Goal: Task Accomplishment & Management: Manage account settings

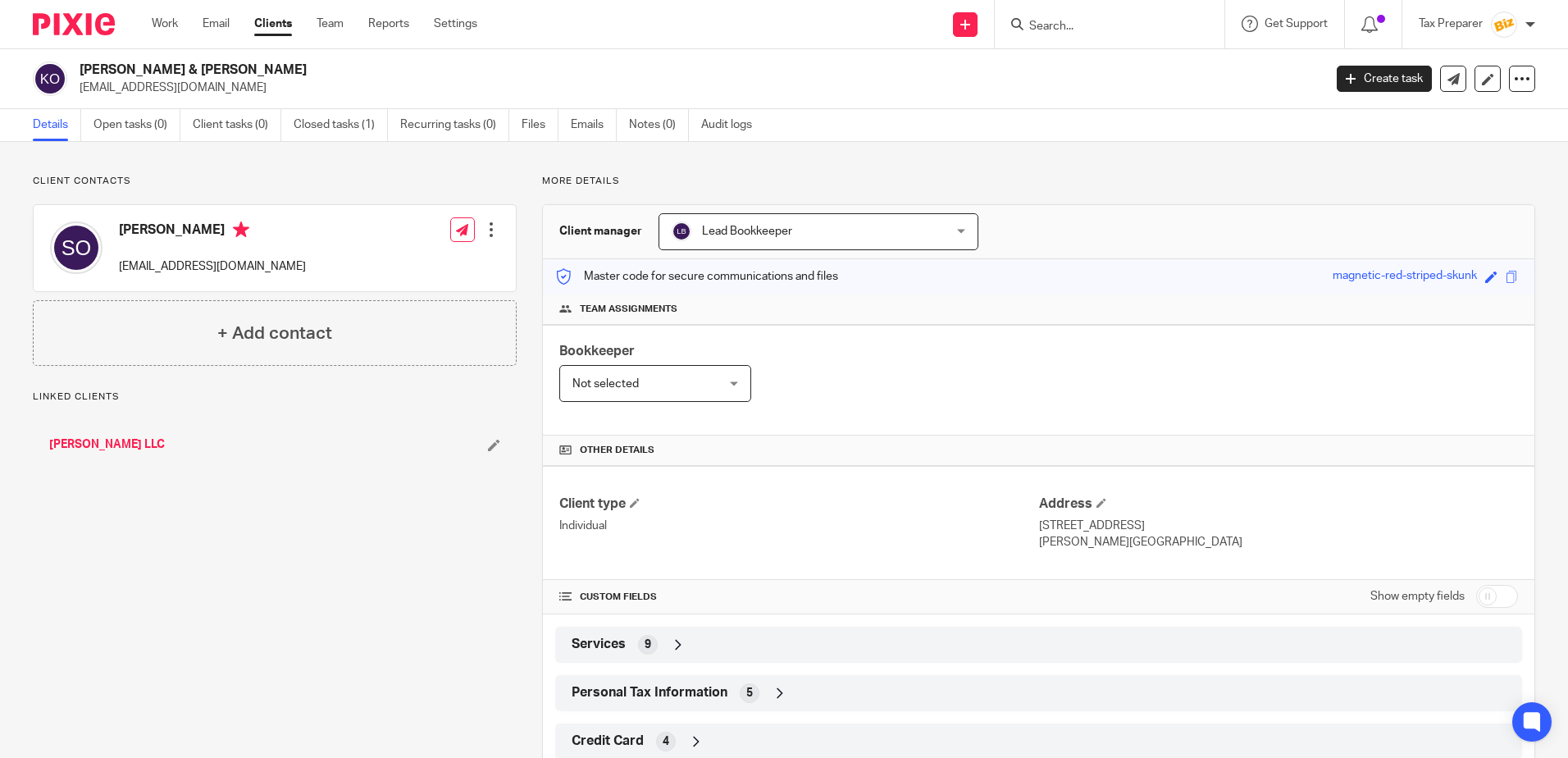
scroll to position [48, 0]
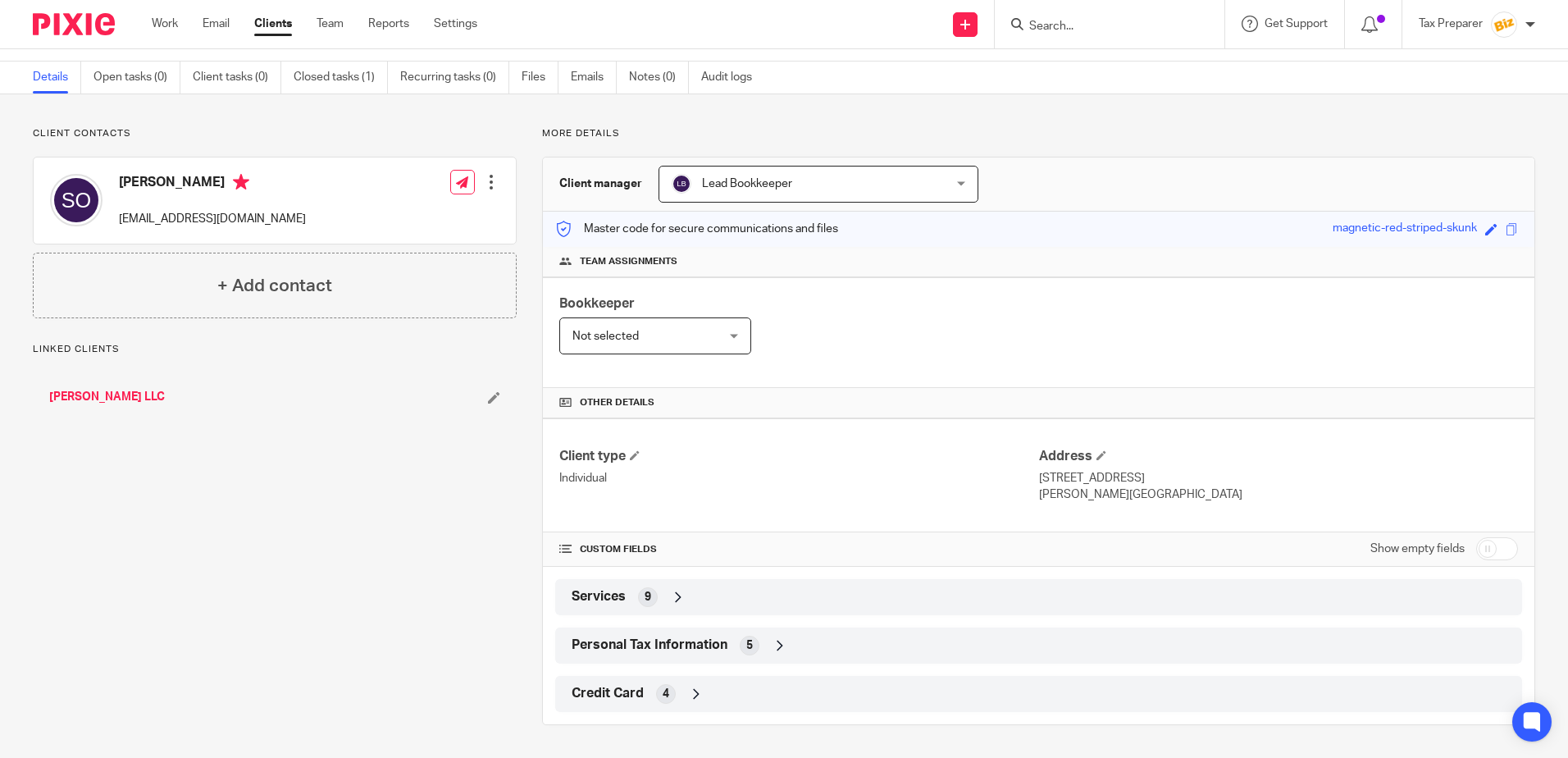
click at [753, 642] on div "5" at bounding box center [750, 645] width 20 height 20
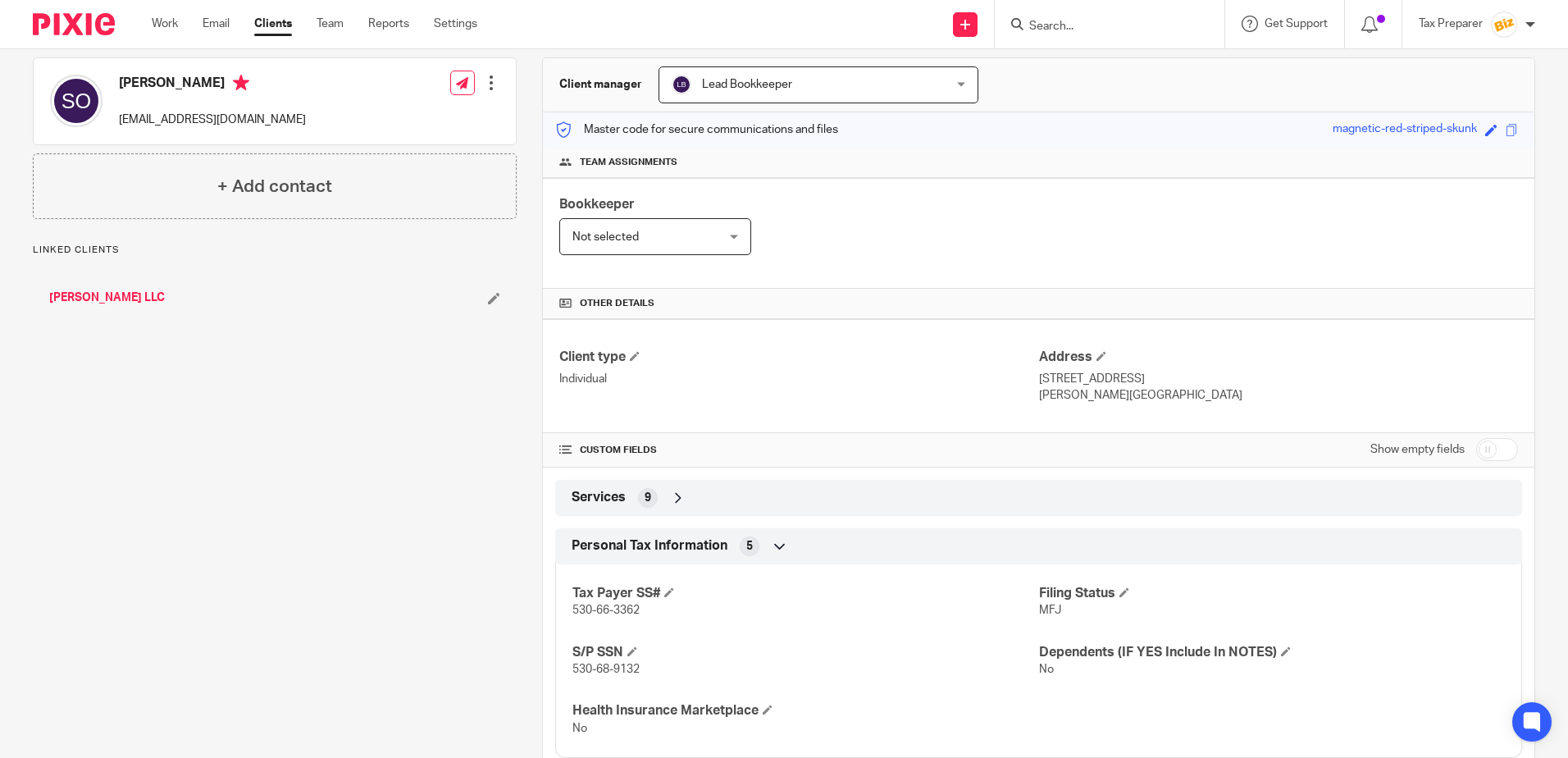
scroll to position [241, 0]
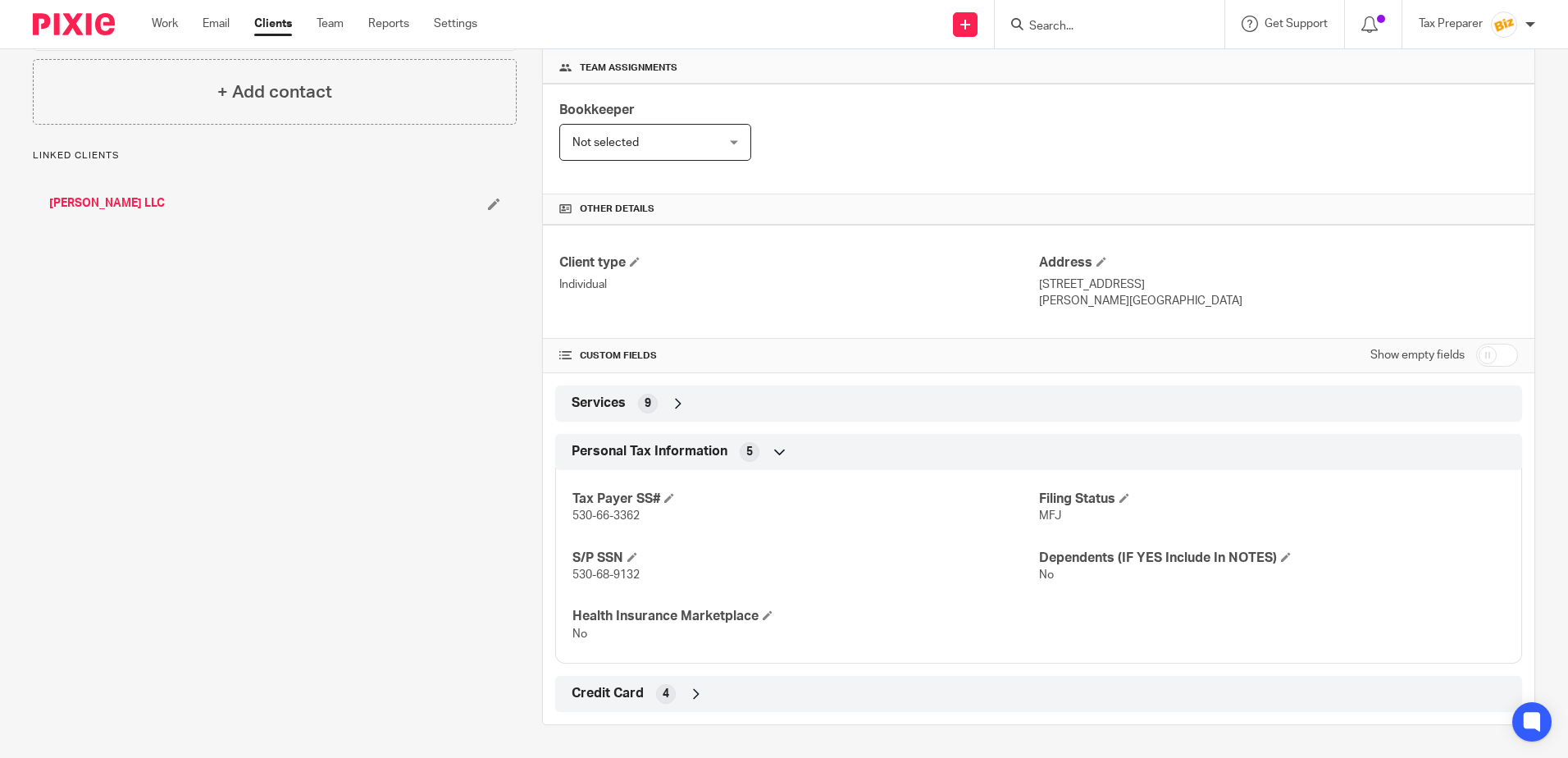
click at [671, 699] on div "Credit Card 4" at bounding box center [1038, 693] width 943 height 27
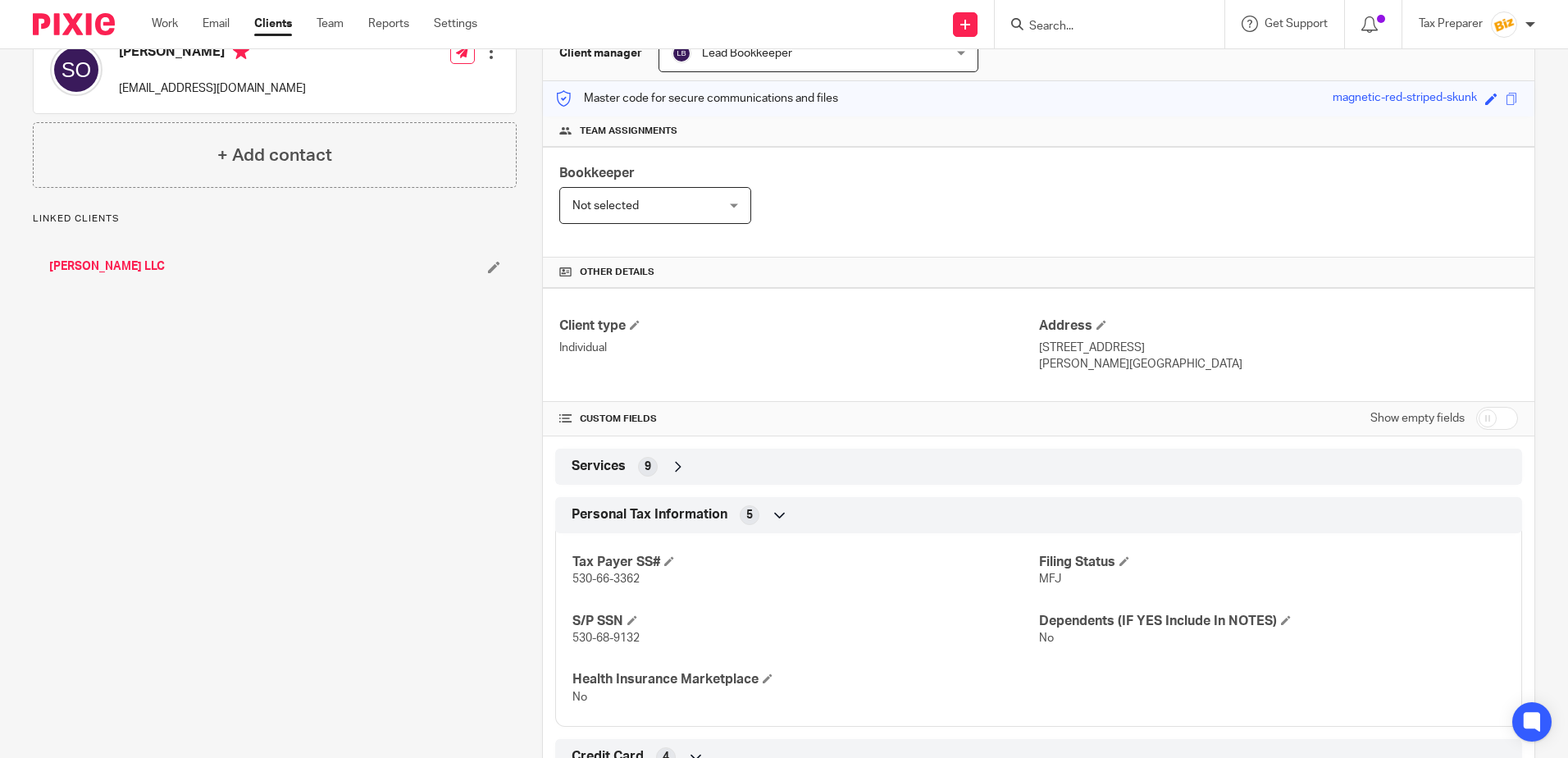
scroll to position [0, 0]
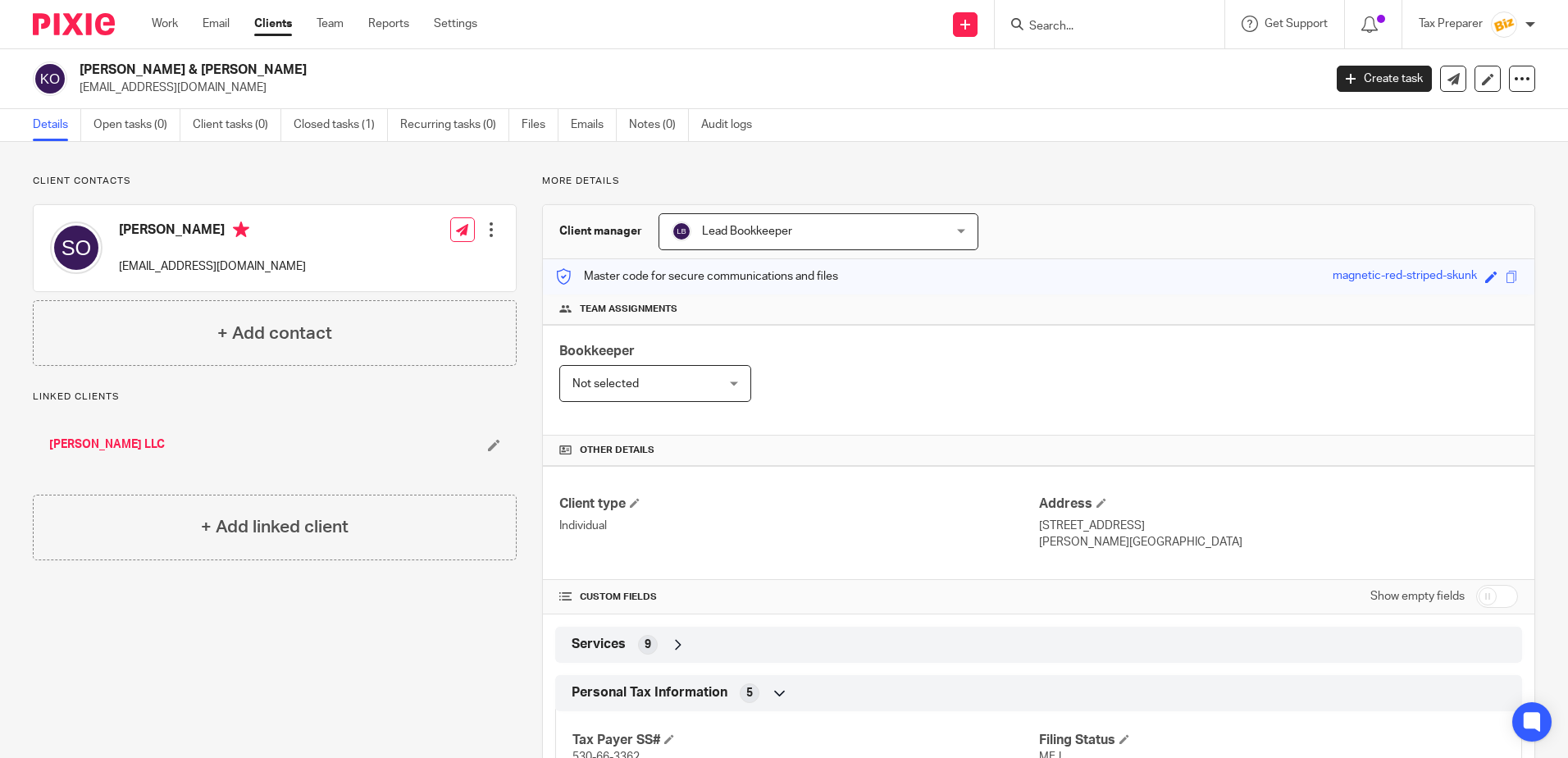
click at [142, 449] on link "Susan Michelle Oakley LLC" at bounding box center [107, 445] width 115 height 17
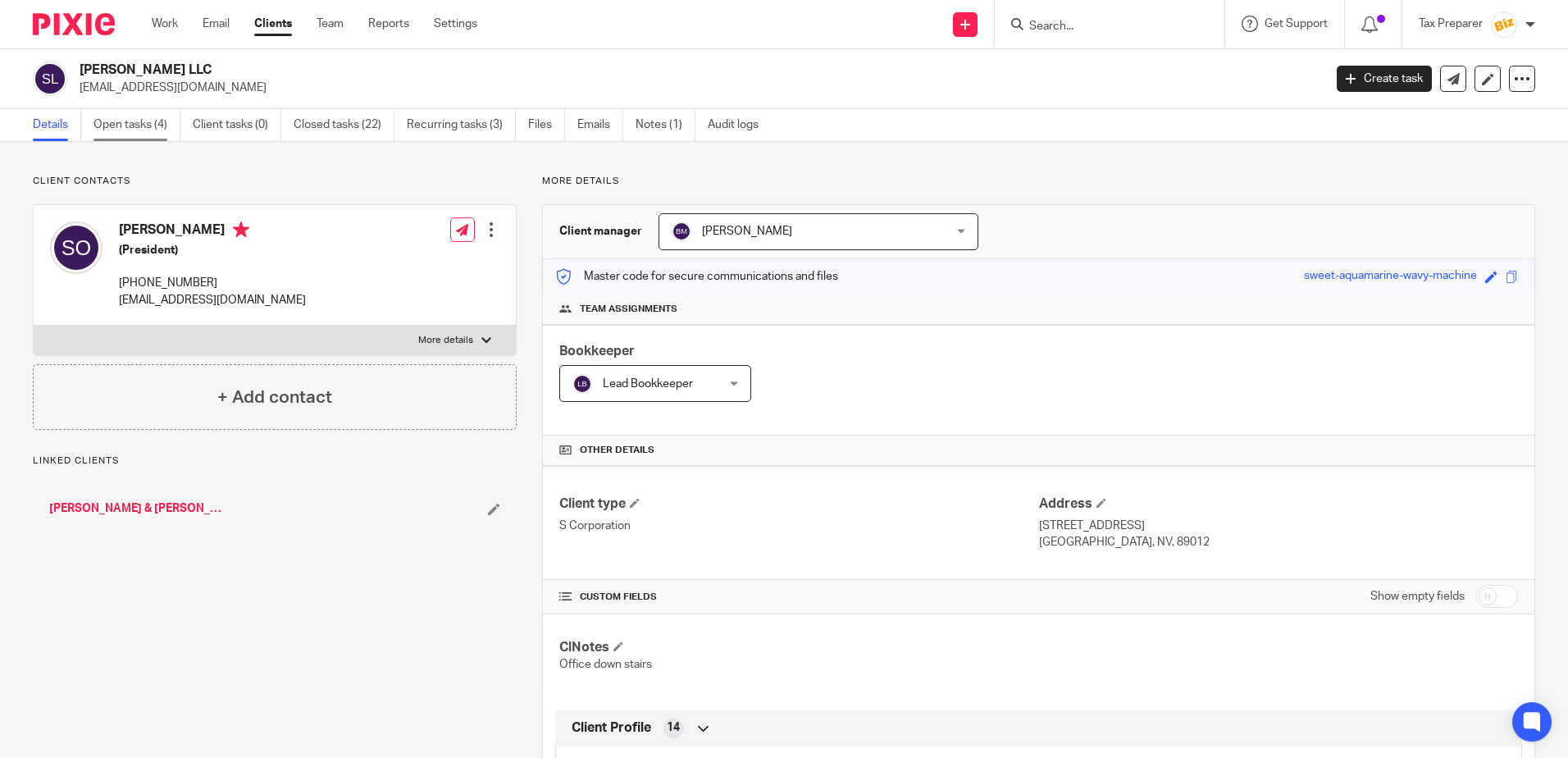
click at [145, 128] on link "Open tasks (4)" at bounding box center [137, 124] width 87 height 32
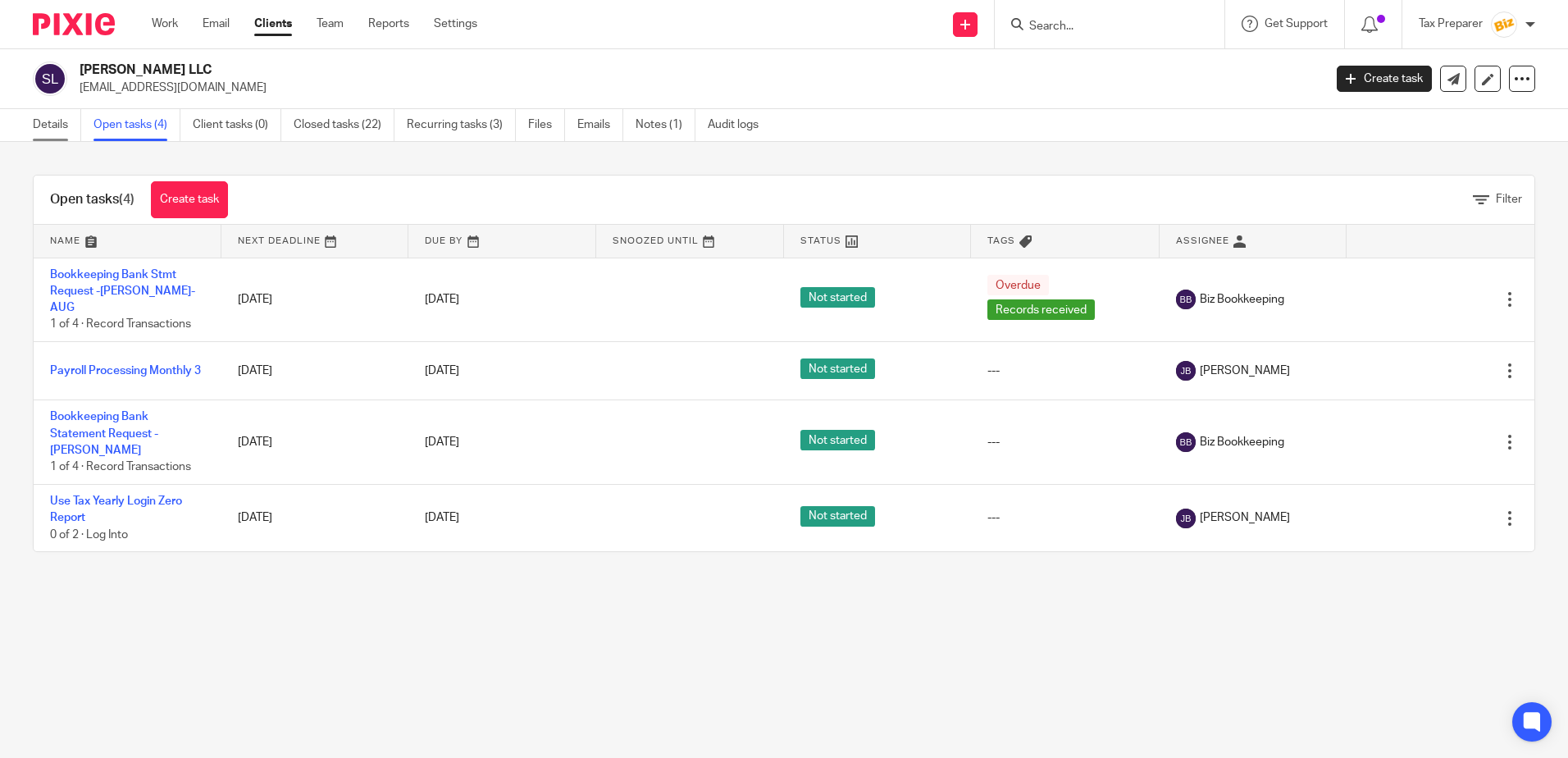
click at [48, 124] on link "Details" at bounding box center [57, 124] width 48 height 32
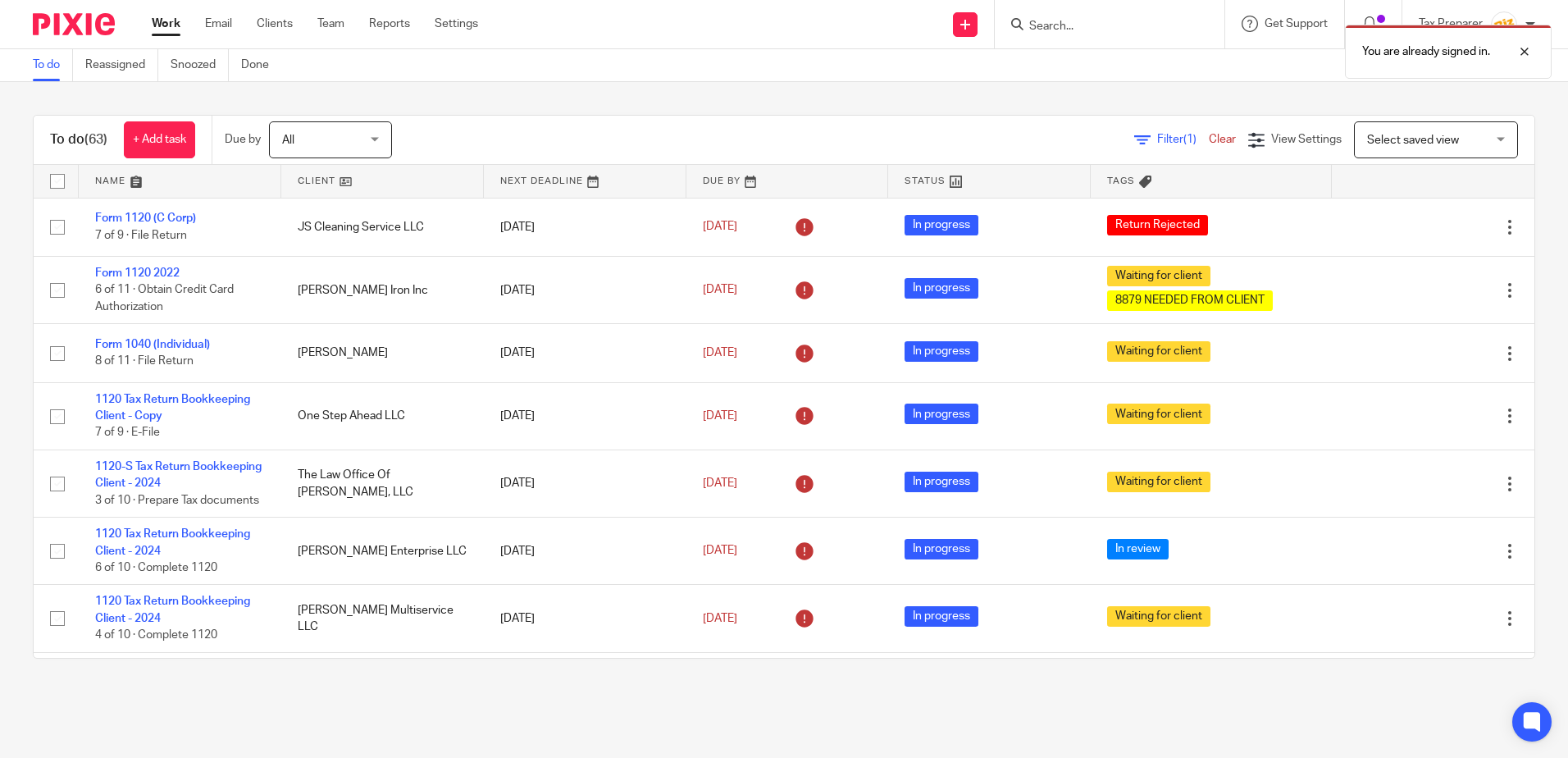
click at [1065, 24] on div "You are already signed in." at bounding box center [1168, 48] width 767 height 63
click at [1067, 31] on div "You are already signed in." at bounding box center [1168, 48] width 767 height 63
click at [1525, 57] on div at bounding box center [1511, 52] width 44 height 20
click at [1040, 26] on input "Search" at bounding box center [1101, 26] width 148 height 15
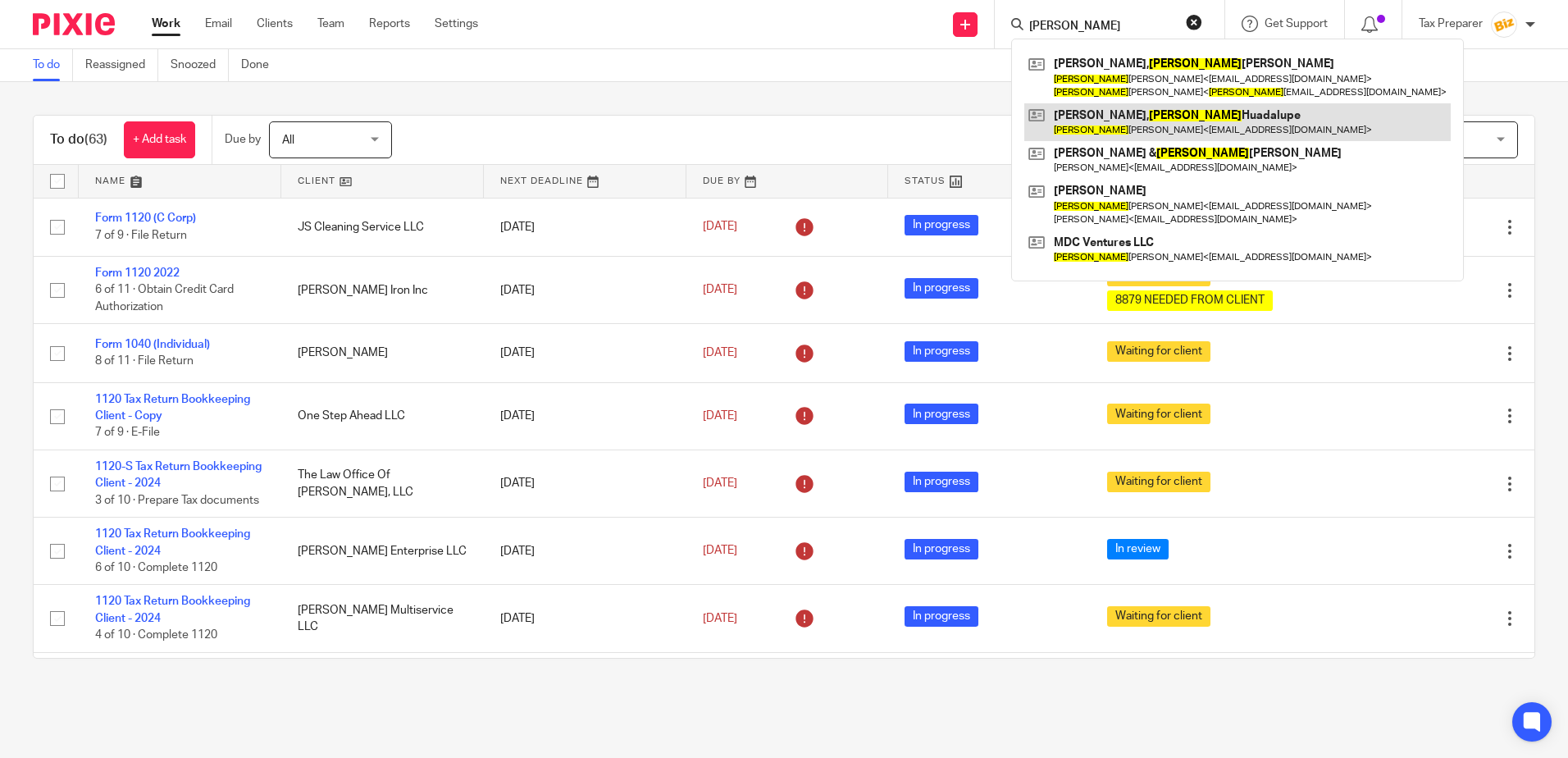
type input "MARTHA"
click at [1095, 118] on link at bounding box center [1237, 122] width 427 height 38
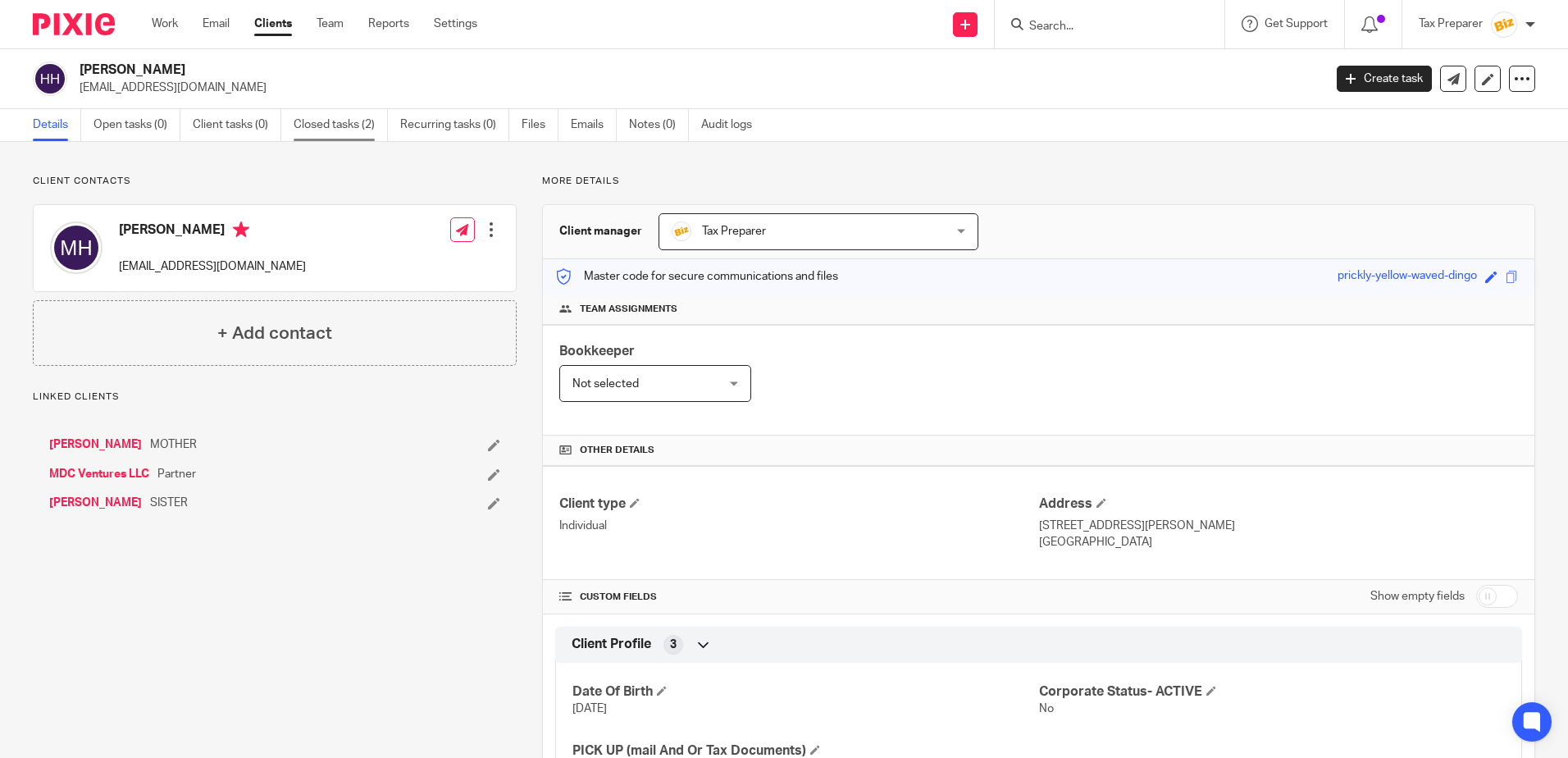
click at [330, 125] on link "Closed tasks (2)" at bounding box center [341, 124] width 94 height 32
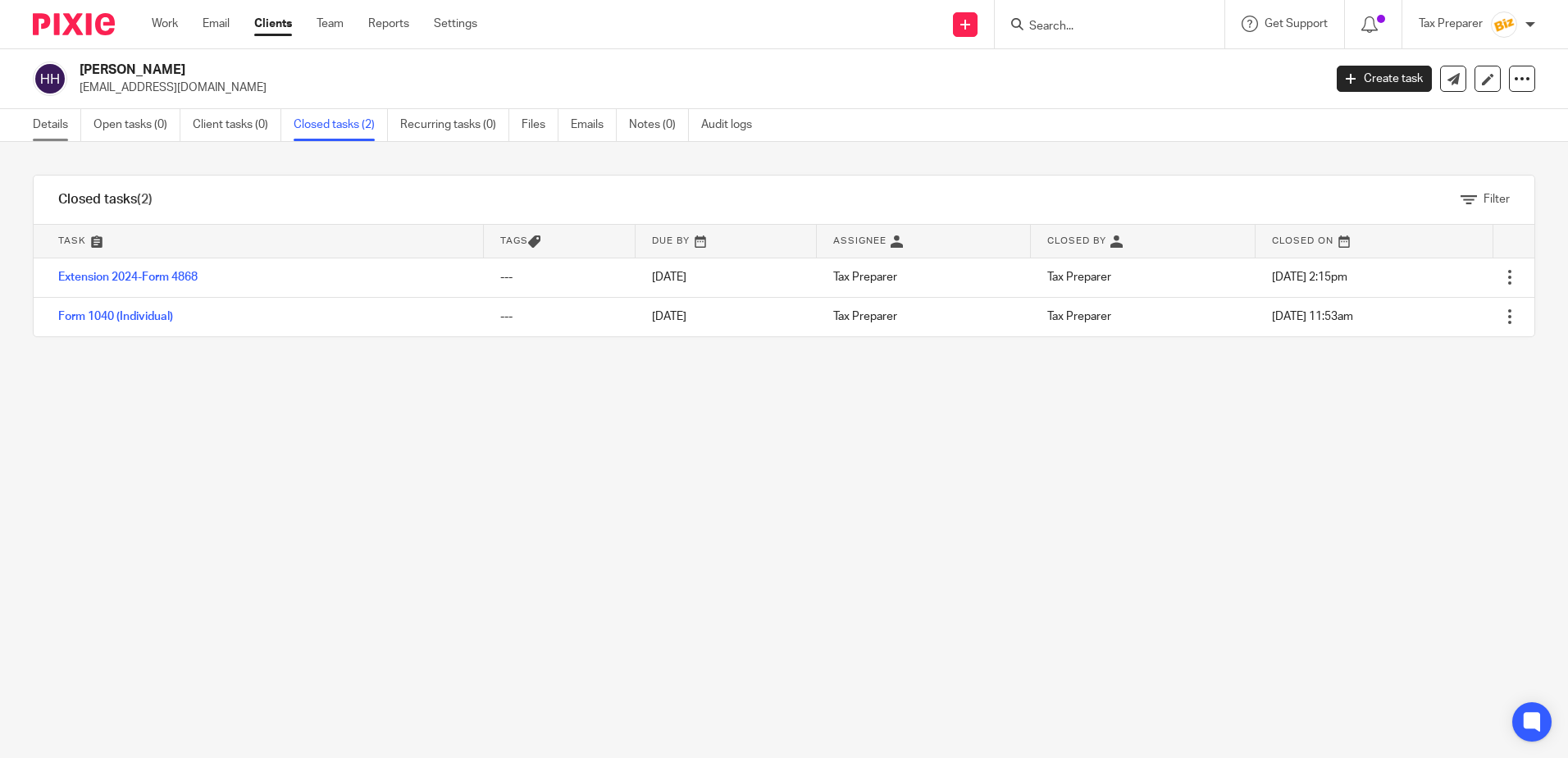
click at [38, 118] on link "Details" at bounding box center [57, 124] width 48 height 32
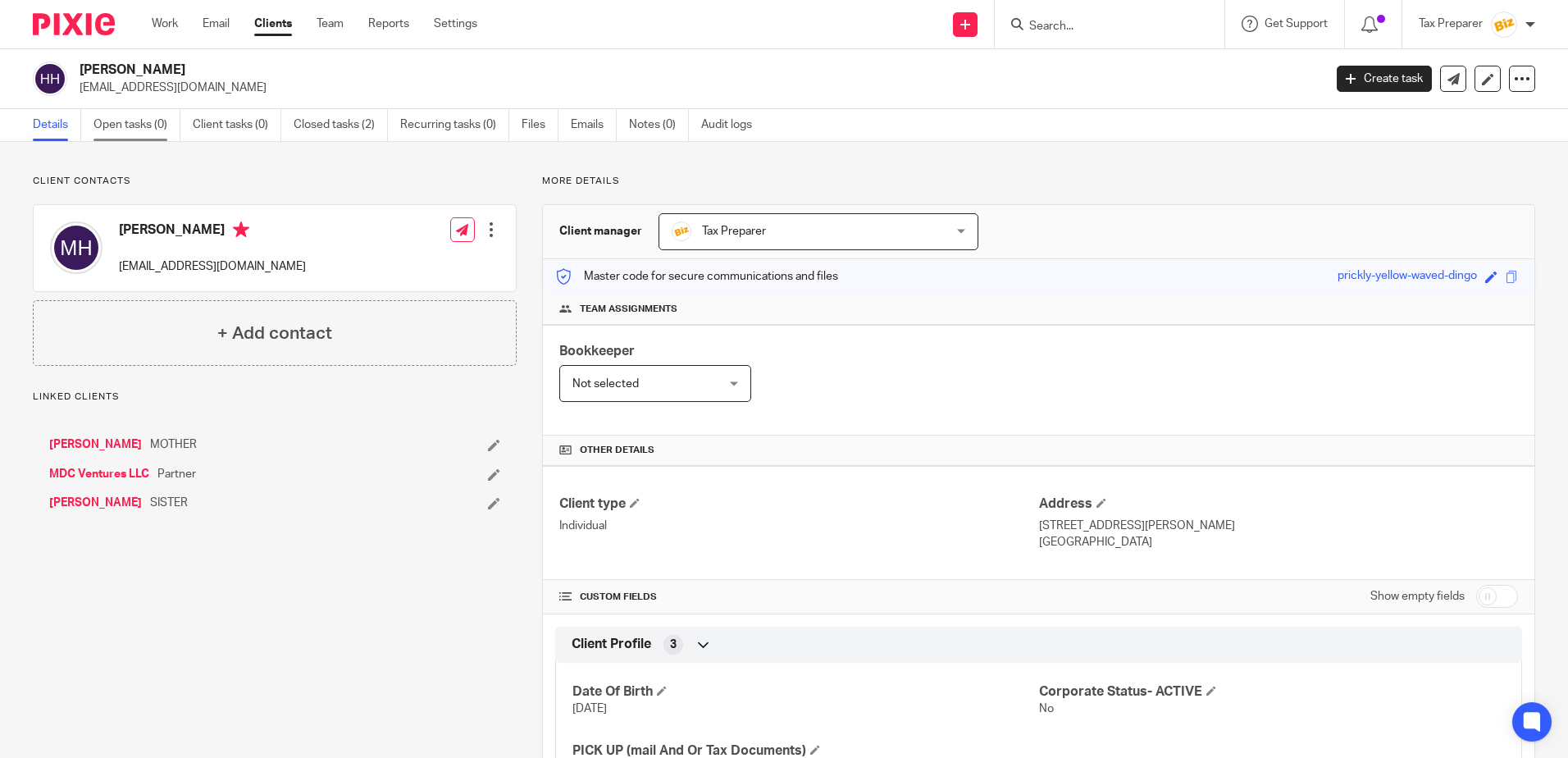
click at [116, 124] on link "Open tasks (0)" at bounding box center [137, 124] width 87 height 32
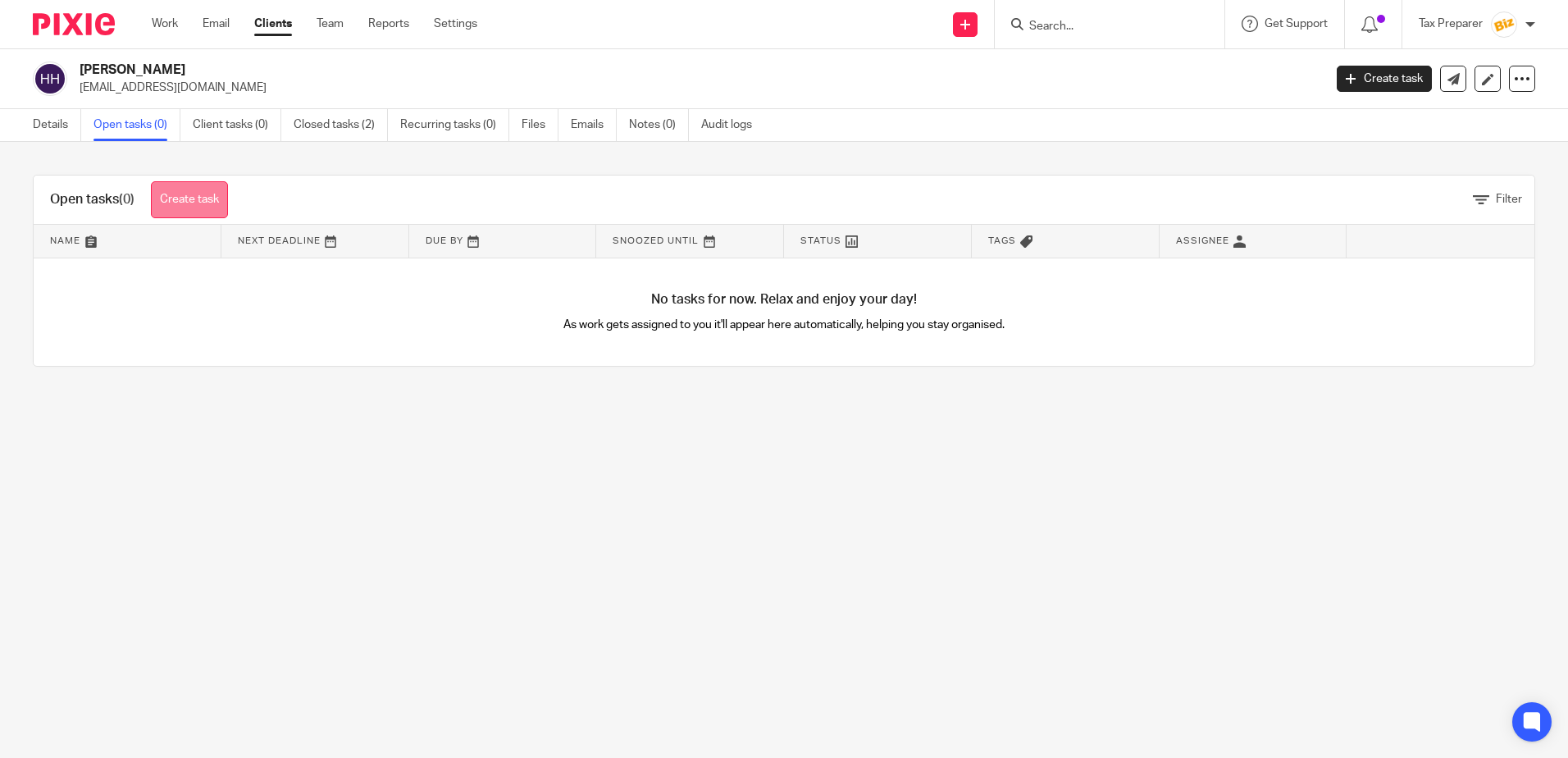
click at [209, 197] on link "Create task" at bounding box center [189, 200] width 77 height 37
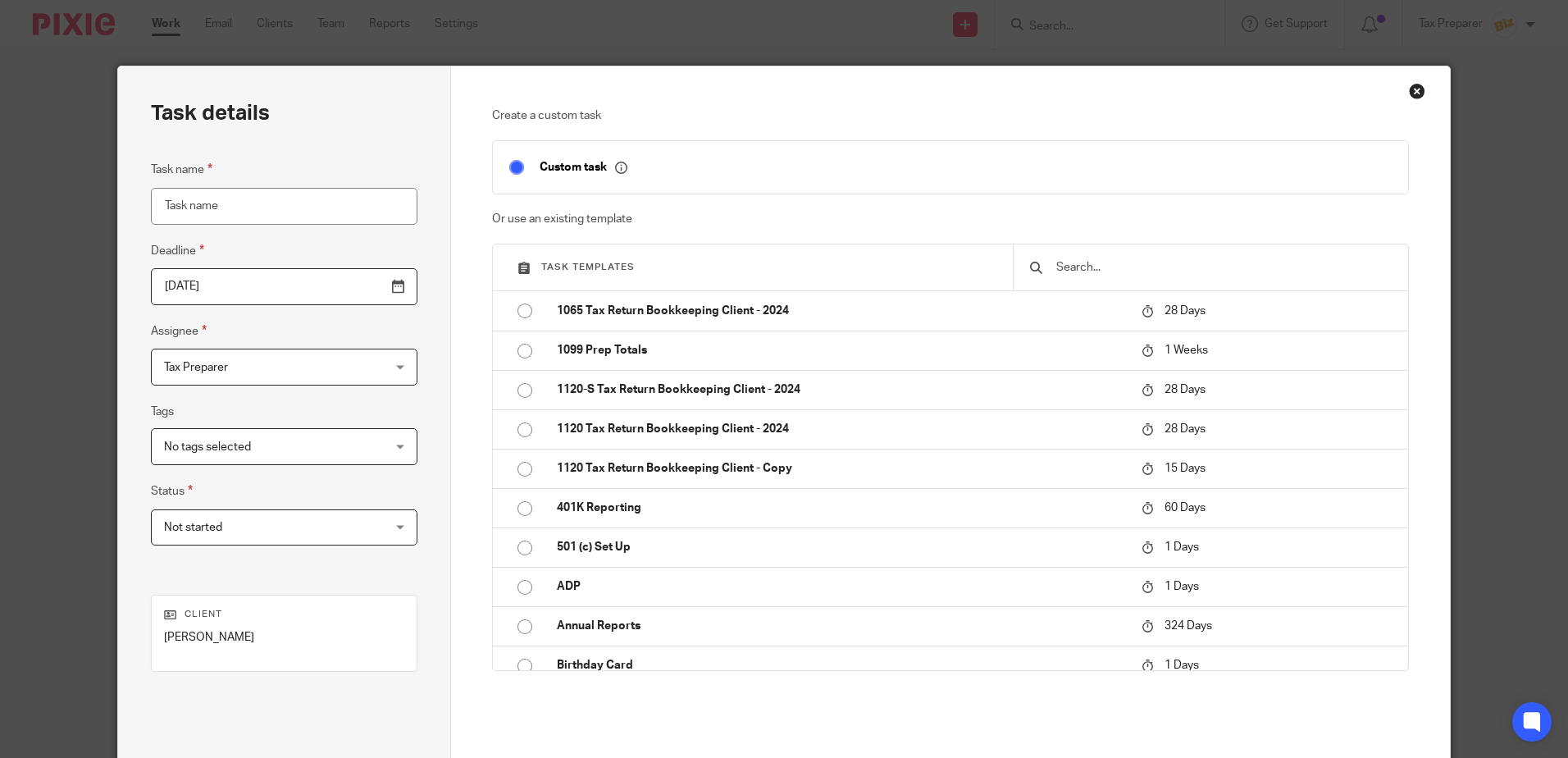
click at [269, 205] on input "Task name" at bounding box center [284, 207] width 266 height 37
click at [1130, 271] on input "text" at bounding box center [1222, 267] width 337 height 18
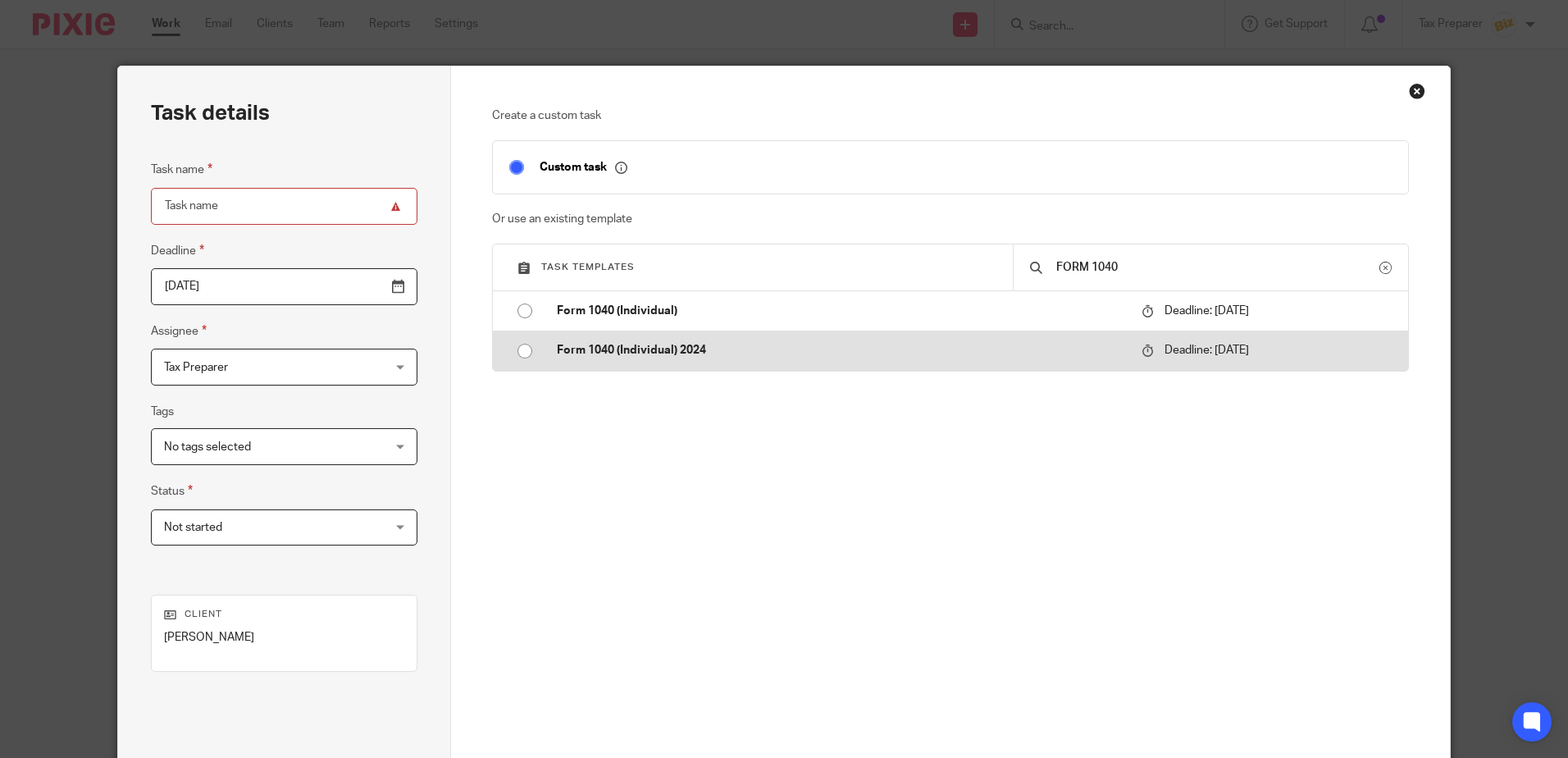
type input "FORM 1040"
click at [710, 361] on td "Form 1040 (Individual) 2024" at bounding box center [837, 351] width 593 height 39
type input "2026-04-15"
type input "Form 1040 (Individual) 2024"
checkbox input "false"
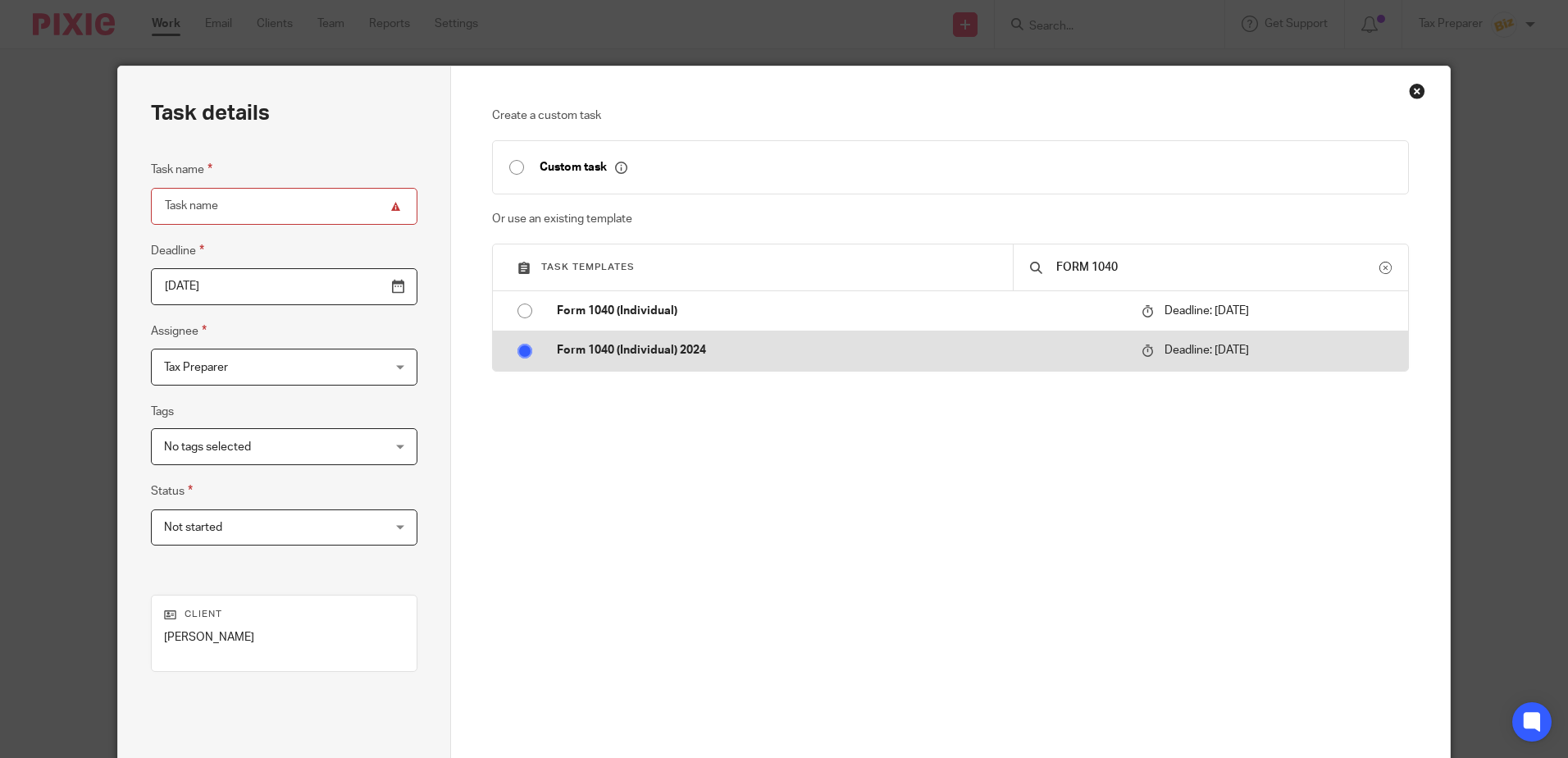
radio input "true"
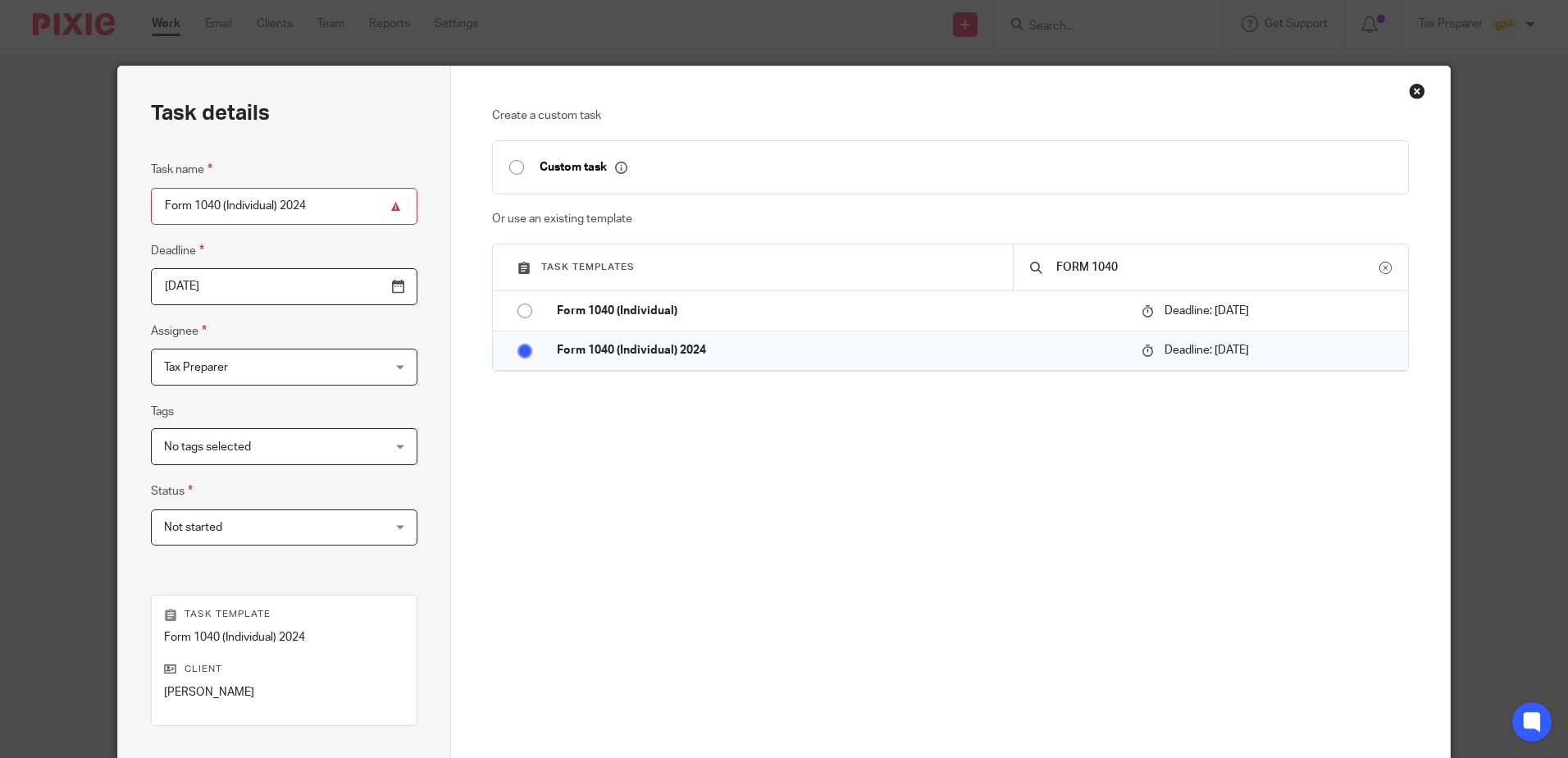
click at [254, 285] on input "2026-04-15" at bounding box center [284, 287] width 266 height 37
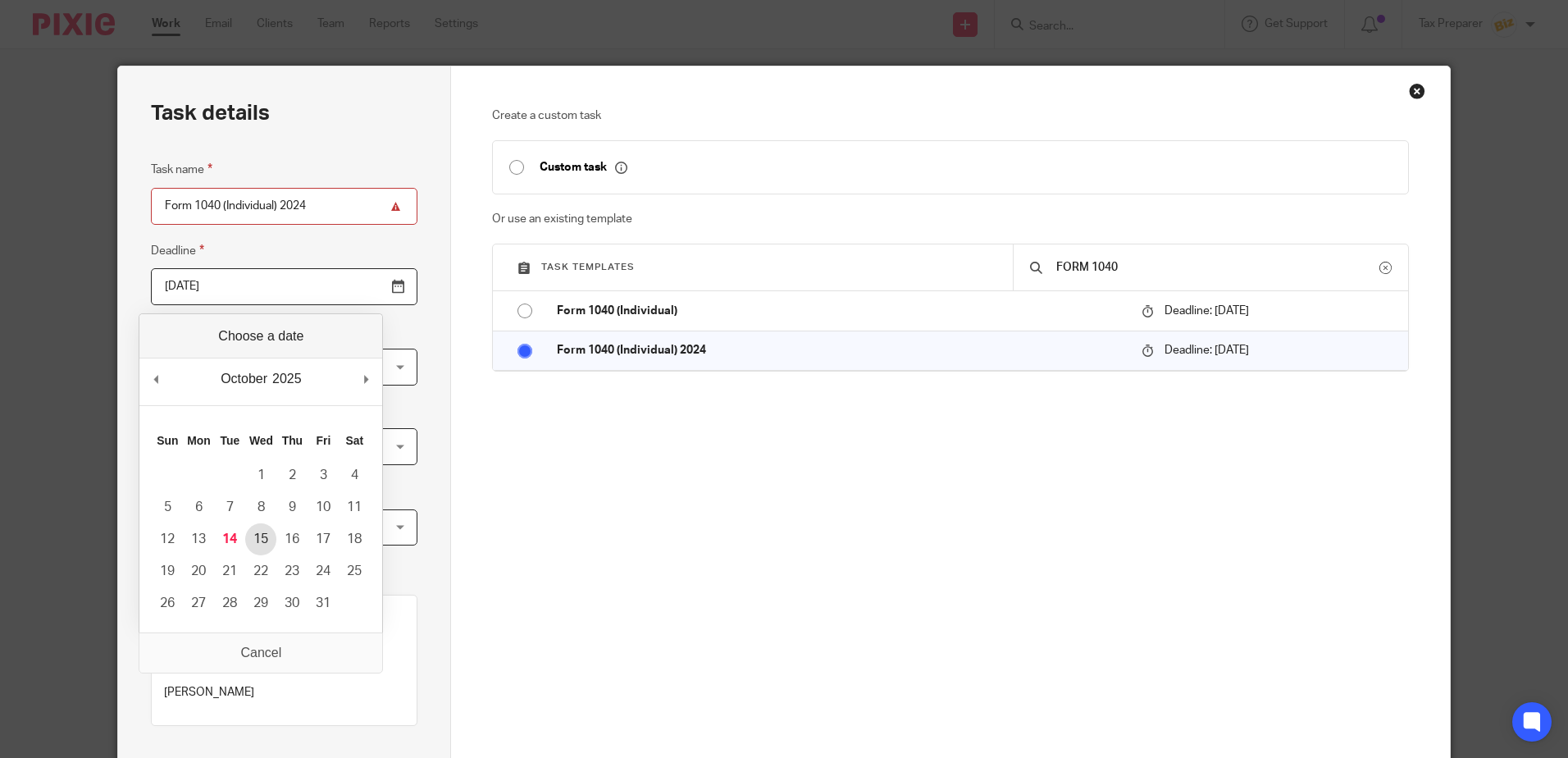
type input "2025-10-15"
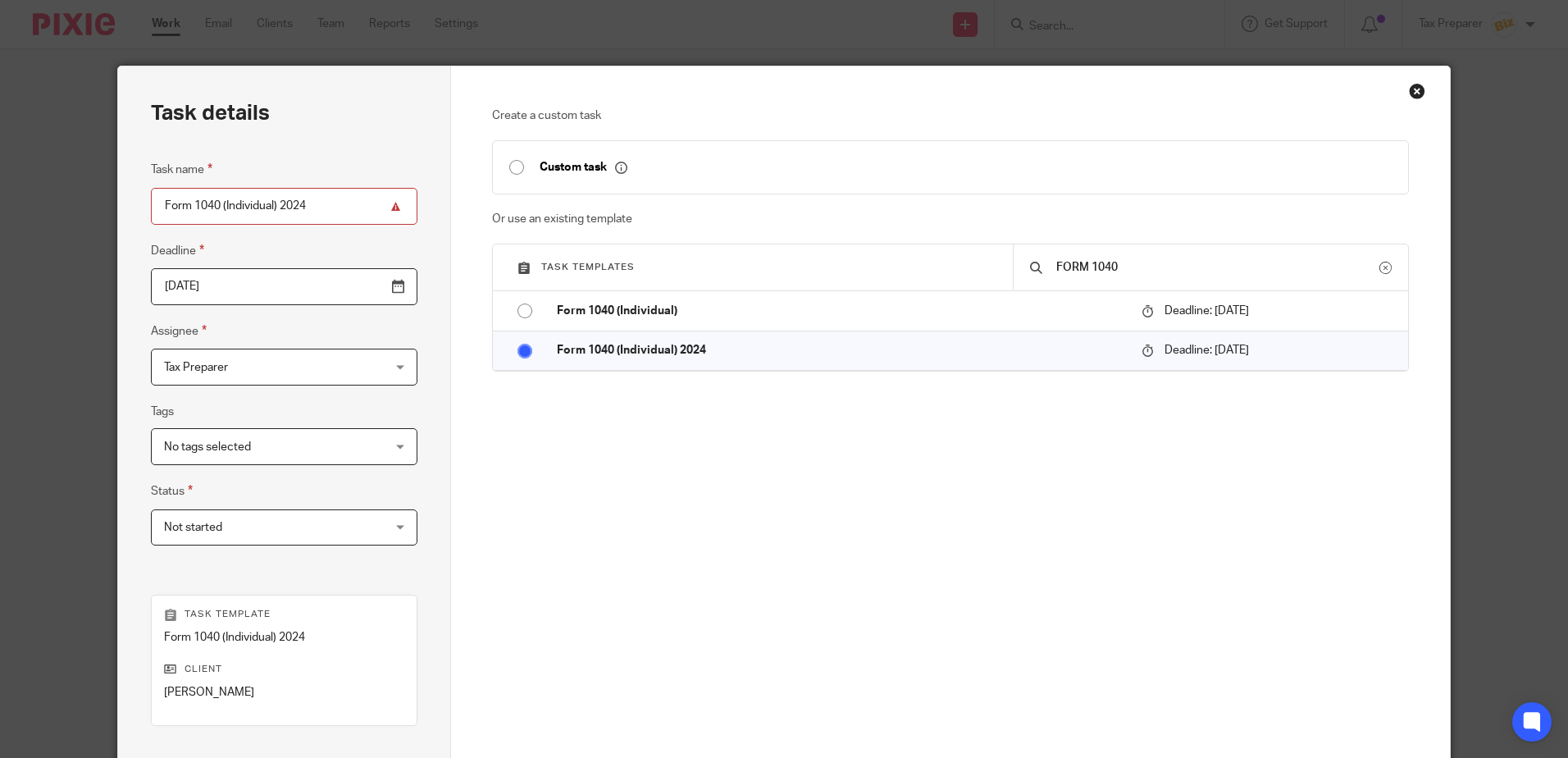
click at [263, 455] on span "No tags selected" at bounding box center [265, 446] width 202 height 34
click at [268, 414] on fieldset "Tags No tags selected 8879 NEEDED FROM CLIENT Bookkeeping- Kane Bookkeeping - N…" at bounding box center [284, 434] width 266 height 64
click at [262, 525] on span "Not started" at bounding box center [265, 527] width 202 height 34
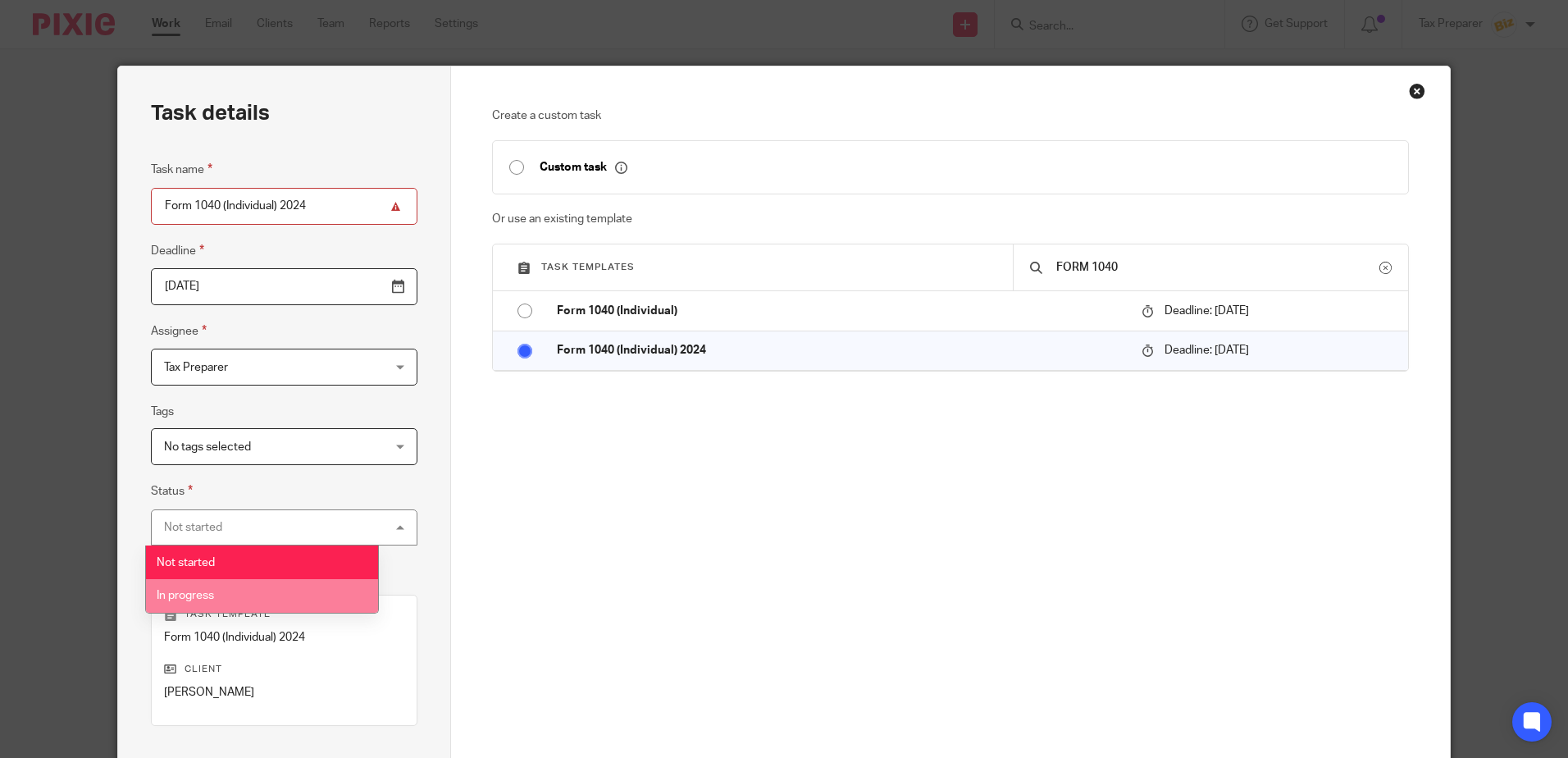
click at [257, 582] on li "In progress" at bounding box center [261, 595] width 232 height 33
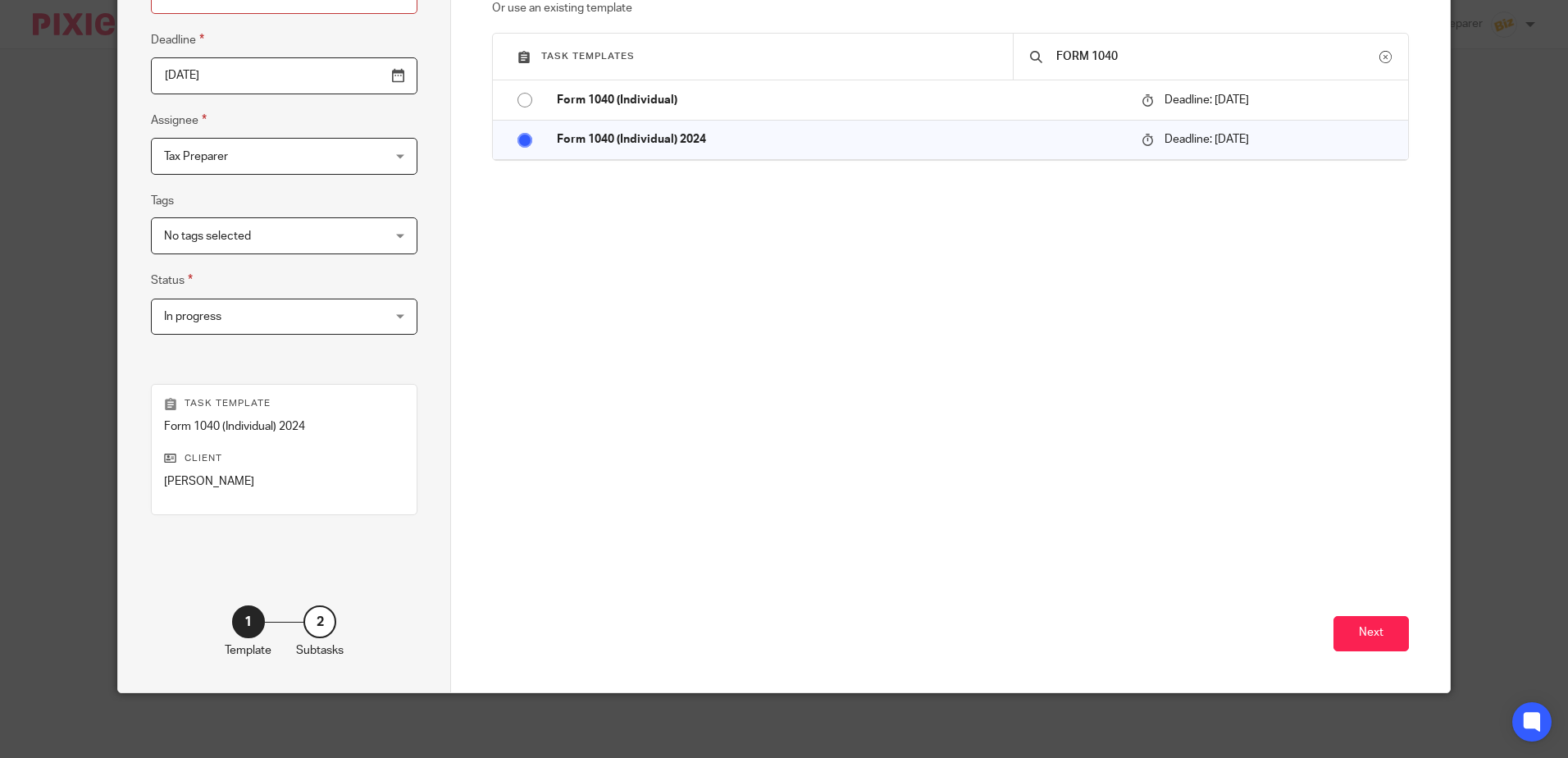
scroll to position [212, 0]
click at [1377, 634] on button "Next" at bounding box center [1370, 633] width 75 height 35
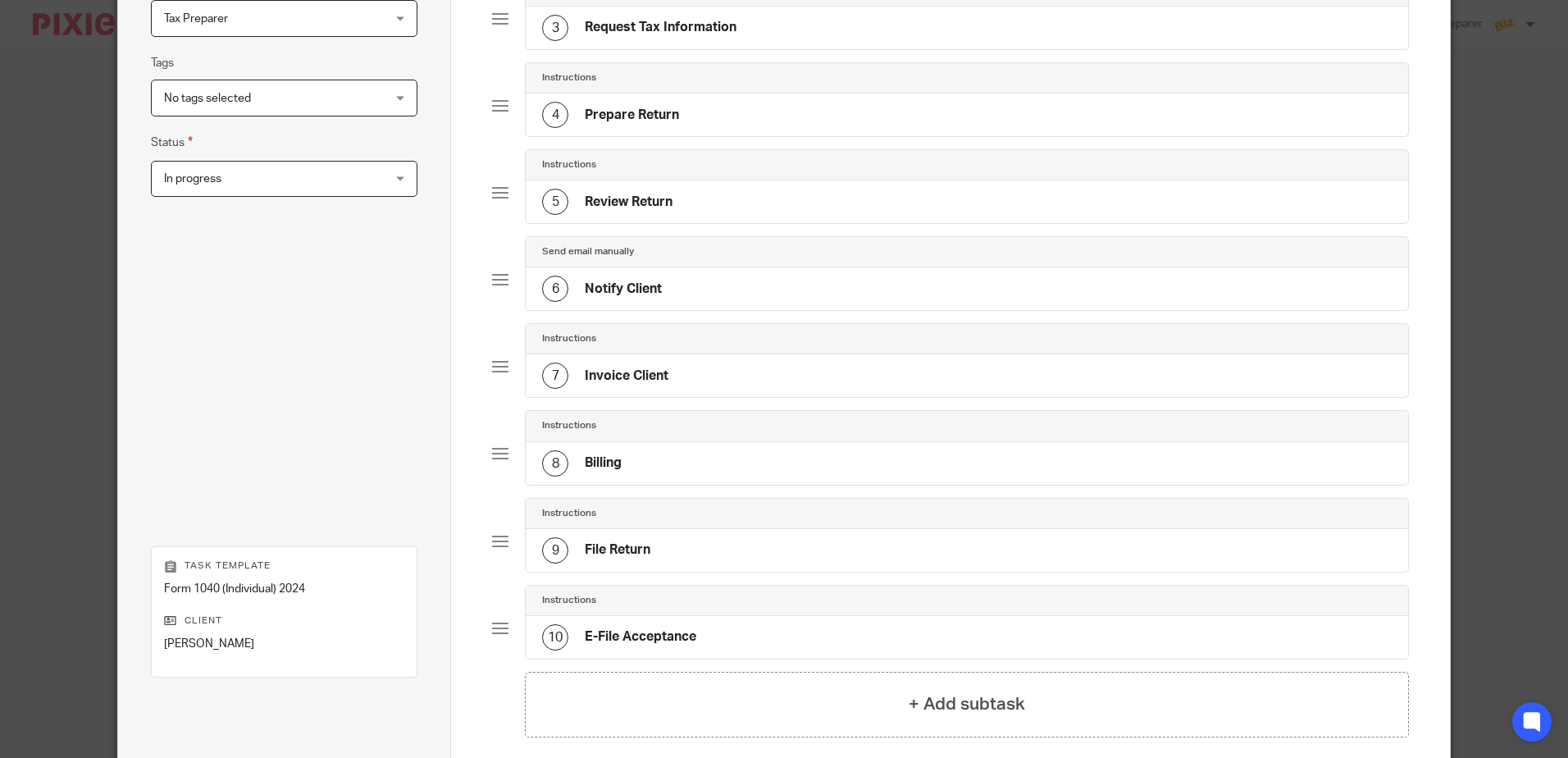
scroll to position [347, 0]
click at [611, 289] on h4 "Notify Client" at bounding box center [623, 291] width 77 height 18
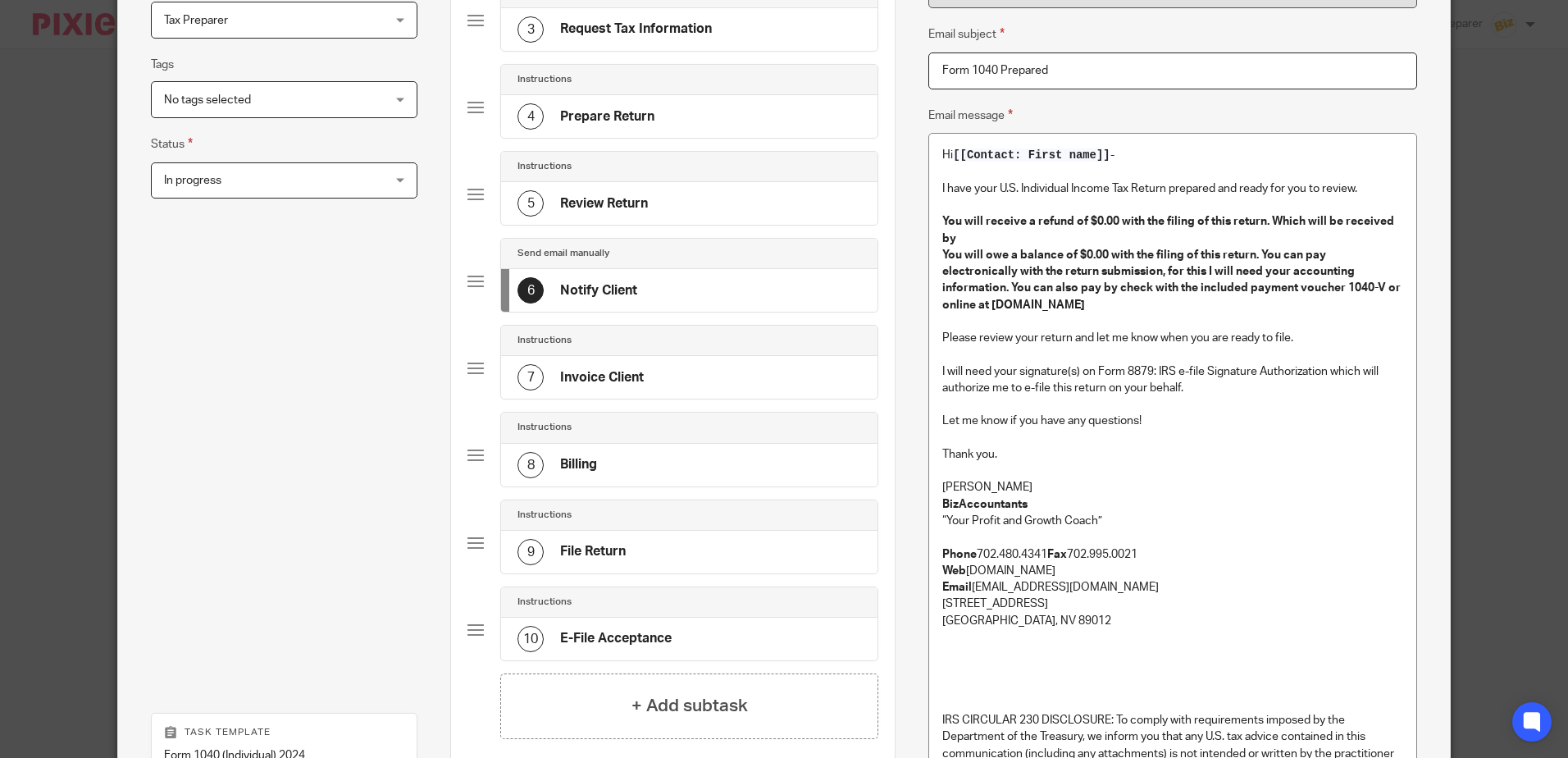
click at [1020, 479] on p "Anna McDaniel" at bounding box center [1173, 487] width 460 height 17
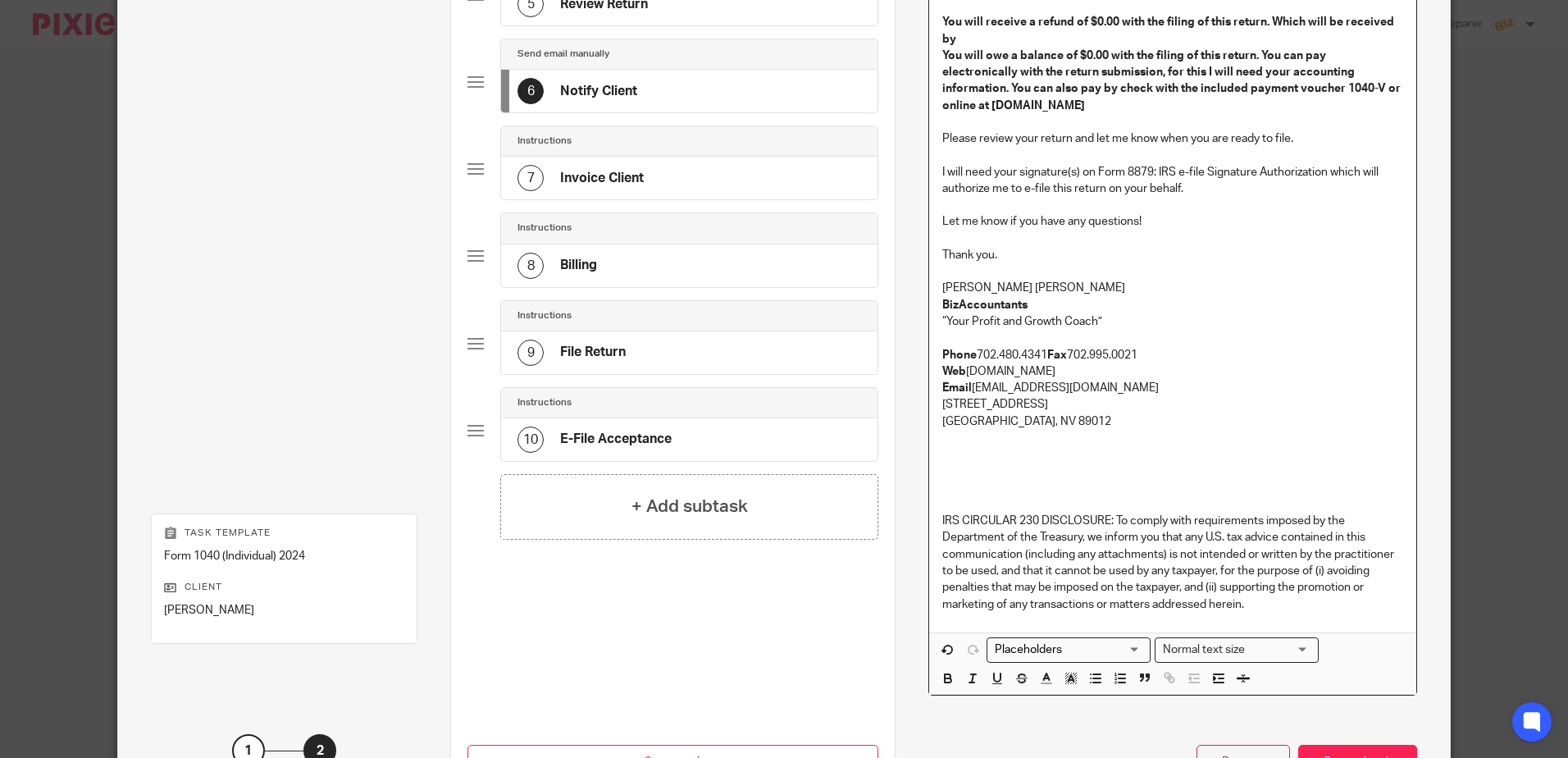
scroll to position [660, 0]
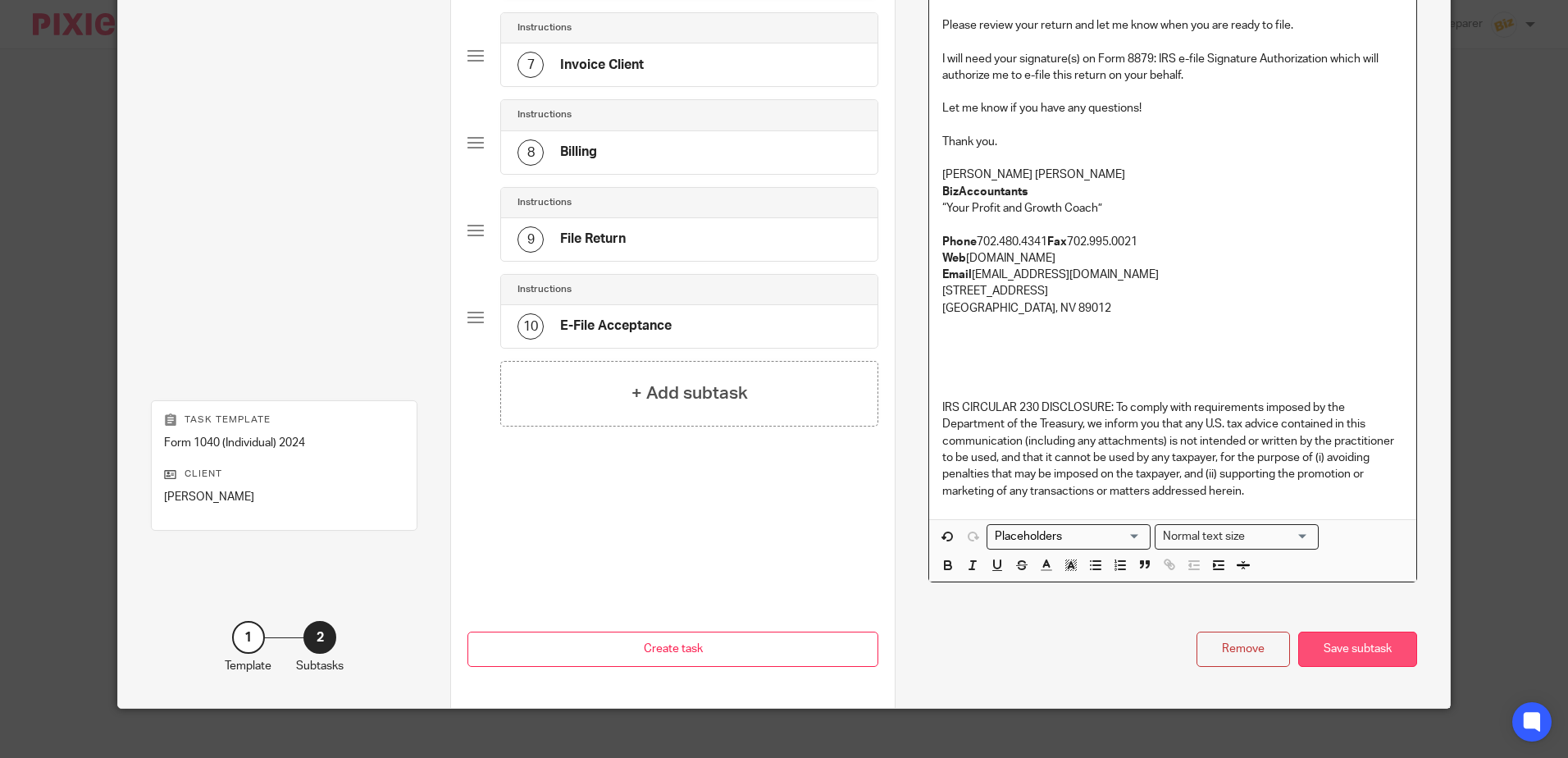
click at [1342, 636] on div "Save subtask" at bounding box center [1357, 649] width 118 height 35
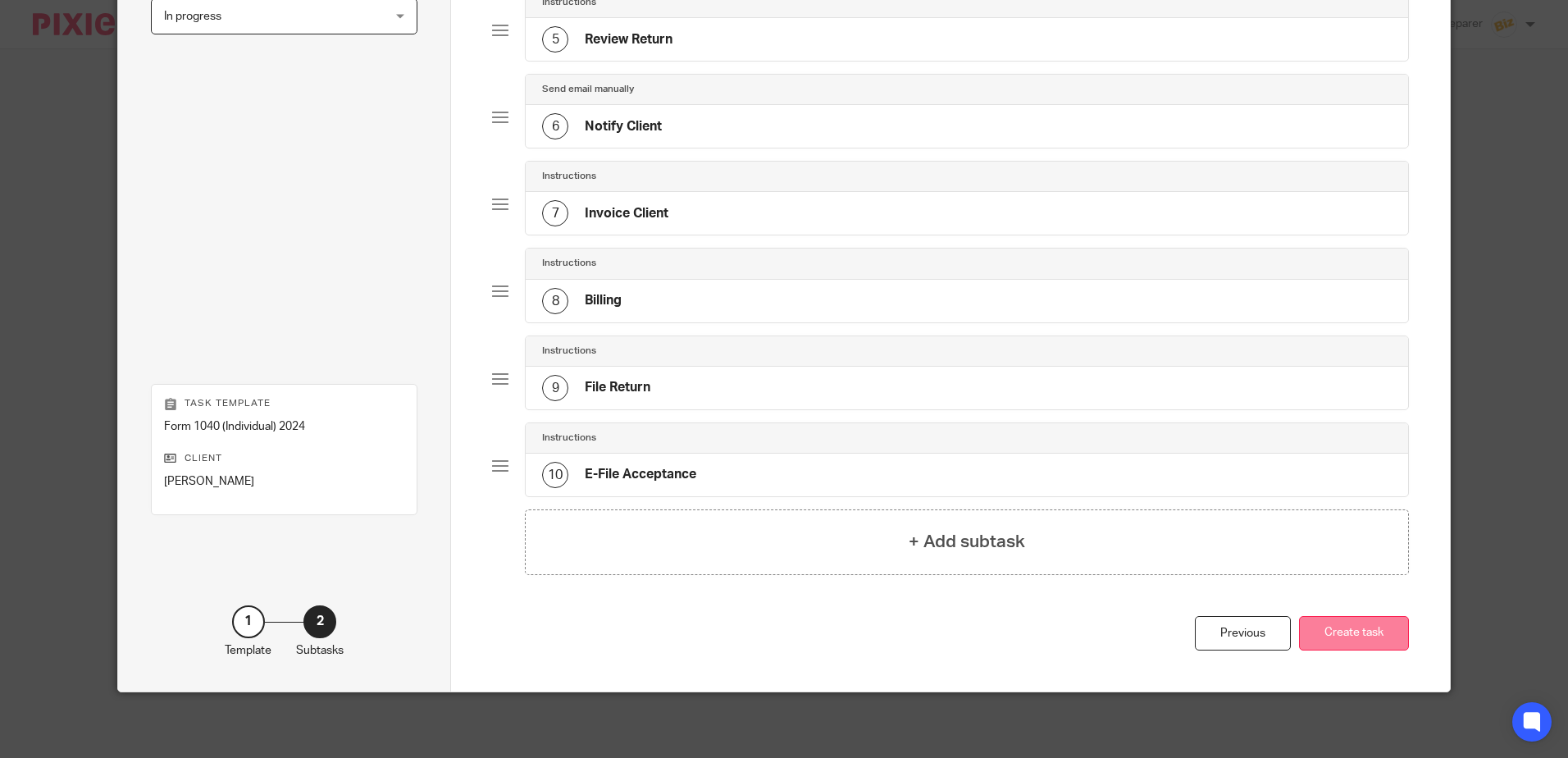
click at [1349, 624] on button "Create task" at bounding box center [1354, 634] width 110 height 35
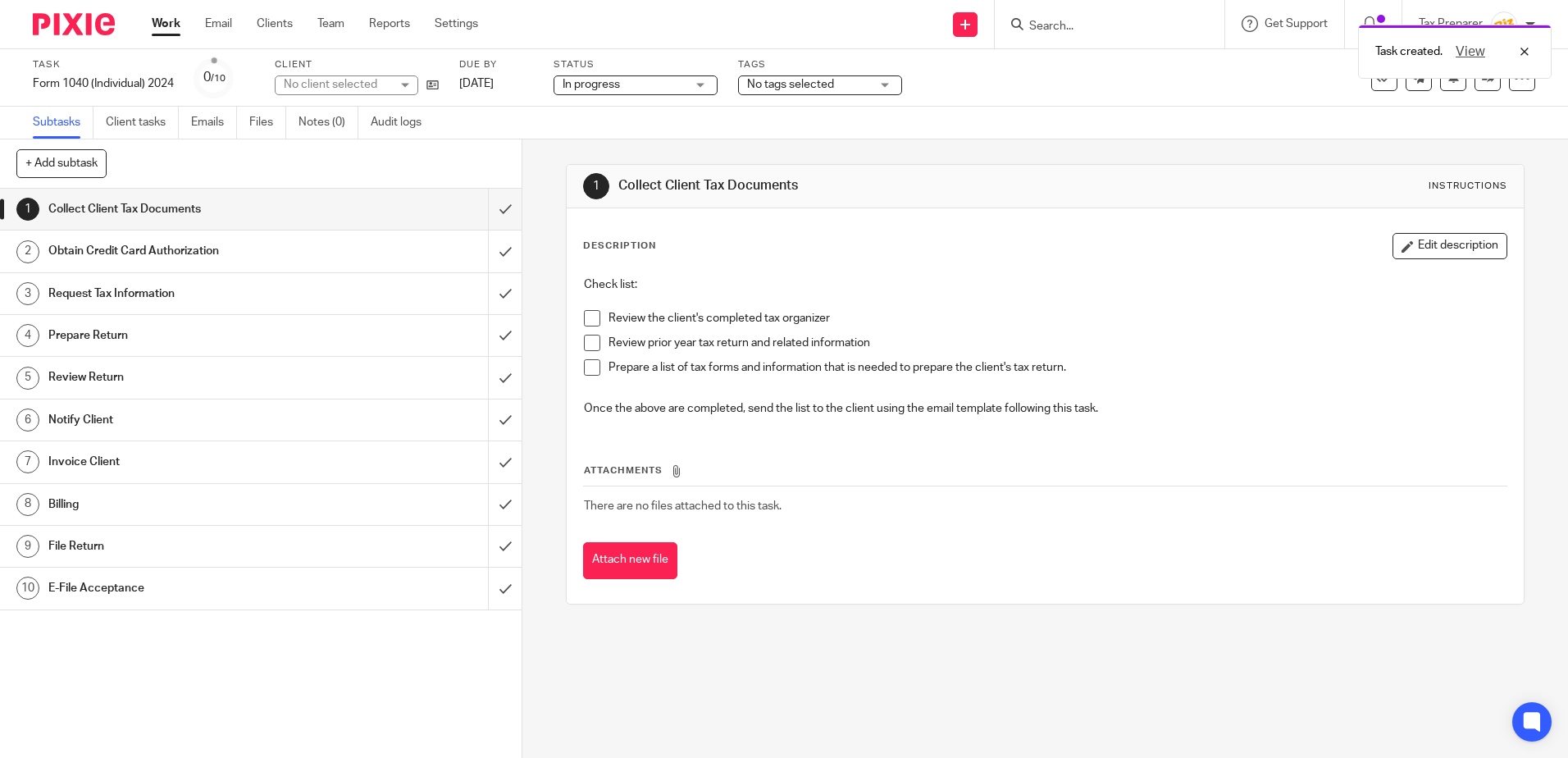
click at [587, 319] on span at bounding box center [591, 318] width 17 height 17
click at [583, 339] on span at bounding box center [591, 343] width 17 height 17
click at [588, 366] on span at bounding box center [591, 367] width 17 height 17
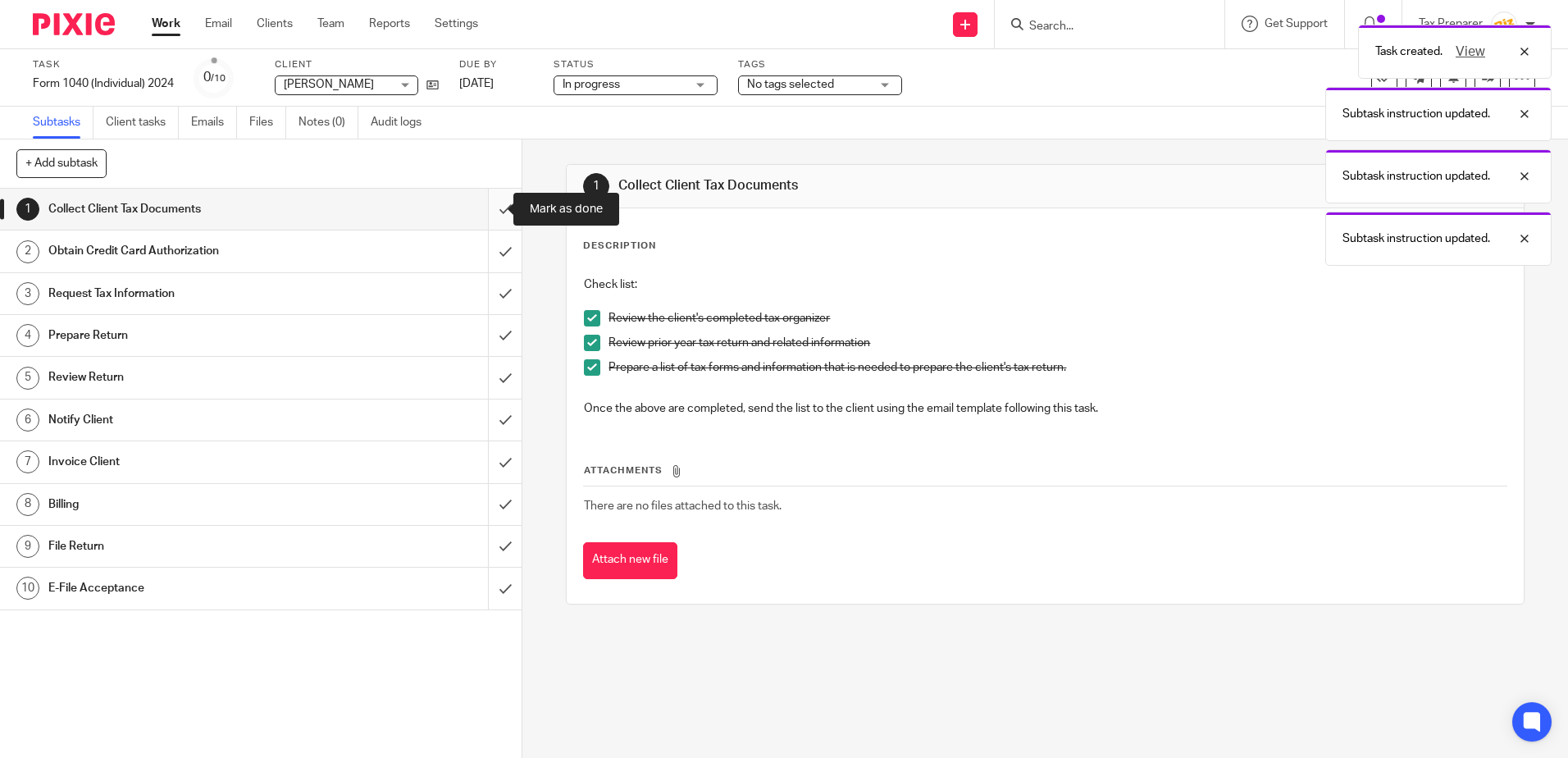
click at [491, 217] on input "submit" at bounding box center [260, 210] width 522 height 41
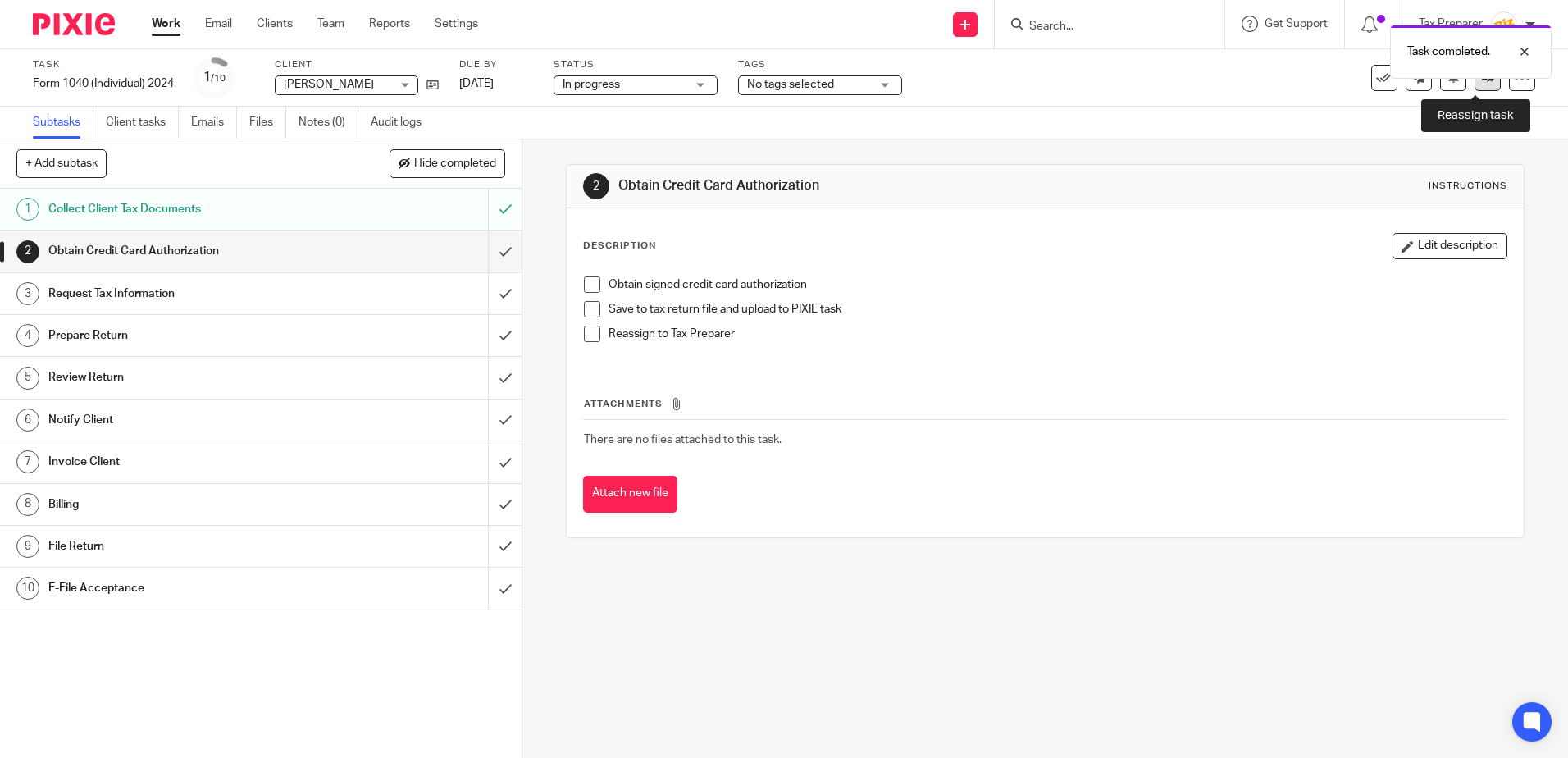
click at [1474, 84] on link at bounding box center [1487, 77] width 26 height 26
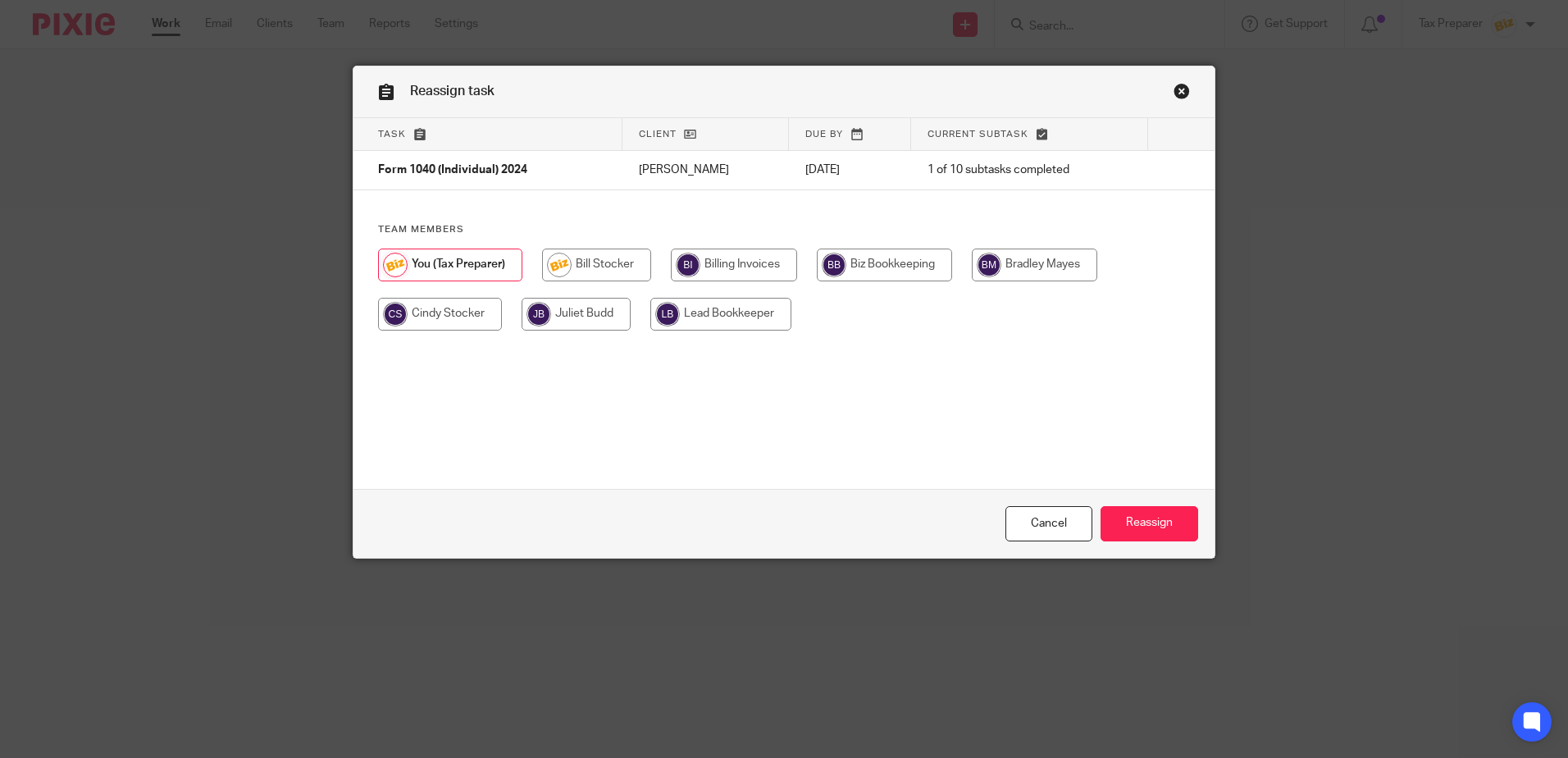
click at [451, 316] on input "radio" at bounding box center [439, 314] width 124 height 33
radio input "true"
click at [1164, 528] on input "Reassign" at bounding box center [1149, 524] width 98 height 35
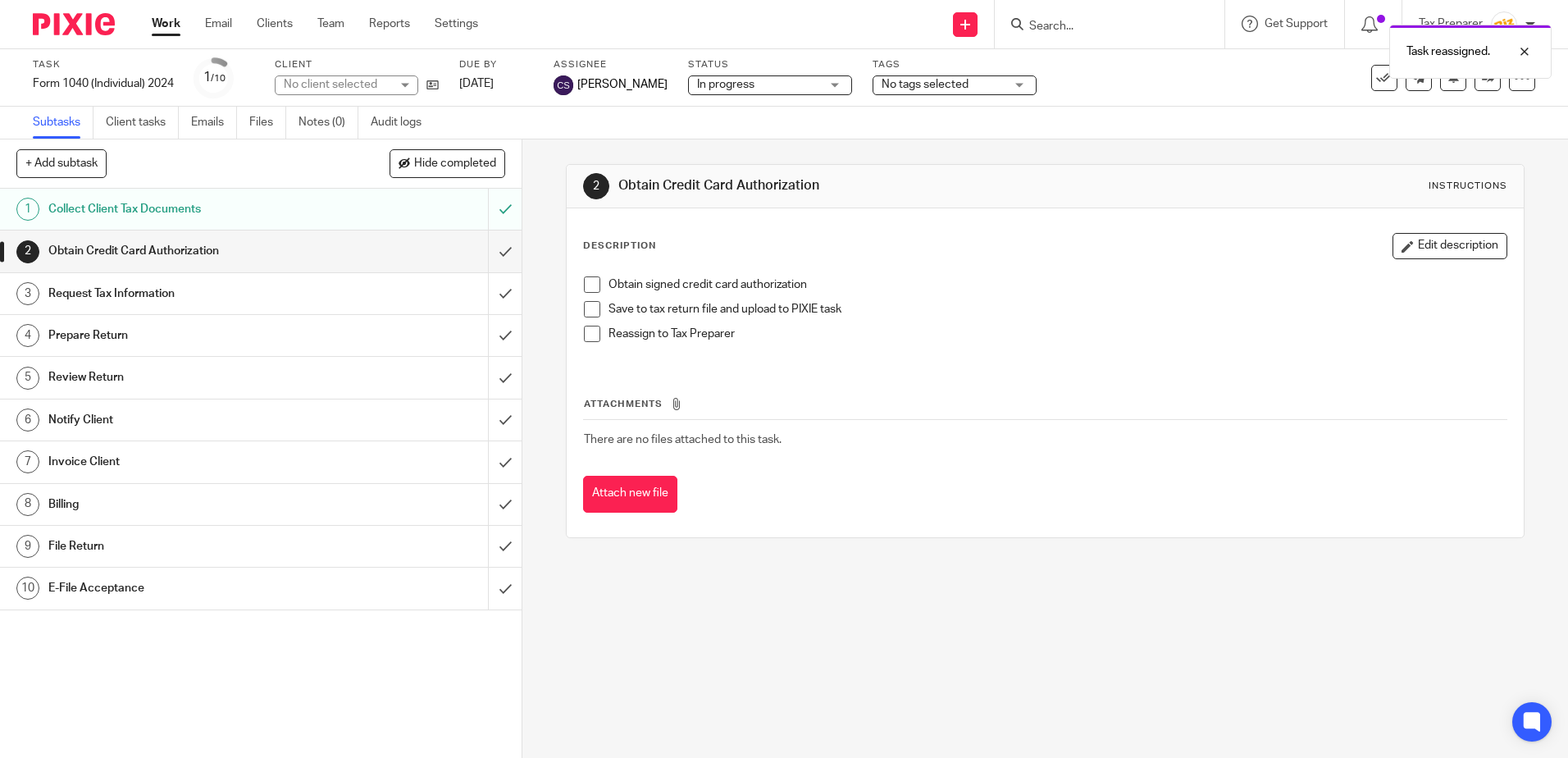
click at [361, 290] on div "Request Tax Information" at bounding box center [259, 293] width 424 height 24
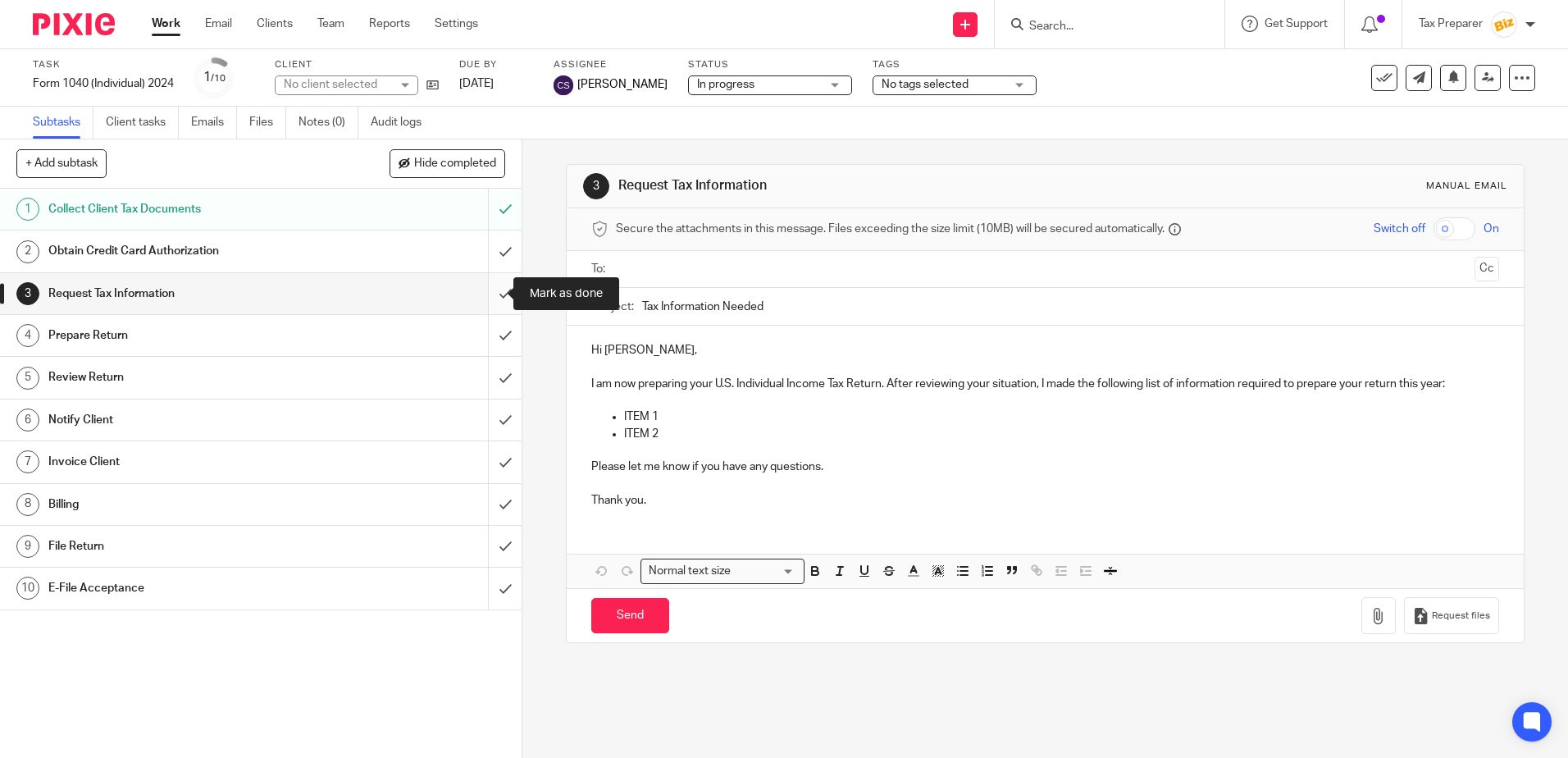
click at [486, 294] on input "submit" at bounding box center [260, 294] width 522 height 41
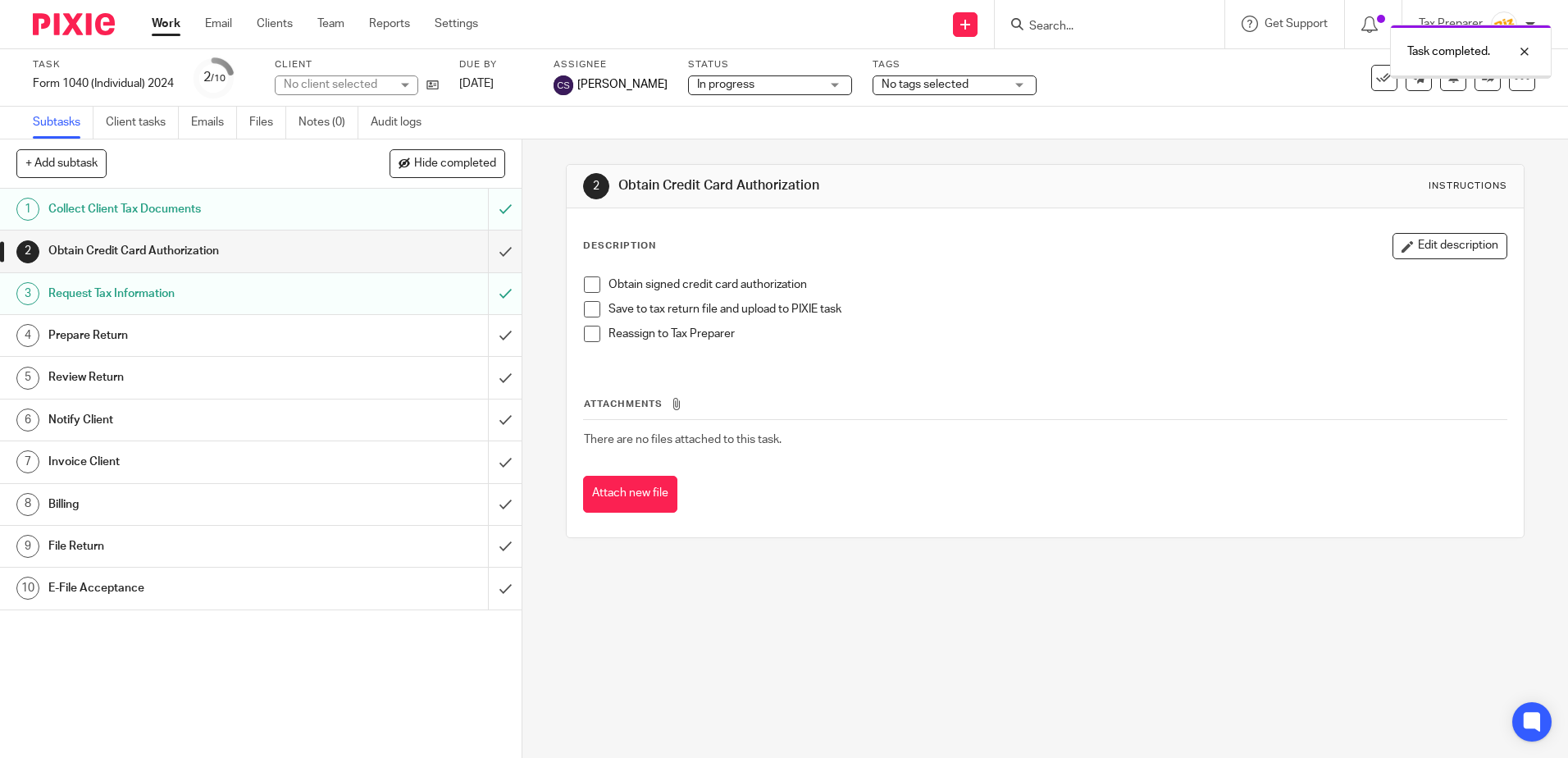
click at [393, 344] on div "Prepare Return" at bounding box center [259, 335] width 424 height 24
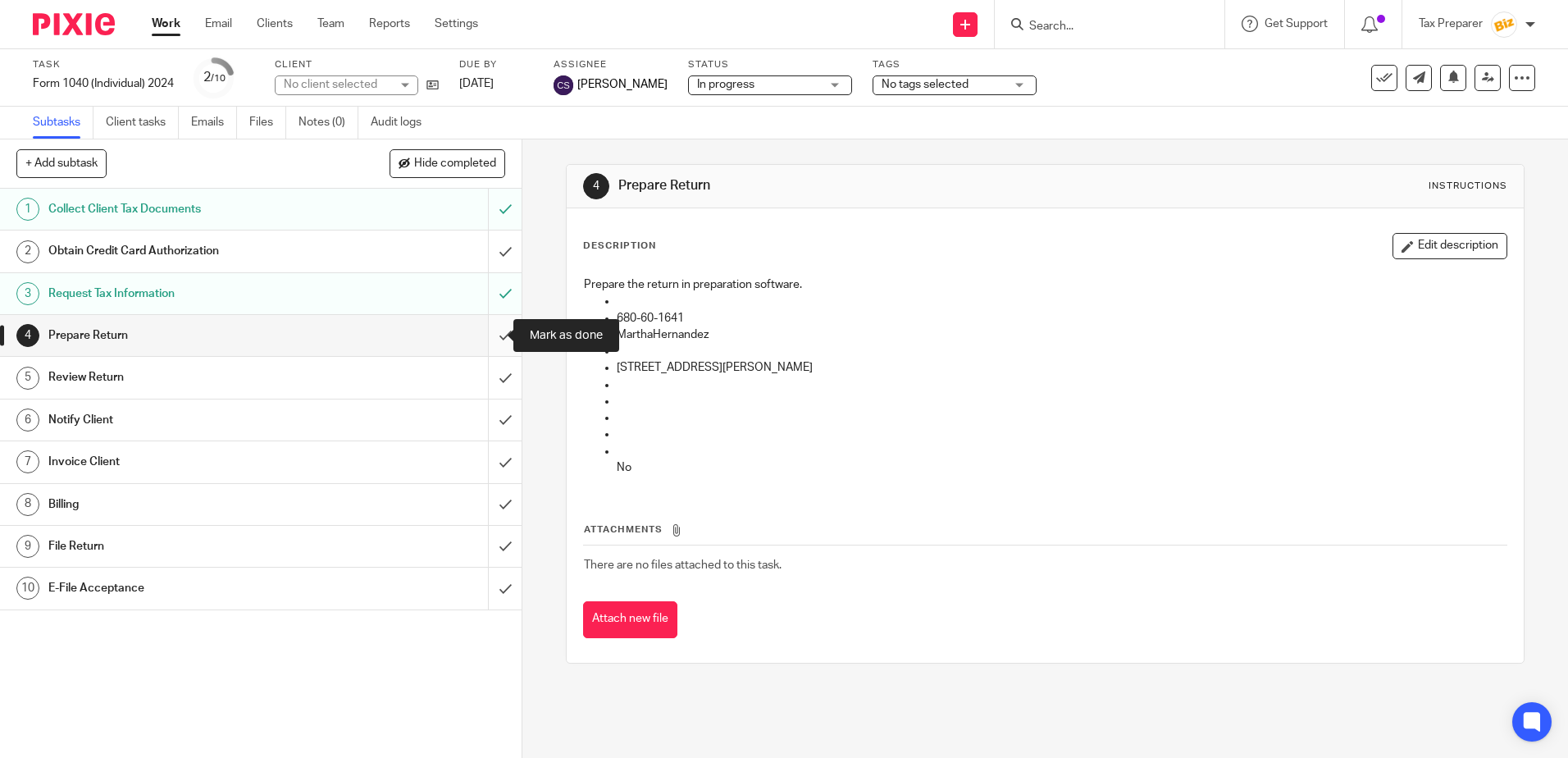
click at [489, 342] on input "submit" at bounding box center [260, 336] width 522 height 41
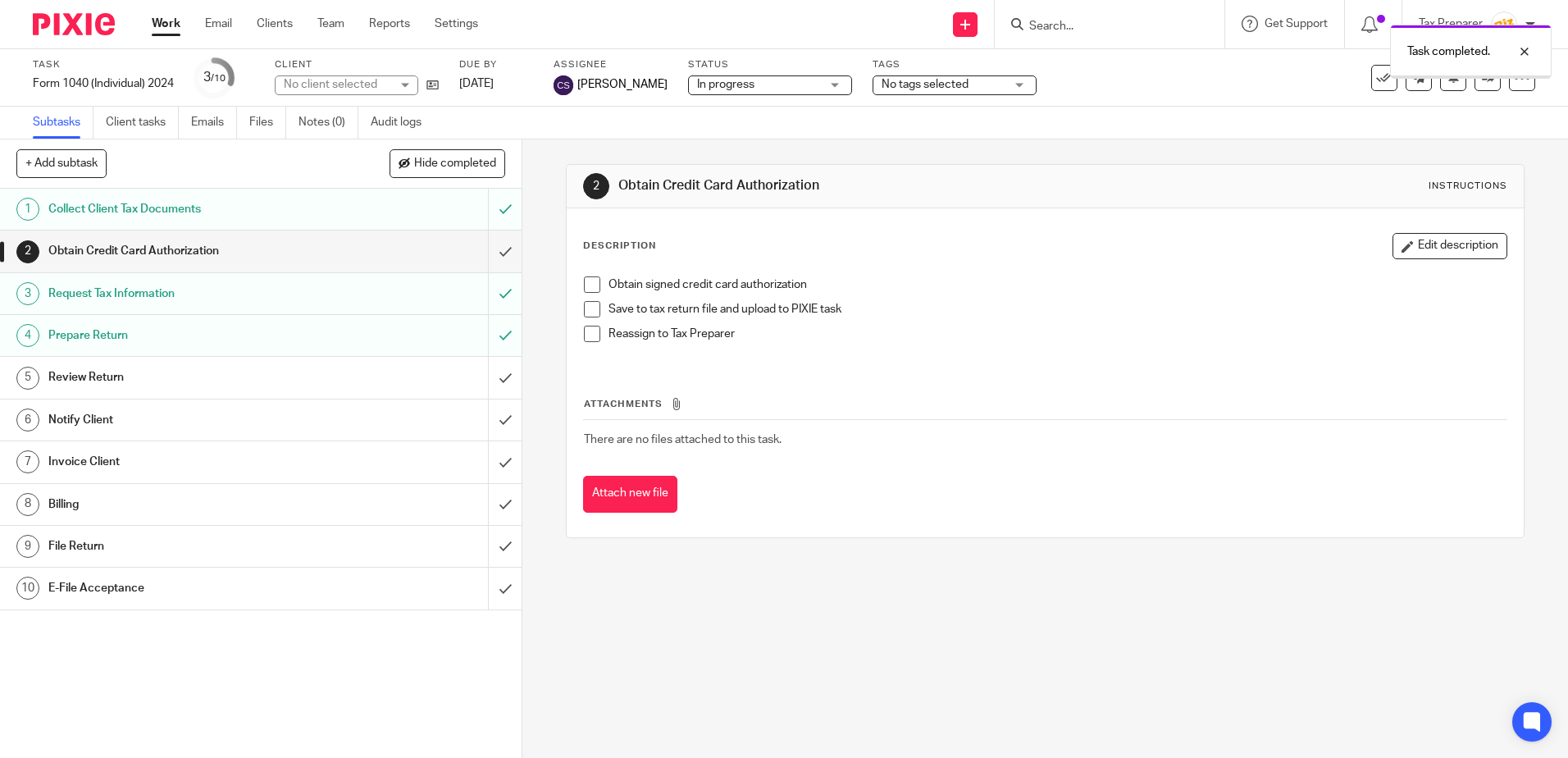
click at [397, 378] on div "Review Return" at bounding box center [259, 377] width 424 height 24
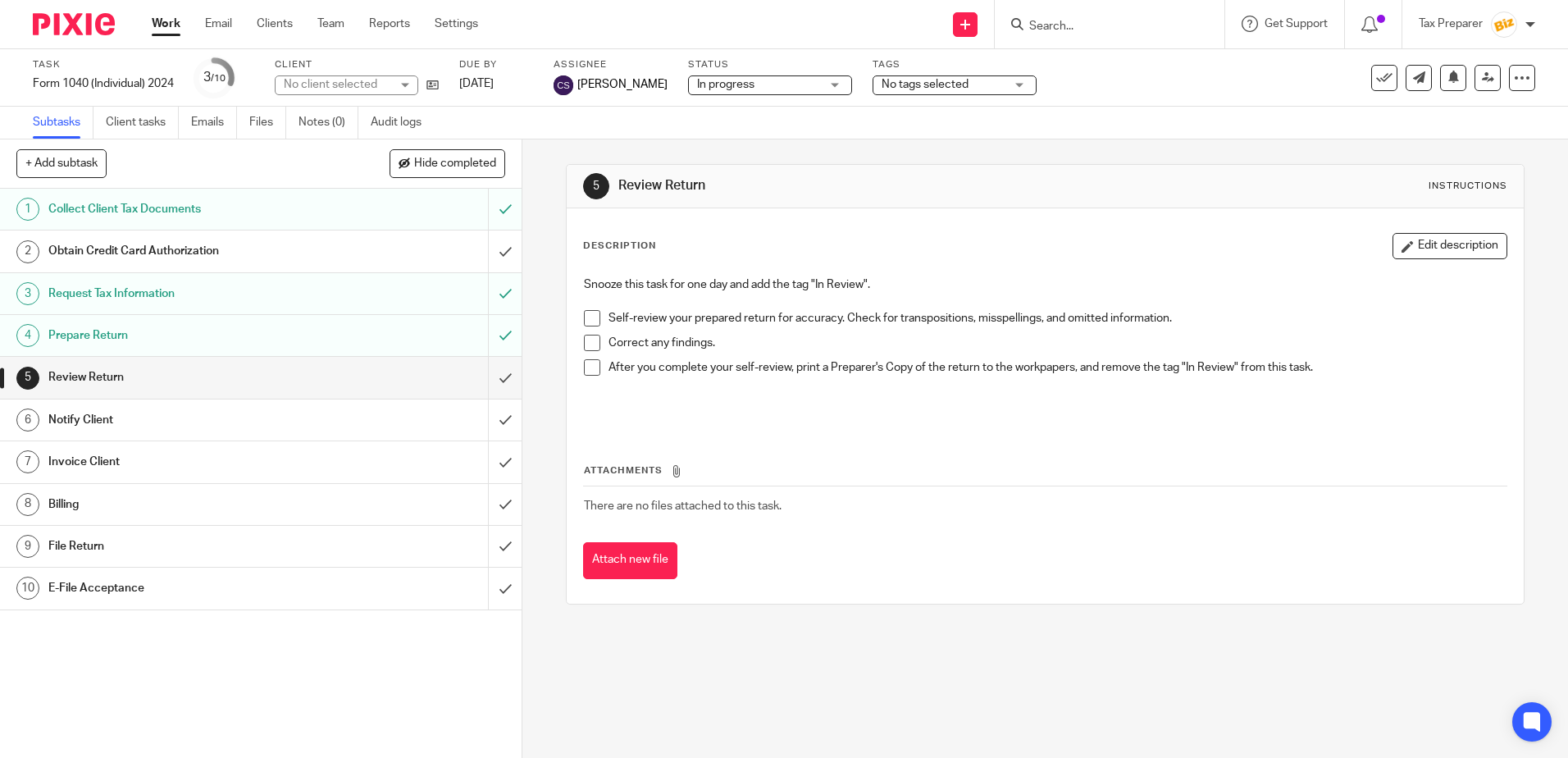
click at [586, 316] on span at bounding box center [591, 318] width 17 height 17
drag, startPoint x: 585, startPoint y: 345, endPoint x: 586, endPoint y: 367, distance: 22.0
click at [585, 347] on span at bounding box center [591, 343] width 17 height 17
click at [586, 372] on span at bounding box center [591, 367] width 17 height 17
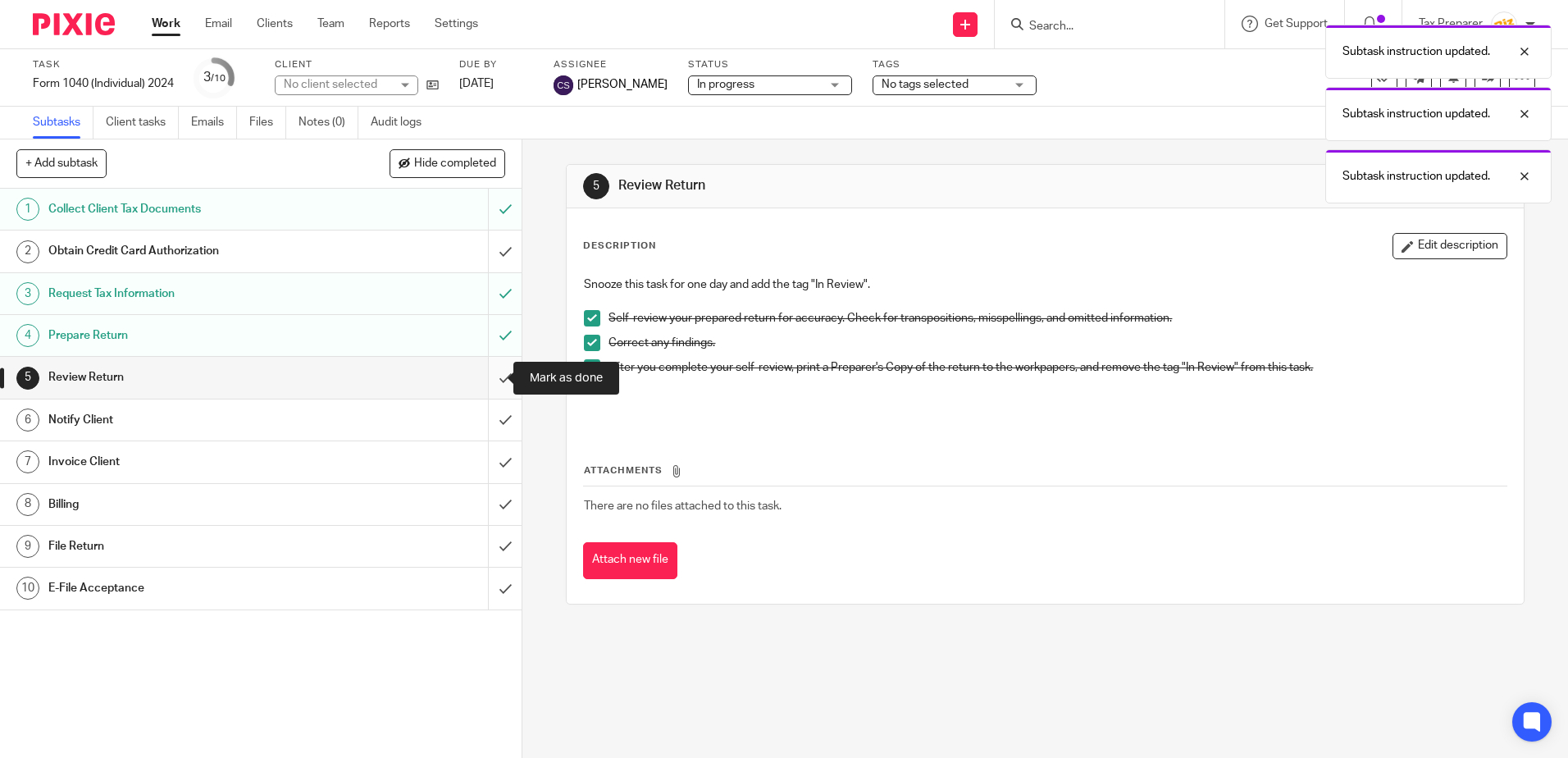
click at [492, 380] on input "submit" at bounding box center [260, 377] width 522 height 41
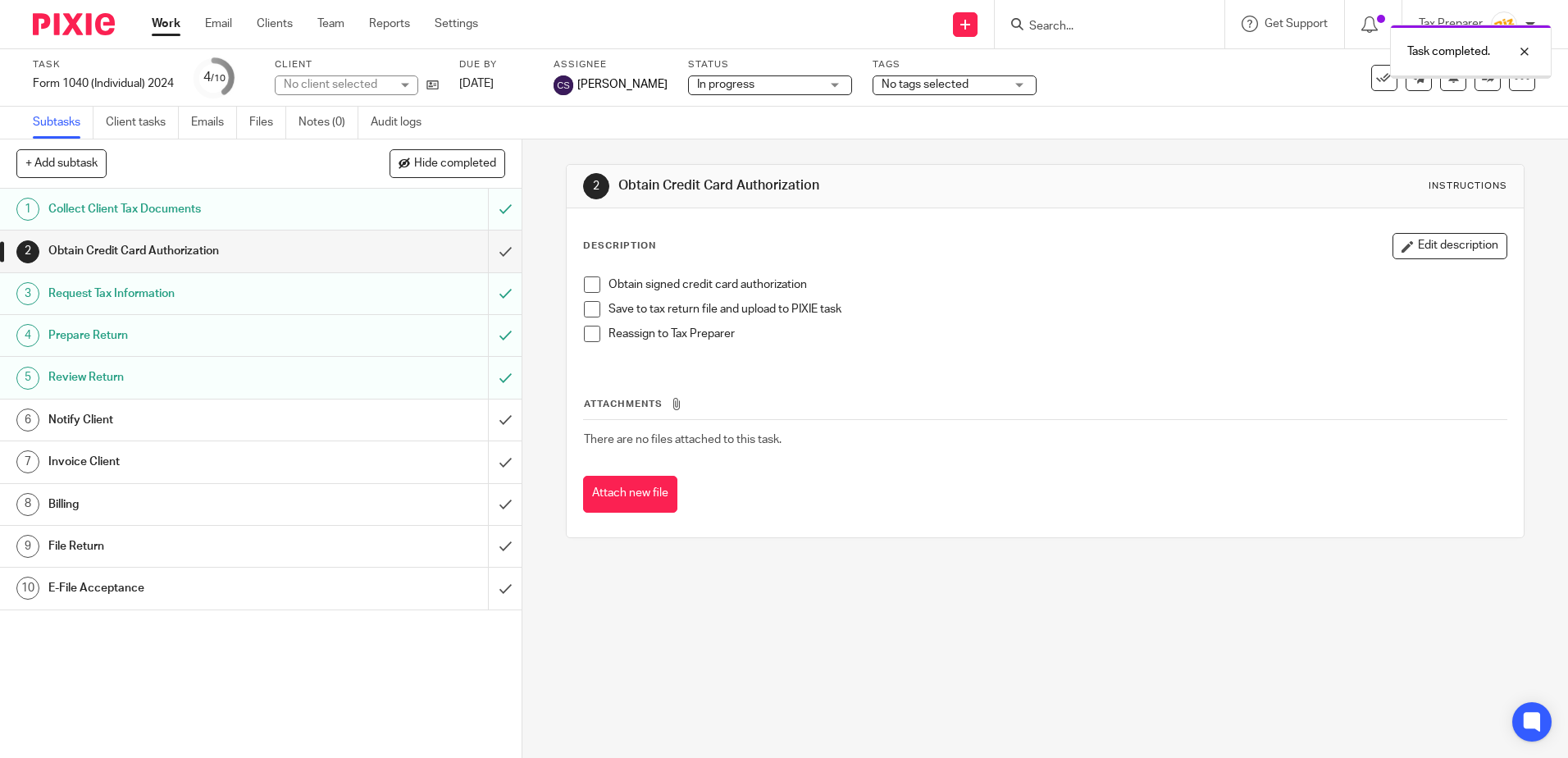
click at [422, 427] on div "Notify Client" at bounding box center [259, 419] width 424 height 24
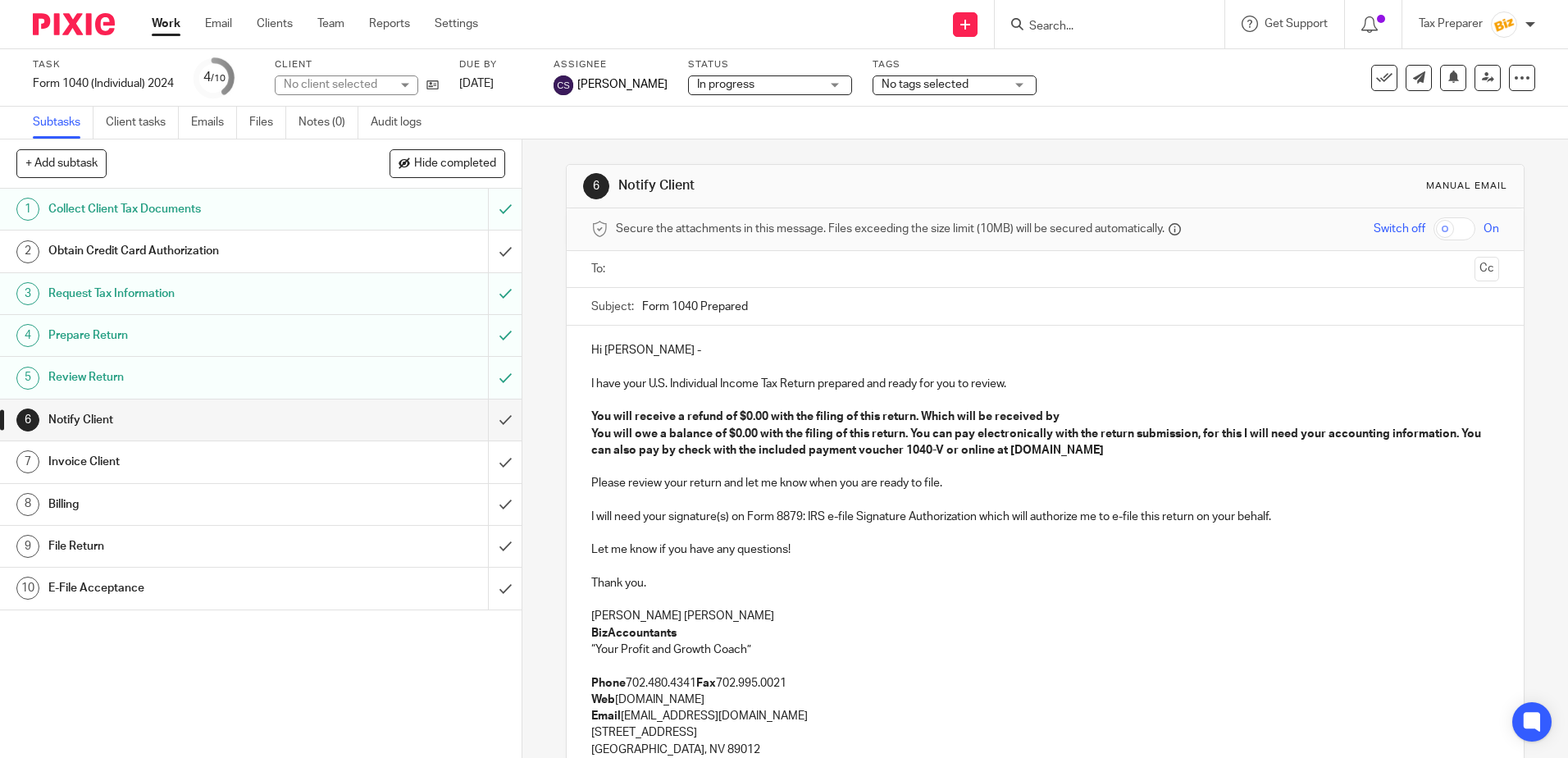
click at [688, 275] on input "text" at bounding box center [1044, 269] width 846 height 19
click at [595, 426] on strong "You will receive a refund of $0.00 with the filing of this return. Which will b…" at bounding box center [825, 420] width 468 height 12
click at [990, 411] on p at bounding box center [1044, 403] width 907 height 17
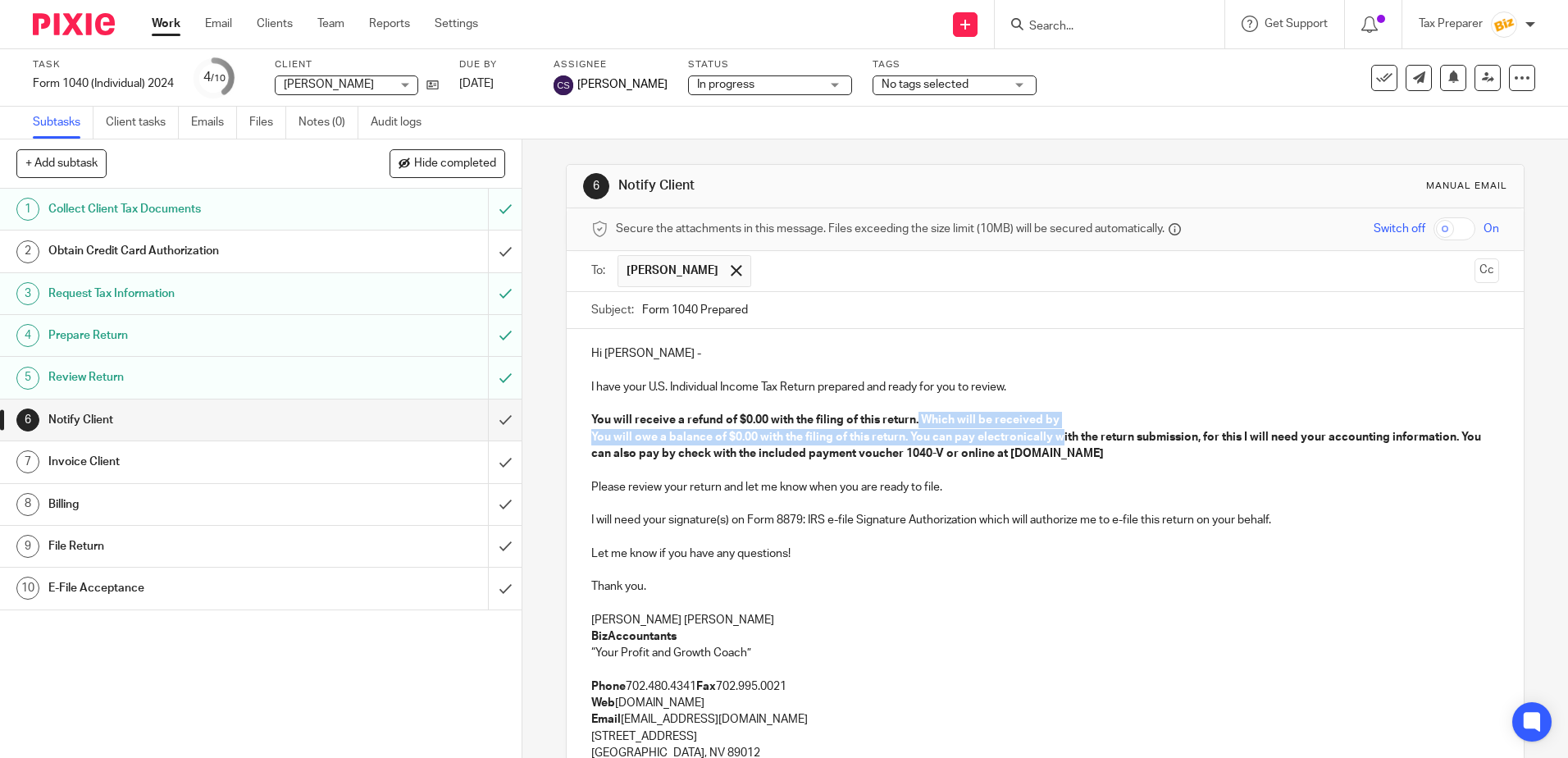
drag, startPoint x: 916, startPoint y: 416, endPoint x: 1056, endPoint y: 441, distance: 142.2
click at [1056, 441] on div "Hi Martha - I have your U.S. Individual Income Tax Return prepared and ready fo…" at bounding box center [1044, 618] width 956 height 578
click at [1041, 473] on p at bounding box center [1044, 470] width 907 height 17
drag, startPoint x: 916, startPoint y: 417, endPoint x: 1058, endPoint y: 452, distance: 146.2
click at [1058, 452] on div "Hi Martha - I have your U.S. Individual Income Tax Return prepared and ready fo…" at bounding box center [1044, 618] width 956 height 578
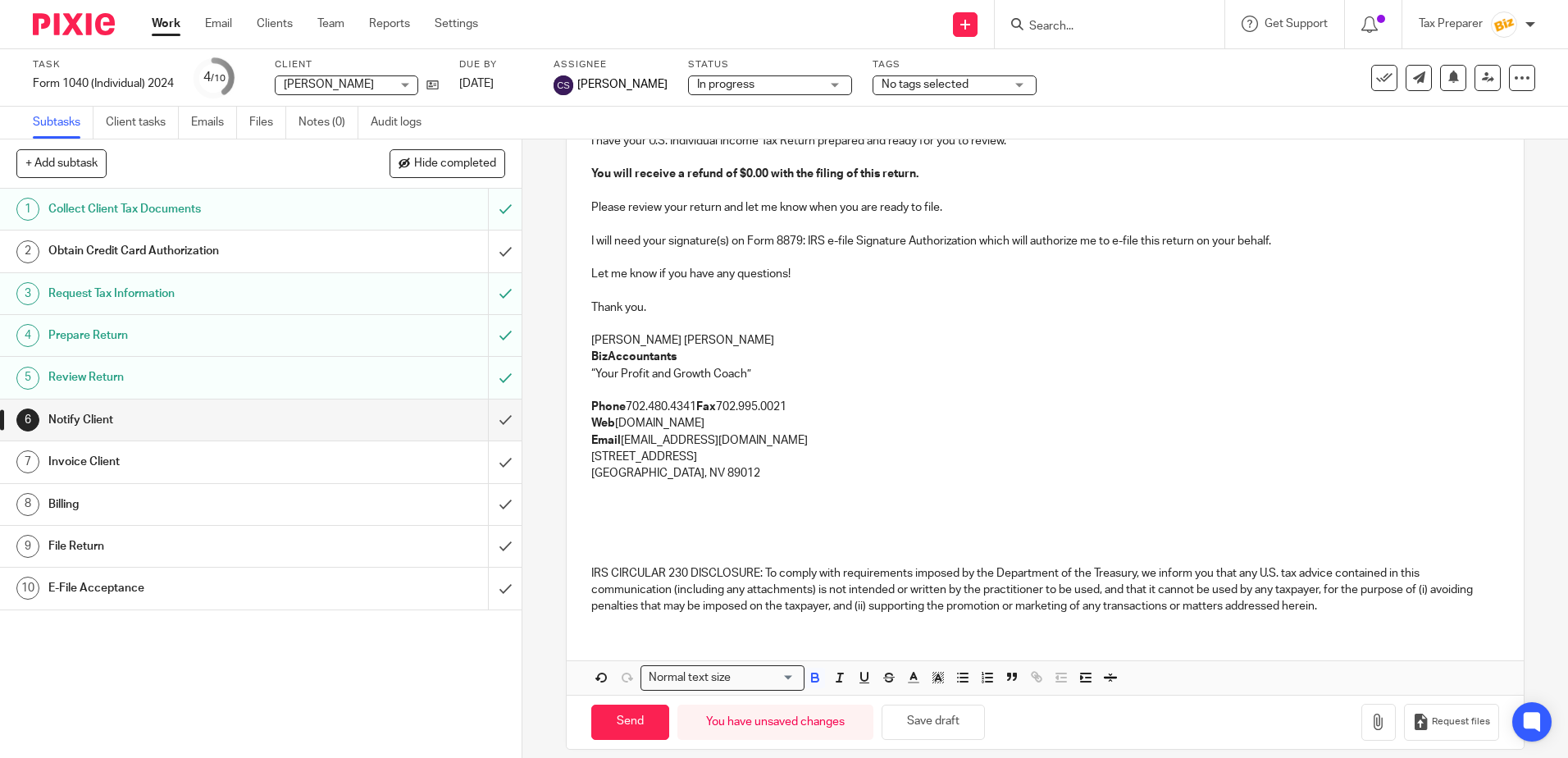
scroll to position [262, 0]
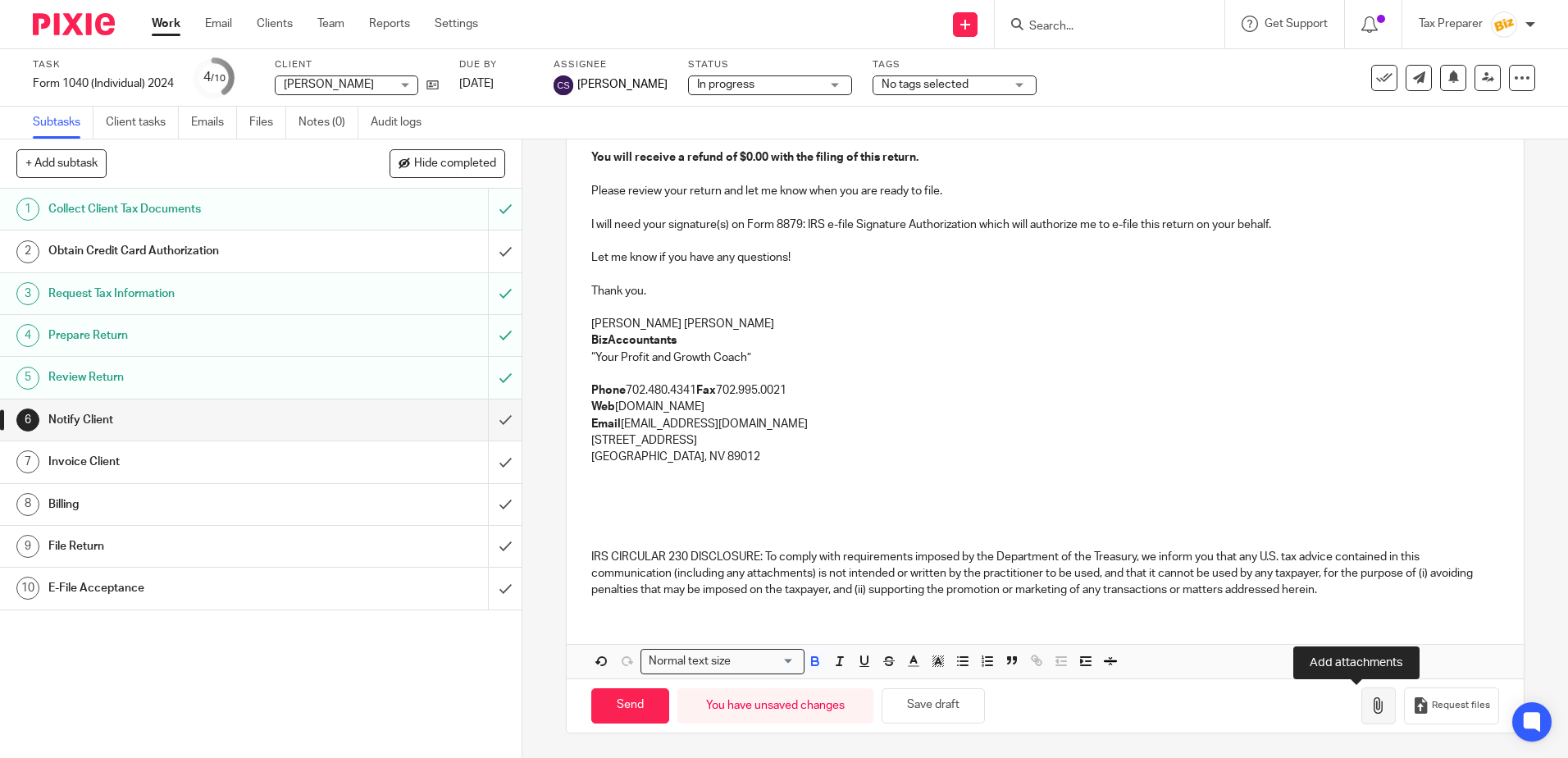
click at [1370, 710] on icon "button" at bounding box center [1378, 705] width 17 height 17
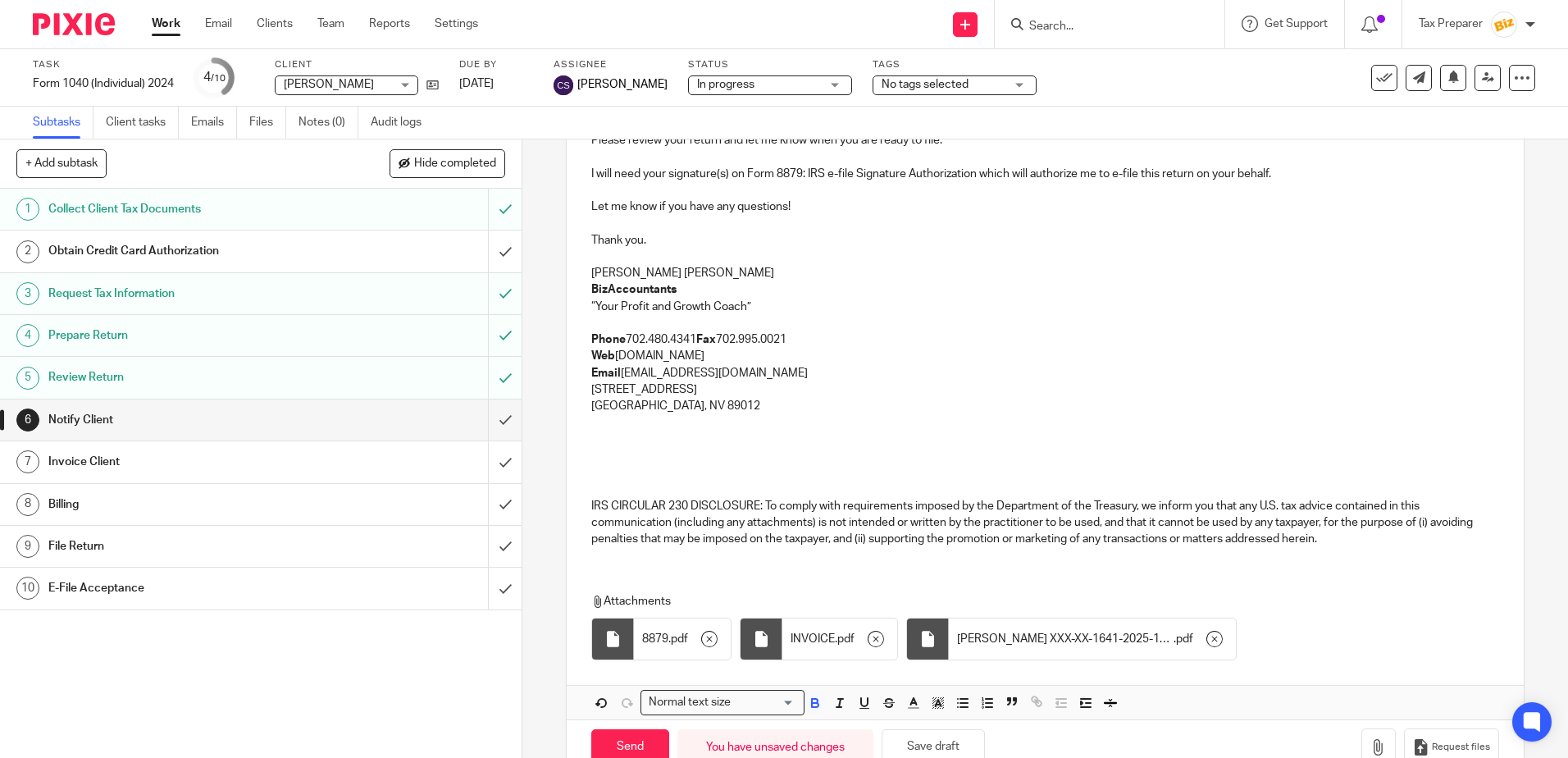
scroll to position [355, 0]
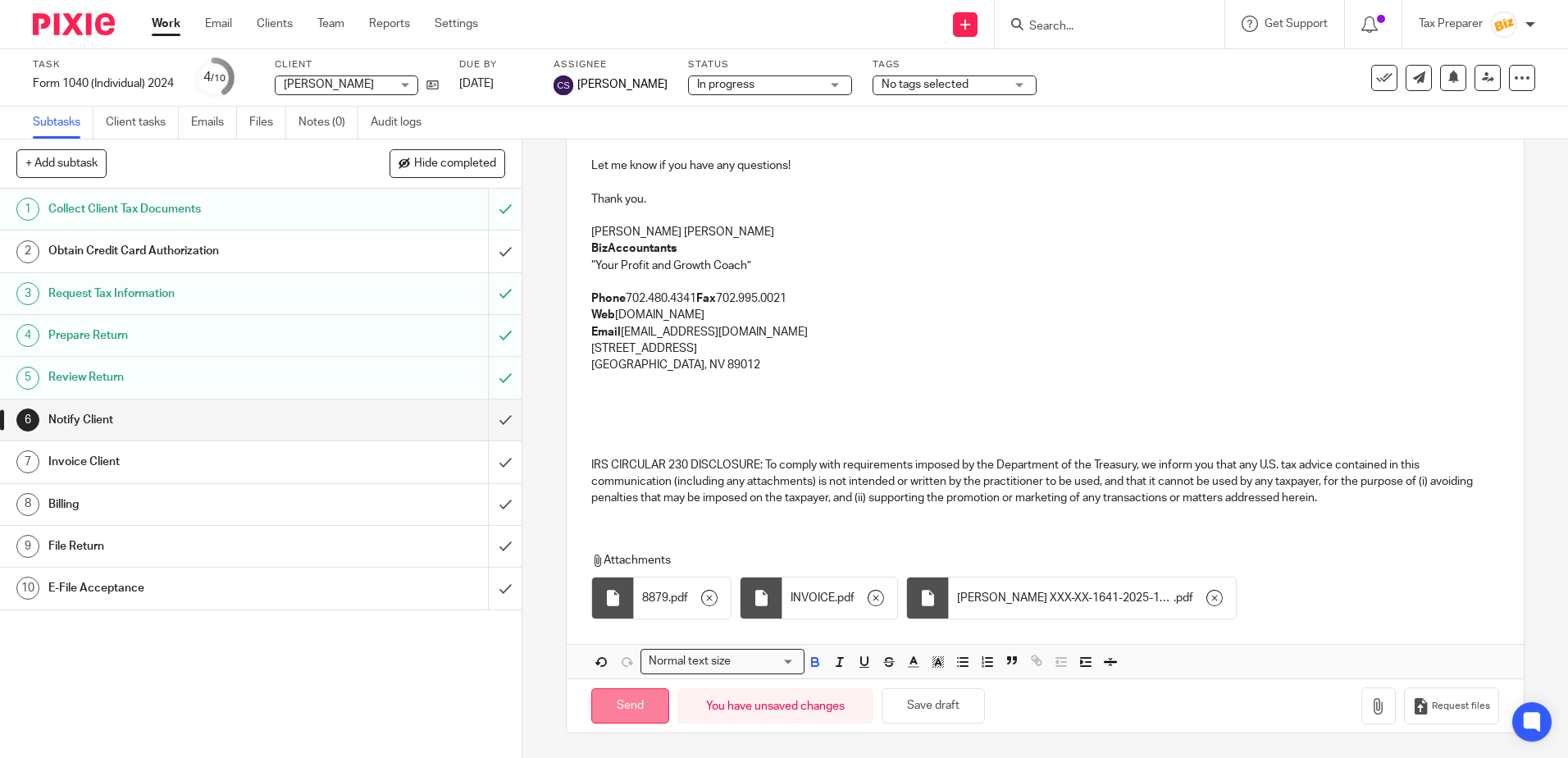
click at [637, 701] on input "Send" at bounding box center [630, 706] width 78 height 35
type input "Sent"
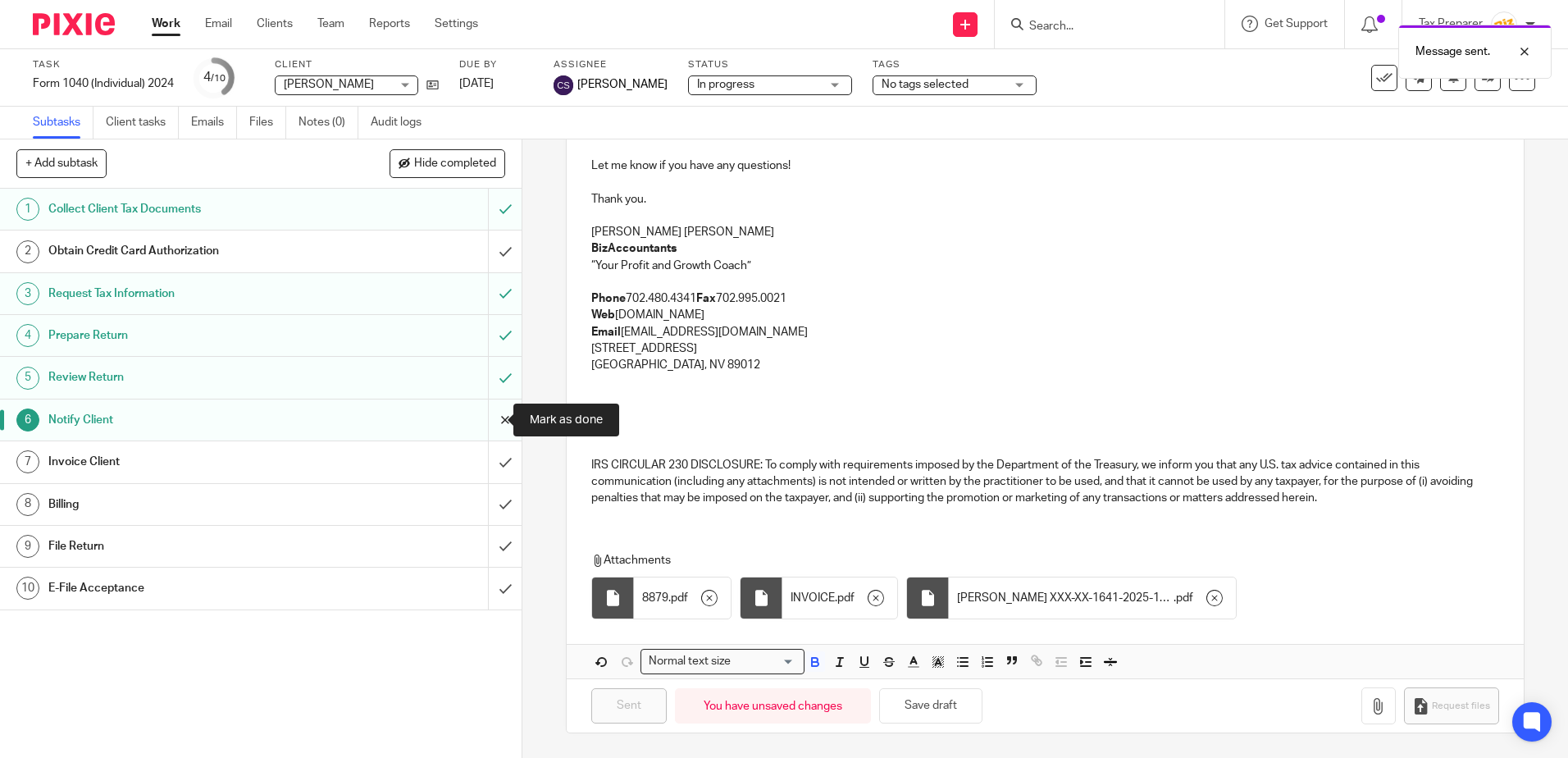
click at [487, 425] on input "submit" at bounding box center [260, 420] width 522 height 41
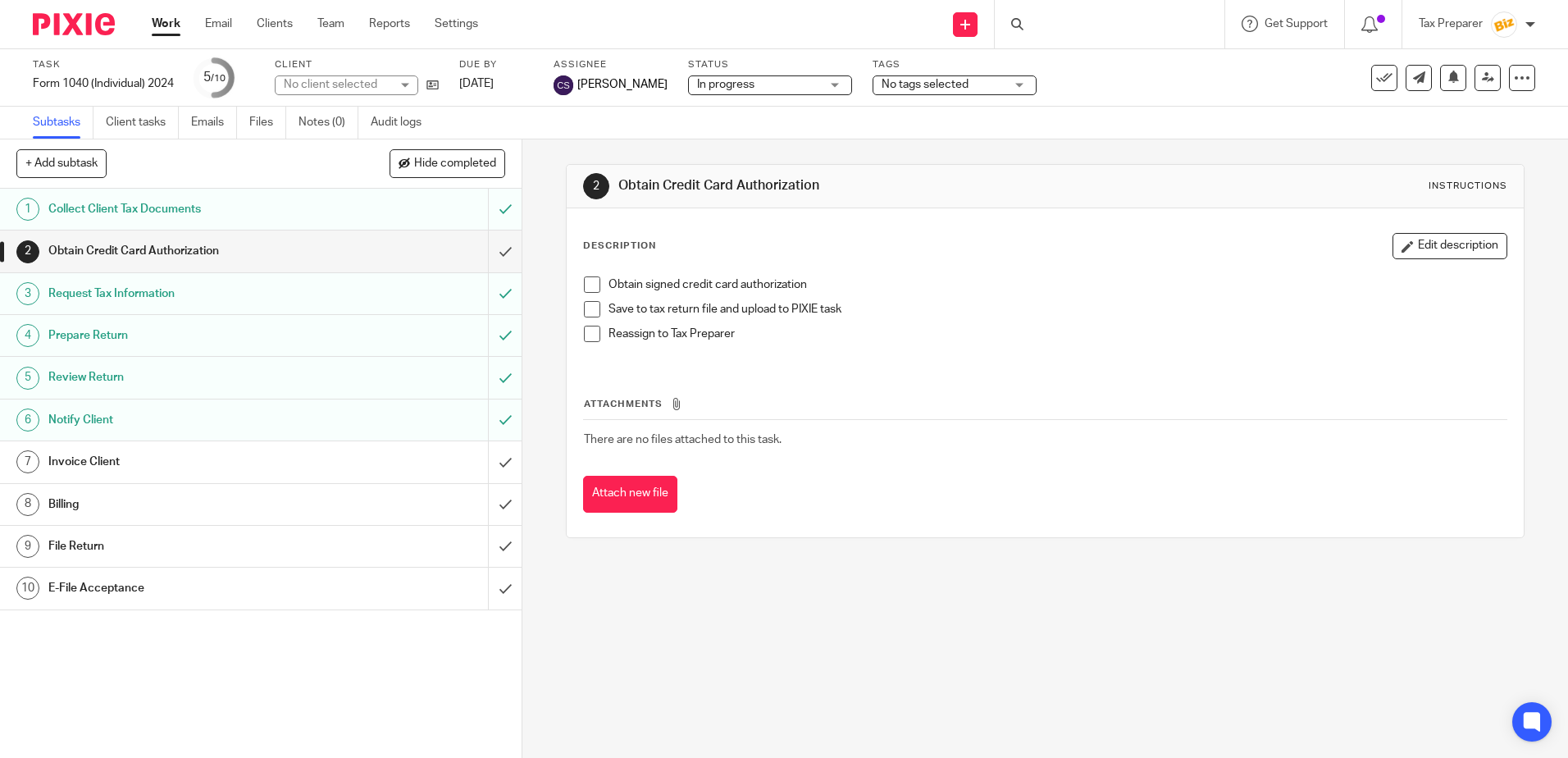
click at [1007, 87] on div "No tags selected" at bounding box center [954, 85] width 164 height 20
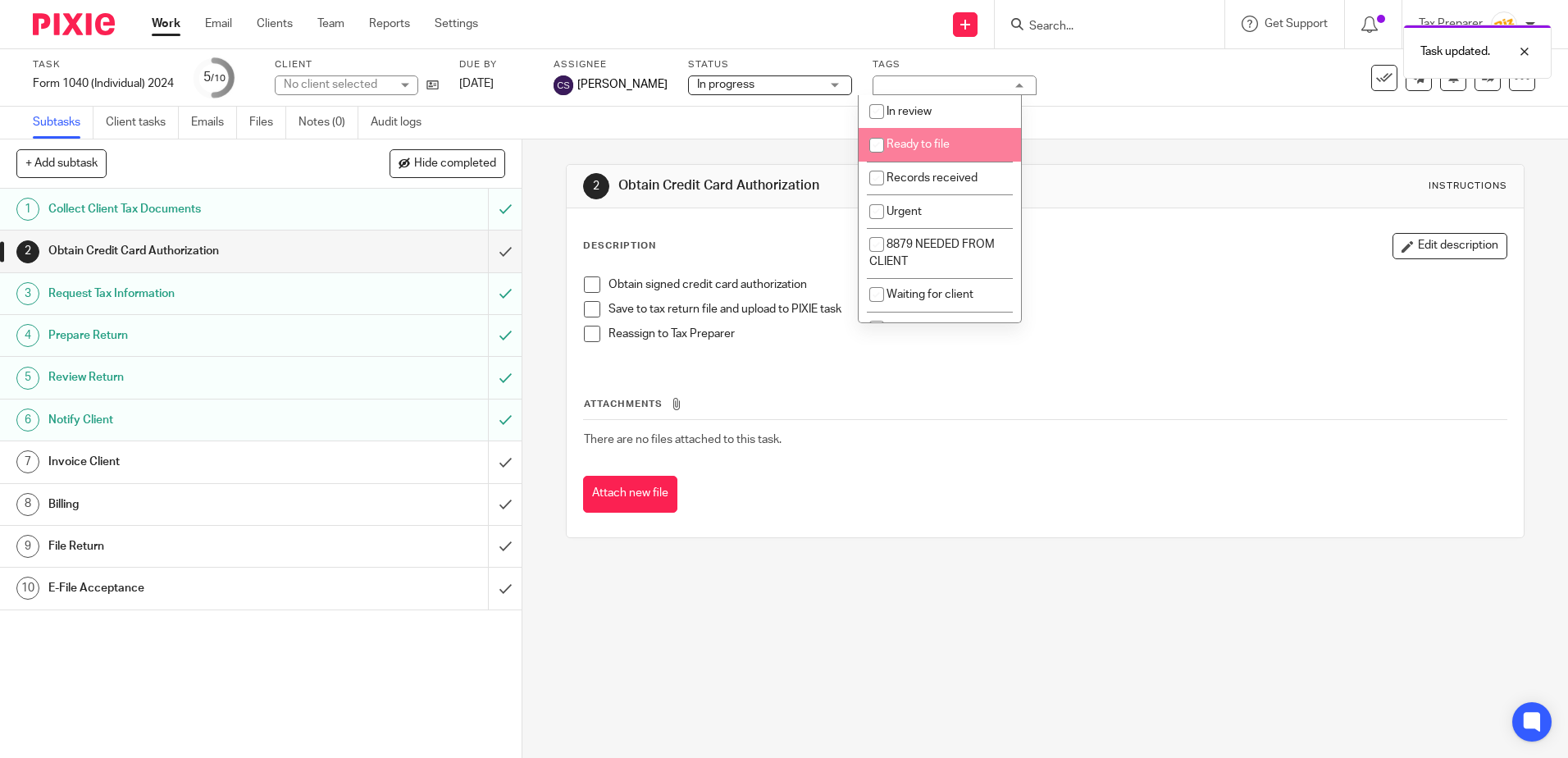
click at [877, 150] on input "checkbox" at bounding box center [877, 145] width 31 height 31
checkbox input "true"
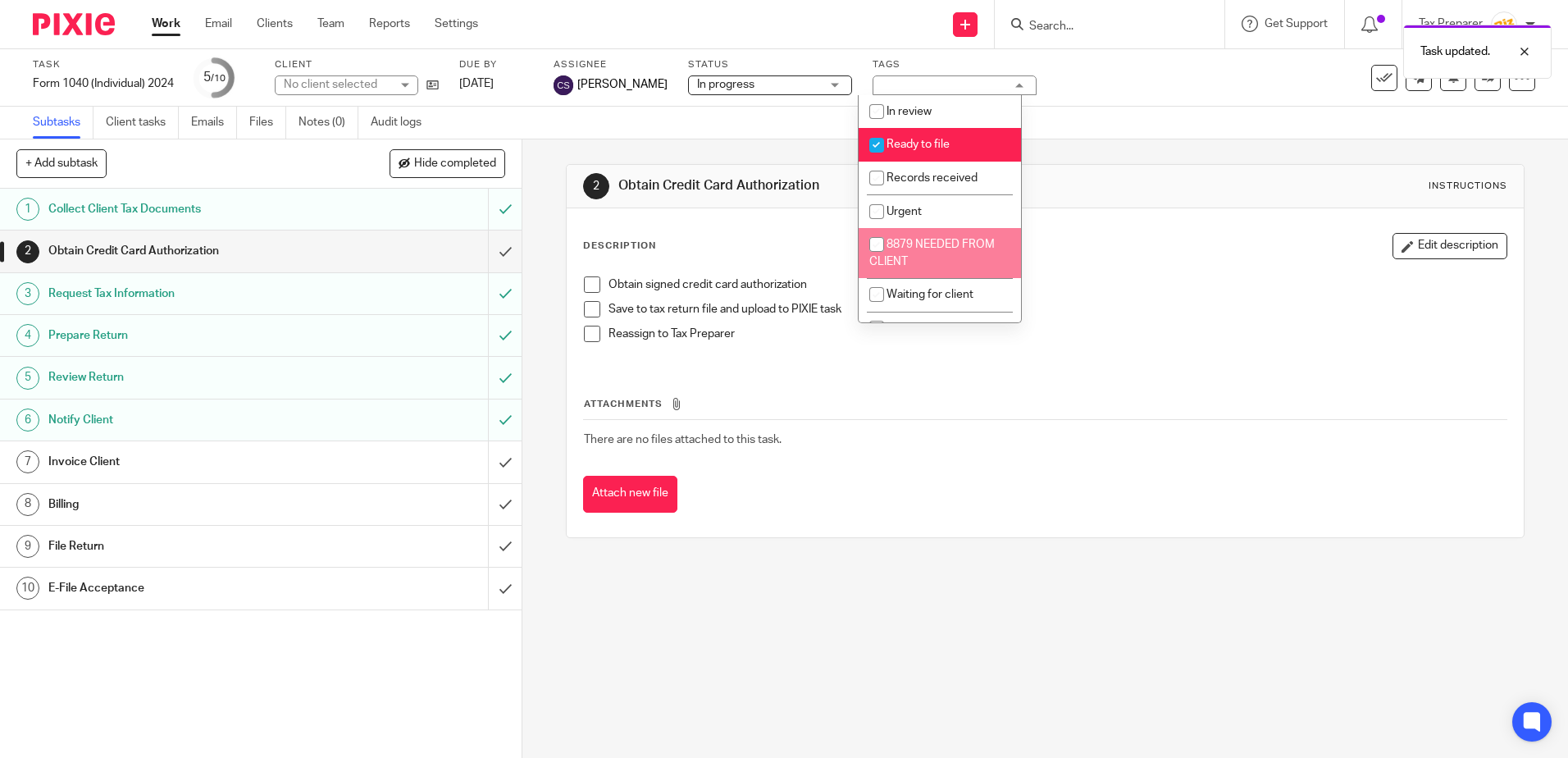
click at [877, 249] on input "checkbox" at bounding box center [877, 245] width 31 height 31
checkbox input "true"
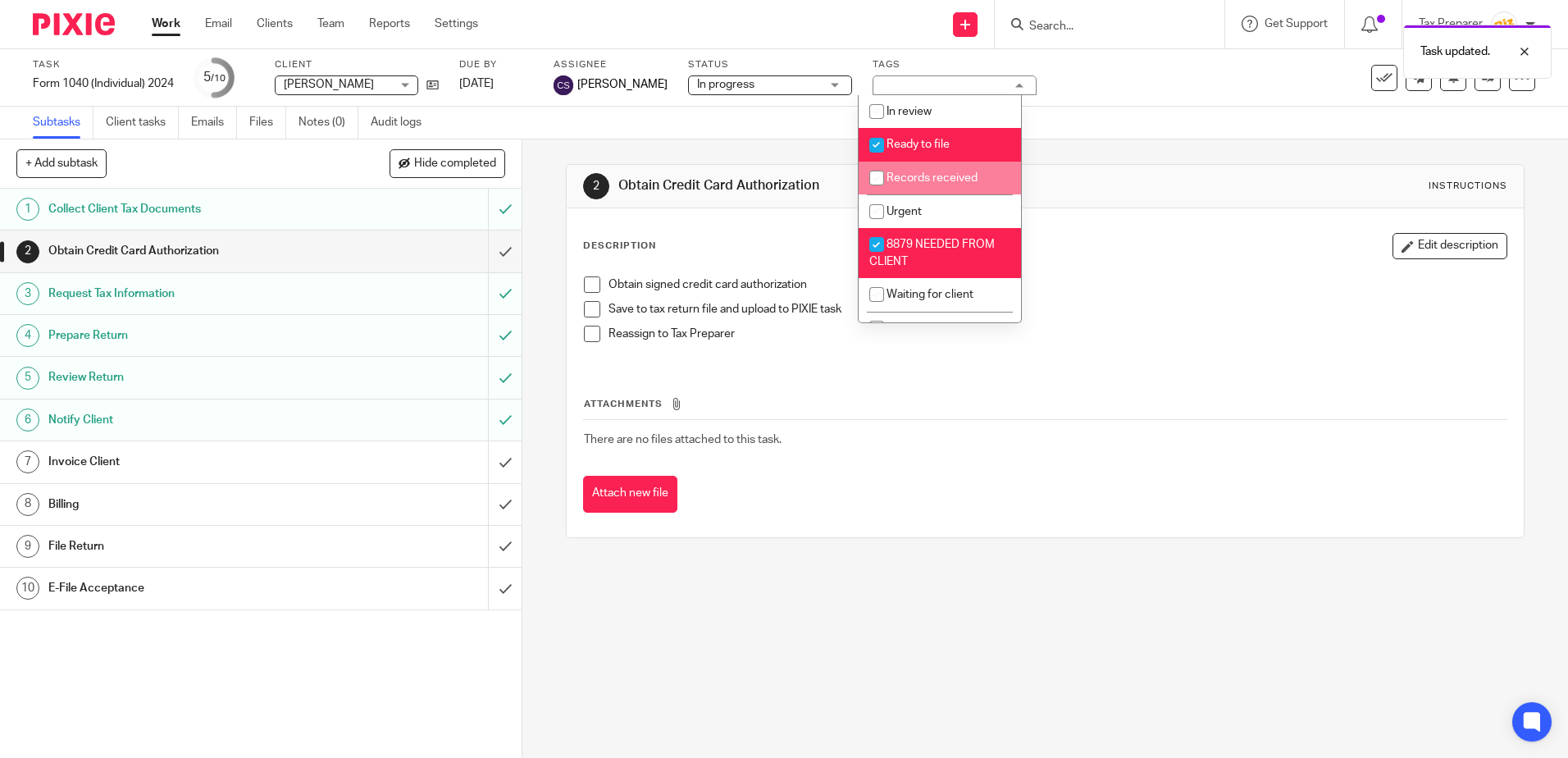
click at [816, 116] on div "Subtasks Client tasks Emails Files Notes (0) Audit logs" at bounding box center [784, 123] width 1568 height 33
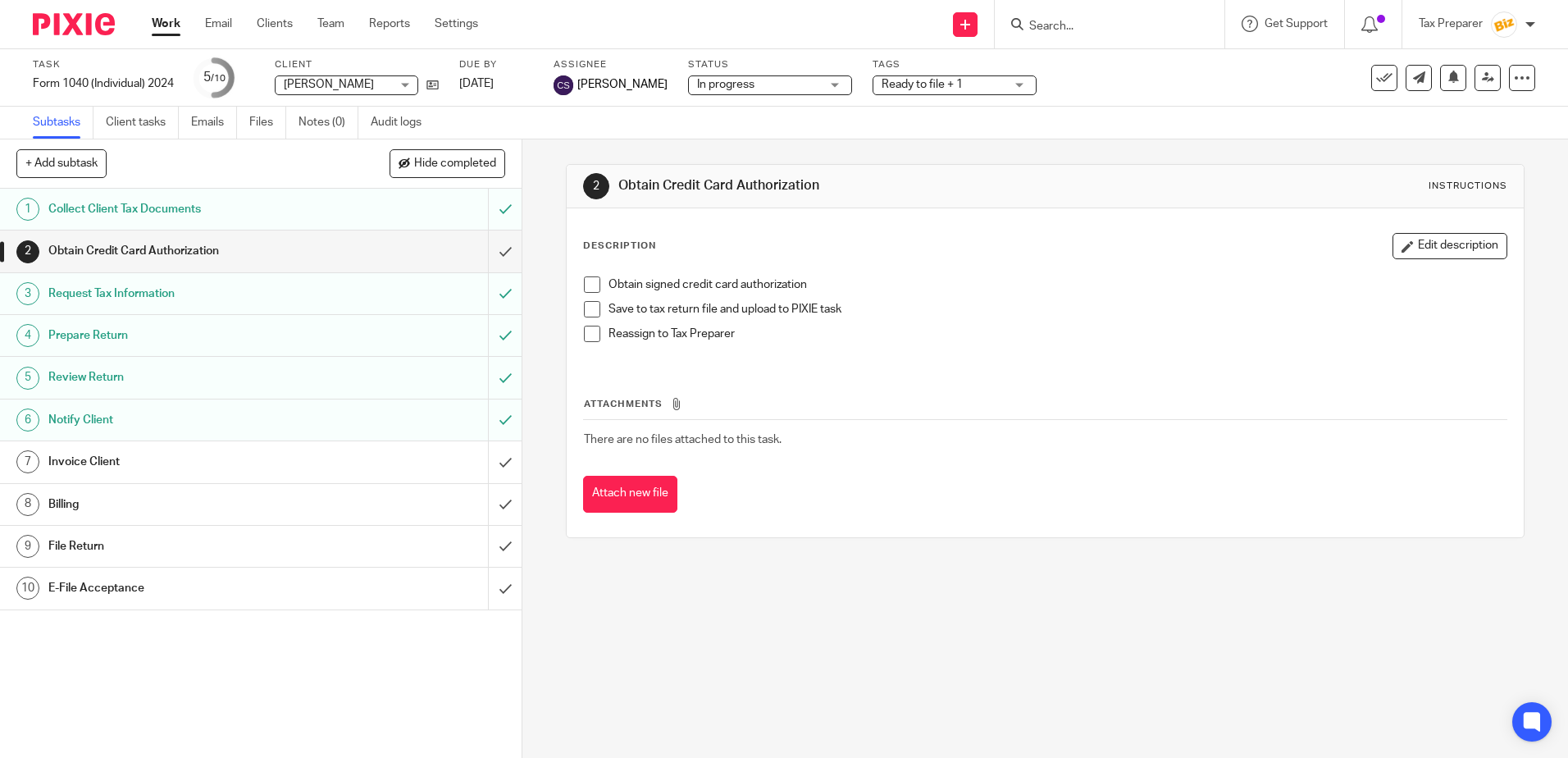
click at [370, 473] on div "Invoice Client" at bounding box center [259, 461] width 424 height 24
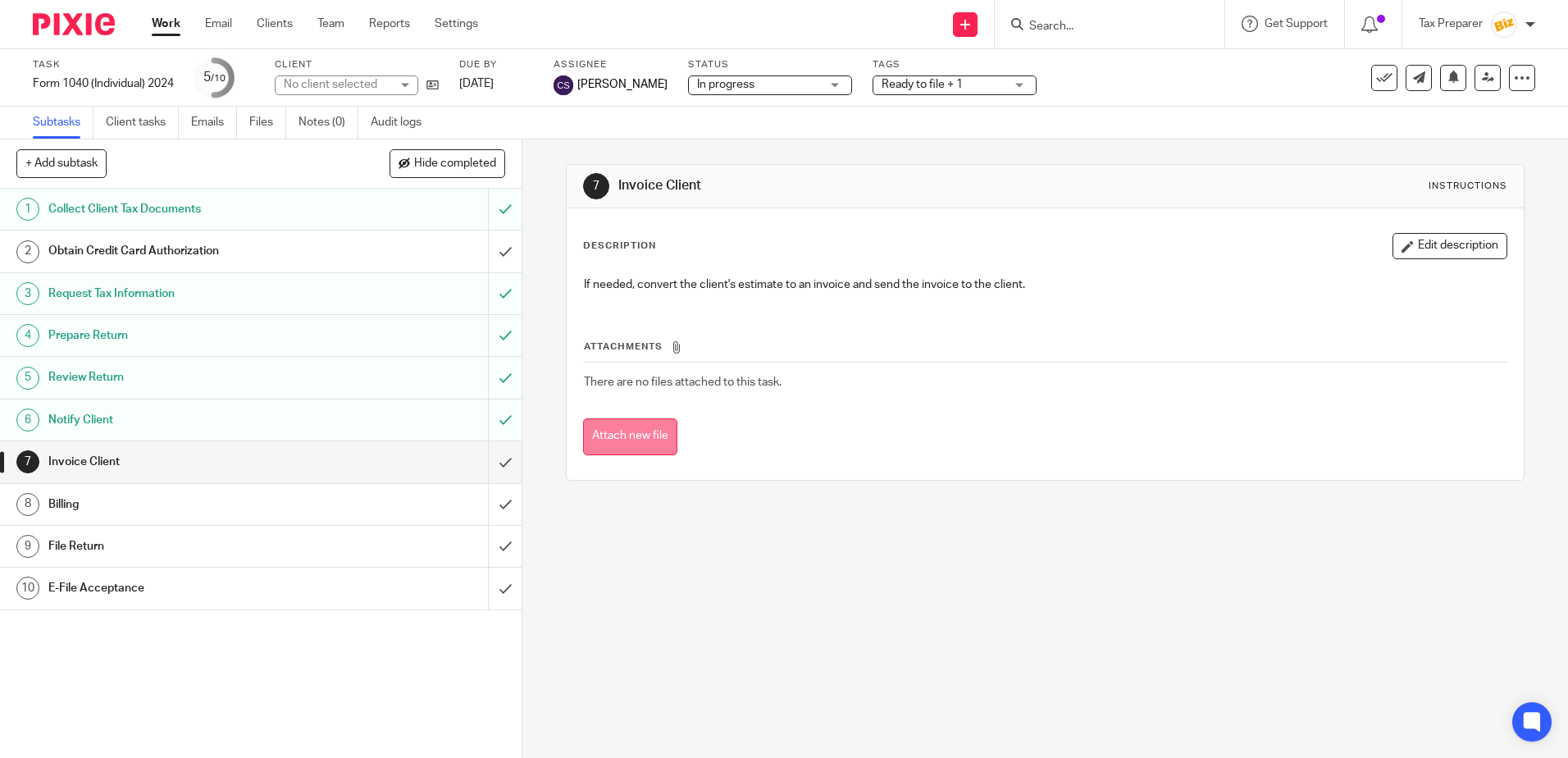
click at [652, 441] on button "Attach new file" at bounding box center [630, 437] width 94 height 37
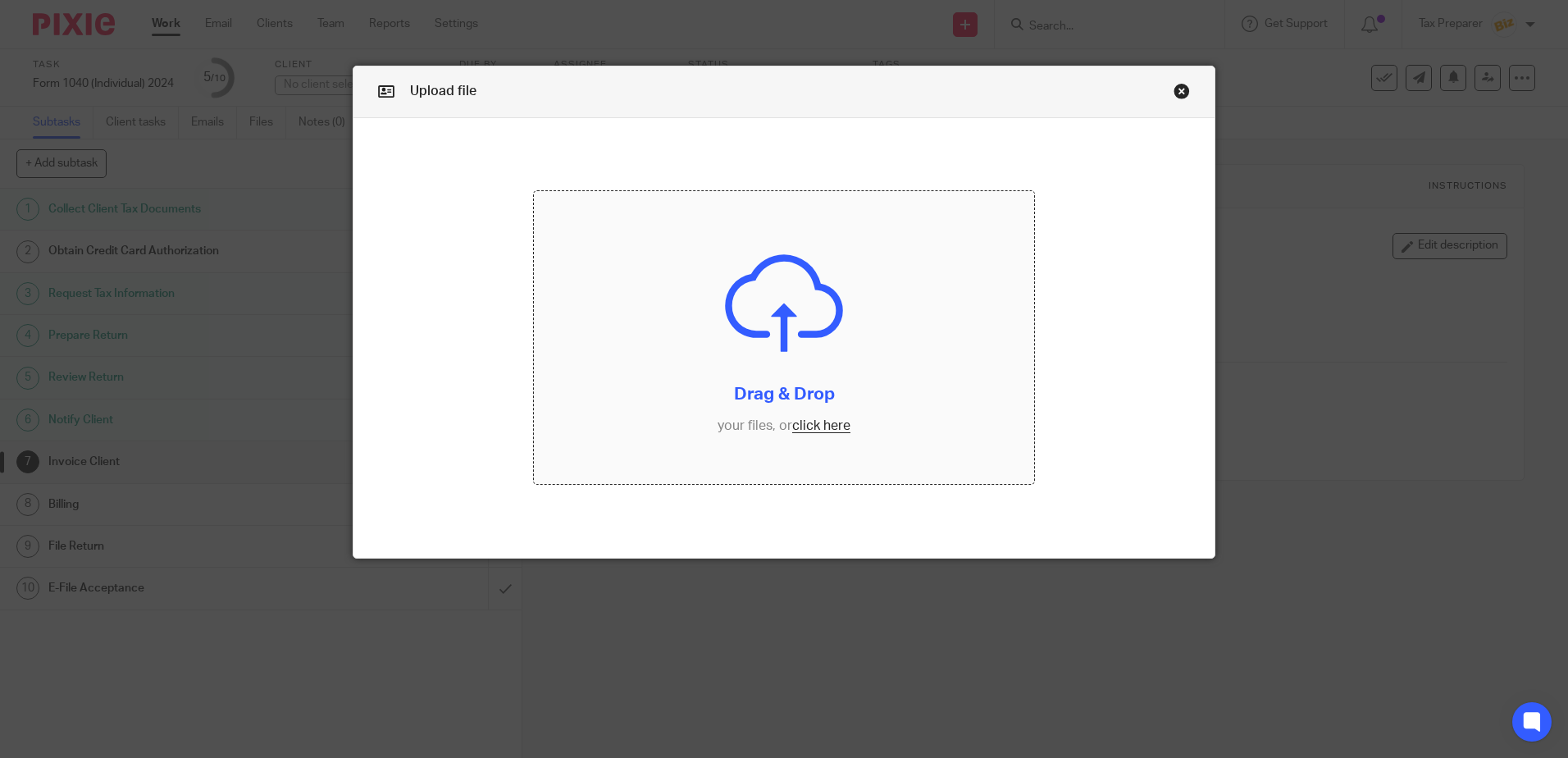
click at [805, 418] on input "file" at bounding box center [783, 337] width 500 height 293
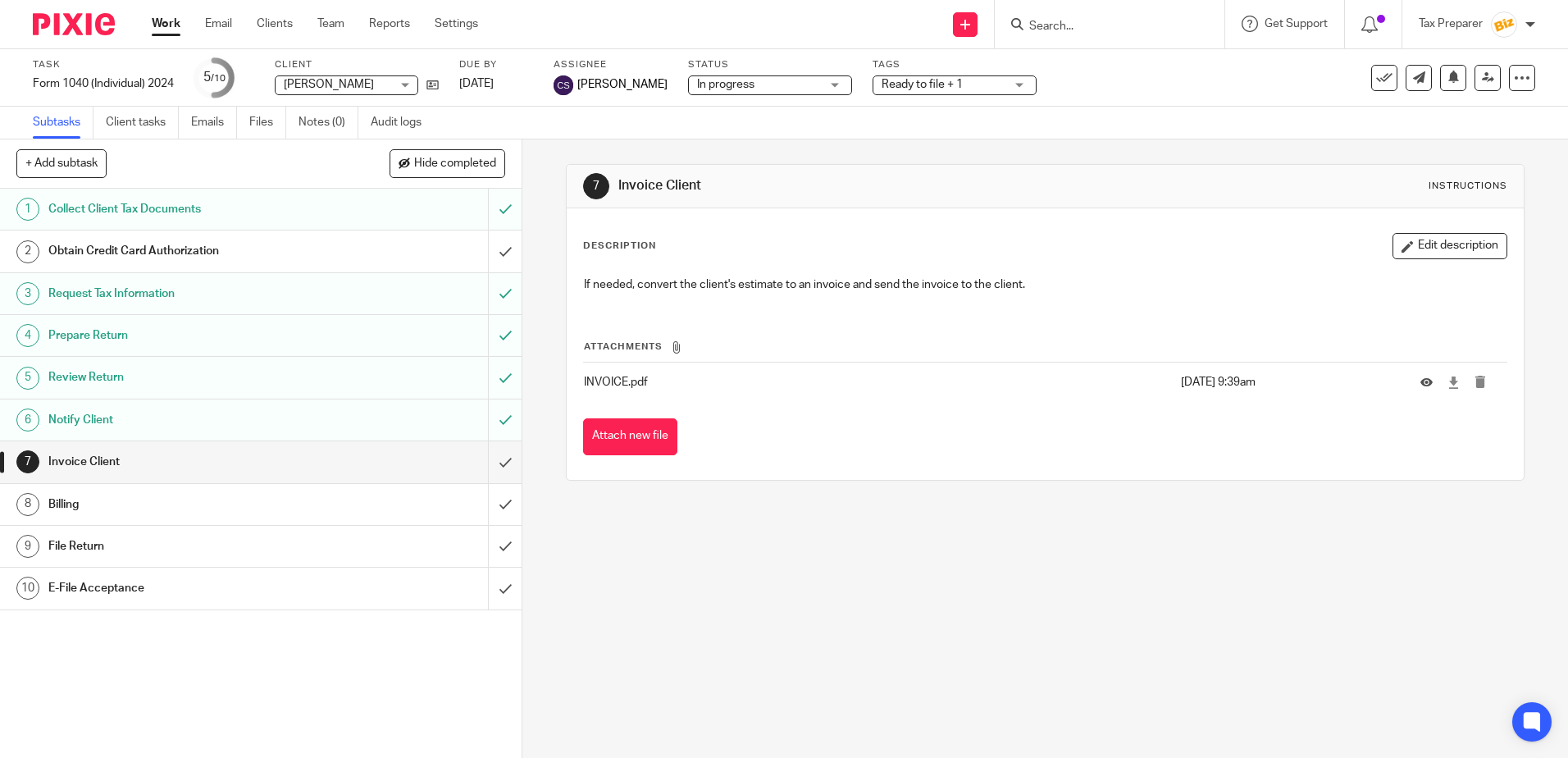
click at [161, 24] on link "Work" at bounding box center [165, 24] width 28 height 17
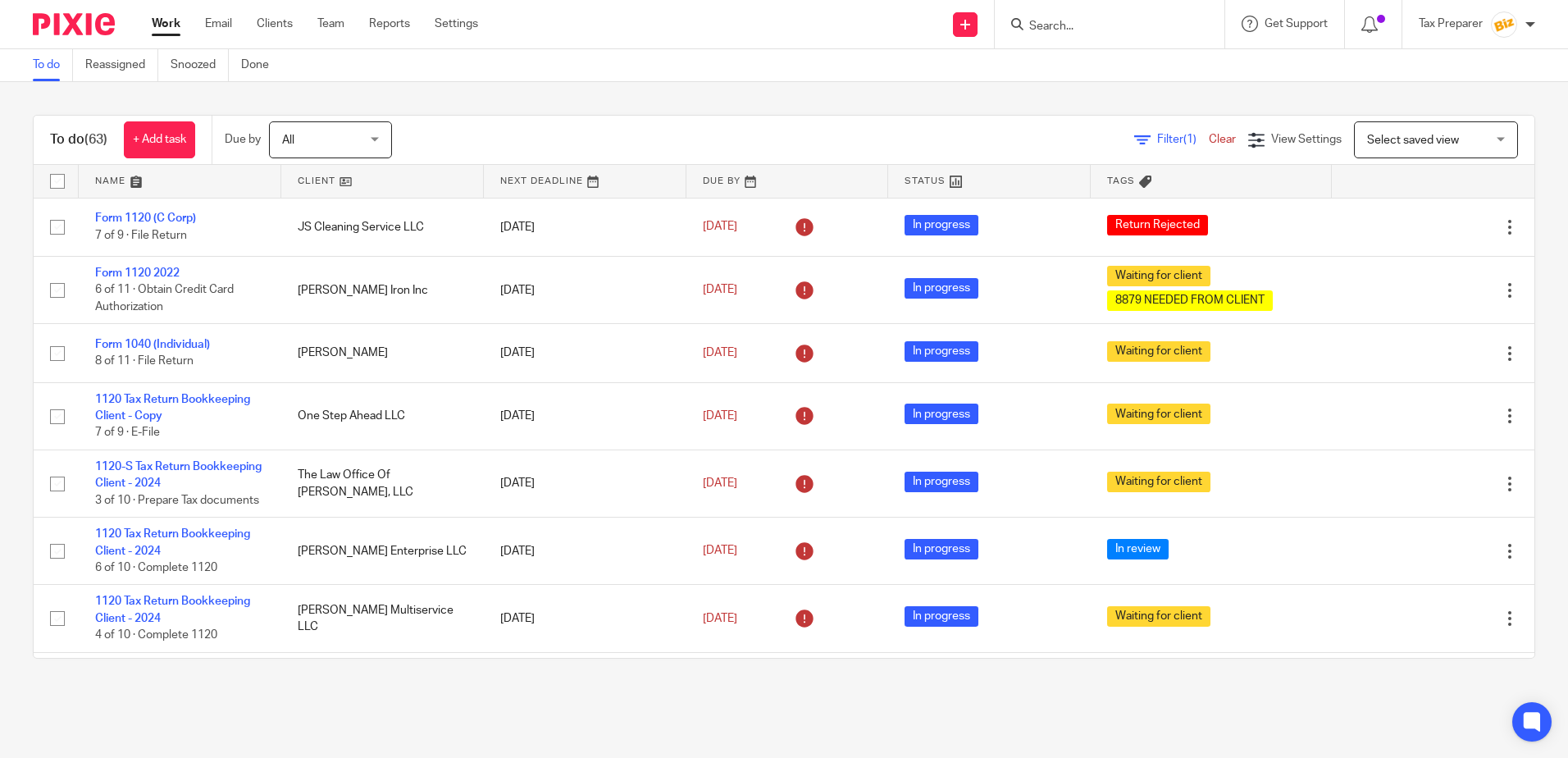
click at [1049, 30] on input "Search" at bounding box center [1101, 26] width 148 height 15
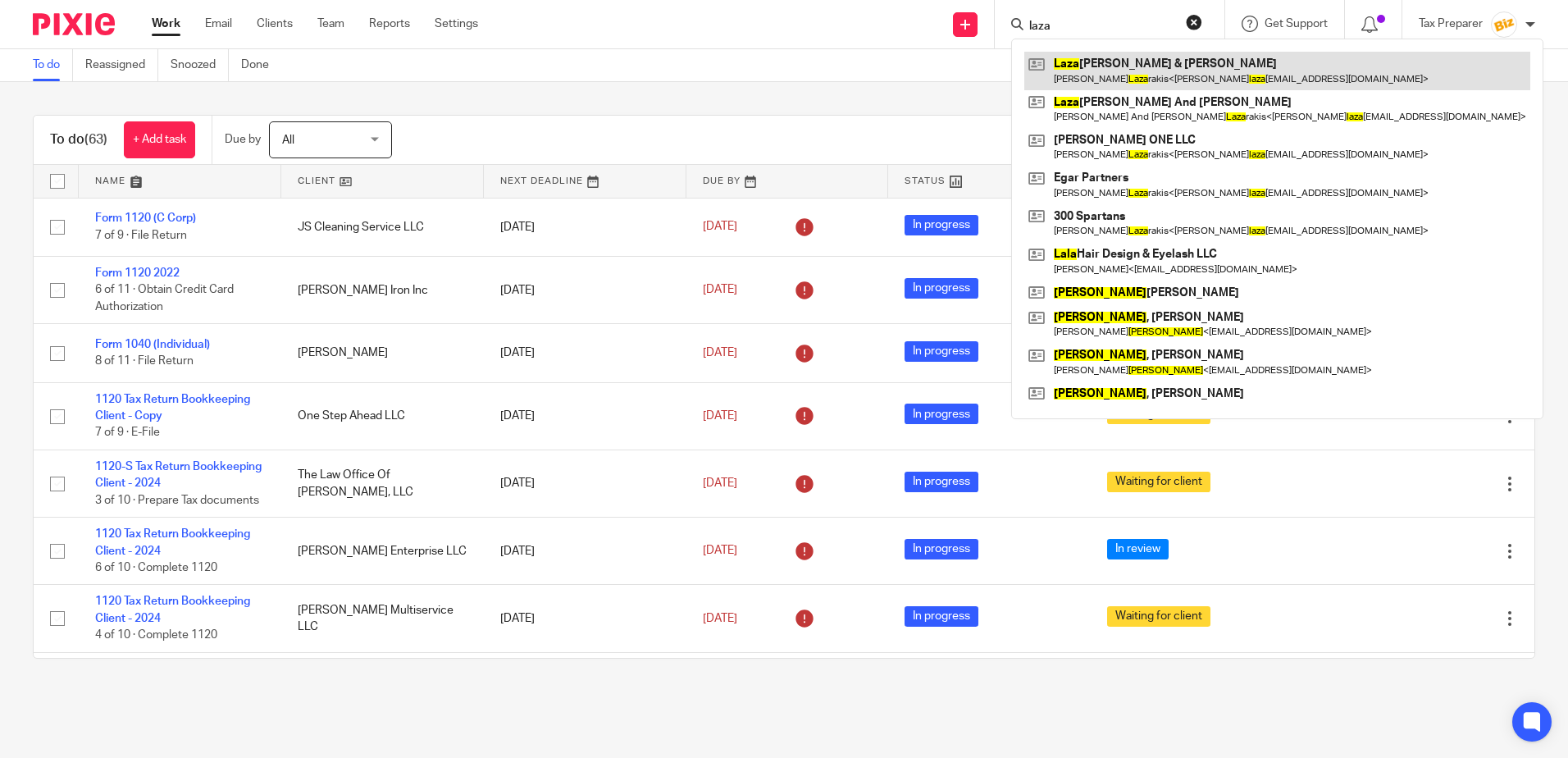
type input "laza"
click at [1149, 82] on link at bounding box center [1276, 71] width 506 height 38
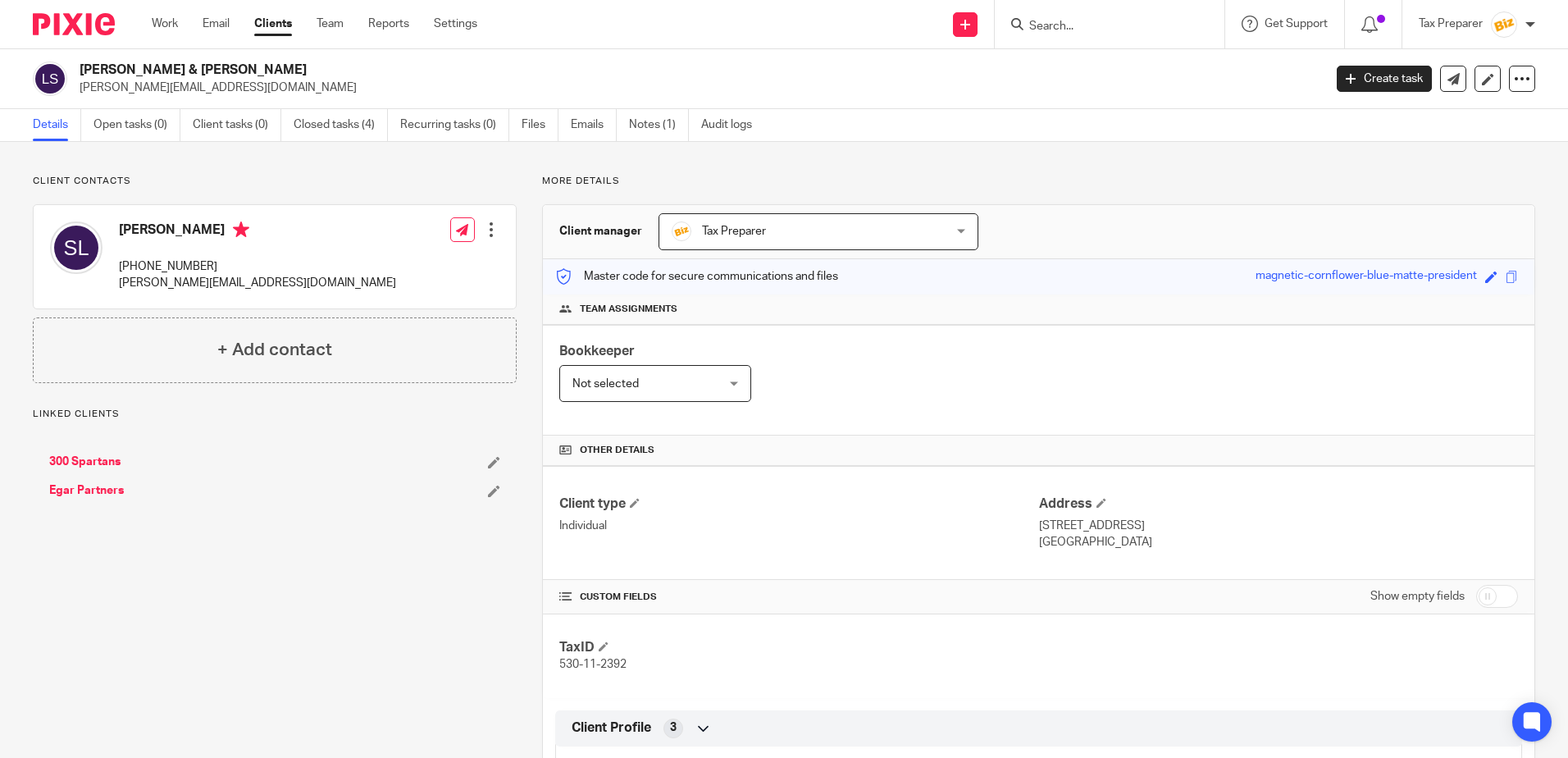
click at [99, 462] on link "300 Spartans" at bounding box center [84, 461] width 71 height 17
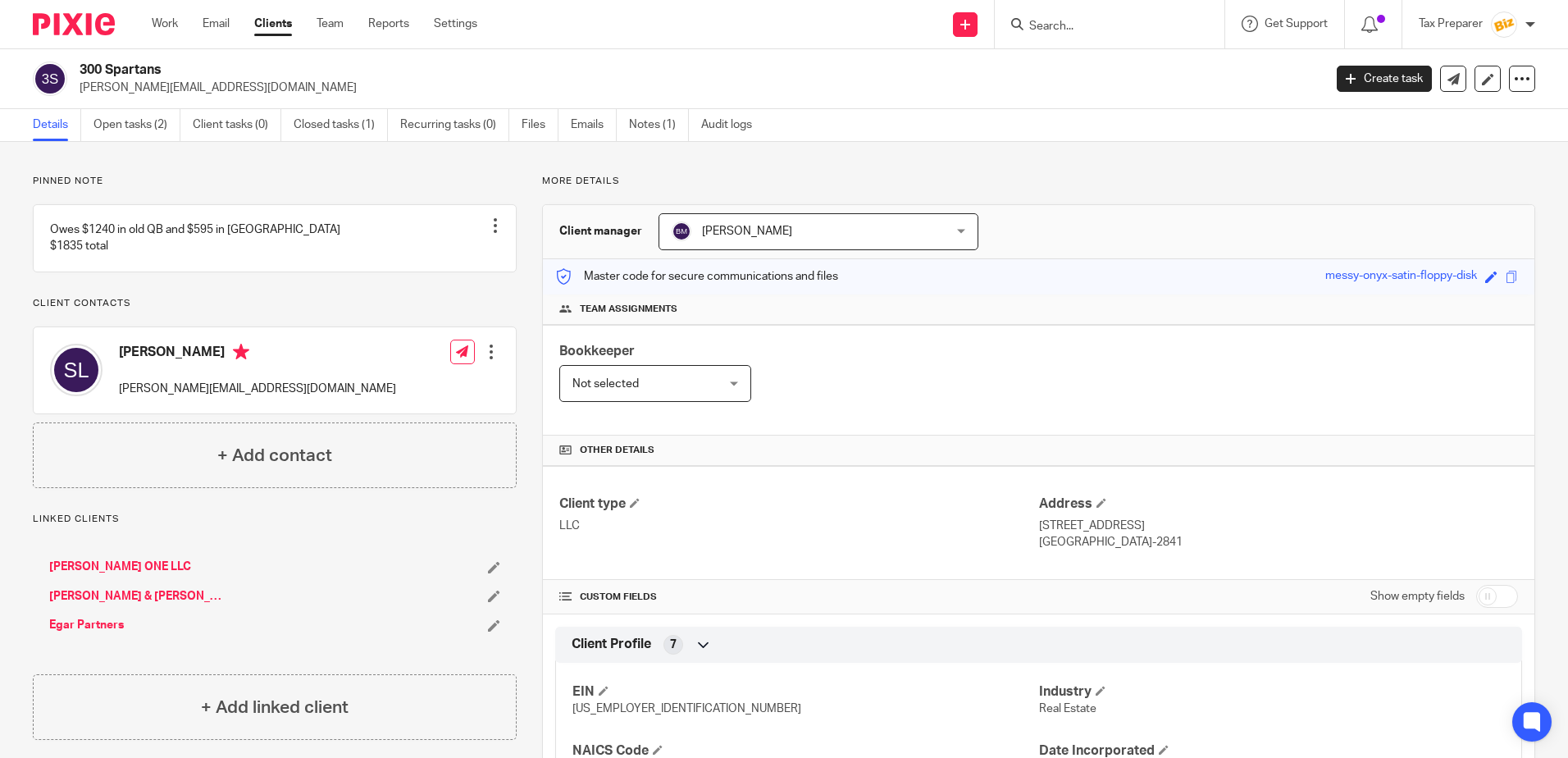
click at [1054, 29] on input "Search" at bounding box center [1101, 26] width 148 height 15
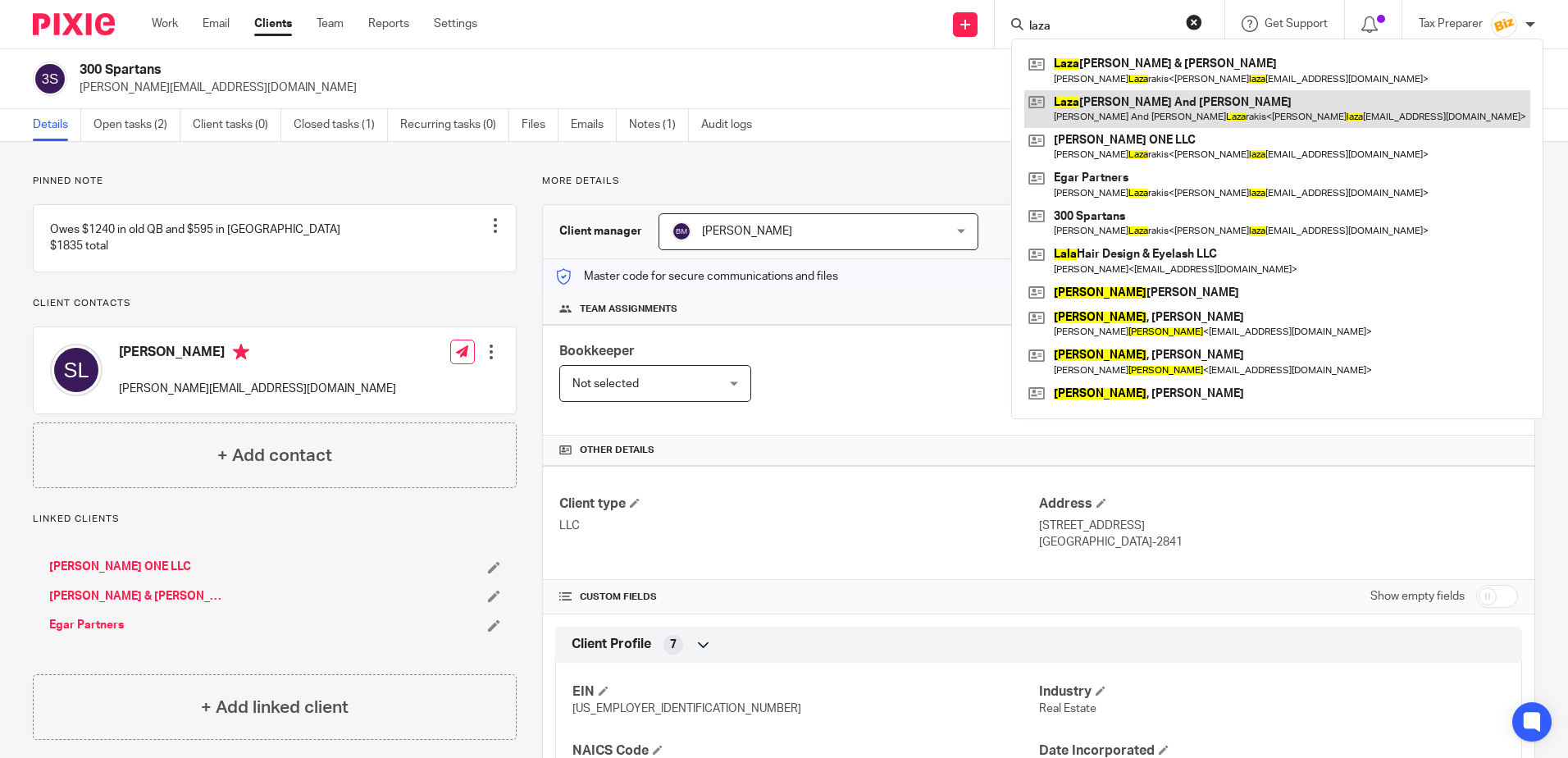
type input "laza"
click at [1113, 113] on link at bounding box center [1276, 109] width 506 height 38
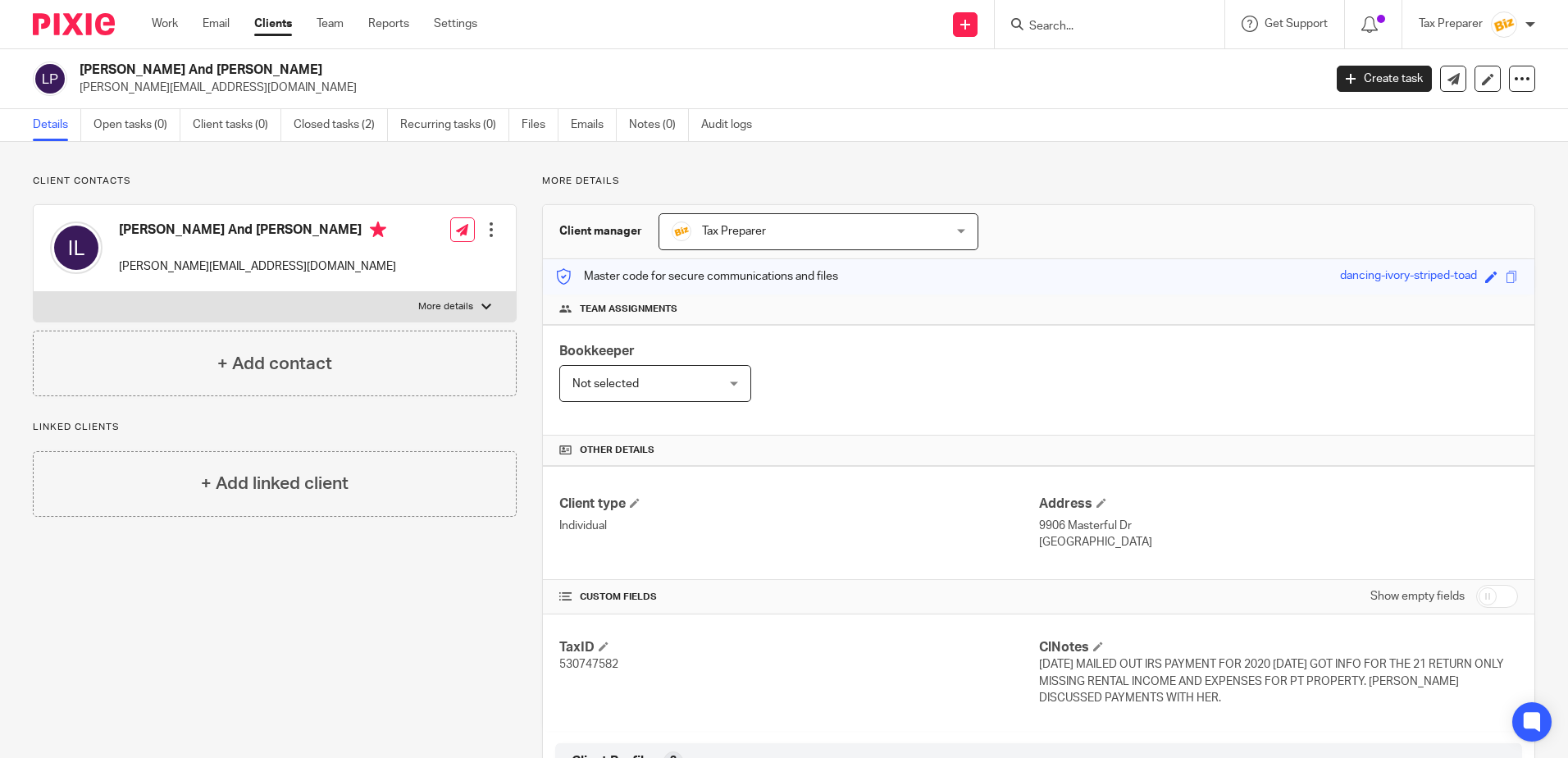
click at [1091, 32] on input "Search" at bounding box center [1101, 26] width 148 height 15
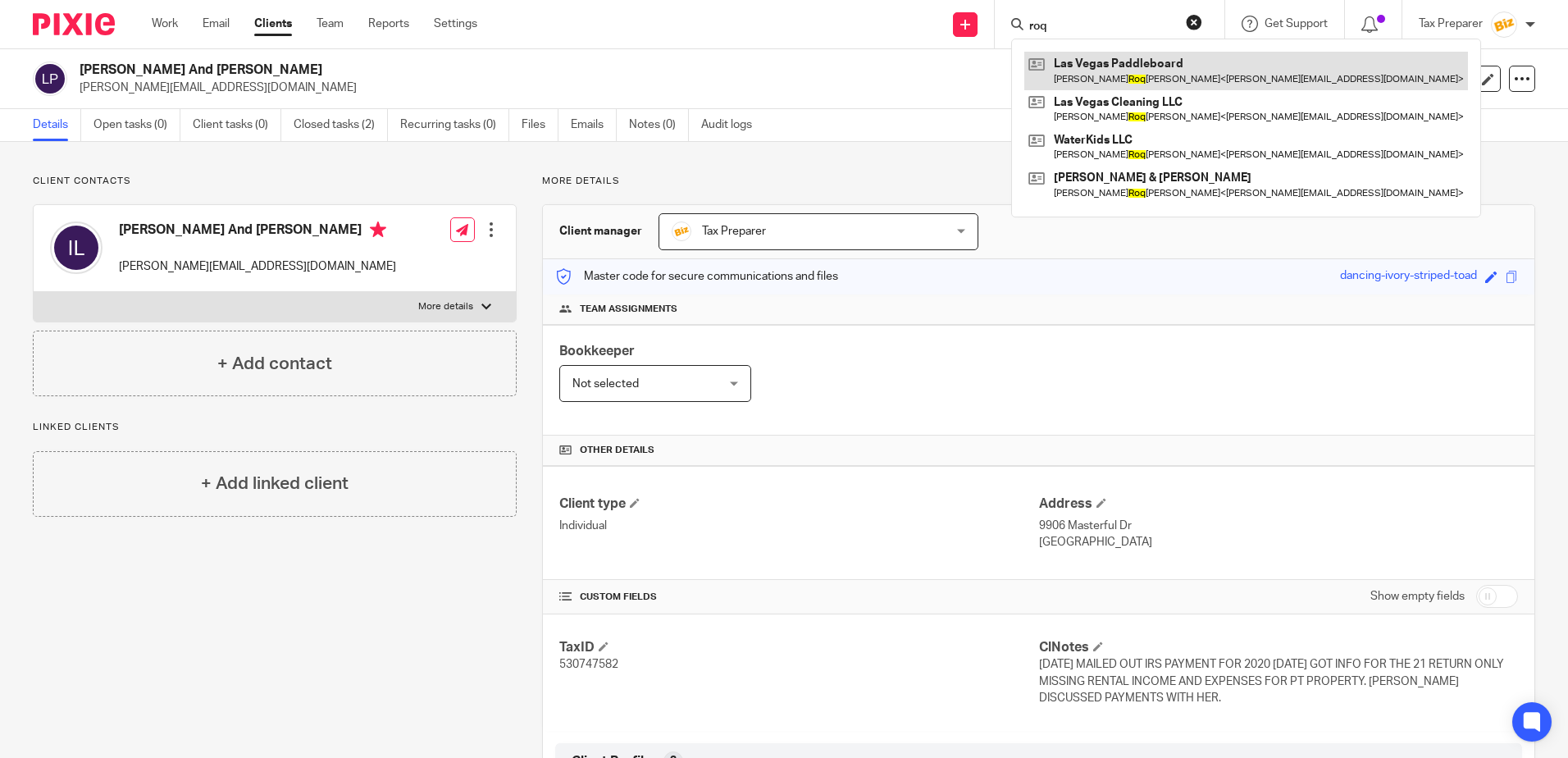
type input "roq"
click at [1108, 65] on link at bounding box center [1245, 71] width 443 height 38
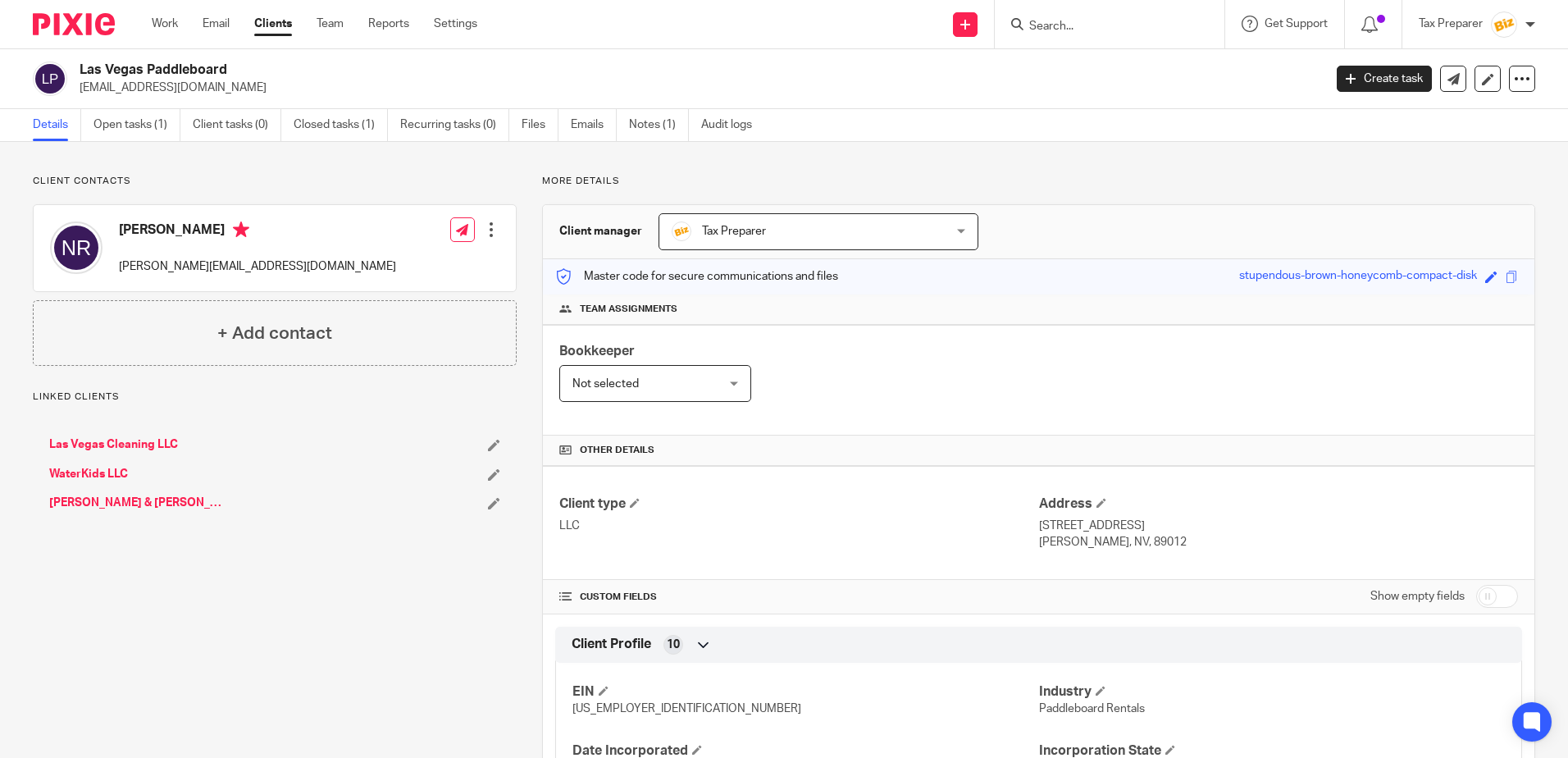
click at [132, 501] on link "[PERSON_NAME] & [PERSON_NAME]" at bounding box center [139, 502] width 180 height 17
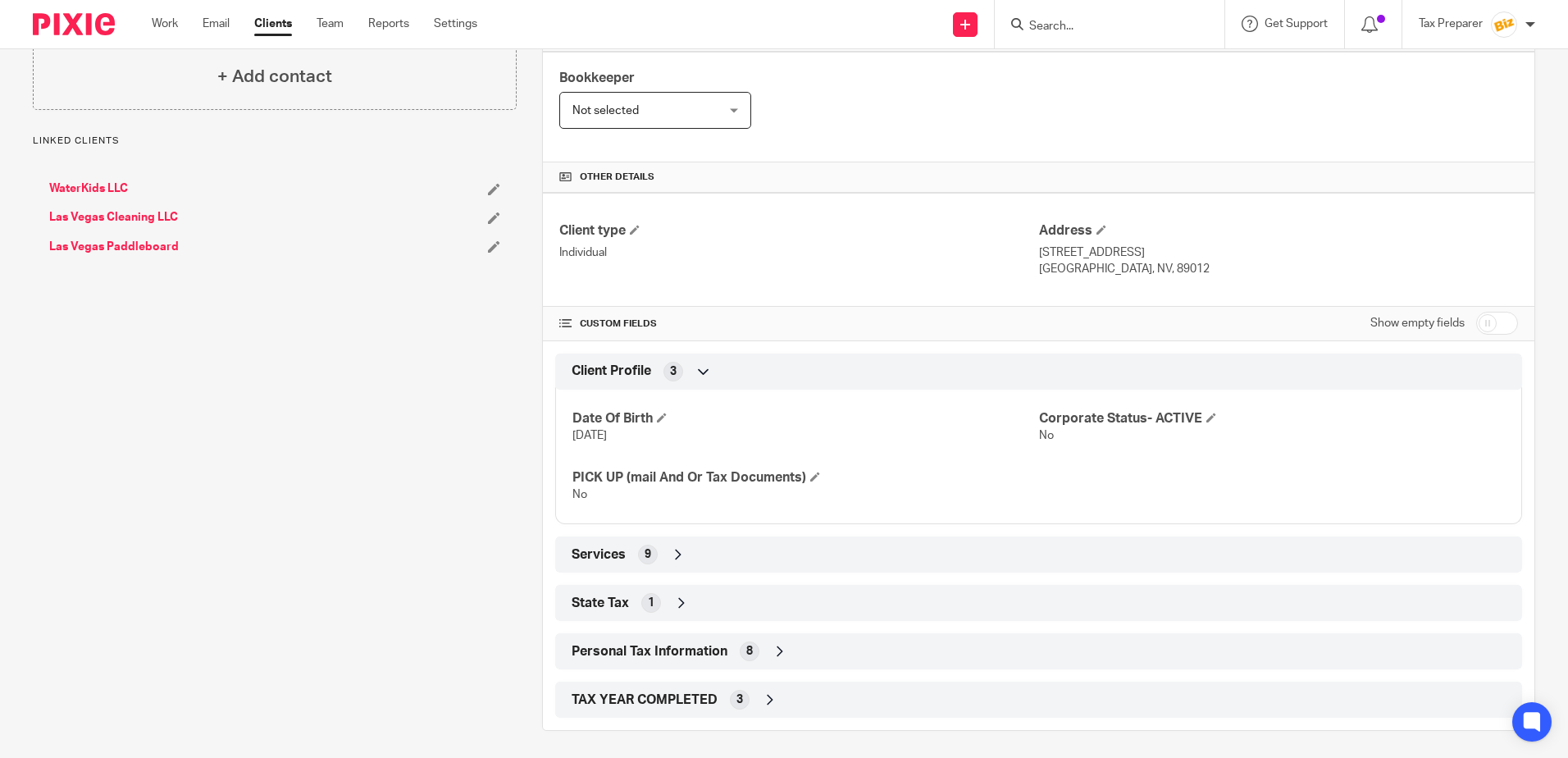
scroll to position [279, 0]
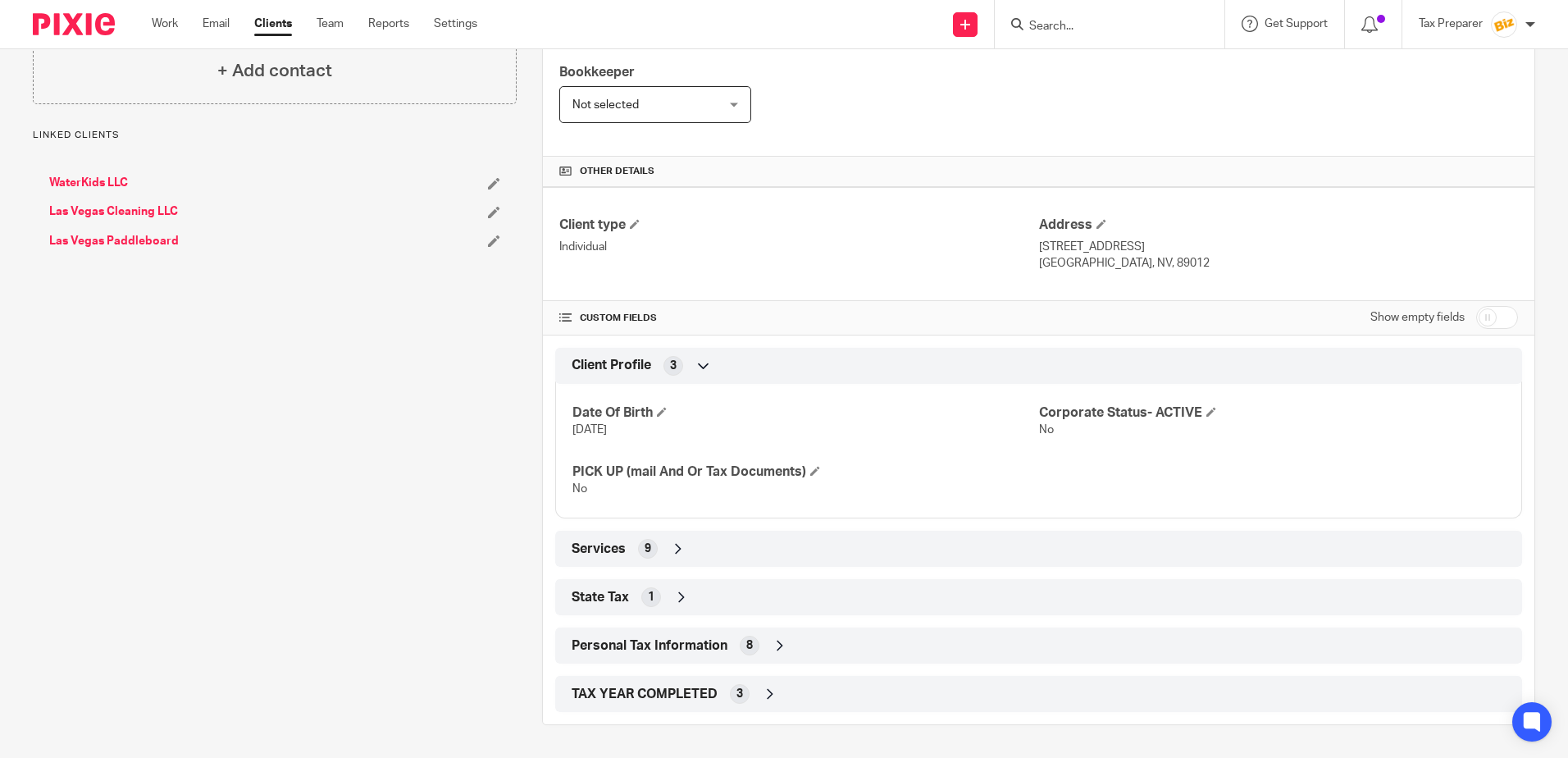
click at [749, 690] on div "TAX YEAR COMPLETED 3" at bounding box center [1038, 693] width 943 height 27
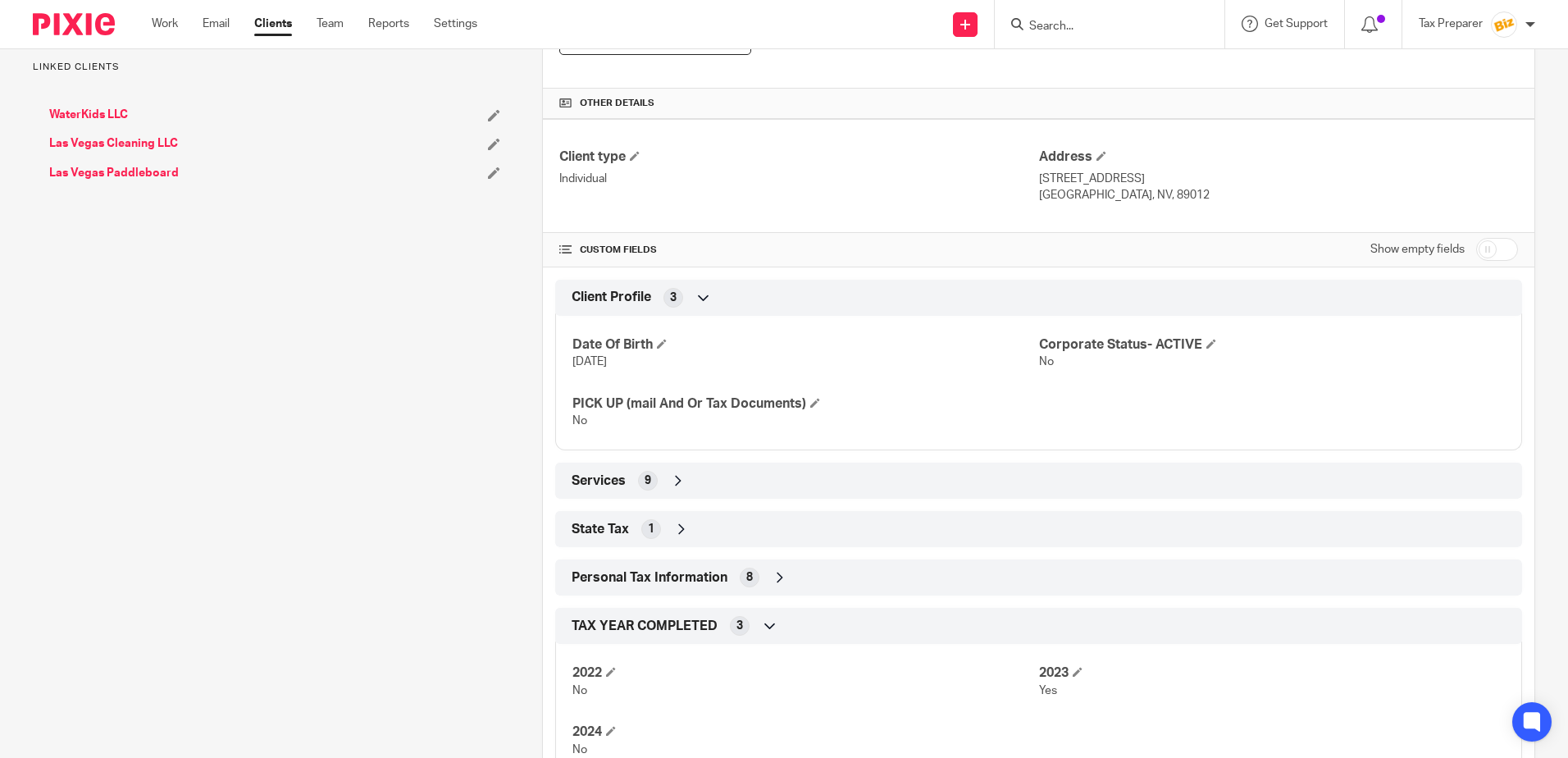
scroll to position [414, 0]
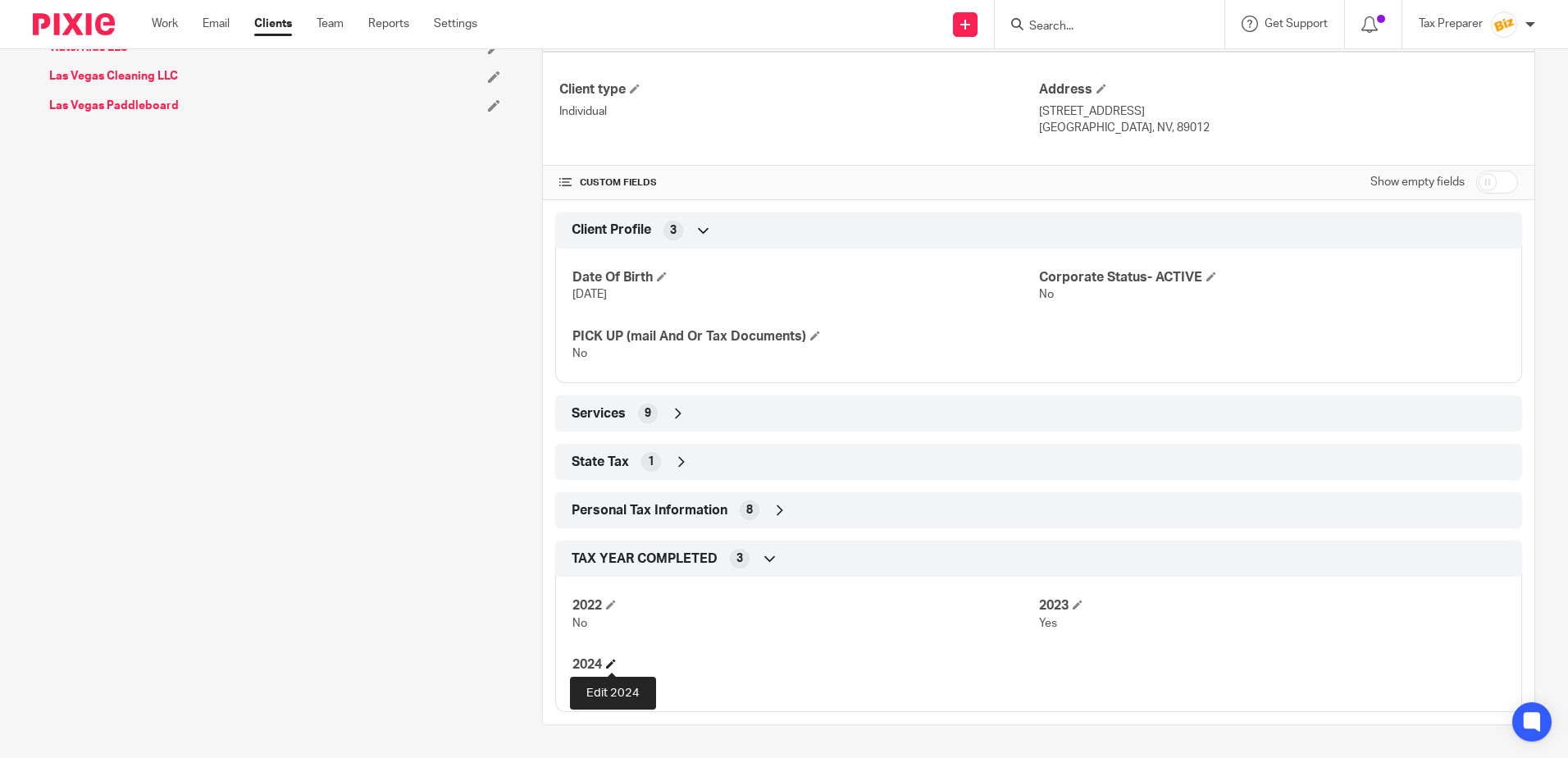
click at [609, 665] on span at bounding box center [611, 664] width 10 height 10
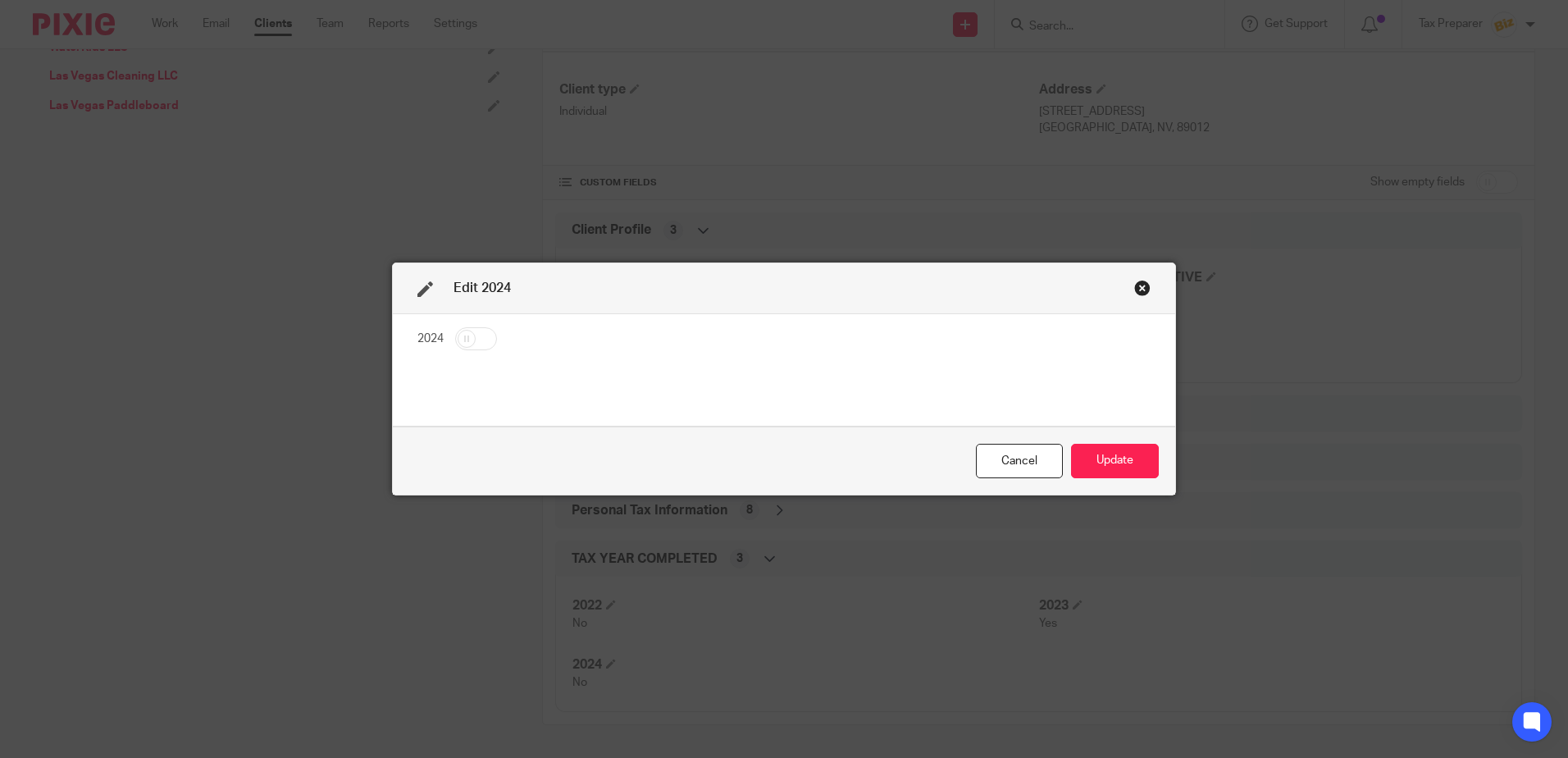
click at [455, 339] on input "checkbox" at bounding box center [476, 338] width 42 height 23
checkbox input "true"
drag, startPoint x: 1105, startPoint y: 464, endPoint x: 1069, endPoint y: 450, distance: 38.6
click at [1105, 465] on button "Update" at bounding box center [1115, 461] width 88 height 35
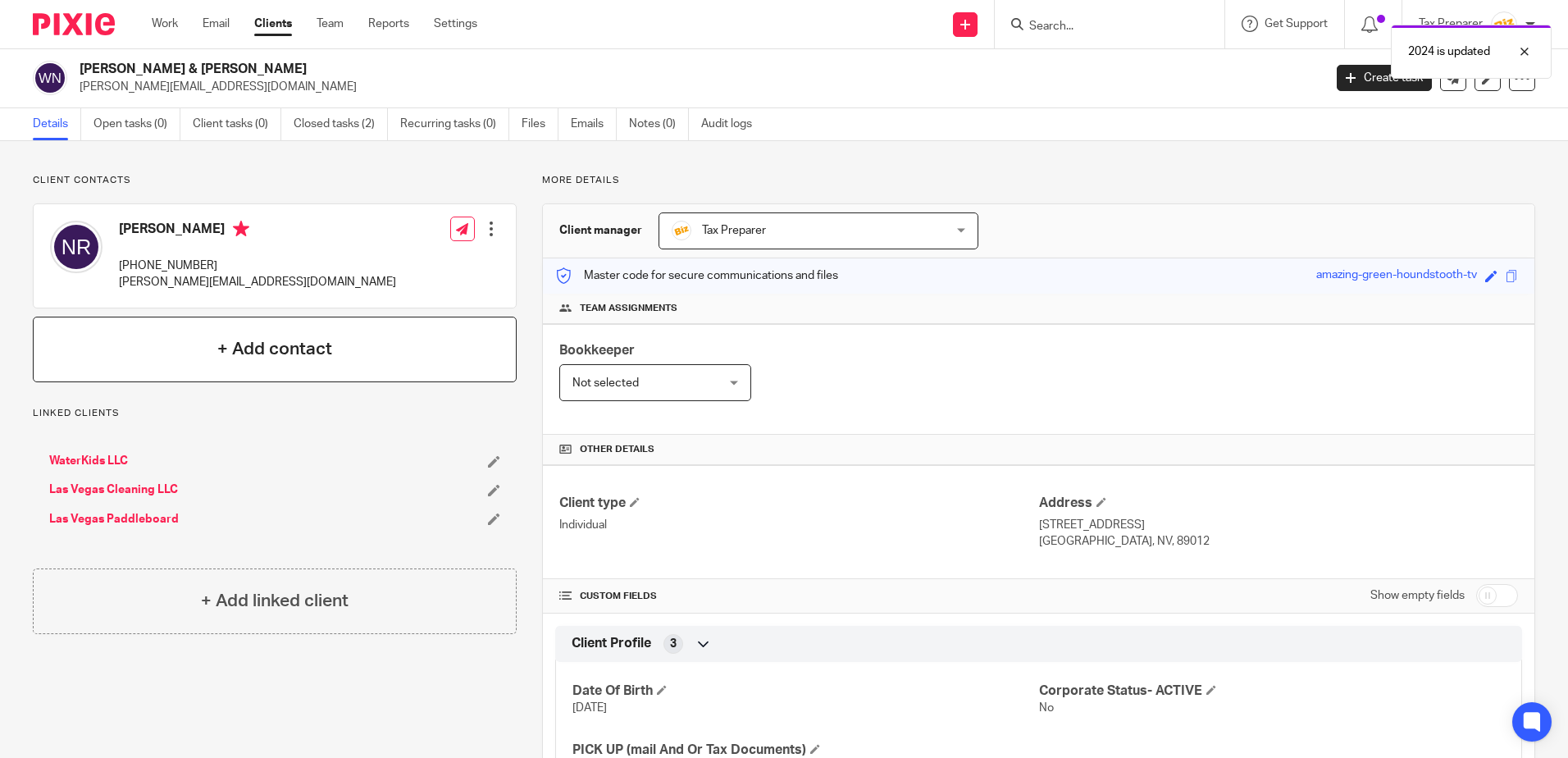
scroll to position [0, 0]
click at [128, 135] on link "Open tasks (0)" at bounding box center [137, 124] width 87 height 32
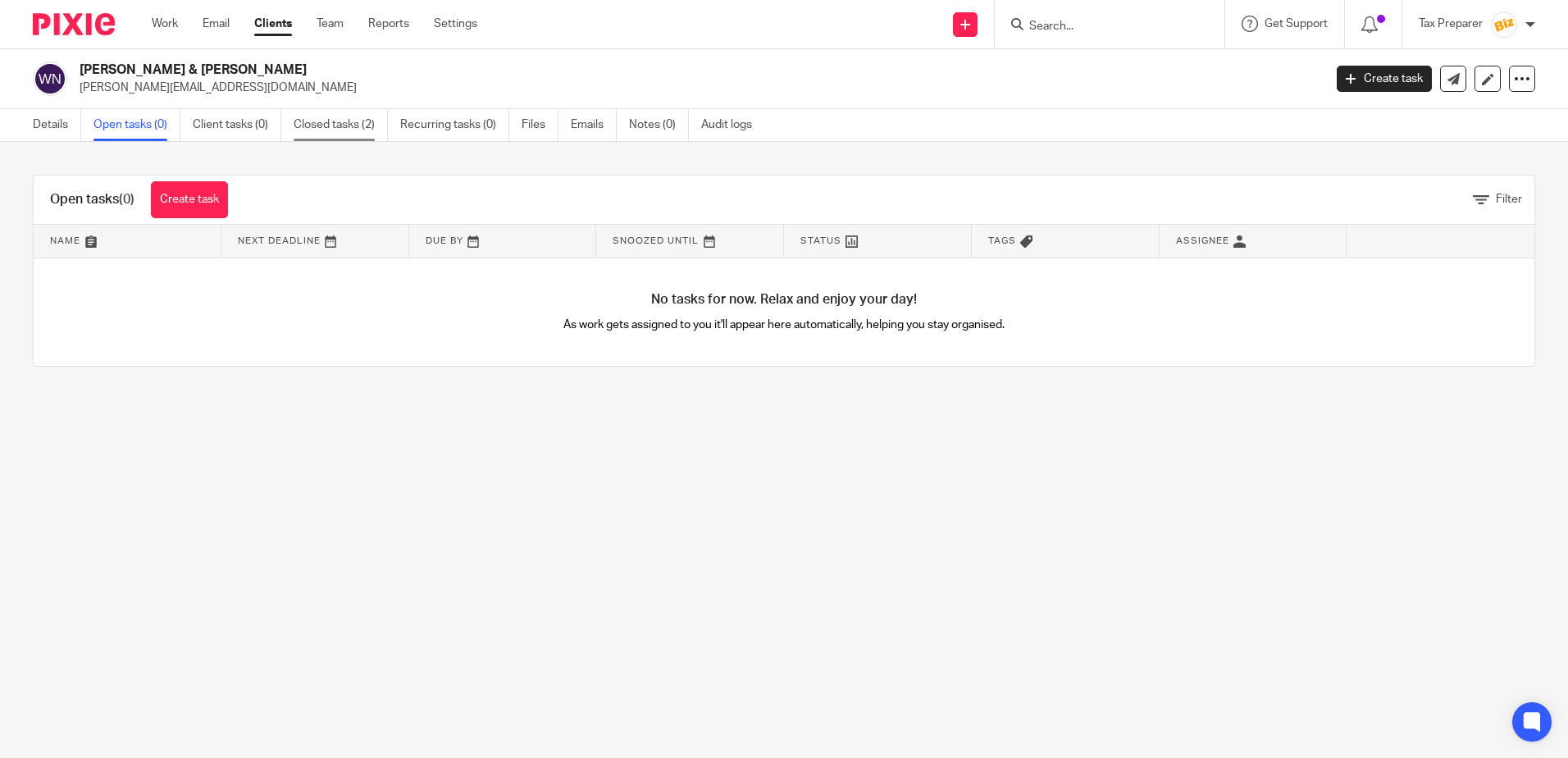
click at [329, 134] on link "Closed tasks (2)" at bounding box center [341, 124] width 94 height 32
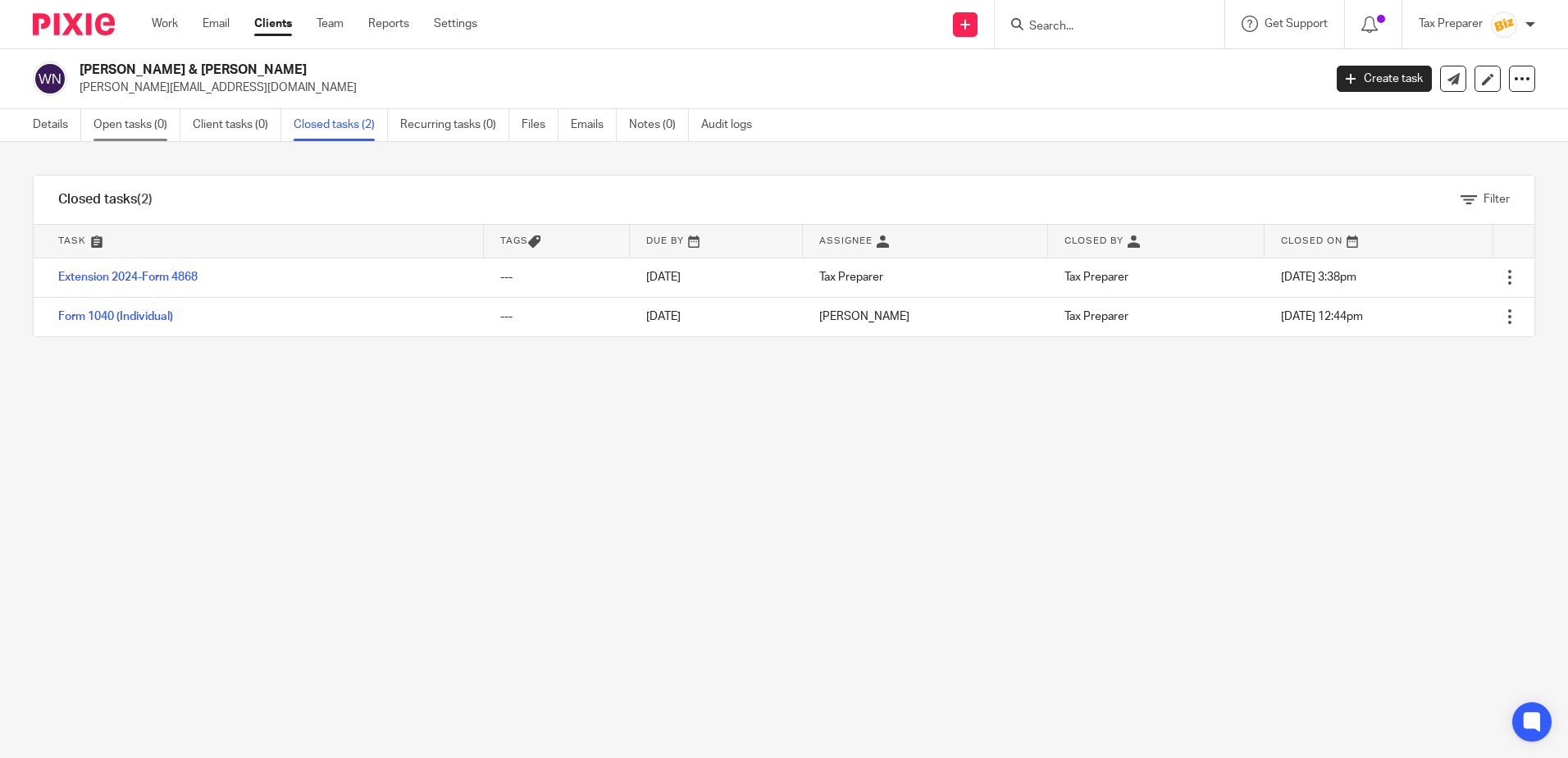
click at [153, 124] on link "Open tasks (0)" at bounding box center [137, 124] width 87 height 32
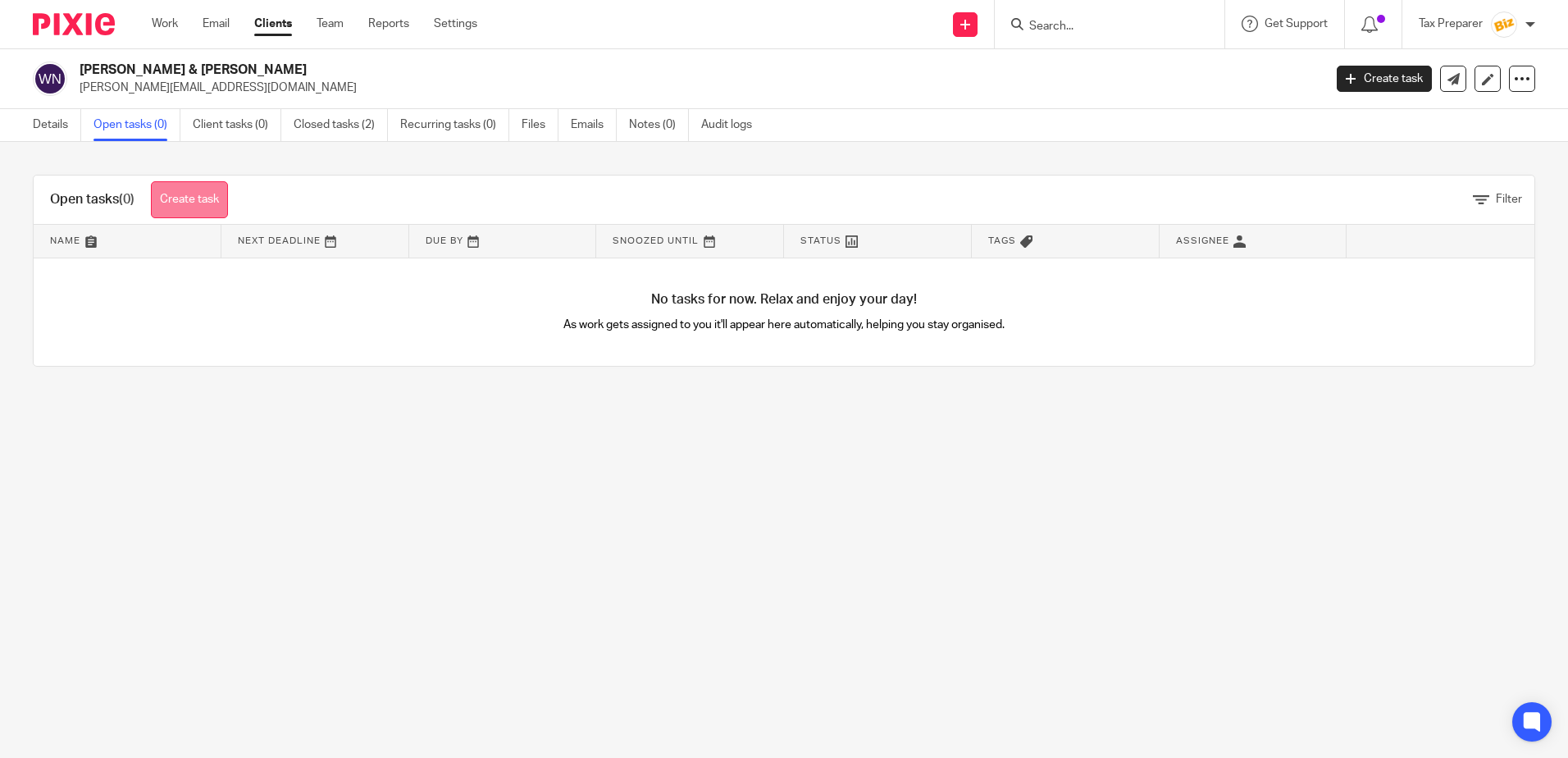
click at [192, 194] on link "Create task" at bounding box center [189, 200] width 77 height 37
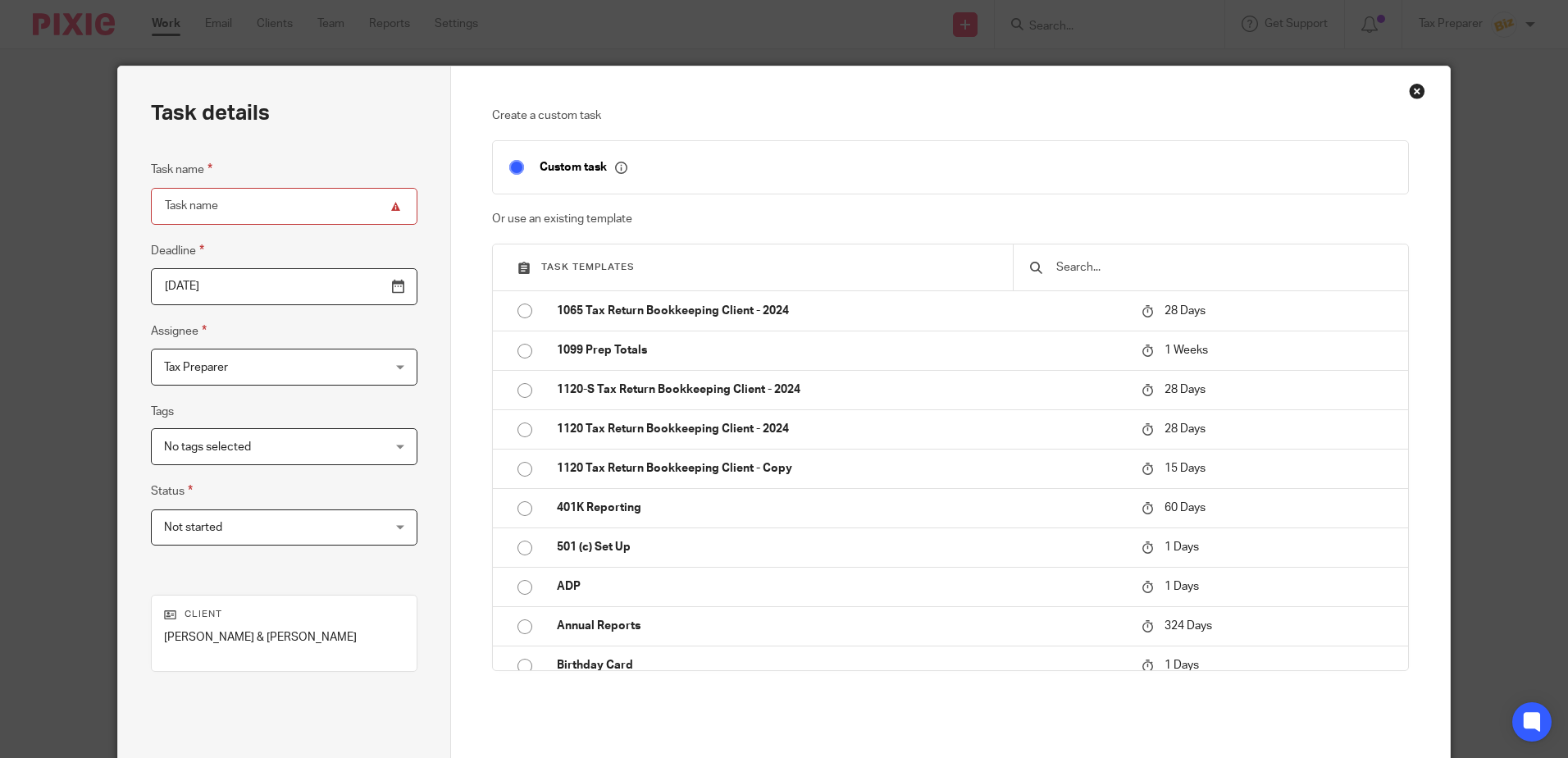
click at [1114, 270] on input "text" at bounding box center [1222, 267] width 337 height 18
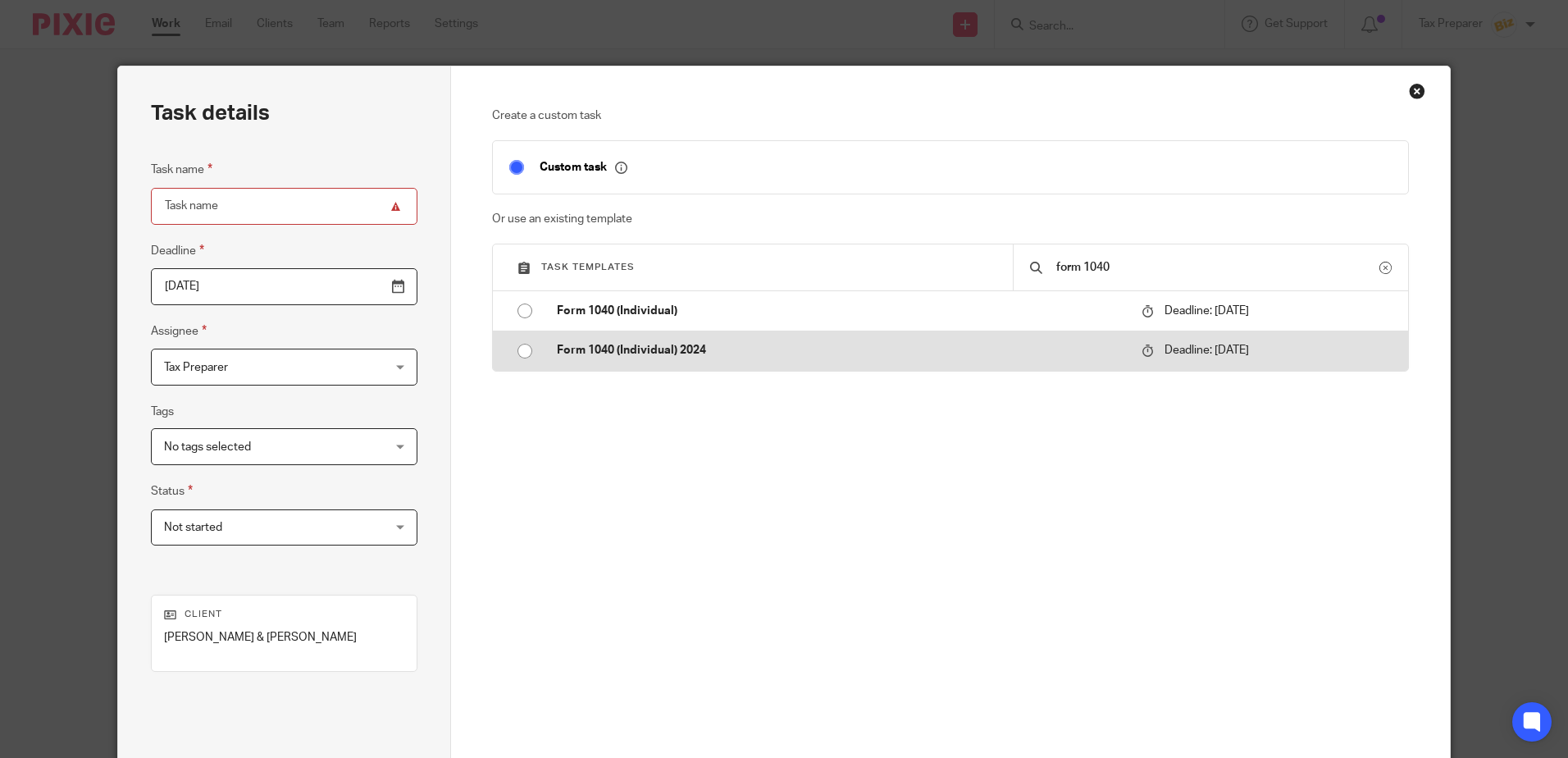
type input "form 1040"
click at [724, 361] on td "Form 1040 (Individual) 2024" at bounding box center [837, 351] width 593 height 39
type input "2026-04-15"
type input "Form 1040 (Individual) 2024"
checkbox input "false"
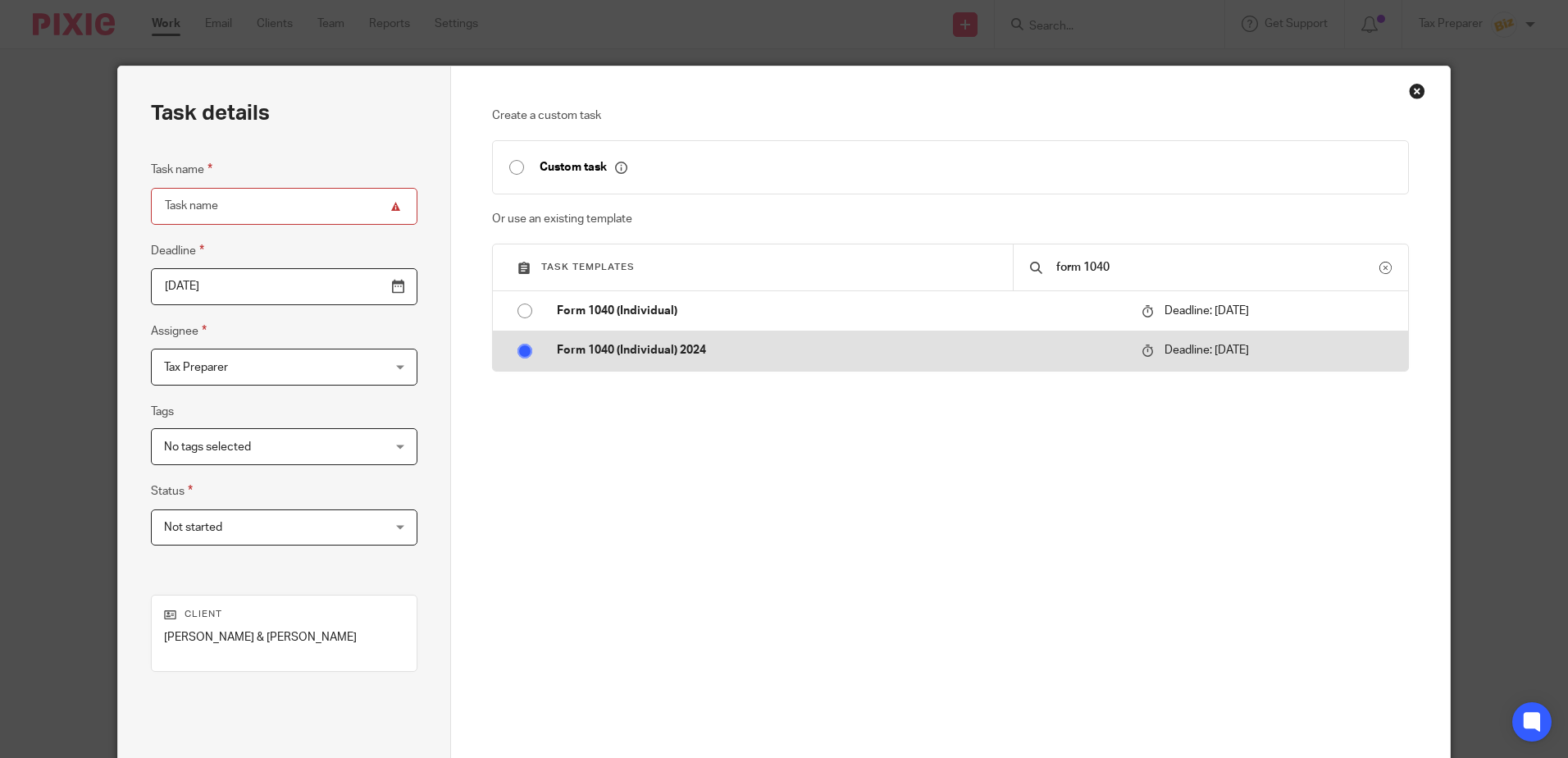
radio input "true"
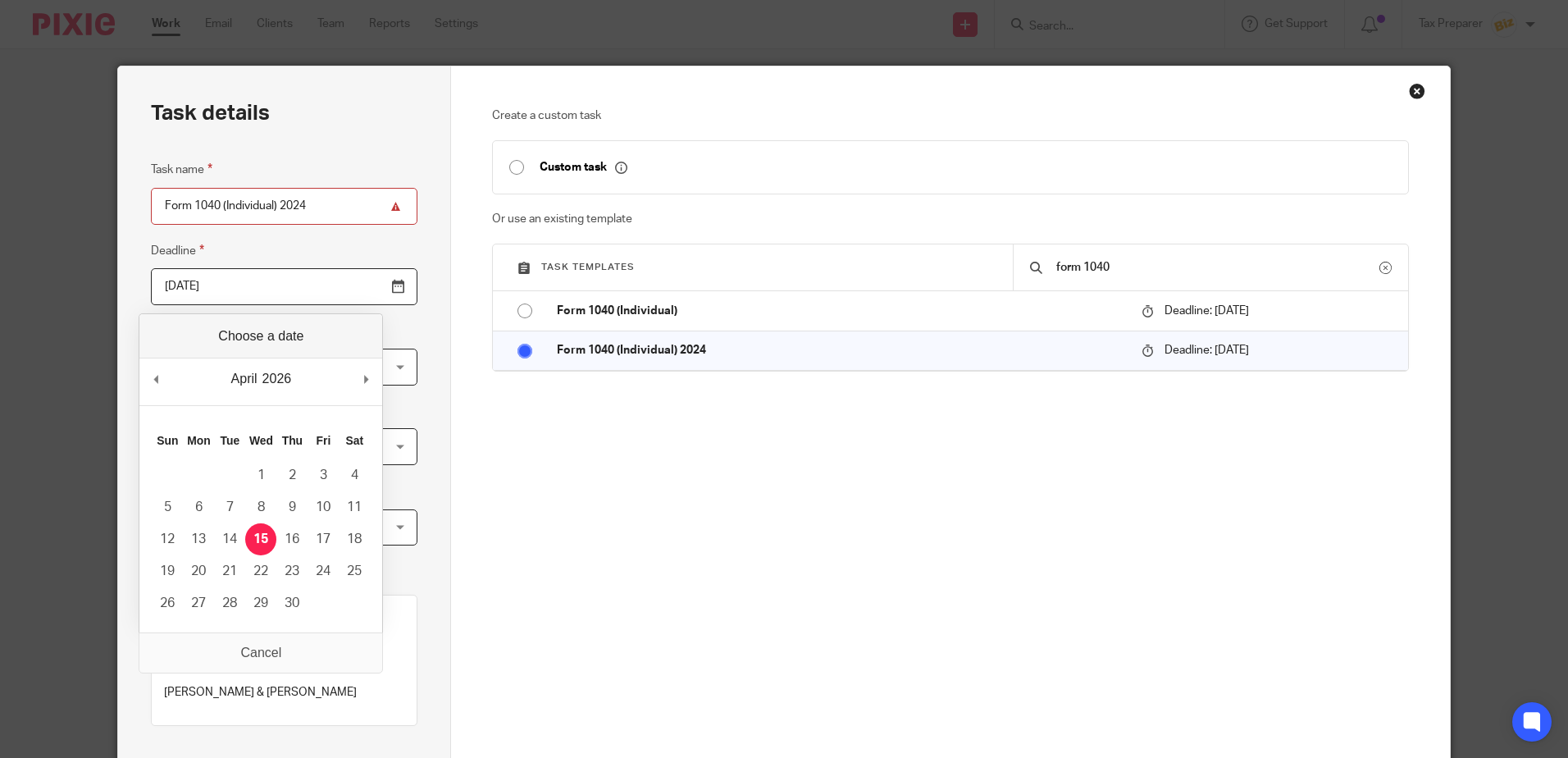
click at [340, 287] on input "2026-04-15" at bounding box center [284, 287] width 266 height 37
click at [381, 377] on div "September January February March April May June July August September October N…" at bounding box center [260, 382] width 243 height 47
type input "2025-10-15"
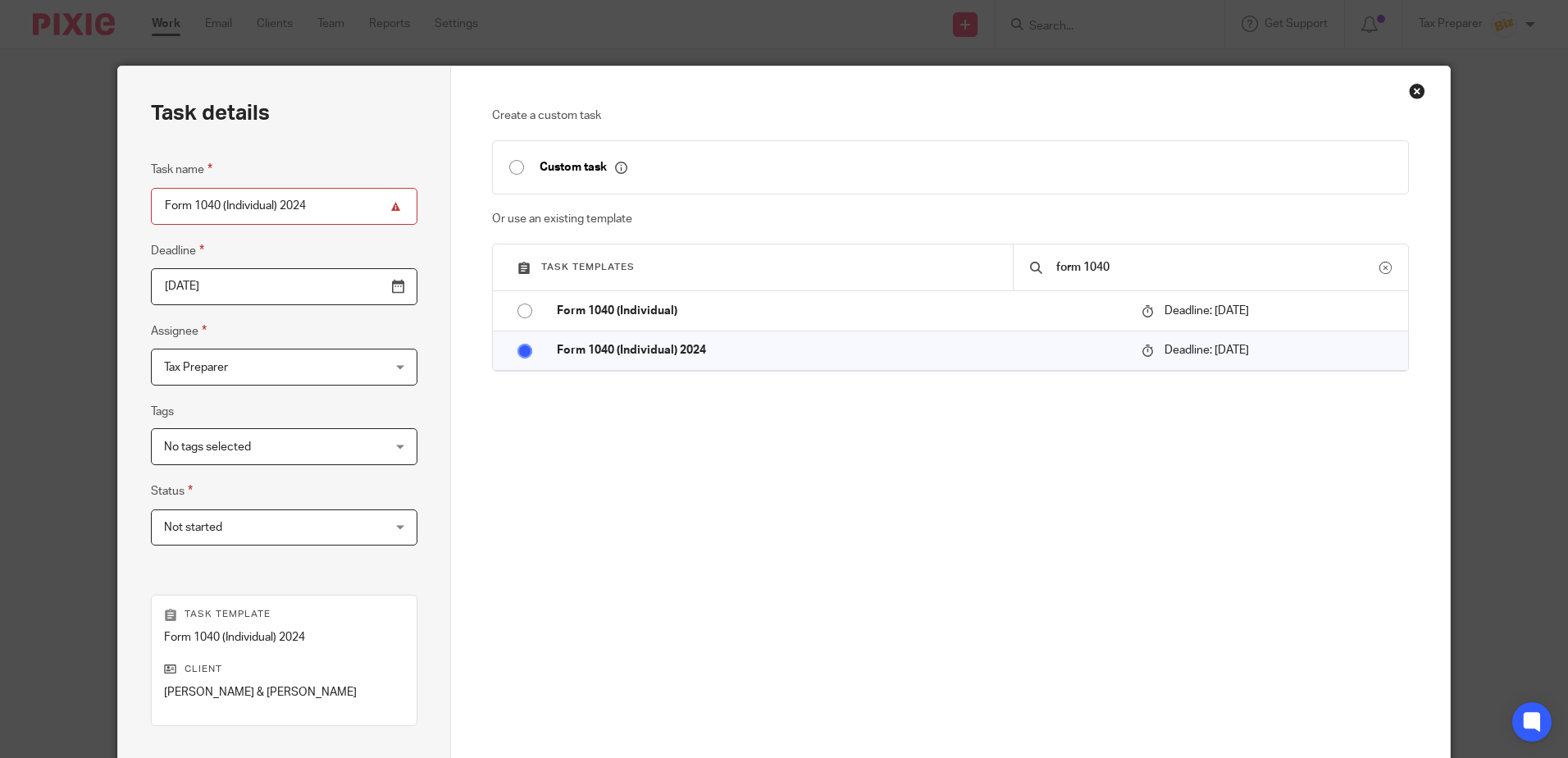
click at [225, 440] on span "No tags selected" at bounding box center [265, 446] width 202 height 34
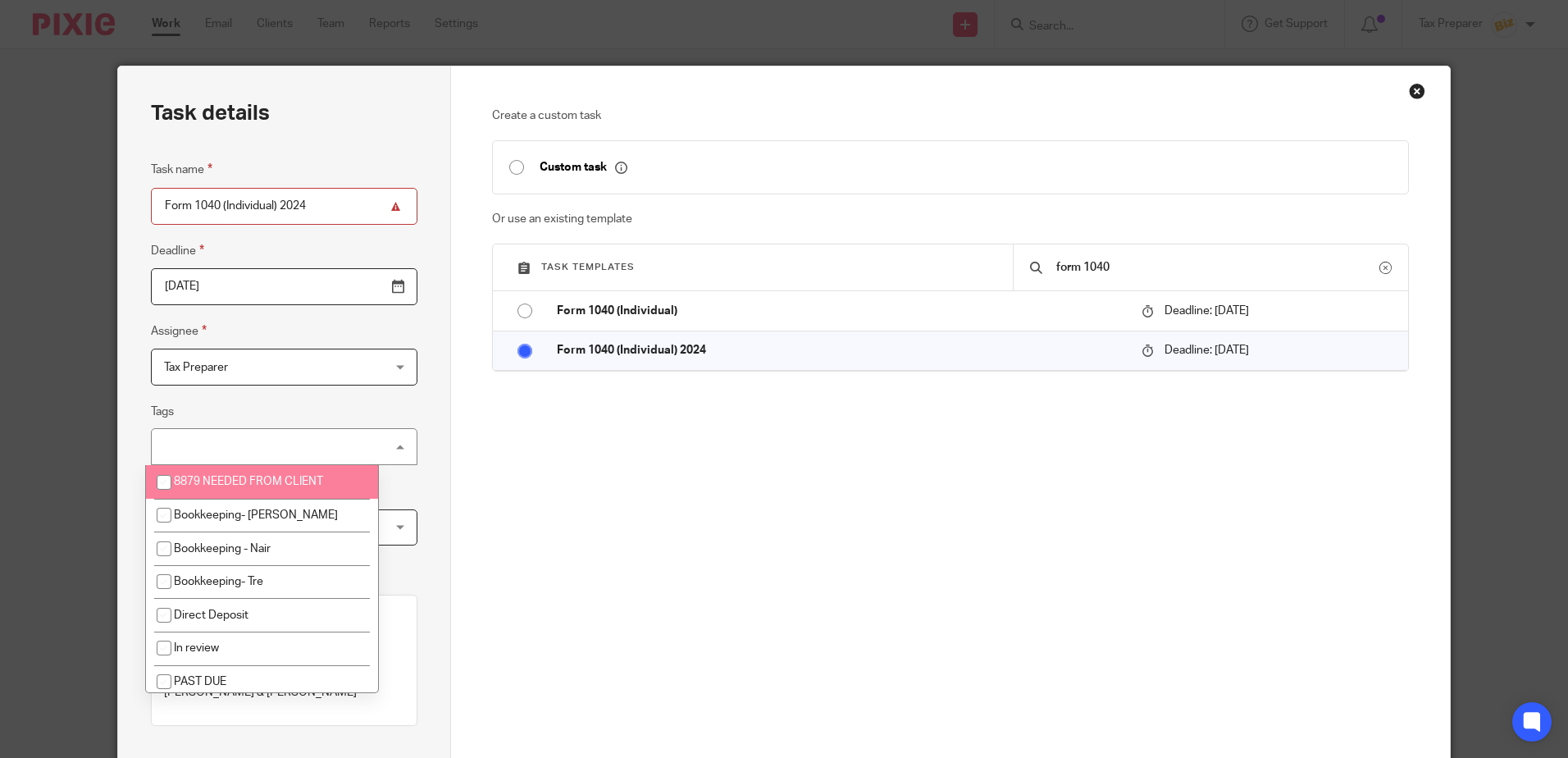
click at [165, 483] on input "checkbox" at bounding box center [164, 483] width 31 height 31
checkbox input "true"
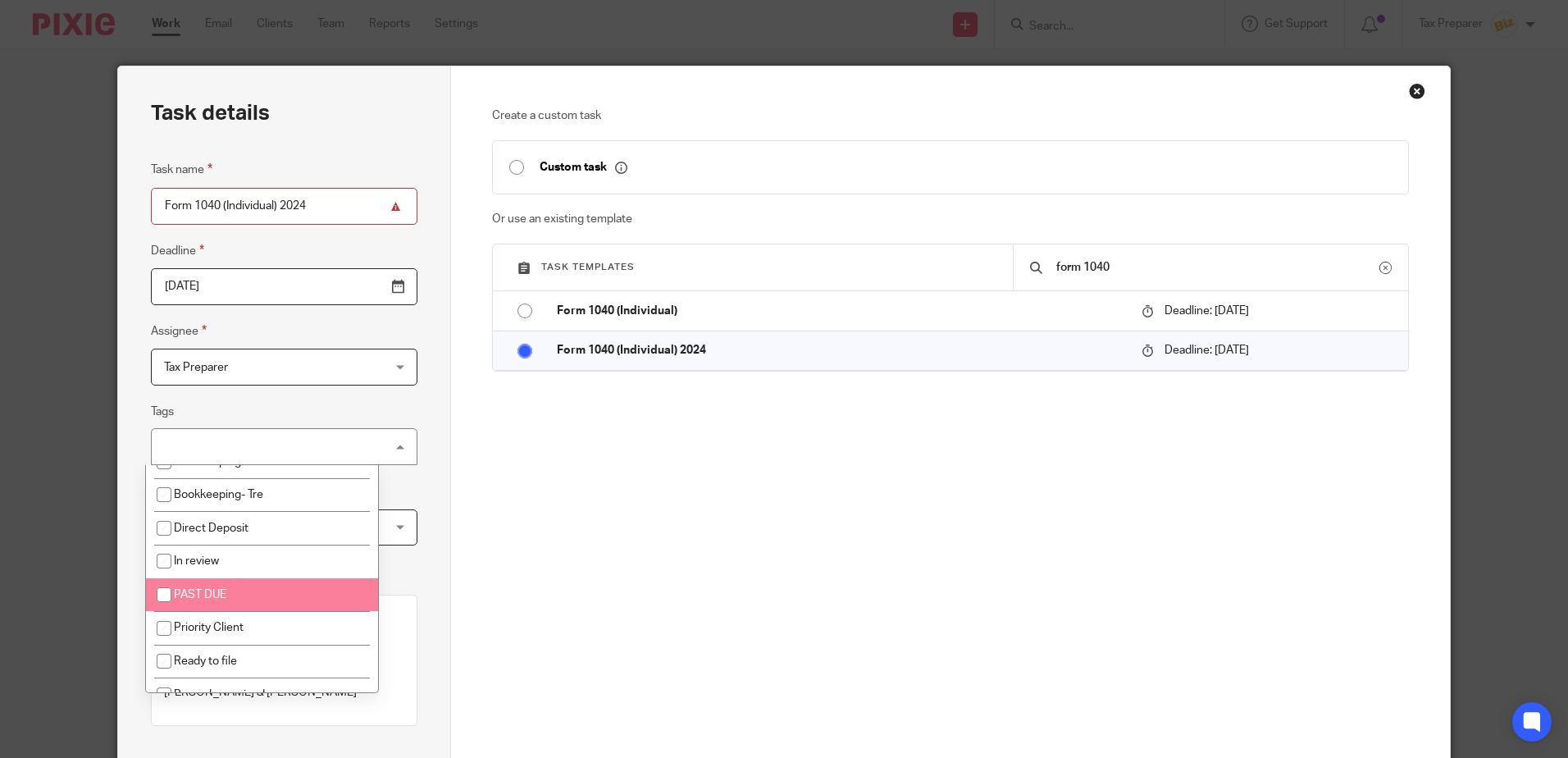
scroll to position [165, 0]
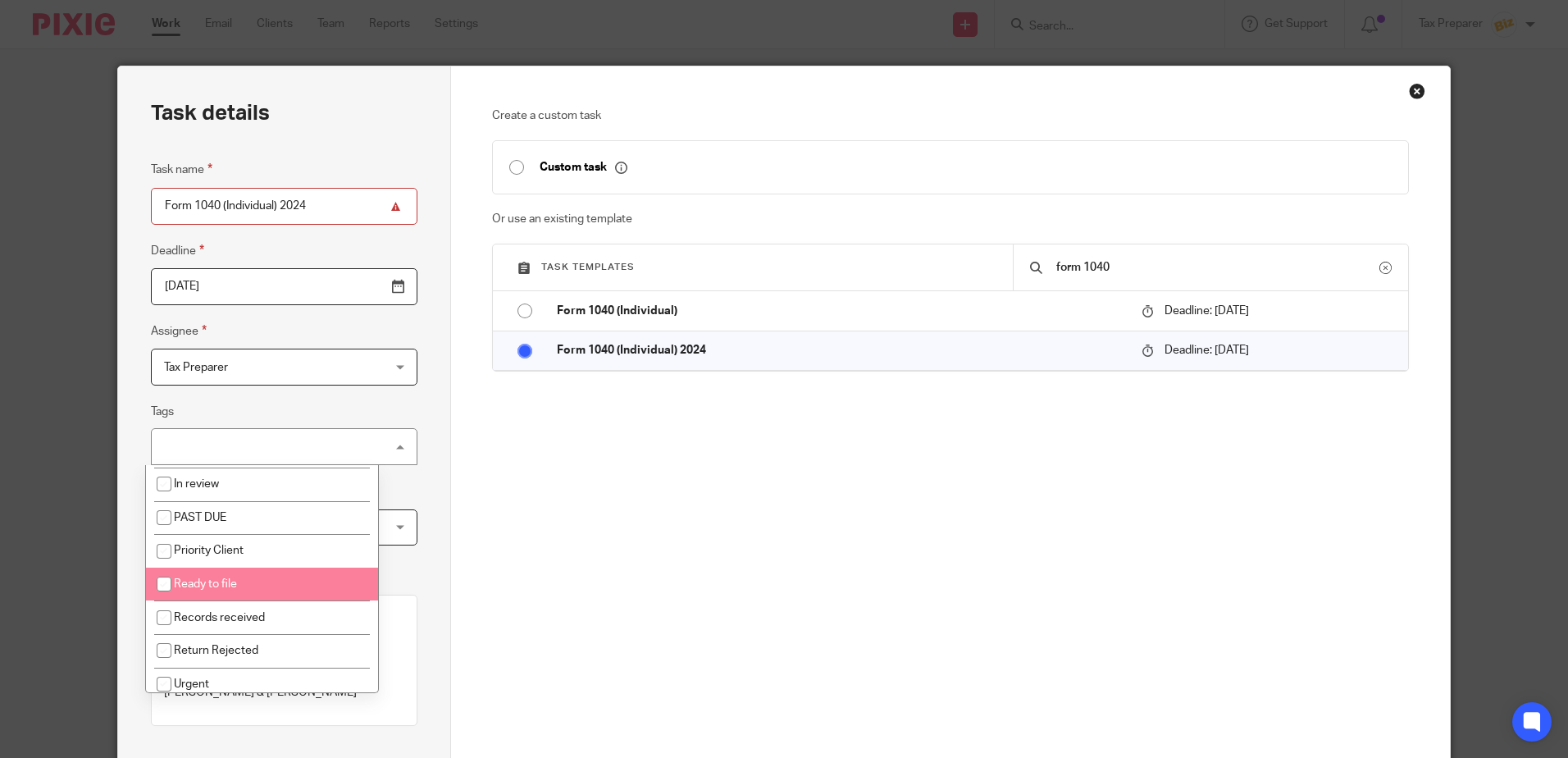
click at [161, 584] on input "checkbox" at bounding box center [164, 585] width 31 height 31
checkbox input "true"
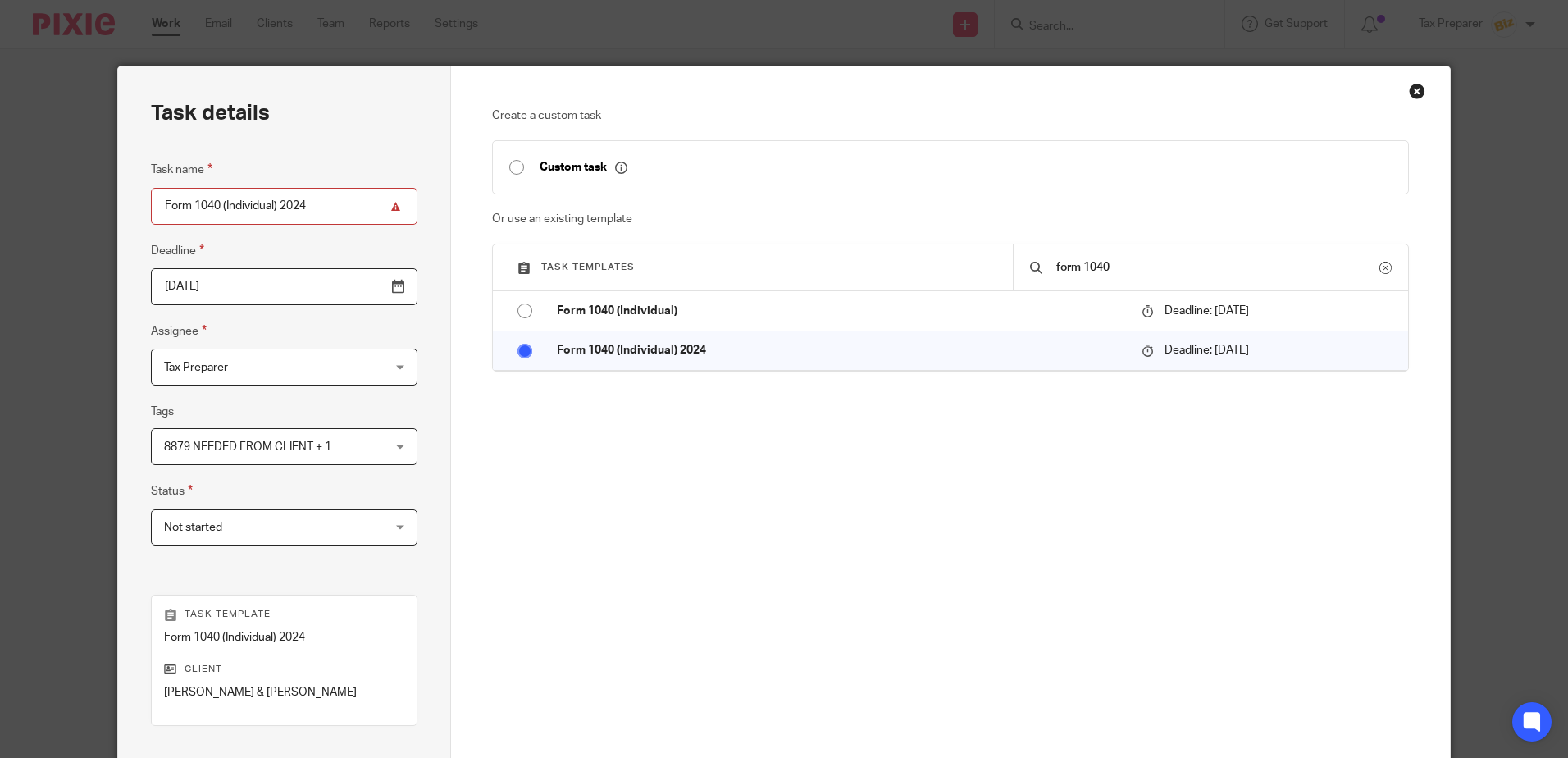
click at [136, 572] on div "Task details Task name Form 1040 (Individual) 2024 Deadline 2025-10-15 Assignee…" at bounding box center [285, 485] width 333 height 837
click at [224, 528] on span "Not started" at bounding box center [265, 527] width 202 height 34
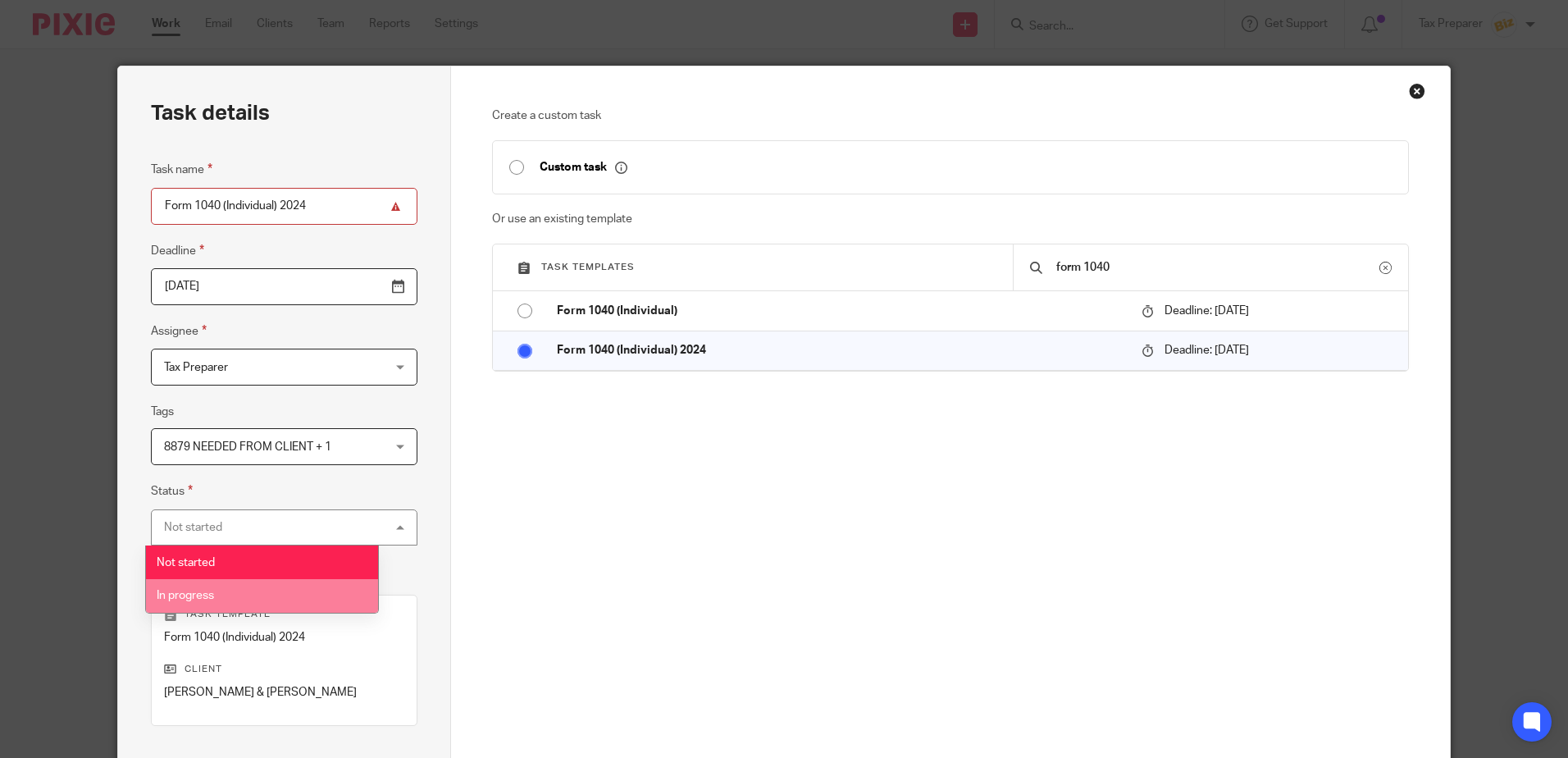
drag, startPoint x: 215, startPoint y: 592, endPoint x: 276, endPoint y: 590, distance: 61.0
click at [215, 592] on li "In progress" at bounding box center [261, 595] width 232 height 33
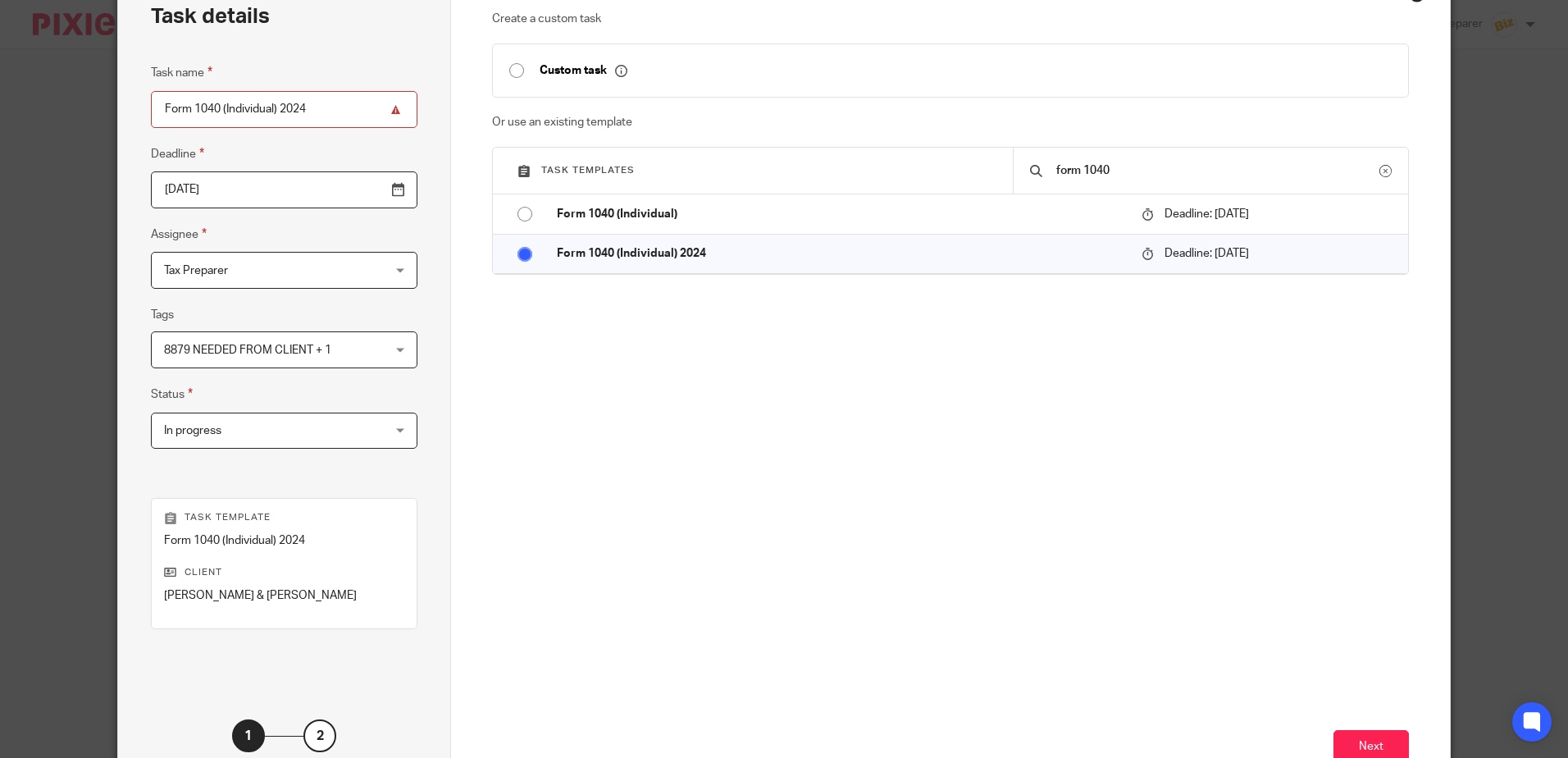
scroll to position [212, 0]
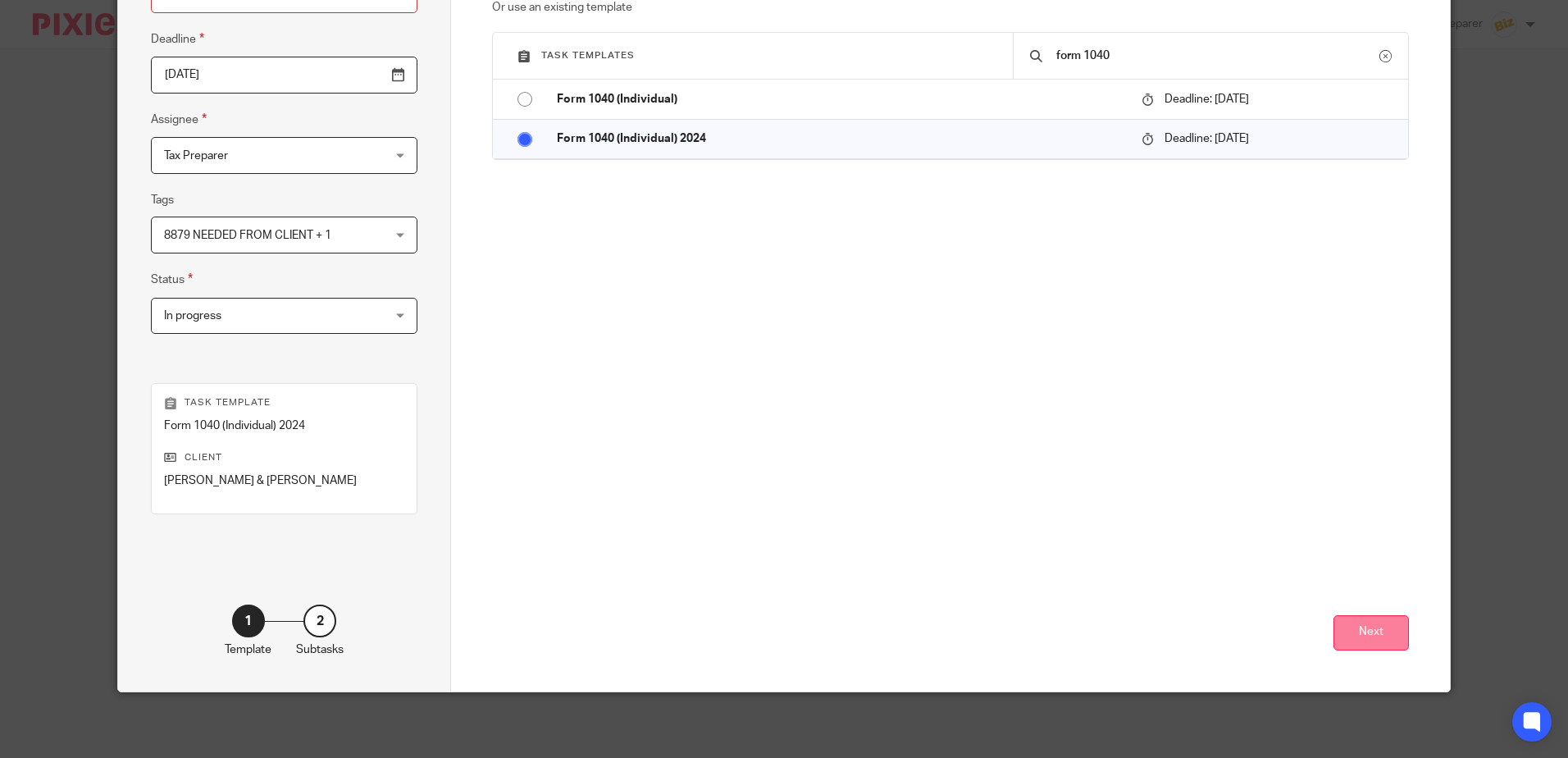
click at [1368, 626] on button "Next" at bounding box center [1370, 633] width 75 height 35
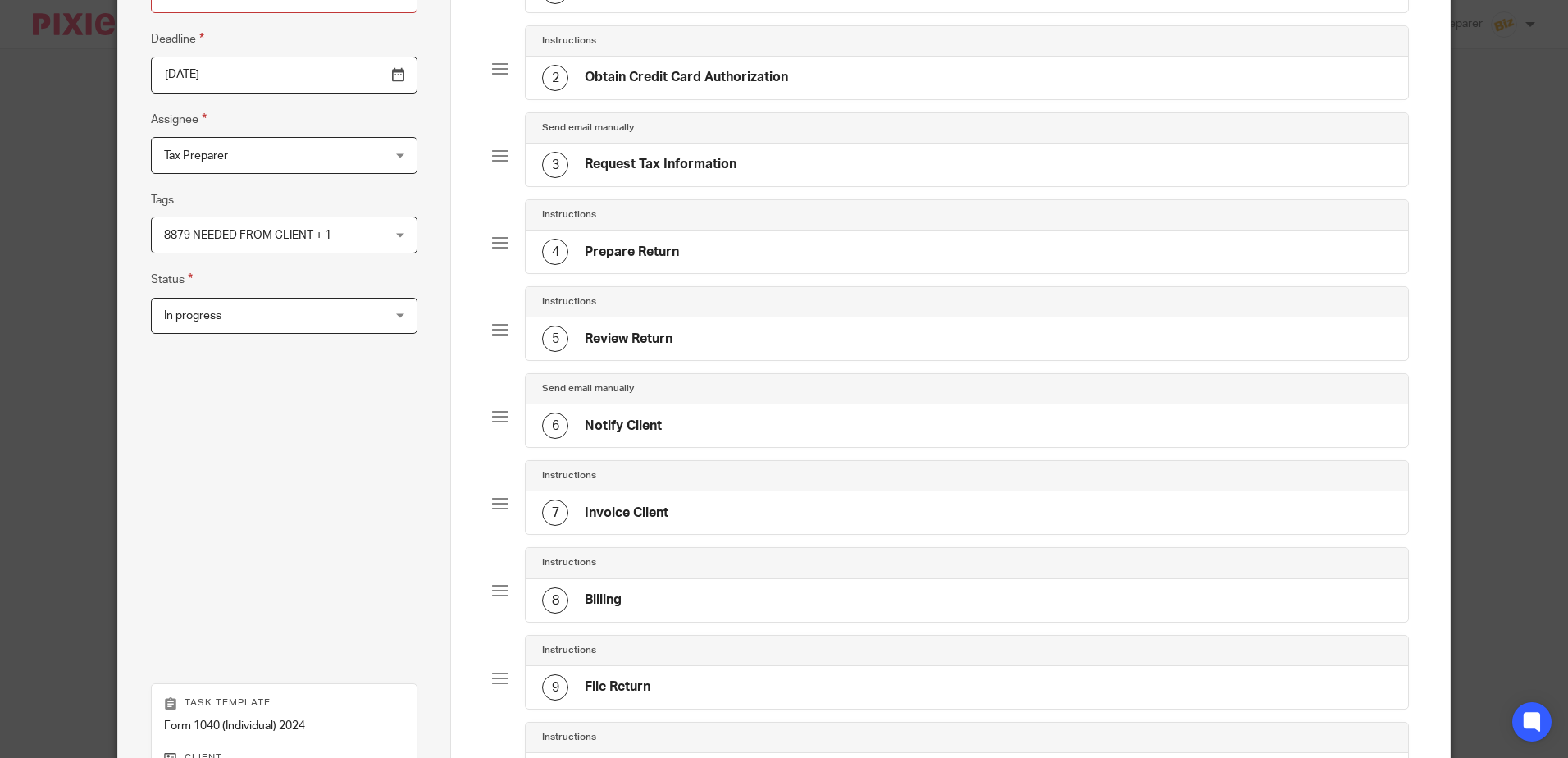
click at [569, 425] on div "6 Notify Client" at bounding box center [602, 425] width 119 height 26
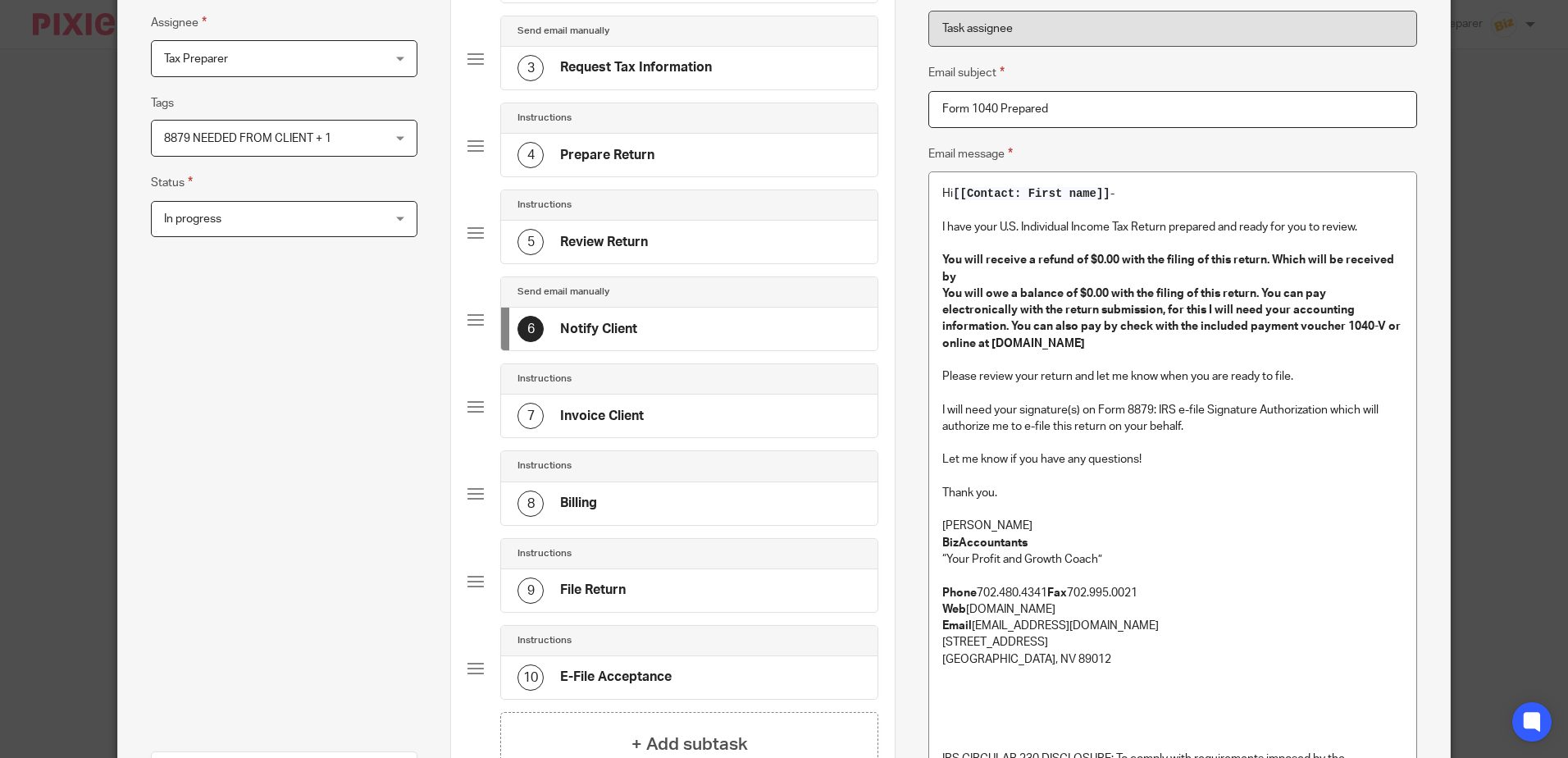
scroll to position [410, 0]
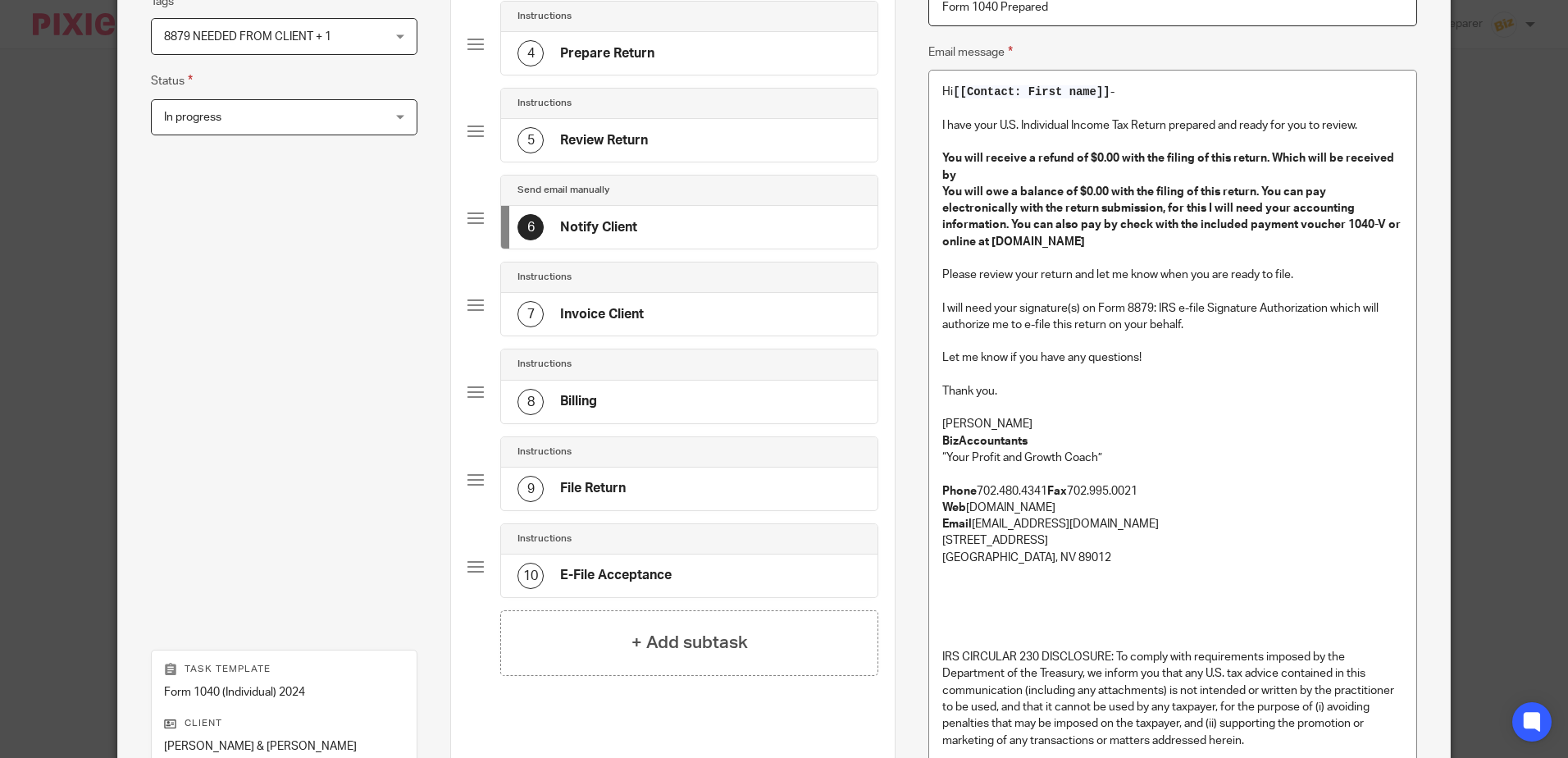
click at [1019, 416] on p "Anna McDaniel" at bounding box center [1173, 424] width 460 height 17
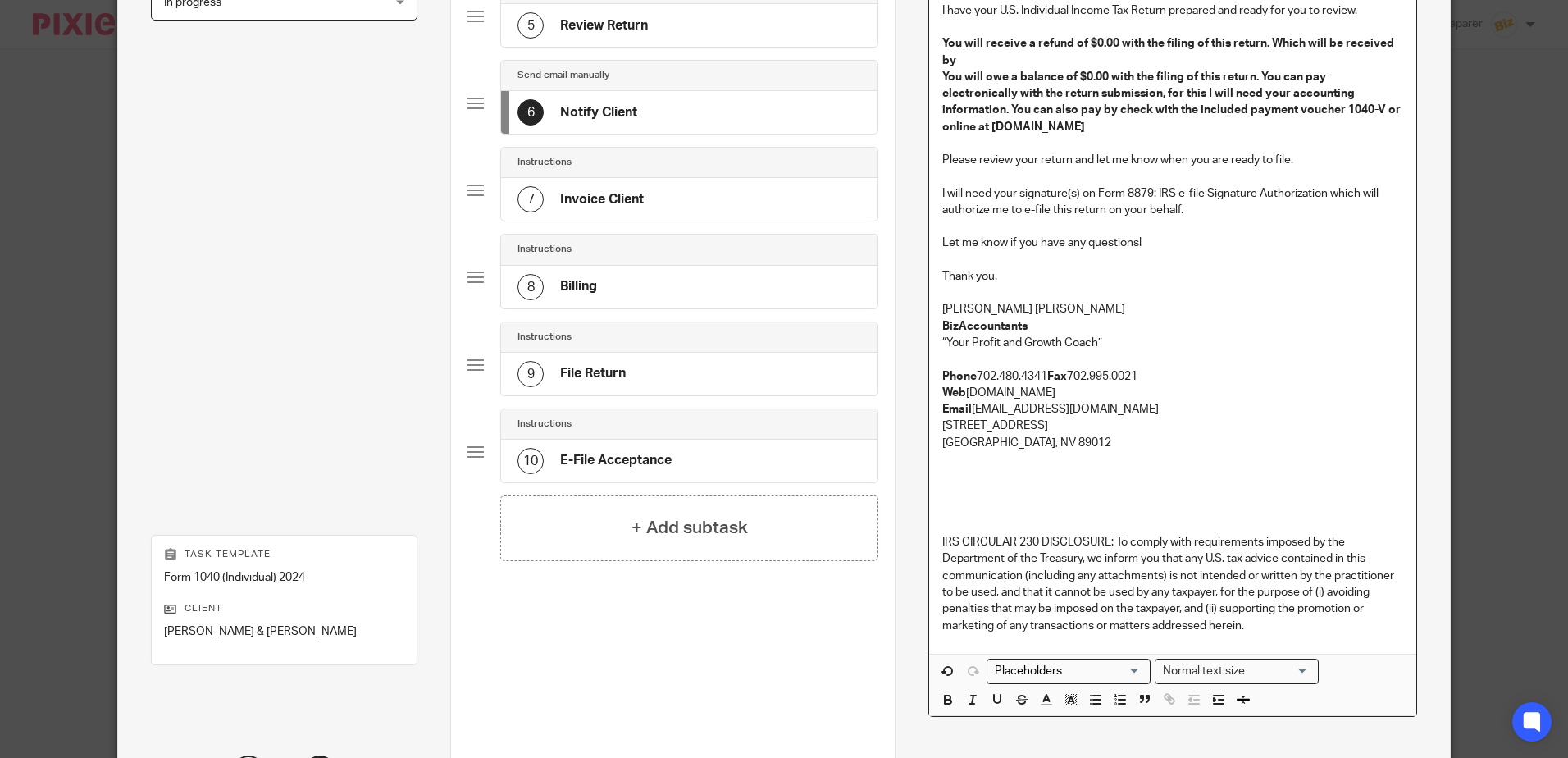
scroll to position [656, 0]
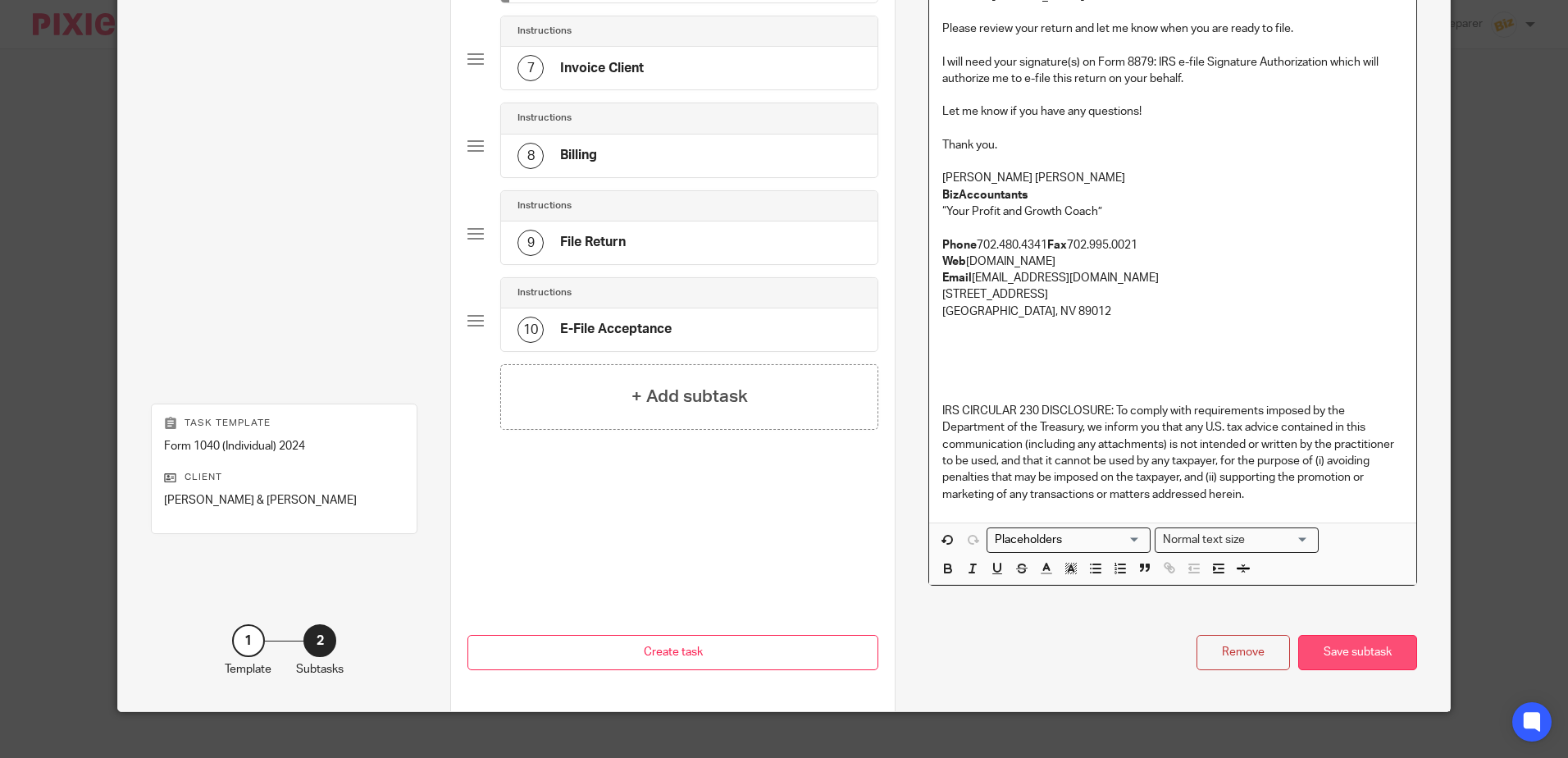
click at [1347, 635] on div "Save subtask" at bounding box center [1357, 652] width 118 height 35
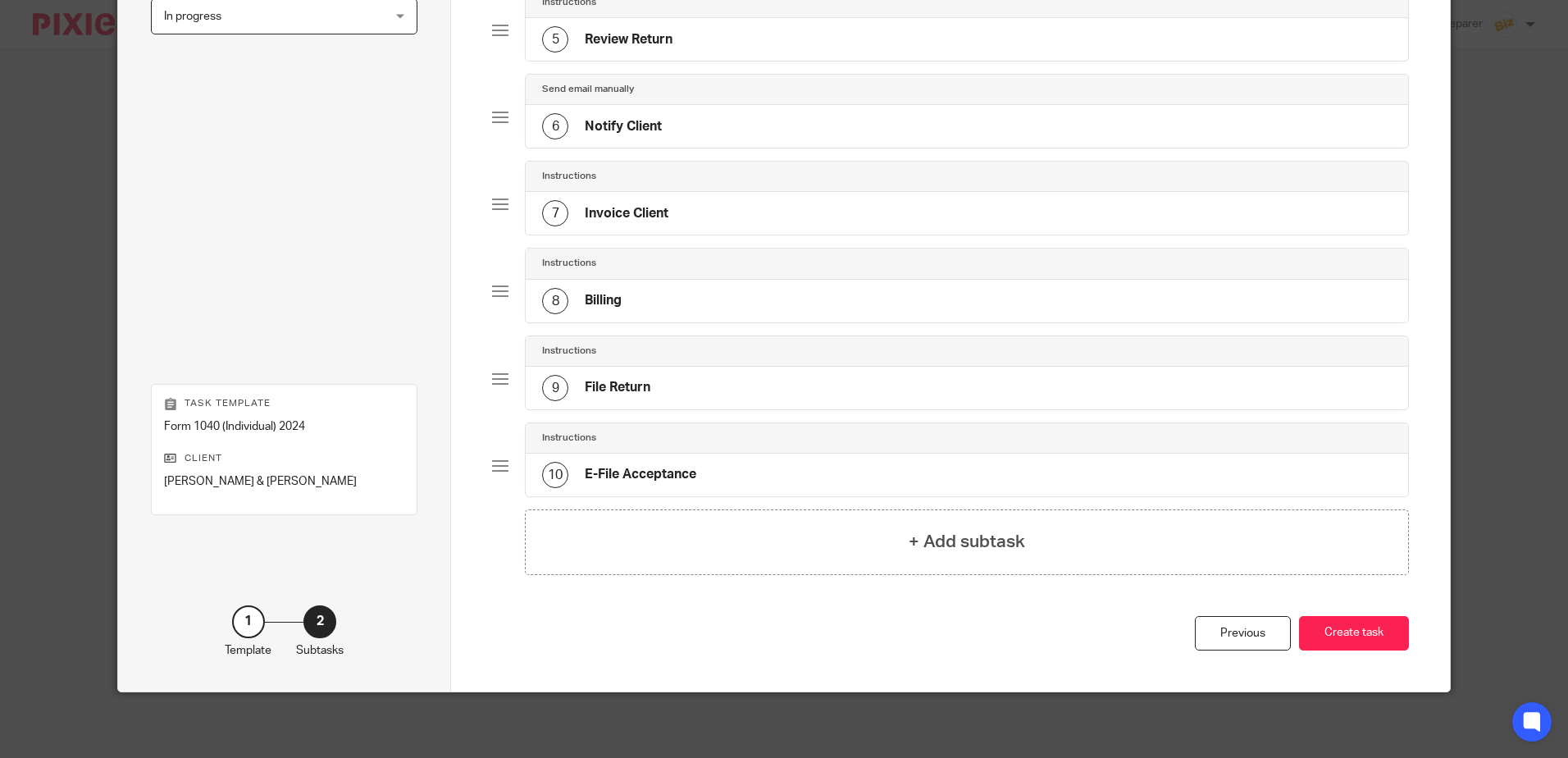
drag, startPoint x: 1363, startPoint y: 620, endPoint x: 1332, endPoint y: 593, distance: 41.1
click at [1364, 621] on button "Create task" at bounding box center [1354, 634] width 110 height 35
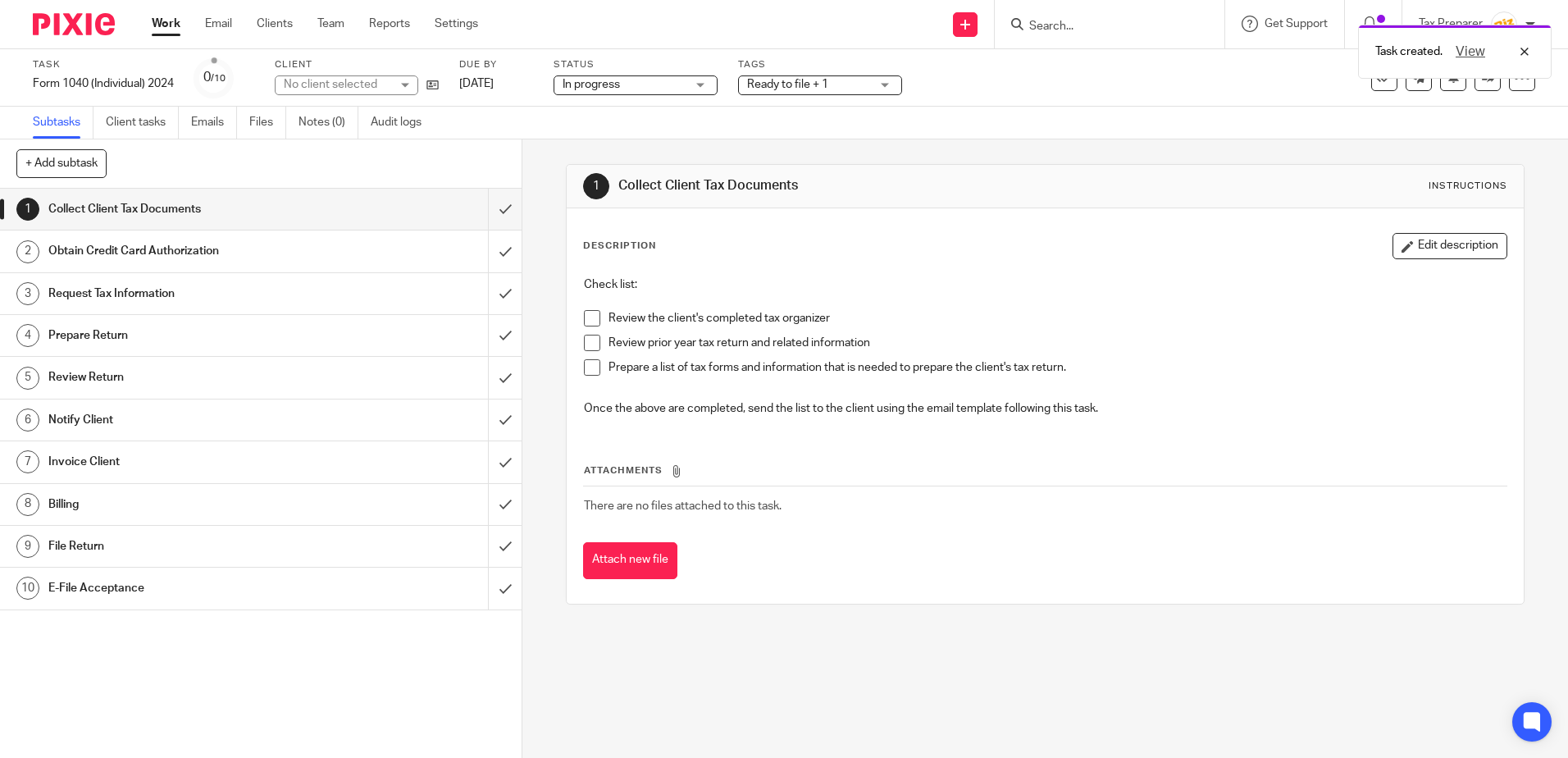
click at [587, 320] on span at bounding box center [591, 318] width 17 height 17
click at [586, 342] on span at bounding box center [591, 343] width 17 height 17
click at [587, 372] on span at bounding box center [591, 367] width 17 height 17
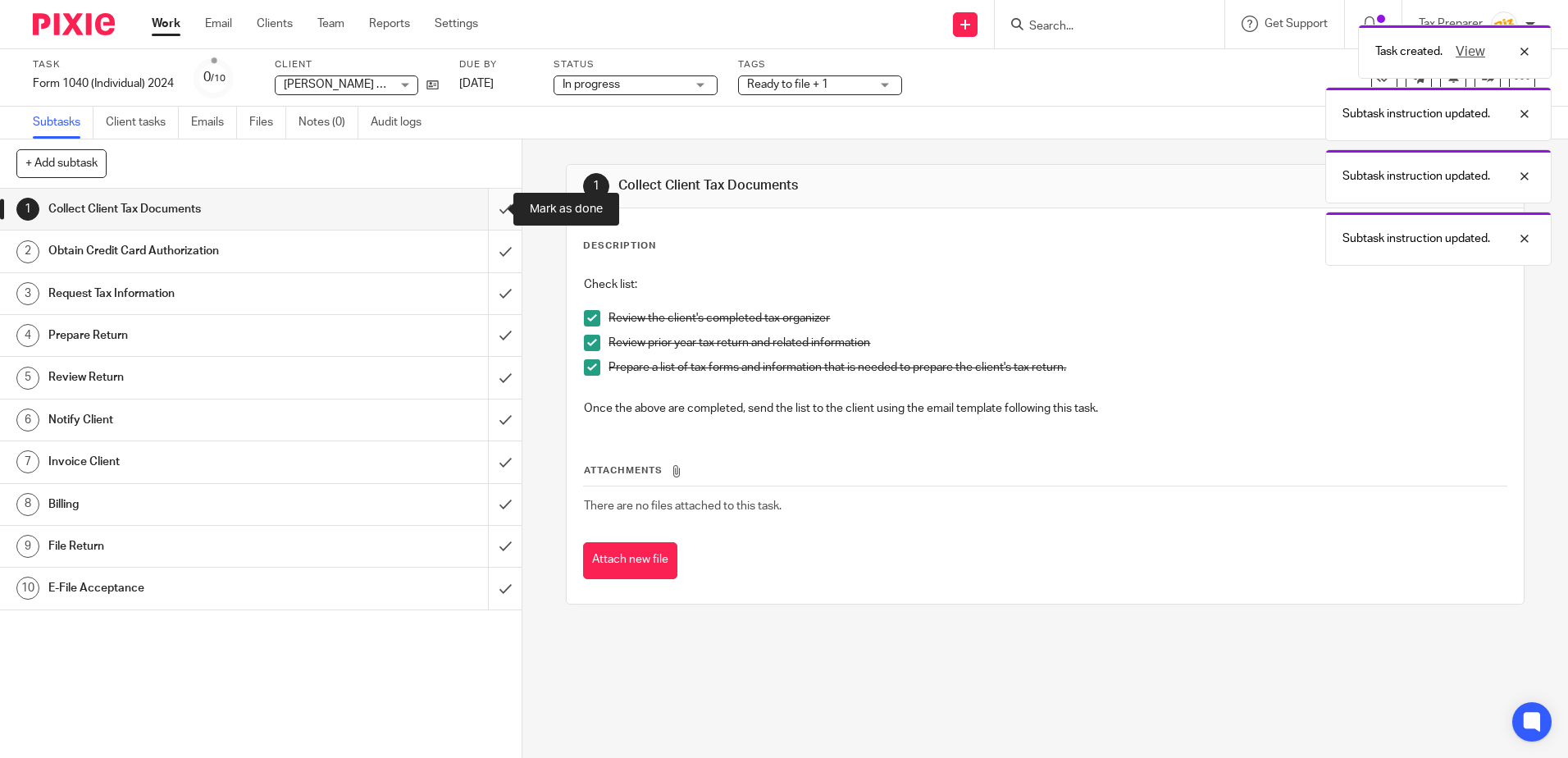
click at [492, 213] on input "submit" at bounding box center [260, 210] width 522 height 41
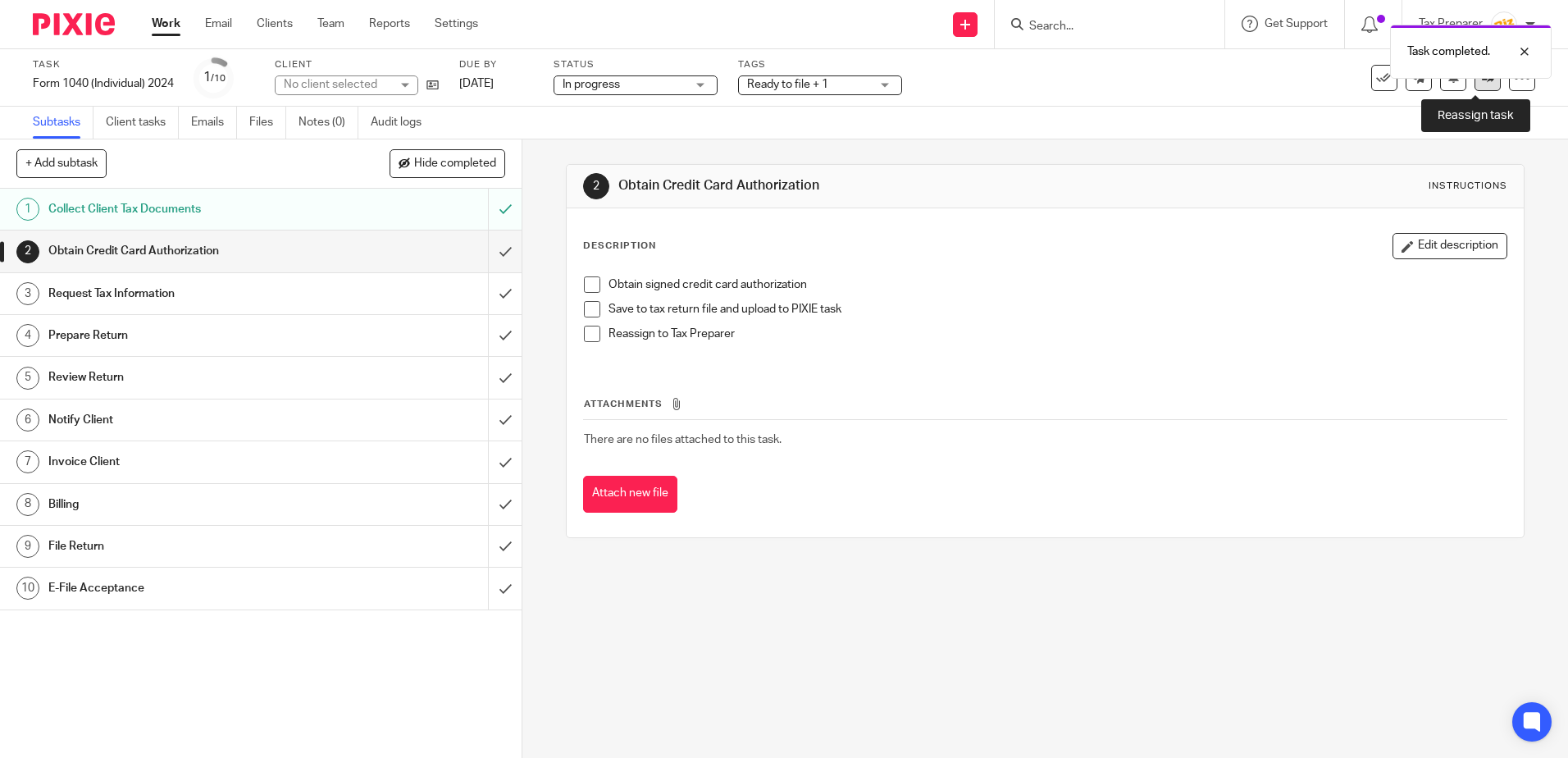
click at [1474, 88] on link at bounding box center [1487, 77] width 26 height 26
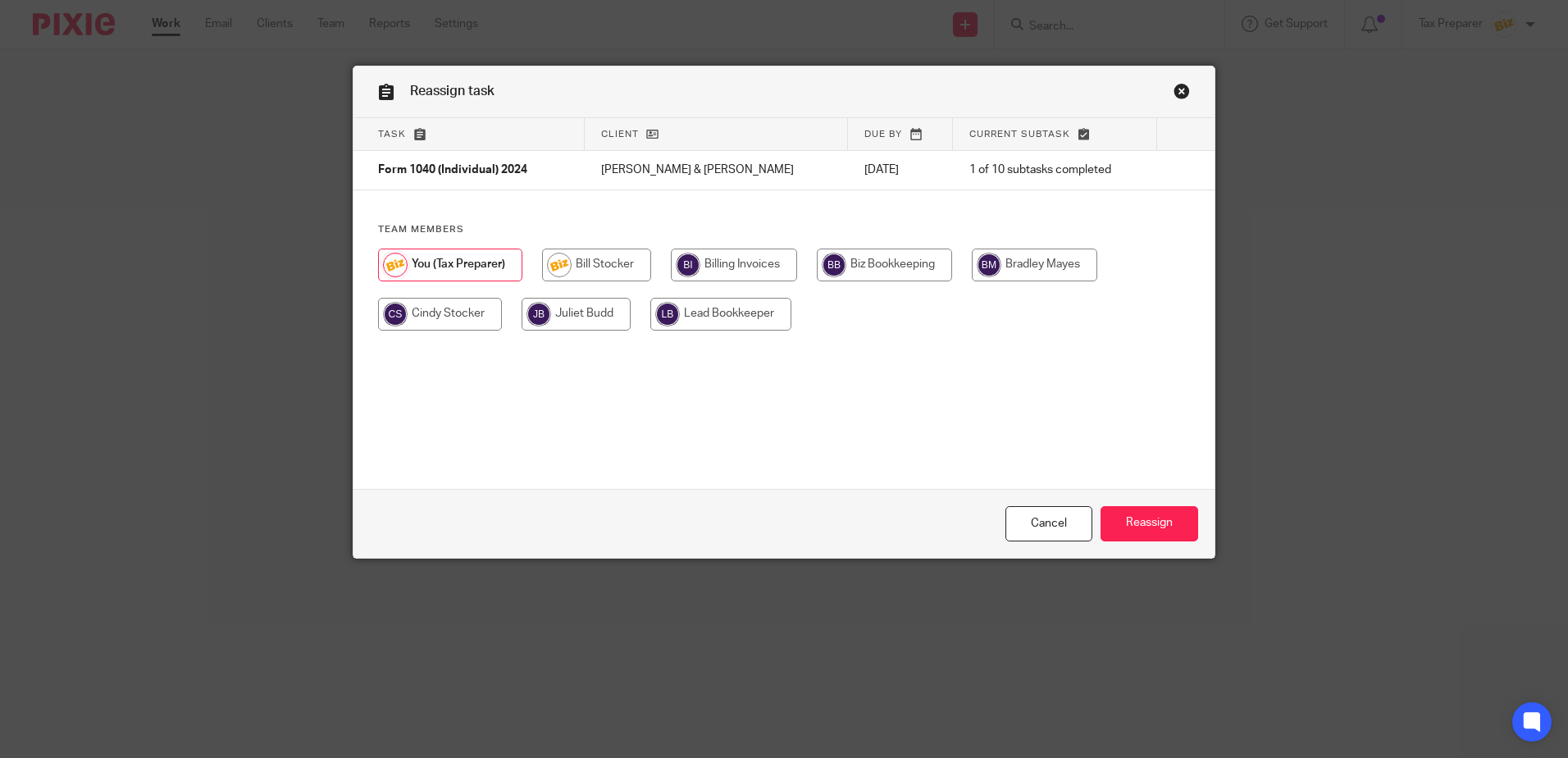
click at [442, 322] on input "radio" at bounding box center [439, 314] width 124 height 33
radio input "true"
click at [1147, 533] on input "Reassign" at bounding box center [1149, 524] width 98 height 35
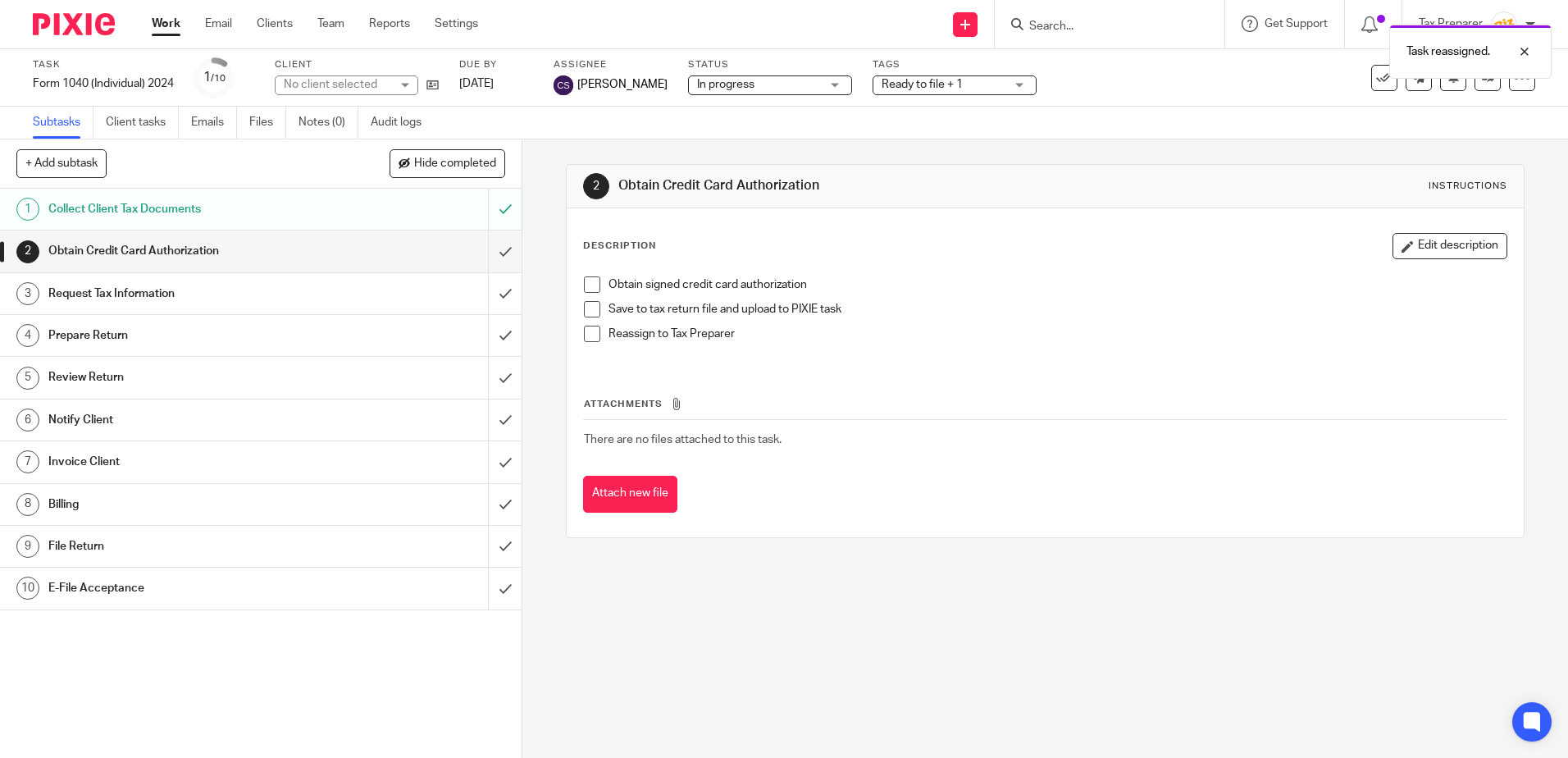
click at [331, 294] on div "Request Tax Information" at bounding box center [259, 293] width 424 height 24
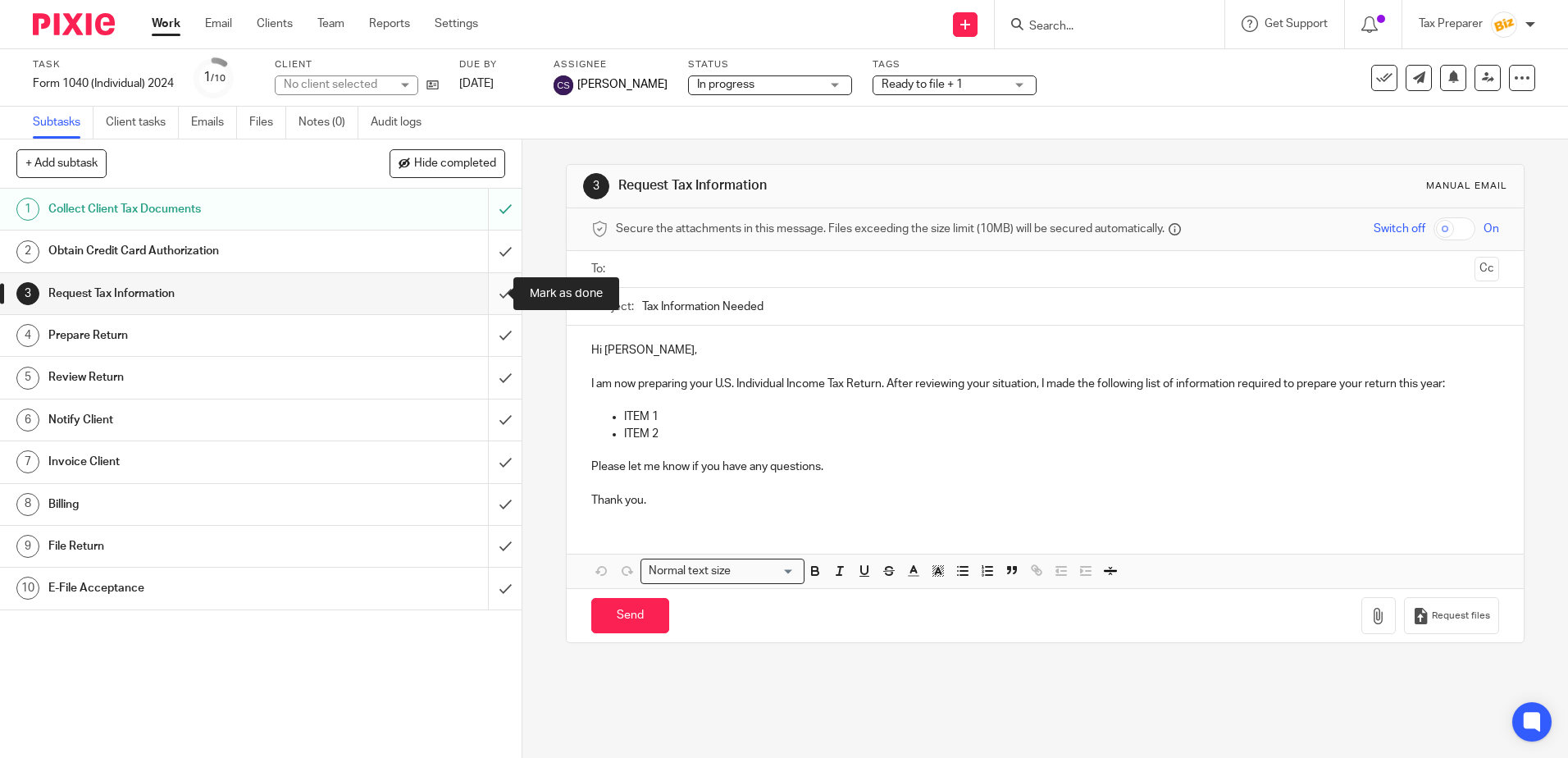
click at [491, 295] on input "submit" at bounding box center [260, 294] width 522 height 41
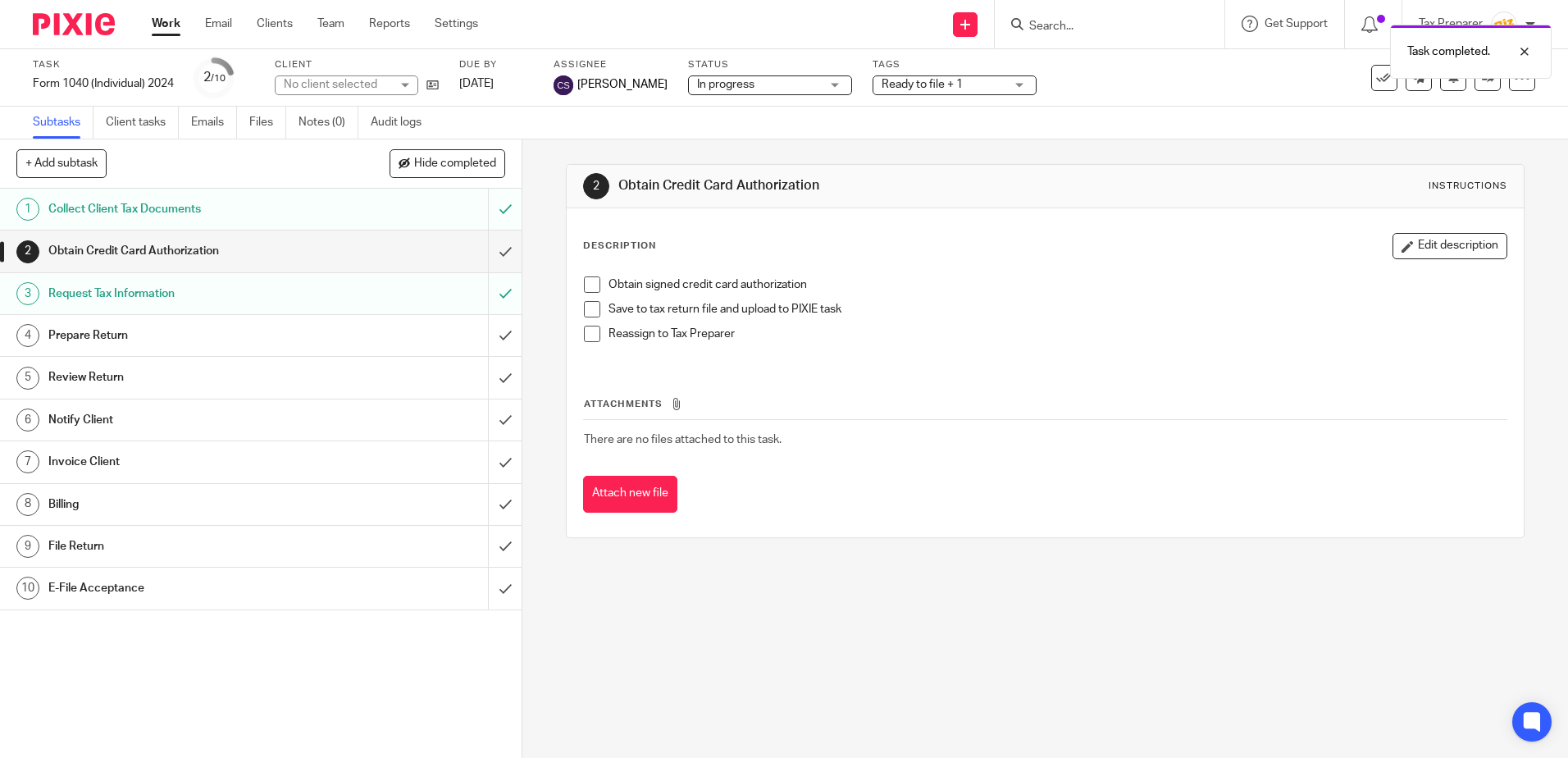
drag, startPoint x: 392, startPoint y: 334, endPoint x: 427, endPoint y: 342, distance: 35.9
click at [392, 335] on div "Prepare Return" at bounding box center [259, 335] width 424 height 24
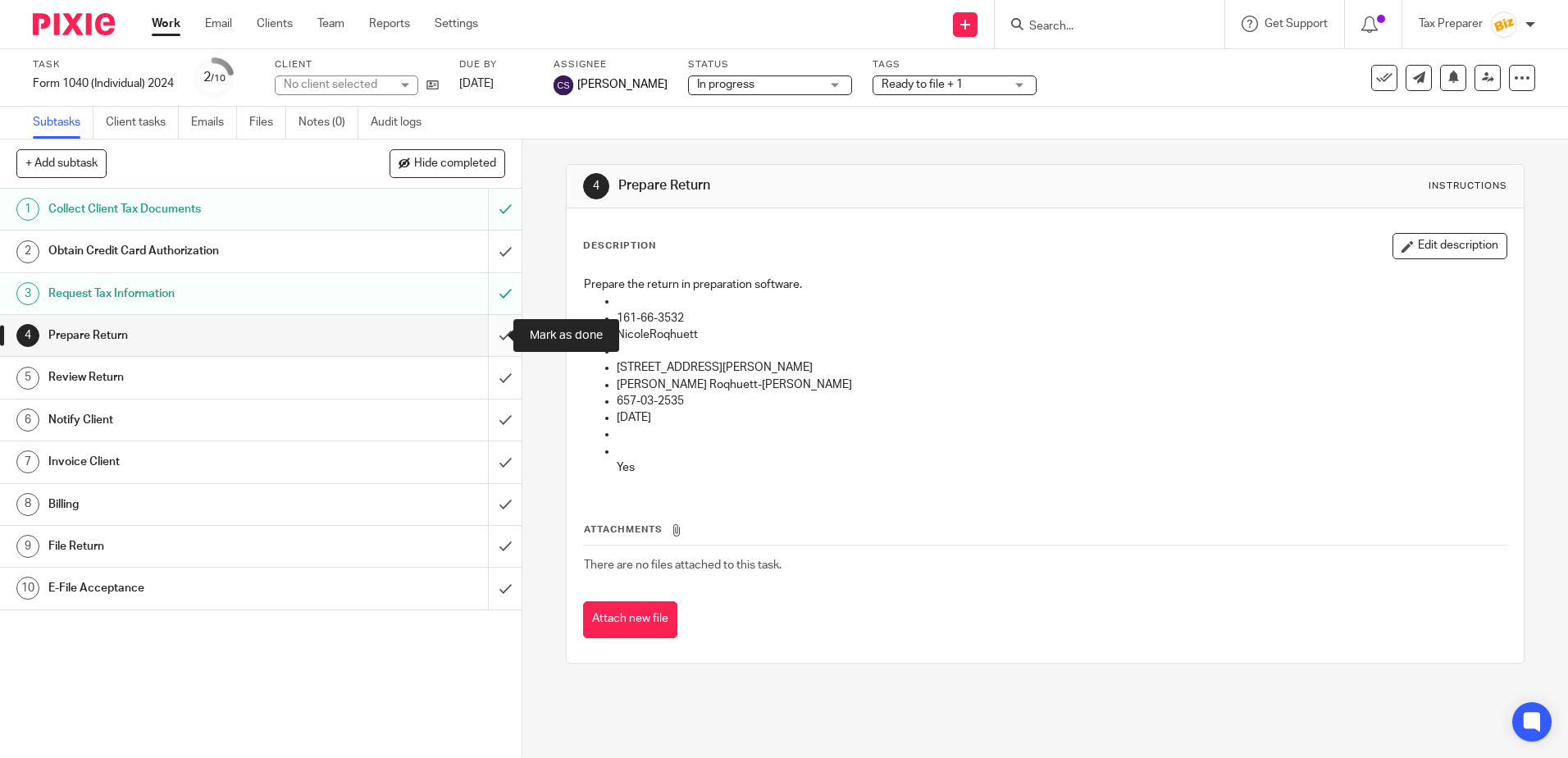
click at [490, 342] on input "submit" at bounding box center [260, 336] width 522 height 41
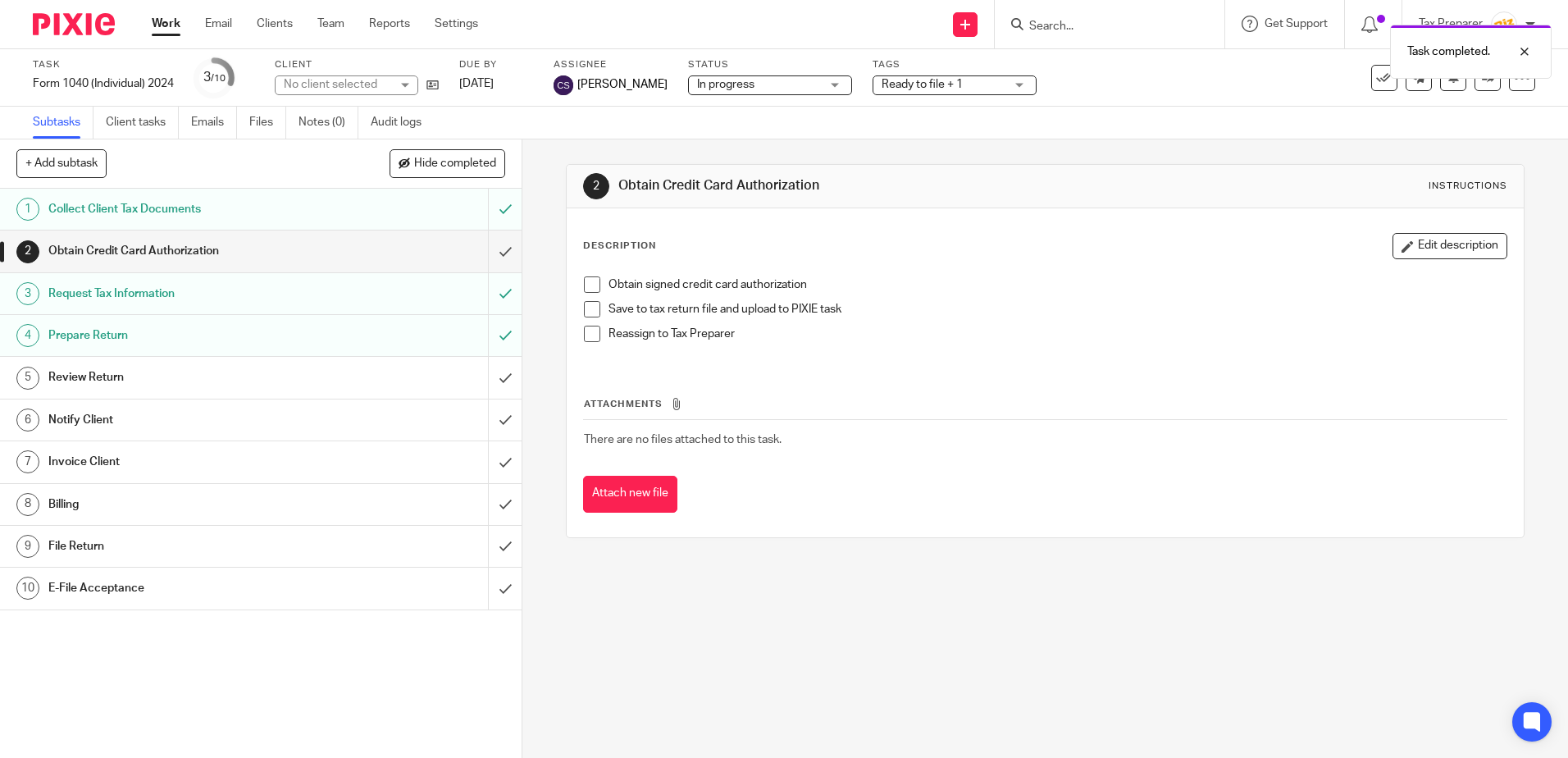
click at [391, 376] on div "Review Return" at bounding box center [259, 377] width 424 height 24
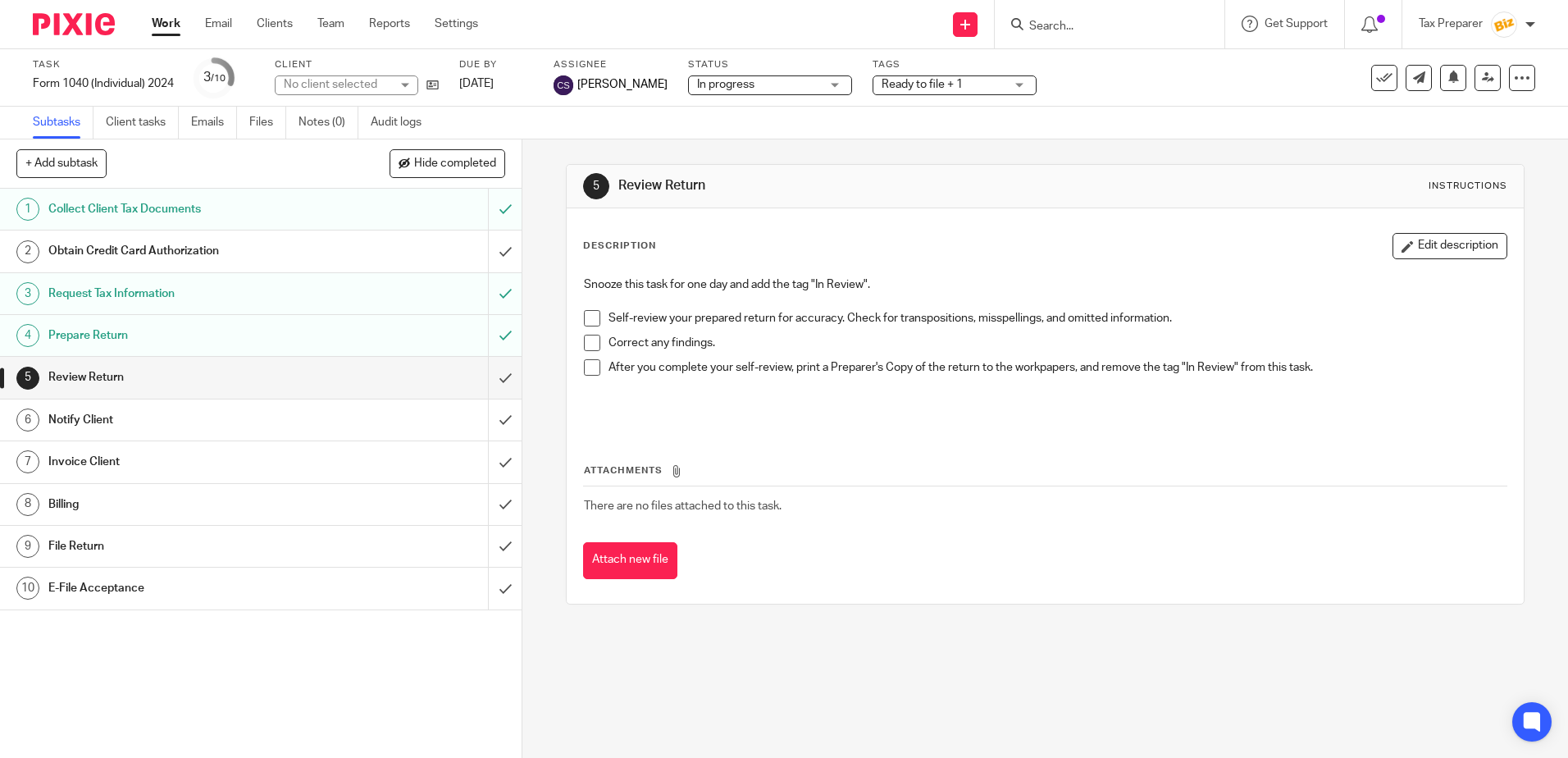
click at [588, 328] on li "Self-review your prepared return for accuracy. Check for transpositions, misspe…" at bounding box center [1044, 322] width 922 height 24
click at [588, 347] on span at bounding box center [591, 343] width 17 height 17
click at [586, 366] on span at bounding box center [591, 367] width 17 height 17
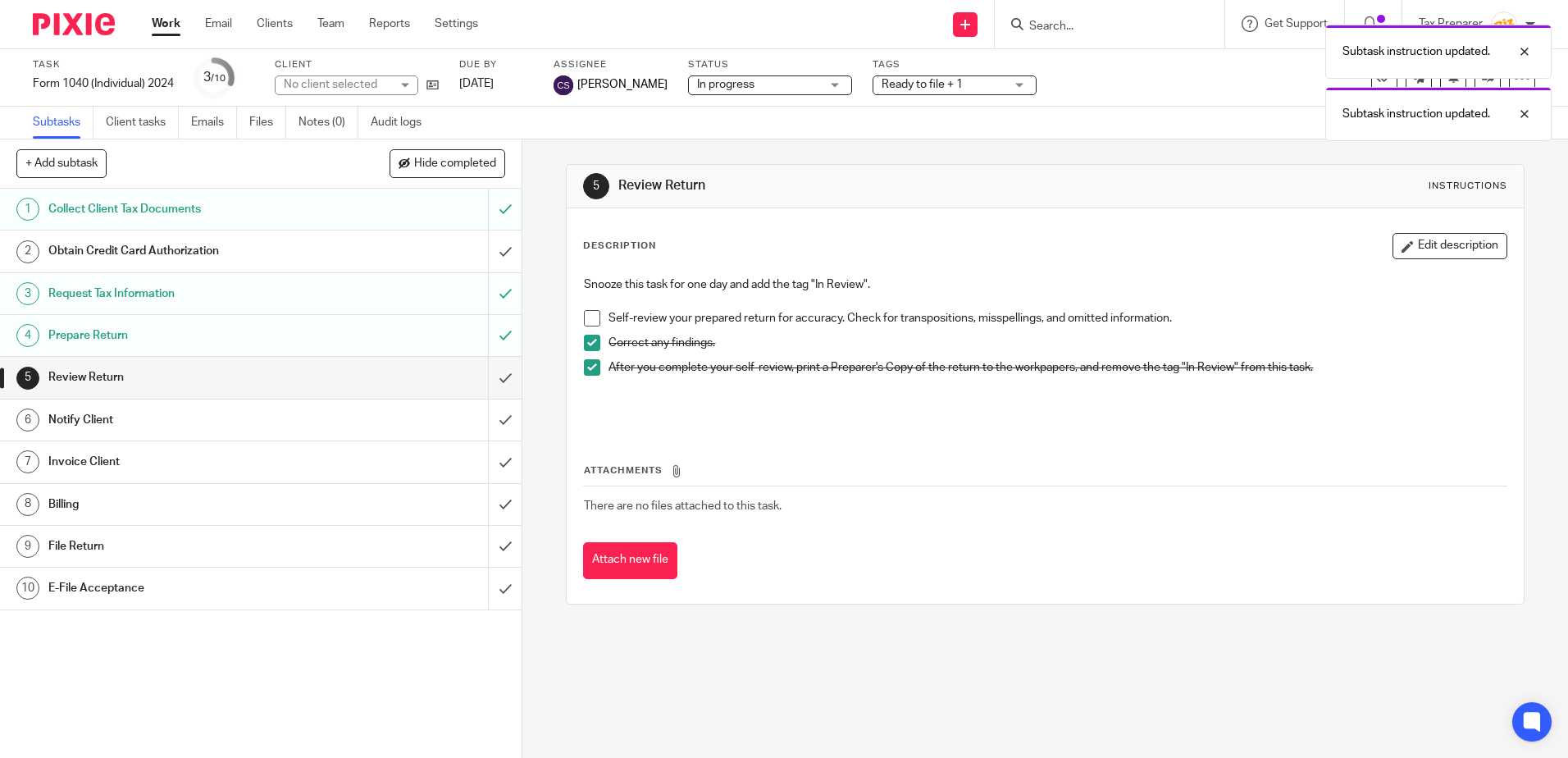
click at [587, 319] on span at bounding box center [591, 318] width 17 height 17
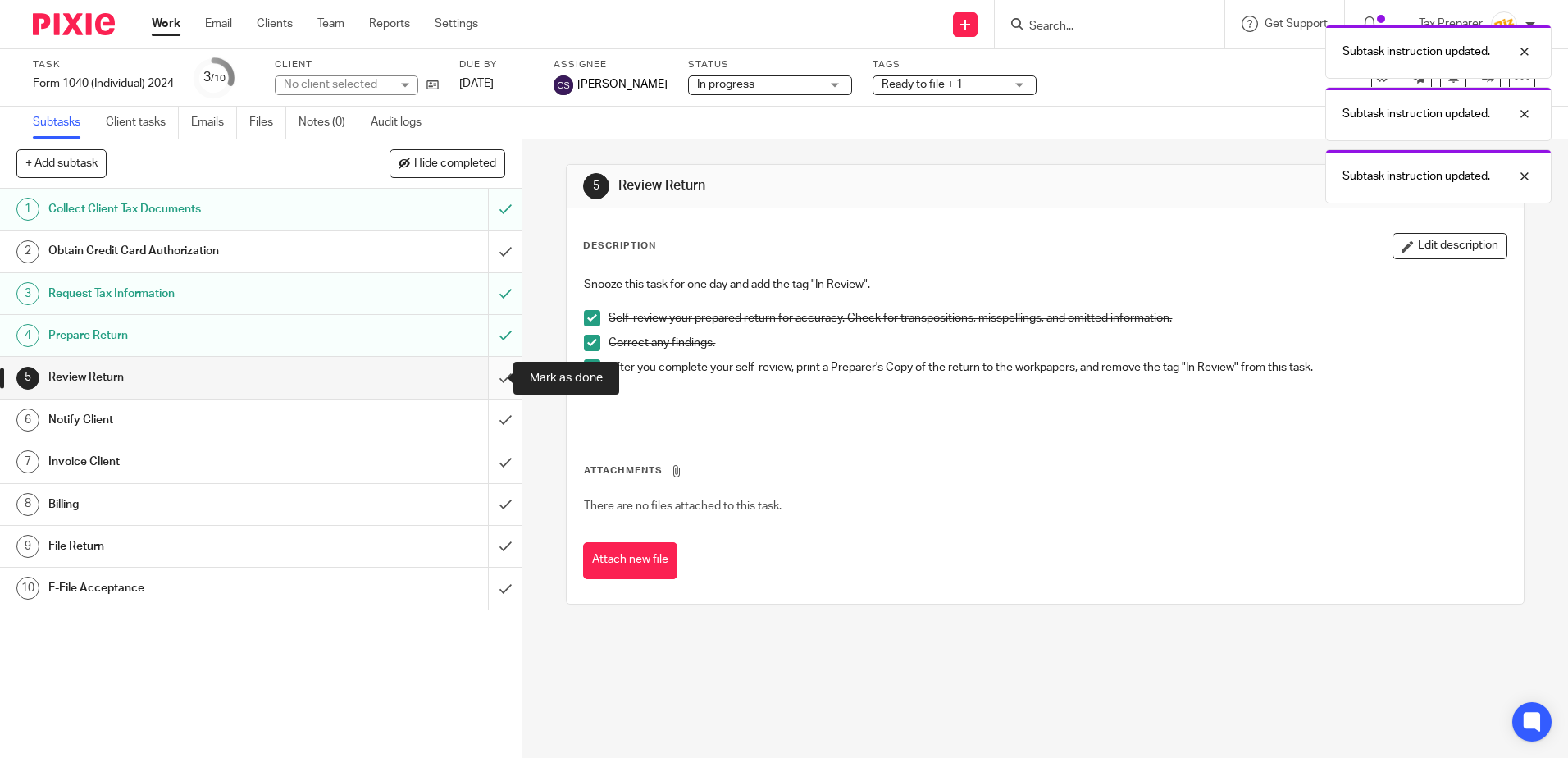
click at [491, 379] on input "submit" at bounding box center [260, 377] width 522 height 41
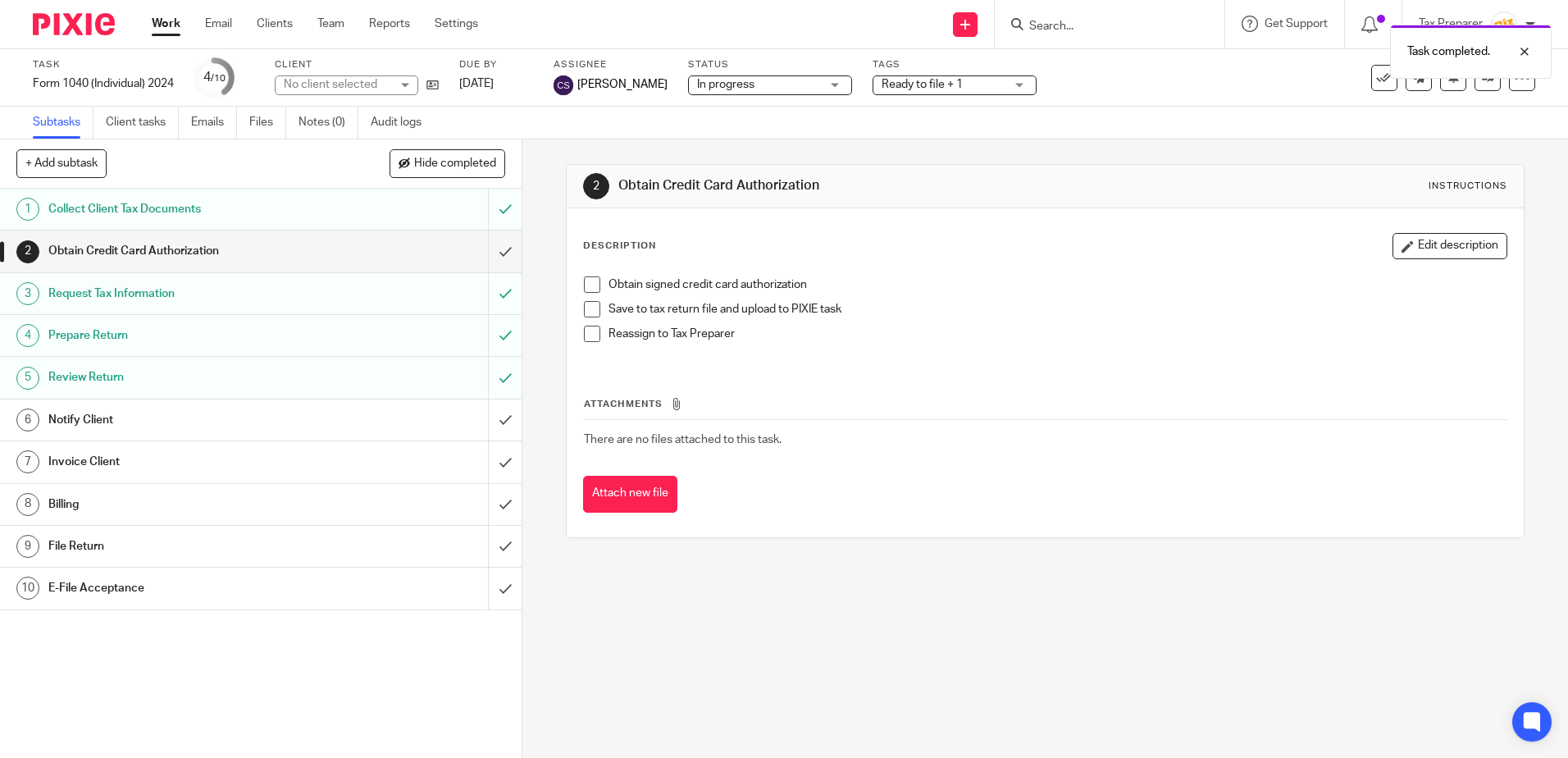
click at [409, 423] on div "Notify Client" at bounding box center [259, 419] width 424 height 24
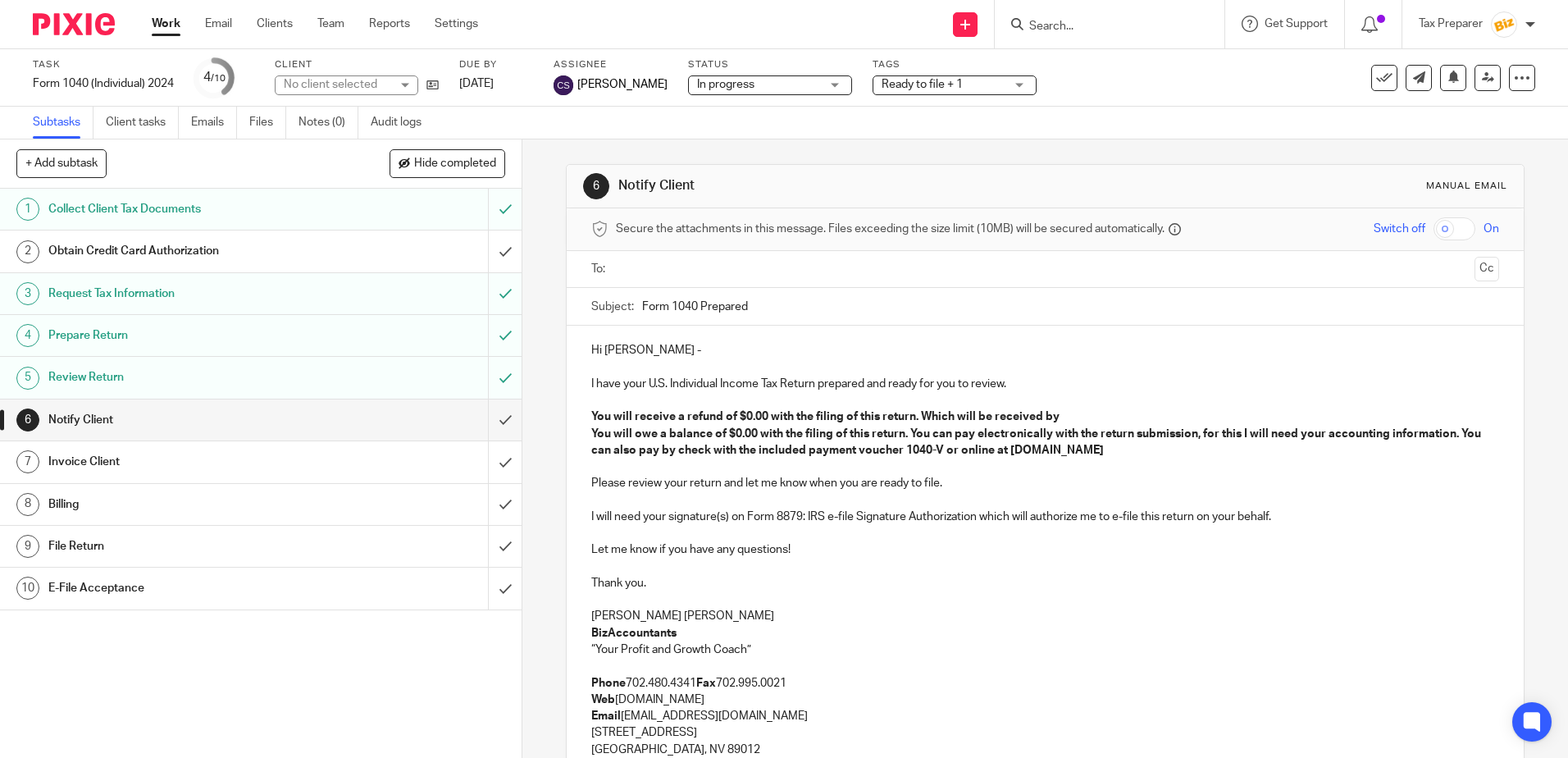
click at [672, 275] on input "text" at bounding box center [1044, 269] width 846 height 19
click at [753, 436] on strong "You will owe a balance of $0.00 with the filing of this return. You can pay ele…" at bounding box center [1037, 446] width 892 height 27
click at [922, 422] on strong "You will receive a refund of $0.00 with the filing of this return. Which will b…" at bounding box center [825, 420] width 468 height 12
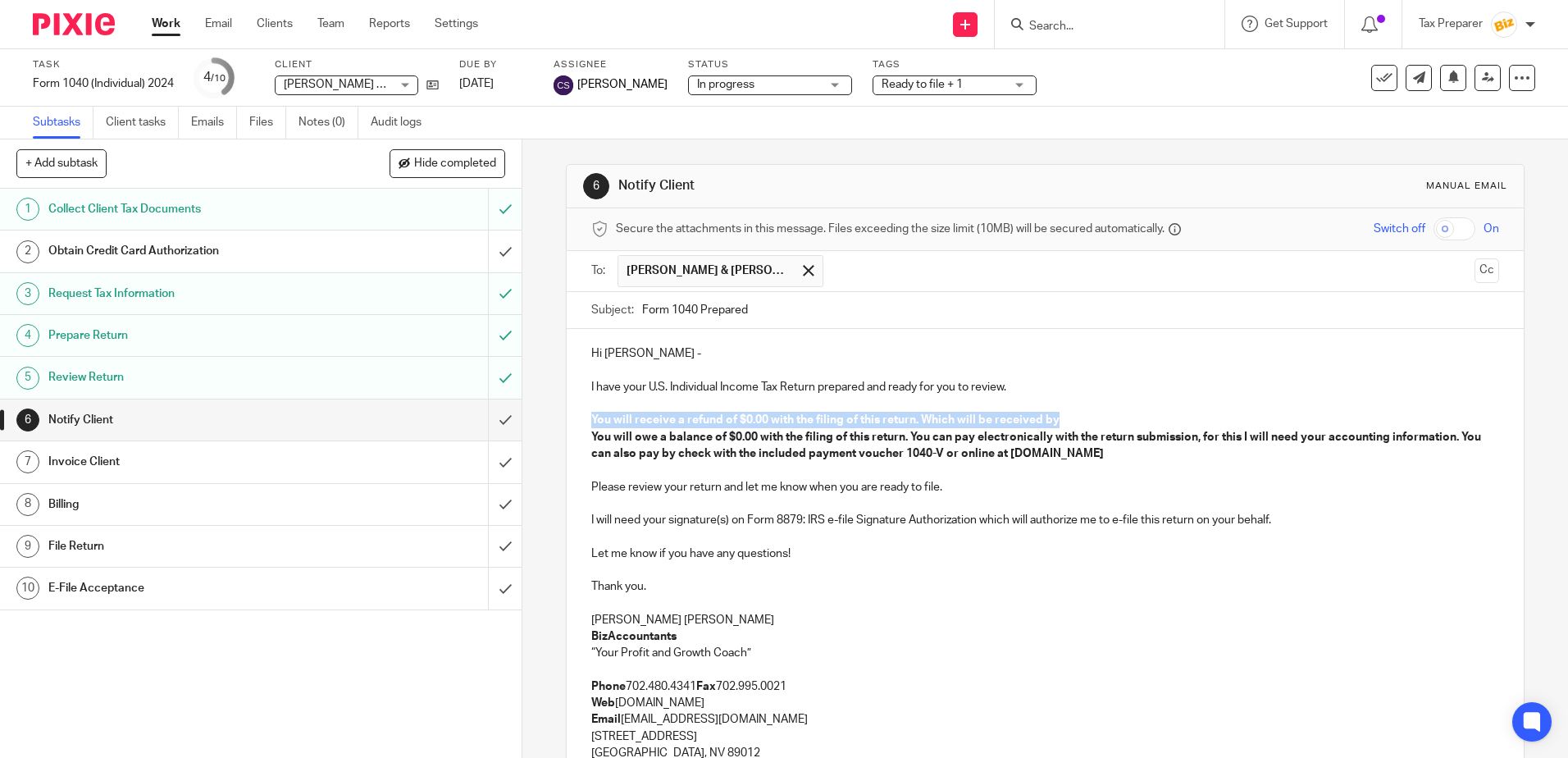
drag, startPoint x: 587, startPoint y: 419, endPoint x: 1073, endPoint y: 417, distance: 486.0
click at [1073, 417] on p "You will receive a refund of $0.00 with the filing of this return. Which will b…" at bounding box center [1044, 420] width 907 height 17
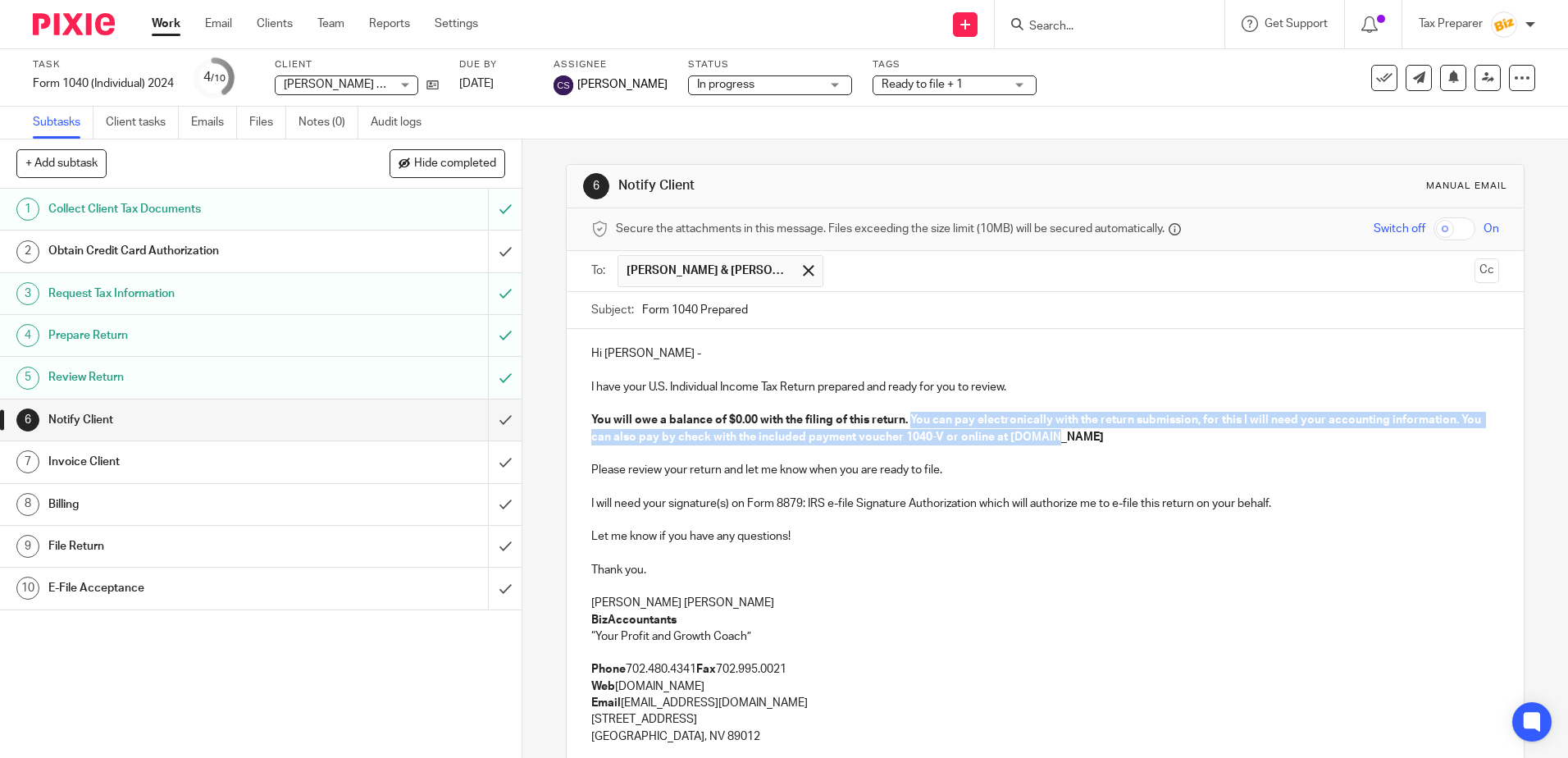
drag, startPoint x: 907, startPoint y: 417, endPoint x: 1070, endPoint y: 437, distance: 164.2
click at [1070, 437] on p "You will owe a balance of $0.00 with the filing of this return. You can pay ele…" at bounding box center [1044, 429] width 907 height 33
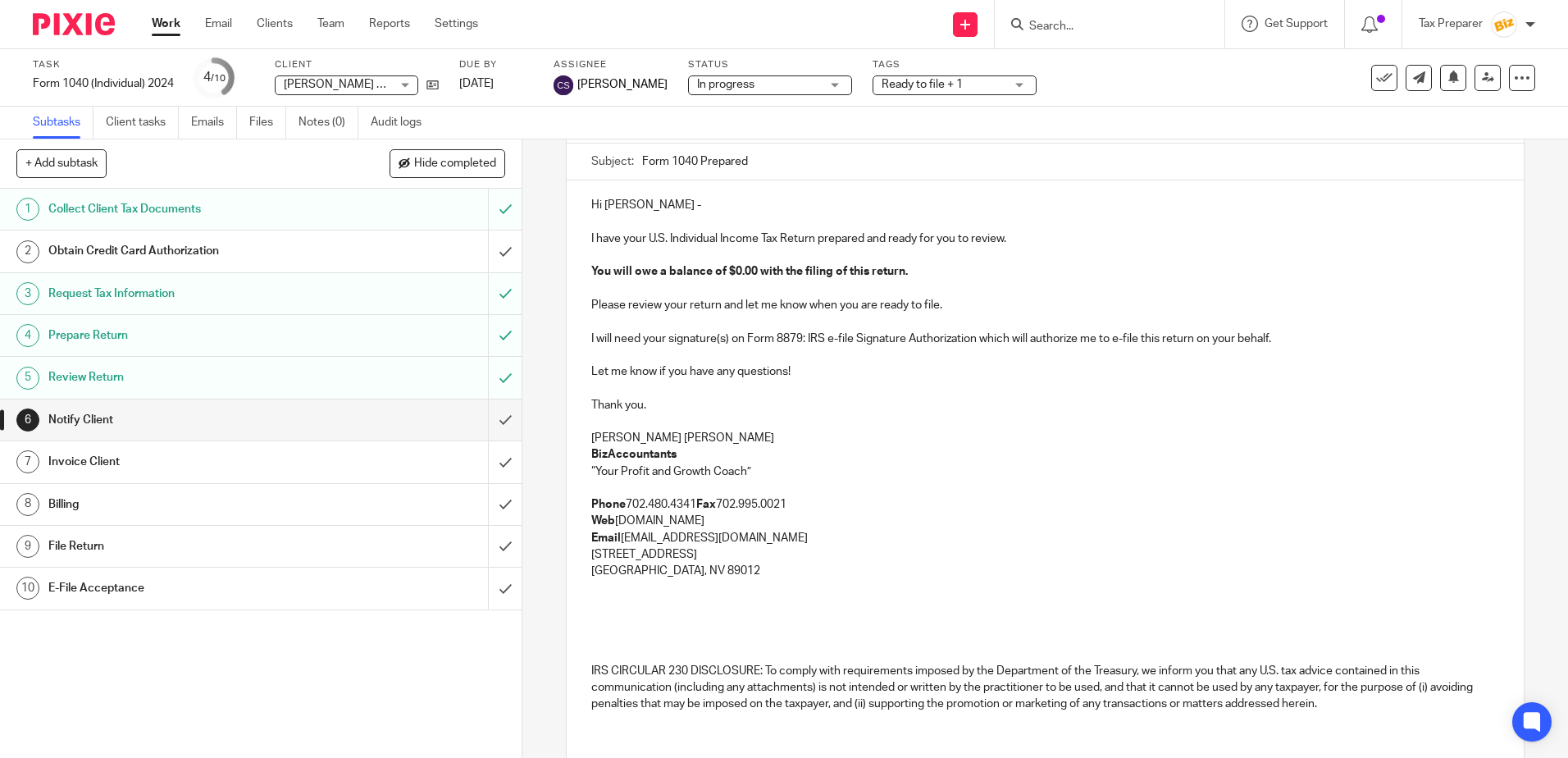
scroll to position [262, 0]
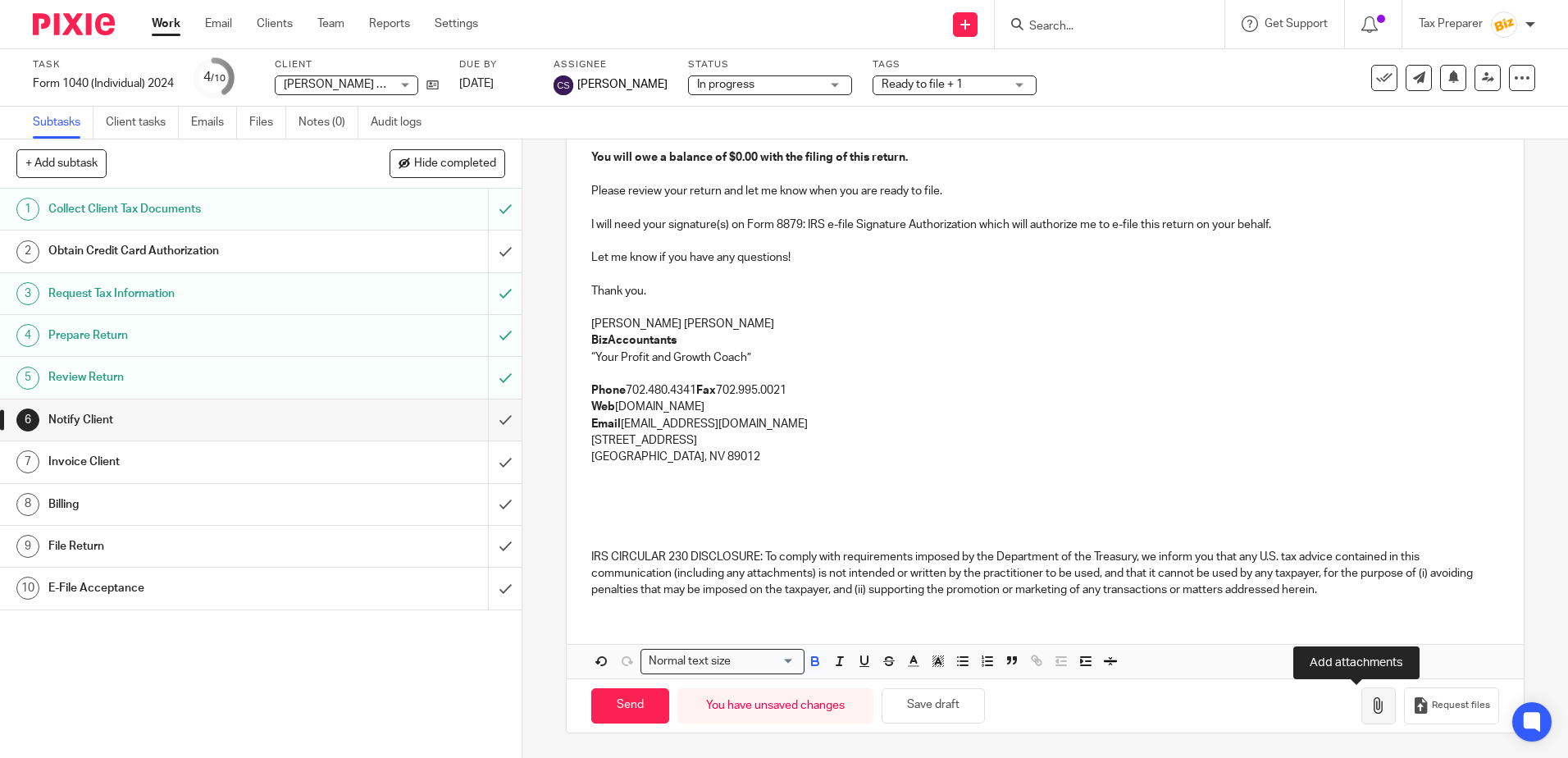
click at [1370, 704] on icon "button" at bounding box center [1378, 705] width 17 height 17
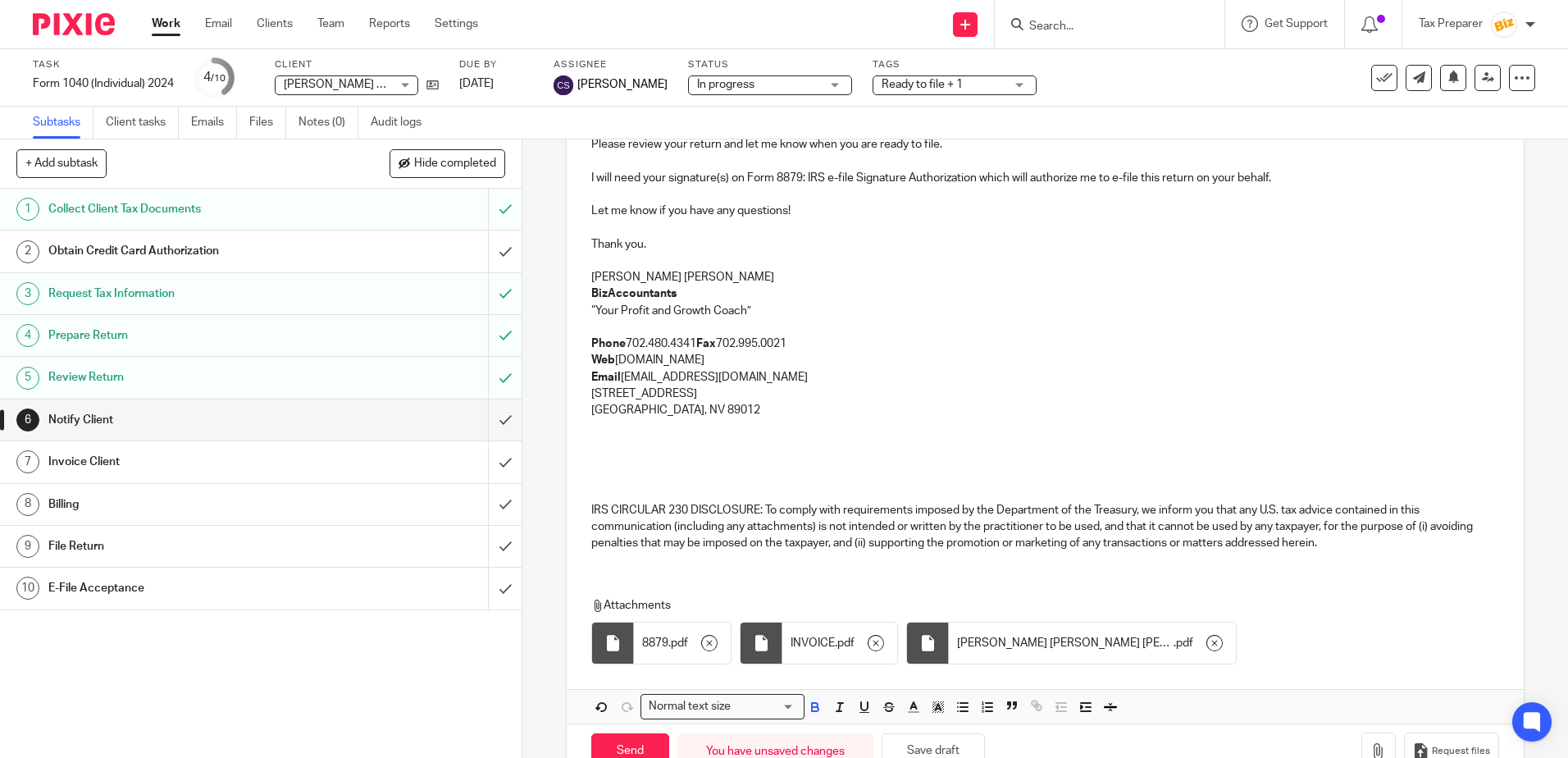
scroll to position [355, 0]
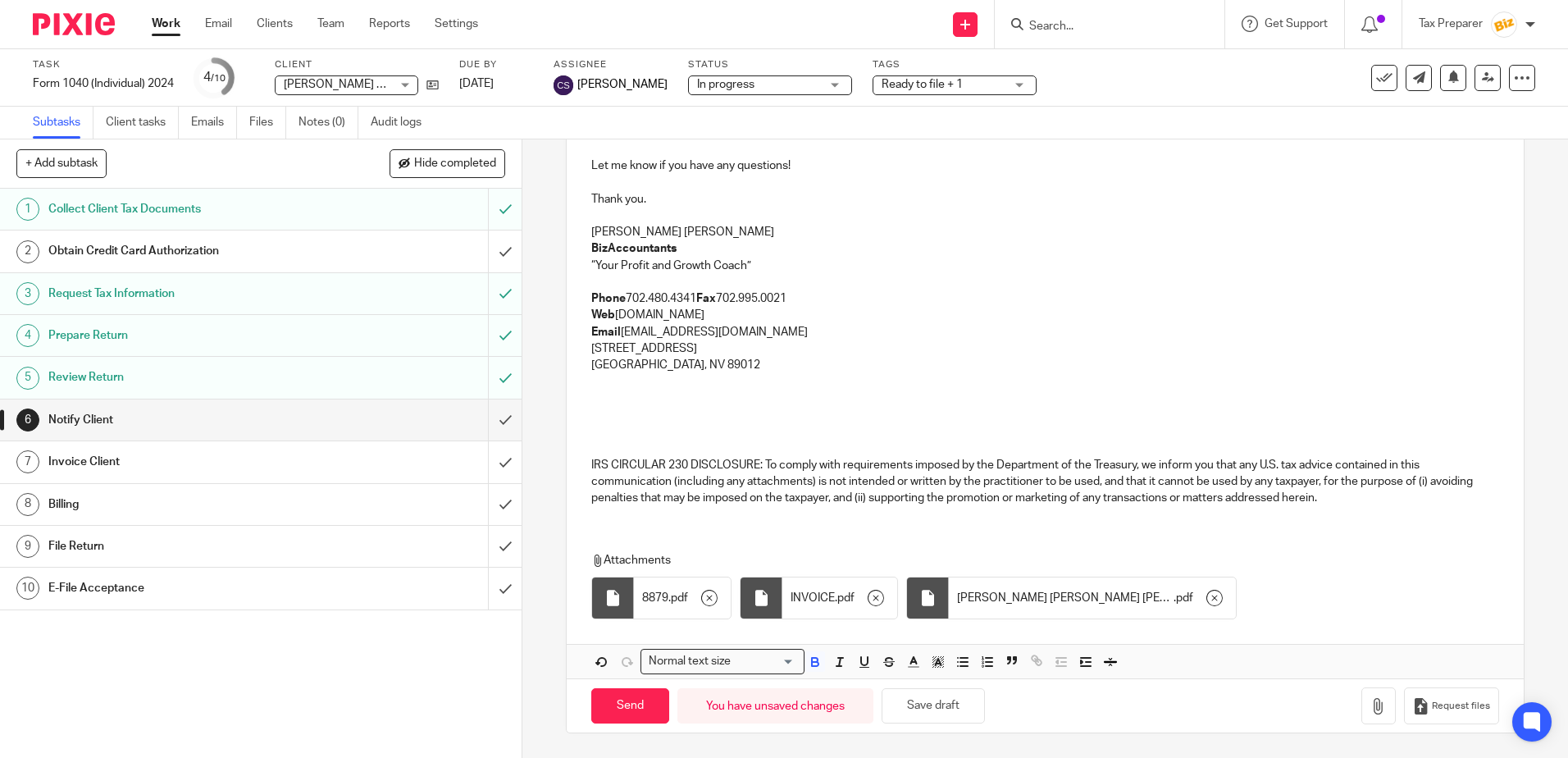
click at [871, 601] on icon "button" at bounding box center [875, 597] width 17 height 17
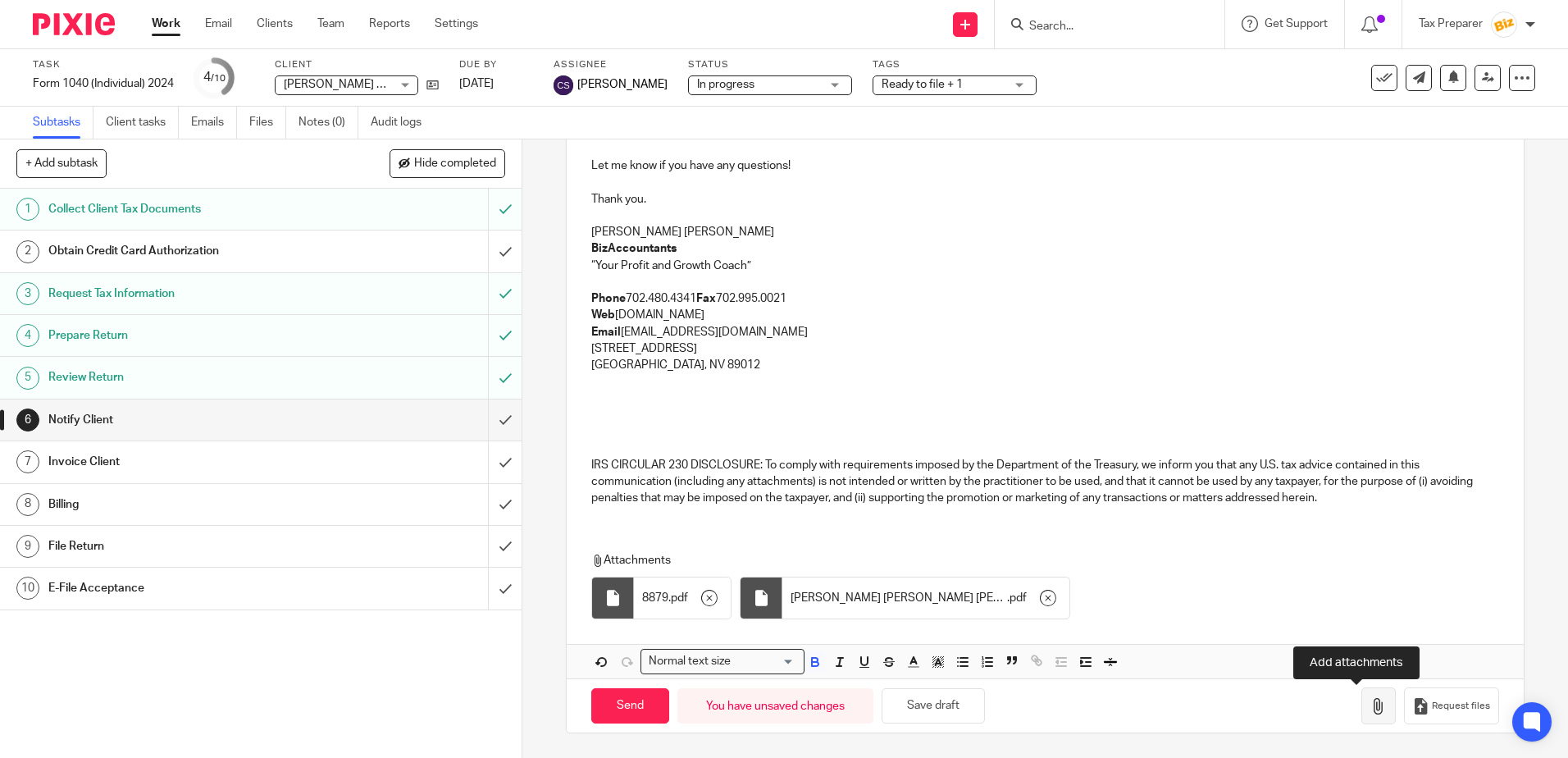
click at [1370, 714] on icon "button" at bounding box center [1378, 706] width 17 height 17
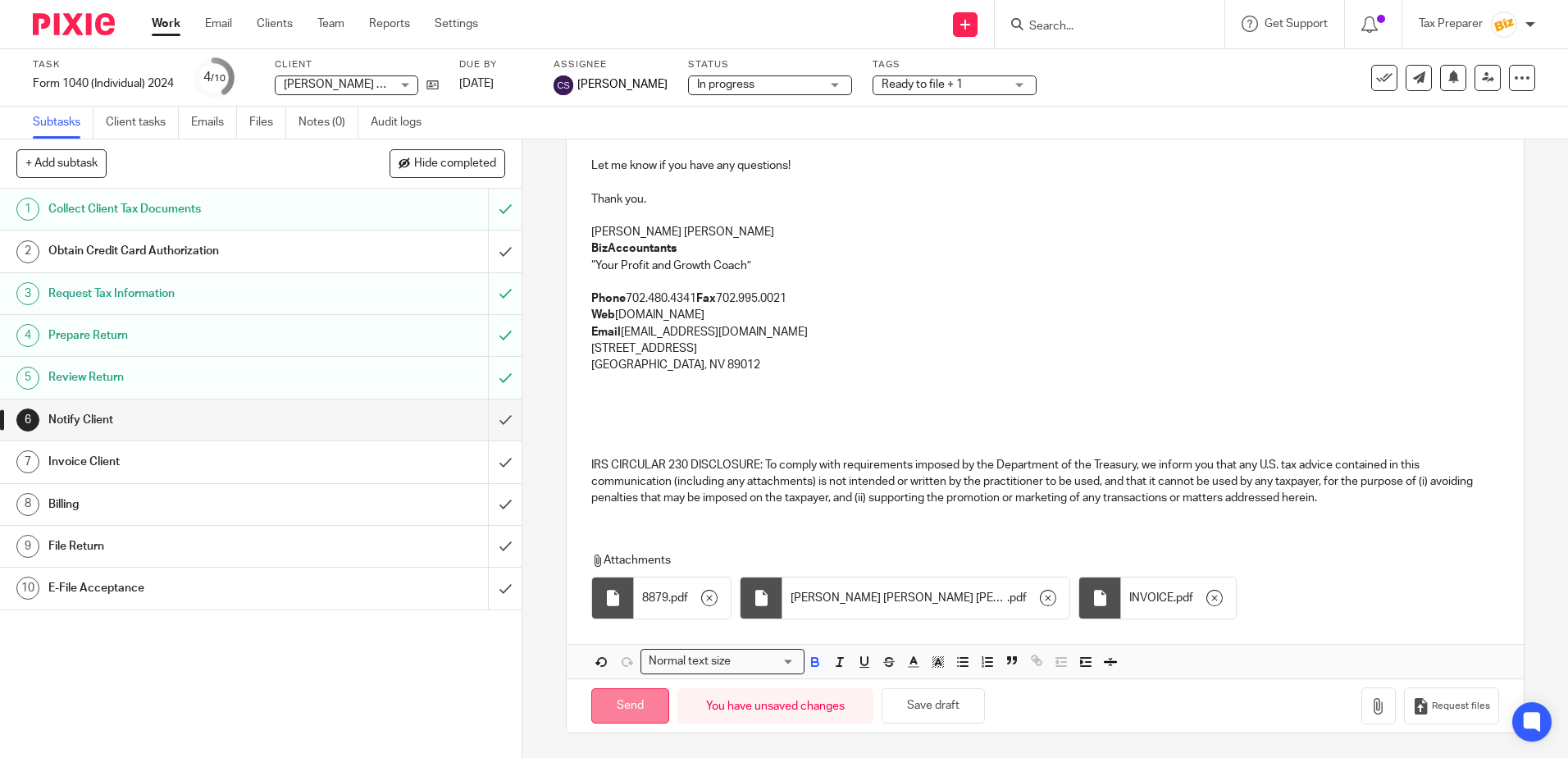
click at [606, 710] on input "Send" at bounding box center [630, 706] width 78 height 35
type input "Sent"
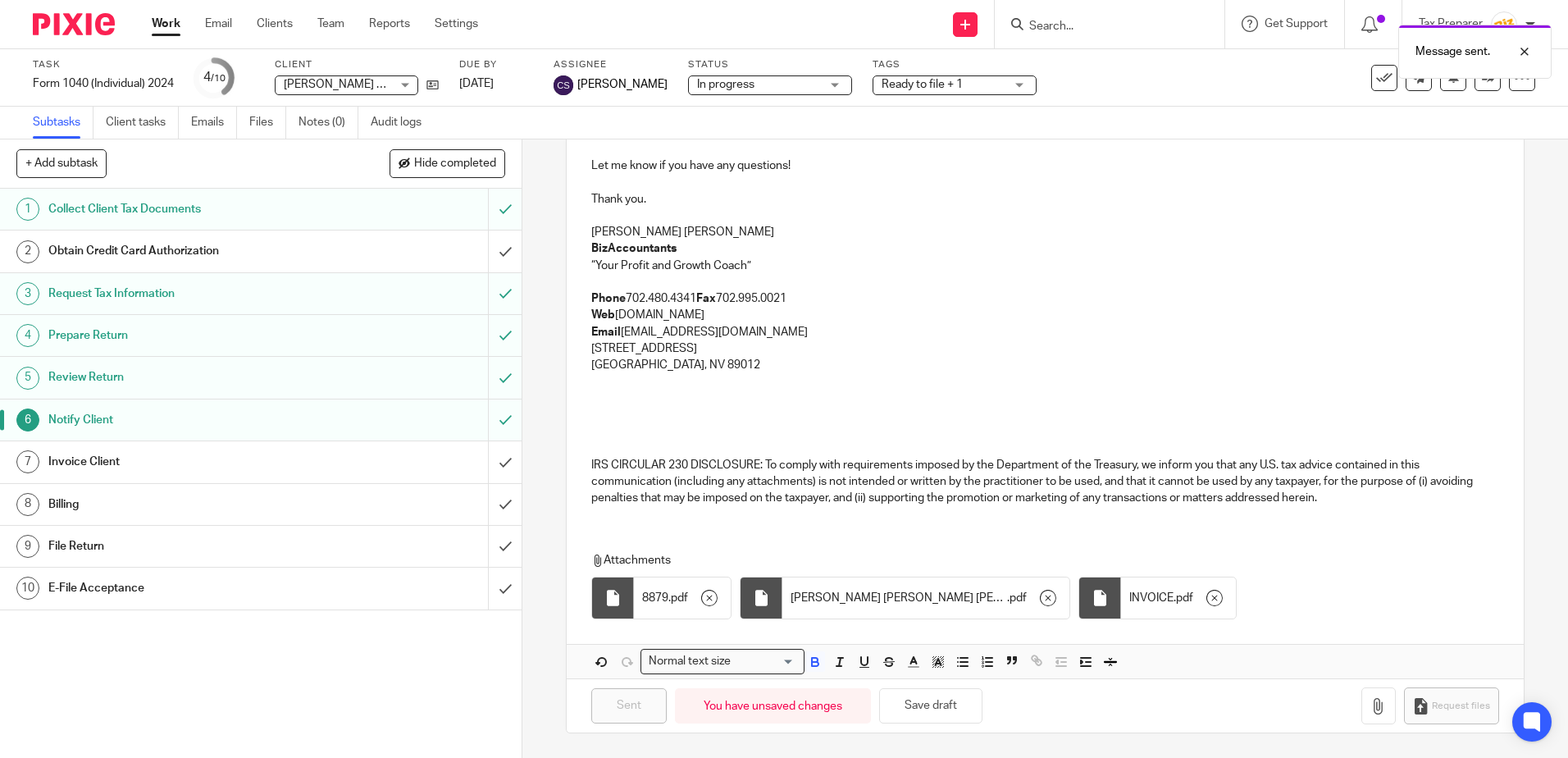
click at [220, 469] on h1 "Invoice Client" at bounding box center [189, 461] width 282 height 24
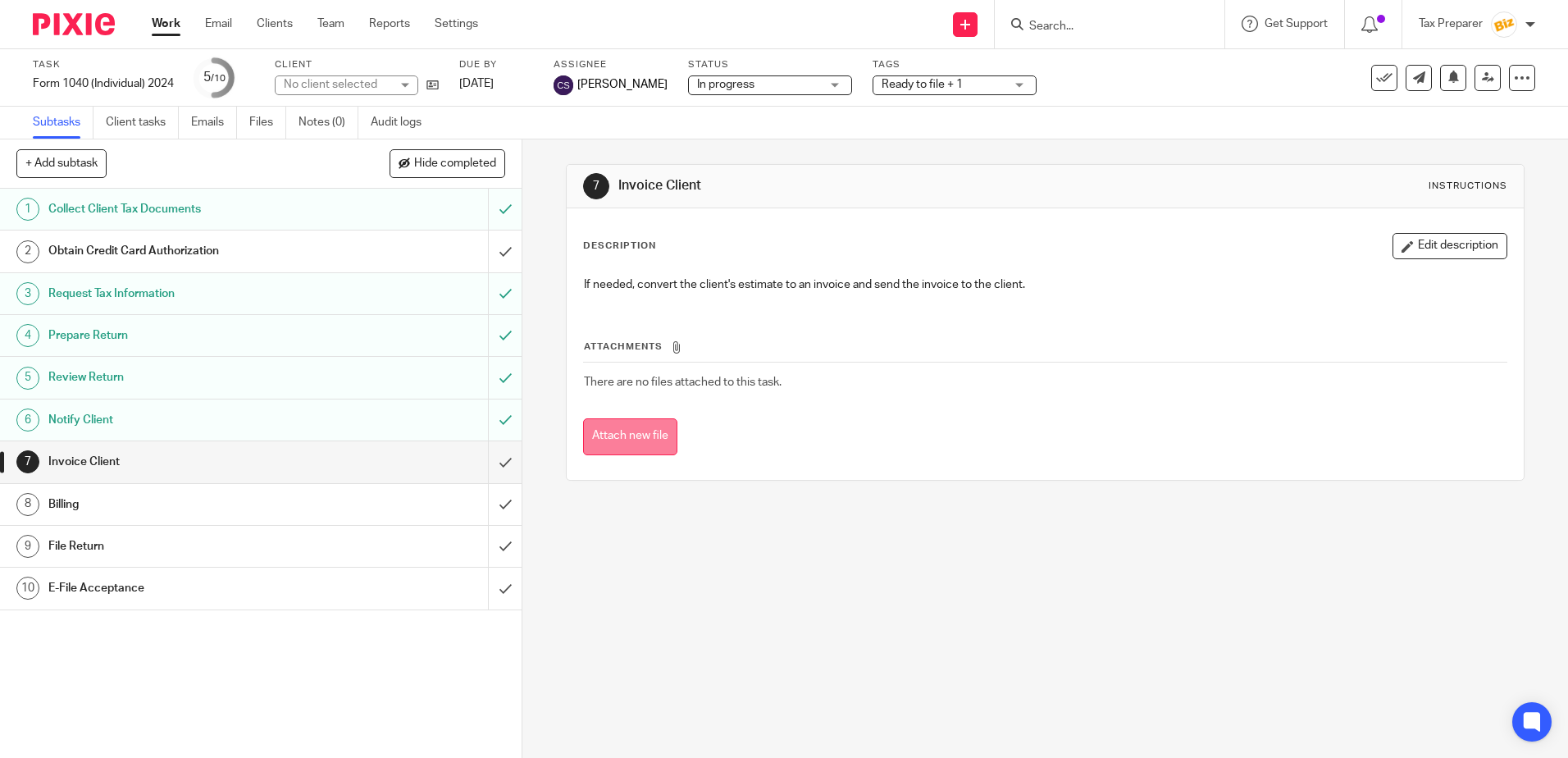
click at [633, 435] on button "Attach new file" at bounding box center [630, 437] width 94 height 37
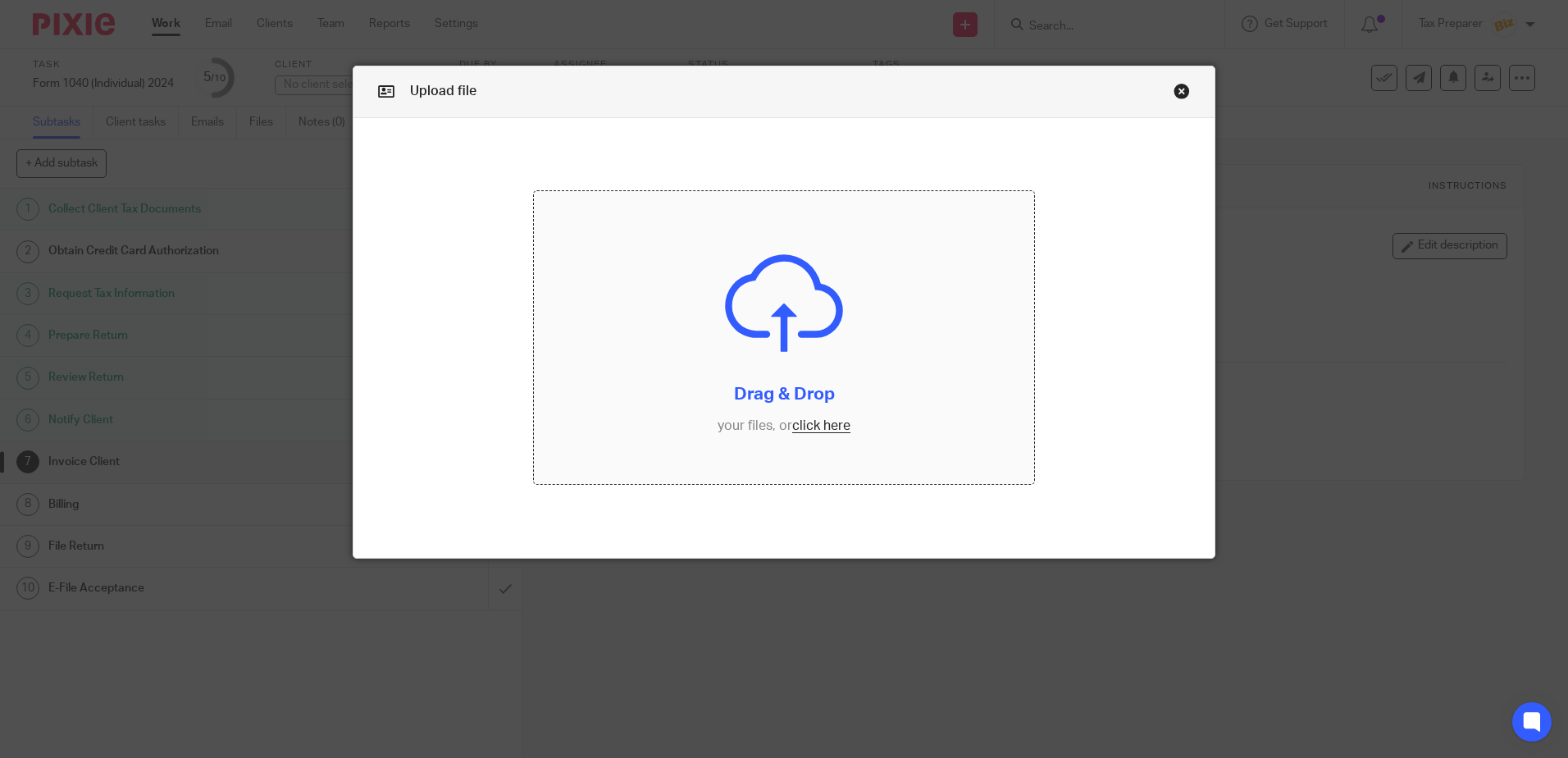
click at [819, 427] on input "file" at bounding box center [783, 337] width 500 height 293
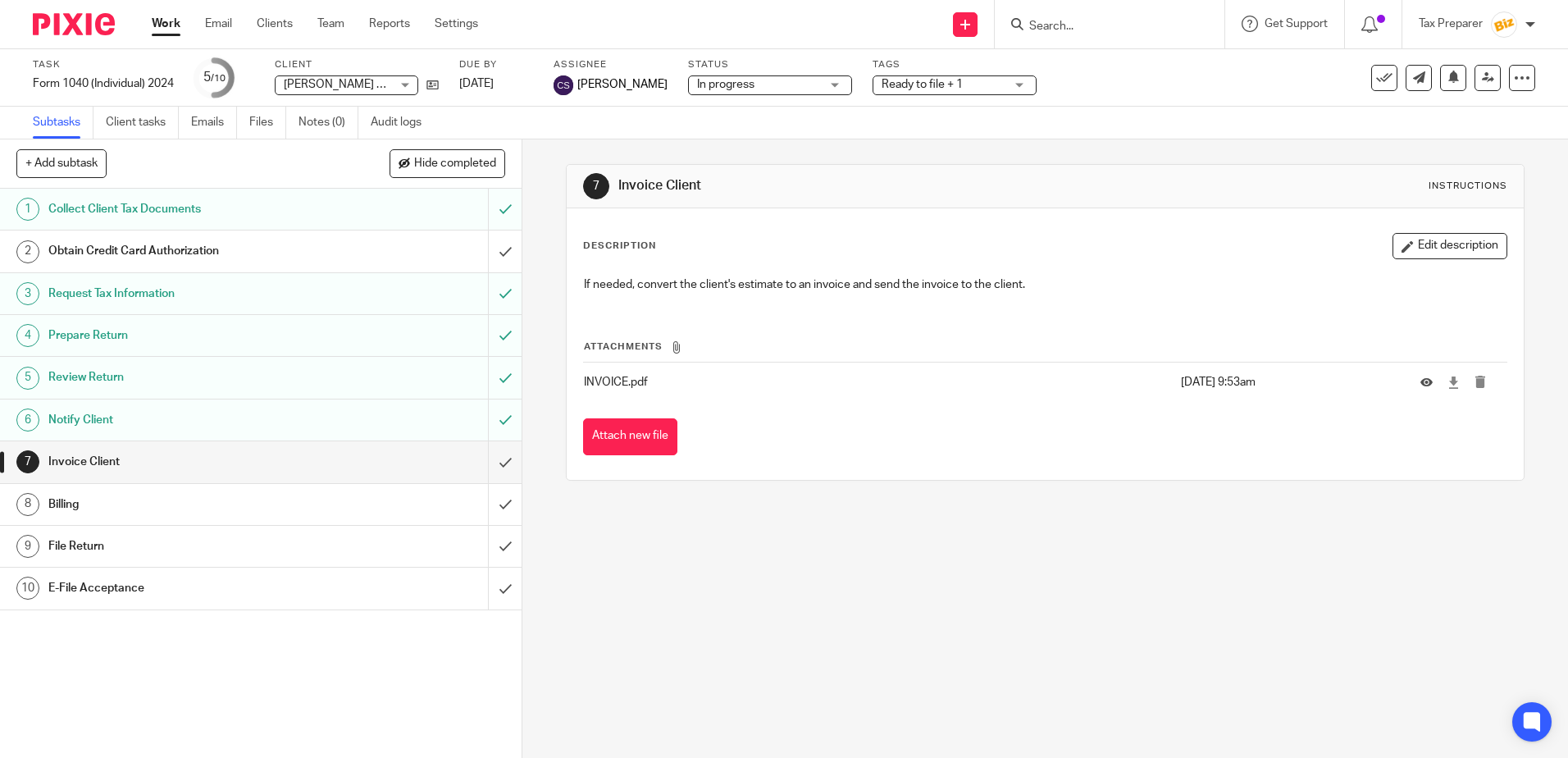
click at [1064, 27] on input "Search" at bounding box center [1101, 26] width 148 height 15
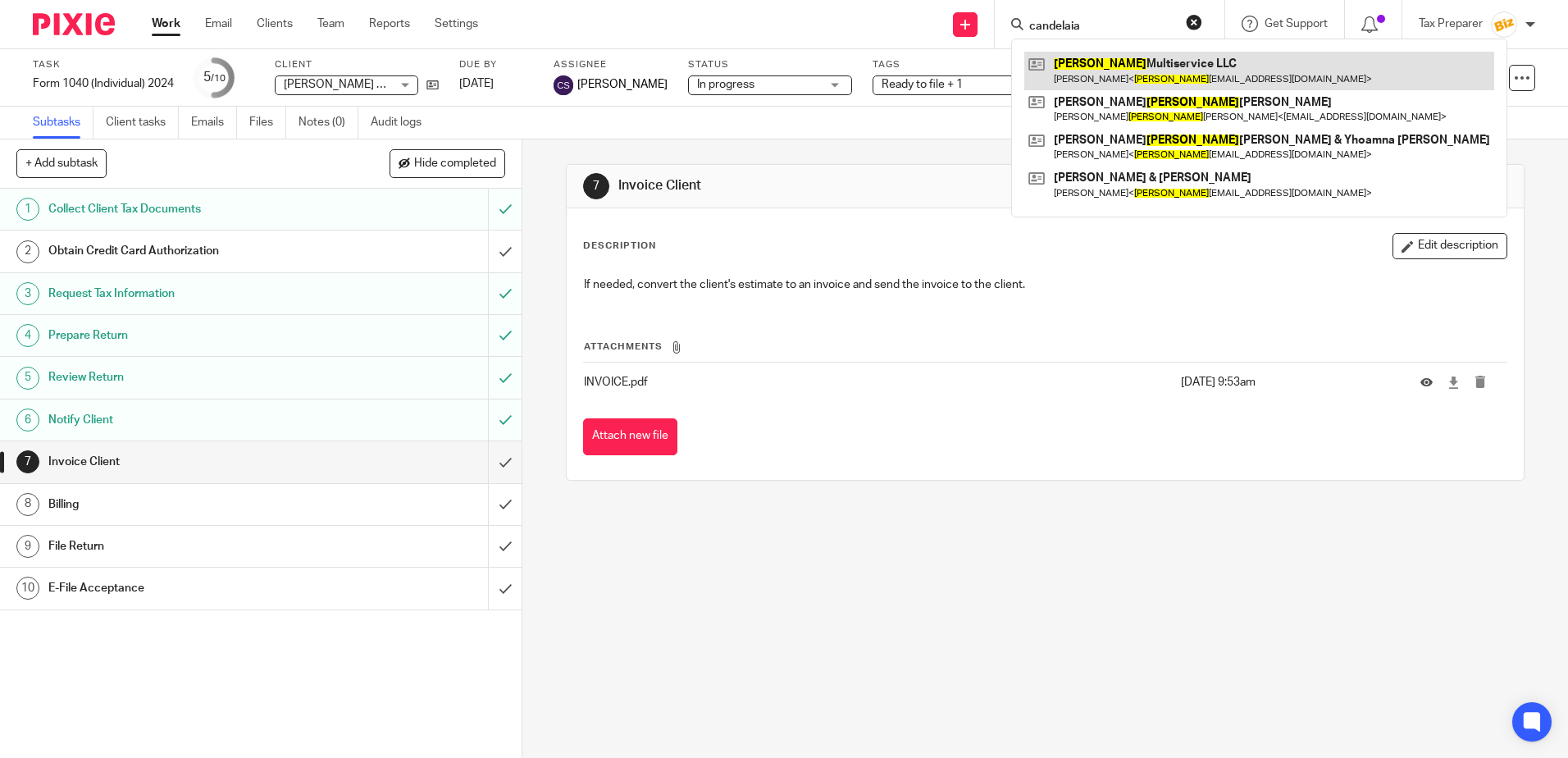
type input "candelaia"
click at [1139, 81] on link at bounding box center [1259, 71] width 470 height 38
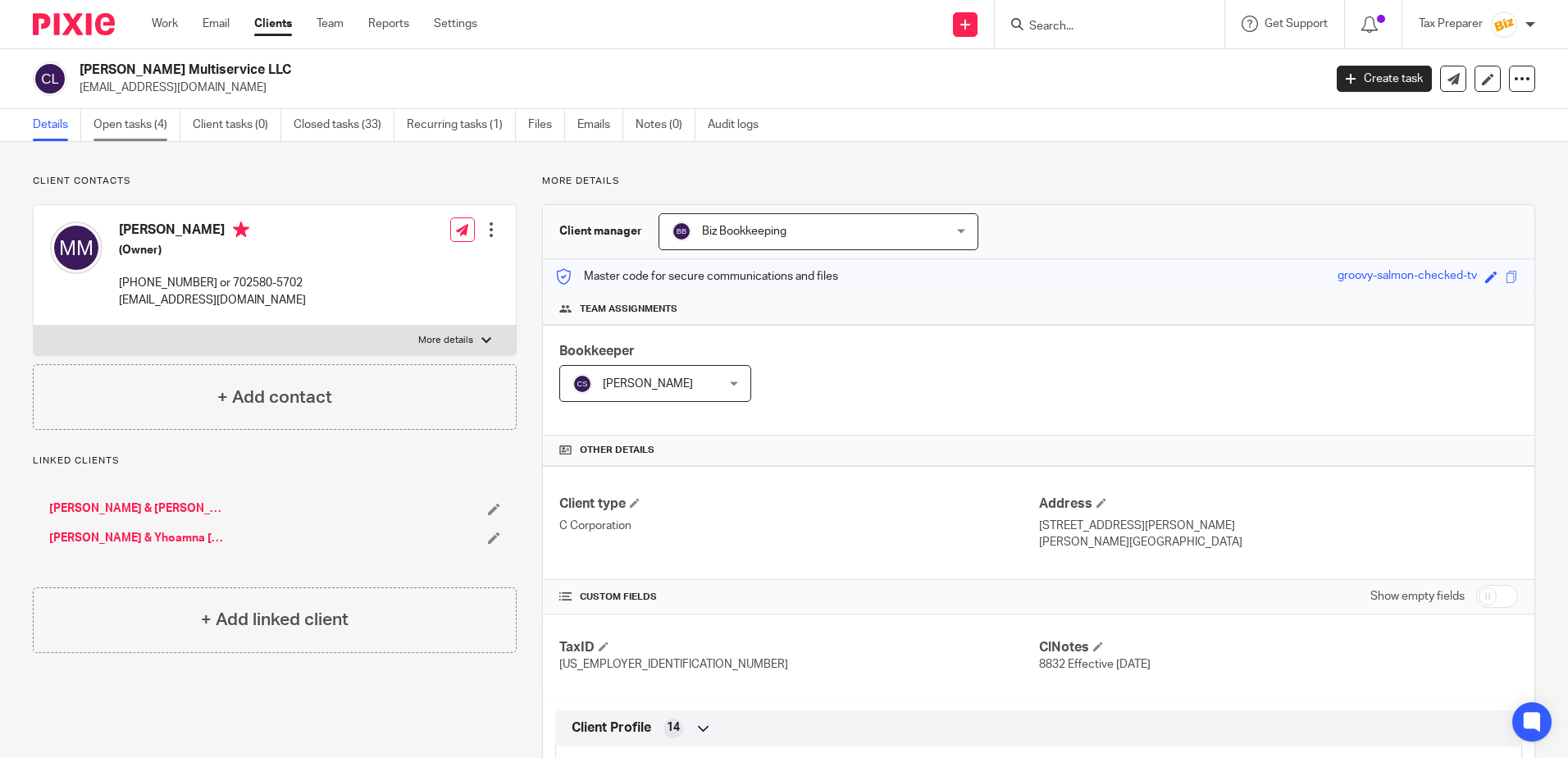
click at [133, 118] on link "Open tasks (4)" at bounding box center [137, 124] width 87 height 32
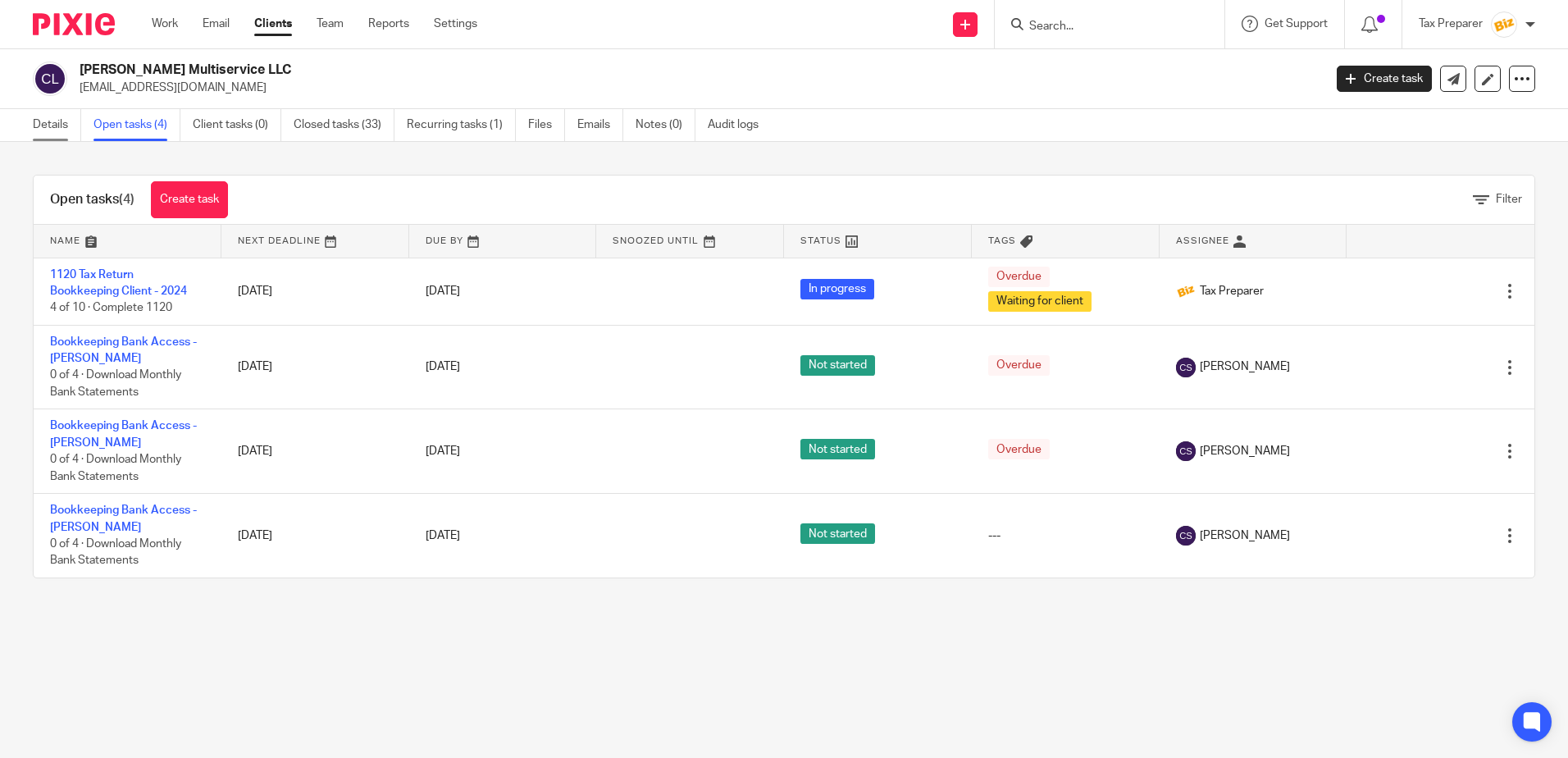
click at [62, 127] on link "Details" at bounding box center [57, 124] width 48 height 32
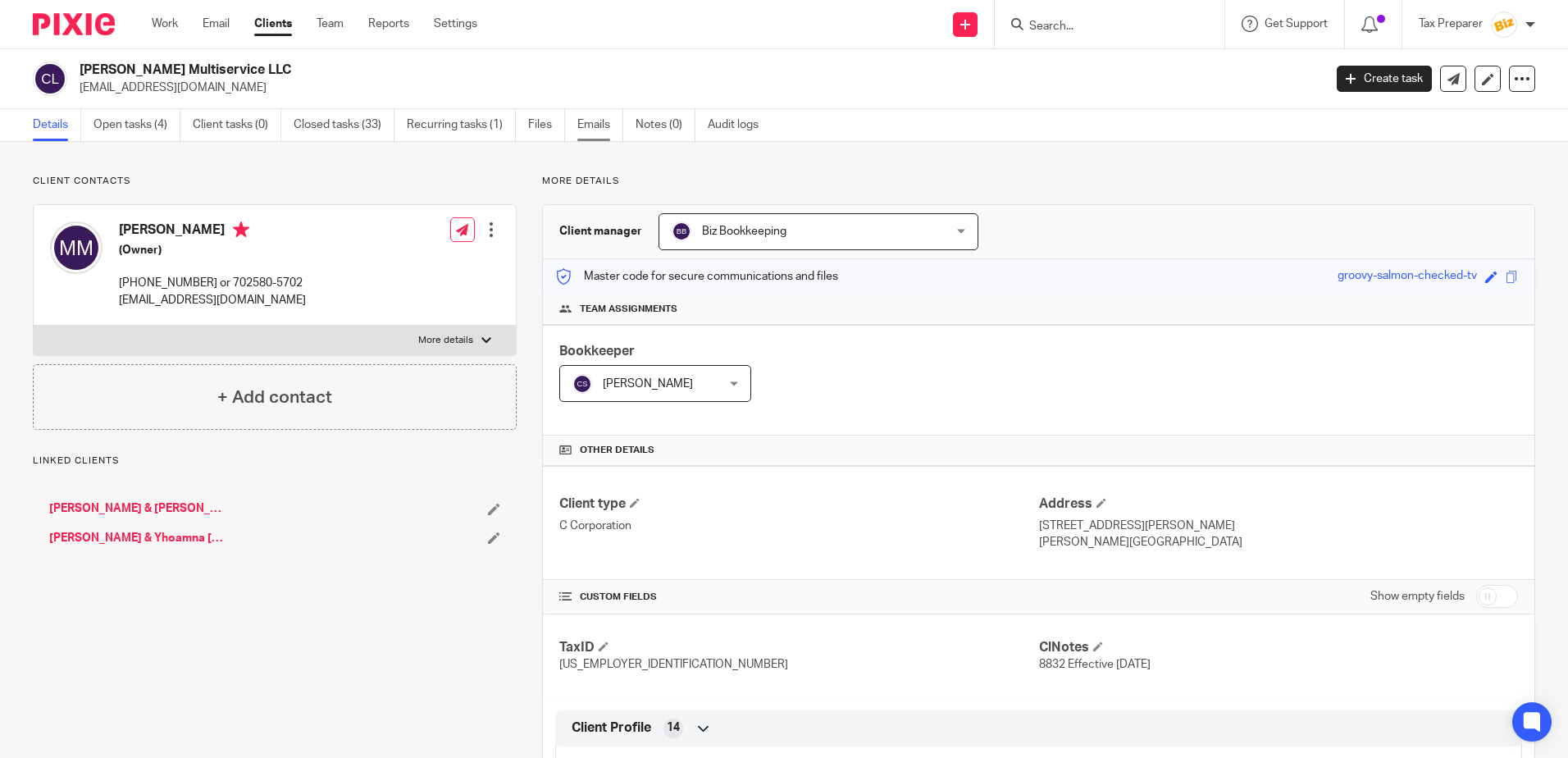
click at [607, 127] on link "Emails" at bounding box center [600, 124] width 46 height 32
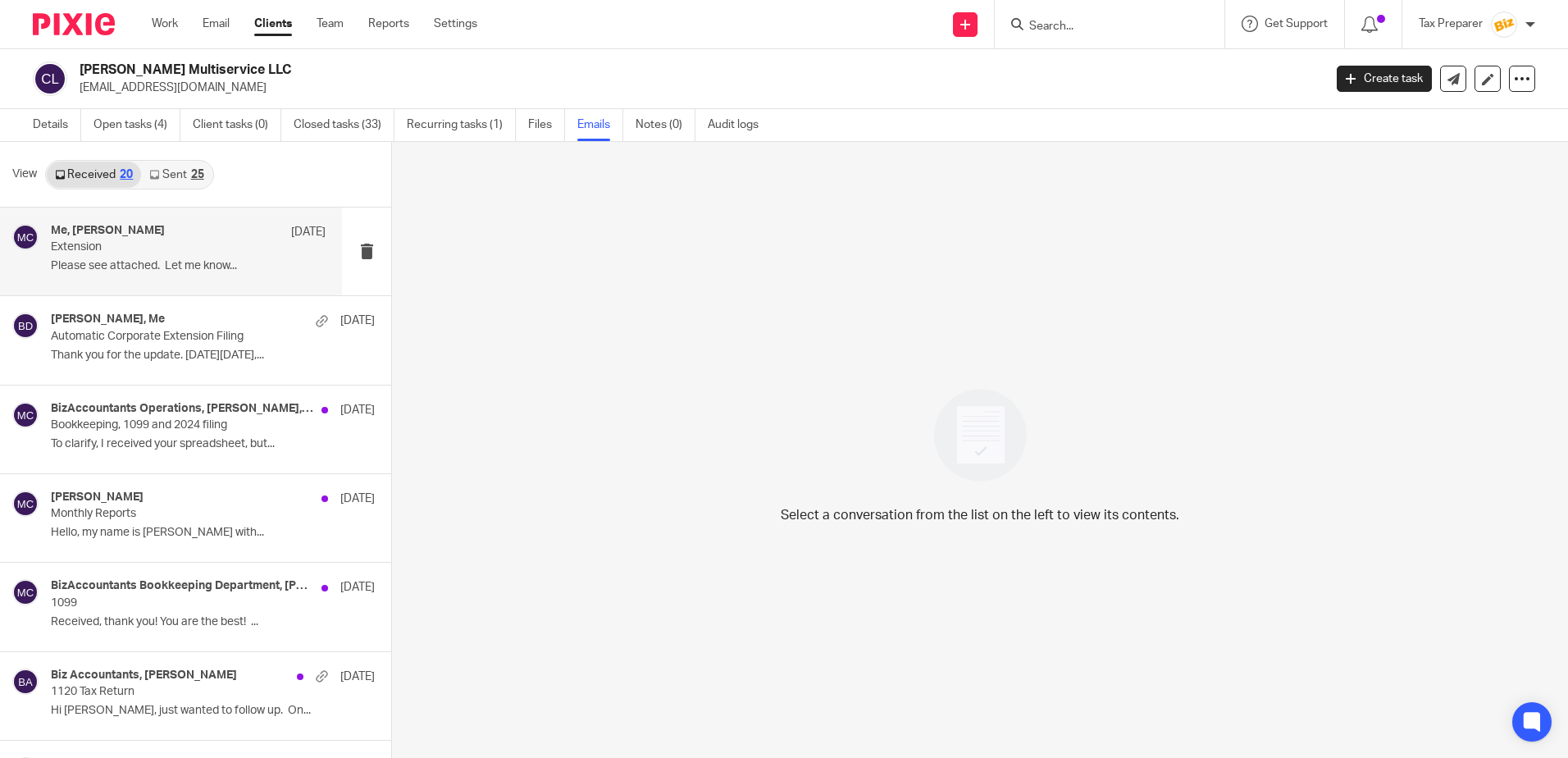
click at [185, 256] on div "Me, Miguel Candelaria Apr 15 Extension Please see attached. Let me know..." at bounding box center [188, 252] width 275 height 55
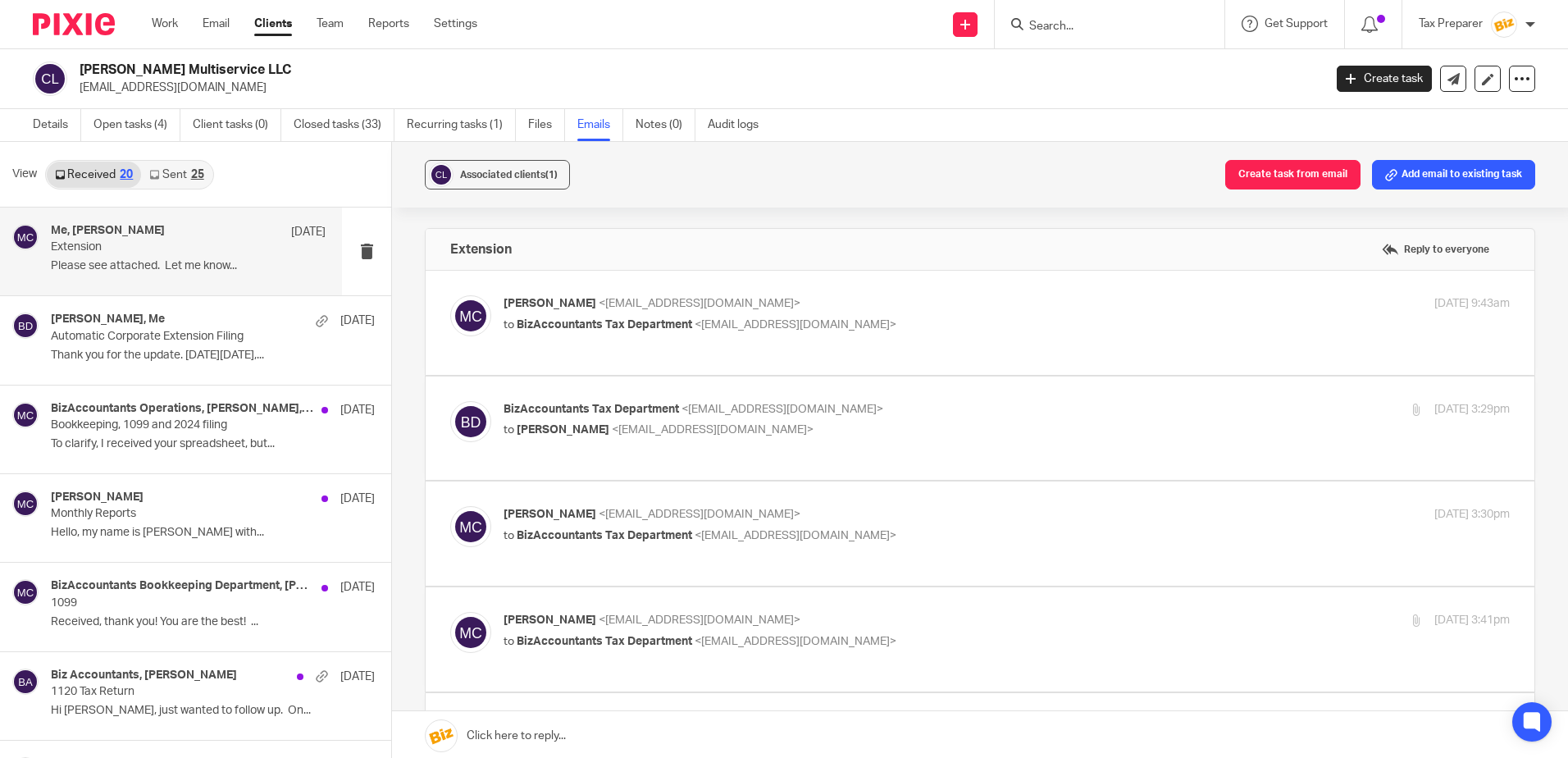
click at [965, 292] on label at bounding box center [980, 322] width 1109 height 104
click at [450, 295] on input "checkbox" at bounding box center [449, 295] width 1 height 1
checkbox input "true"
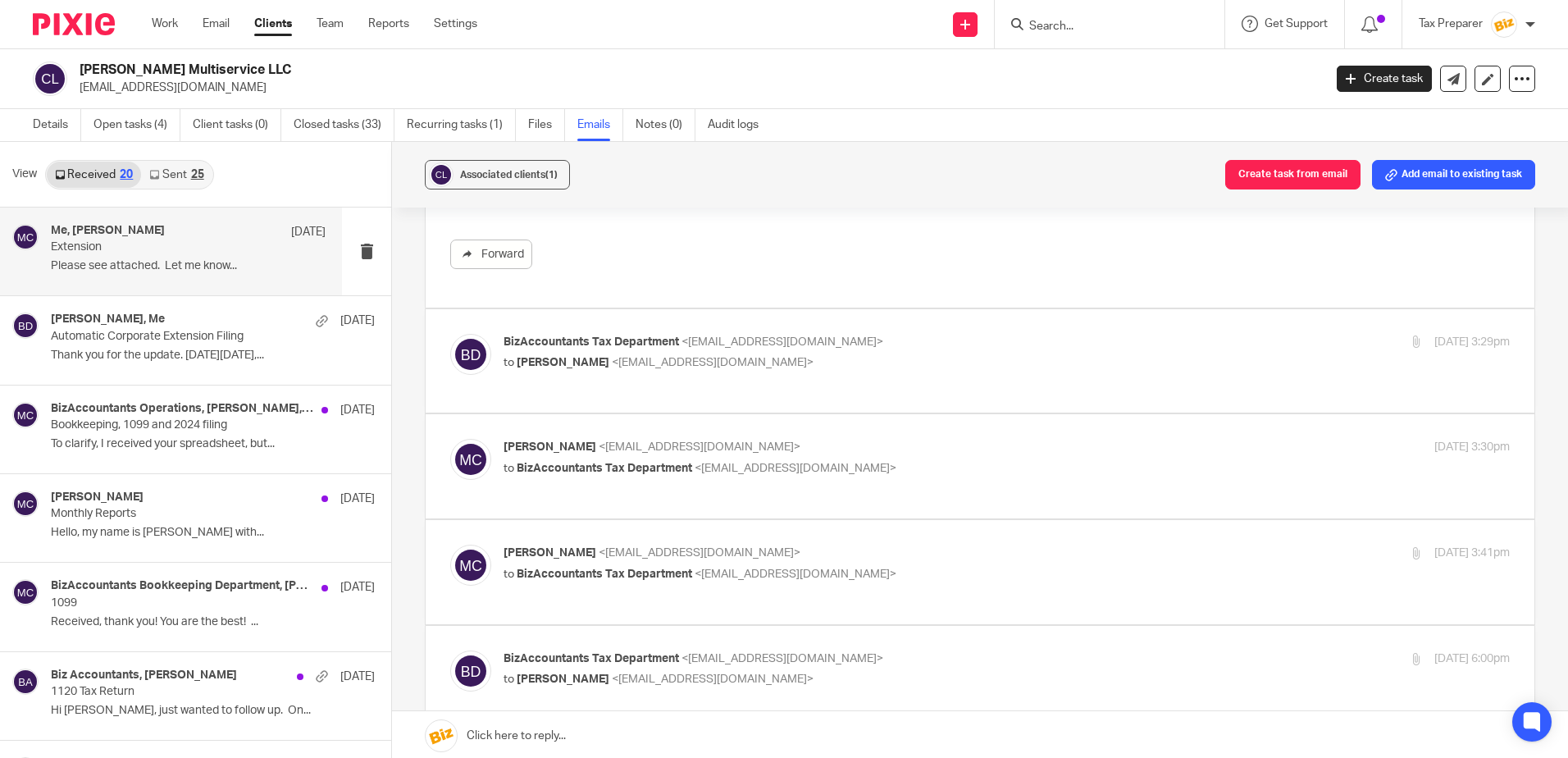
scroll to position [493, 0]
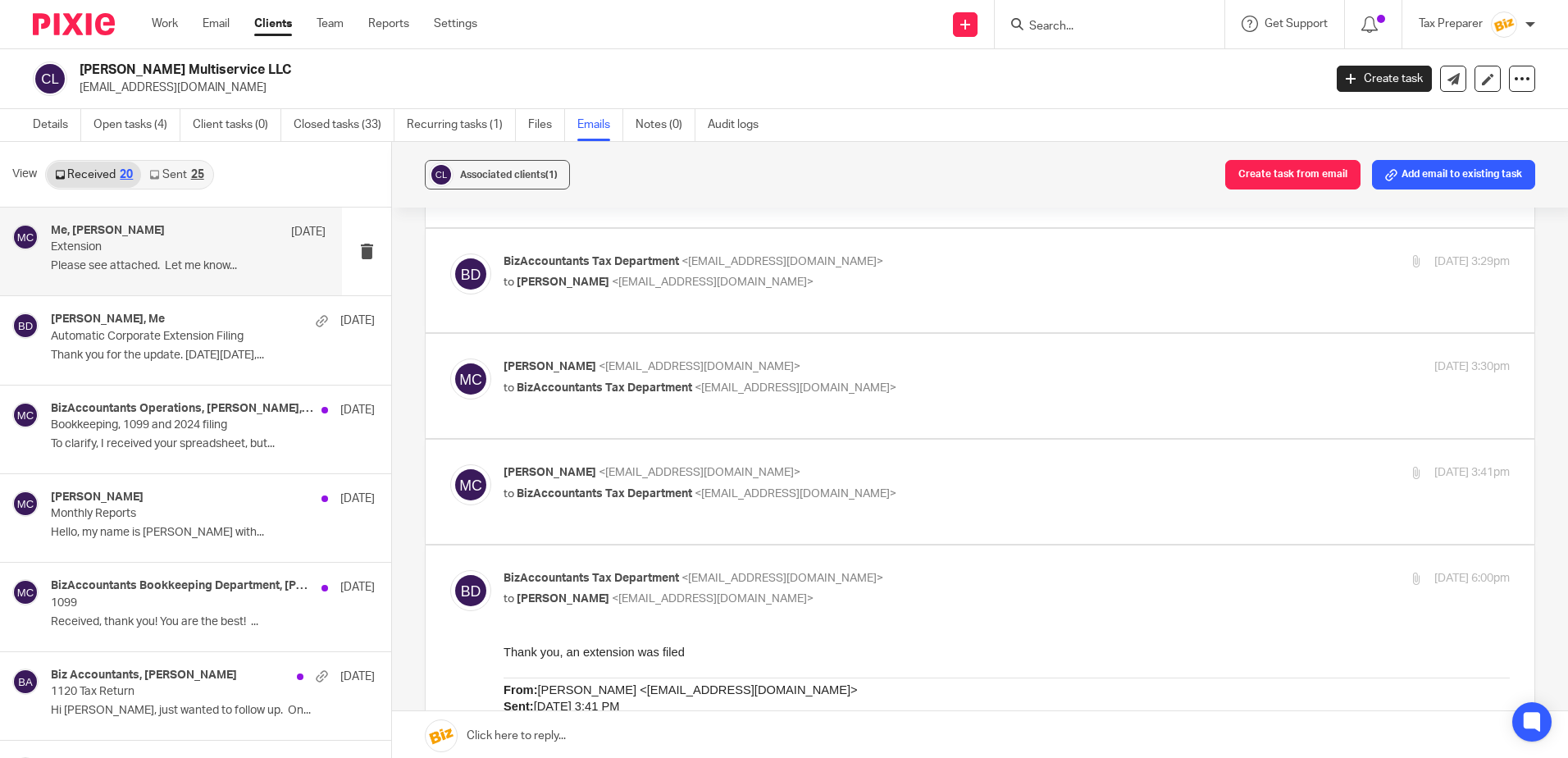
click at [927, 292] on div "BizAccountants Tax Department <taxes@bizaccountants.com> to Miguel Candelaria <…" at bounding box center [1006, 274] width 1006 height 41
checkbox input "true"
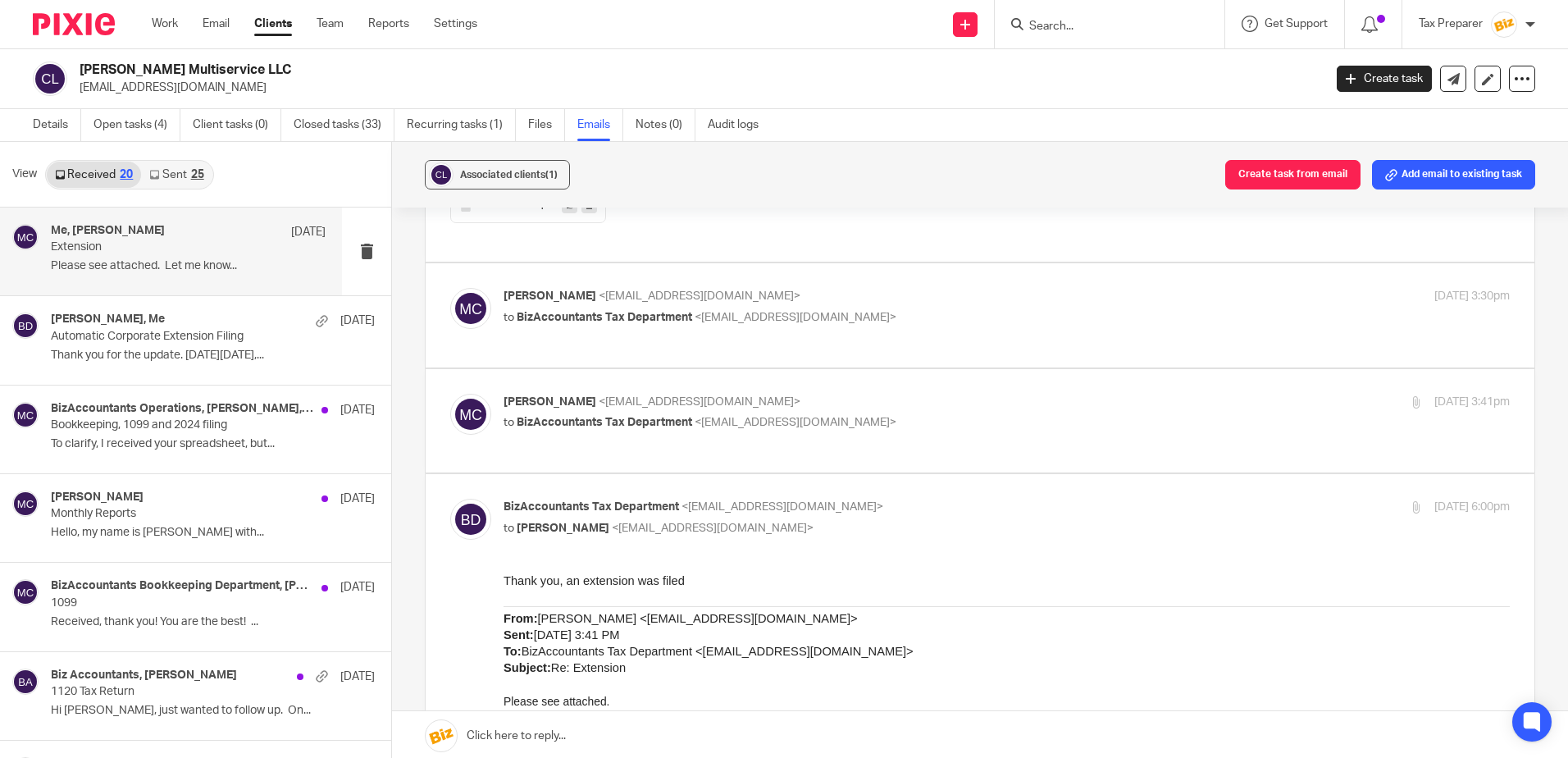
scroll to position [1149, 0]
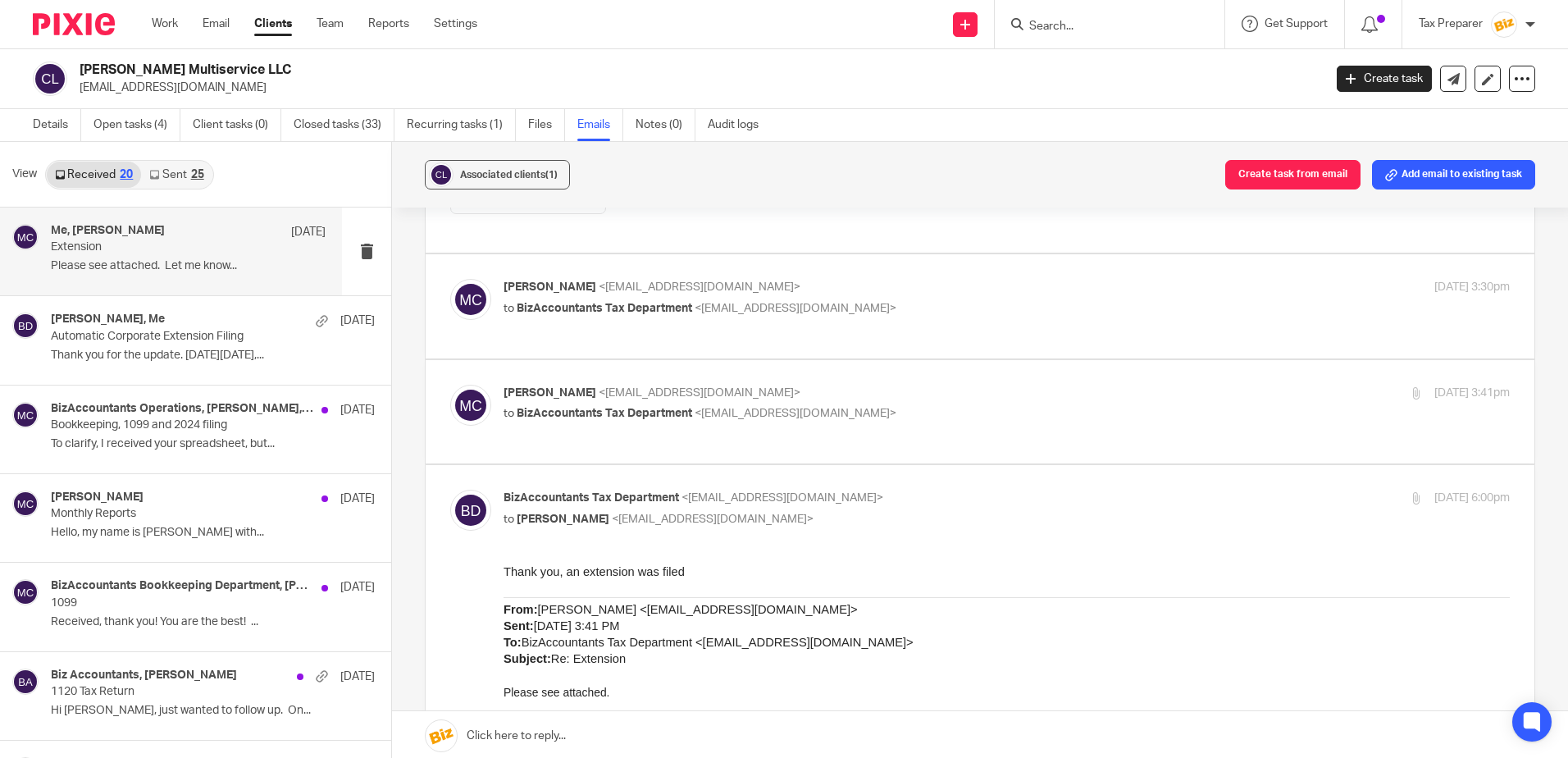
click at [943, 329] on div "Miguel Candelaria <candelariamultiservice@gmail.com> to BizAccountants Tax Depa…" at bounding box center [980, 307] width 1059 height 55
click at [933, 311] on p "to BizAccountants Tax Department <taxes@bizaccountants.com>" at bounding box center [838, 309] width 670 height 18
checkbox input "true"
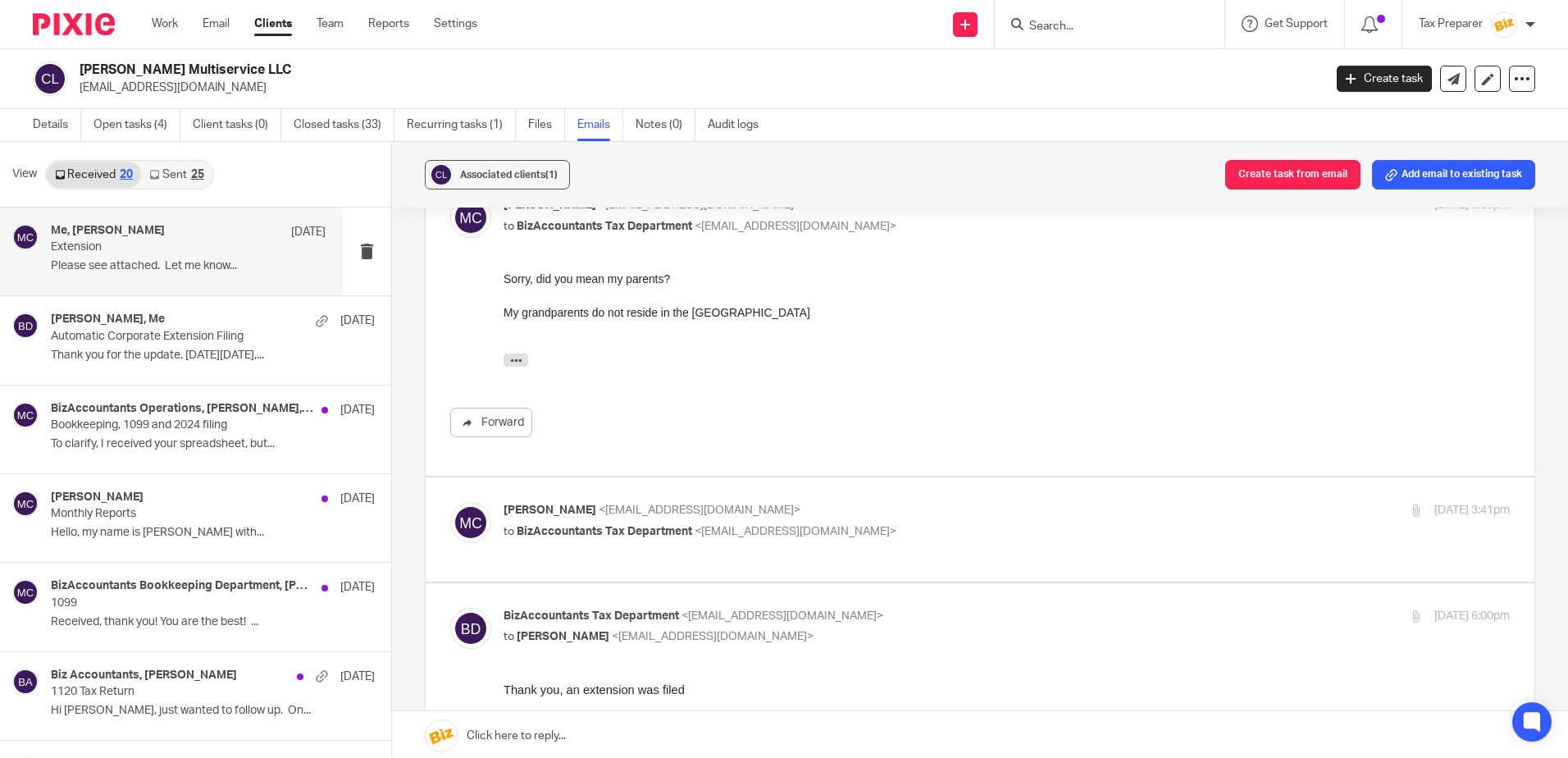
scroll to position [1395, 0]
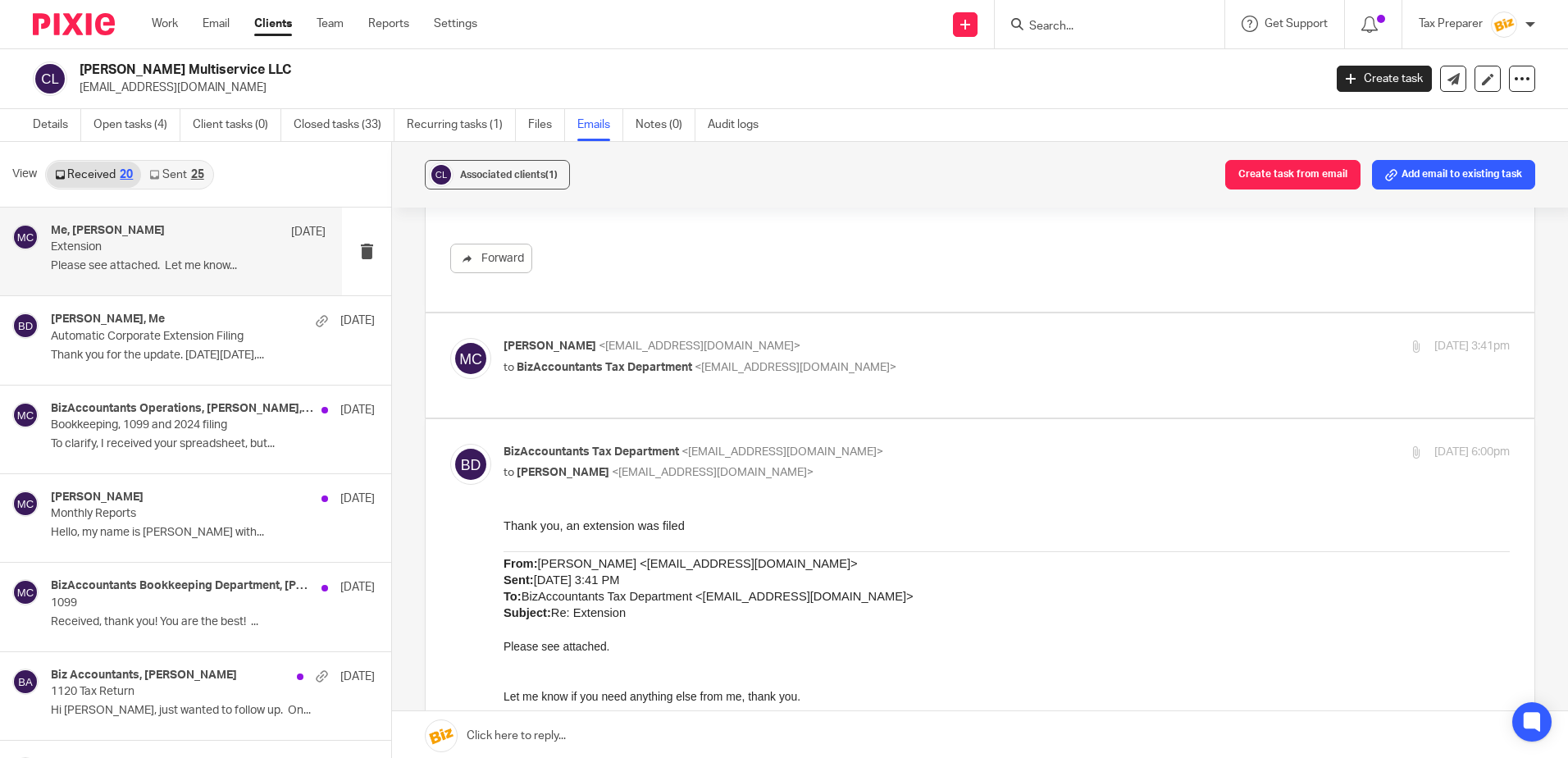
click at [929, 377] on div "Miguel Candelaria <candelariamultiservice@gmail.com> to BizAccountants Tax Depa…" at bounding box center [1006, 358] width 1006 height 41
checkbox input "true"
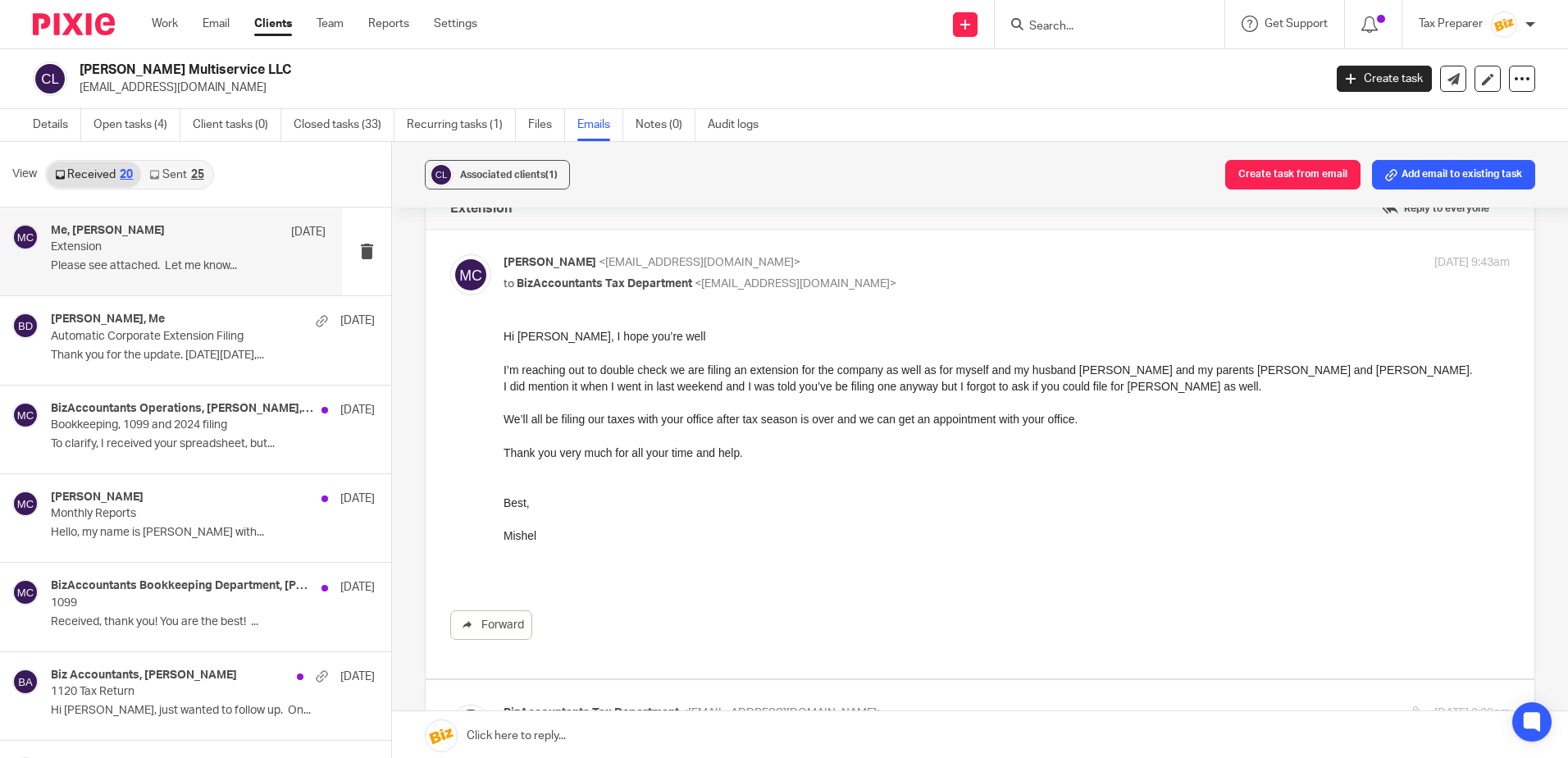
scroll to position [0, 0]
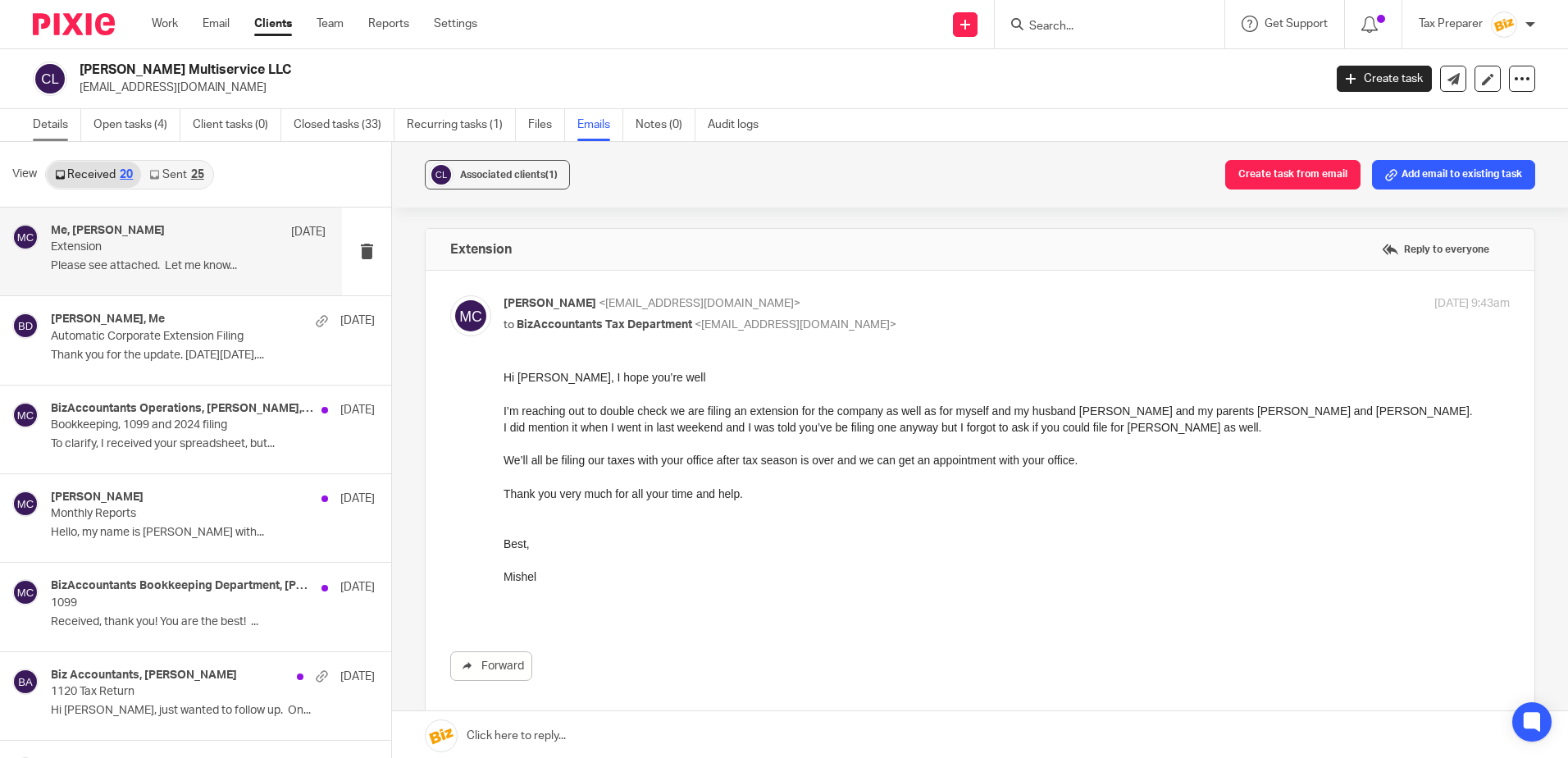
click at [63, 124] on link "Details" at bounding box center [57, 124] width 48 height 32
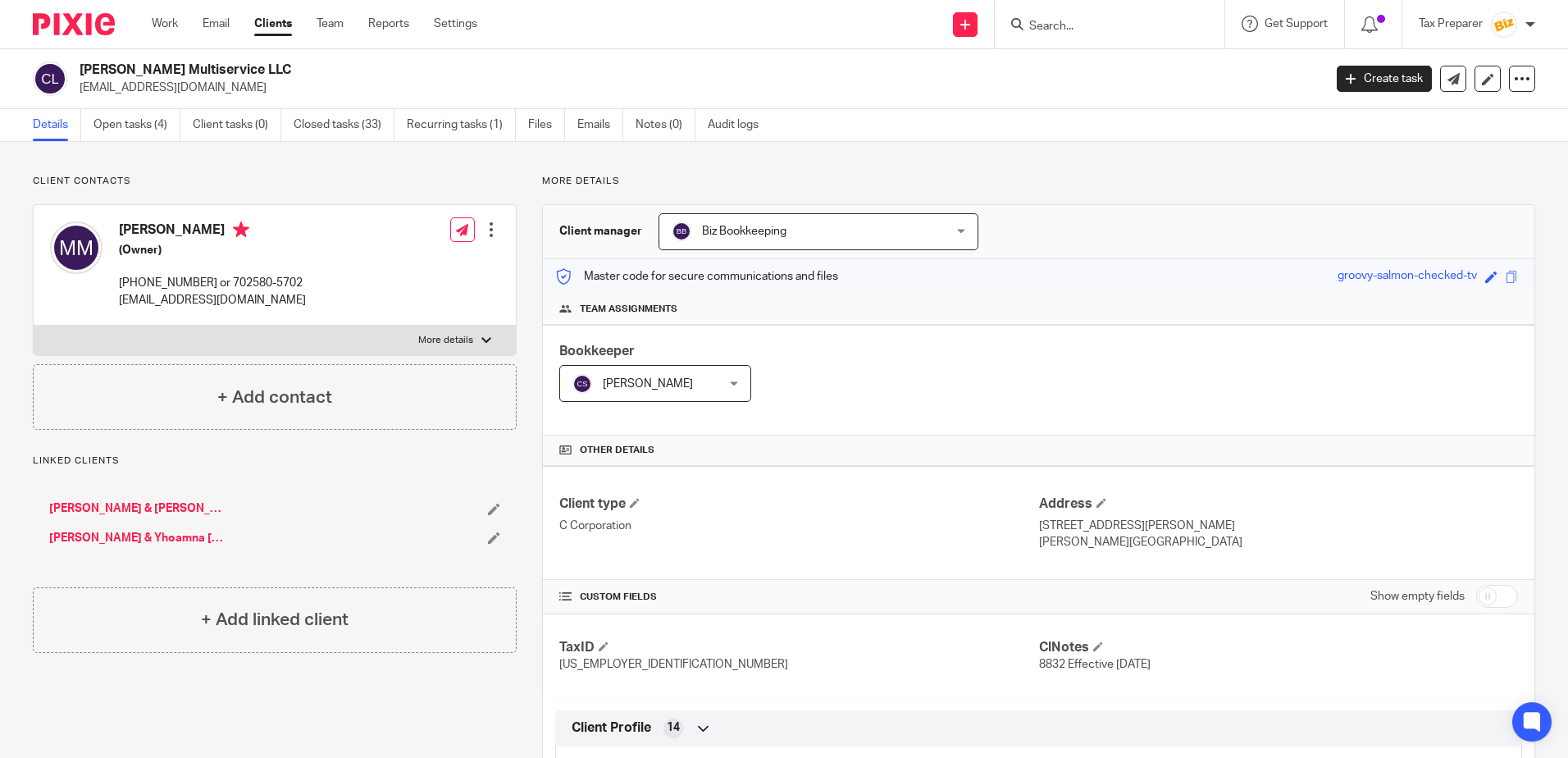
click at [156, 539] on link "[PERSON_NAME] & Yhoamna [PERSON_NAME]" at bounding box center [139, 538] width 180 height 17
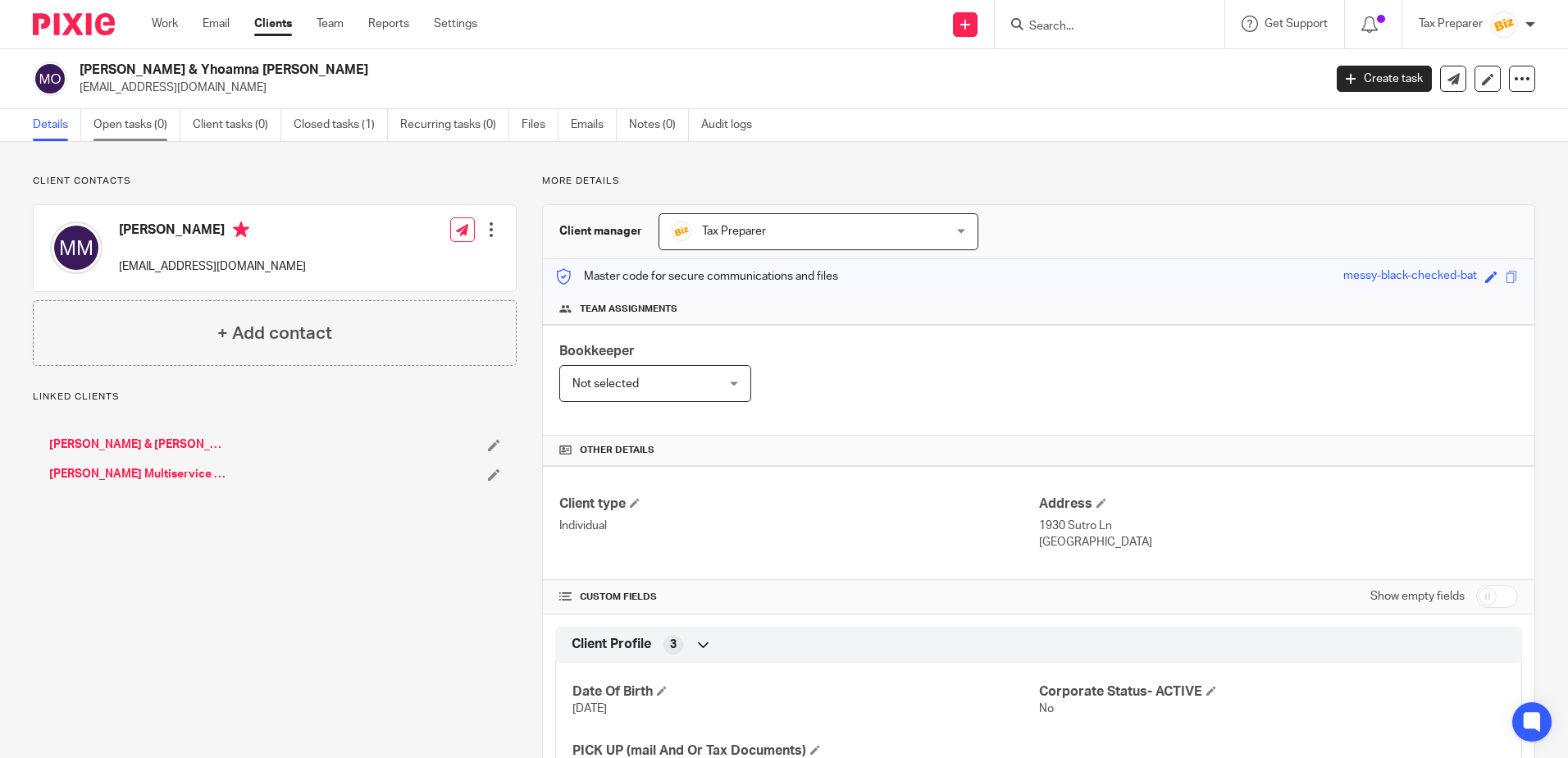
click at [127, 127] on link "Open tasks (0)" at bounding box center [137, 124] width 87 height 32
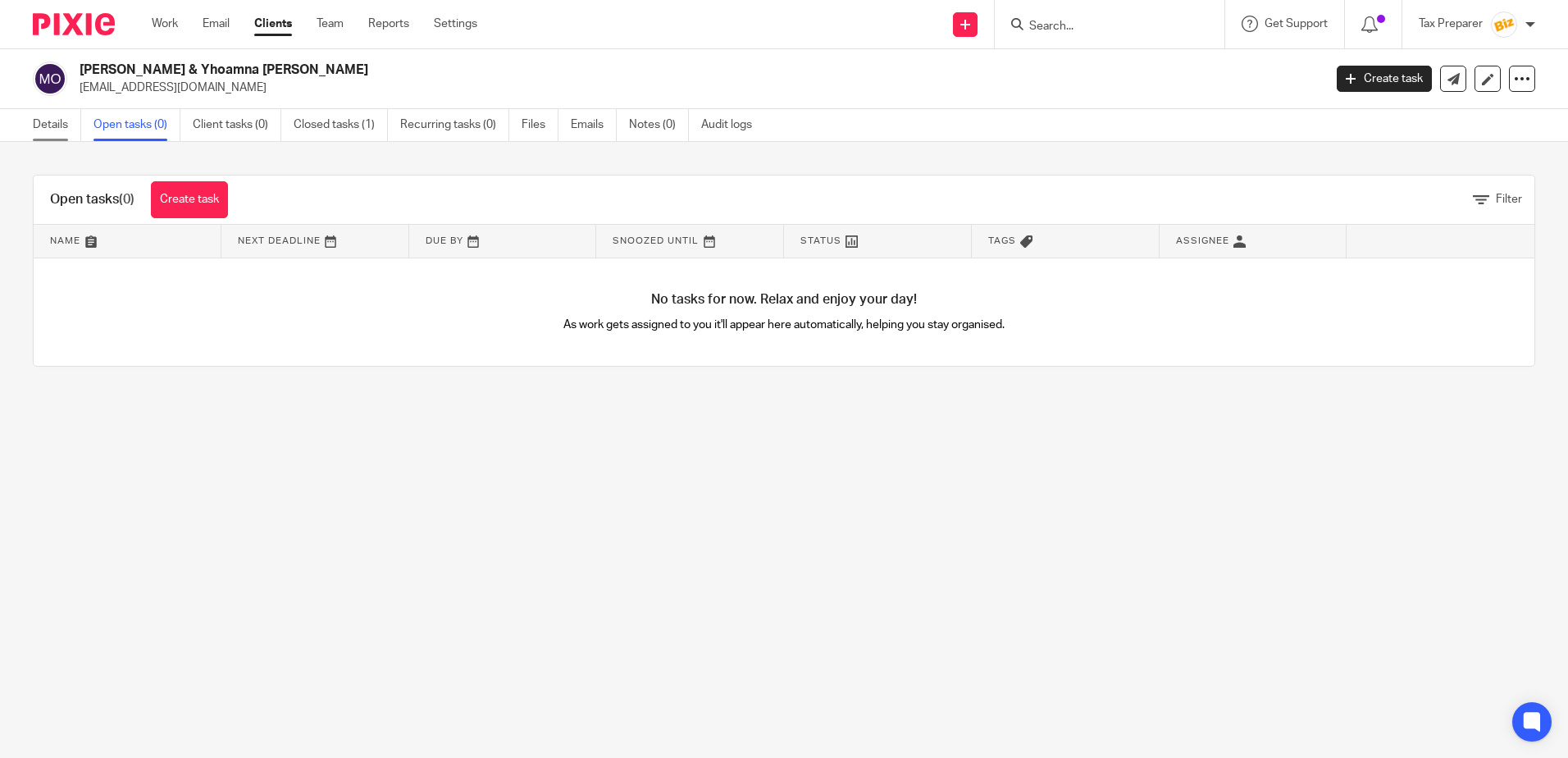
click at [59, 124] on link "Details" at bounding box center [57, 124] width 48 height 32
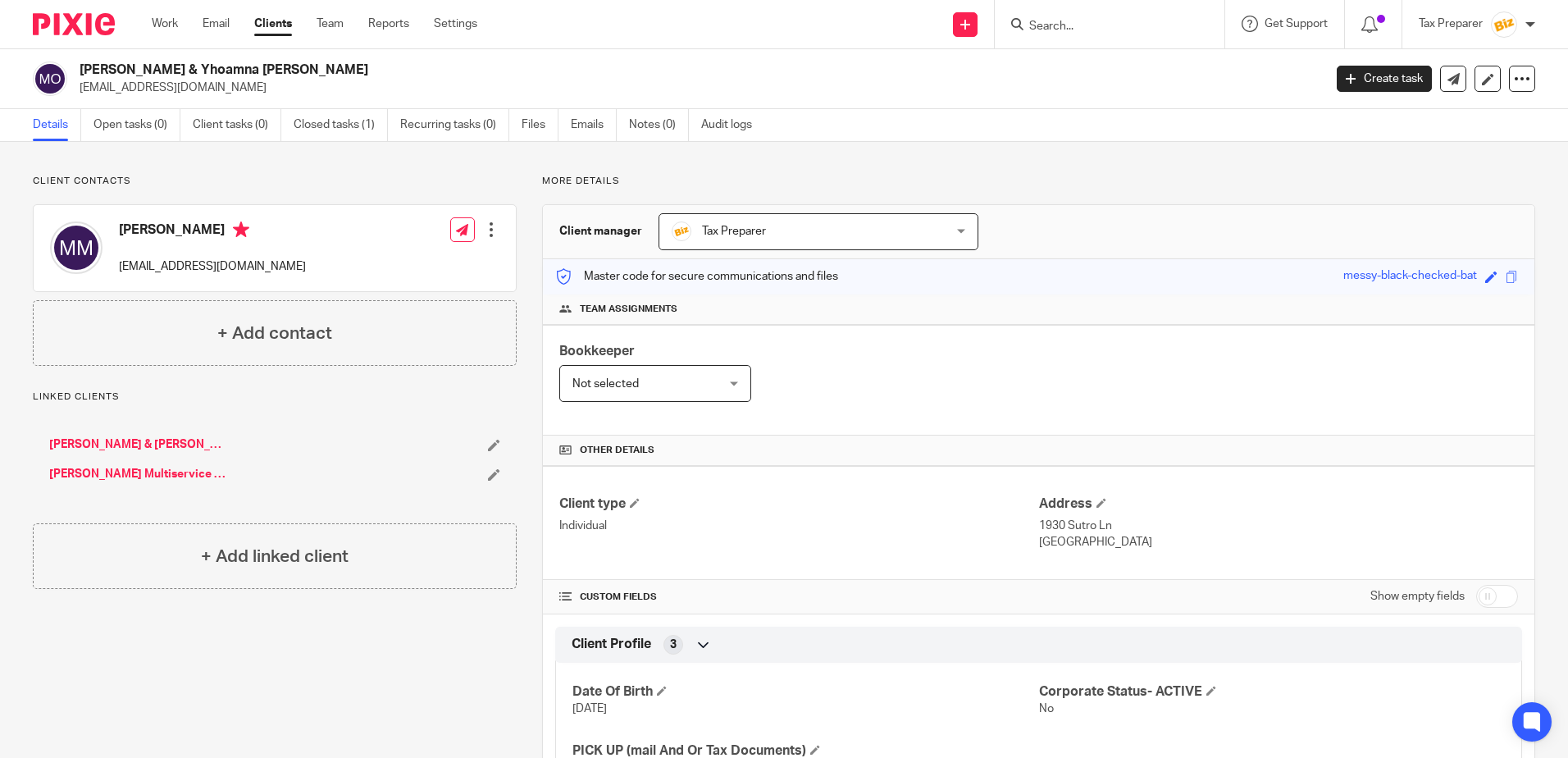
click at [1074, 34] on form at bounding box center [1115, 24] width 174 height 21
click at [1057, 25] on input "Search" at bounding box center [1101, 26] width 148 height 15
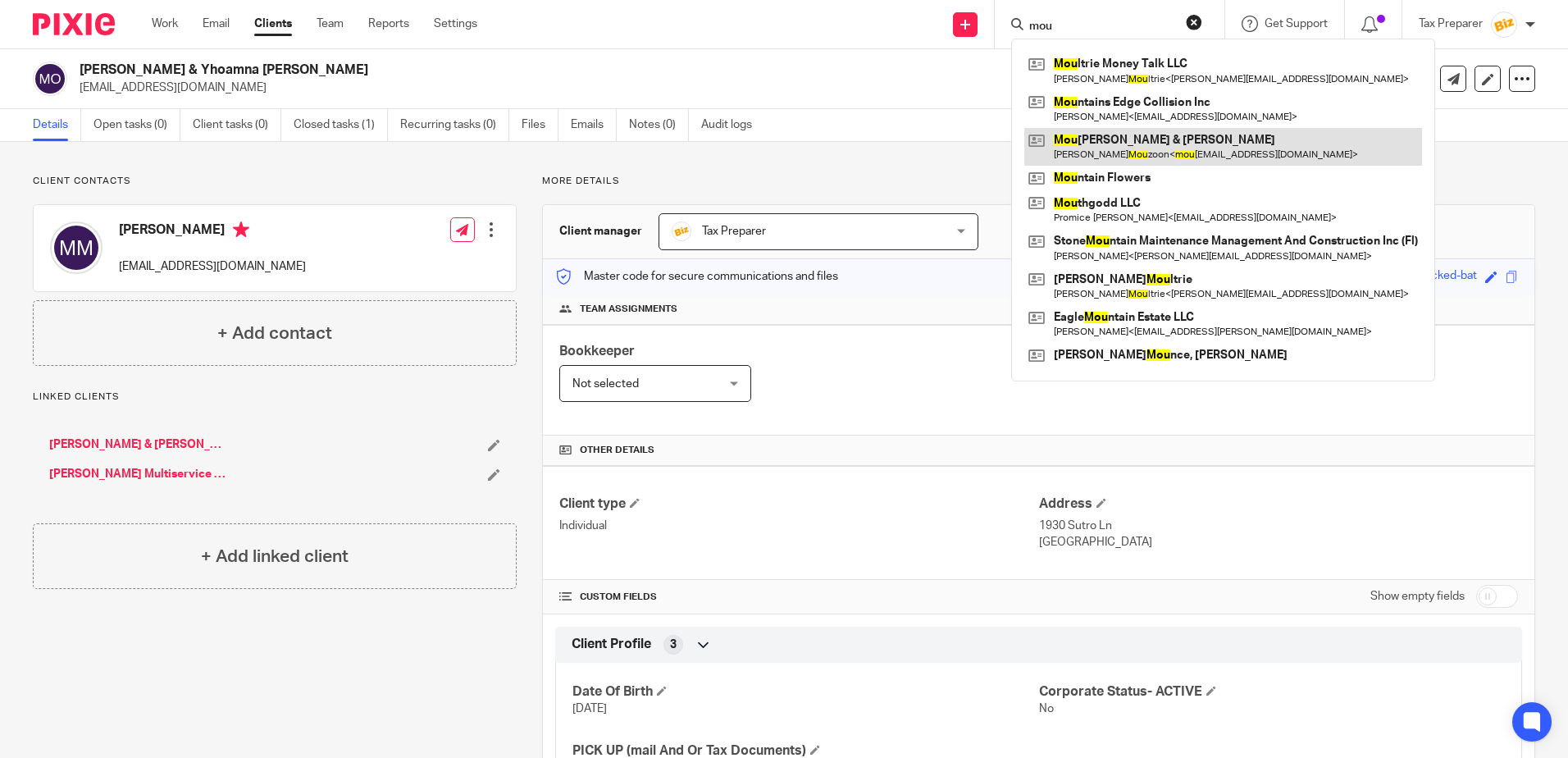
type input "mou"
click at [1150, 139] on link at bounding box center [1222, 147] width 397 height 38
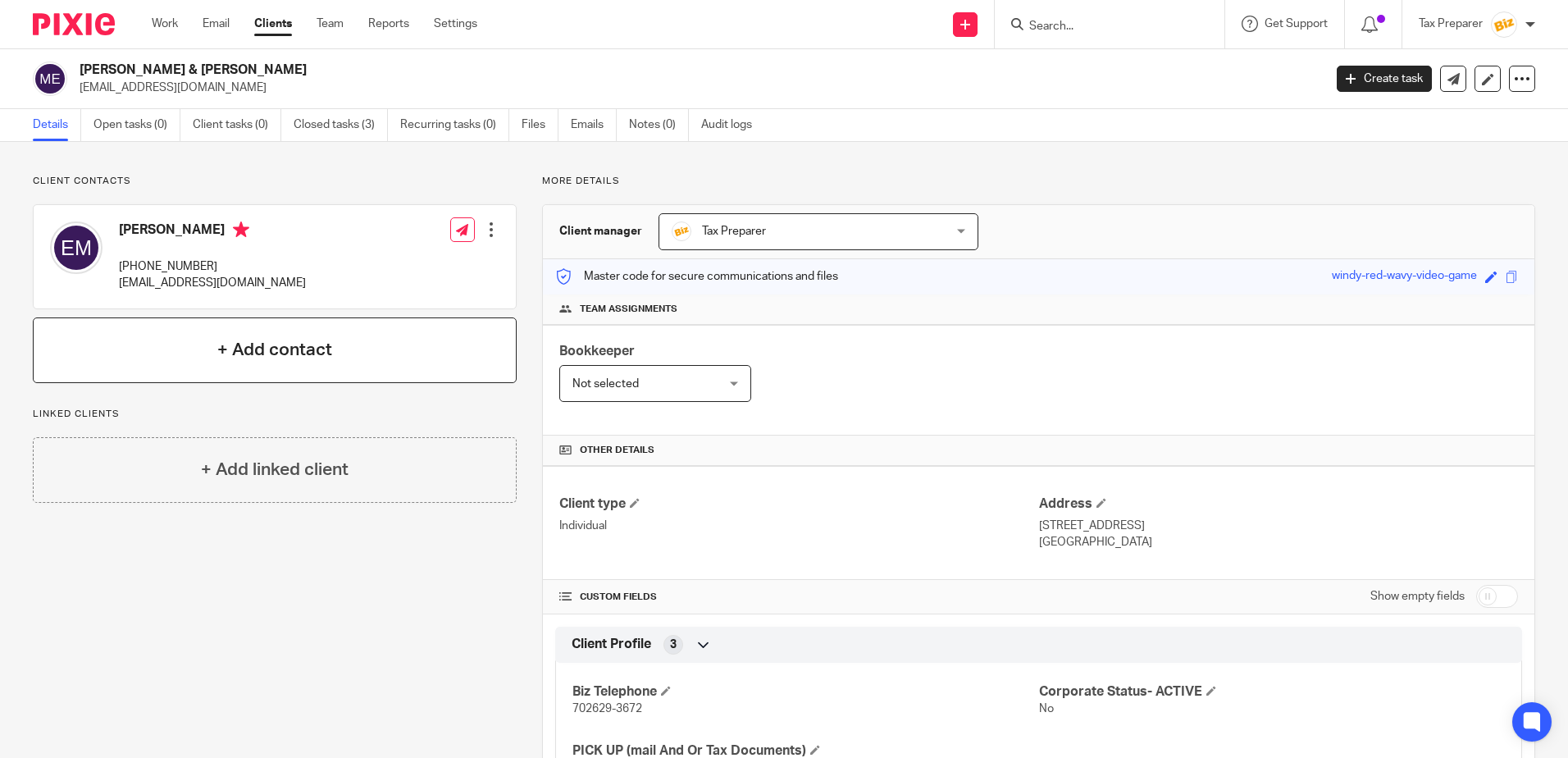
click at [211, 347] on div "+ Add contact" at bounding box center [275, 350] width 484 height 66
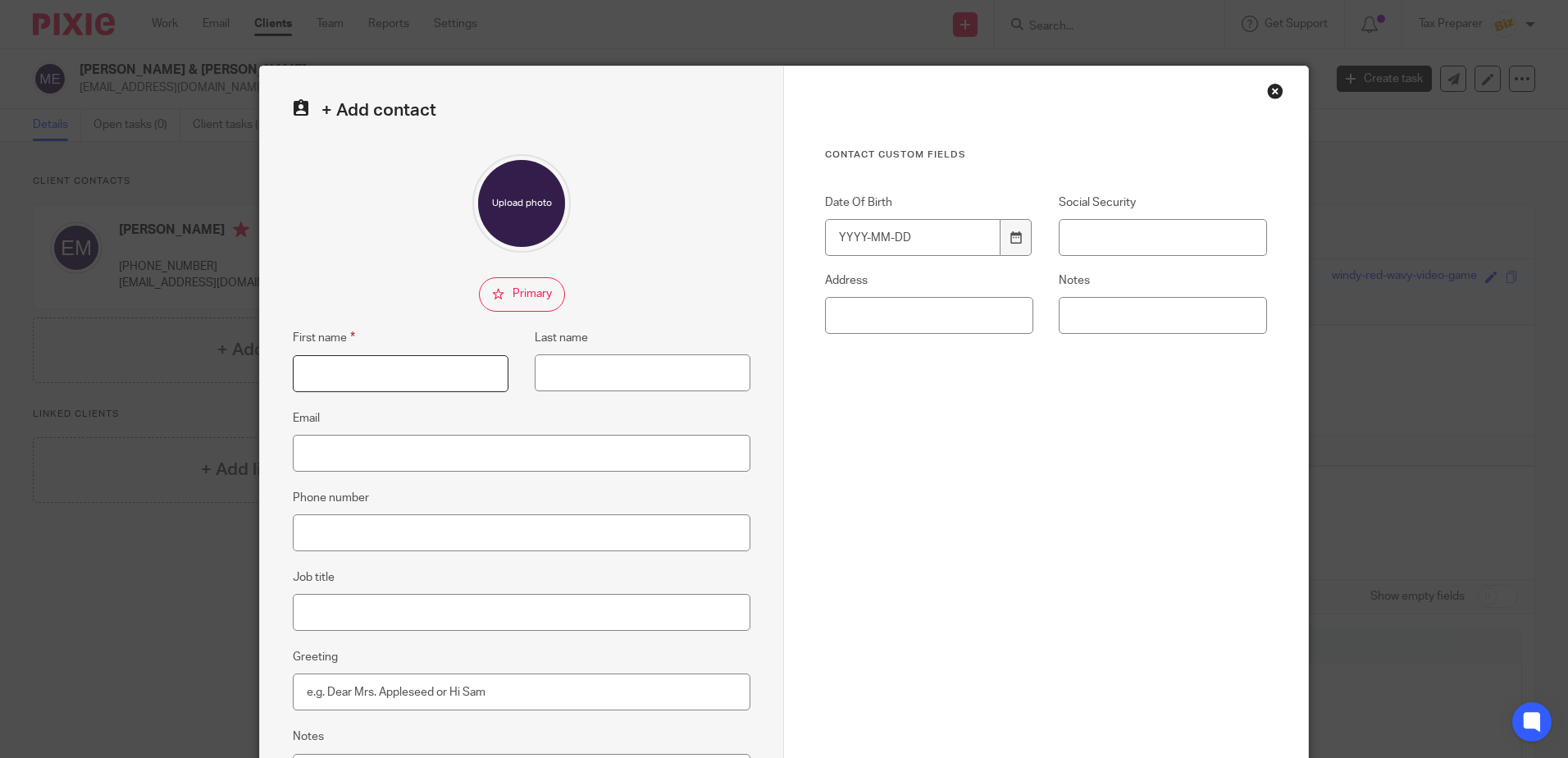
click at [435, 381] on input "First name" at bounding box center [400, 374] width 215 height 37
click at [435, 528] on input "Phone number" at bounding box center [521, 533] width 457 height 37
click at [321, 539] on input "9495101989" at bounding box center [521, 533] width 457 height 37
click at [348, 535] on input "949-5101989" at bounding box center [521, 533] width 457 height 37
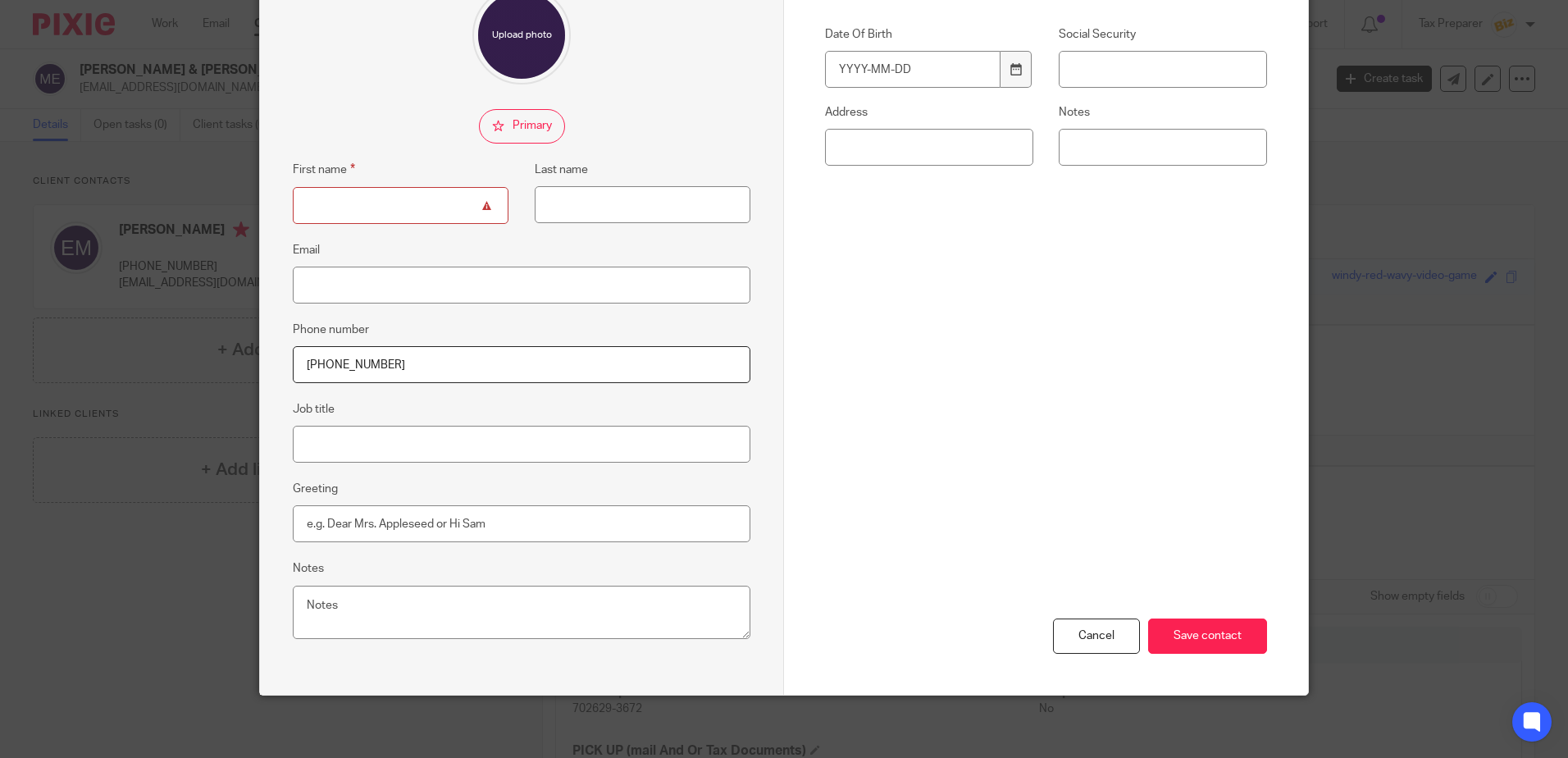
scroll to position [171, 0]
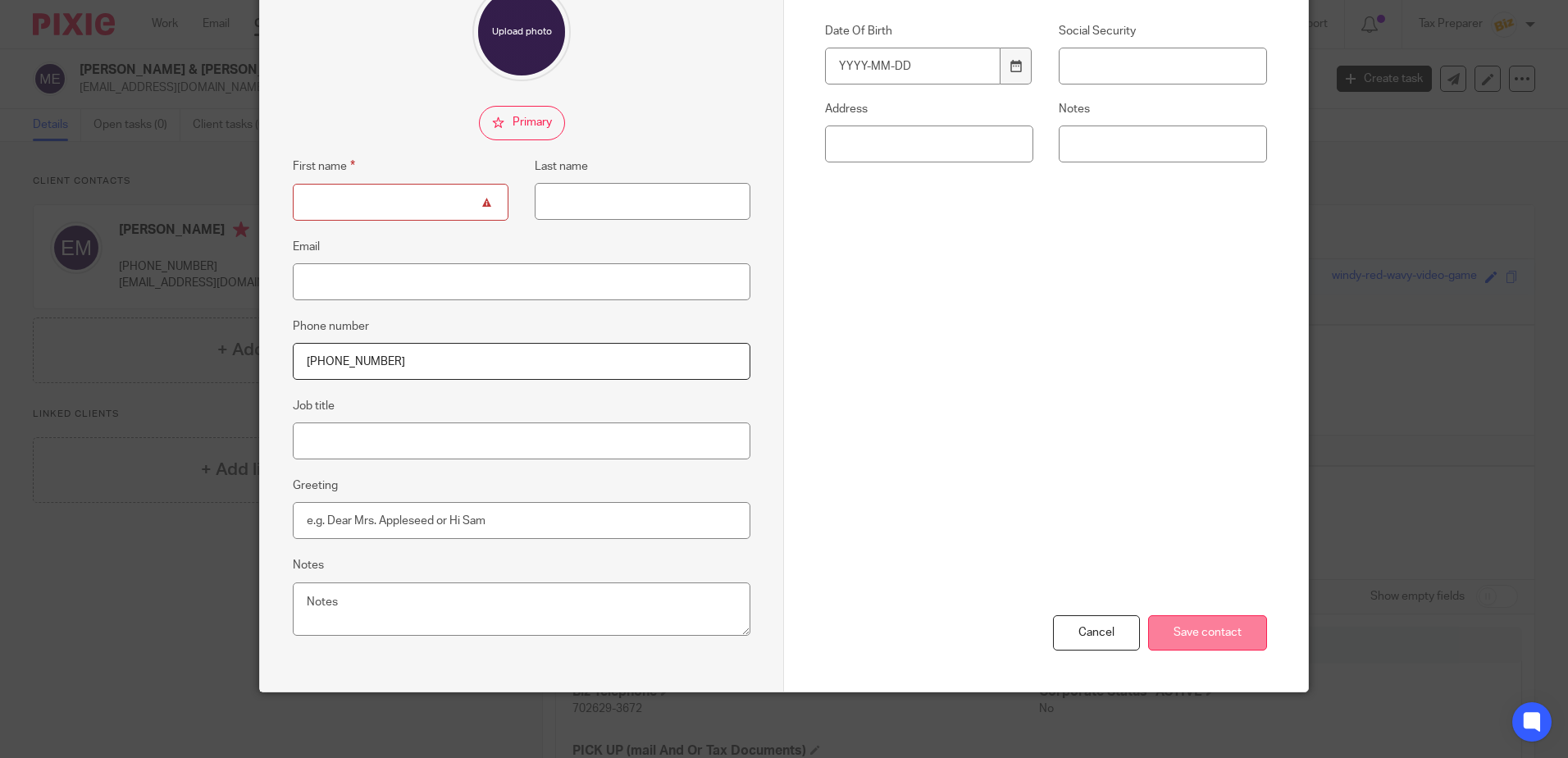
type input "949-510-1989"
click at [1200, 635] on input "Save contact" at bounding box center [1207, 633] width 118 height 35
type input "Bahram"
click at [574, 200] on input "Last name" at bounding box center [642, 202] width 215 height 37
type input "m"
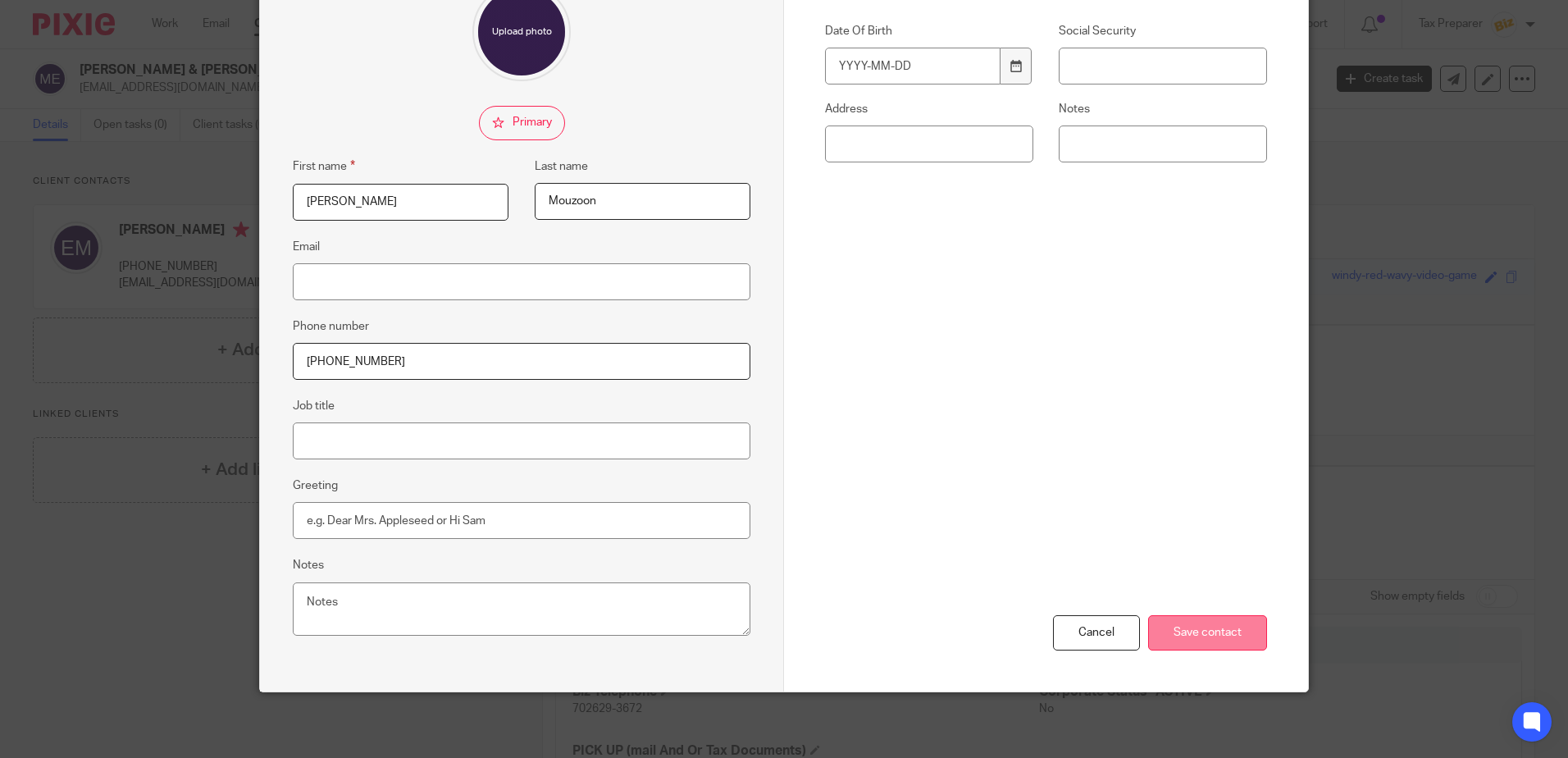
type input "Mouzoon"
click at [1182, 632] on input "Save contact" at bounding box center [1207, 633] width 118 height 35
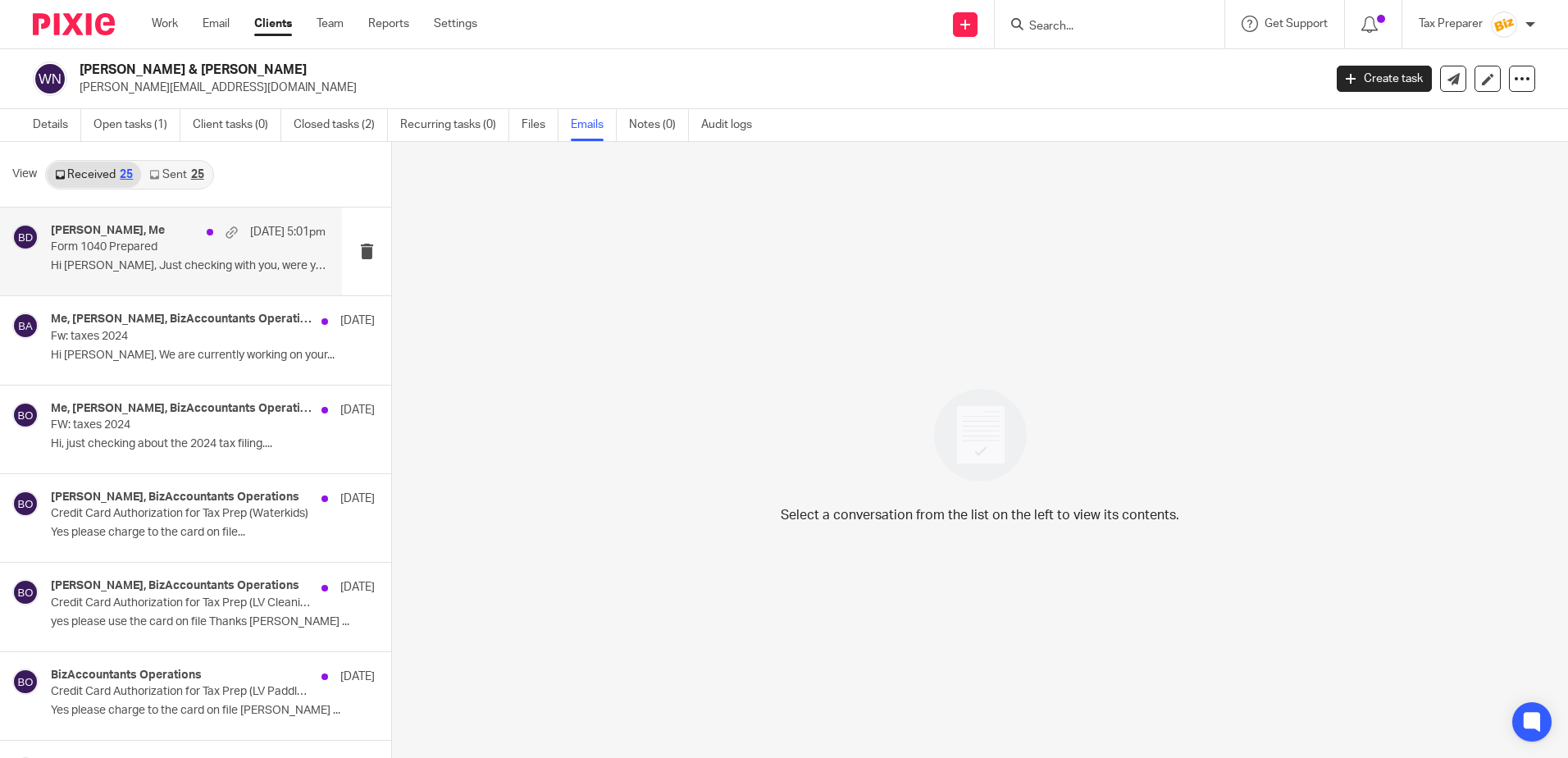
click at [143, 256] on div "nicole roqhuett, Me Oct 13 5:01pm Form 1040 Prepared Hi Ernesto, Just checking …" at bounding box center [188, 252] width 275 height 55
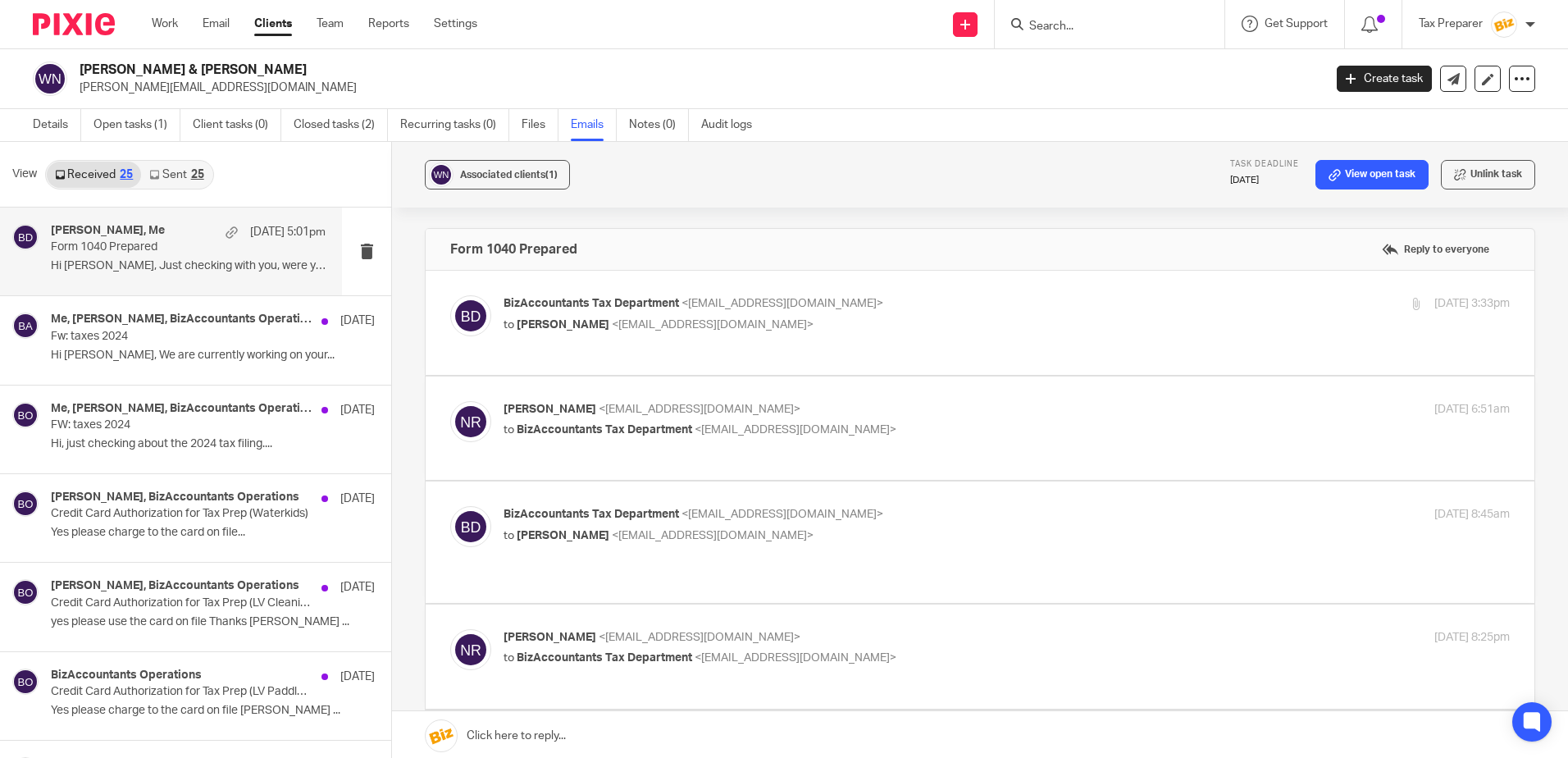
click at [929, 336] on div "BizAccountants Tax Department <taxes@bizaccountants.com> to Nicole Roqhuett <ni…" at bounding box center [980, 323] width 1059 height 55
click at [908, 311] on p "BizAccountants Tax Department <taxes@bizaccountants.com>" at bounding box center [838, 305] width 670 height 18
checkbox input "true"
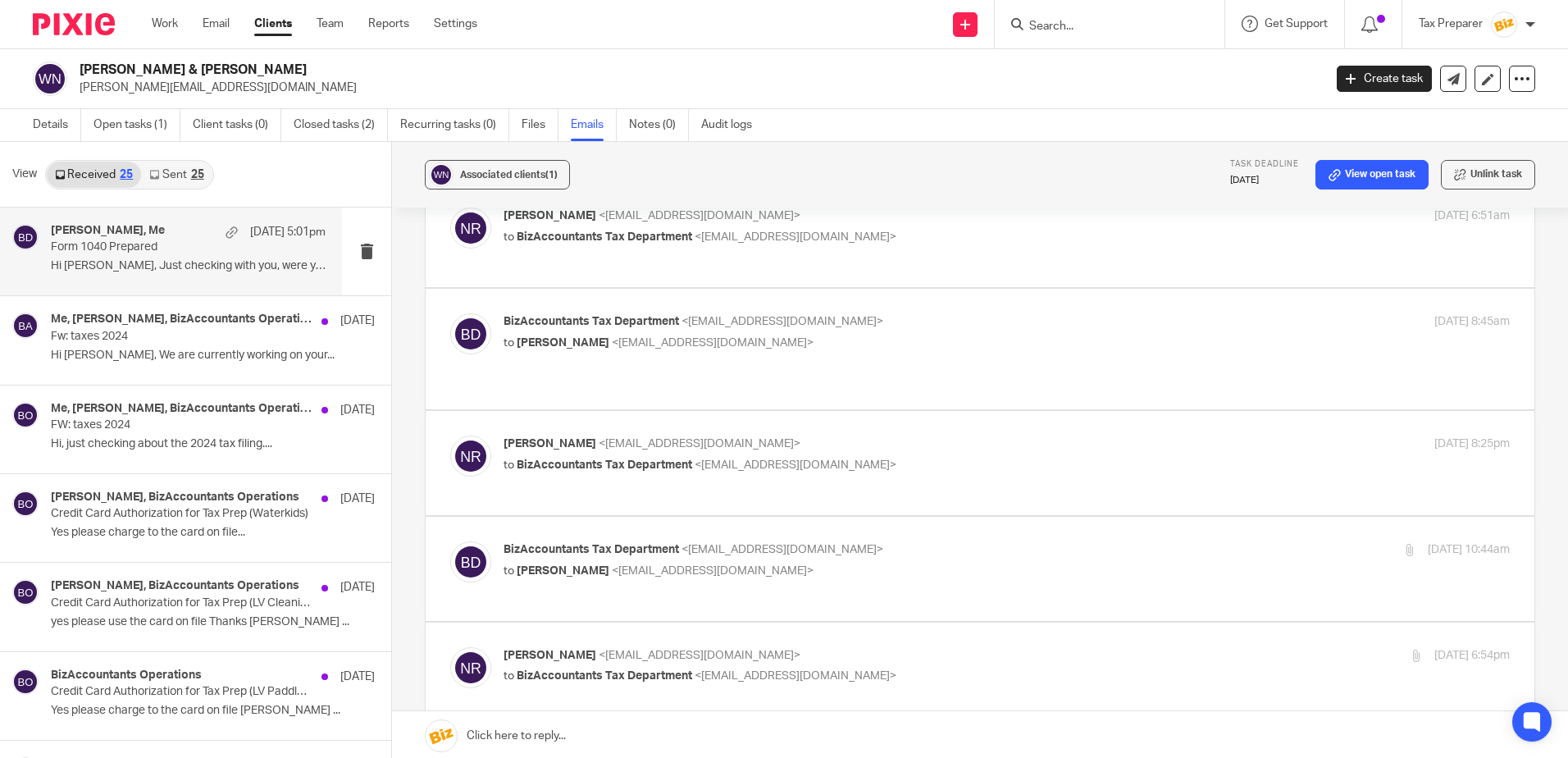
scroll to position [903, 0]
click at [957, 254] on div "nicole roqhuett <nicoleroqhuett@gmail.com> to BizAccountants Tax Department <ta…" at bounding box center [980, 233] width 1059 height 55
click at [917, 225] on div "nicole roqhuett <nicoleroqhuett@gmail.com> to BizAccountants Tax Department <ta…" at bounding box center [838, 224] width 670 height 38
checkbox input "true"
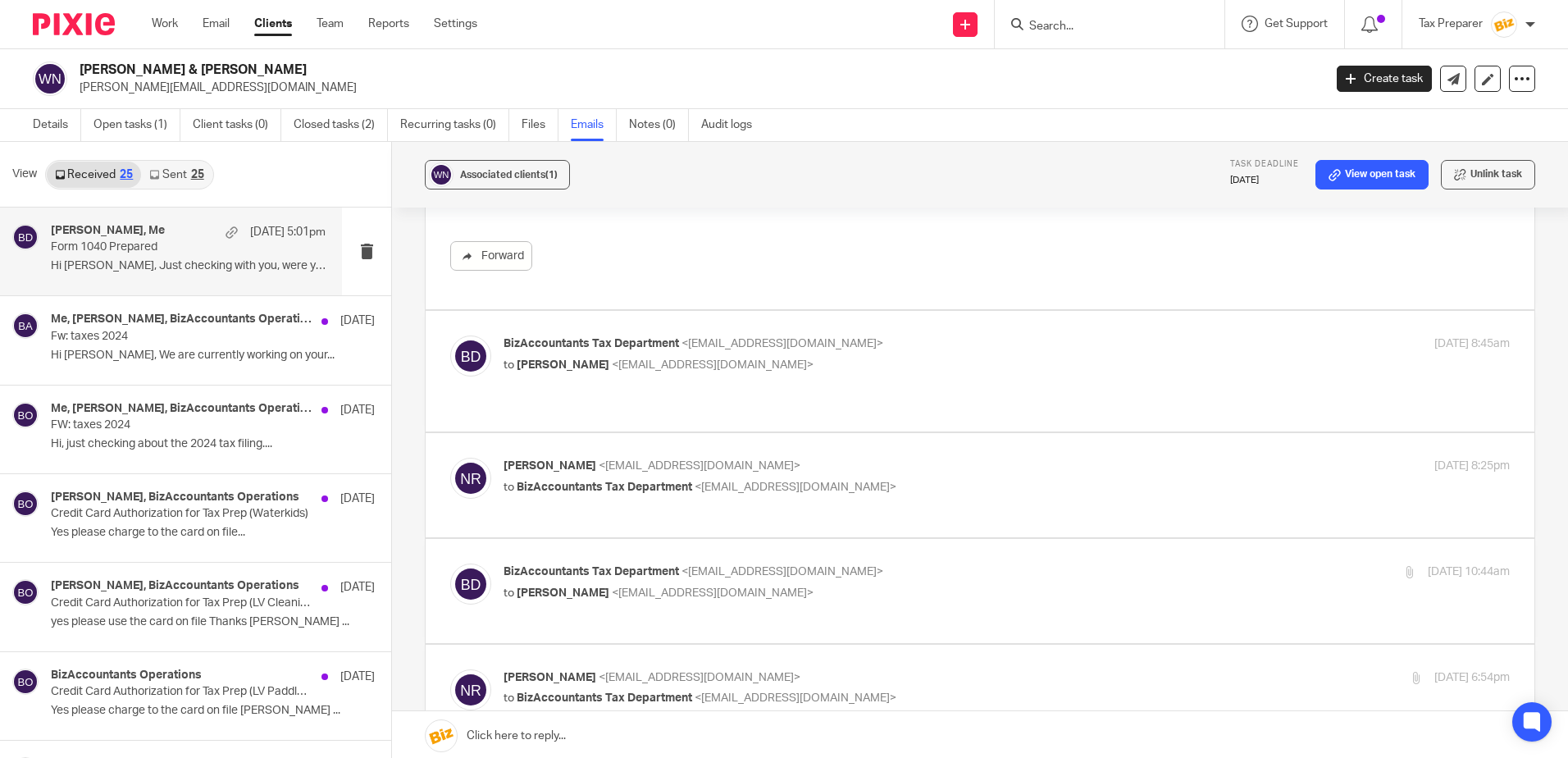
scroll to position [1066, 0]
click at [933, 342] on p "BizAccountants Tax Department <taxes@bizaccountants.com>" at bounding box center [838, 340] width 670 height 18
checkbox input "true"
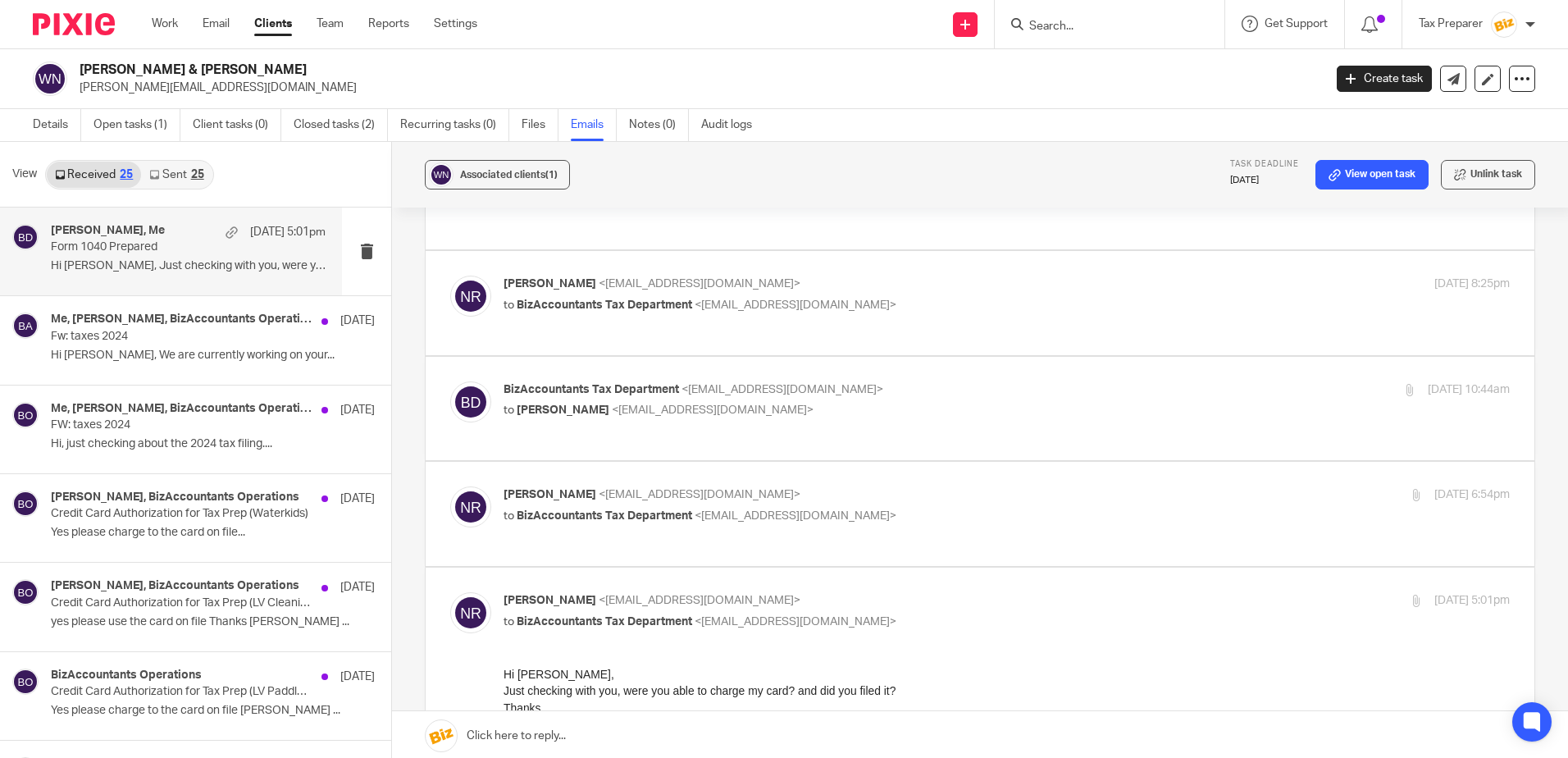
scroll to position [1723, 0]
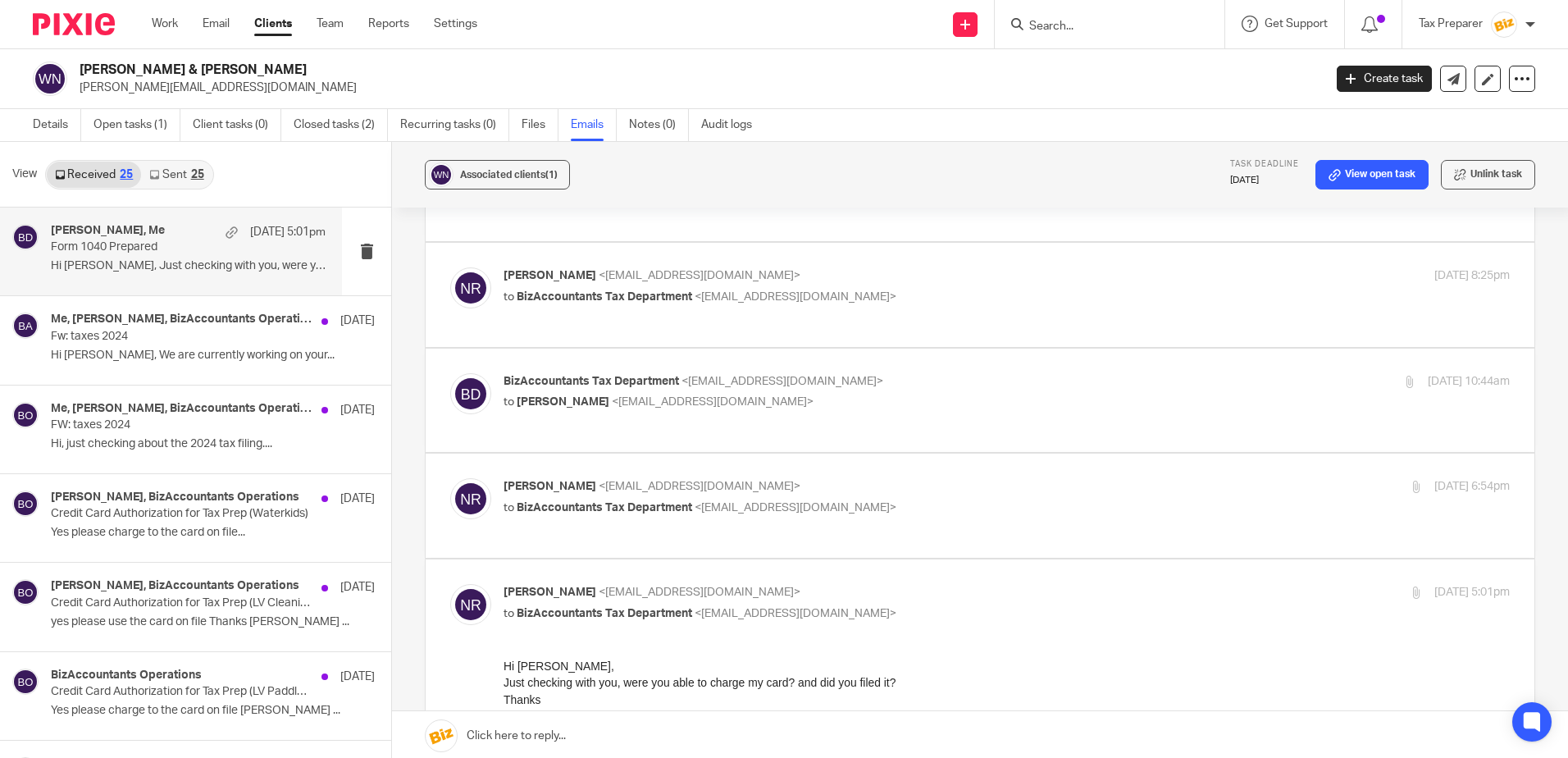
click at [939, 289] on p "to BizAccountants Tax Department <taxes@bizaccountants.com>" at bounding box center [838, 298] width 670 height 18
checkbox input "true"
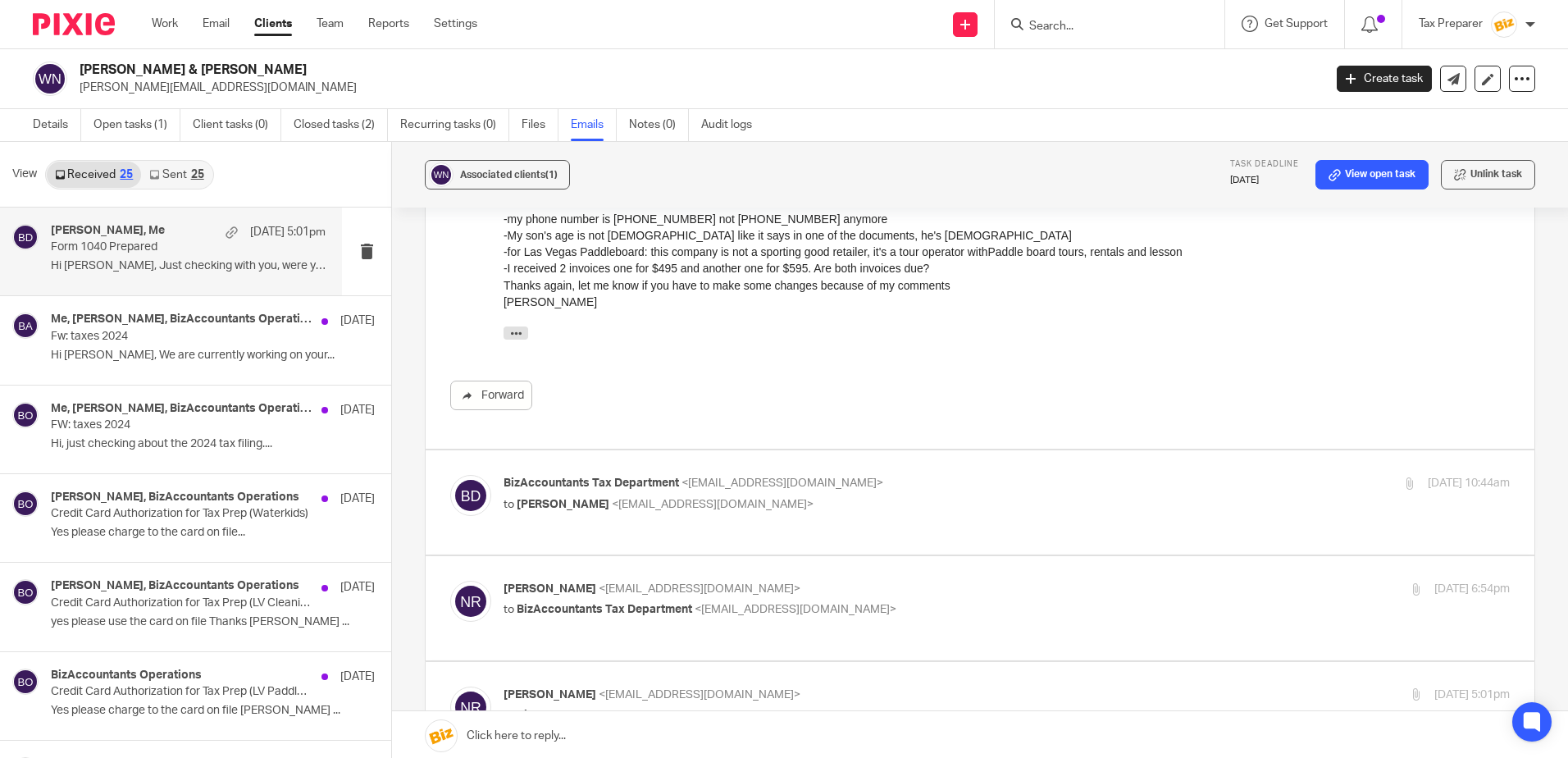
scroll to position [1969, 0]
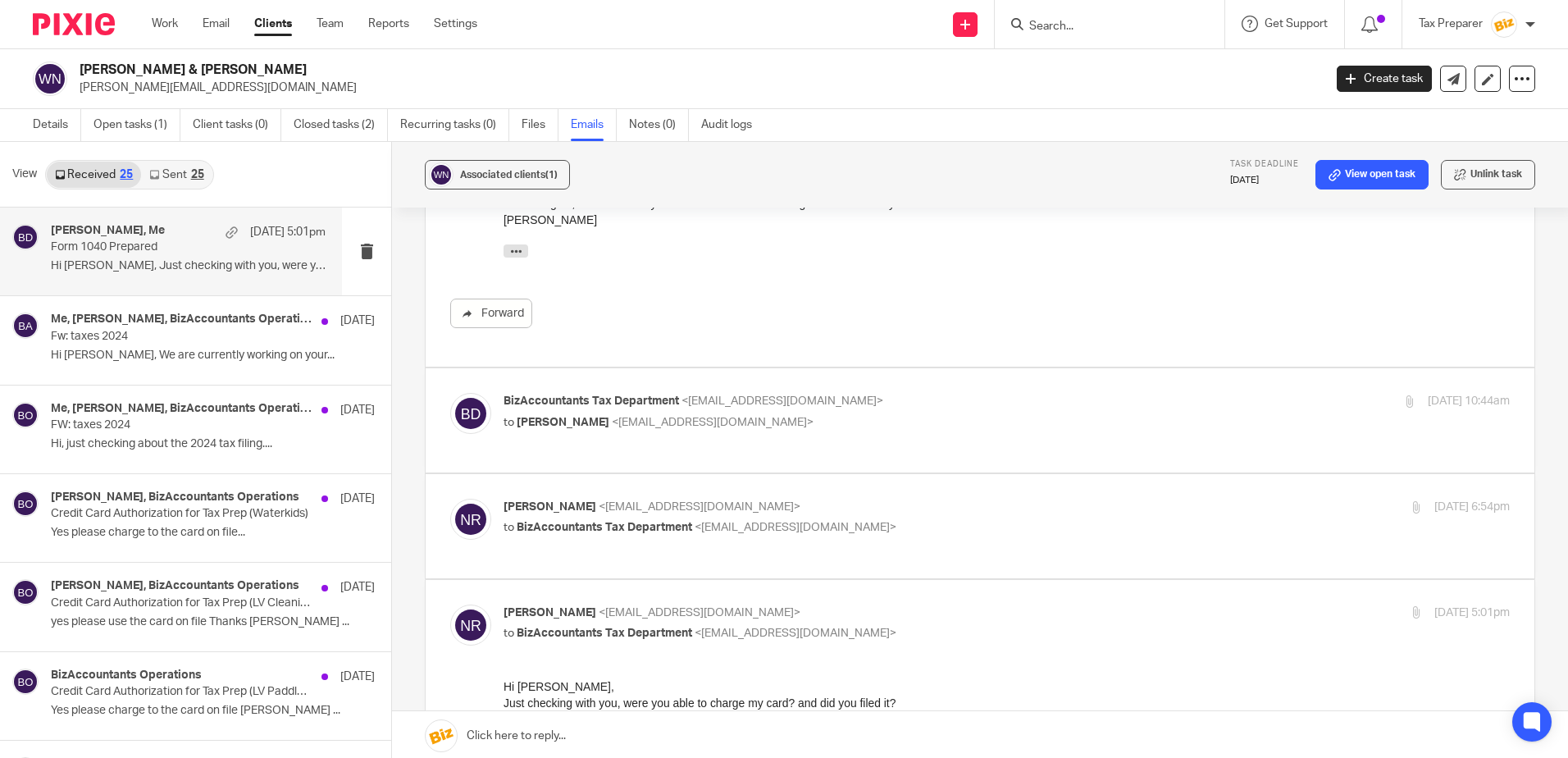
click at [928, 371] on label at bounding box center [980, 420] width 1109 height 104
click at [450, 392] on input "checkbox" at bounding box center [449, 392] width 1 height 1
checkbox input "true"
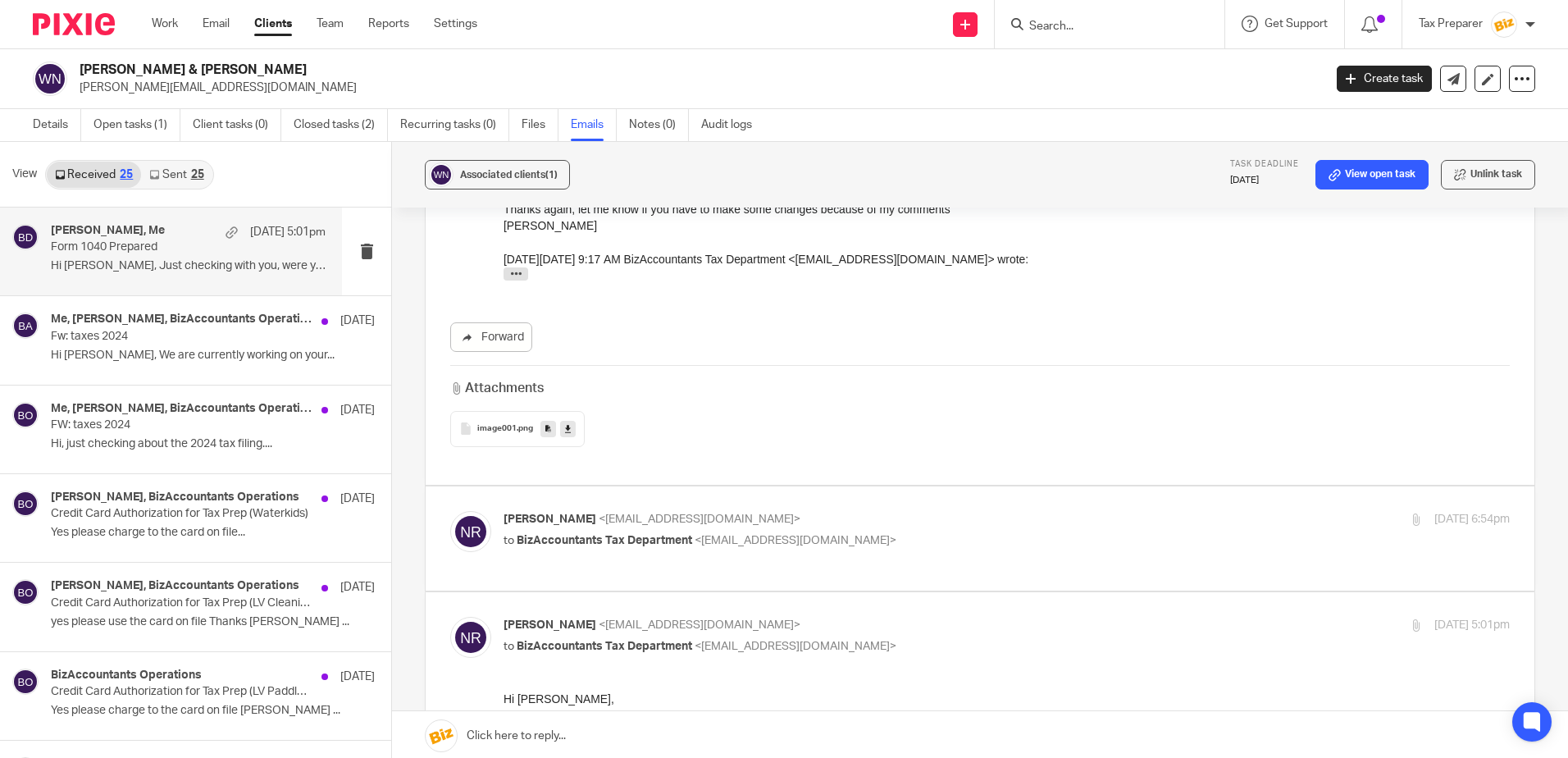
scroll to position [3199, 0]
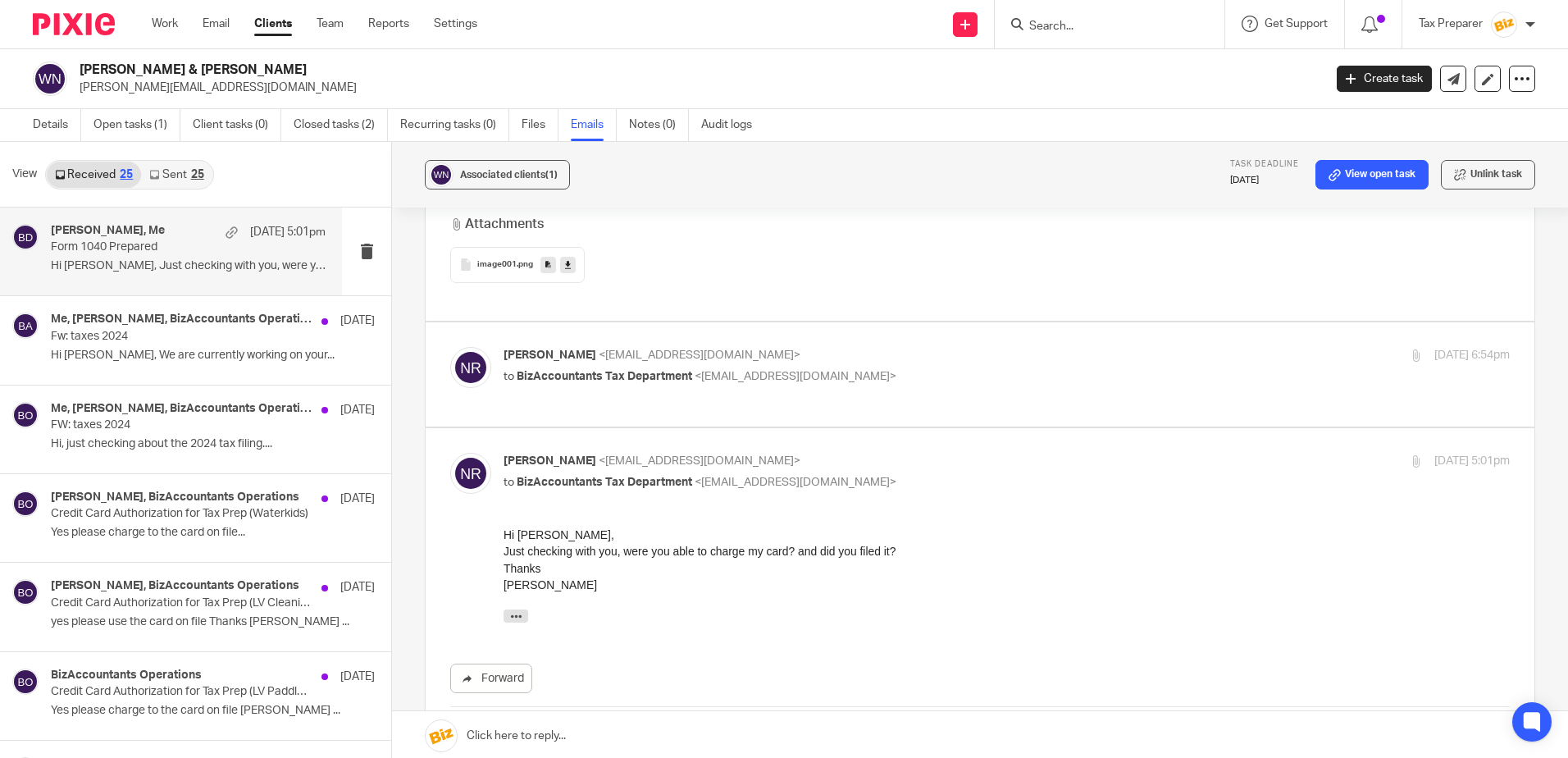
click at [909, 368] on p "to BizAccountants Tax Department <taxes@bizaccountants.com>" at bounding box center [838, 377] width 670 height 18
checkbox input "true"
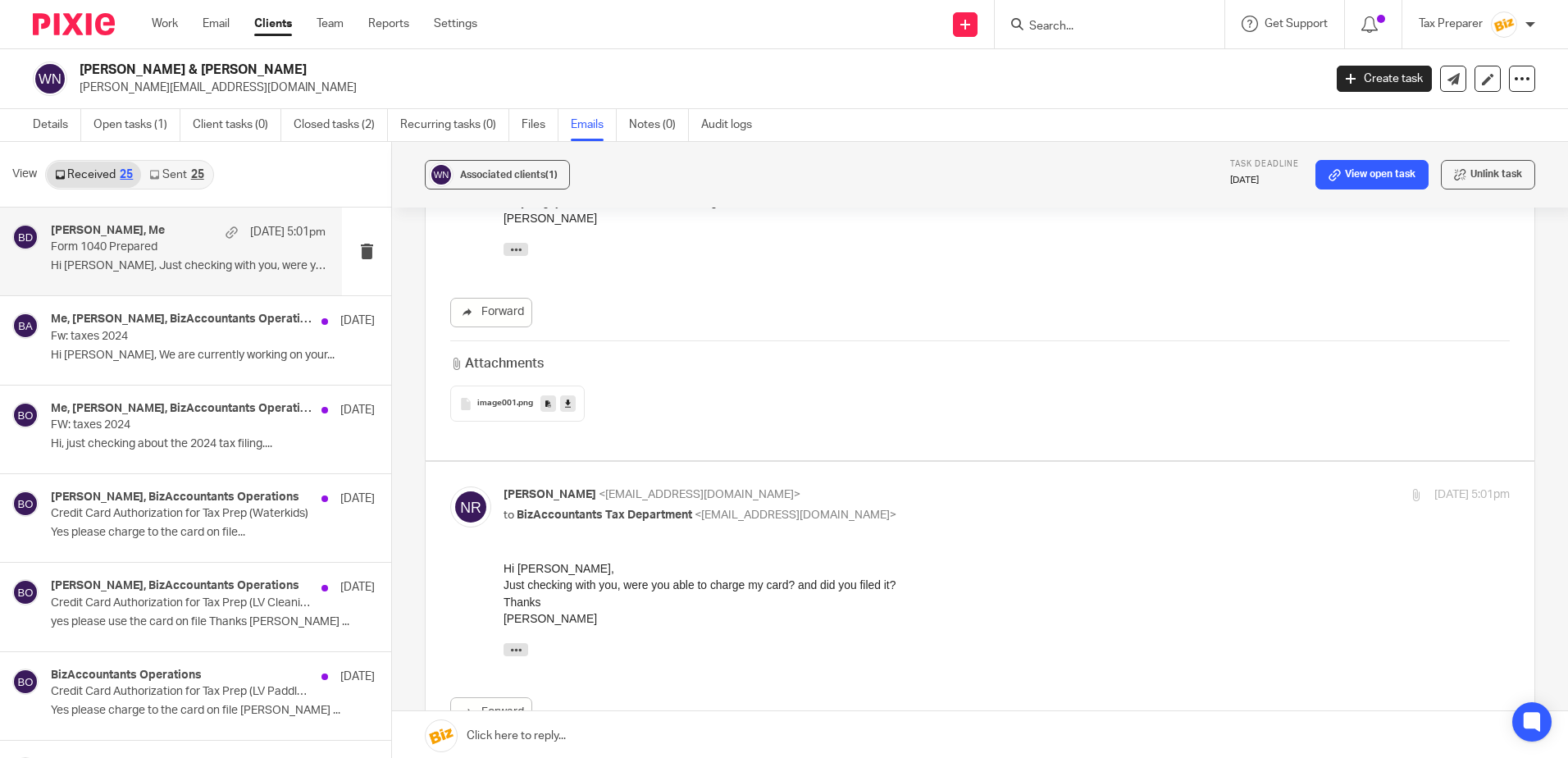
scroll to position [3610, 0]
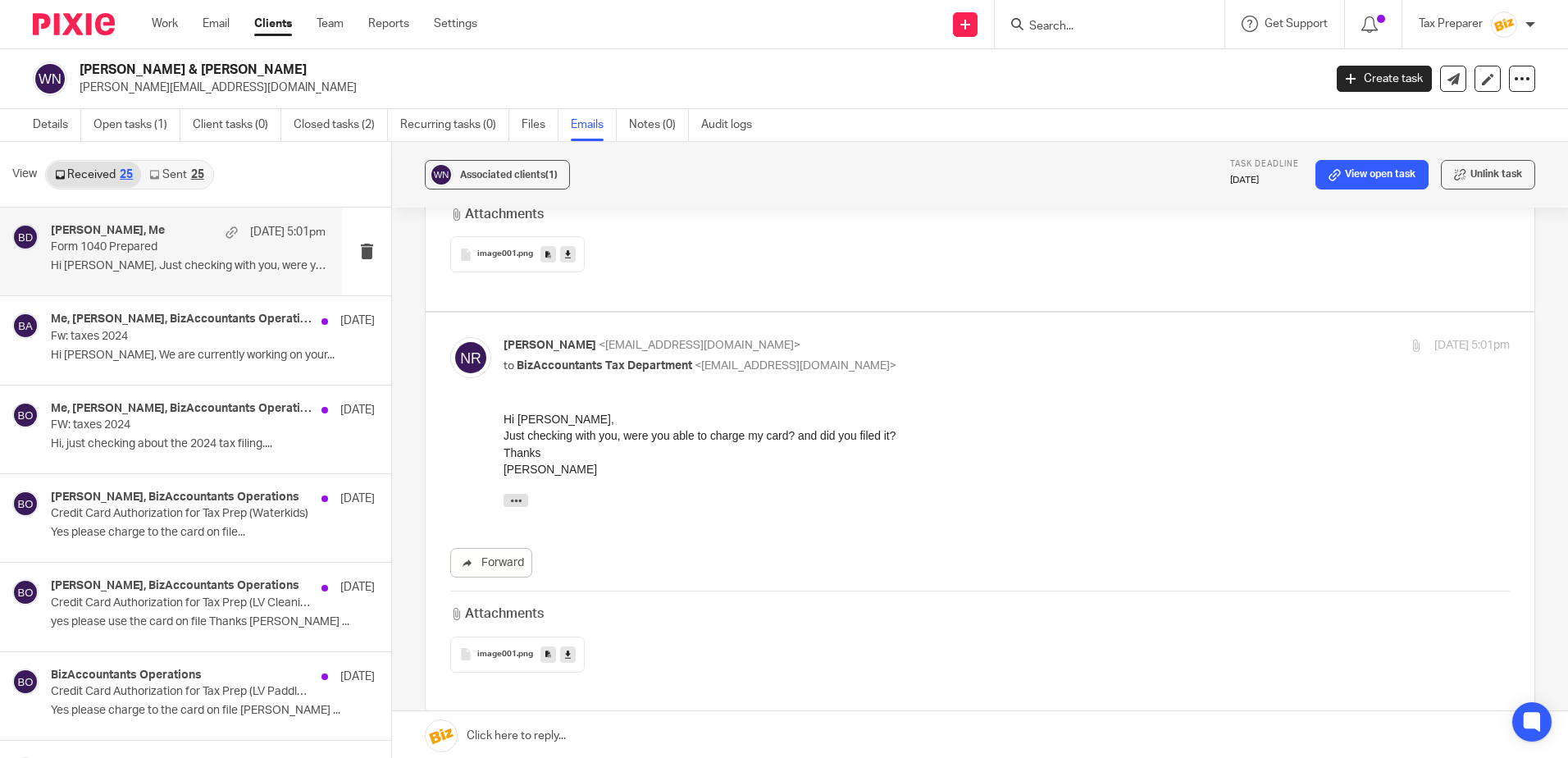
click at [1107, 27] on input "Search" at bounding box center [1101, 26] width 148 height 15
click at [132, 123] on link "Open tasks (1)" at bounding box center [137, 124] width 87 height 32
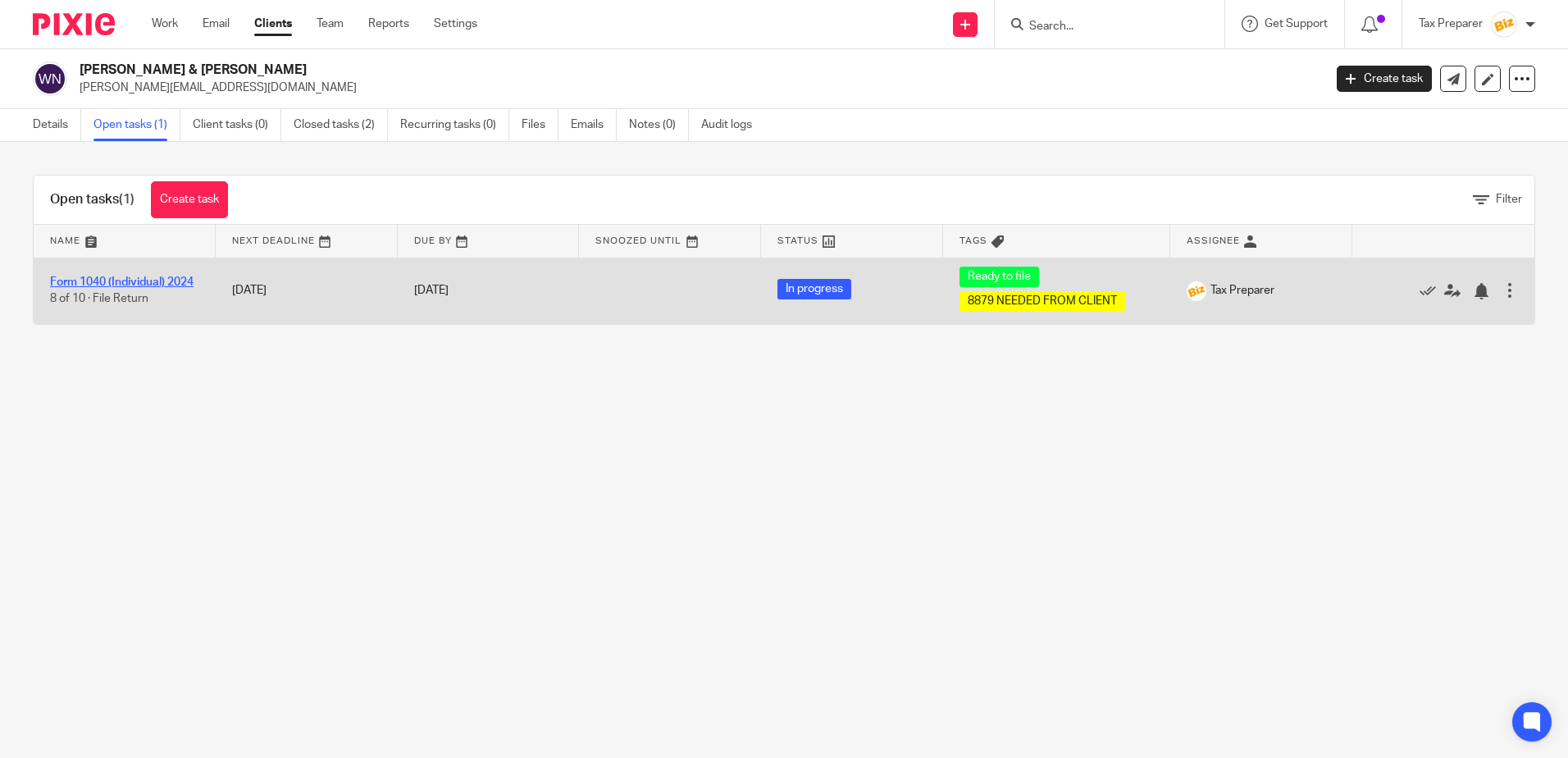
click at [145, 276] on link "Form 1040 (Individual) 2024" at bounding box center [121, 282] width 144 height 12
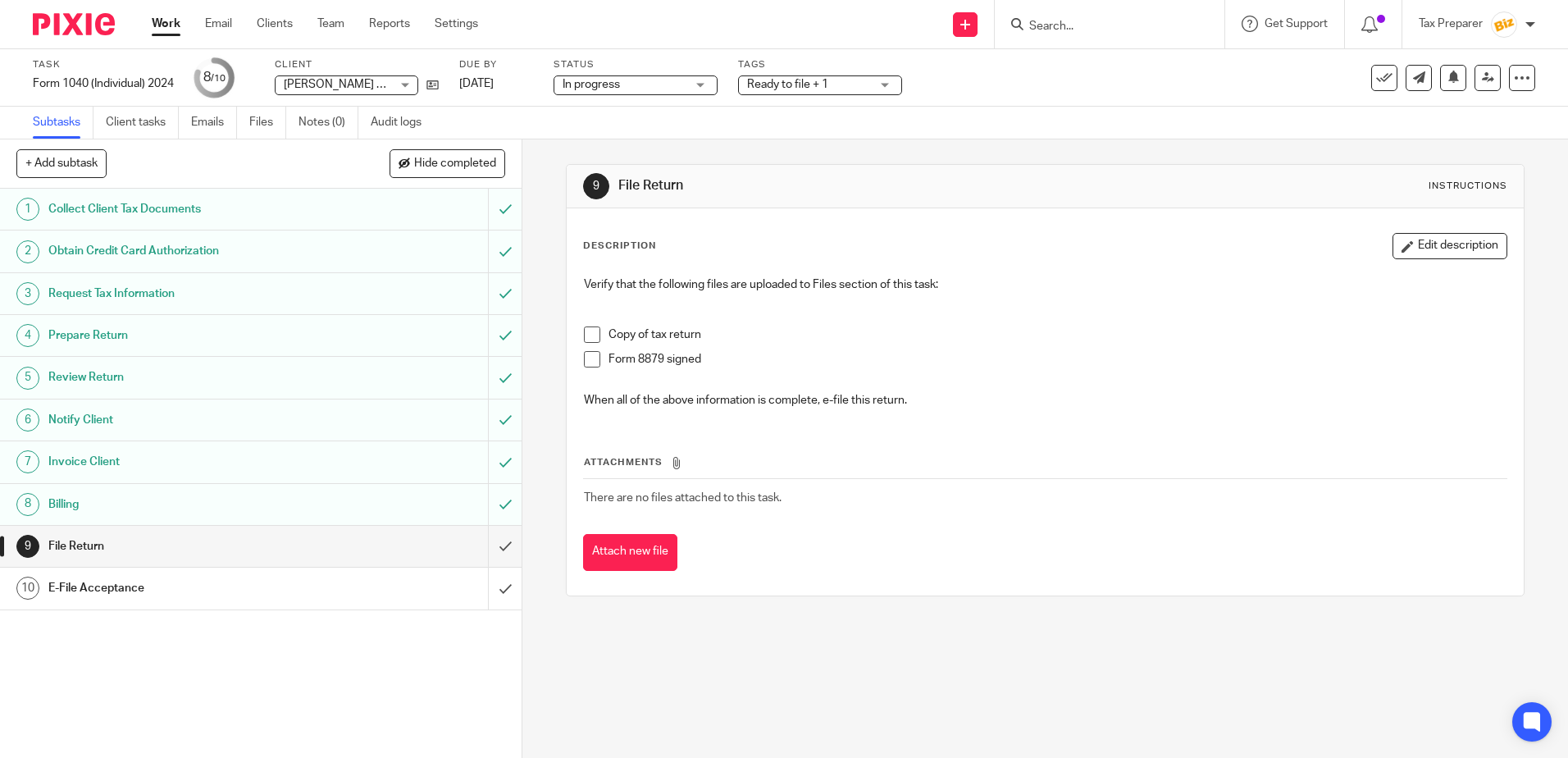
click at [594, 338] on span at bounding box center [591, 334] width 17 height 17
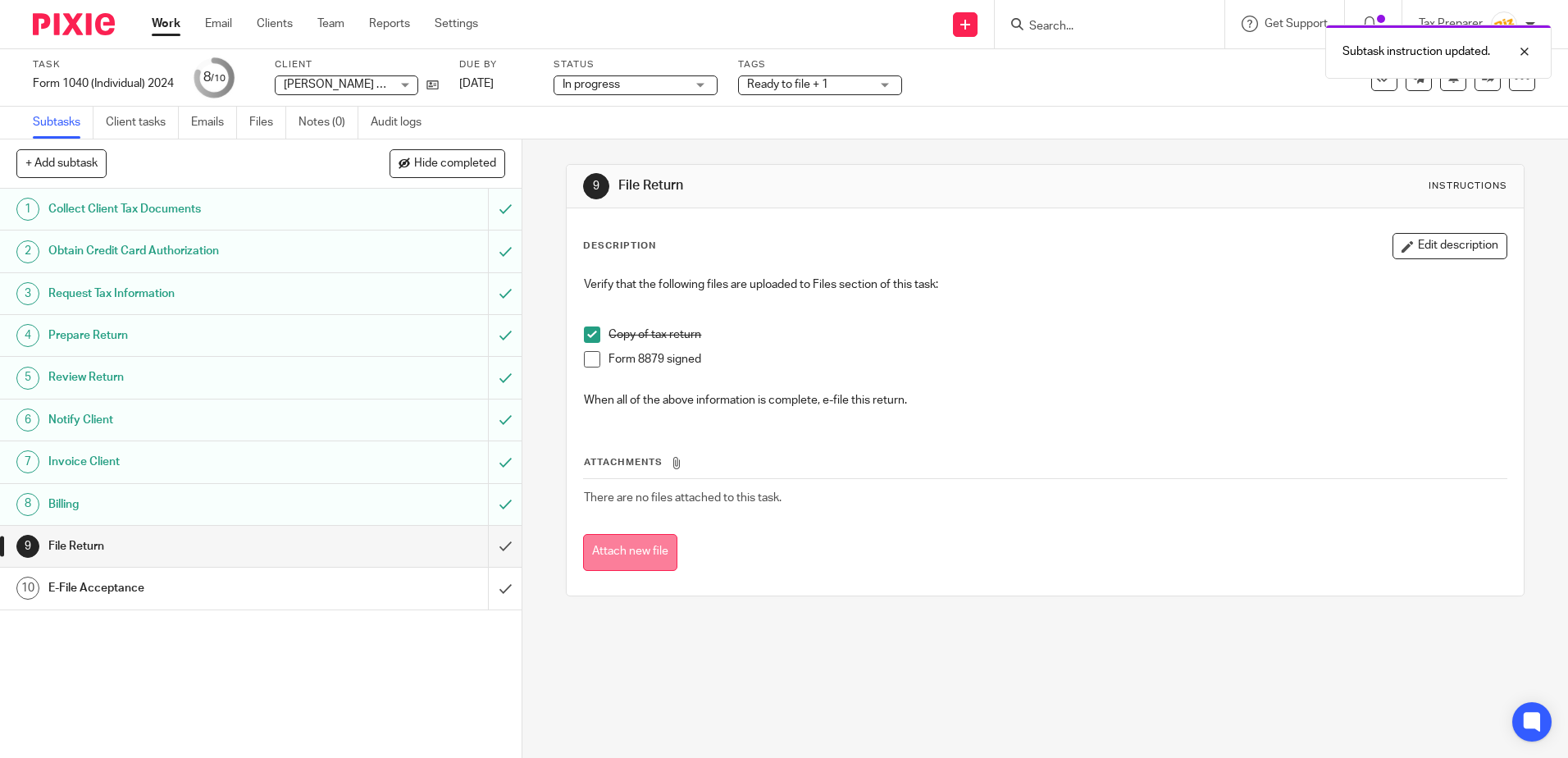
click at [637, 555] on button "Attach new file" at bounding box center [630, 552] width 94 height 37
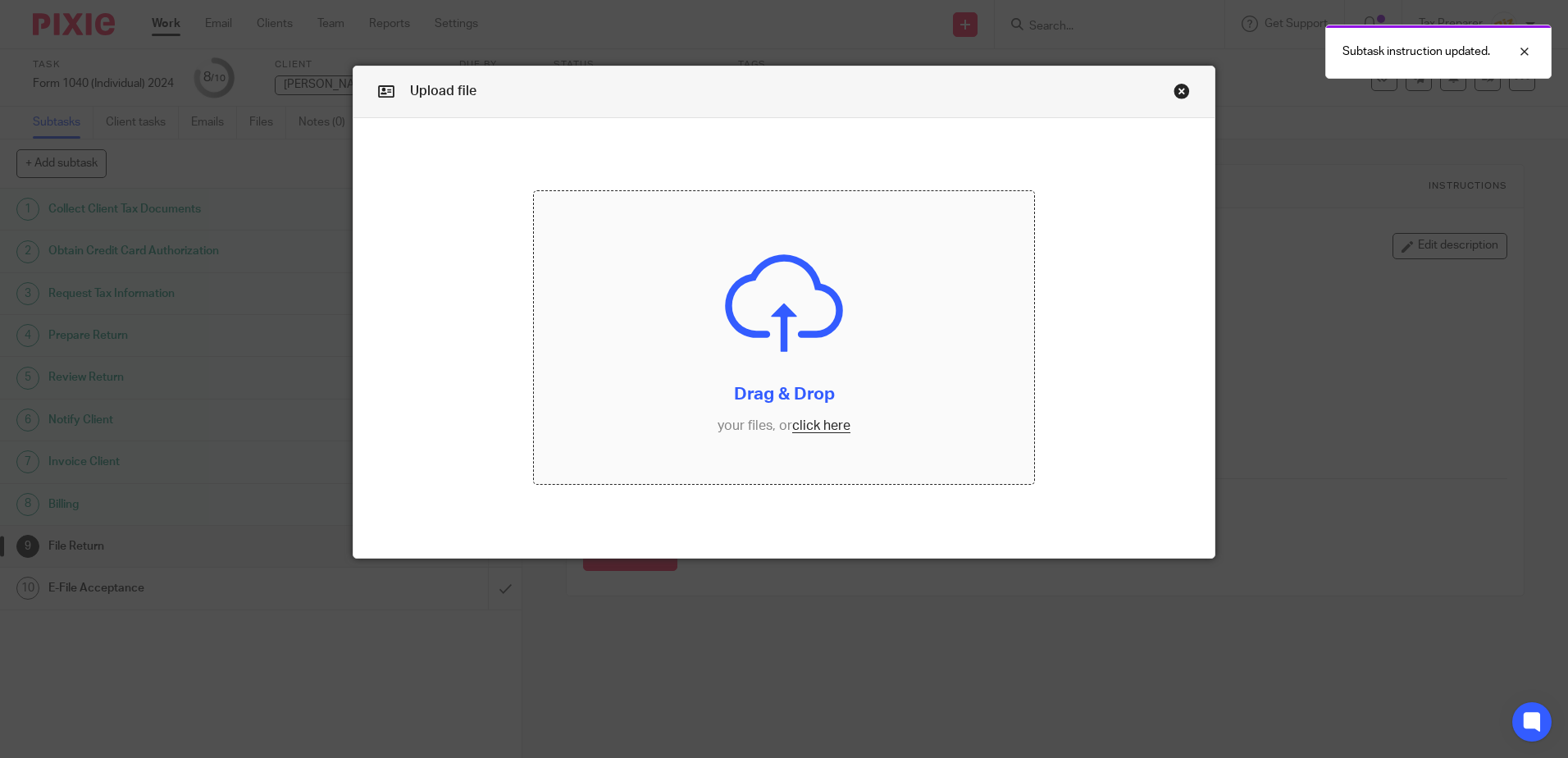
click at [819, 426] on input "file" at bounding box center [783, 337] width 500 height 293
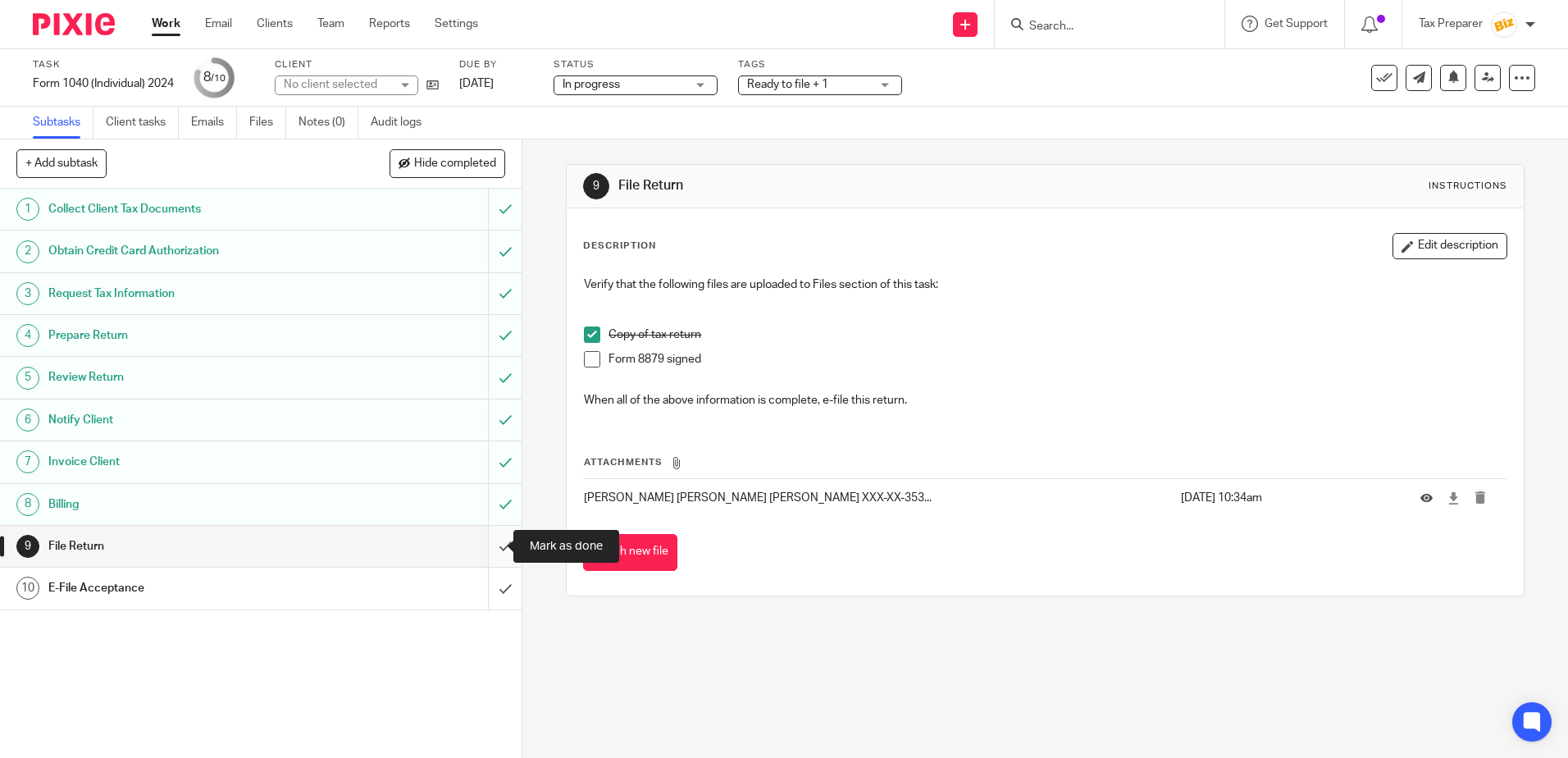
click at [486, 553] on input "submit" at bounding box center [260, 546] width 522 height 41
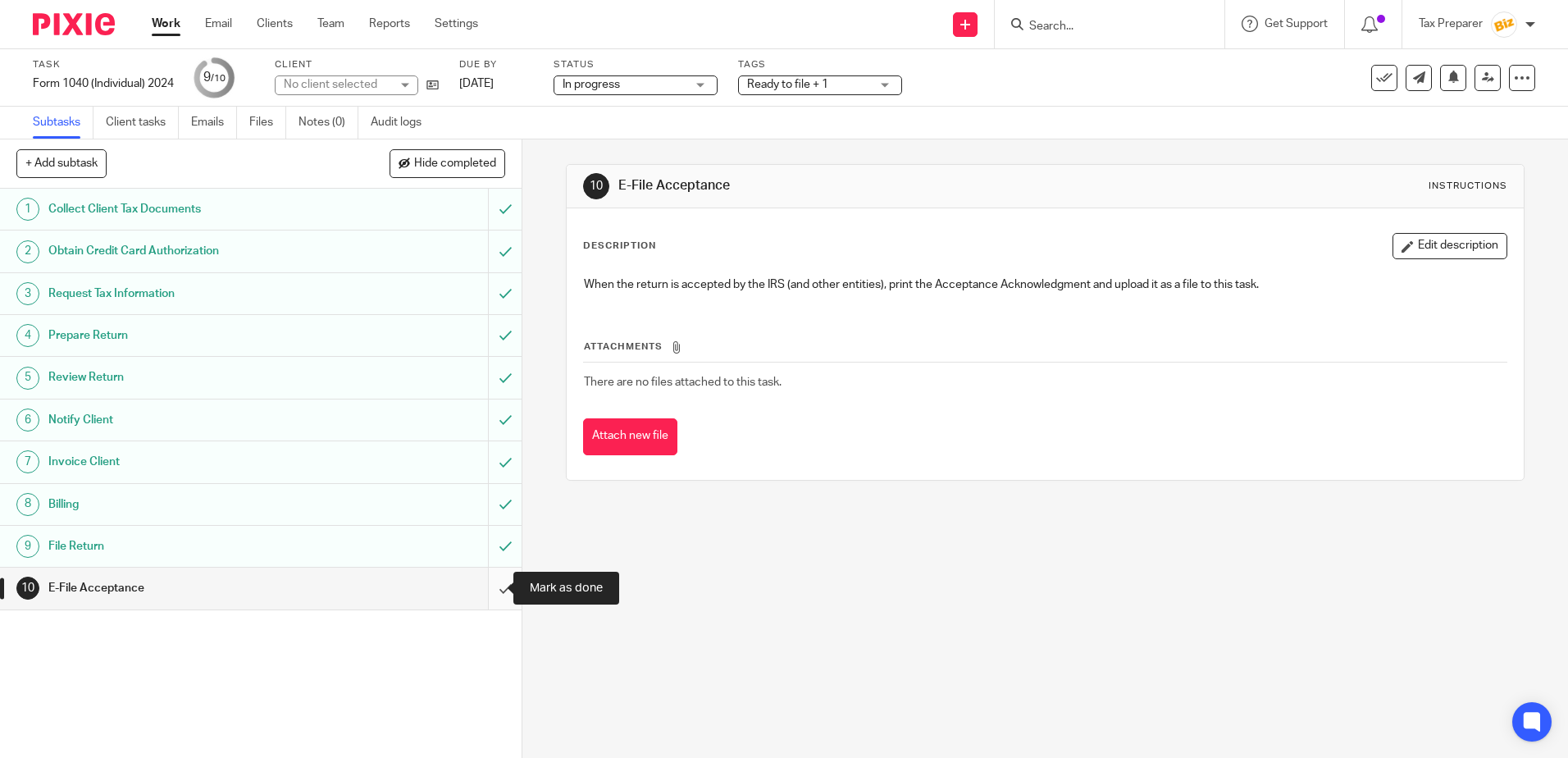
click at [487, 599] on input "submit" at bounding box center [260, 589] width 522 height 41
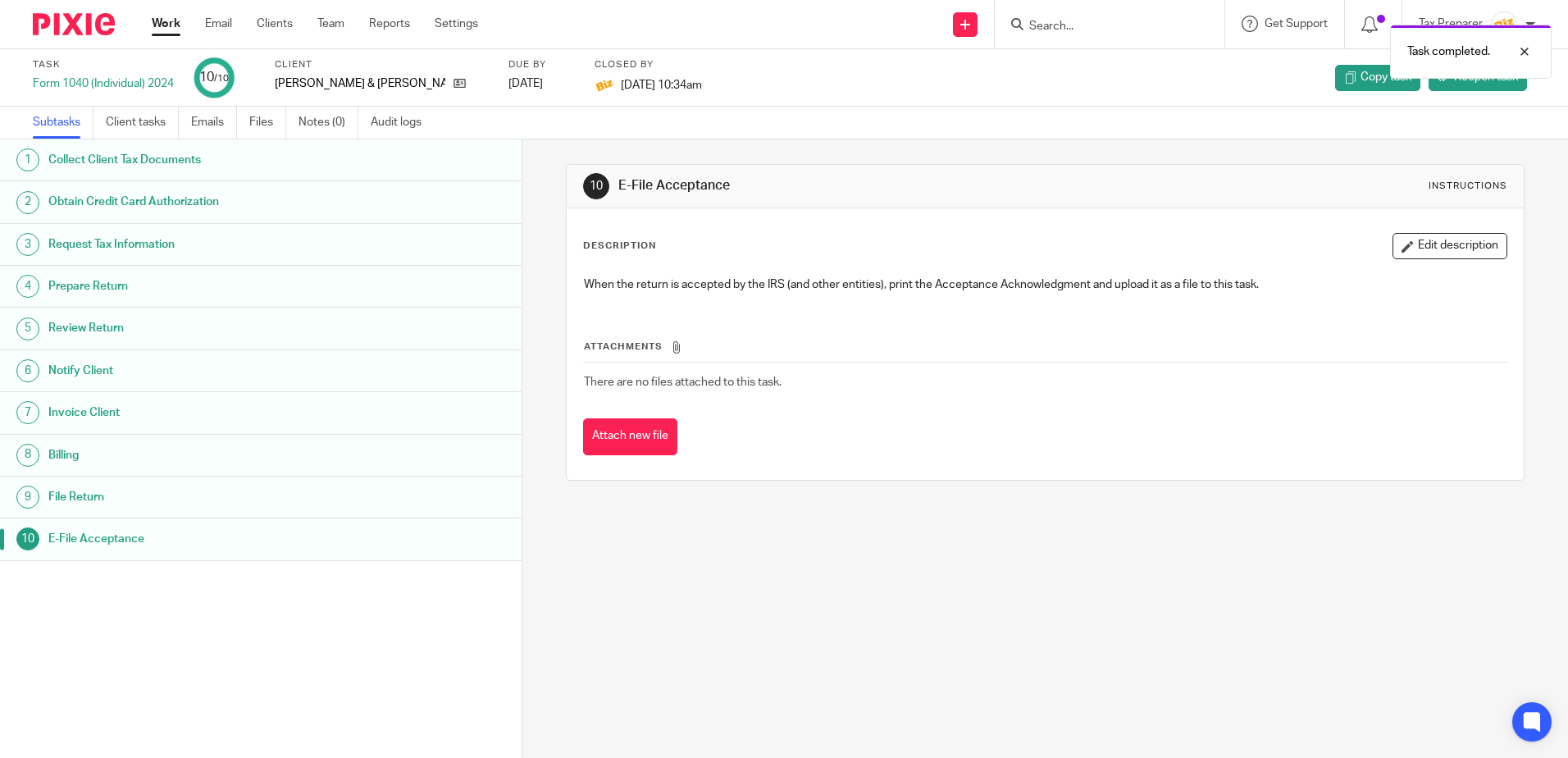
click at [161, 27] on link "Work" at bounding box center [165, 24] width 28 height 17
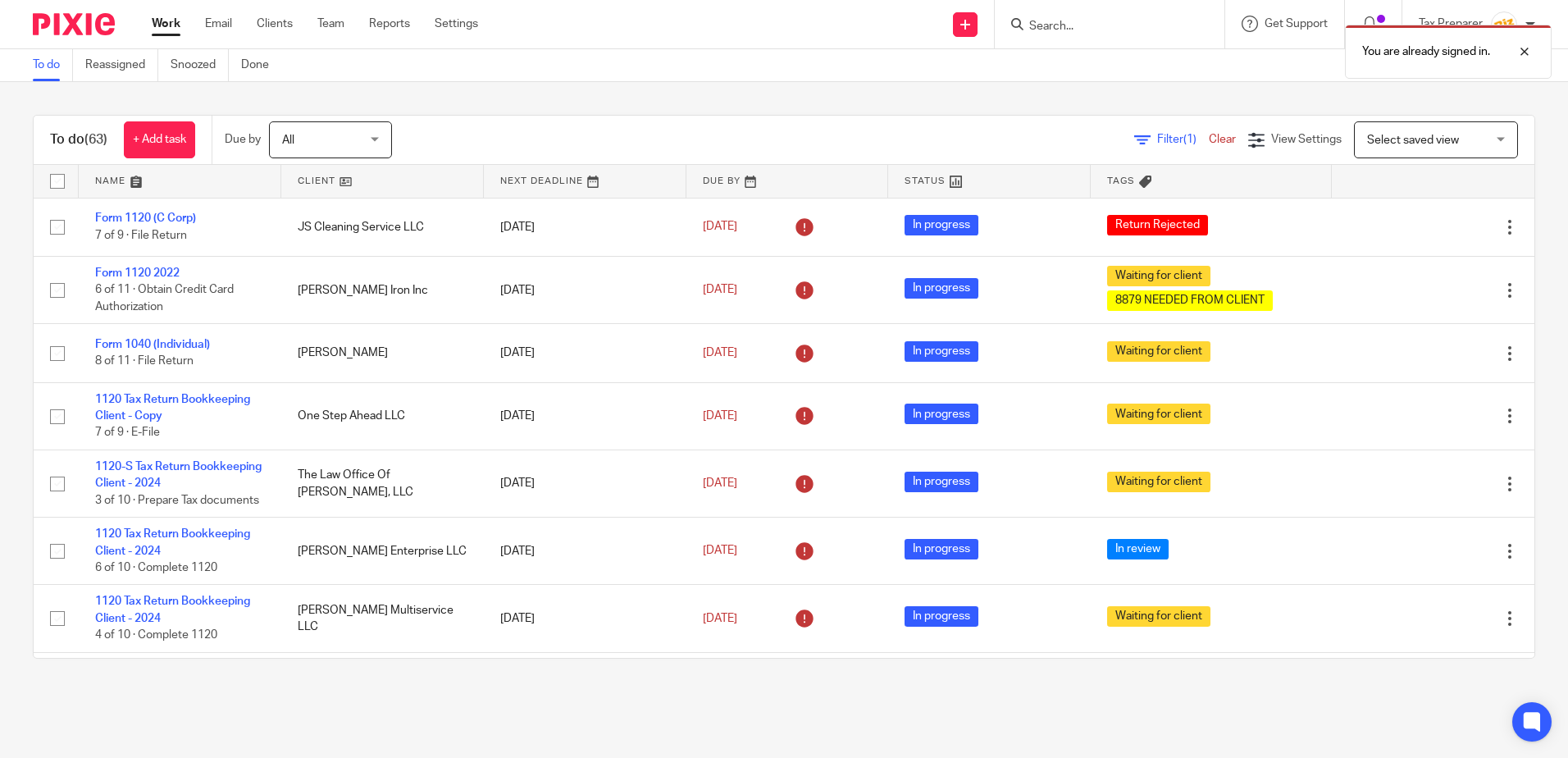
click at [1082, 24] on div "You are already signed in." at bounding box center [1168, 48] width 767 height 63
click at [1058, 29] on div "You are already signed in." at bounding box center [1168, 48] width 767 height 63
click at [1035, 23] on div "You are already signed in." at bounding box center [1168, 48] width 767 height 63
click at [1064, 23] on div "You are already signed in." at bounding box center [1168, 48] width 767 height 63
click at [1066, 21] on div "You are already signed in." at bounding box center [1168, 48] width 767 height 63
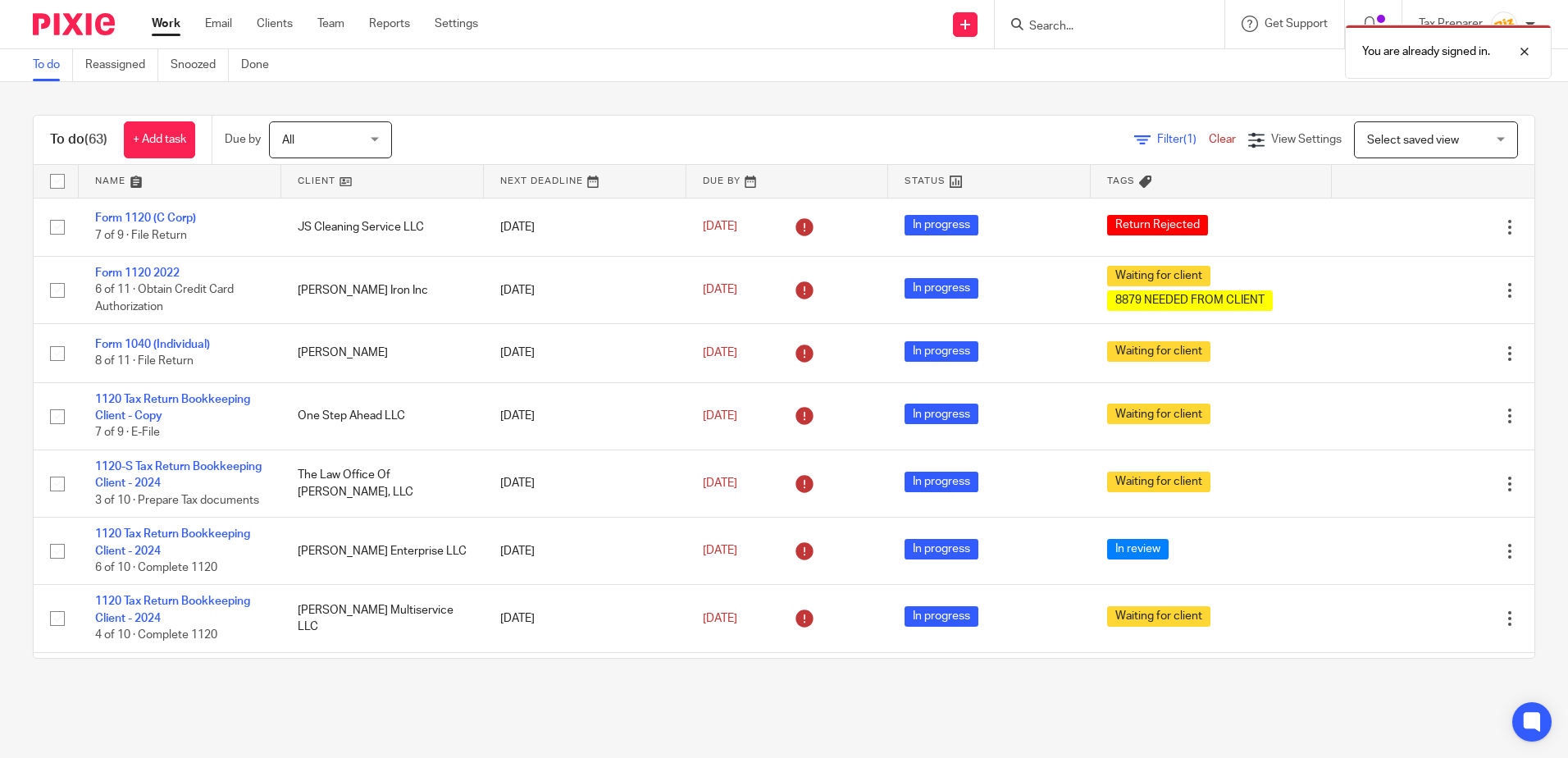
click at [1055, 32] on div "You are already signed in." at bounding box center [1168, 48] width 767 height 63
click at [1057, 26] on div "You are already signed in." at bounding box center [1168, 48] width 767 height 63
click at [1526, 55] on div at bounding box center [1511, 52] width 44 height 20
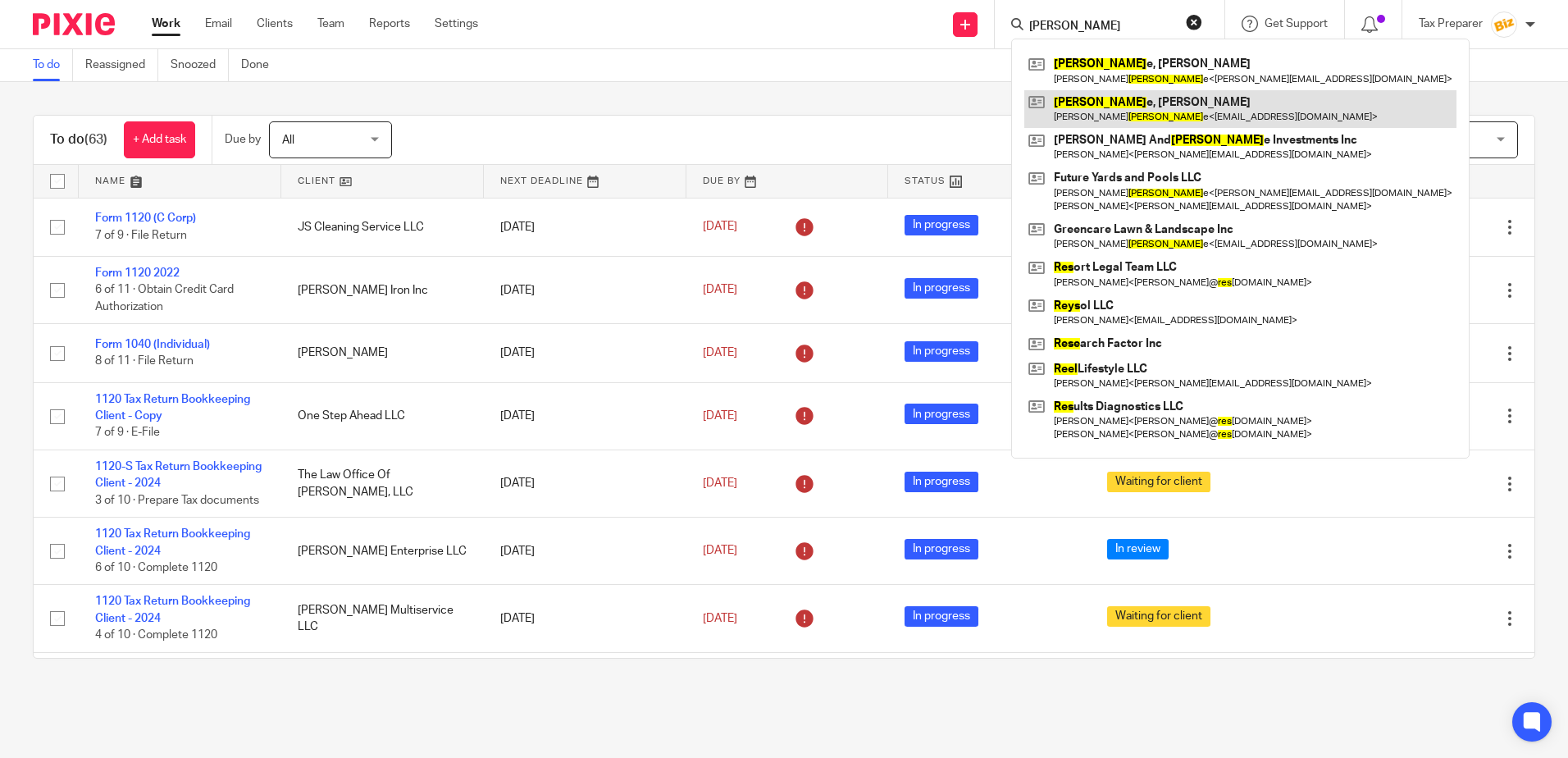
type input "rees"
click at [1109, 105] on link at bounding box center [1239, 109] width 432 height 38
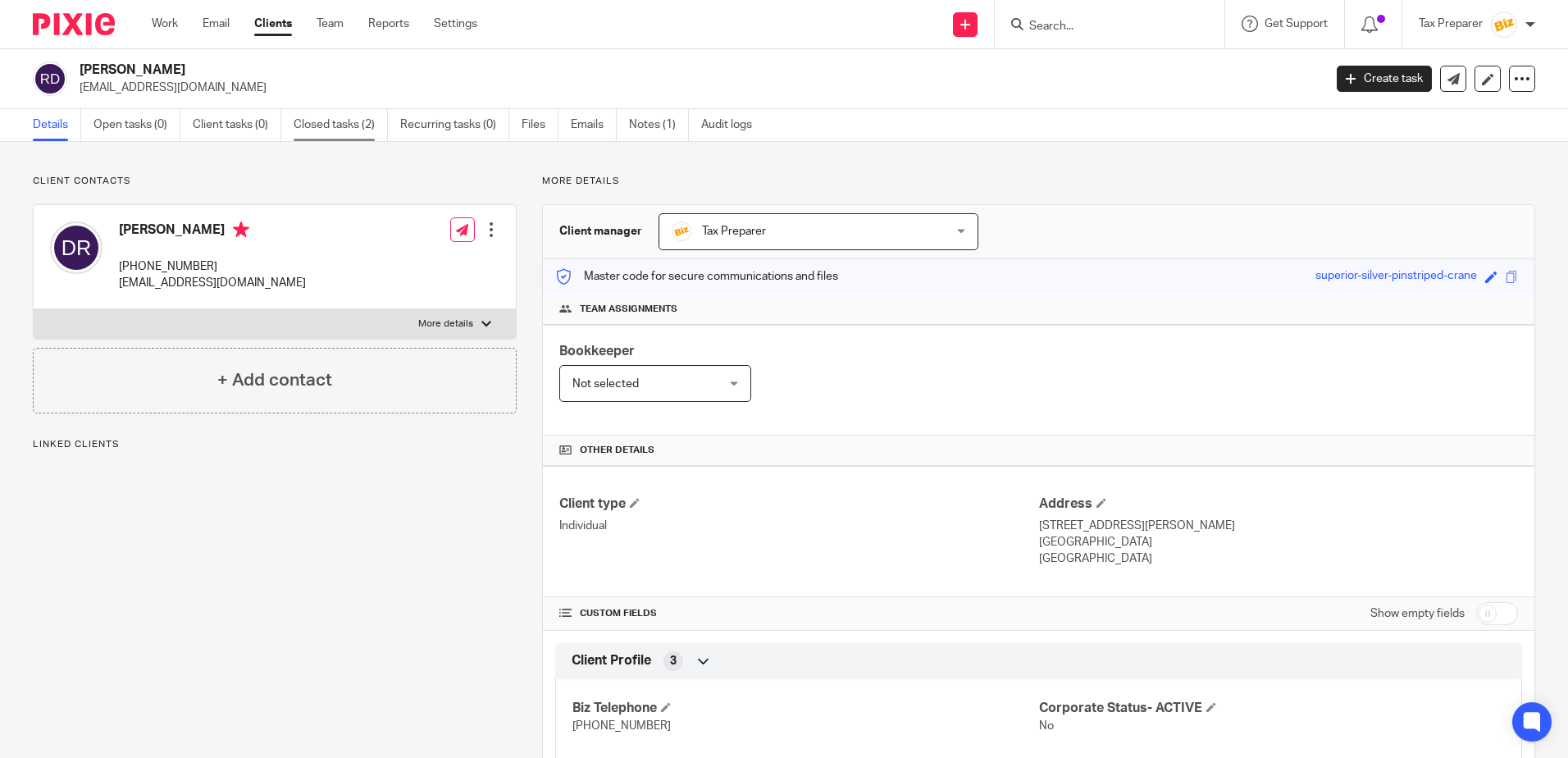
click at [323, 125] on link "Closed tasks (2)" at bounding box center [341, 124] width 94 height 32
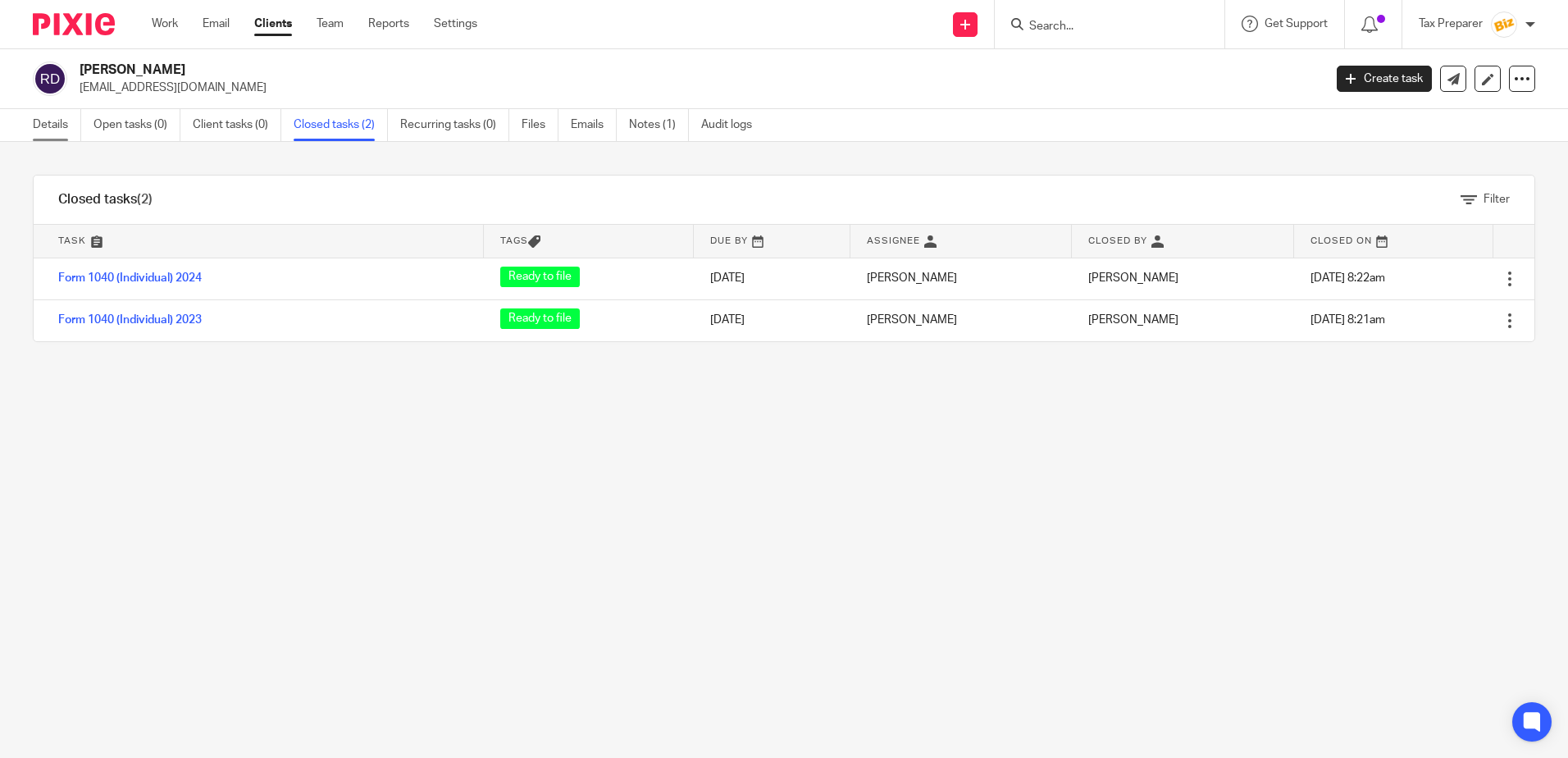
click at [57, 124] on link "Details" at bounding box center [57, 124] width 48 height 32
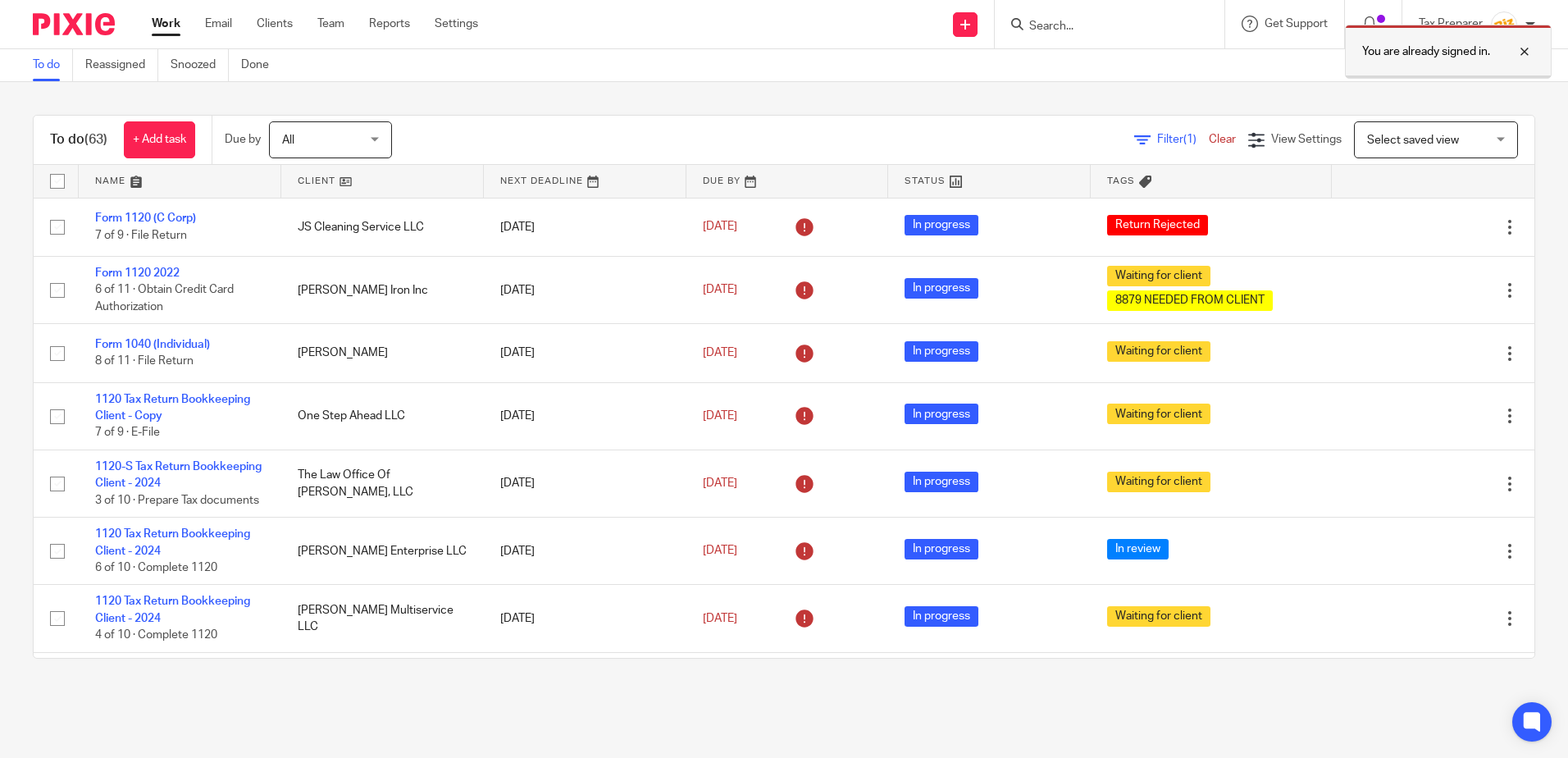
click at [1522, 53] on div at bounding box center [1511, 52] width 44 height 20
click at [1115, 27] on input "Search" at bounding box center [1101, 26] width 148 height 15
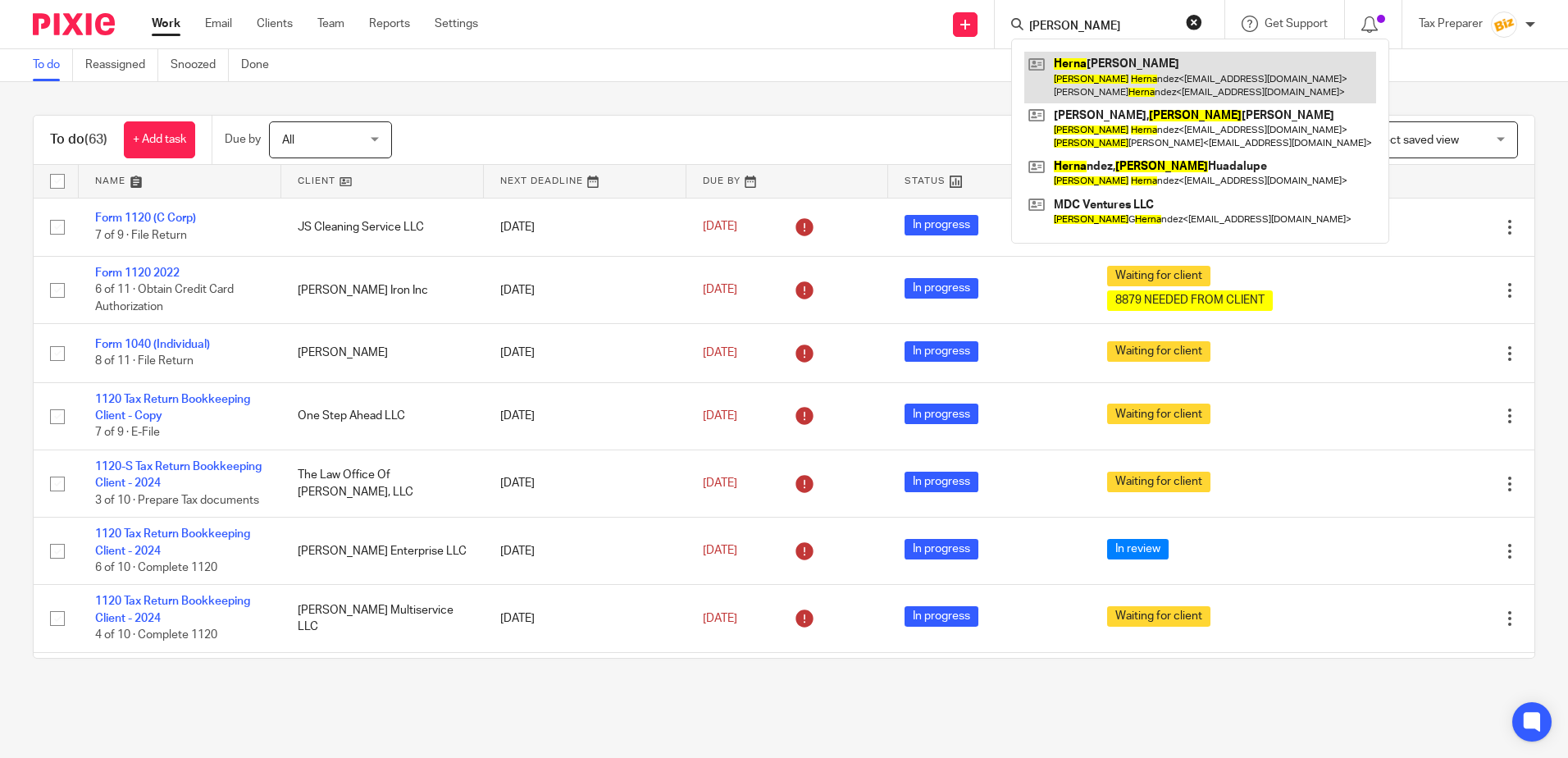
type input "martha herna"
click at [1129, 65] on link at bounding box center [1199, 77] width 351 height 51
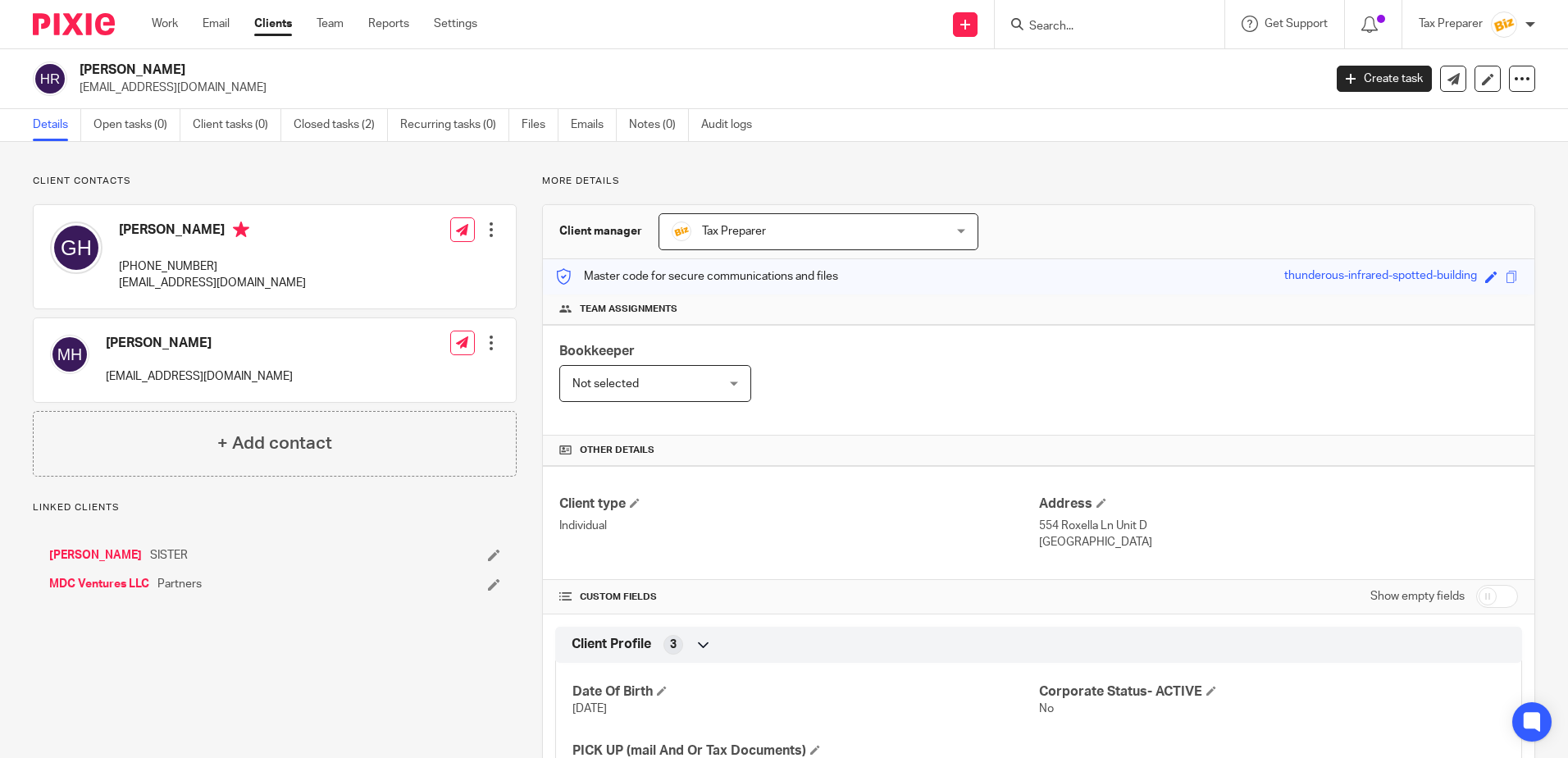
click at [124, 582] on link "MDC Ventures LLC" at bounding box center [99, 584] width 100 height 17
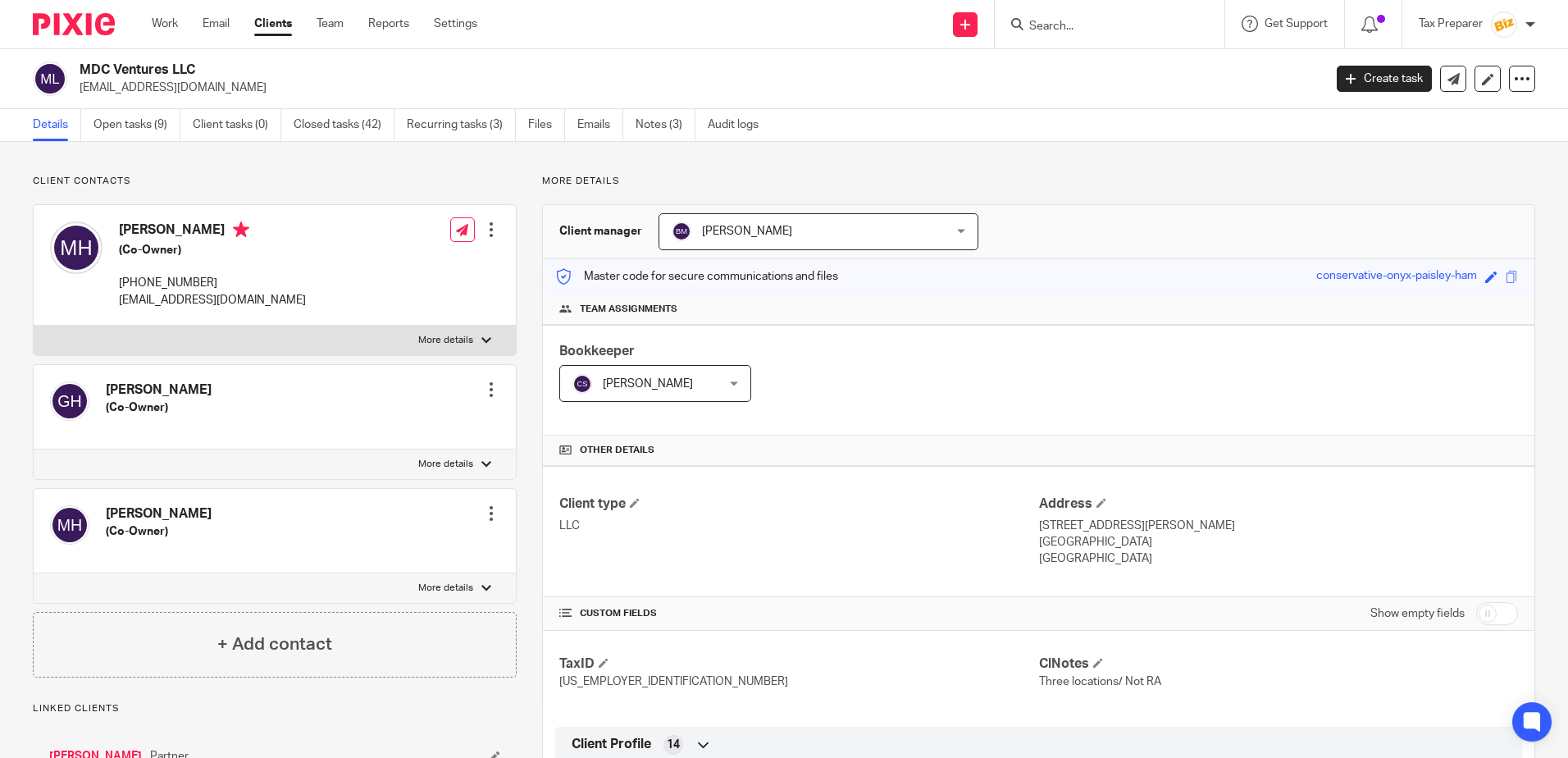
click at [1064, 32] on input "Search" at bounding box center [1101, 26] width 148 height 15
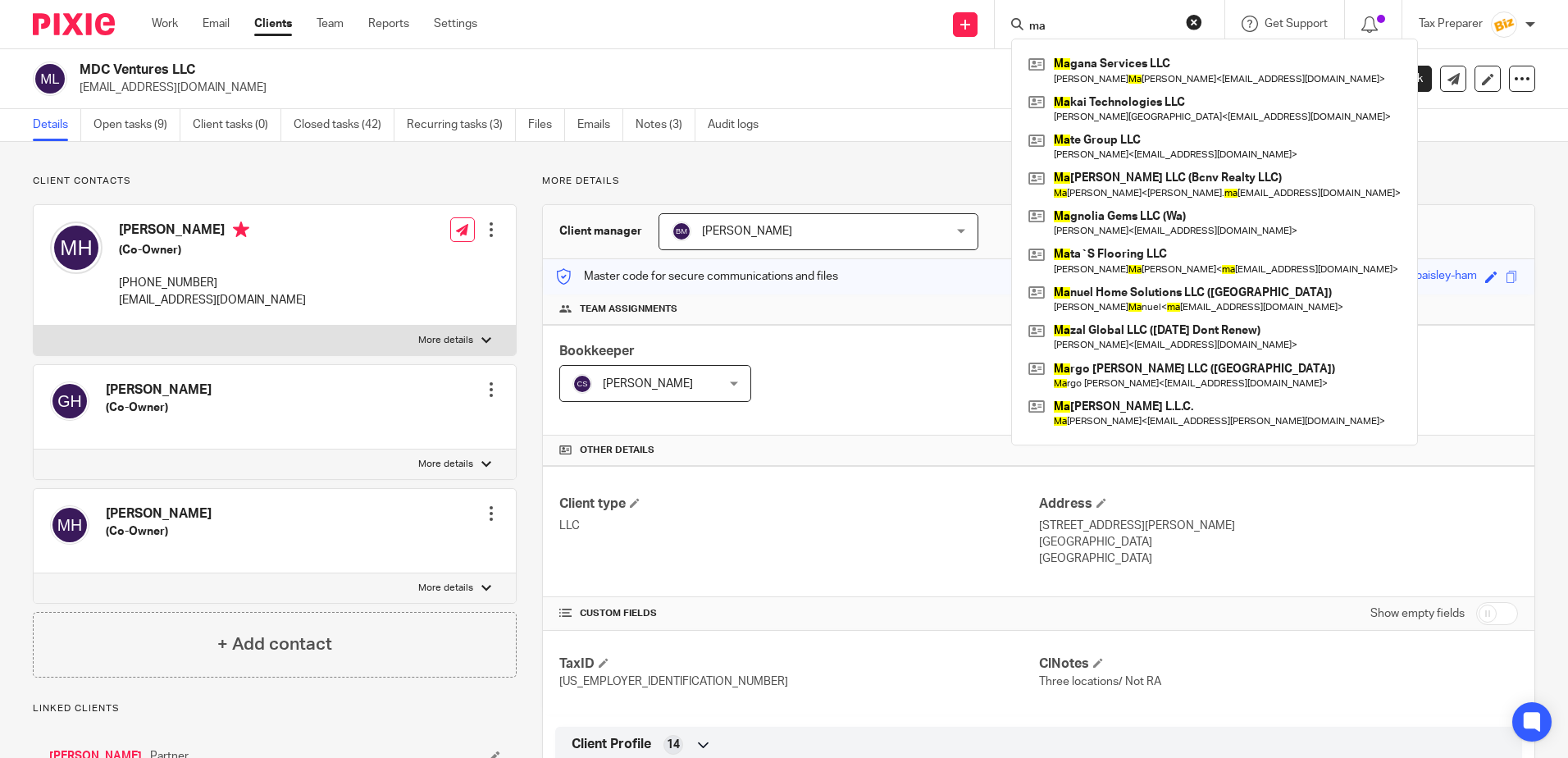
type input "m"
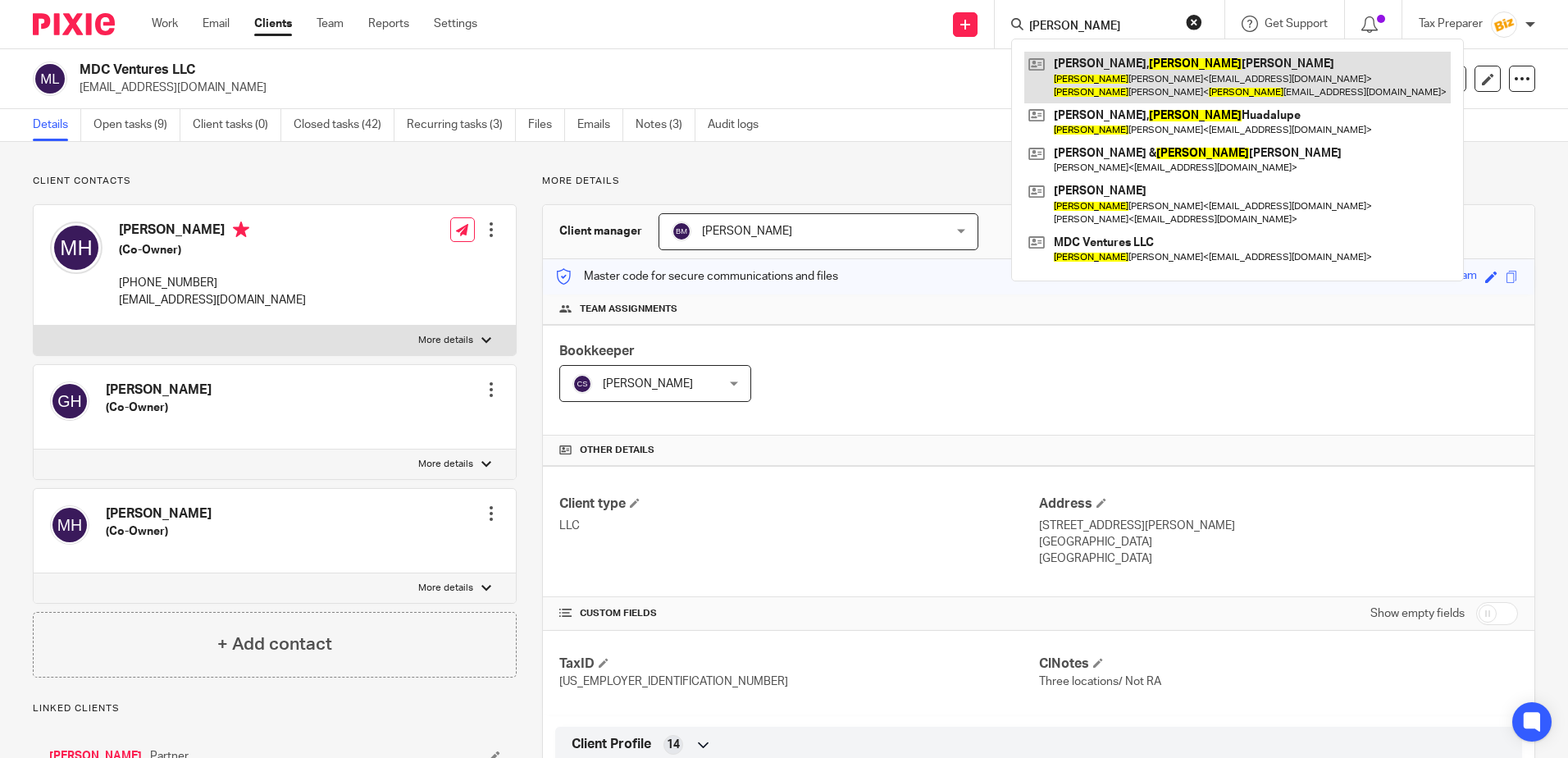
type input "[PERSON_NAME]"
click at [1123, 78] on link at bounding box center [1237, 77] width 427 height 51
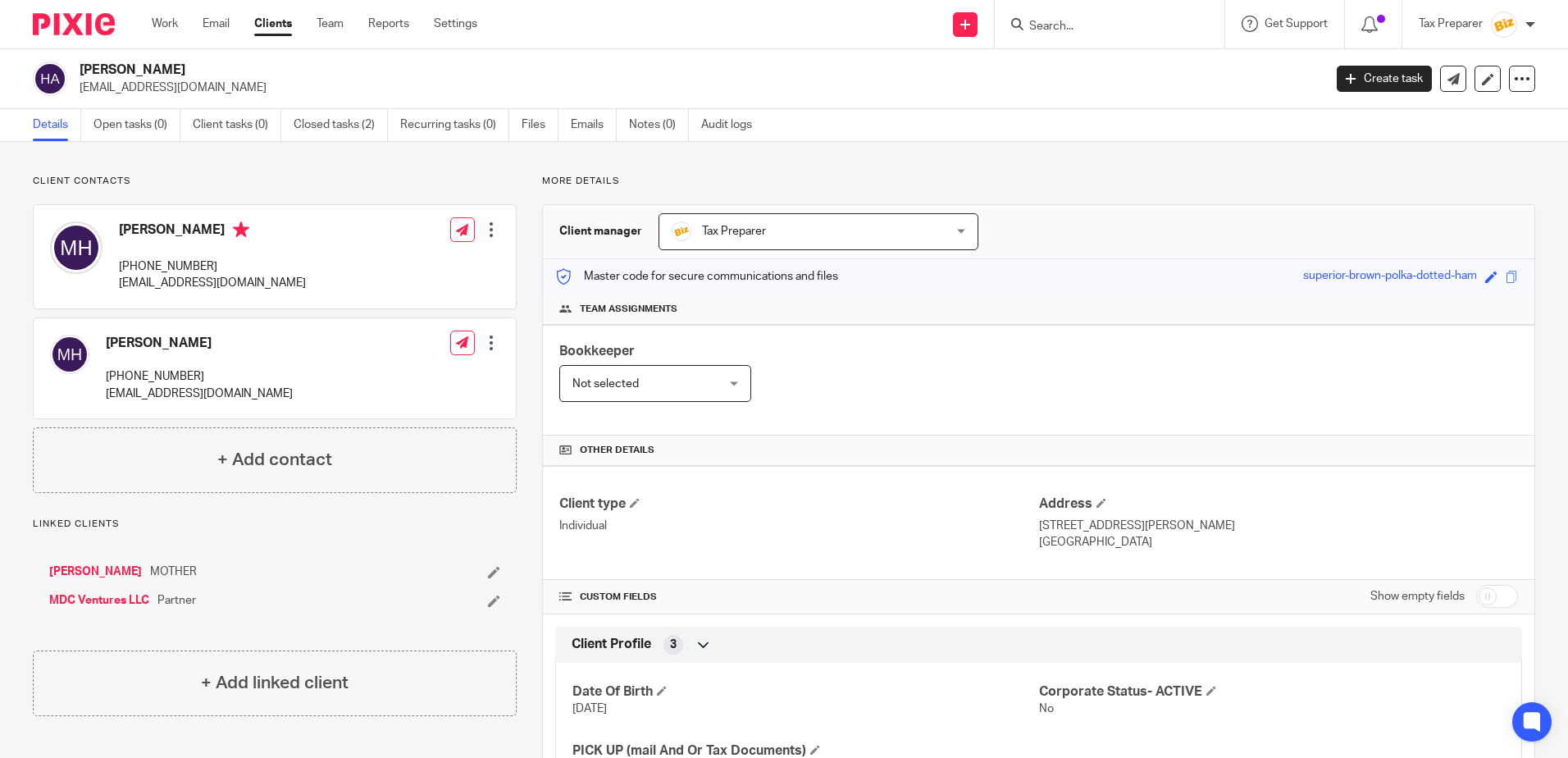
click at [1081, 29] on input "Search" at bounding box center [1101, 26] width 148 height 15
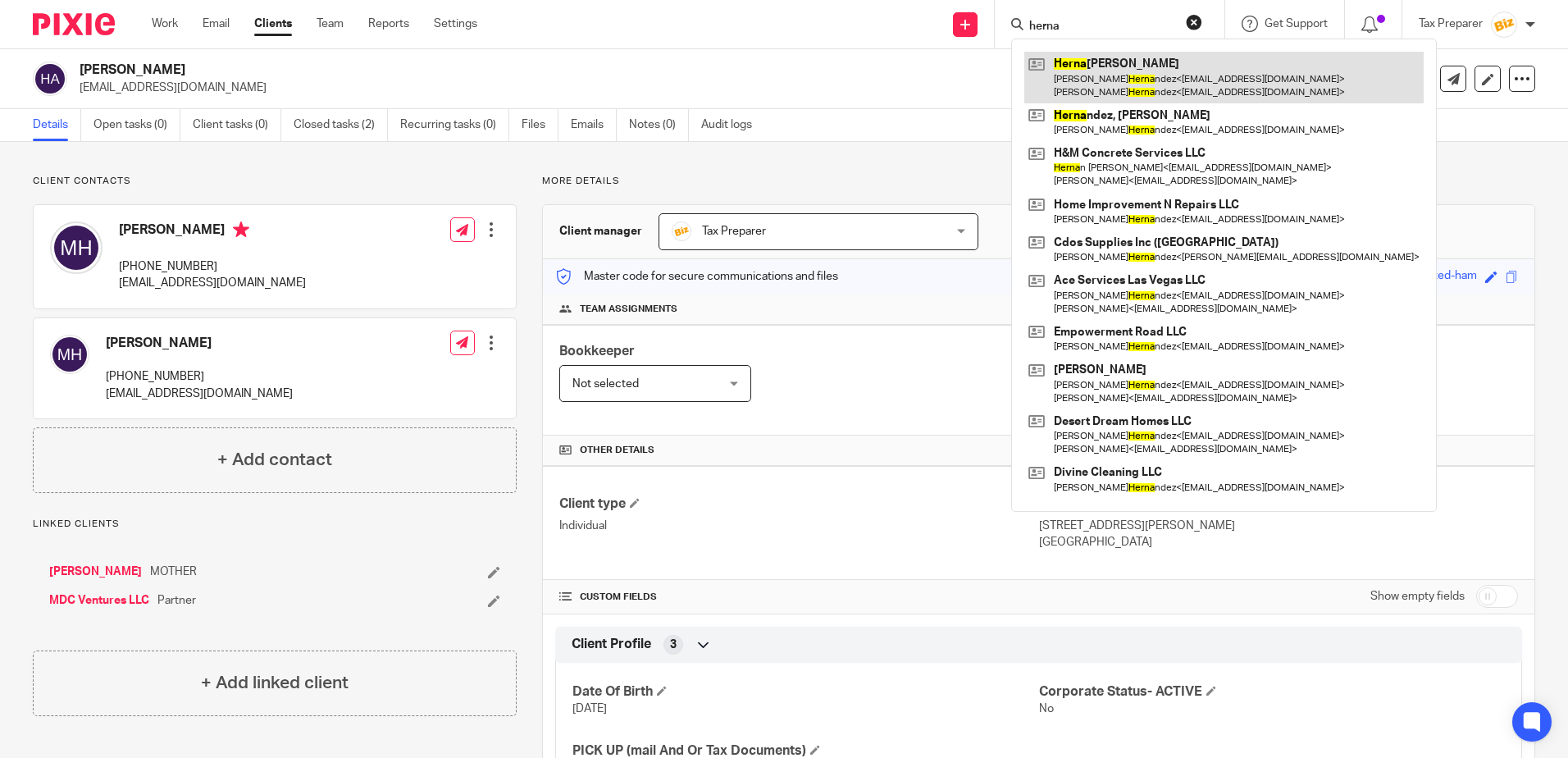
type input "herna"
click at [1134, 79] on link at bounding box center [1223, 77] width 399 height 51
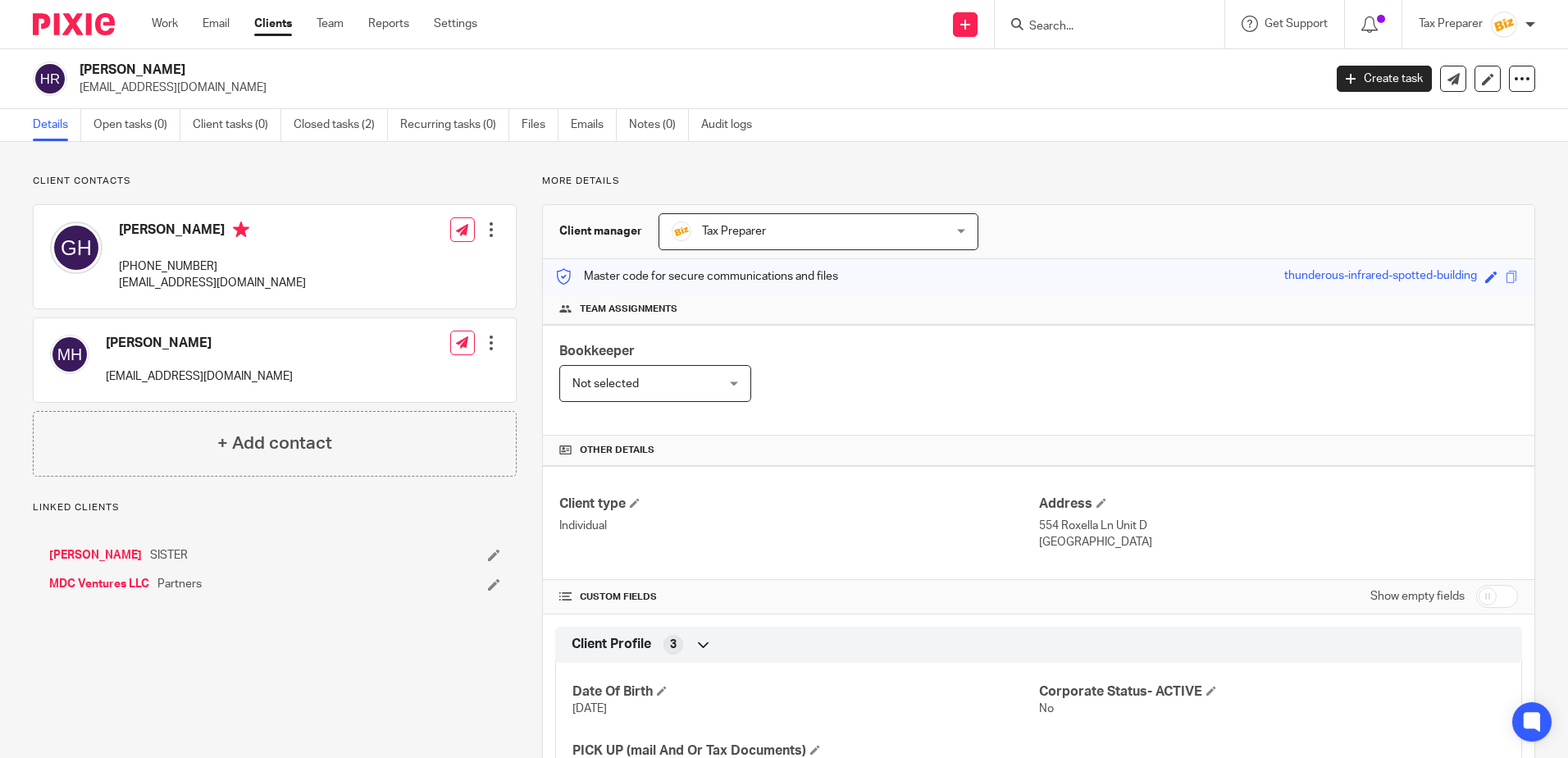
click at [183, 345] on h4 "[PERSON_NAME]" at bounding box center [199, 344] width 187 height 18
click at [332, 134] on link "Closed tasks (2)" at bounding box center [341, 124] width 94 height 32
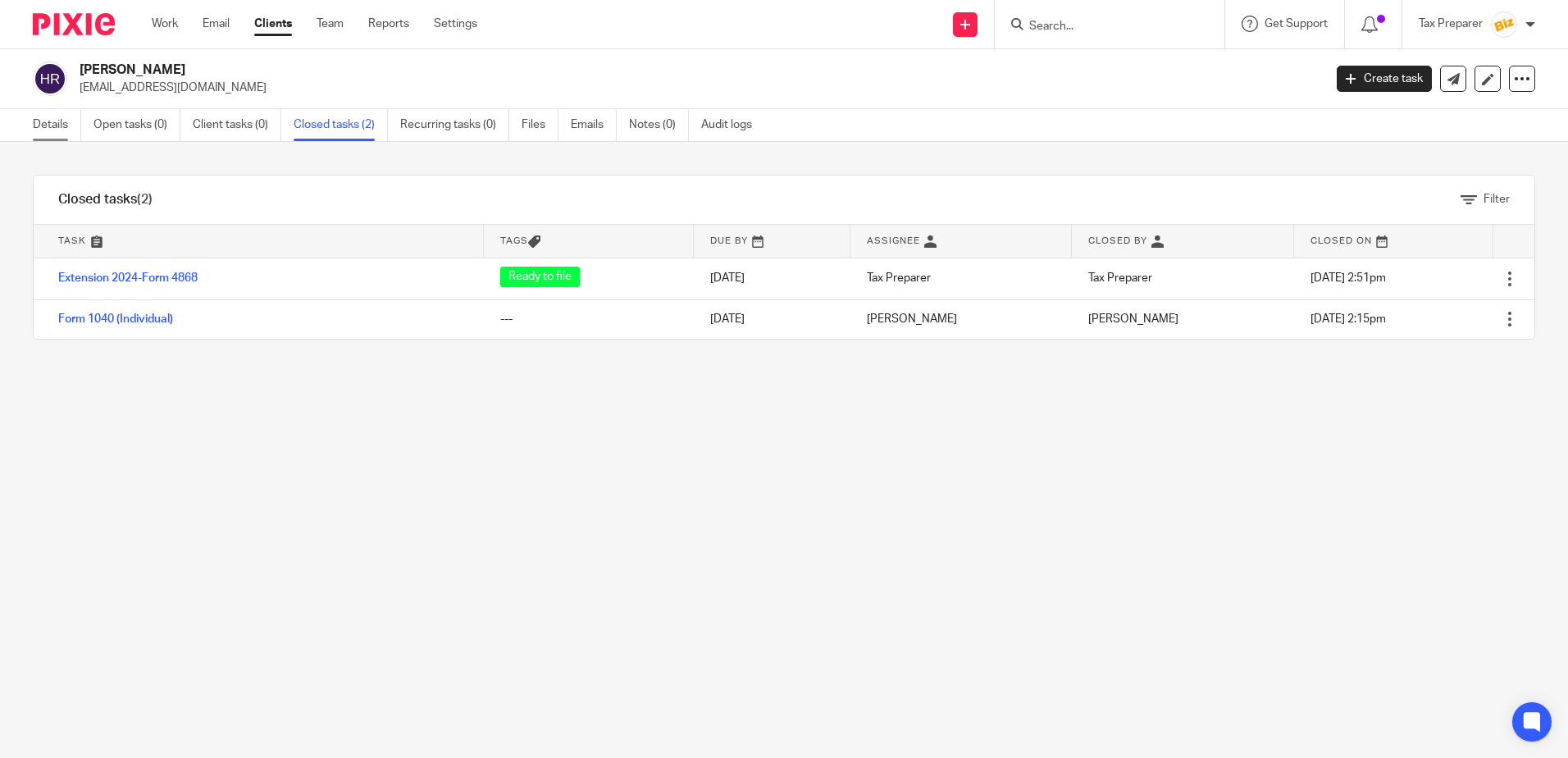
click at [52, 138] on link "Details" at bounding box center [57, 124] width 48 height 32
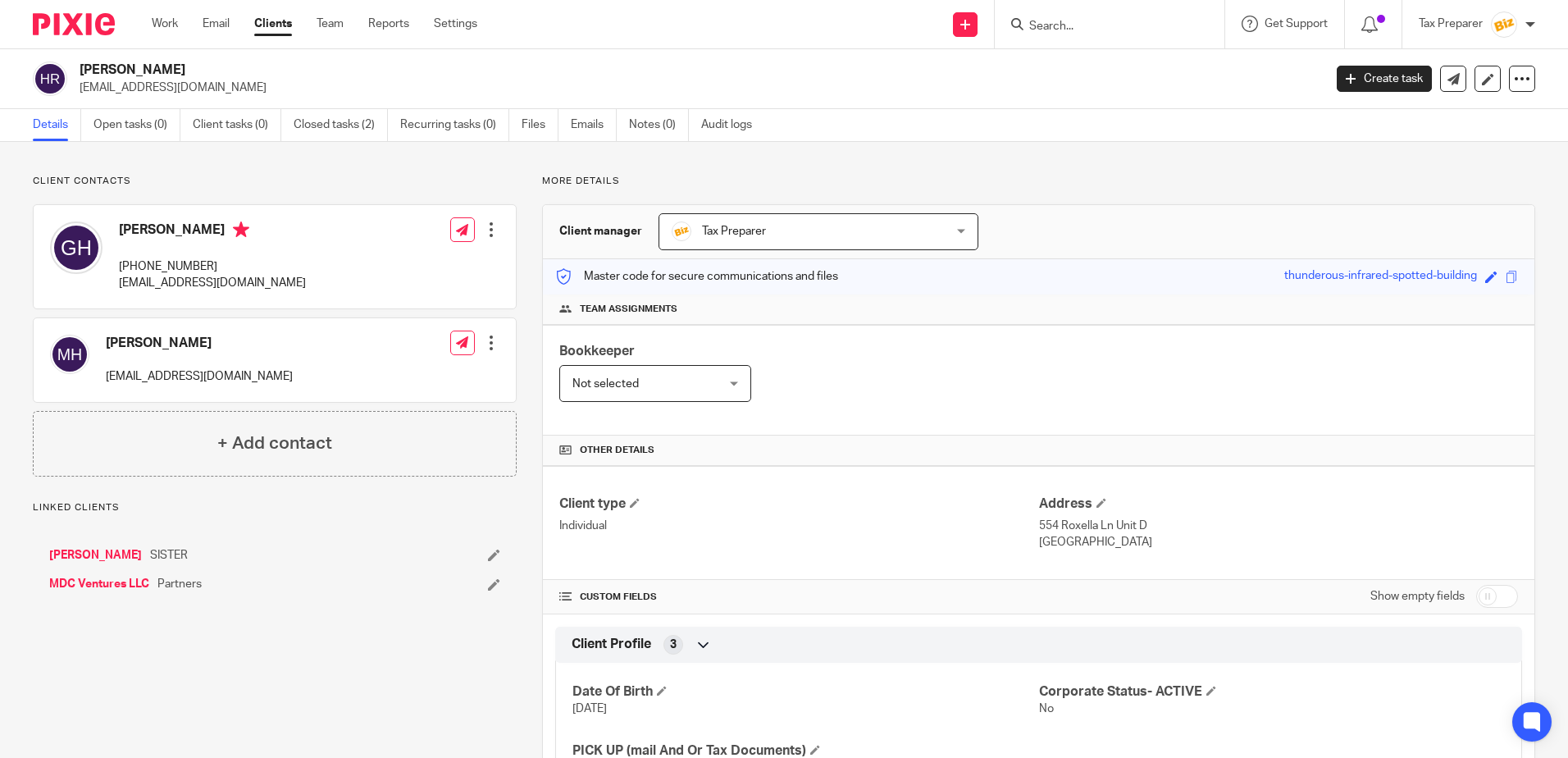
click at [160, 341] on h4 "[PERSON_NAME]" at bounding box center [199, 344] width 187 height 18
click at [160, 344] on h4 "[PERSON_NAME]" at bounding box center [199, 344] width 187 height 18
click at [105, 579] on link "MDC Ventures LLC" at bounding box center [99, 584] width 100 height 17
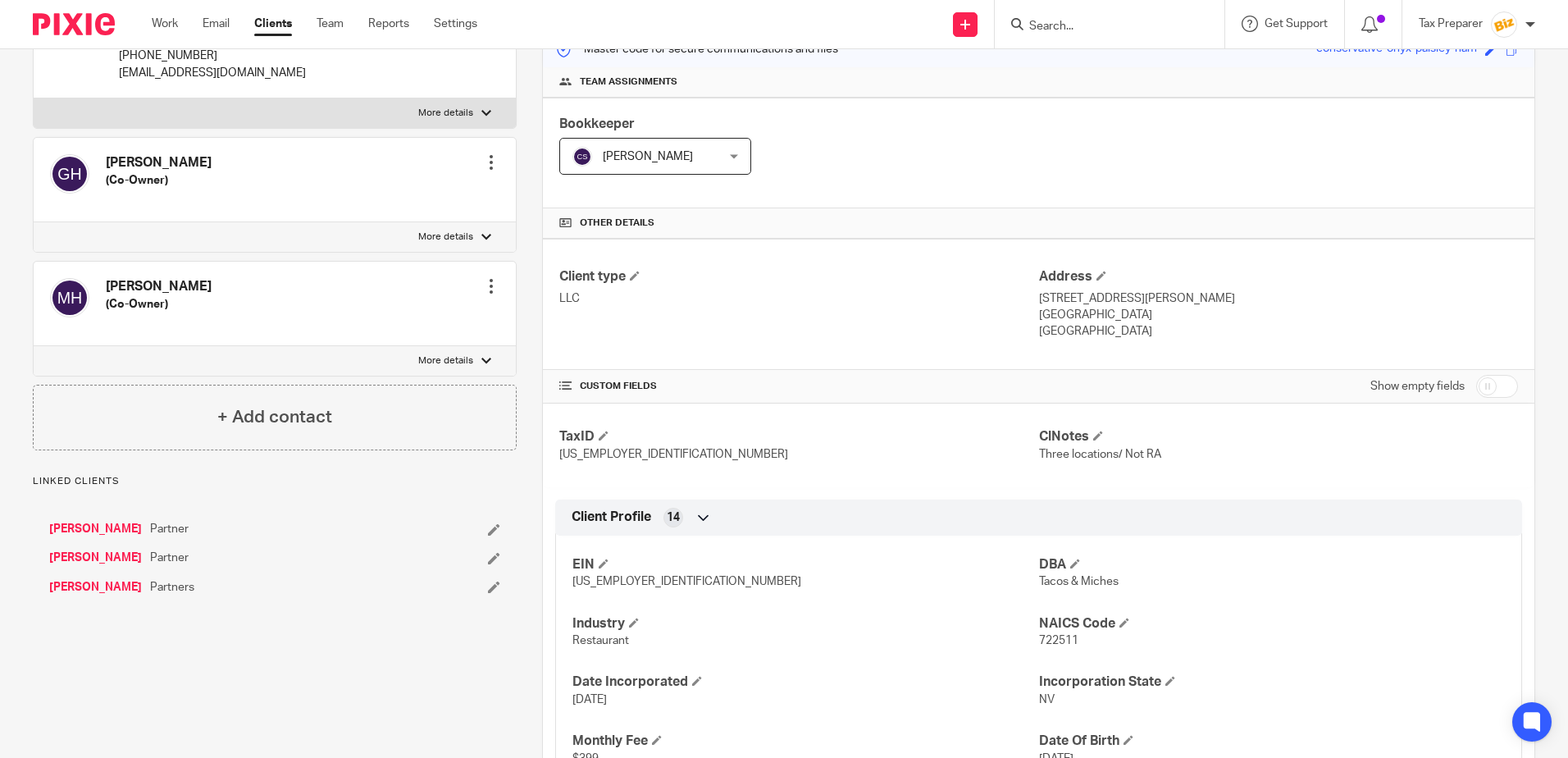
scroll to position [328, 0]
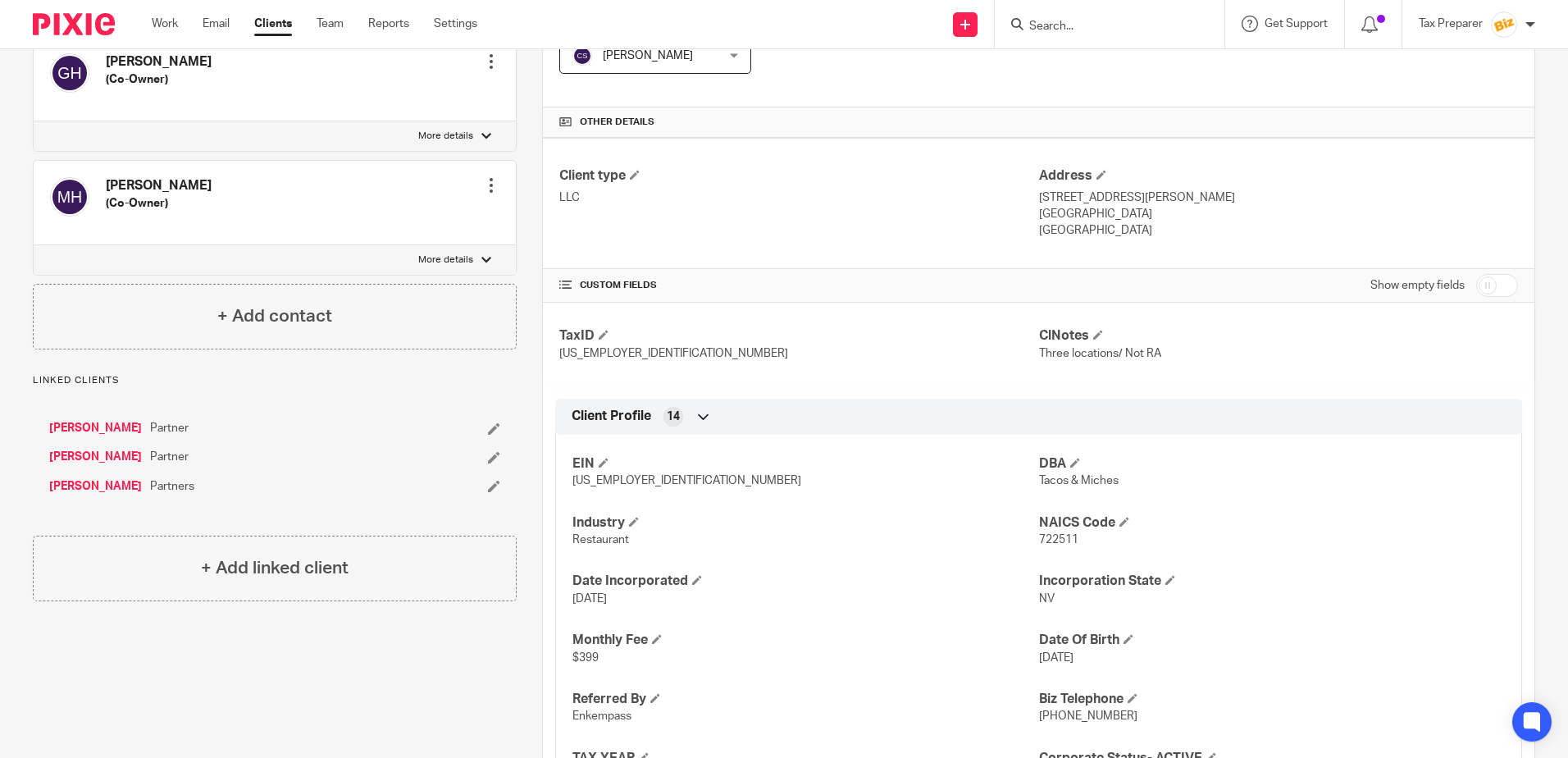
click at [1075, 29] on input "Search" at bounding box center [1101, 26] width 148 height 15
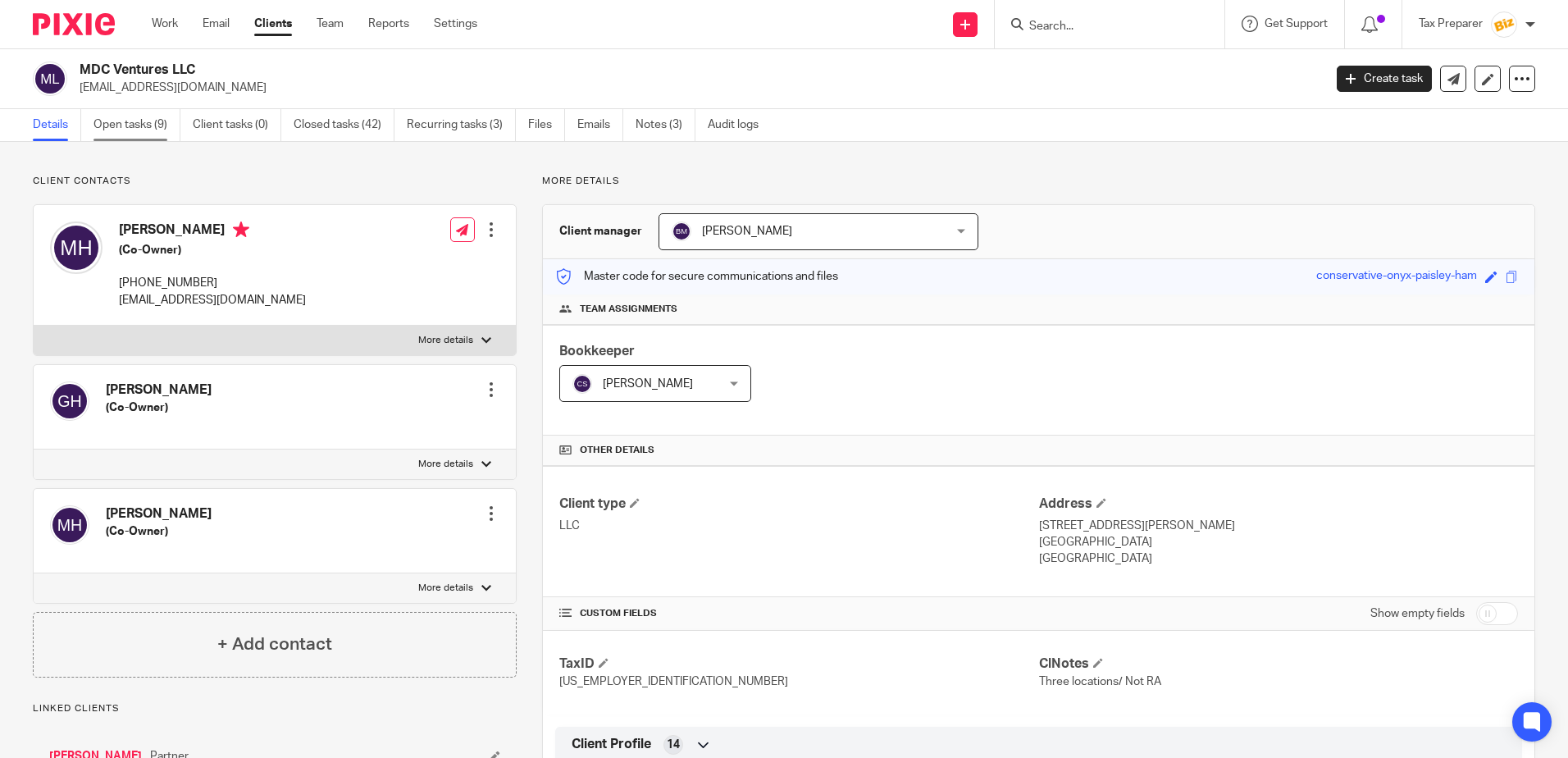
click at [132, 129] on link "Open tasks (9)" at bounding box center [137, 124] width 87 height 32
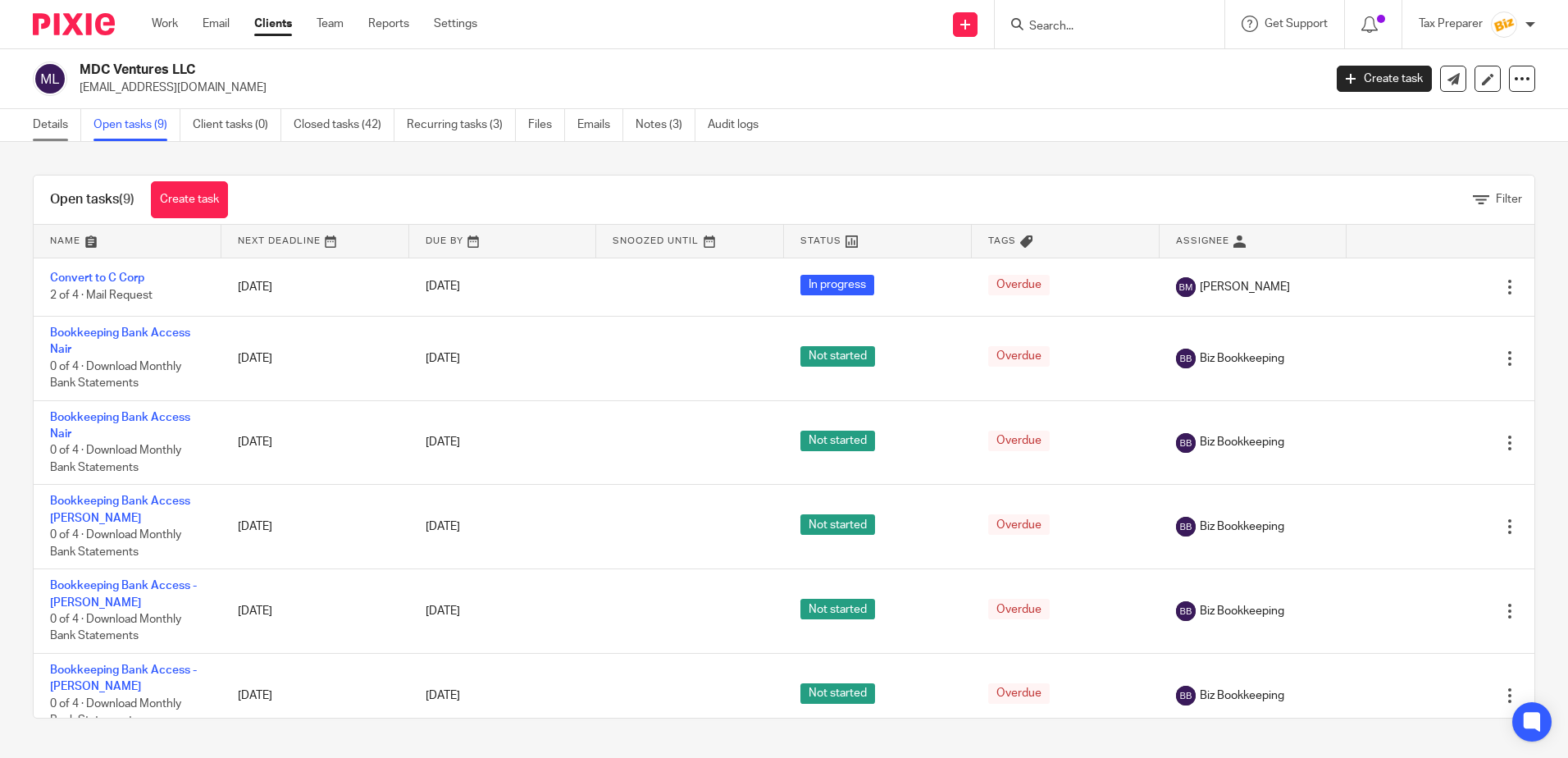
click at [62, 129] on link "Details" at bounding box center [57, 124] width 48 height 32
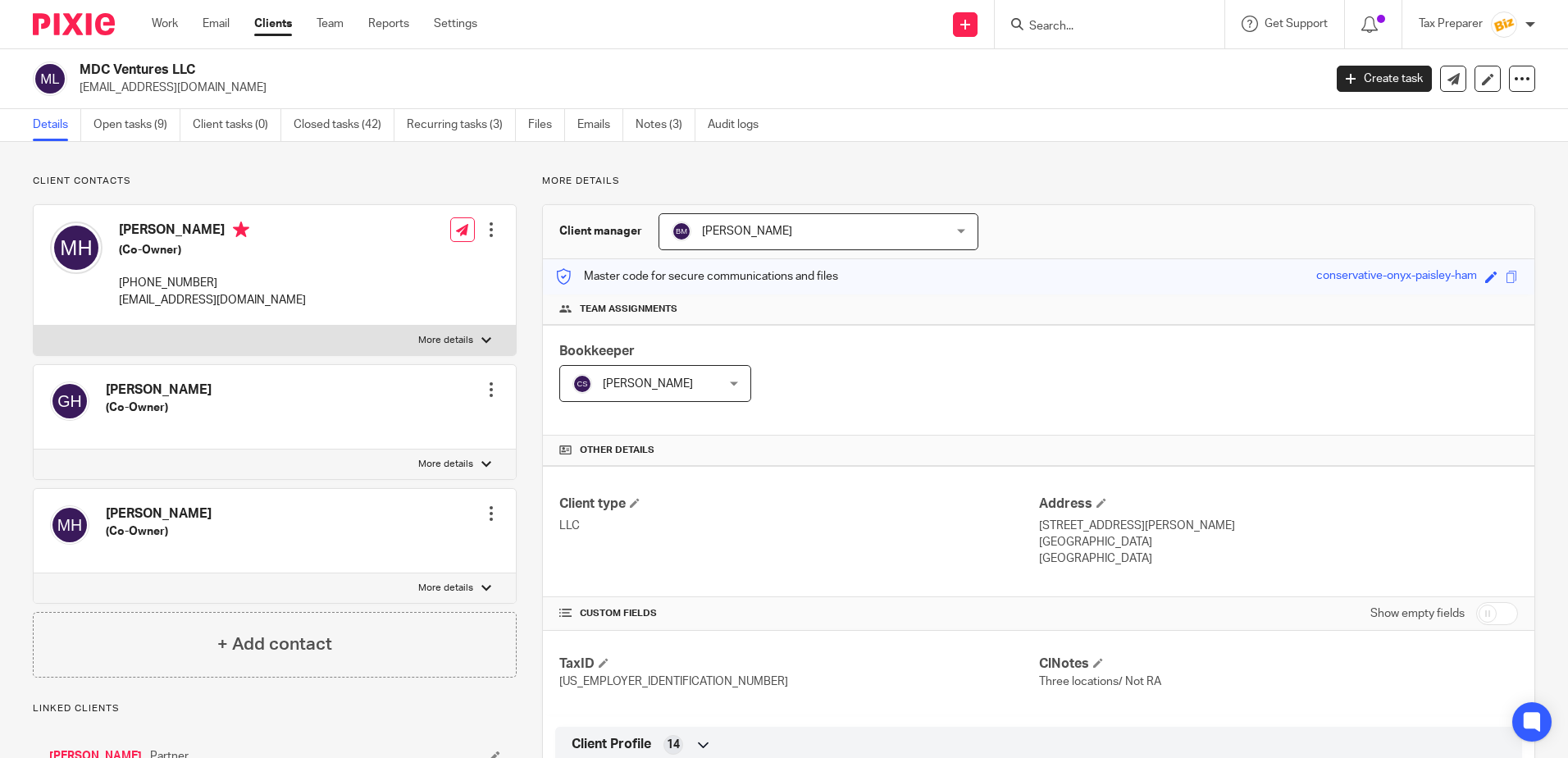
click at [1051, 24] on input "Search" at bounding box center [1101, 26] width 148 height 15
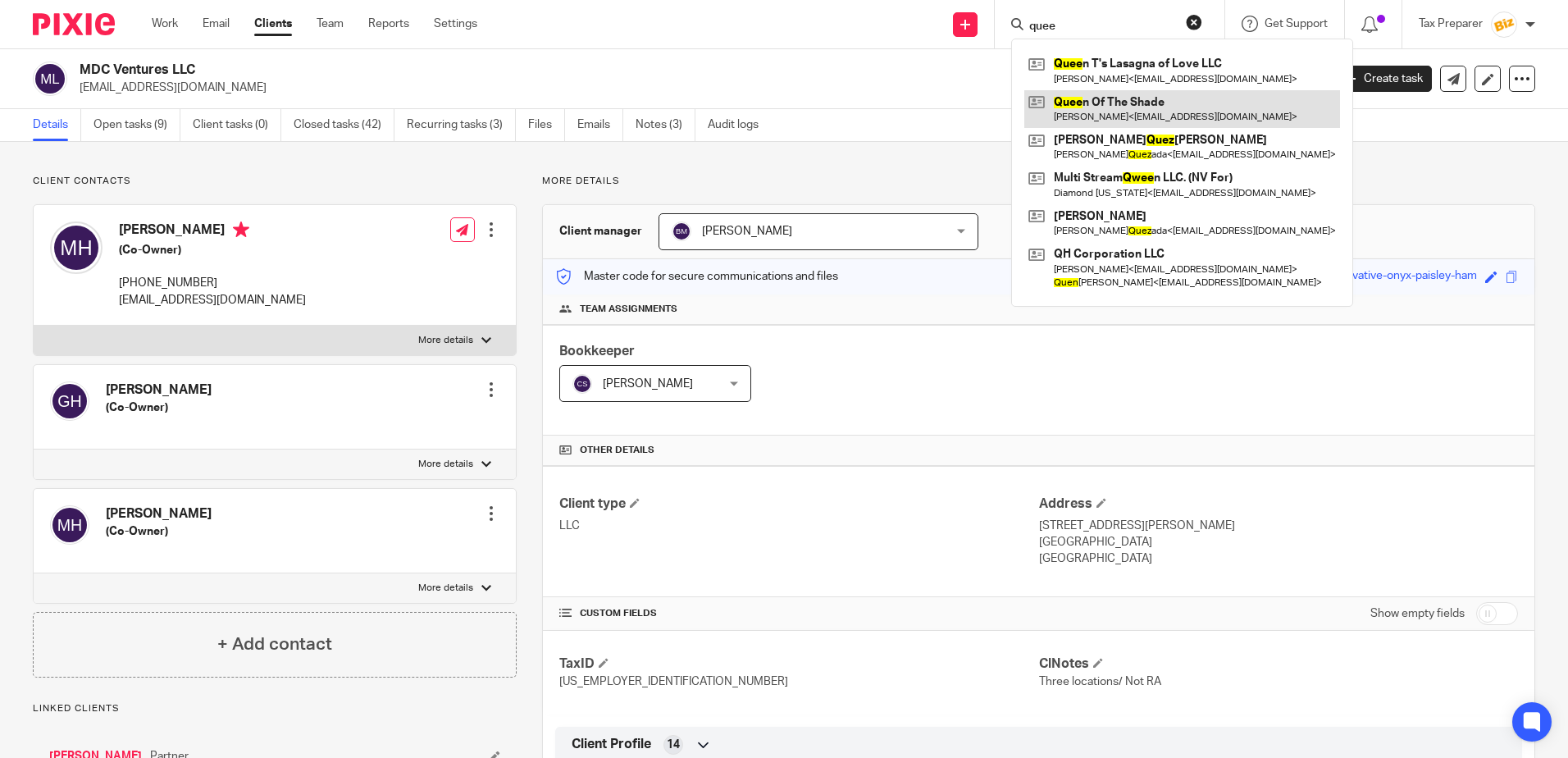
type input "quee"
click at [1125, 112] on link at bounding box center [1181, 109] width 316 height 38
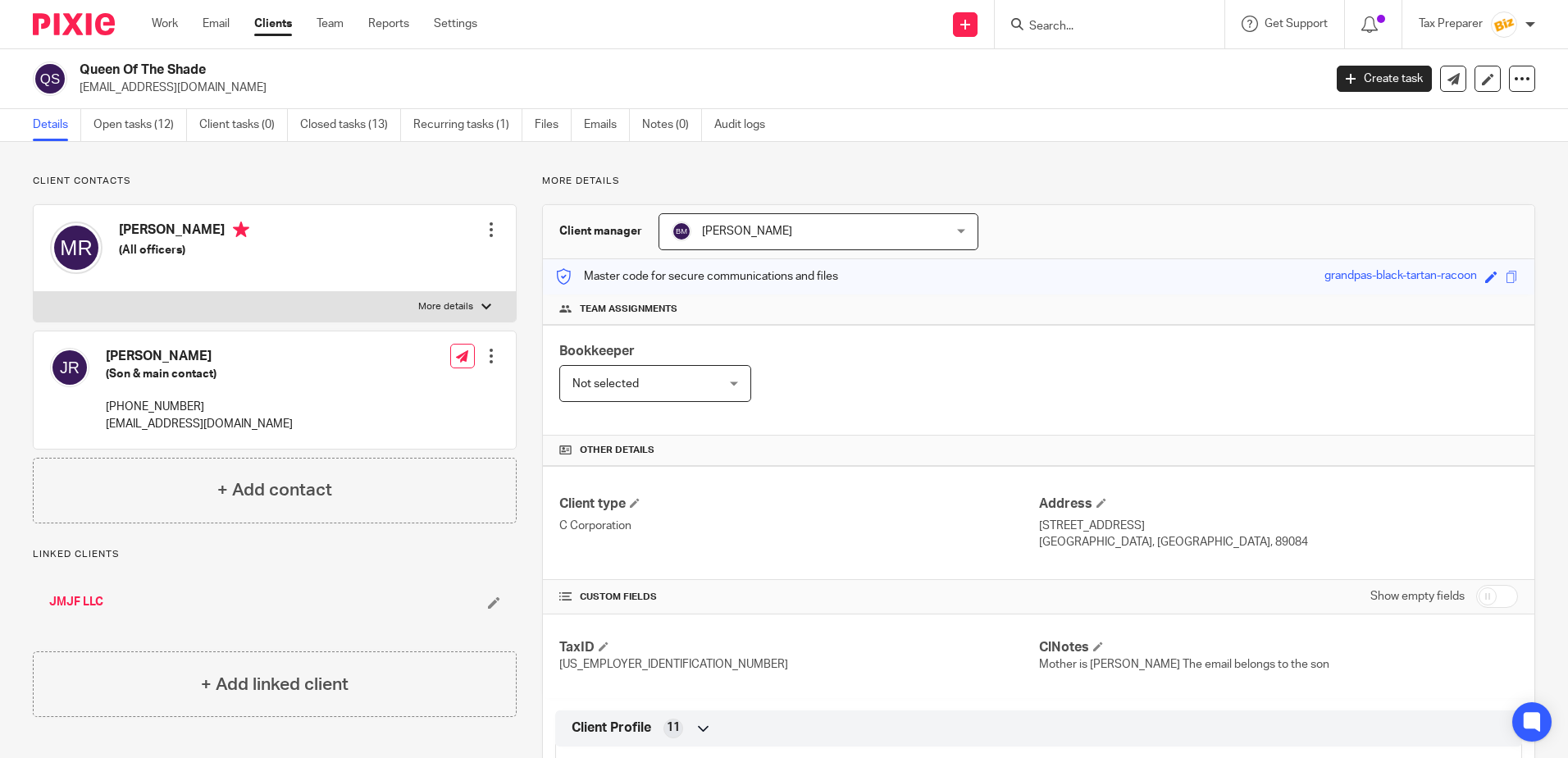
click at [1071, 27] on input "Search" at bounding box center [1101, 26] width 148 height 15
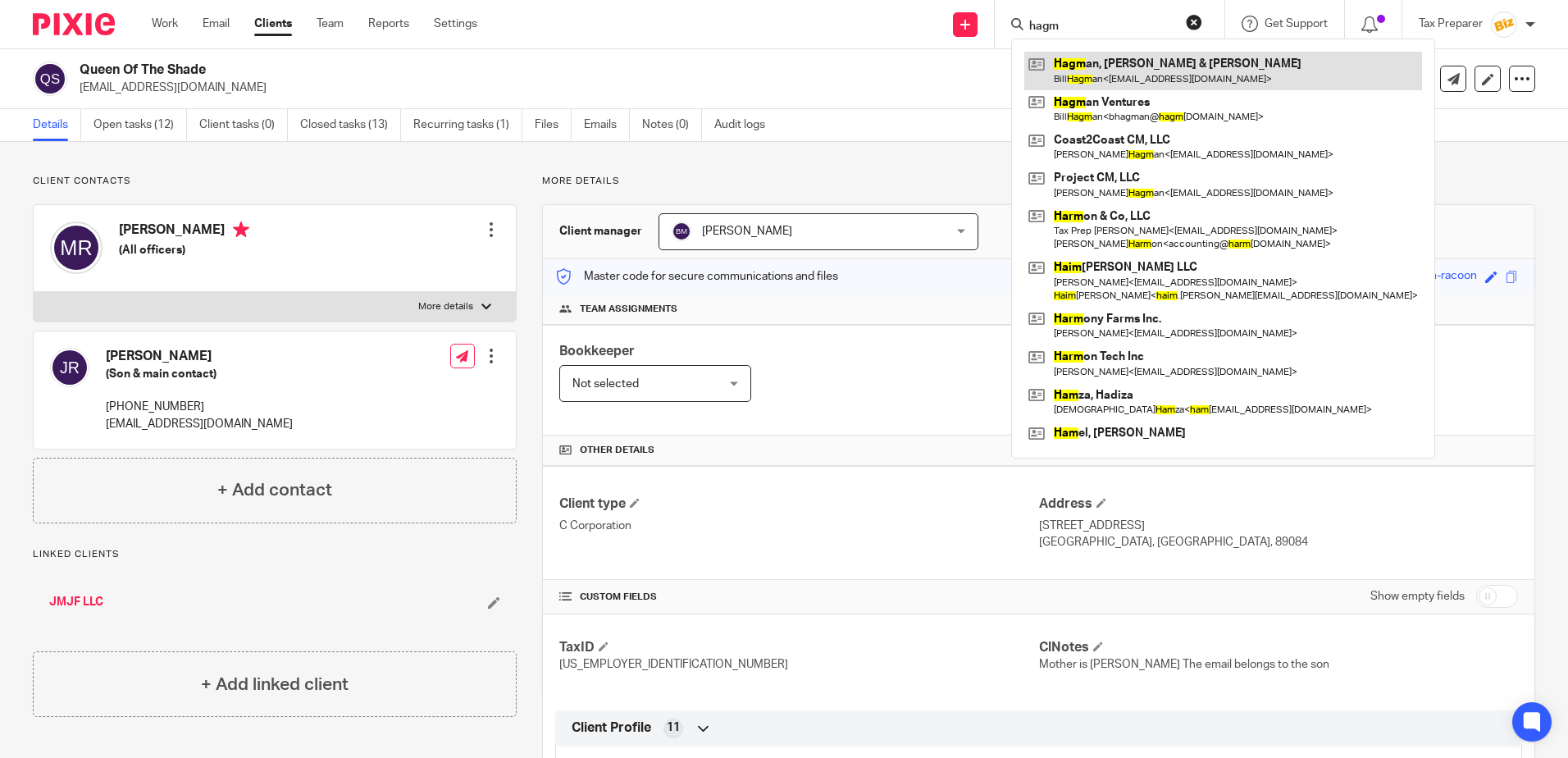
type input "hagm"
click at [1104, 60] on link at bounding box center [1222, 71] width 397 height 38
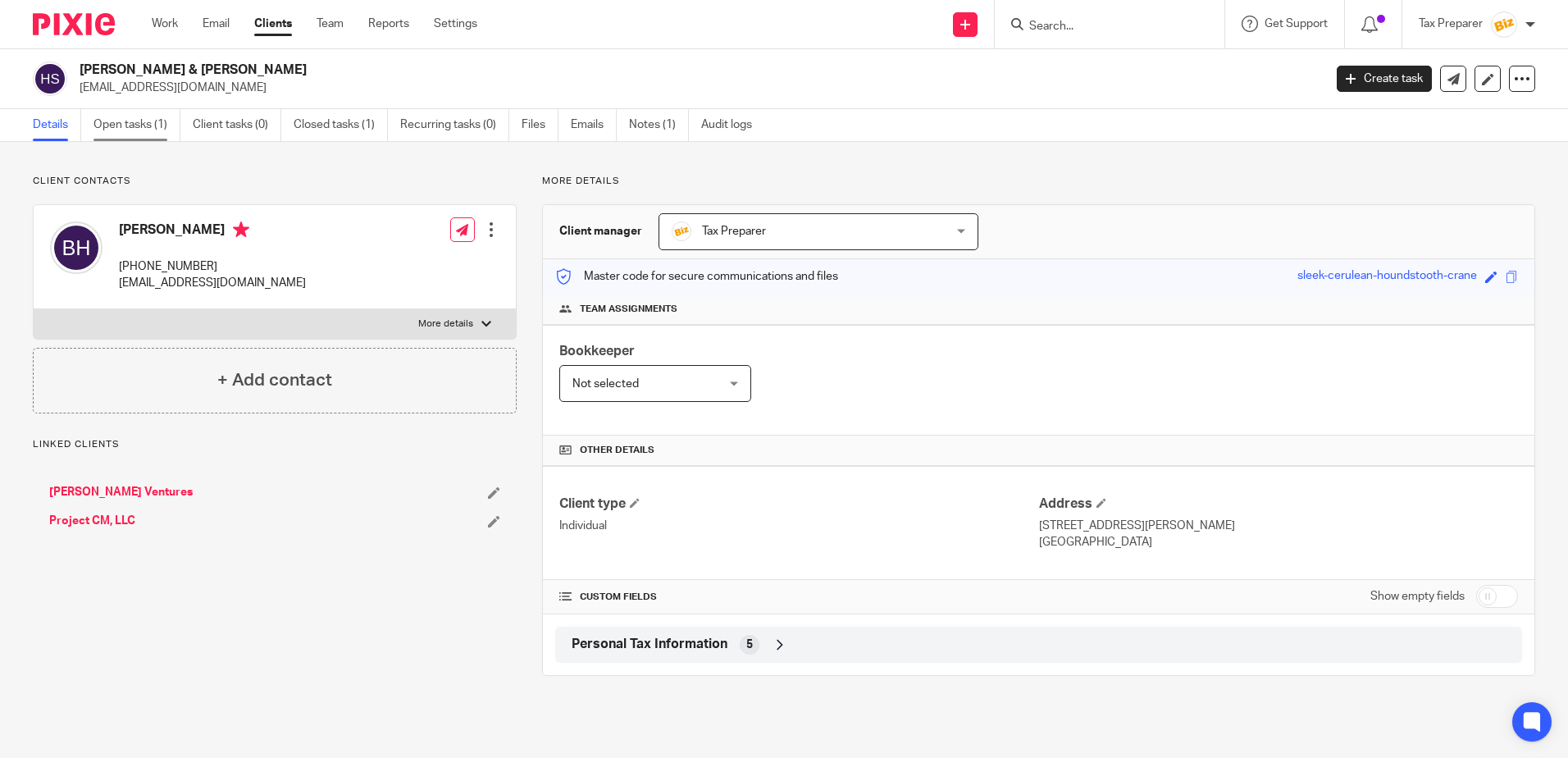
click at [158, 126] on link "Open tasks (1)" at bounding box center [137, 124] width 87 height 32
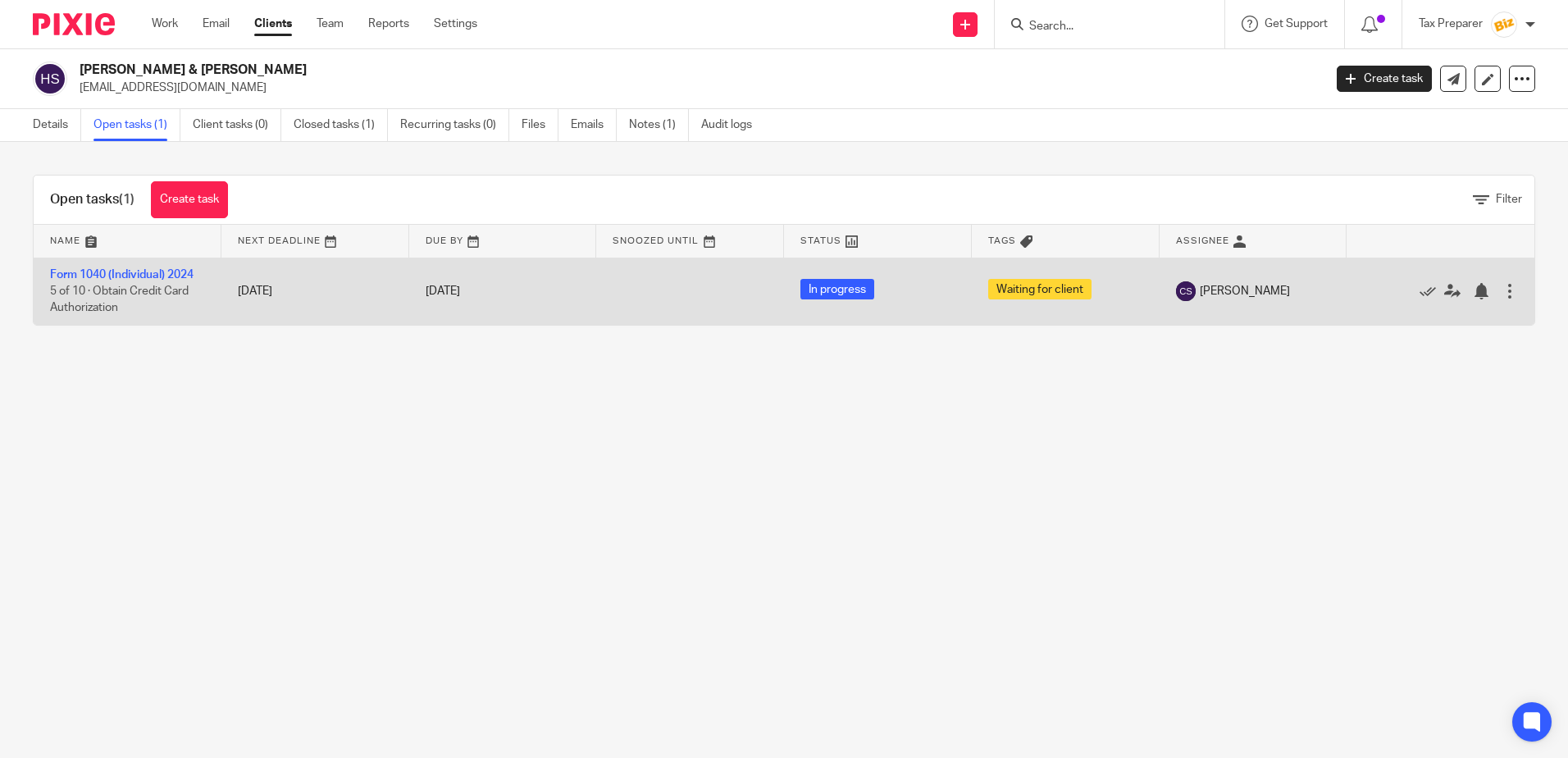
click at [122, 267] on td "Form 1040 (Individual) 2024 5 of 10 · Obtain Credit Card Authorization" at bounding box center [127, 291] width 188 height 68
click at [121, 270] on link "Form 1040 (Individual) 2024" at bounding box center [121, 275] width 144 height 12
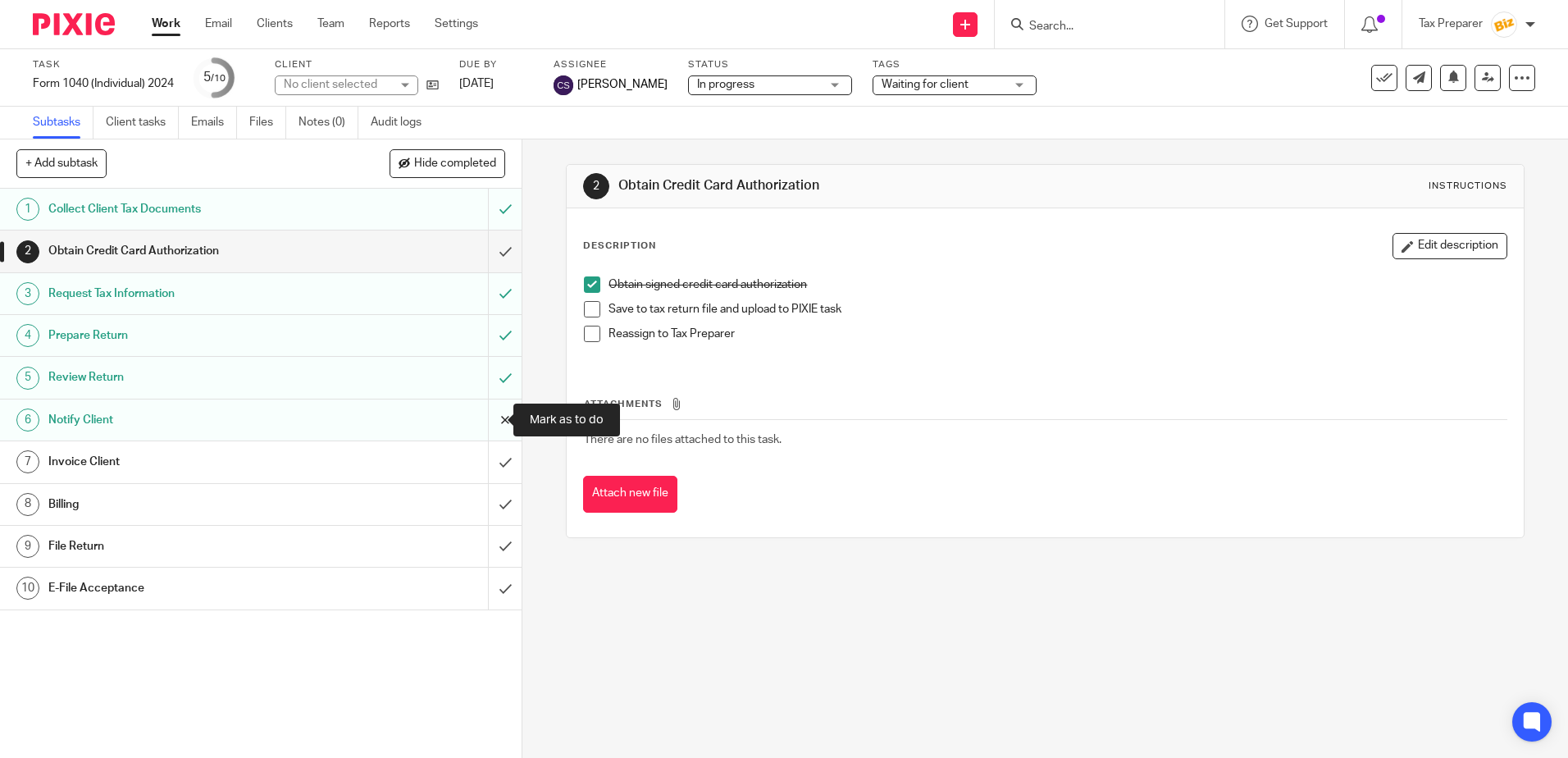
click at [486, 424] on input "submit" at bounding box center [260, 420] width 522 height 41
click at [326, 419] on div "Notify Client" at bounding box center [259, 419] width 424 height 24
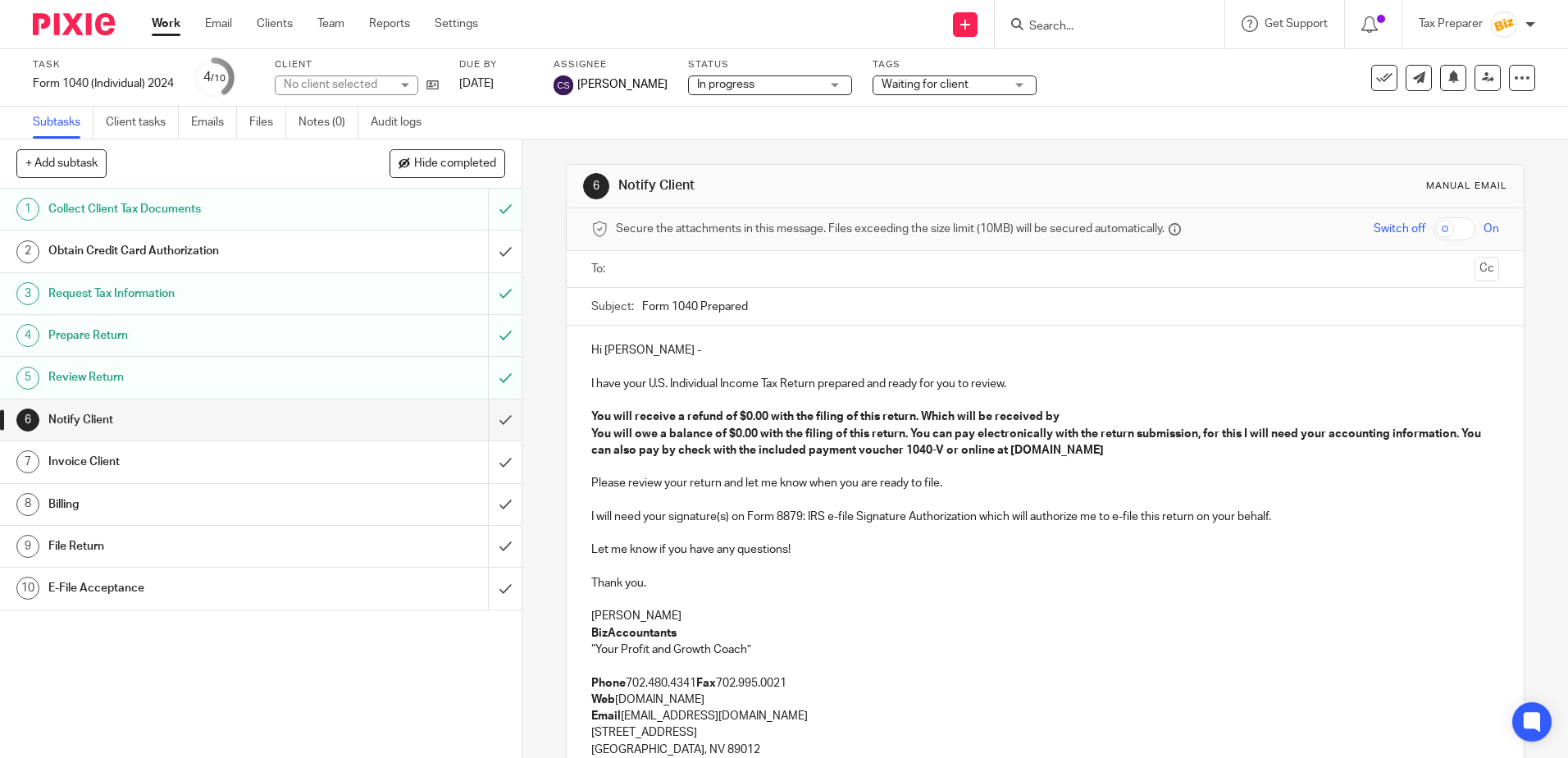
click at [666, 266] on input "text" at bounding box center [1044, 269] width 846 height 19
click at [609, 423] on strong "You will receive a refund of $0.00 with the filing of this return. Which will b…" at bounding box center [825, 420] width 468 height 12
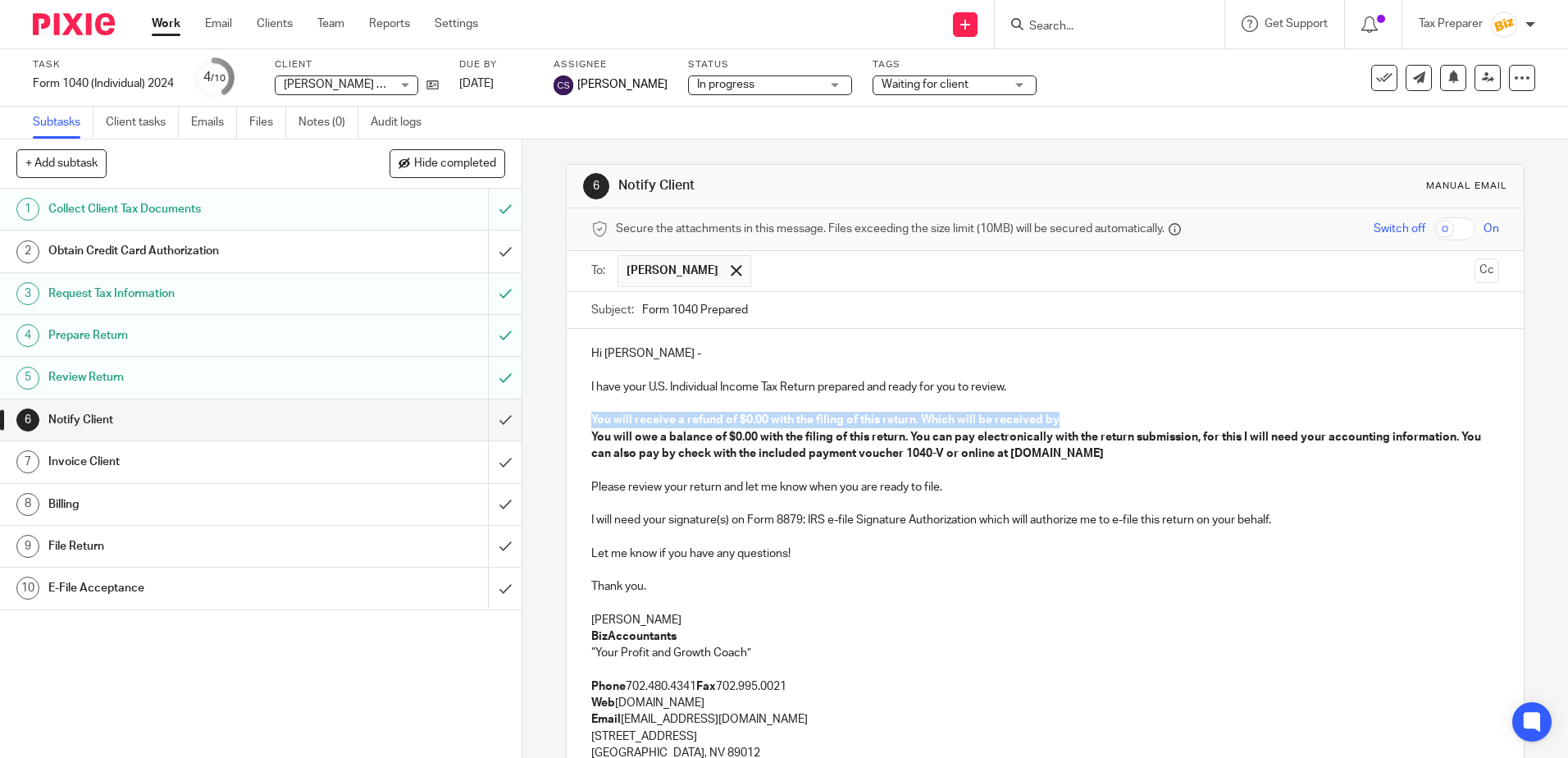
drag, startPoint x: 583, startPoint y: 416, endPoint x: 1064, endPoint y: 425, distance: 481.1
click at [1064, 425] on div "Hi Bill - I have your U.S. Individual Income Tax Return prepared and ready for …" at bounding box center [1044, 618] width 956 height 578
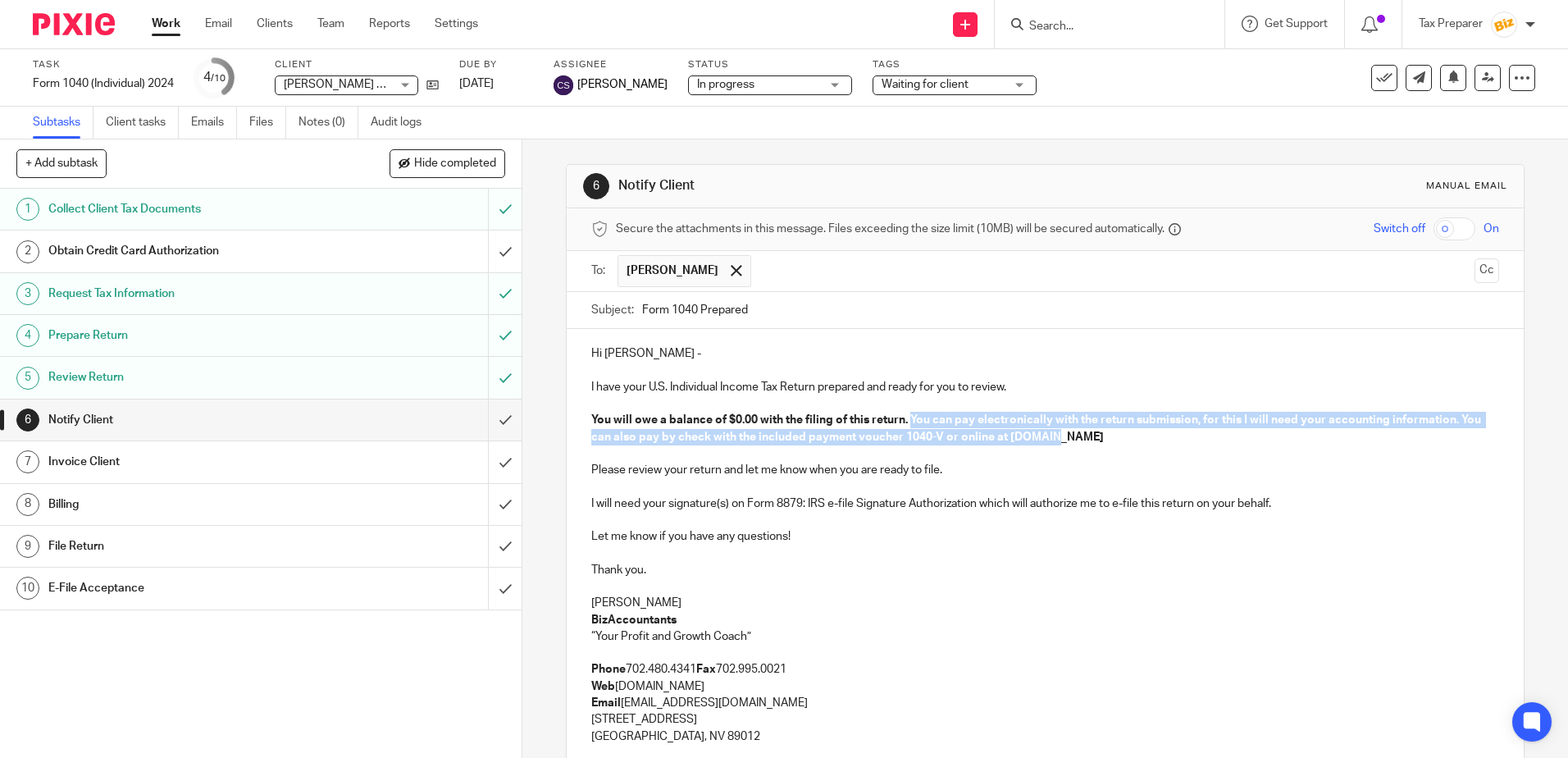
drag, startPoint x: 907, startPoint y: 418, endPoint x: 1082, endPoint y: 438, distance: 176.1
click at [1082, 438] on p "You will owe a balance of $0.00 with the filing of this return. You can pay ele…" at bounding box center [1044, 429] width 907 height 33
click at [928, 431] on strong "You will owe a balance of $0.00 with the filing of this return. You can pay ele…" at bounding box center [1037, 428] width 892 height 27
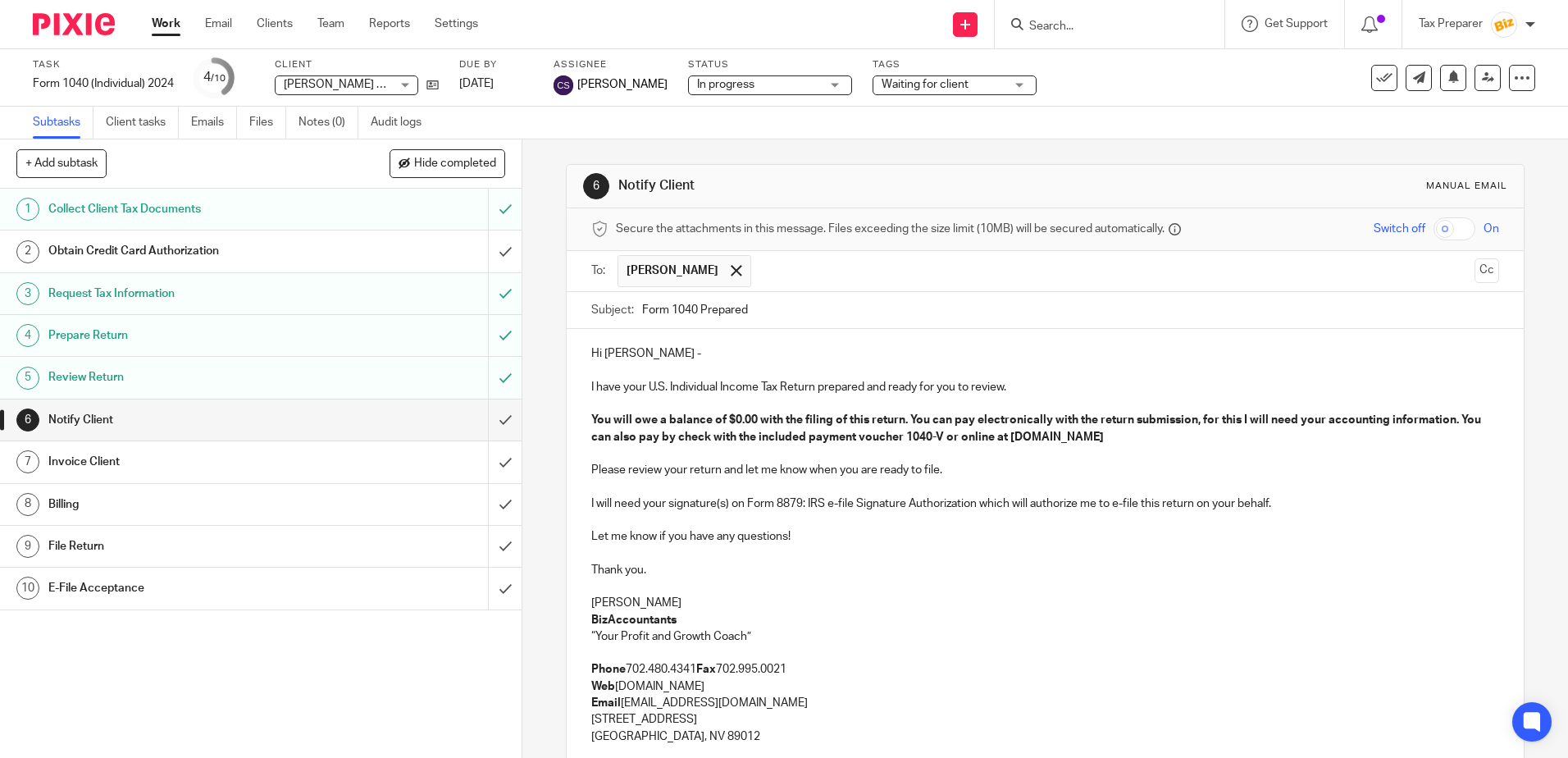
click at [753, 418] on strong "You will owe a balance of $0.00 with the filing of this return. You can pay ele…" at bounding box center [1037, 428] width 892 height 27
click at [773, 422] on strong "You will owe a balance of $1,332 for Federal & $4,246 from State with the filin…" at bounding box center [1035, 428] width 887 height 27
click at [776, 422] on strong "You will owe a balance of $1,332 for Federal & $4,246 from State with the filin…" at bounding box center [1035, 428] width 887 height 27
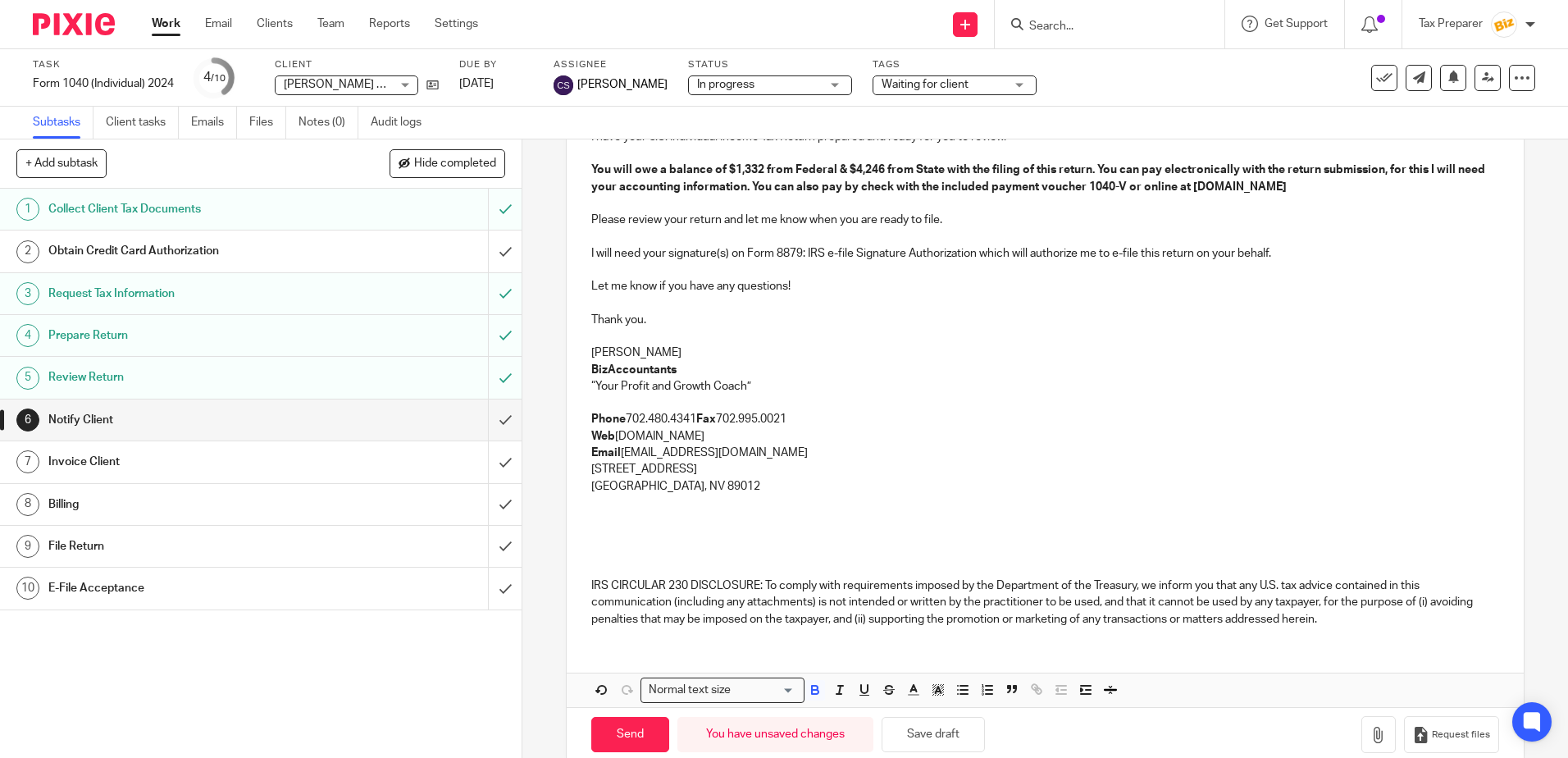
scroll to position [279, 0]
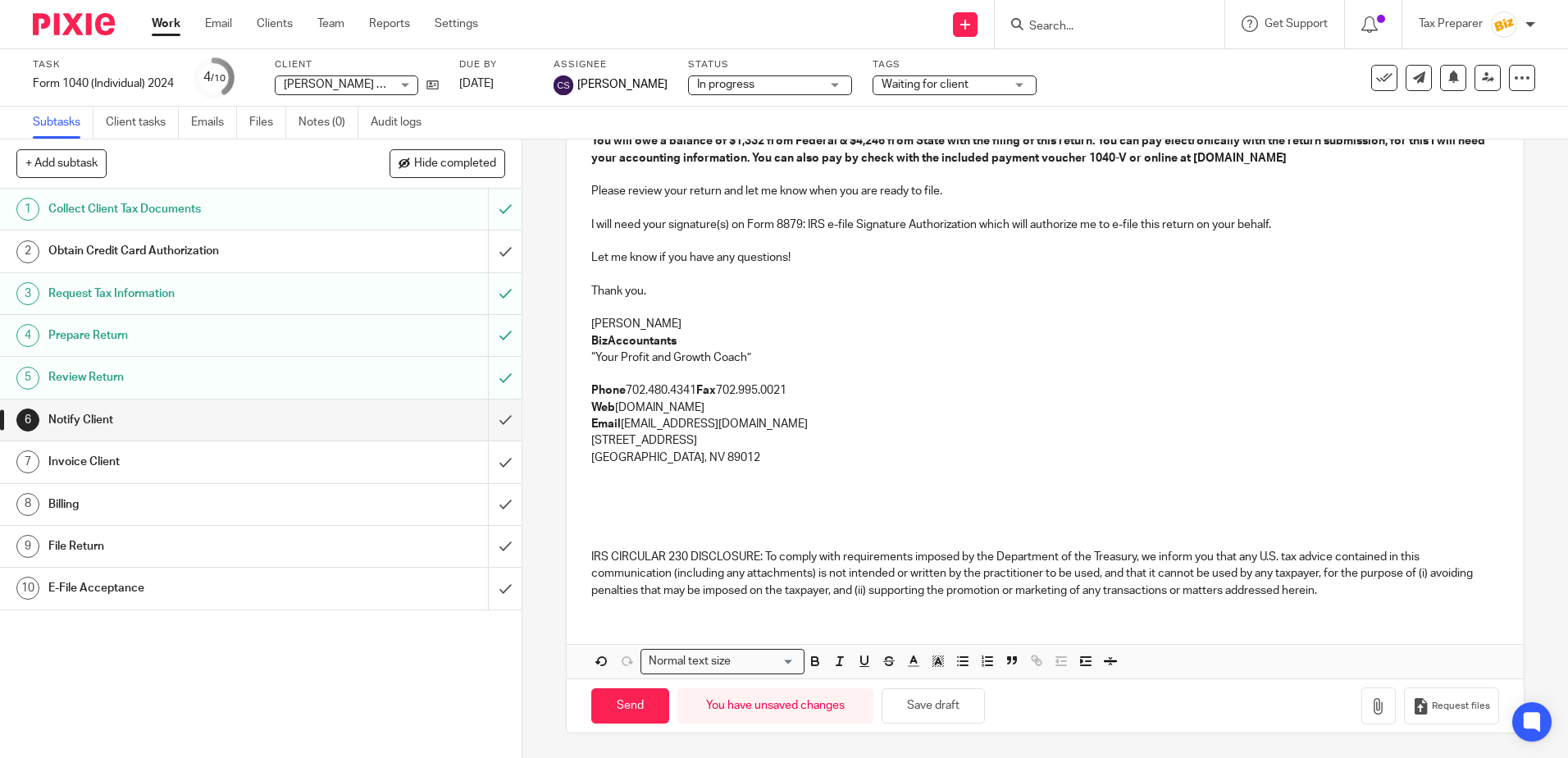
click at [667, 326] on p "Anna McDaniel" at bounding box center [1044, 324] width 907 height 17
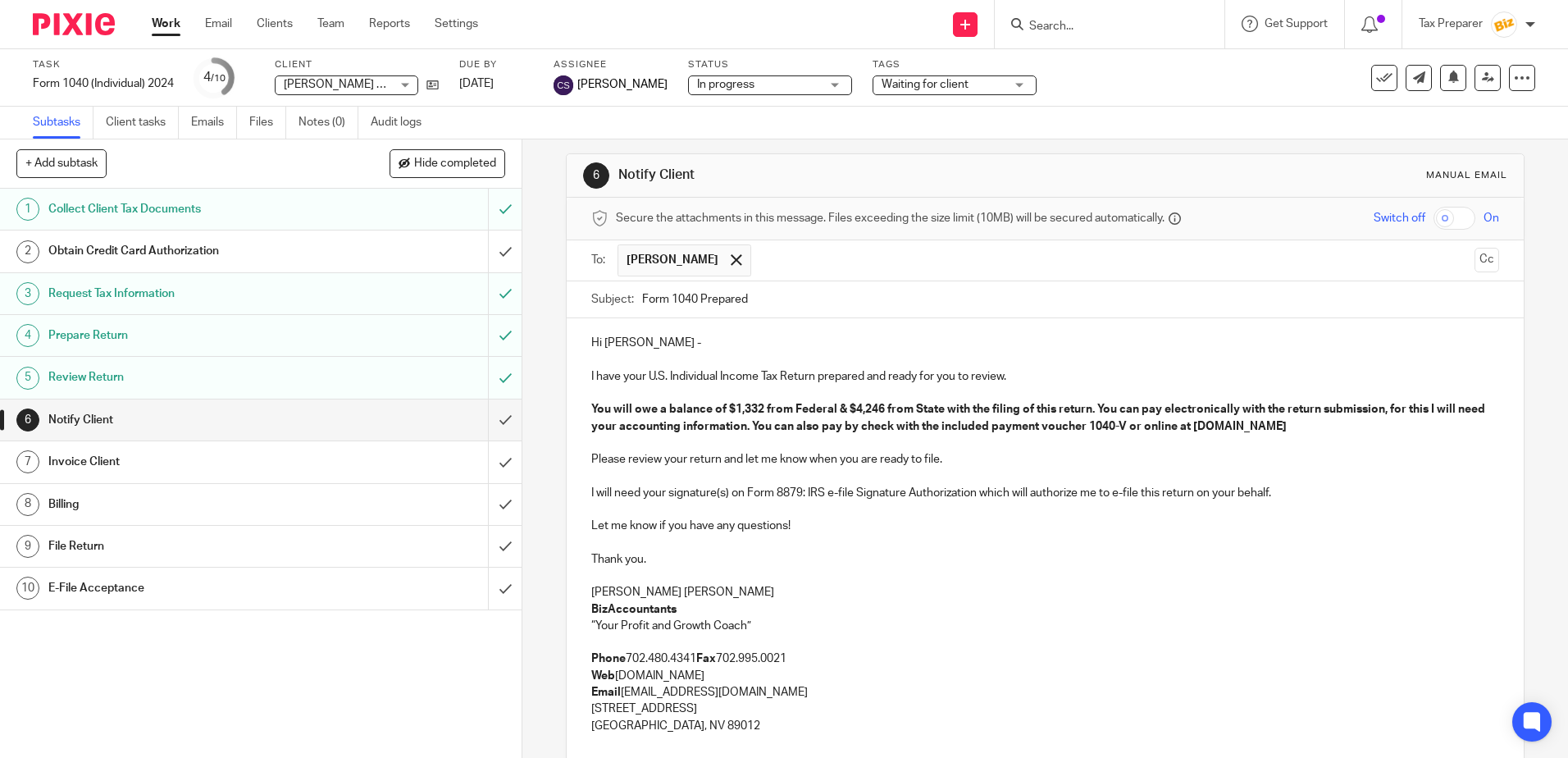
scroll to position [0, 0]
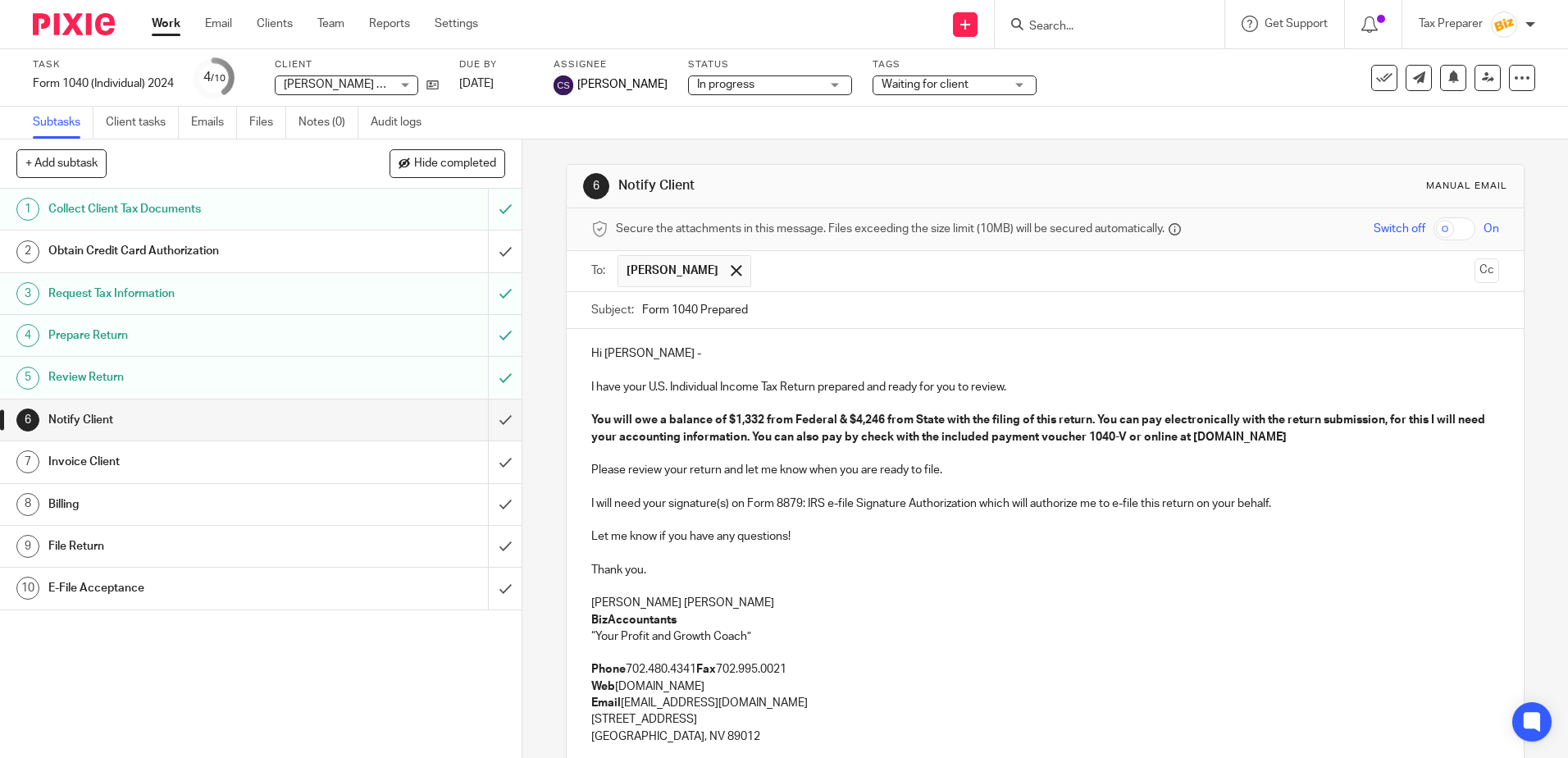
click at [768, 311] on input "Form 1040 Prepared" at bounding box center [1070, 310] width 856 height 37
click at [754, 308] on input "Form 1040 Prepared adjusted" at bounding box center [1070, 310] width 856 height 37
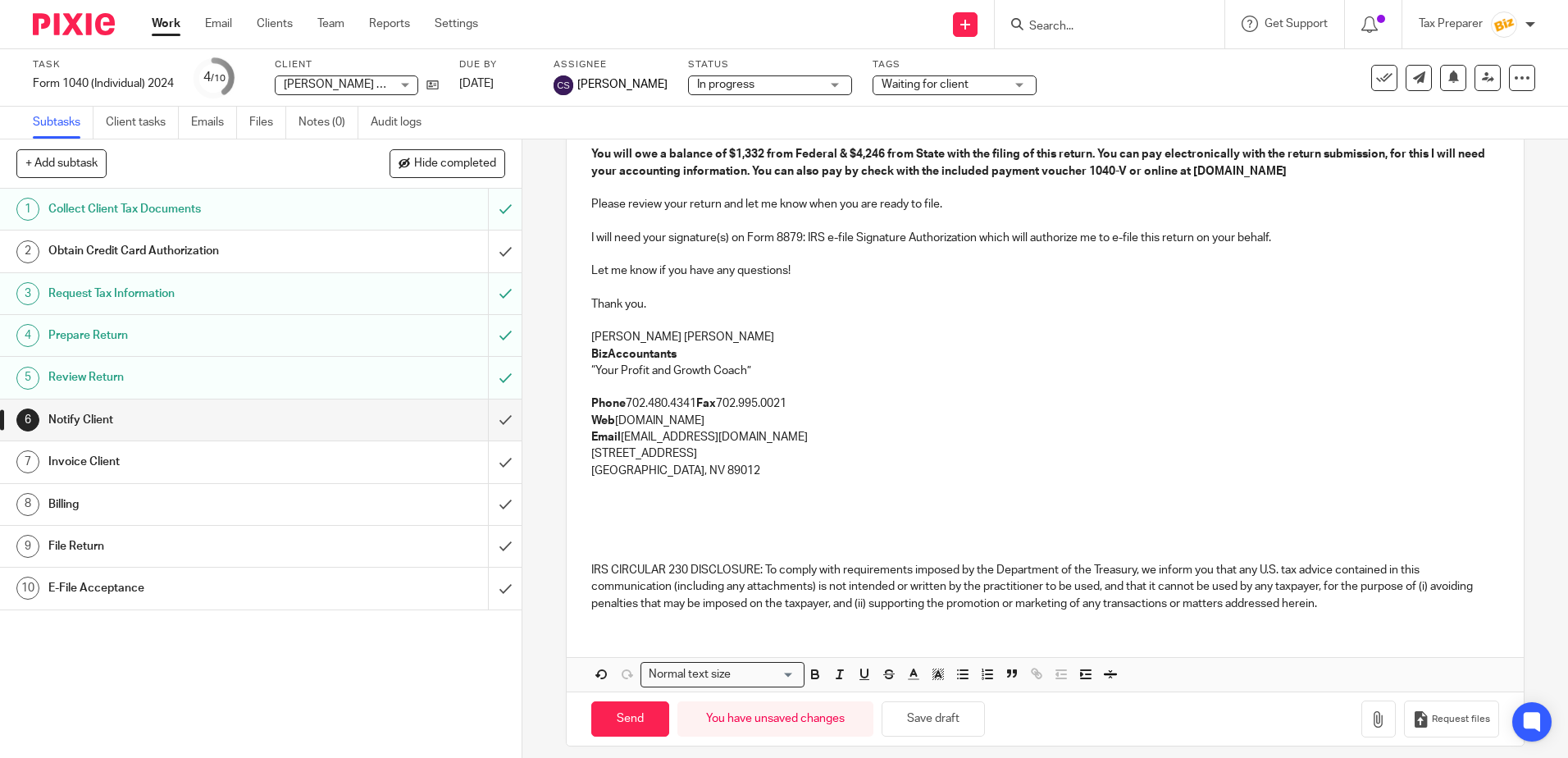
scroll to position [279, 0]
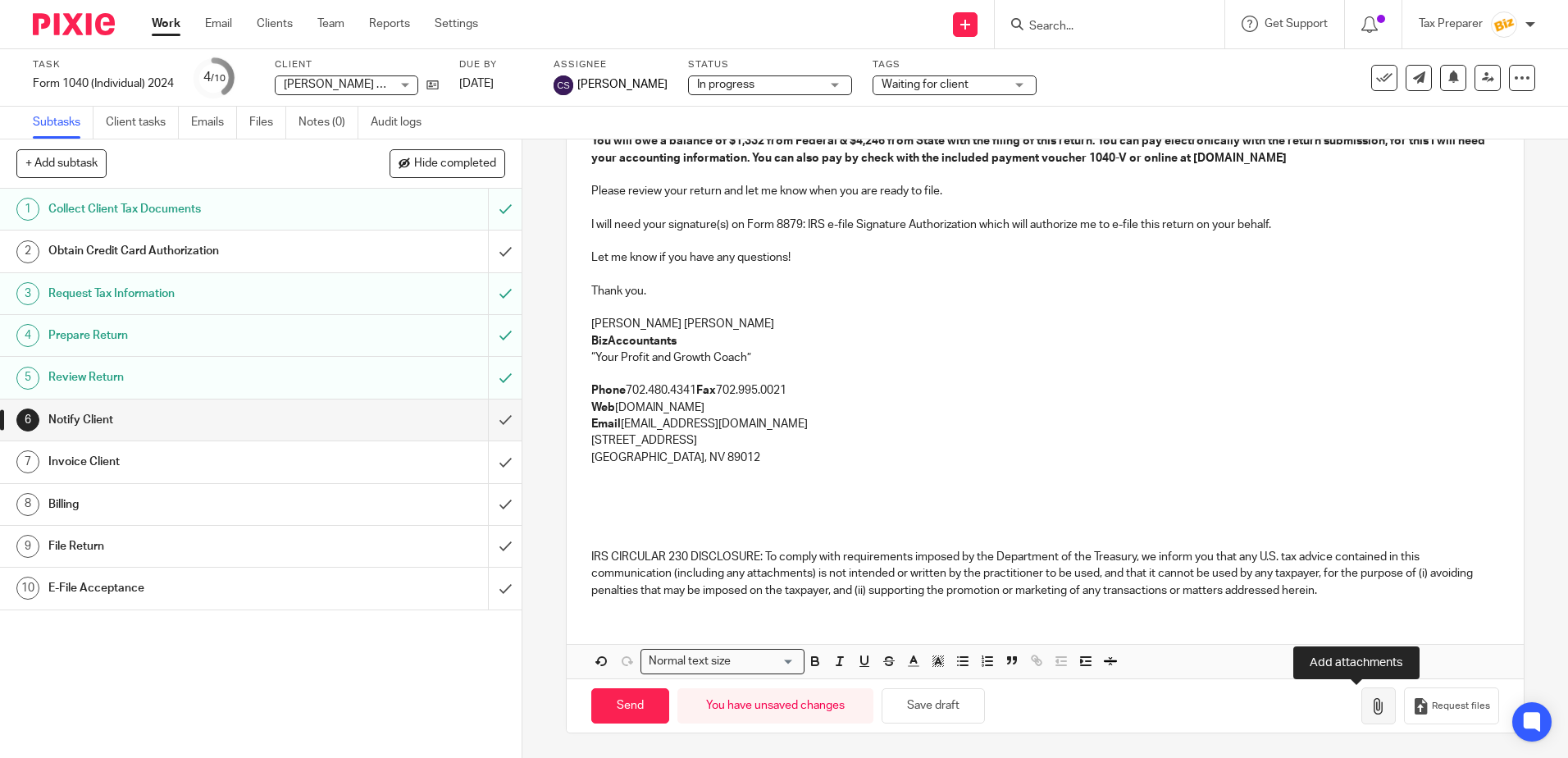
type input "Form 1040 Prepared Adjusted"
click at [1370, 707] on icon "button" at bounding box center [1378, 706] width 17 height 17
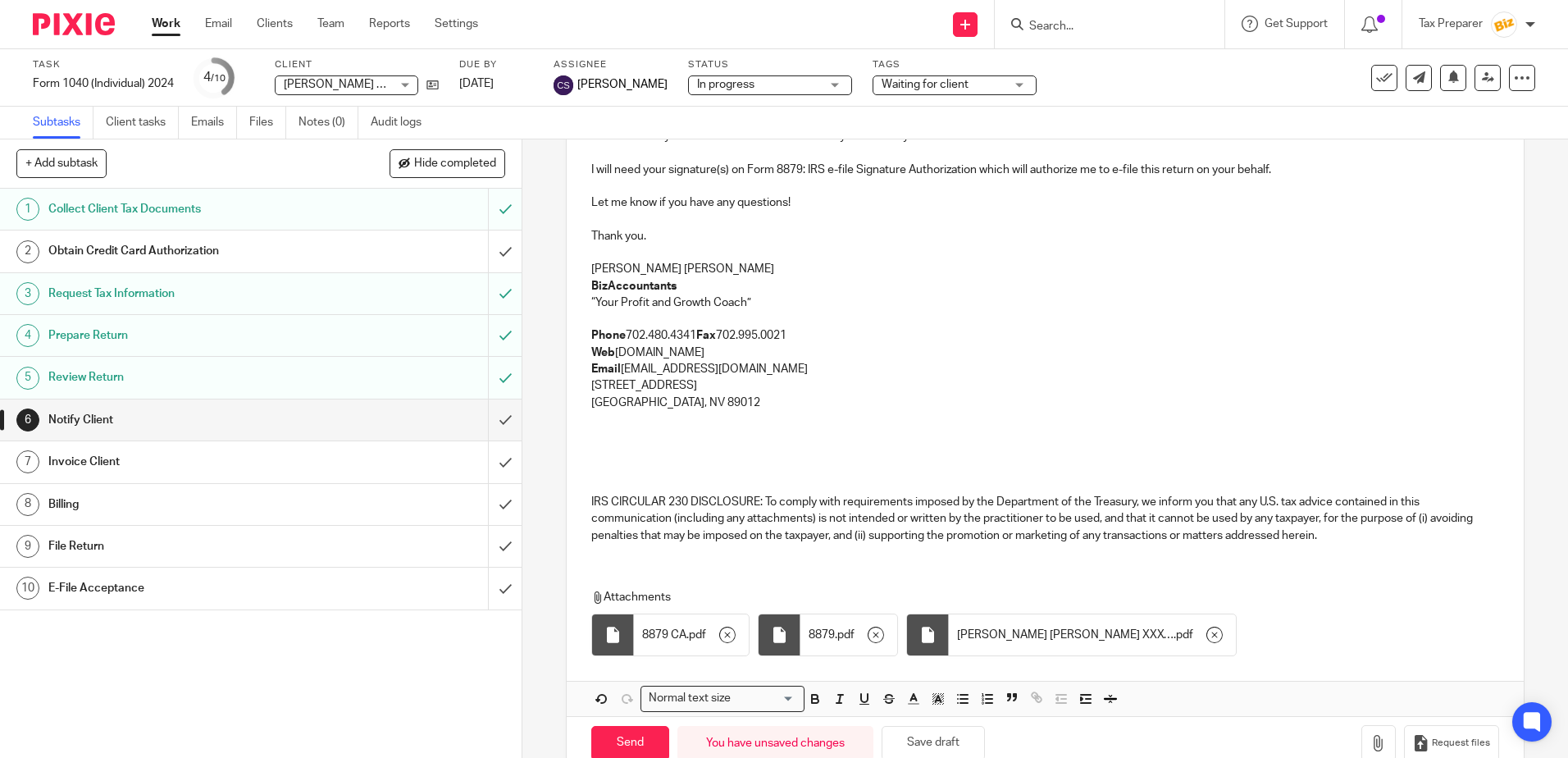
scroll to position [372, 0]
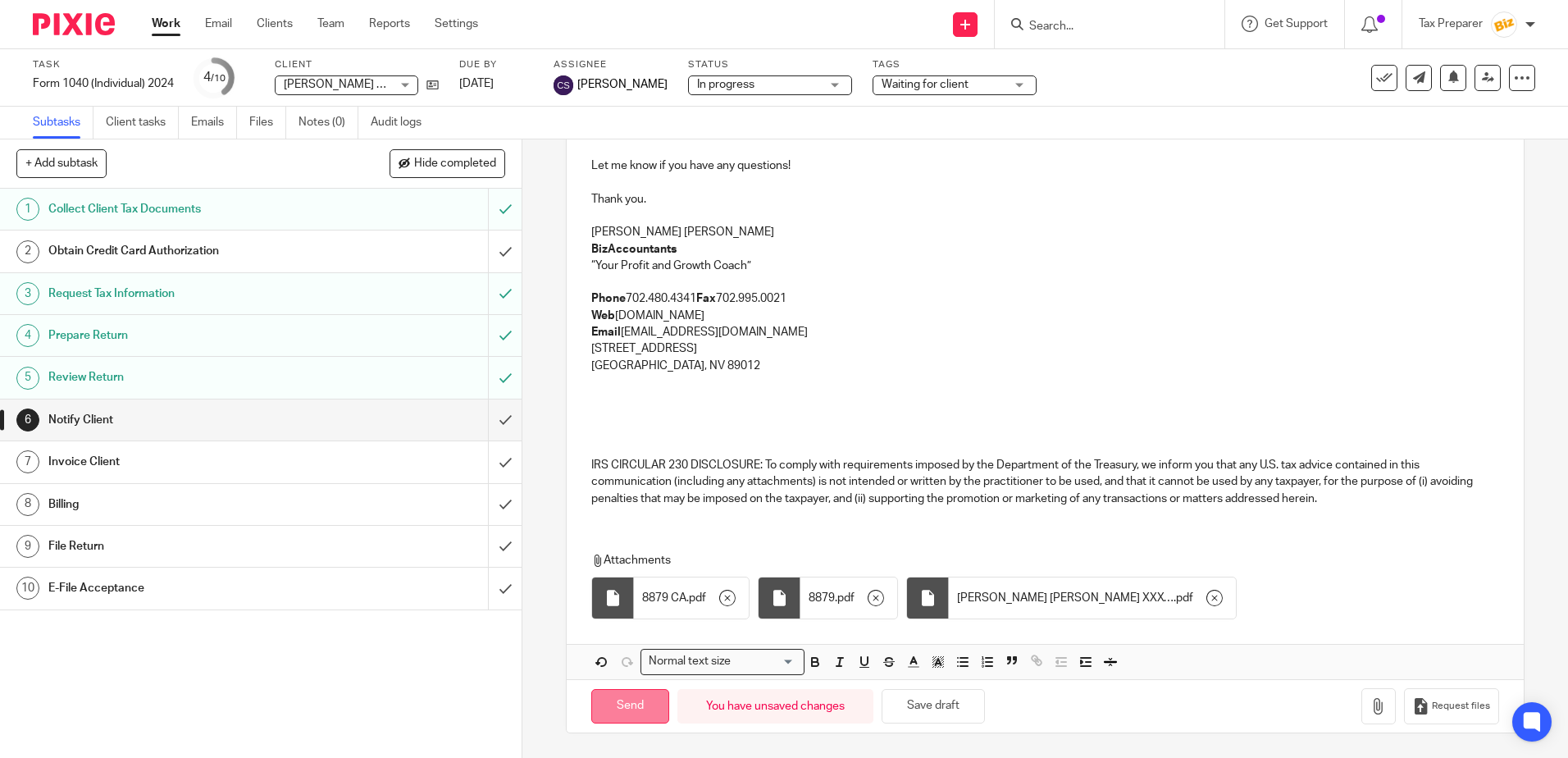
click at [641, 705] on input "Send" at bounding box center [630, 707] width 78 height 35
type input "Sent"
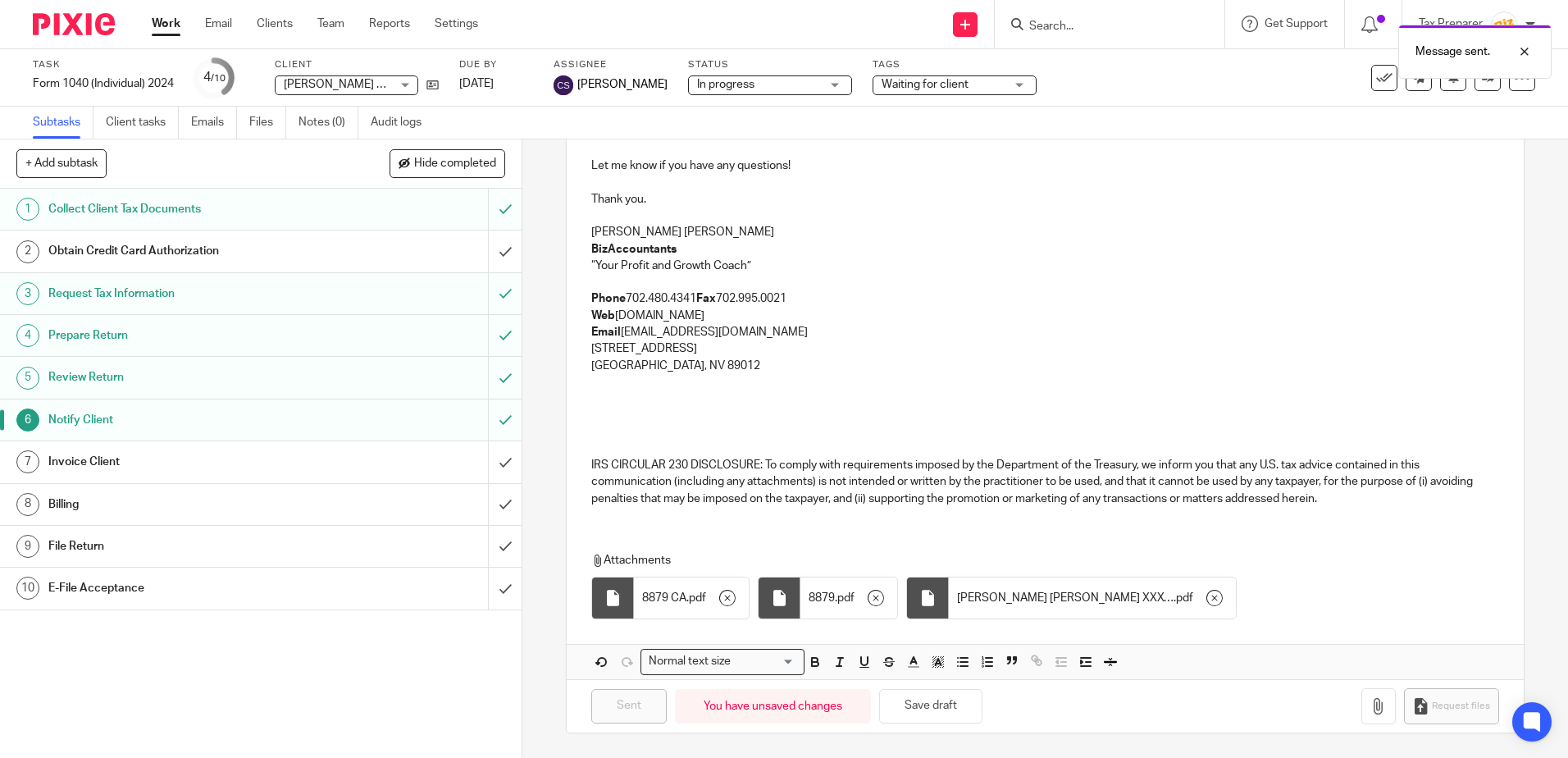
click at [352, 459] on div "Invoice Client" at bounding box center [259, 461] width 424 height 24
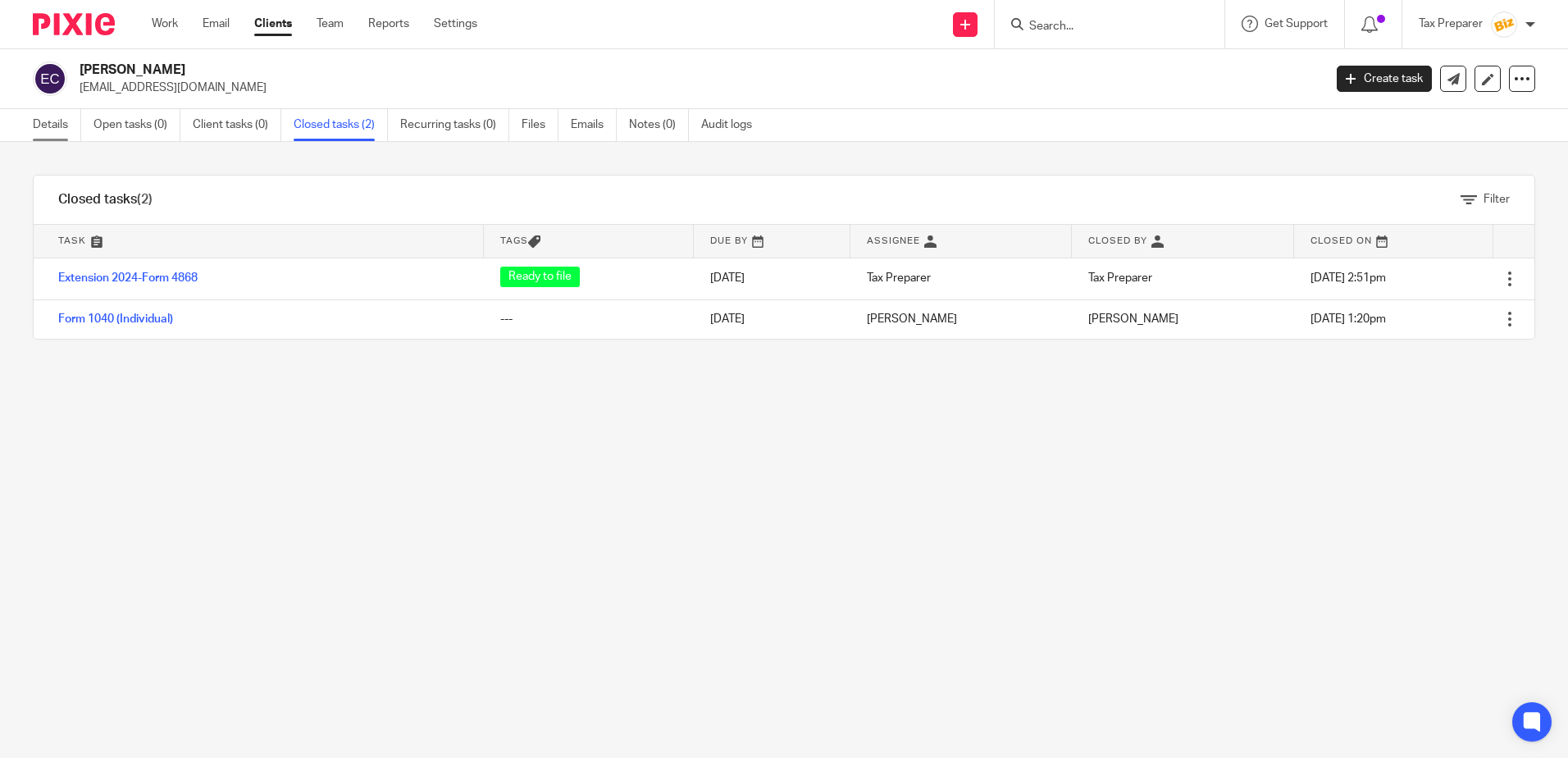
click at [72, 124] on link "Details" at bounding box center [57, 124] width 48 height 32
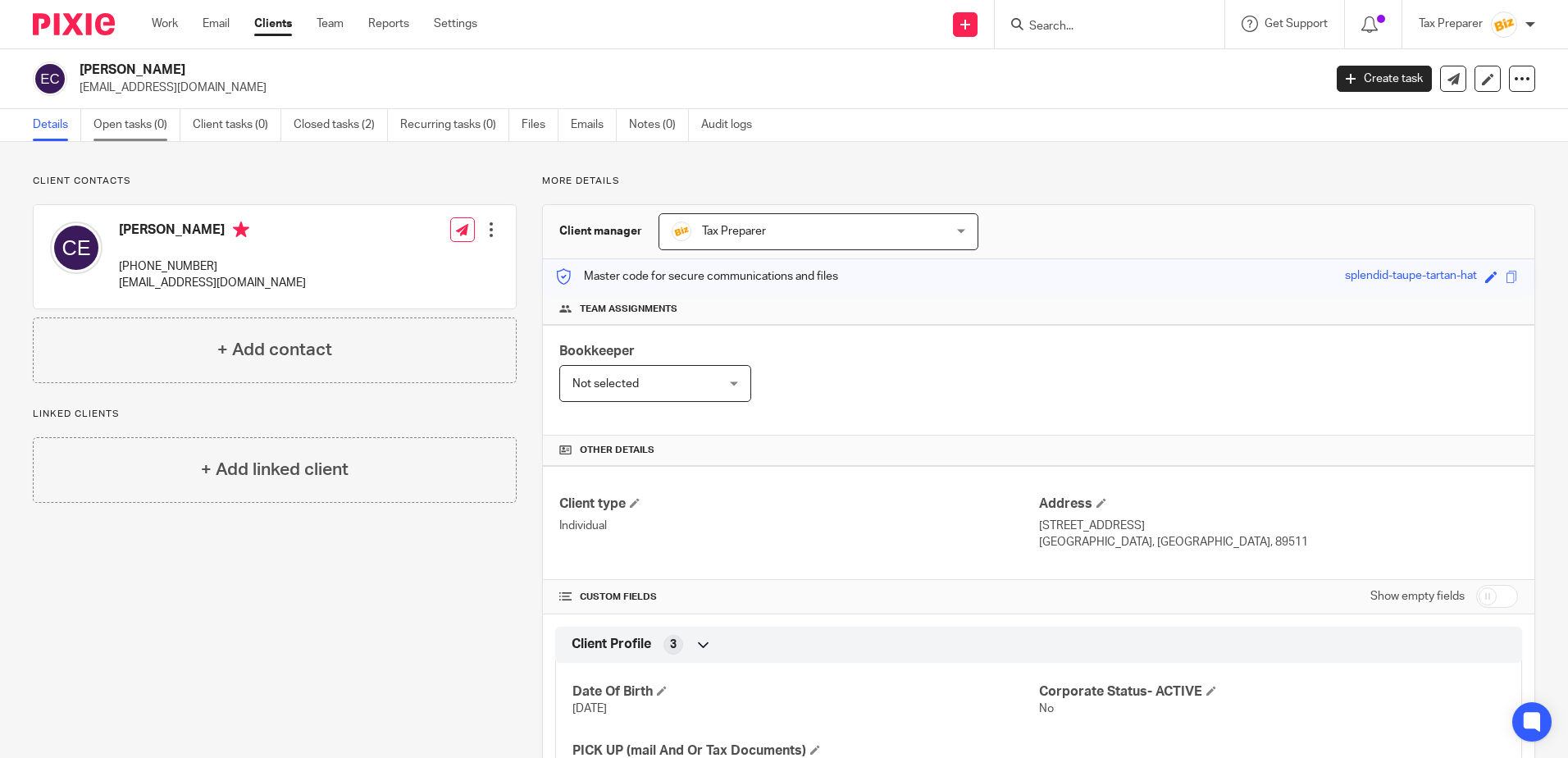
click at [134, 127] on link "Open tasks (0)" at bounding box center [137, 124] width 87 height 32
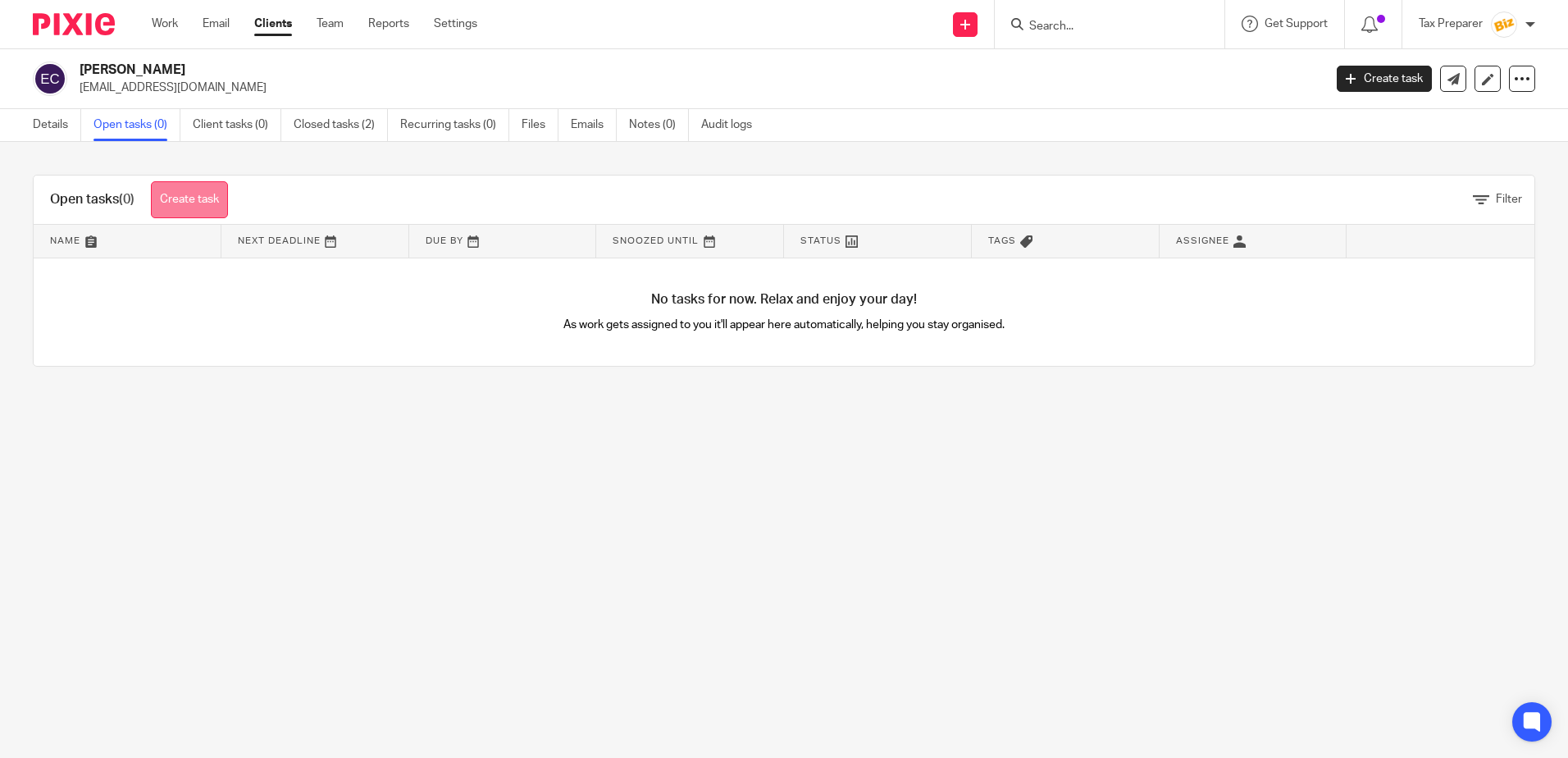
click at [196, 193] on link "Create task" at bounding box center [189, 200] width 77 height 37
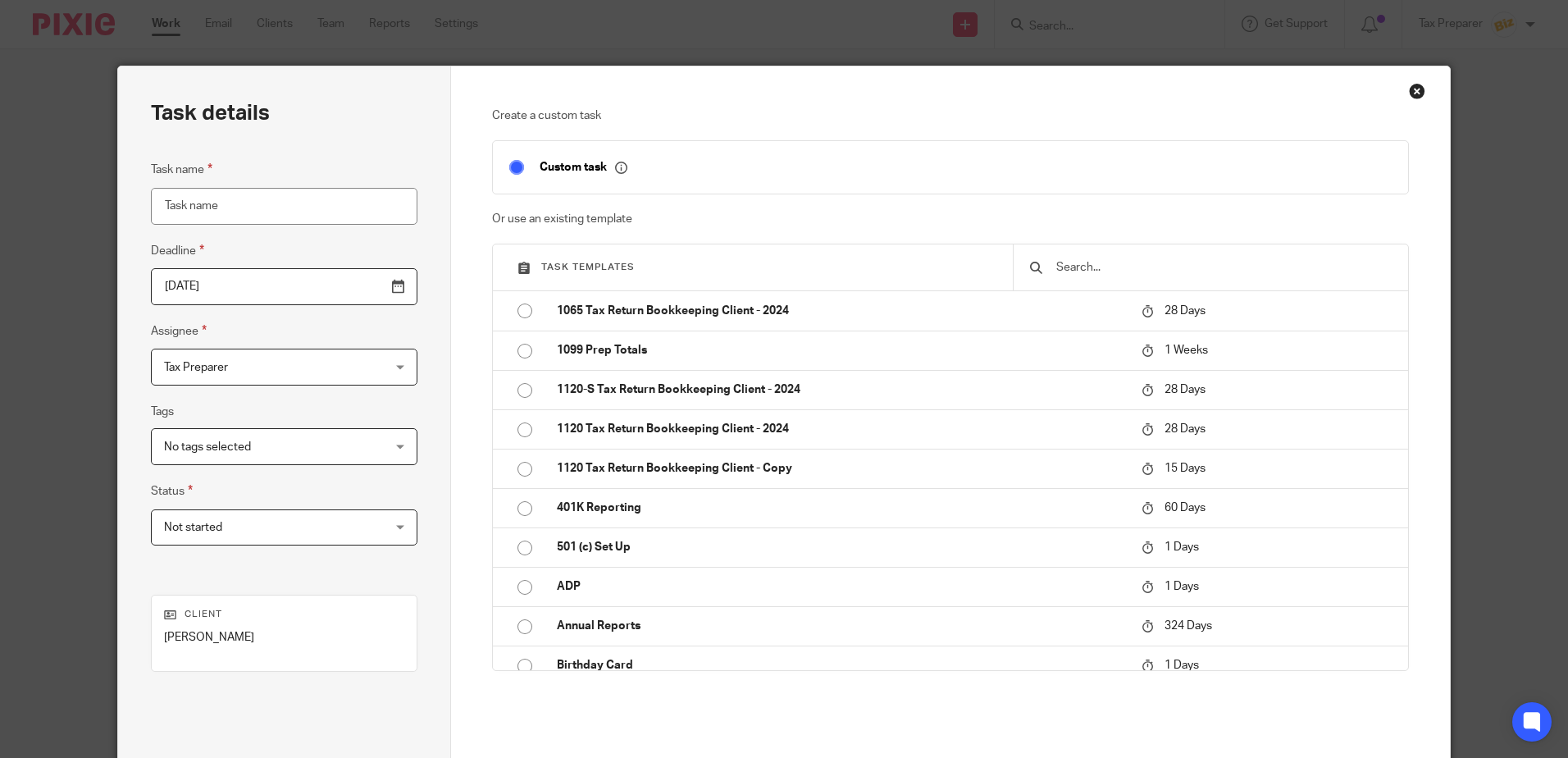
click at [240, 211] on input "Task name" at bounding box center [284, 207] width 266 height 37
click at [1077, 259] on input "text" at bounding box center [1222, 267] width 337 height 18
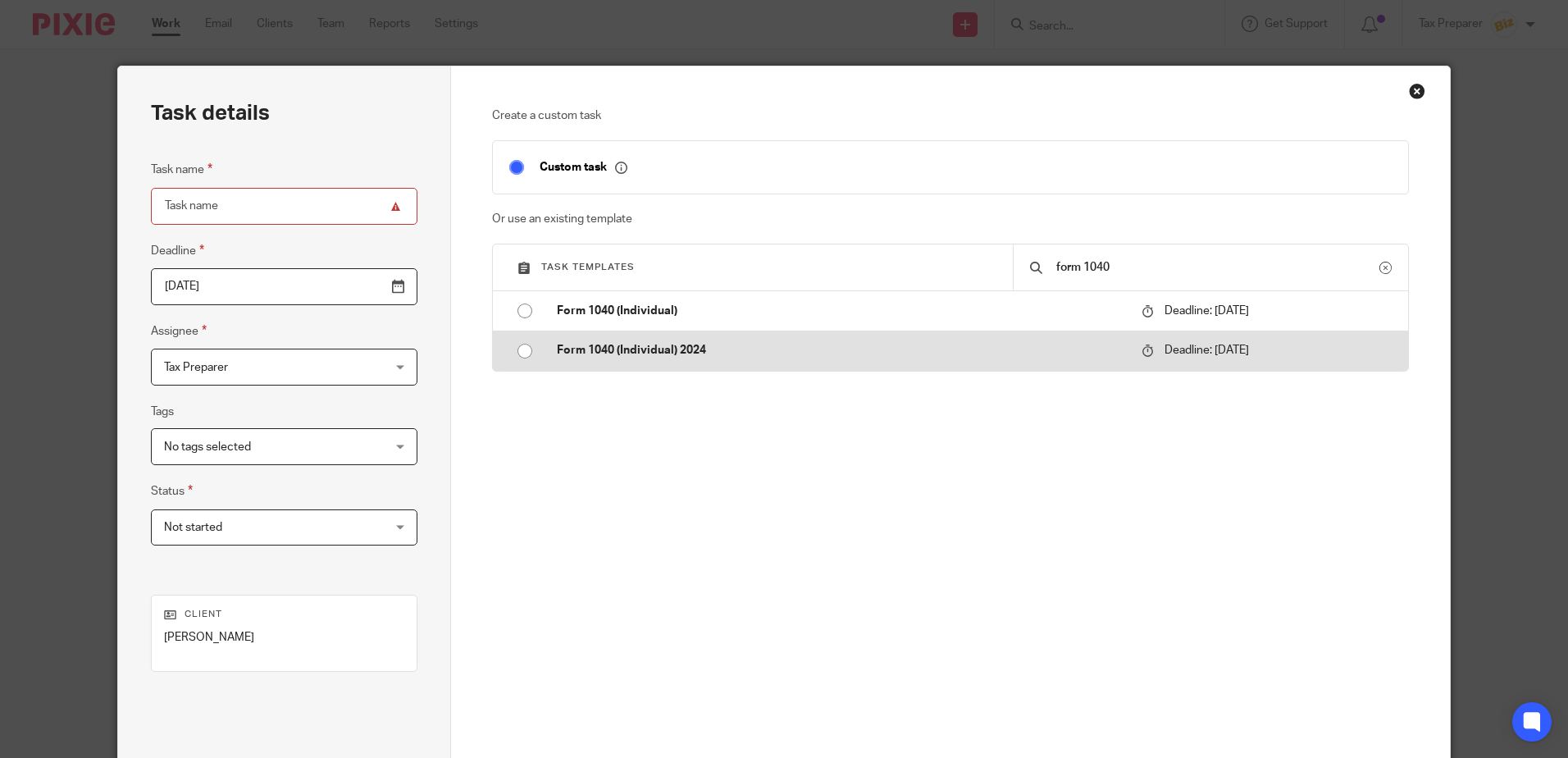
type input "form 1040"
click at [692, 352] on p "Form 1040 (Individual) 2024" at bounding box center [841, 350] width 569 height 17
type input "2026-04-15"
type input "Form 1040 (Individual) 2024"
checkbox input "false"
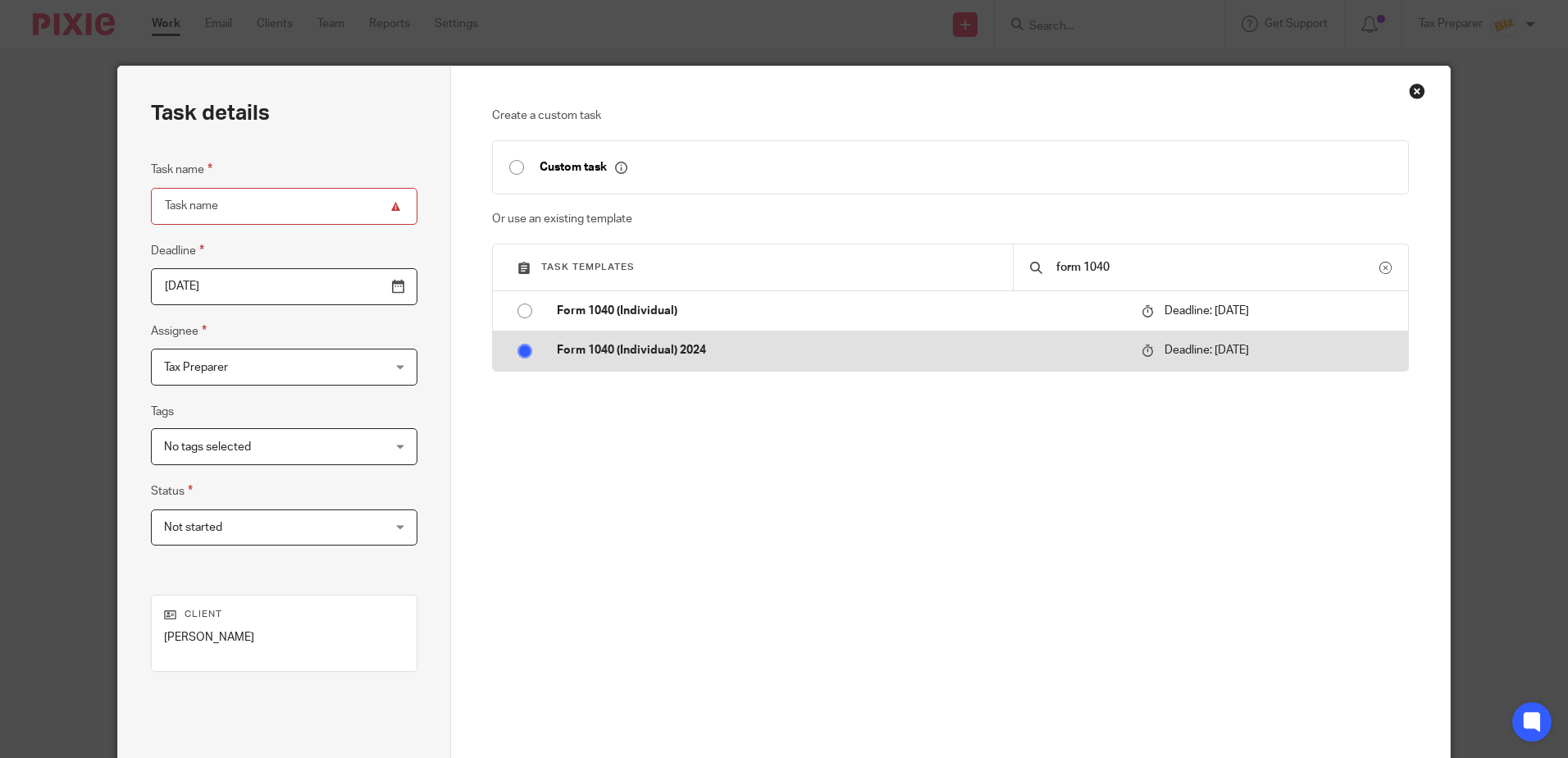
radio input "true"
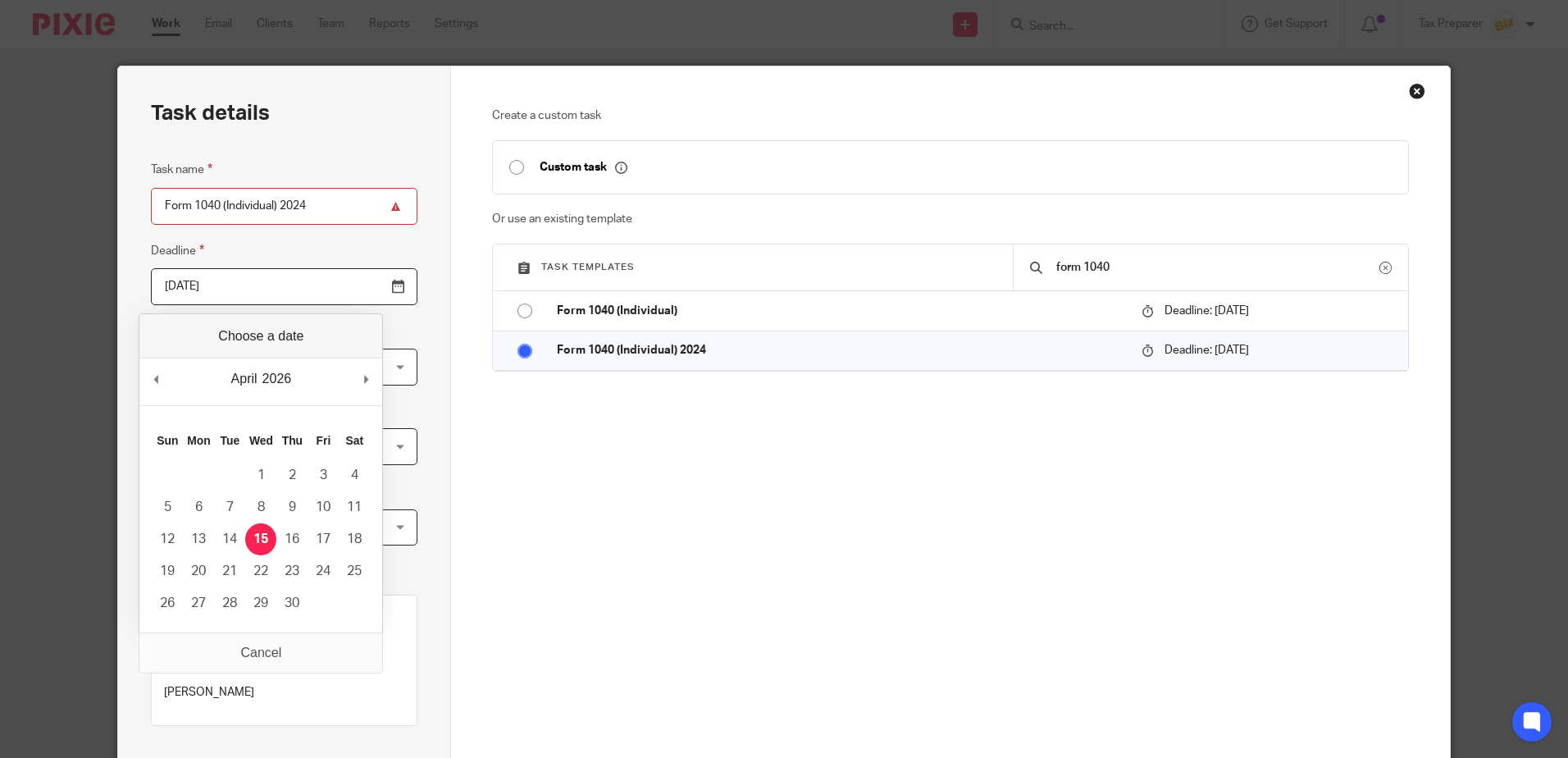
click at [245, 294] on input "2026-04-15" at bounding box center [284, 287] width 266 height 37
type input "2025-10-15"
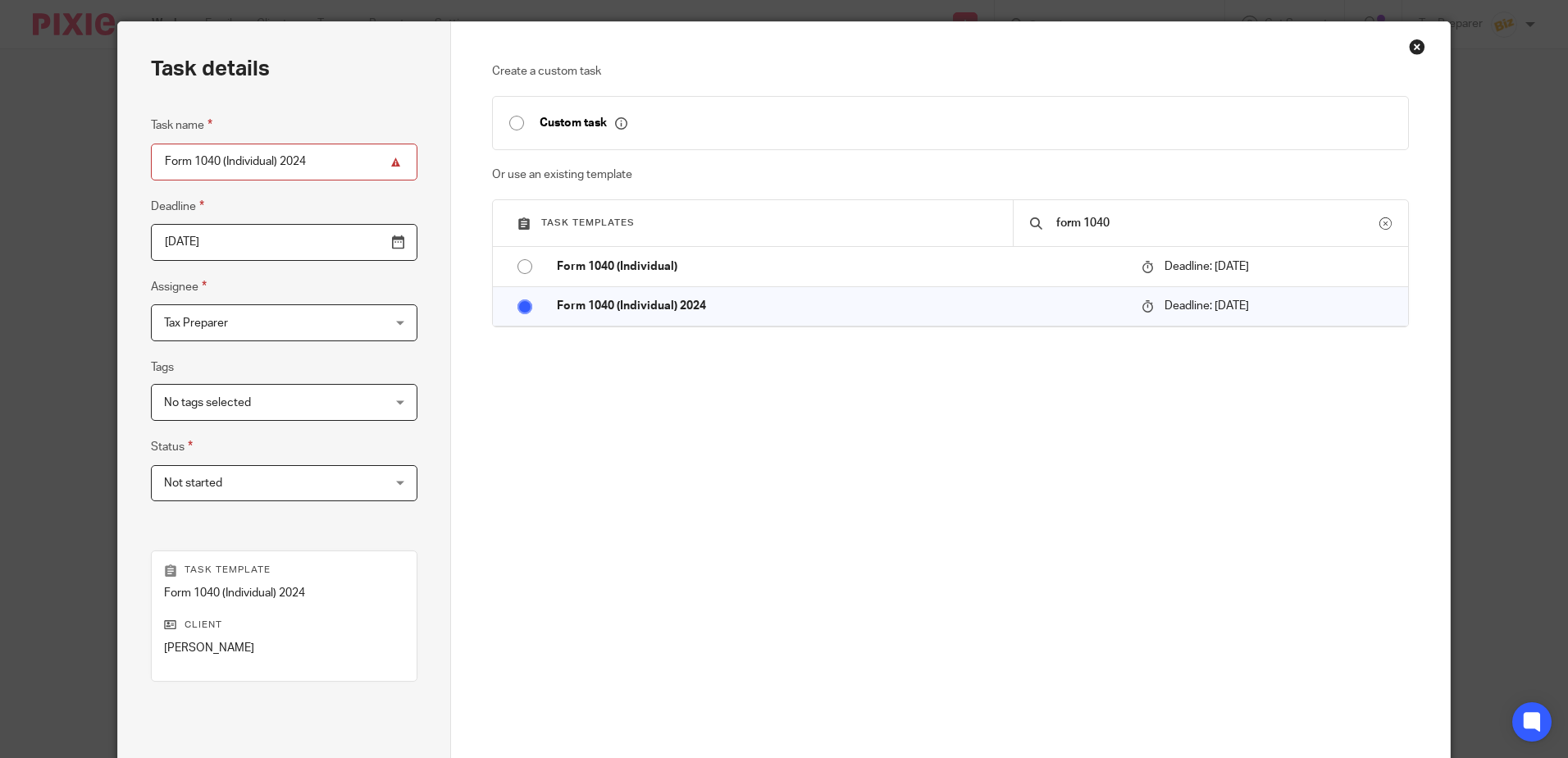
scroll to position [82, 0]
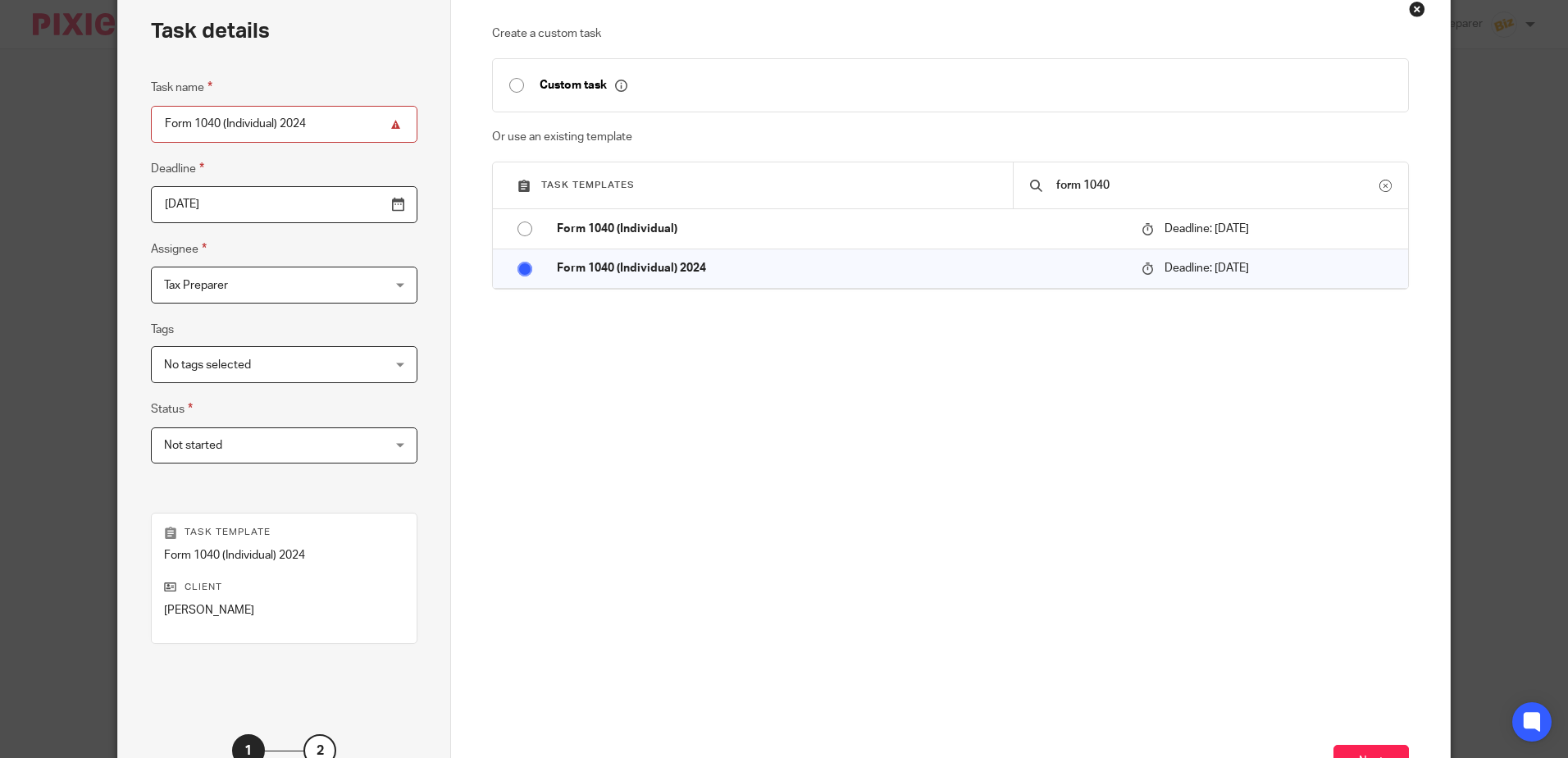
click at [259, 372] on span "No tags selected" at bounding box center [265, 363] width 202 height 34
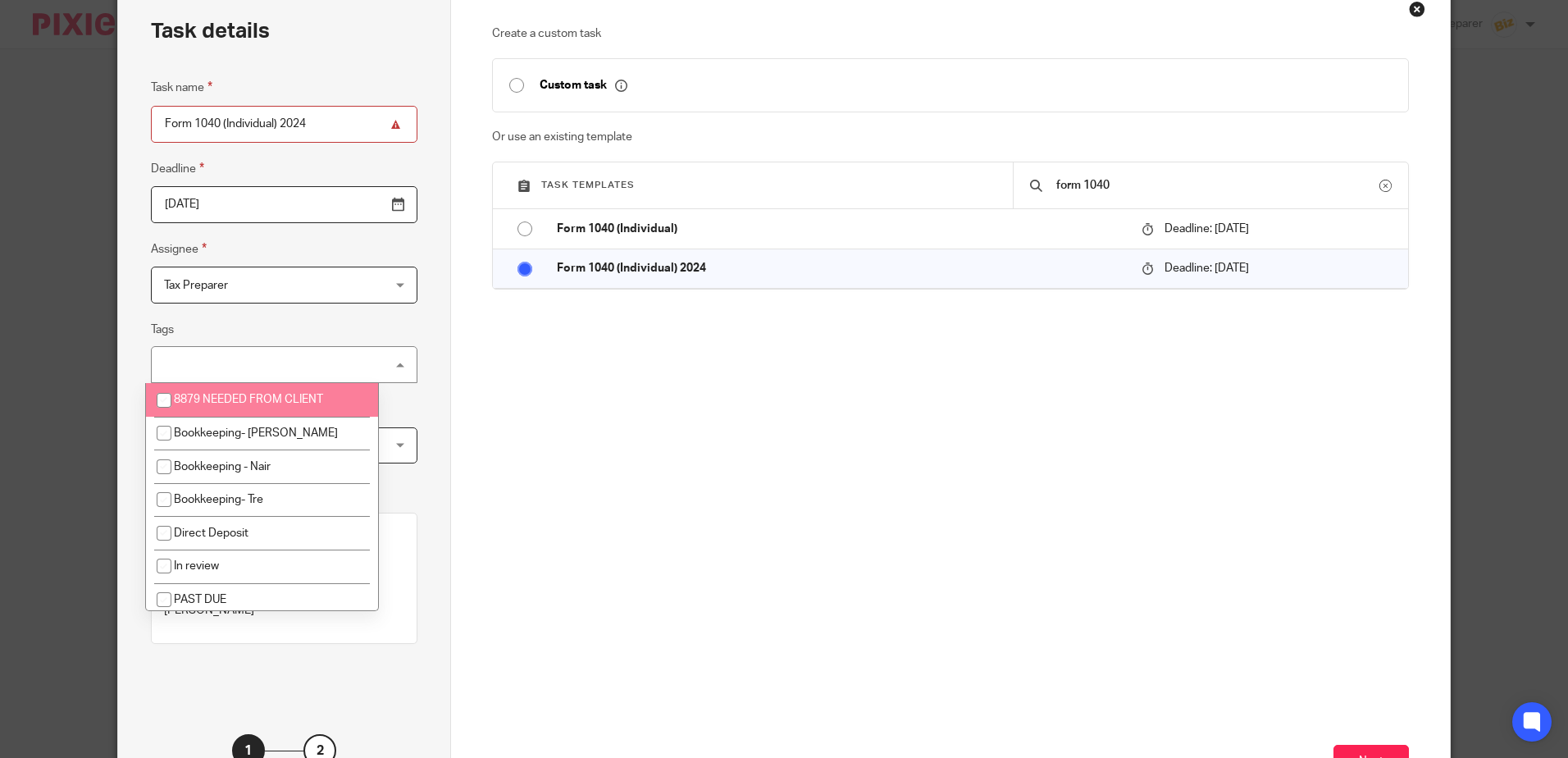
click at [179, 333] on fieldset "Tags No tags selected 8879 NEEDED FROM CLIENT Bookkeeping- Kane Bookkeeping - N…" at bounding box center [284, 352] width 266 height 64
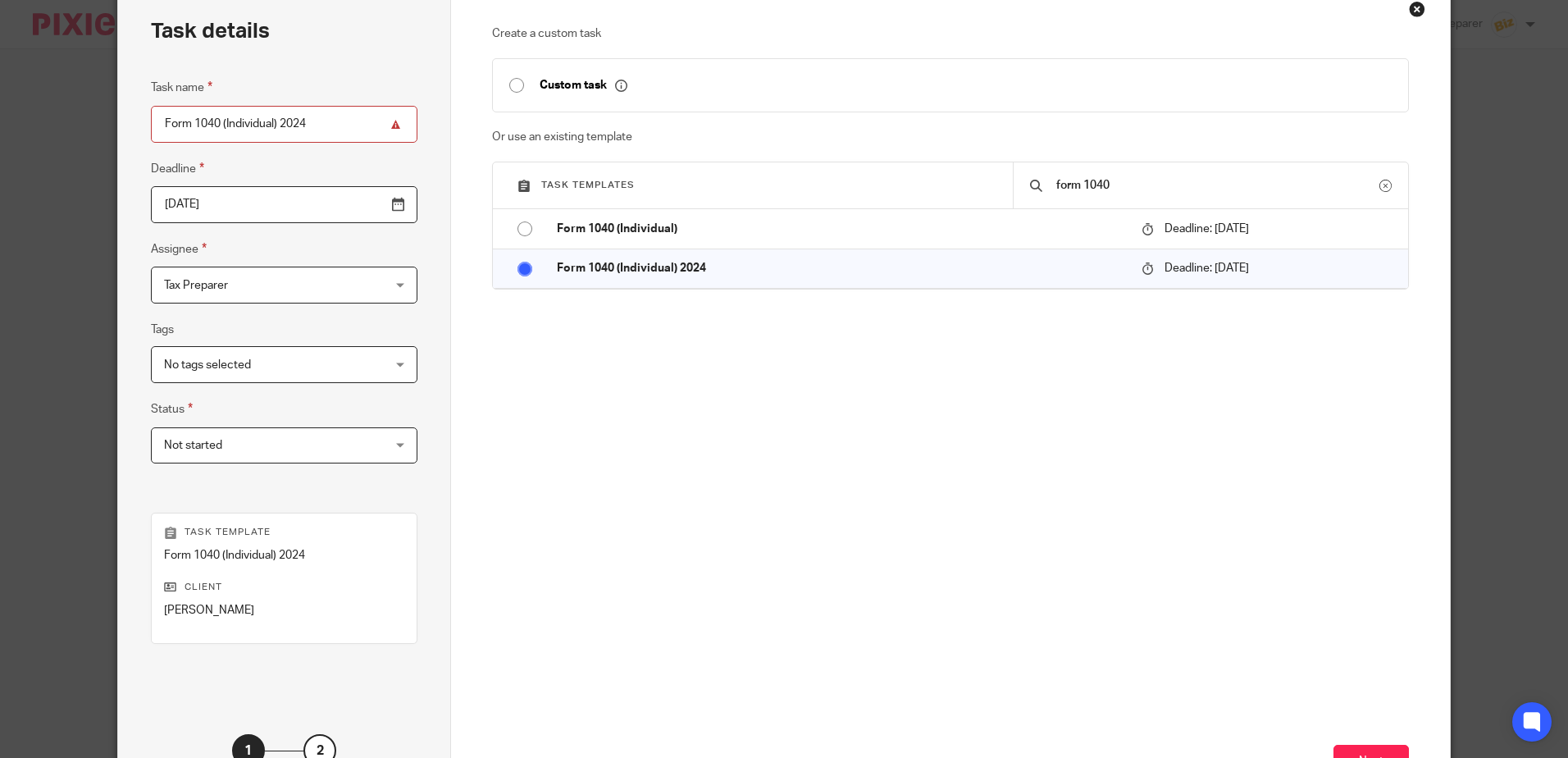
click at [168, 450] on span "Not started" at bounding box center [193, 446] width 58 height 12
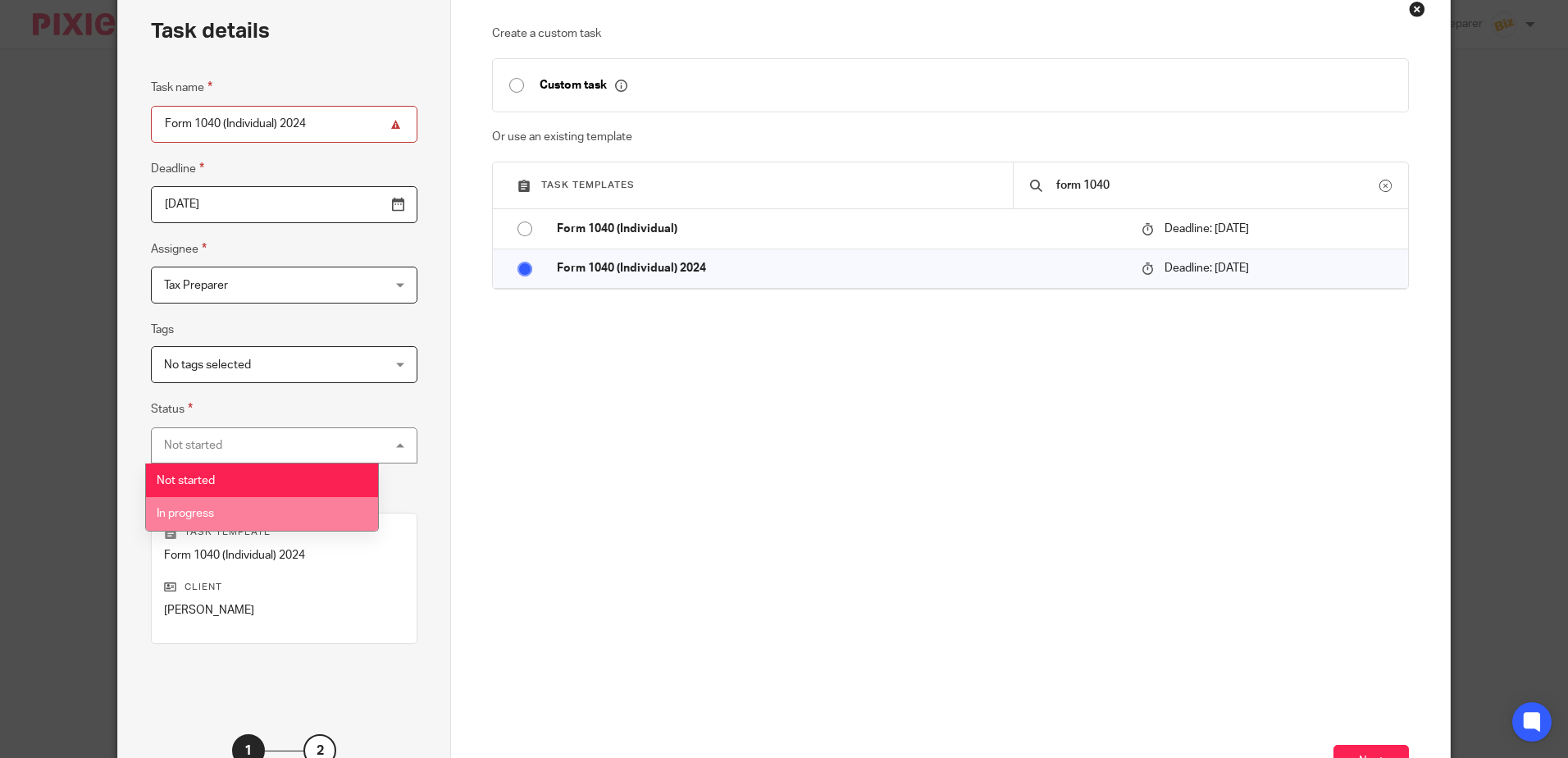
click at [196, 512] on span "In progress" at bounding box center [185, 514] width 58 height 12
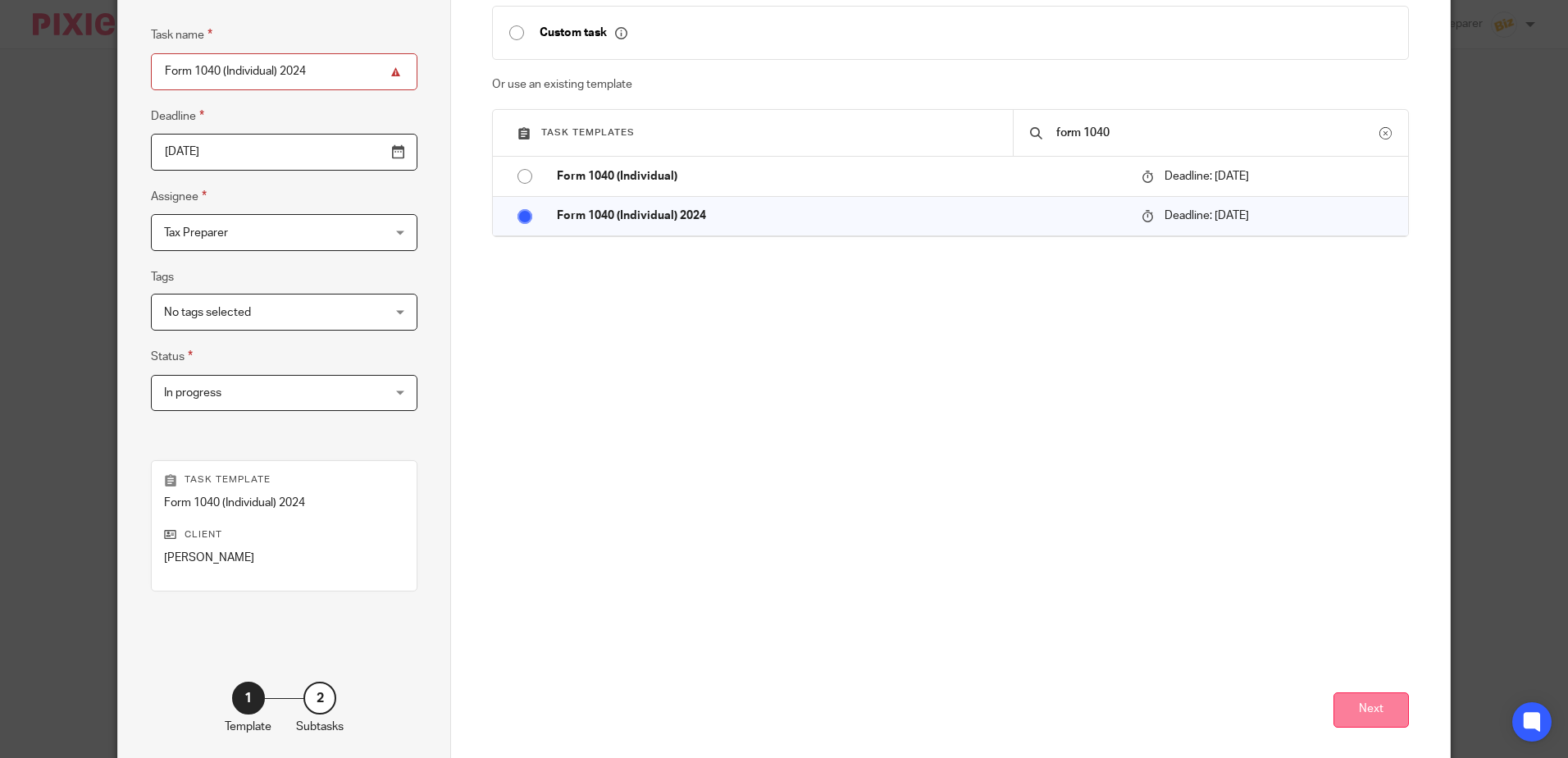
scroll to position [212, 0]
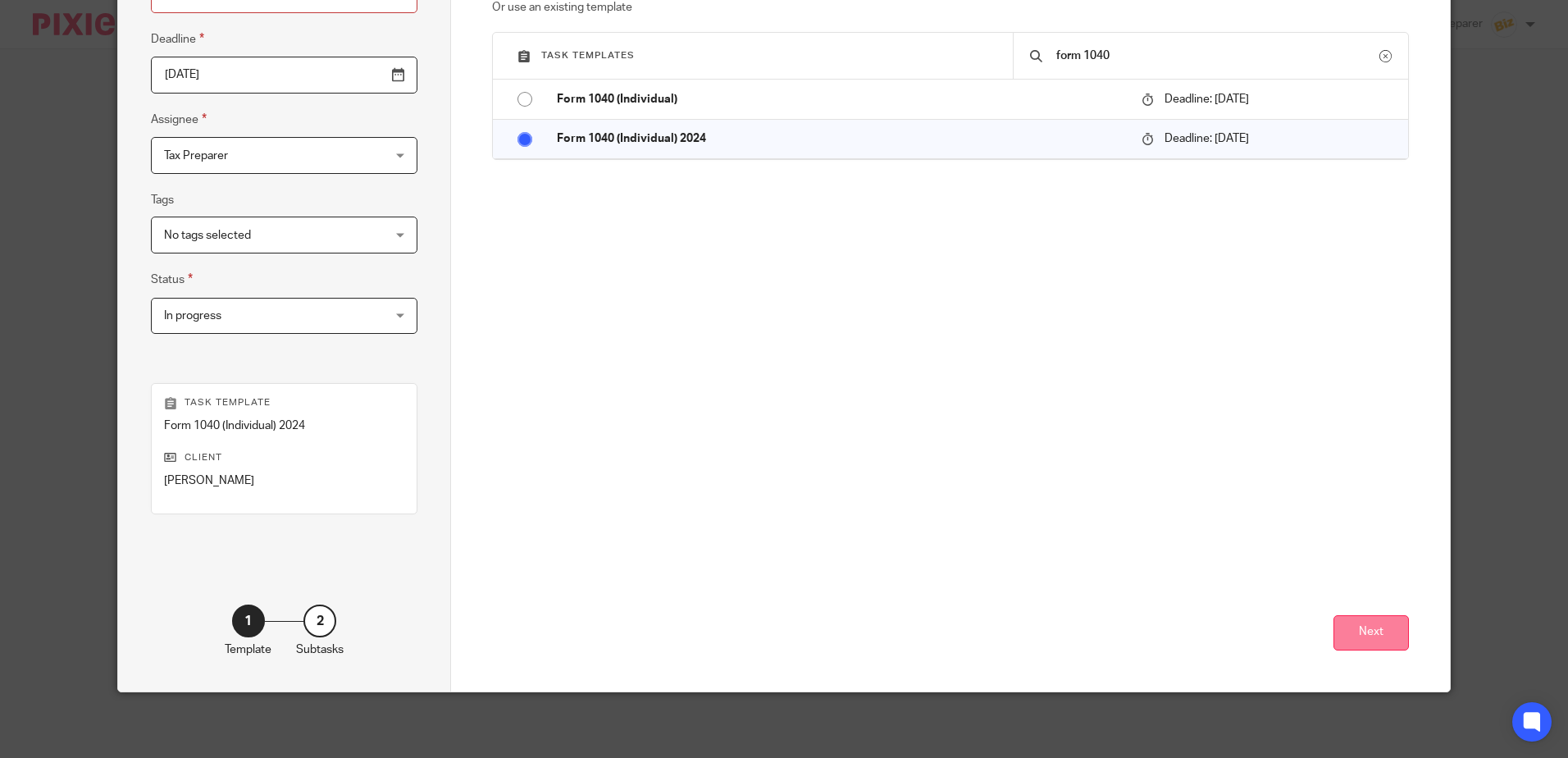
click at [1386, 621] on button "Next" at bounding box center [1370, 633] width 75 height 35
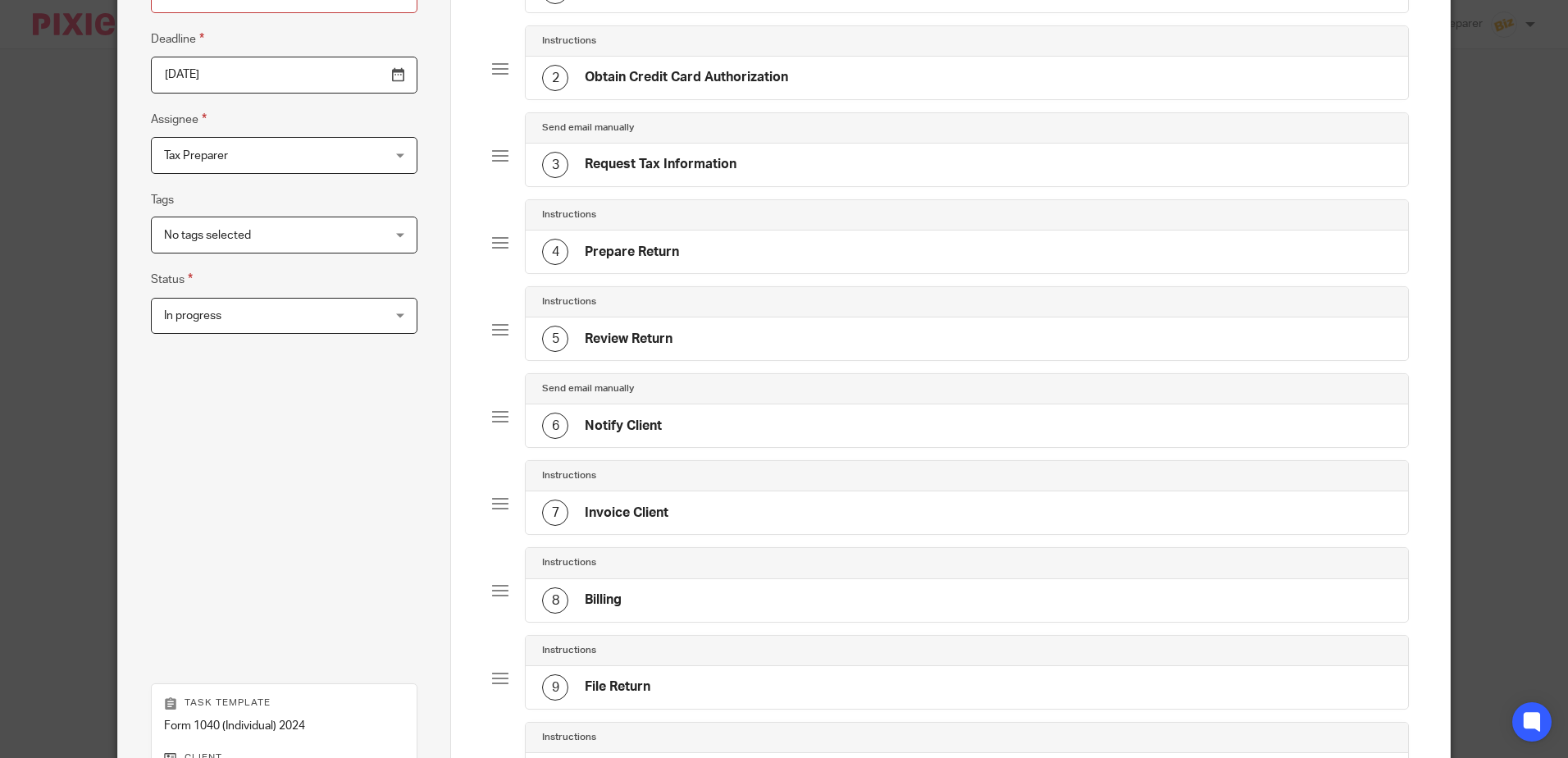
click at [623, 440] on div "6 Notify Client" at bounding box center [966, 426] width 882 height 43
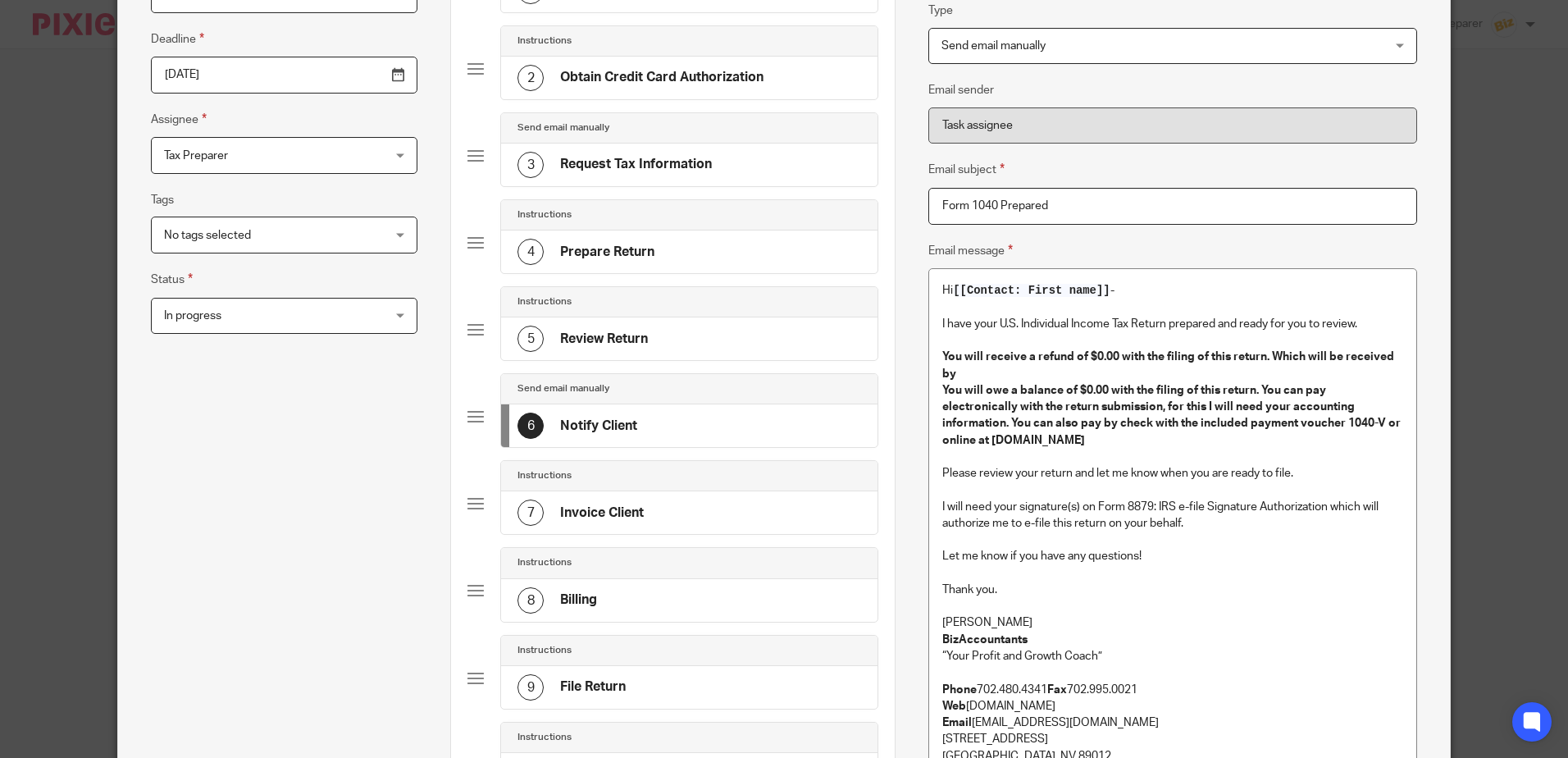
click at [1025, 614] on p "Anna McDaniel" at bounding box center [1173, 622] width 460 height 17
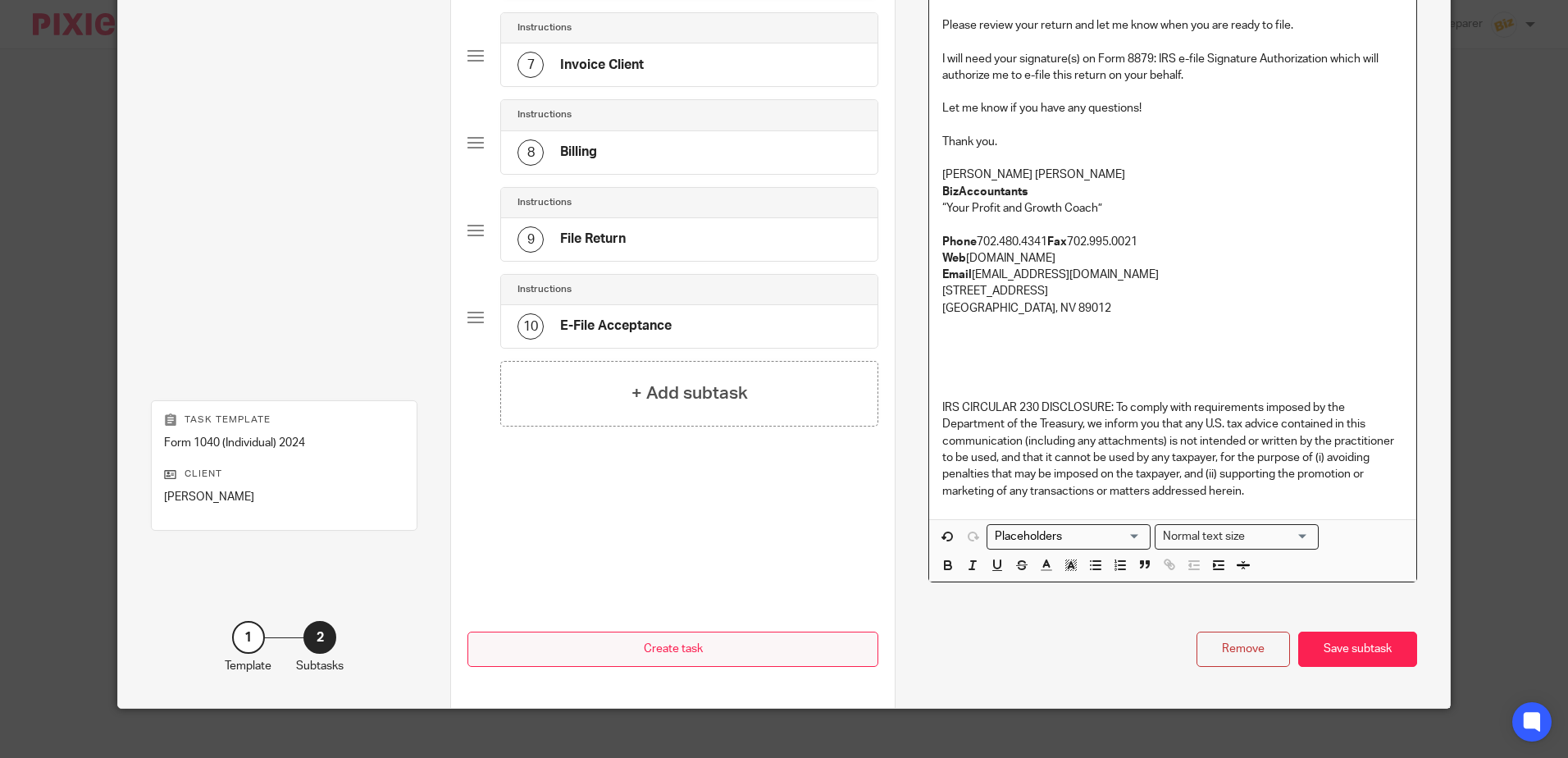
click at [1365, 632] on div "Save subtask" at bounding box center [1357, 649] width 118 height 35
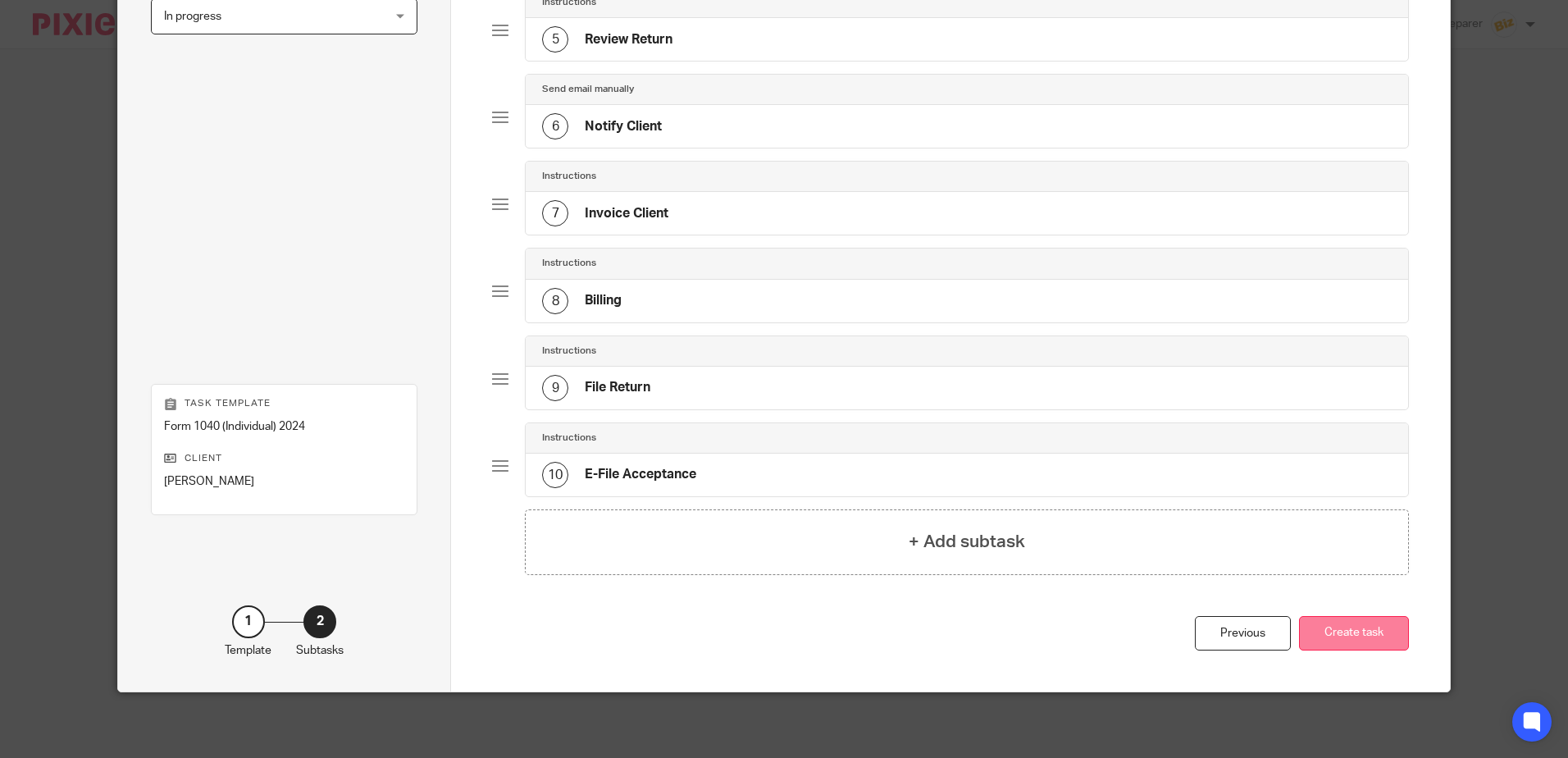
scroll to position [511, 0]
click at [1356, 636] on button "Create task" at bounding box center [1354, 634] width 110 height 35
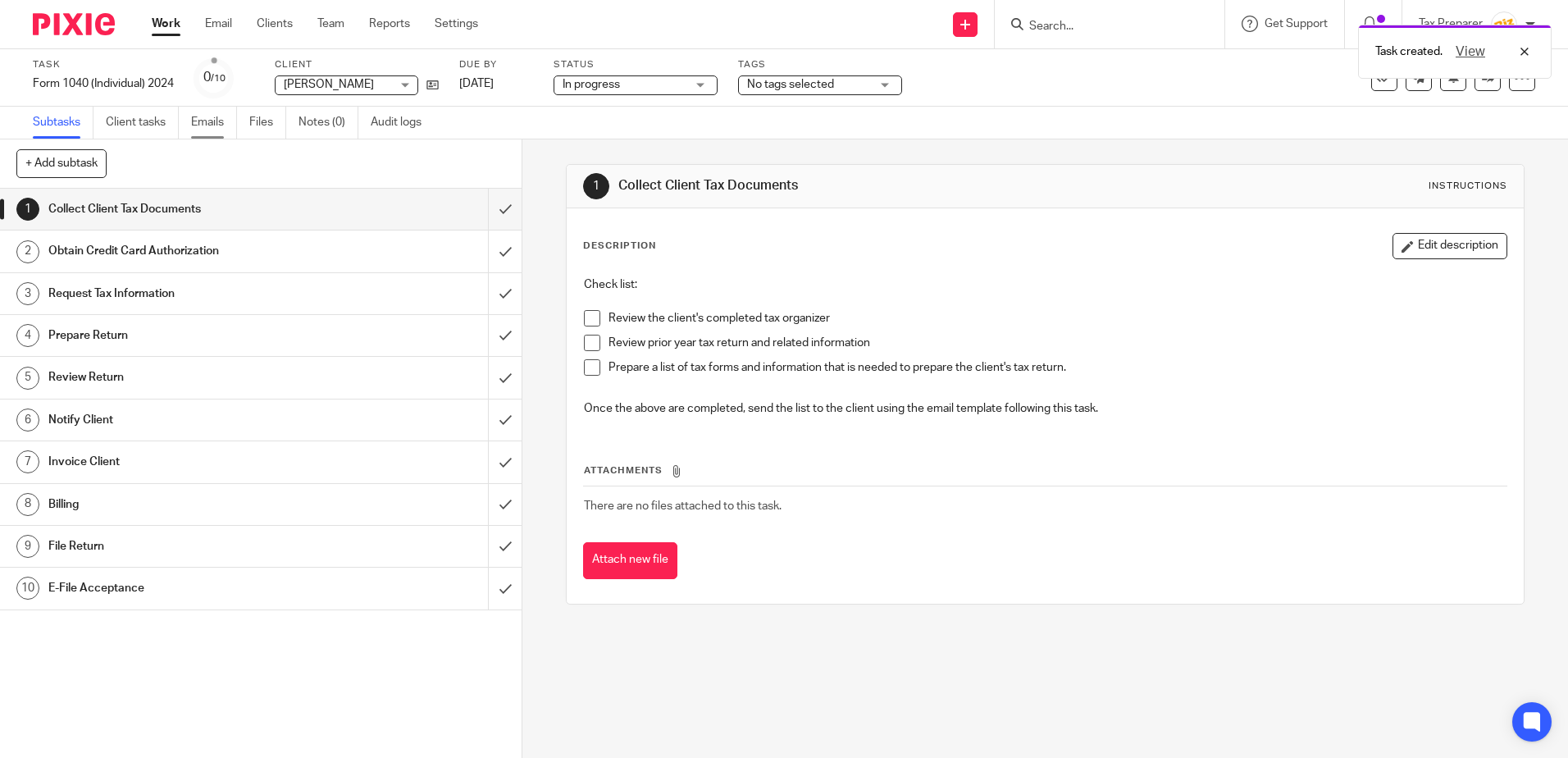
click at [230, 126] on link "Emails" at bounding box center [213, 122] width 46 height 32
click at [594, 322] on span at bounding box center [591, 318] width 17 height 17
click at [588, 346] on span at bounding box center [591, 343] width 17 height 17
click at [589, 367] on span at bounding box center [591, 367] width 17 height 17
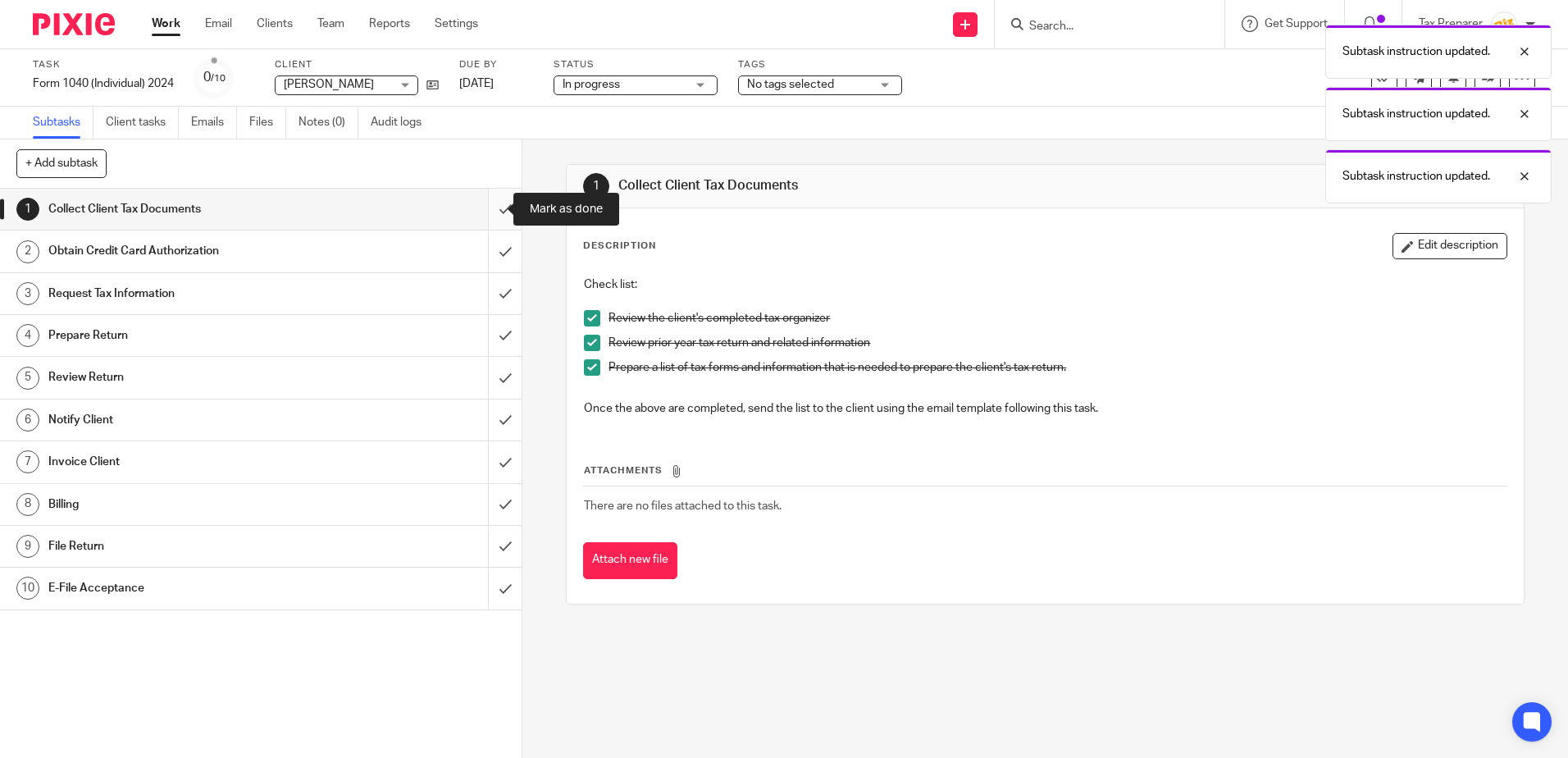
click at [487, 211] on input "submit" at bounding box center [260, 210] width 522 height 41
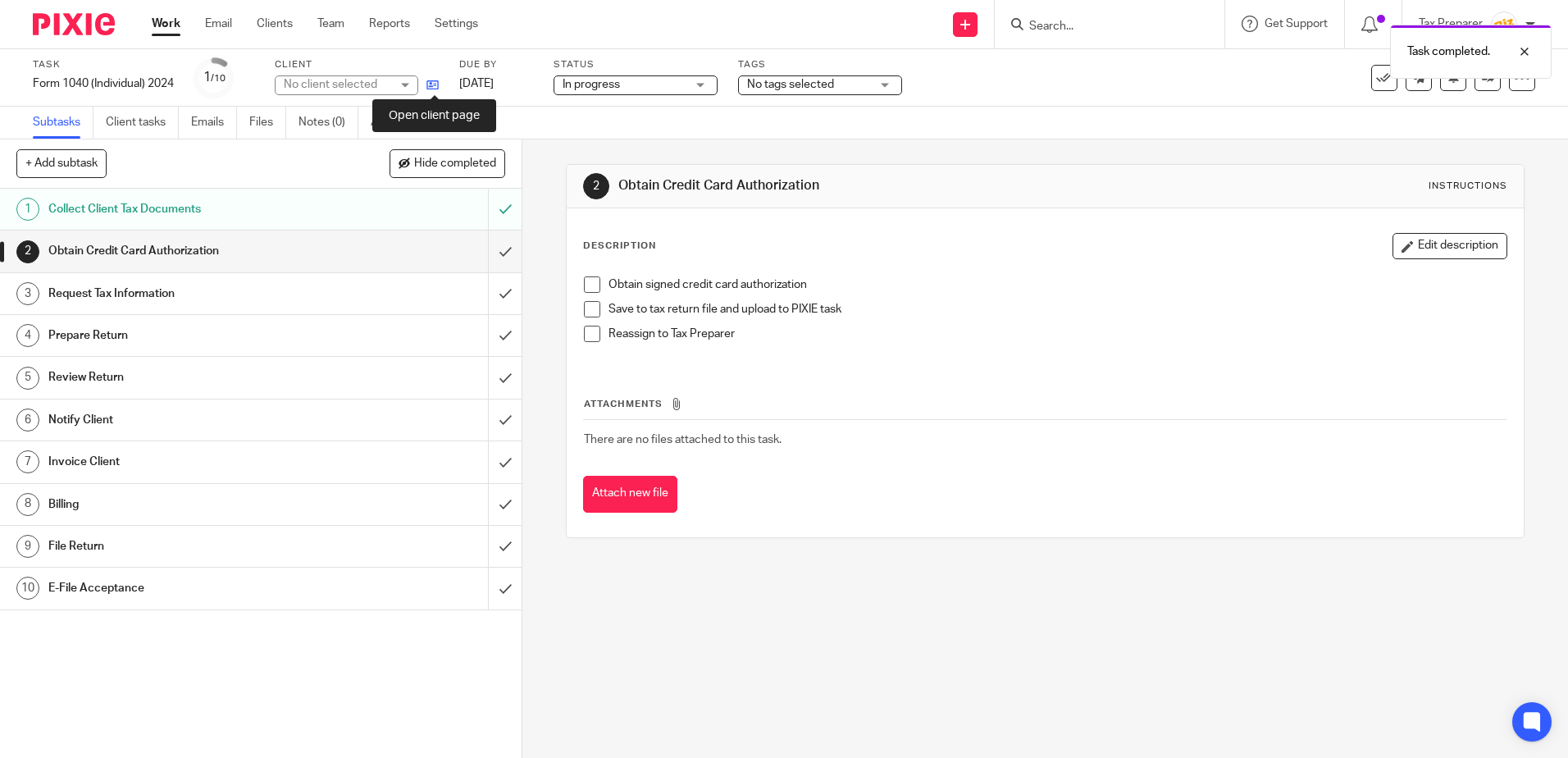
click at [434, 86] on icon at bounding box center [433, 84] width 13 height 13
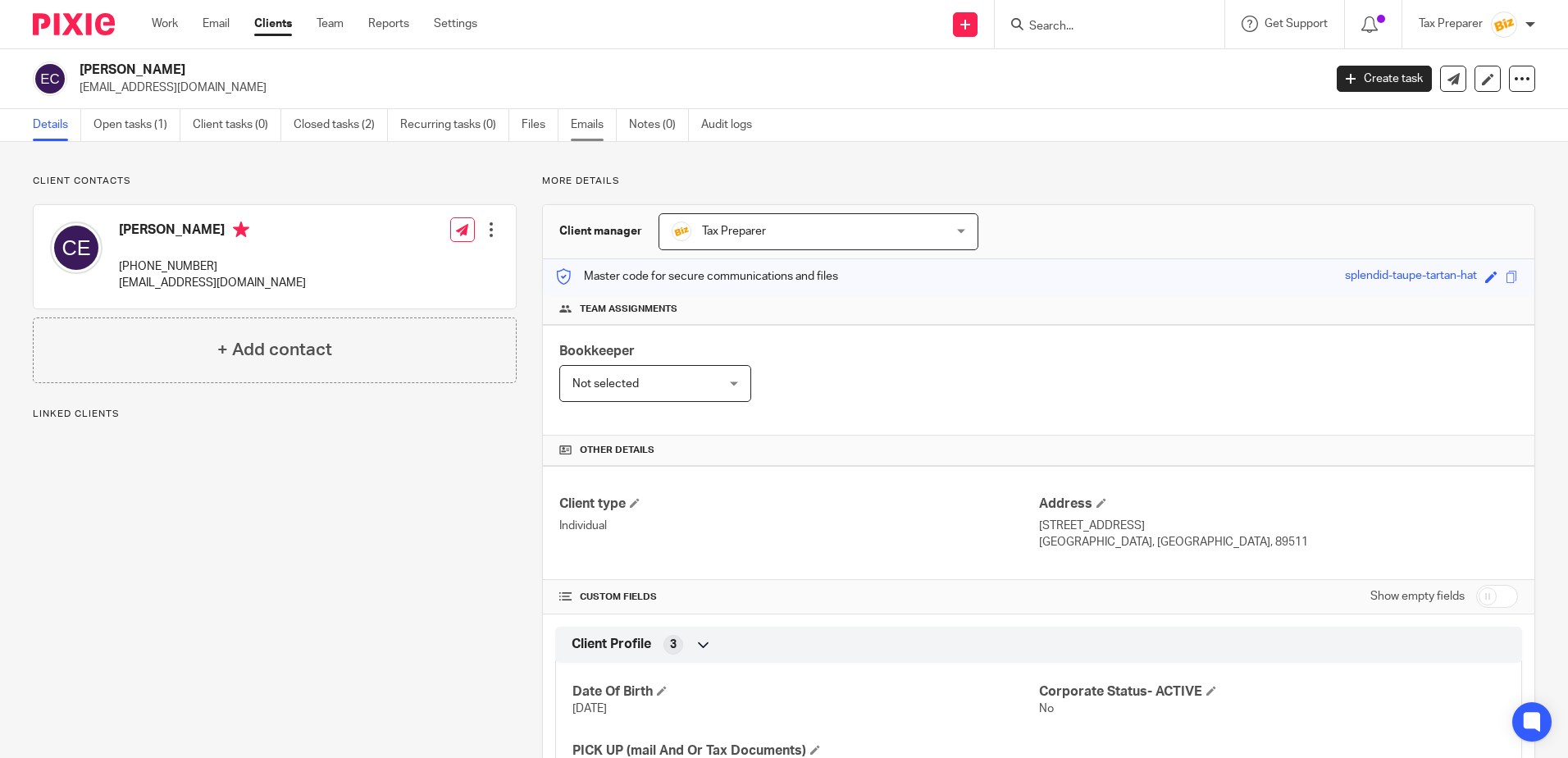
click at [595, 127] on link "Emails" at bounding box center [593, 124] width 46 height 32
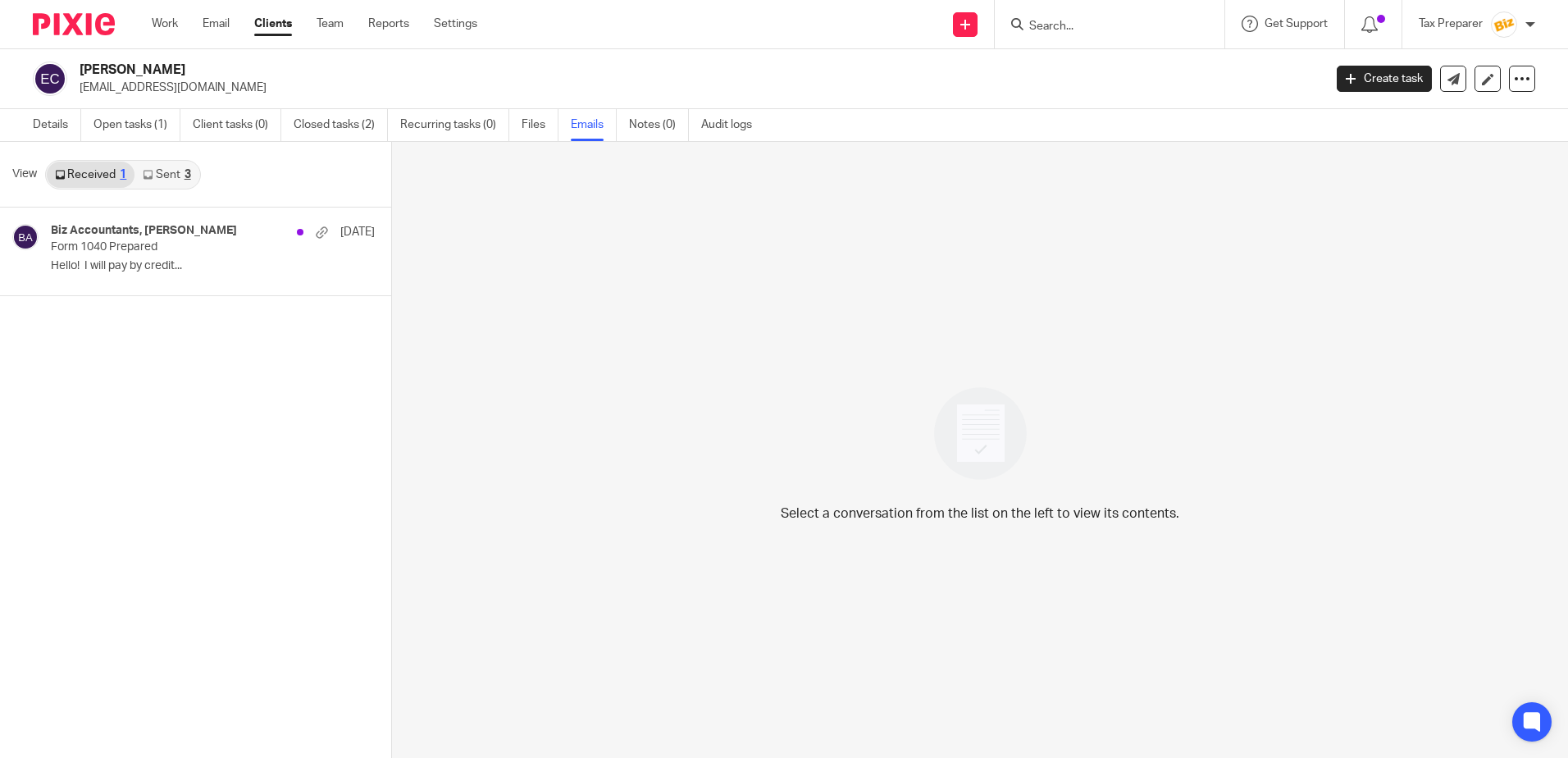
click at [173, 178] on link "Sent 3" at bounding box center [165, 174] width 64 height 26
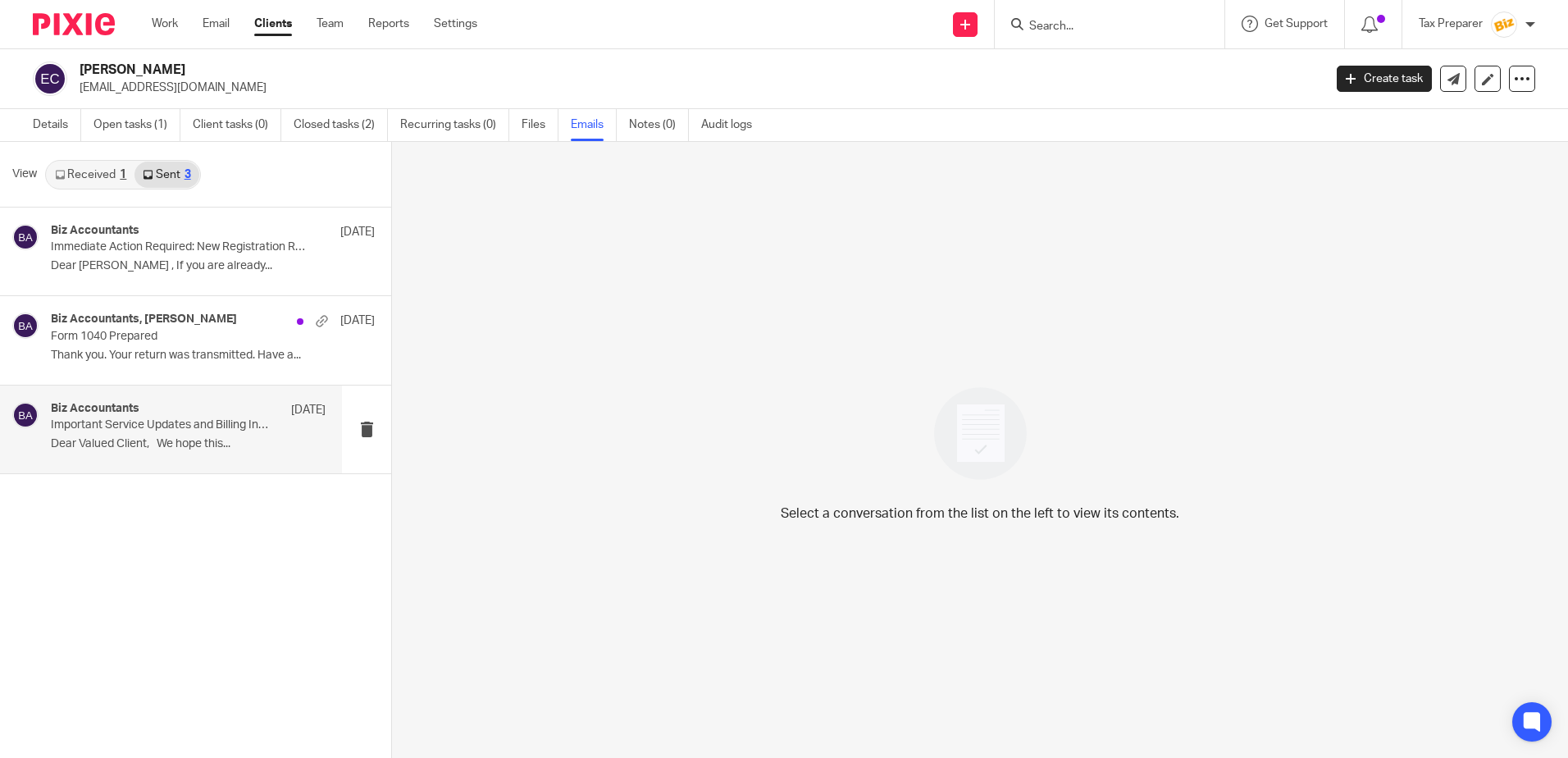
click at [202, 438] on p "Dear Valued Client, We hope this..." at bounding box center [188, 445] width 275 height 14
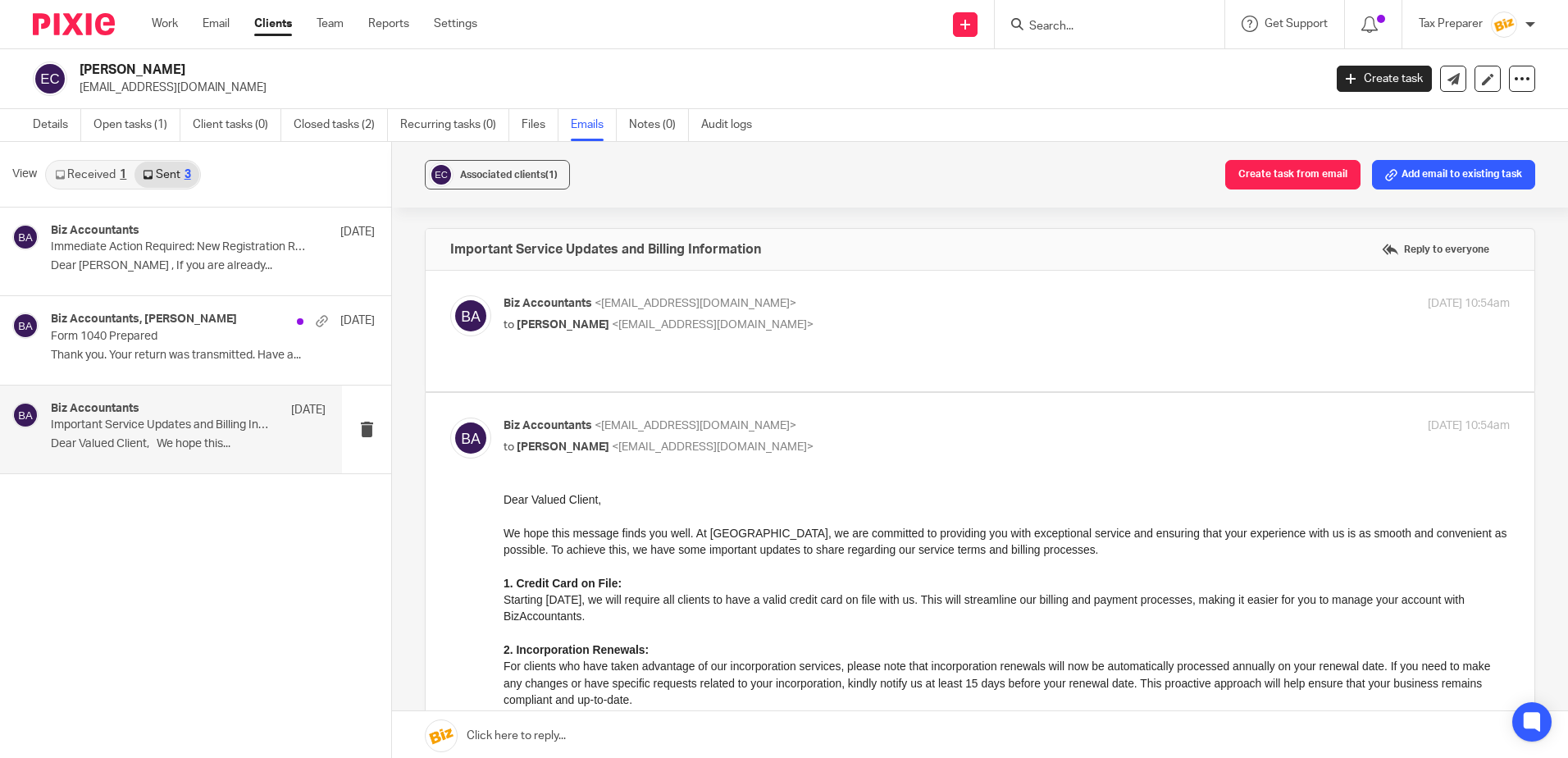
click at [810, 319] on p "to Estep, Cristine <cristineestep@gmail.com>" at bounding box center [838, 325] width 670 height 18
checkbox input "true"
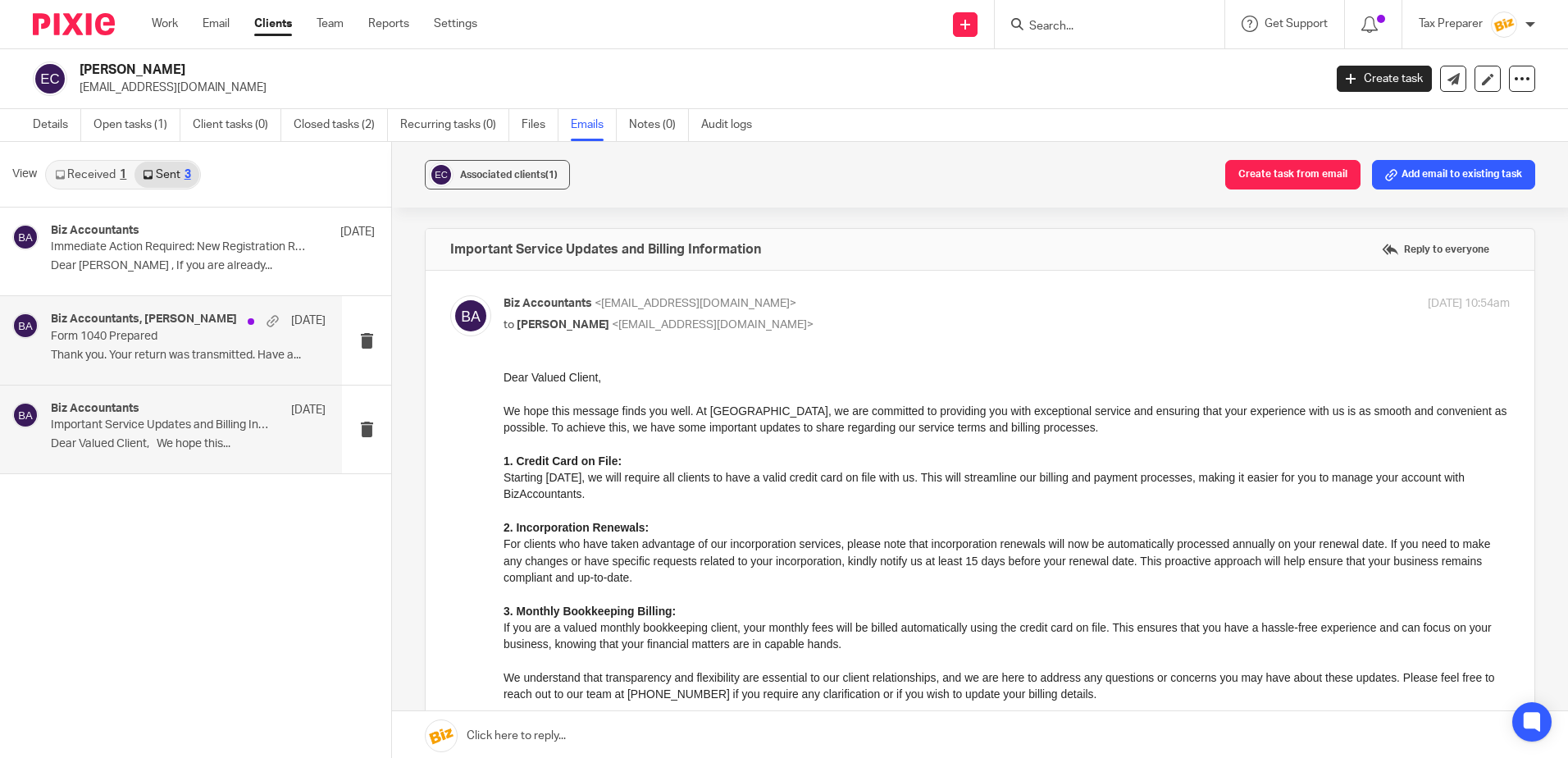
click at [200, 322] on h4 "Biz Accountants, Cristine Estep" at bounding box center [144, 319] width 186 height 14
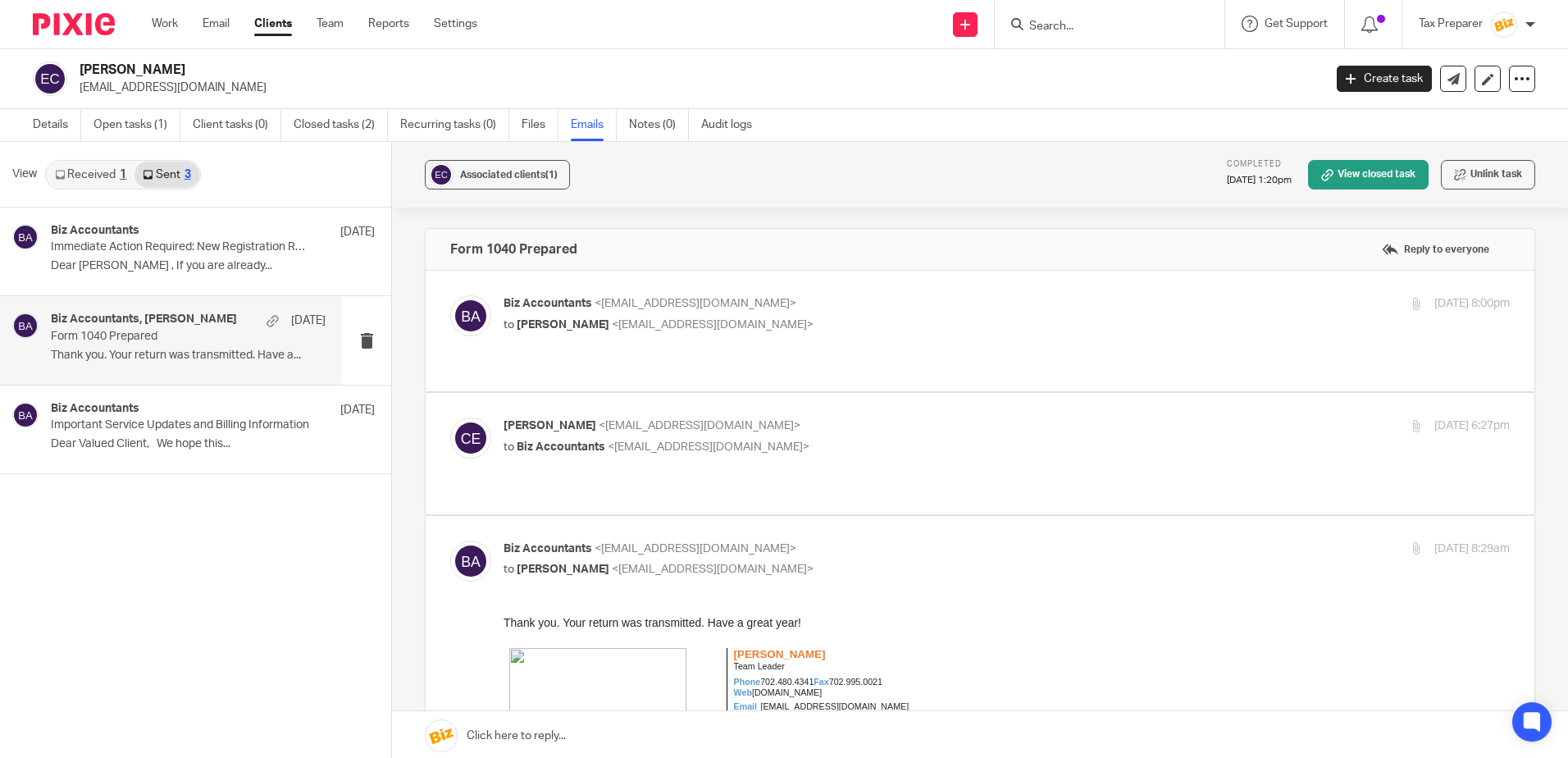
click at [829, 302] on p "Biz Accountants <biz@bizaccountants.com>" at bounding box center [838, 305] width 670 height 18
checkbox input "true"
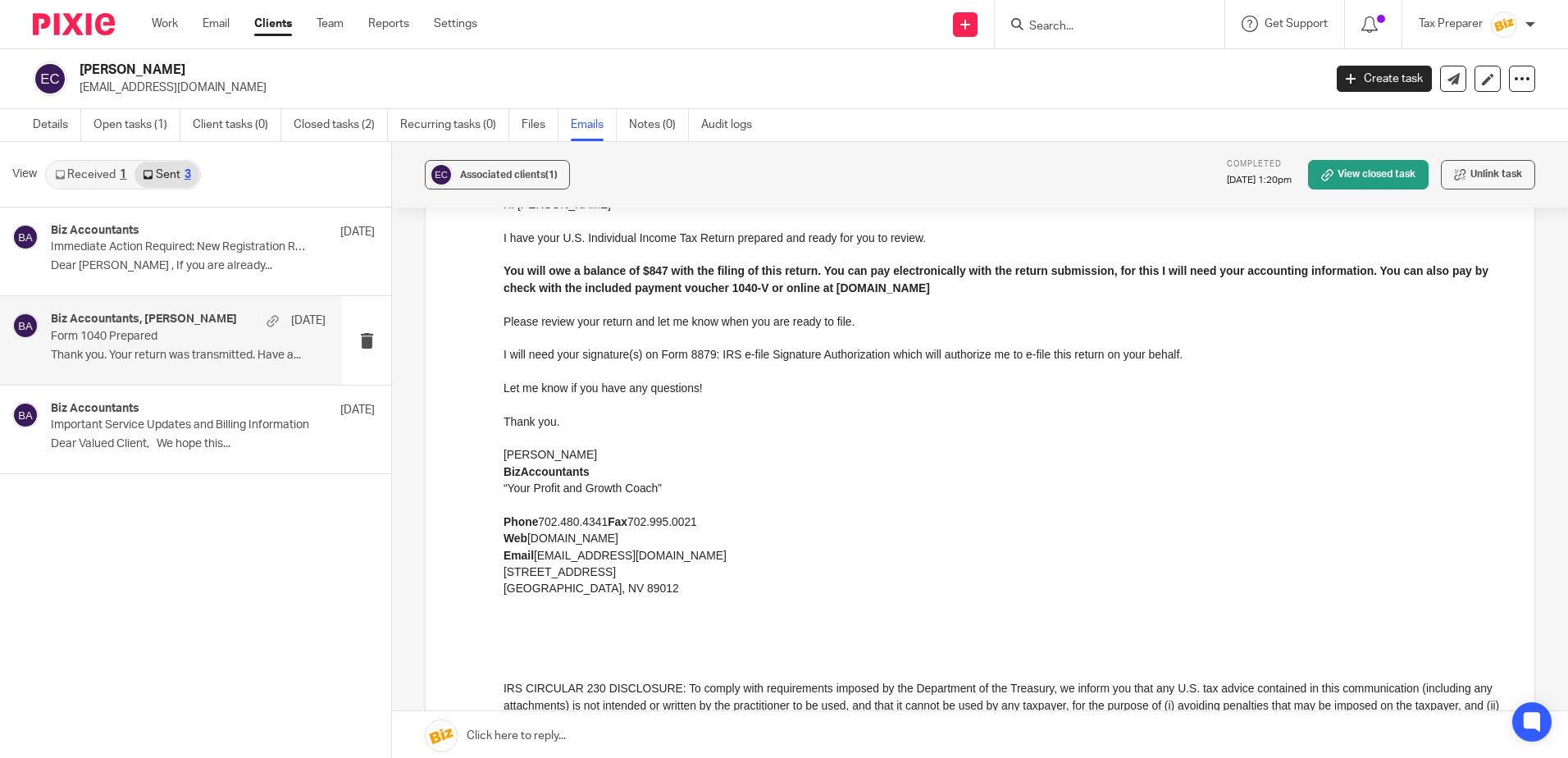
scroll to position [82, 0]
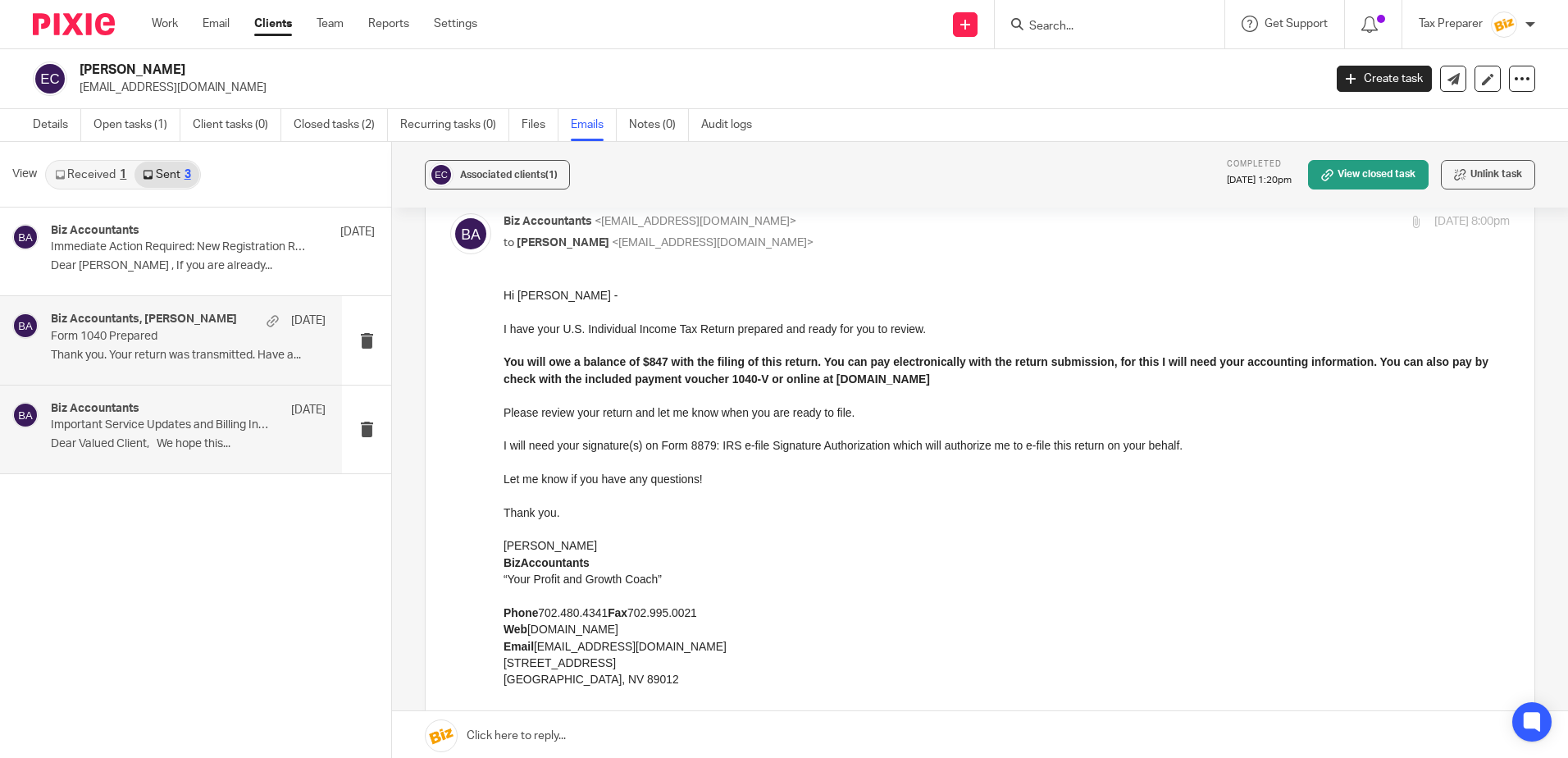
click at [215, 438] on p "Dear Valued Client, We hope this..." at bounding box center [188, 445] width 275 height 14
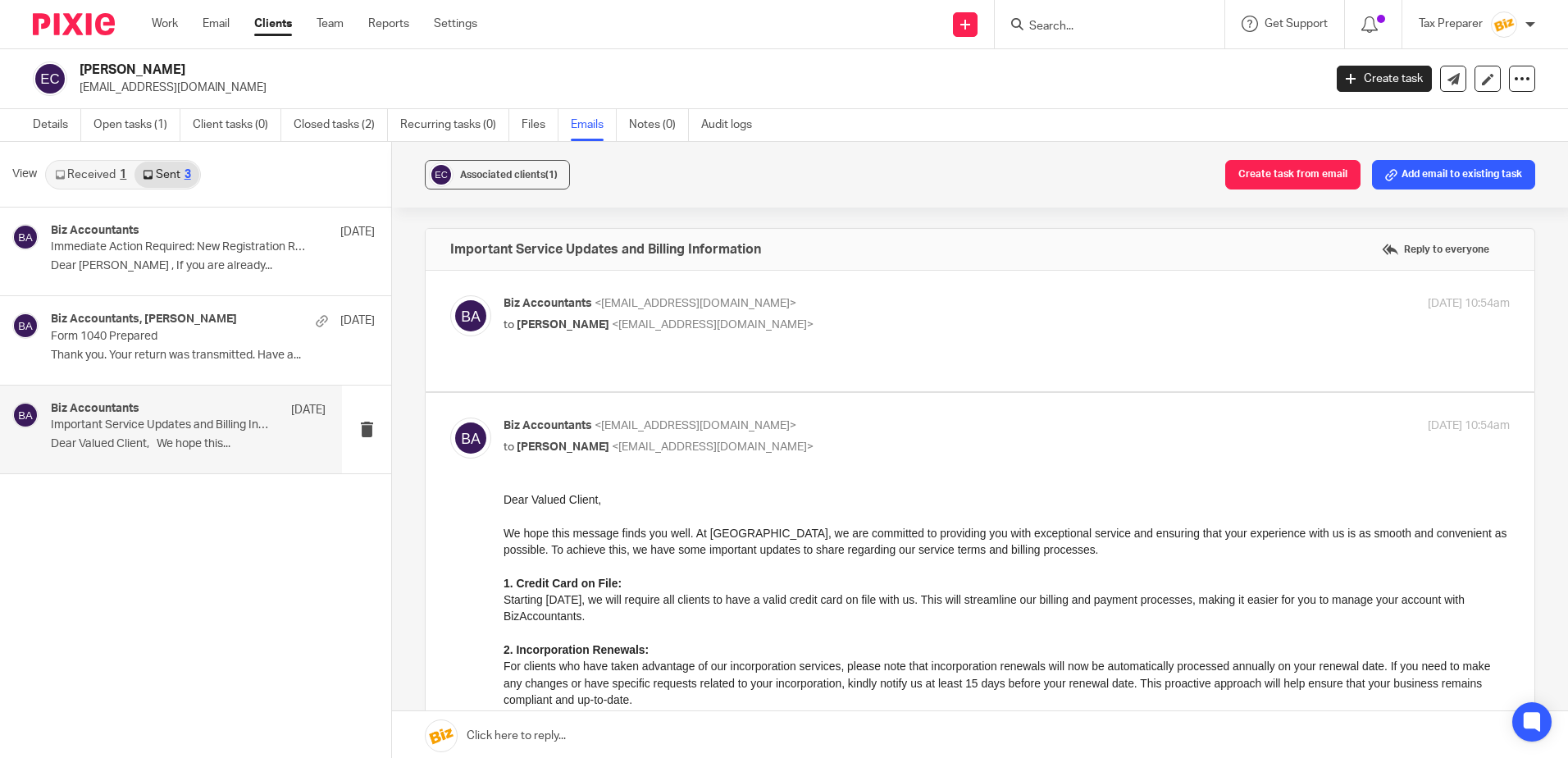
scroll to position [0, 0]
click at [230, 345] on div "Biz Accountants, Cristine Estep Apr 14, 2024 Form 1040 Prepared Thank you. Your…" at bounding box center [188, 340] width 275 height 55
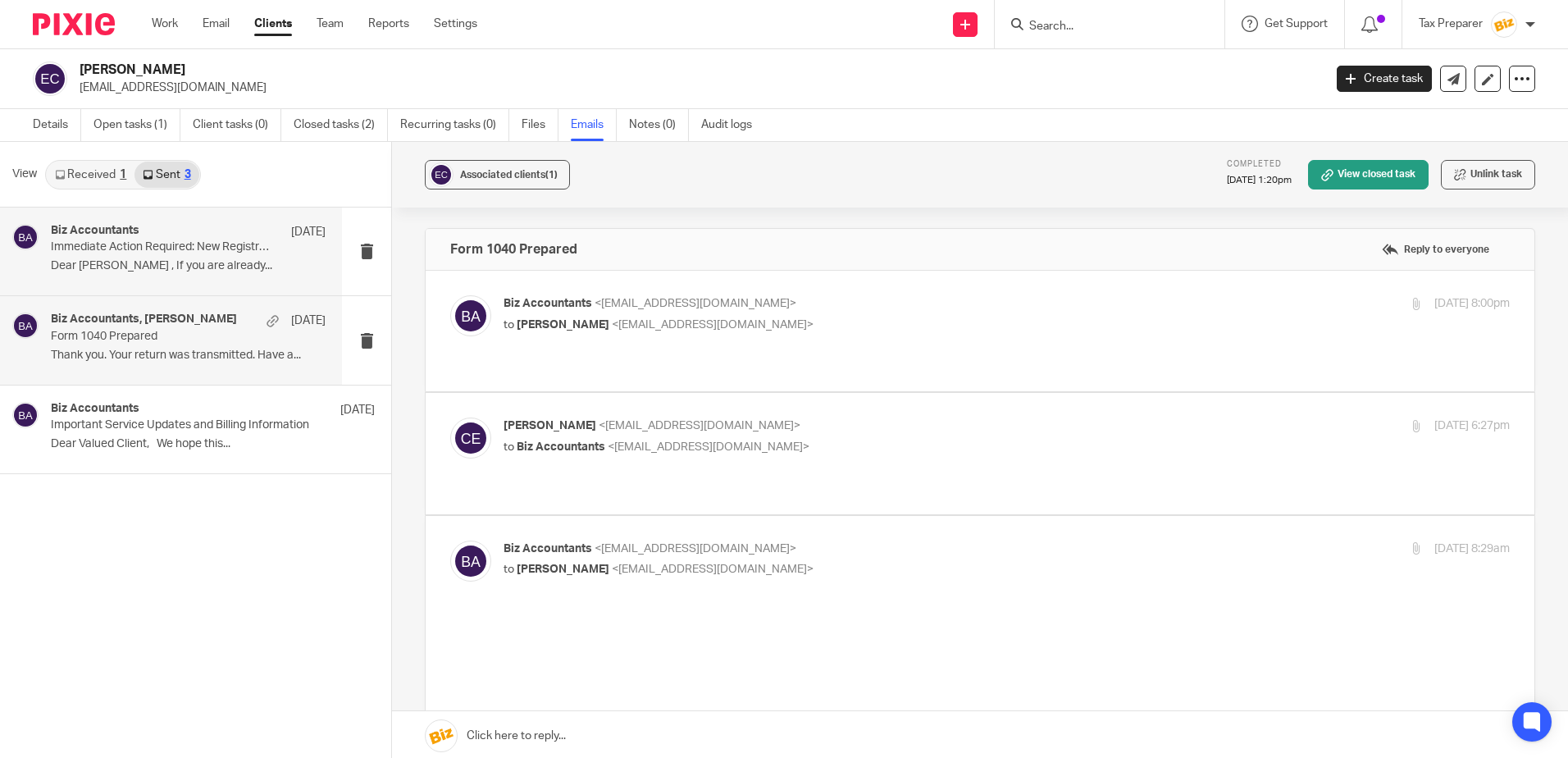
click at [251, 277] on div "Biz Accountants Aug 13, 2024 Immediate Action Required: New Registration Requir…" at bounding box center [188, 252] width 275 height 55
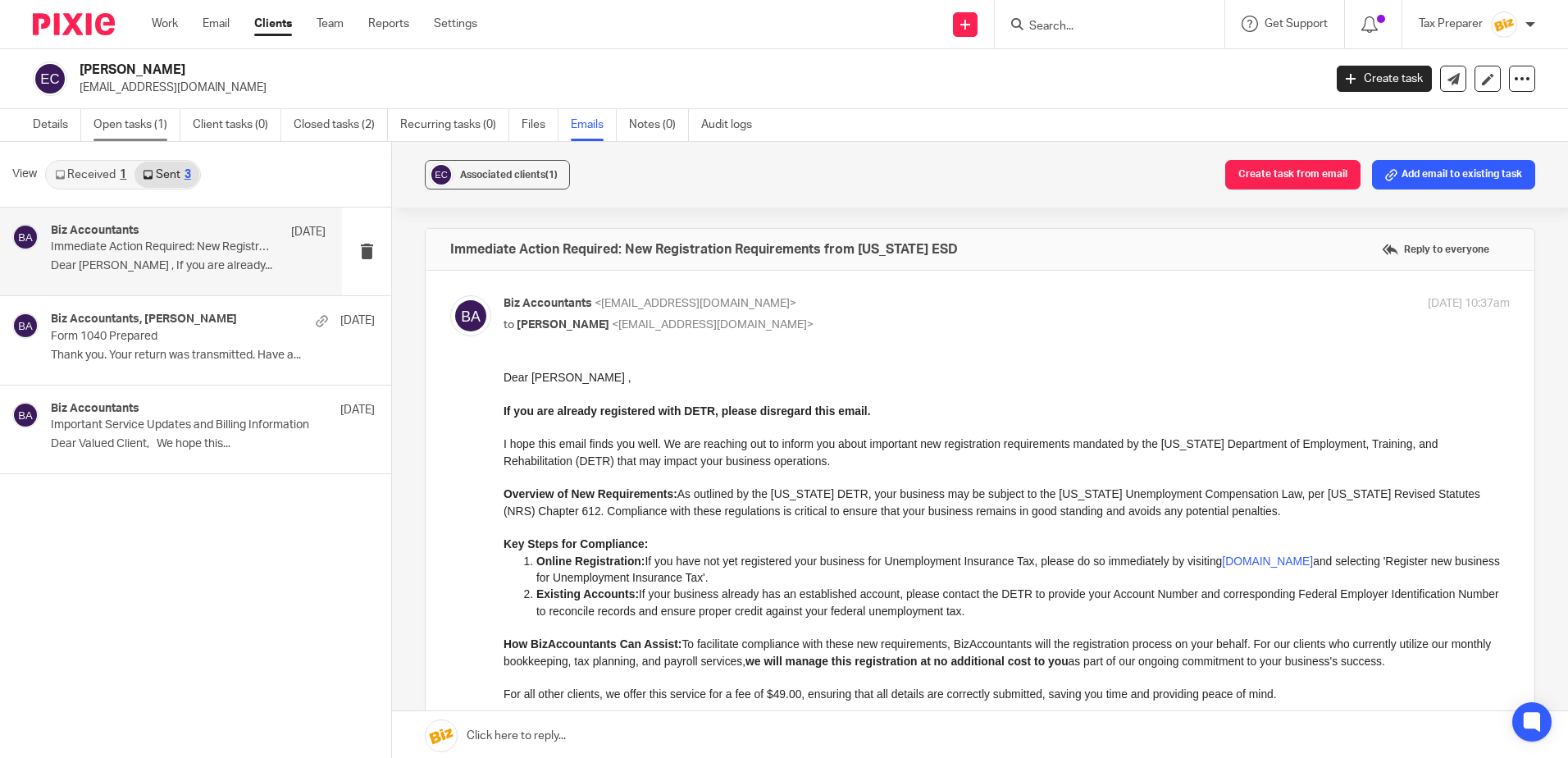
click at [117, 131] on link "Open tasks (1)" at bounding box center [137, 124] width 87 height 32
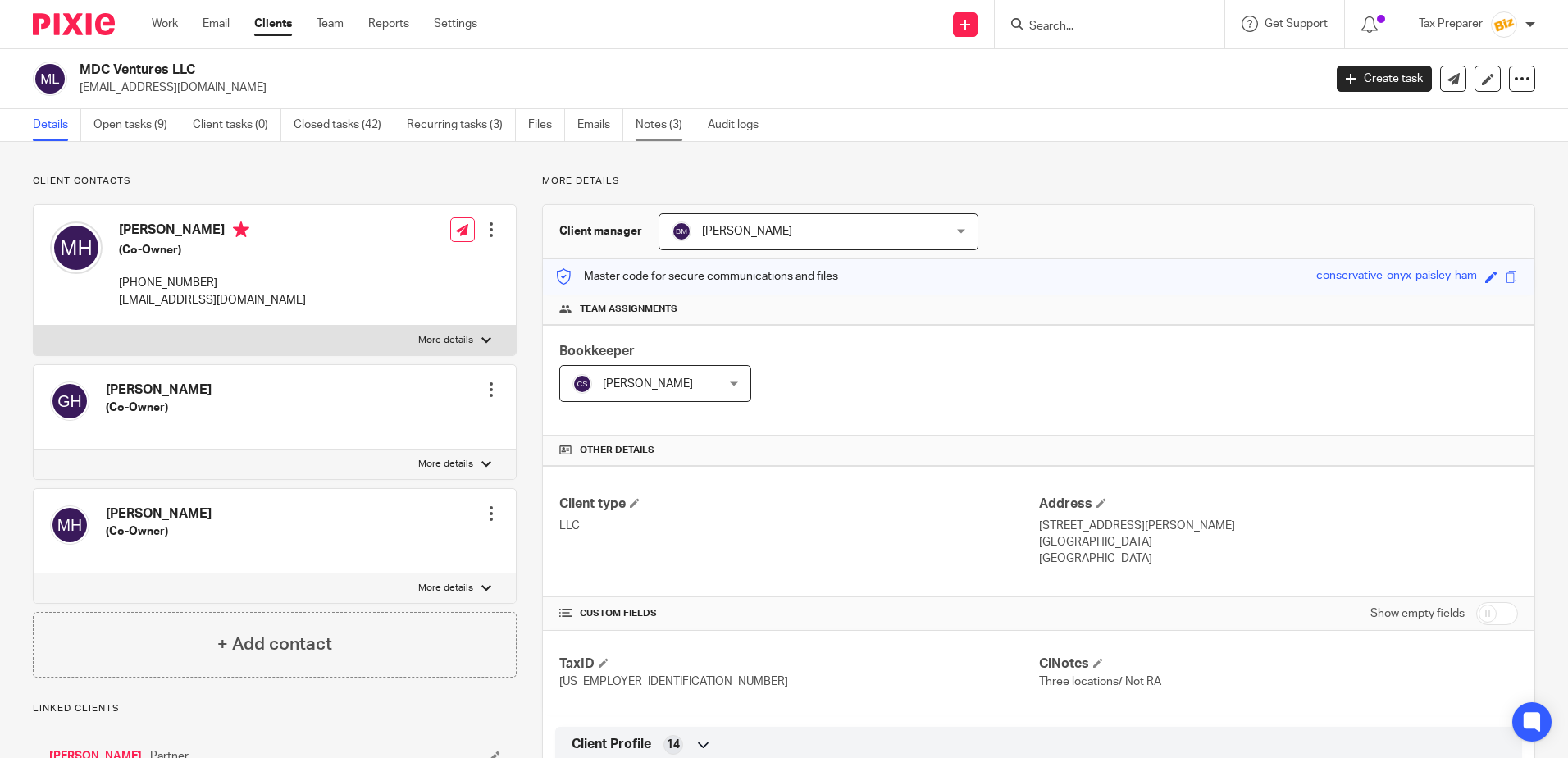
click at [644, 128] on link "Notes (3)" at bounding box center [665, 124] width 60 height 32
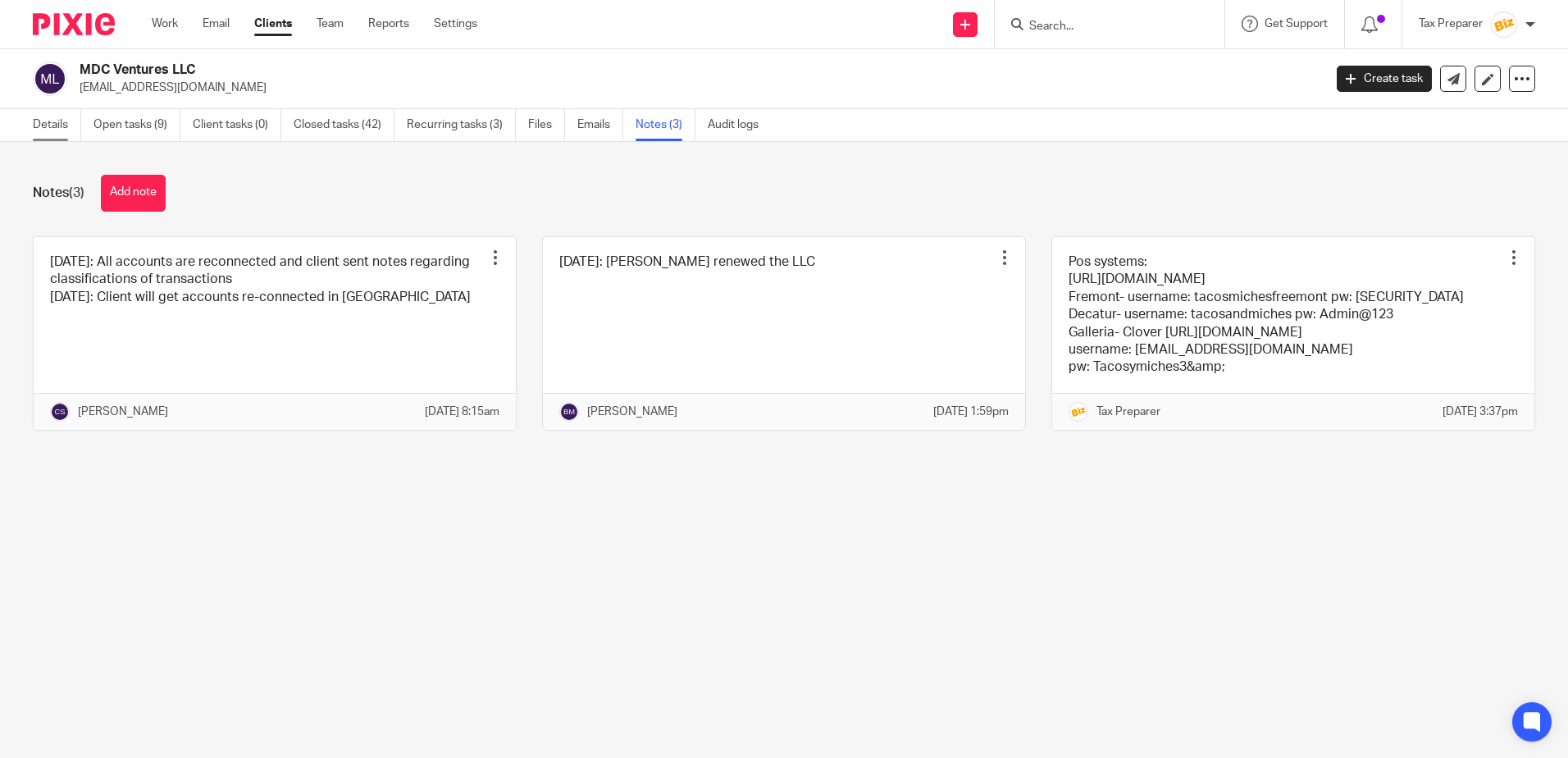
click at [54, 128] on link "Details" at bounding box center [57, 124] width 48 height 32
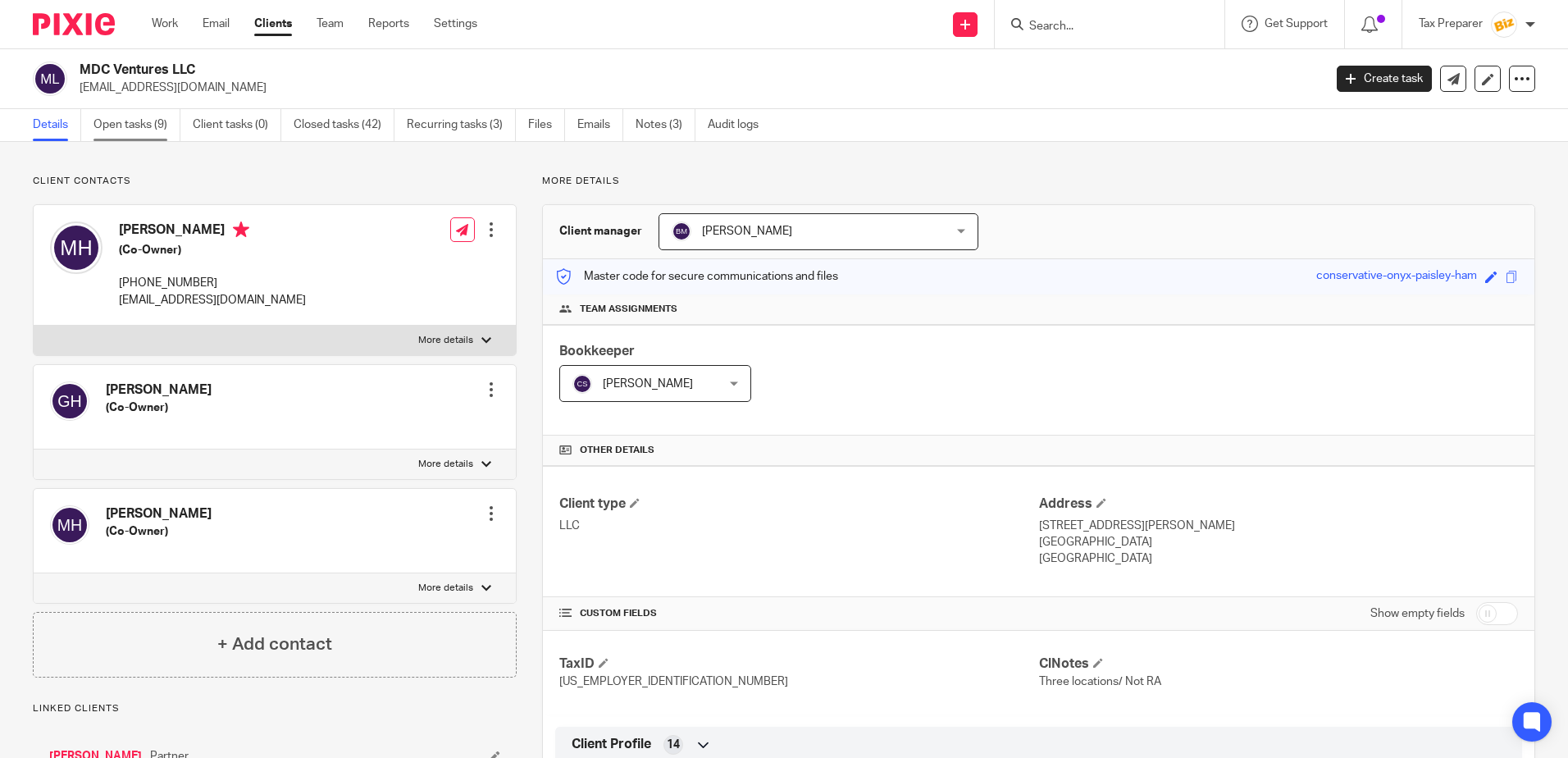
click at [143, 127] on link "Open tasks (9)" at bounding box center [137, 124] width 87 height 32
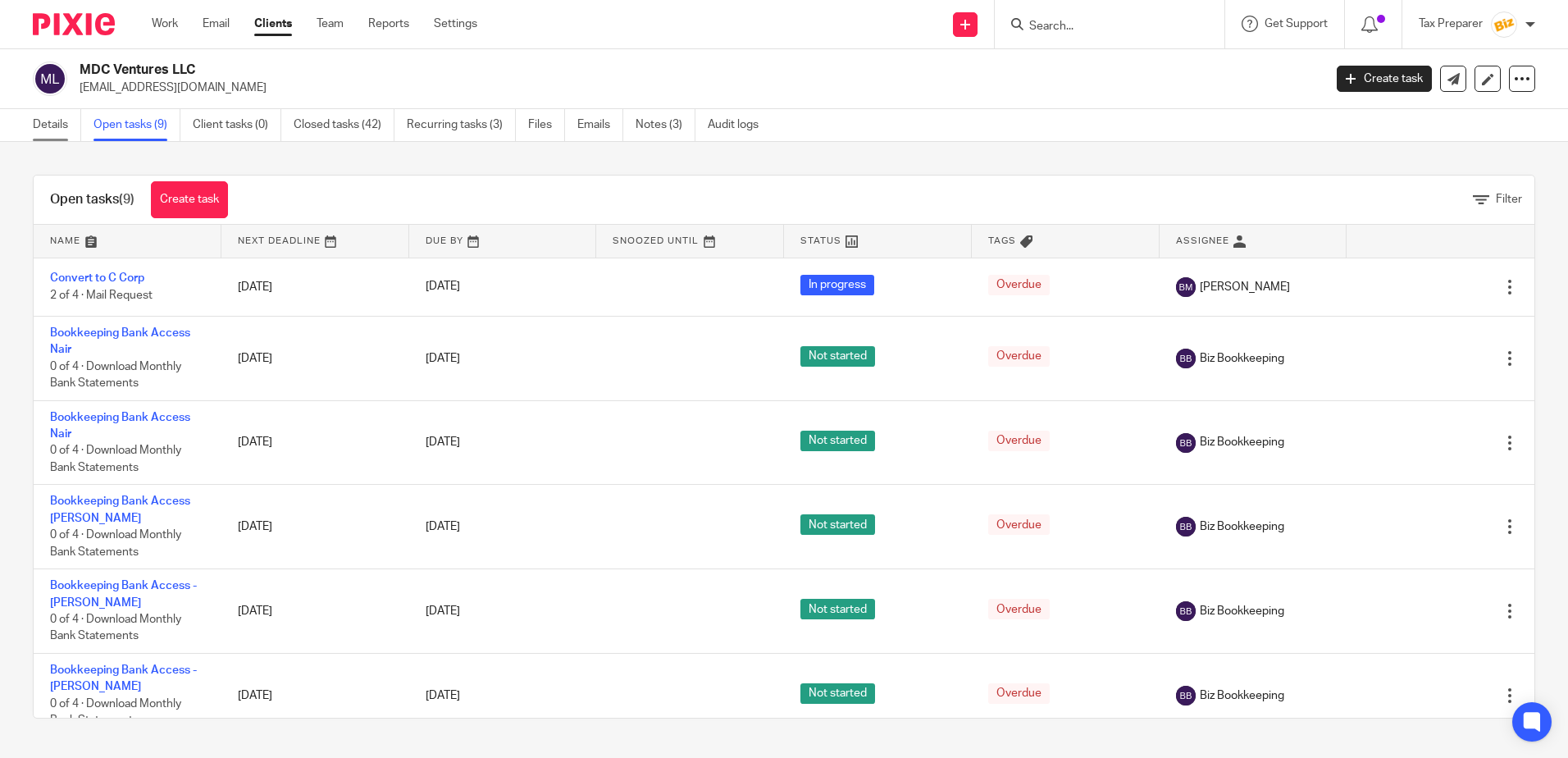
click at [50, 127] on link "Details" at bounding box center [57, 124] width 48 height 32
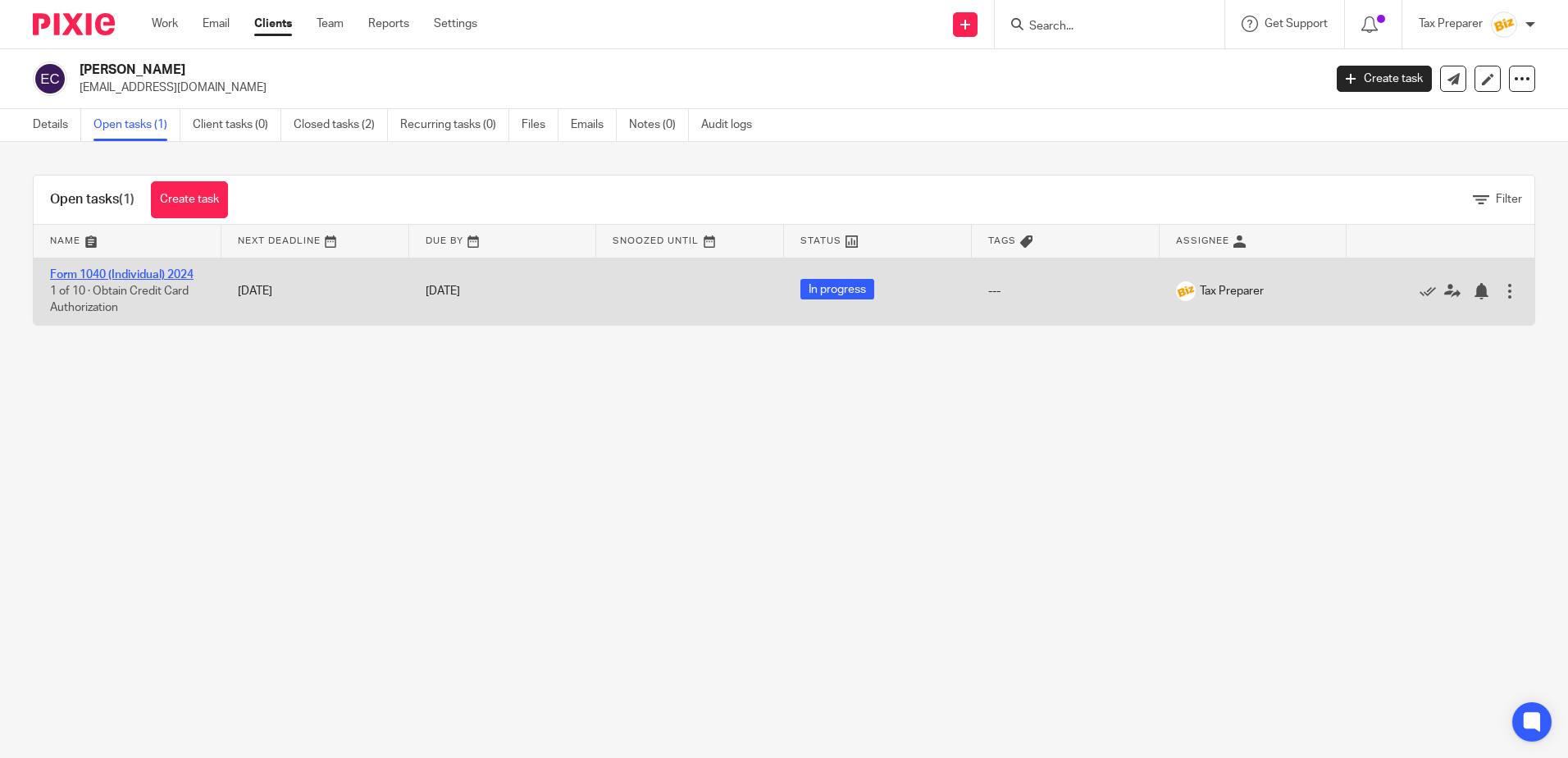
click at [144, 278] on link "Form 1040 (Individual) 2024" at bounding box center [121, 275] width 144 height 12
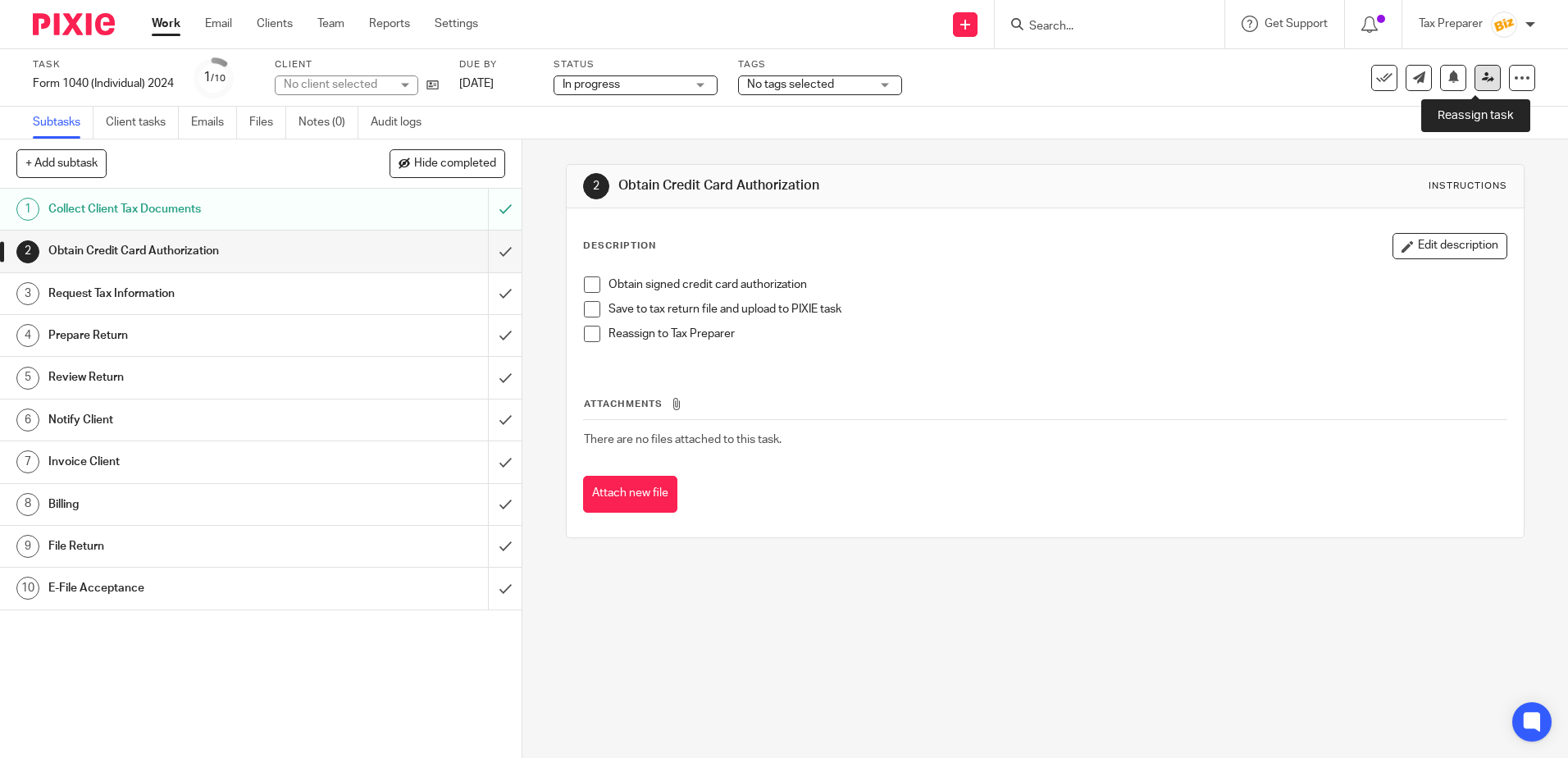
click at [1482, 78] on icon at bounding box center [1488, 77] width 13 height 13
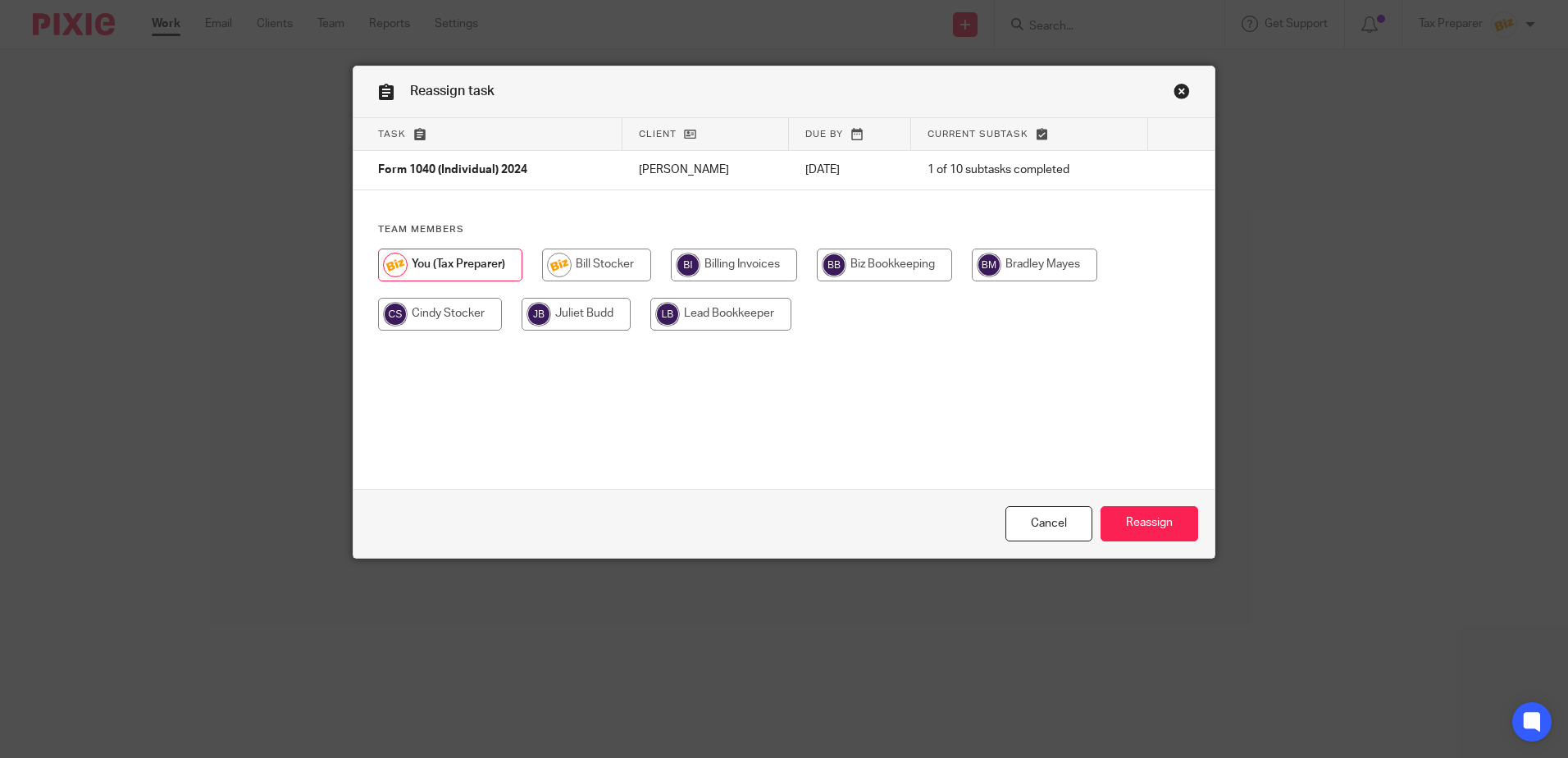
click at [464, 316] on input "radio" at bounding box center [439, 314] width 124 height 33
radio input "true"
click at [1137, 524] on input "Reassign" at bounding box center [1149, 524] width 98 height 35
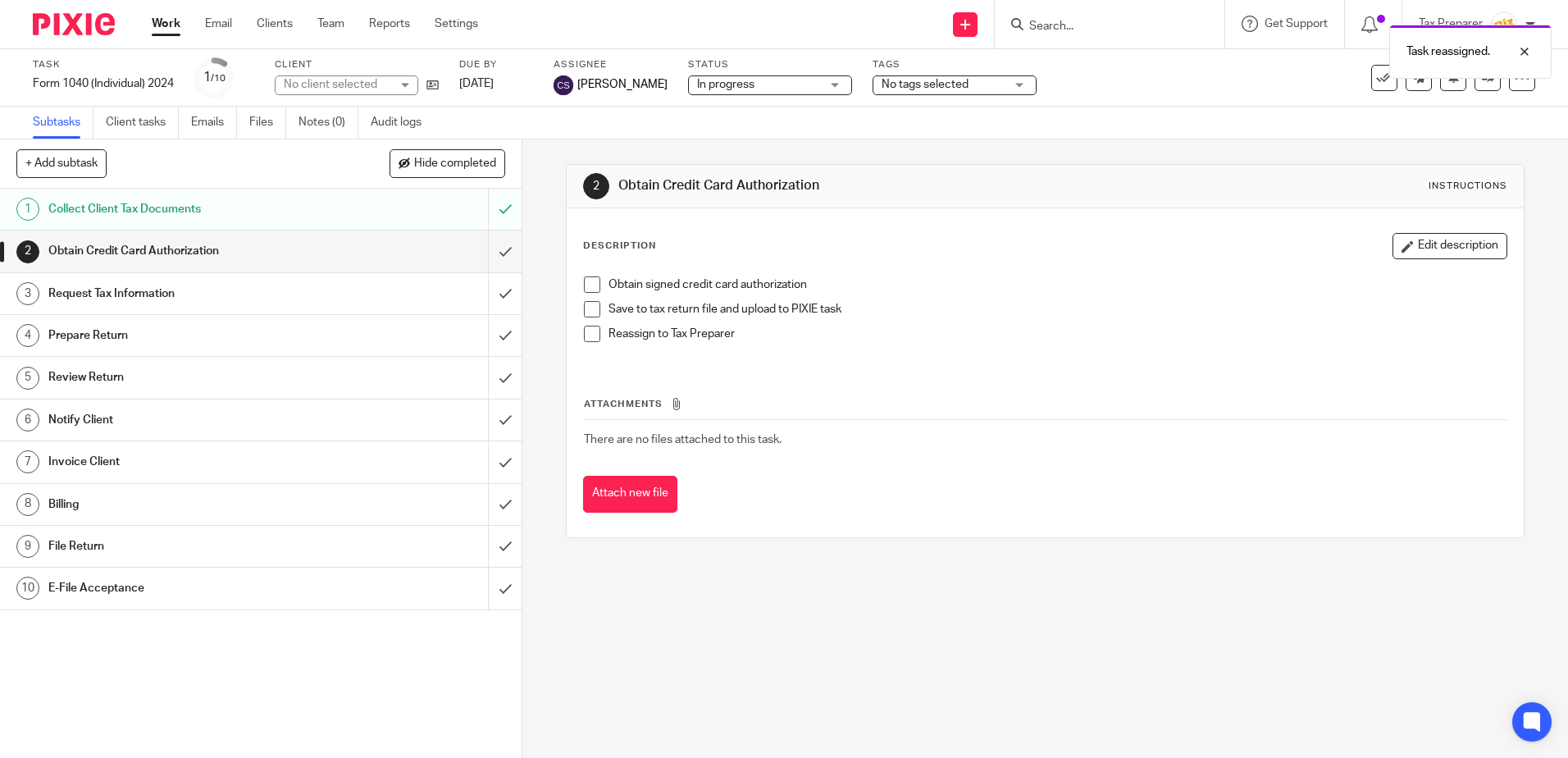
click at [919, 83] on span "No tags selected" at bounding box center [925, 84] width 87 height 12
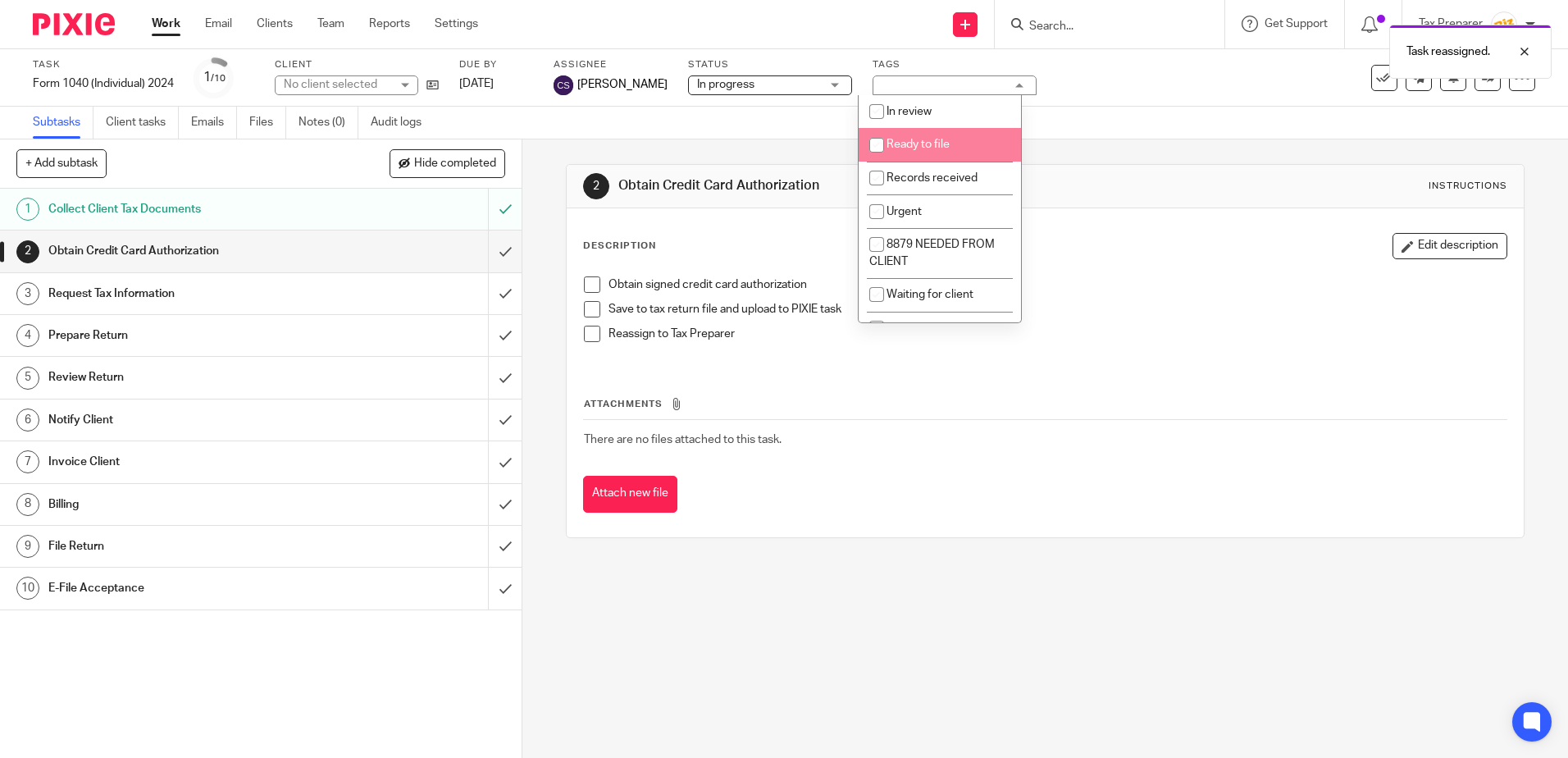
click at [879, 147] on input "checkbox" at bounding box center [877, 145] width 31 height 31
checkbox input "true"
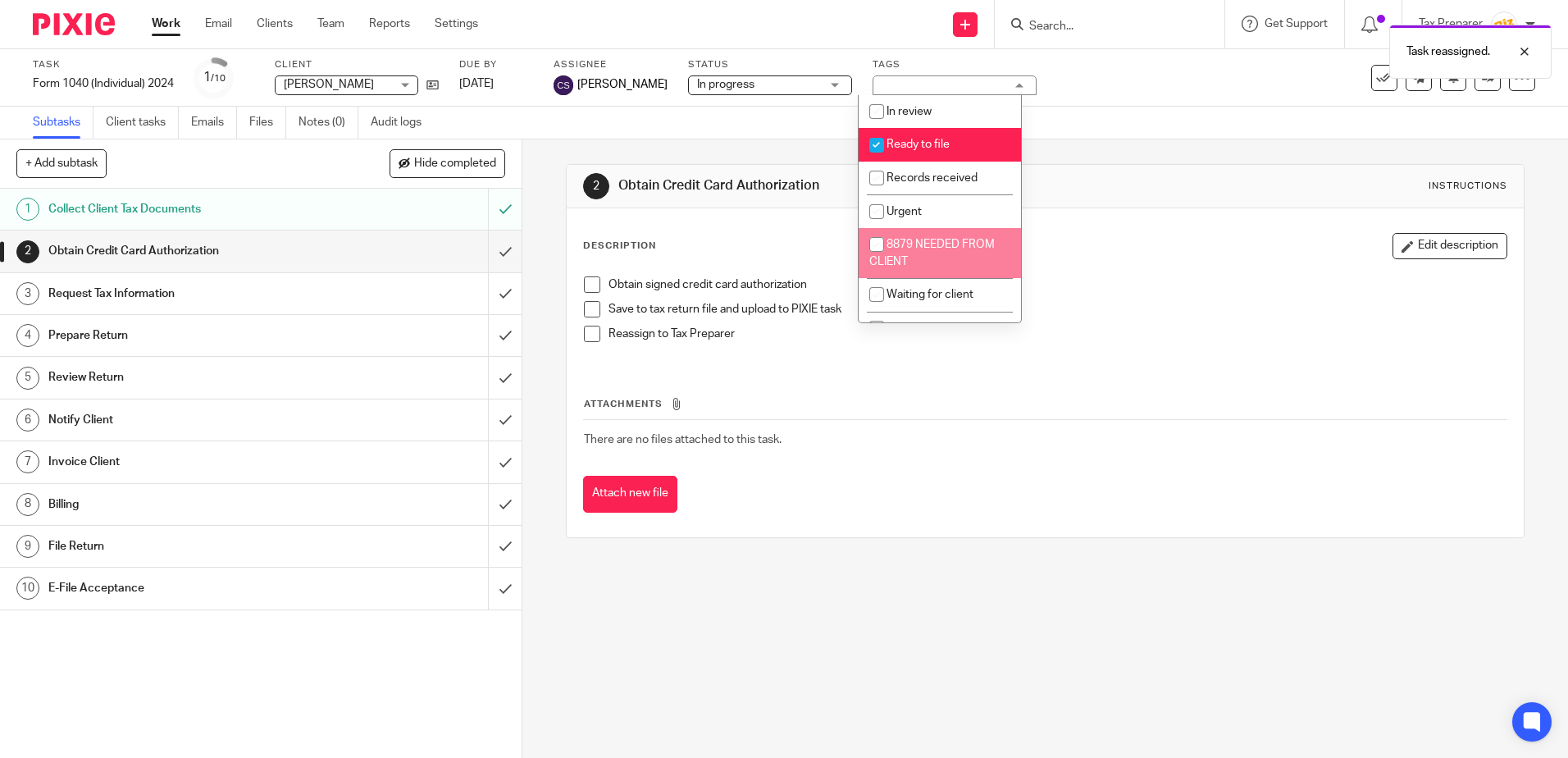
click at [883, 245] on input "checkbox" at bounding box center [877, 245] width 31 height 31
checkbox input "true"
click at [873, 387] on div "Attachments There are no files attached to this task. Attach new file" at bounding box center [1044, 438] width 923 height 149
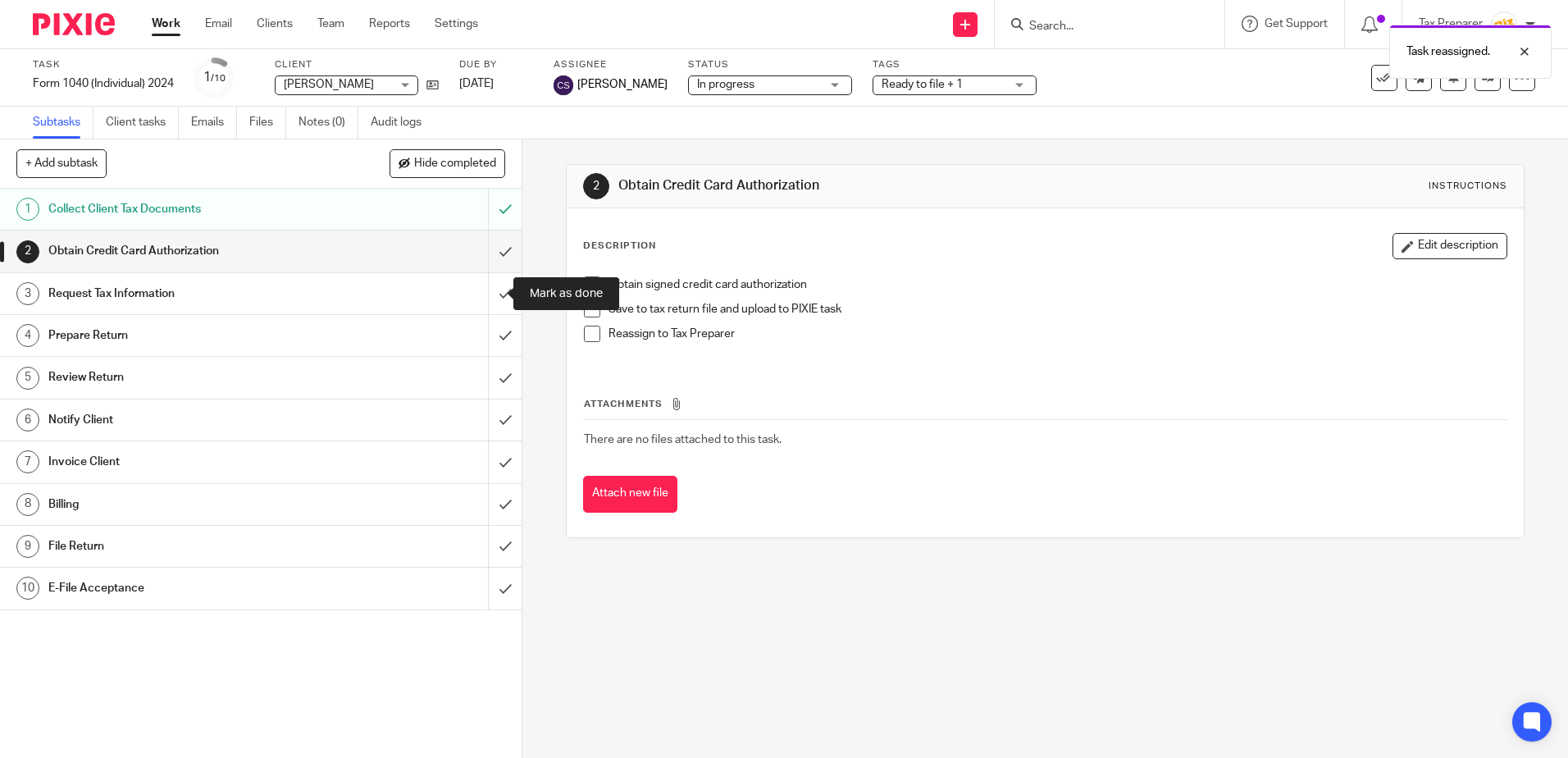
click at [407, 294] on div "Request Tax Information" at bounding box center [259, 293] width 424 height 24
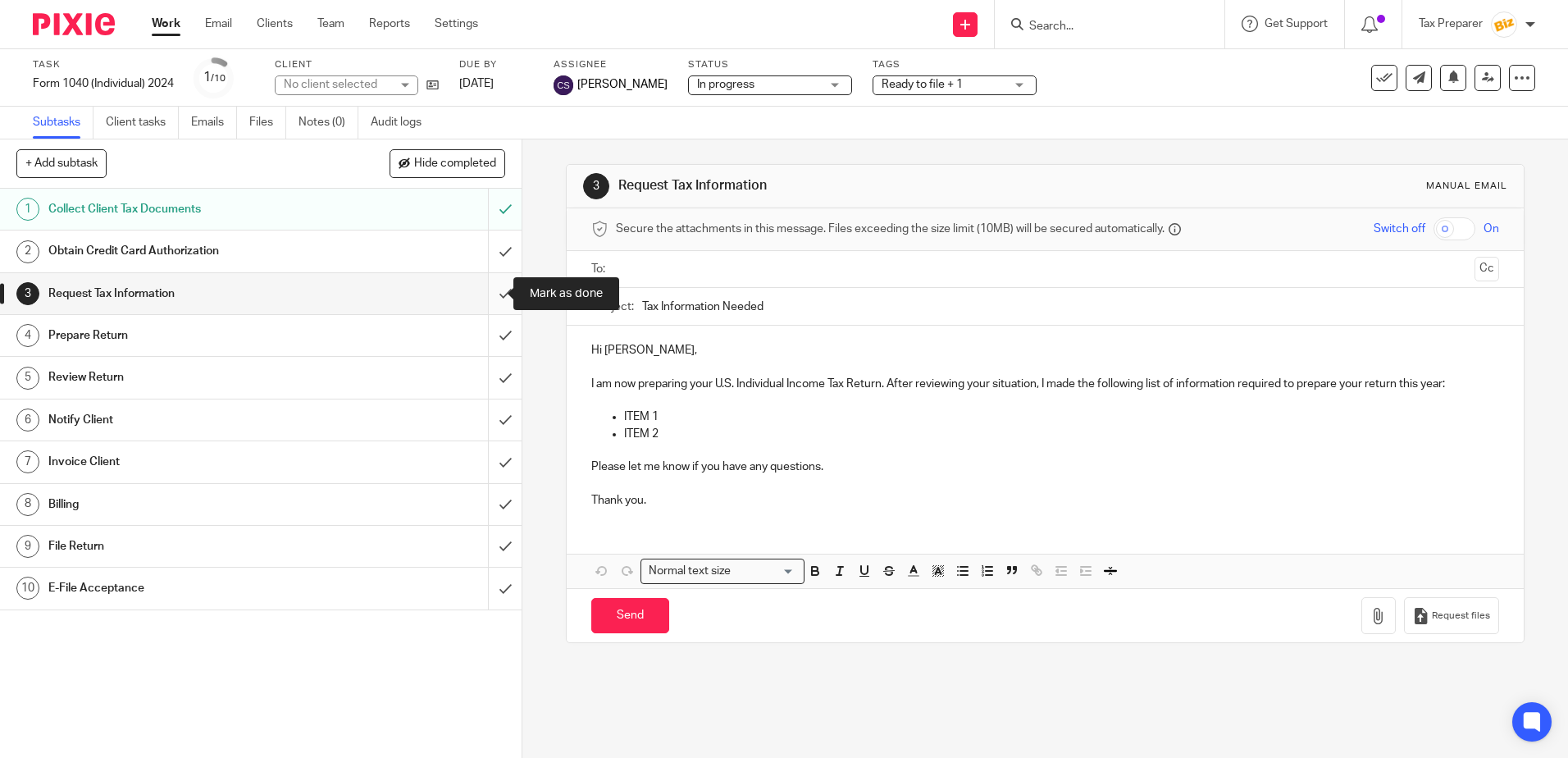
click at [485, 297] on input "submit" at bounding box center [260, 294] width 522 height 41
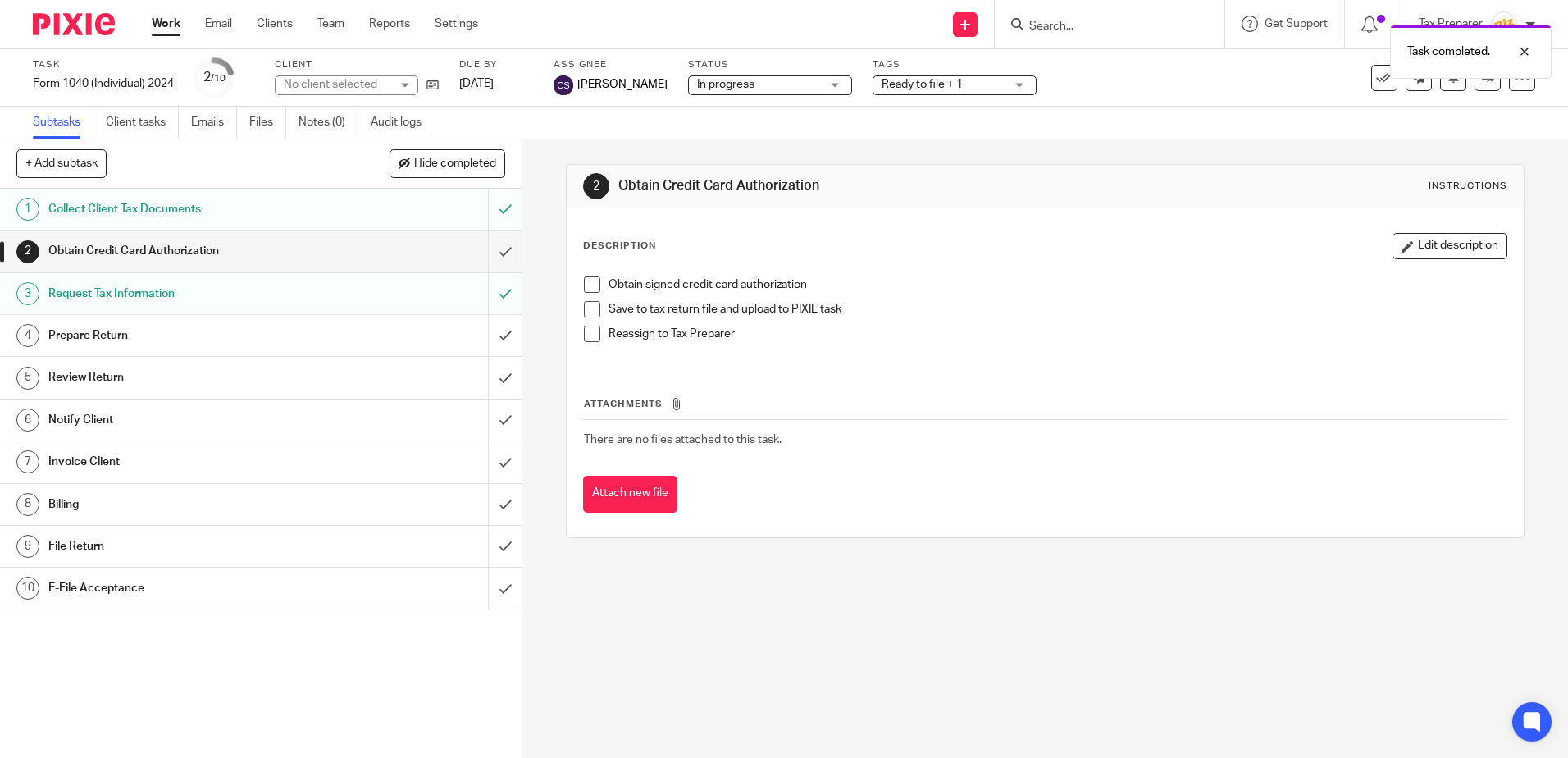
click at [418, 333] on div "Prepare Return" at bounding box center [259, 335] width 424 height 24
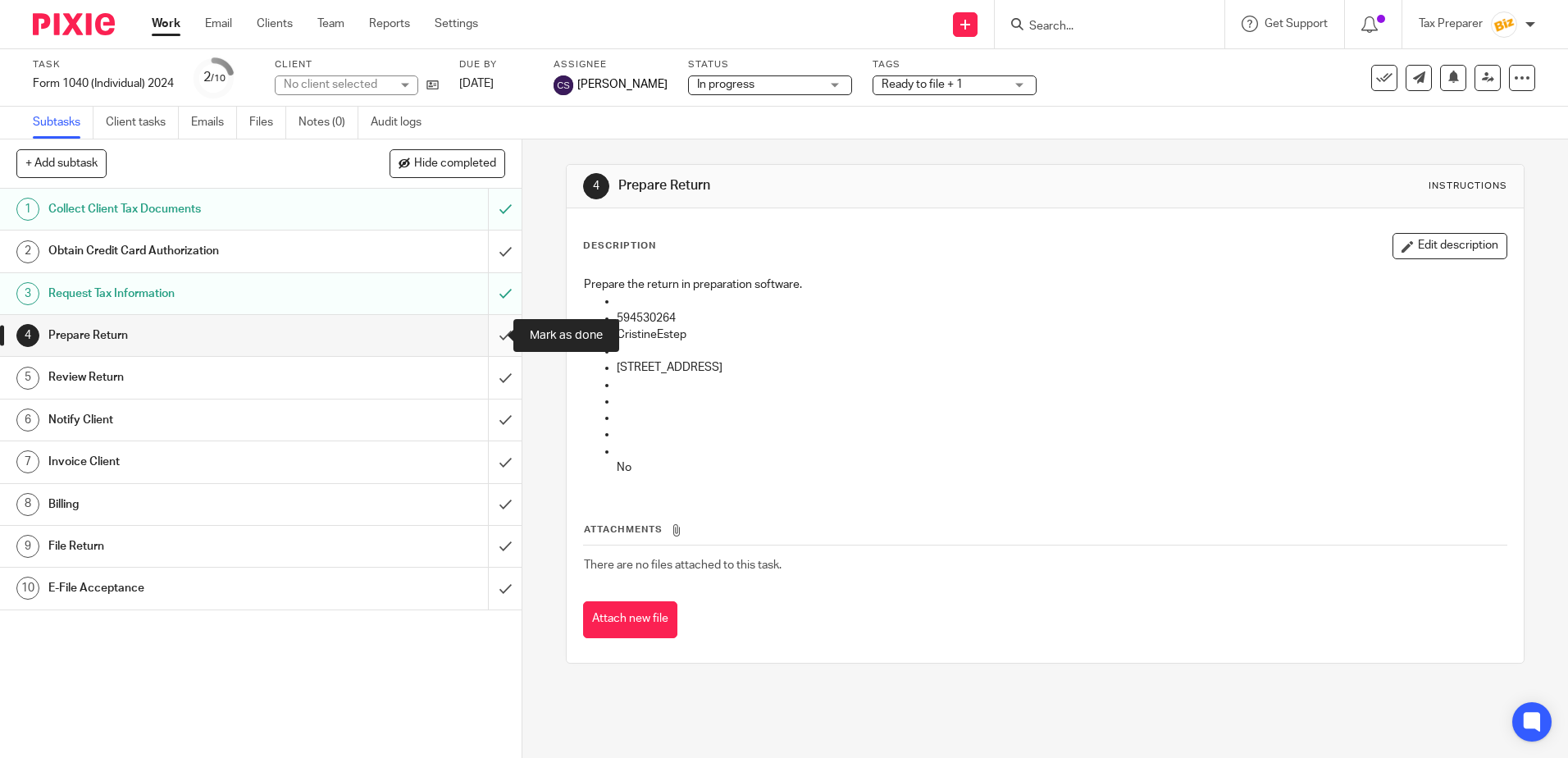
click at [493, 339] on input "submit" at bounding box center [260, 336] width 522 height 41
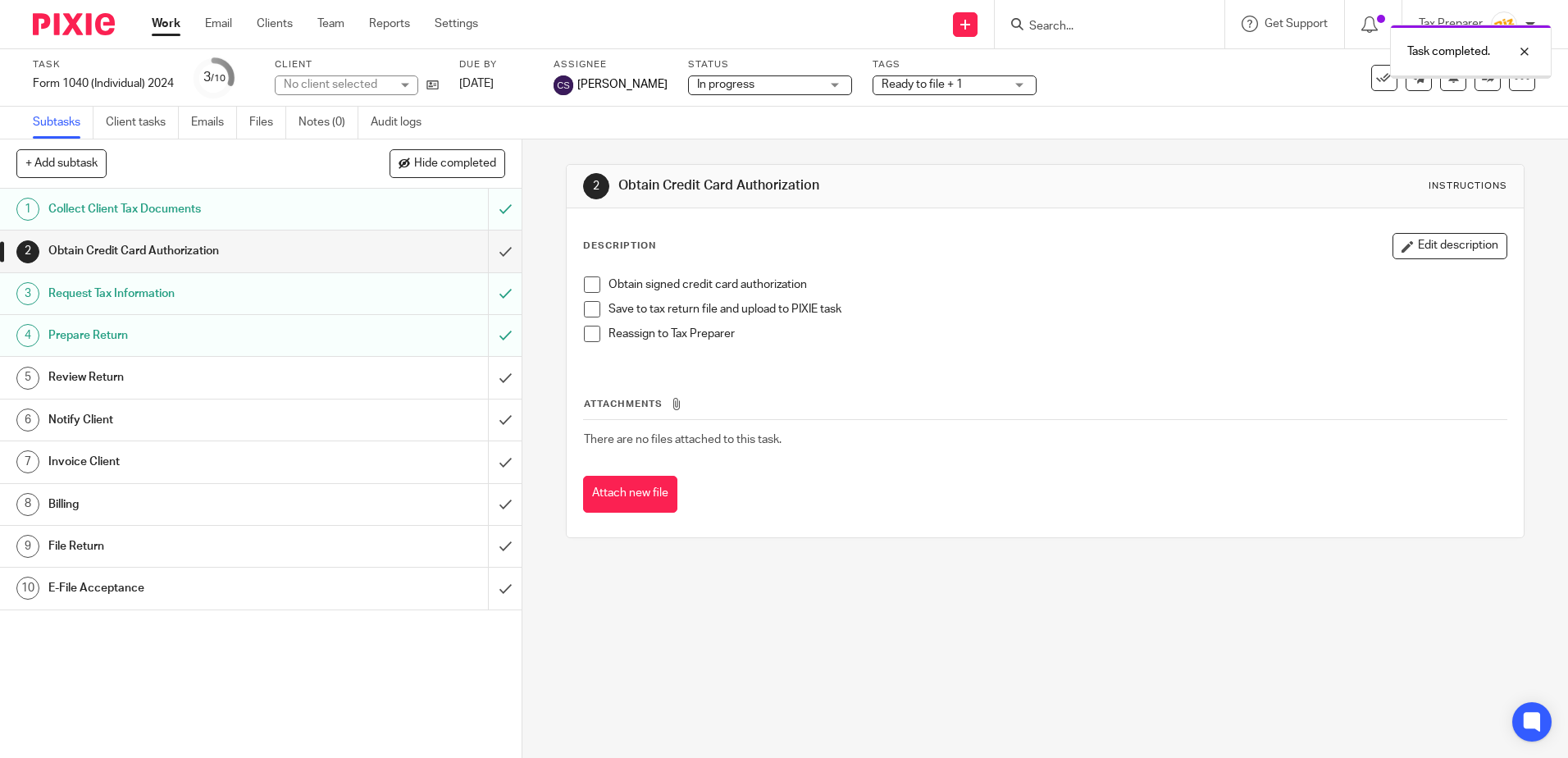
click at [435, 377] on div "Review Return" at bounding box center [259, 377] width 424 height 24
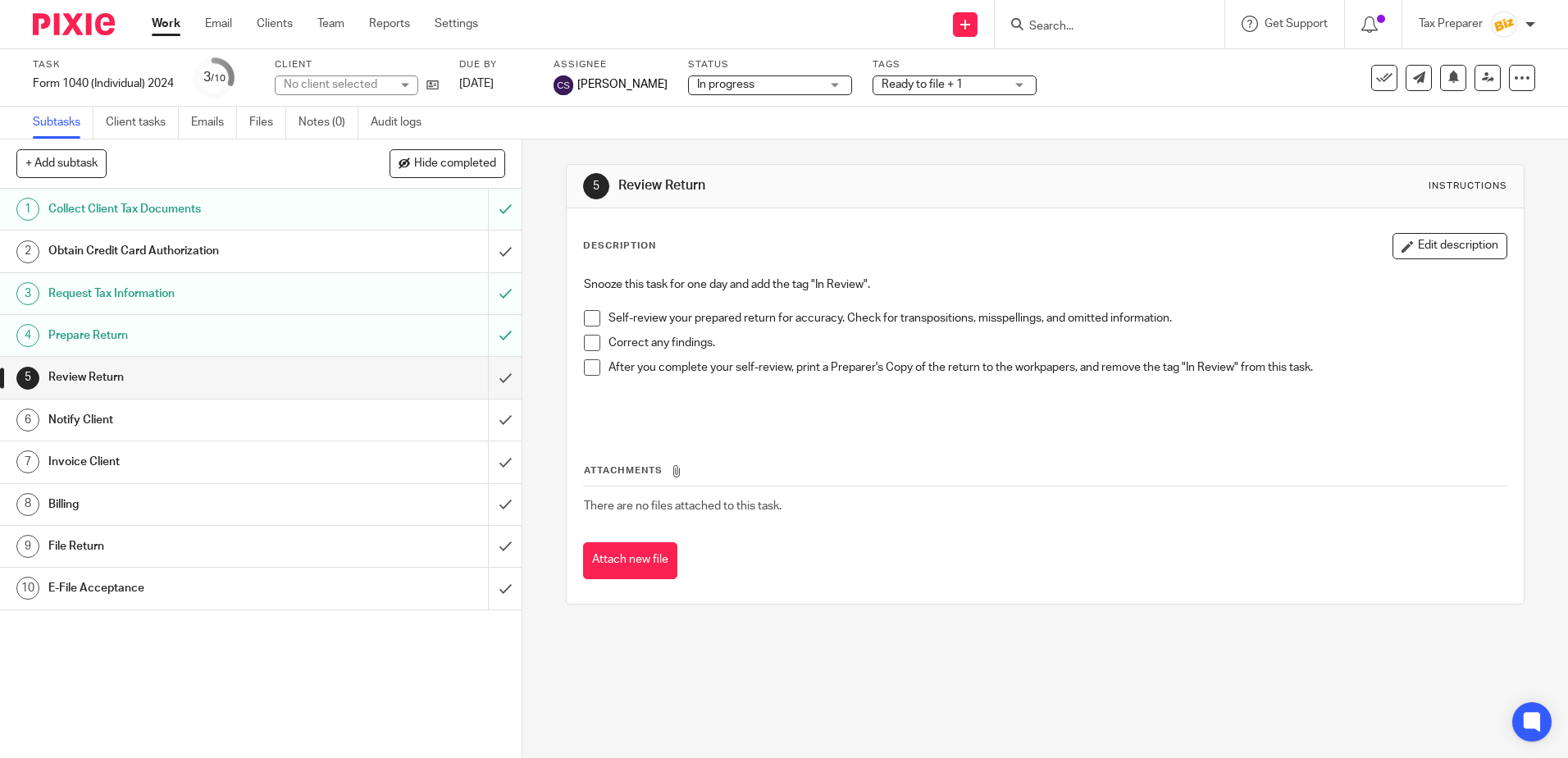
drag, startPoint x: 587, startPoint y: 319, endPoint x: 590, endPoint y: 338, distance: 19.2
click at [587, 321] on span at bounding box center [591, 318] width 17 height 17
click at [589, 348] on span at bounding box center [591, 343] width 17 height 17
click at [587, 371] on span at bounding box center [591, 367] width 17 height 17
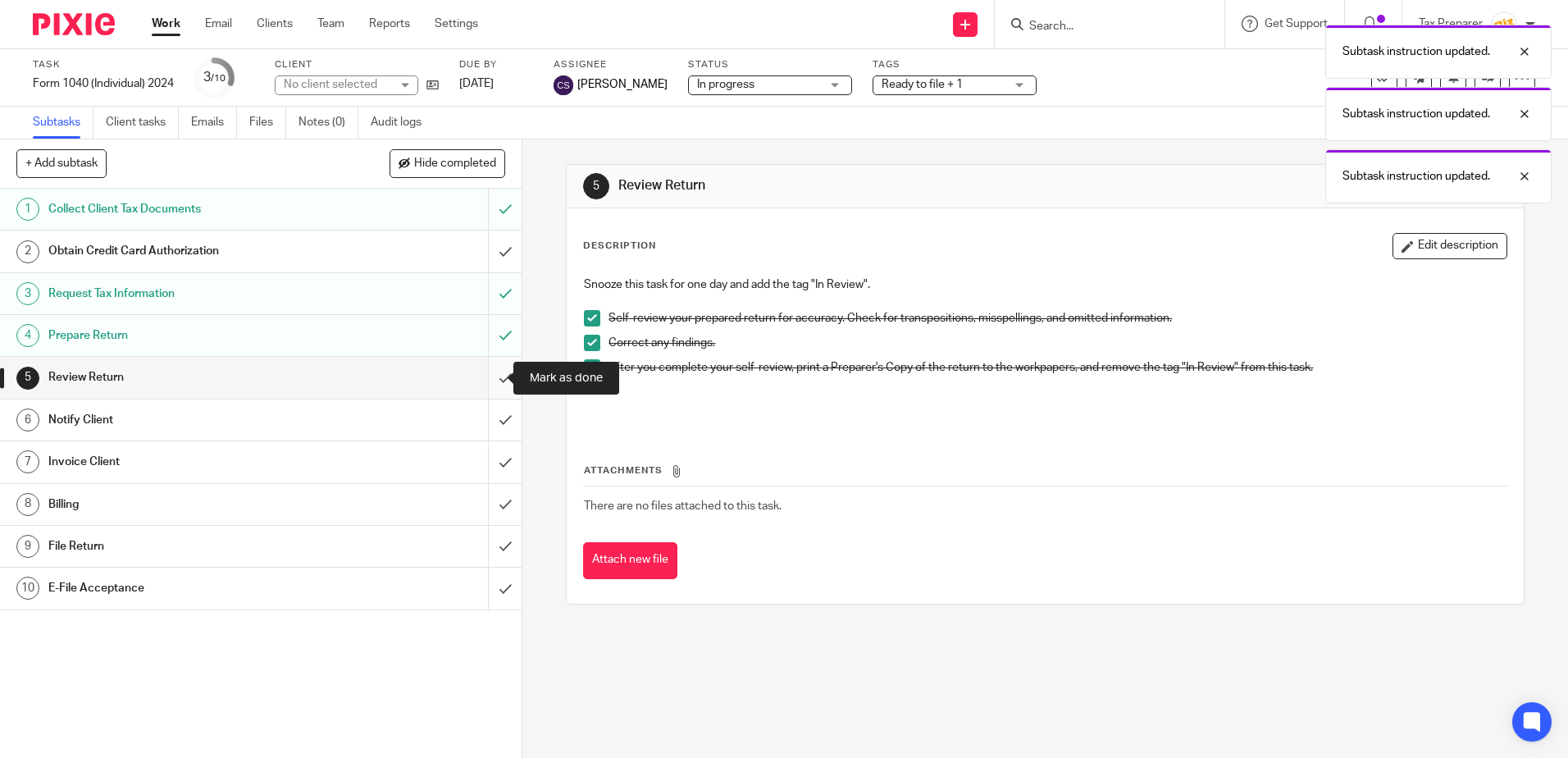
click at [486, 386] on input "submit" at bounding box center [260, 377] width 522 height 41
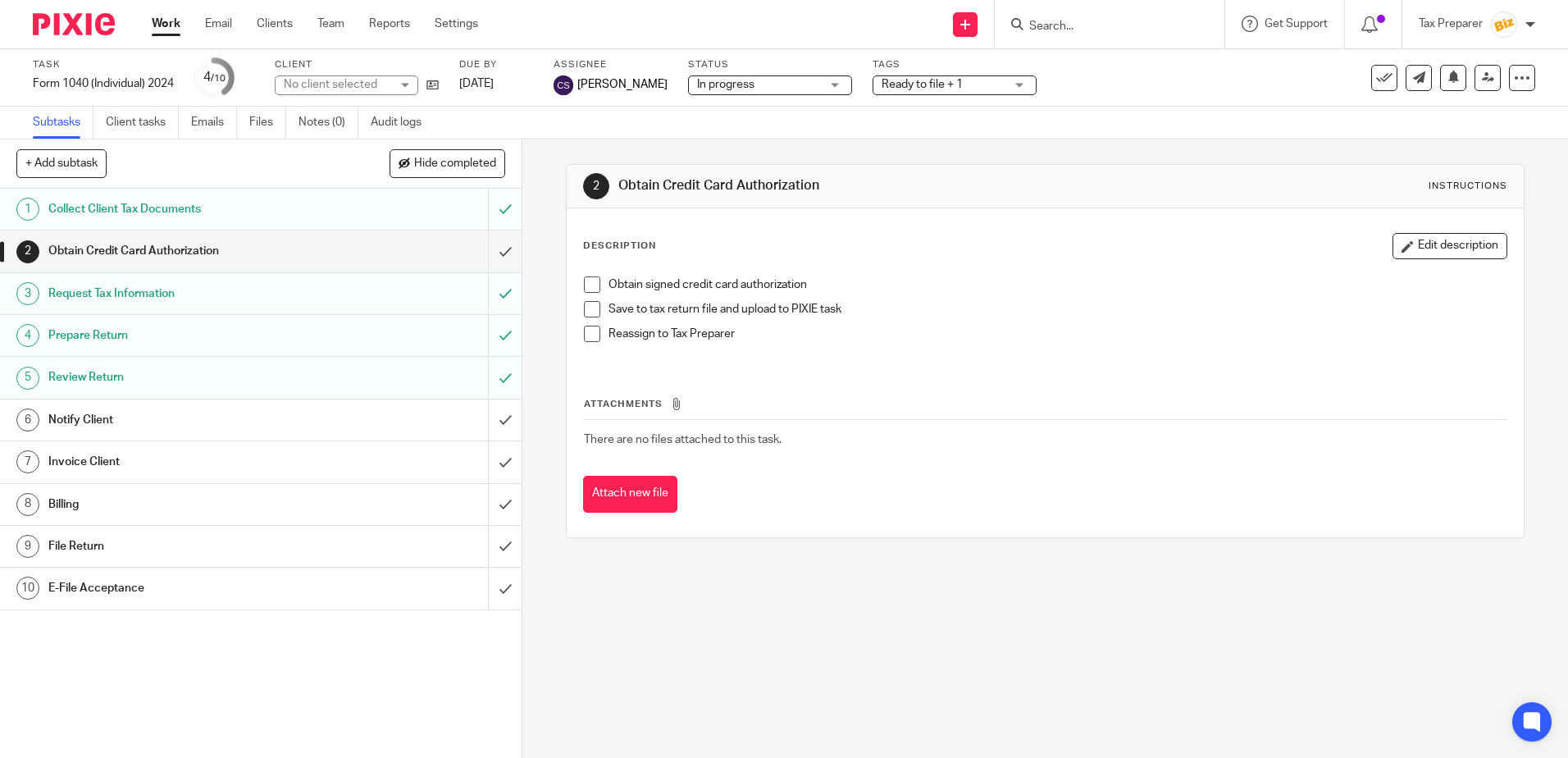
click at [417, 426] on div "Notify Client" at bounding box center [259, 419] width 424 height 24
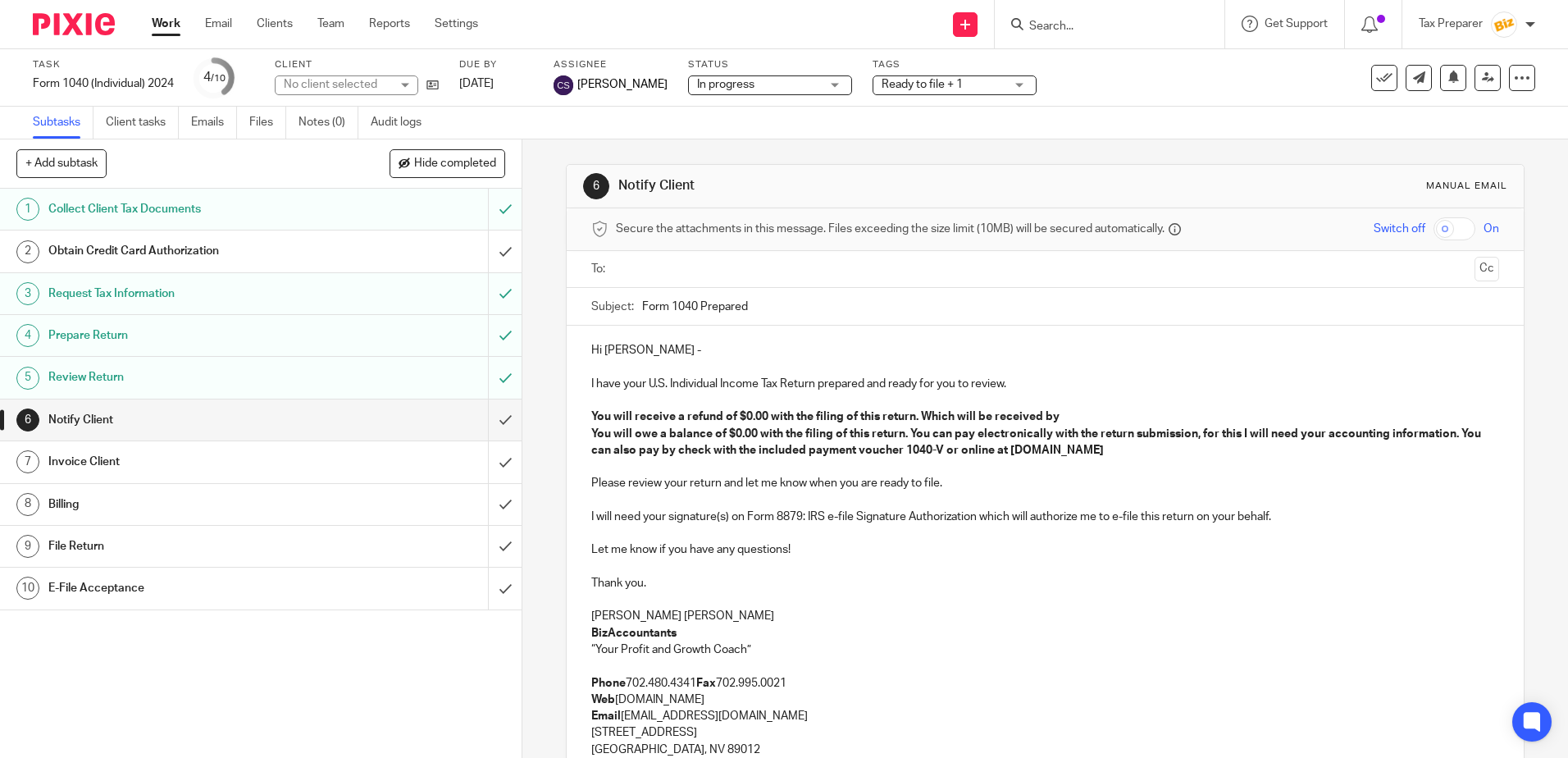
click at [665, 275] on input "text" at bounding box center [1044, 269] width 846 height 19
click at [730, 270] on span at bounding box center [735, 270] width 11 height 11
click at [725, 271] on input "text" at bounding box center [1044, 269] width 846 height 19
click at [711, 275] on span at bounding box center [713, 270] width 11 height 11
paste input "crisestepre@gmail.com"
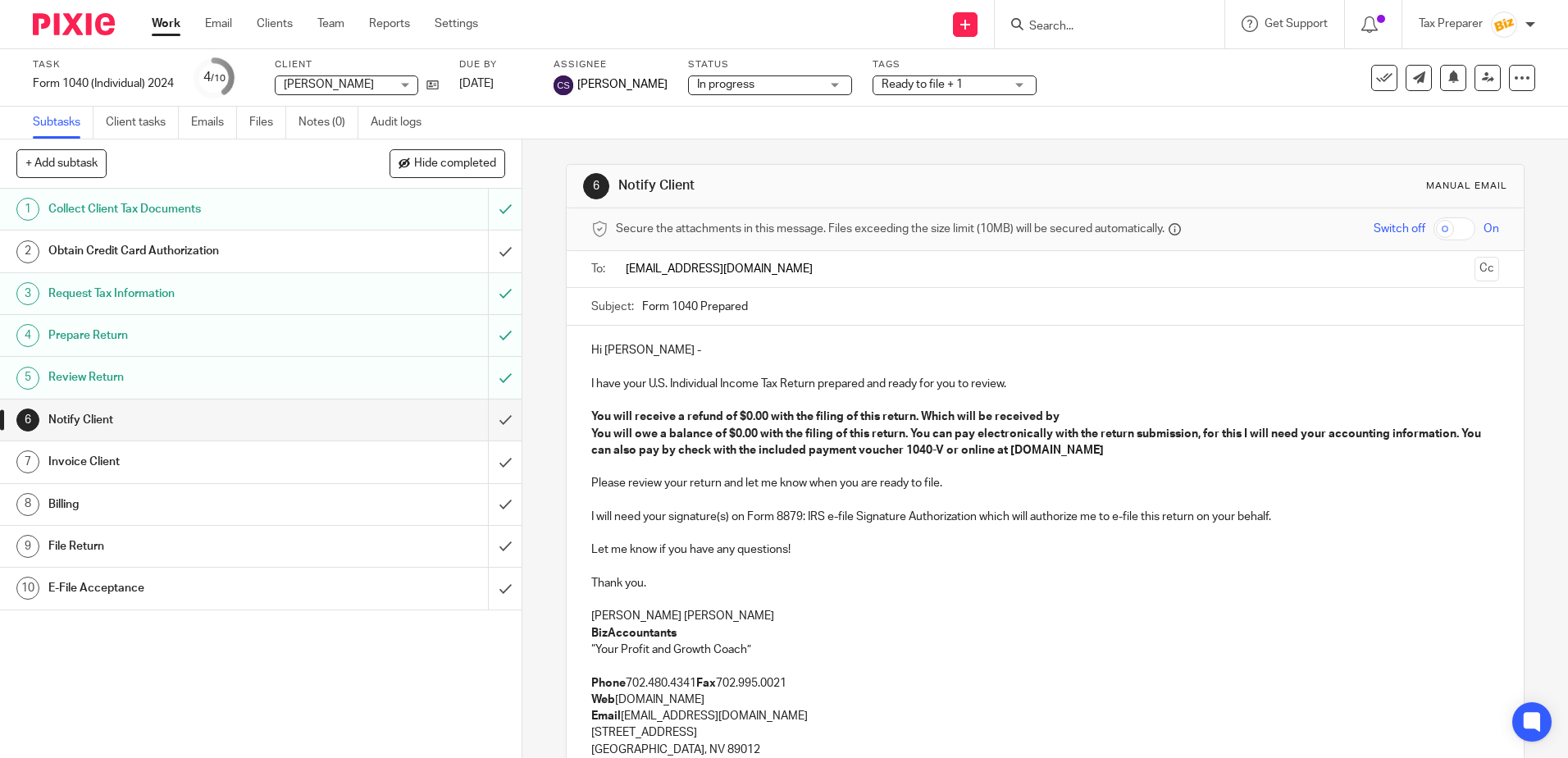
type input "crisestepre@gmail.com"
click at [679, 337] on div "Hi Cristine - I have your U.S. Individual Income Tax Return prepared and ready …" at bounding box center [1044, 618] width 956 height 578
click at [636, 424] on strong "You will receive a refund of $0.00 with the filing of this return. Which will b…" at bounding box center [825, 420] width 468 height 12
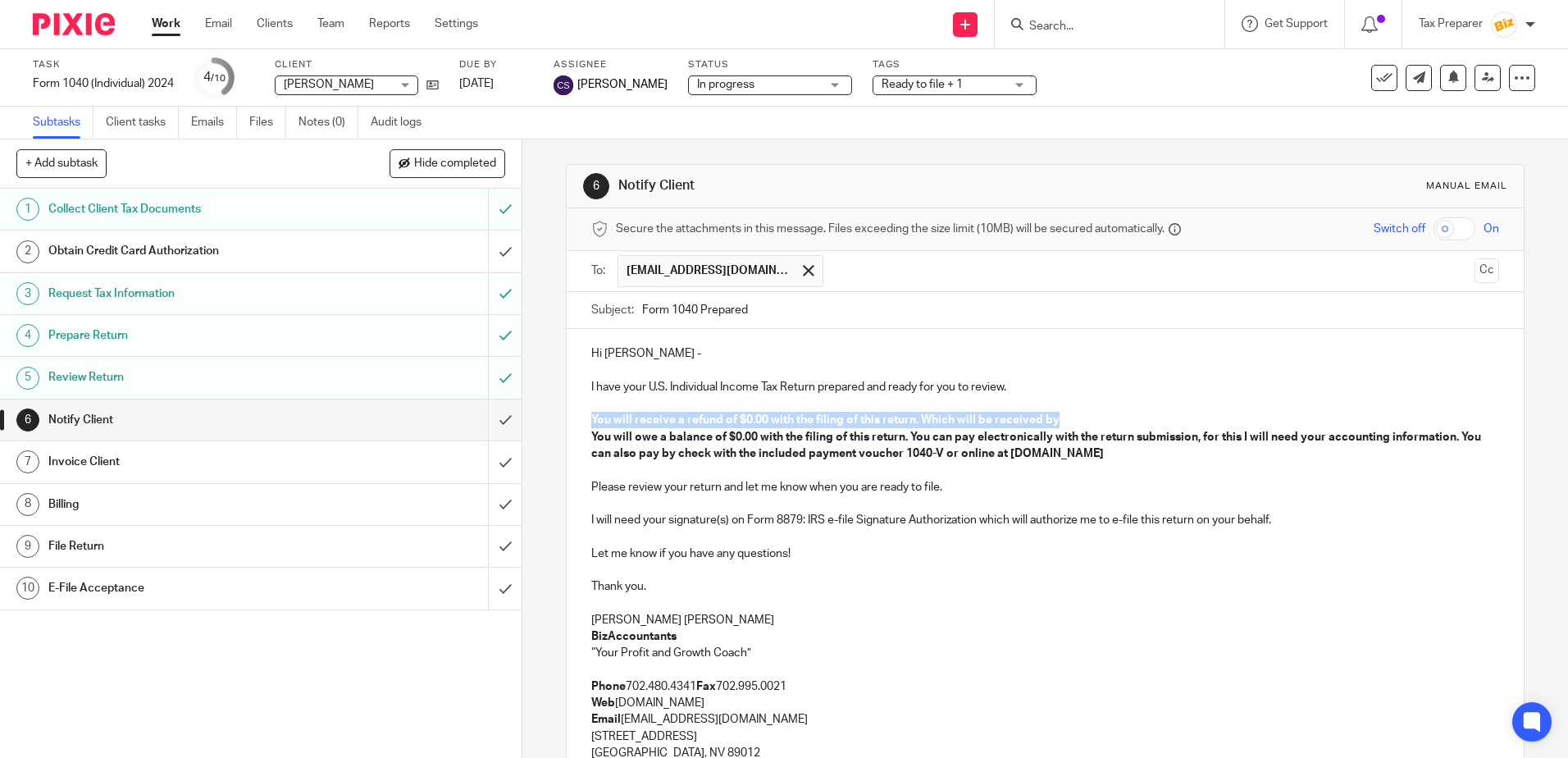
drag, startPoint x: 588, startPoint y: 418, endPoint x: 1061, endPoint y: 415, distance: 473.0
click at [1061, 415] on p "You will receive a refund of $0.00 with the filing of this return. Which will b…" at bounding box center [1044, 420] width 907 height 17
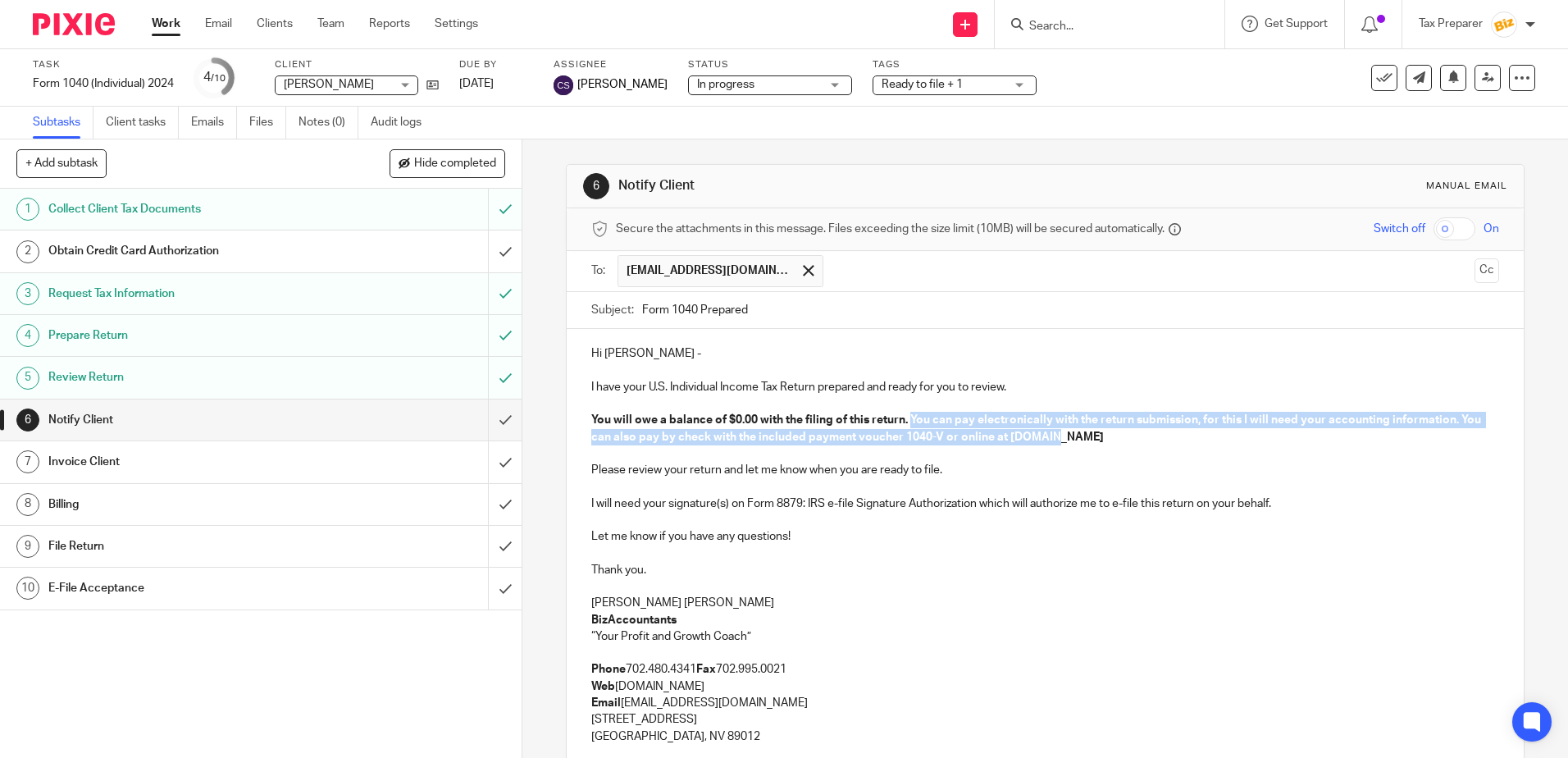
drag, startPoint x: 904, startPoint y: 414, endPoint x: 1069, endPoint y: 439, distance: 166.9
click at [1069, 439] on p "You will owe a balance of $0.00 with the filing of this return. You can pay ele…" at bounding box center [1044, 429] width 907 height 33
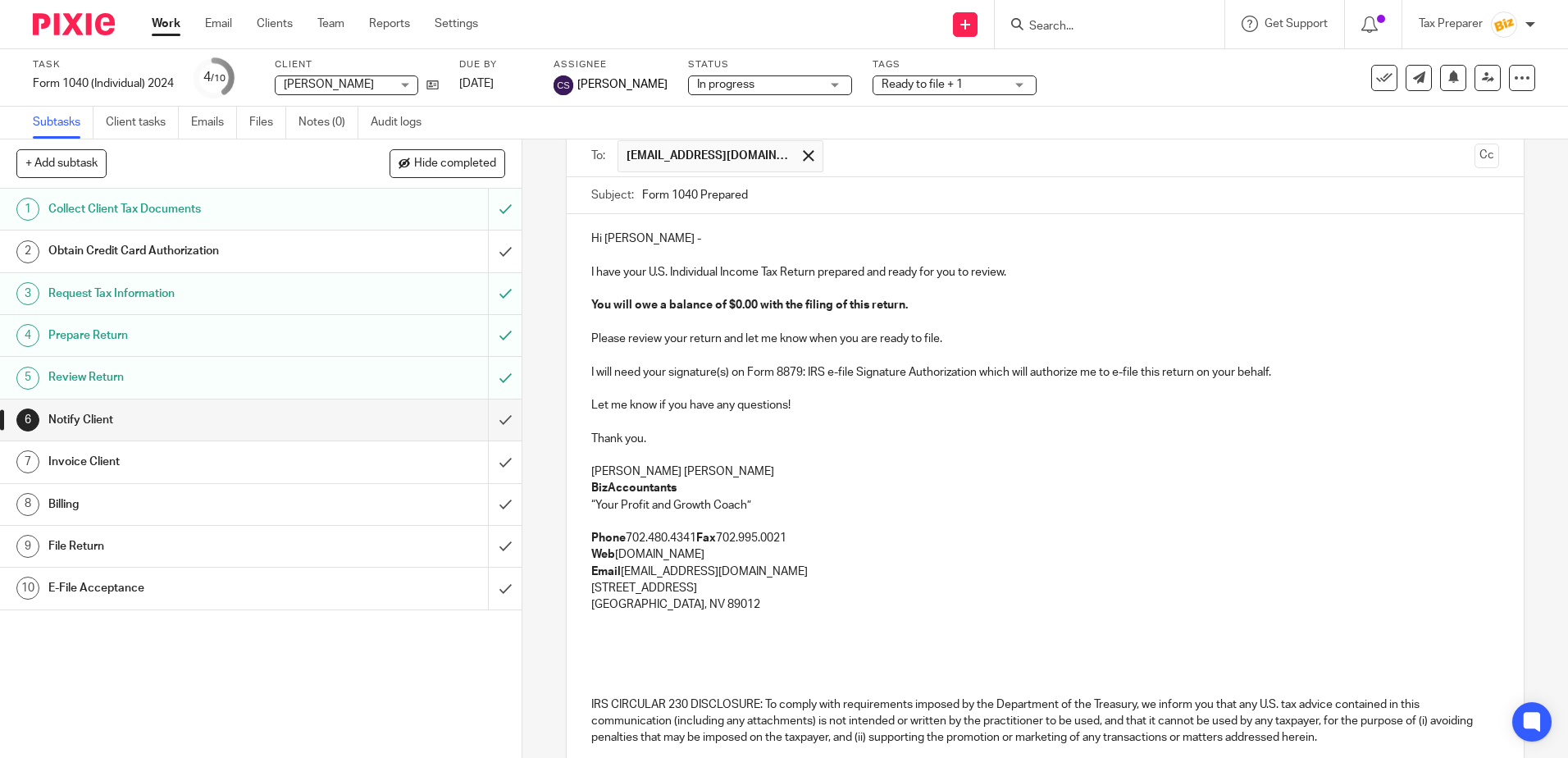
scroll to position [262, 0]
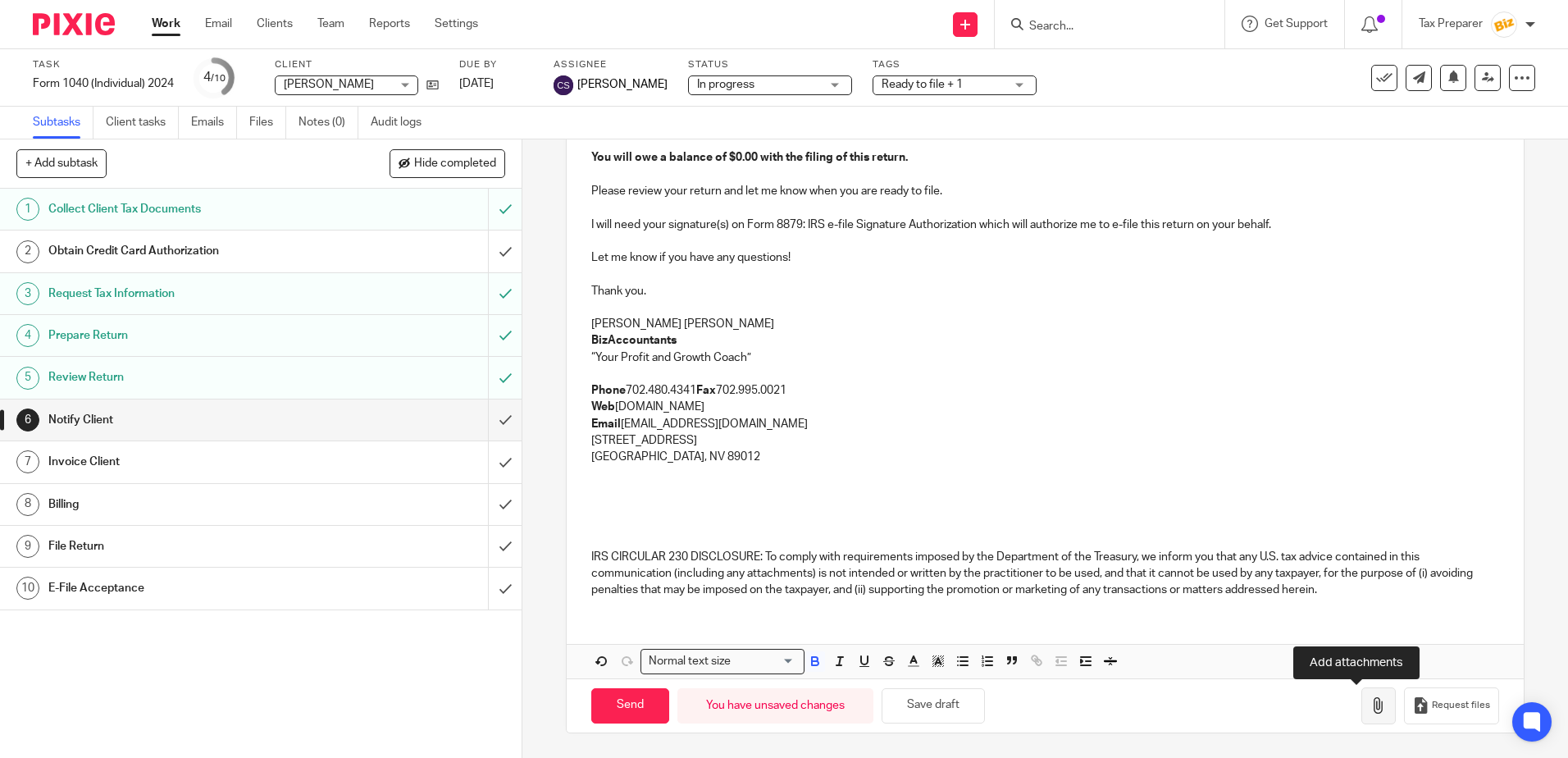
click at [1370, 707] on icon "button" at bounding box center [1378, 705] width 17 height 17
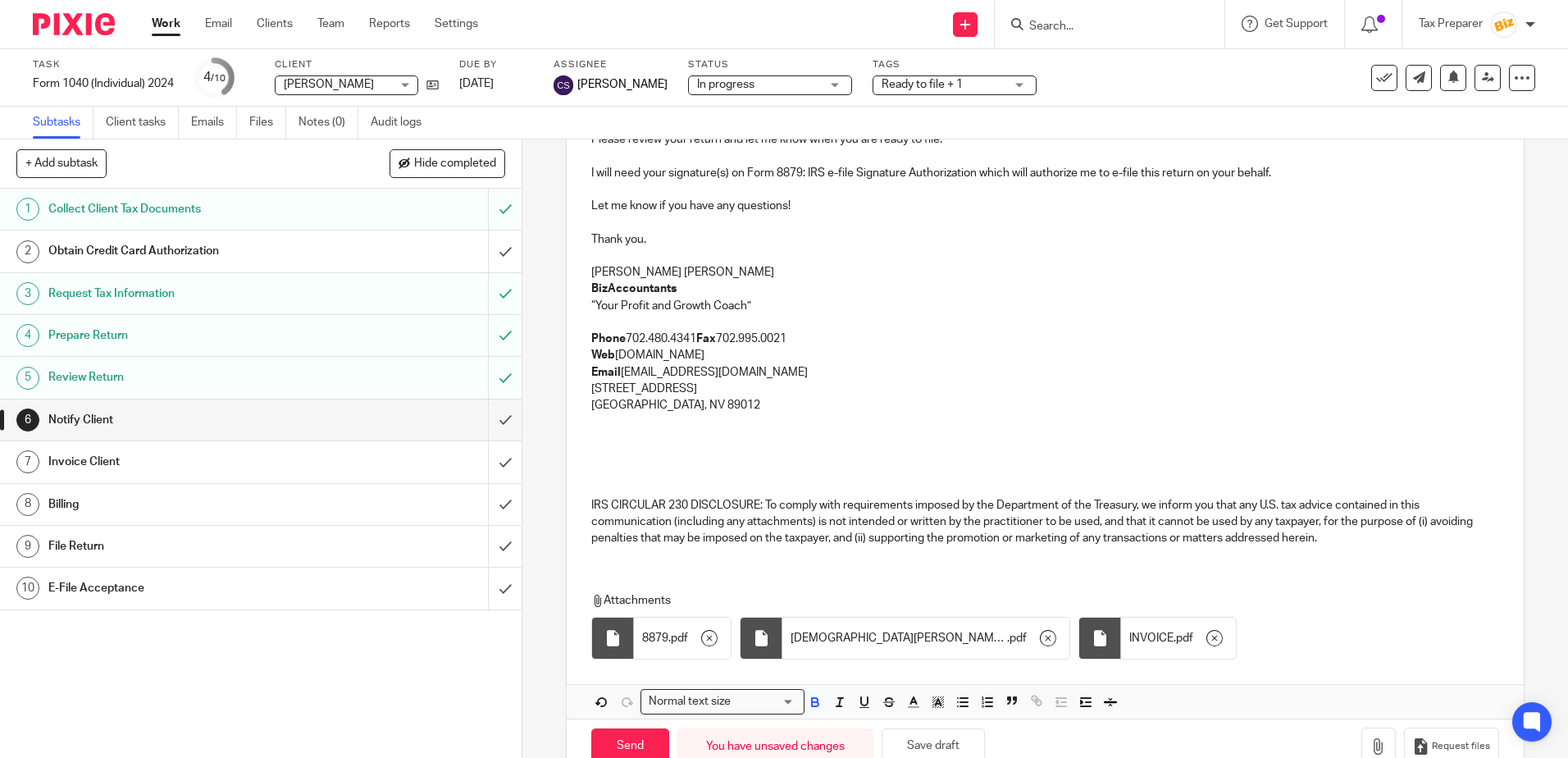
scroll to position [355, 0]
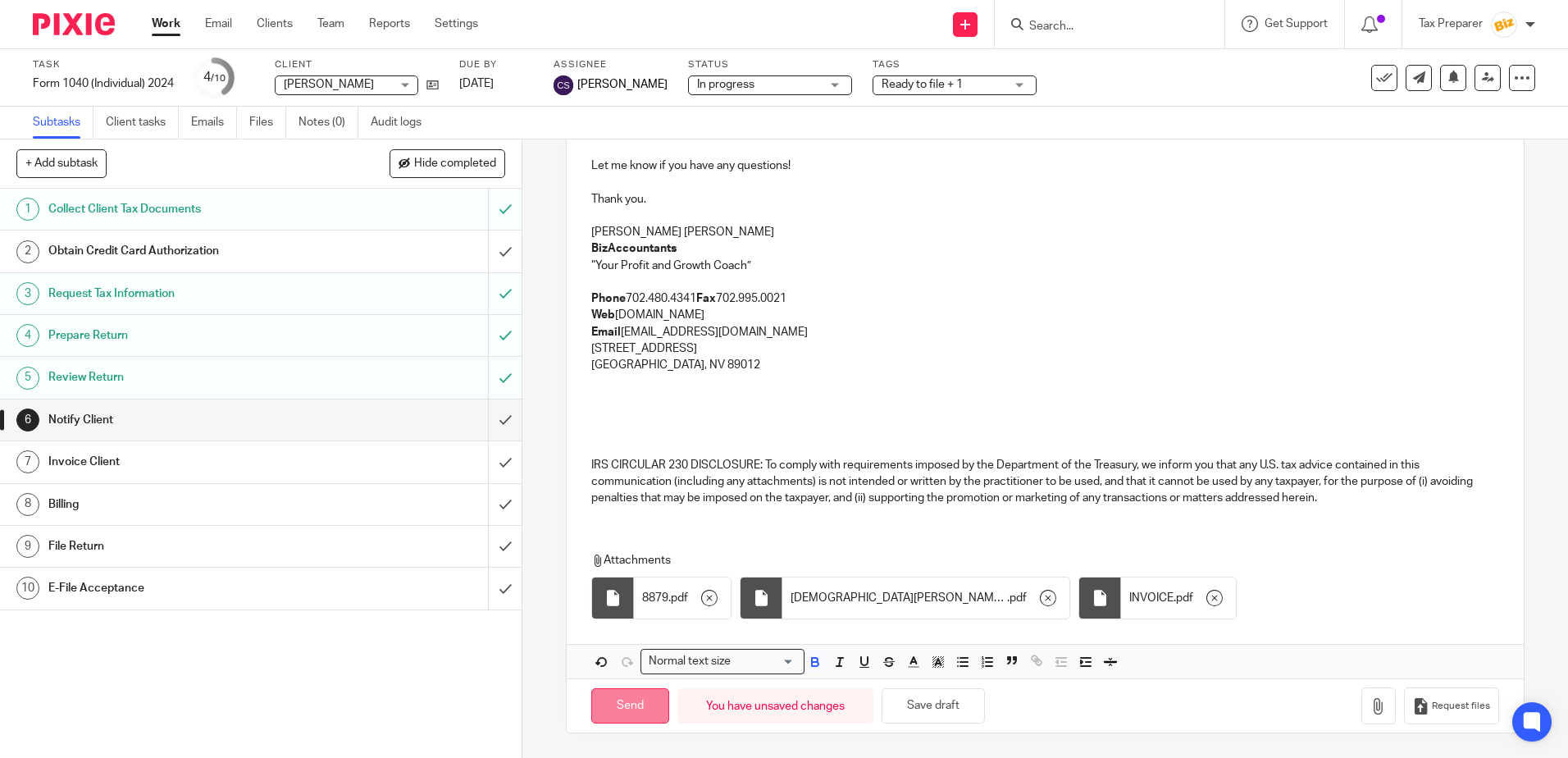
click at [638, 705] on input "Send" at bounding box center [630, 706] width 78 height 35
type input "Sent"
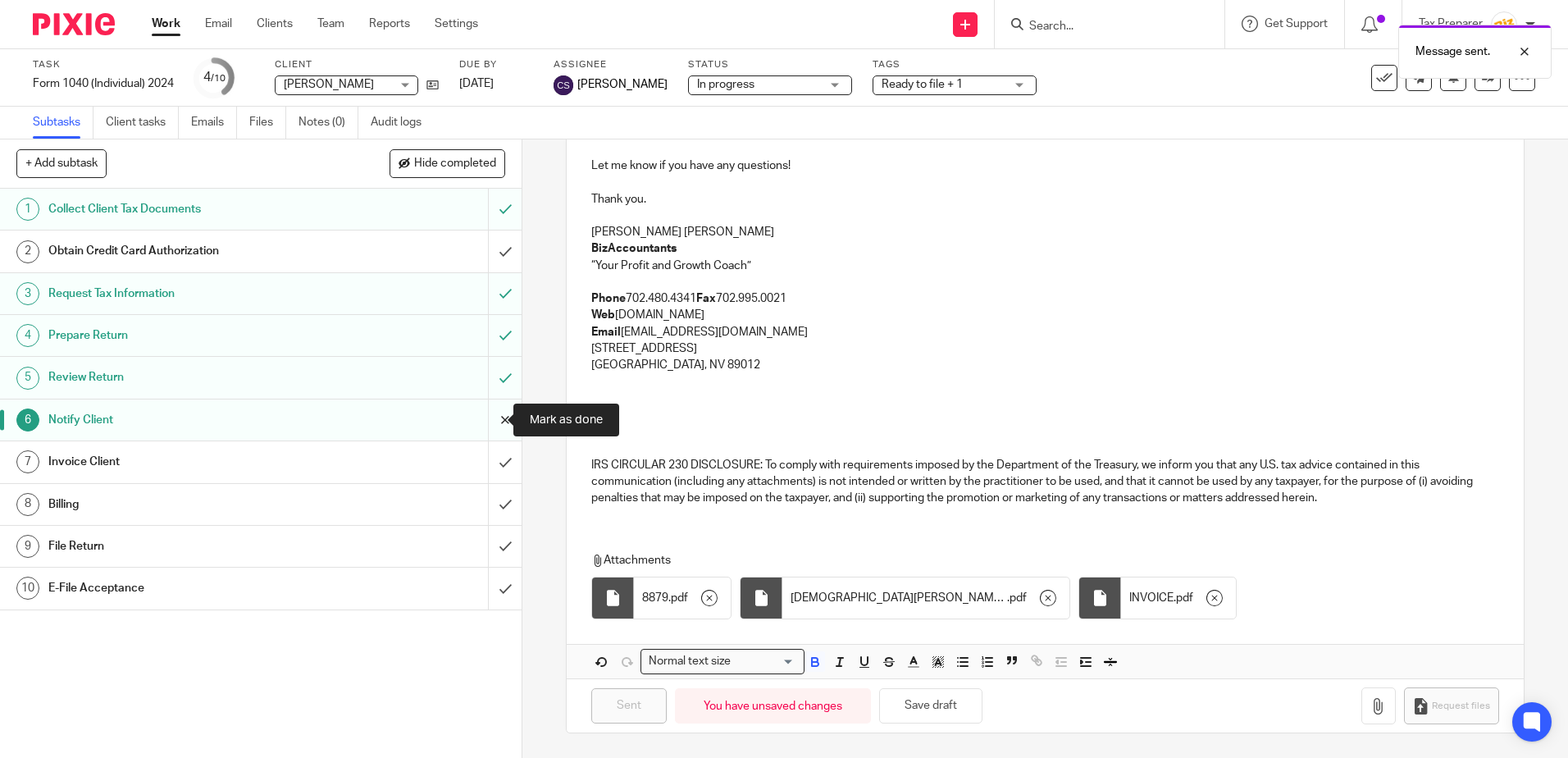
click at [496, 417] on input "submit" at bounding box center [260, 420] width 522 height 41
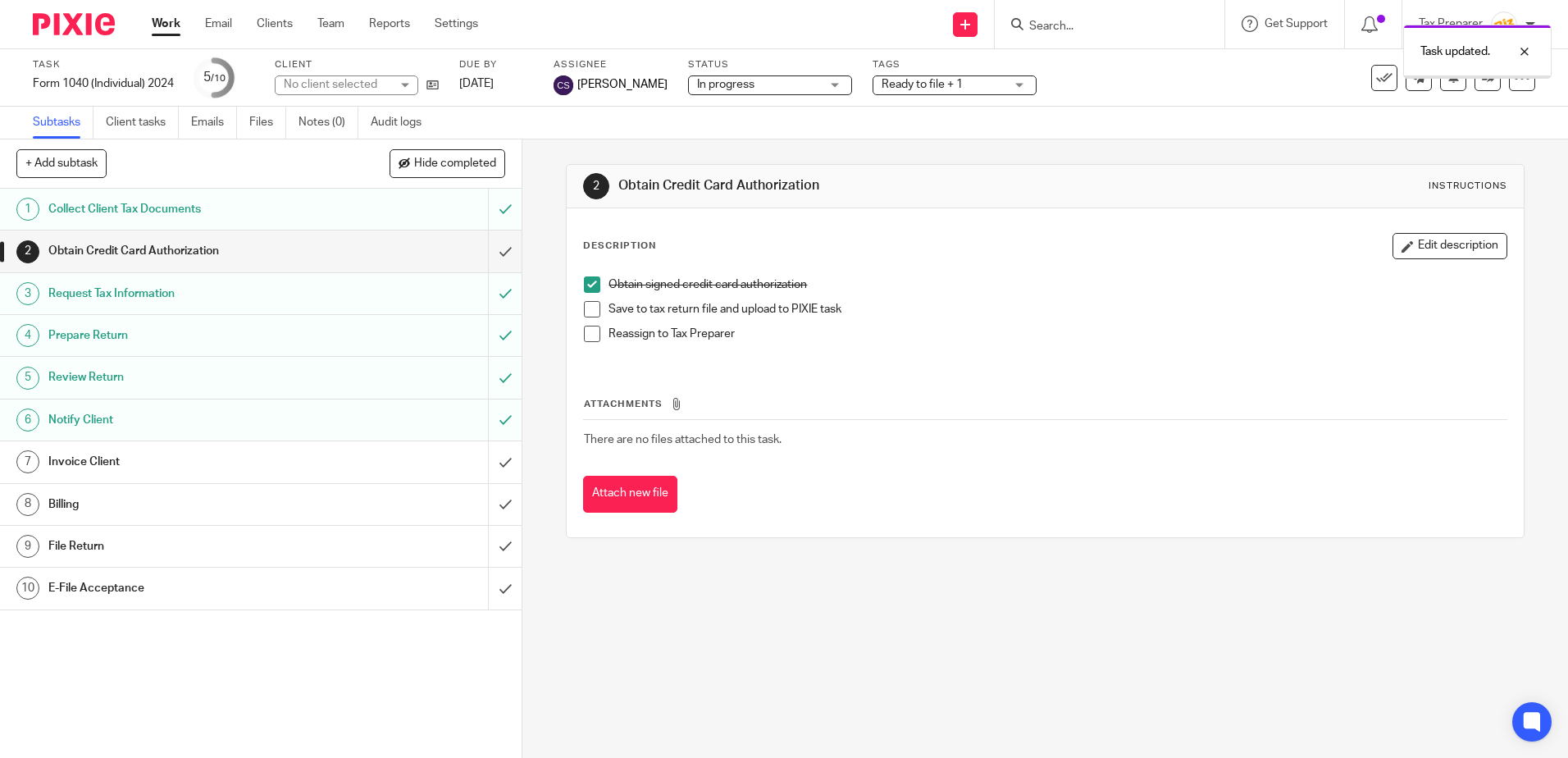
click at [363, 479] on link "7 Invoice Client" at bounding box center [244, 462] width 487 height 41
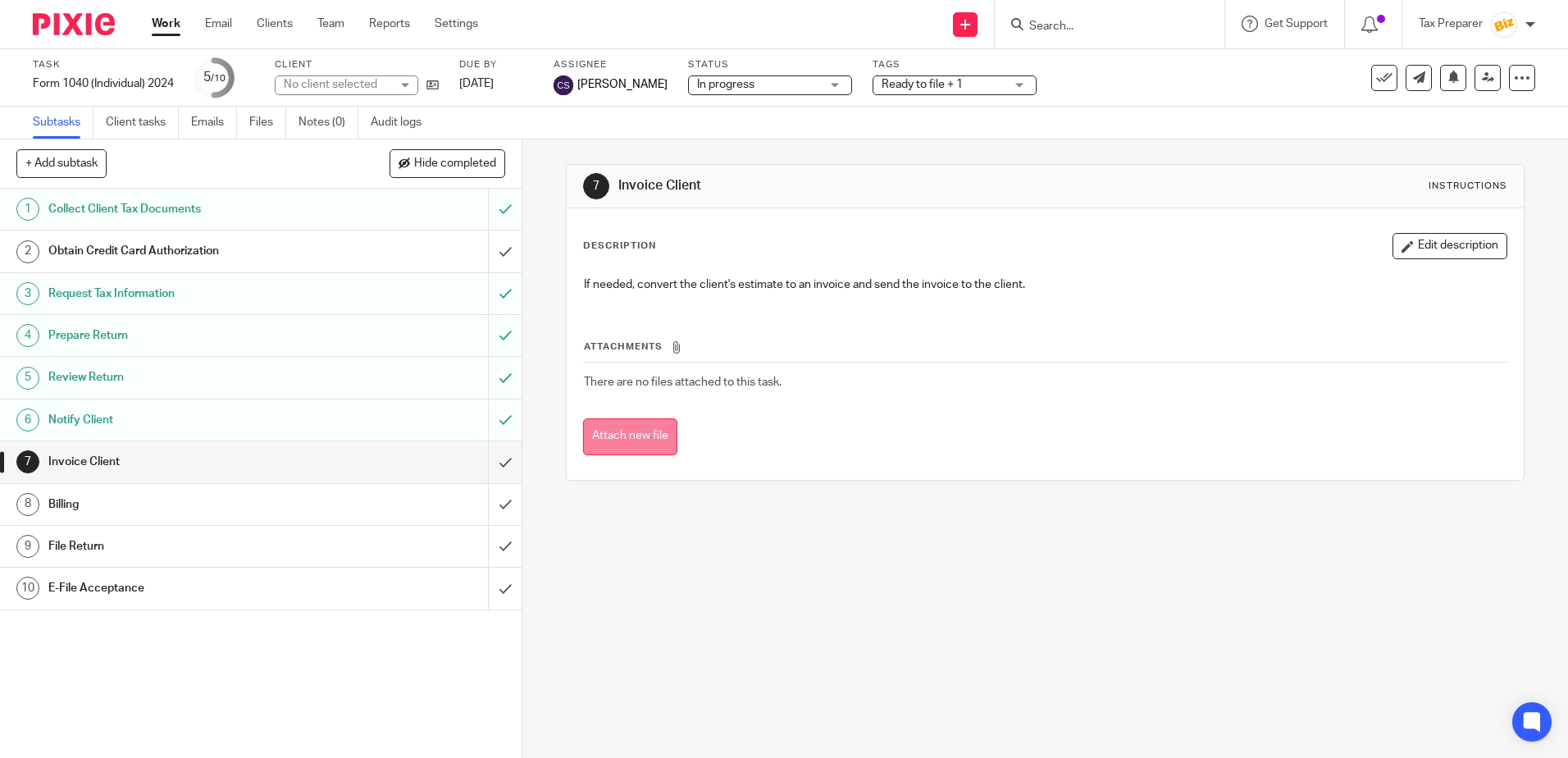
click at [651, 443] on button "Attach new file" at bounding box center [630, 437] width 94 height 37
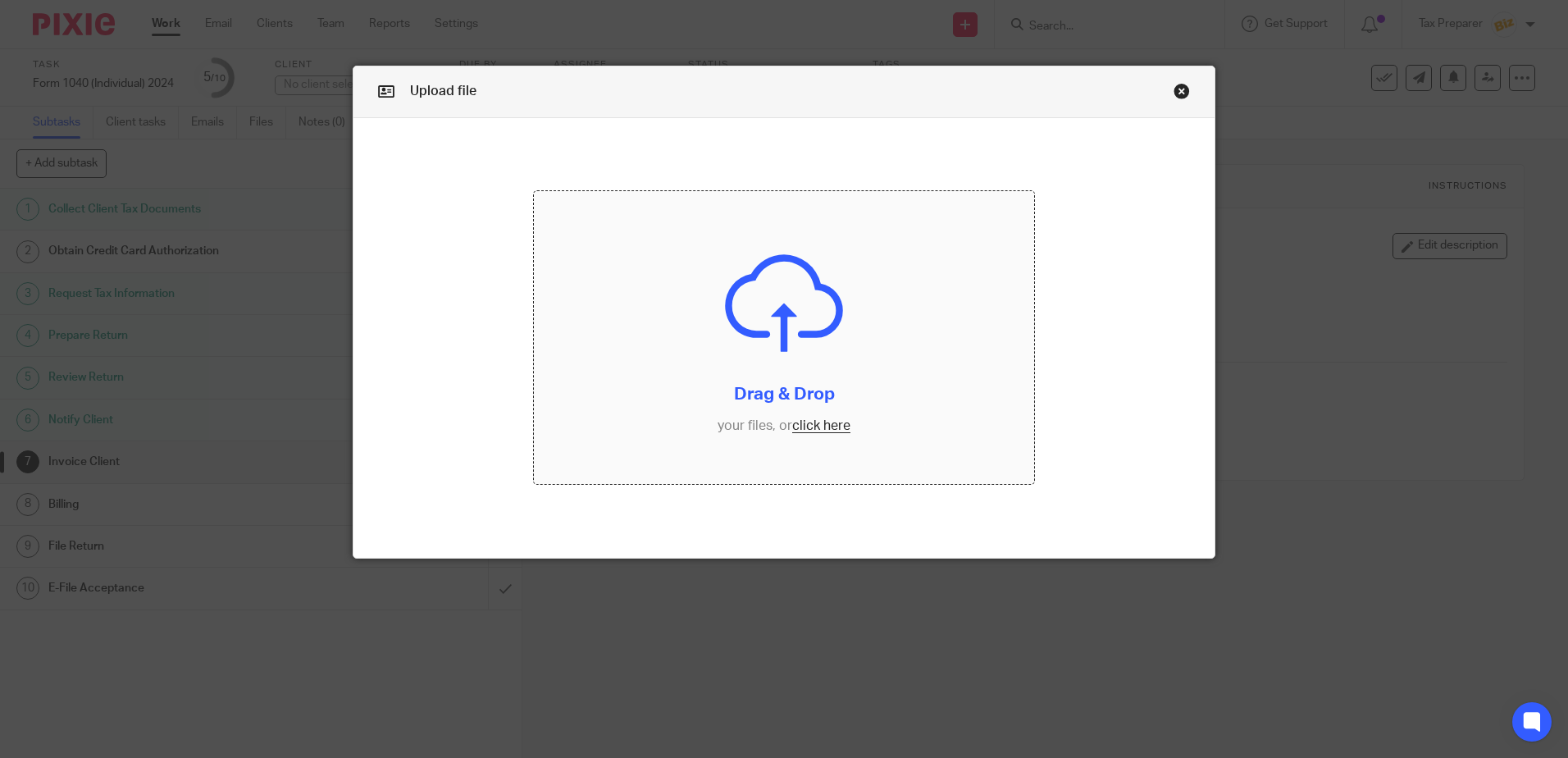
click at [810, 426] on input "file" at bounding box center [783, 337] width 500 height 293
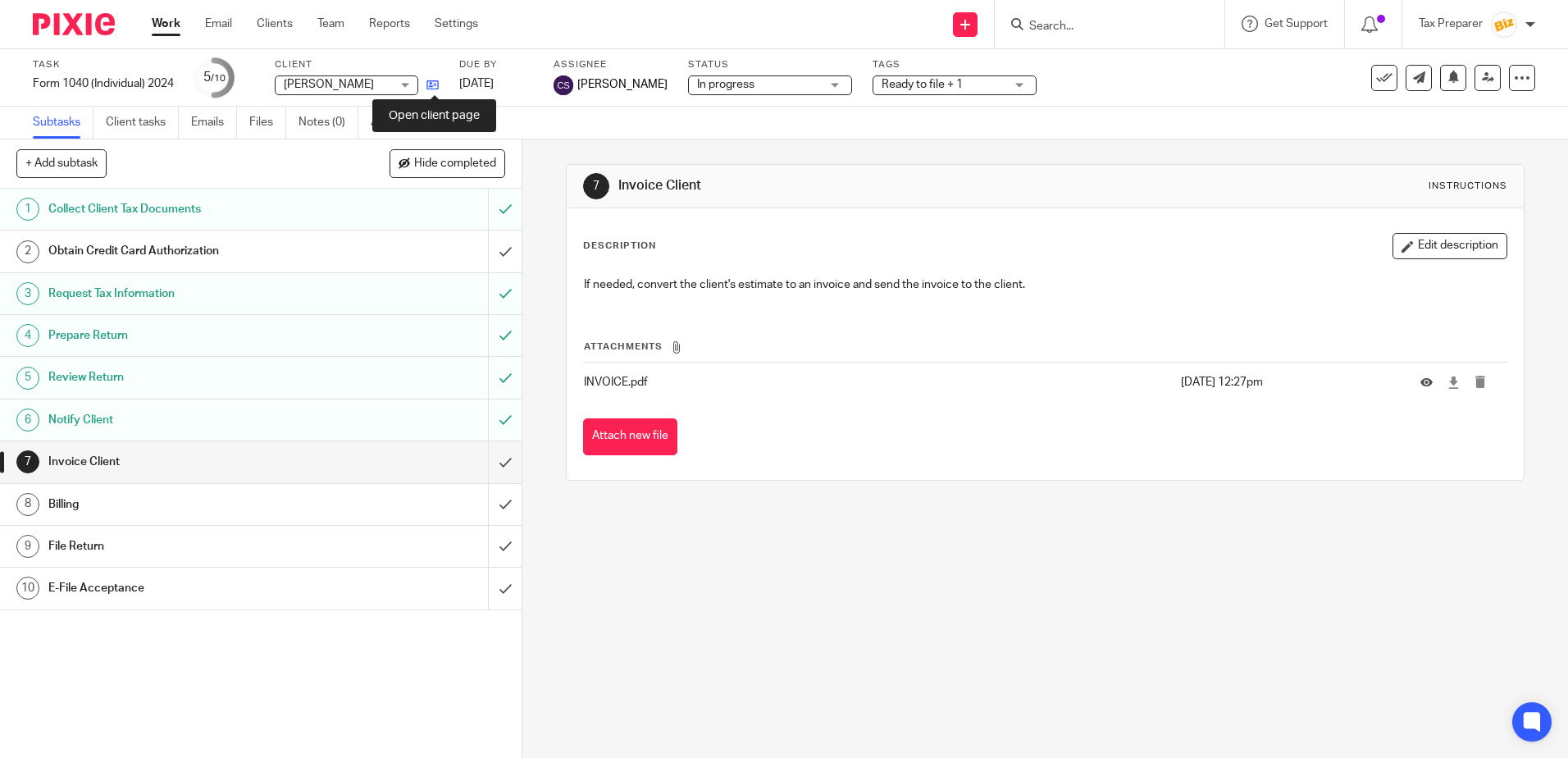
click at [438, 83] on icon at bounding box center [433, 84] width 13 height 13
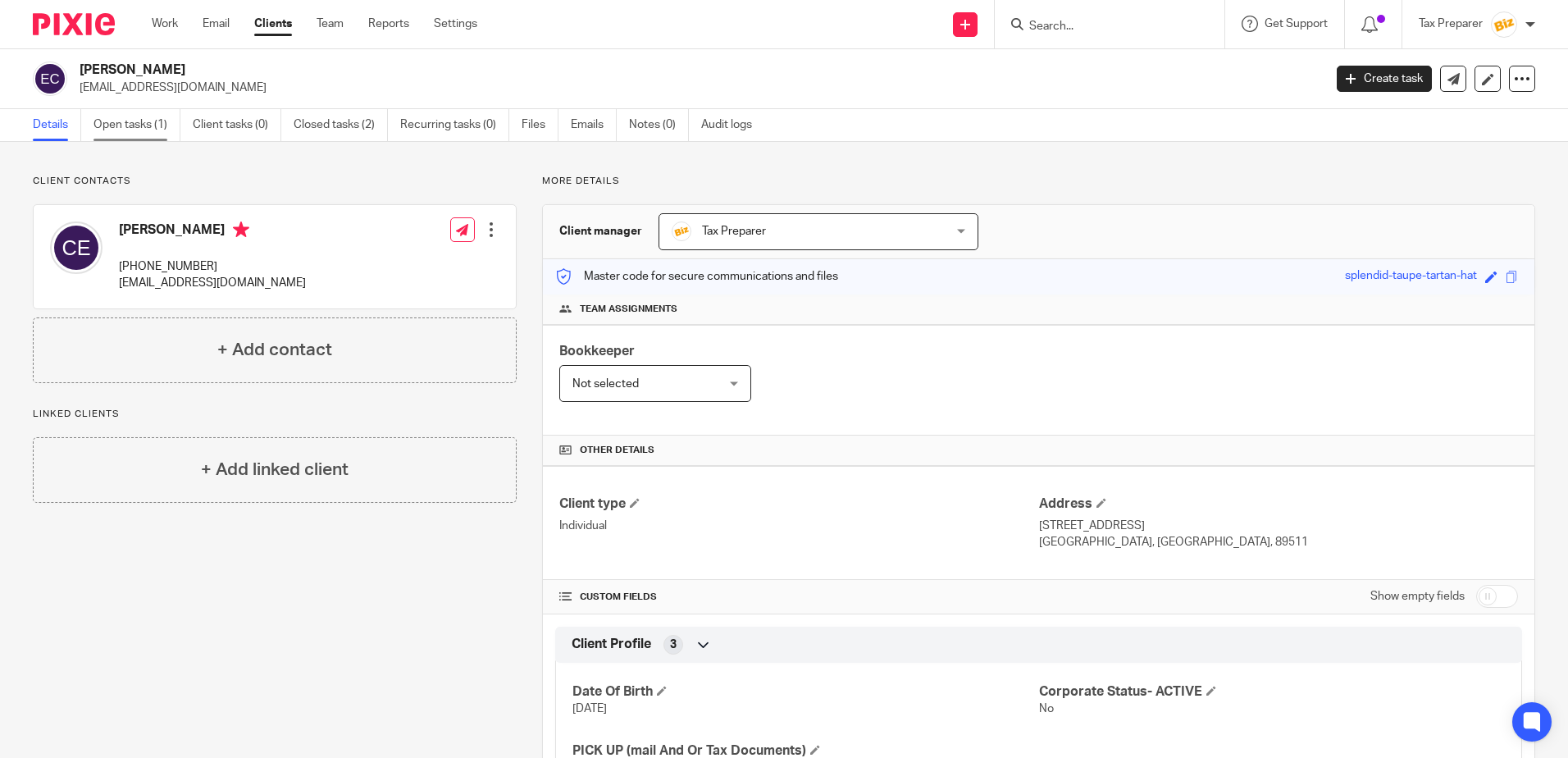
click at [145, 128] on link "Open tasks (1)" at bounding box center [137, 124] width 87 height 32
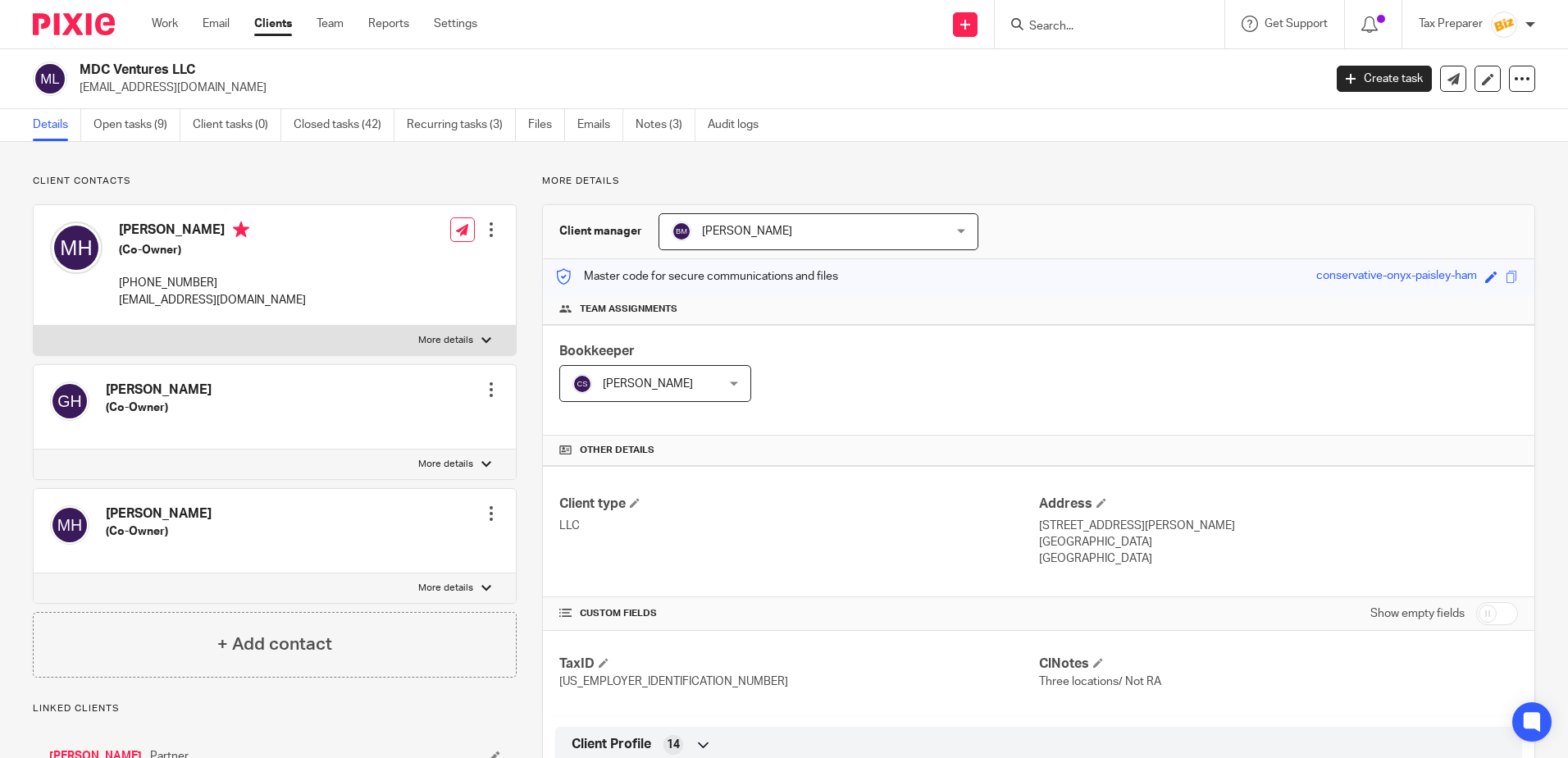
click at [195, 511] on h4 "Martha A Halvorson" at bounding box center [159, 514] width 106 height 18
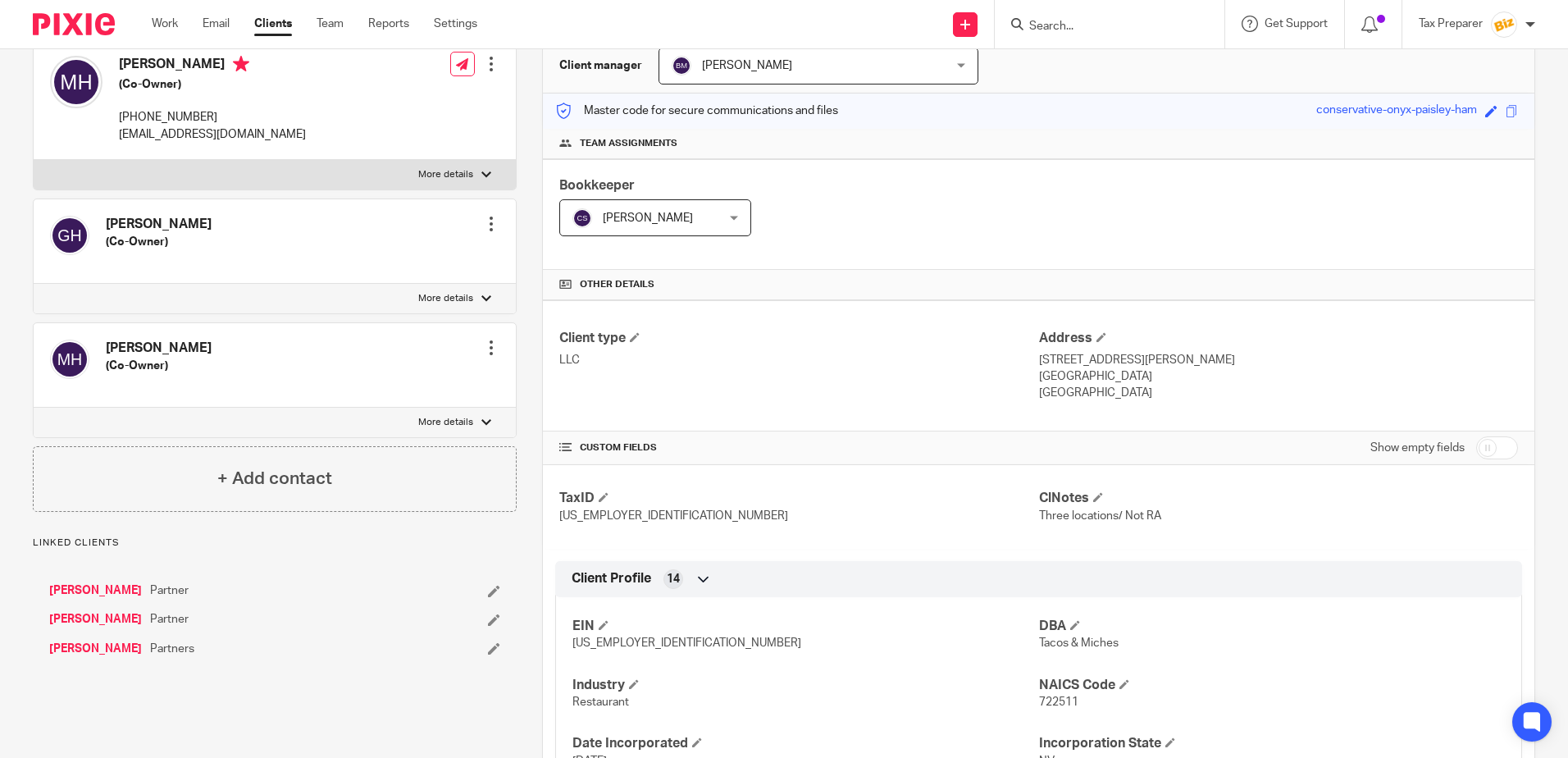
scroll to position [328, 0]
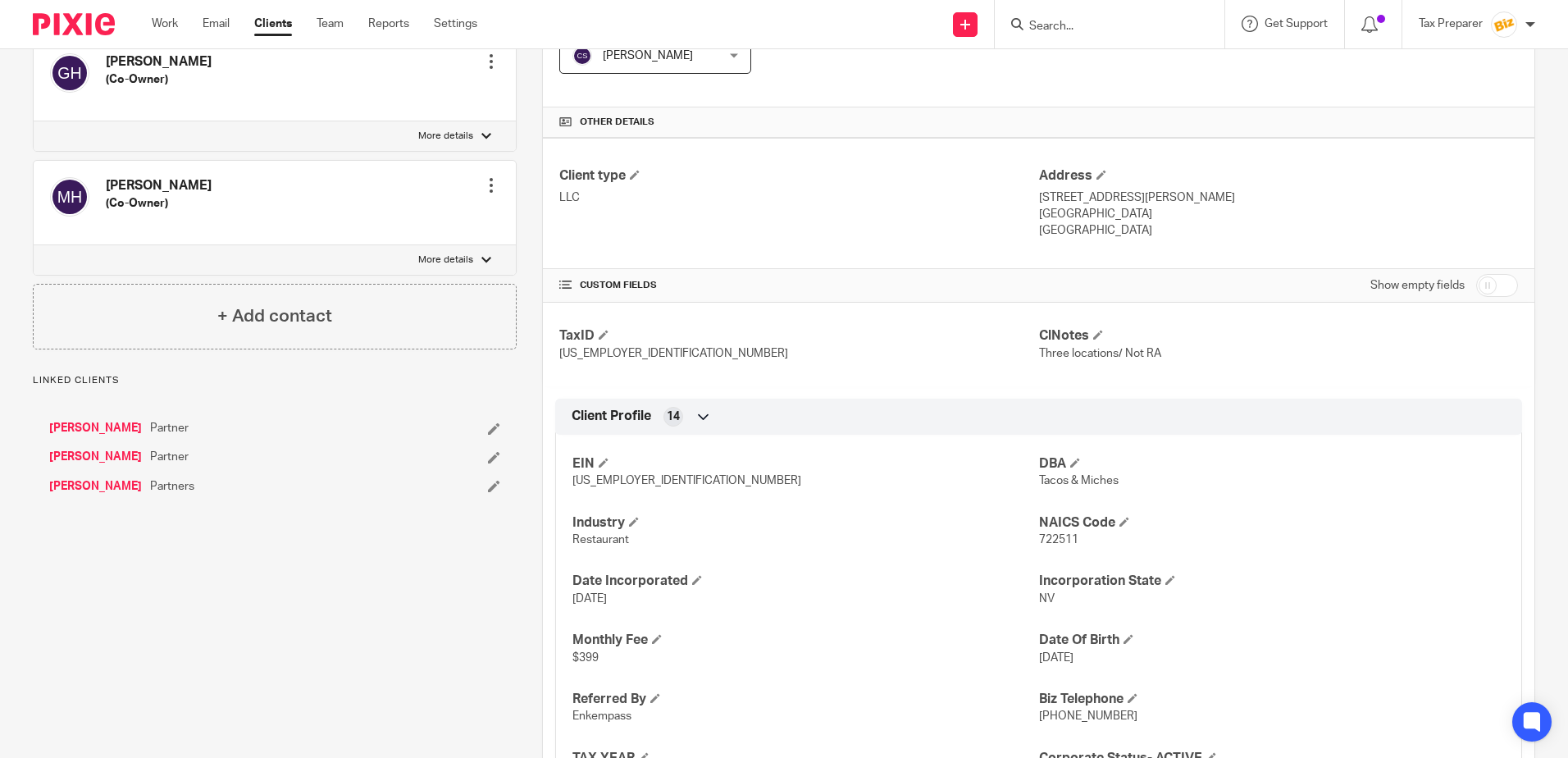
click at [142, 455] on link "Hernandez, Martha Huadalupe" at bounding box center [95, 456] width 93 height 17
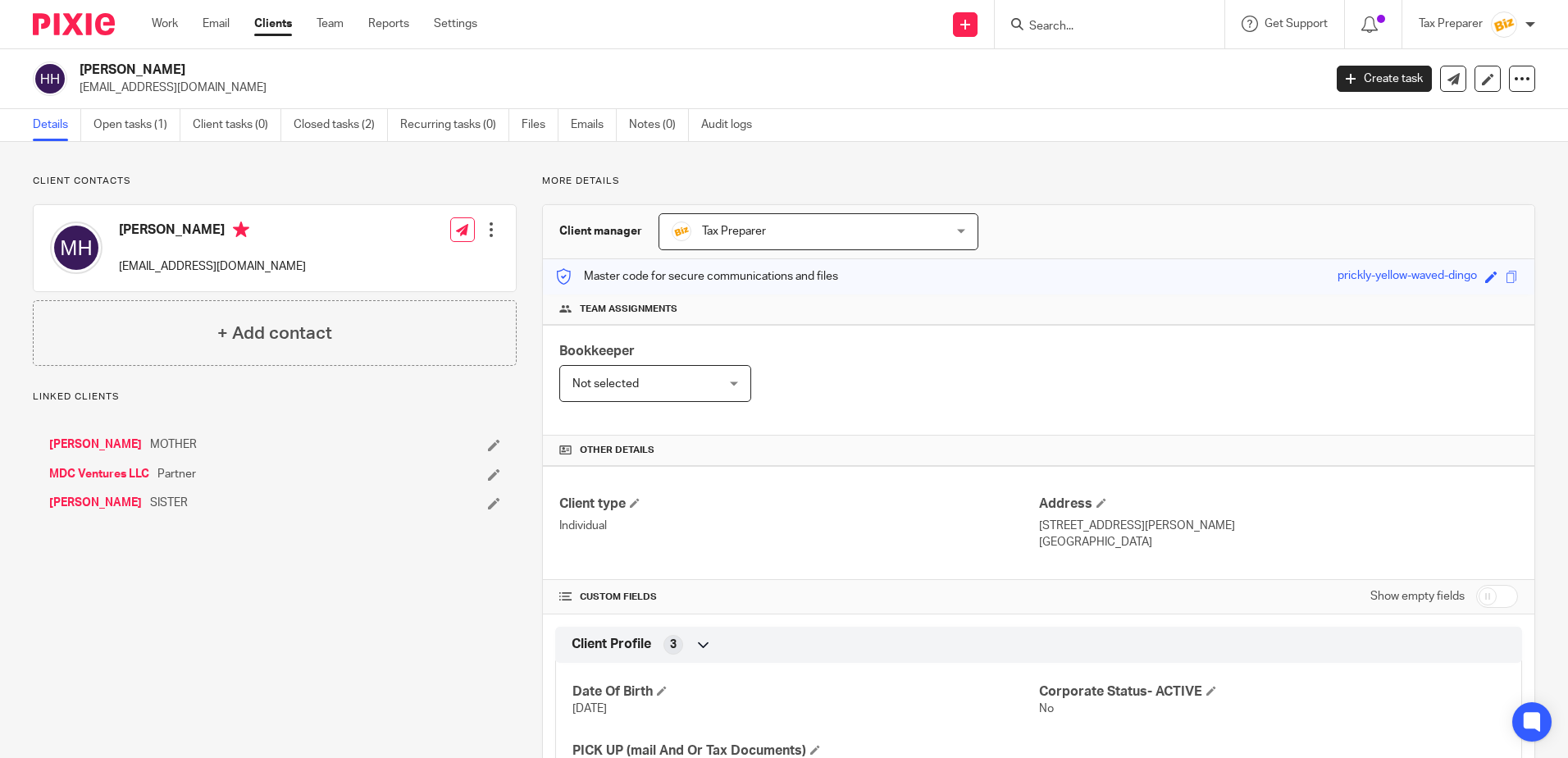
click at [132, 510] on link "[PERSON_NAME]" at bounding box center [95, 502] width 93 height 17
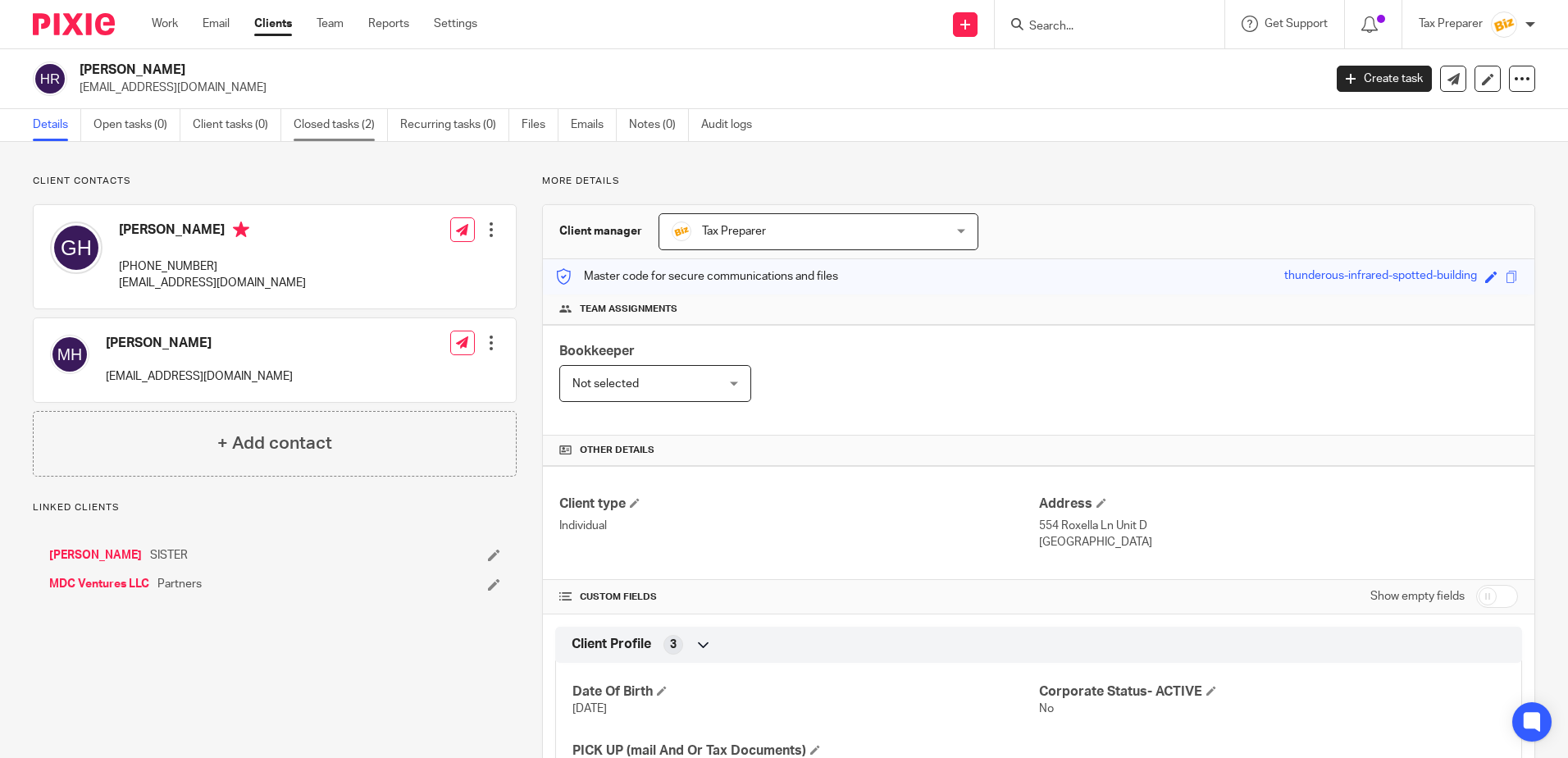
click at [352, 128] on link "Closed tasks (2)" at bounding box center [341, 124] width 94 height 32
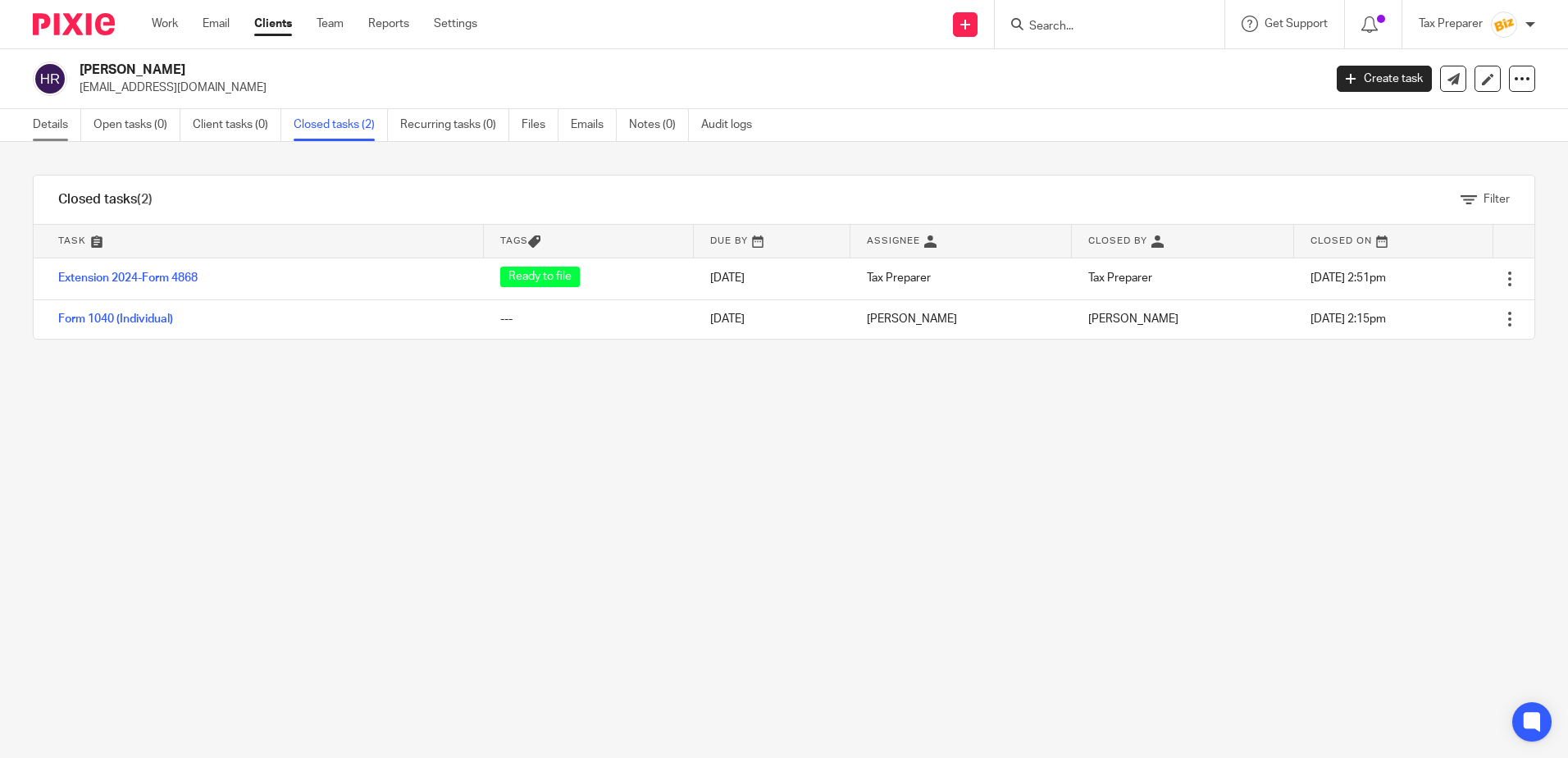
click at [56, 124] on link "Details" at bounding box center [57, 124] width 48 height 32
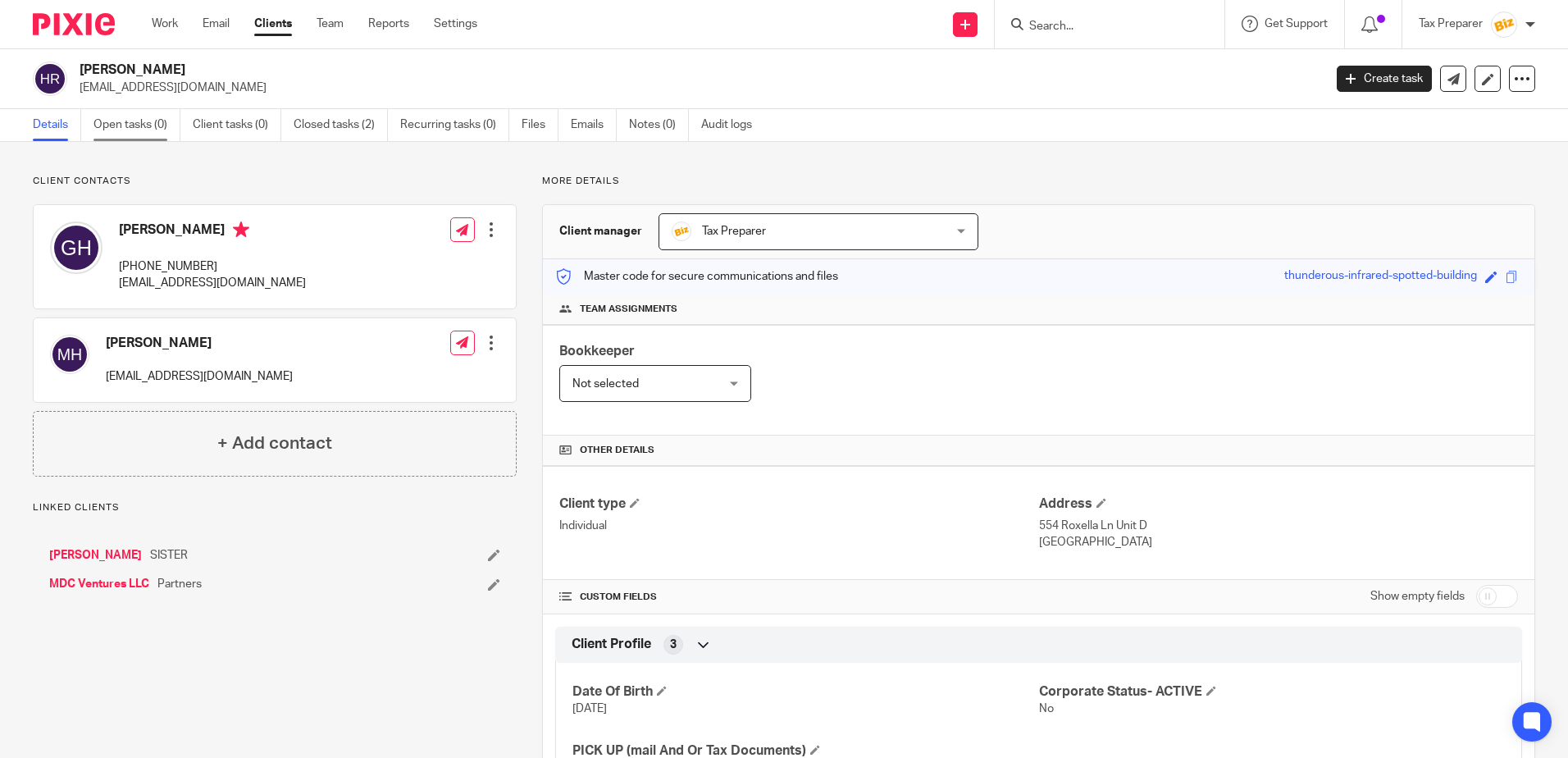
click at [113, 125] on link "Open tasks (0)" at bounding box center [137, 124] width 87 height 32
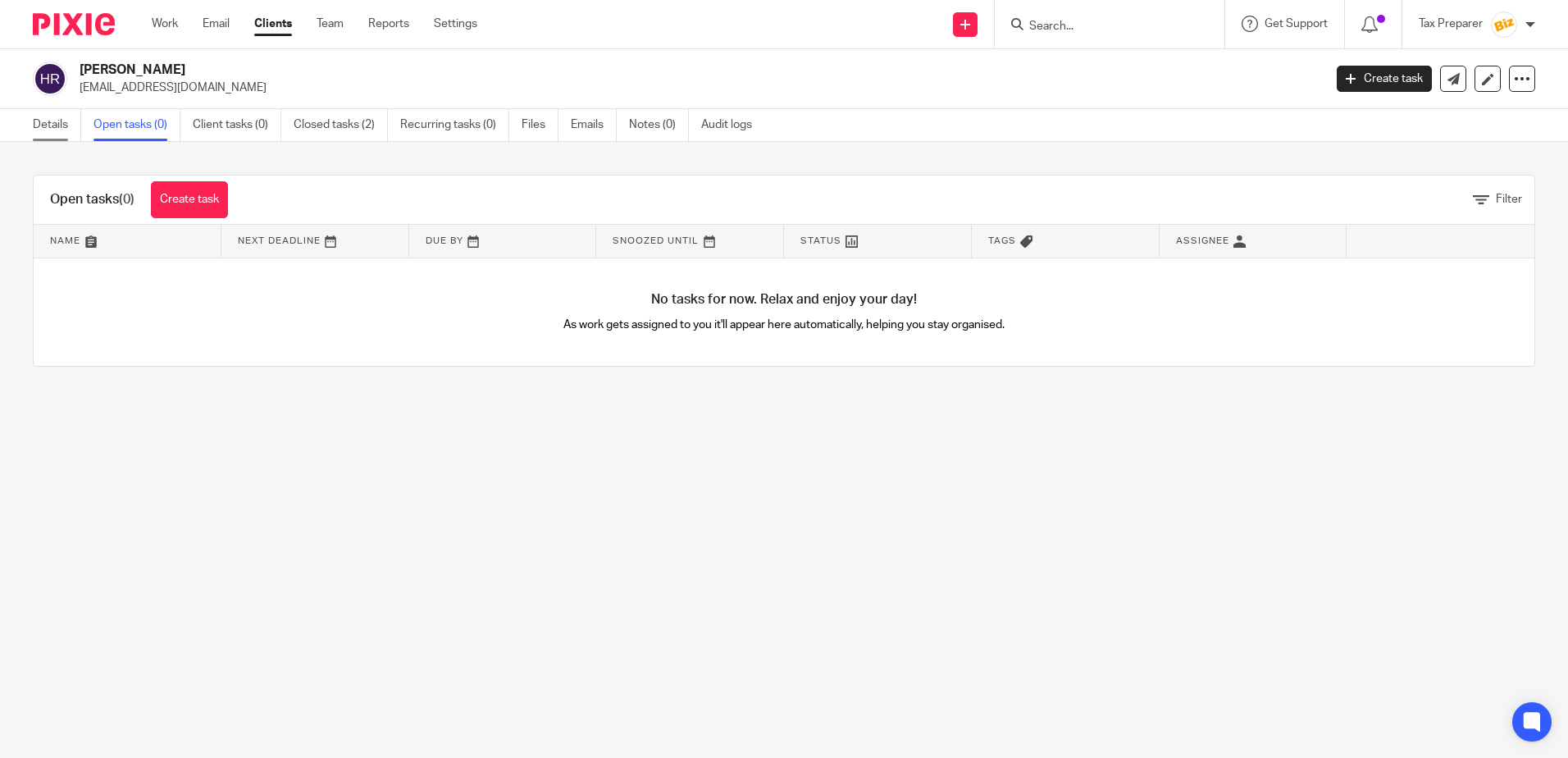
click at [53, 124] on link "Details" at bounding box center [57, 124] width 48 height 32
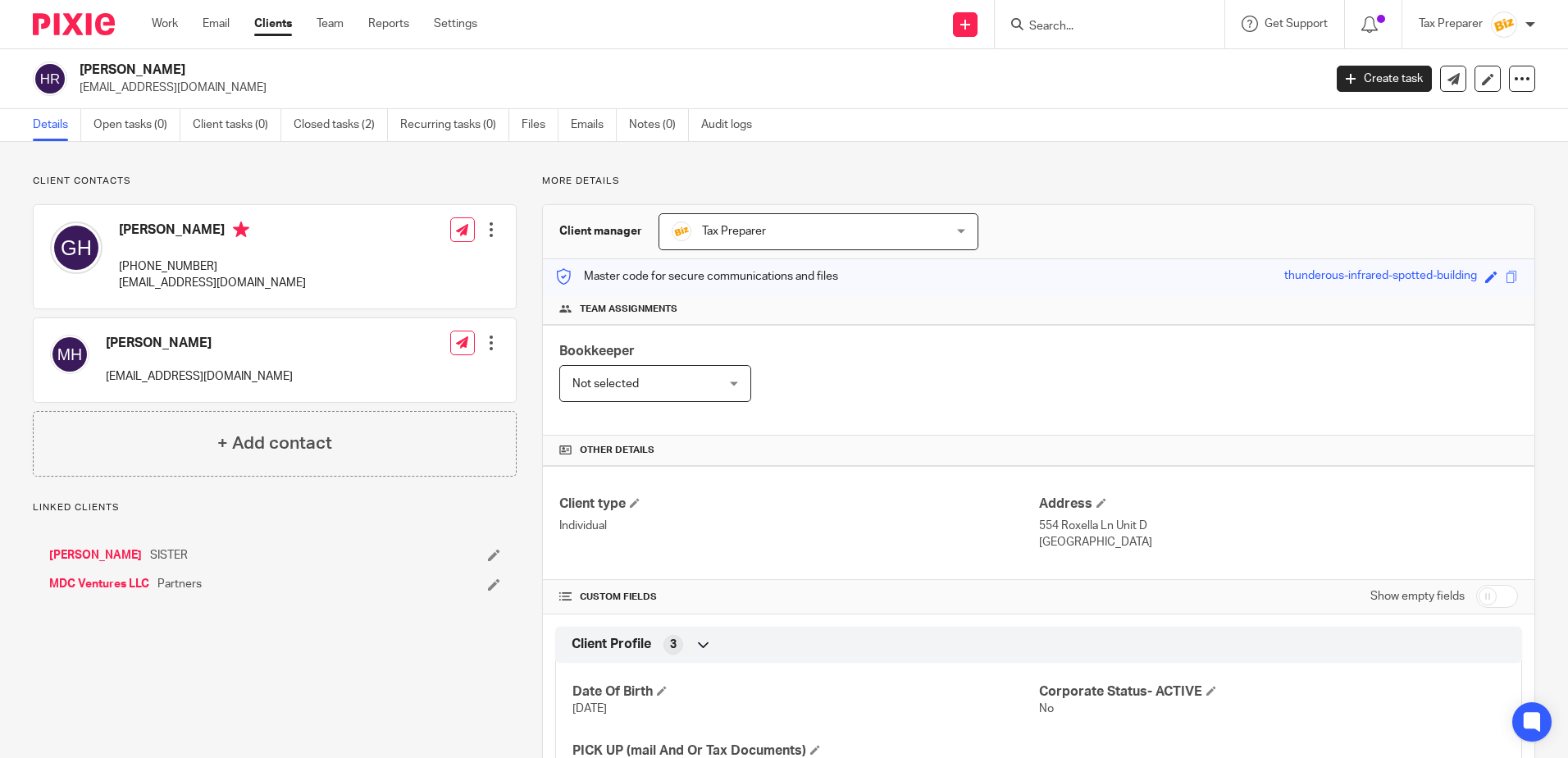
click at [1078, 15] on form at bounding box center [1115, 24] width 174 height 21
click at [1073, 26] on input "Search" at bounding box center [1101, 26] width 148 height 15
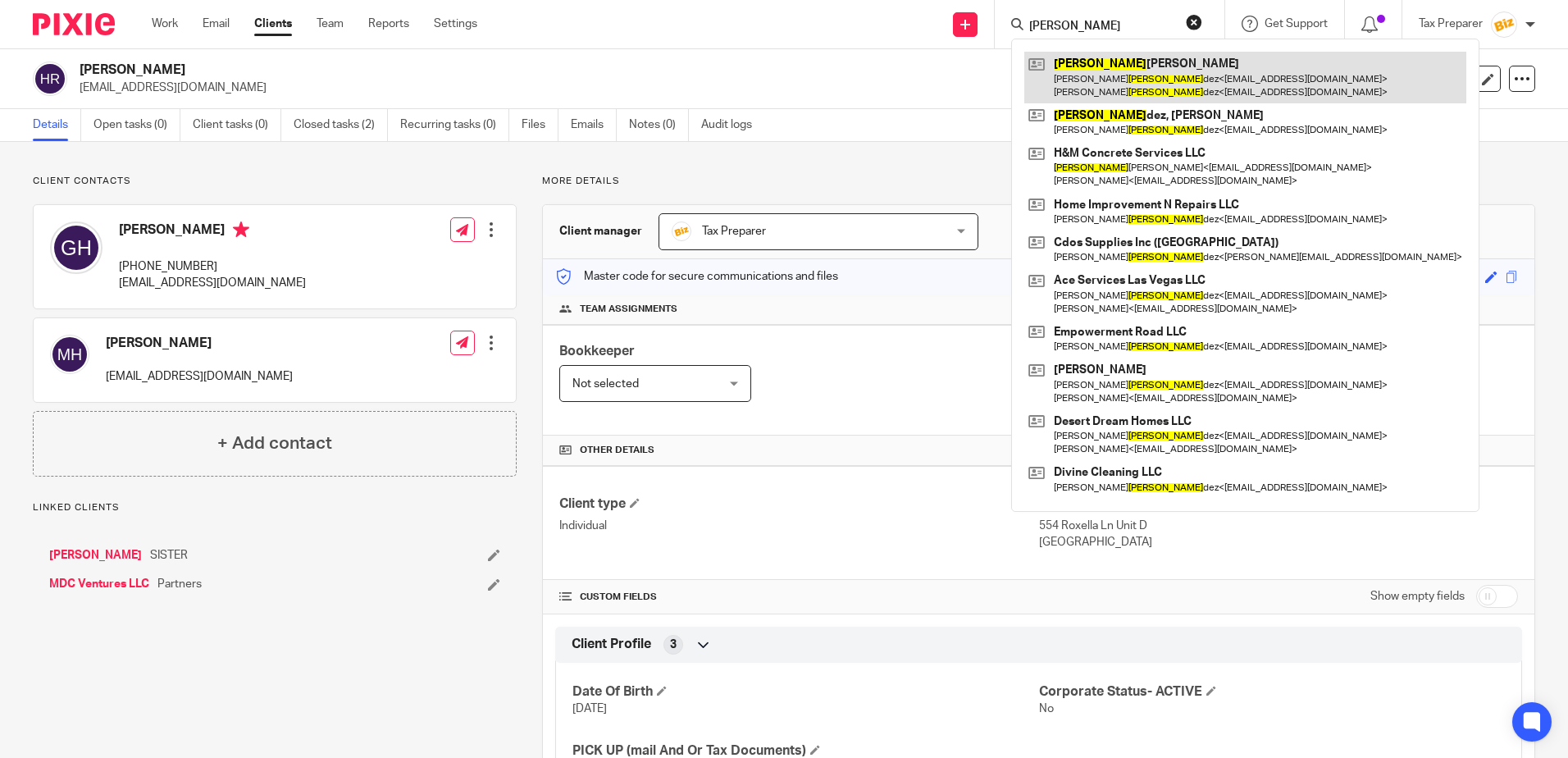
type input "[PERSON_NAME]"
click at [1121, 61] on link at bounding box center [1245, 77] width 442 height 51
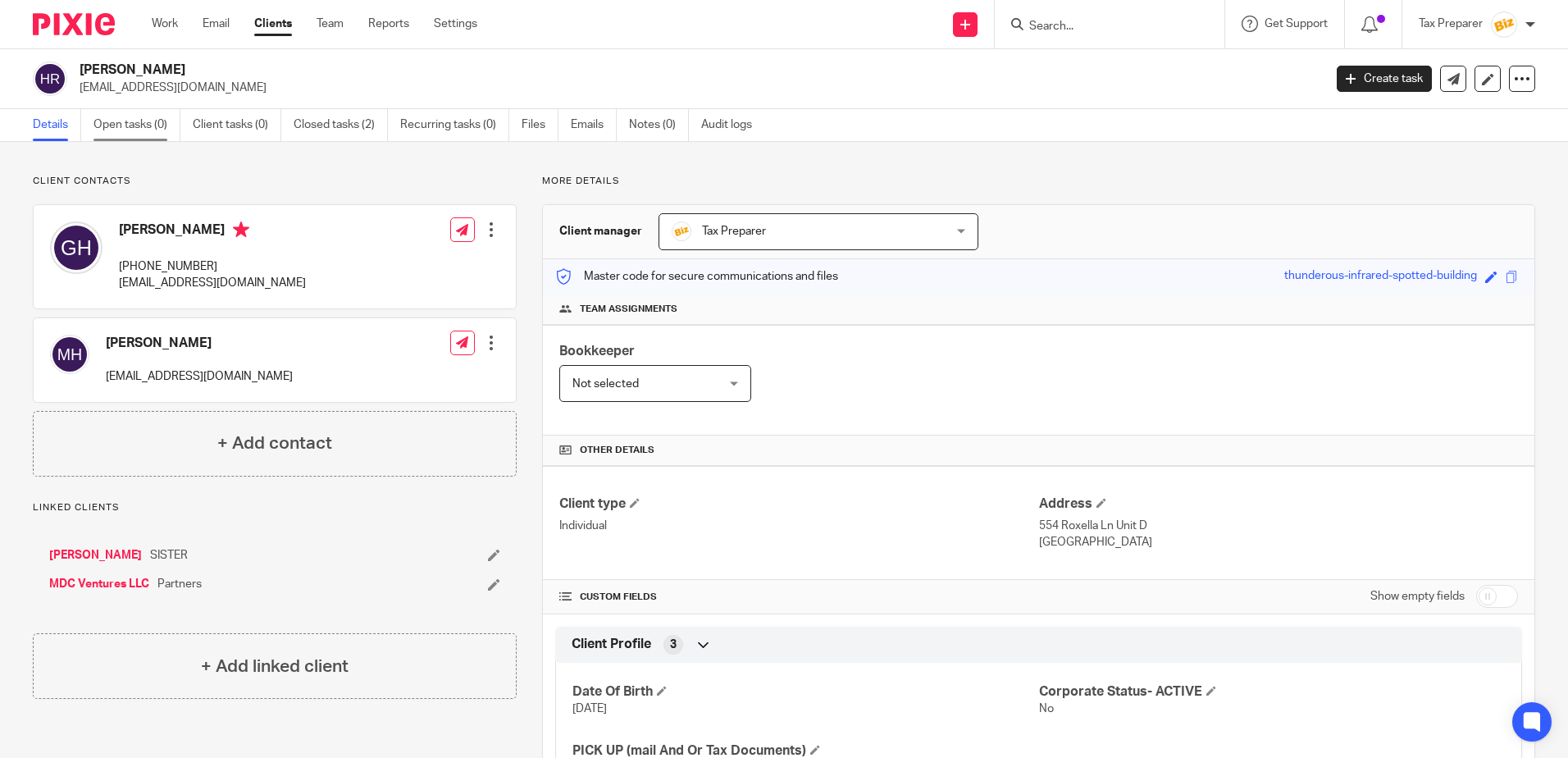
click at [138, 128] on link "Open tasks (0)" at bounding box center [137, 124] width 87 height 32
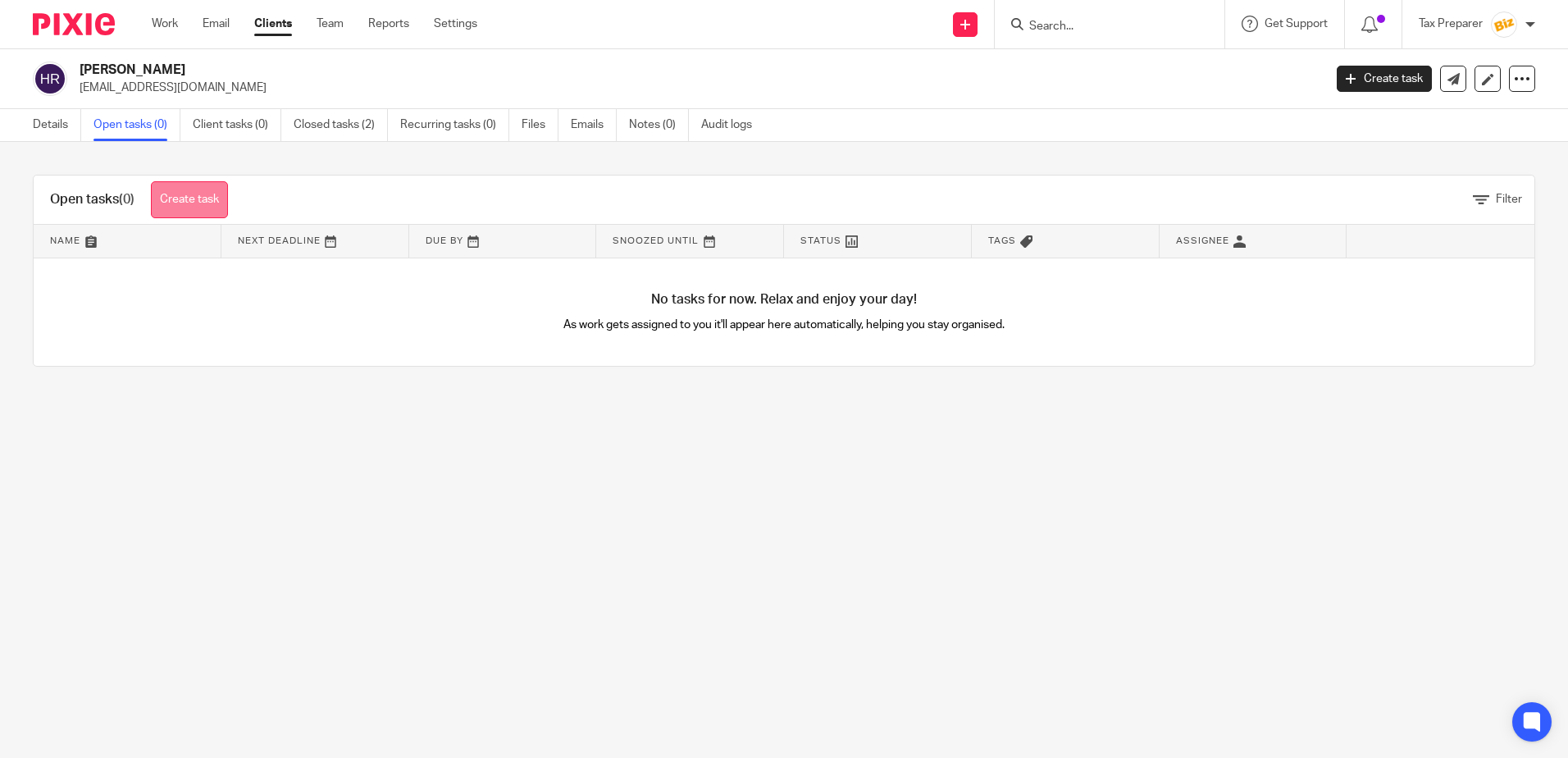
click at [207, 202] on link "Create task" at bounding box center [189, 200] width 77 height 37
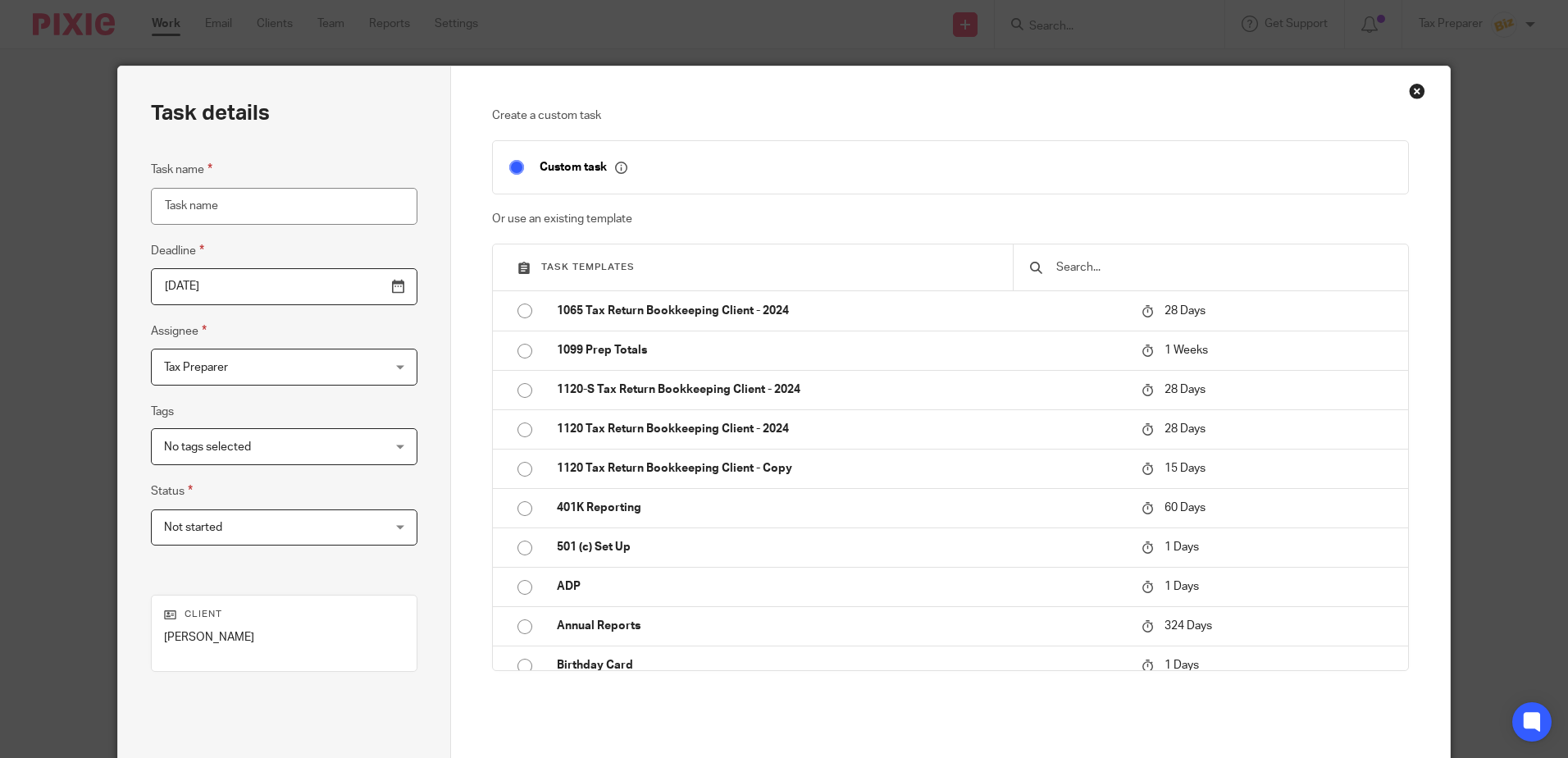
click at [1408, 89] on div "Close this dialog window" at bounding box center [1416, 91] width 17 height 17
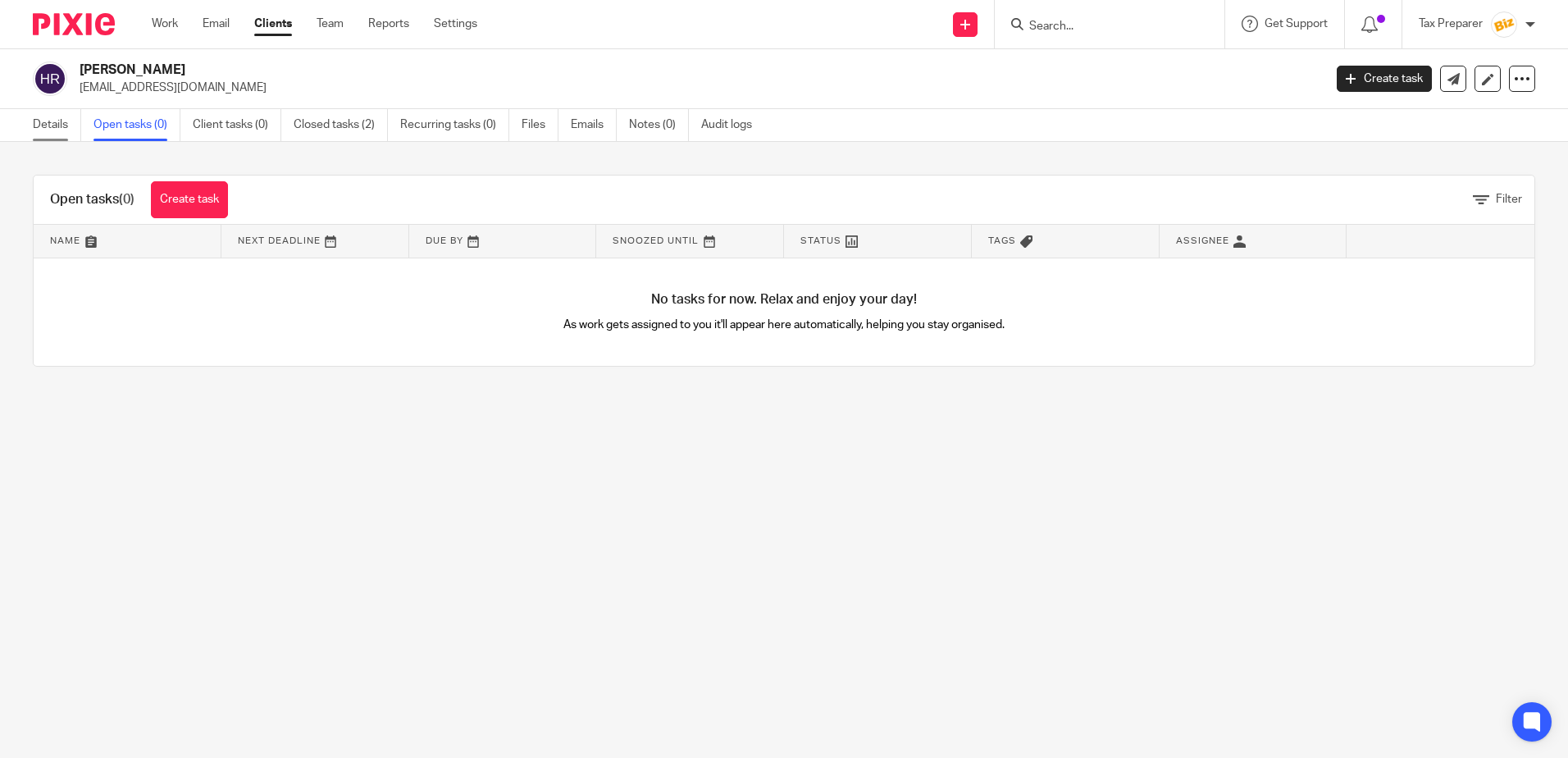
click at [46, 122] on link "Details" at bounding box center [57, 124] width 48 height 32
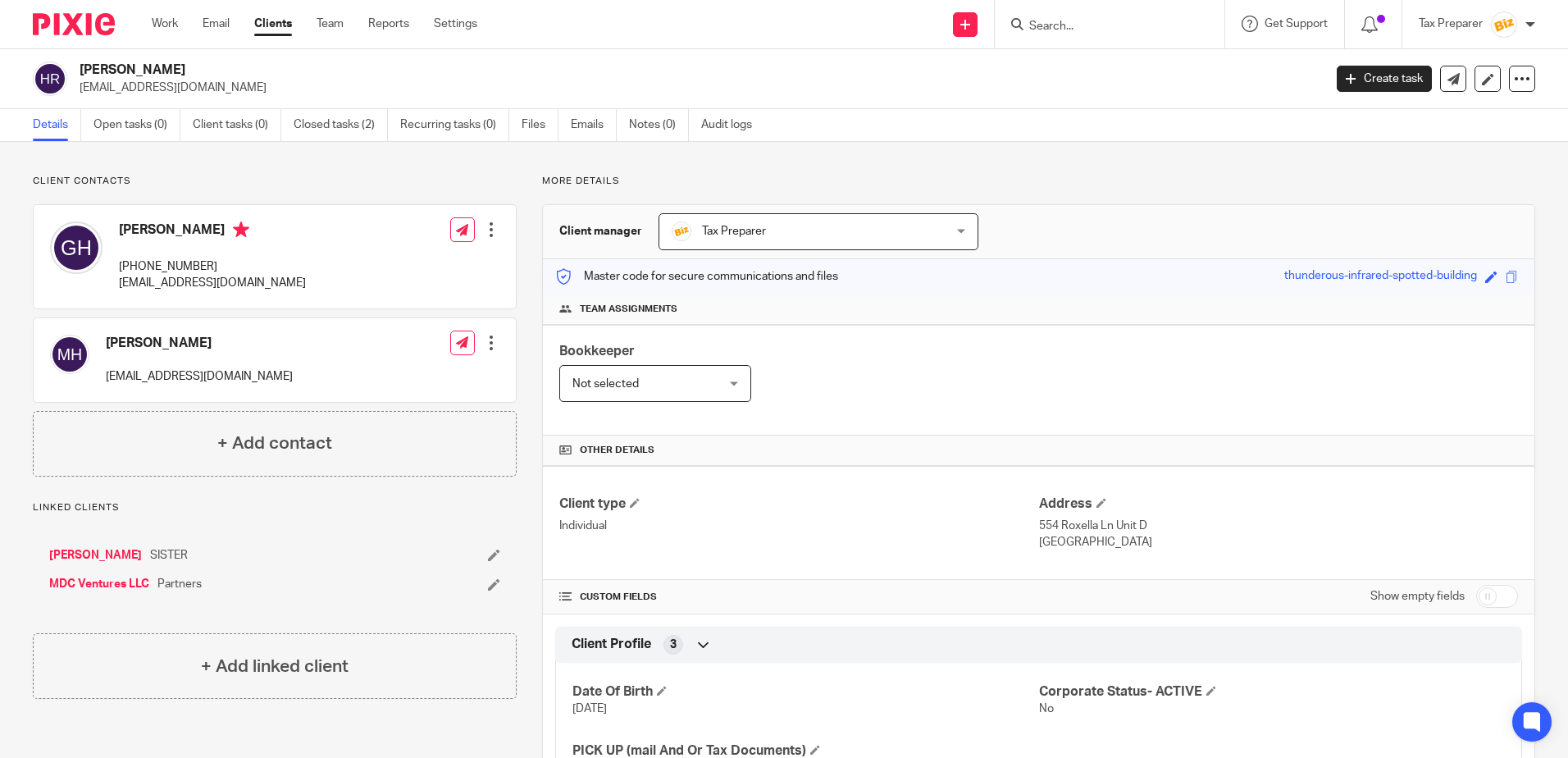
click at [178, 340] on h4 "[PERSON_NAME]" at bounding box center [199, 344] width 187 height 18
click at [178, 340] on h4 "Martha Hernandez" at bounding box center [199, 344] width 187 height 18
click at [305, 516] on div "Linked clients Hernandez, Martha Huadalupe SISTER MDC Ventures LLC Partners" at bounding box center [275, 555] width 484 height 109
click at [1079, 38] on div at bounding box center [1109, 24] width 230 height 48
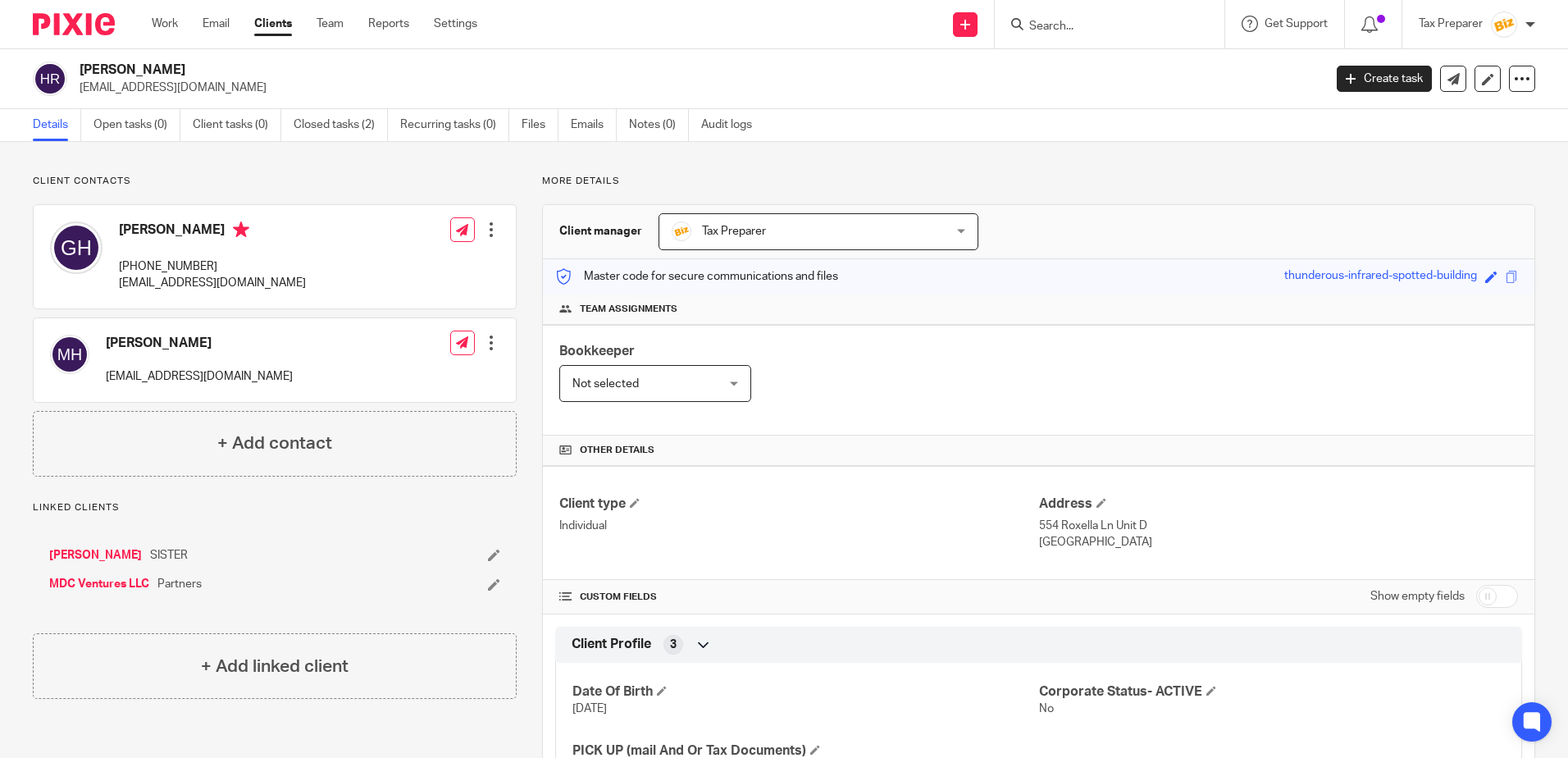
click at [1077, 32] on input "Search" at bounding box center [1101, 26] width 148 height 15
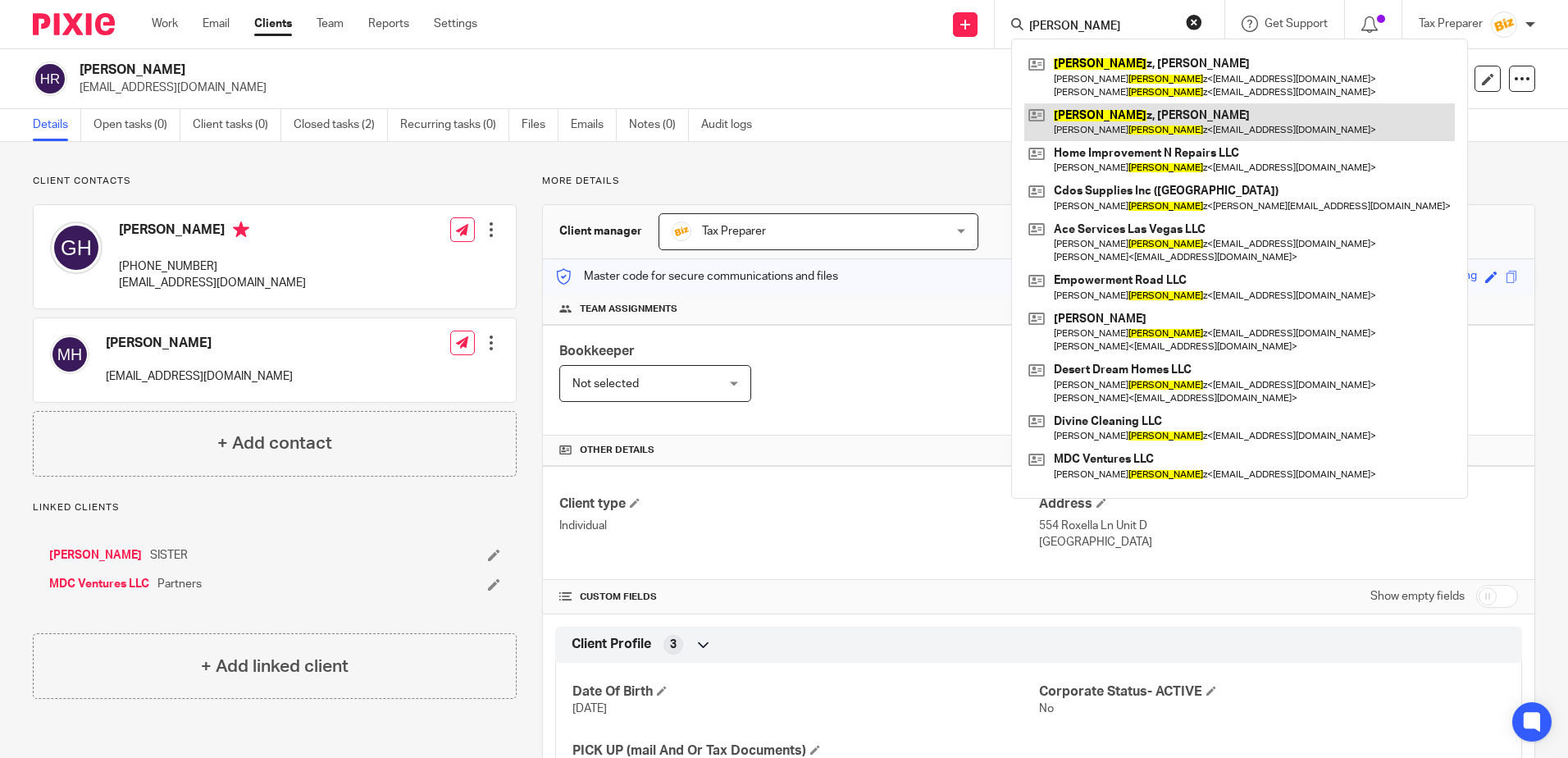
type input "HERNANDE"
click at [1139, 129] on link at bounding box center [1239, 122] width 431 height 38
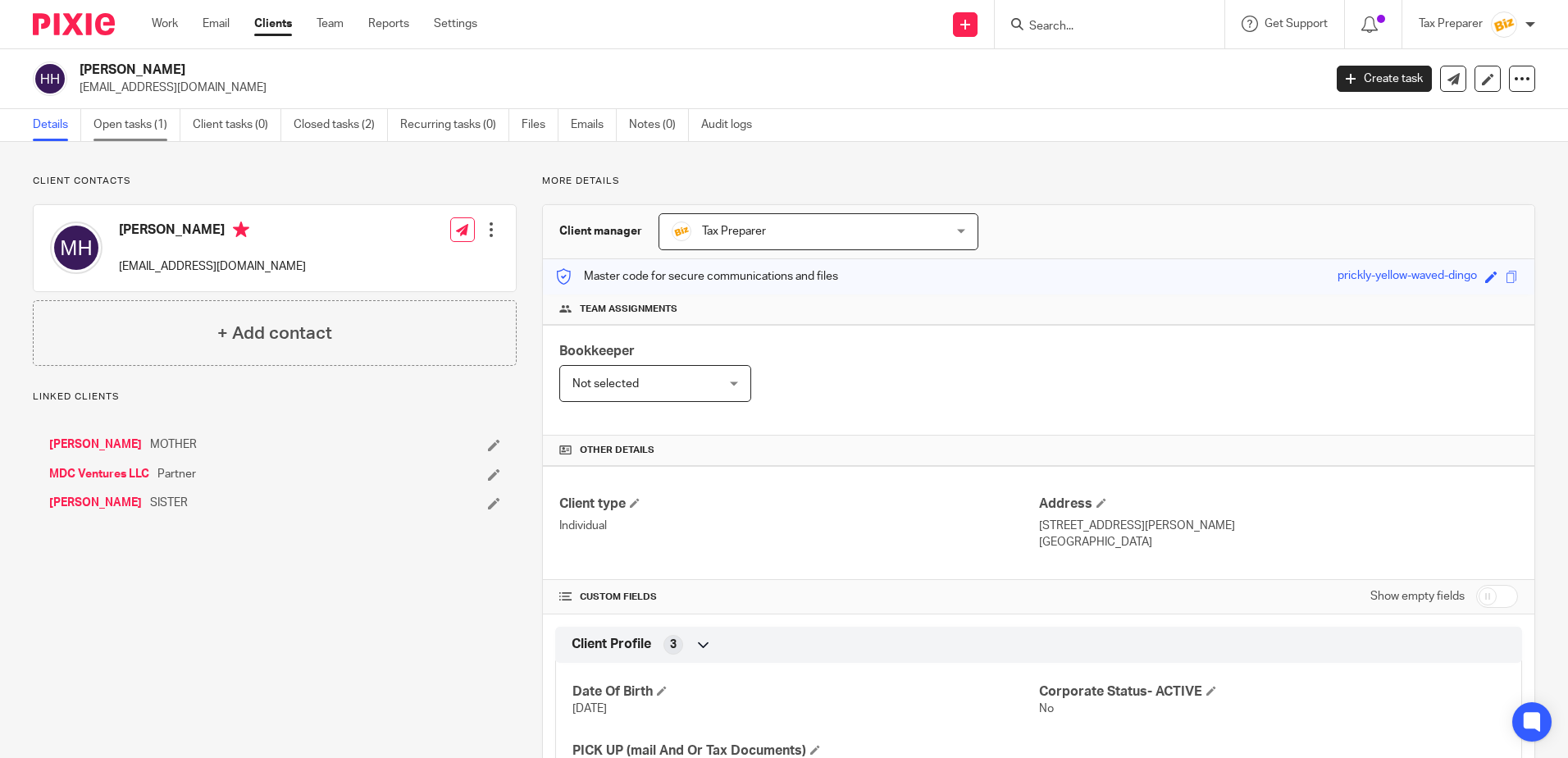
click at [134, 123] on link "Open tasks (1)" at bounding box center [137, 124] width 87 height 32
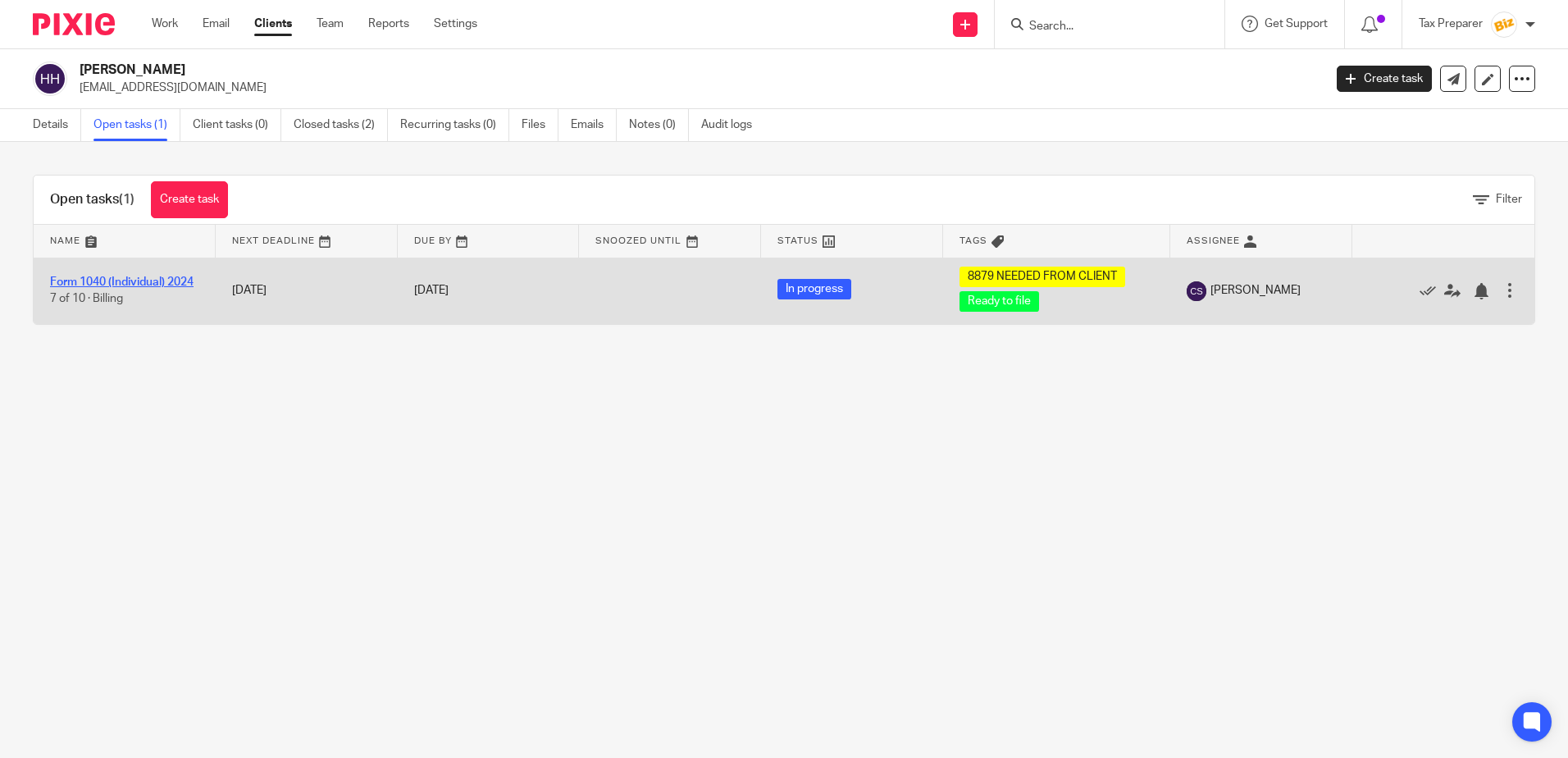
click at [114, 277] on link "Form 1040 (Individual) 2024" at bounding box center [121, 282] width 144 height 12
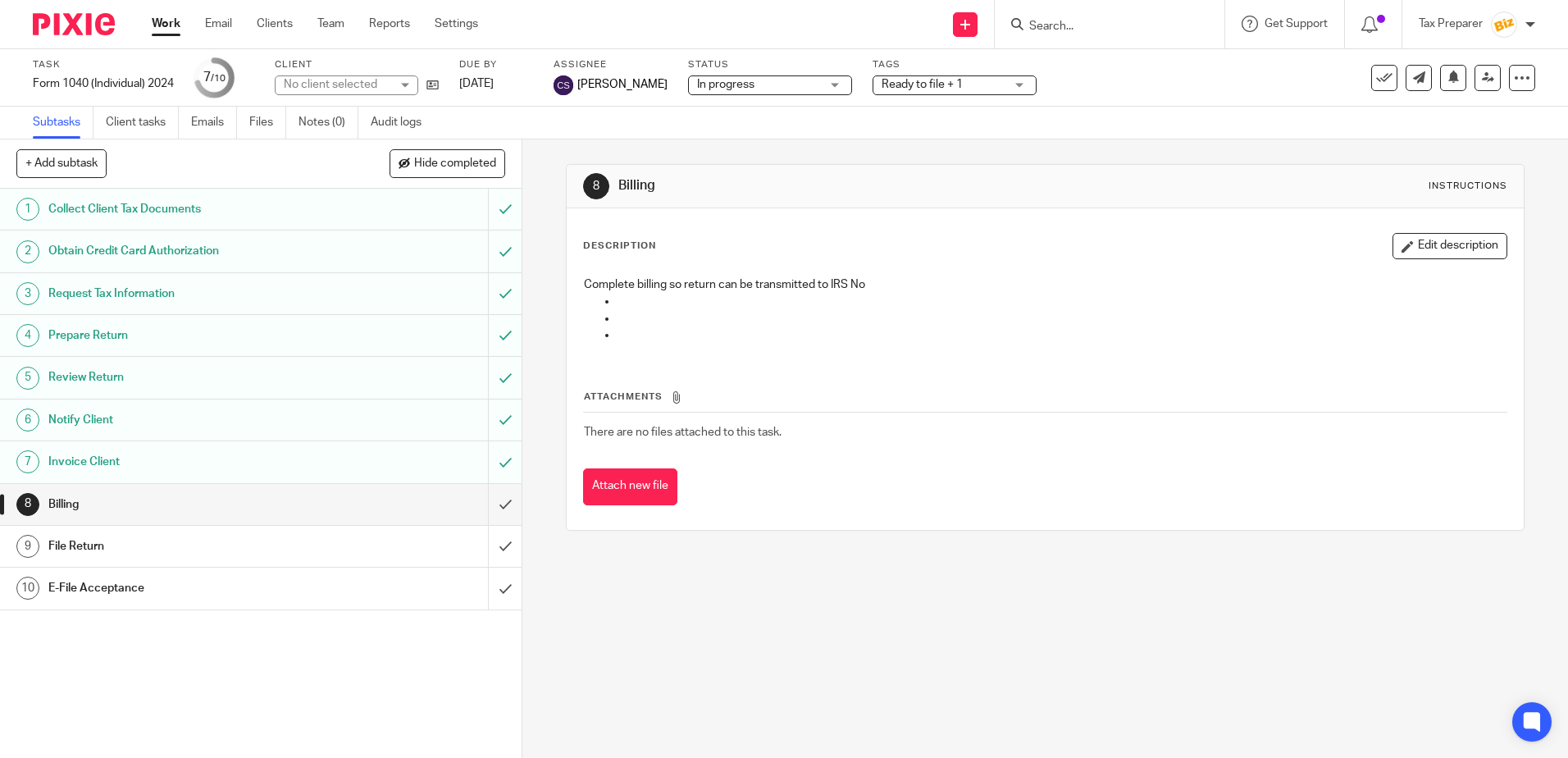
click at [289, 414] on h1 "Notify Client" at bounding box center [189, 419] width 282 height 24
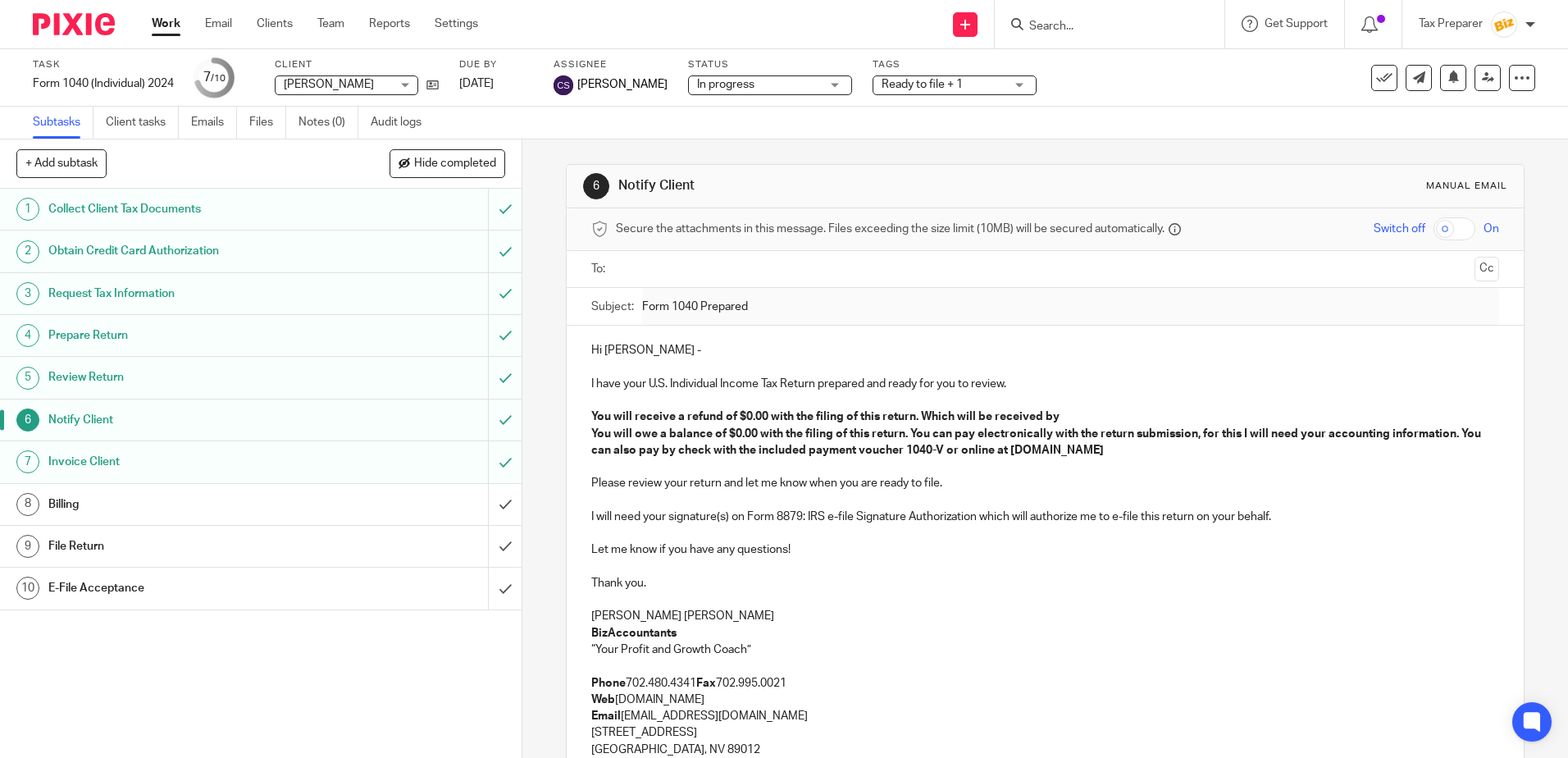
click at [269, 427] on h1 "Notify Client" at bounding box center [189, 419] width 282 height 24
click at [744, 275] on input "text" at bounding box center [1044, 269] width 846 height 19
click at [715, 438] on strong "You will owe a balance of $0.00 with the filing of this return. You can pay ele…" at bounding box center [1037, 446] width 892 height 27
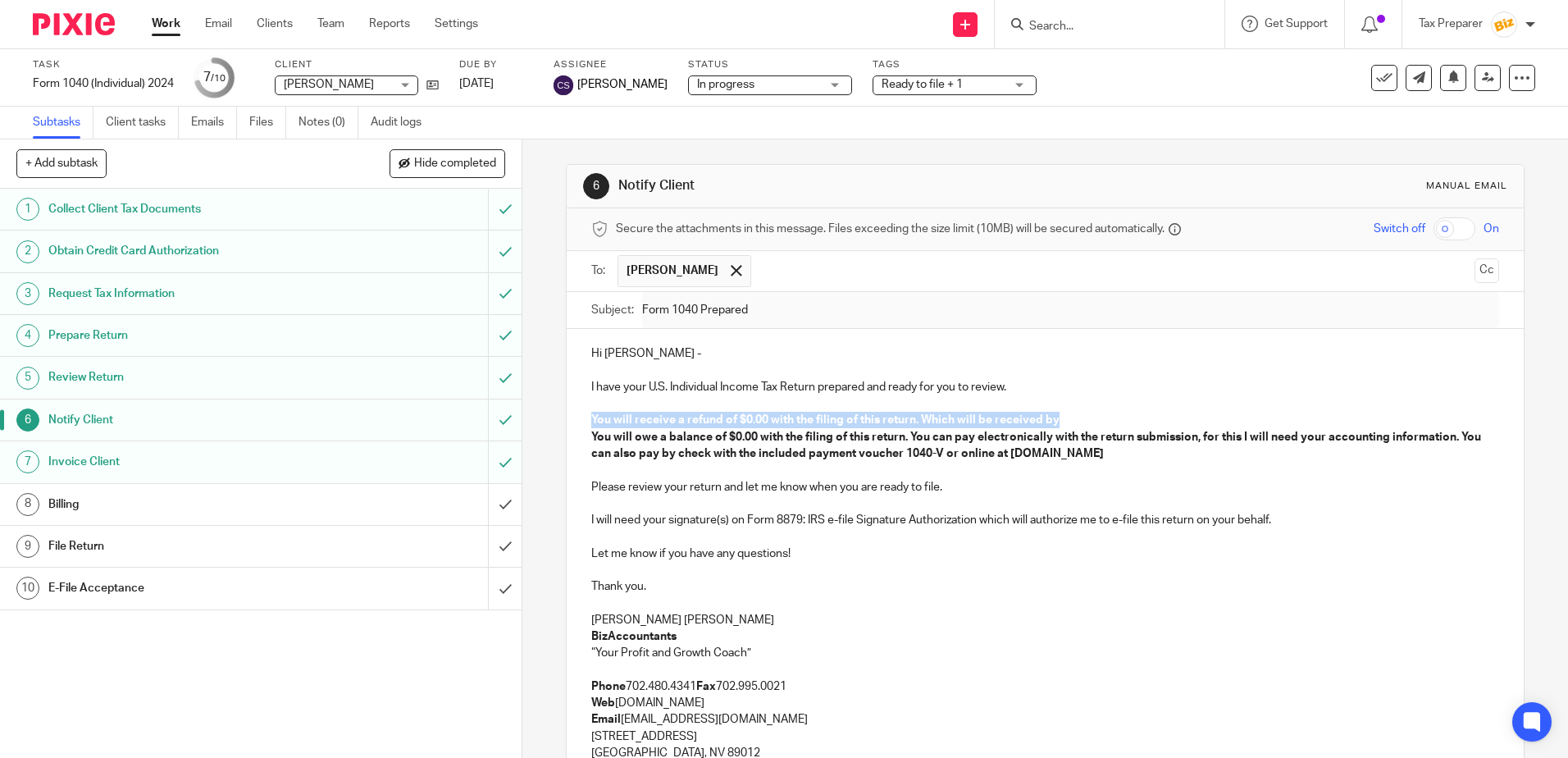
drag, startPoint x: 589, startPoint y: 418, endPoint x: 1068, endPoint y: 417, distance: 479.0
click at [1068, 417] on p "You will receive a refund of $0.00 with the filing of this return. Which will b…" at bounding box center [1044, 420] width 907 height 17
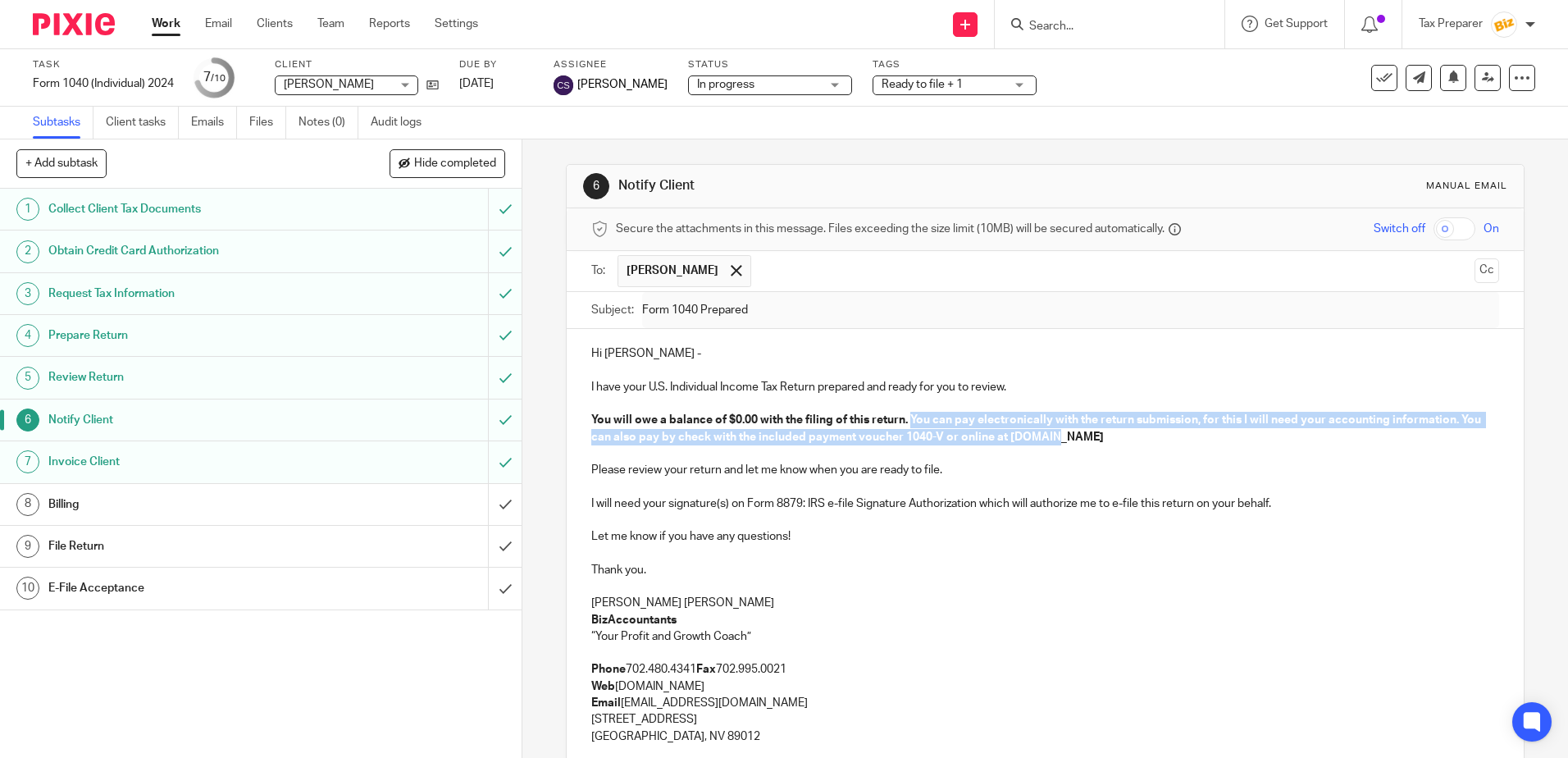
drag, startPoint x: 907, startPoint y: 416, endPoint x: 1073, endPoint y: 437, distance: 167.3
click at [1073, 437] on p "You will owe a balance of $0.00 with the filing of this return. You can pay ele…" at bounding box center [1044, 429] width 907 height 33
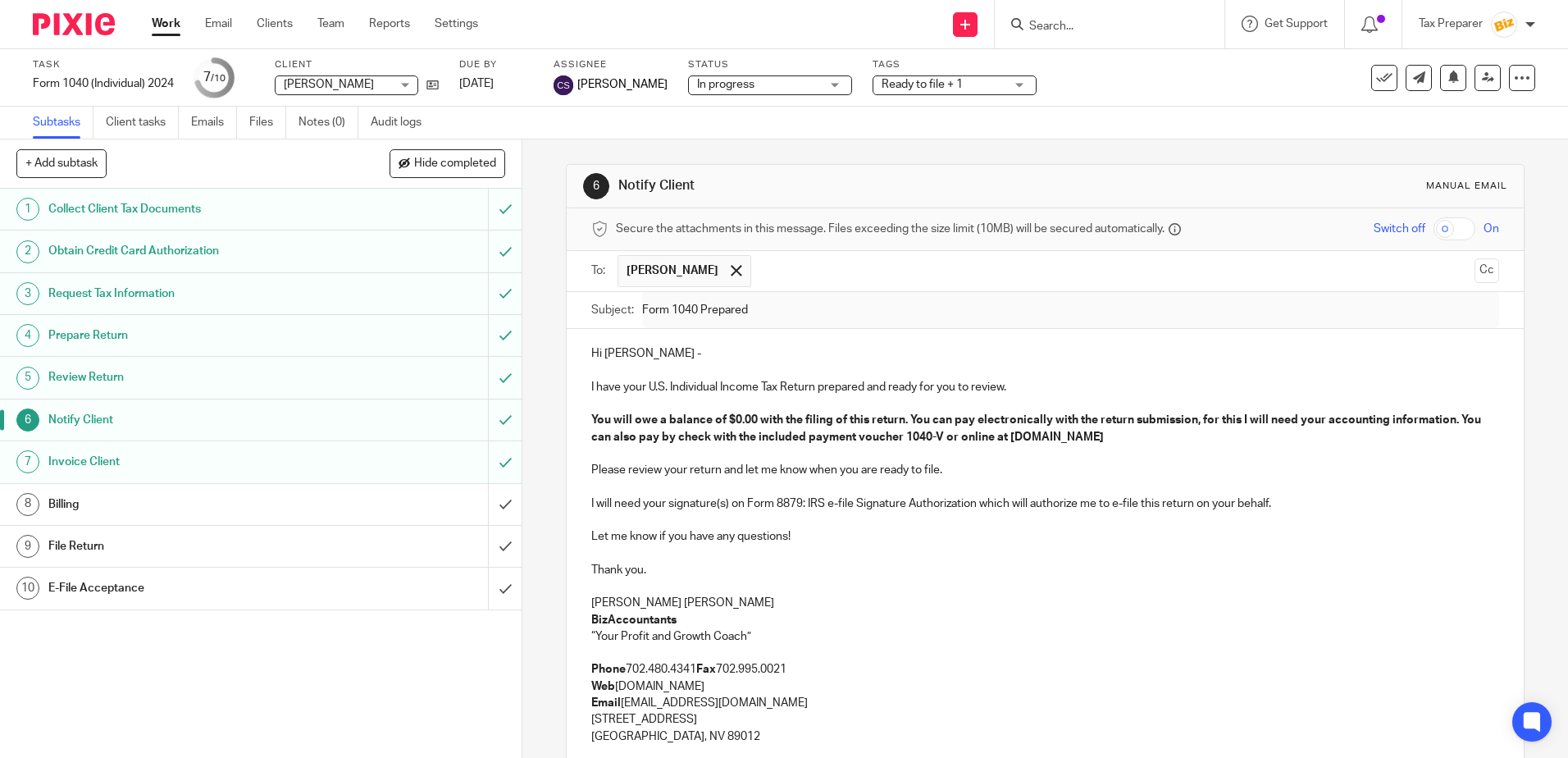
click at [750, 422] on strong "You will owe a balance of $0.00 with the filing of this return. You can pay ele…" at bounding box center [1037, 428] width 892 height 27
click at [623, 453] on p at bounding box center [1044, 453] width 907 height 17
click at [969, 465] on p "Please review your return and let me know when you are ready to file." at bounding box center [1044, 470] width 907 height 17
click at [582, 470] on div "Hi Martha - I have your U.S. Individual Income Tax Return prepared and ready fo…" at bounding box center [1044, 609] width 956 height 561
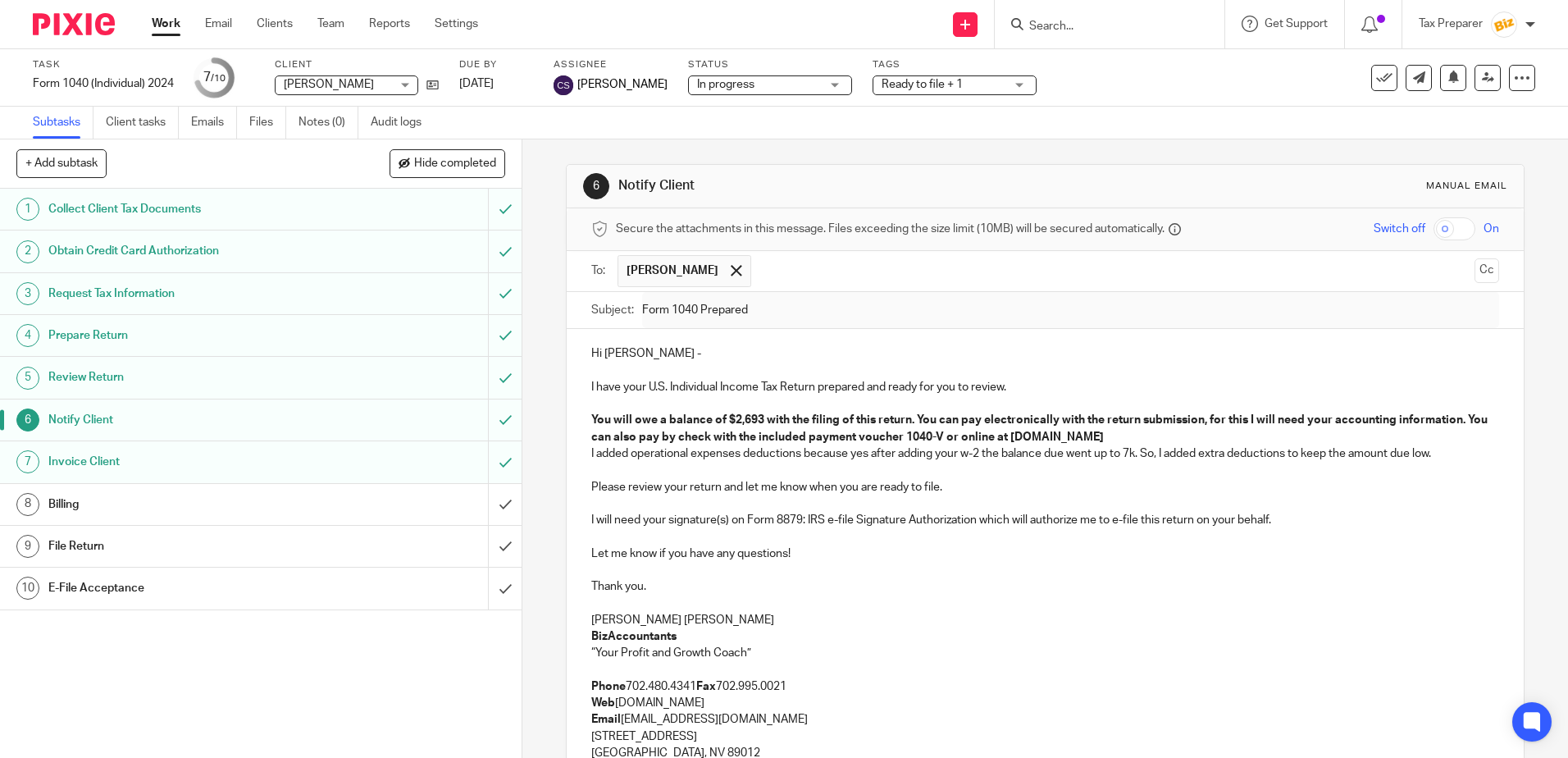
click at [591, 450] on p "I added operational expenses deductions because yes after adding your w-2 the b…" at bounding box center [1044, 453] width 907 height 17
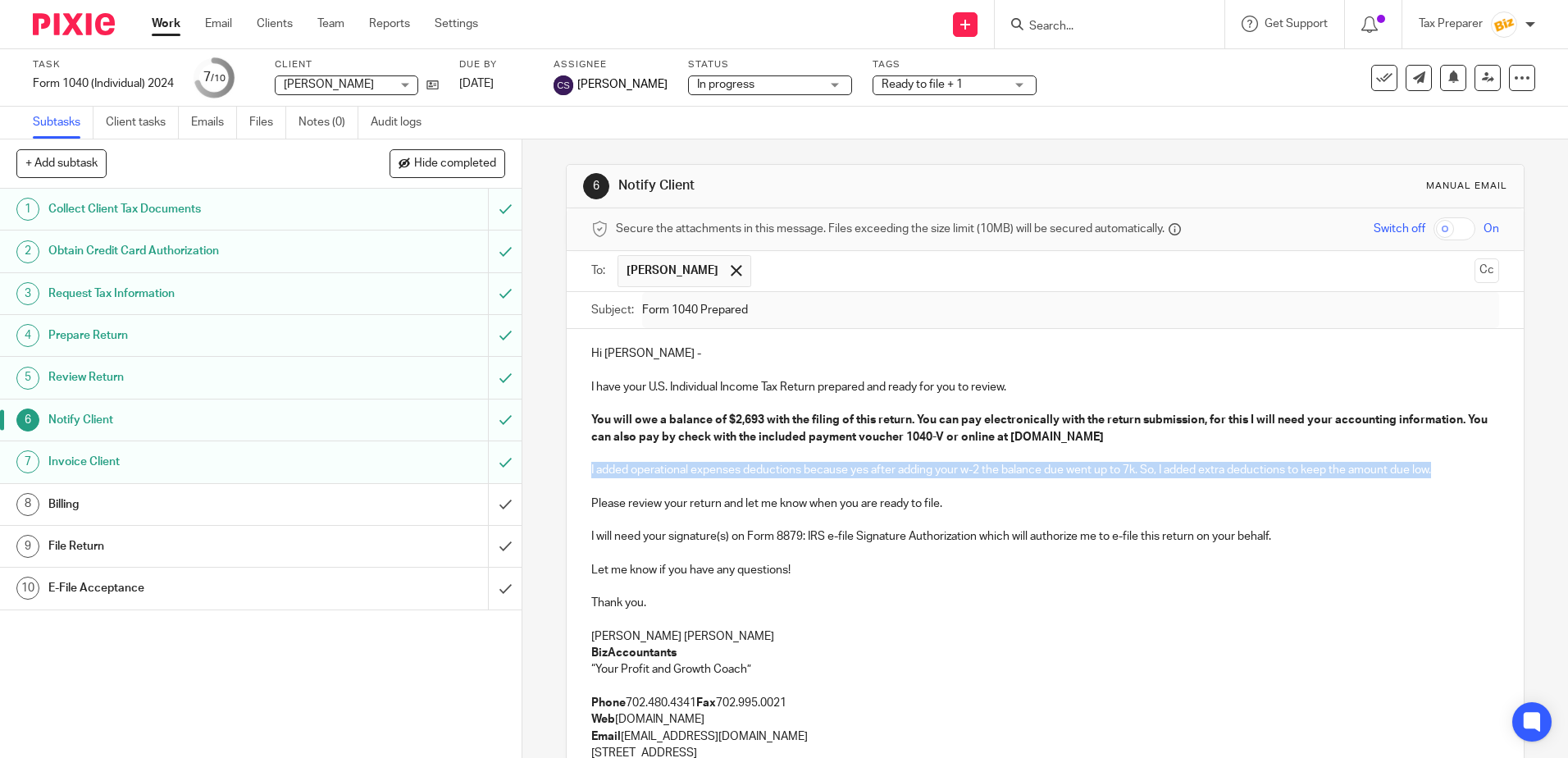
drag, startPoint x: 585, startPoint y: 465, endPoint x: 1435, endPoint y: 471, distance: 850.0
click at [1435, 471] on div "Hi Martha - I have your U.S. Individual Income Tax Return prepared and ready fo…" at bounding box center [1044, 626] width 956 height 594
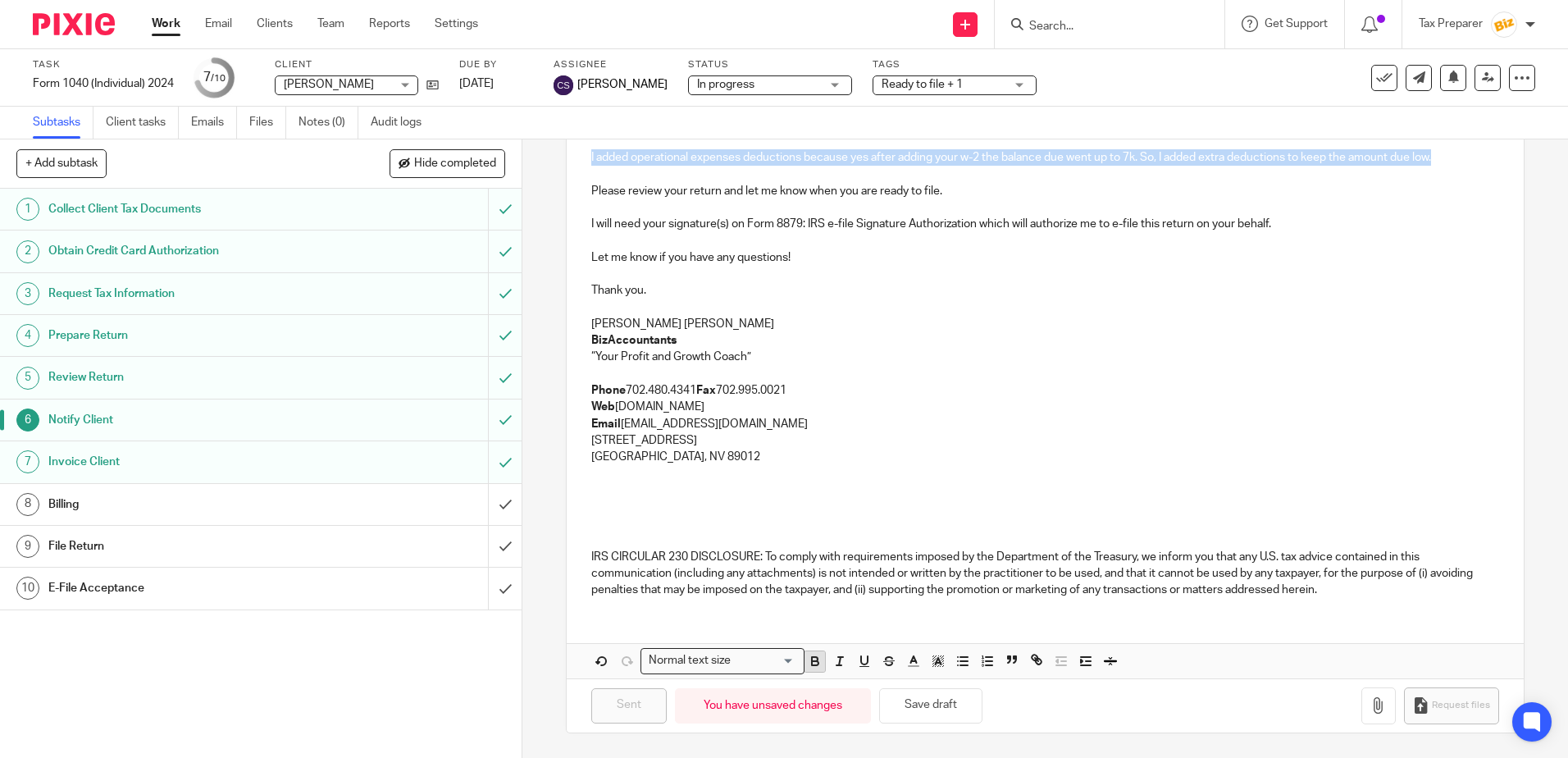
click at [813, 669] on icon "button" at bounding box center [814, 661] width 15 height 15
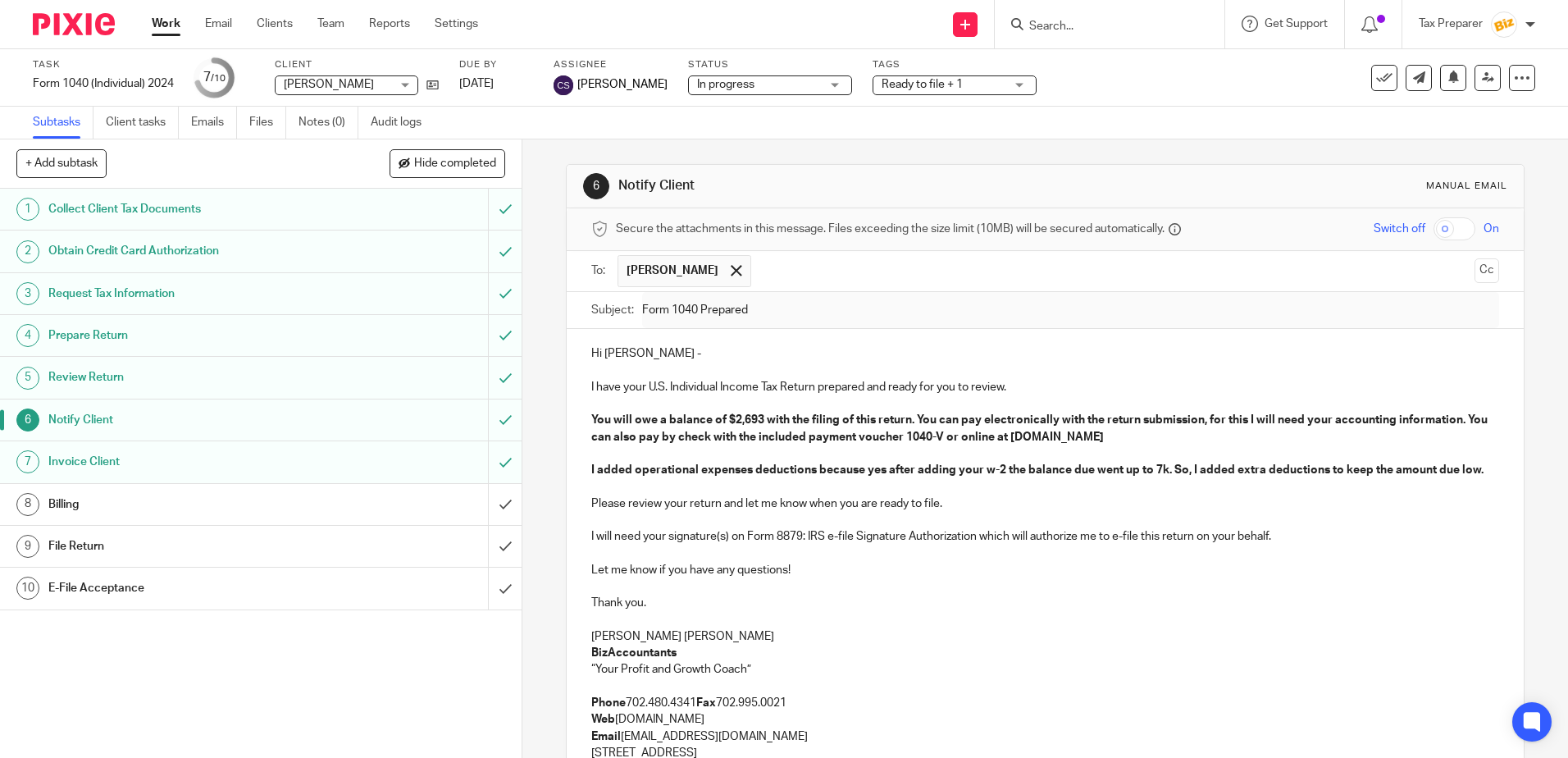
click at [770, 522] on p at bounding box center [1044, 520] width 907 height 17
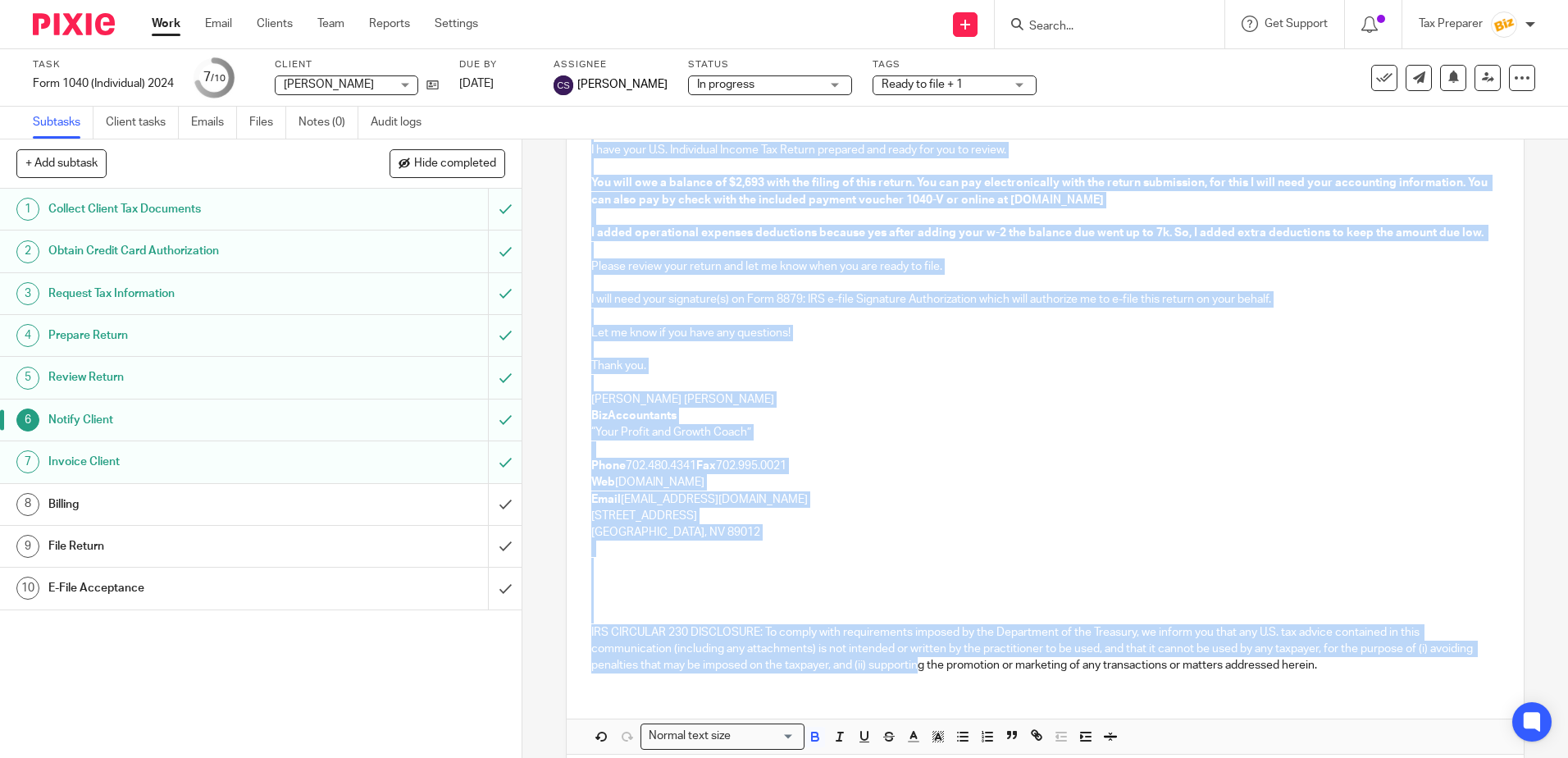
scroll to position [312, 0]
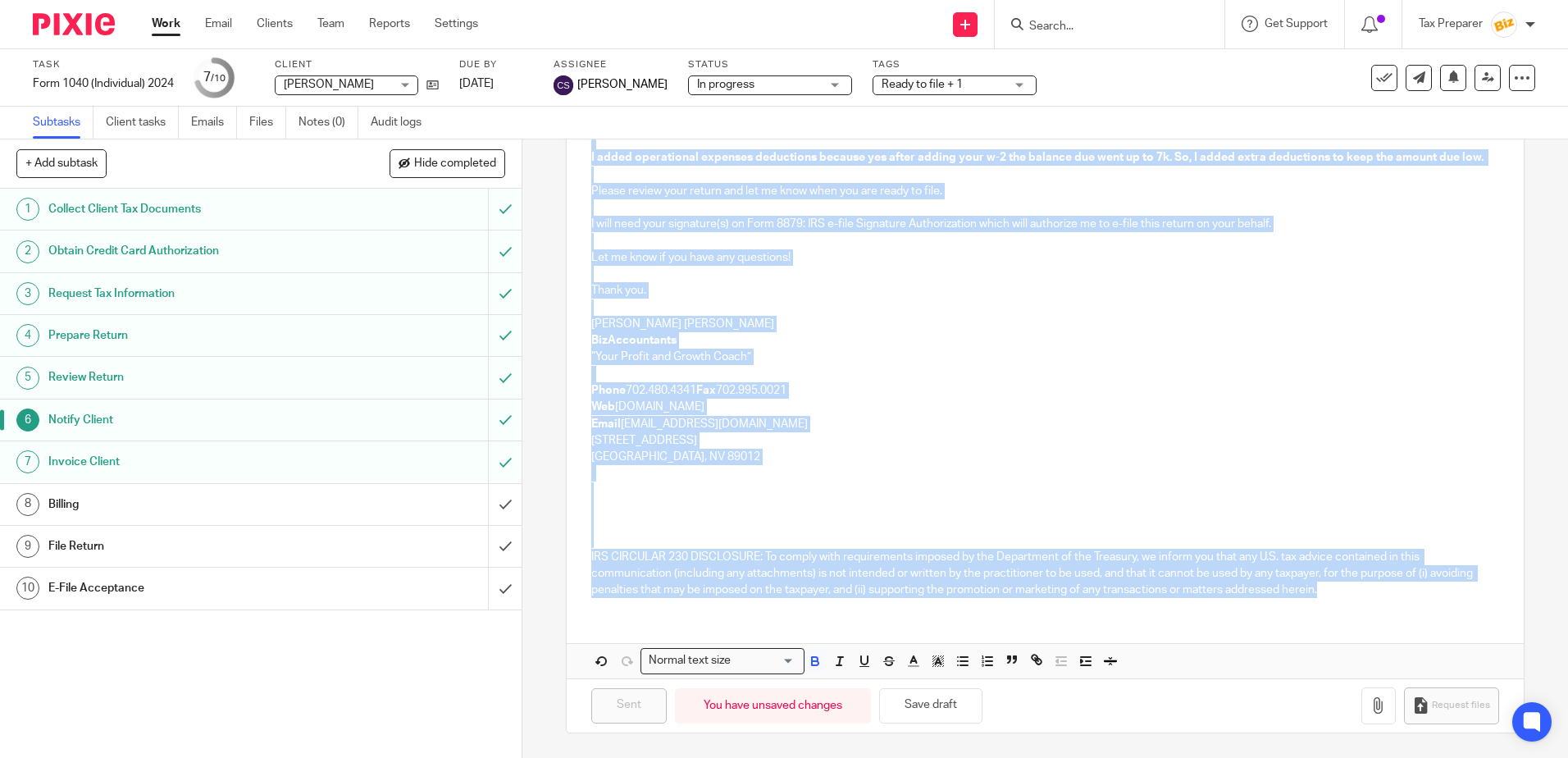
drag, startPoint x: 586, startPoint y: 350, endPoint x: 1438, endPoint y: 608, distance: 890.2
click at [1438, 608] on div "Hi Martha - I have your U.S. Individual Income Tax Return prepared and ready fo…" at bounding box center [1044, 313] width 956 height 594
copy div "Hi Martha - I have your U.S. Individual Income Tax Return prepared and ready fo…"
click at [495, 417] on input "submit" at bounding box center [260, 420] width 522 height 41
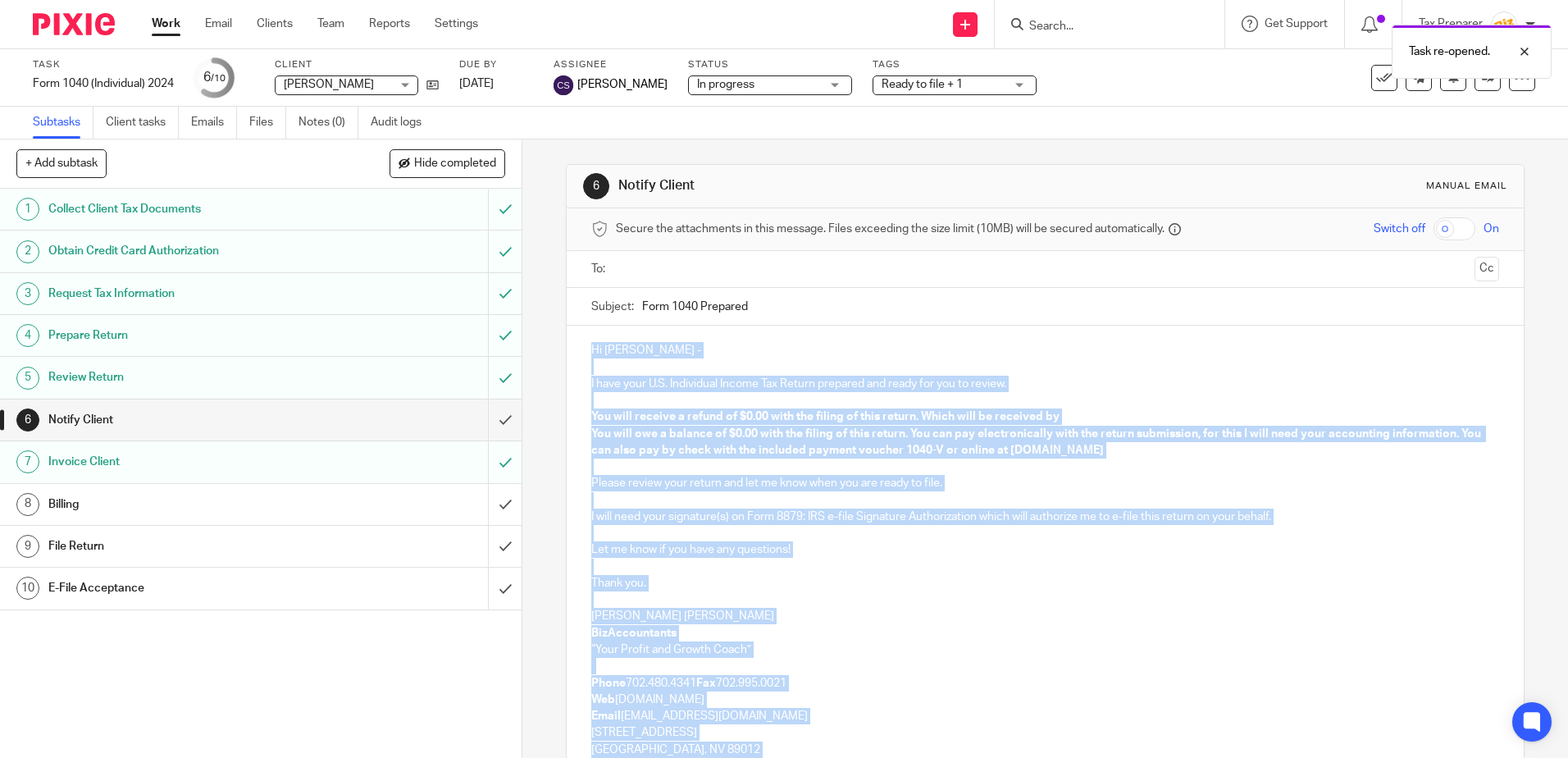
scroll to position [292, 0]
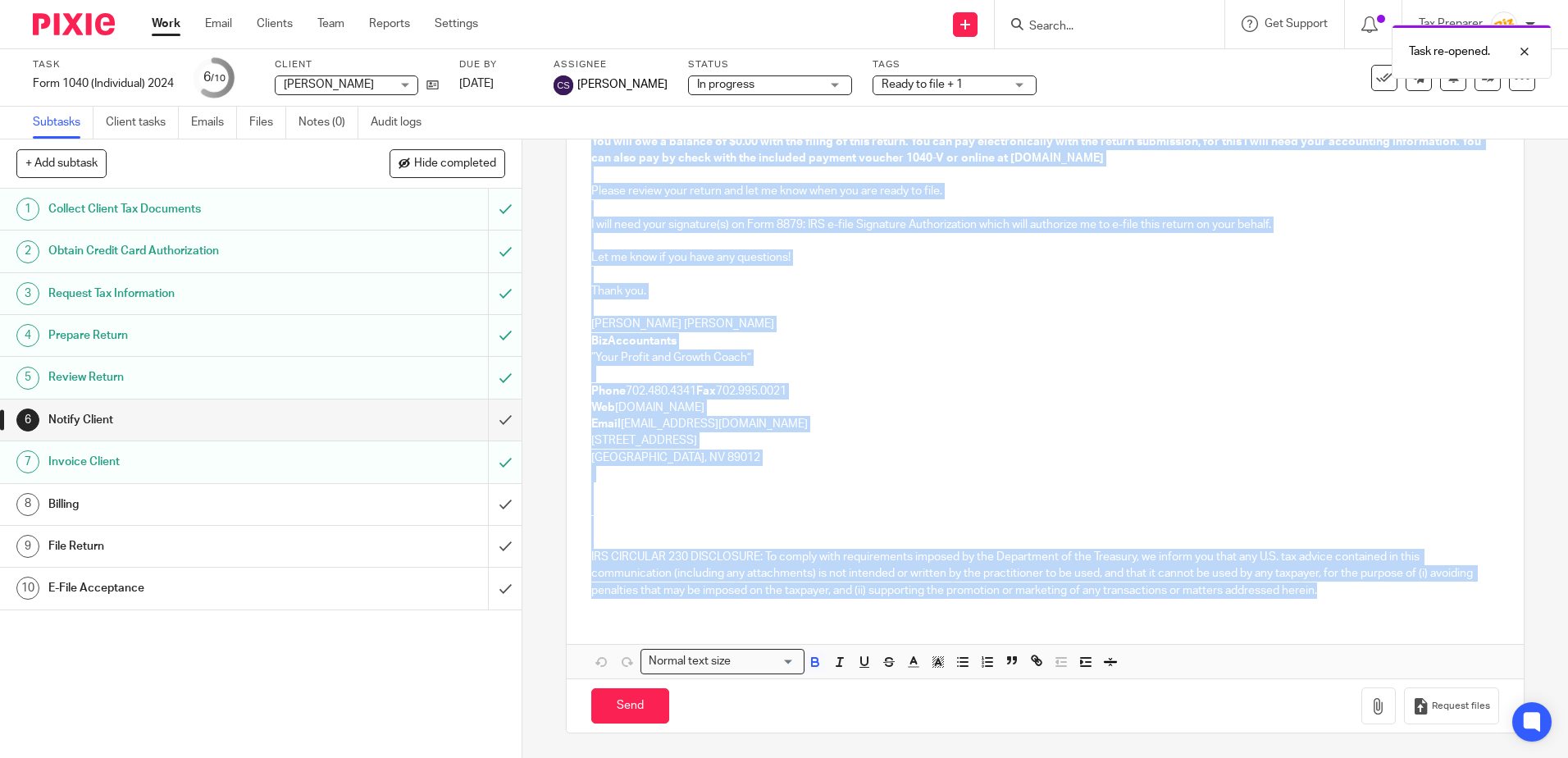
drag, startPoint x: 582, startPoint y: 346, endPoint x: 1361, endPoint y: 646, distance: 834.8
click at [1361, 646] on div "Hi Martha - I have your U.S. Individual Income Tax Return prepared and ready fo…" at bounding box center [1044, 355] width 956 height 644
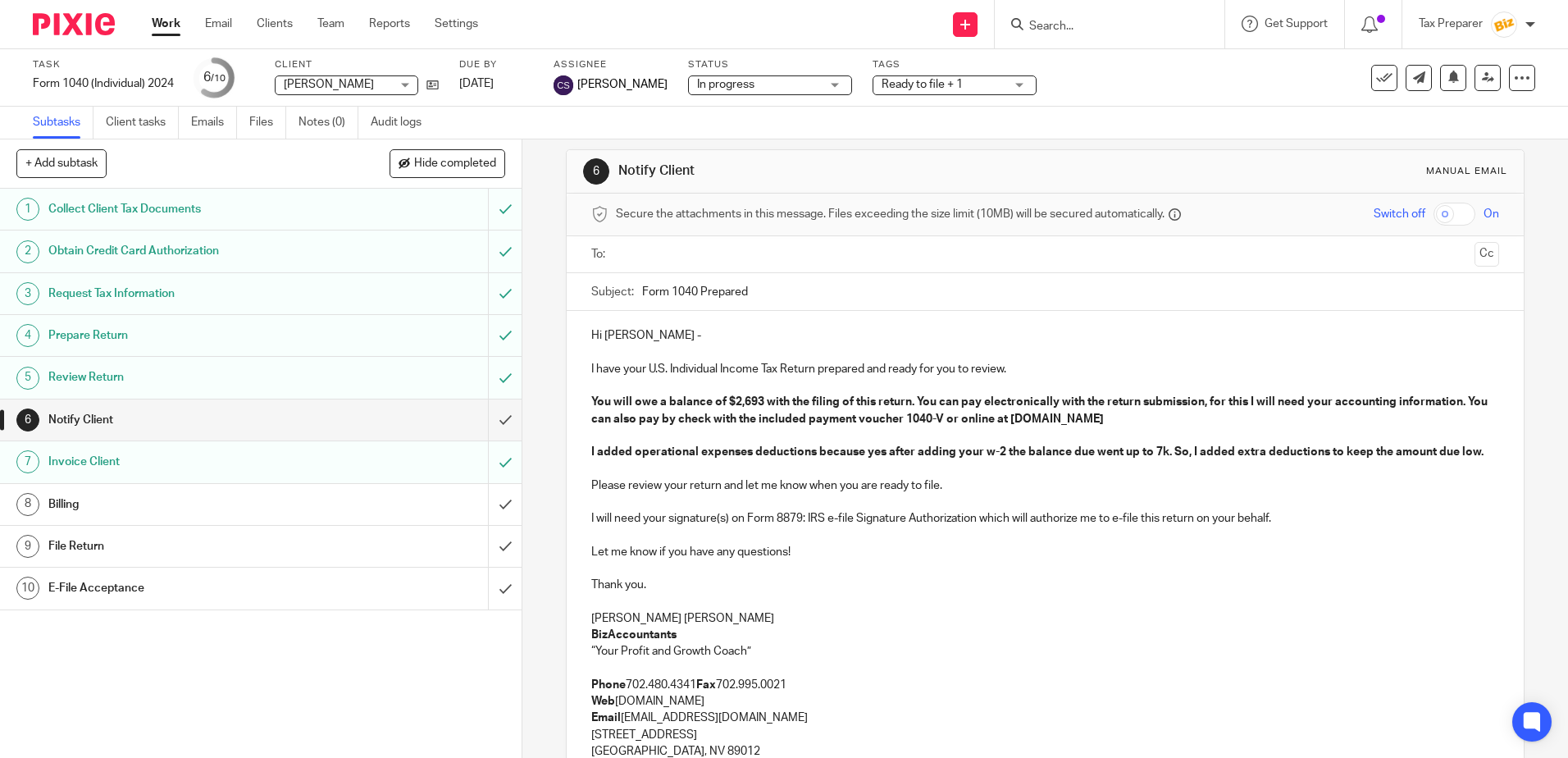
scroll to position [0, 0]
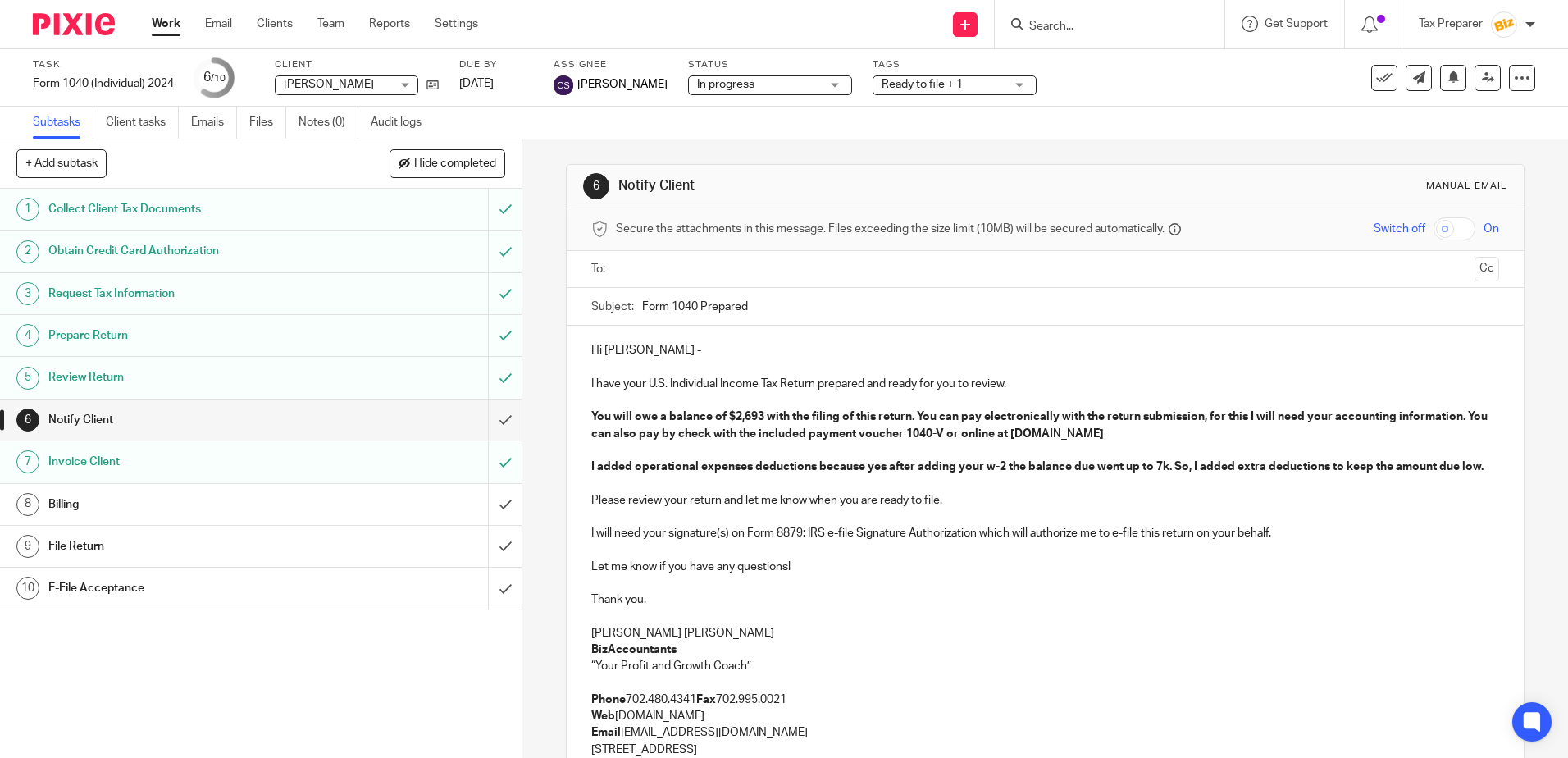
click at [647, 281] on ul at bounding box center [1045, 269] width 856 height 27
click at [651, 273] on input "text" at bounding box center [1044, 269] width 846 height 19
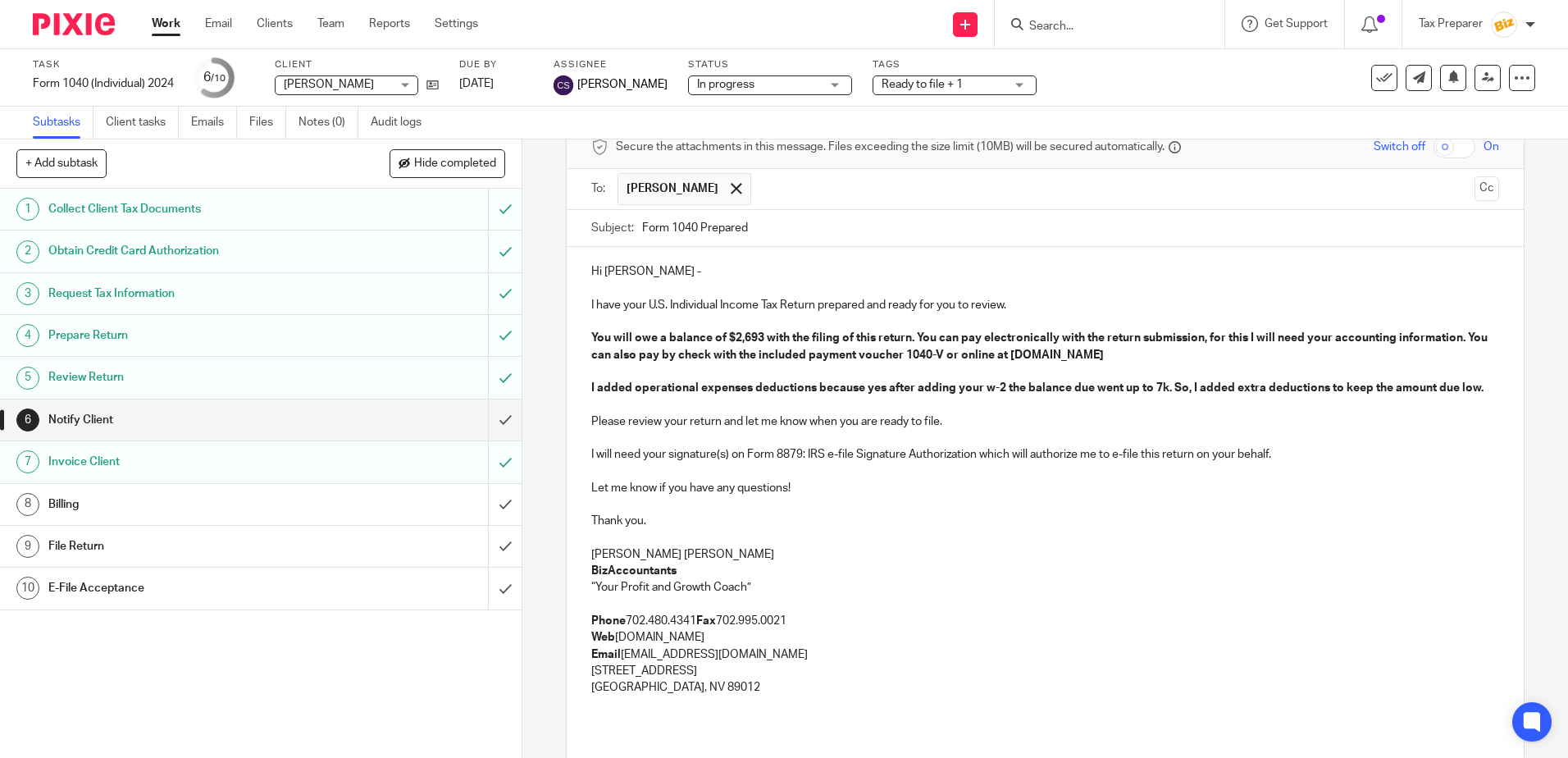
scroll to position [296, 0]
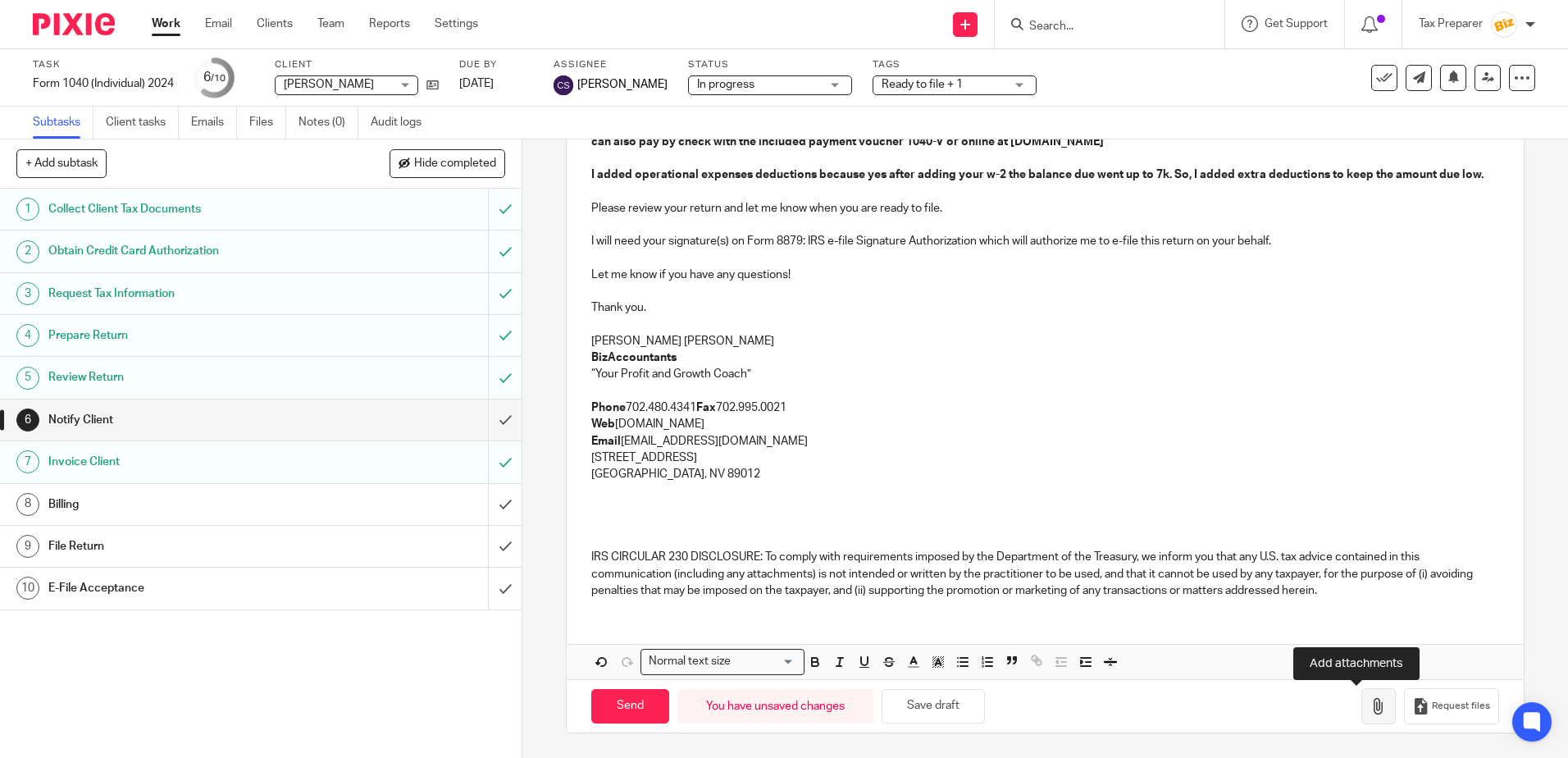
click at [1370, 699] on icon "button" at bounding box center [1378, 706] width 17 height 17
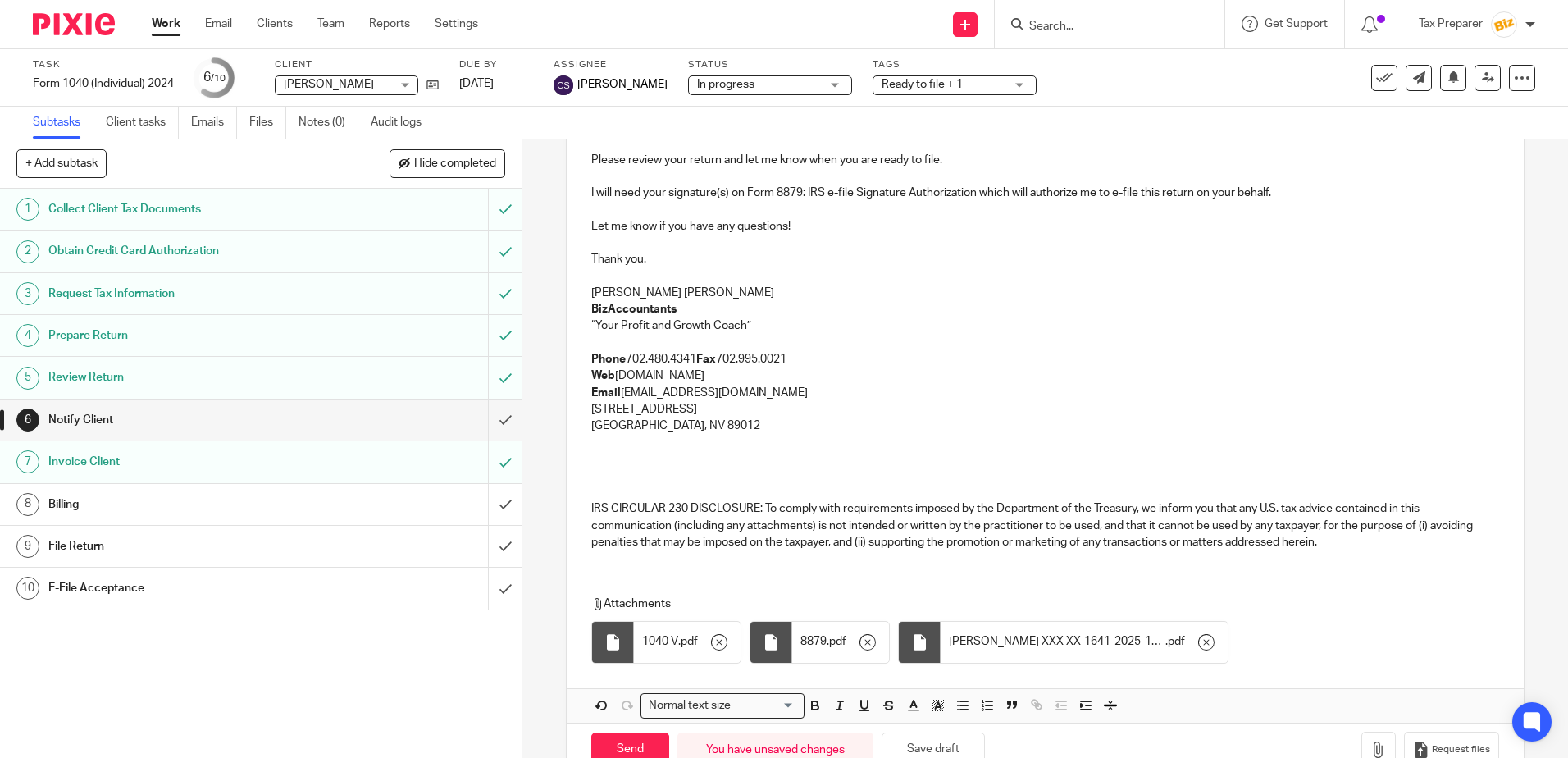
scroll to position [388, 0]
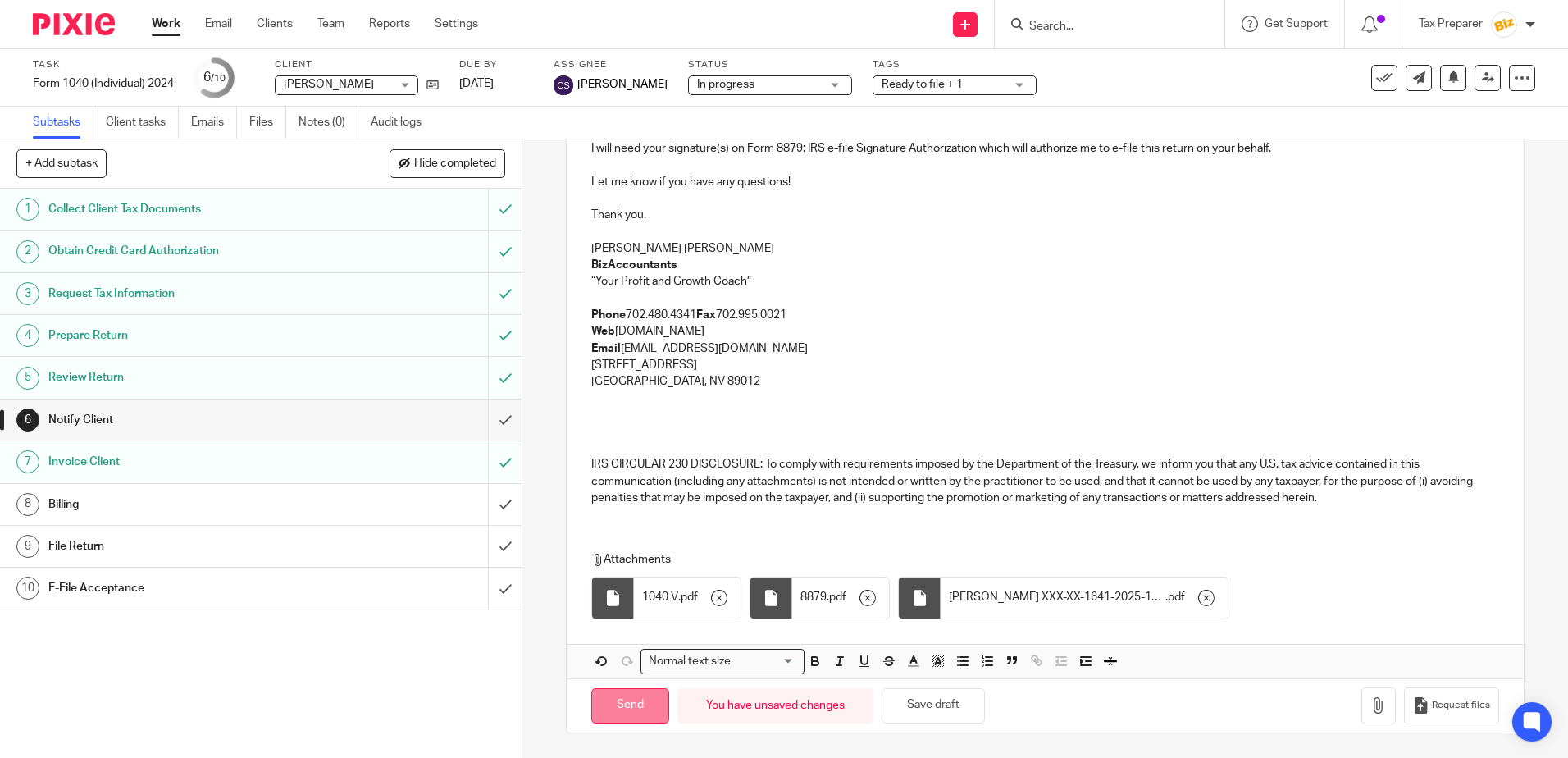
click at [633, 713] on input "Send" at bounding box center [630, 706] width 78 height 35
type input "Sent"
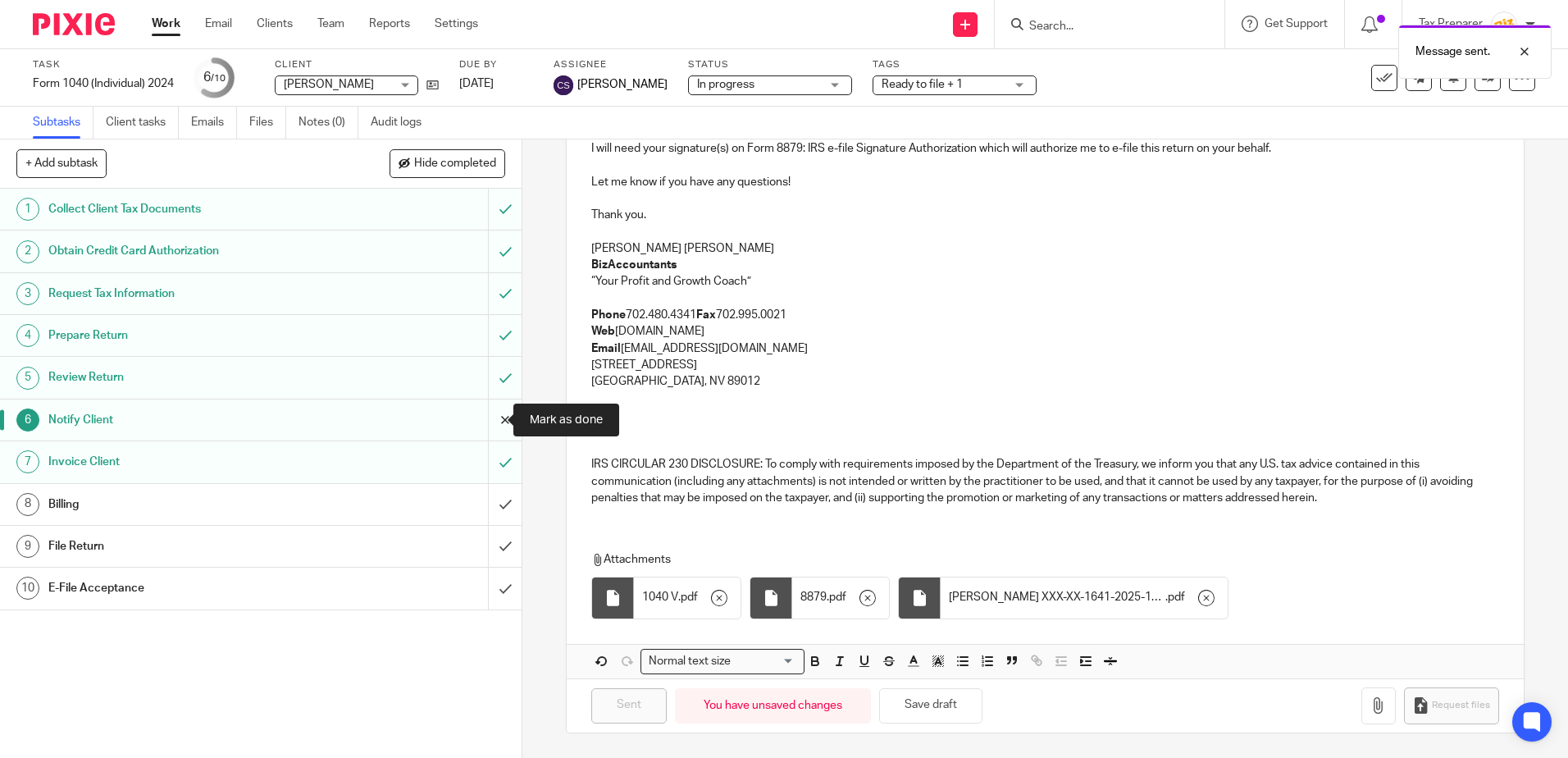
click at [496, 420] on input "submit" at bounding box center [260, 420] width 522 height 41
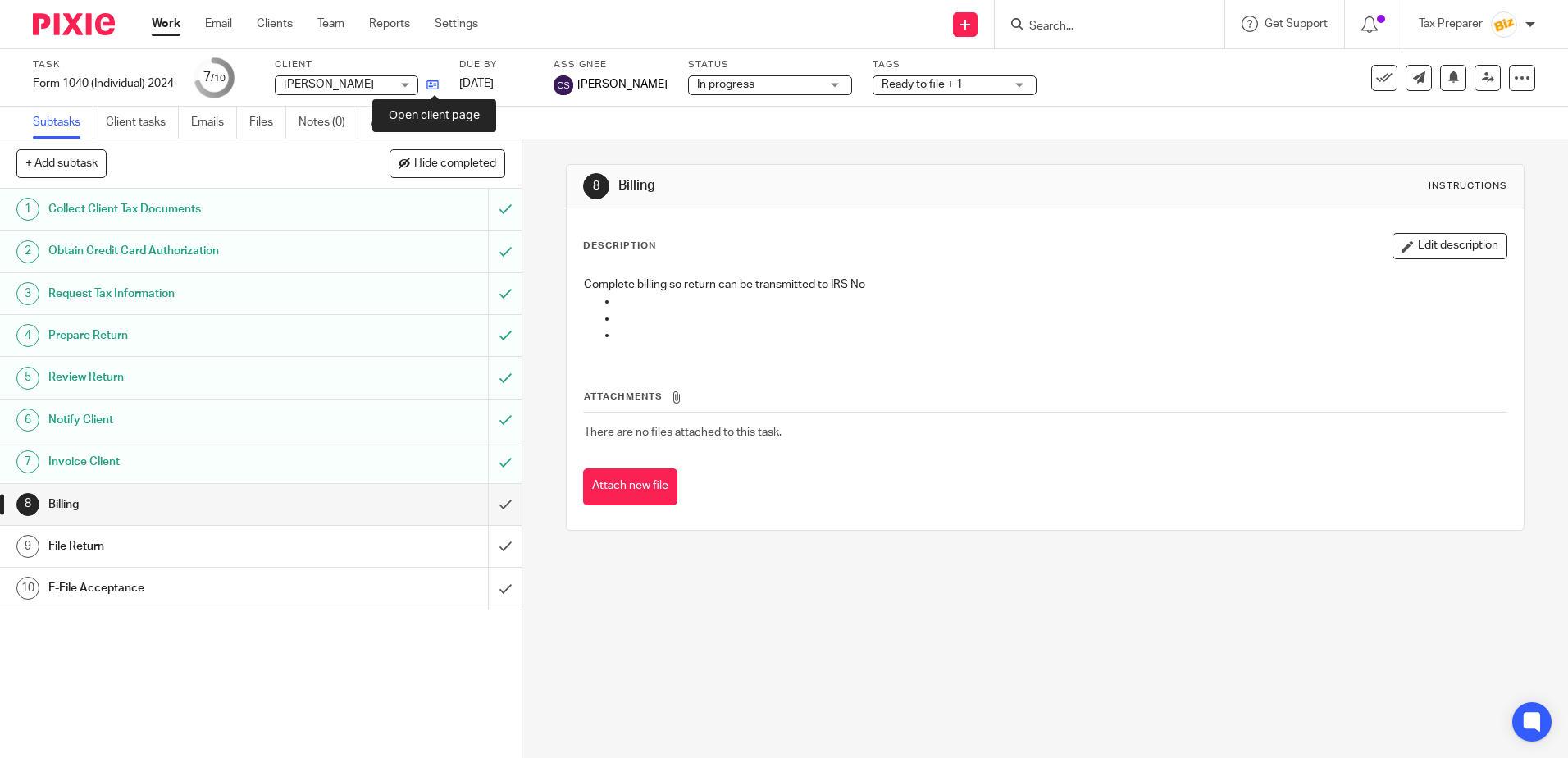
click at [438, 86] on icon at bounding box center [433, 84] width 13 height 13
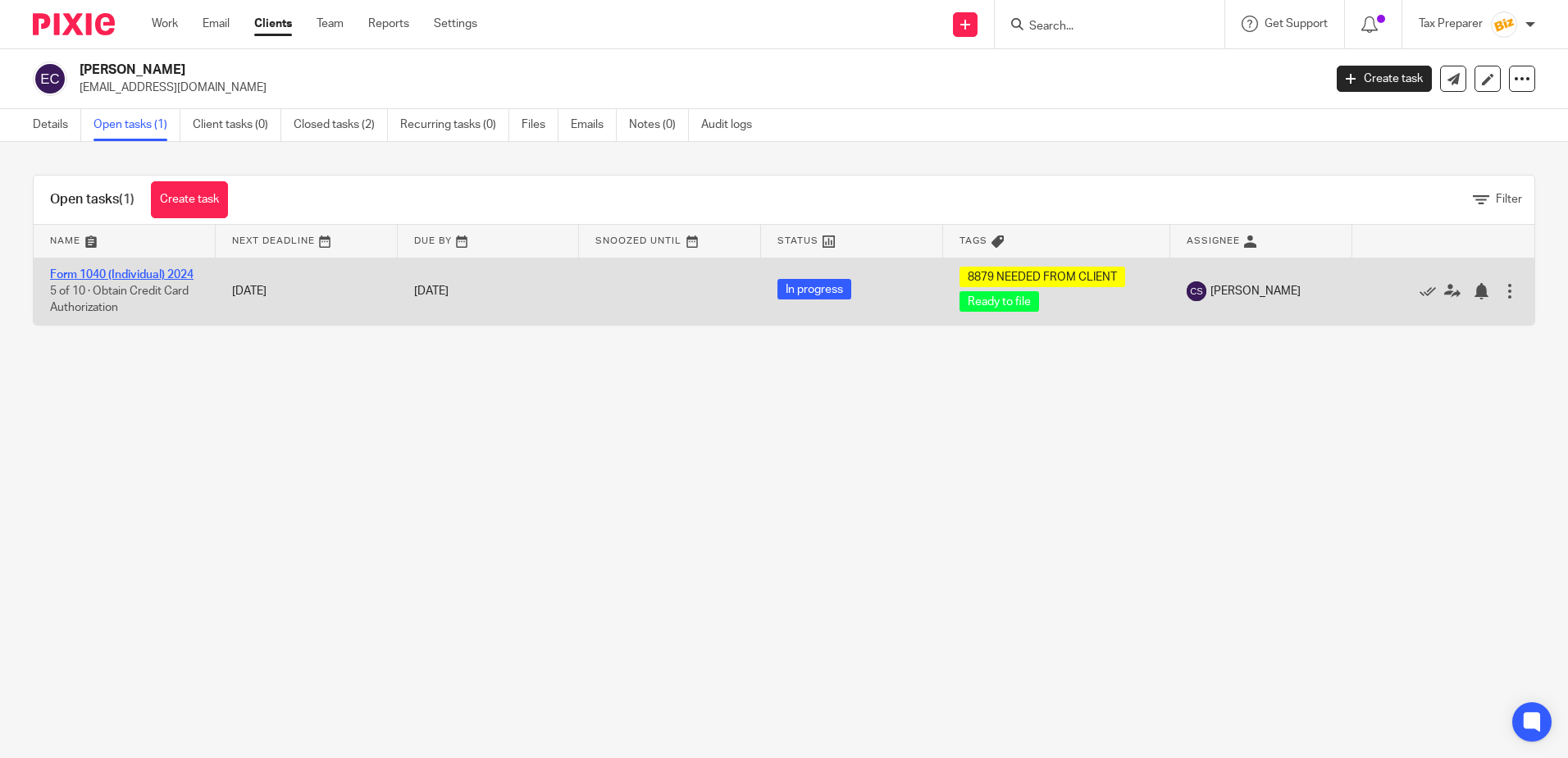
click at [114, 270] on link "Form 1040 (Individual) 2024" at bounding box center [121, 275] width 144 height 12
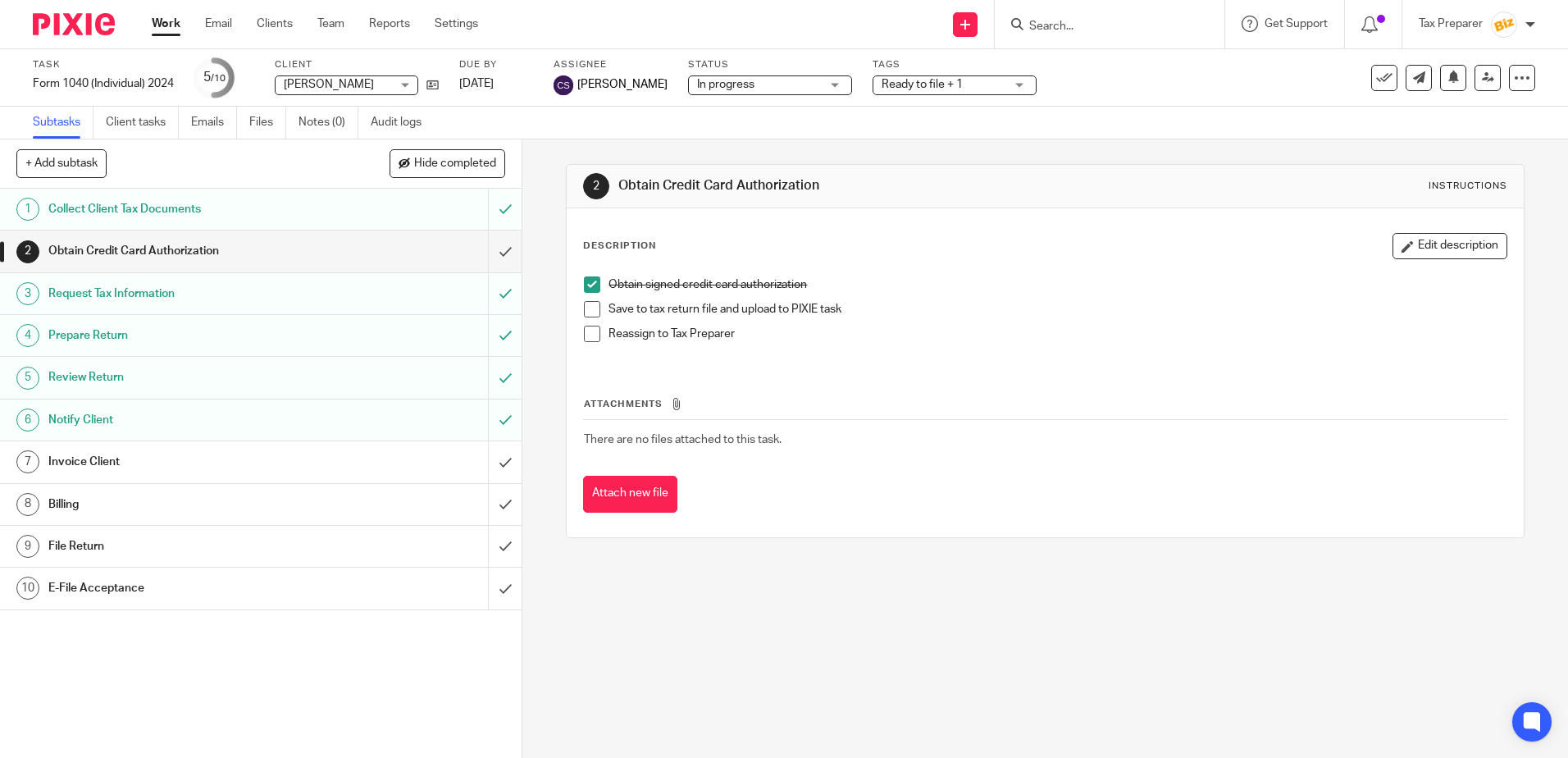
click at [168, 20] on link "Work" at bounding box center [165, 24] width 28 height 17
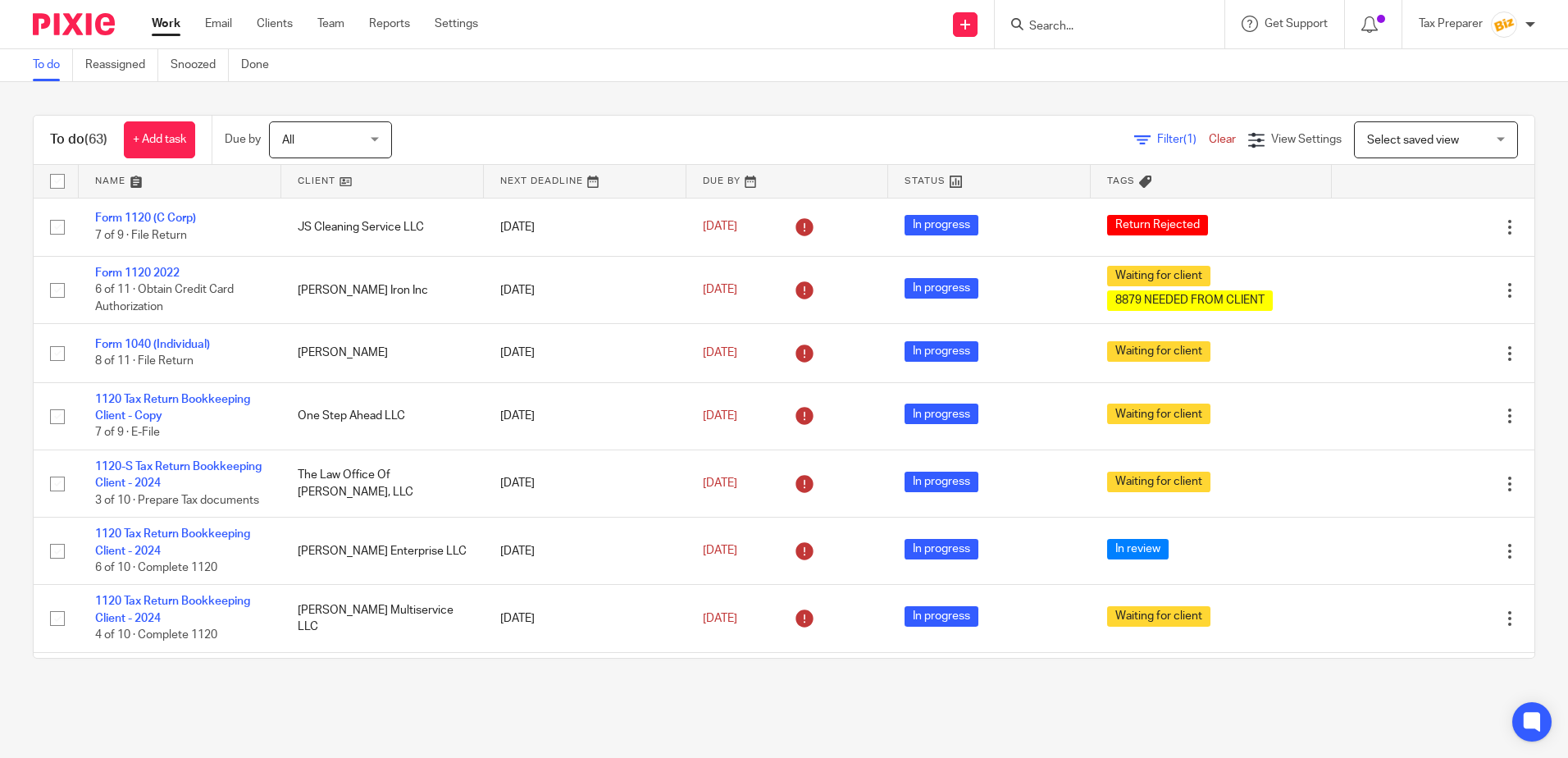
click at [1095, 27] on input "Search" at bounding box center [1101, 26] width 148 height 15
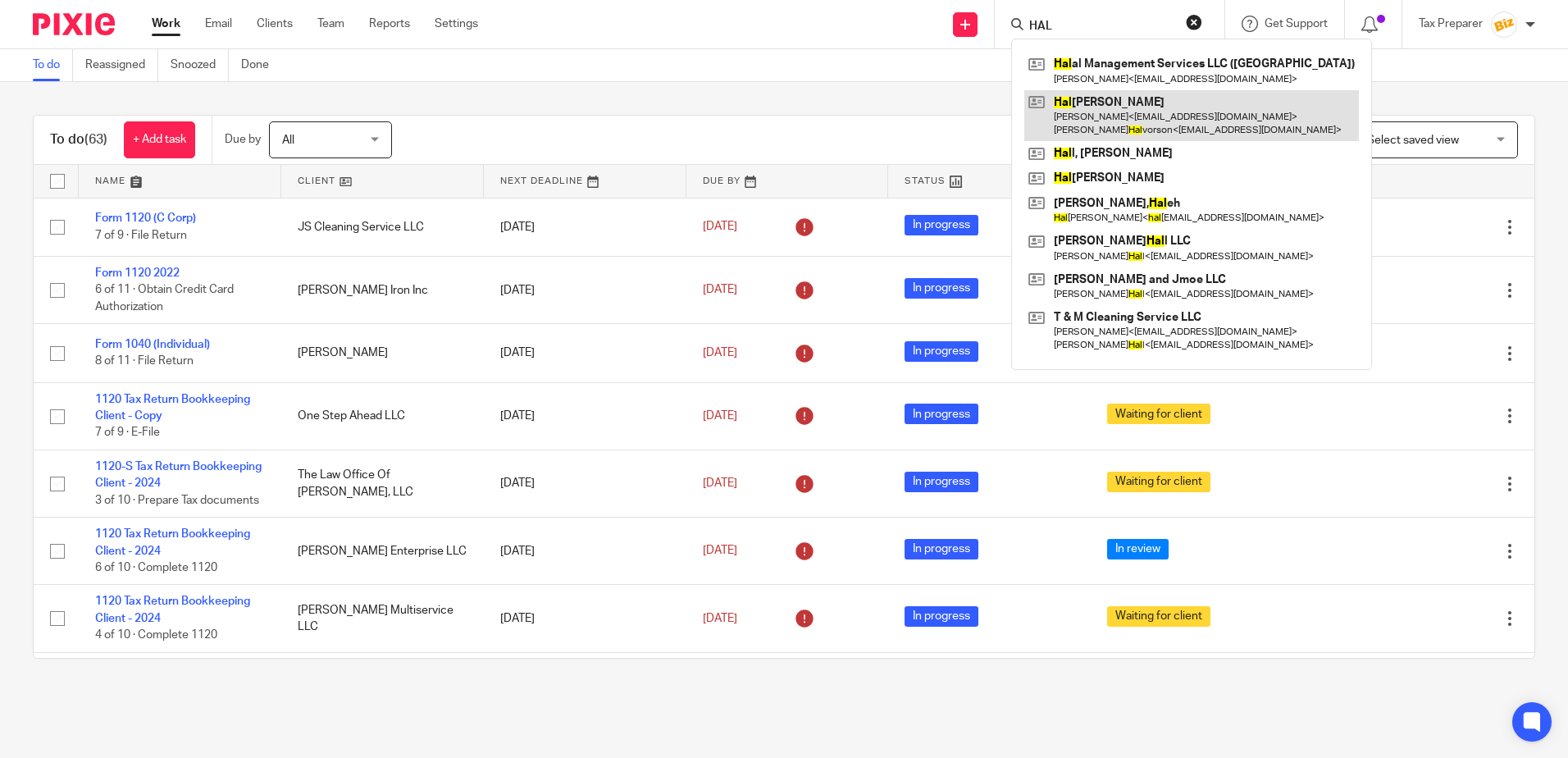
type input "HAL"
click at [1094, 115] on link at bounding box center [1191, 116] width 335 height 51
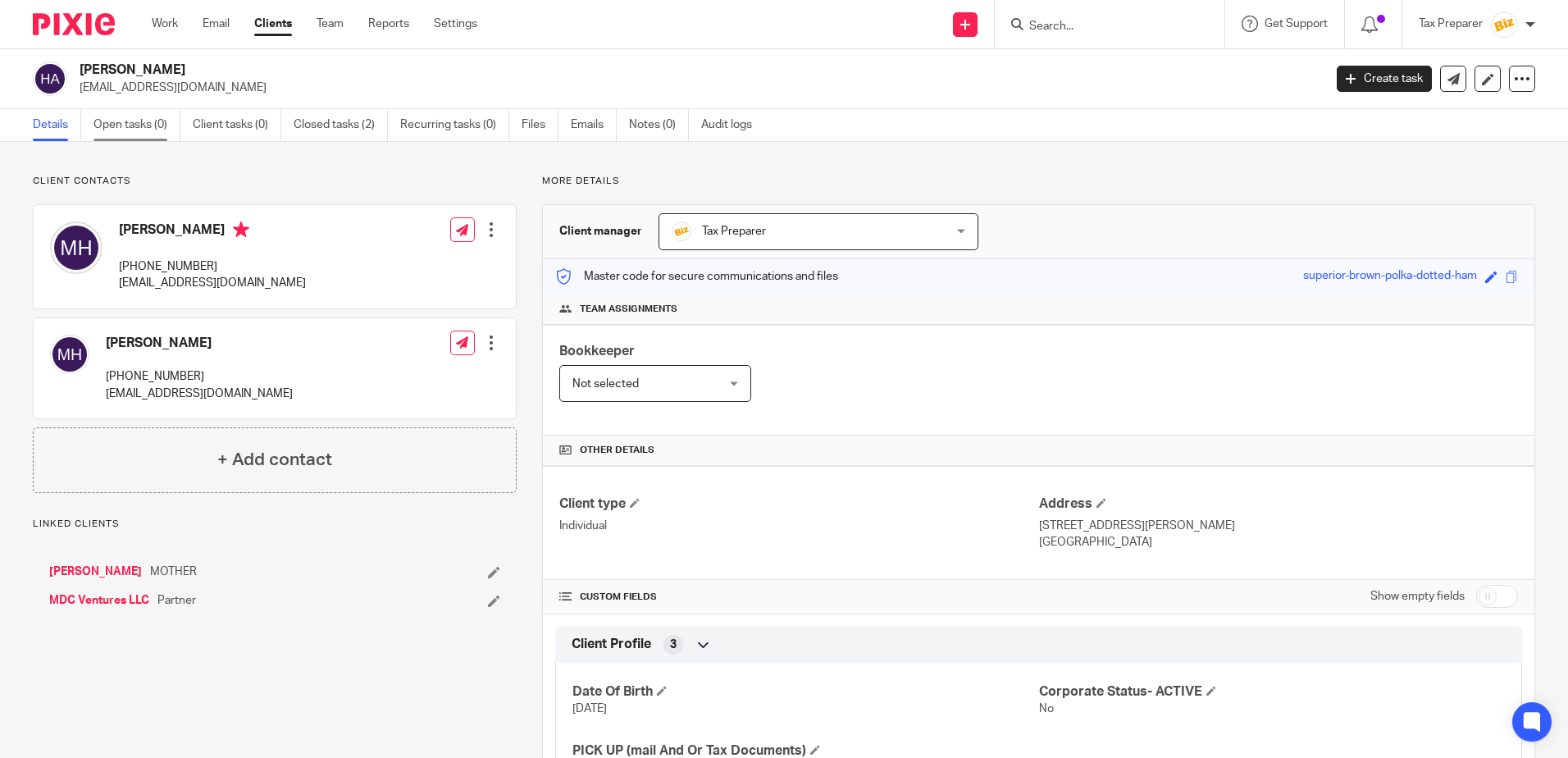
click at [151, 127] on link "Open tasks (0)" at bounding box center [137, 124] width 87 height 32
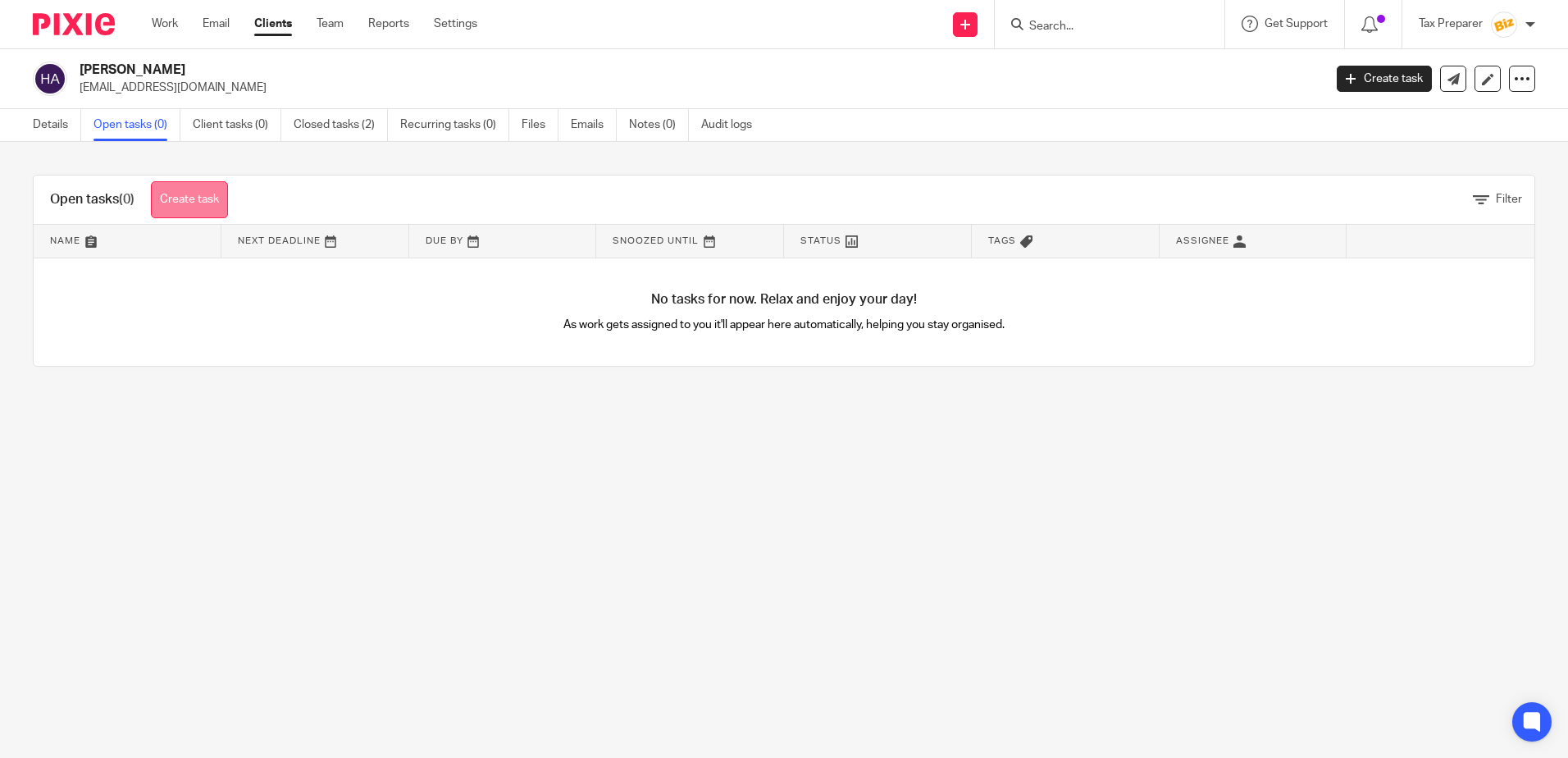
click at [176, 194] on link "Create task" at bounding box center [189, 200] width 77 height 37
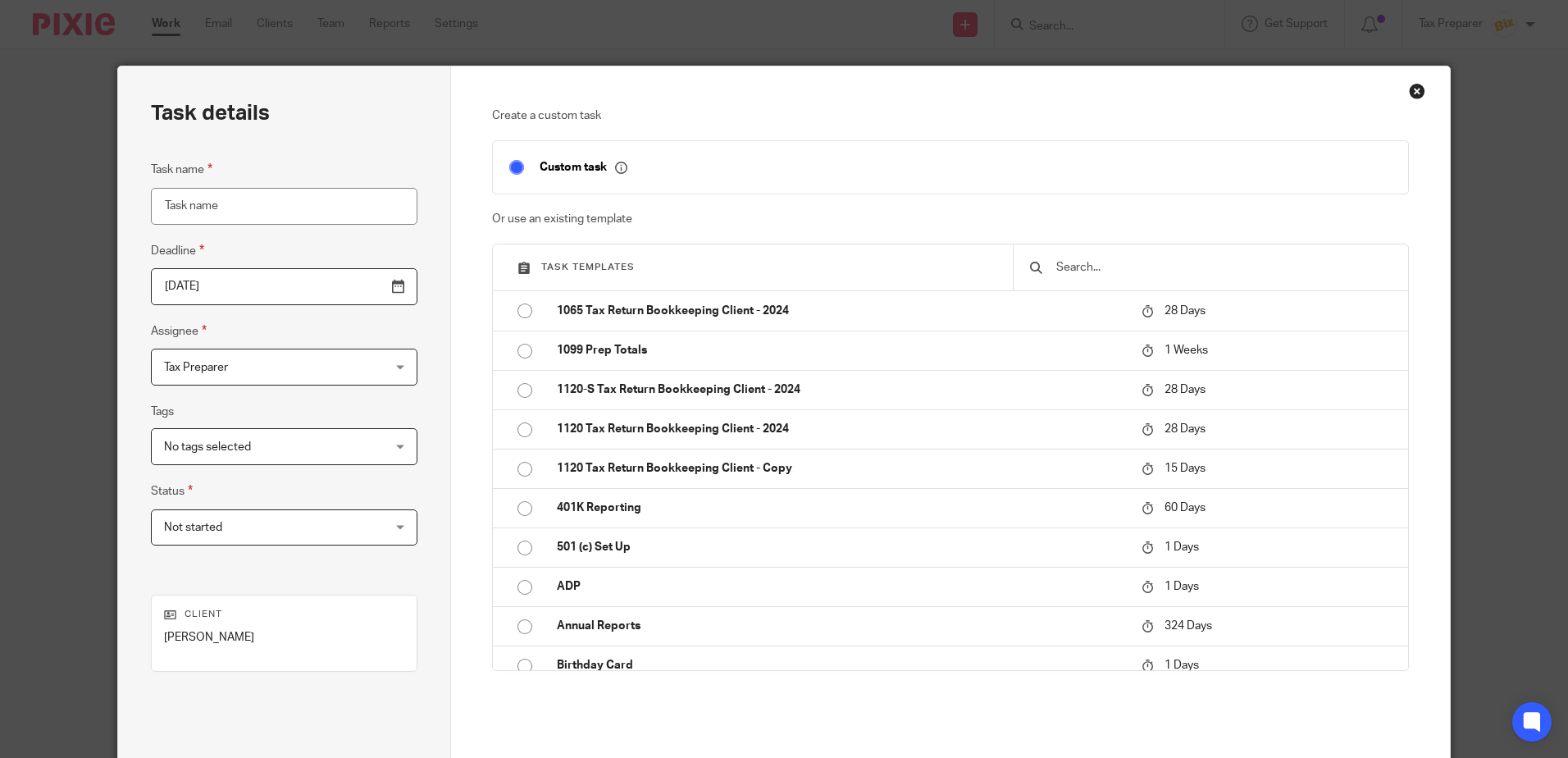
click at [257, 210] on input "Task name" at bounding box center [284, 207] width 266 height 37
click at [1134, 263] on input "text" at bounding box center [1222, 267] width 337 height 18
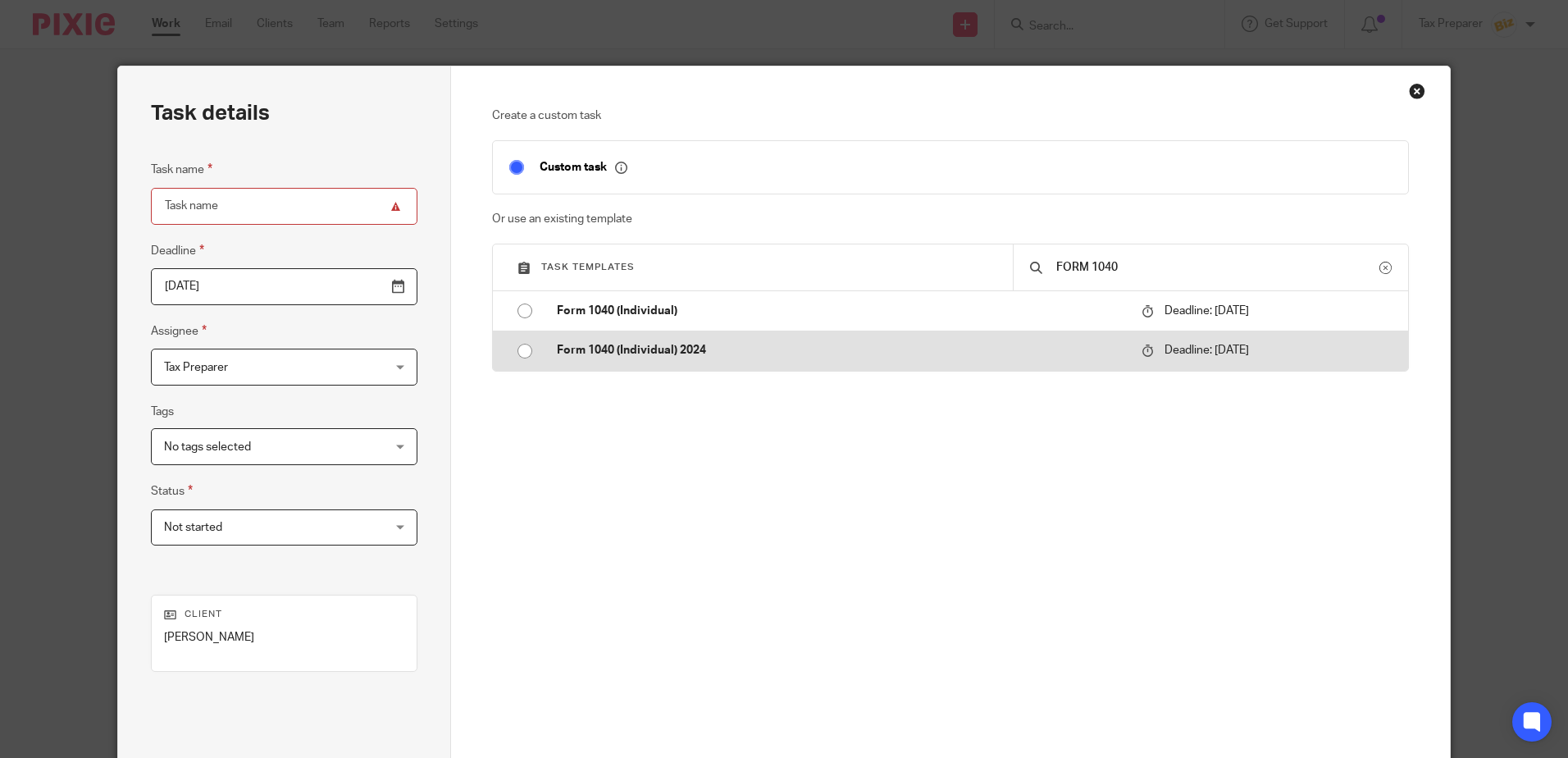
type input "FORM 1040"
click at [639, 338] on td "Form 1040 (Individual) 2024" at bounding box center [837, 351] width 593 height 39
type input "2026-04-15"
type input "Form 1040 (Individual) 2024"
checkbox input "false"
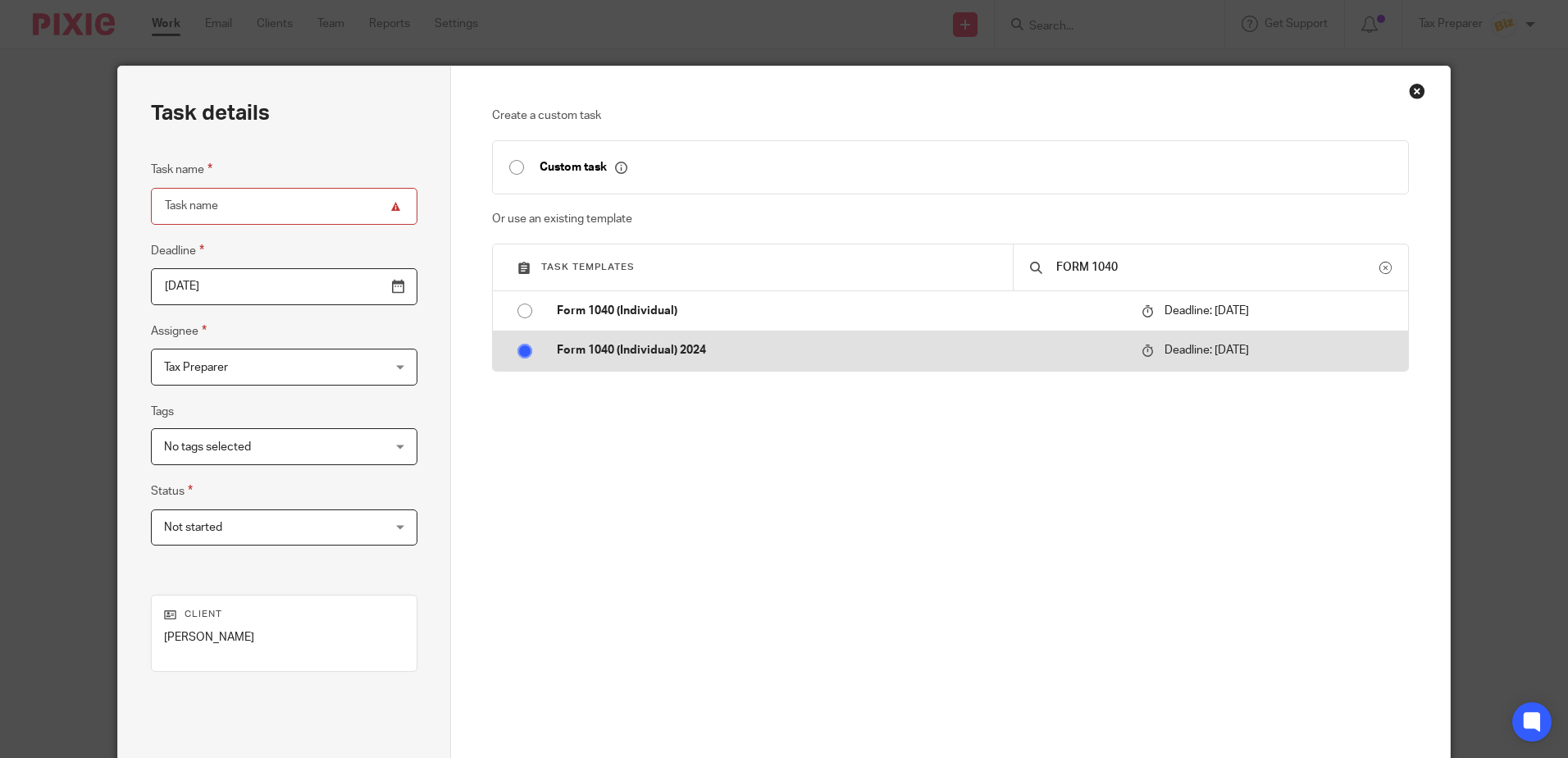
radio input "true"
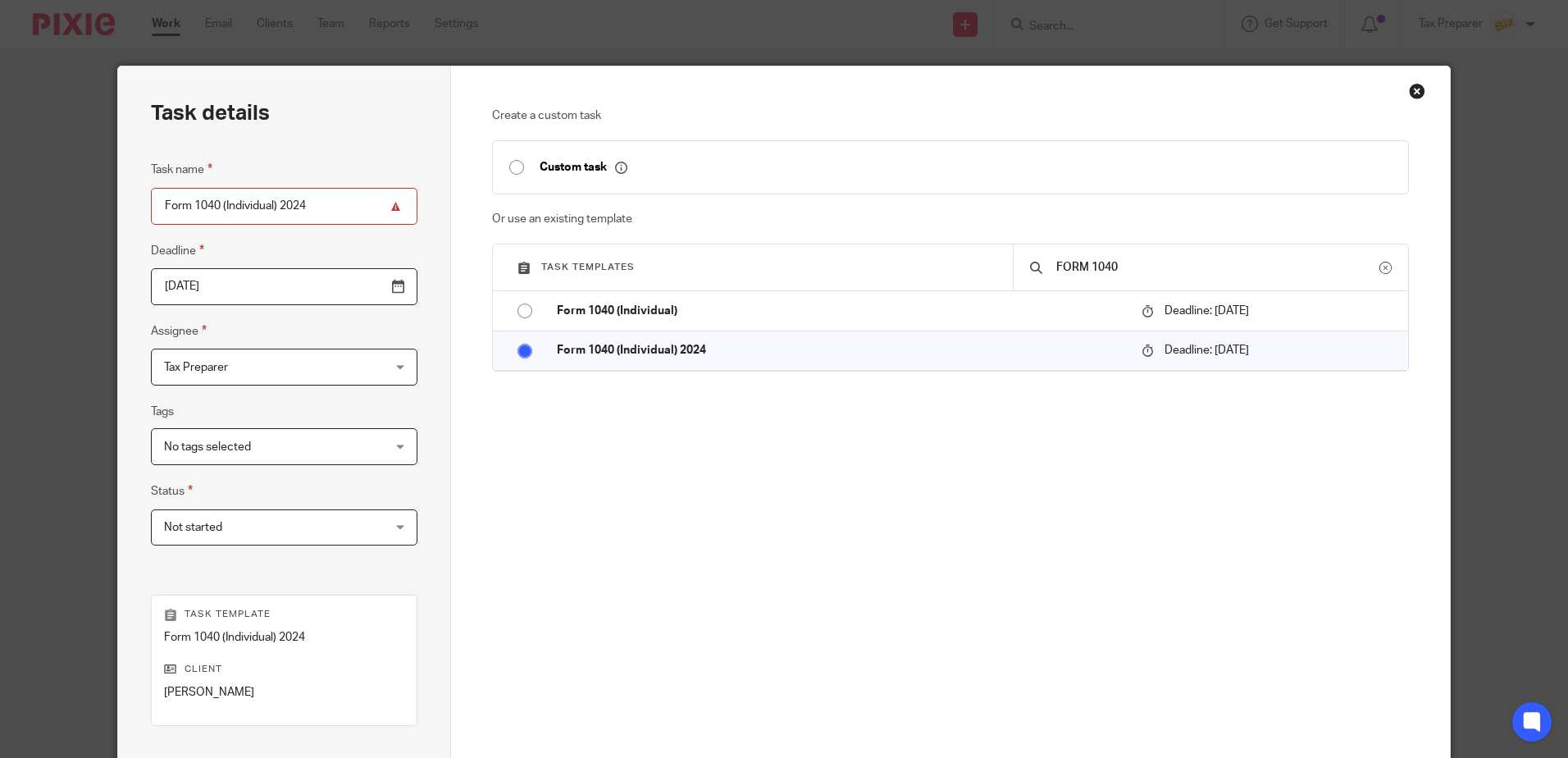
click at [235, 290] on input "2026-04-15" at bounding box center [284, 287] width 266 height 37
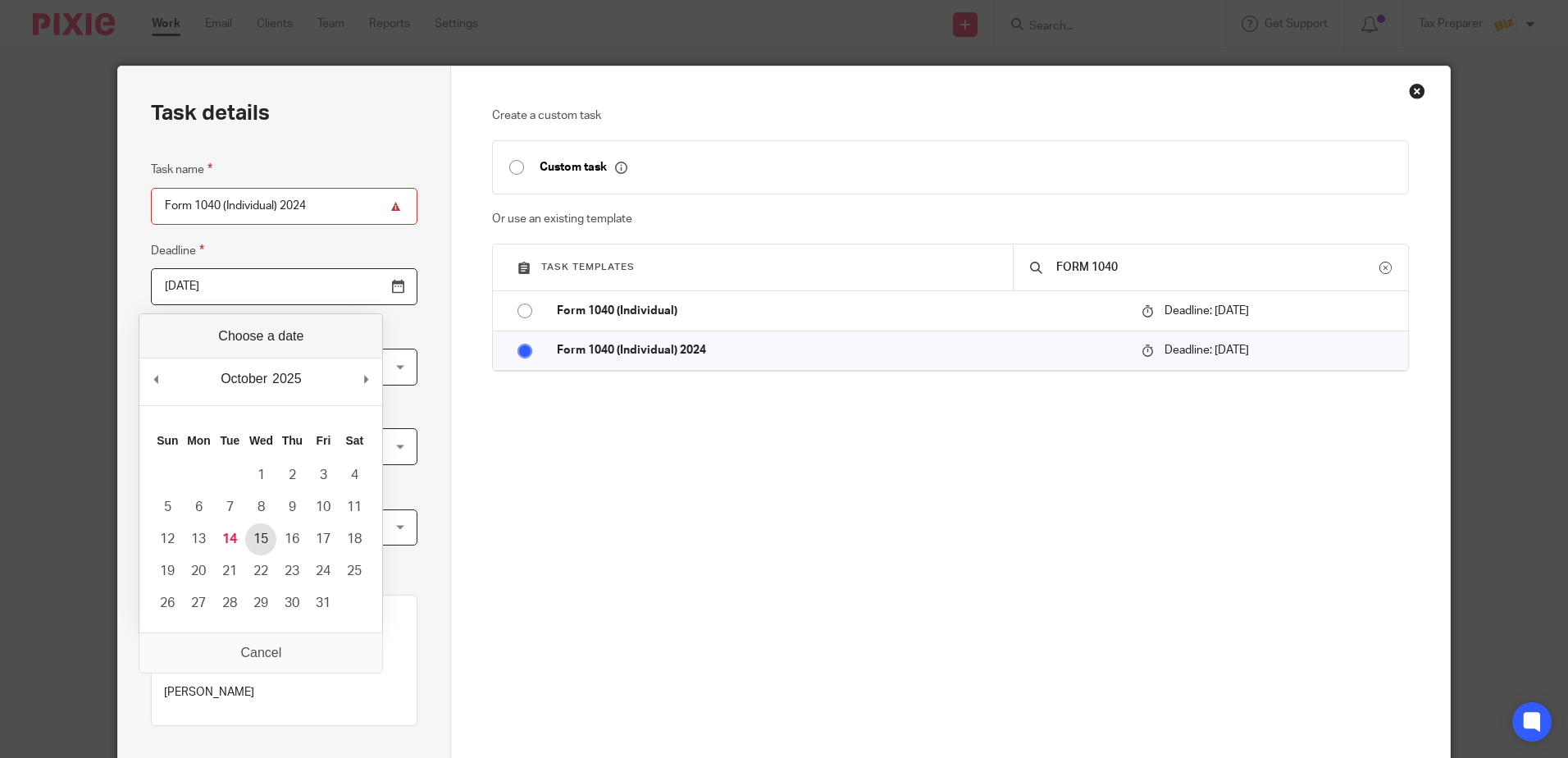
type input "2025-10-15"
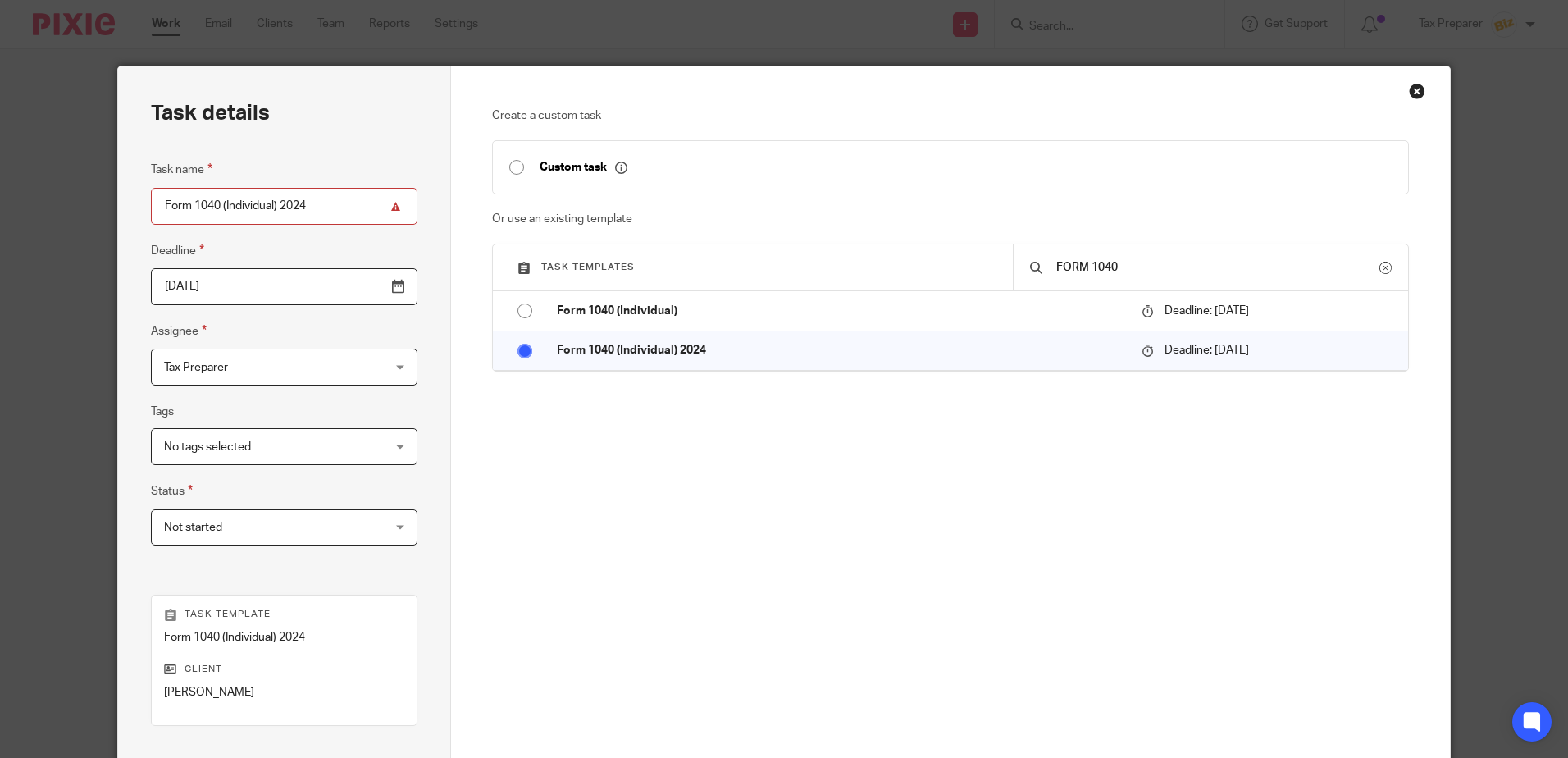
click at [240, 450] on span "No tags selected" at bounding box center [208, 448] width 87 height 12
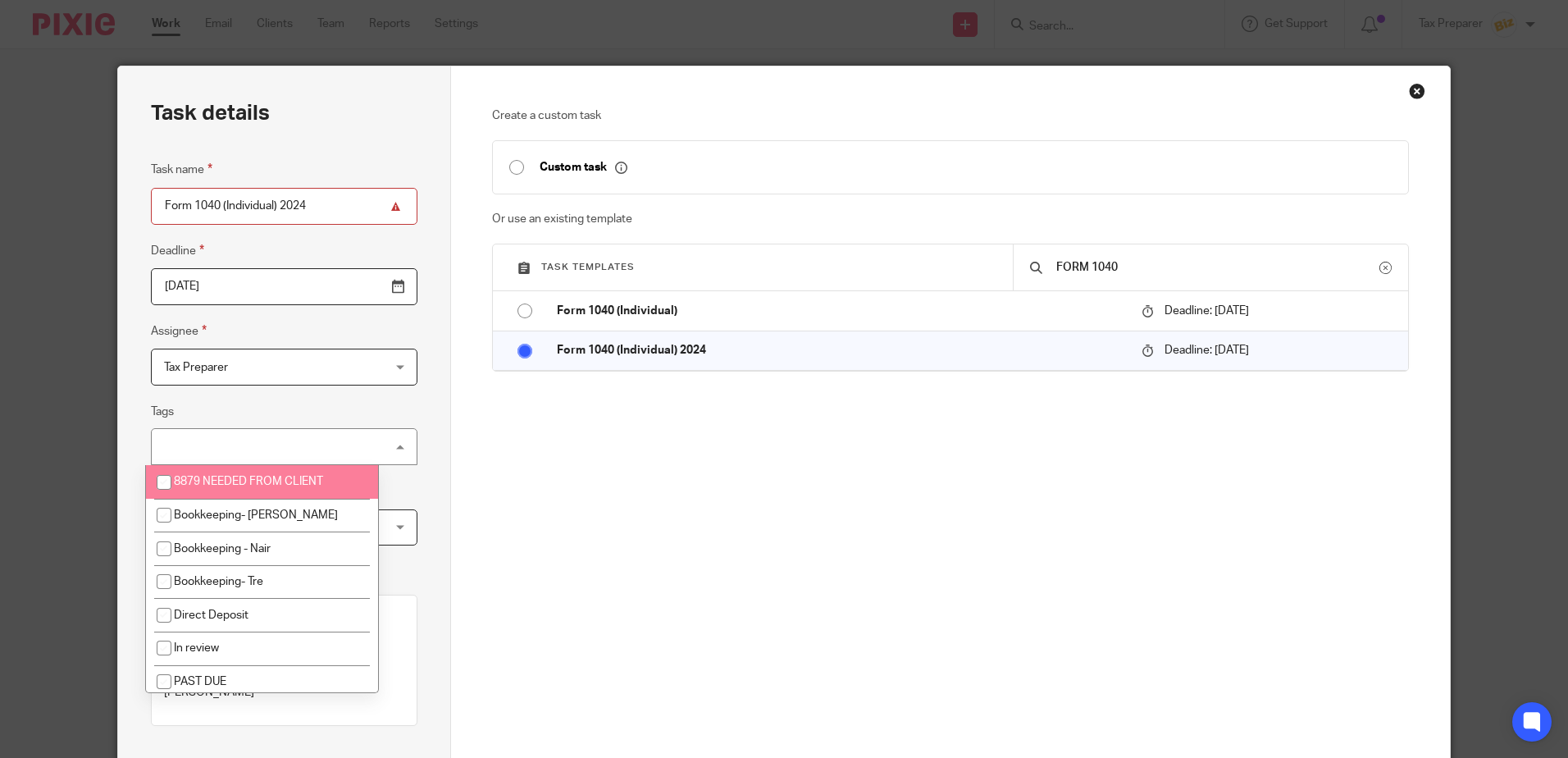
click at [165, 489] on input "checkbox" at bounding box center [164, 483] width 31 height 31
checkbox input "true"
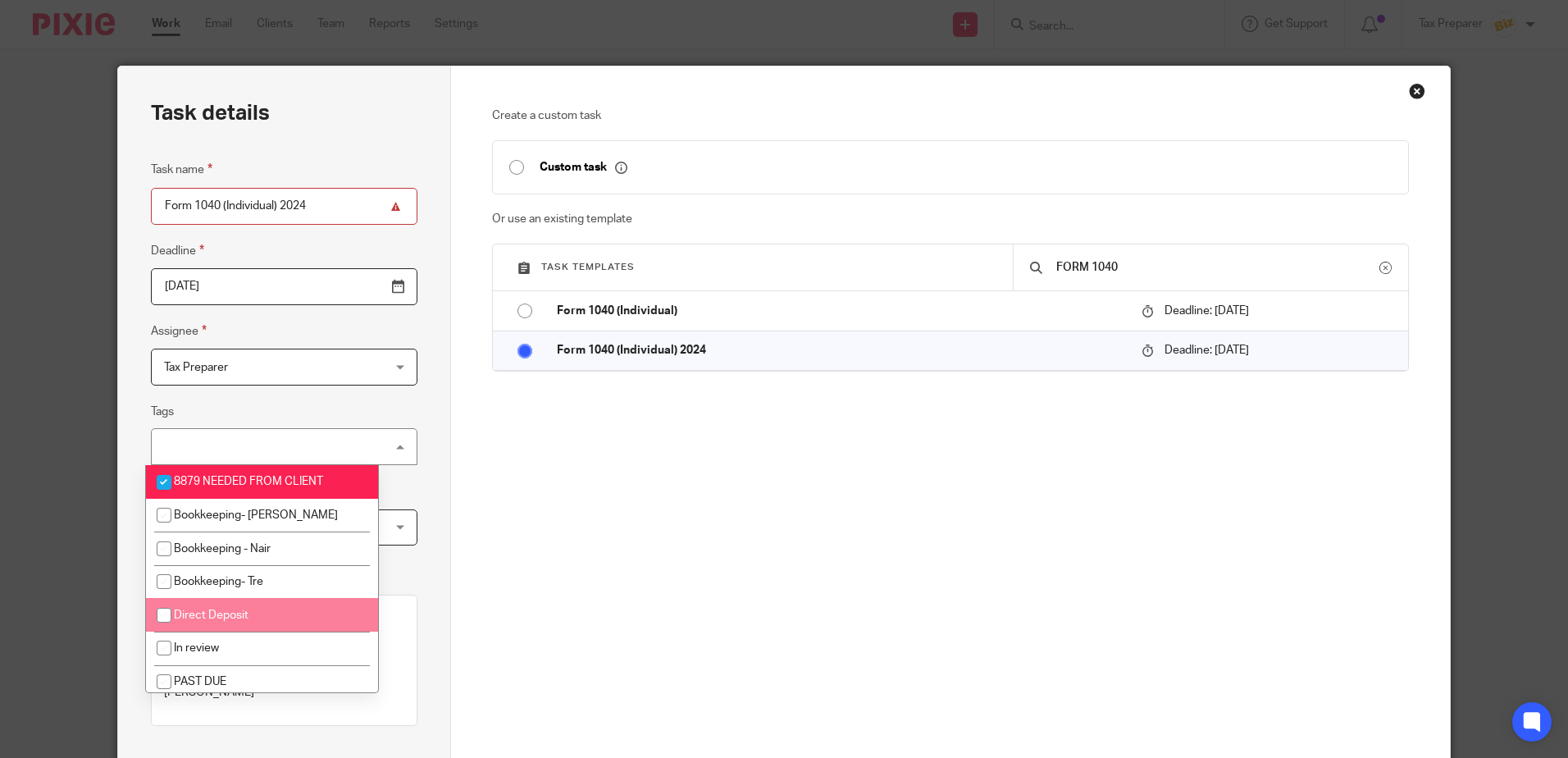
scroll to position [206, 0]
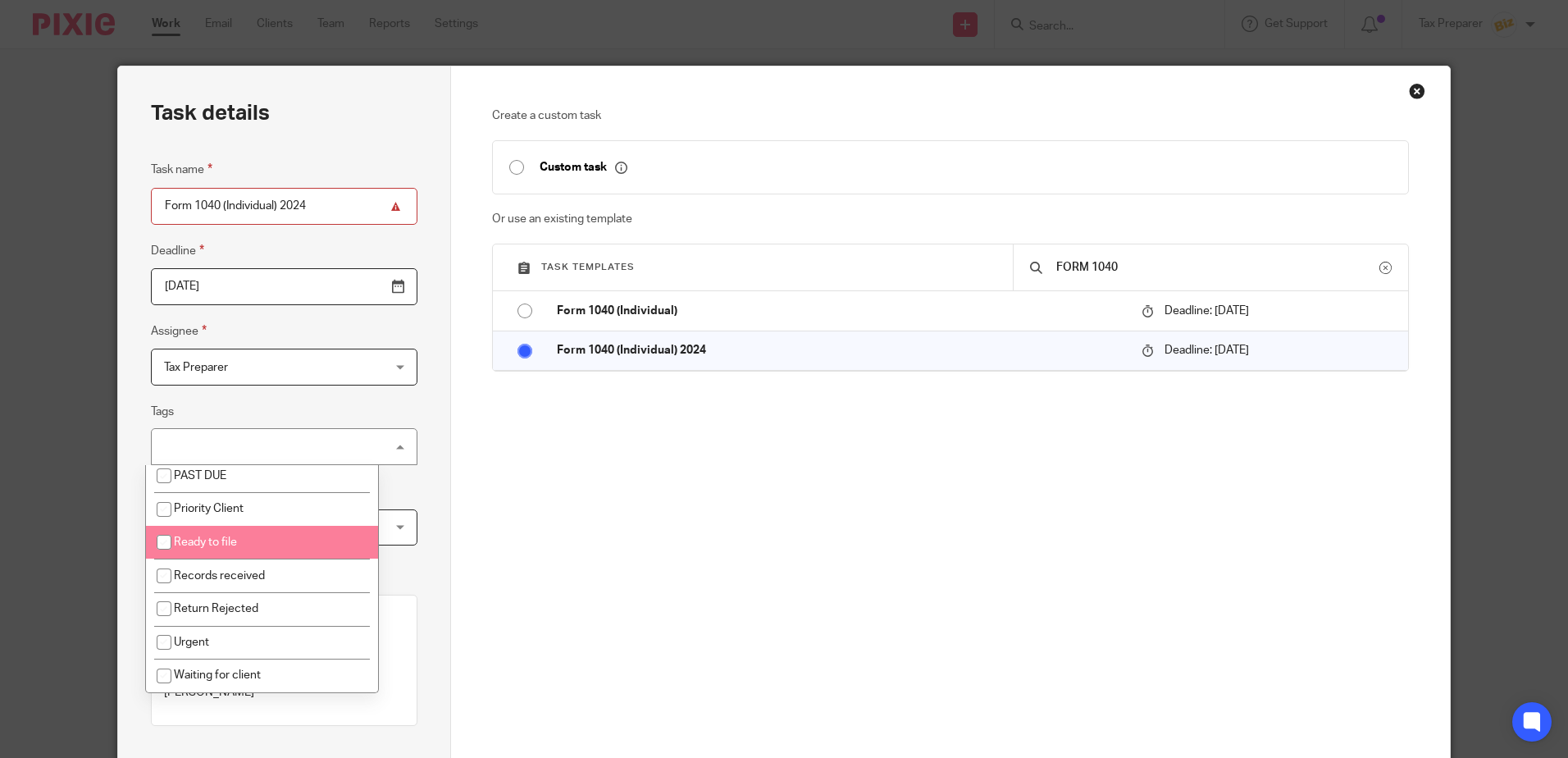
click at [187, 545] on span "Ready to file" at bounding box center [206, 543] width 64 height 12
checkbox input "true"
click at [125, 537] on div "Task details Task name Form 1040 (Individual) 2024 Deadline 2025-10-15 Assignee…" at bounding box center [285, 485] width 333 height 837
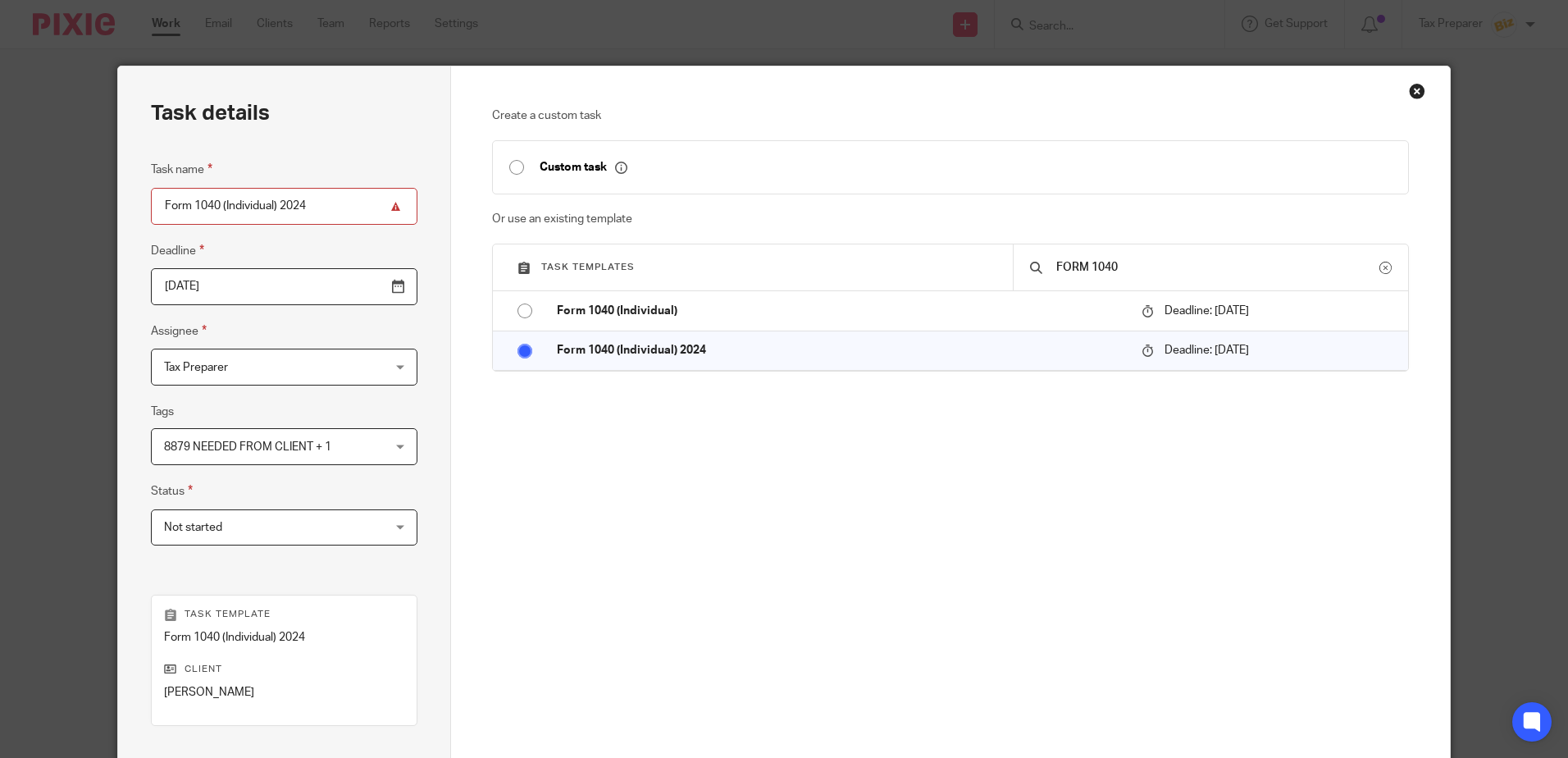
click at [230, 529] on span "Not started" at bounding box center [265, 527] width 202 height 34
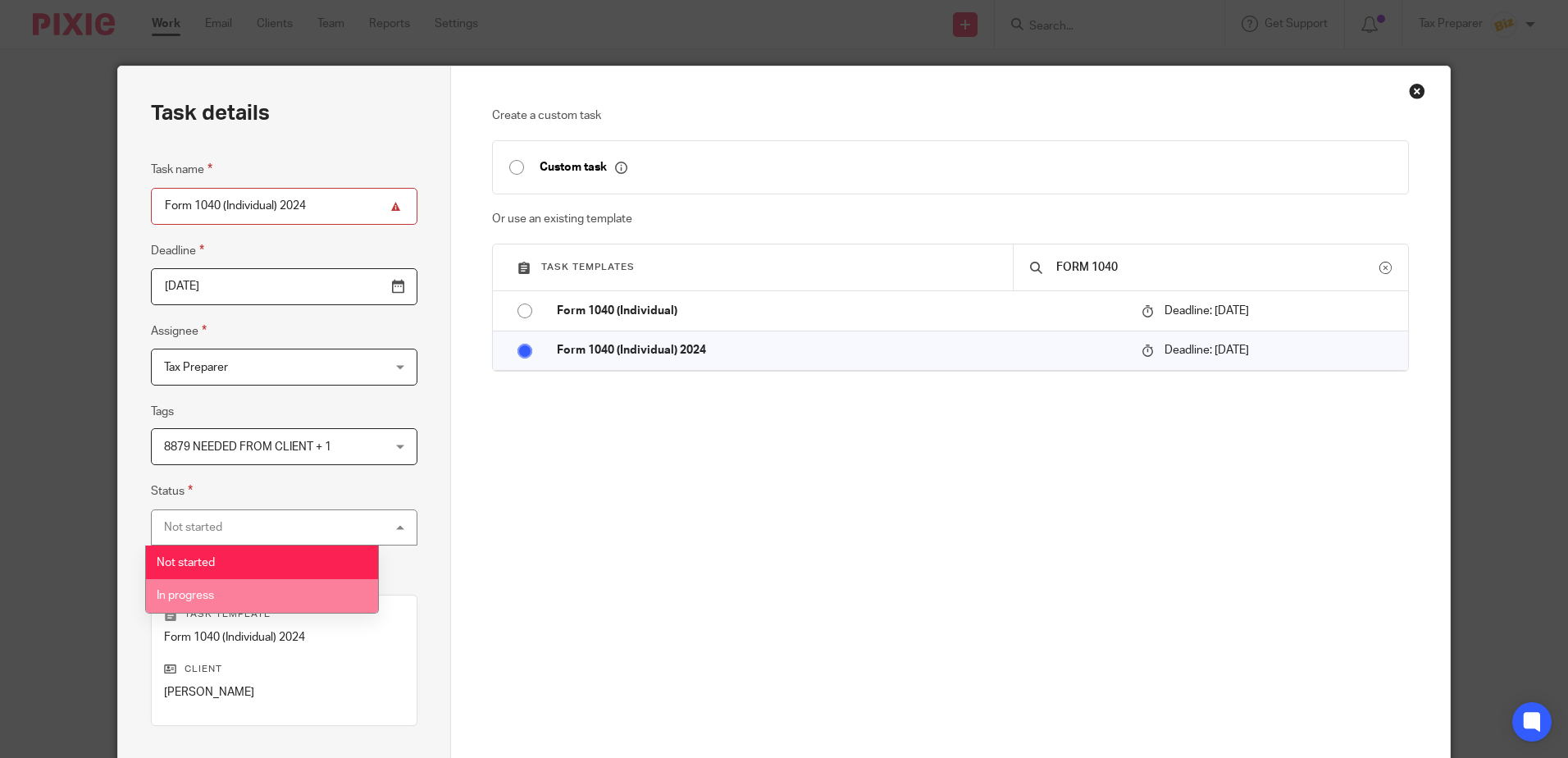
click at [215, 590] on li "In progress" at bounding box center [261, 595] width 232 height 33
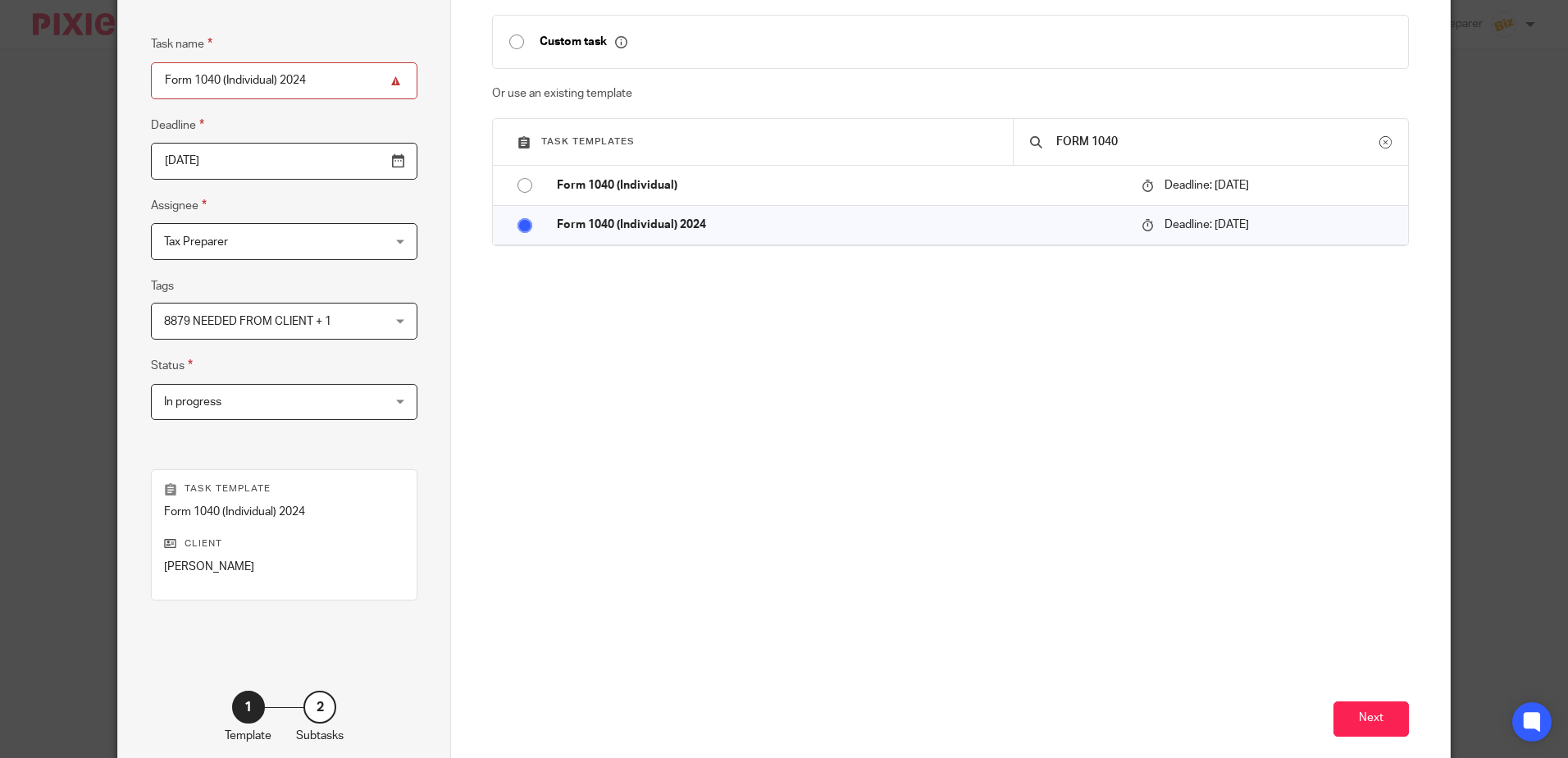
scroll to position [212, 0]
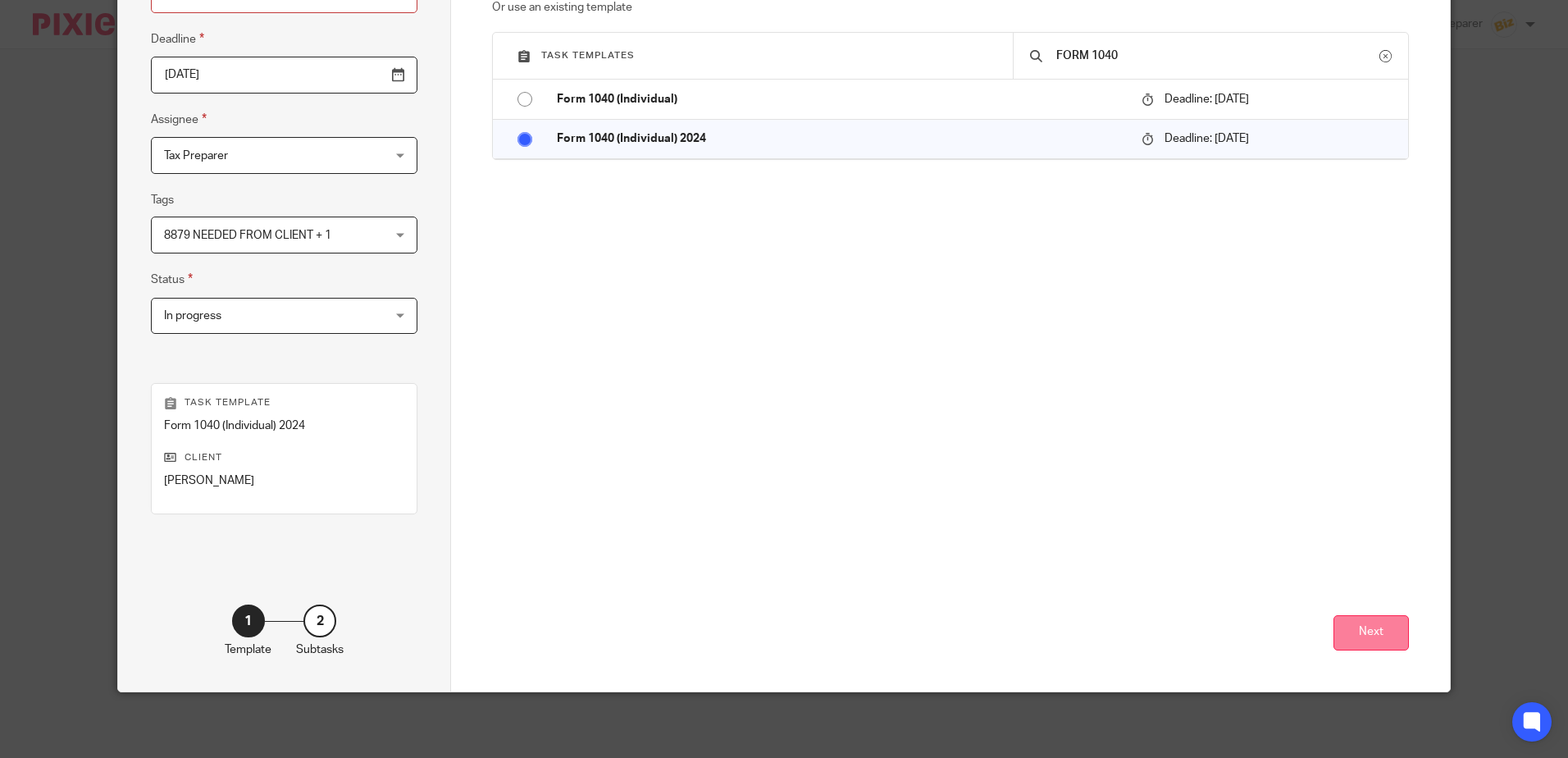
click at [1353, 620] on button "Next" at bounding box center [1370, 633] width 75 height 35
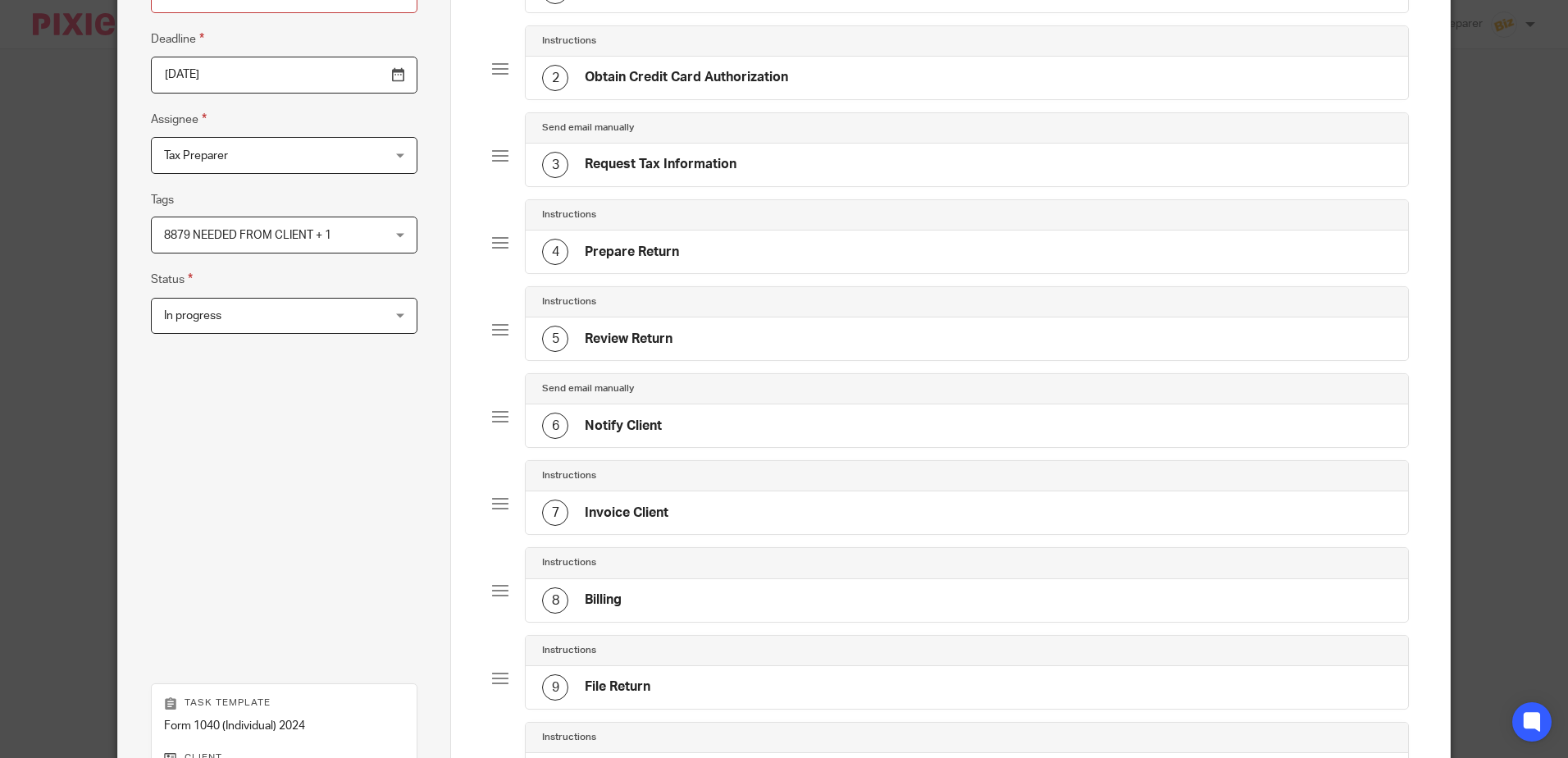
click at [635, 425] on h4 "Notify Client" at bounding box center [623, 426] width 77 height 18
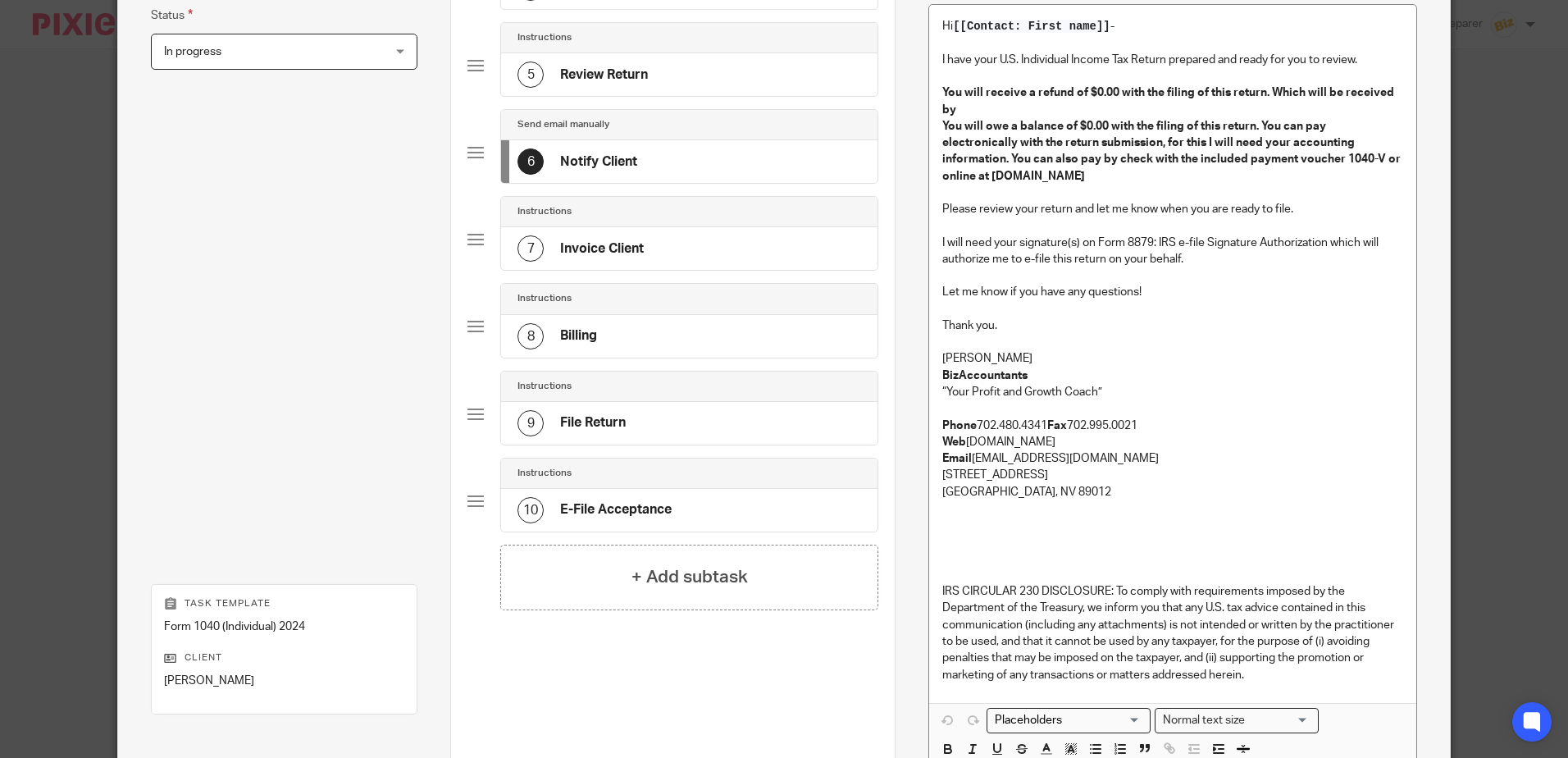
scroll to position [656, 0]
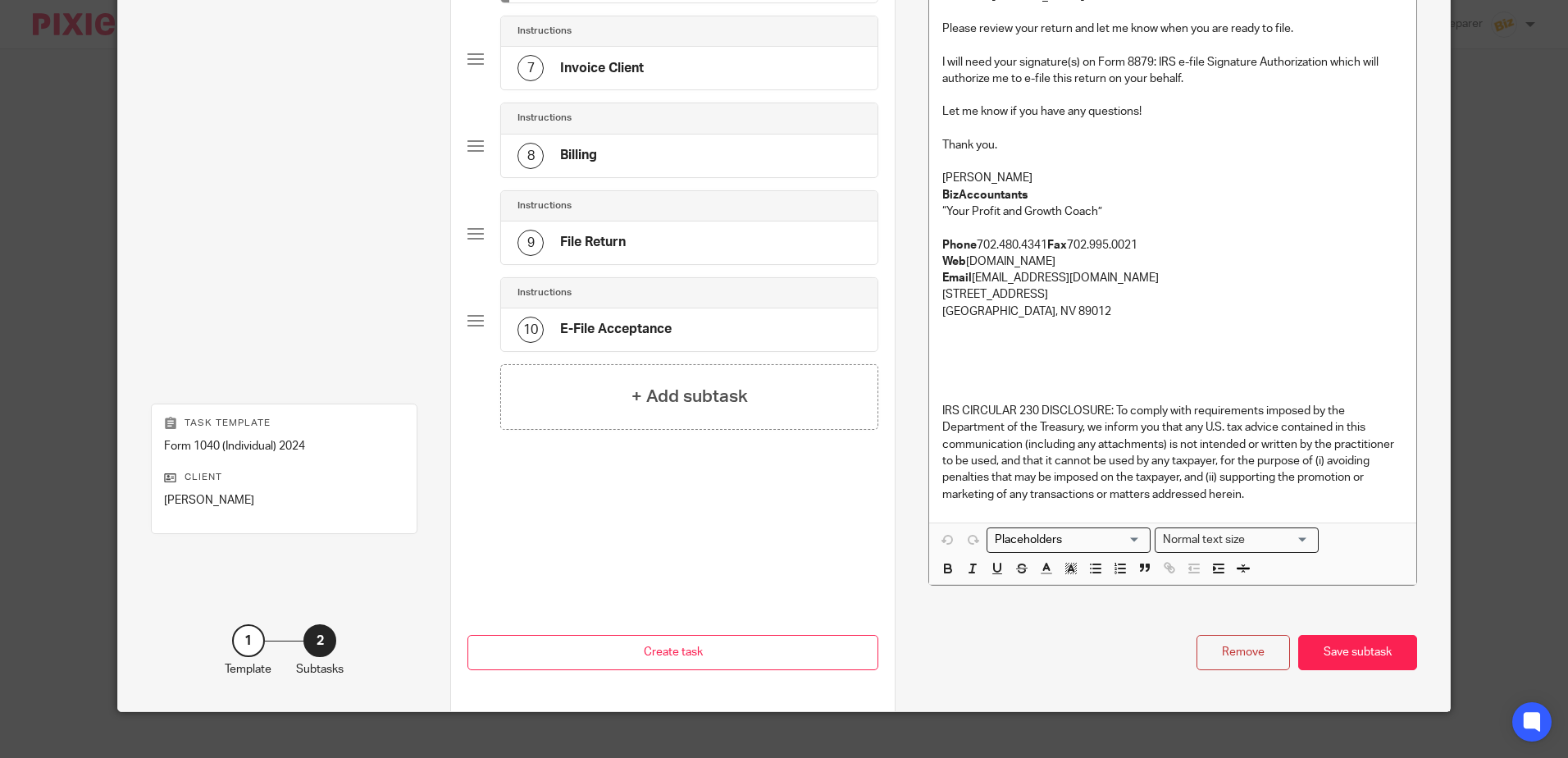
click at [1022, 169] on p "Anna McDaniel" at bounding box center [1173, 177] width 460 height 17
click at [1090, 169] on p "Ernesto Lloret Machado" at bounding box center [1173, 177] width 460 height 17
click at [1349, 639] on div "Save subtask" at bounding box center [1357, 652] width 118 height 35
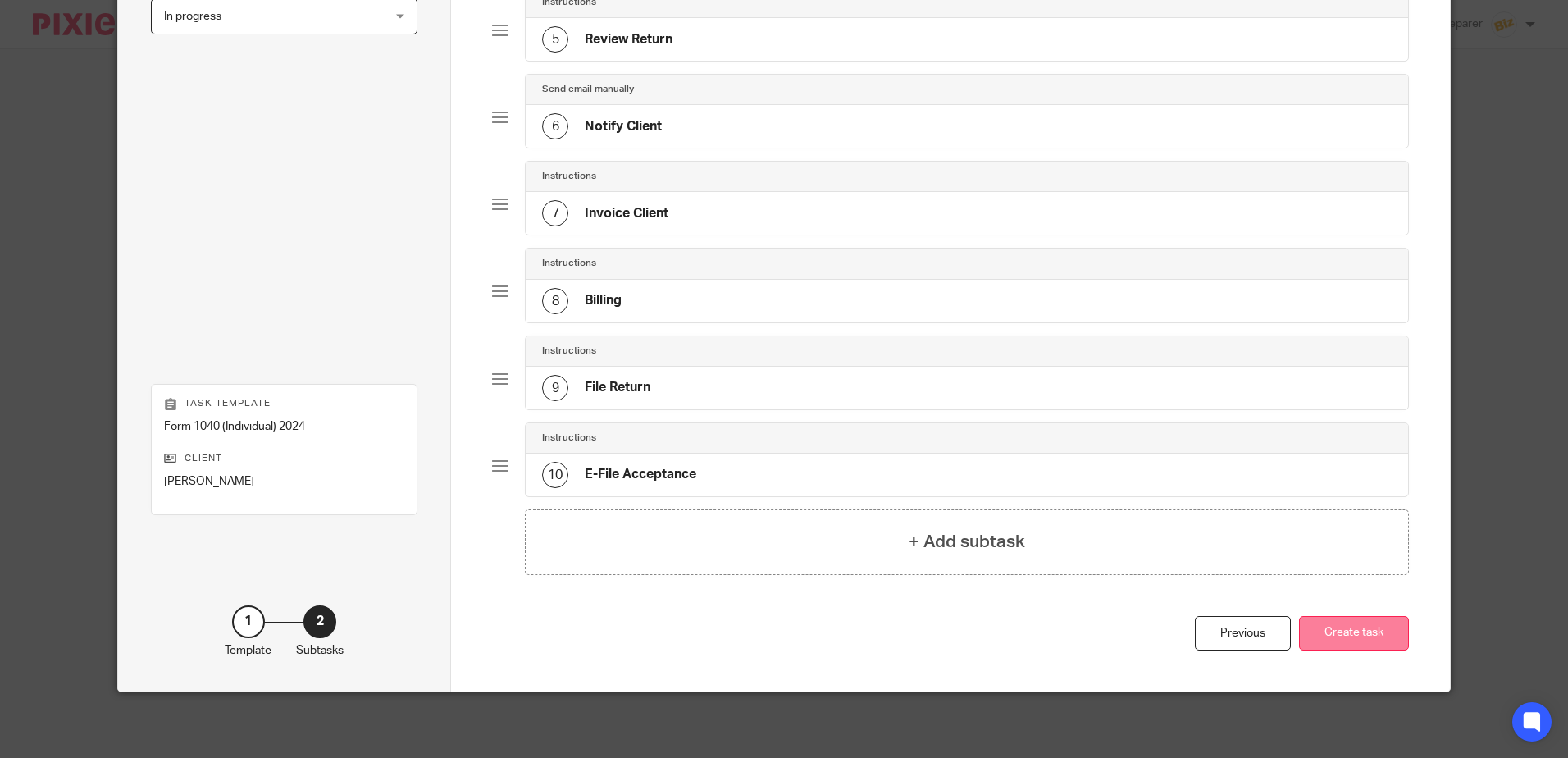
click at [1376, 620] on button "Create task" at bounding box center [1354, 634] width 110 height 35
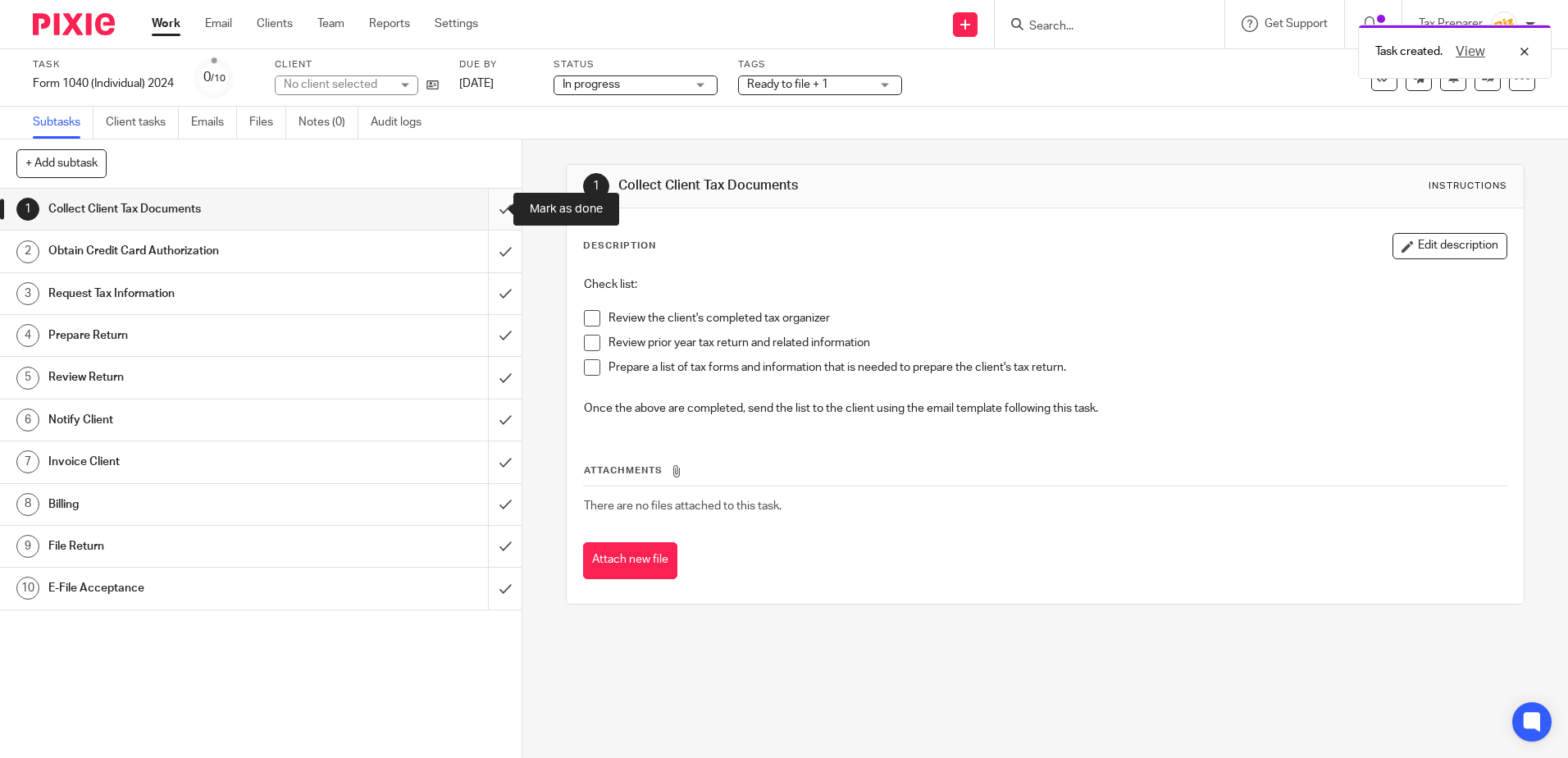
click at [487, 210] on input "submit" at bounding box center [260, 210] width 522 height 41
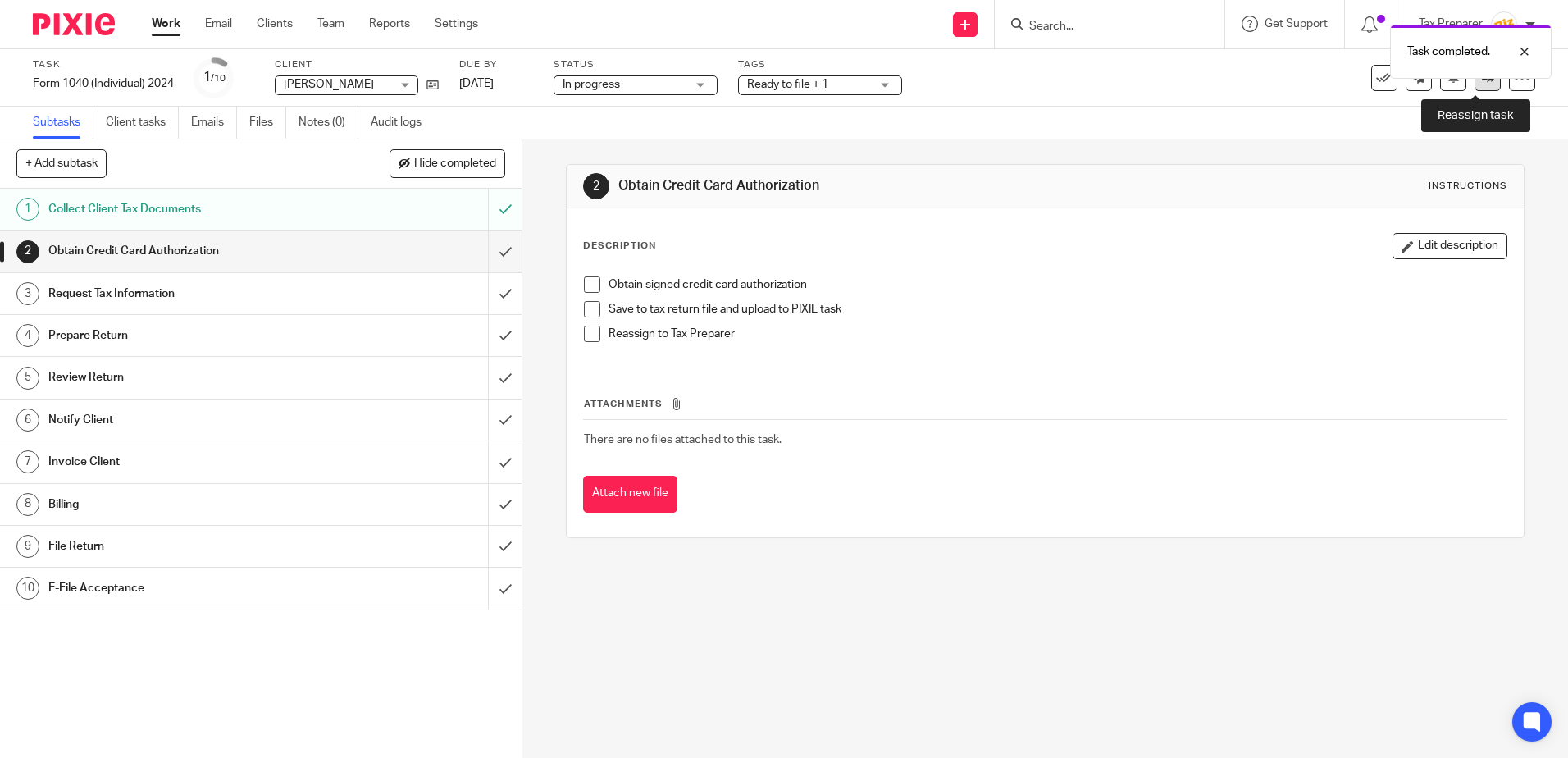
click at [1474, 86] on link at bounding box center [1487, 77] width 26 height 26
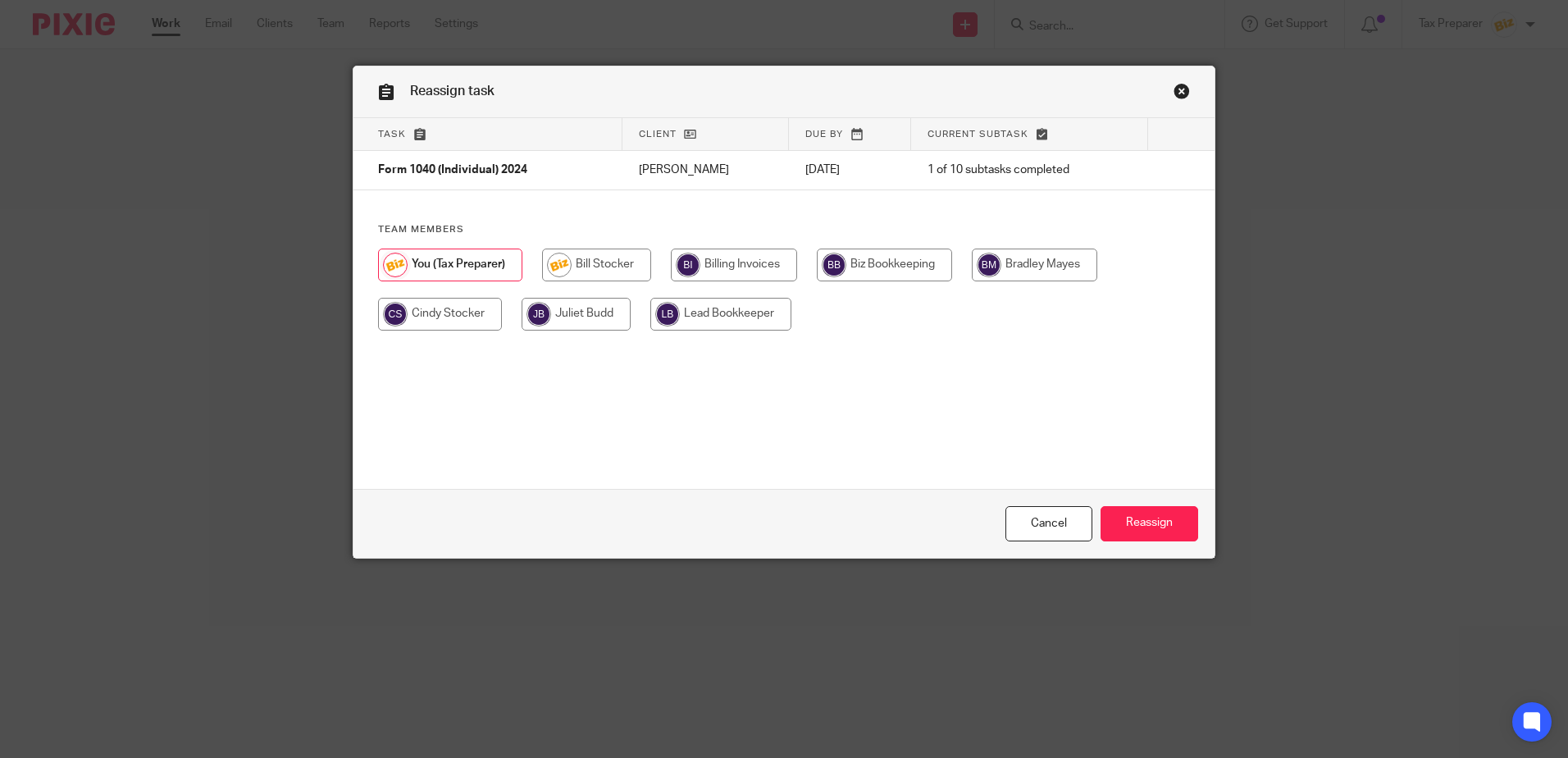
click at [461, 309] on input "radio" at bounding box center [439, 314] width 124 height 33
radio input "true"
click at [1146, 518] on input "Reassign" at bounding box center [1149, 524] width 98 height 35
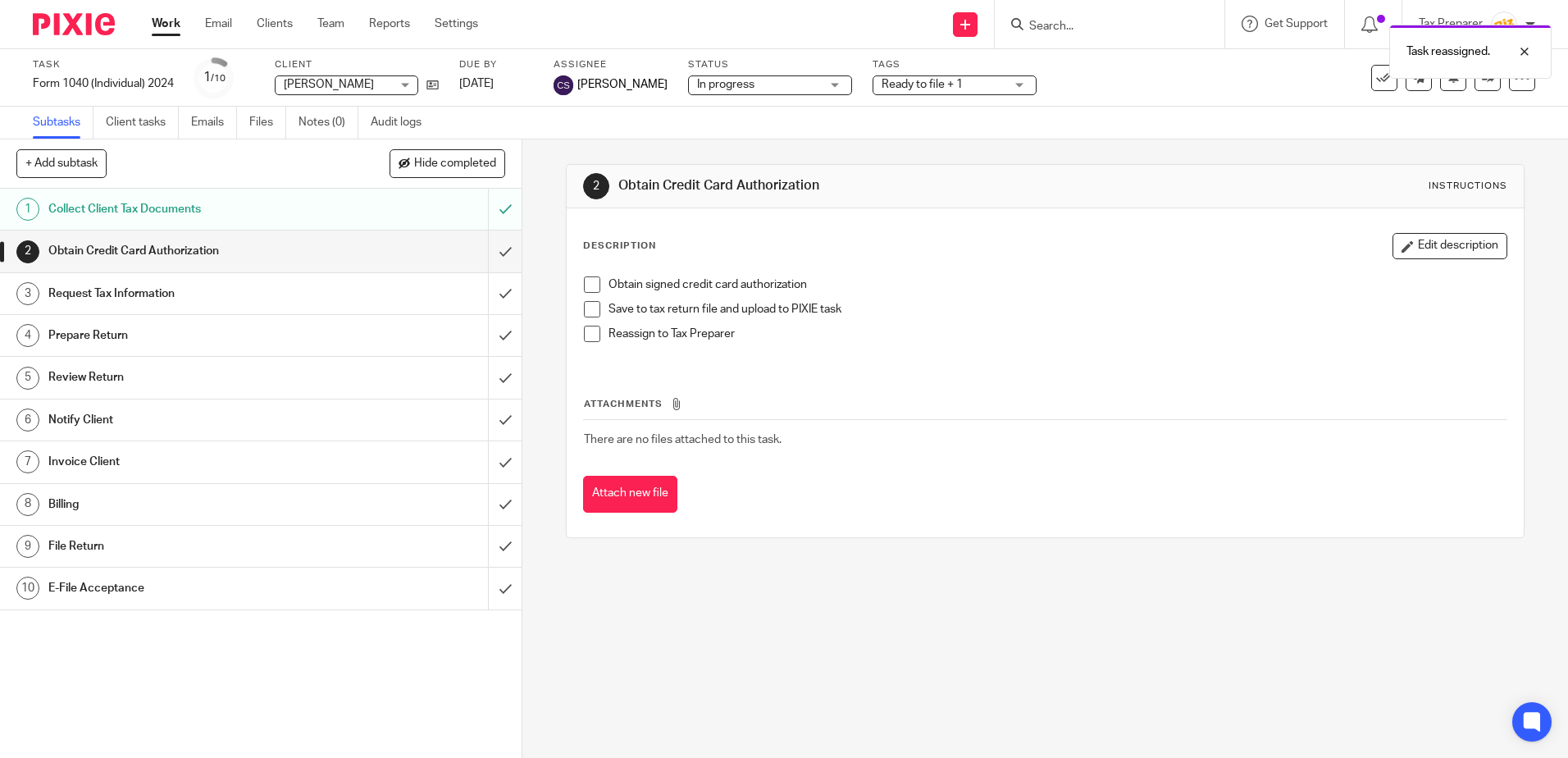
click at [334, 301] on div "Request Tax Information" at bounding box center [259, 293] width 424 height 24
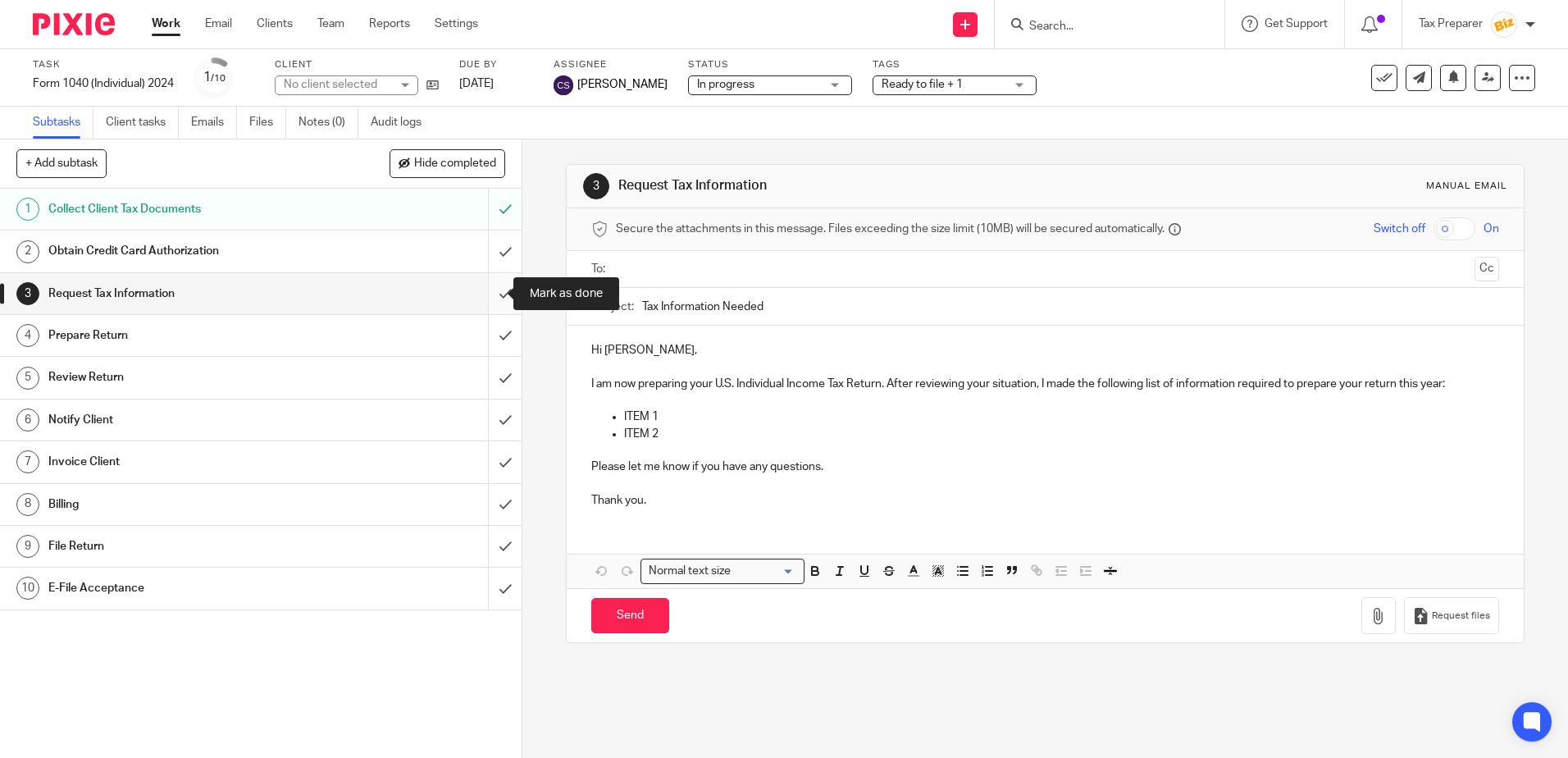
click at [487, 295] on input "submit" at bounding box center [260, 294] width 522 height 41
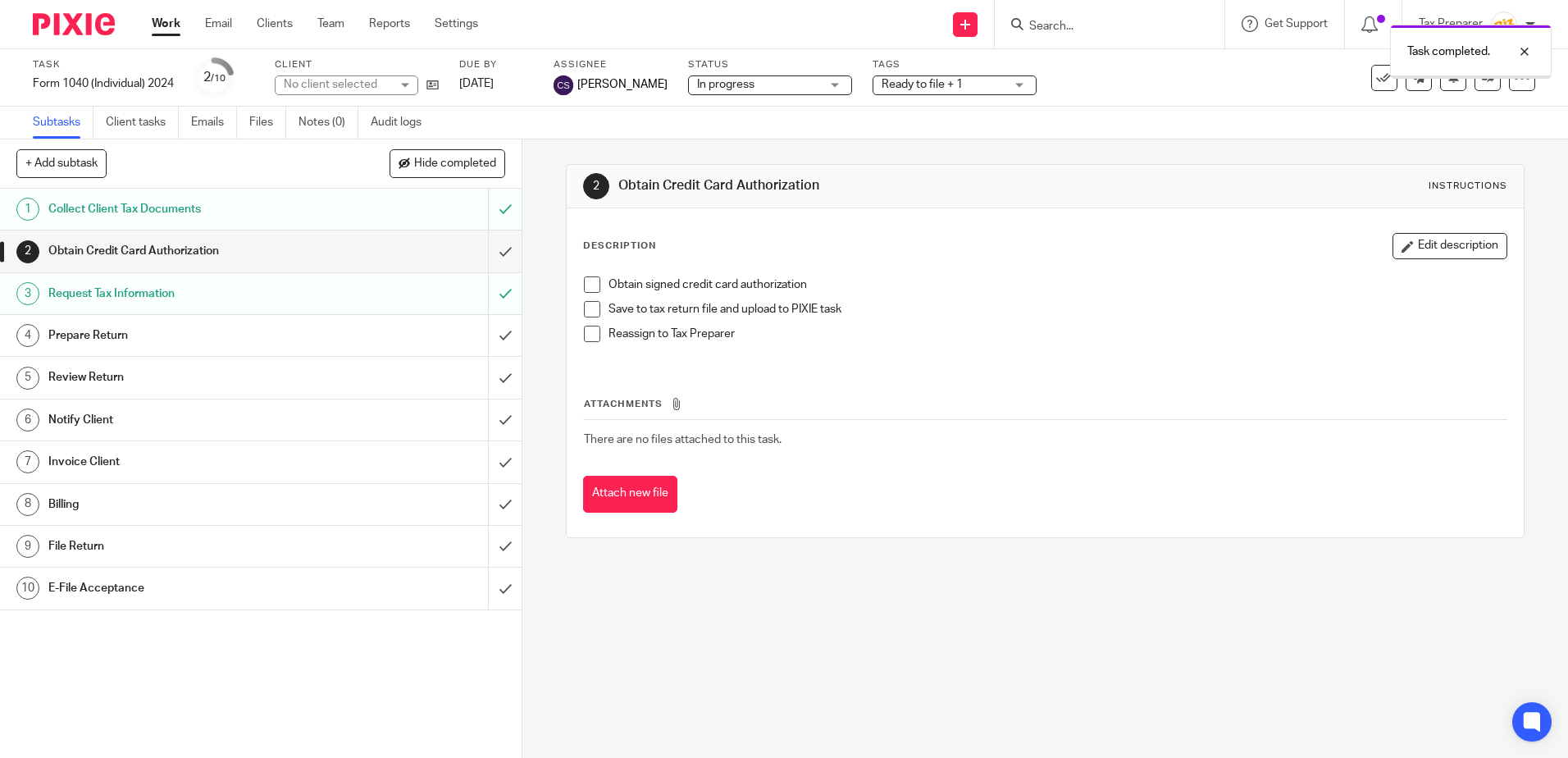
click at [410, 337] on div "Prepare Return" at bounding box center [259, 335] width 424 height 24
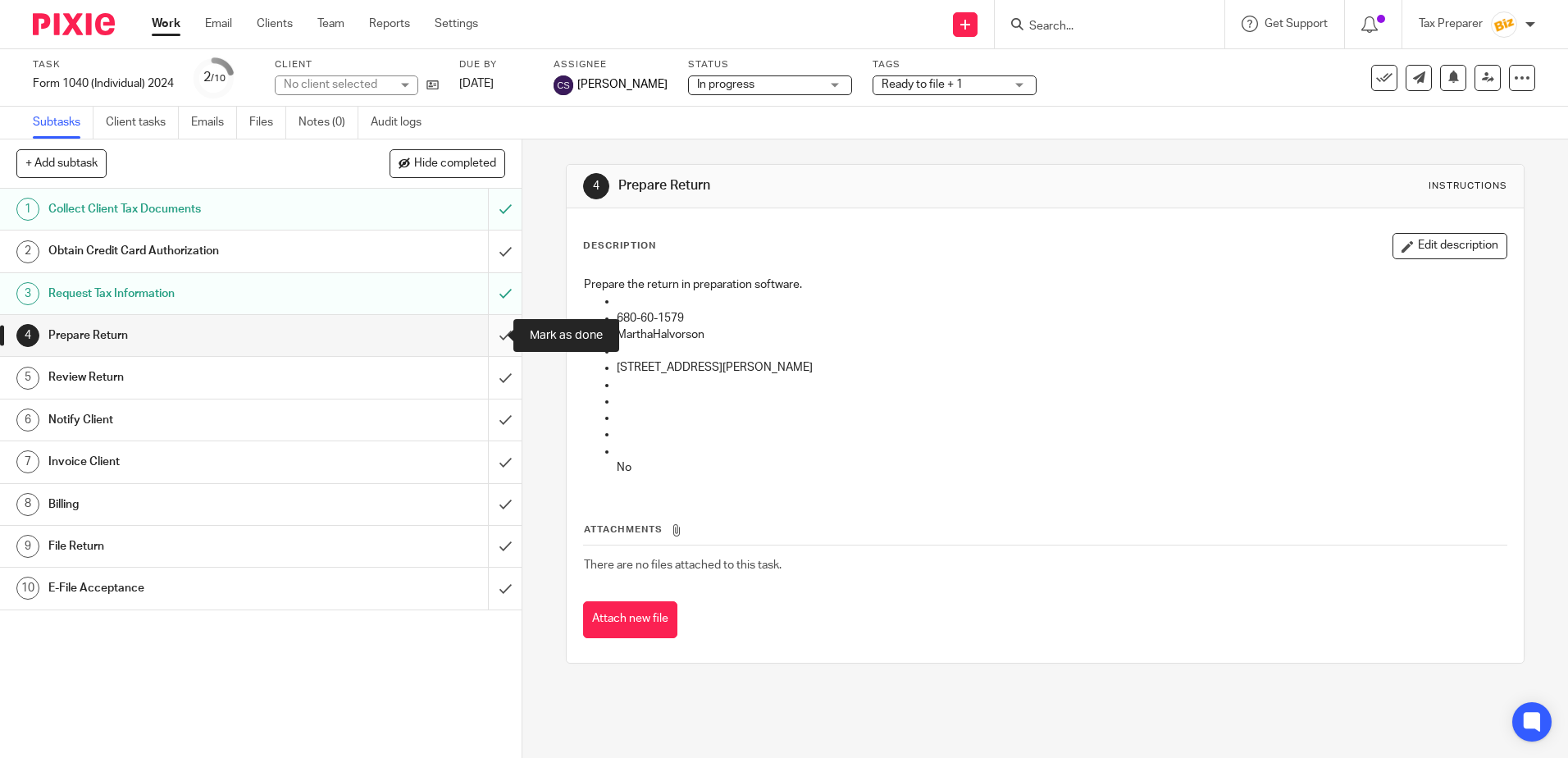
click at [496, 331] on input "submit" at bounding box center [260, 336] width 522 height 41
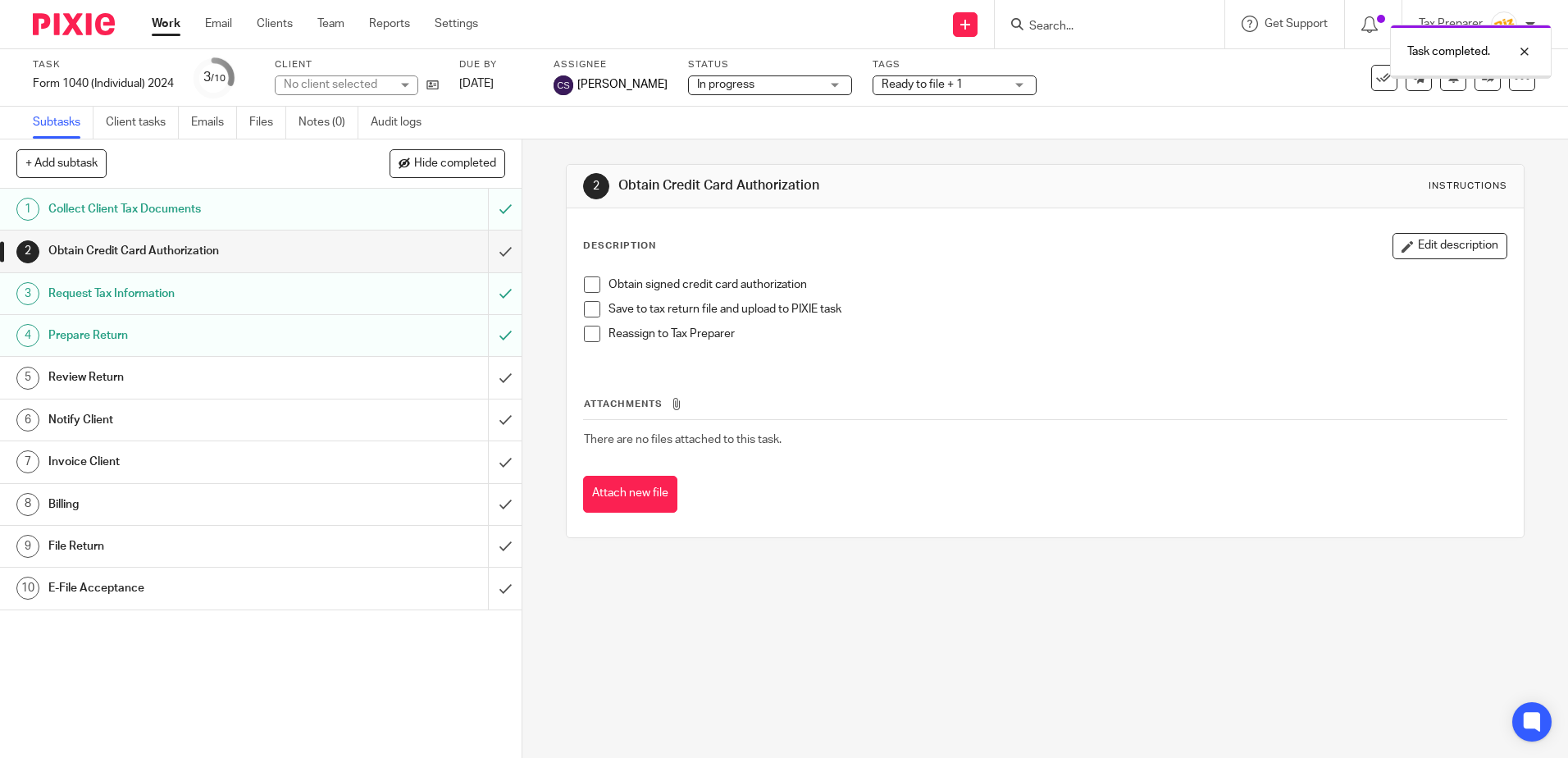
click at [397, 380] on div "Review Return" at bounding box center [259, 377] width 424 height 24
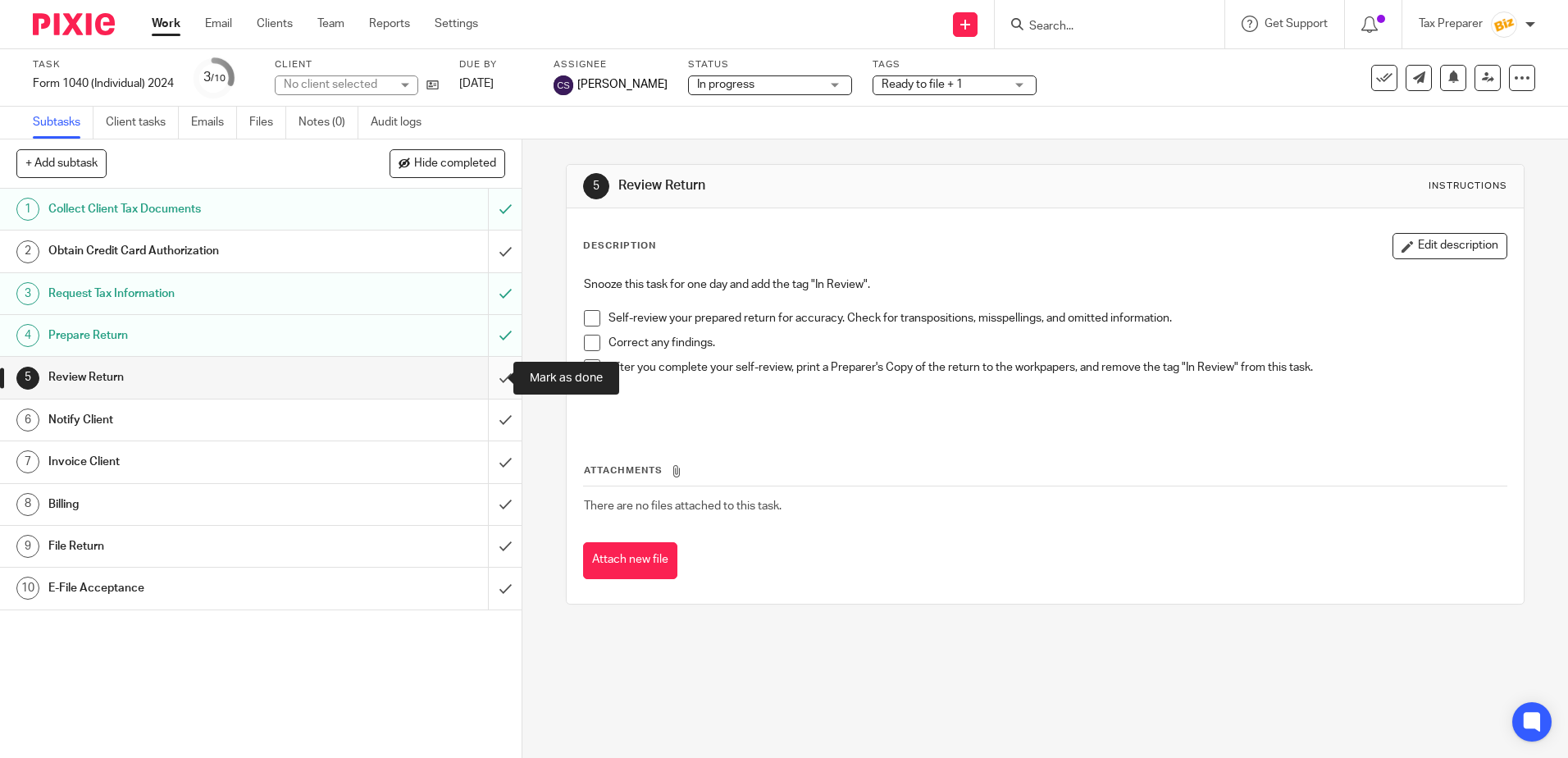
click at [487, 387] on input "submit" at bounding box center [260, 377] width 522 height 41
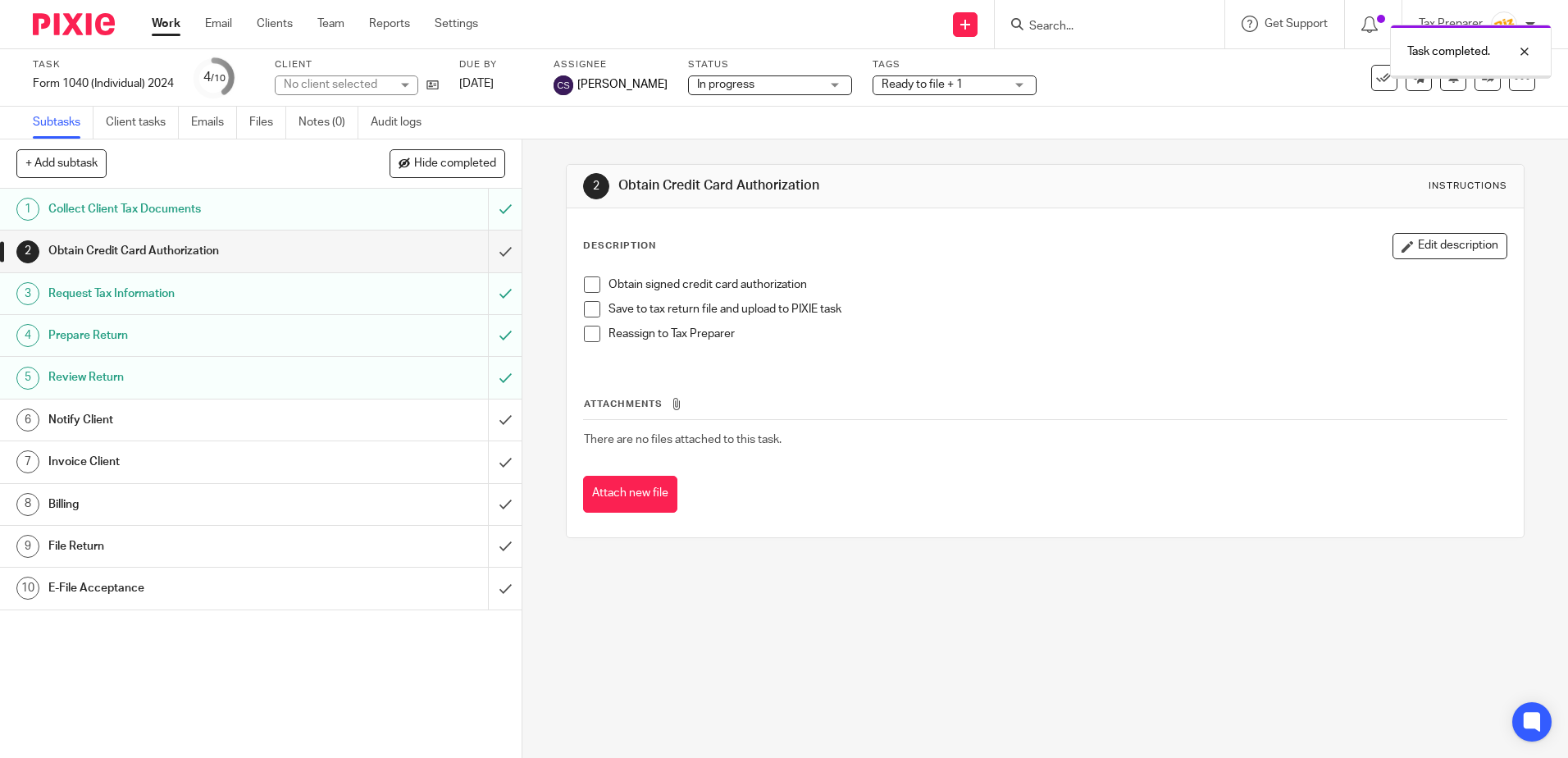
click at [386, 421] on div "Notify Client" at bounding box center [259, 419] width 424 height 24
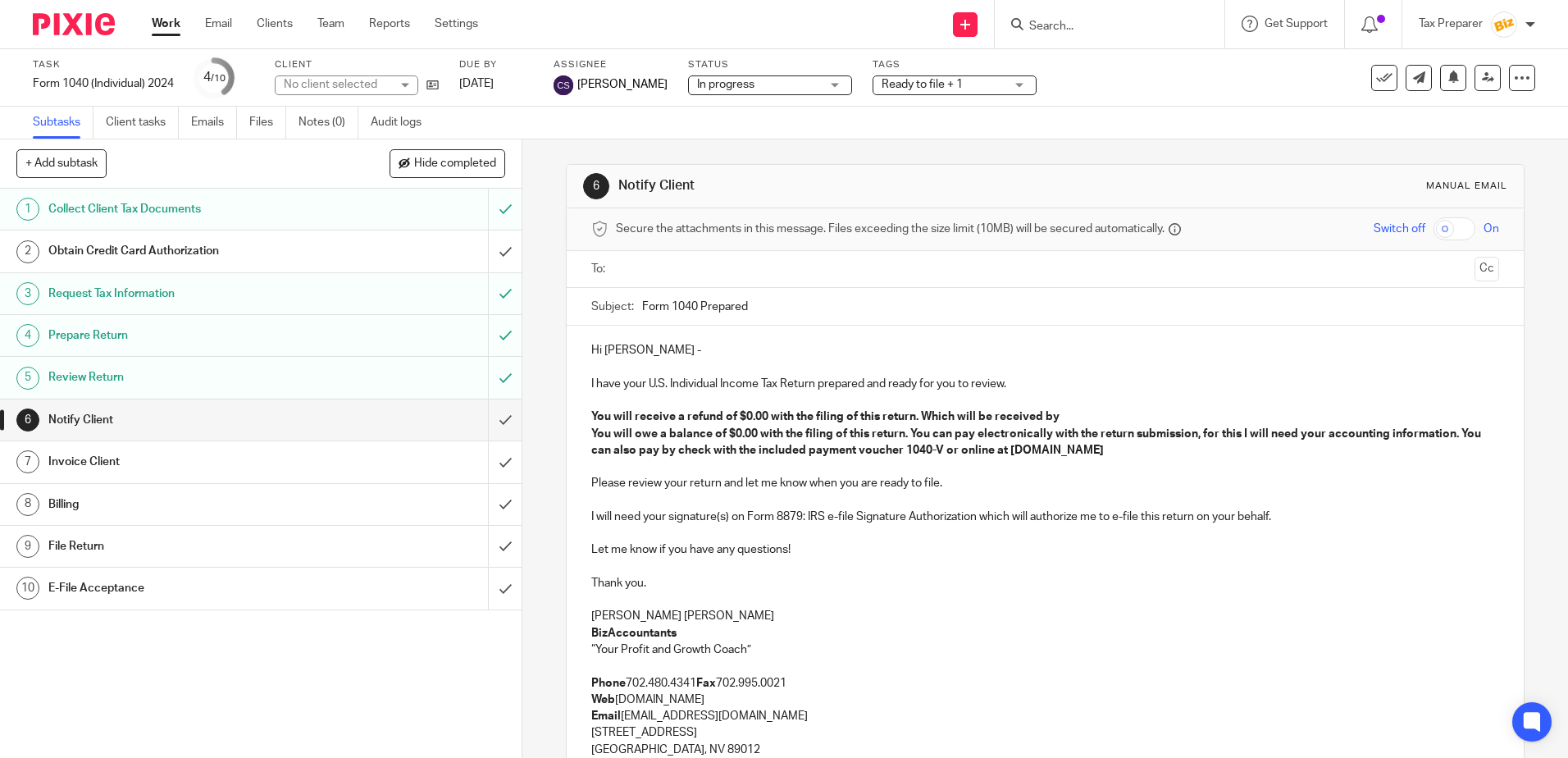
click at [651, 267] on input "text" at bounding box center [1044, 269] width 846 height 19
click at [807, 269] on input "text" at bounding box center [1114, 271] width 709 height 32
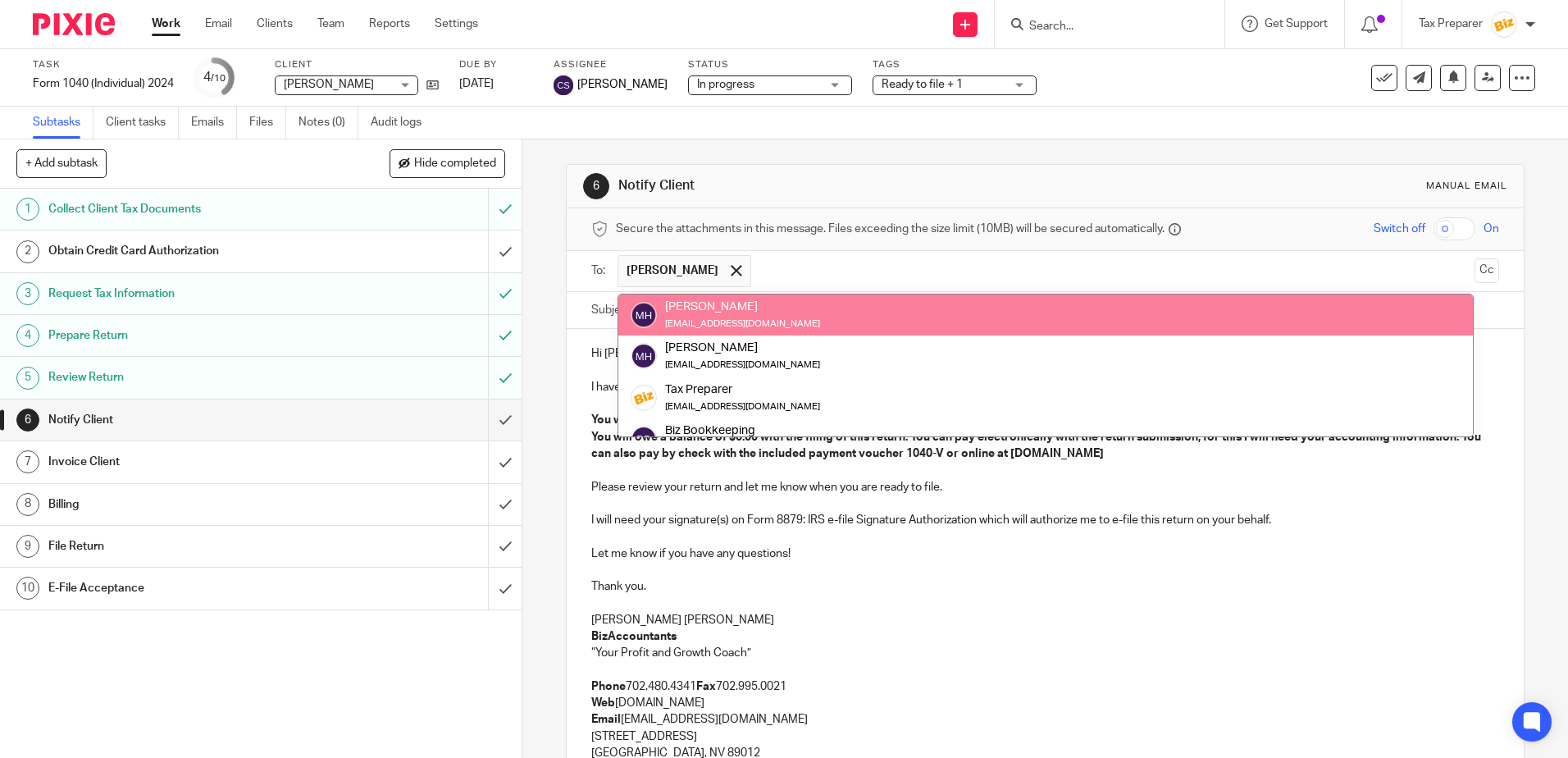
click at [814, 267] on input "text" at bounding box center [1114, 271] width 709 height 32
click at [837, 176] on div "6 Notify Client Manual email" at bounding box center [1044, 186] width 923 height 26
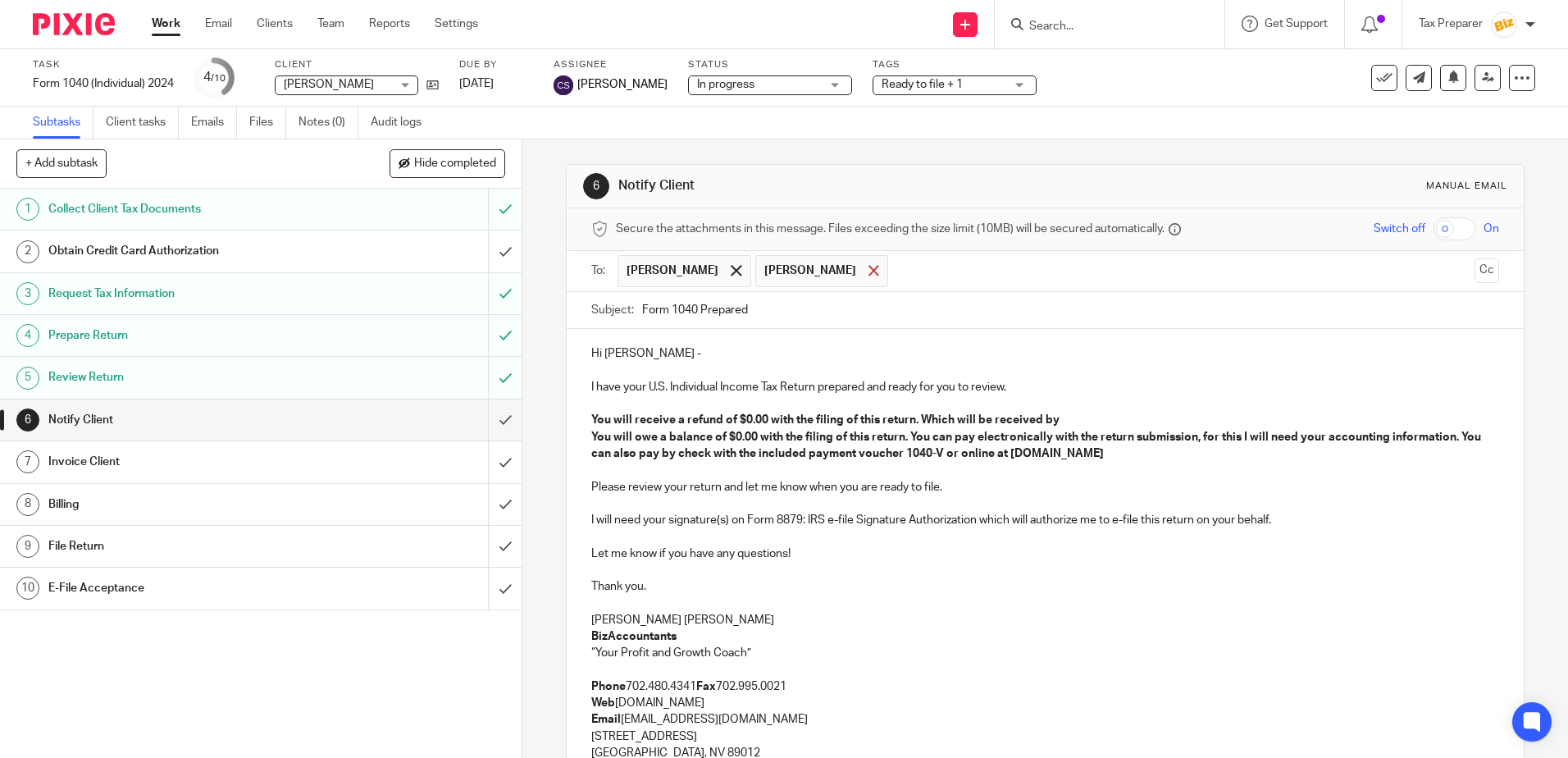
click at [879, 272] on span at bounding box center [873, 270] width 11 height 11
click at [591, 433] on strong "You will owe a balance of $0.00 with the filing of this return. You can pay ele…" at bounding box center [1037, 446] width 892 height 27
drag, startPoint x: 588, startPoint y: 417, endPoint x: 1078, endPoint y: 426, distance: 490.1
click at [1078, 426] on p "You will receive a refund of $0.00 with the filing of this return. Which will b…" at bounding box center [1044, 420] width 907 height 17
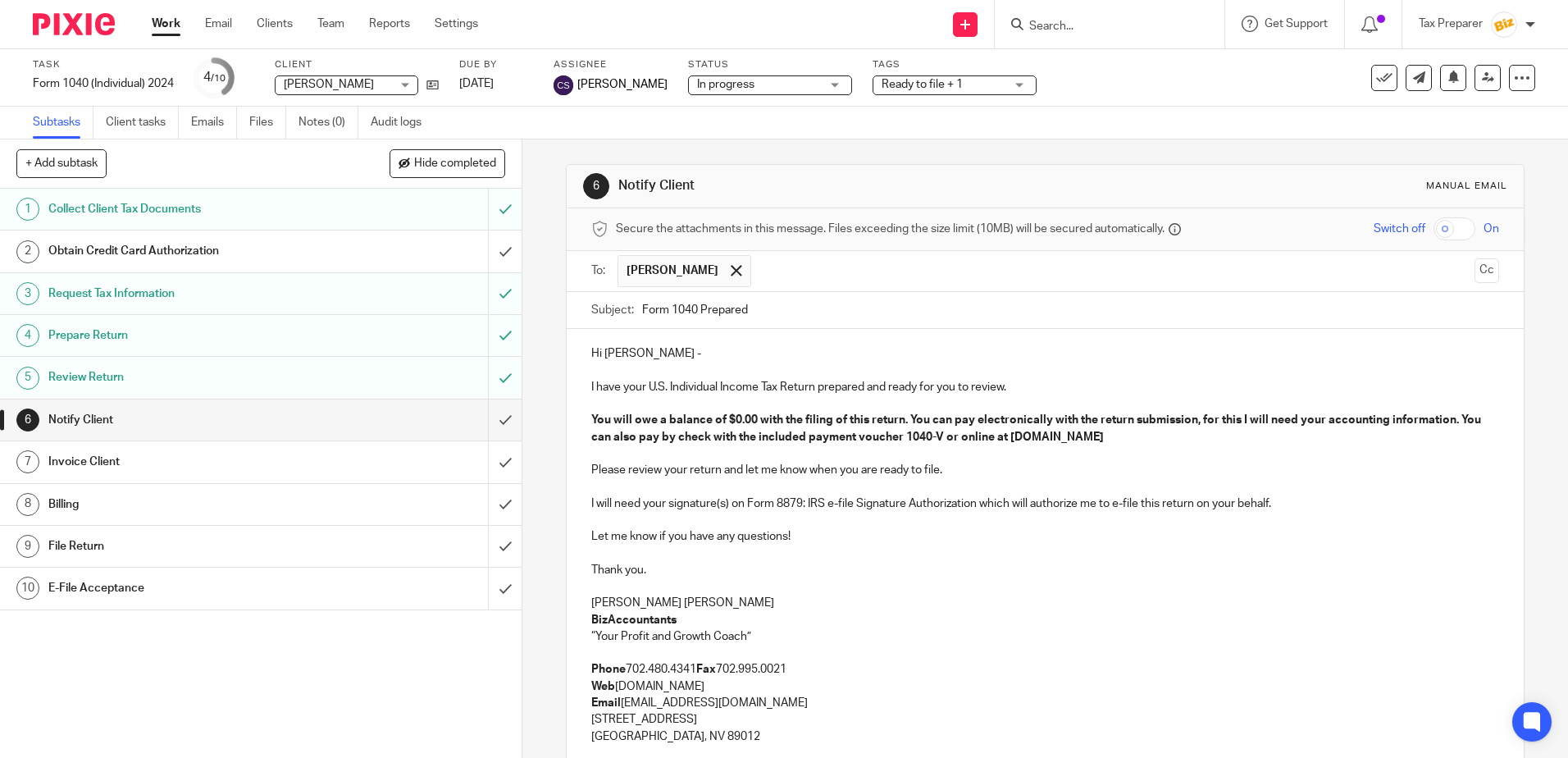
click at [750, 417] on strong "You will owe a balance of $0.00 with the filing of this return. You can pay ele…" at bounding box center [1037, 428] width 892 height 27
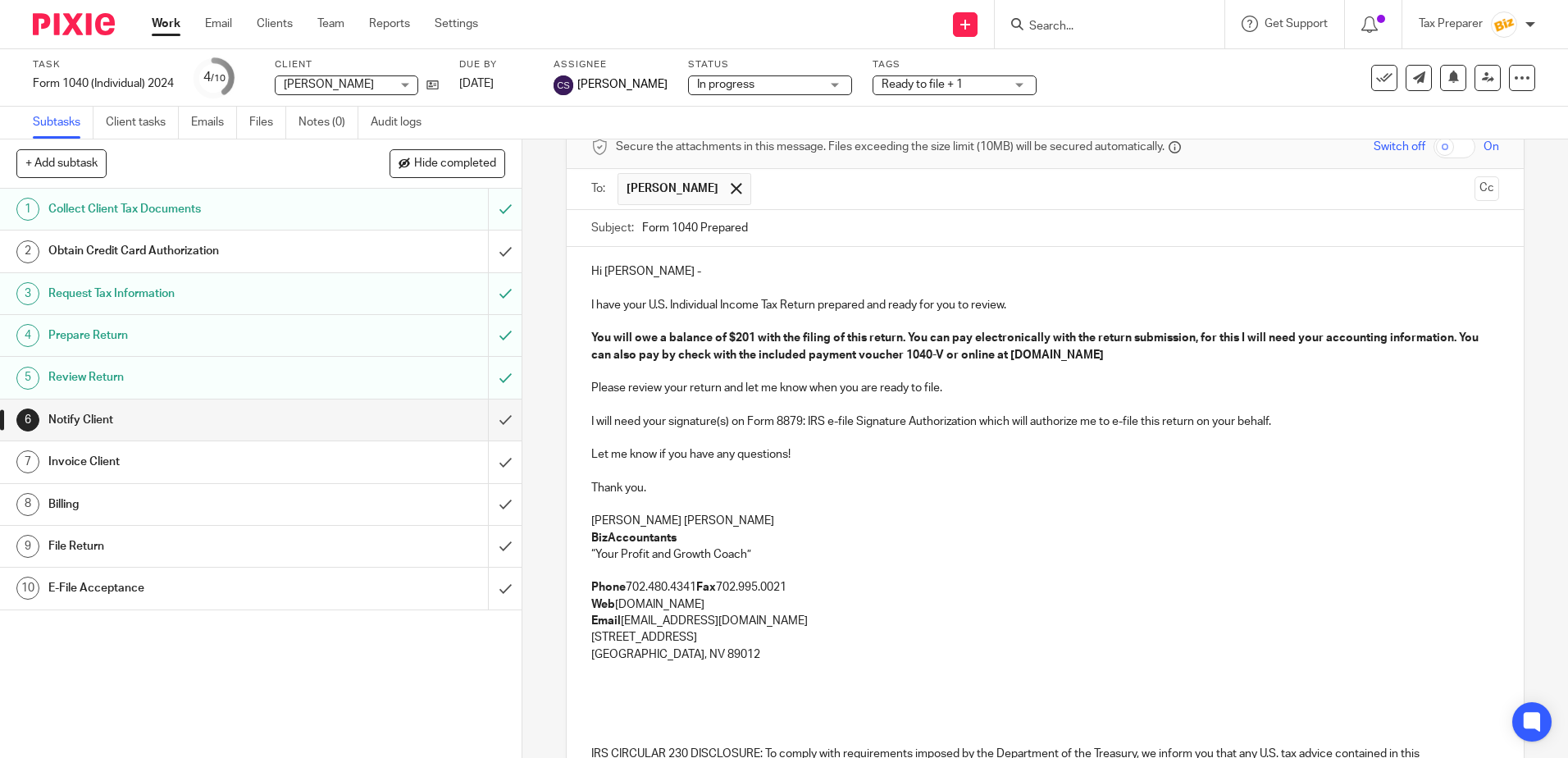
scroll to position [279, 0]
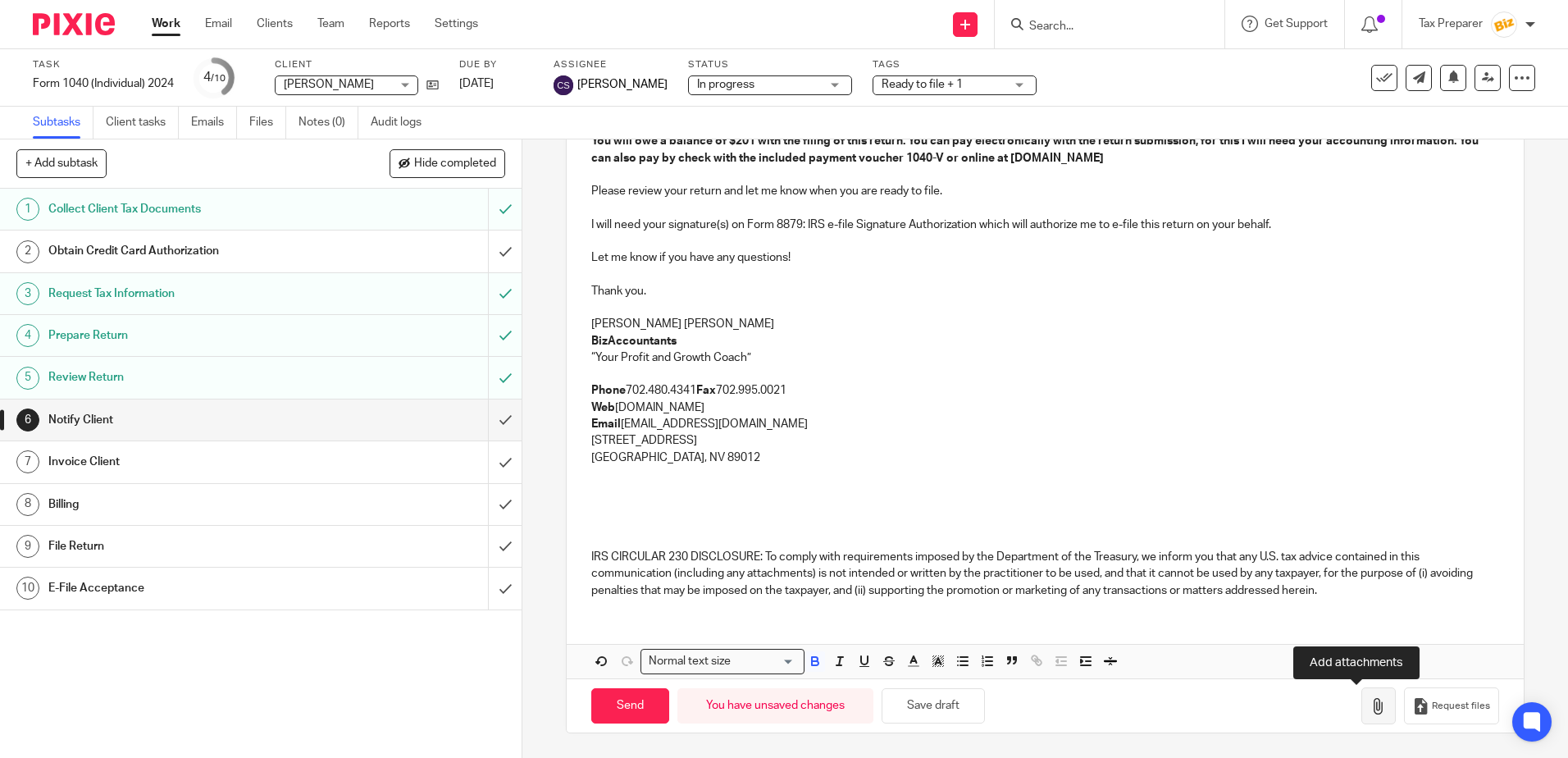
click at [1370, 713] on icon "button" at bounding box center [1378, 706] width 17 height 17
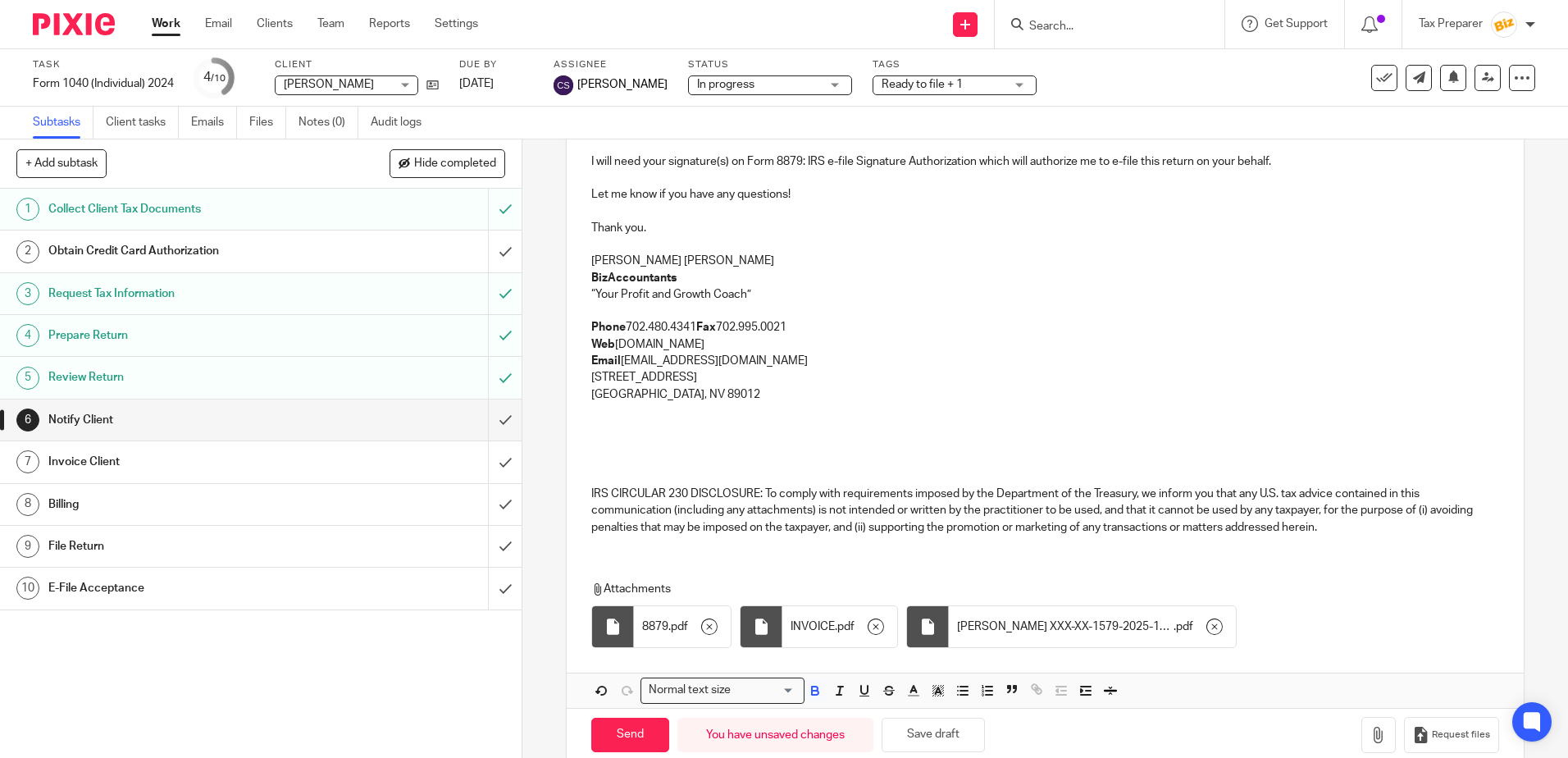
scroll to position [372, 0]
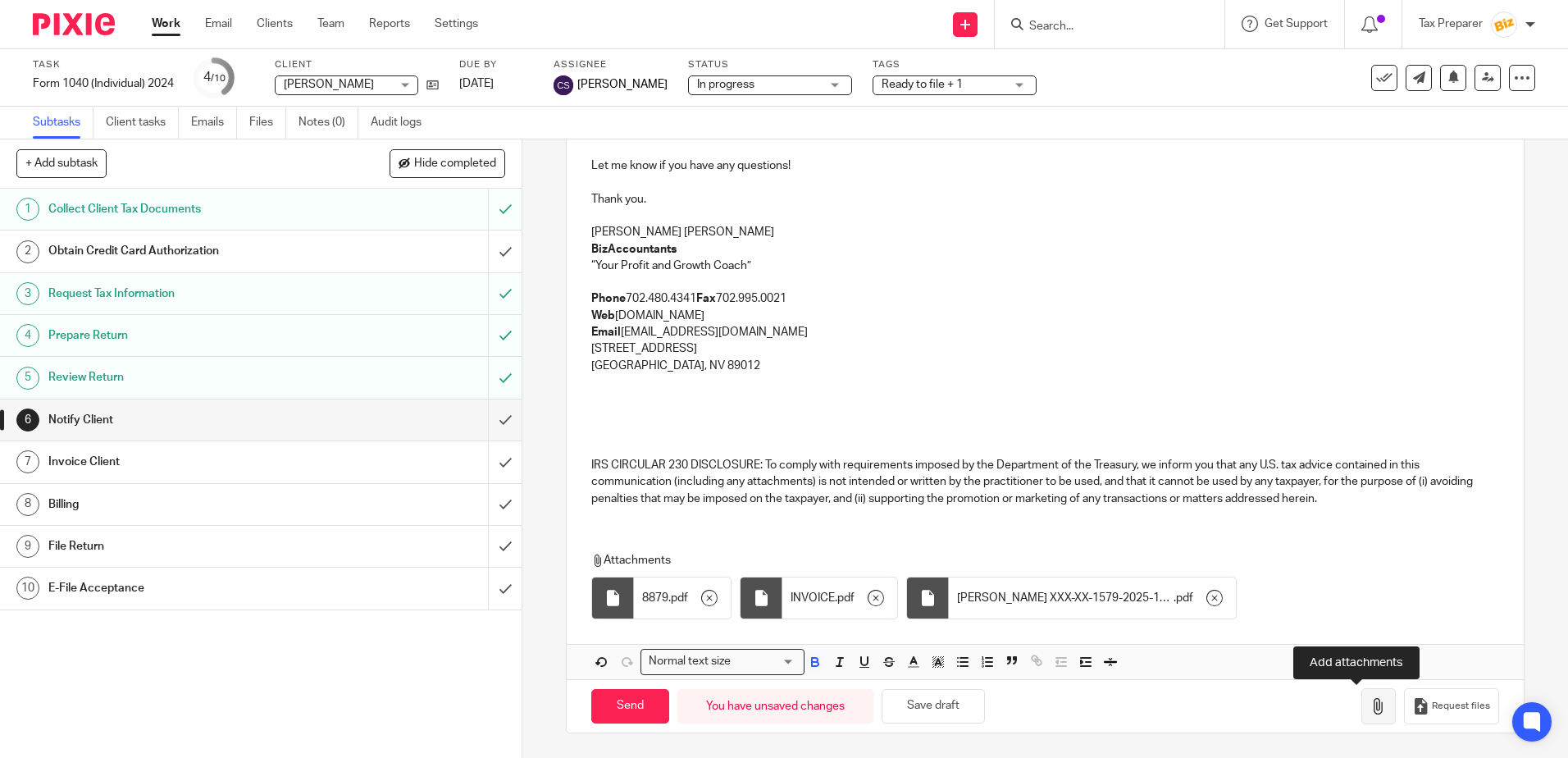
click at [1361, 716] on button "button" at bounding box center [1378, 707] width 34 height 37
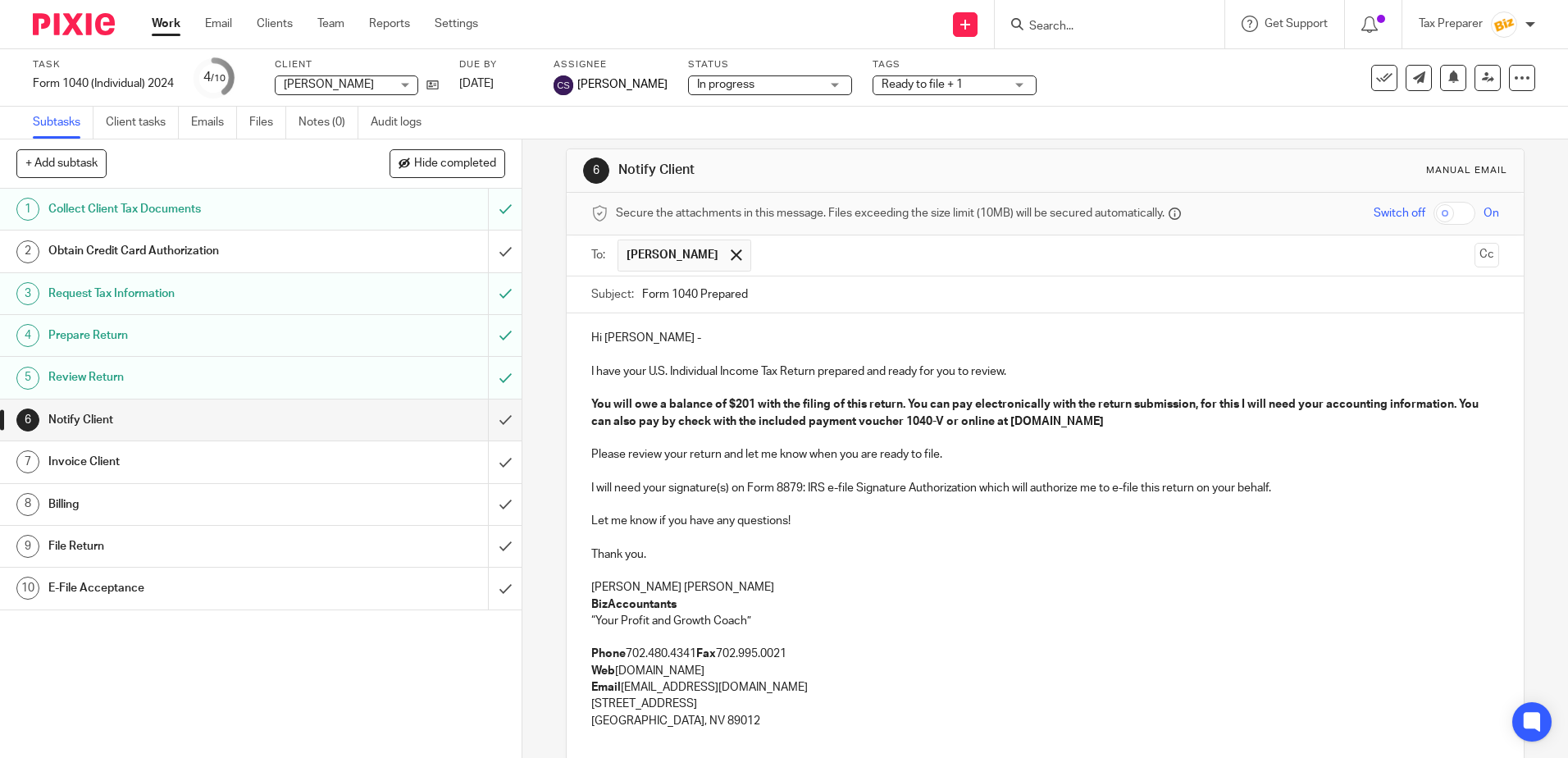
scroll to position [0, 0]
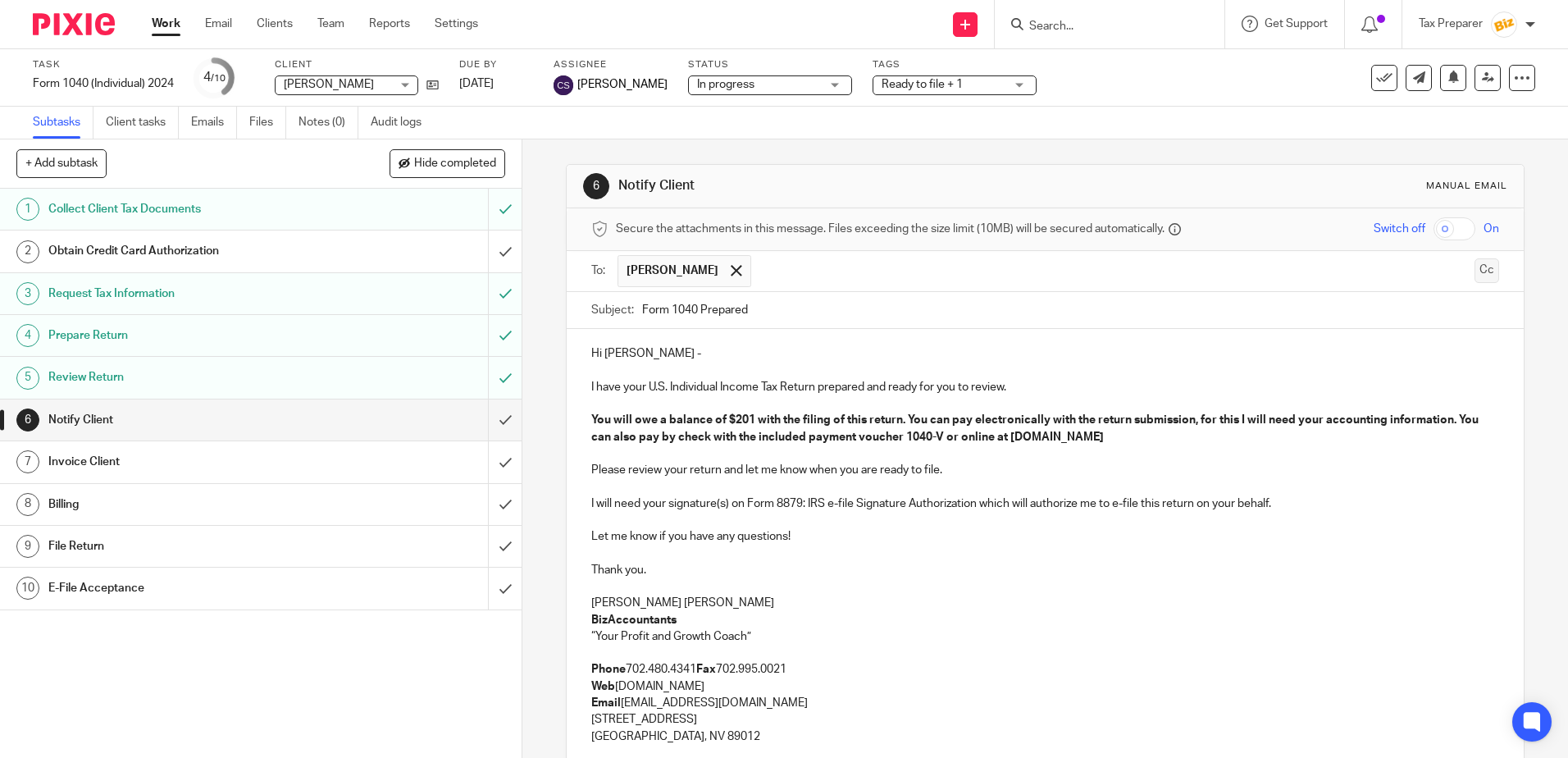
click at [1474, 269] on button "Cc" at bounding box center [1486, 270] width 24 height 24
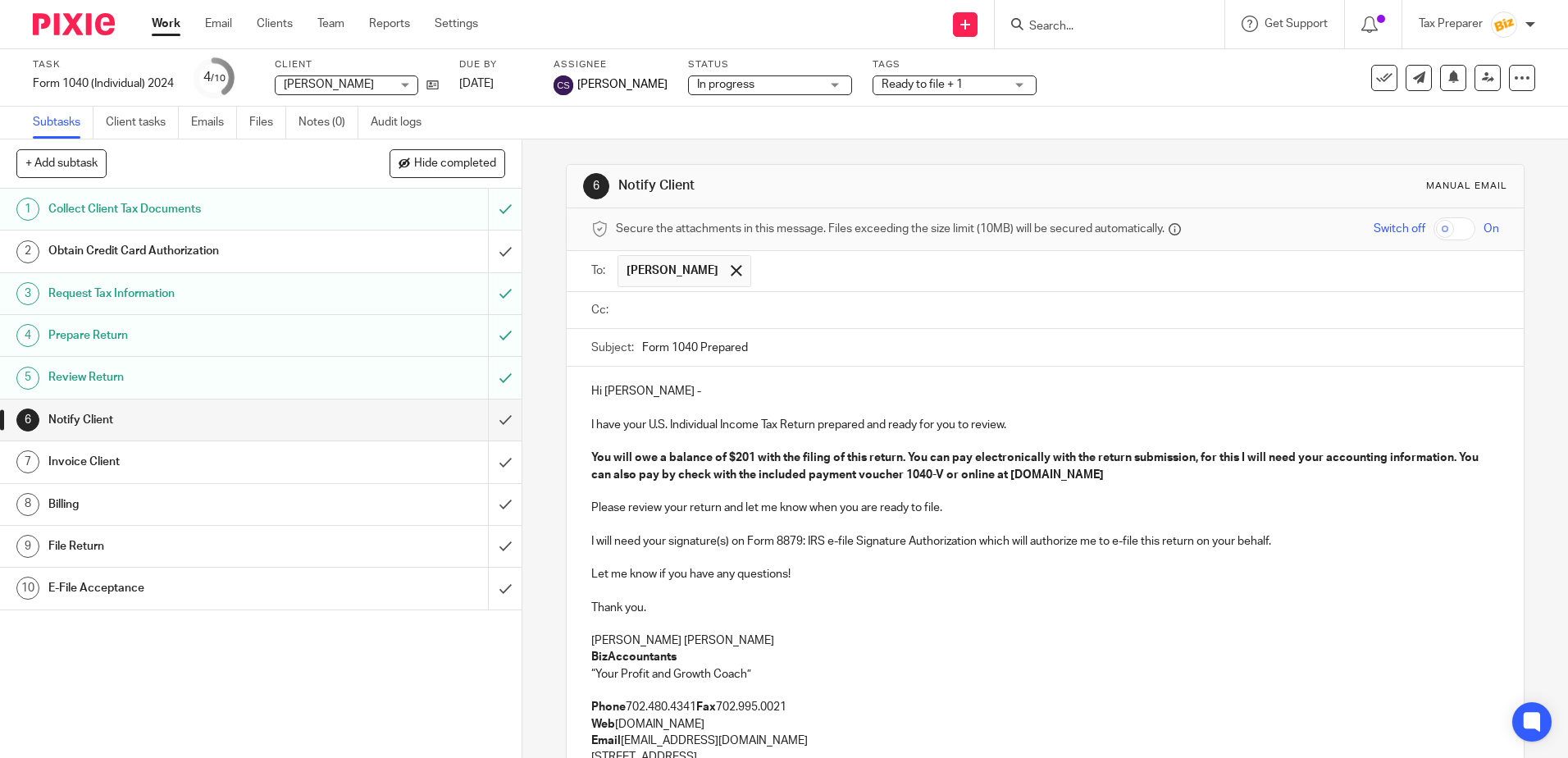
paste input "tacosandmiches@gmail.com"
type input "tacosandmiches@gmail.com"
click at [693, 387] on p "Hi Martha -" at bounding box center [1044, 391] width 907 height 17
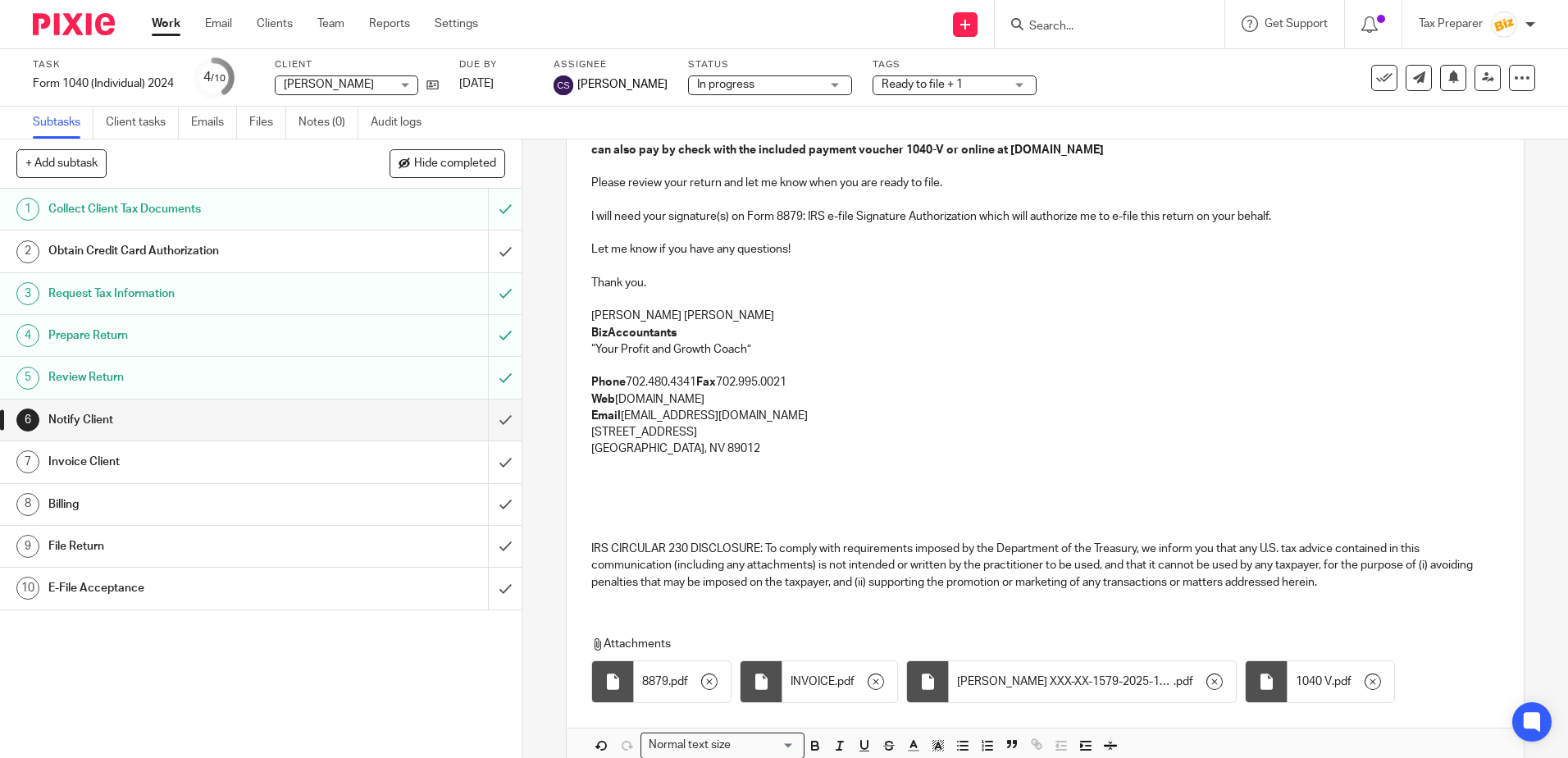
scroll to position [412, 0]
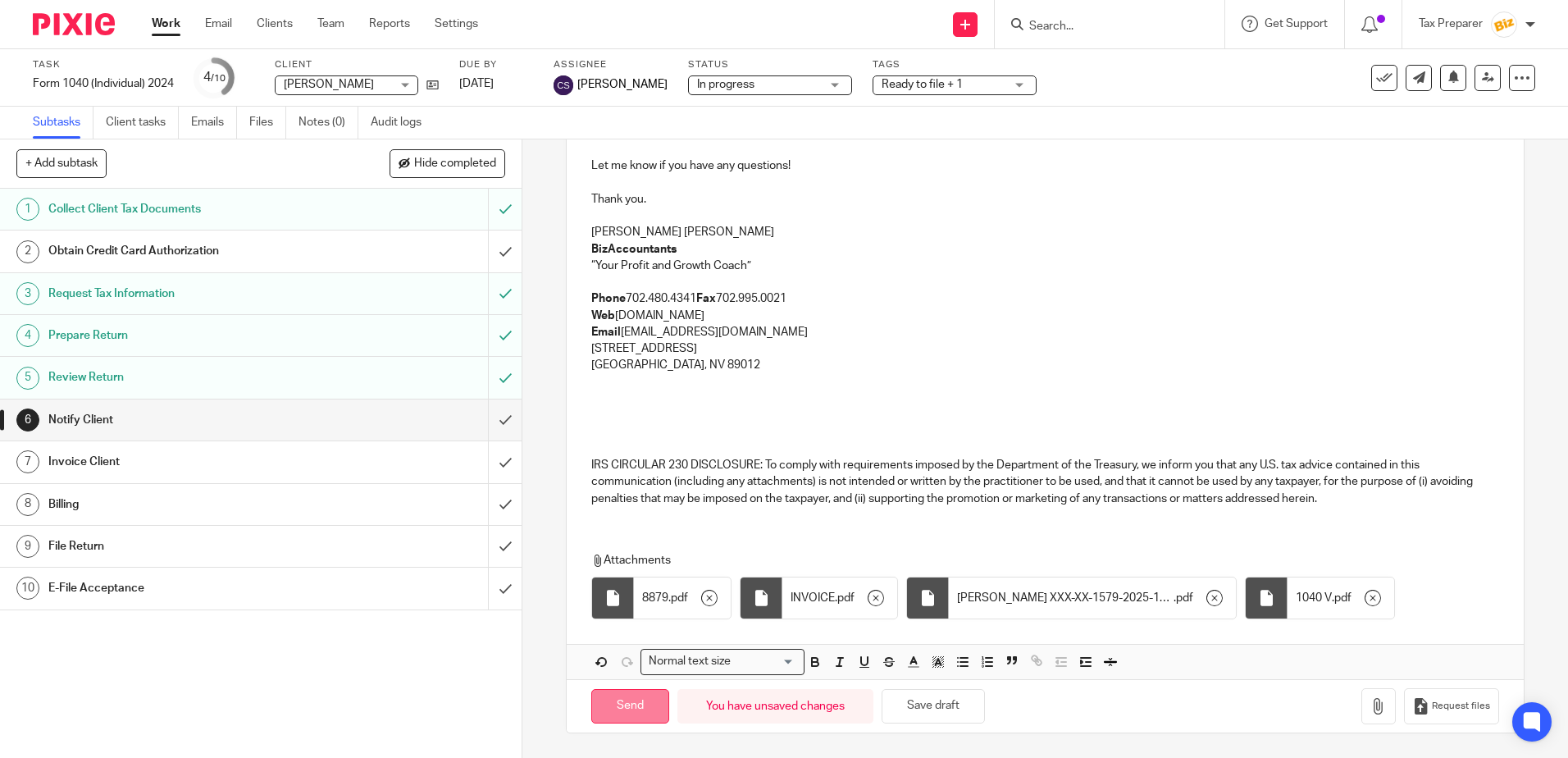
click at [623, 710] on input "Send" at bounding box center [630, 707] width 78 height 35
type input "Sent"
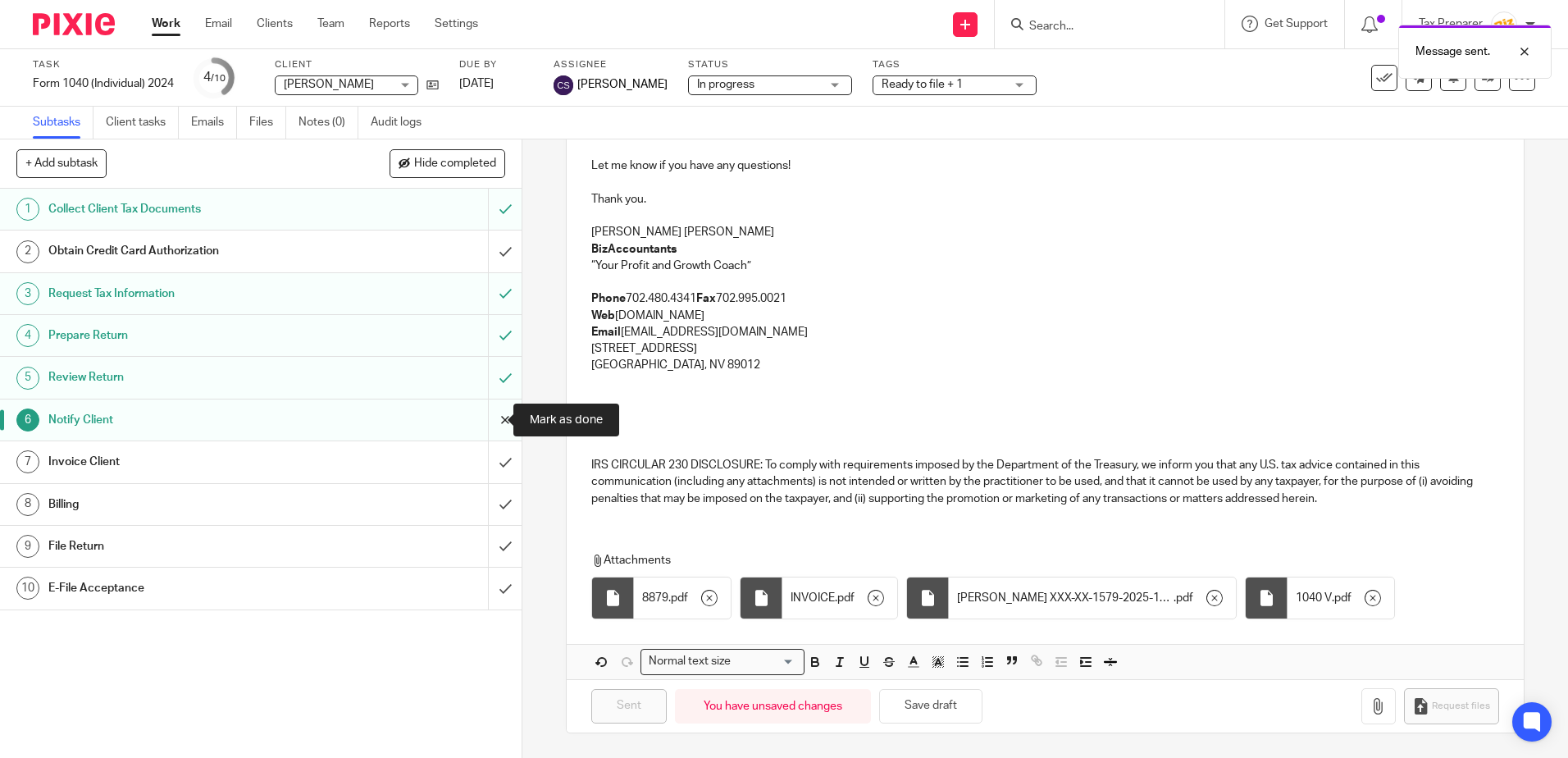
click at [489, 420] on input "submit" at bounding box center [260, 420] width 522 height 41
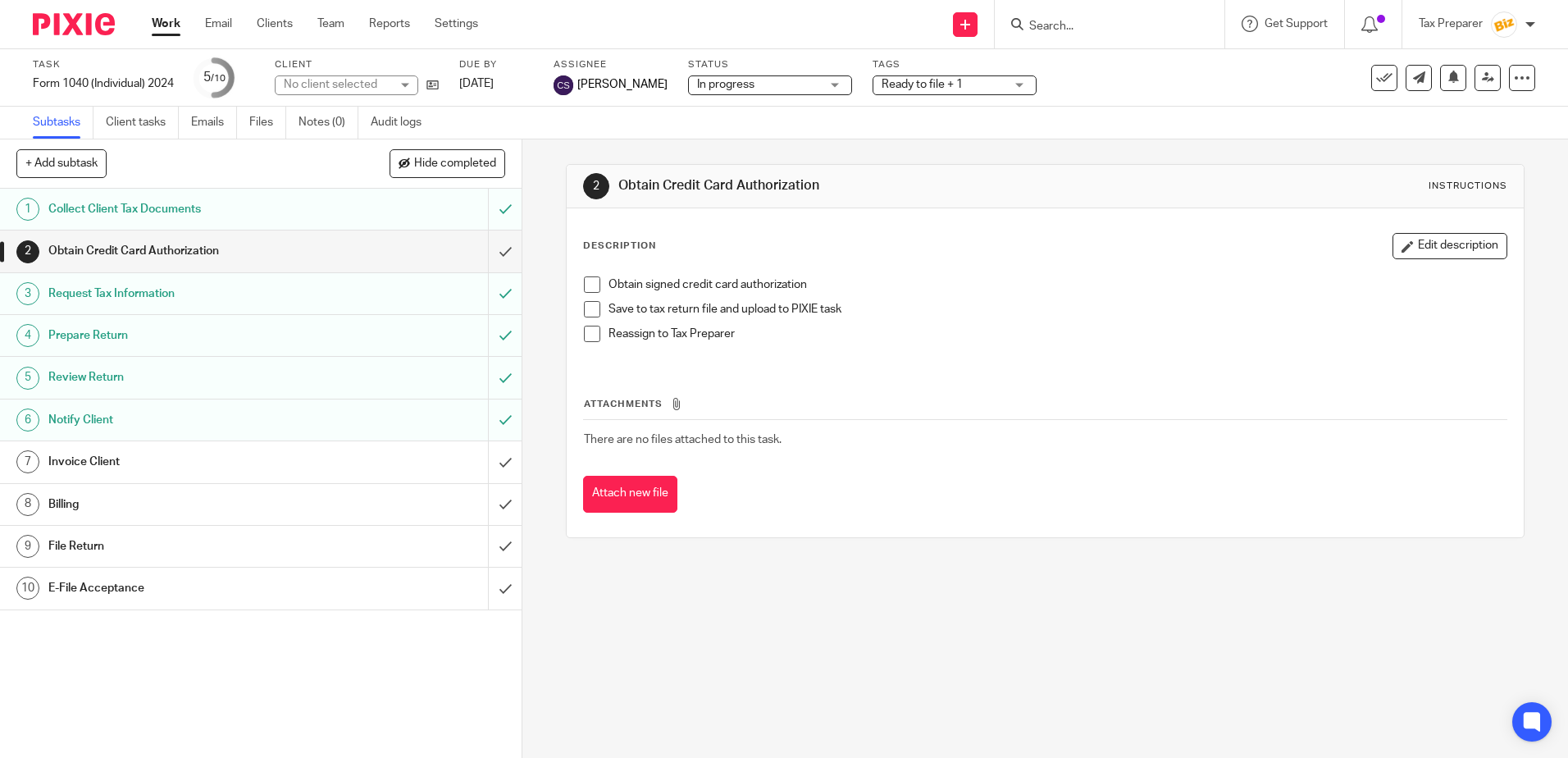
click at [385, 470] on div "Invoice Client" at bounding box center [259, 461] width 424 height 24
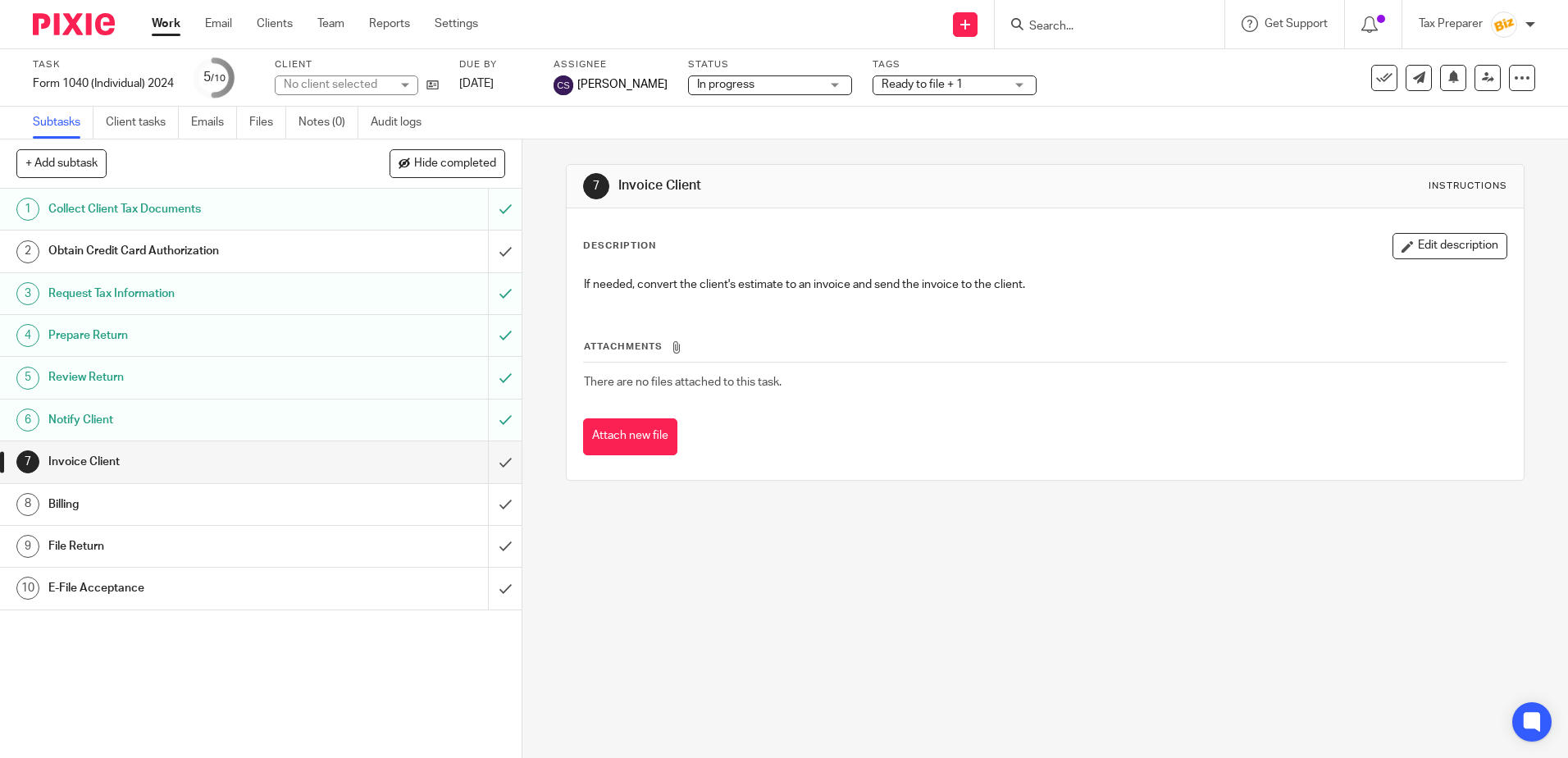
click at [647, 433] on button "Attach new file" at bounding box center [630, 437] width 94 height 37
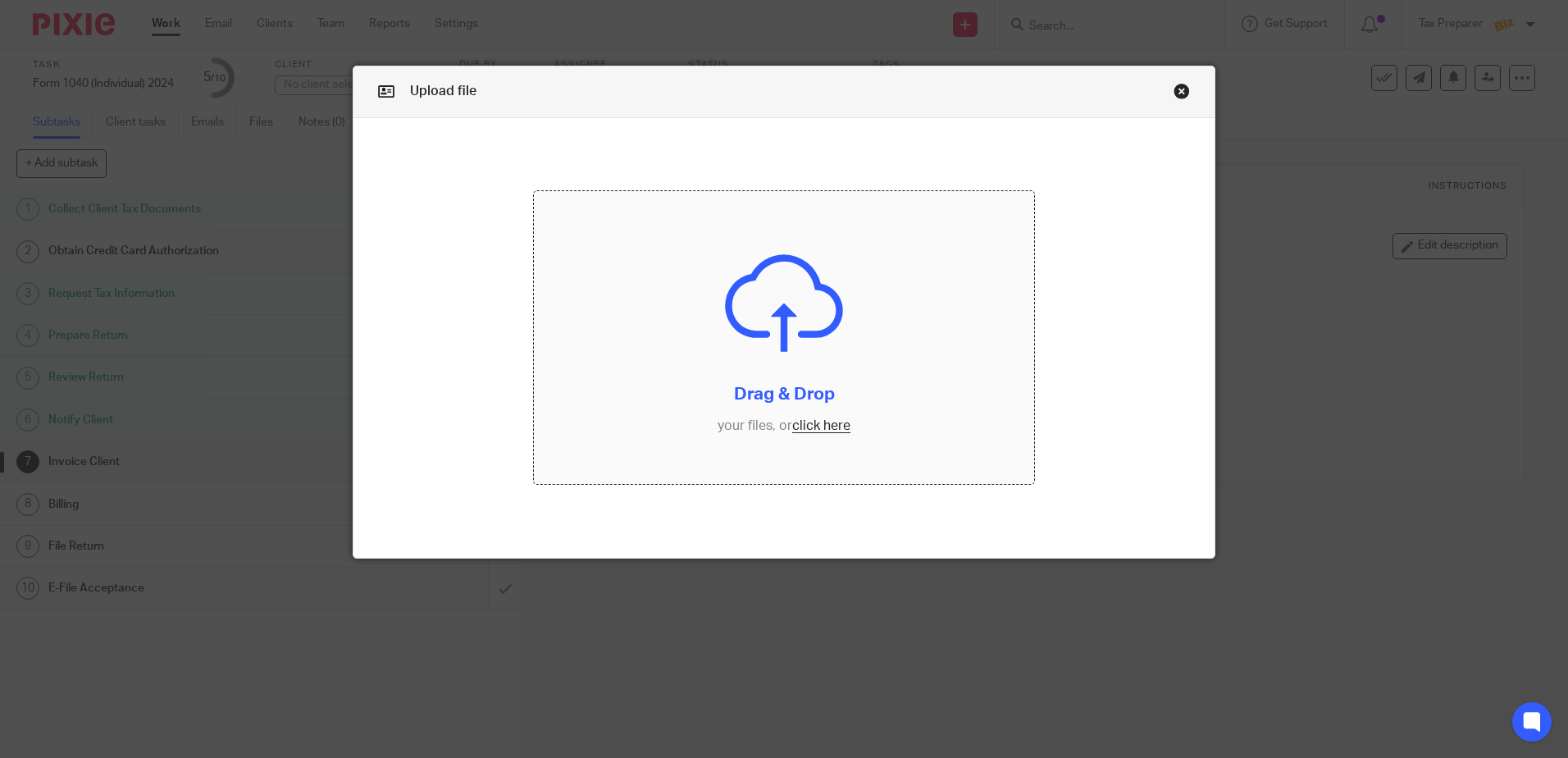
click at [809, 433] on input "file" at bounding box center [783, 337] width 500 height 293
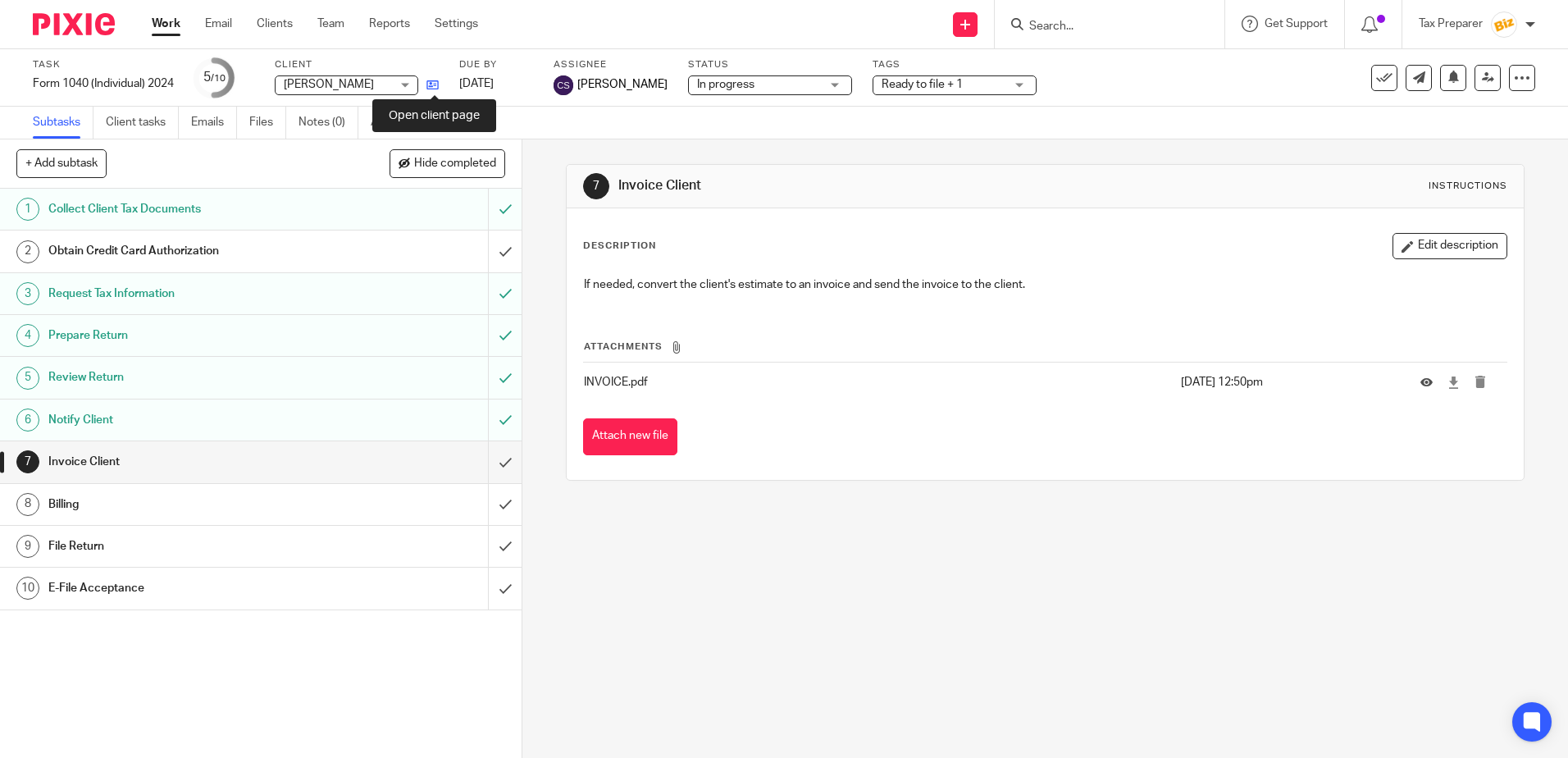
click at [432, 79] on icon at bounding box center [433, 84] width 13 height 13
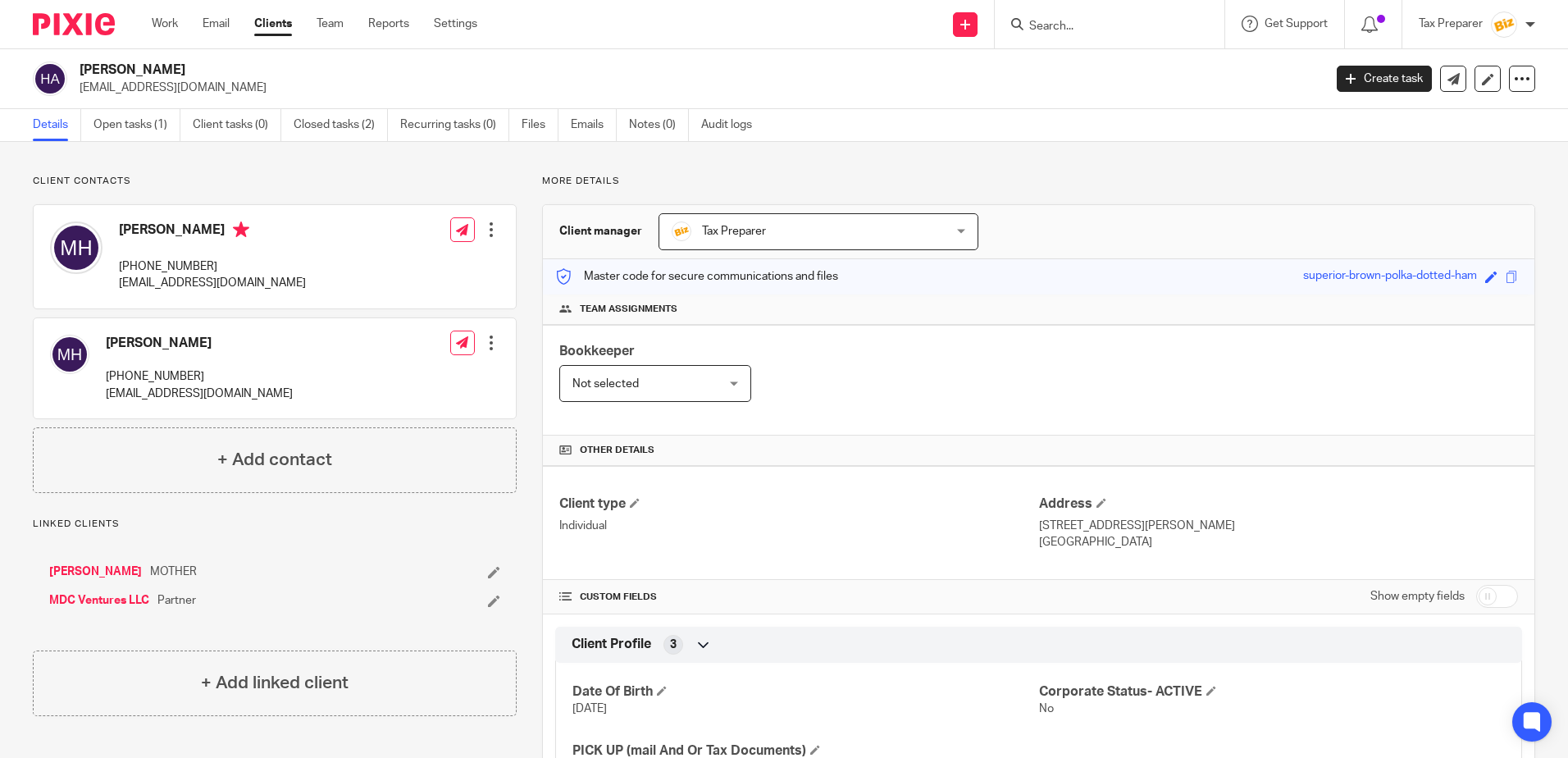
click at [1069, 25] on input "Search" at bounding box center [1101, 26] width 148 height 15
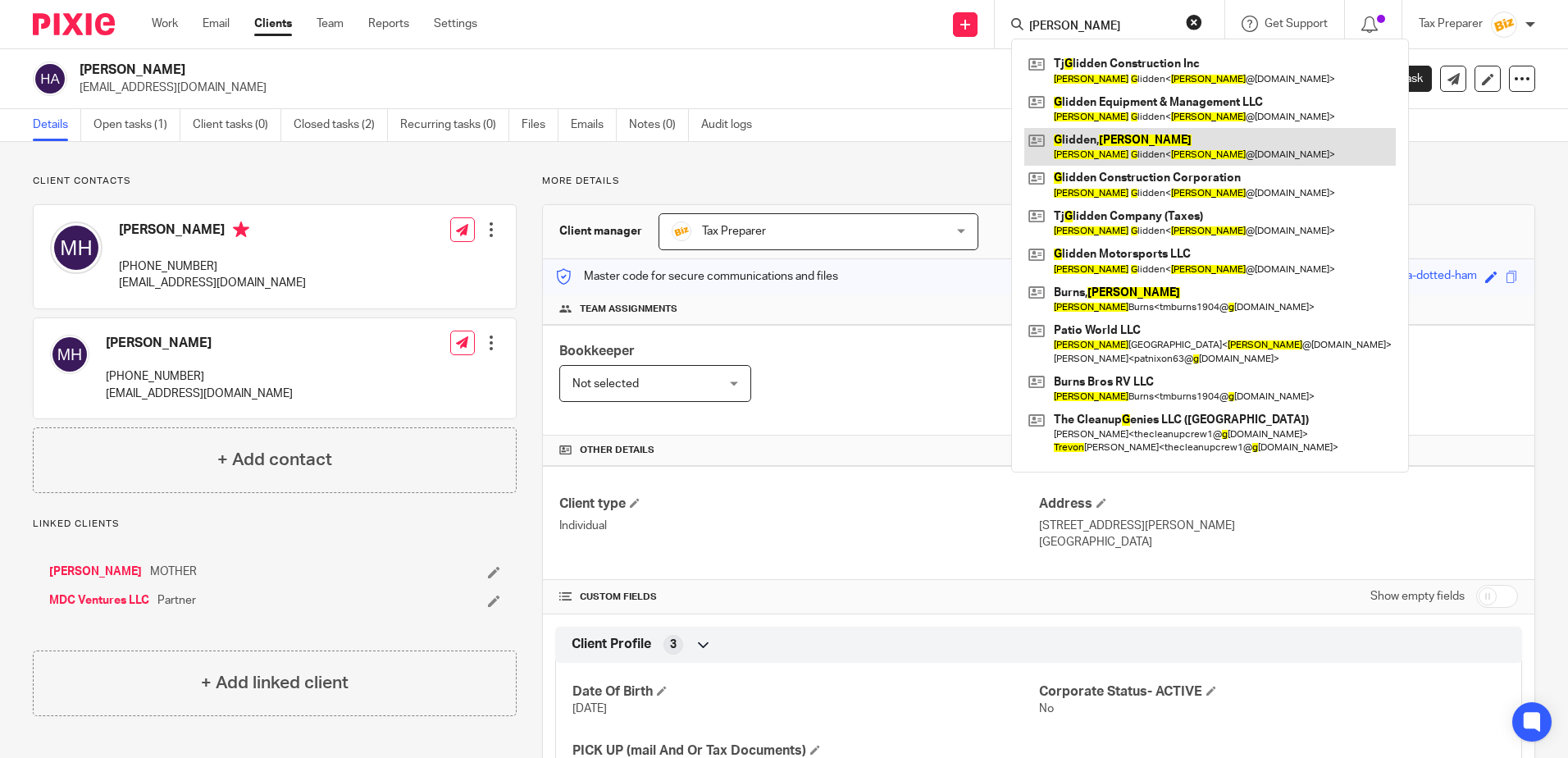
type input "trevor g"
click at [1084, 153] on link at bounding box center [1210, 147] width 372 height 38
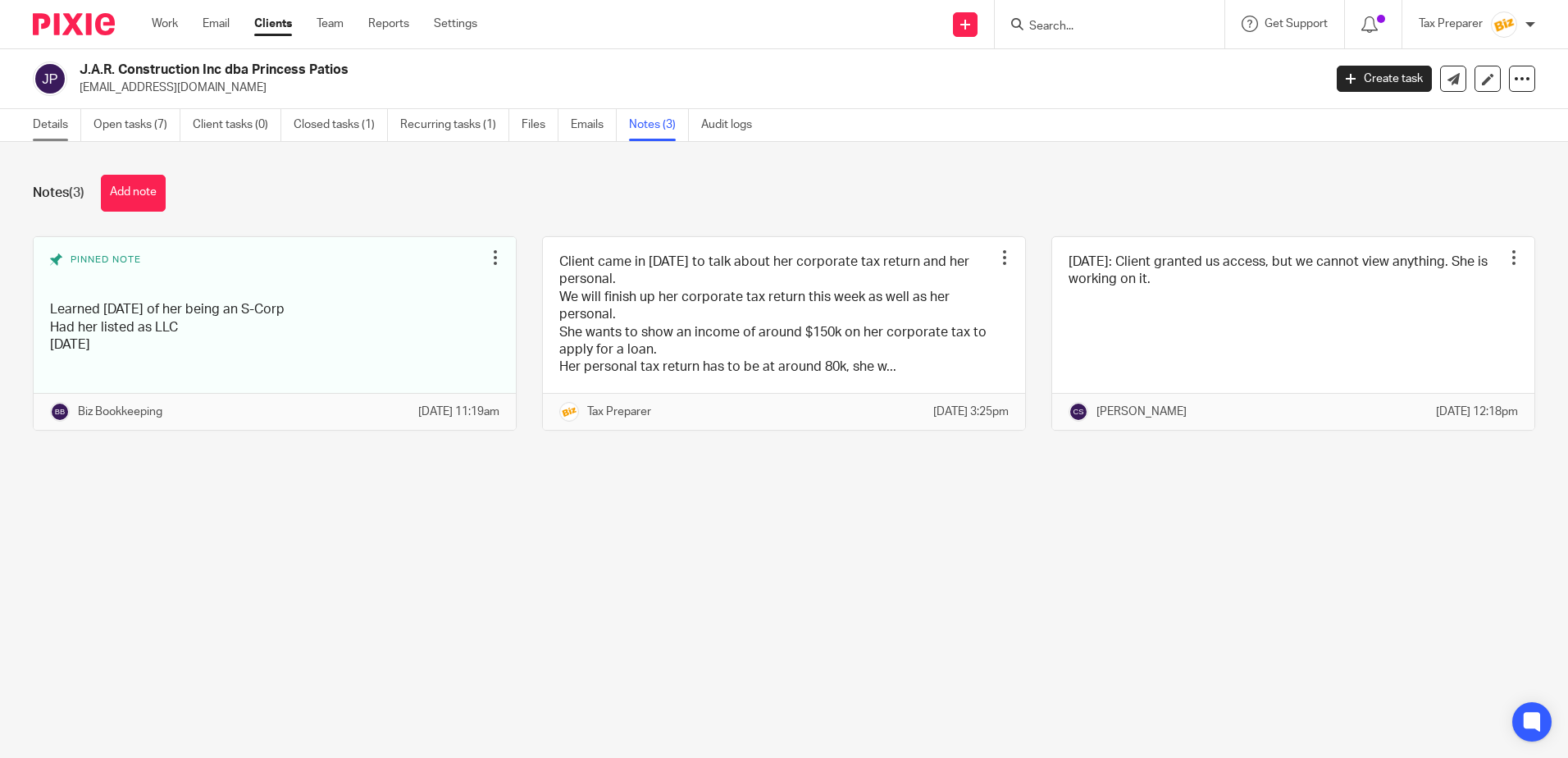
click at [48, 132] on link "Details" at bounding box center [57, 124] width 48 height 32
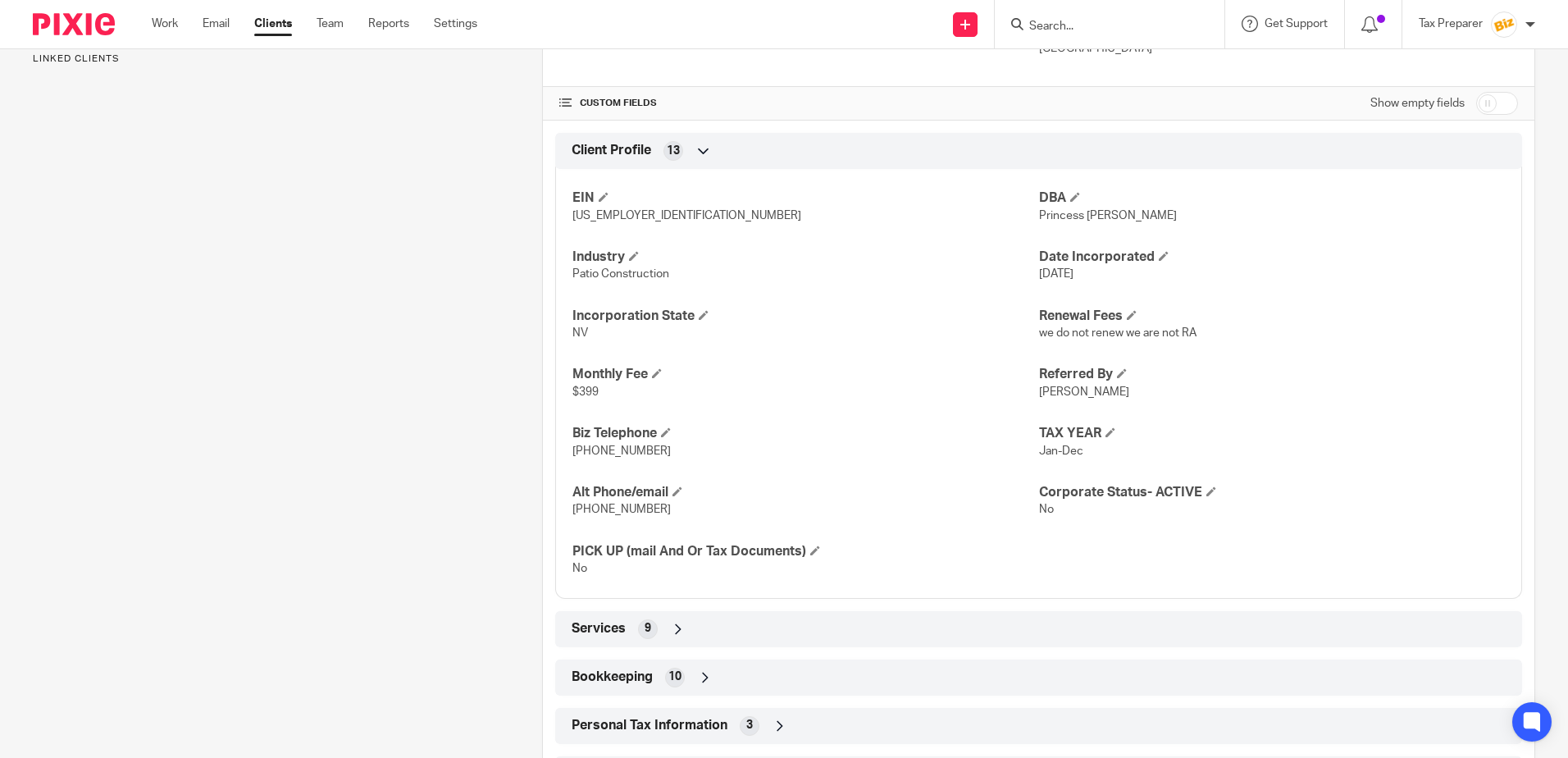
scroll to position [591, 0]
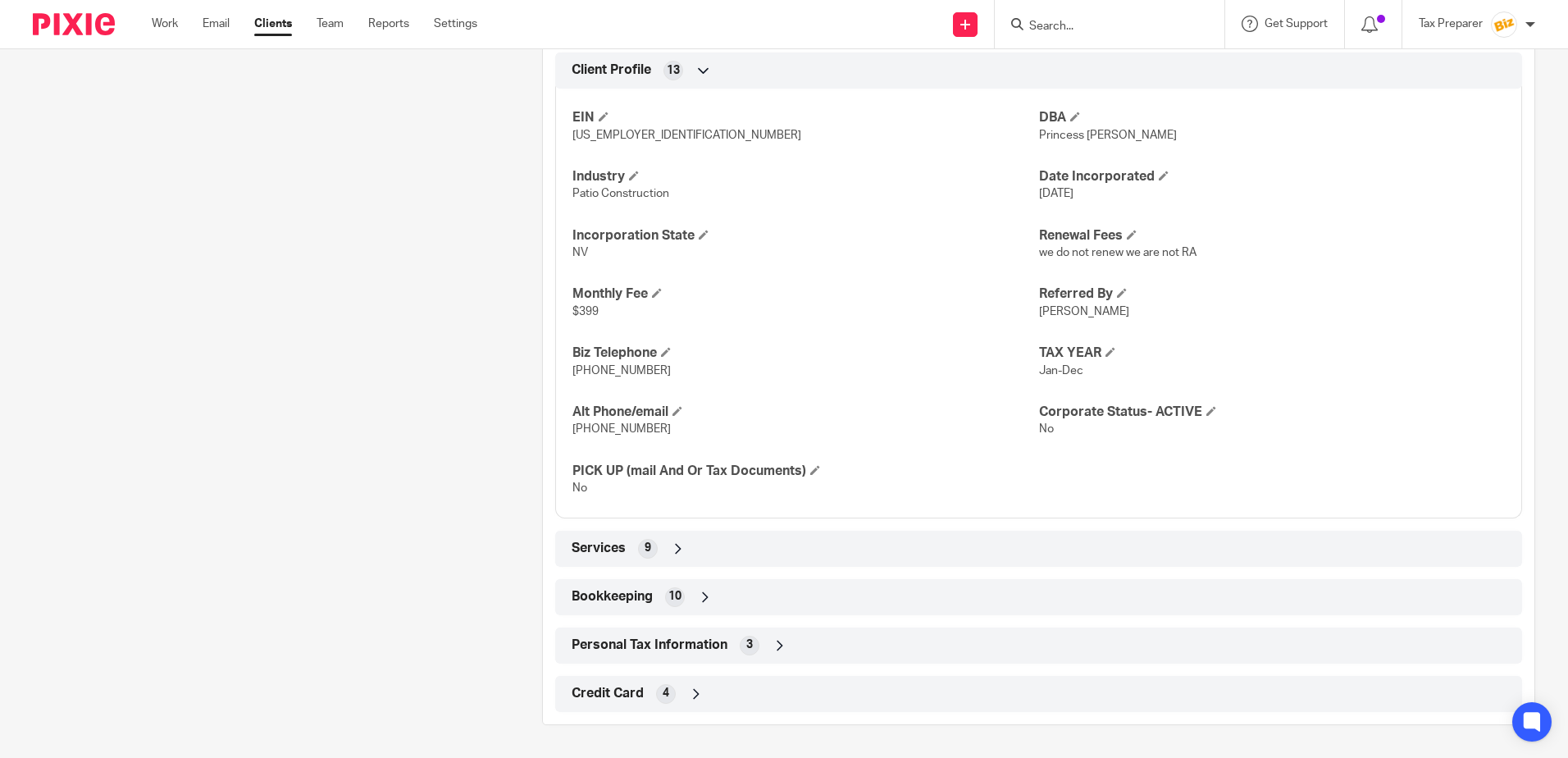
click at [772, 654] on div "Personal Tax Information 3" at bounding box center [1038, 645] width 943 height 27
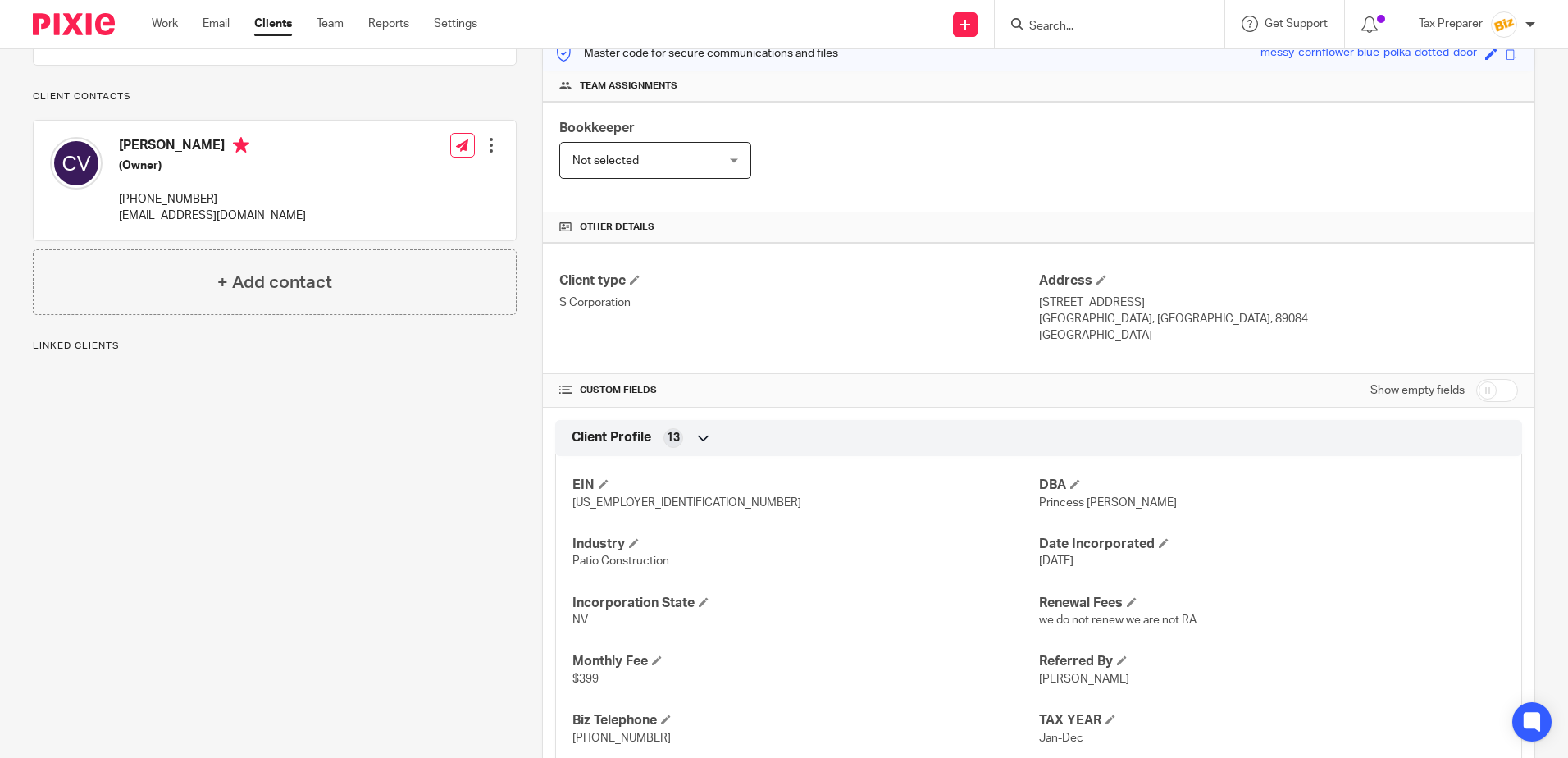
scroll to position [0, 0]
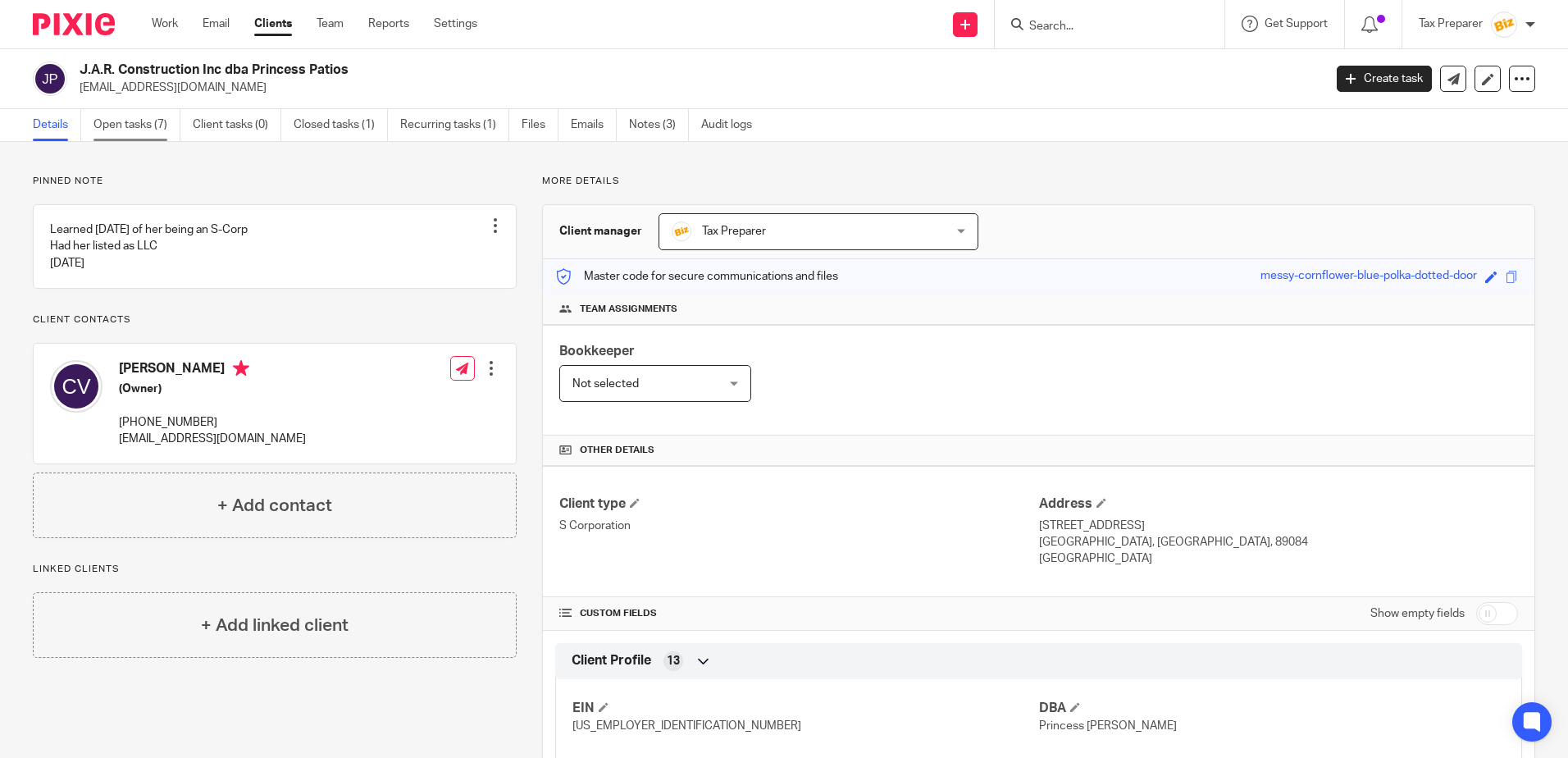
click at [134, 123] on link "Open tasks (7)" at bounding box center [137, 124] width 87 height 32
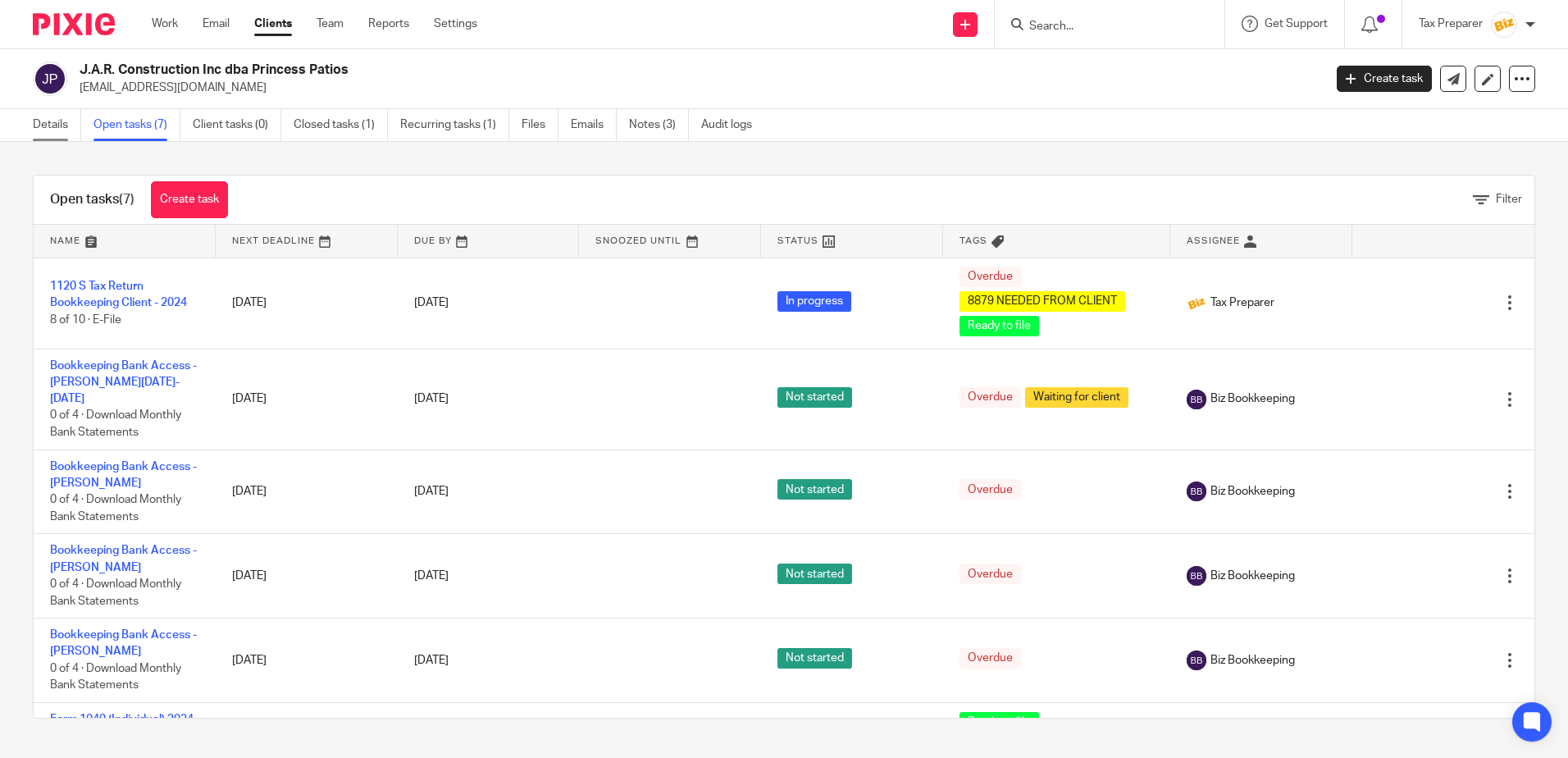
click at [46, 124] on link "Details" at bounding box center [57, 124] width 48 height 32
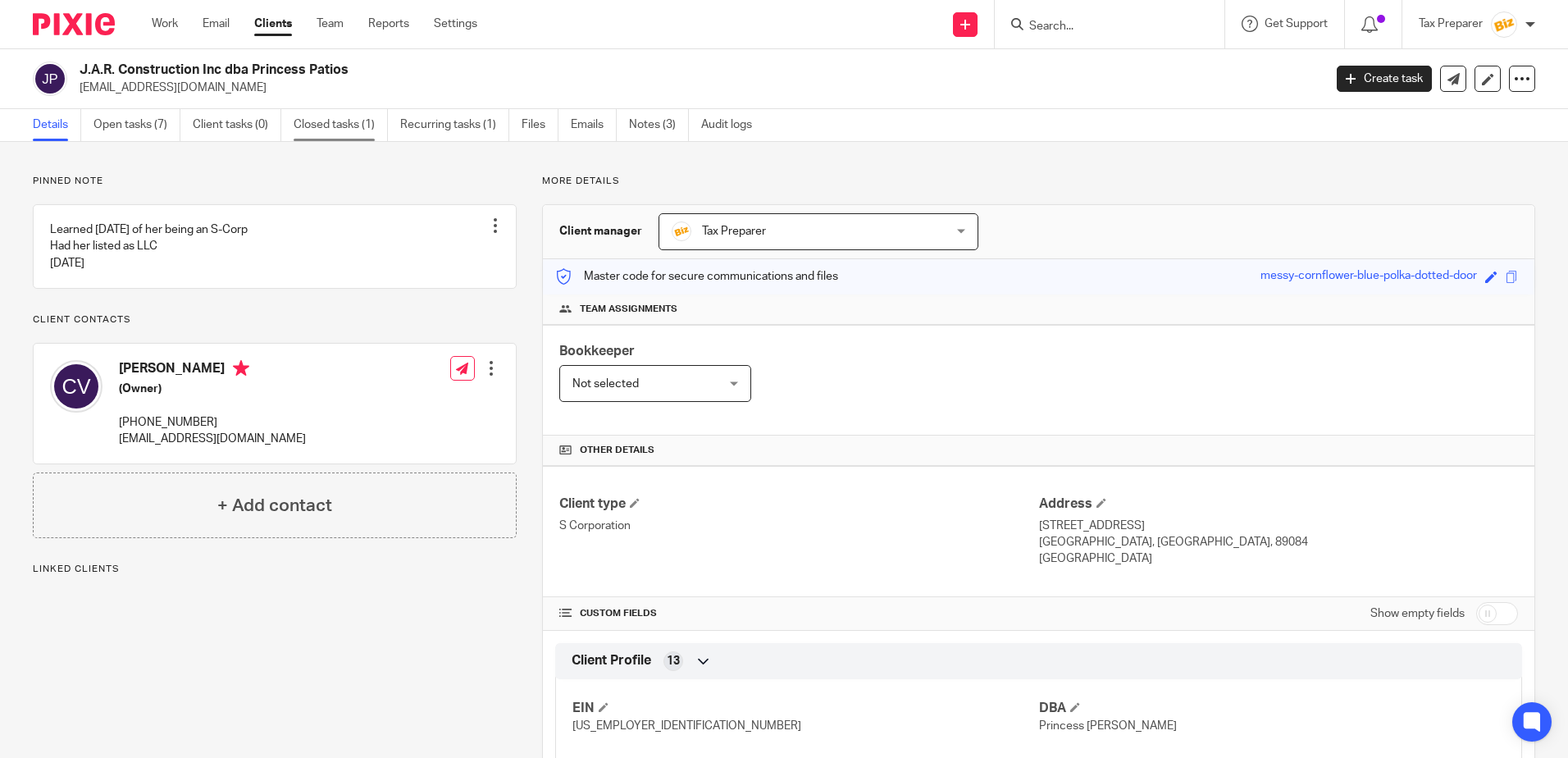
click at [347, 121] on link "Closed tasks (1)" at bounding box center [341, 124] width 94 height 32
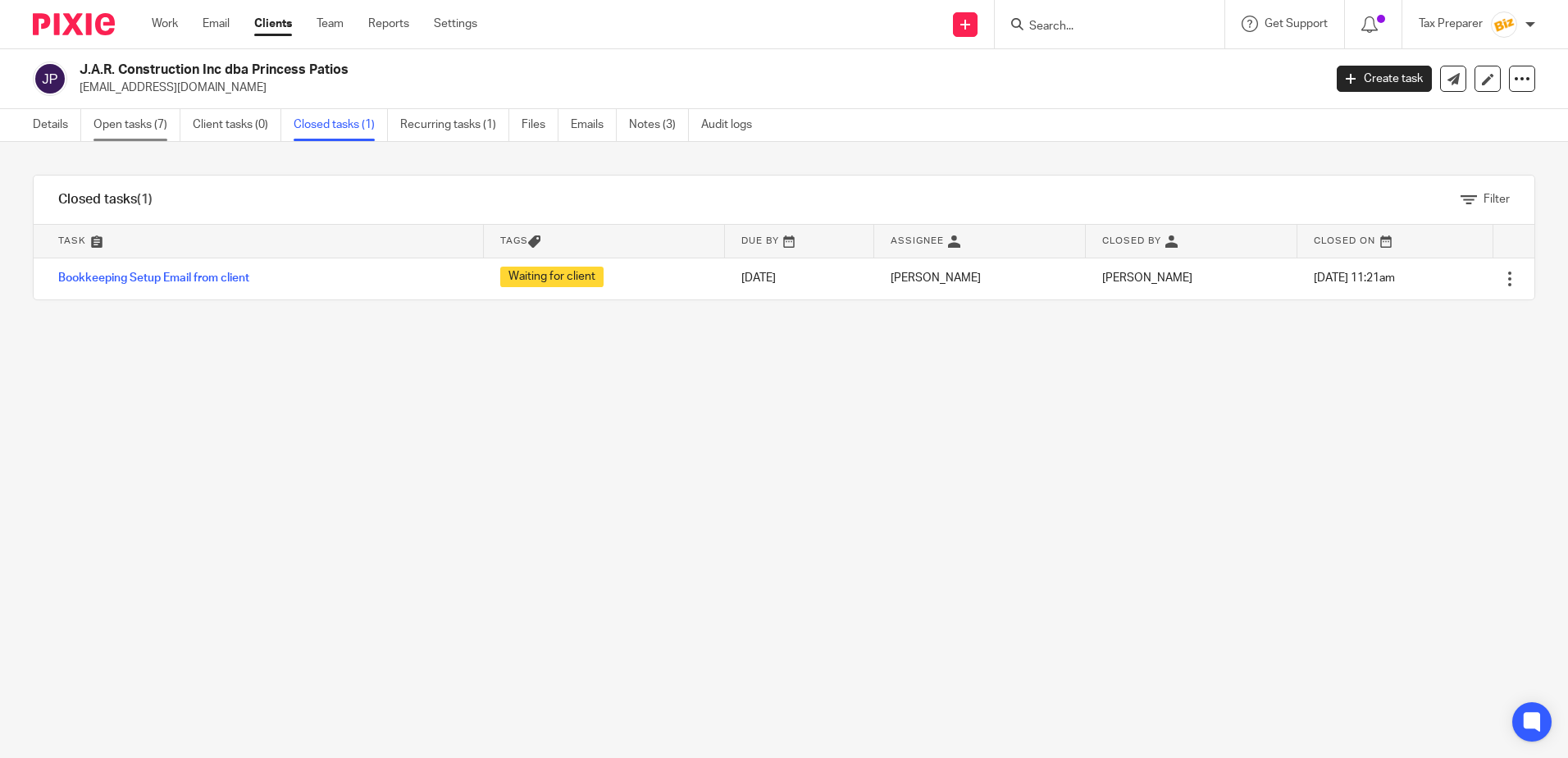
click at [146, 118] on link "Open tasks (7)" at bounding box center [137, 124] width 87 height 32
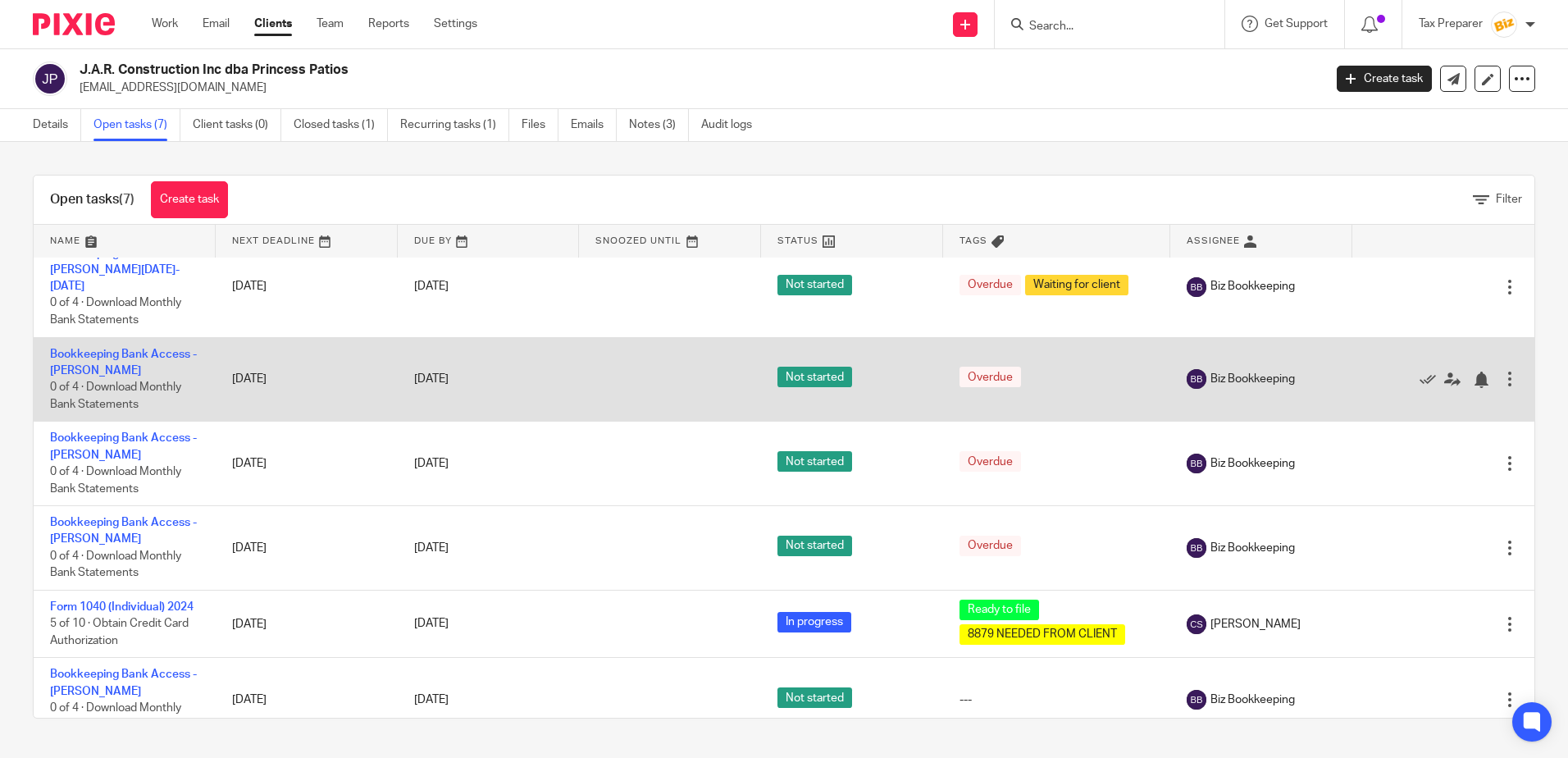
scroll to position [136, 0]
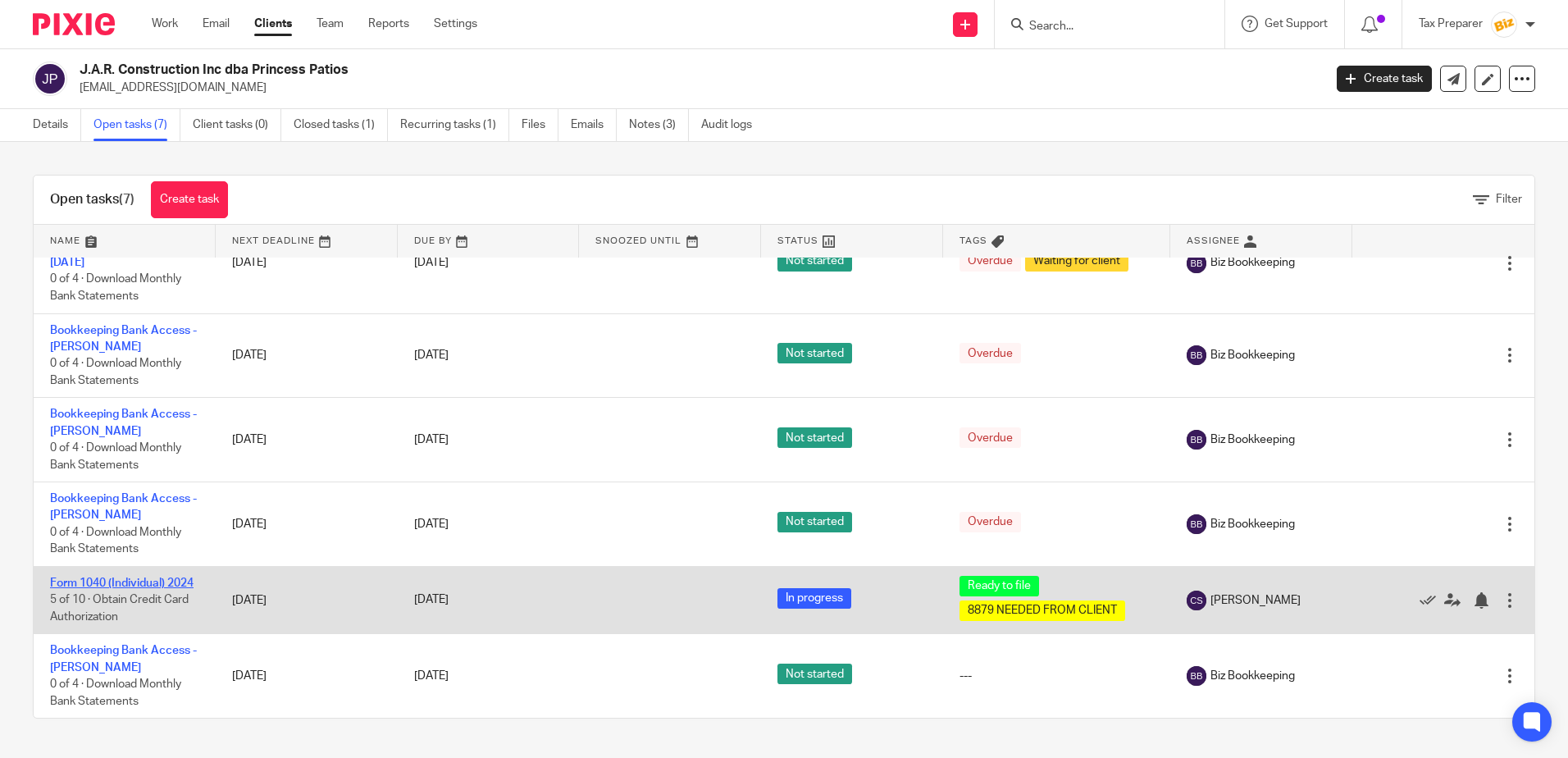
click at [151, 578] on link "Form 1040 (Individual) 2024" at bounding box center [121, 584] width 144 height 12
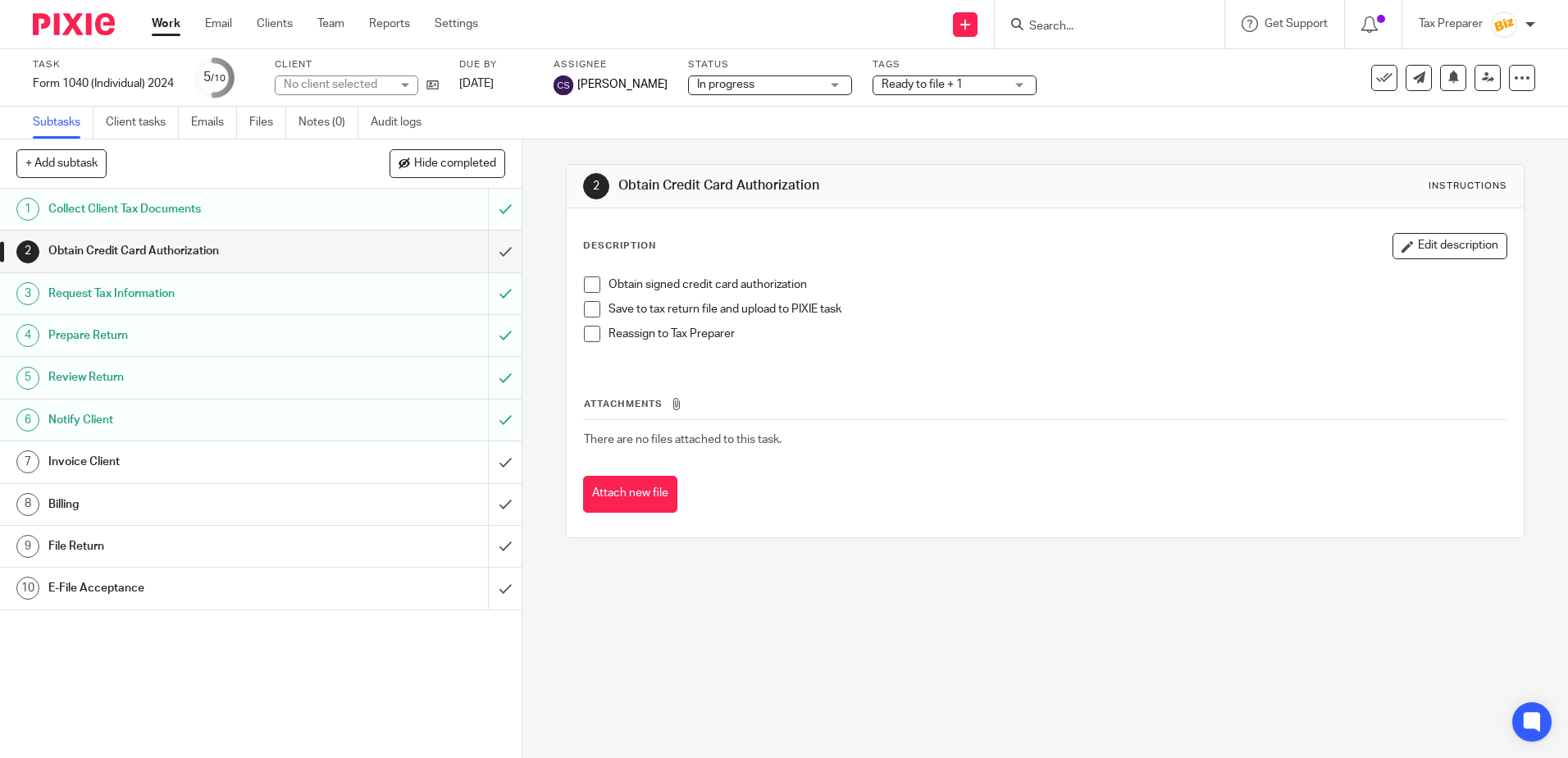
click at [396, 423] on div "Notify Client" at bounding box center [259, 419] width 424 height 24
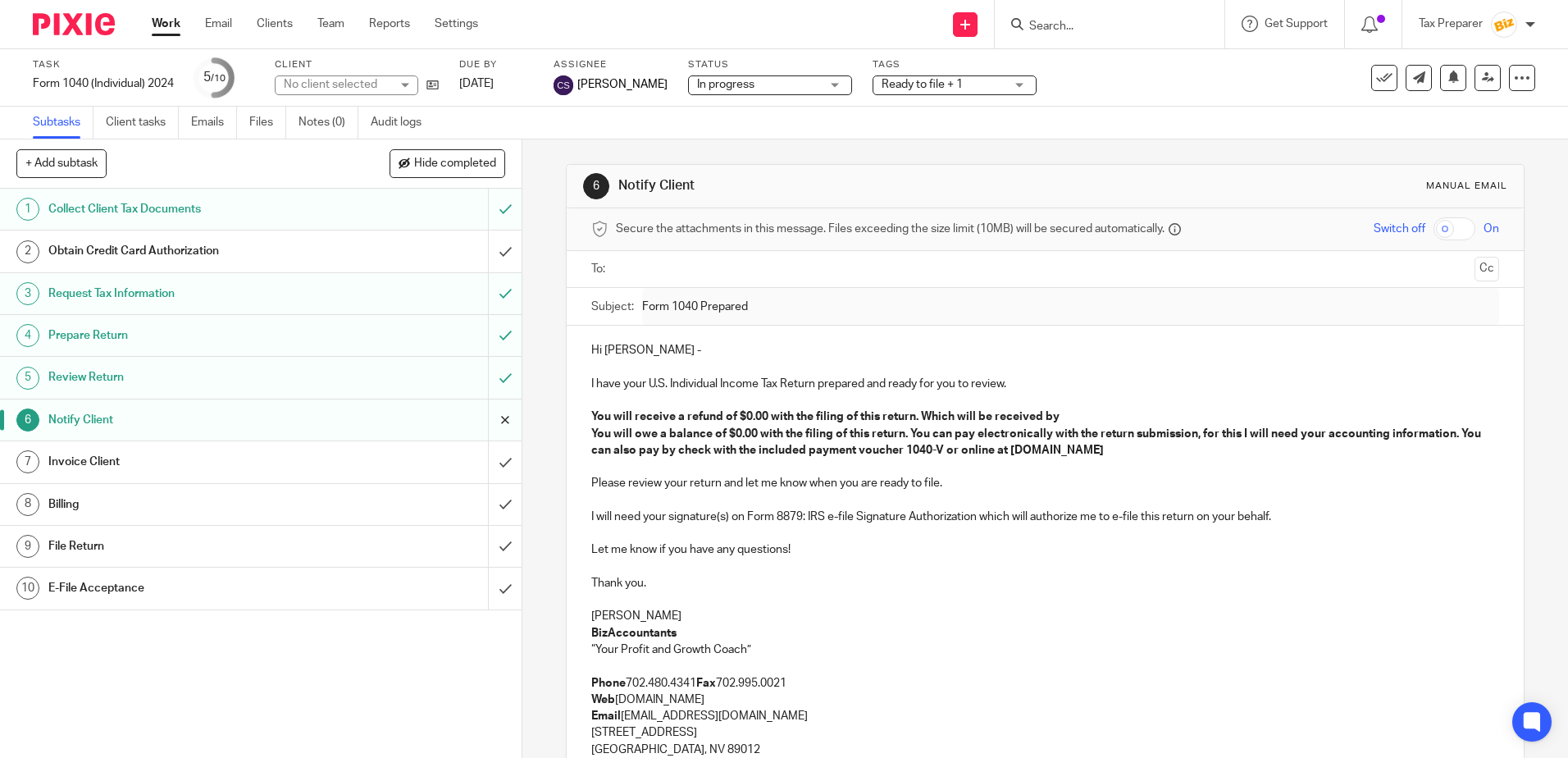
click at [487, 421] on input "submit" at bounding box center [260, 420] width 522 height 41
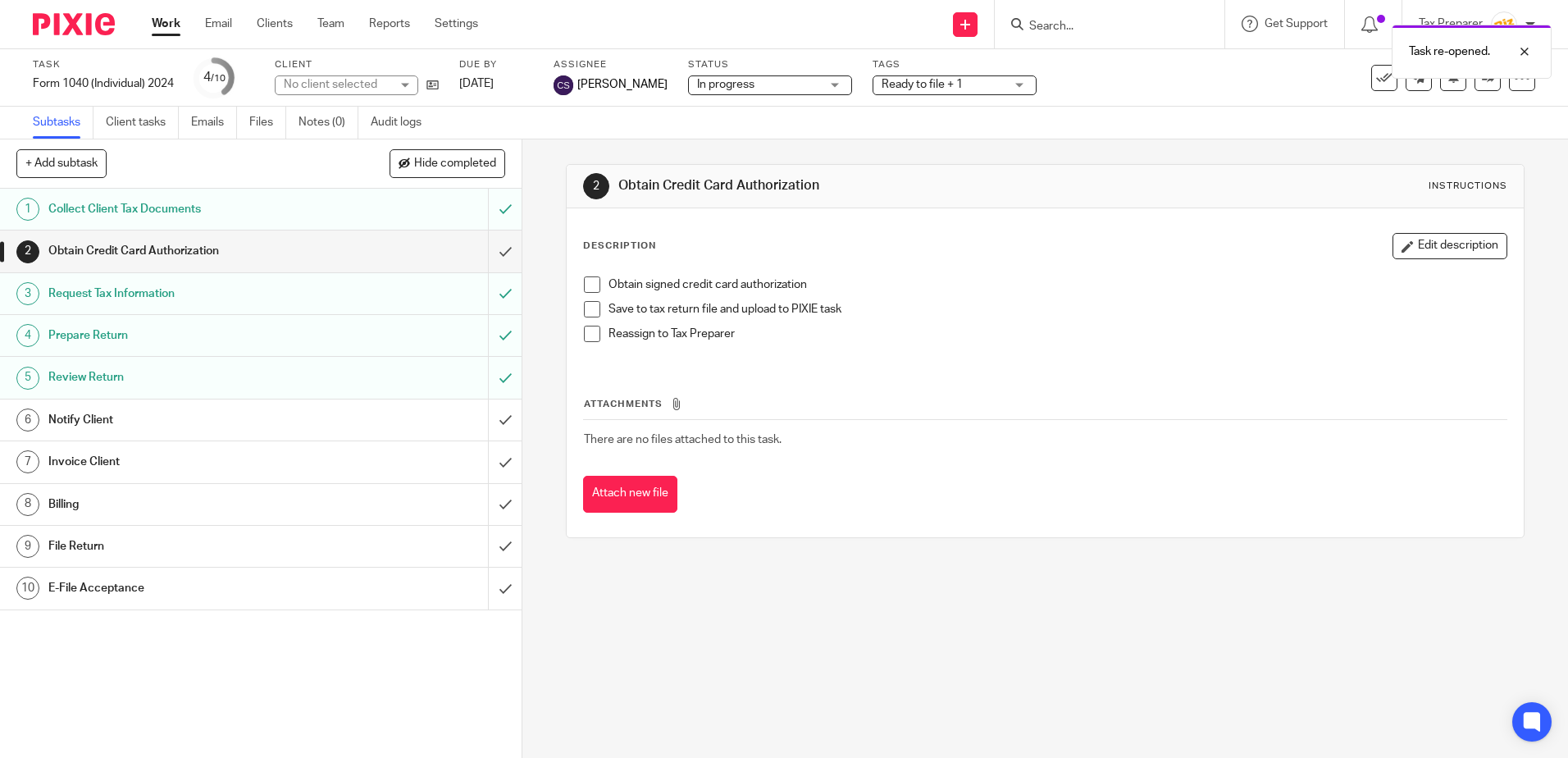
drag, startPoint x: 321, startPoint y: 430, endPoint x: 346, endPoint y: 432, distance: 25.1
click at [322, 430] on div "Notify Client" at bounding box center [259, 419] width 424 height 24
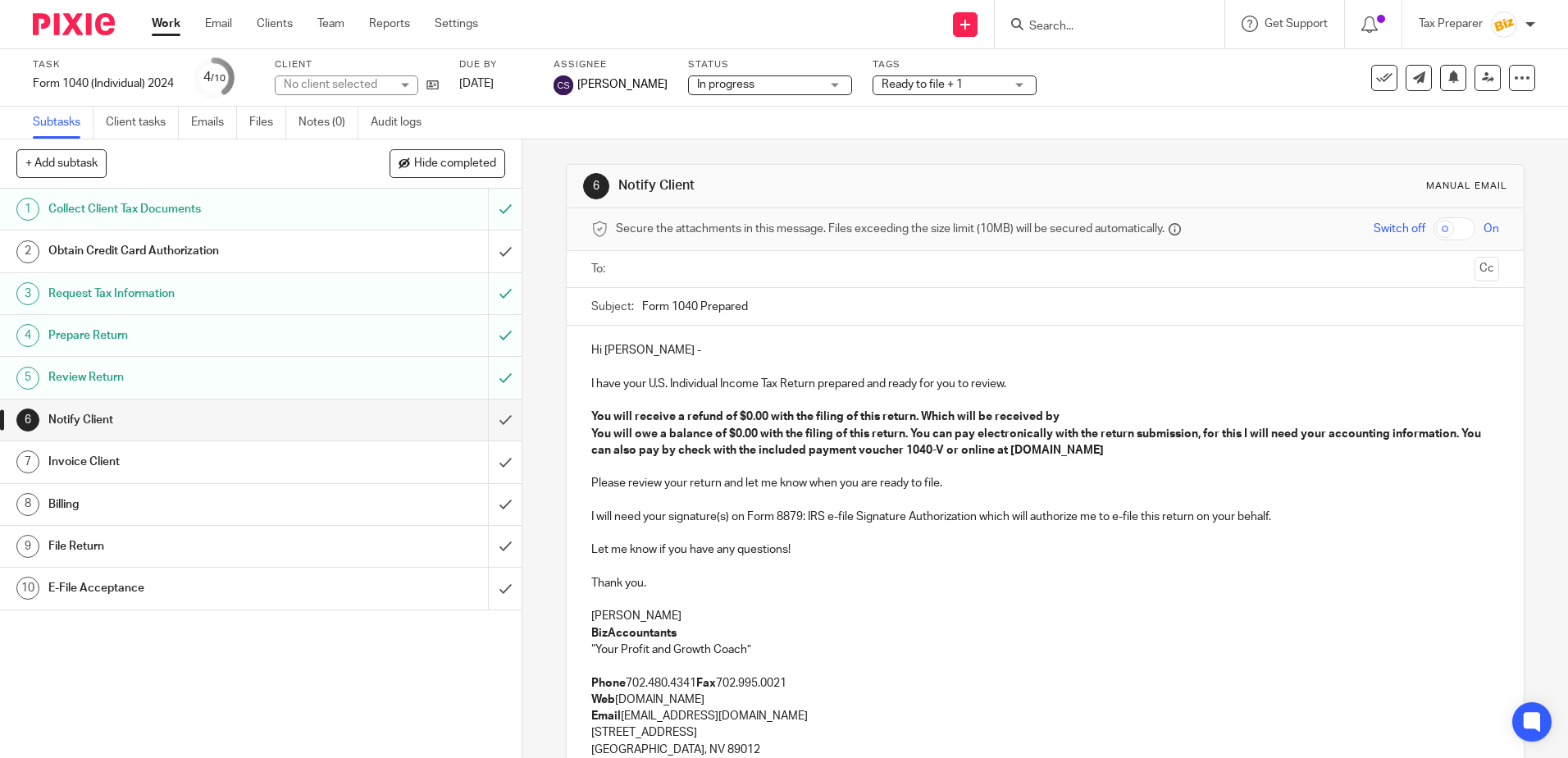
click at [639, 271] on input "text" at bounding box center [1044, 269] width 846 height 19
click at [843, 424] on strong "You will receive a refund of $0.00 with the filing of this return. Which will b…" at bounding box center [825, 420] width 468 height 12
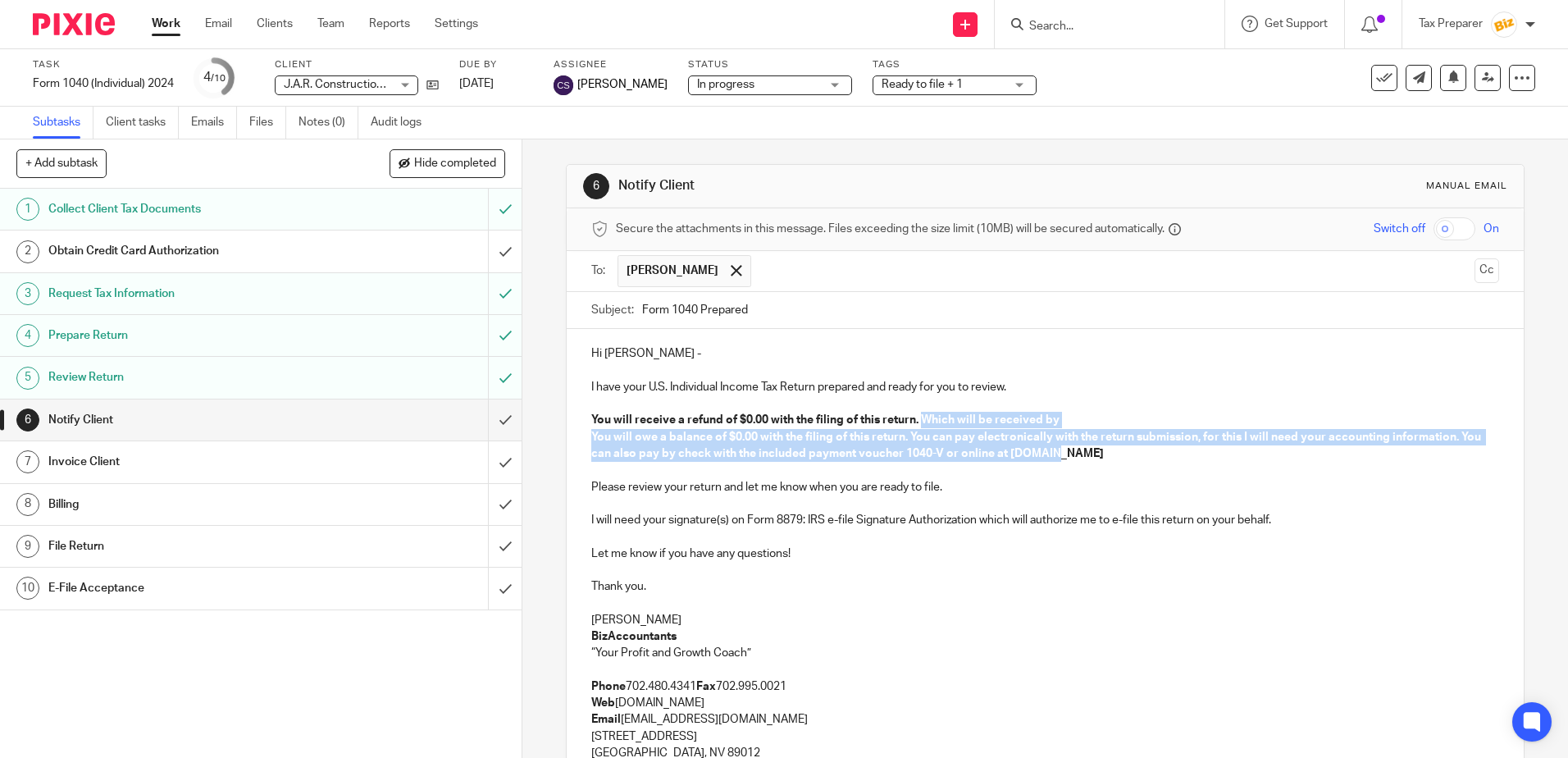
drag, startPoint x: 916, startPoint y: 421, endPoint x: 1098, endPoint y: 455, distance: 185.1
click at [1098, 455] on div "Hi Claudia - I have your U.S. Individual Income Tax Return prepared and ready f…" at bounding box center [1044, 618] width 956 height 578
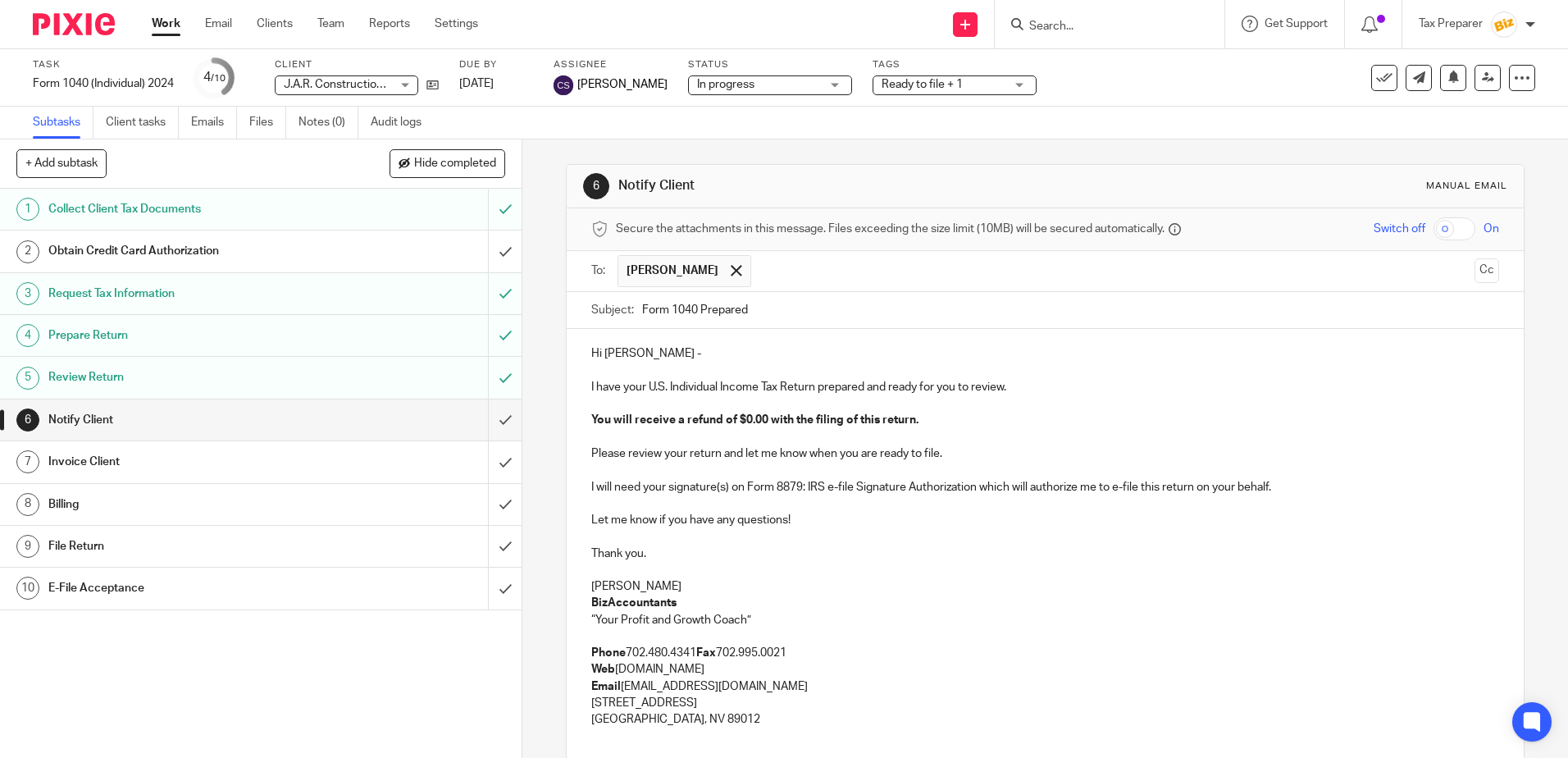
click at [758, 417] on strong "You will receive a refund of $0.00 with the filing of this return." at bounding box center [755, 420] width 327 height 12
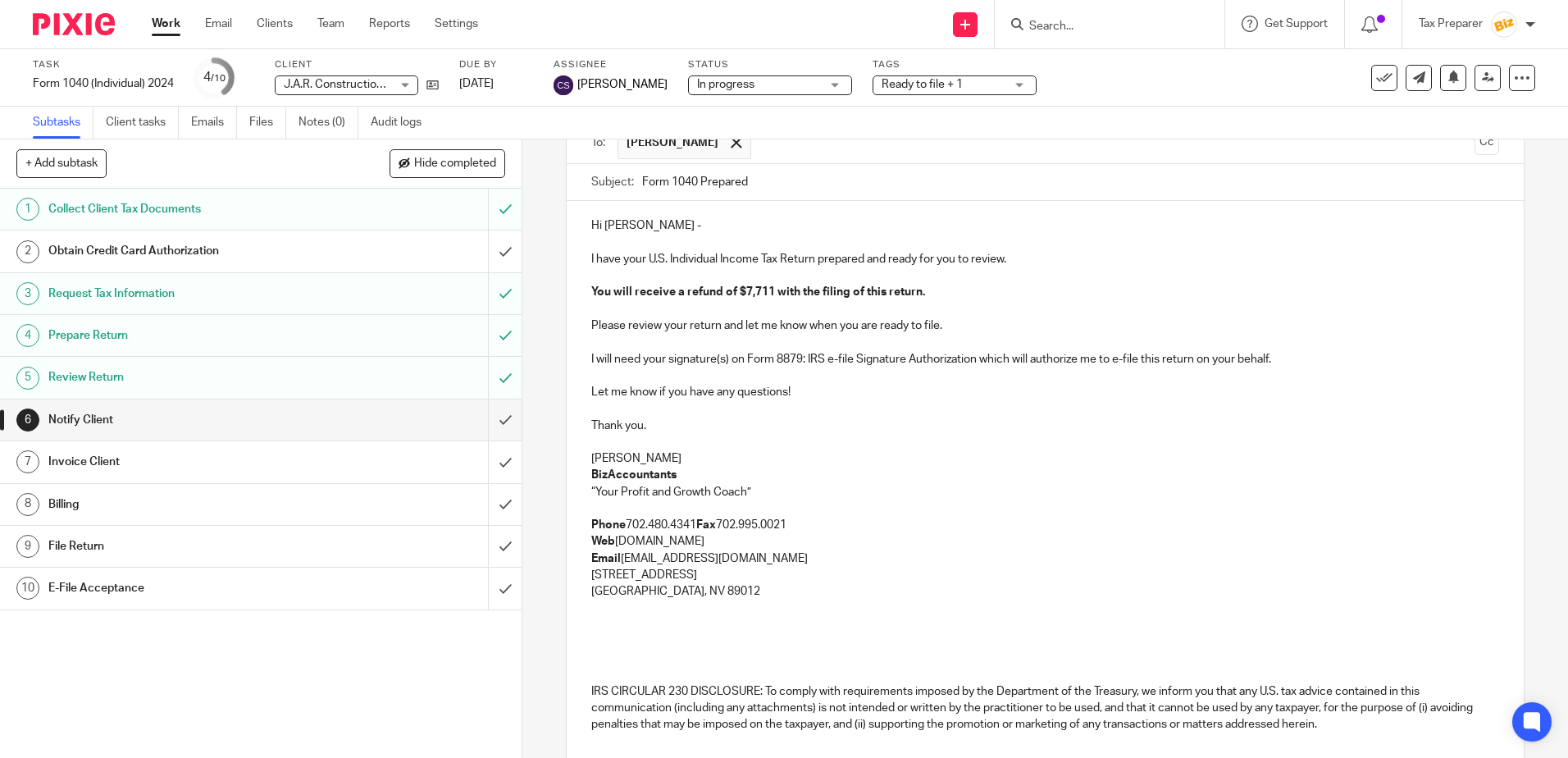
scroll to position [262, 0]
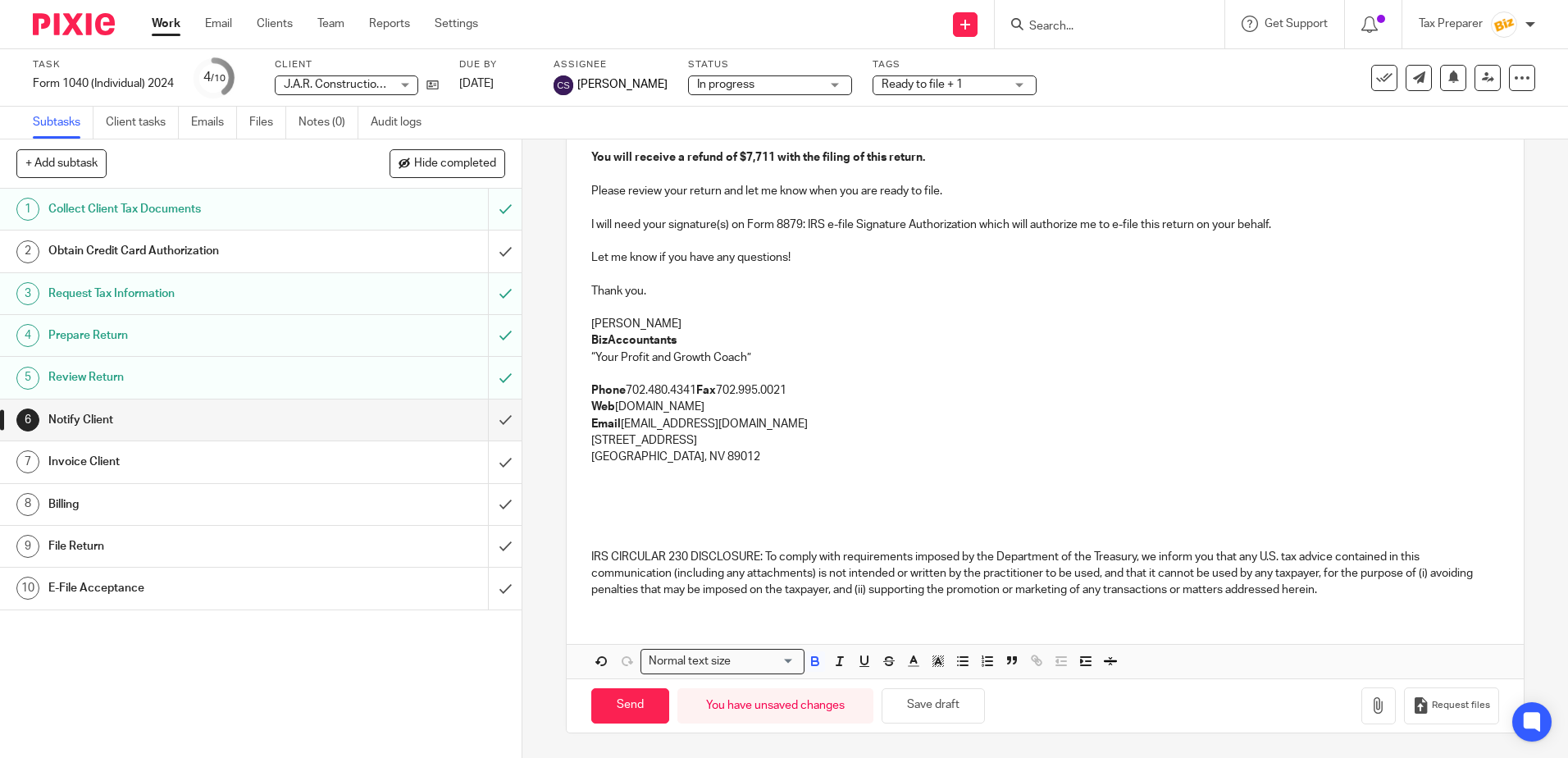
click at [675, 319] on p "Anna McDaniel" at bounding box center [1044, 324] width 907 height 17
click at [1370, 712] on icon "button" at bounding box center [1378, 705] width 17 height 17
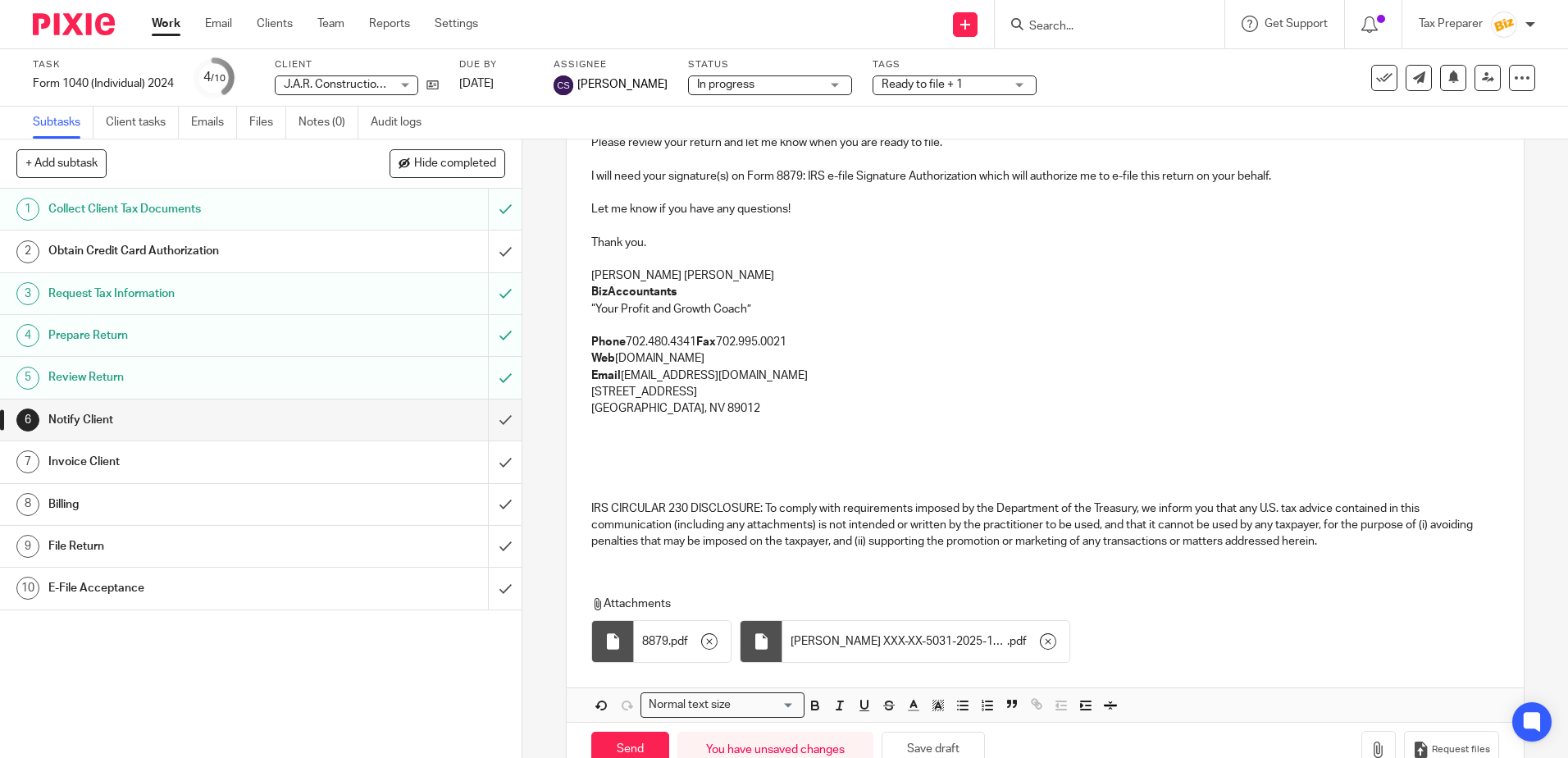
scroll to position [355, 0]
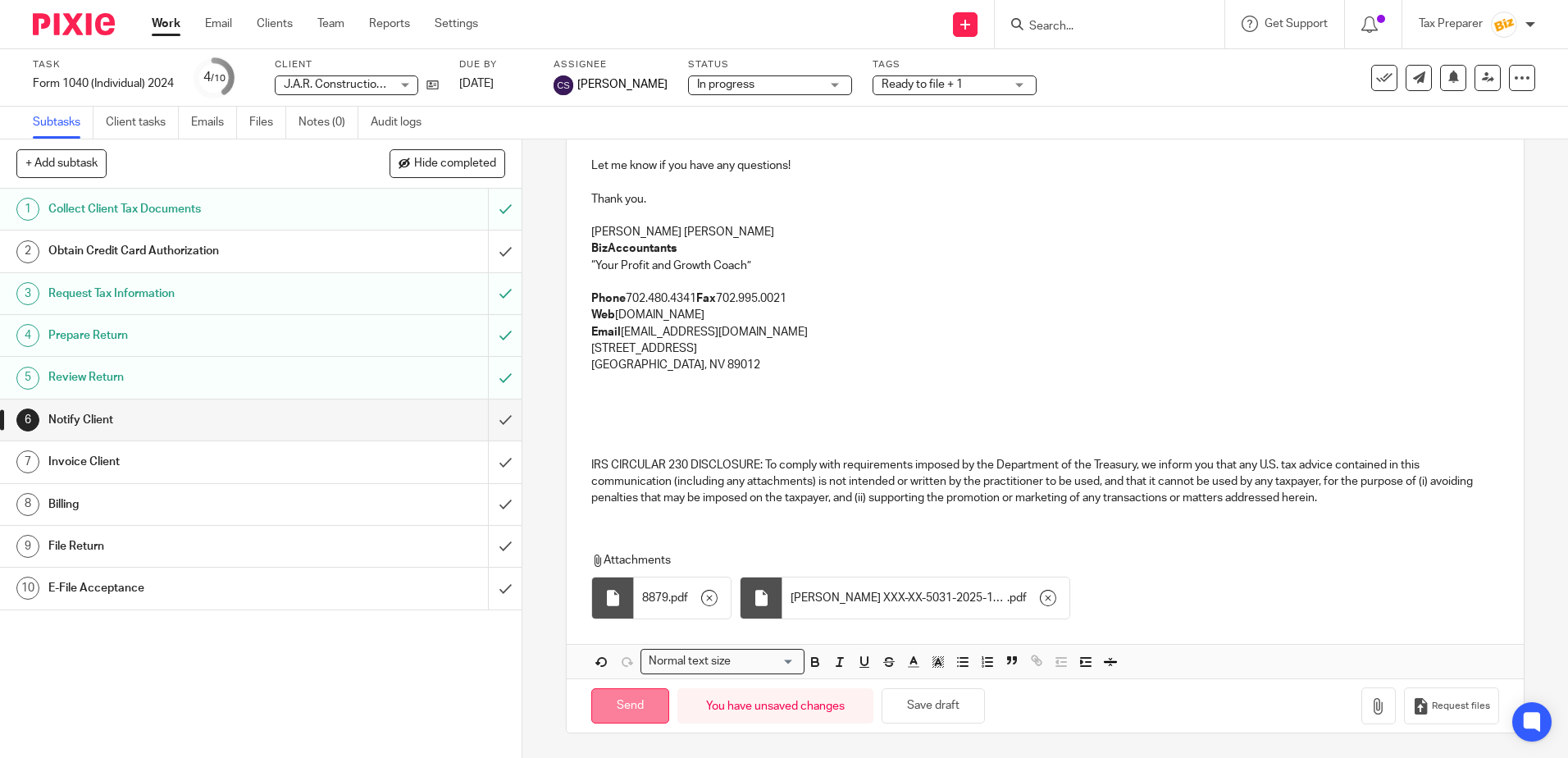
click at [627, 703] on input "Send" at bounding box center [630, 706] width 78 height 35
type input "Sent"
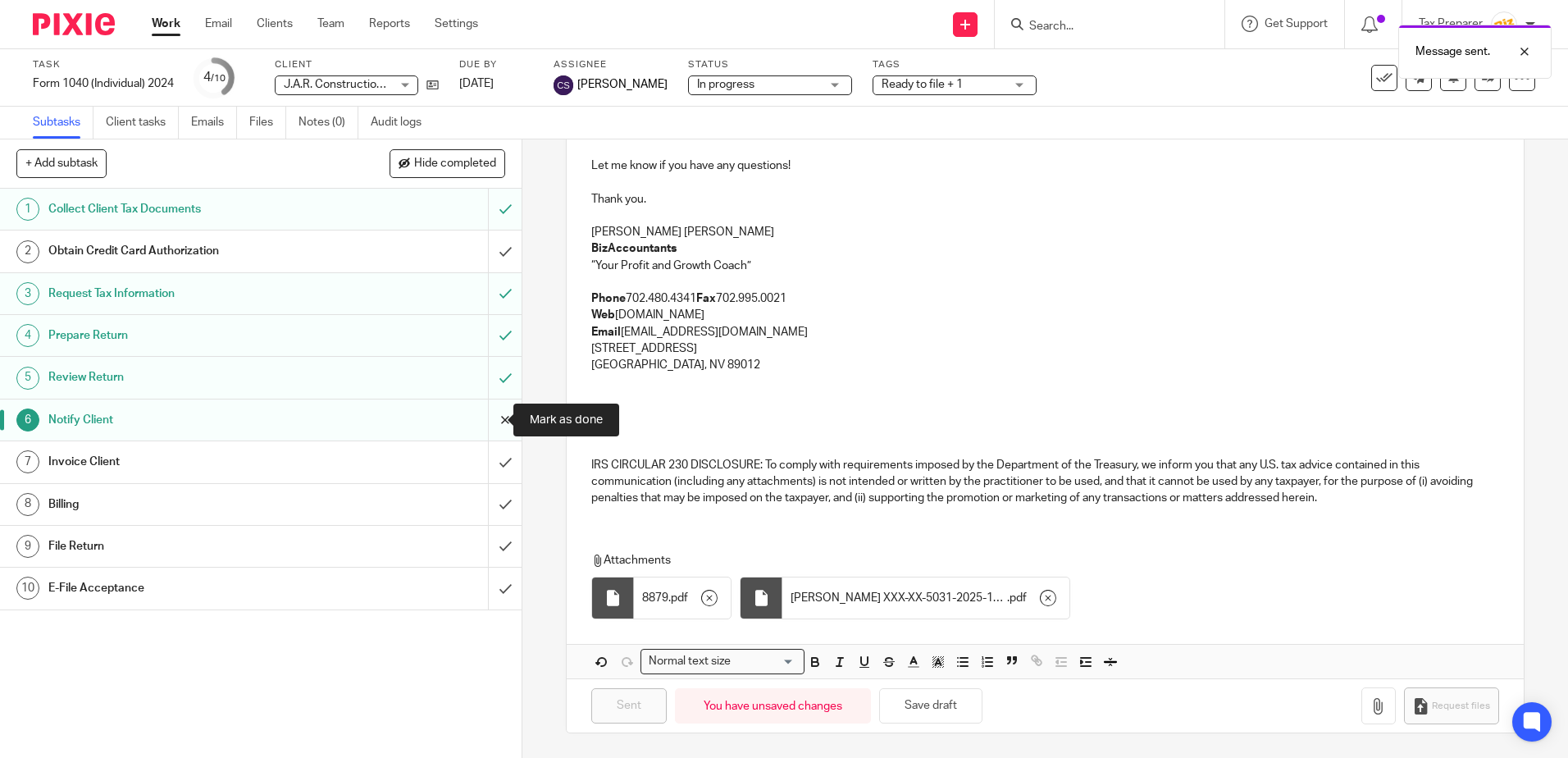
click at [488, 422] on input "submit" at bounding box center [260, 420] width 522 height 41
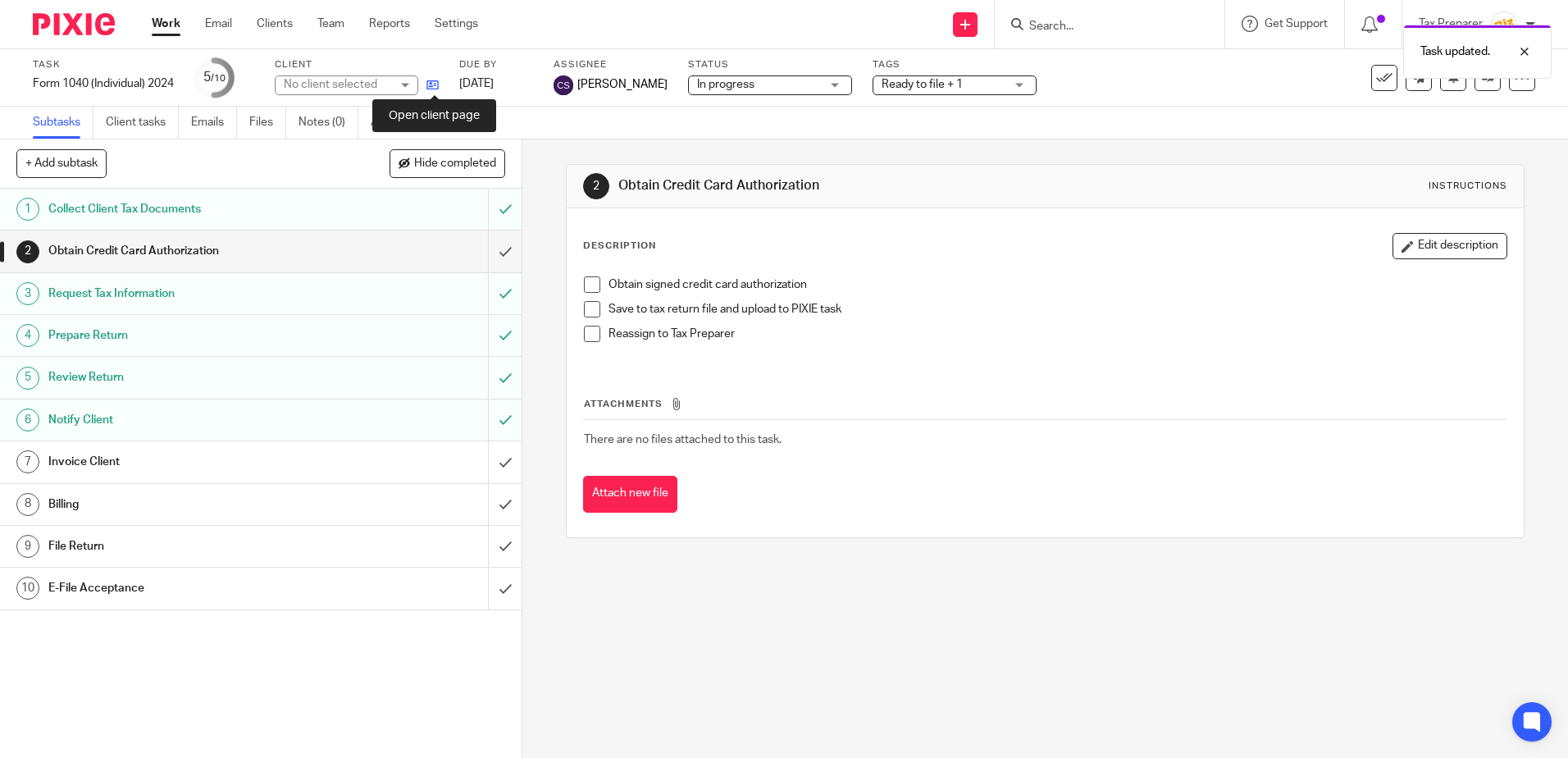
click at [436, 86] on icon at bounding box center [433, 84] width 13 height 13
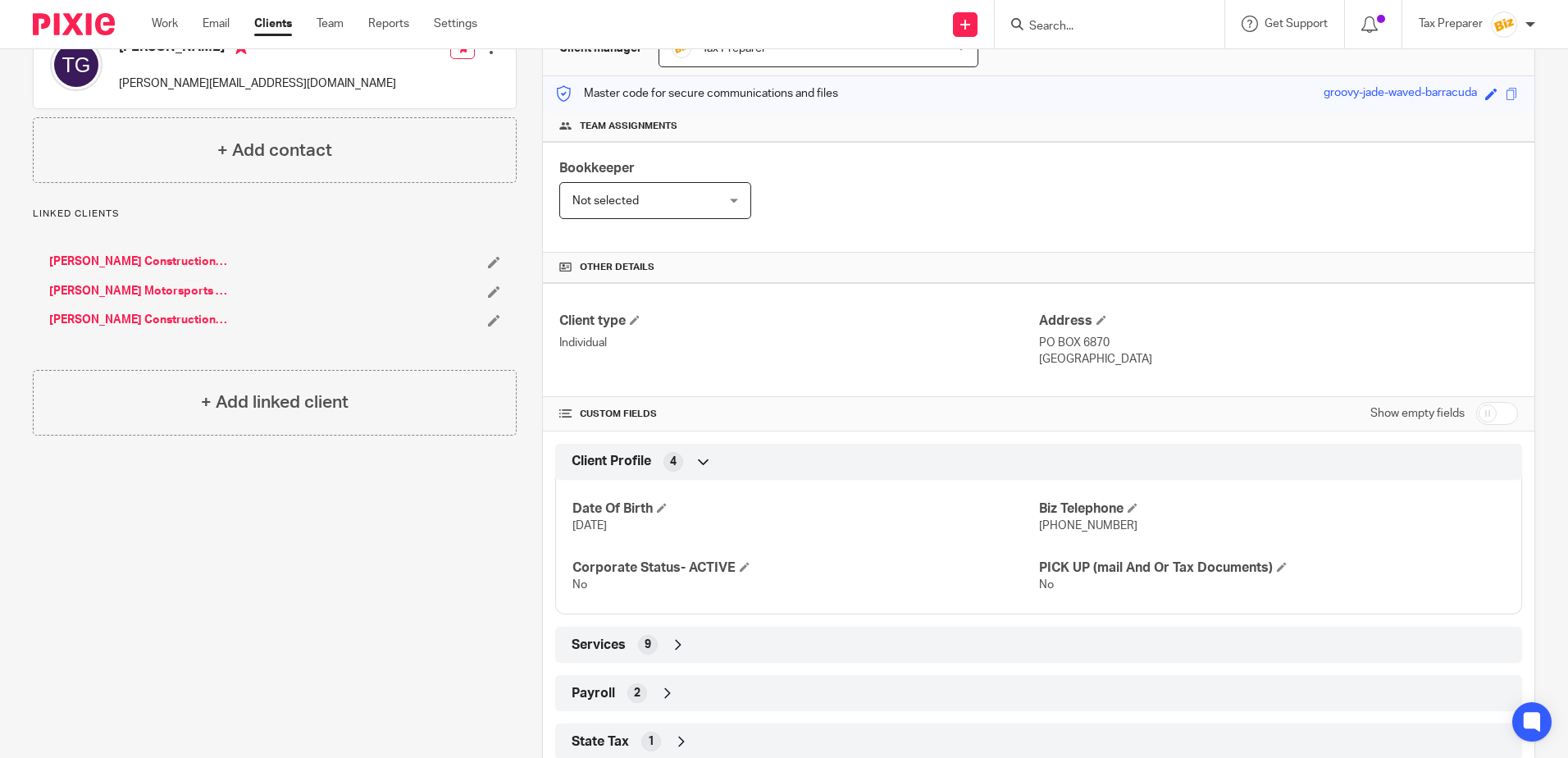
scroll to position [327, 0]
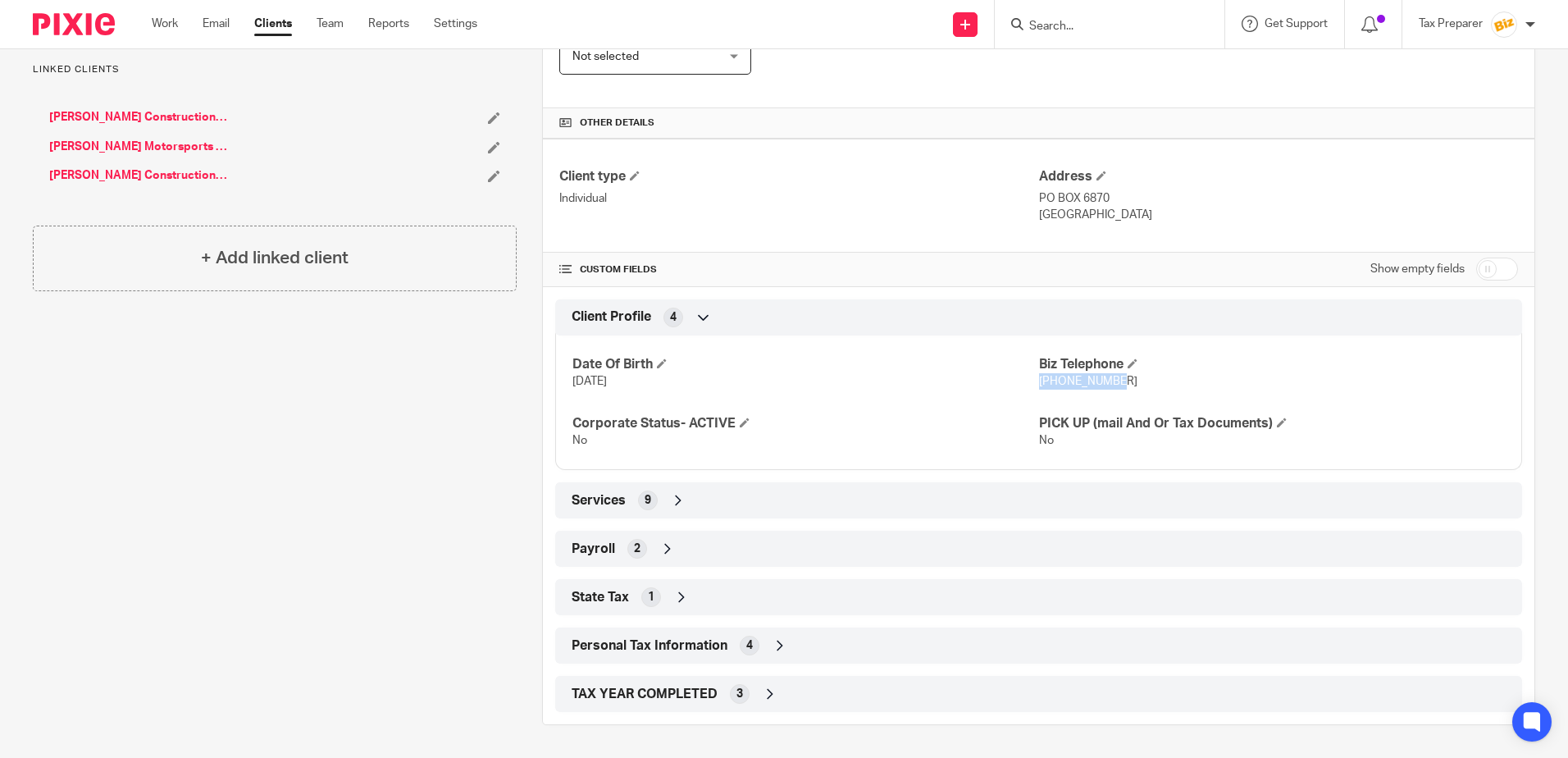
drag, startPoint x: 1038, startPoint y: 381, endPoint x: 1107, endPoint y: 380, distance: 69.0
click at [1107, 380] on p "[PHONE_NUMBER]" at bounding box center [1271, 381] width 466 height 17
copy span "[PHONE_NUMBER]"
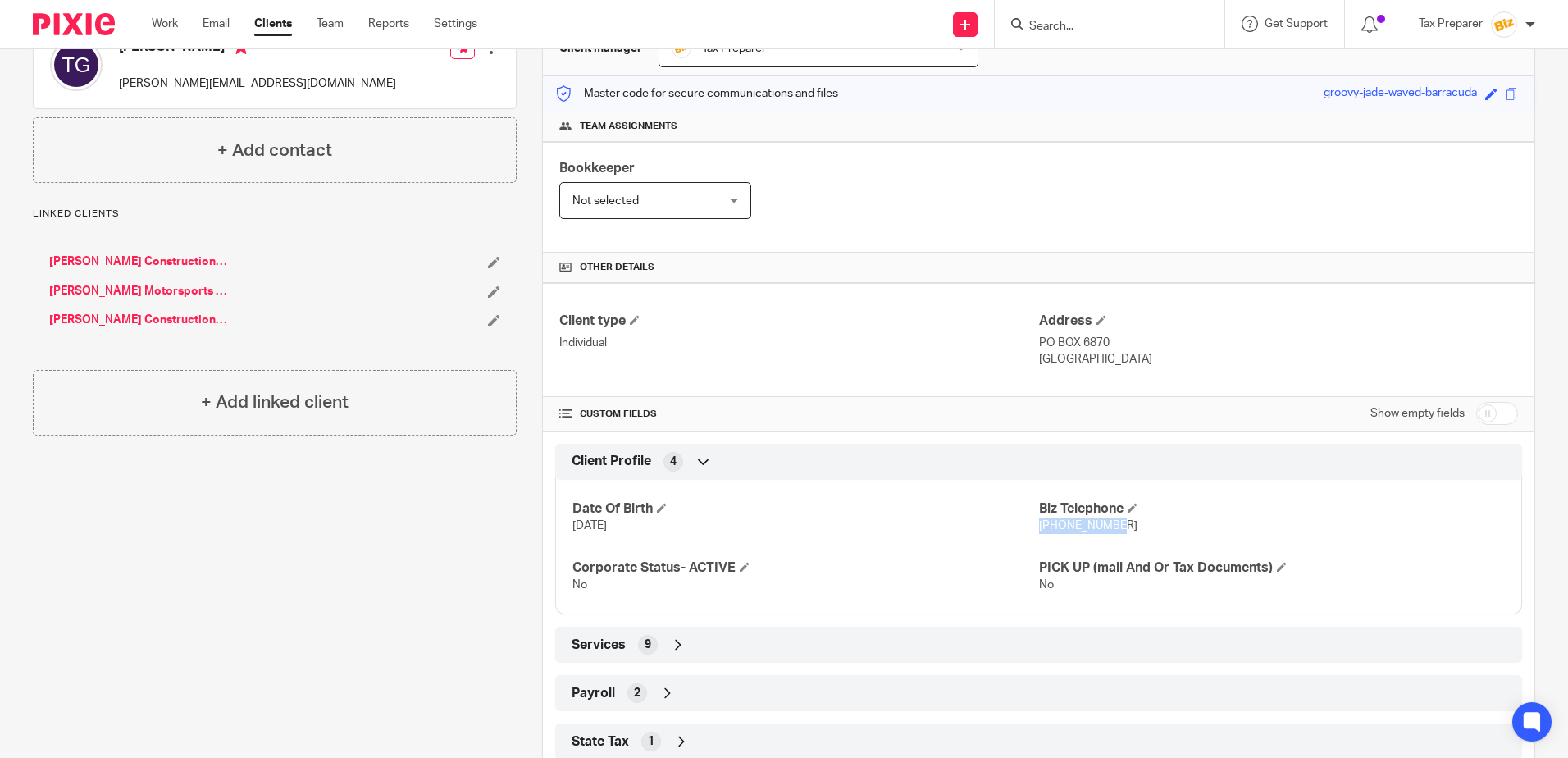
scroll to position [0, 0]
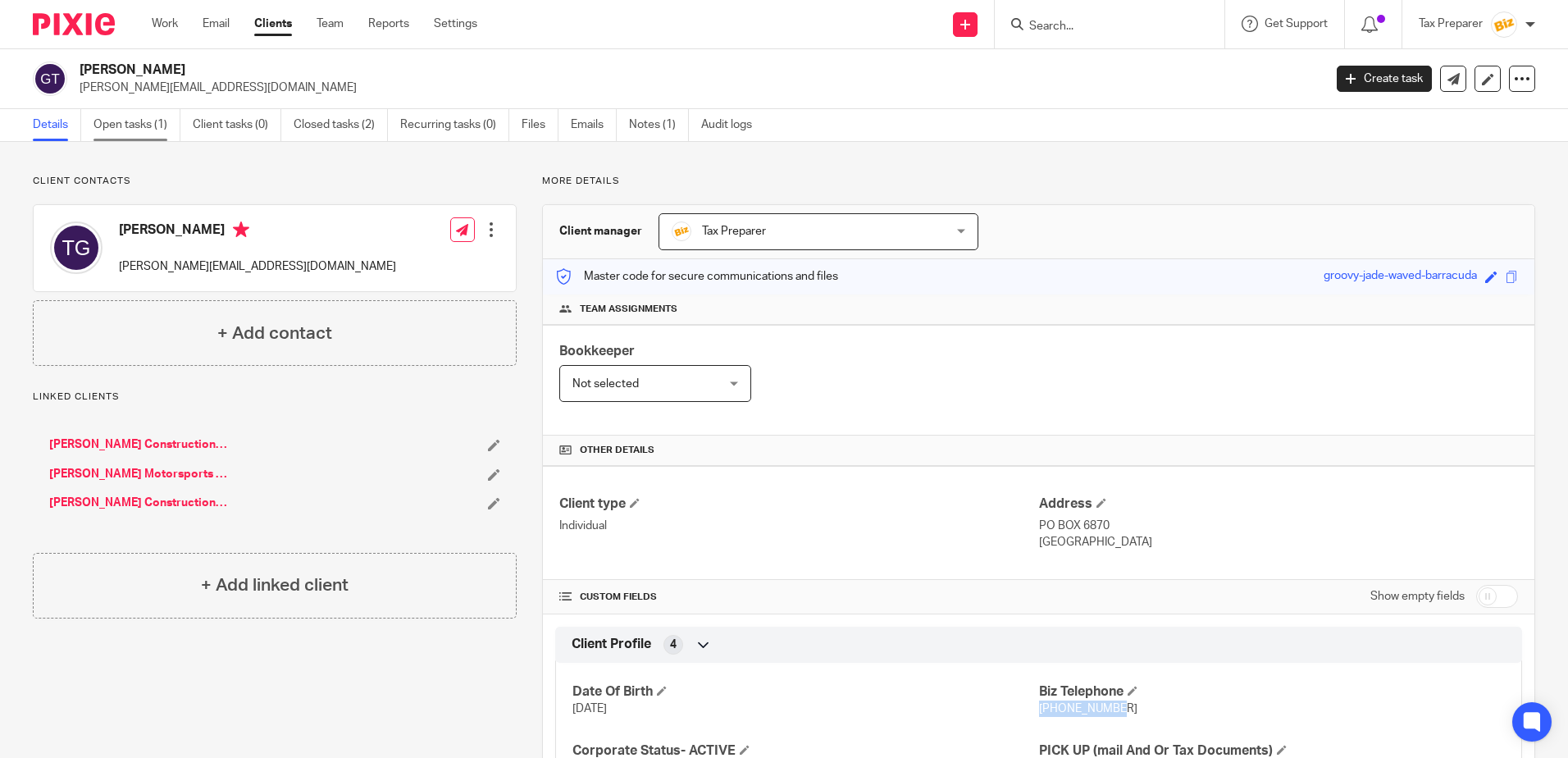
click at [154, 133] on link "Open tasks (1)" at bounding box center [137, 124] width 87 height 32
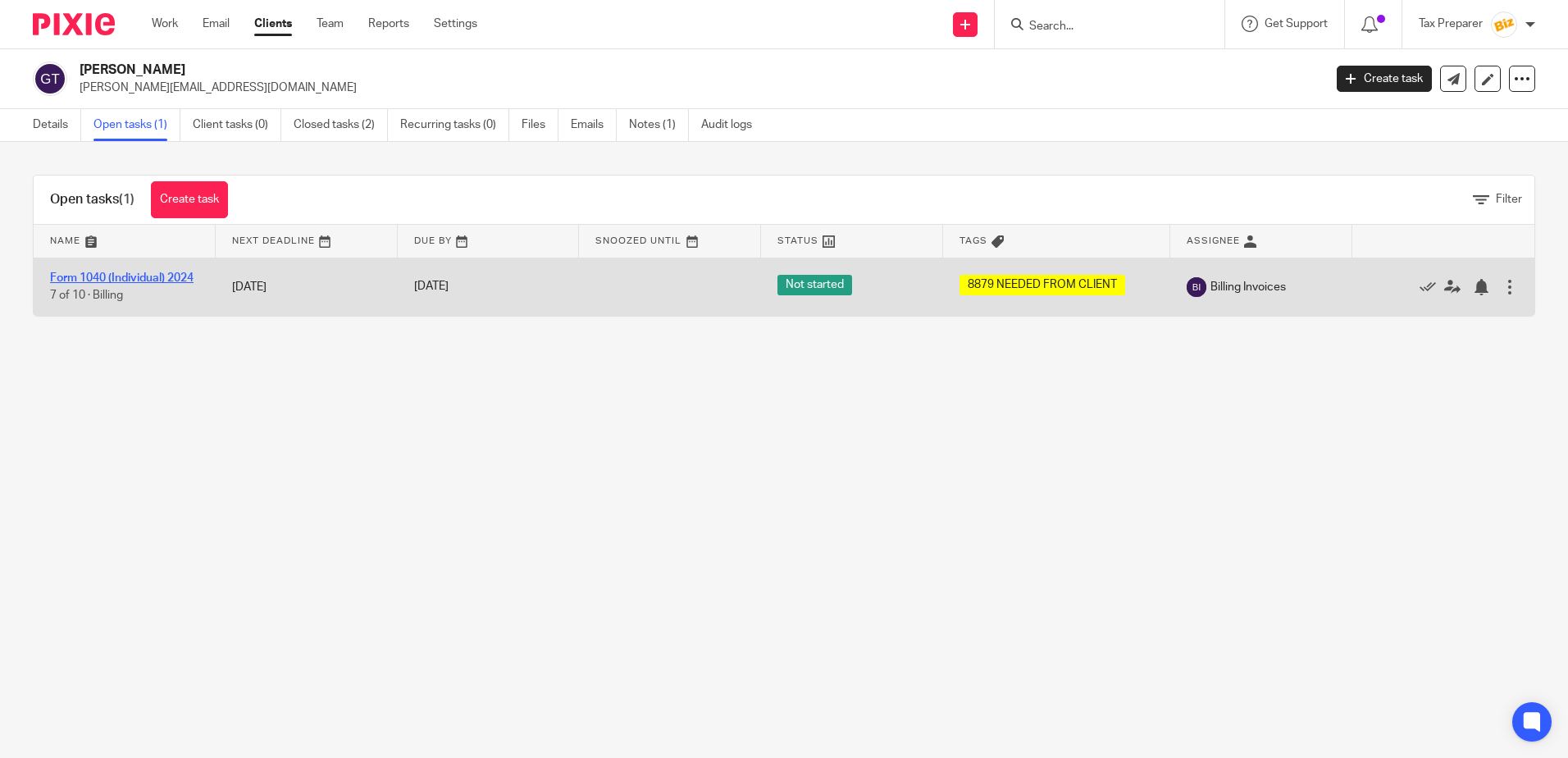
click at [133, 274] on link "Form 1040 (Individual) 2024" at bounding box center [121, 278] width 144 height 12
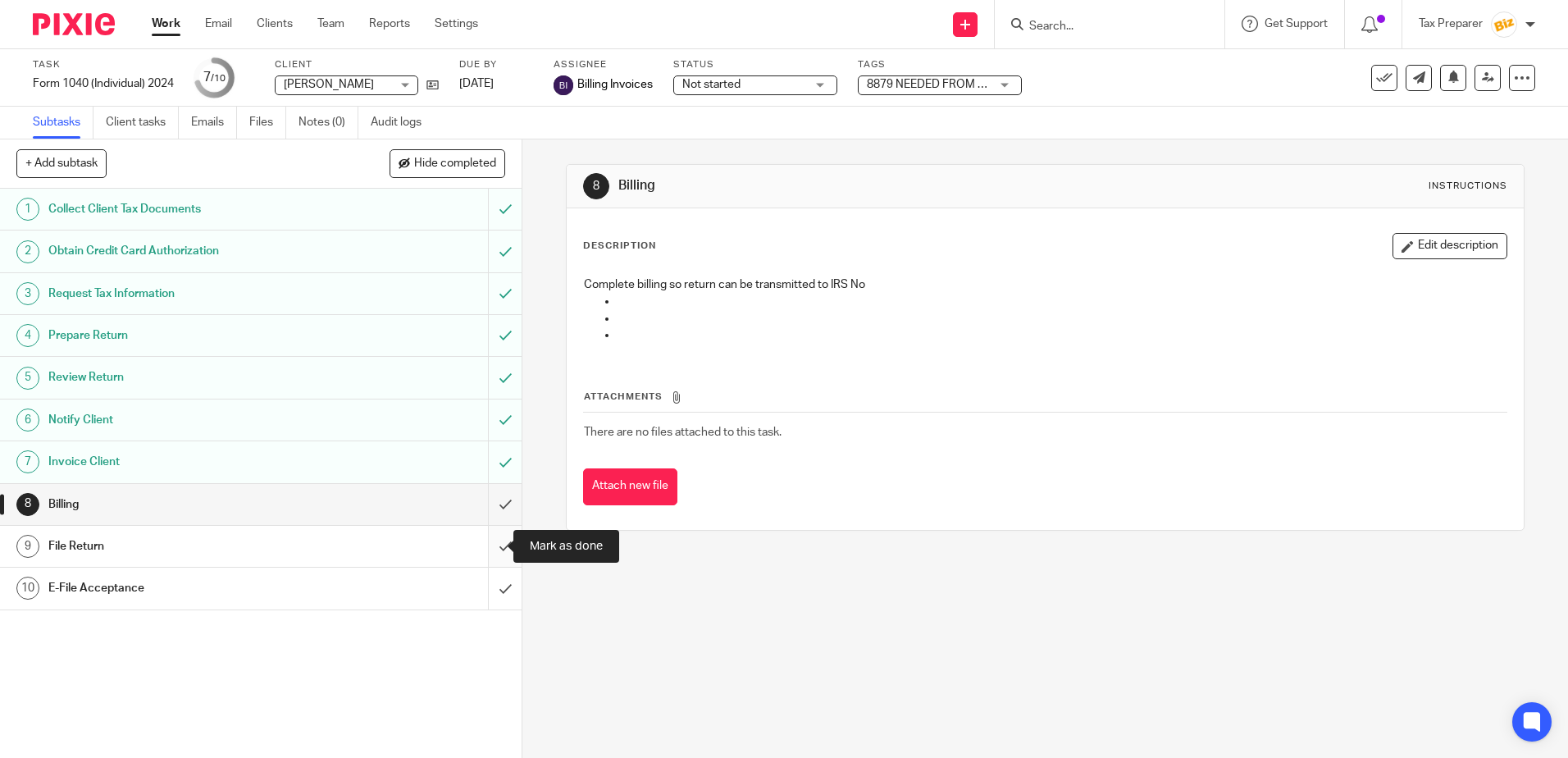
click at [490, 555] on input "submit" at bounding box center [260, 546] width 522 height 41
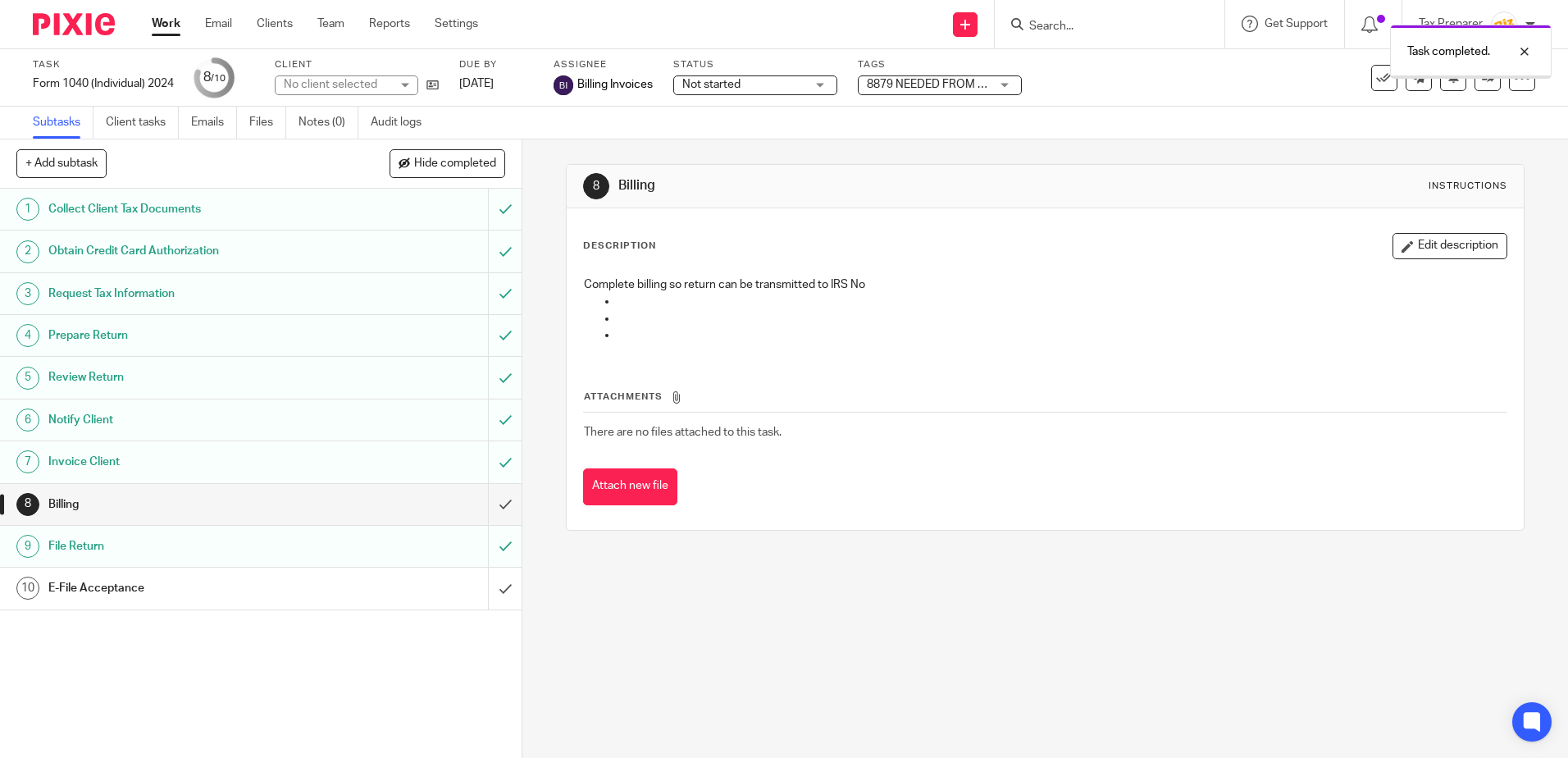
click at [492, 591] on input "submit" at bounding box center [260, 589] width 522 height 41
click at [362, 553] on div "File Return" at bounding box center [259, 545] width 424 height 24
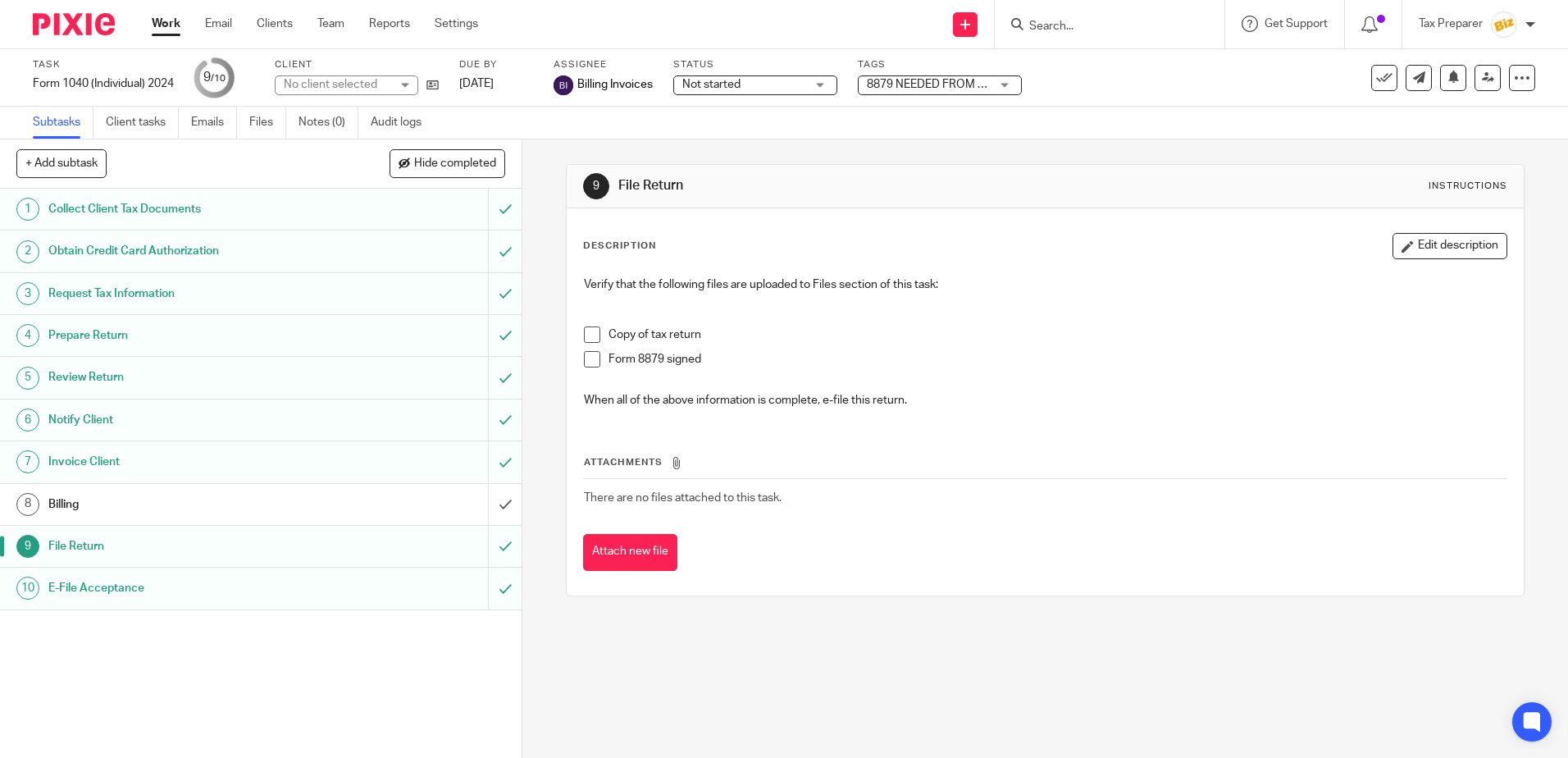
click at [592, 339] on span at bounding box center [591, 334] width 17 height 17
click at [588, 362] on span at bounding box center [591, 359] width 17 height 17
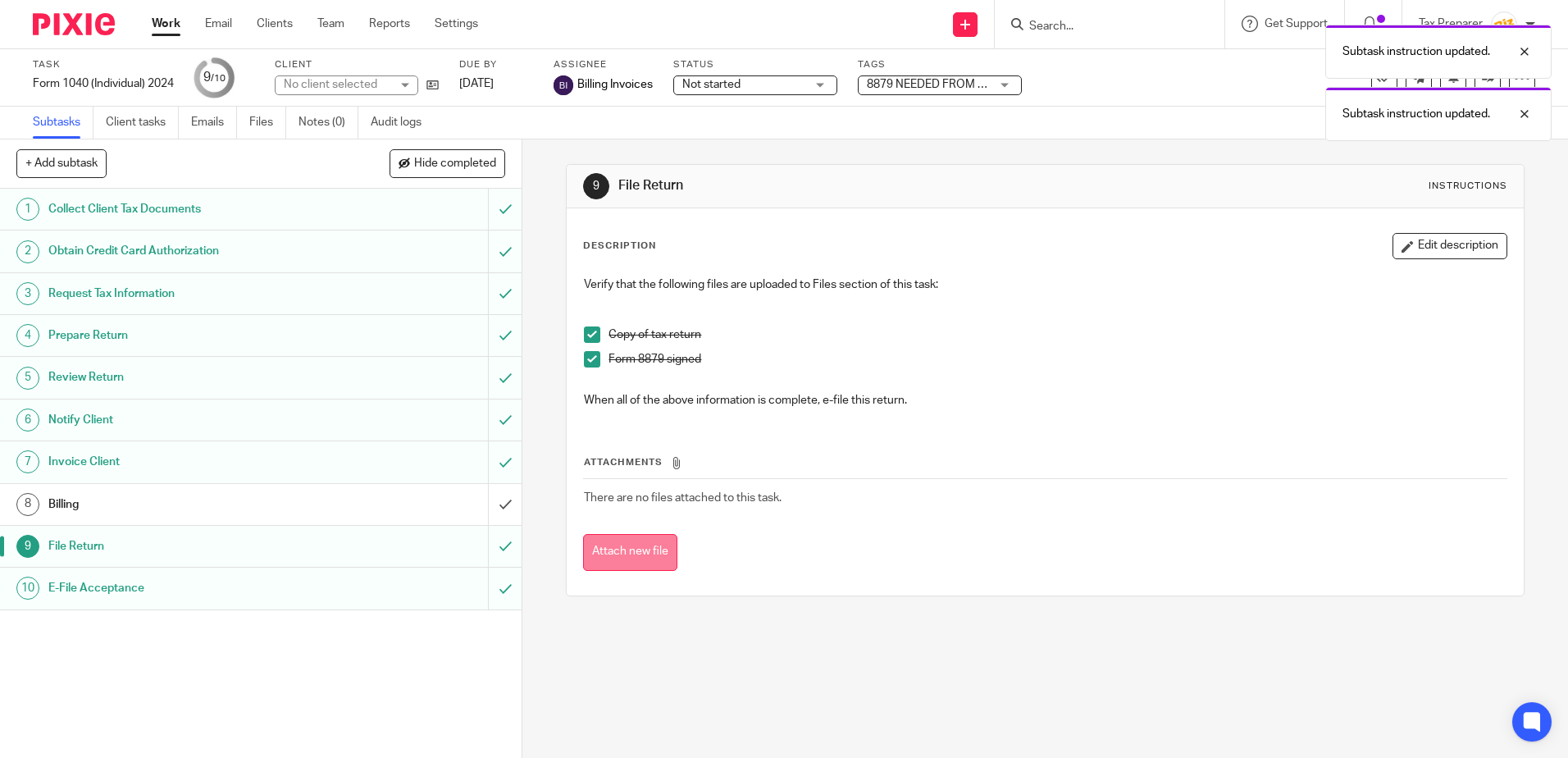
click at [650, 545] on button "Attach new file" at bounding box center [630, 552] width 94 height 37
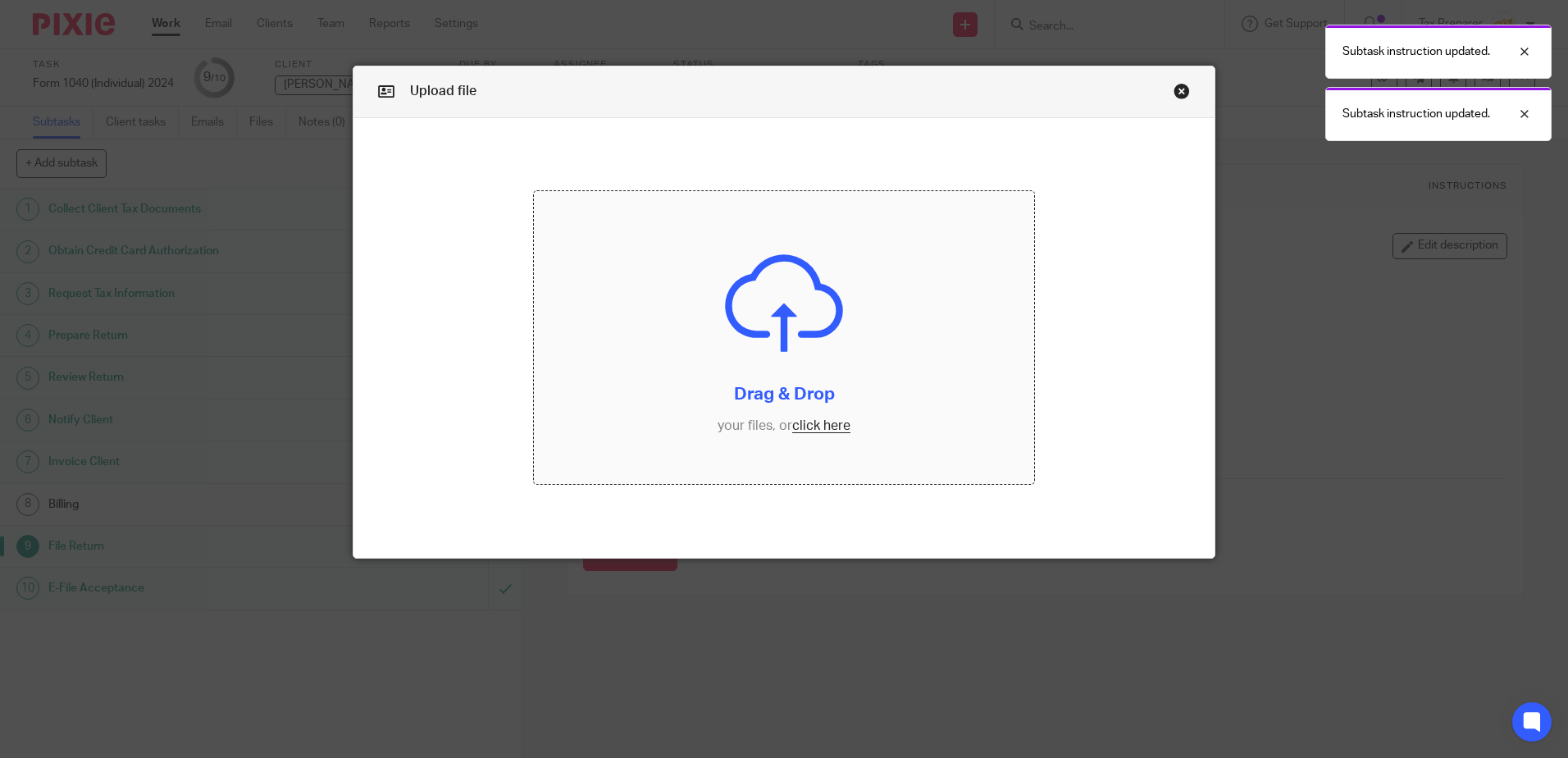
click at [797, 427] on input "file" at bounding box center [783, 337] width 500 height 293
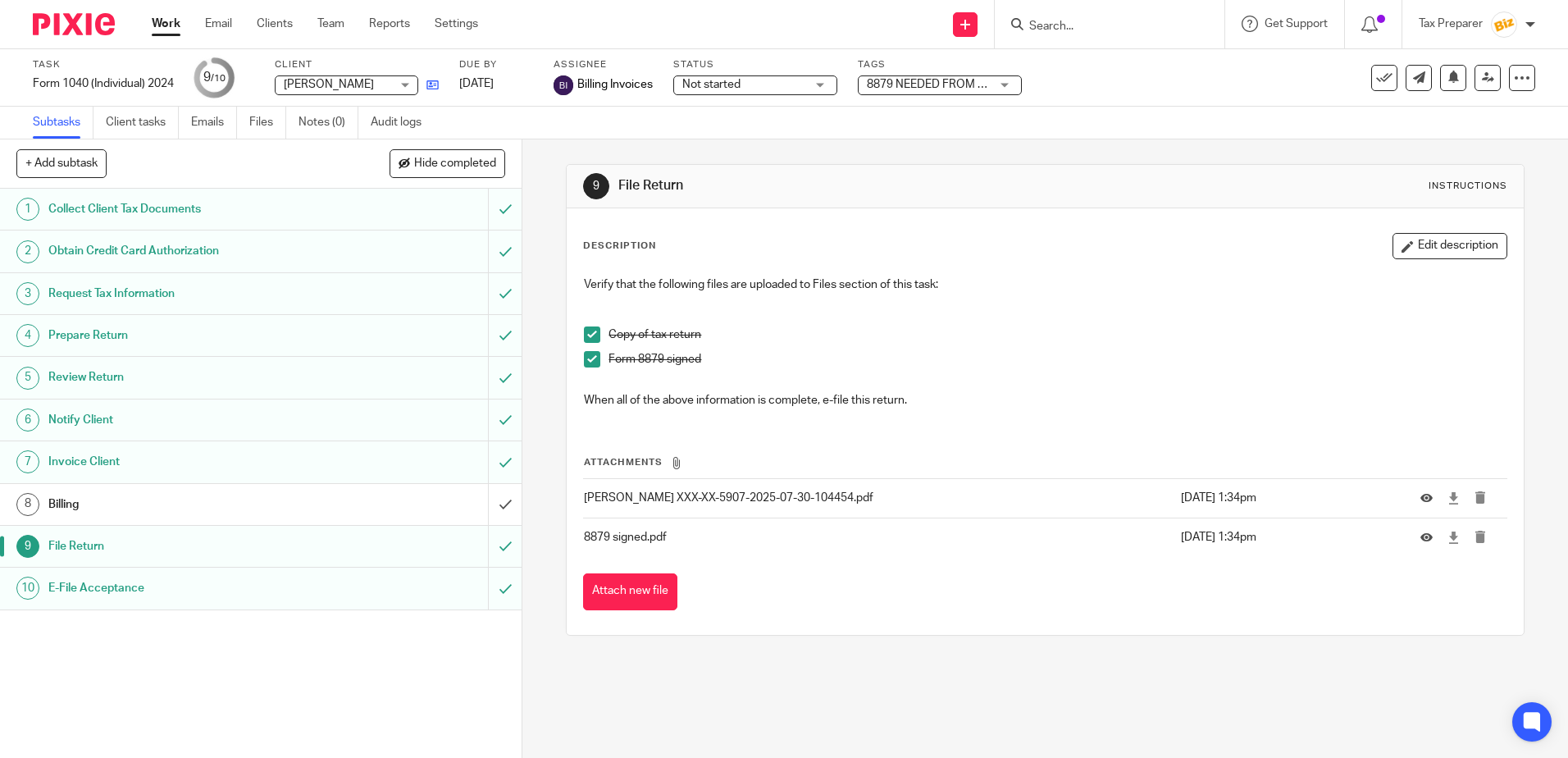
click at [436, 78] on link at bounding box center [428, 84] width 21 height 17
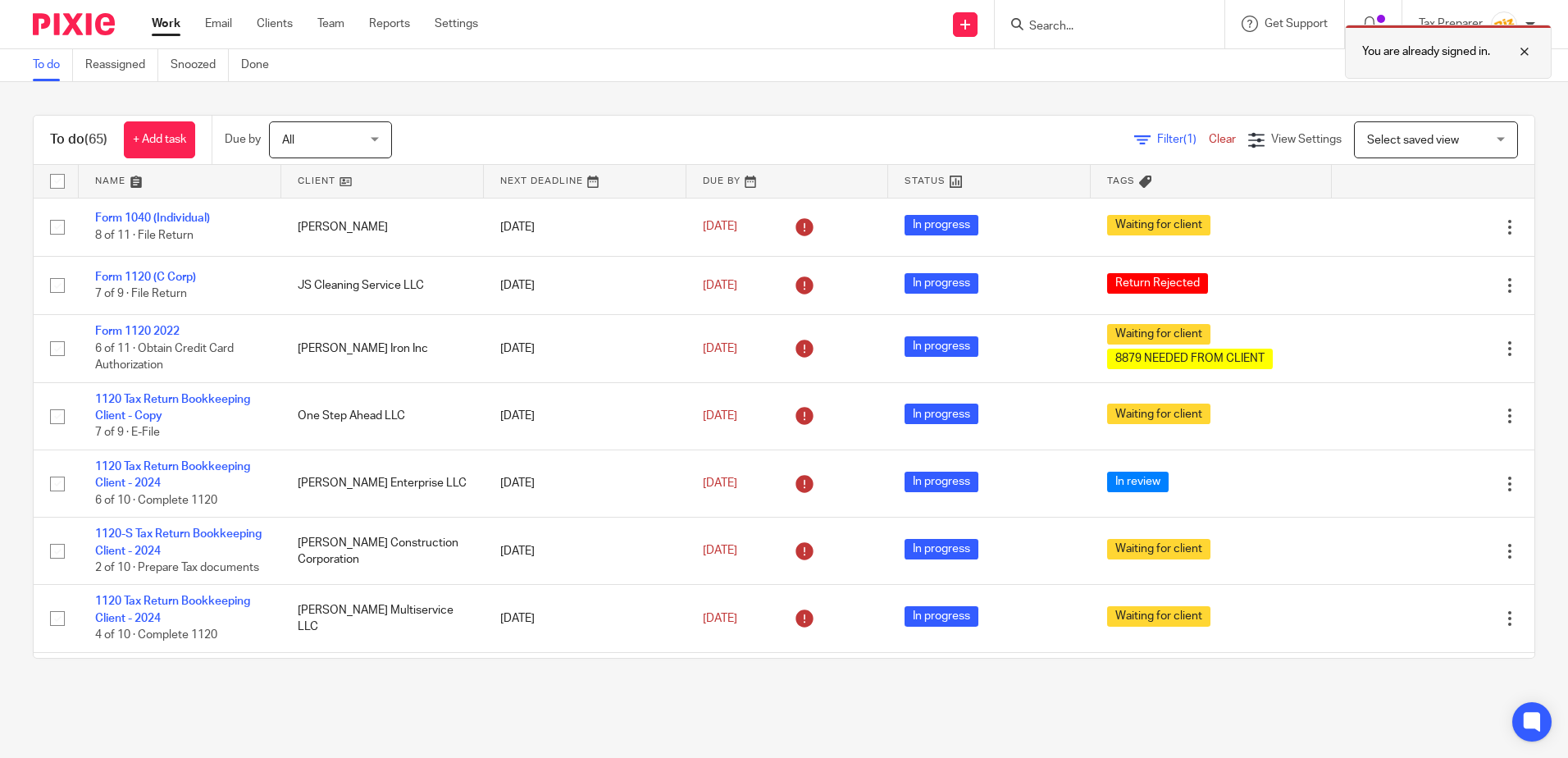
click at [1525, 52] on div at bounding box center [1511, 52] width 44 height 20
click at [1073, 33] on input "Search" at bounding box center [1101, 26] width 148 height 15
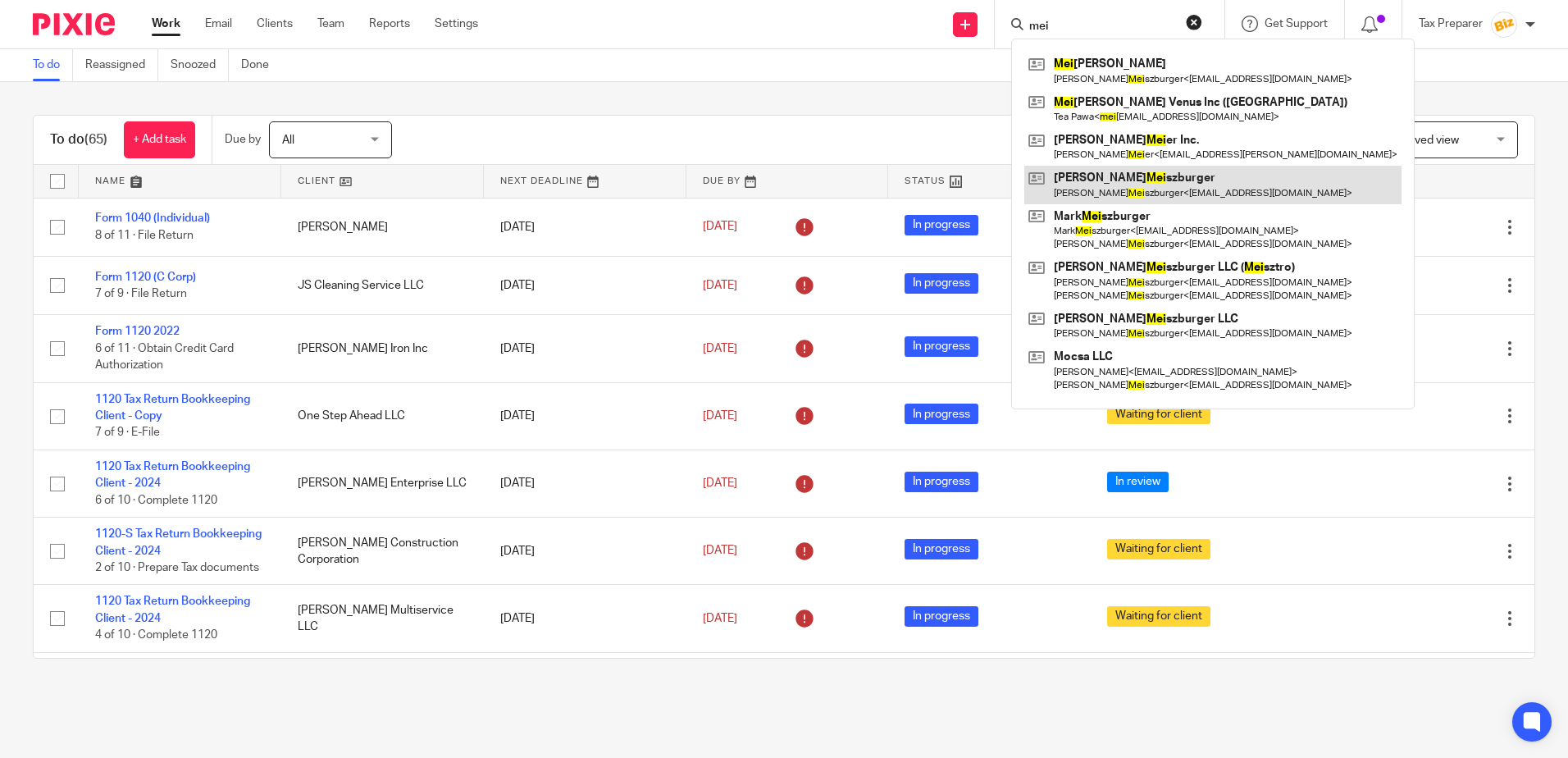
type input "mei"
click at [1127, 187] on link at bounding box center [1212, 184] width 377 height 38
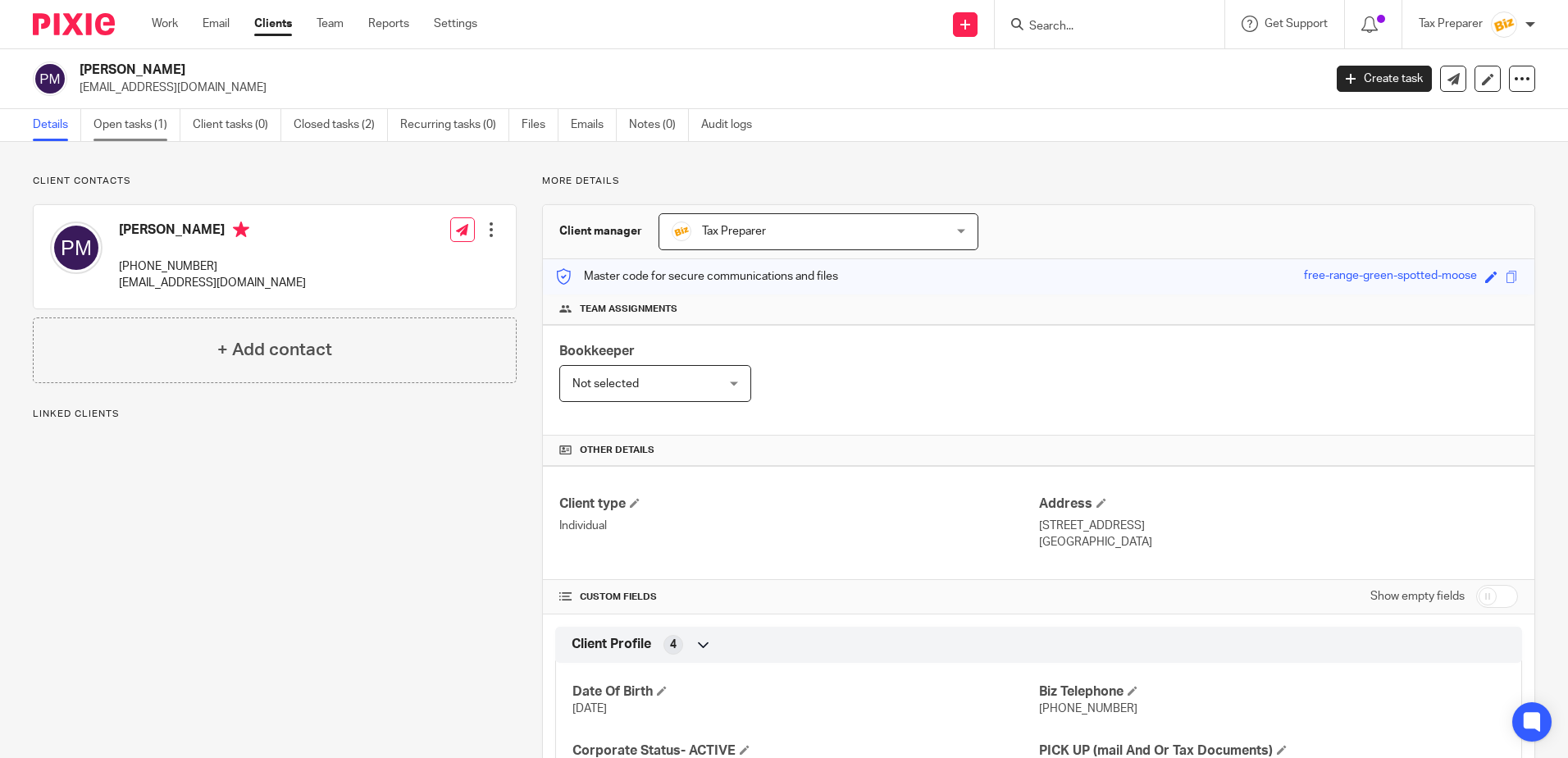
click at [122, 130] on link "Open tasks (1)" at bounding box center [137, 124] width 87 height 32
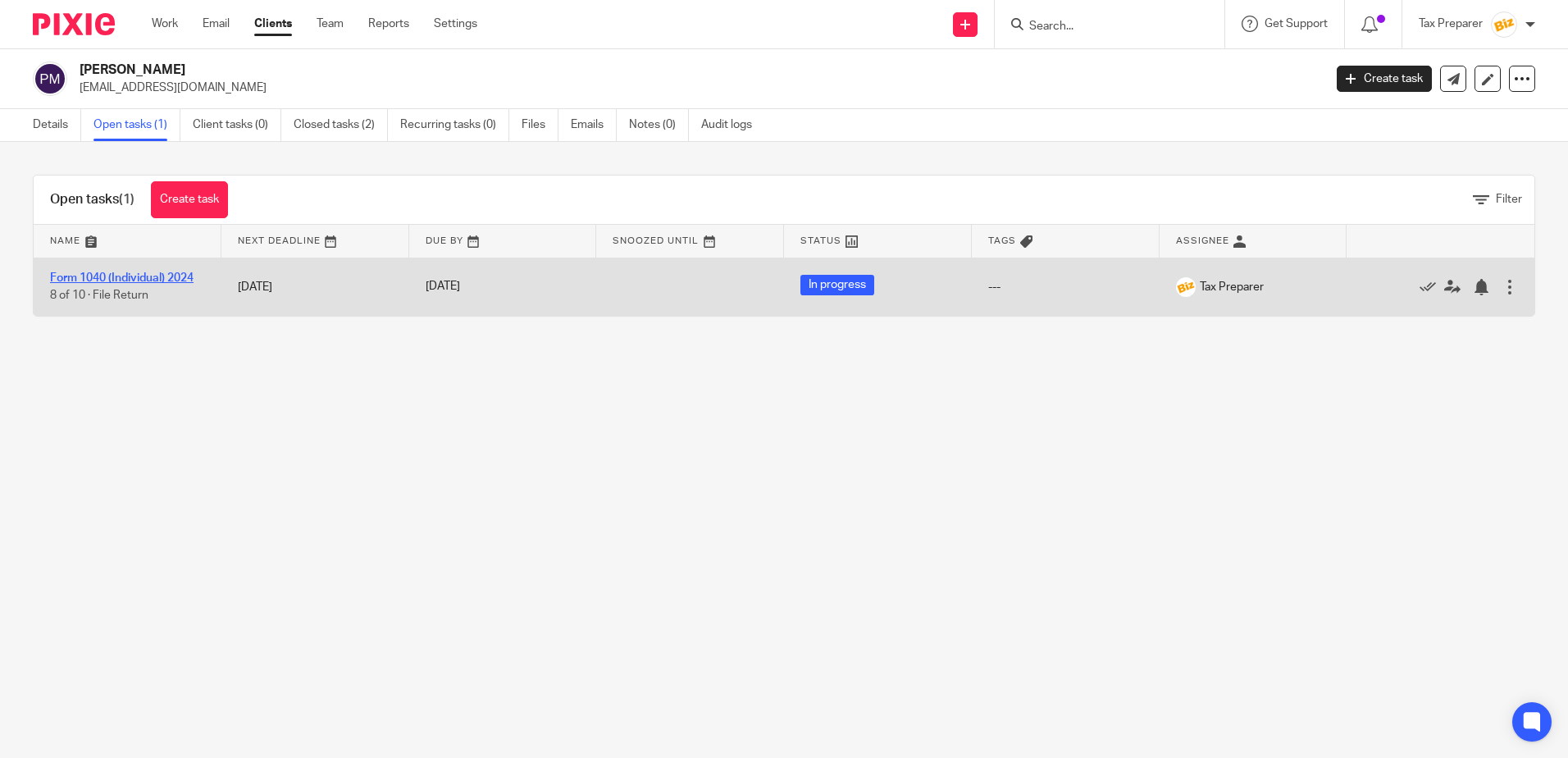
click at [157, 279] on link "Form 1040 (Individual) 2024" at bounding box center [121, 278] width 144 height 12
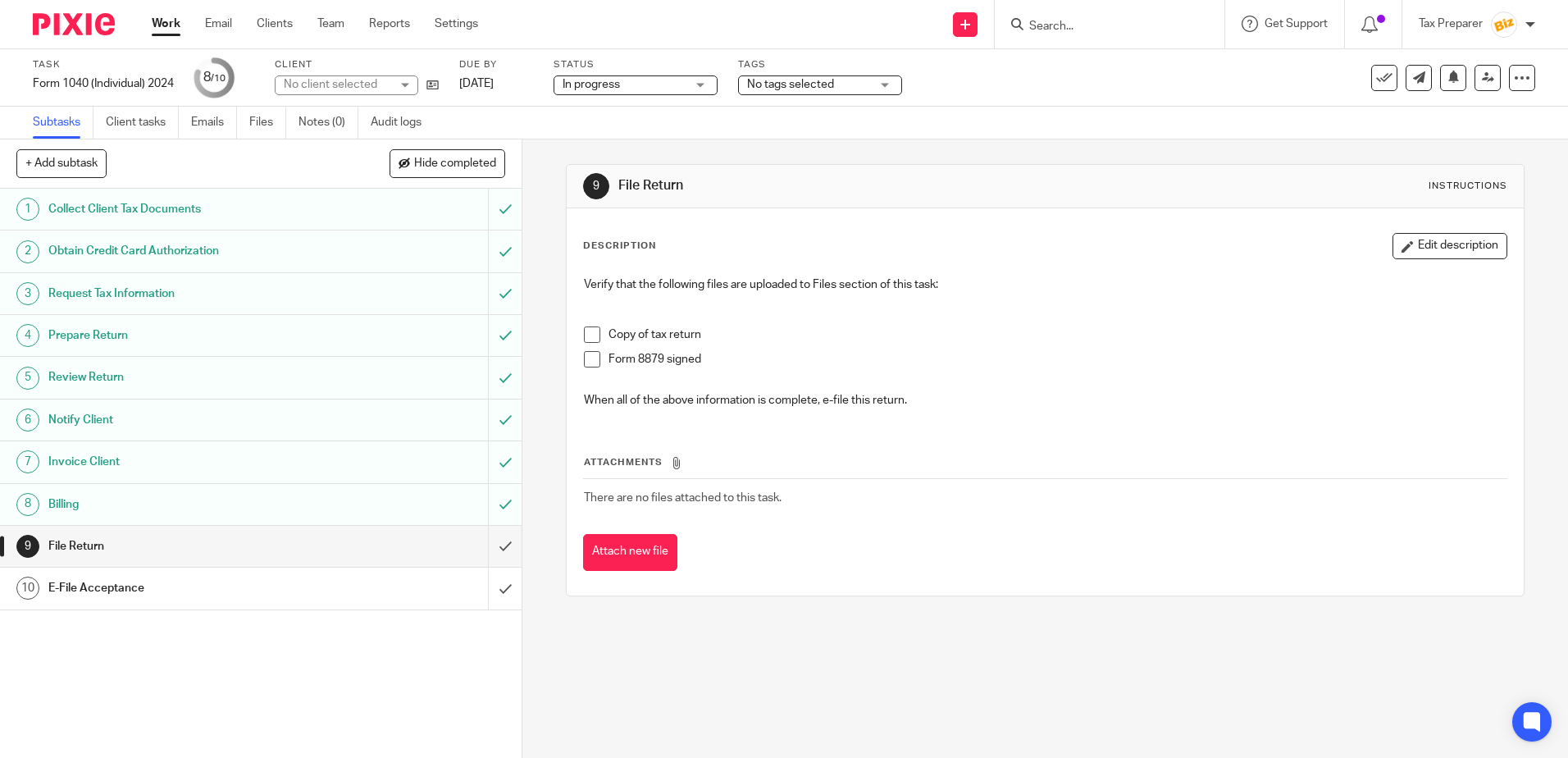
click at [584, 342] on span at bounding box center [591, 334] width 17 height 17
click at [586, 365] on span at bounding box center [591, 359] width 17 height 17
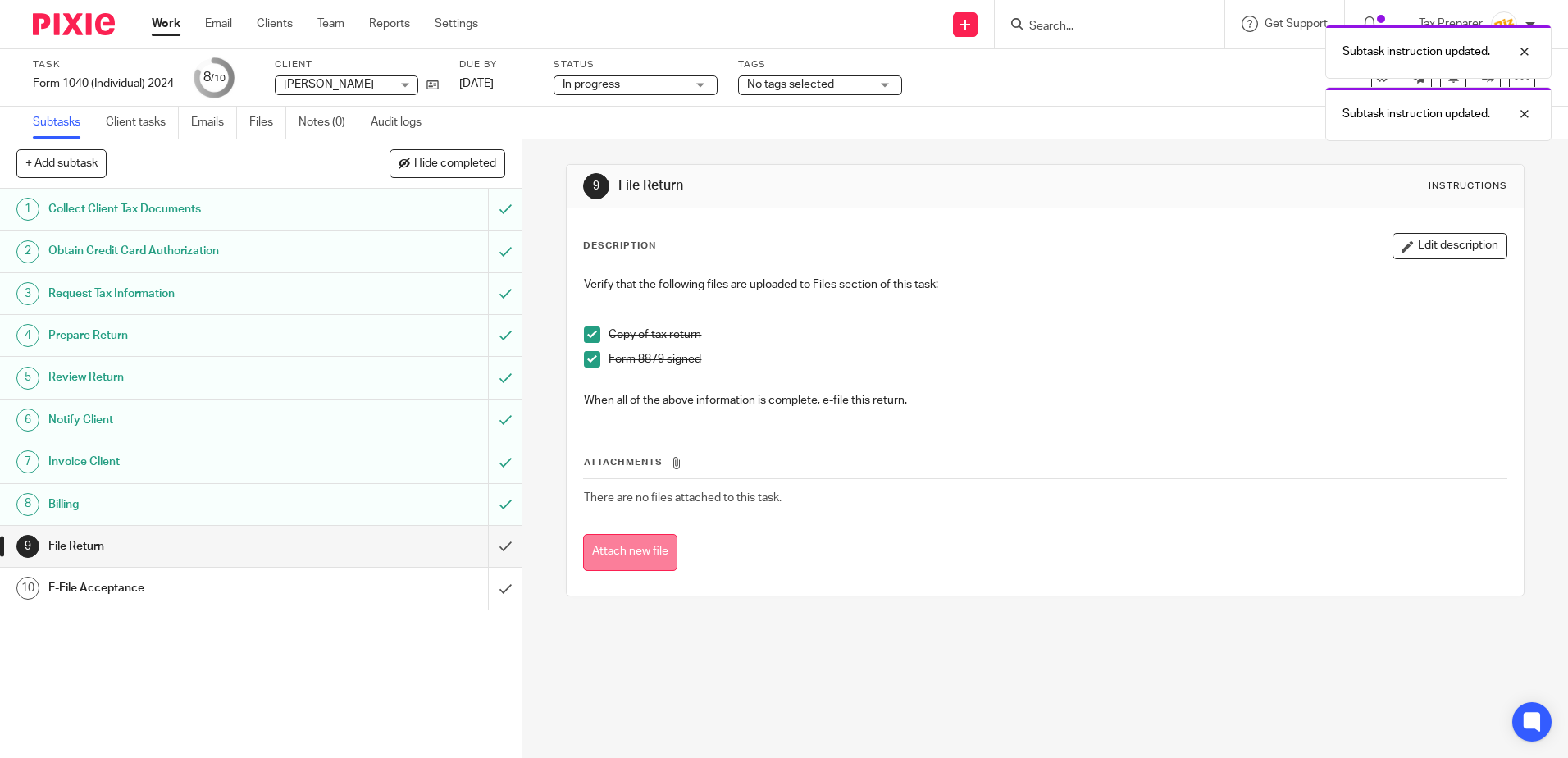
click at [632, 553] on button "Attach new file" at bounding box center [630, 552] width 94 height 37
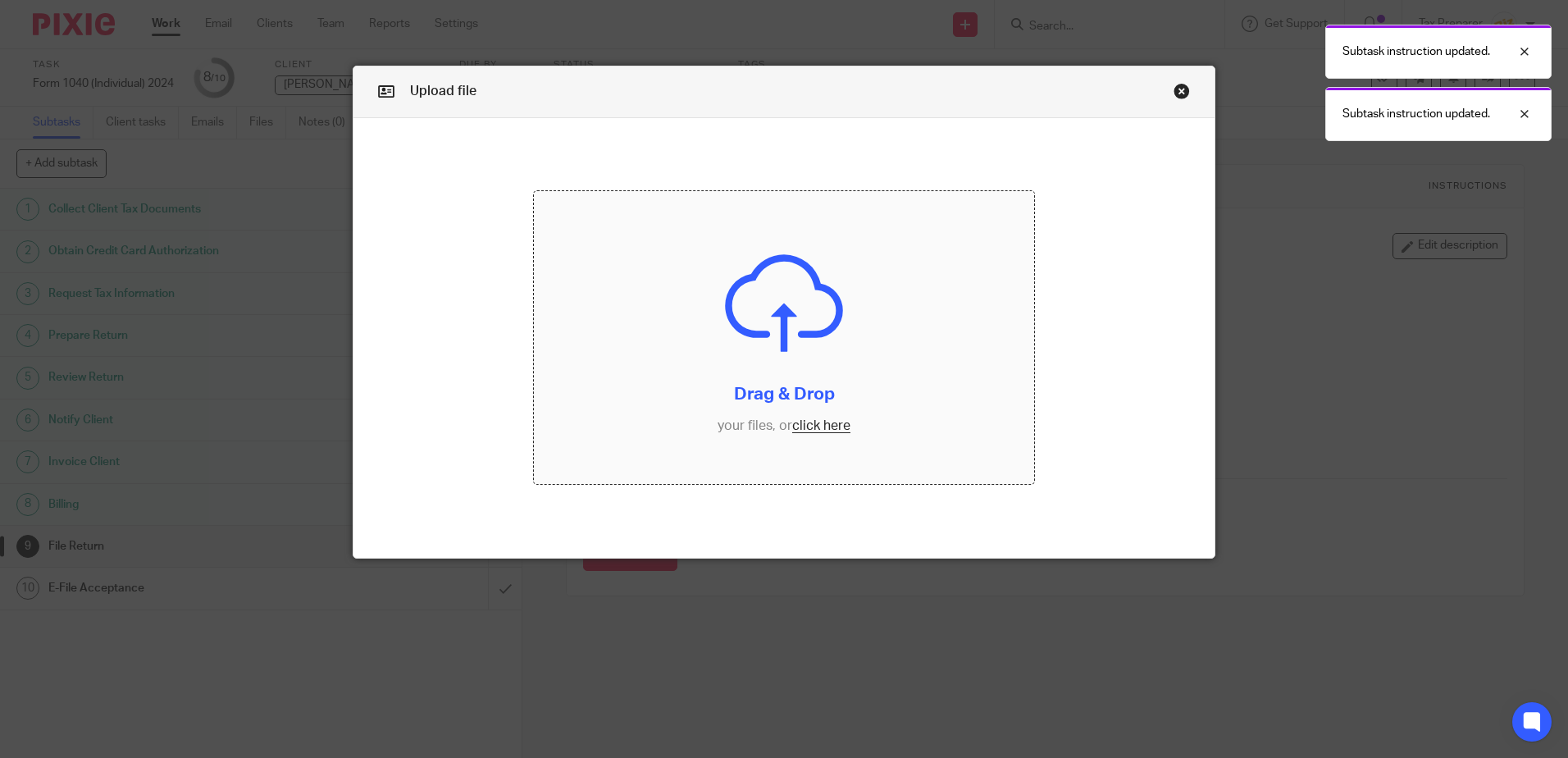
click at [815, 428] on input "file" at bounding box center [783, 337] width 500 height 293
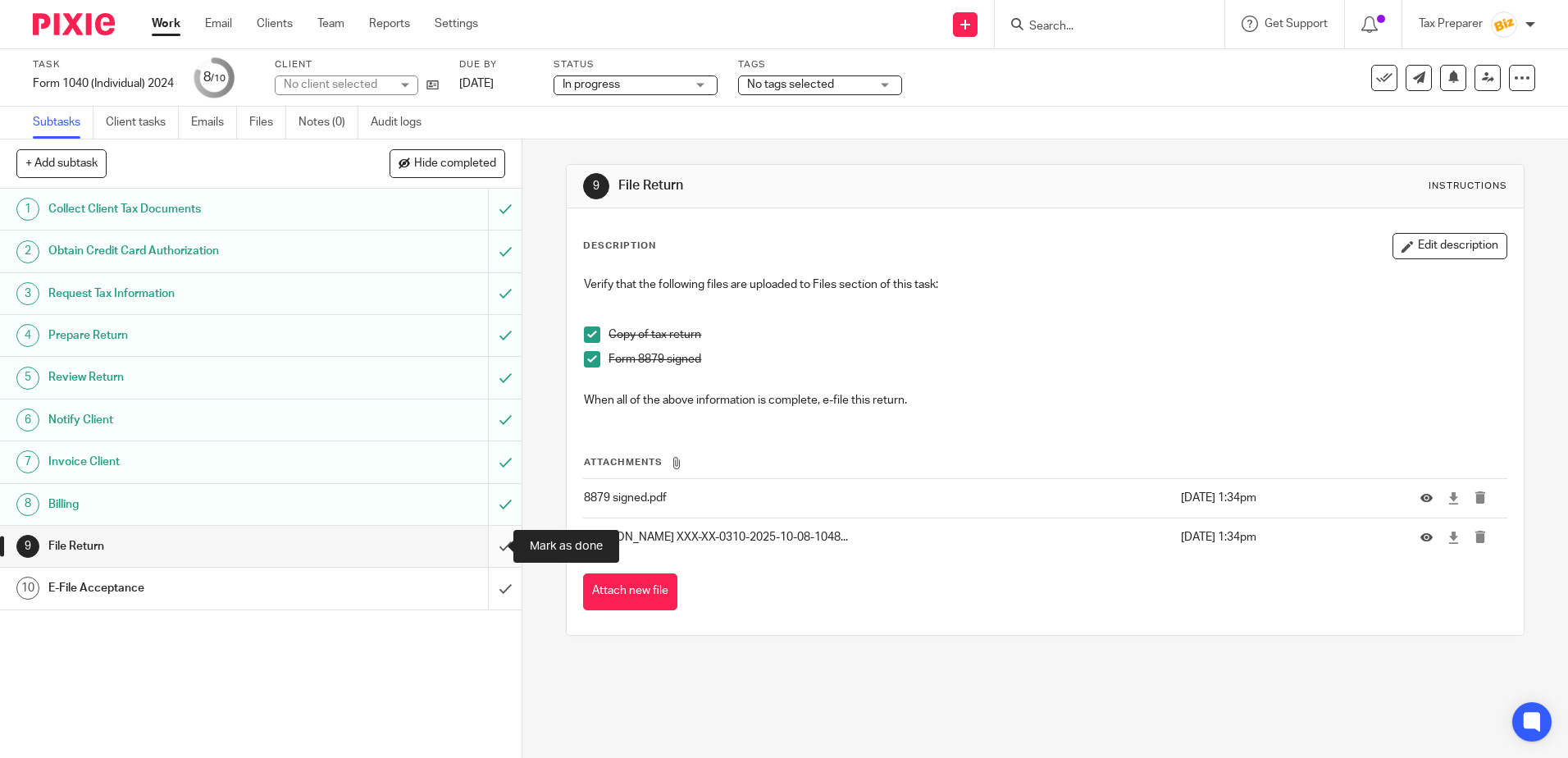
click at [490, 552] on input "submit" at bounding box center [260, 546] width 522 height 41
click at [491, 588] on input "submit" at bounding box center [260, 589] width 522 height 41
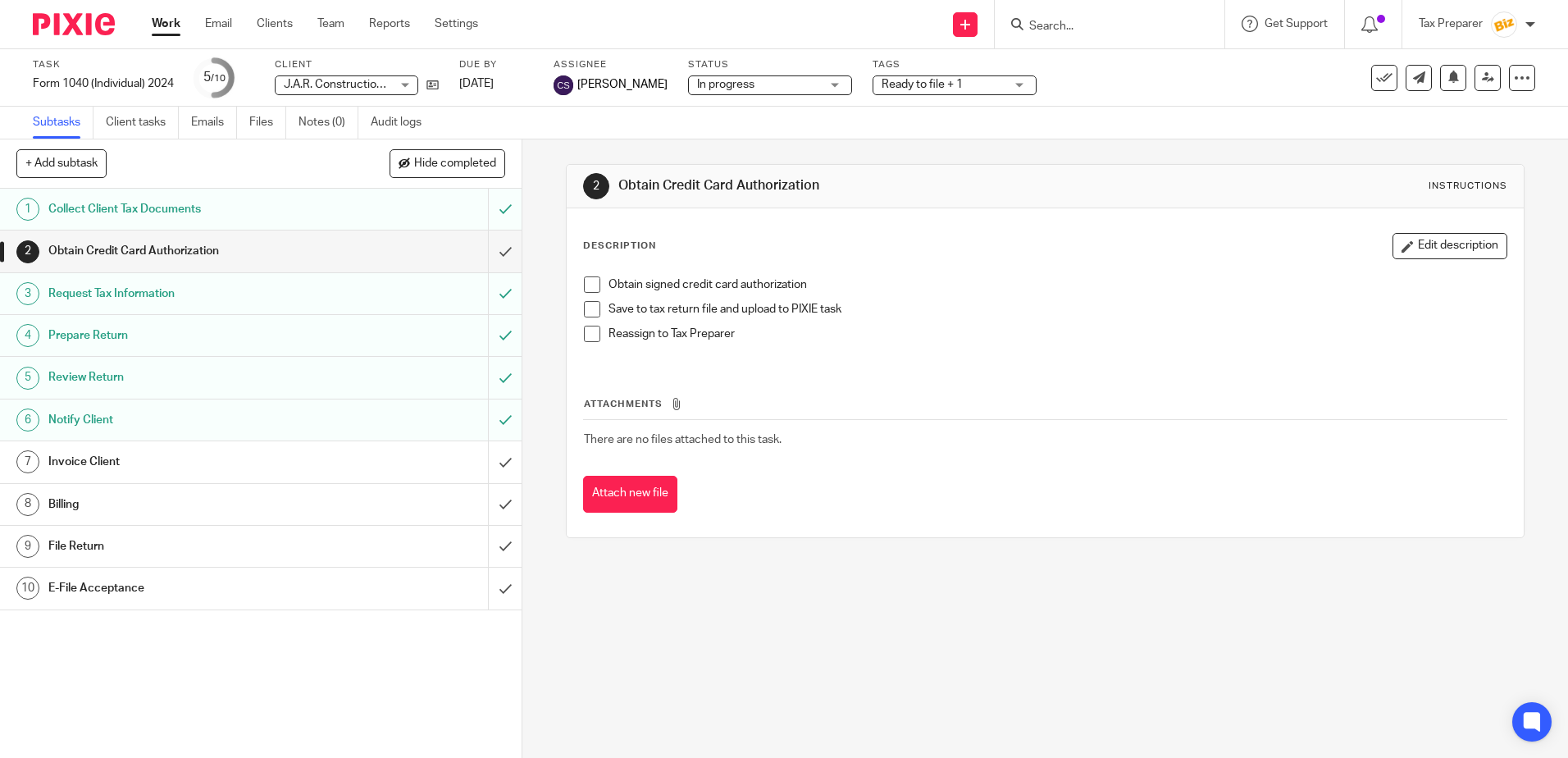
click at [392, 464] on div "Invoice Client" at bounding box center [259, 461] width 424 height 24
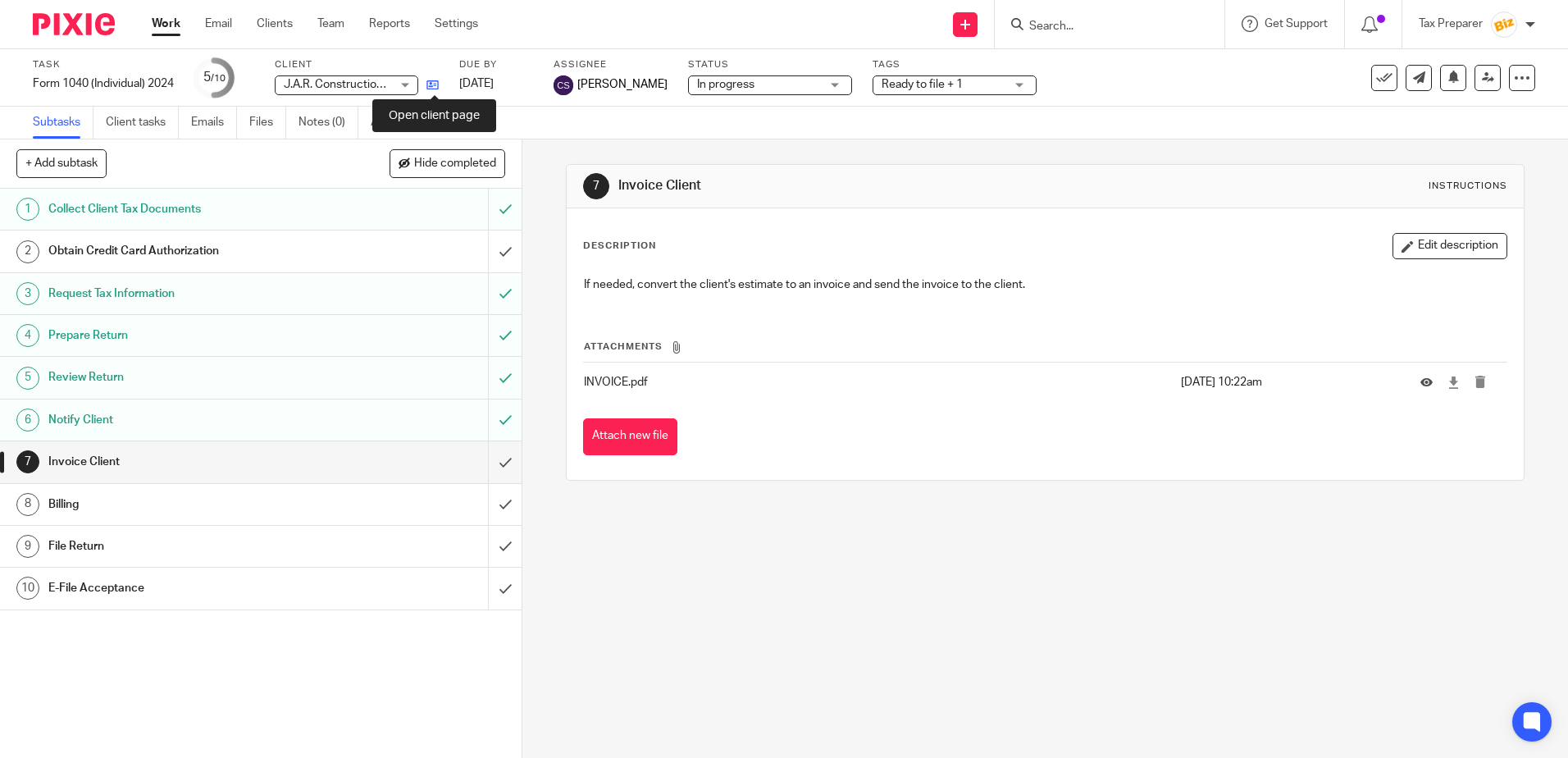
click at [433, 80] on icon at bounding box center [433, 84] width 13 height 13
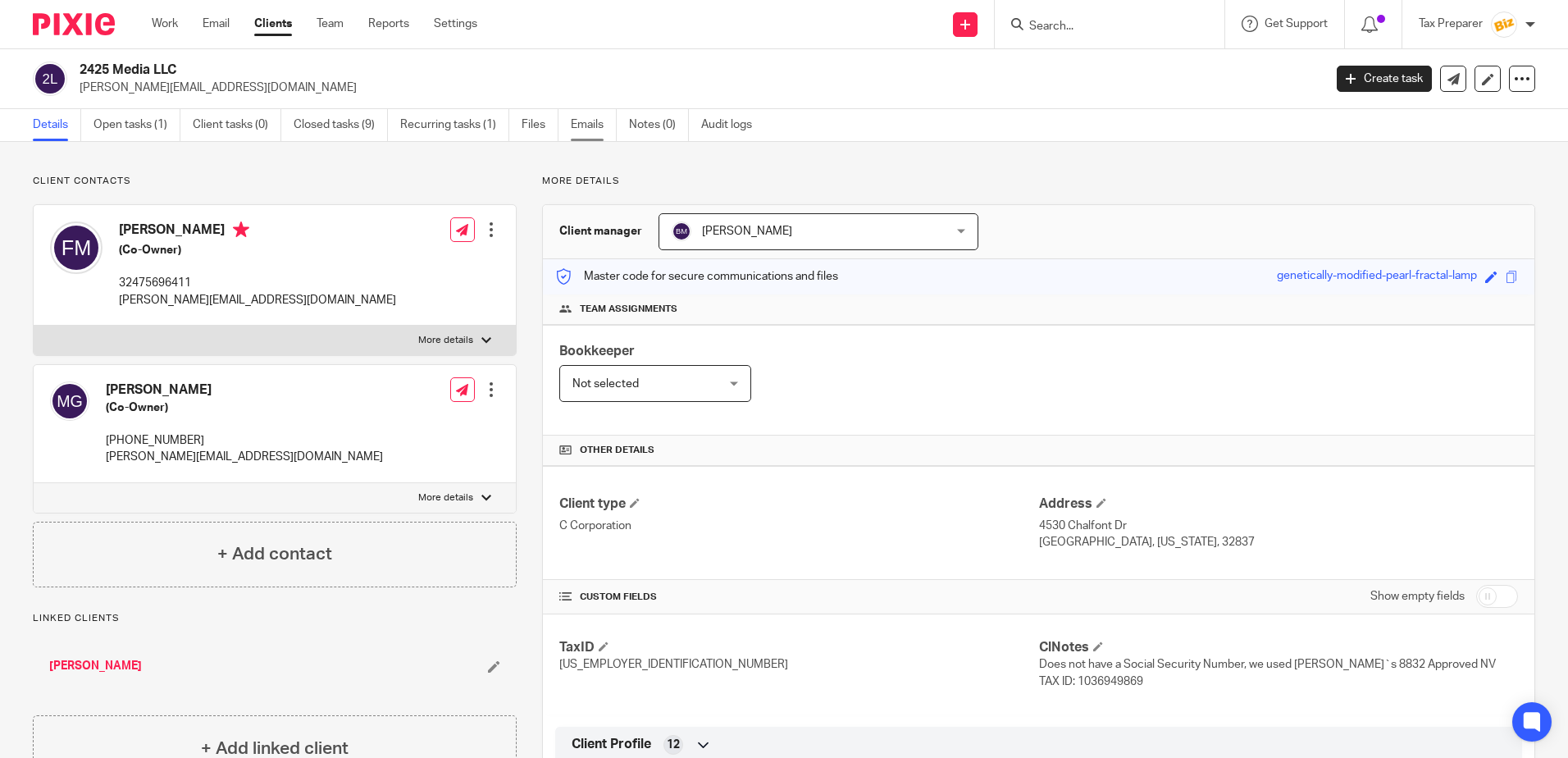
click at [580, 127] on link "Emails" at bounding box center [593, 124] width 46 height 32
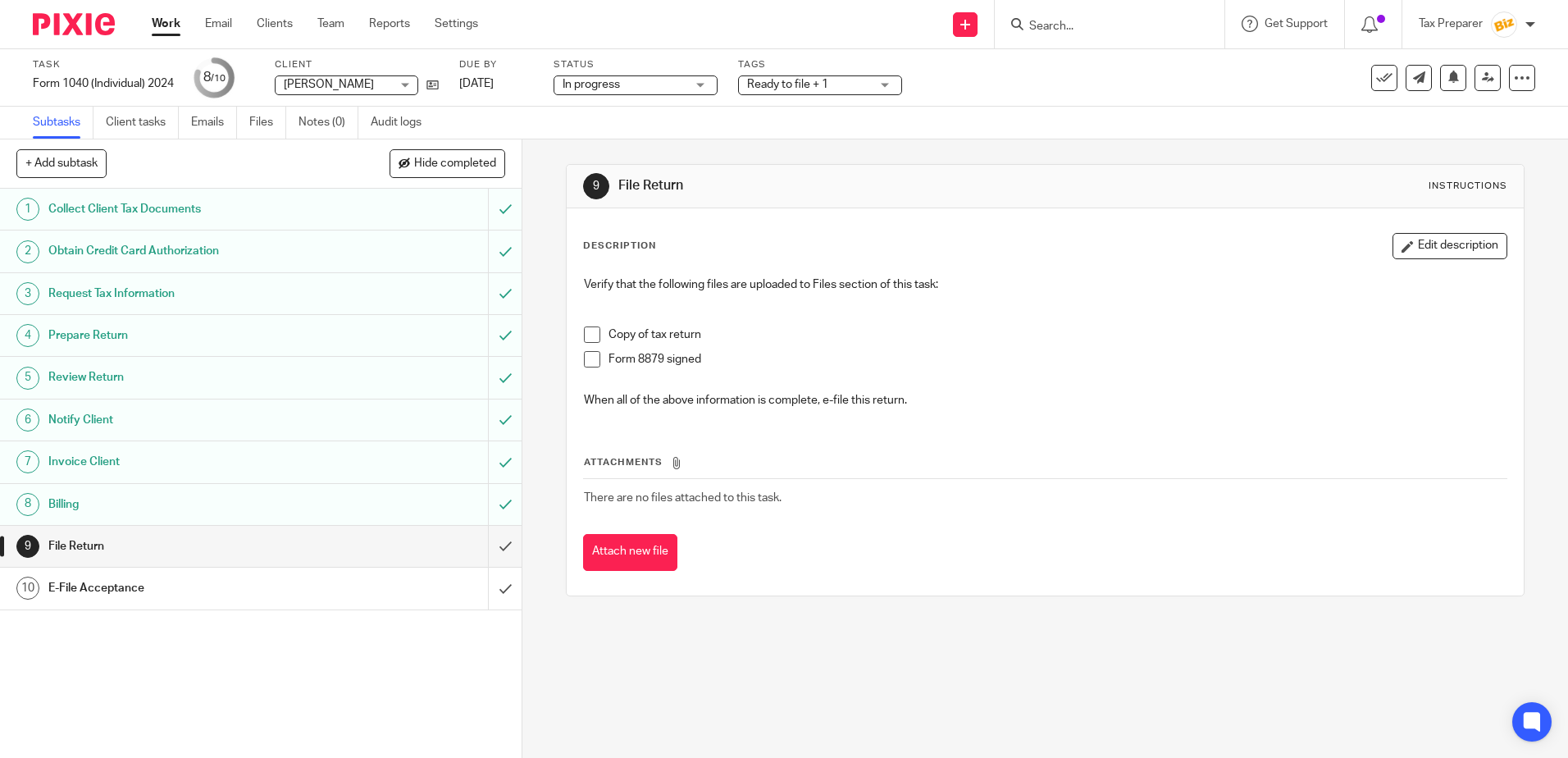
click at [589, 336] on span at bounding box center [591, 334] width 17 height 17
click at [589, 369] on li "Form 8879 signed" at bounding box center [1044, 363] width 922 height 24
click at [589, 362] on span at bounding box center [591, 359] width 17 height 17
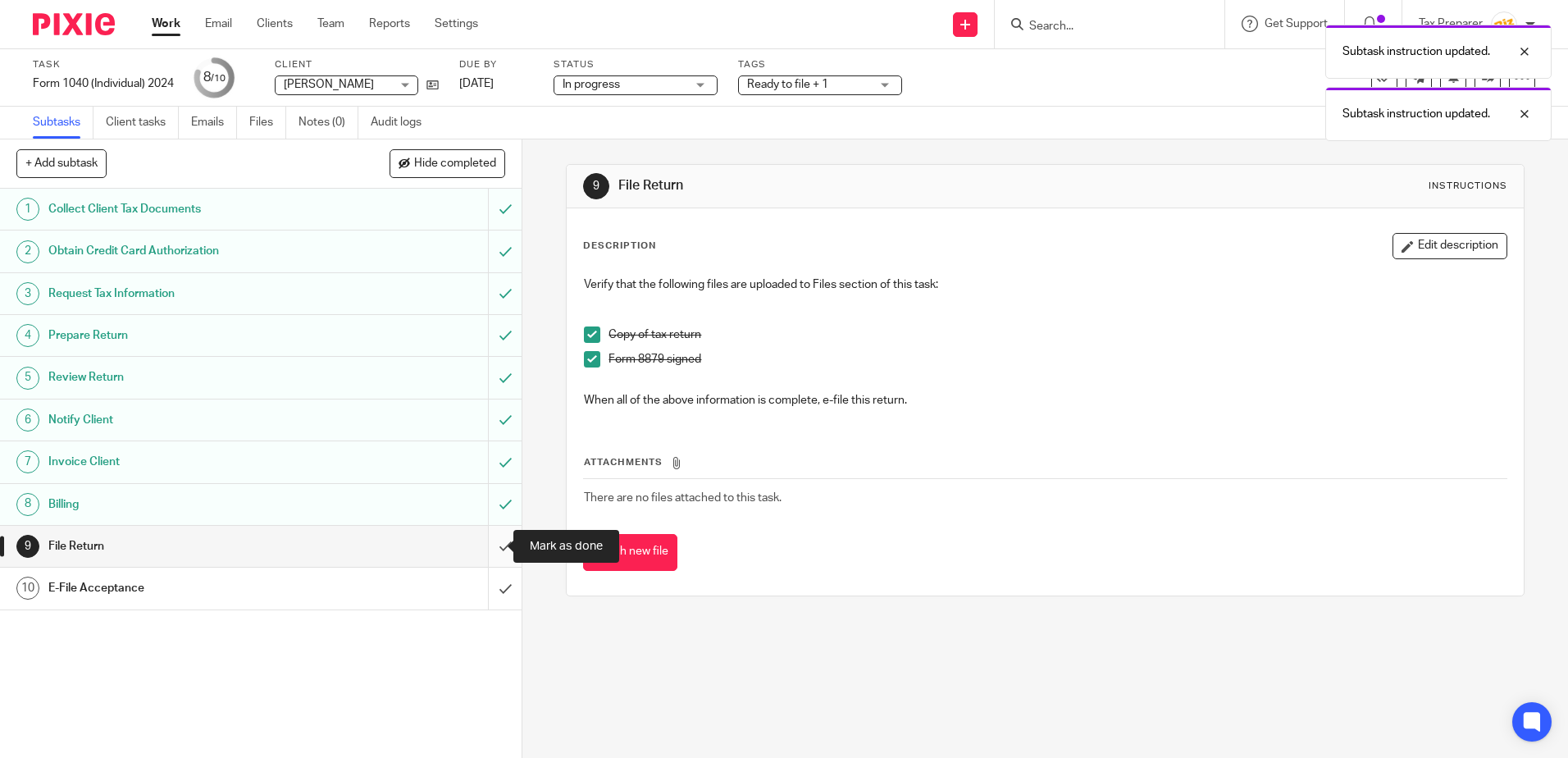
click at [487, 548] on input "submit" at bounding box center [260, 546] width 522 height 41
click at [486, 583] on input "submit" at bounding box center [260, 589] width 522 height 41
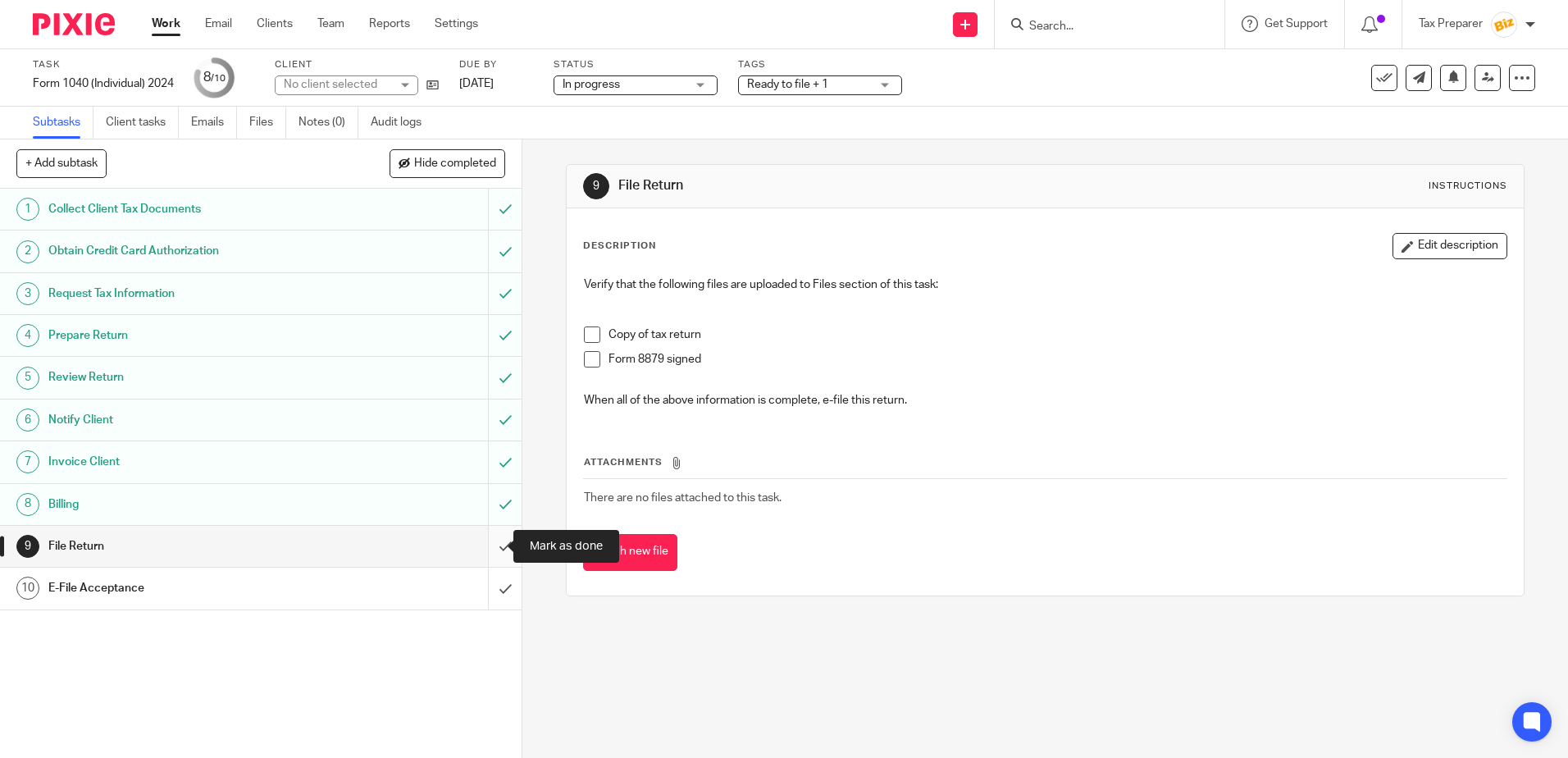
click at [493, 549] on input "submit" at bounding box center [260, 546] width 522 height 41
click at [492, 579] on input "submit" at bounding box center [260, 589] width 522 height 41
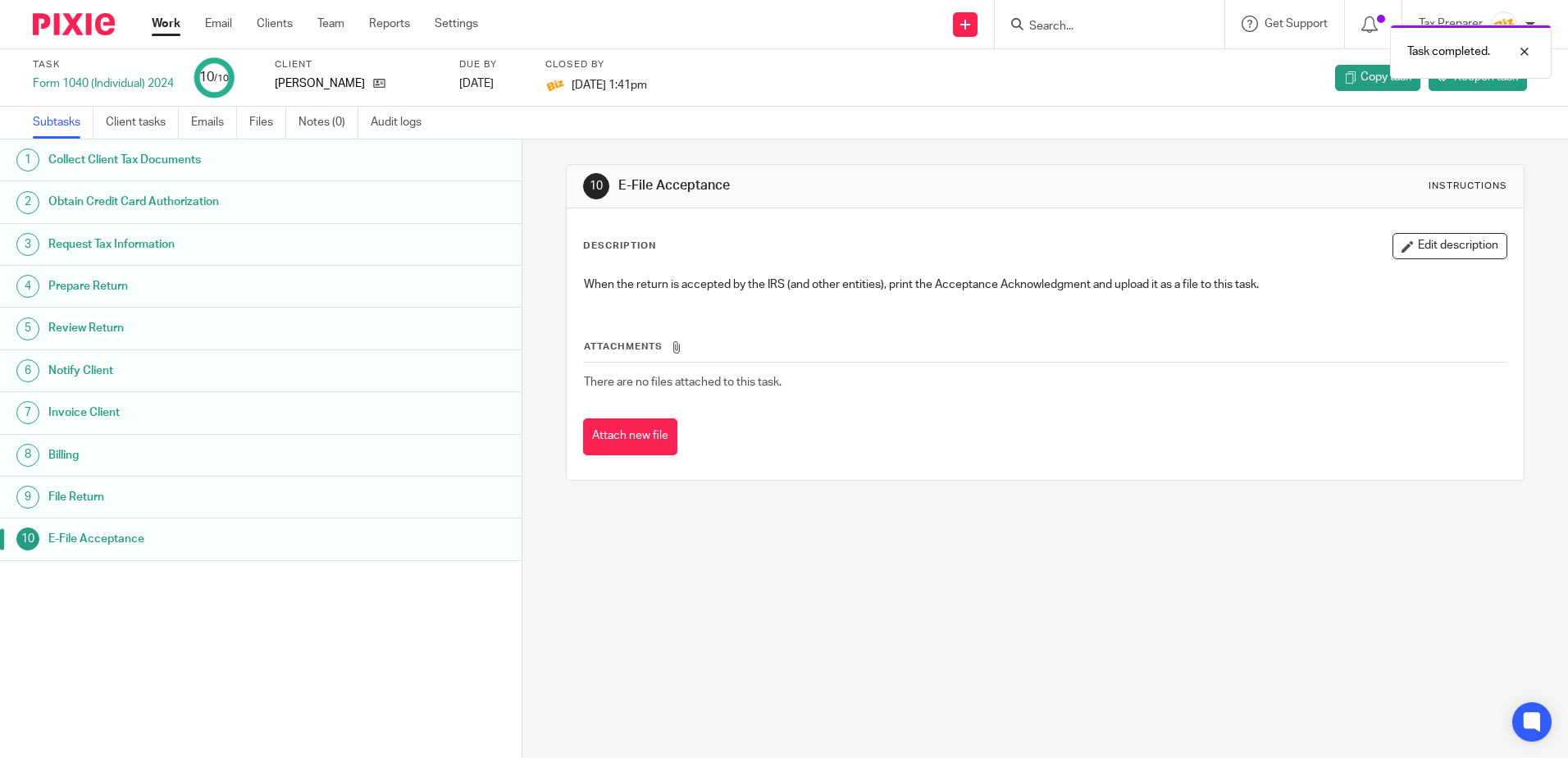
click at [156, 23] on link "Work" at bounding box center [165, 24] width 28 height 17
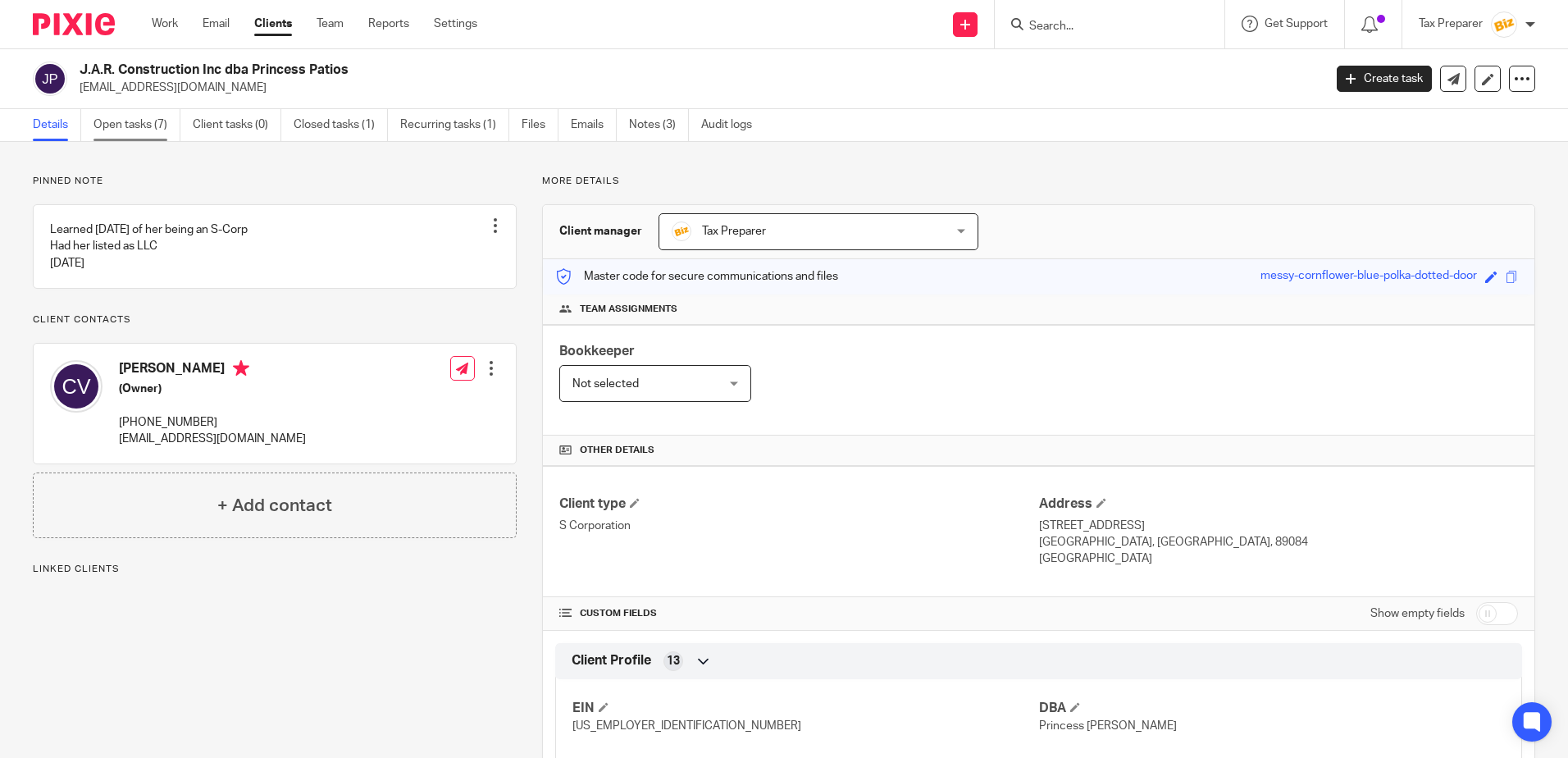
click at [120, 123] on link "Open tasks (7)" at bounding box center [137, 124] width 87 height 32
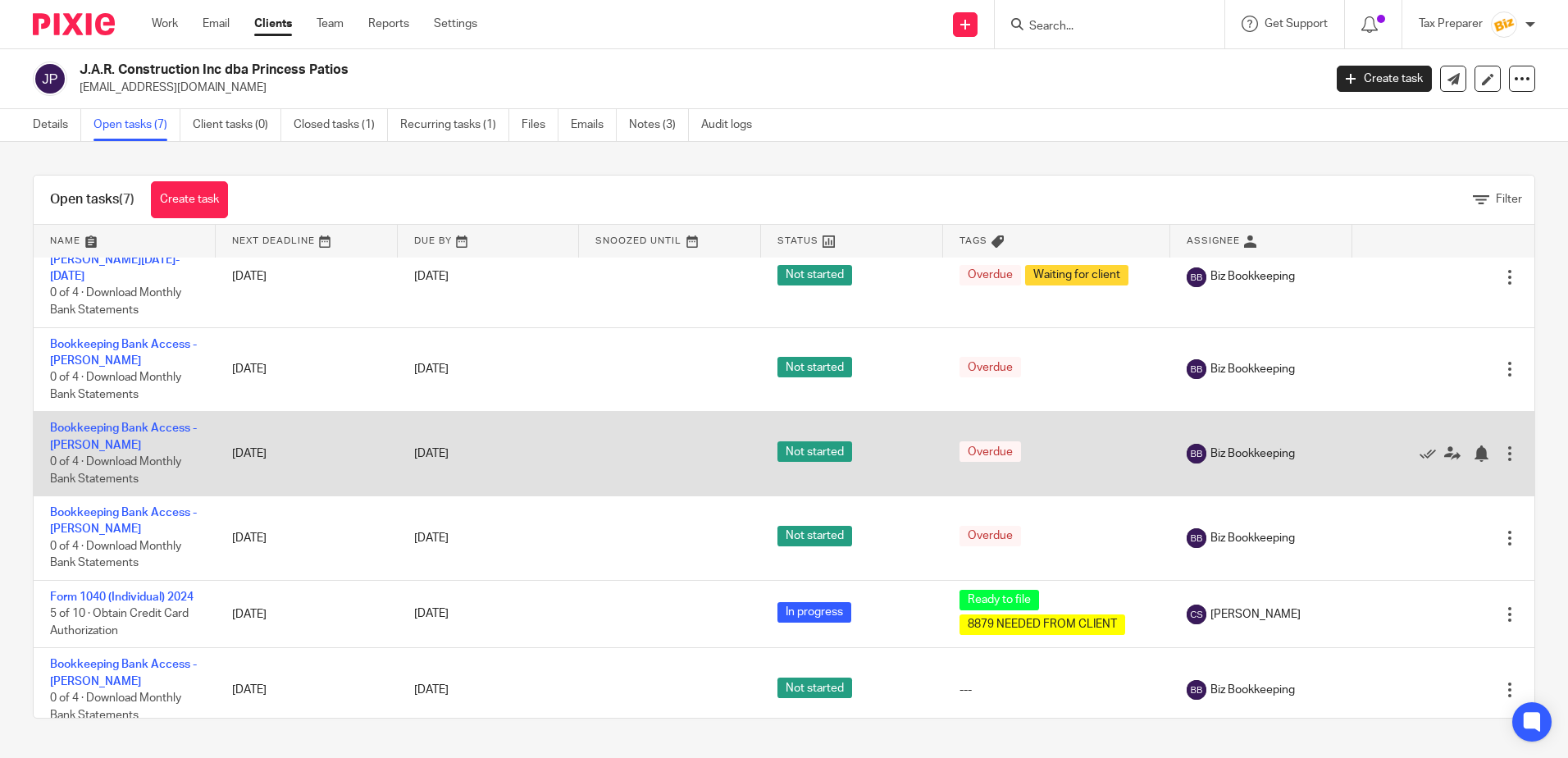
scroll to position [136, 0]
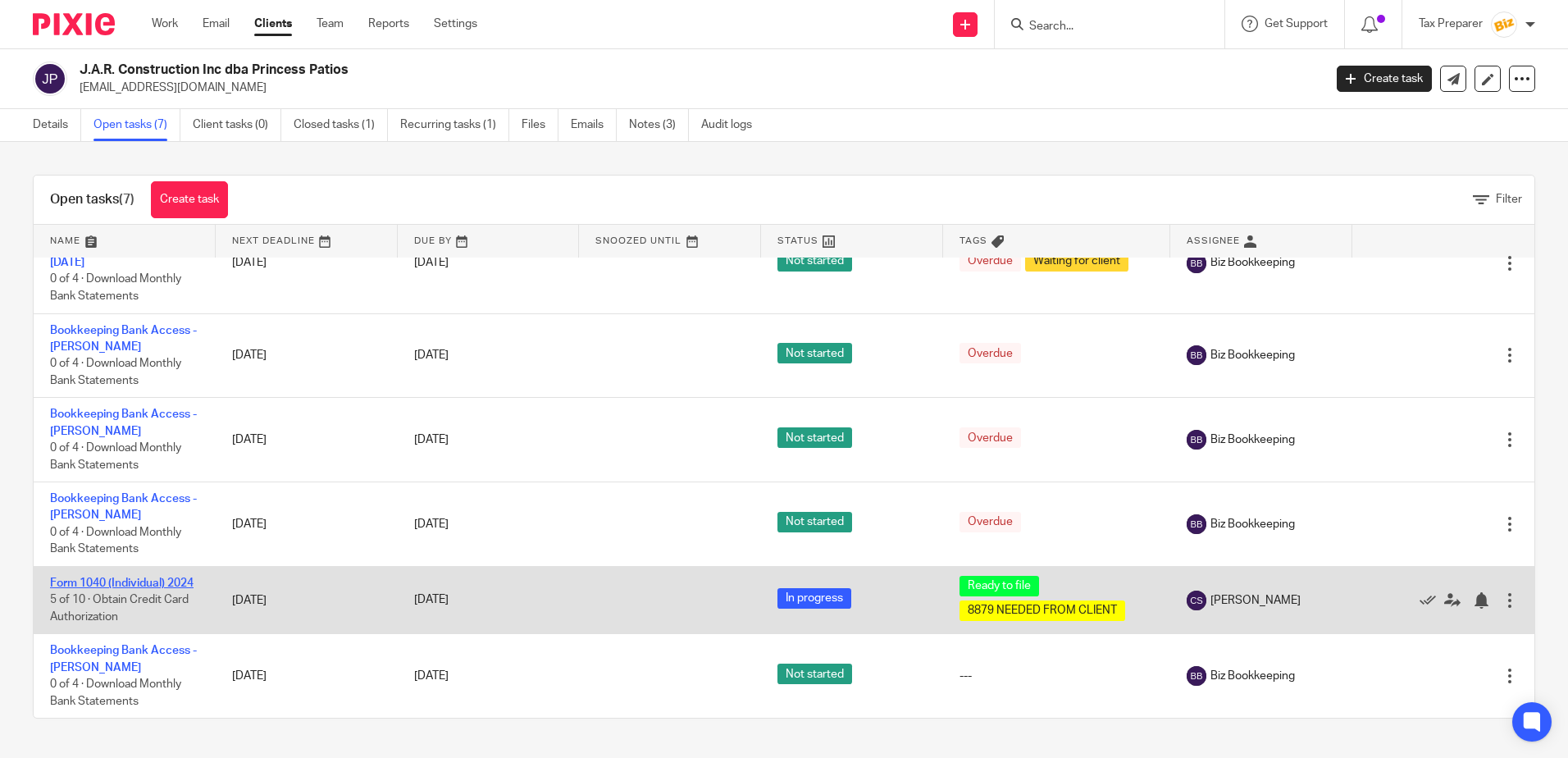
click at [149, 578] on link "Form 1040 (Individual) 2024" at bounding box center [121, 584] width 144 height 12
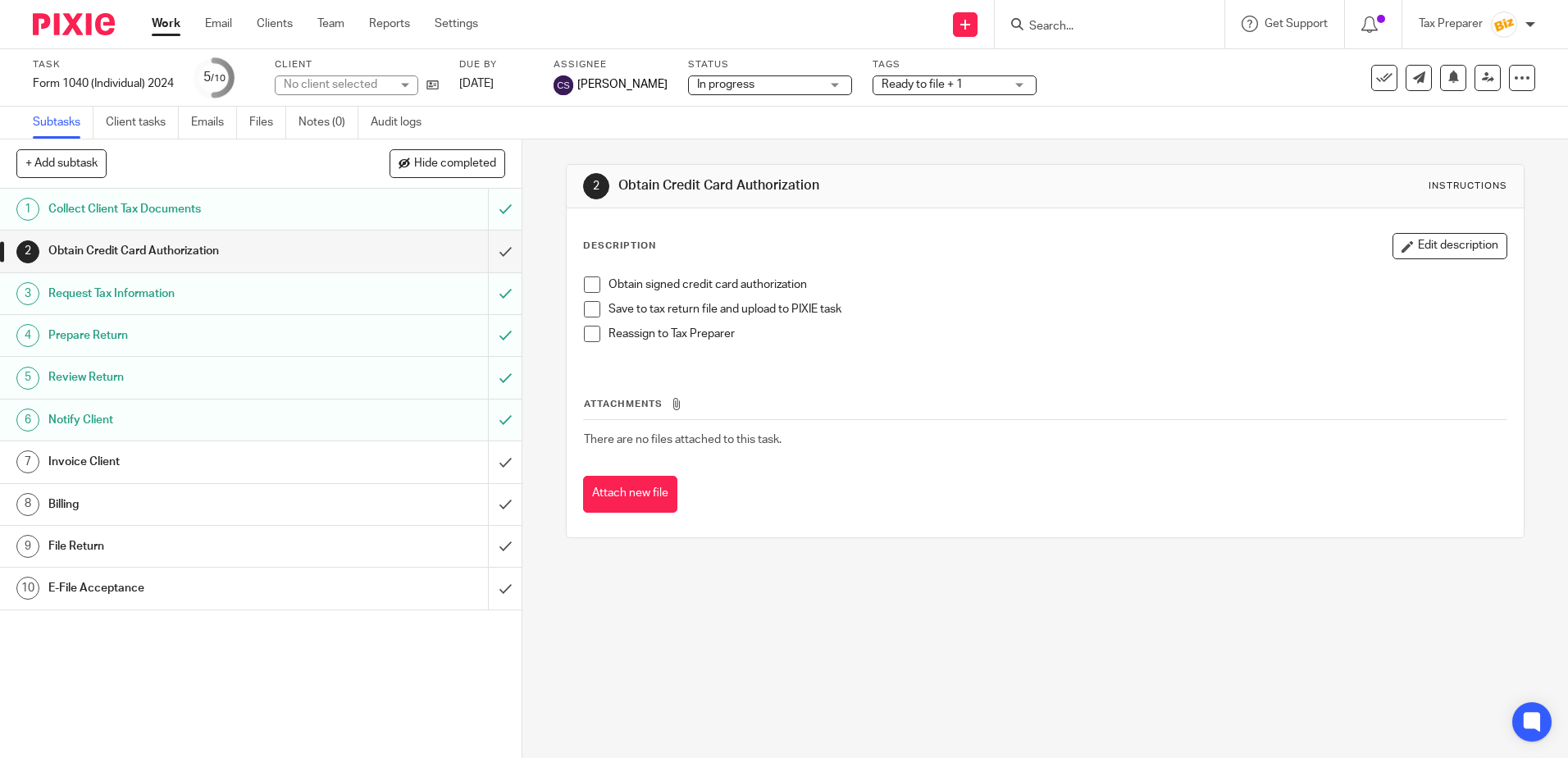
click at [418, 460] on div "Invoice Client" at bounding box center [259, 461] width 424 height 24
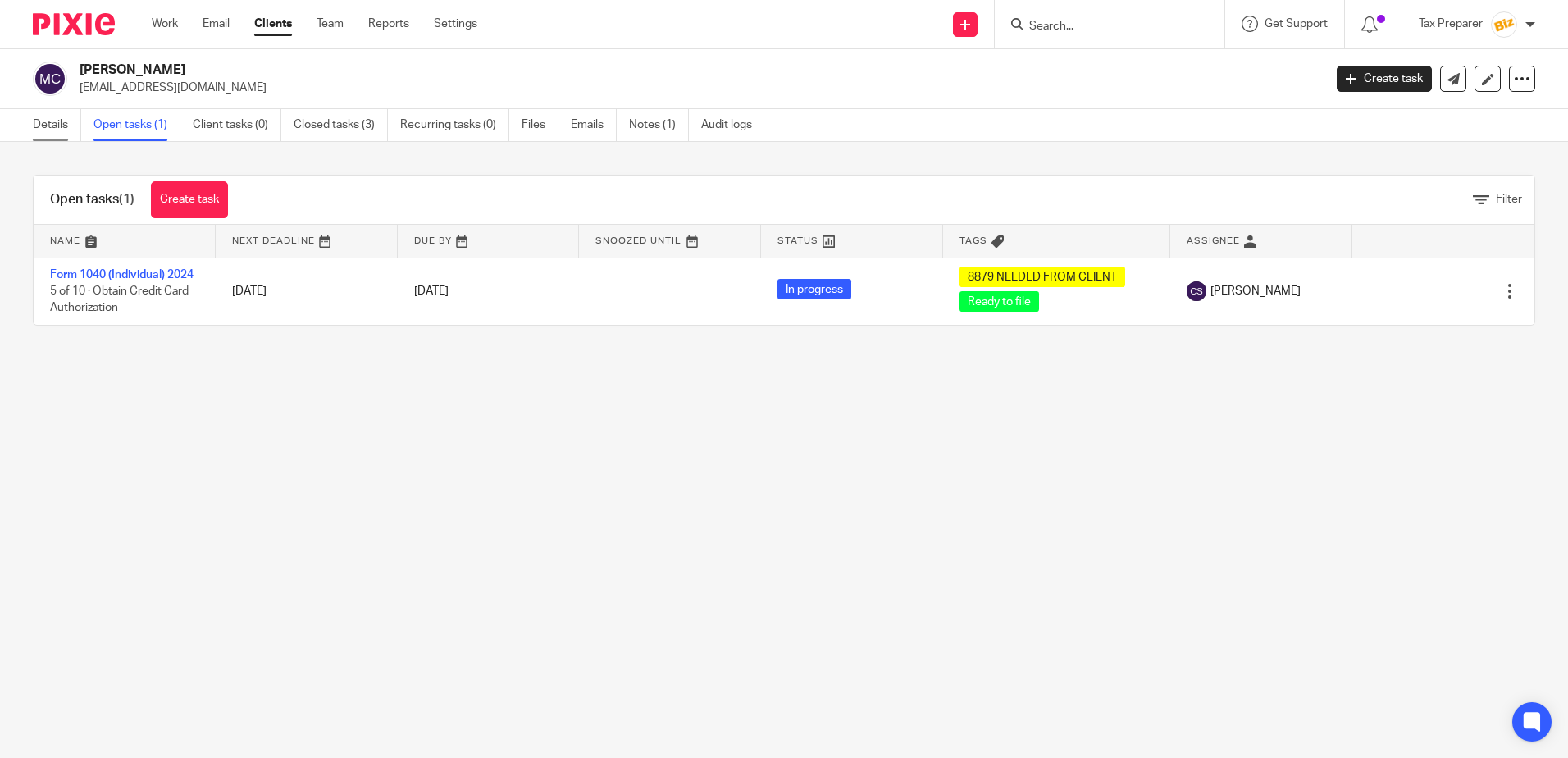
click at [47, 120] on link "Details" at bounding box center [57, 124] width 48 height 32
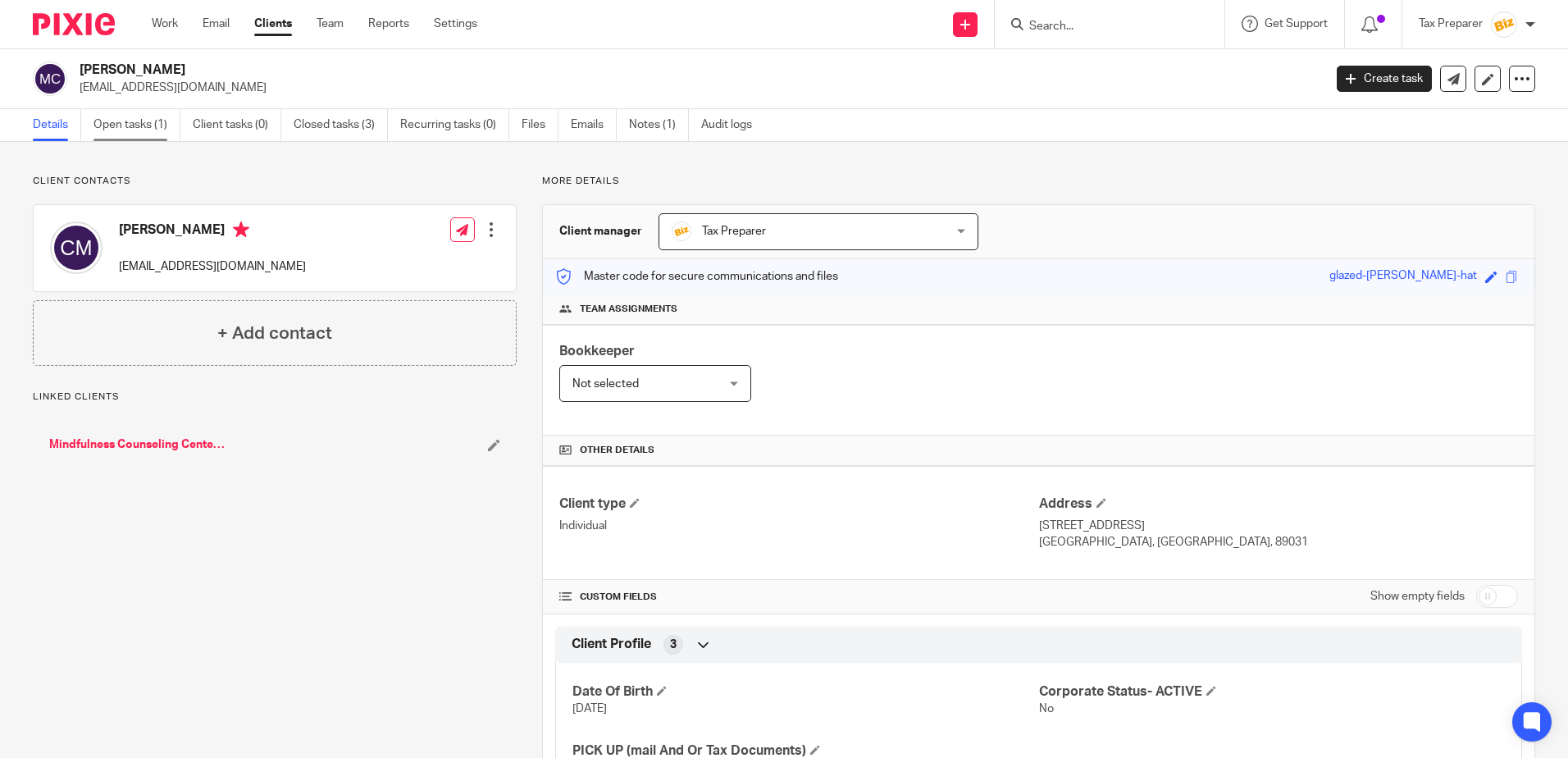
click at [129, 125] on link "Open tasks (1)" at bounding box center [137, 124] width 87 height 32
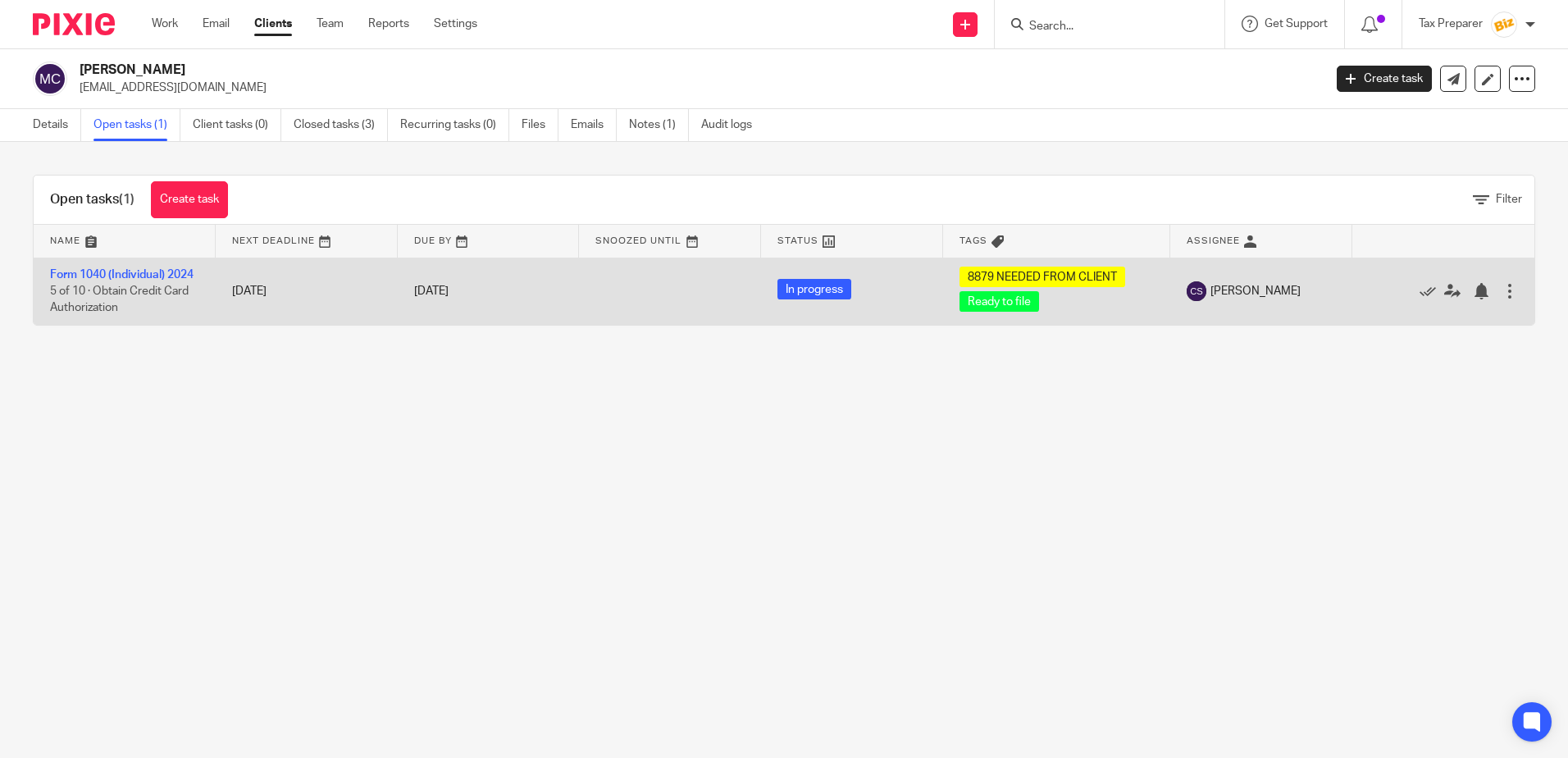
click at [129, 267] on td "Form 1040 (Individual) 2024 5 of 10 · Obtain Credit Card Authorization" at bounding box center [124, 291] width 182 height 68
click at [129, 270] on link "Form 1040 (Individual) 2024" at bounding box center [121, 275] width 144 height 12
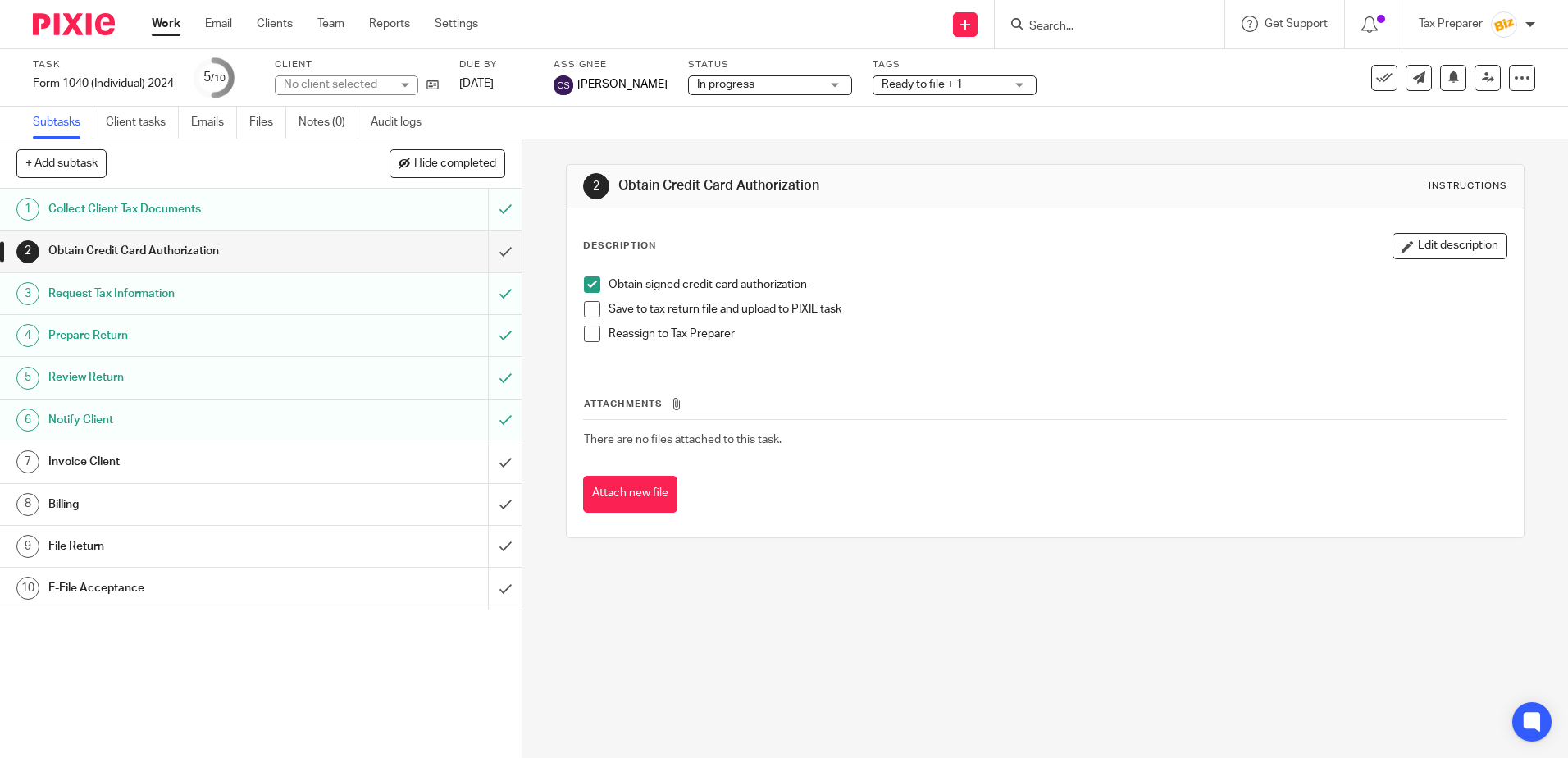
click at [173, 31] on link "Work" at bounding box center [165, 24] width 28 height 17
click at [438, 85] on icon at bounding box center [433, 84] width 13 height 13
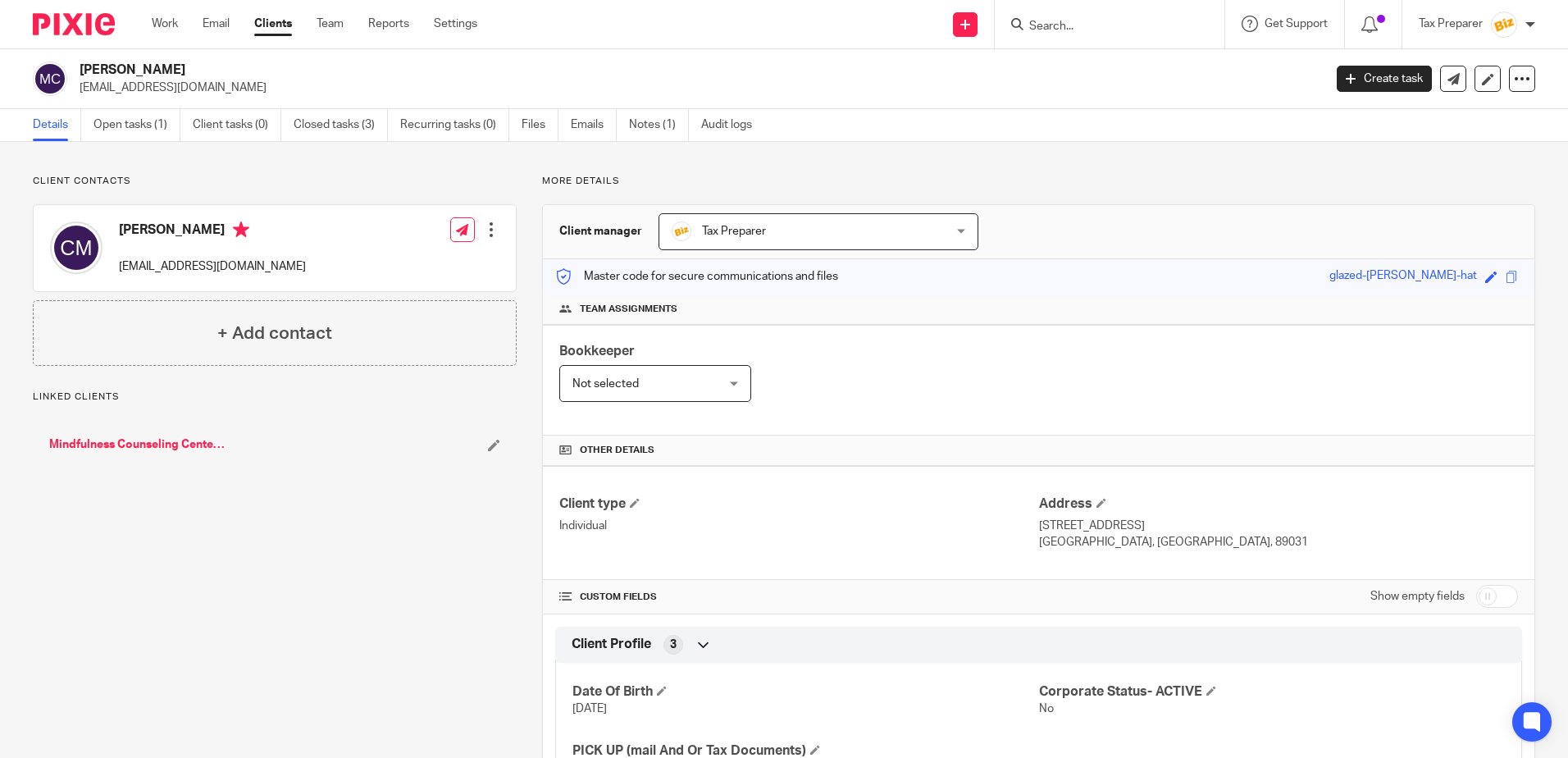
click at [129, 444] on link "Mindfulness Counseling Center LLC" at bounding box center [139, 445] width 180 height 17
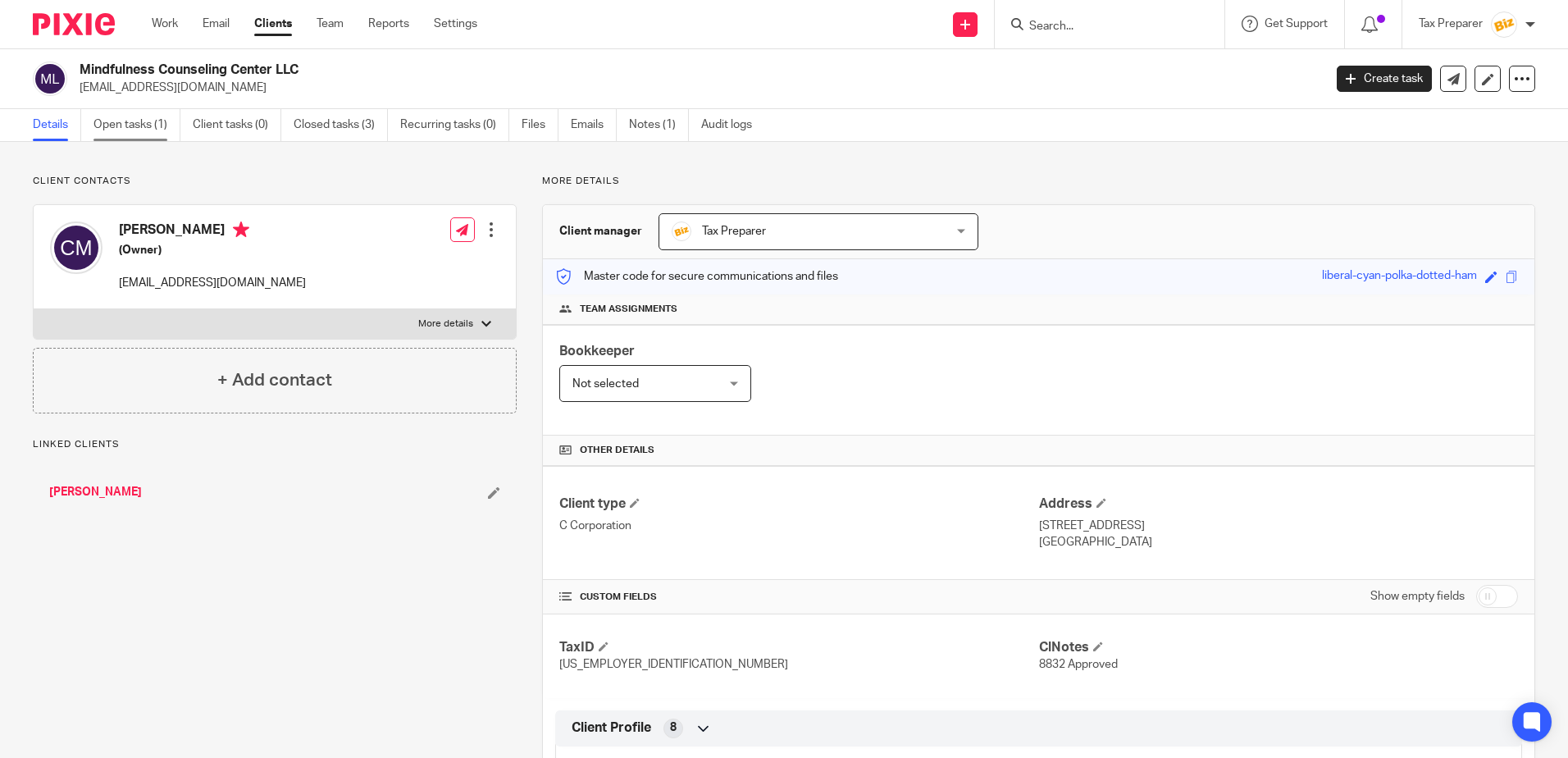
click at [144, 120] on link "Open tasks (1)" at bounding box center [137, 124] width 87 height 32
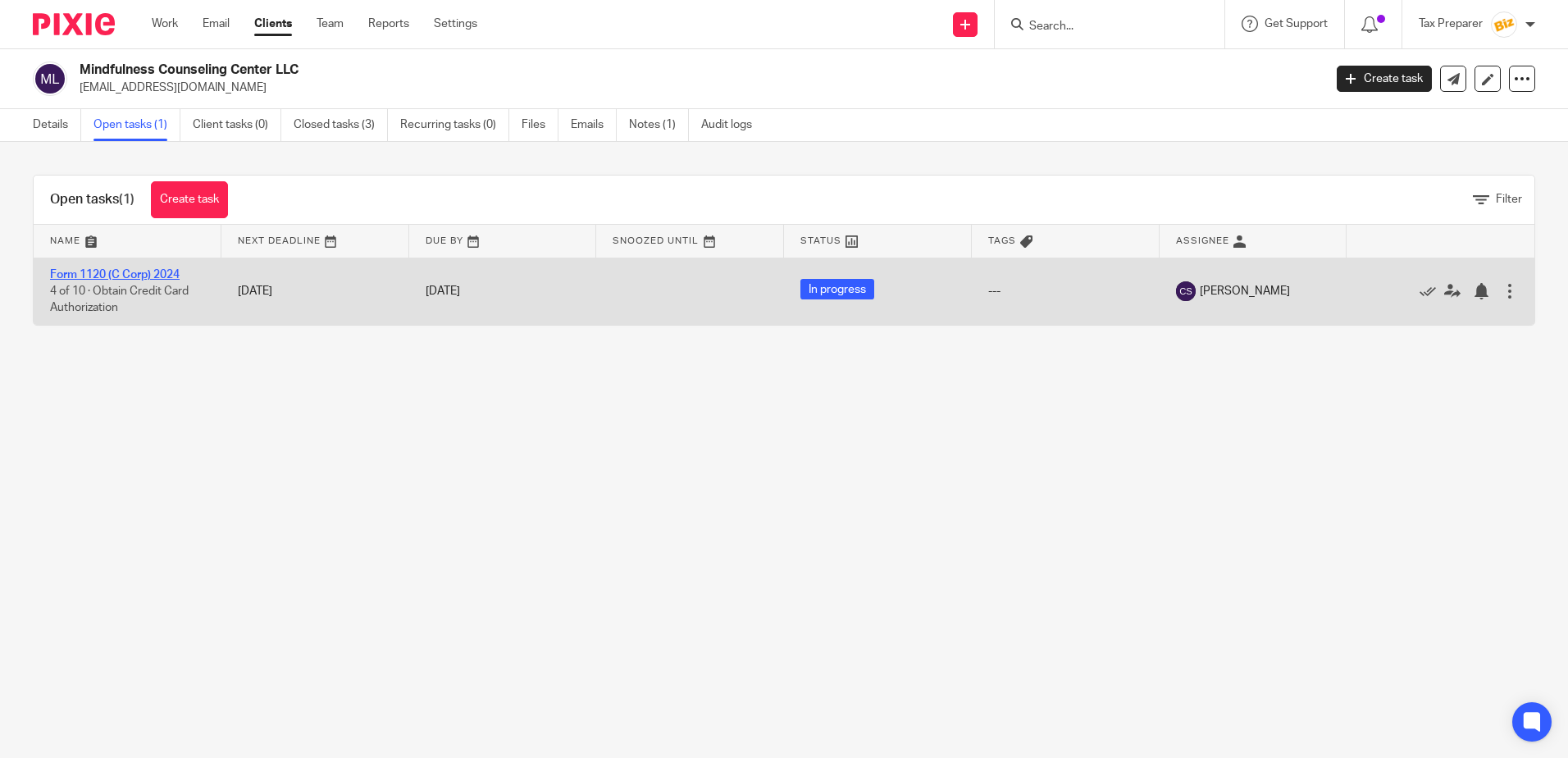
click at [145, 271] on link "Form 1120 (C Corp) 2024" at bounding box center [115, 275] width 129 height 12
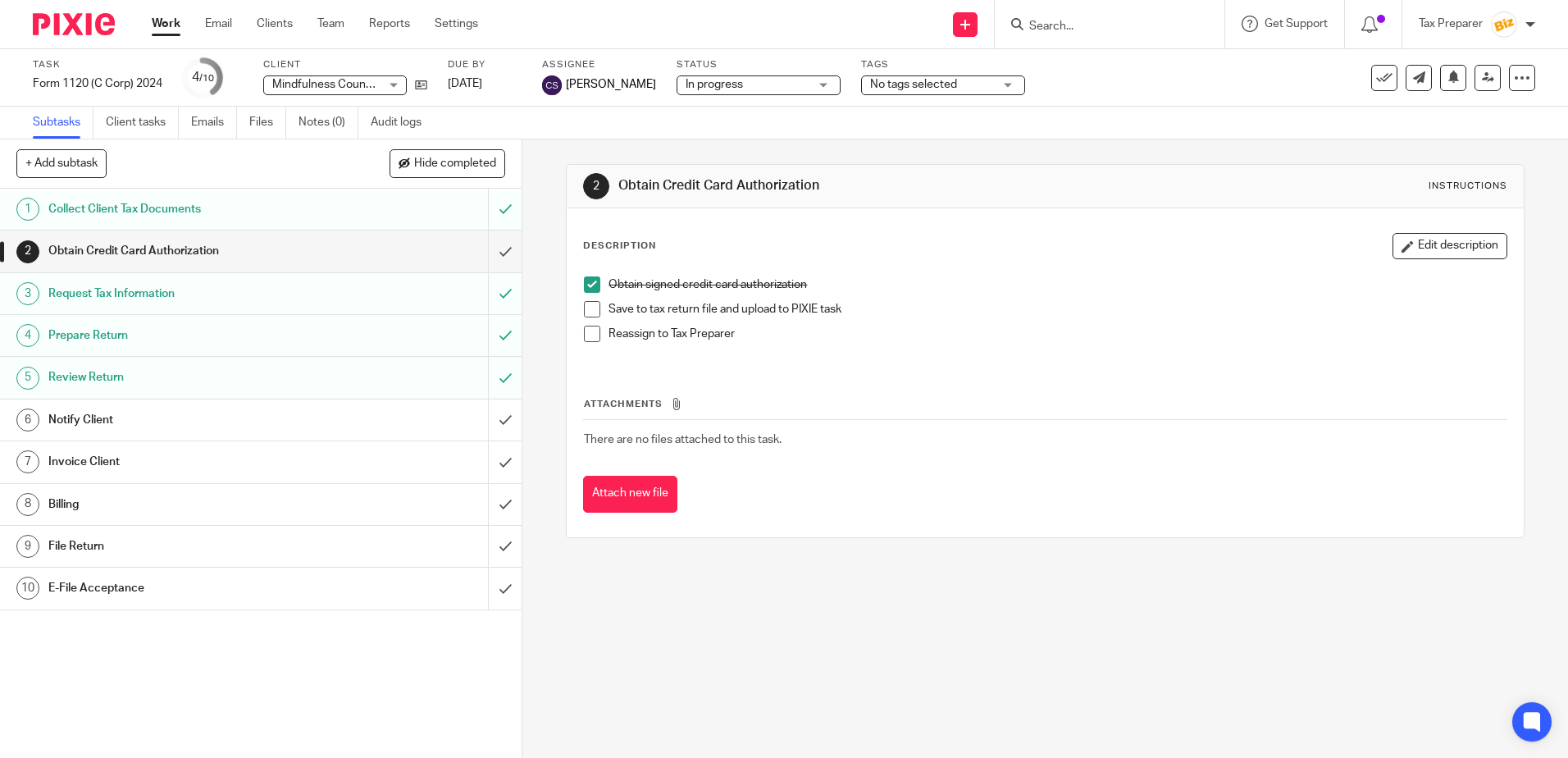
click at [407, 426] on div "Notify Client" at bounding box center [259, 419] width 424 height 24
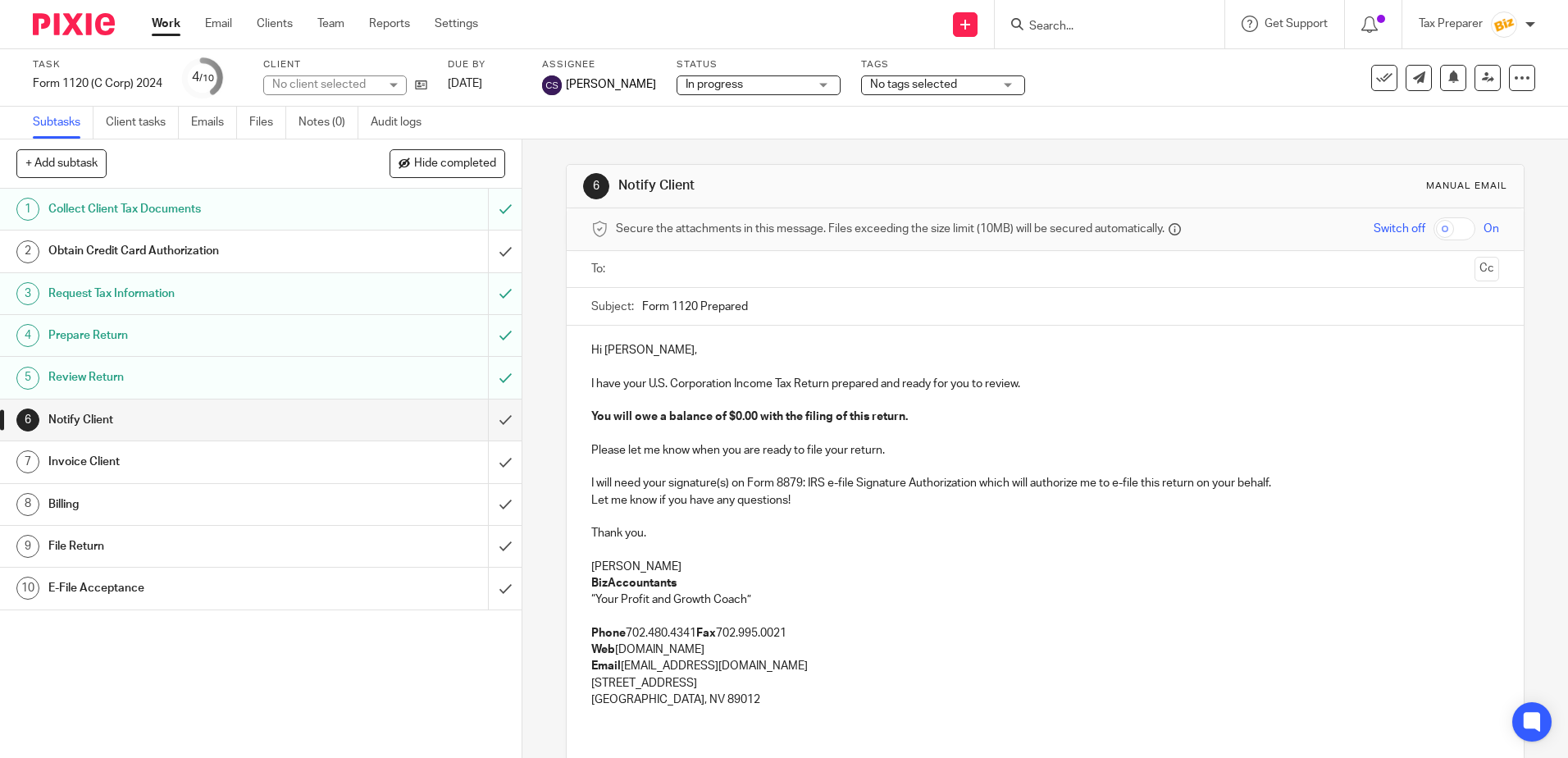
click at [625, 265] on input "text" at bounding box center [1044, 269] width 846 height 19
click at [746, 418] on strong "You will owe a balance of $0.00 with the filing of this return." at bounding box center [749, 420] width 316 height 12
click at [671, 565] on p "Anna McDaniel" at bounding box center [1044, 570] width 907 height 17
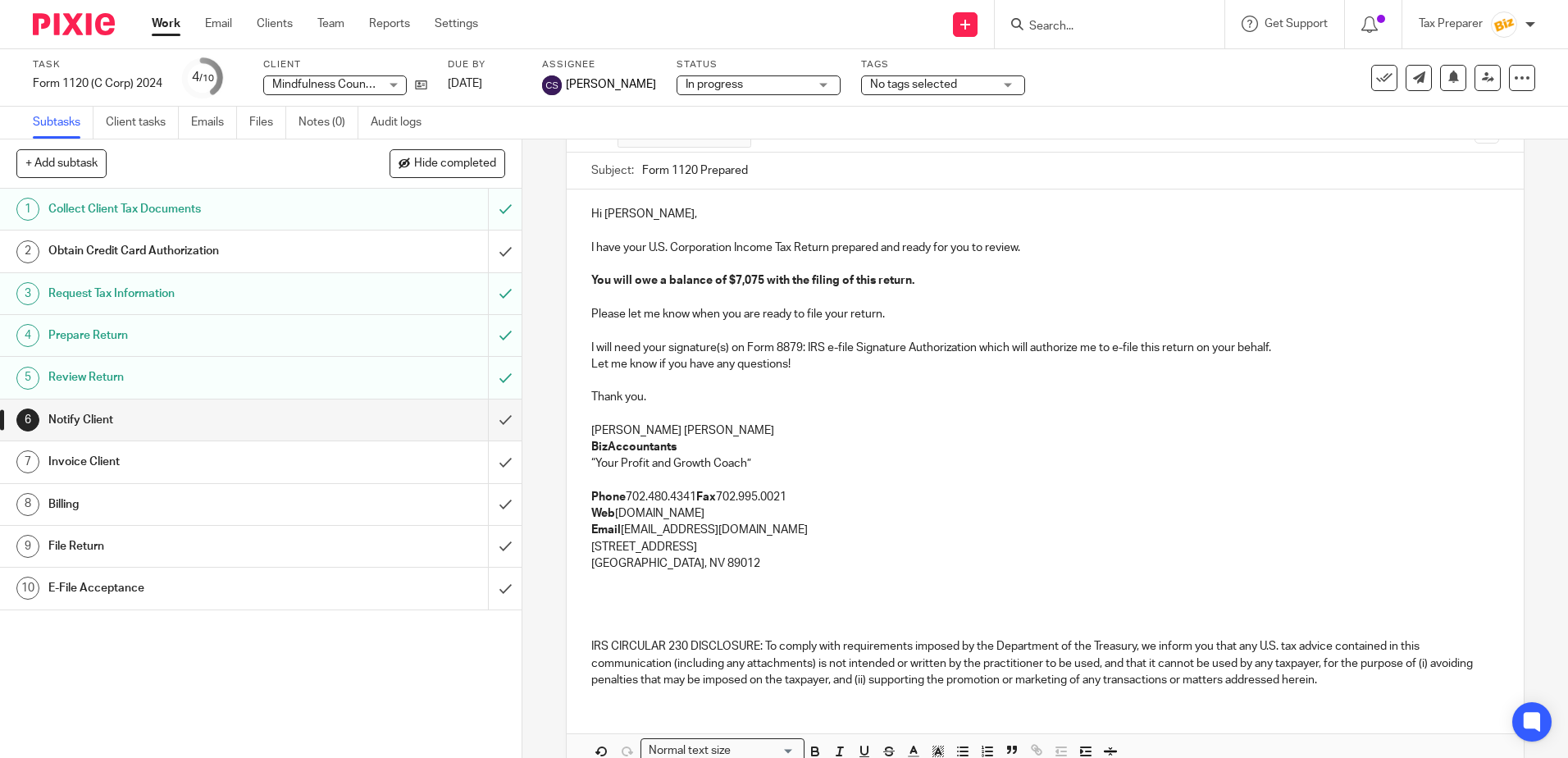
scroll to position [229, 0]
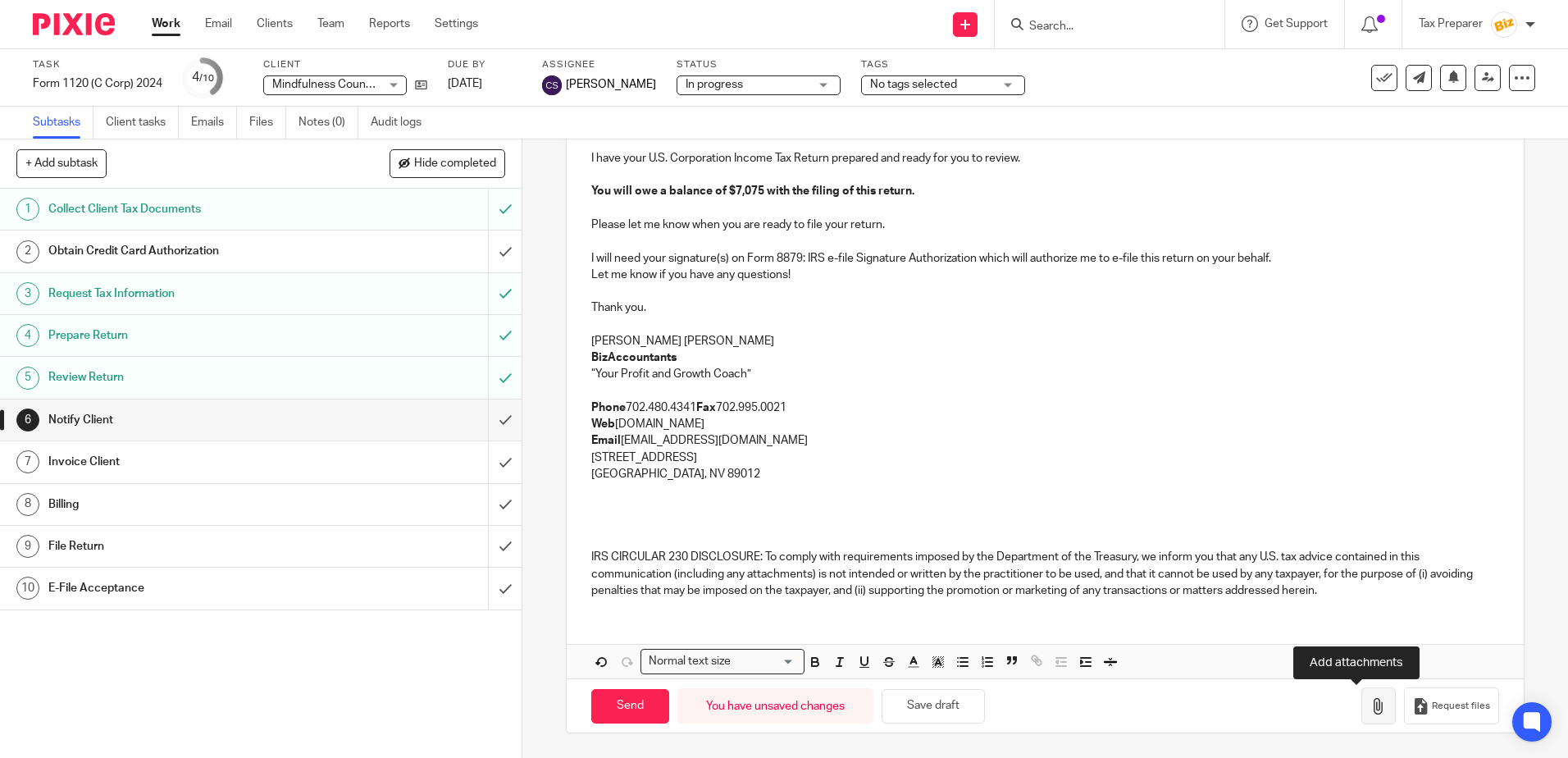
click at [1370, 714] on icon "button" at bounding box center [1378, 706] width 17 height 17
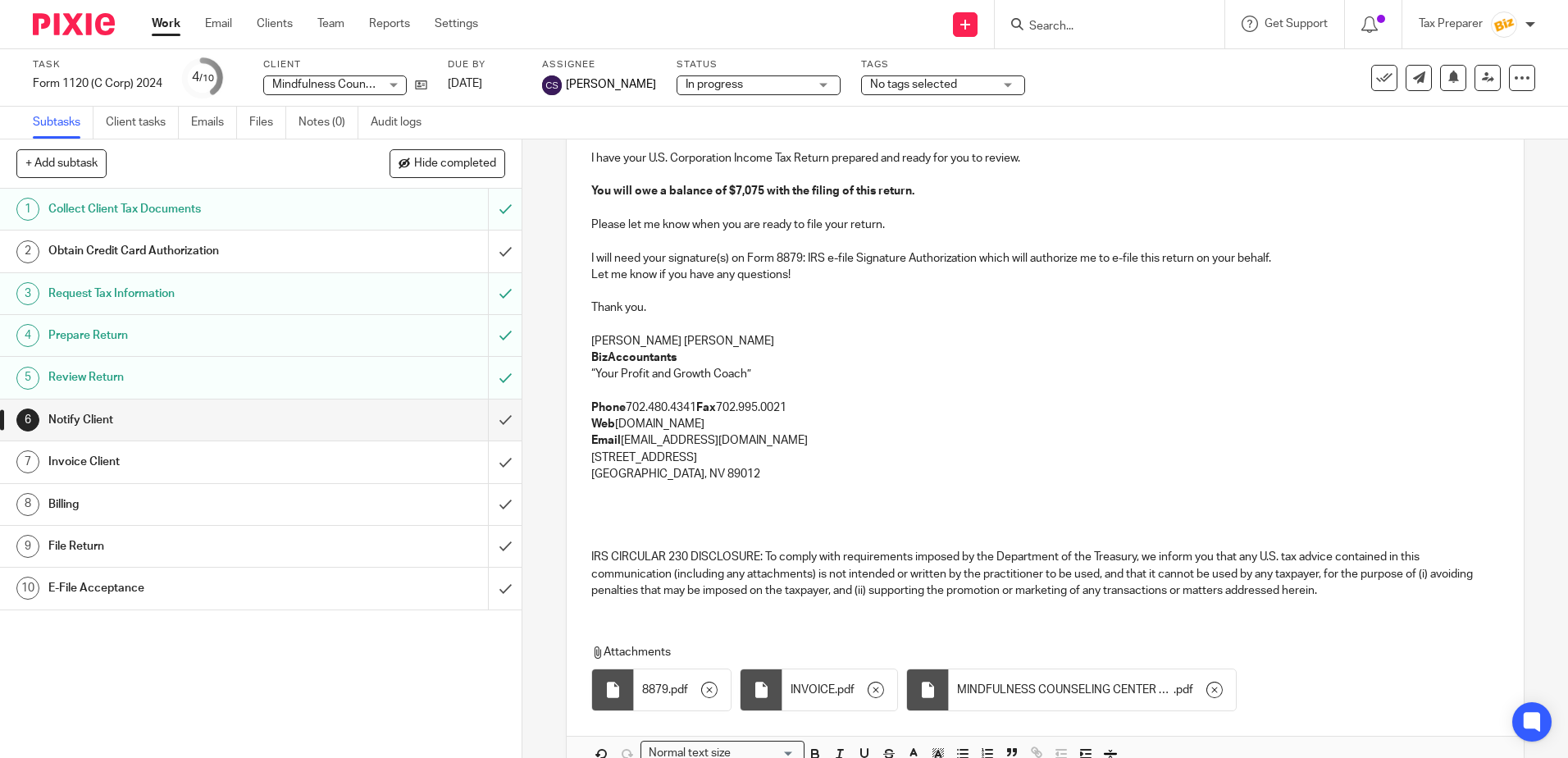
scroll to position [0, 0]
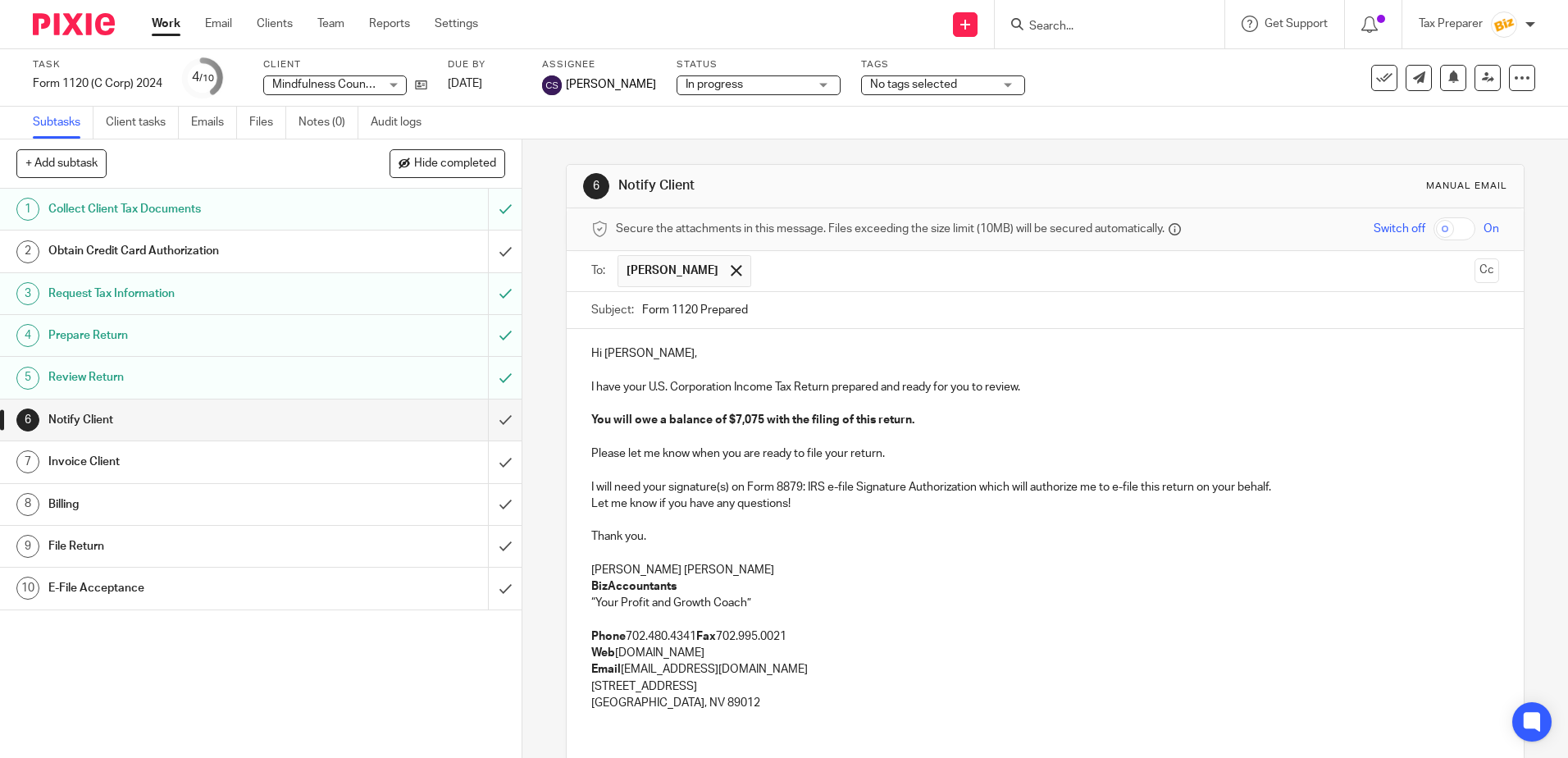
click at [978, 90] on div "No tags selected" at bounding box center [944, 85] width 164 height 20
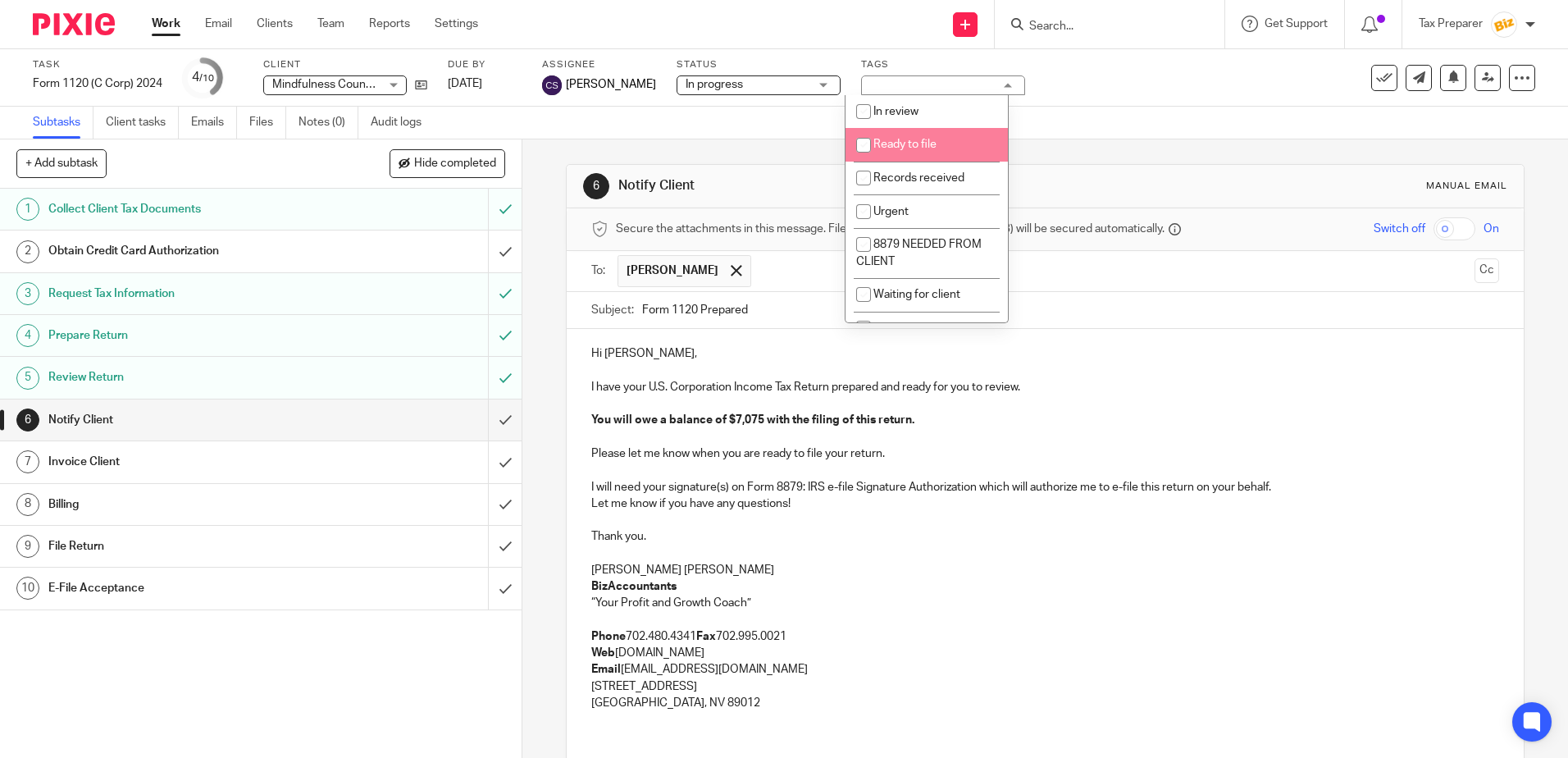
click at [866, 149] on input "checkbox" at bounding box center [863, 145] width 31 height 31
checkbox input "true"
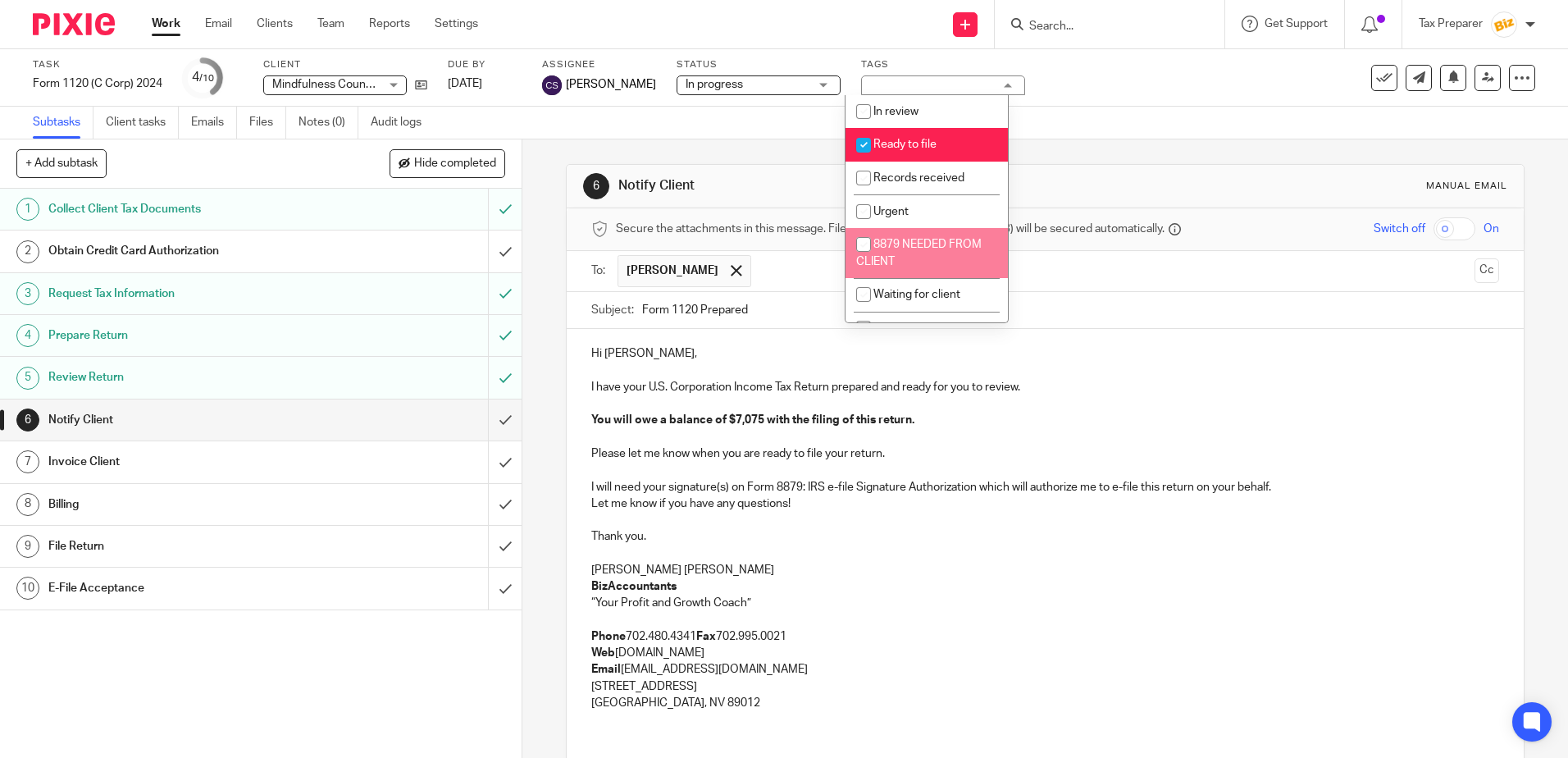
click at [868, 245] on input "checkbox" at bounding box center [863, 245] width 31 height 31
checkbox input "true"
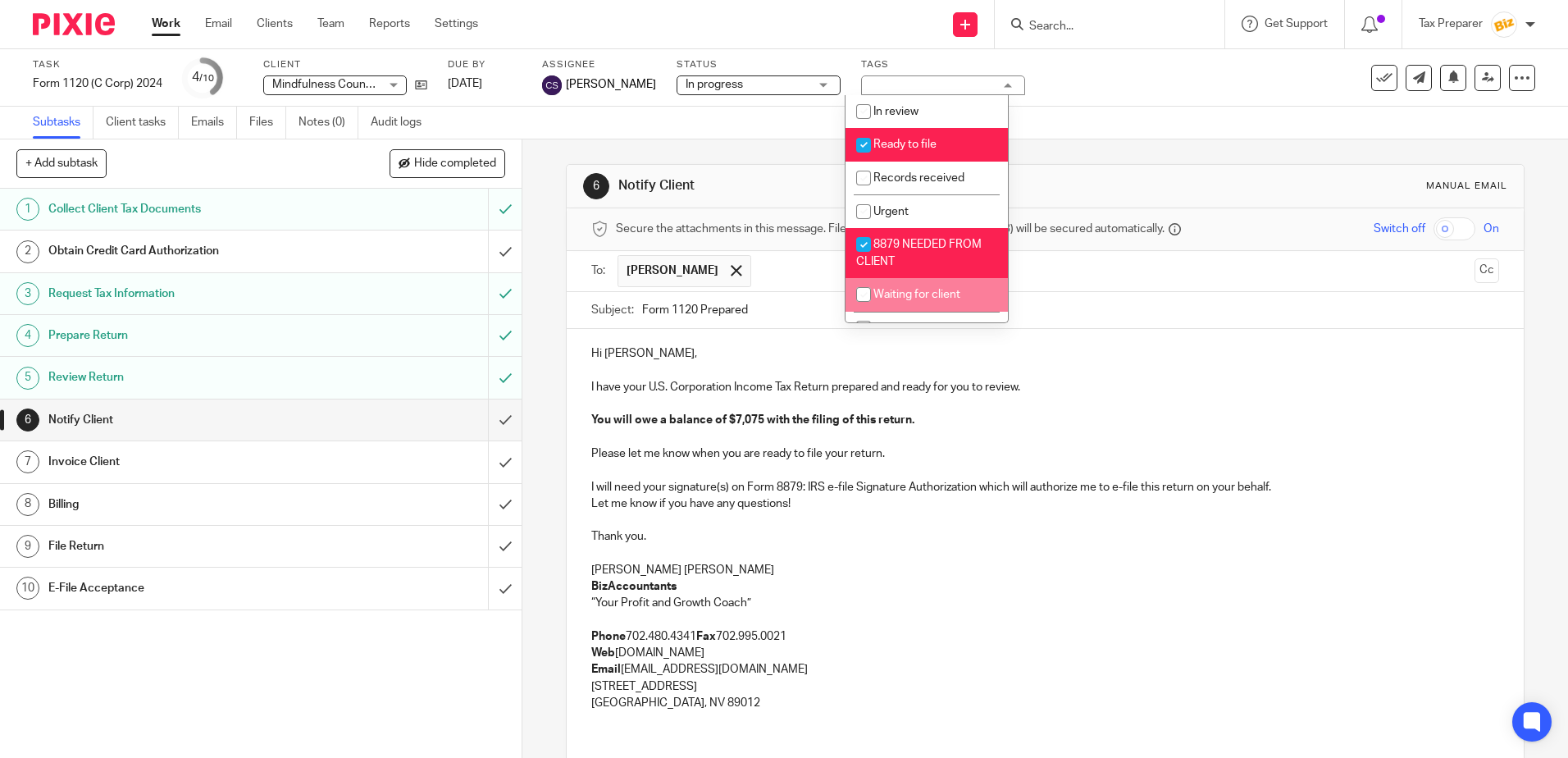
click at [871, 371] on p at bounding box center [1044, 370] width 907 height 17
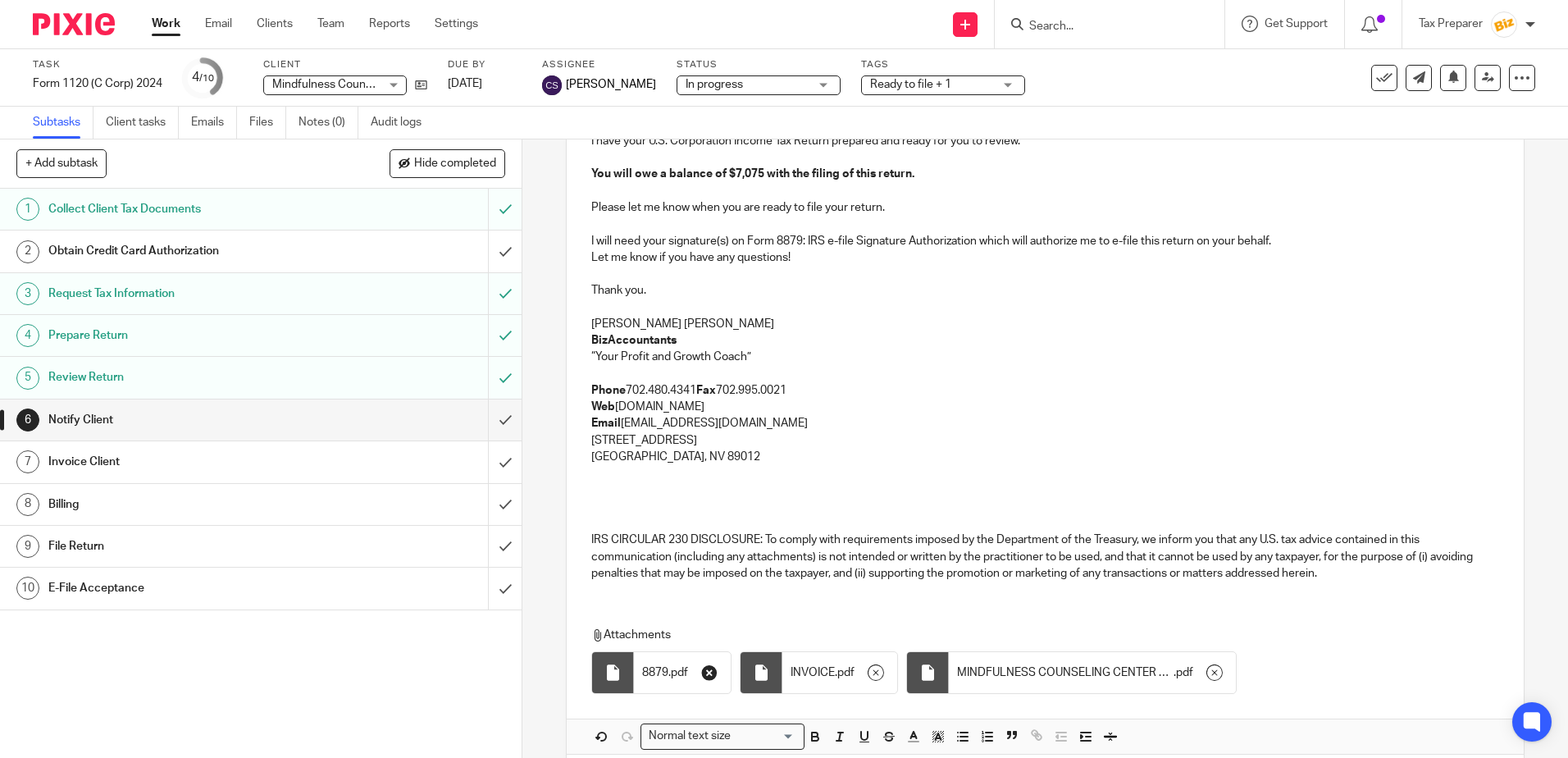
scroll to position [321, 0]
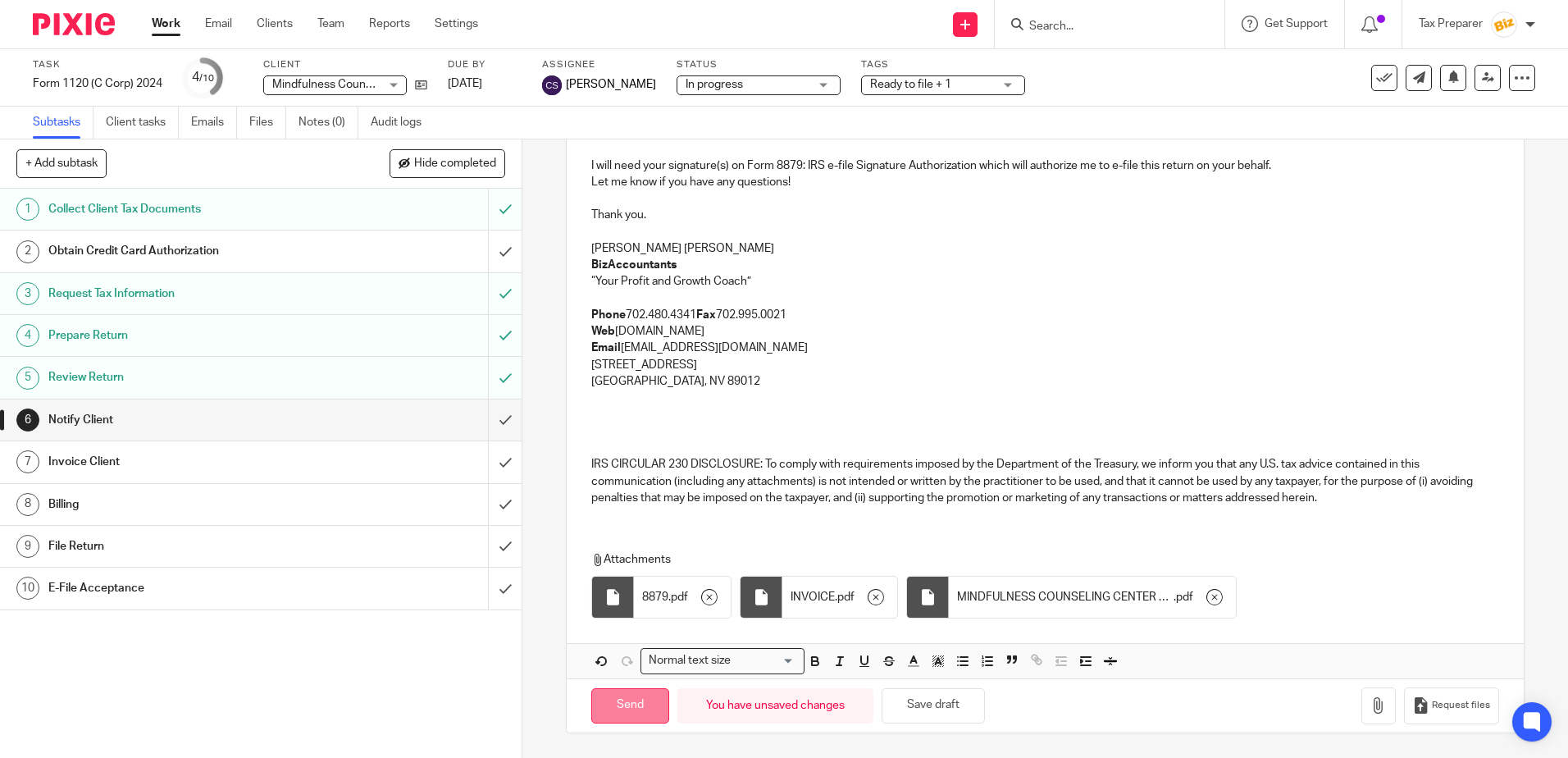
click at [615, 698] on input "Send" at bounding box center [630, 706] width 78 height 35
type input "Sent"
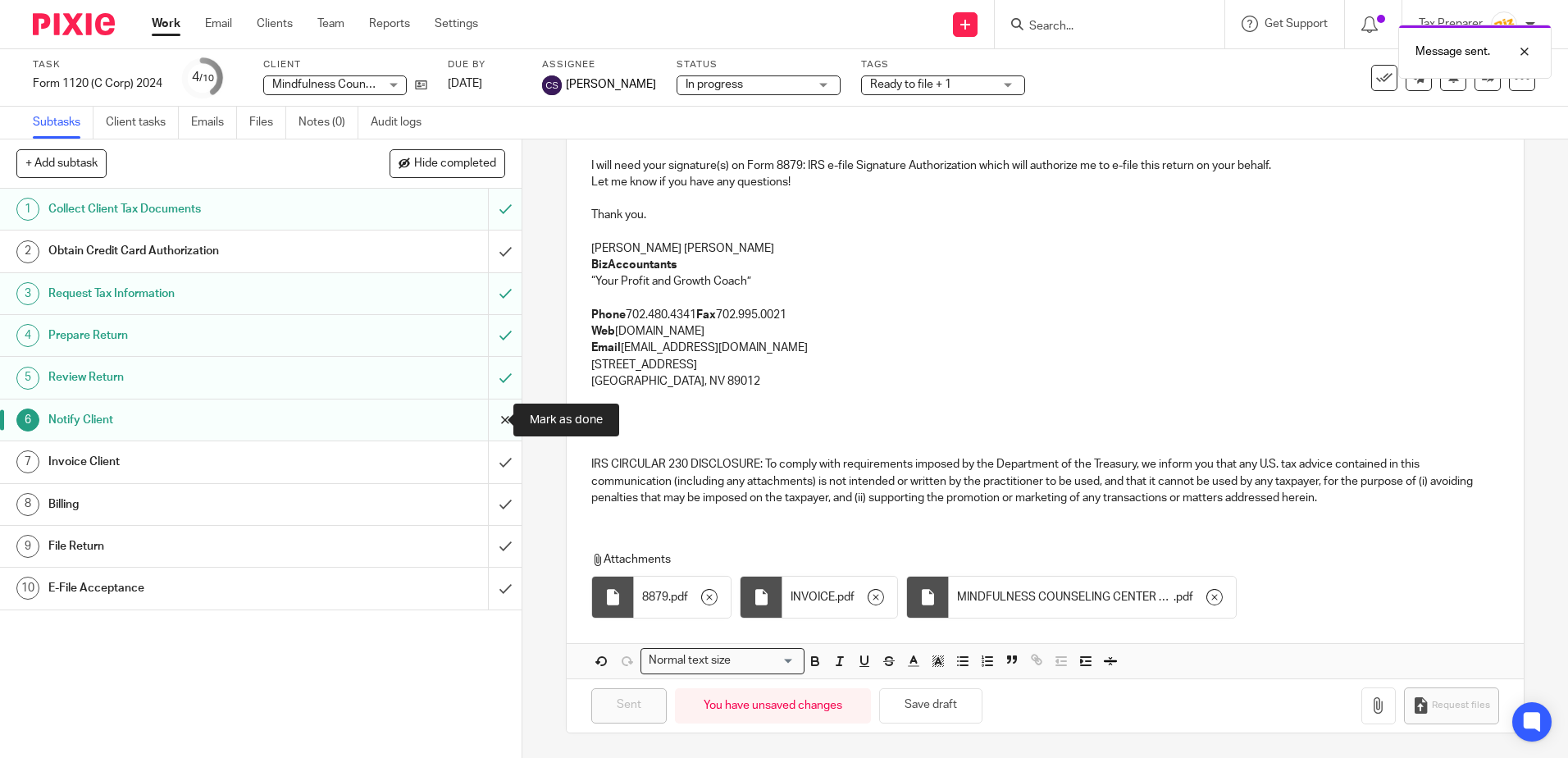
click at [485, 422] on input "submit" at bounding box center [260, 420] width 522 height 41
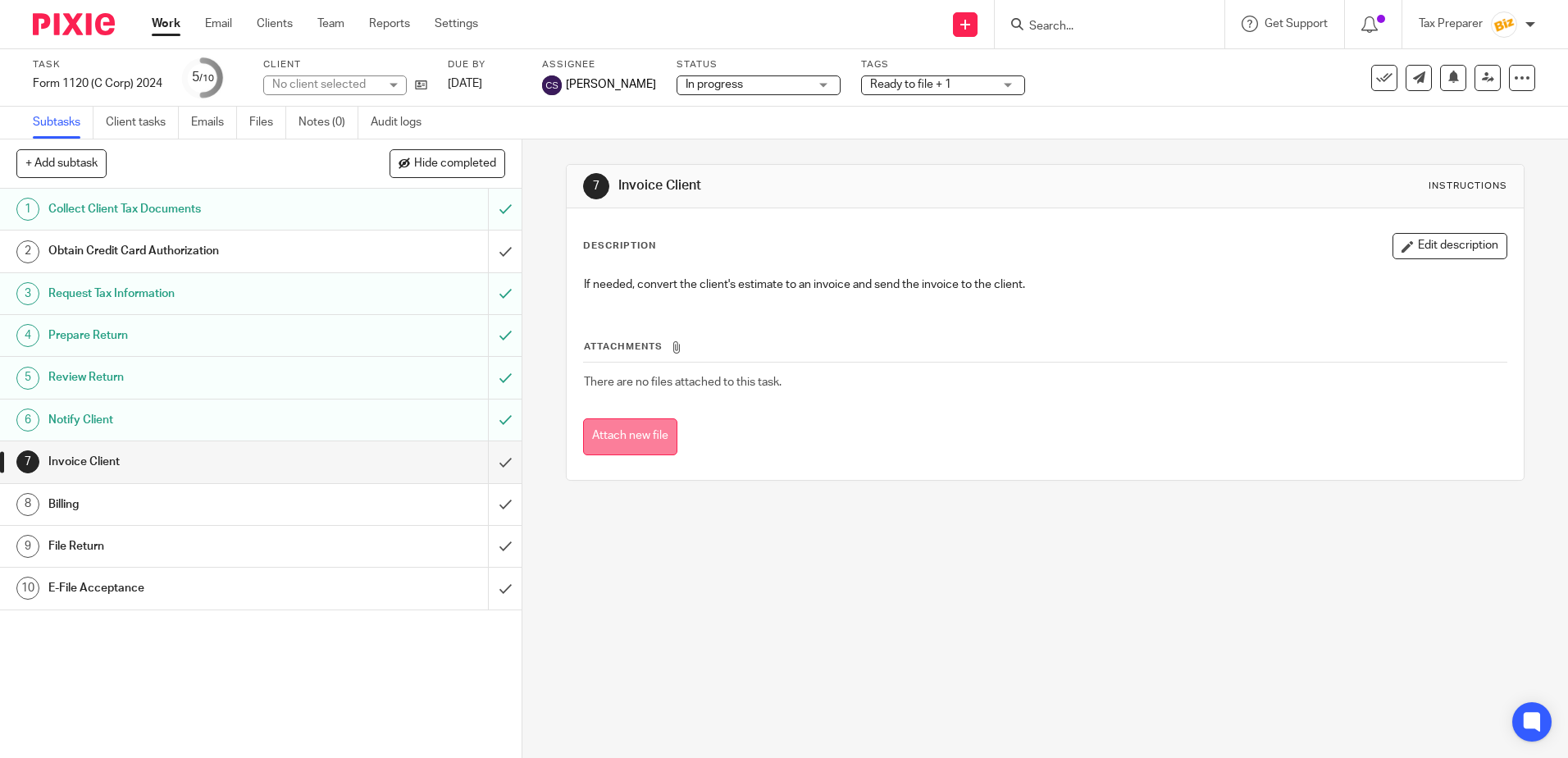
click at [649, 442] on button "Attach new file" at bounding box center [630, 437] width 94 height 37
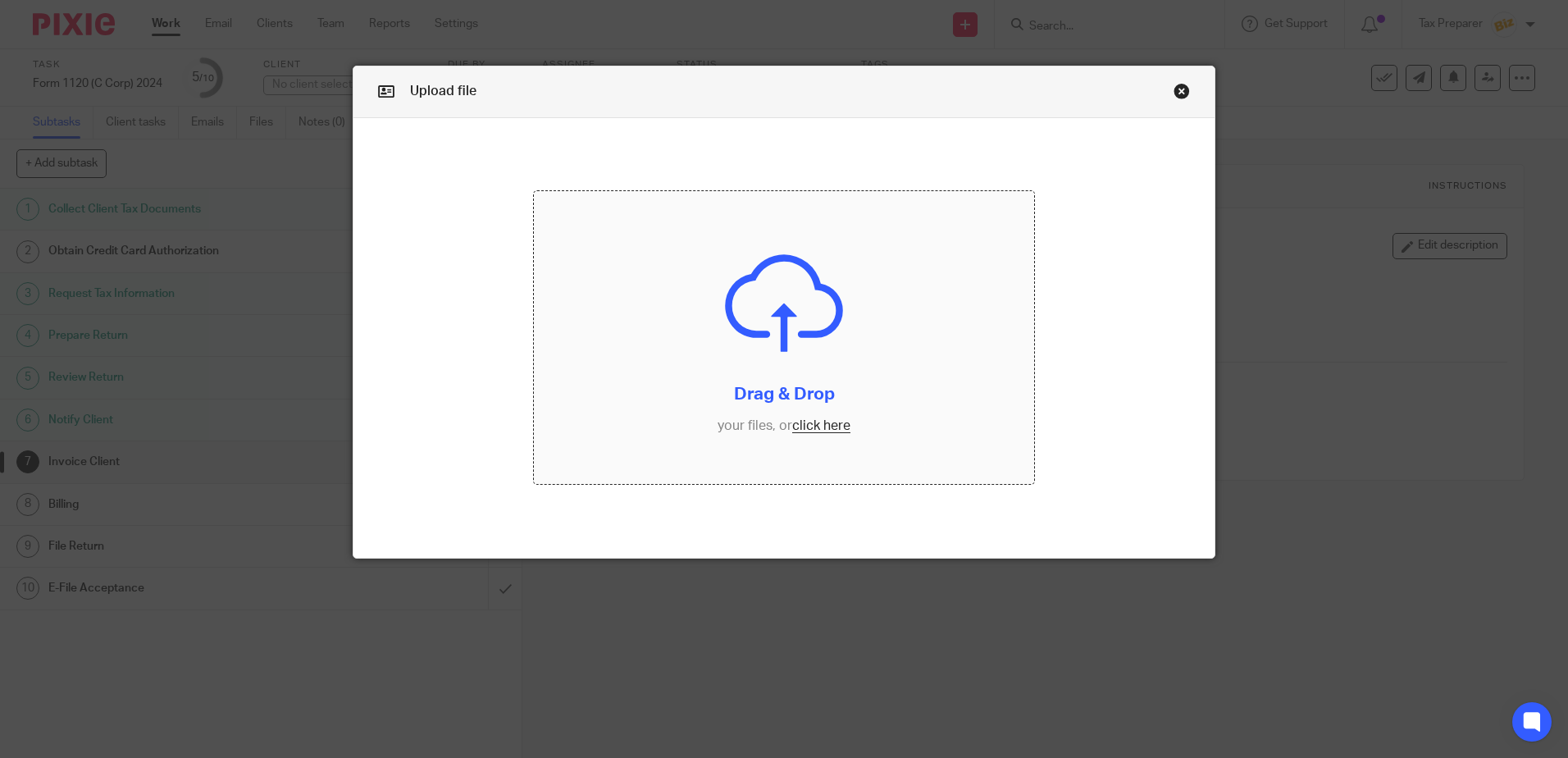
click at [815, 427] on input "file" at bounding box center [783, 337] width 500 height 293
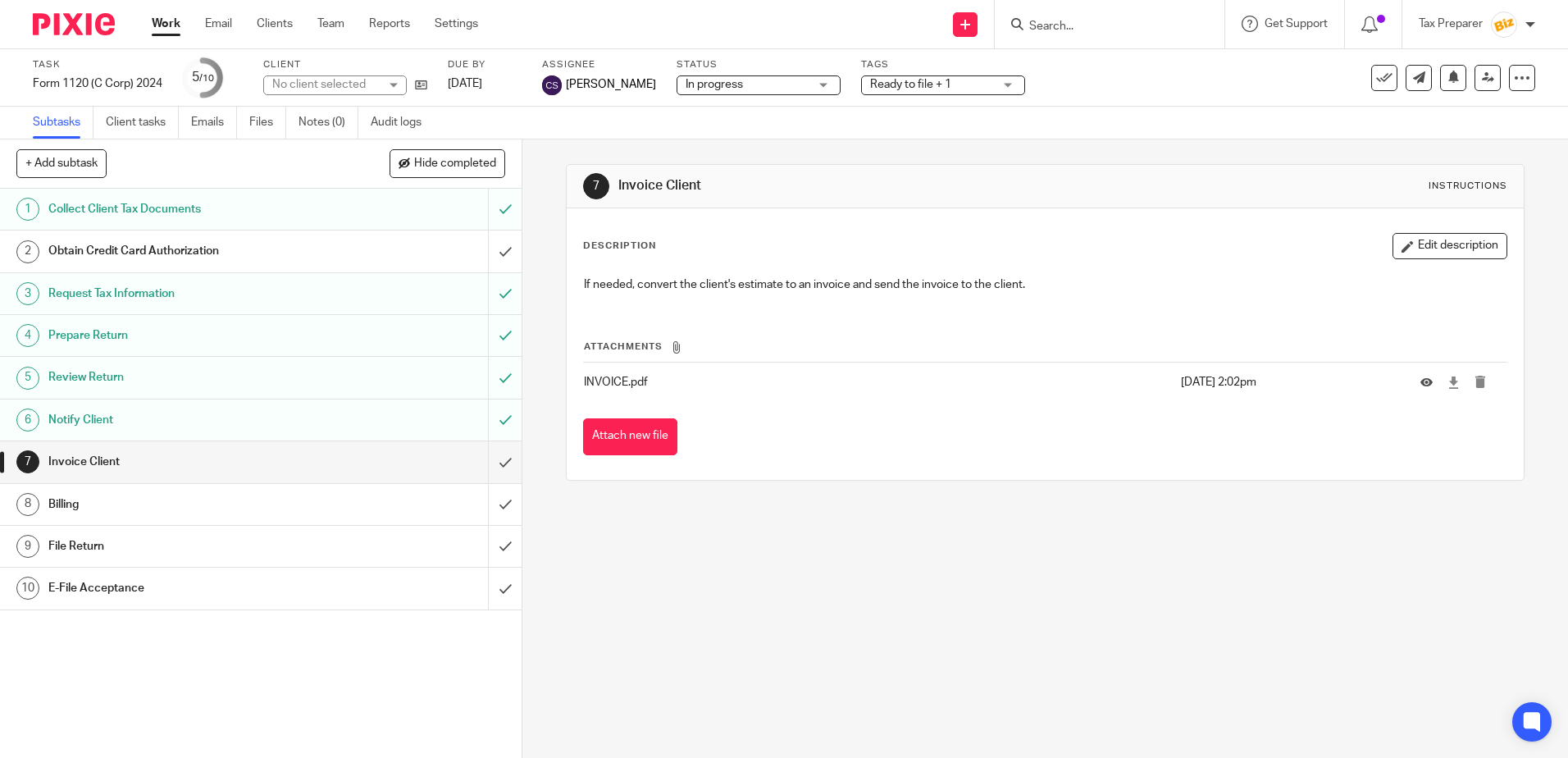
click at [148, 23] on div "Work Email Clients Team Reports Settings Work Email Clients Team Reports Settin…" at bounding box center [318, 24] width 367 height 48
click at [170, 25] on link "Work" at bounding box center [165, 24] width 28 height 17
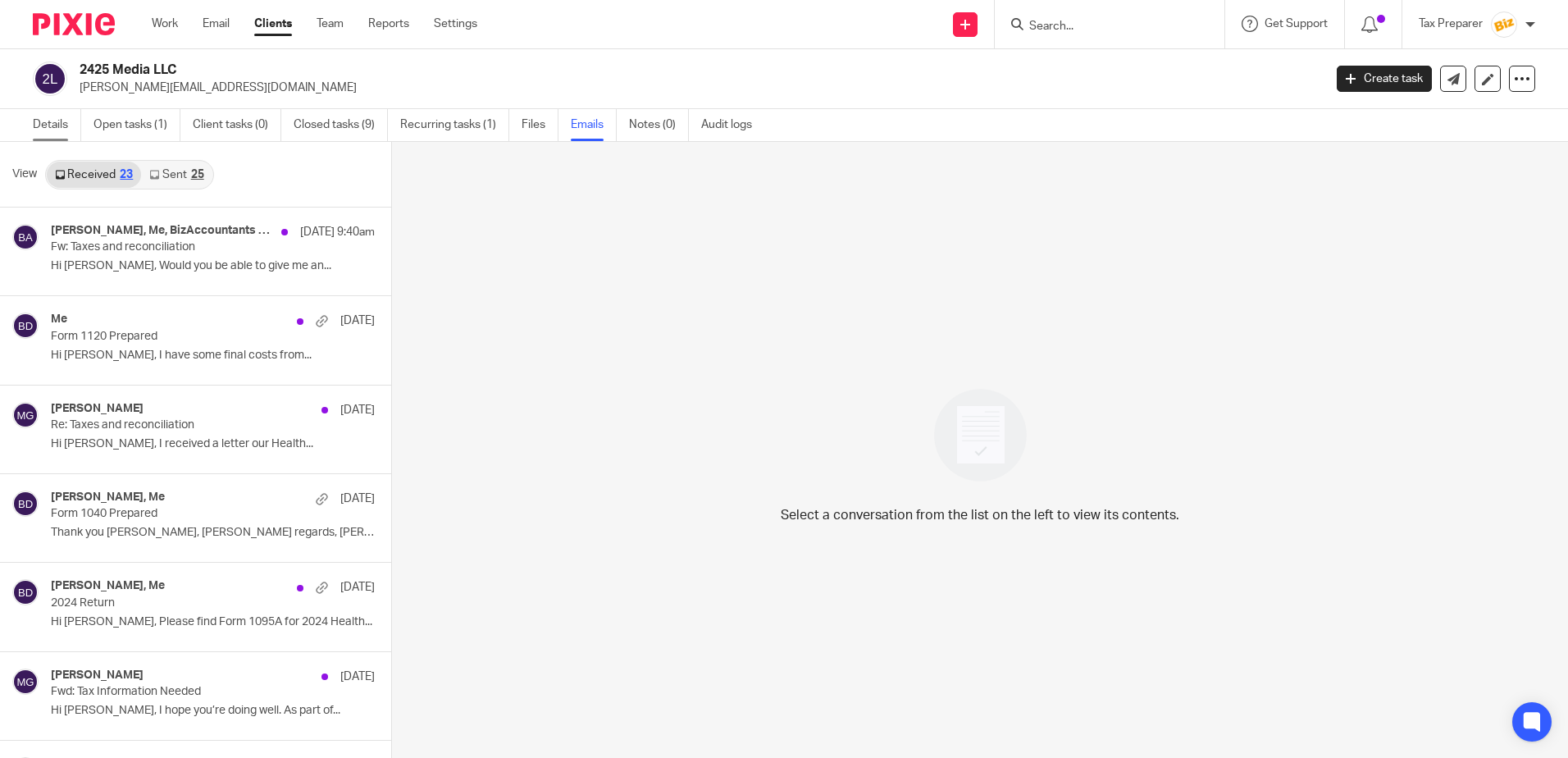
click at [38, 125] on link "Details" at bounding box center [57, 124] width 48 height 32
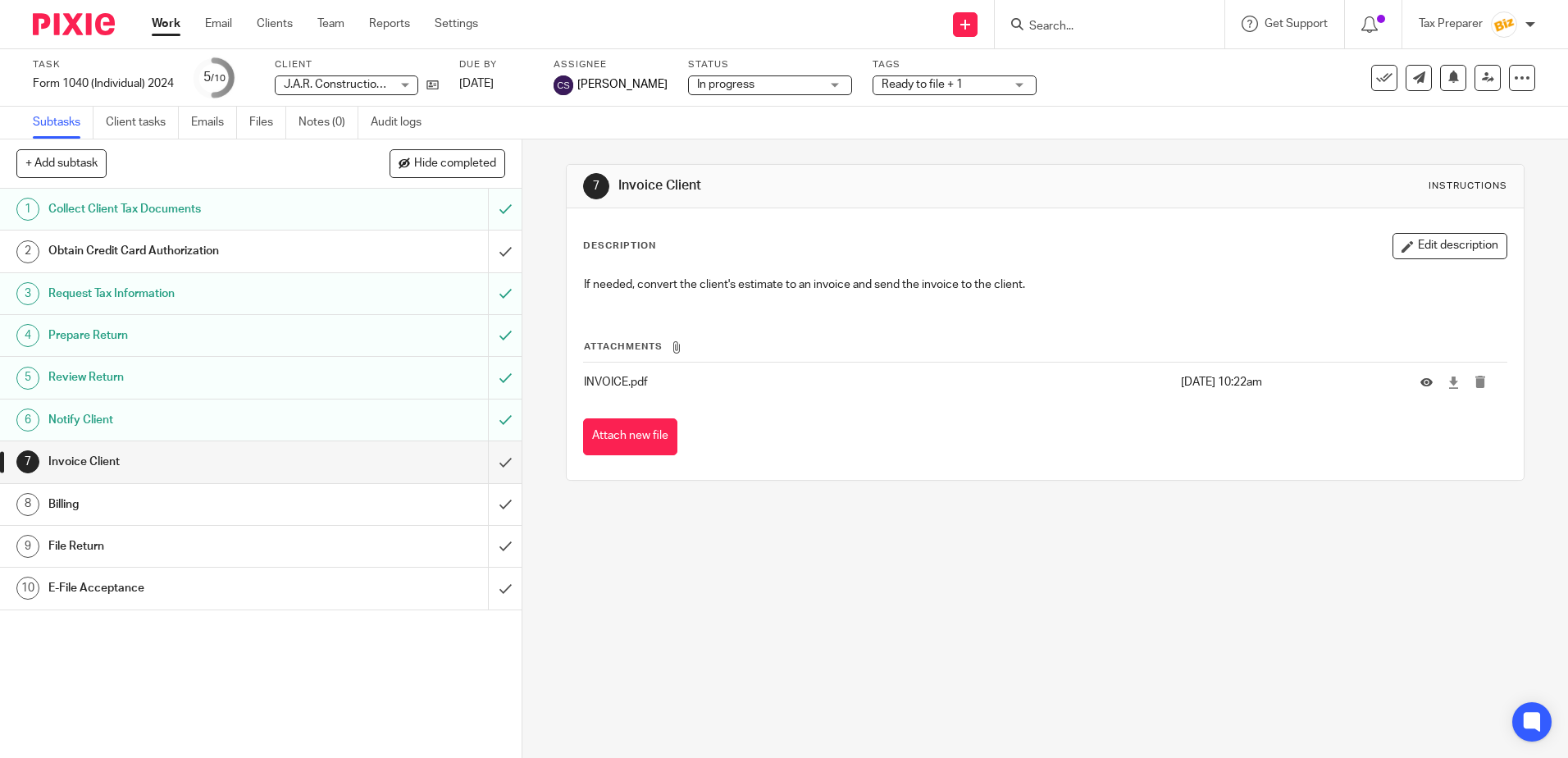
click at [1079, 24] on input "Search" at bounding box center [1101, 26] width 148 height 15
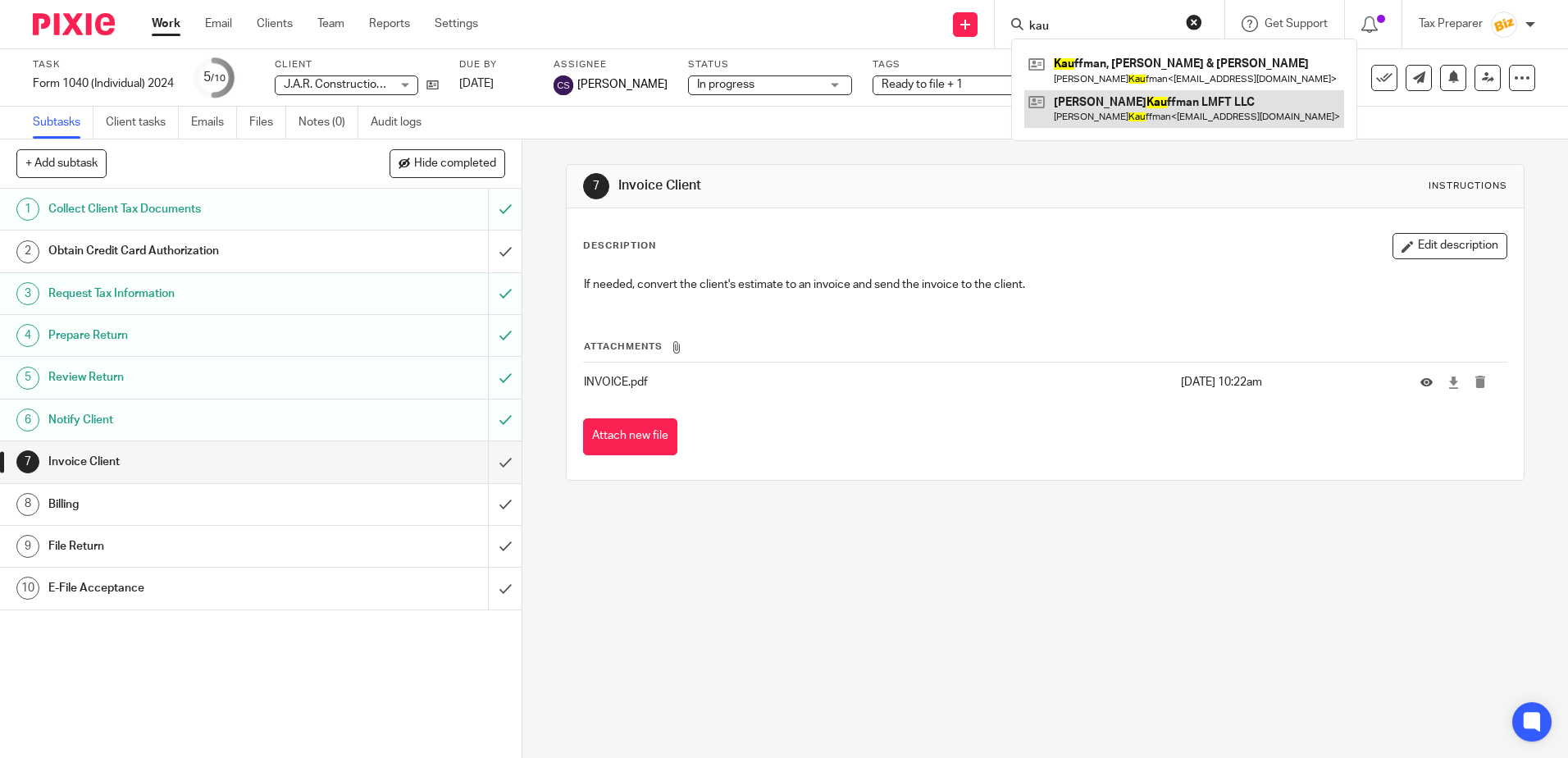
type input "kau"
click at [1125, 100] on link at bounding box center [1183, 109] width 320 height 38
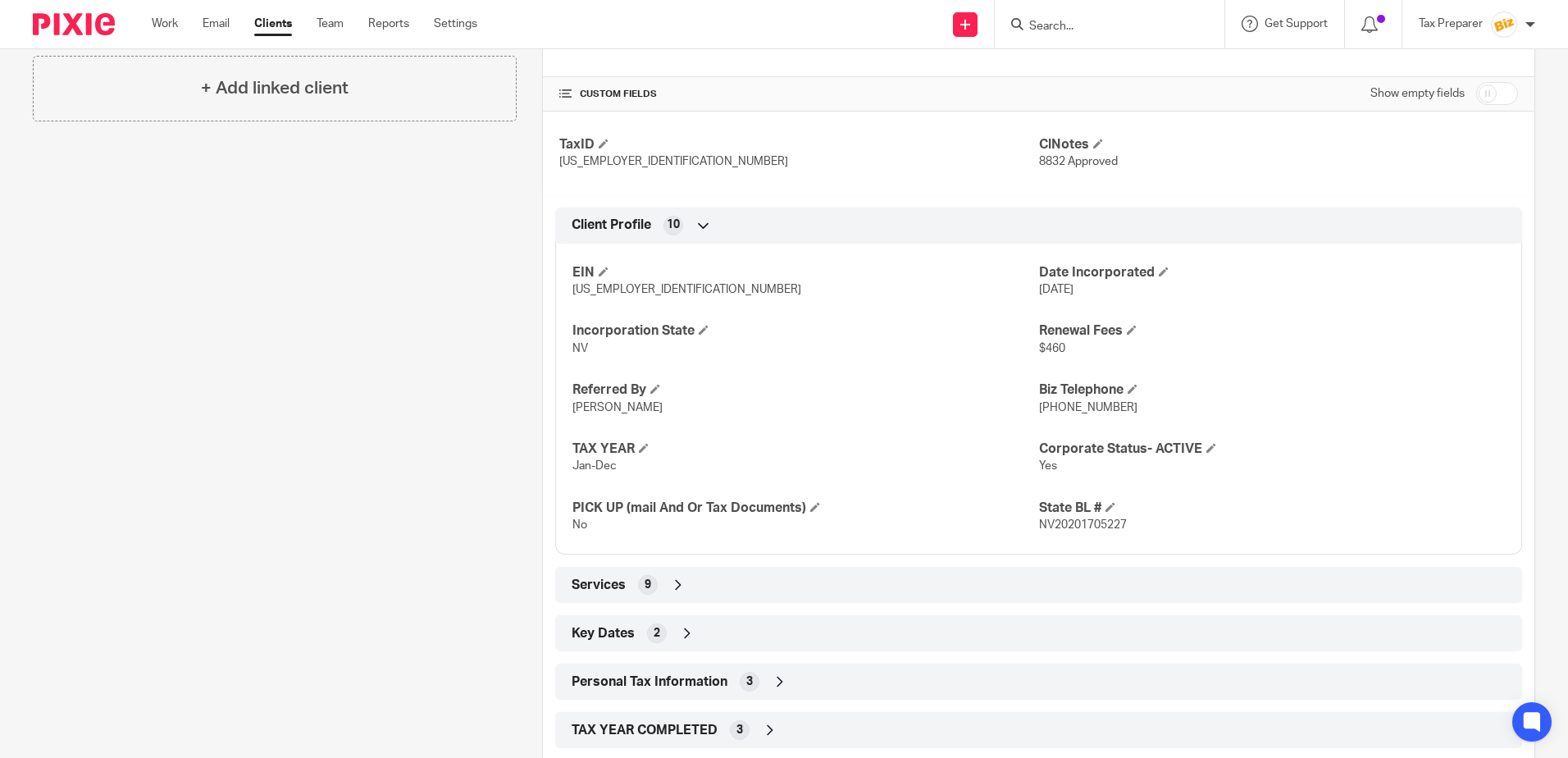
scroll to position [636, 0]
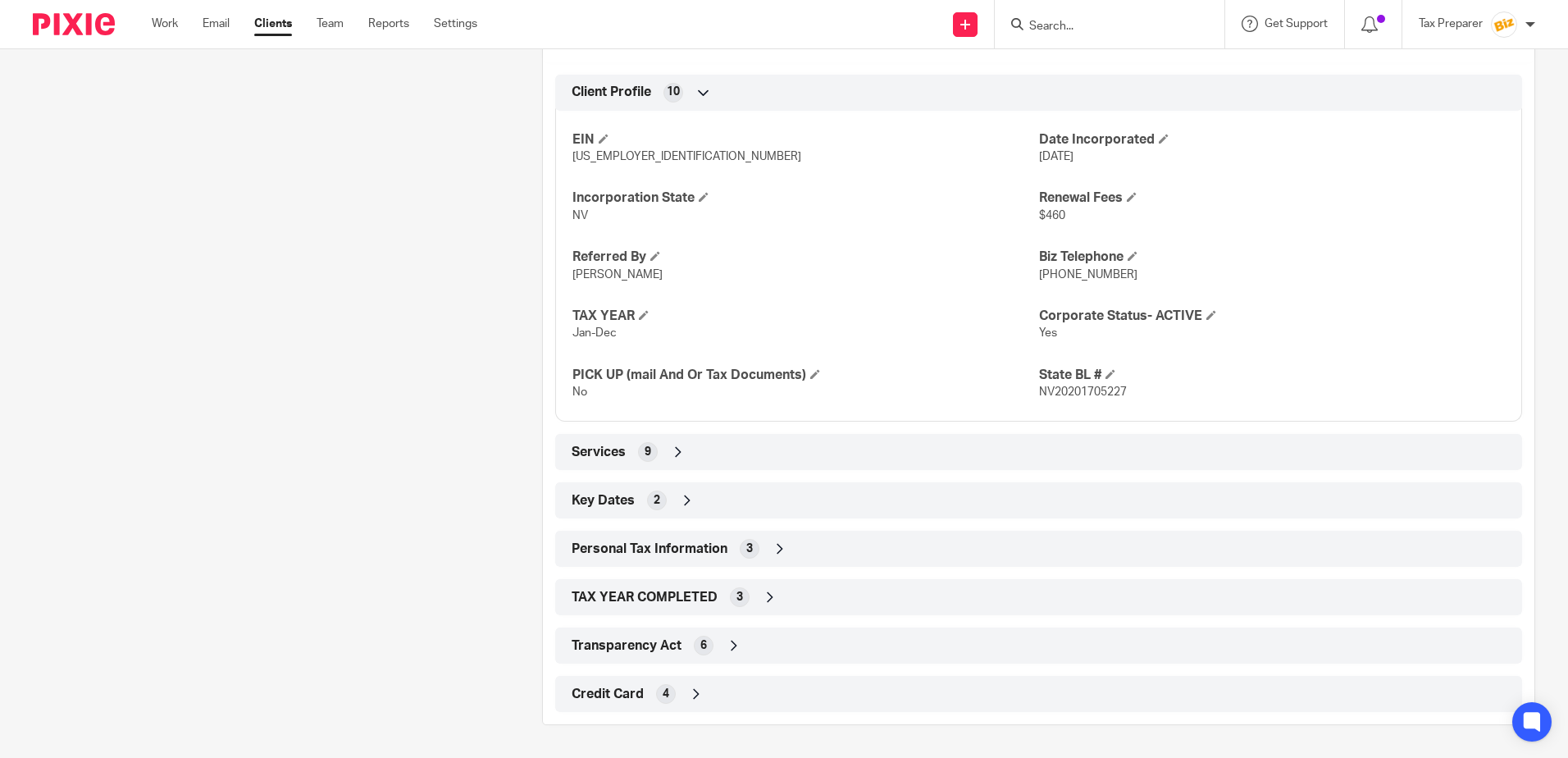
click at [674, 457] on icon at bounding box center [677, 451] width 17 height 17
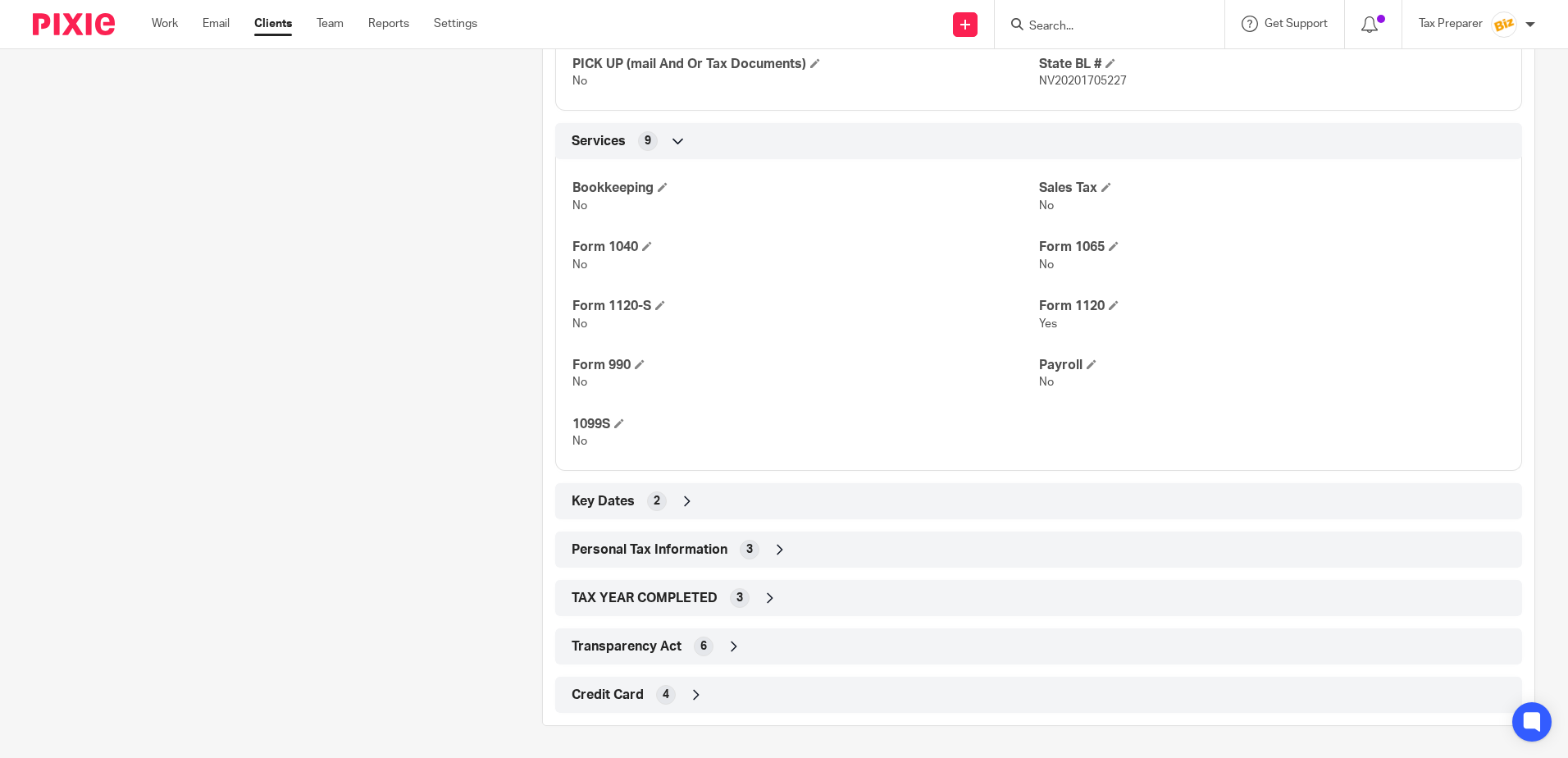
scroll to position [948, 0]
click at [748, 604] on div "TAX YEAR COMPLETED 3" at bounding box center [1038, 597] width 943 height 27
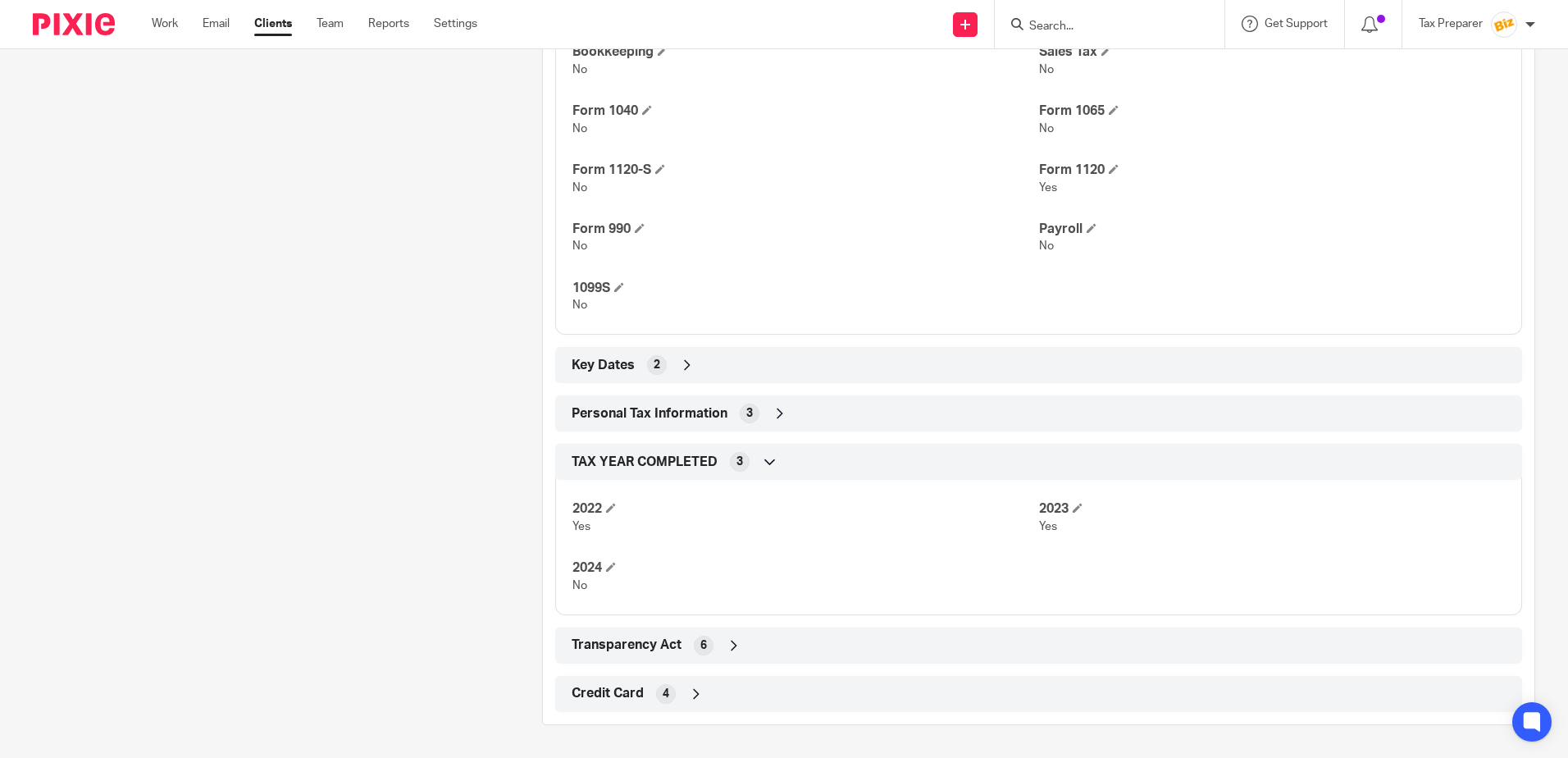
scroll to position [1001, 0]
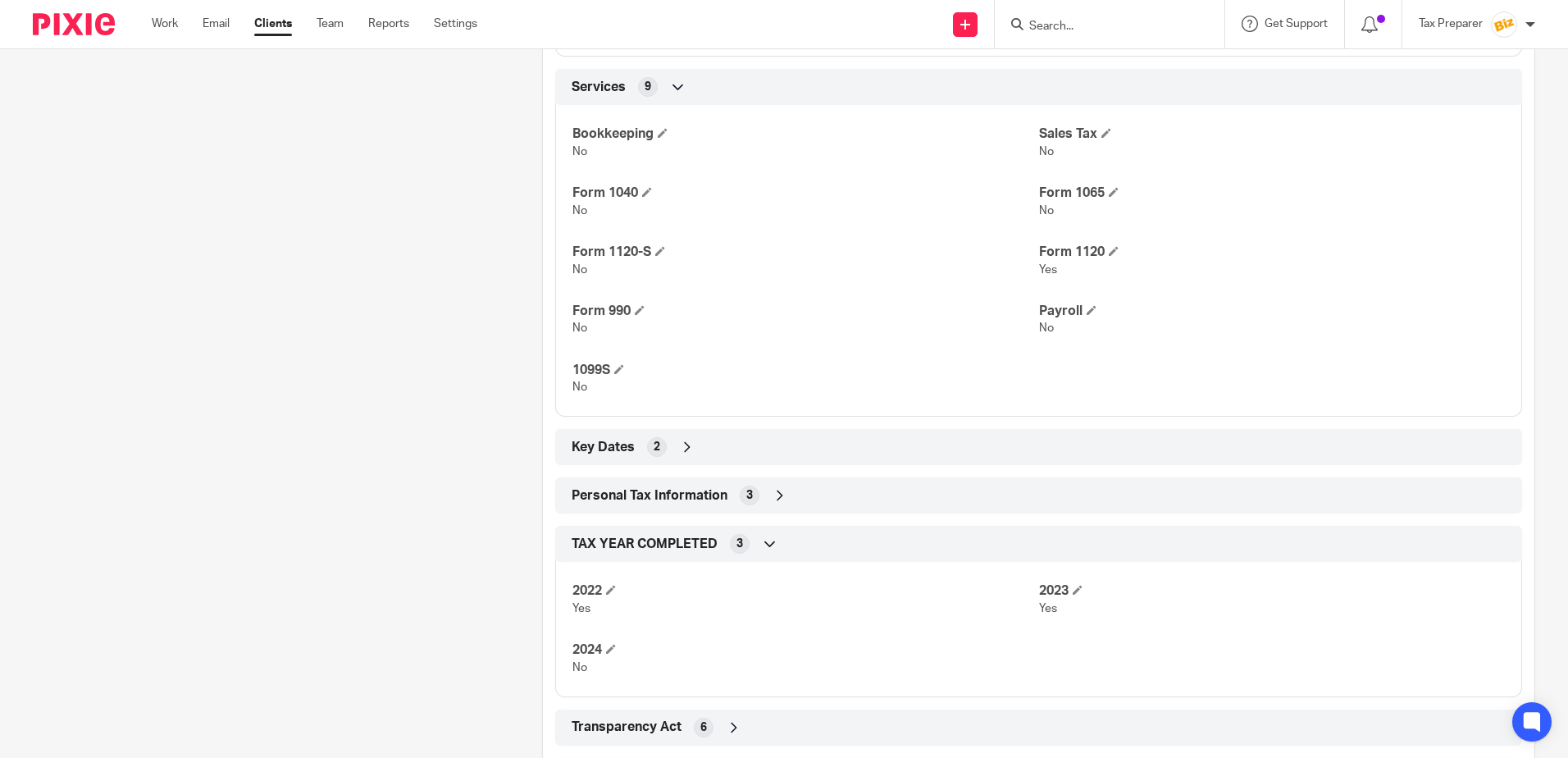
click at [769, 505] on div "Personal Tax Information 3" at bounding box center [1038, 496] width 943 height 27
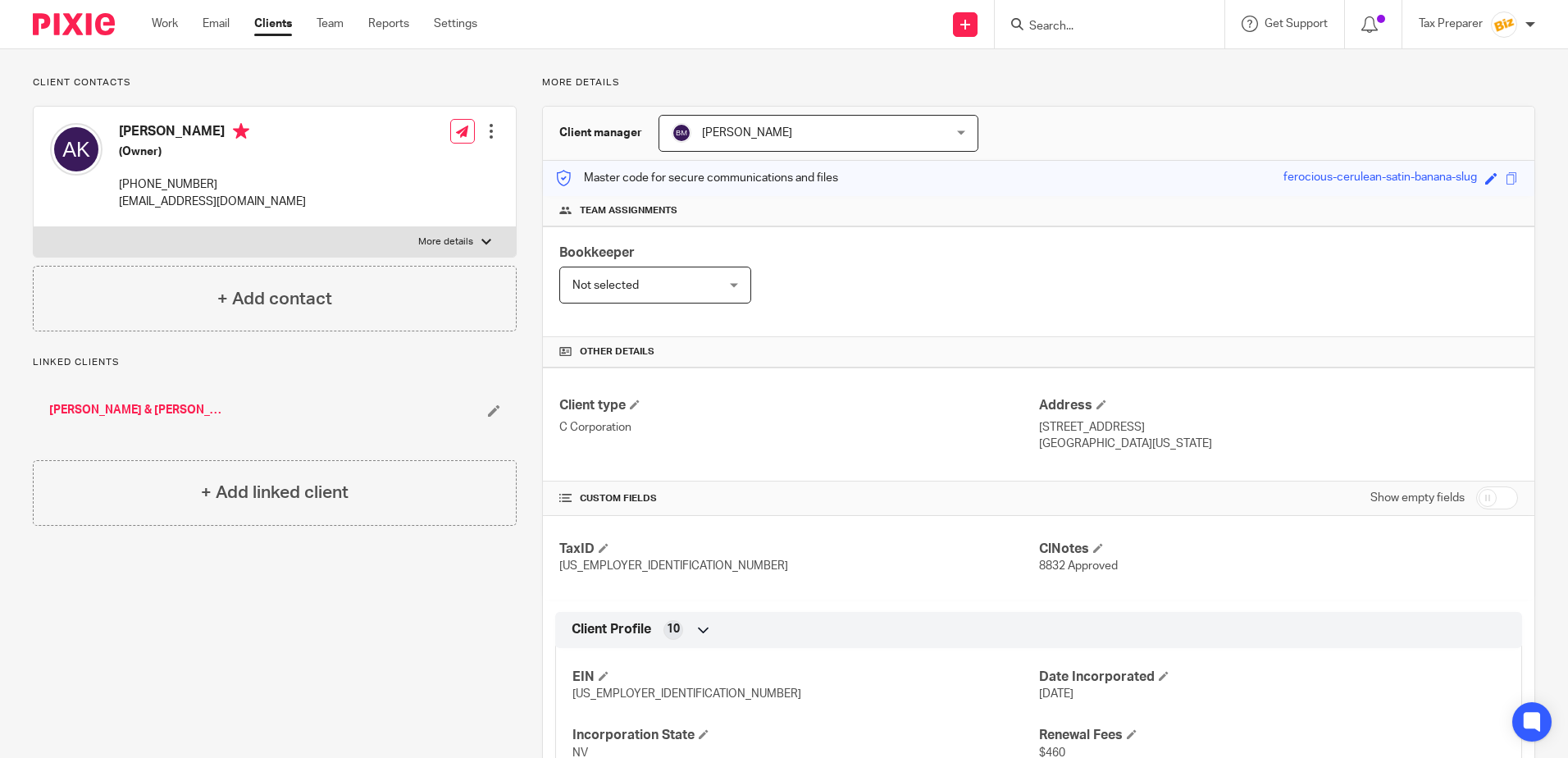
scroll to position [0, 0]
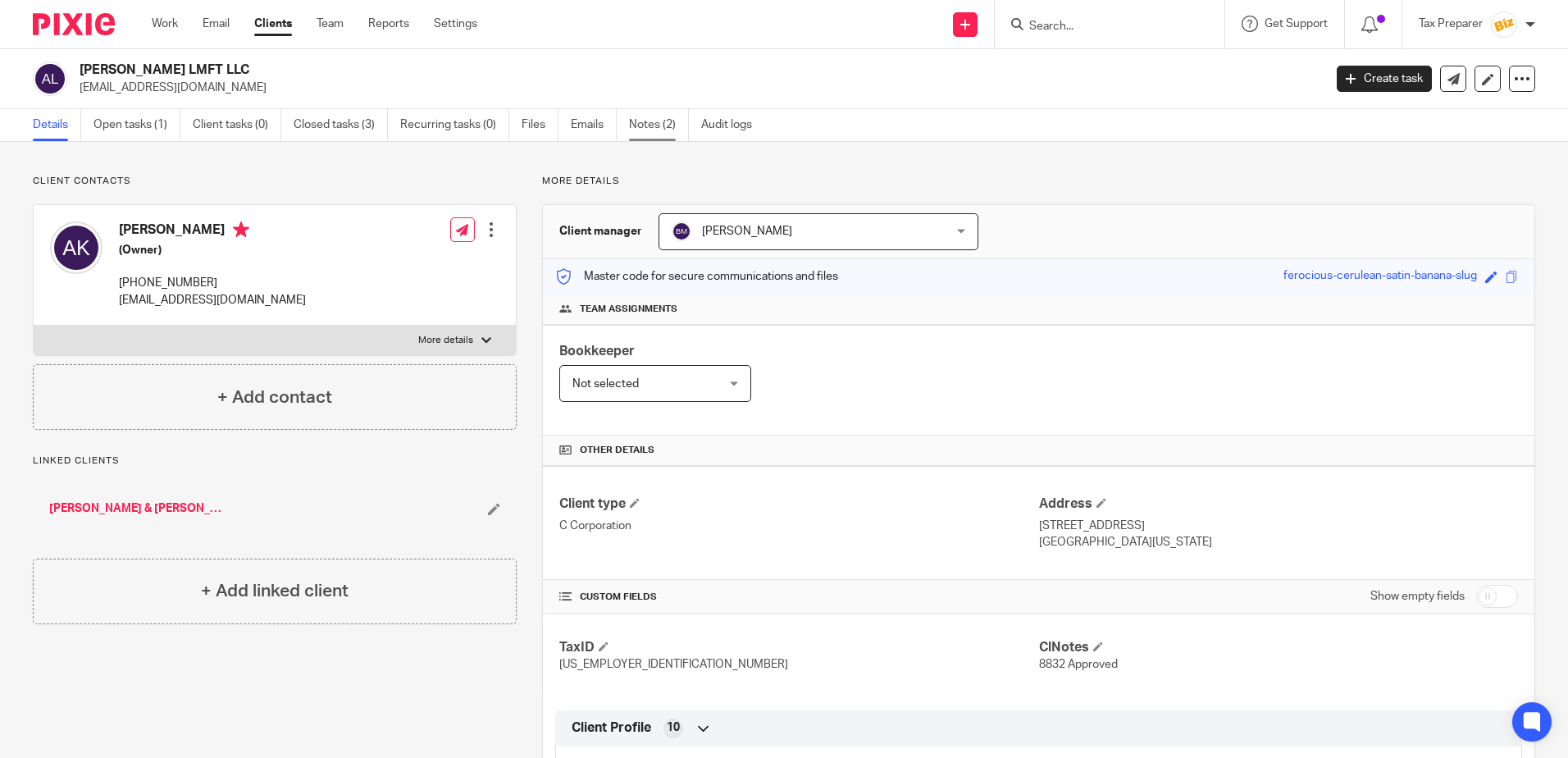
click at [661, 124] on link "Notes (2)" at bounding box center [659, 124] width 60 height 32
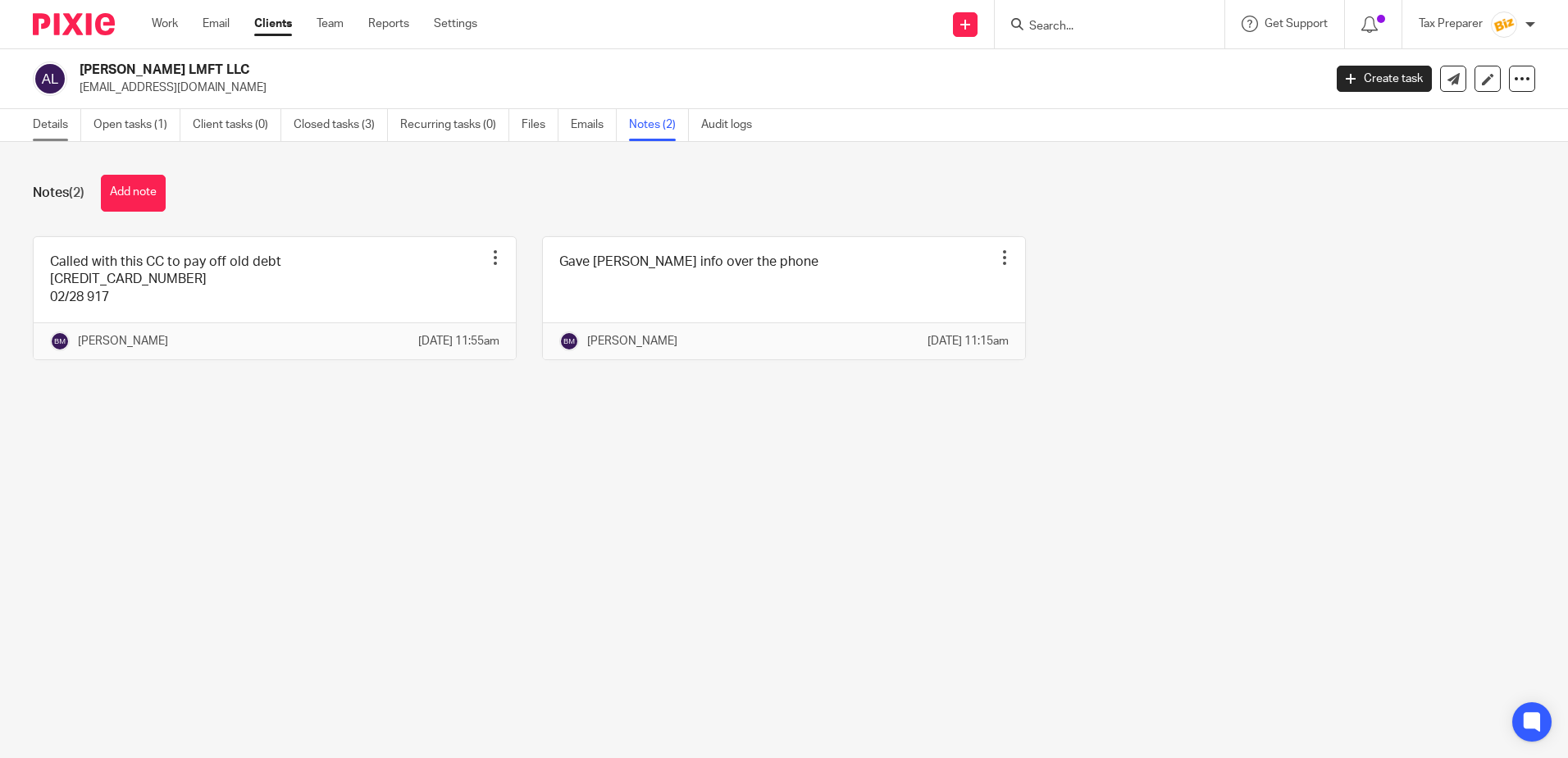
click at [60, 130] on link "Details" at bounding box center [57, 124] width 48 height 32
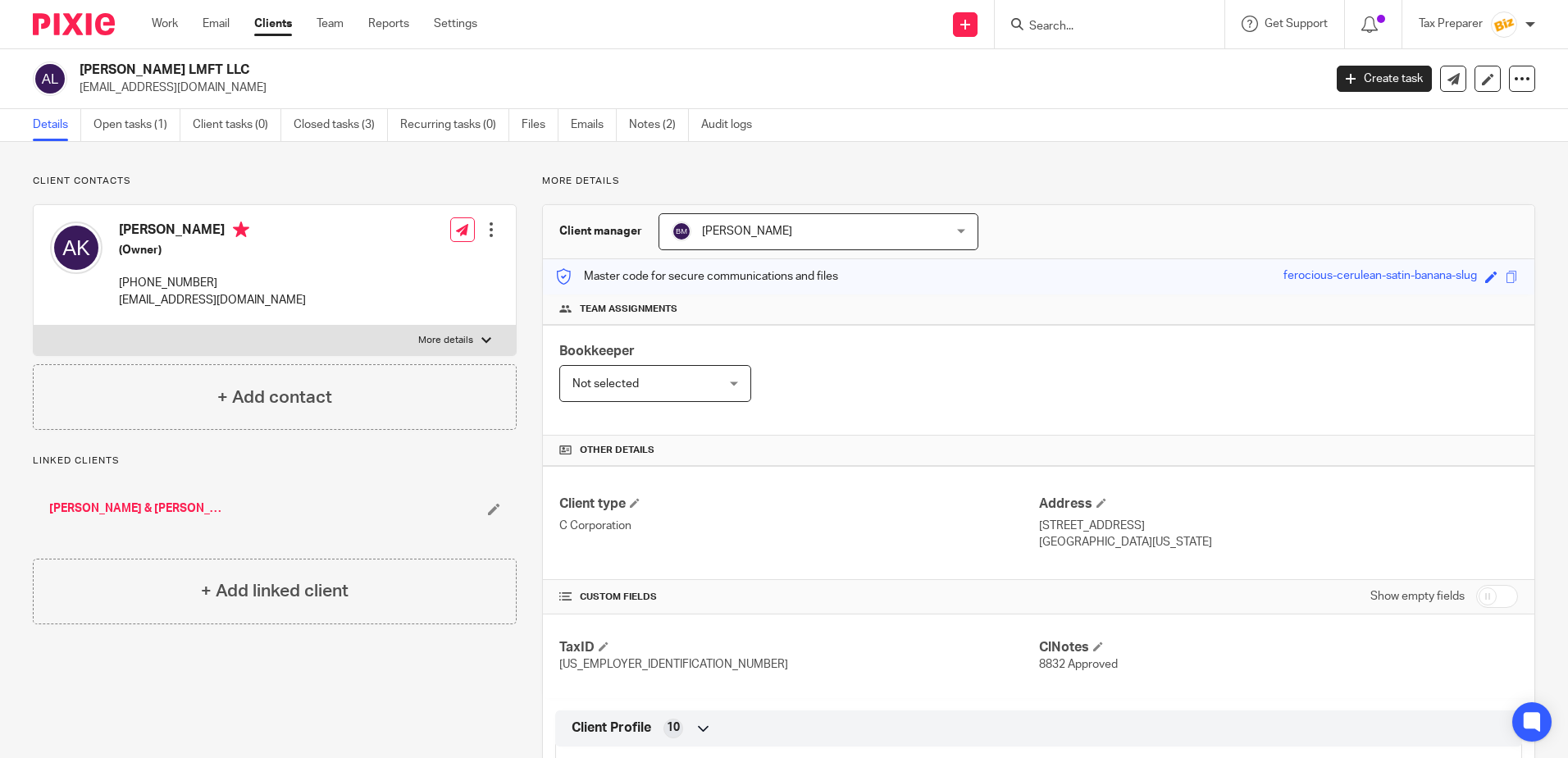
click at [1063, 25] on input "Search" at bounding box center [1101, 26] width 148 height 15
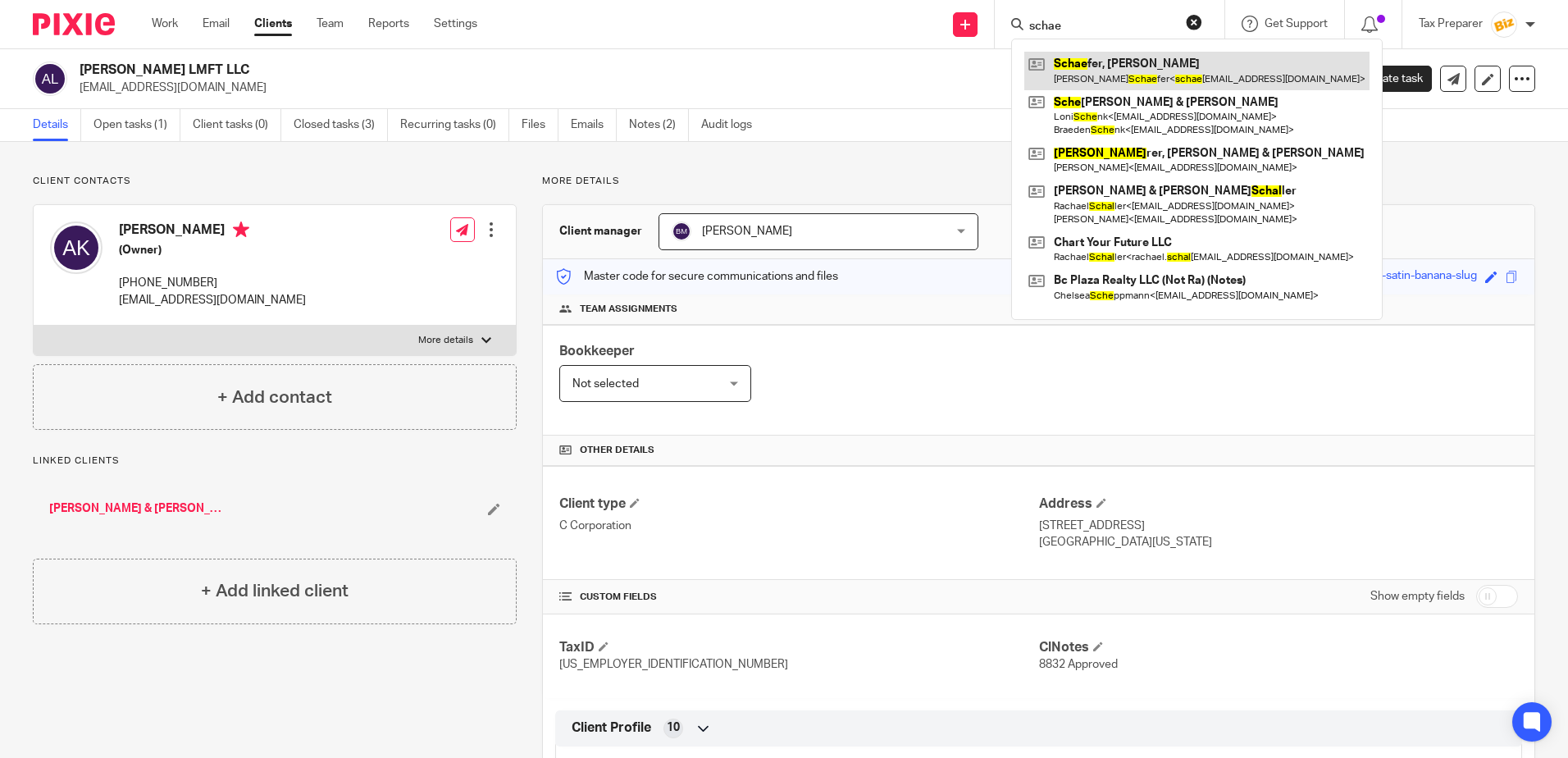
type input "schae"
click at [1114, 70] on link at bounding box center [1196, 71] width 346 height 38
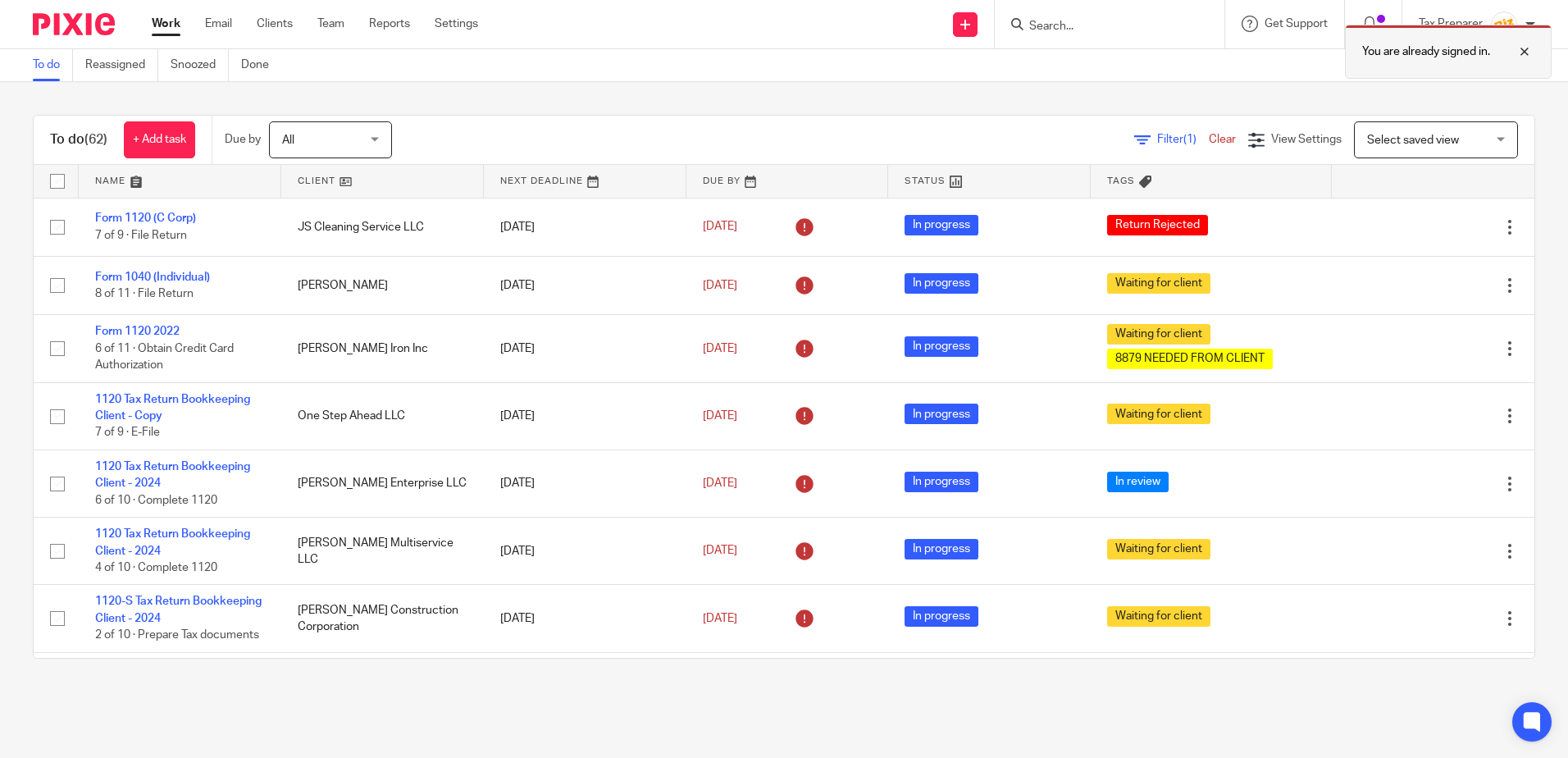
click at [1522, 50] on div at bounding box center [1511, 52] width 44 height 20
click at [1108, 24] on input "Search" at bounding box center [1101, 26] width 148 height 15
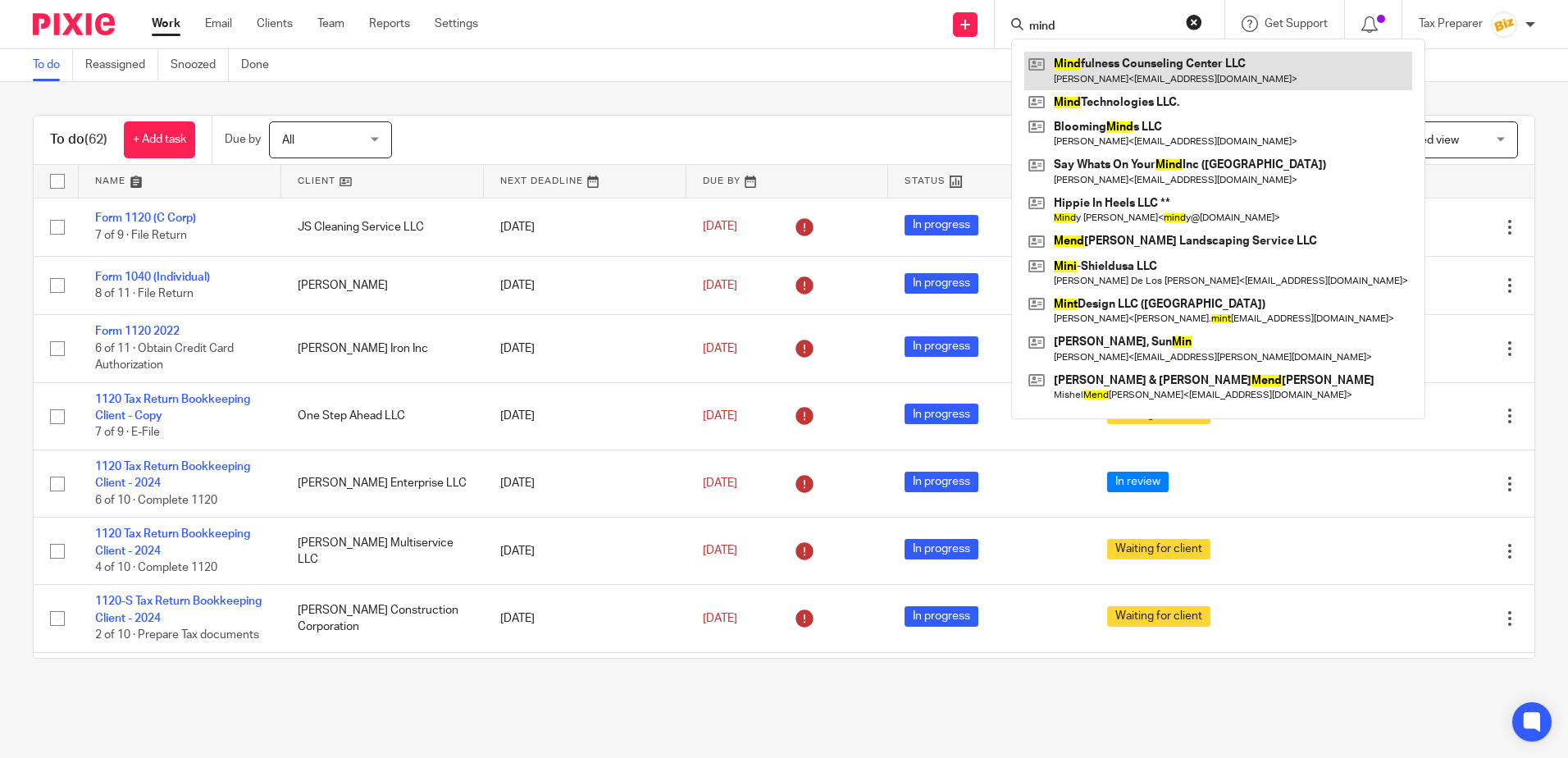
type input "mind"
click at [1101, 57] on link at bounding box center [1218, 71] width 388 height 38
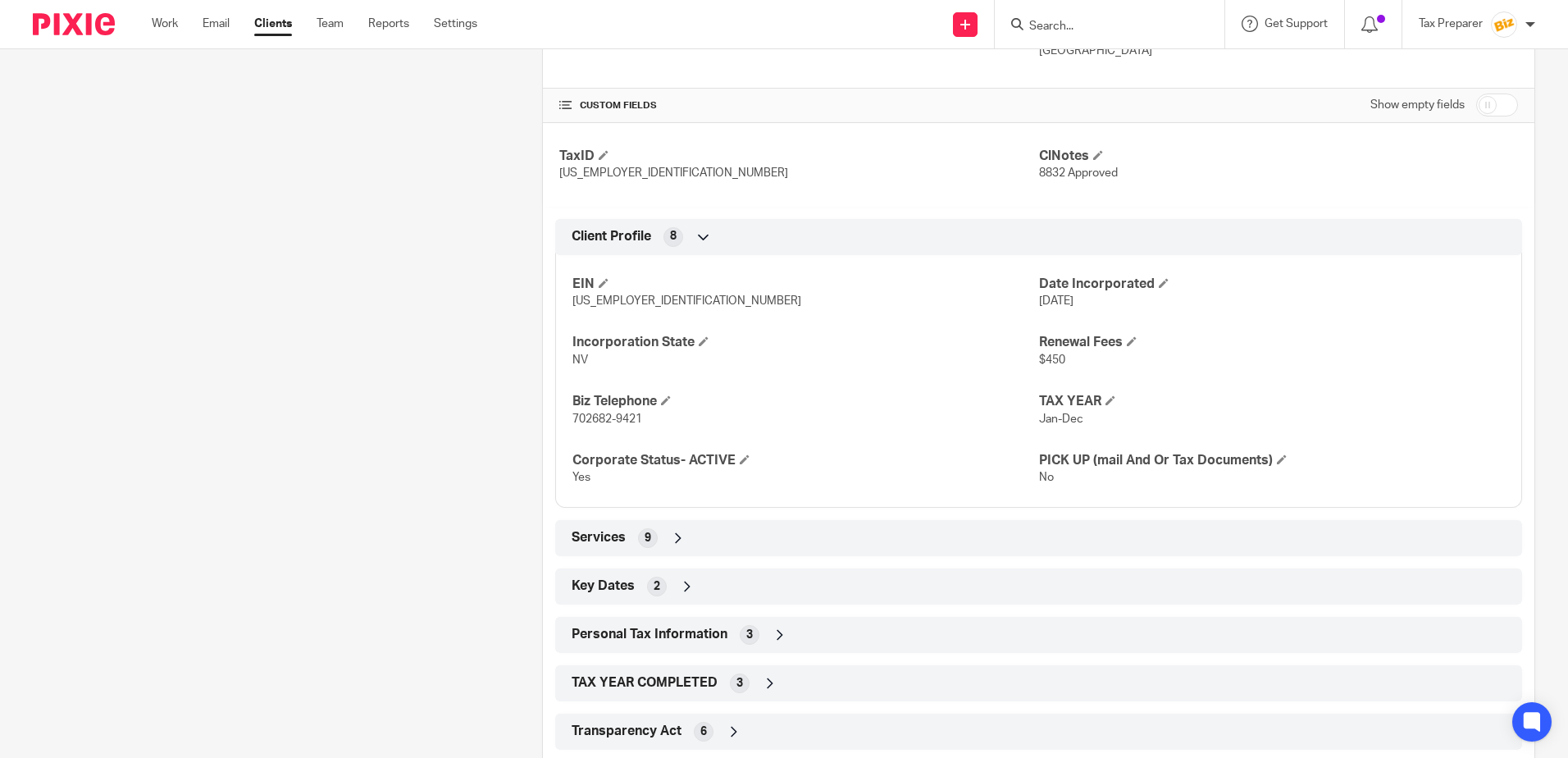
scroll to position [578, 0]
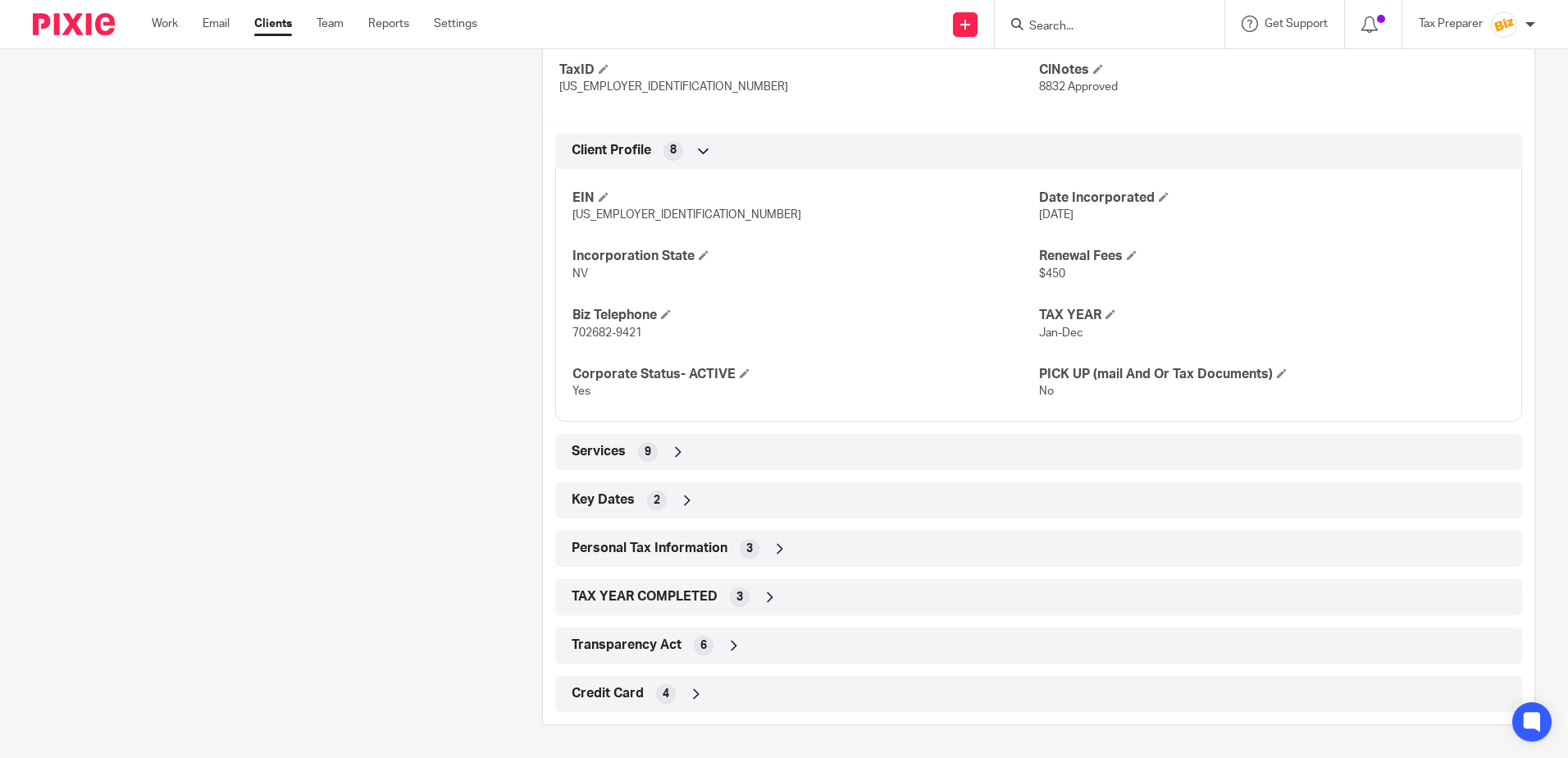
click at [678, 694] on div "Credit Card 4" at bounding box center [1038, 693] width 943 height 27
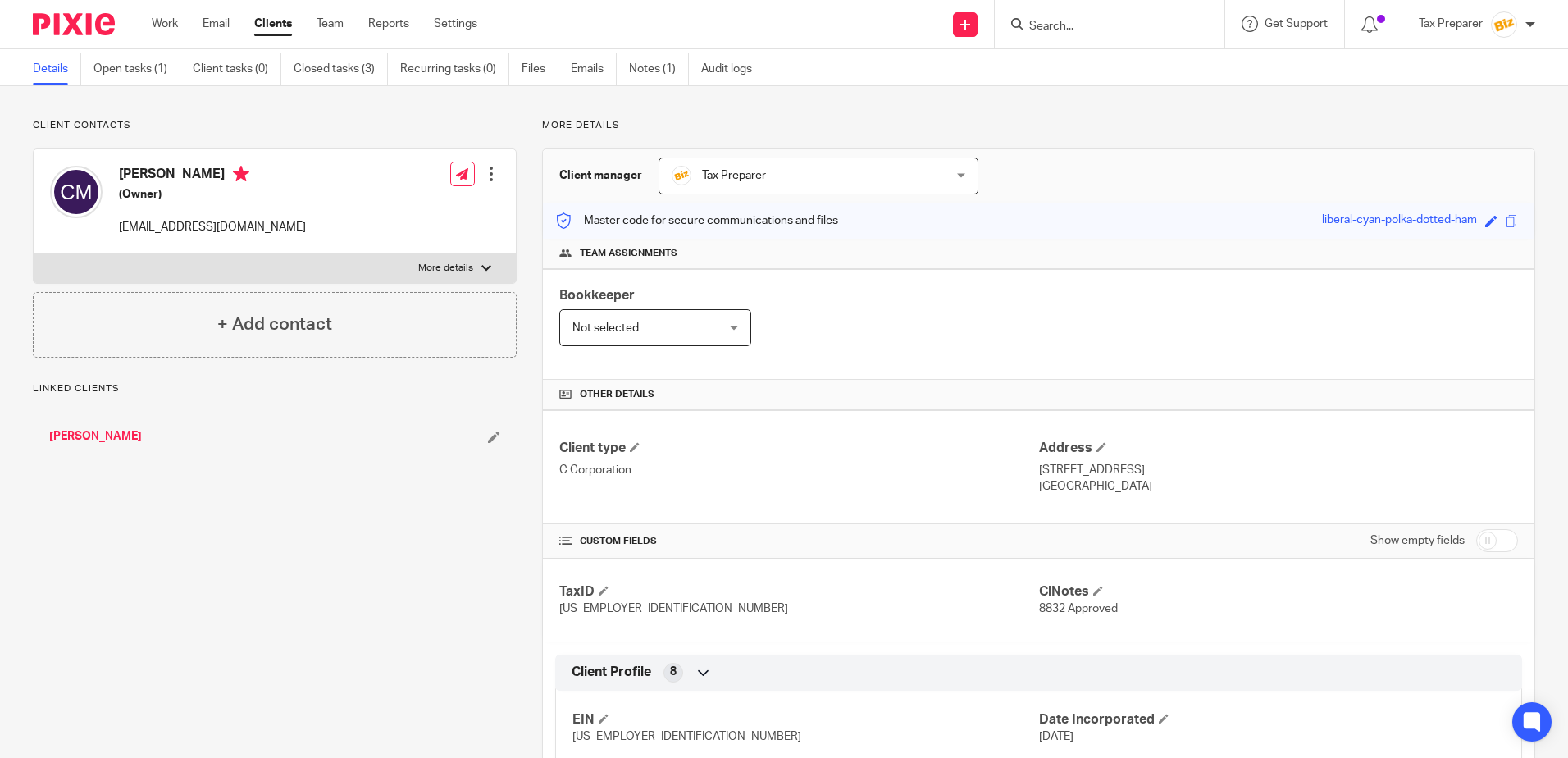
scroll to position [0, 0]
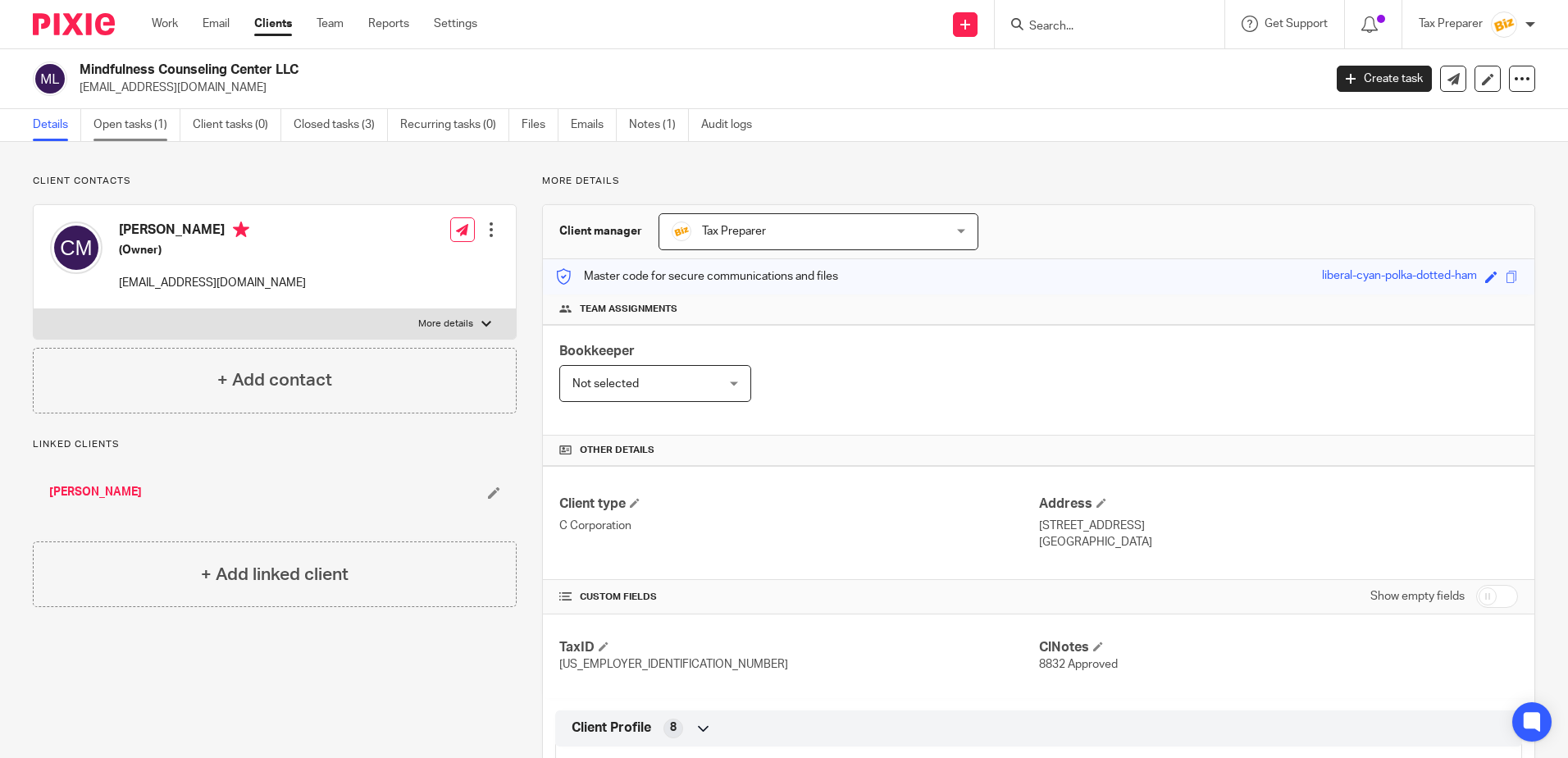
click at [152, 128] on link "Open tasks (1)" at bounding box center [137, 124] width 87 height 32
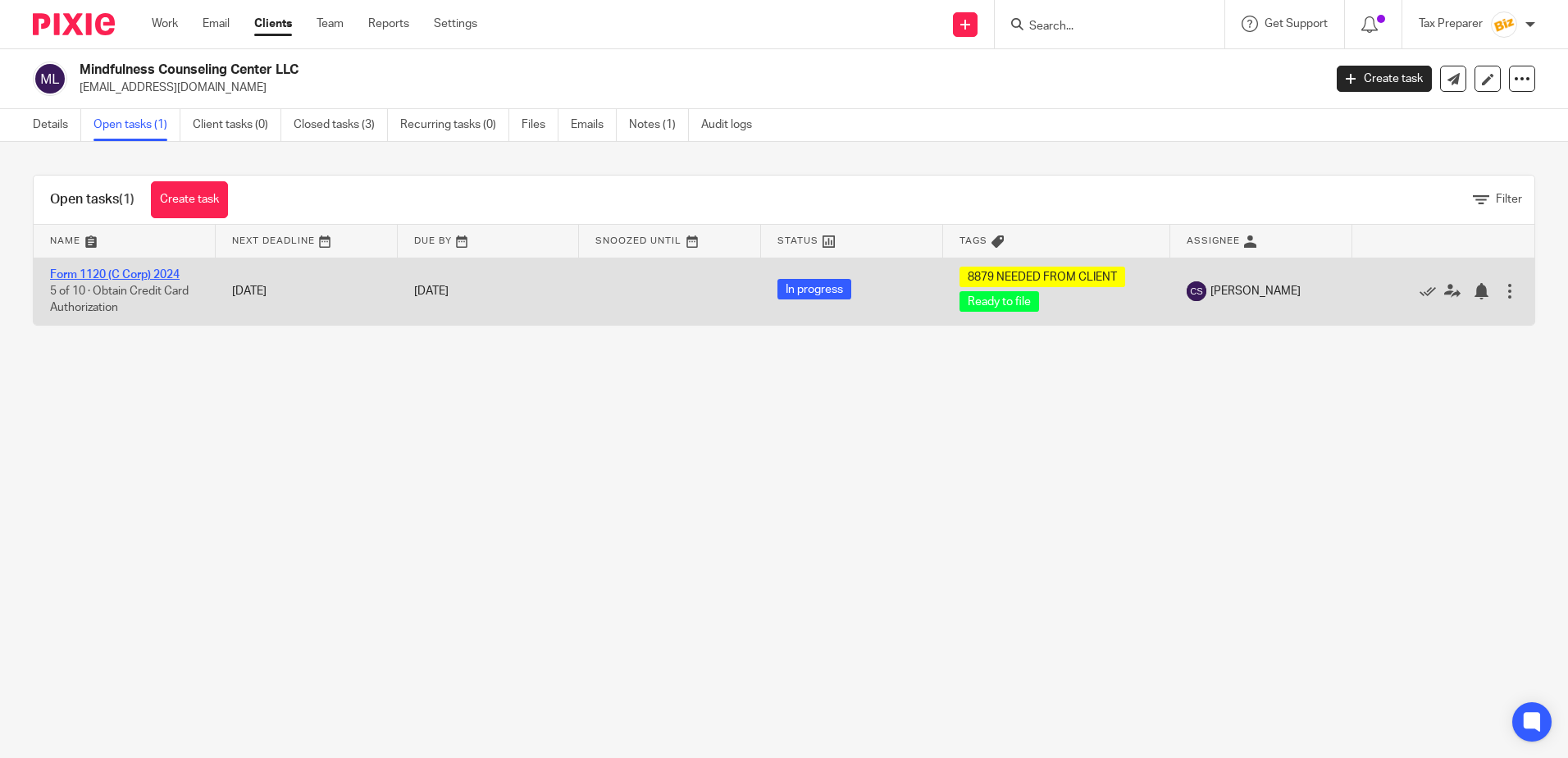
click at [144, 271] on link "Form 1120 (C Corp) 2024" at bounding box center [115, 275] width 129 height 12
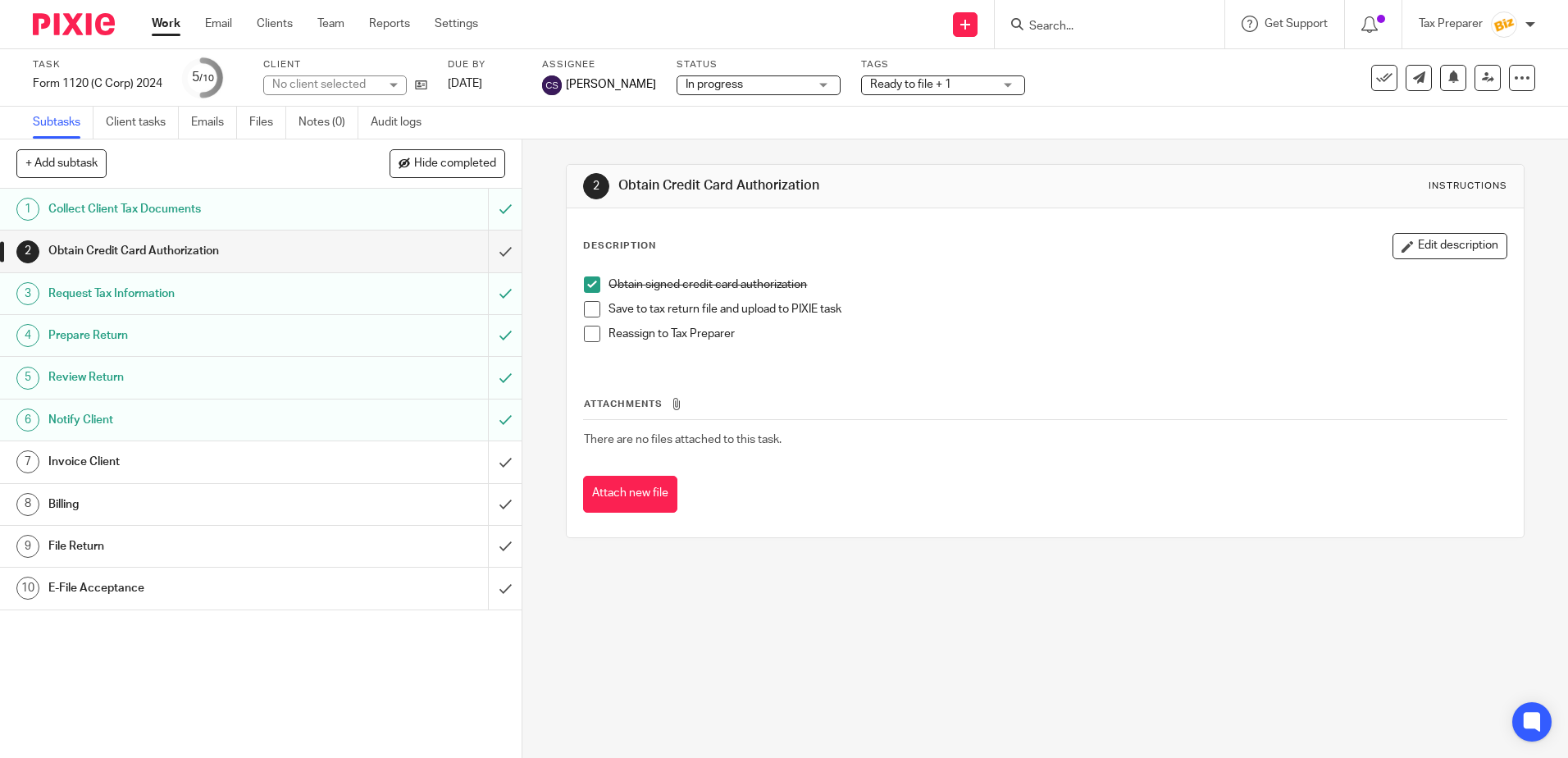
click at [280, 458] on h1 "Invoice Client" at bounding box center [189, 461] width 282 height 24
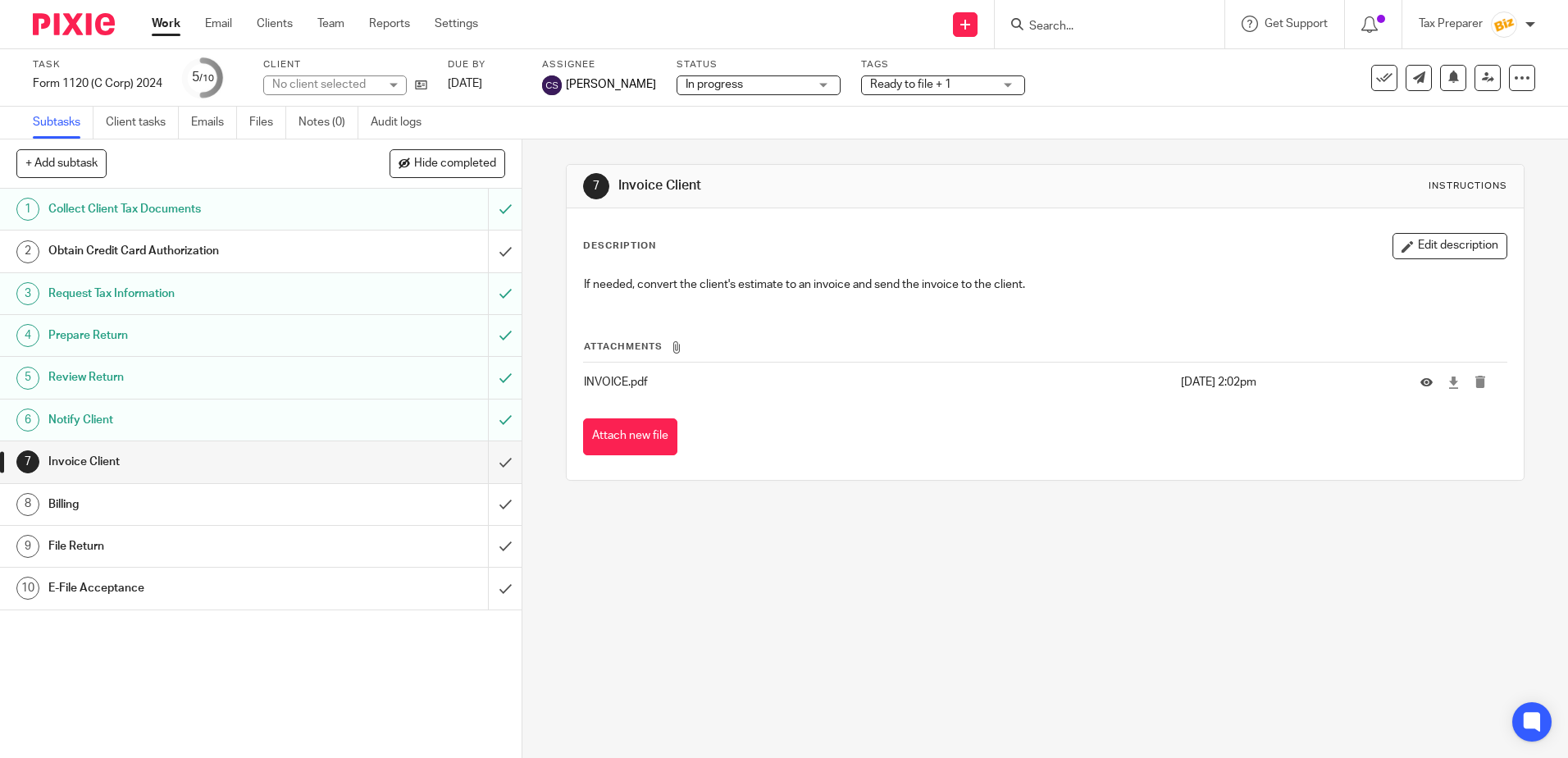
click at [349, 426] on div "Notify Client" at bounding box center [259, 419] width 424 height 24
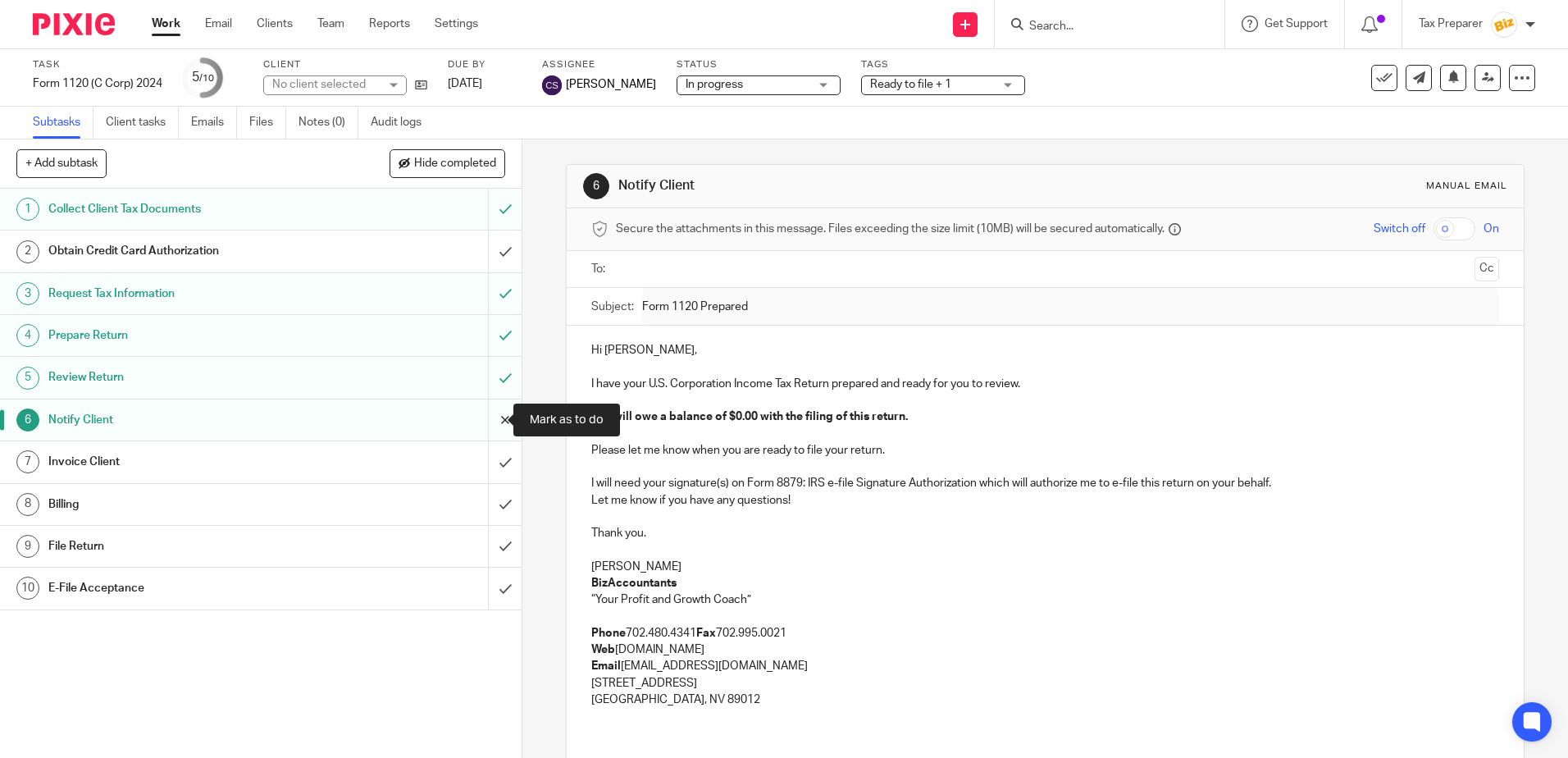
click at [493, 424] on input "submit" at bounding box center [260, 420] width 522 height 41
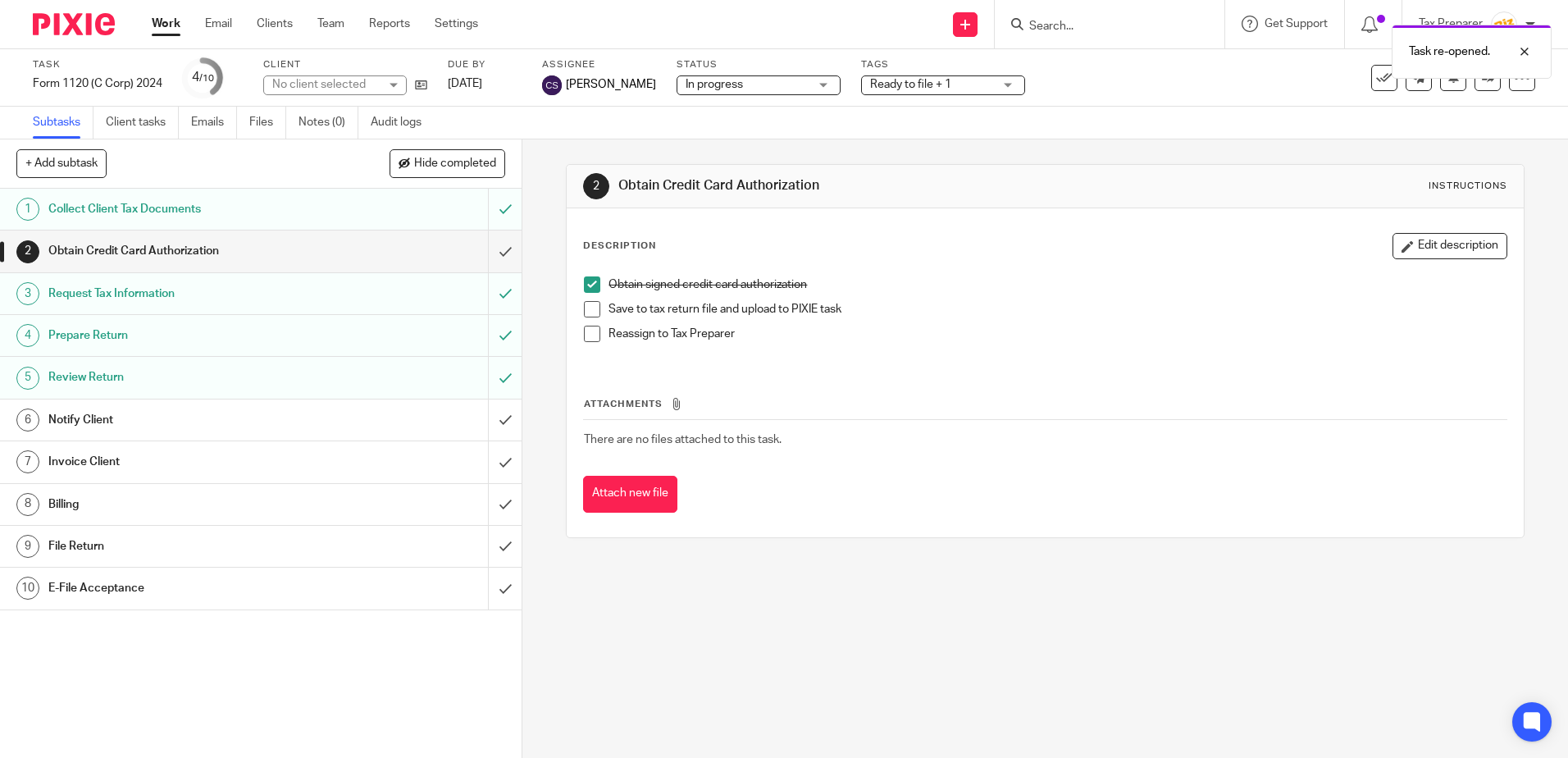
click at [286, 426] on h1 "Notify Client" at bounding box center [189, 419] width 282 height 24
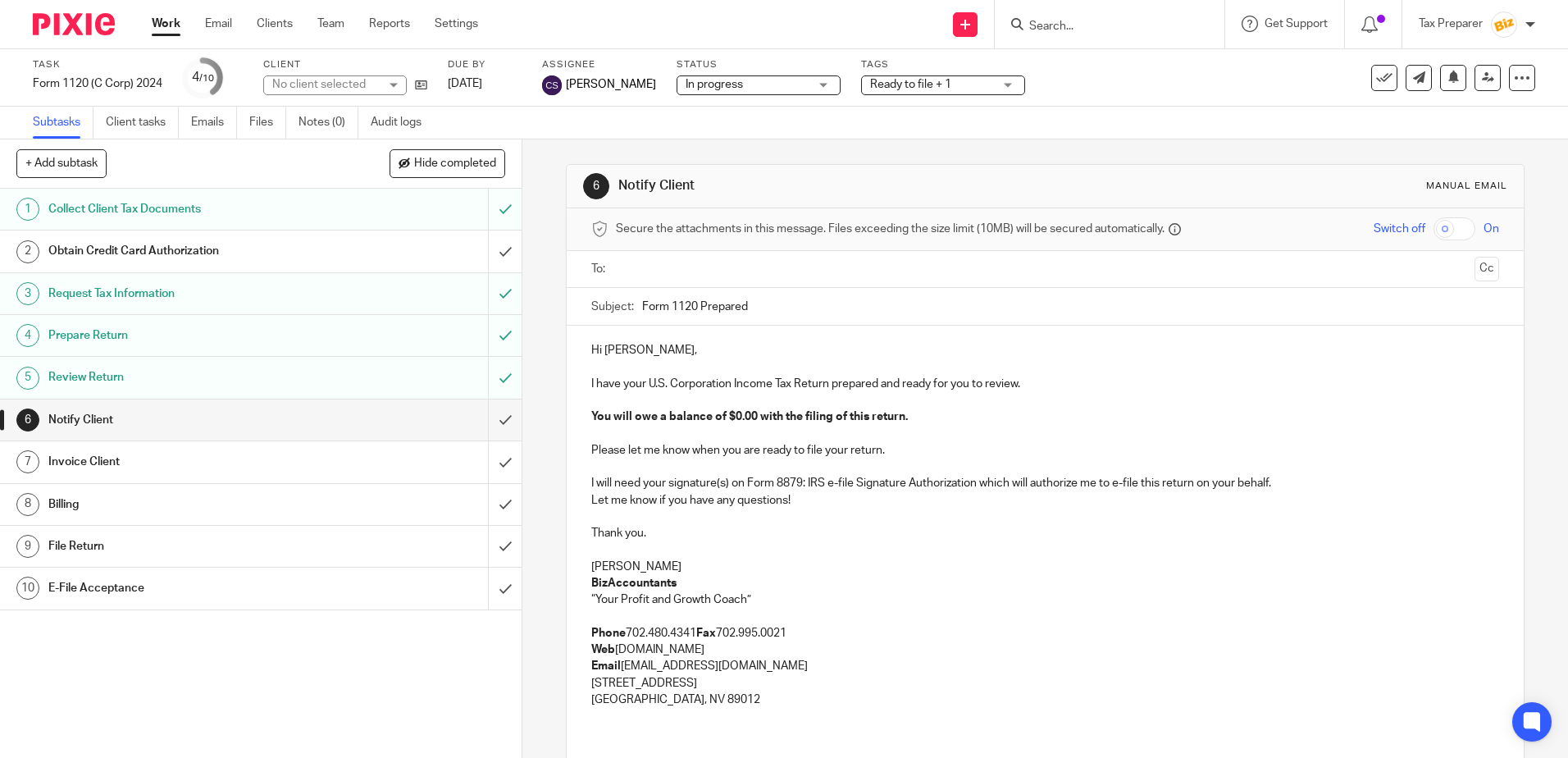
click at [688, 282] on ul at bounding box center [1045, 269] width 856 height 27
click at [690, 269] on input "text" at bounding box center [1044, 269] width 846 height 19
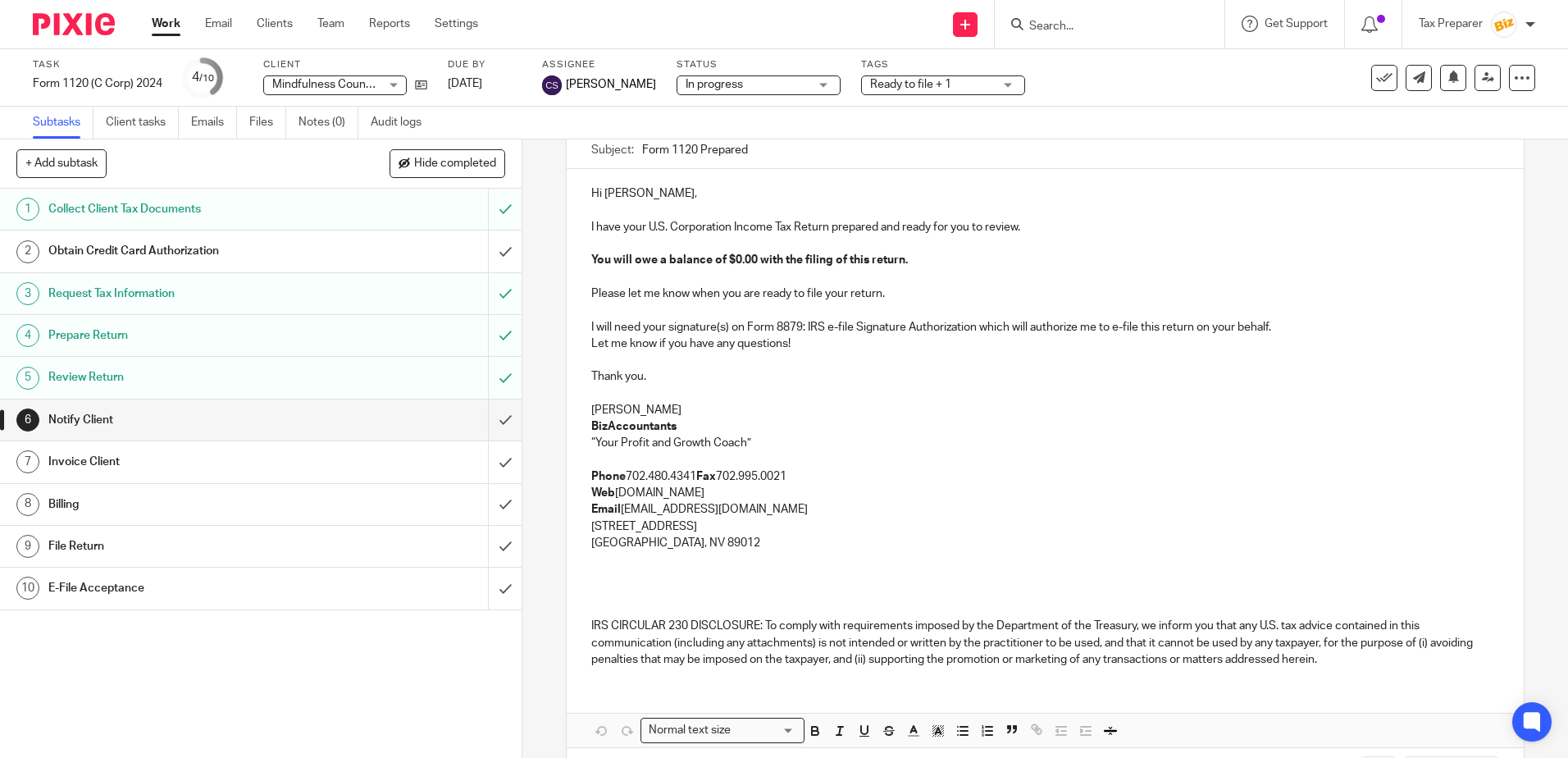
scroll to position [165, 0]
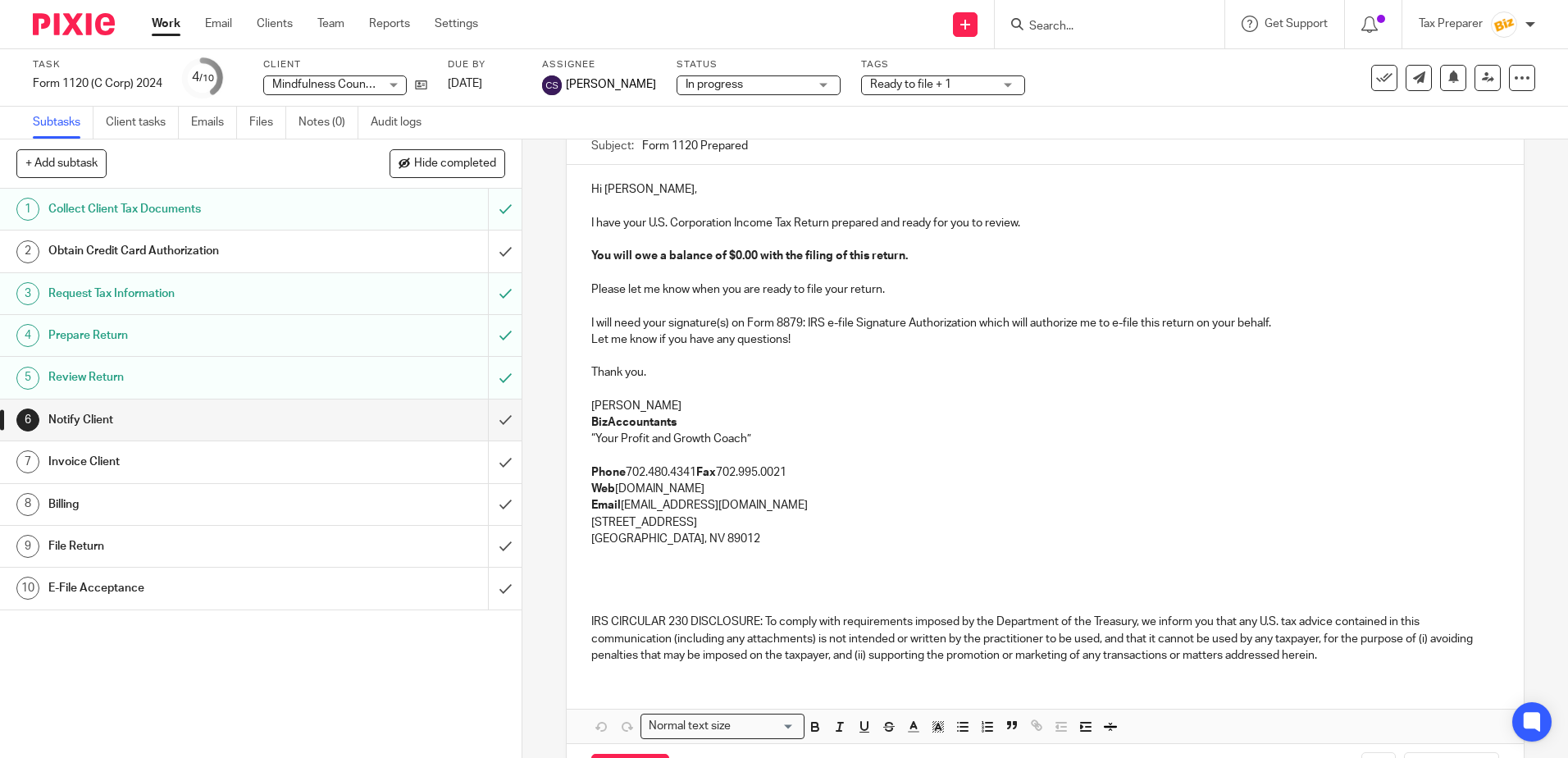
click at [667, 403] on p "Anna McDaniel" at bounding box center [1044, 405] width 907 height 17
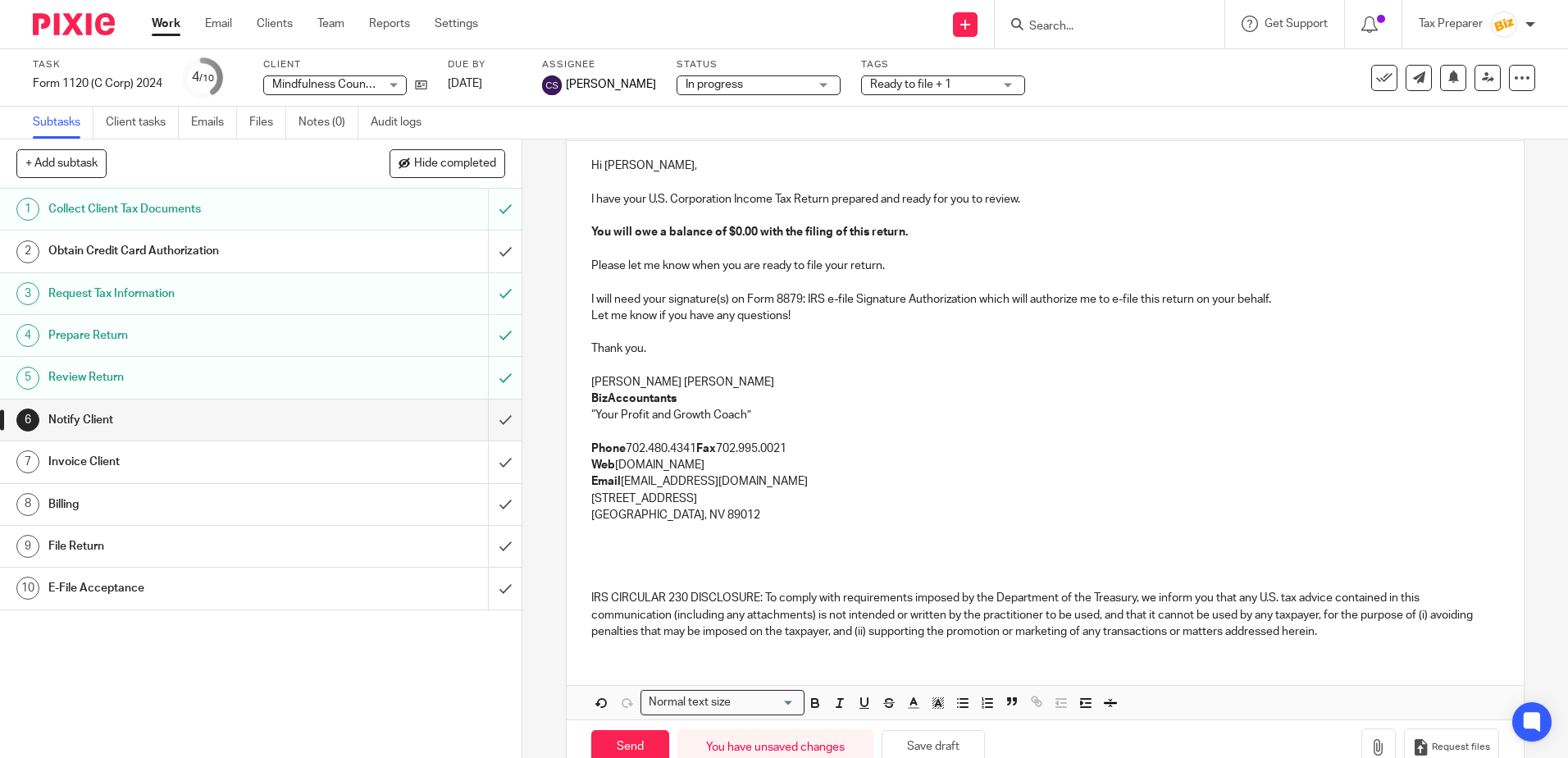
scroll to position [229, 0]
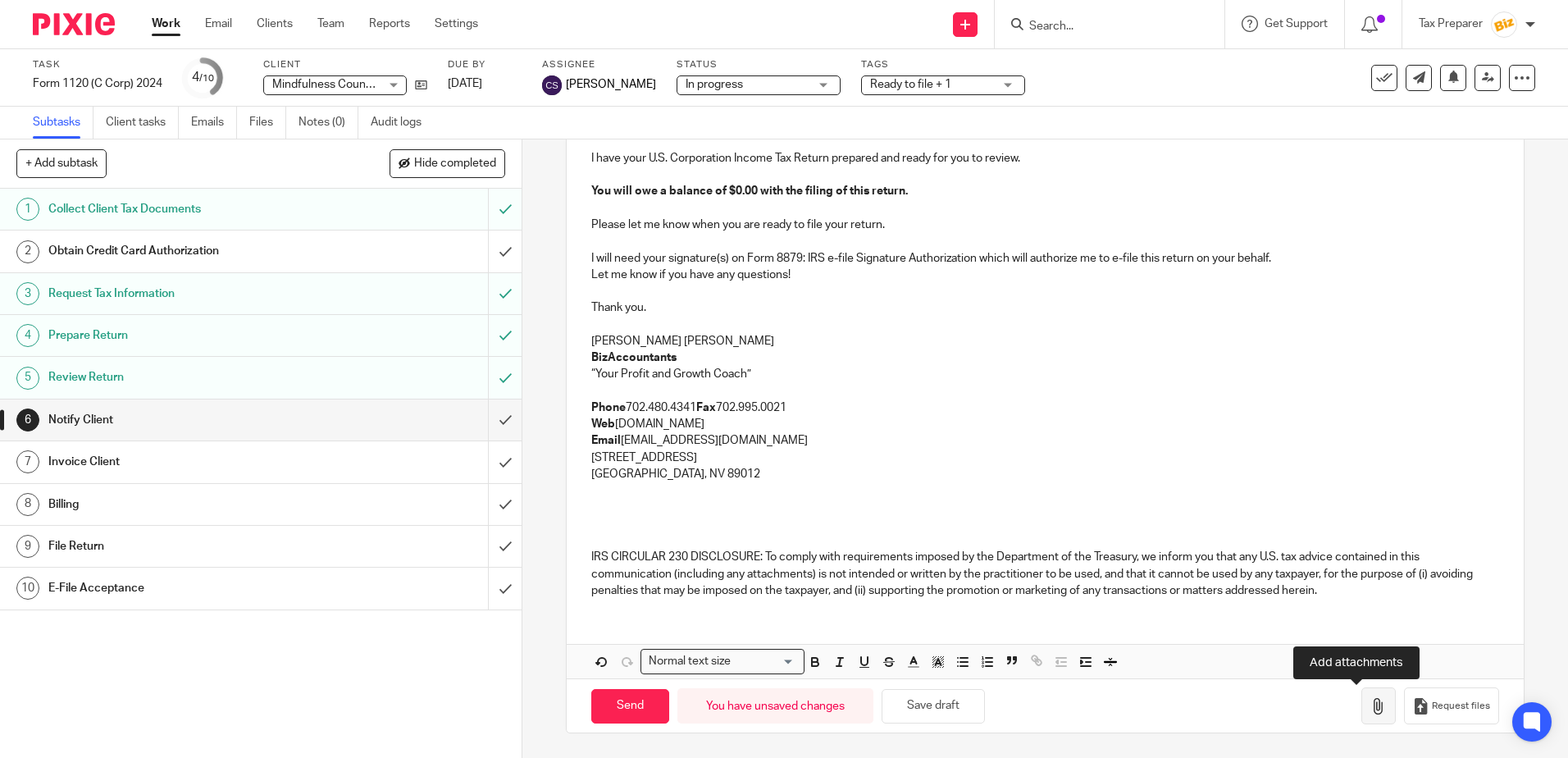
click at [1370, 712] on icon "button" at bounding box center [1378, 706] width 17 height 17
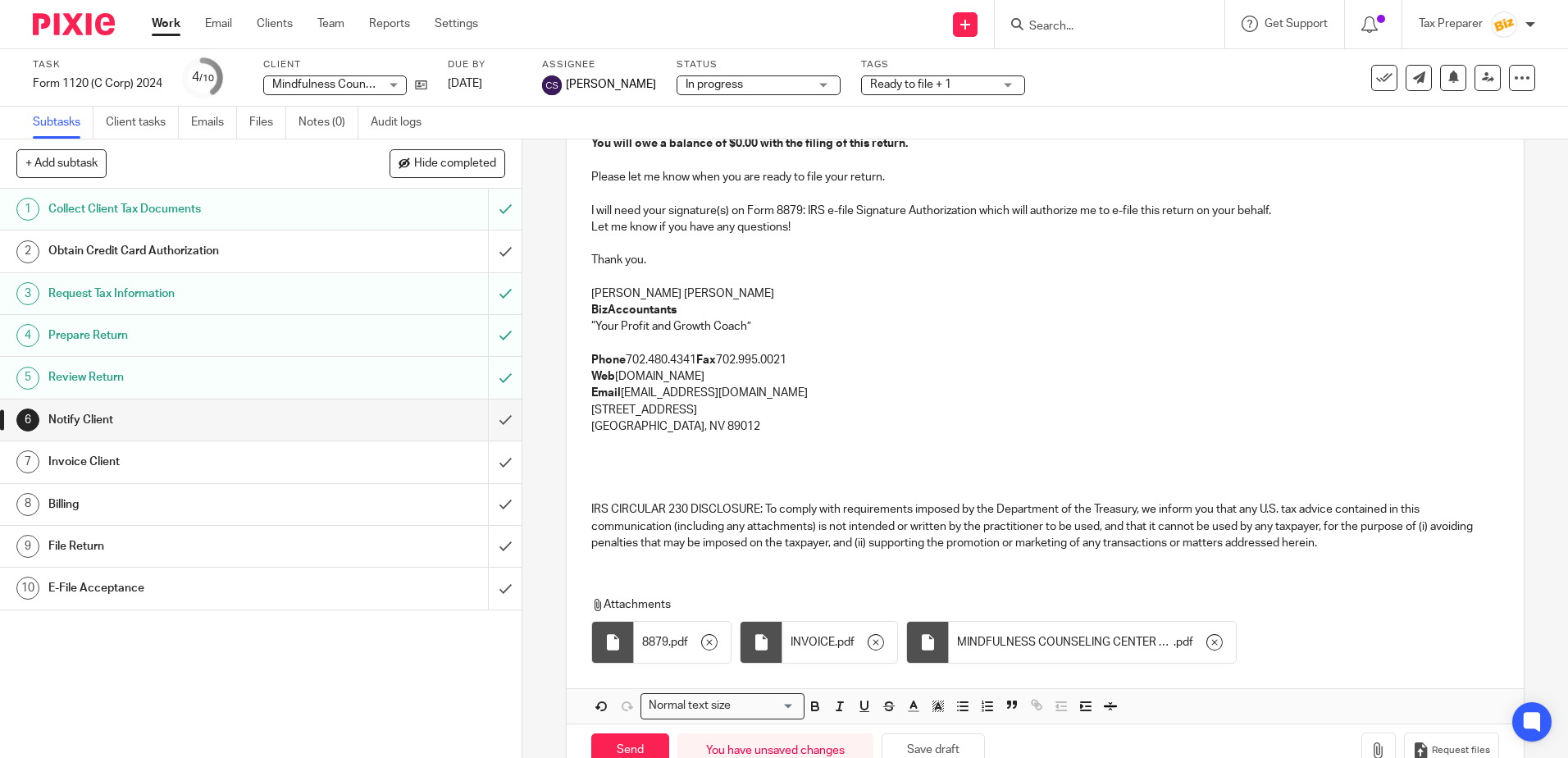
scroll to position [321, 0]
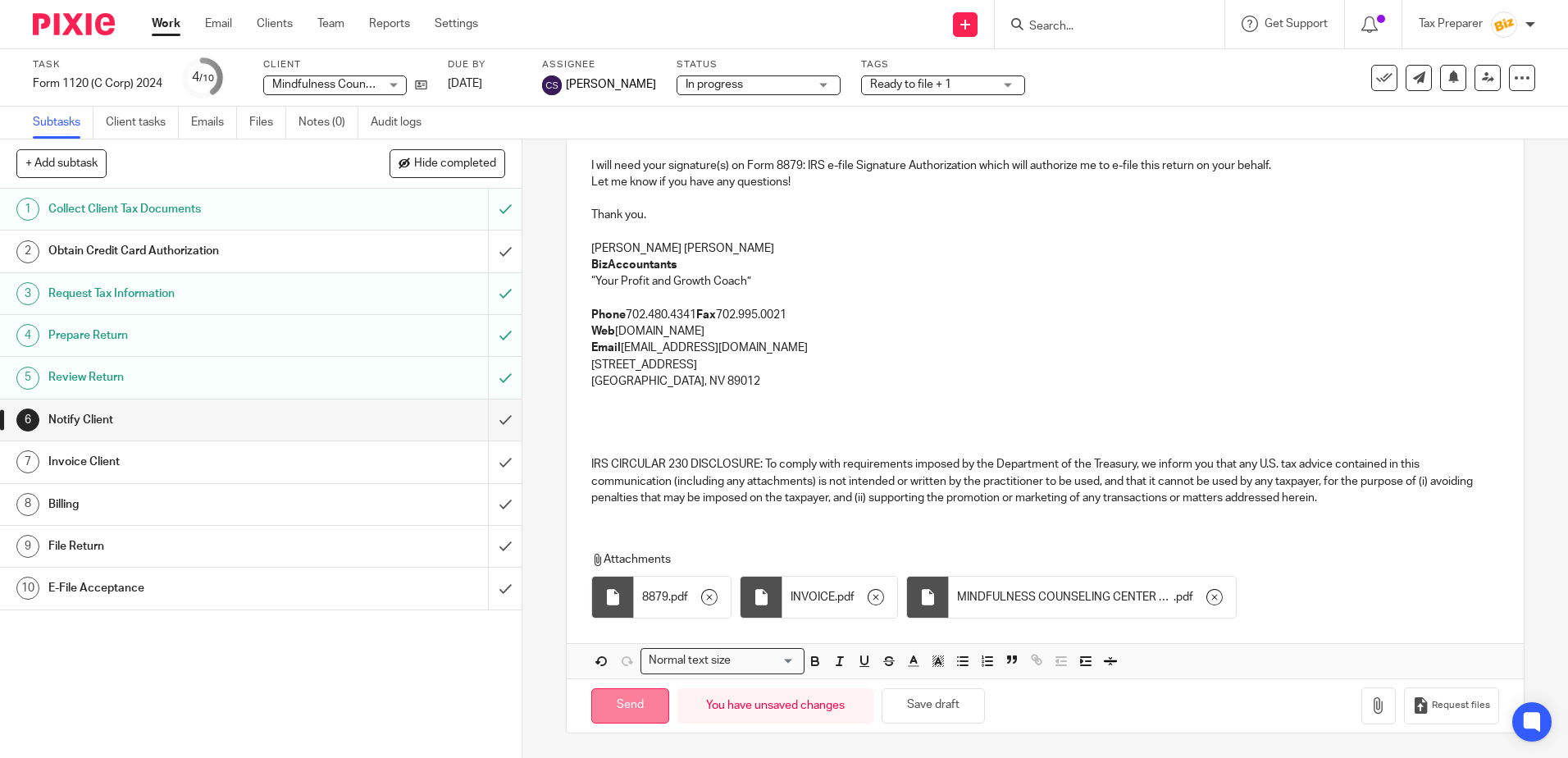
click at [628, 710] on input "Send" at bounding box center [630, 706] width 78 height 35
type input "Sent"
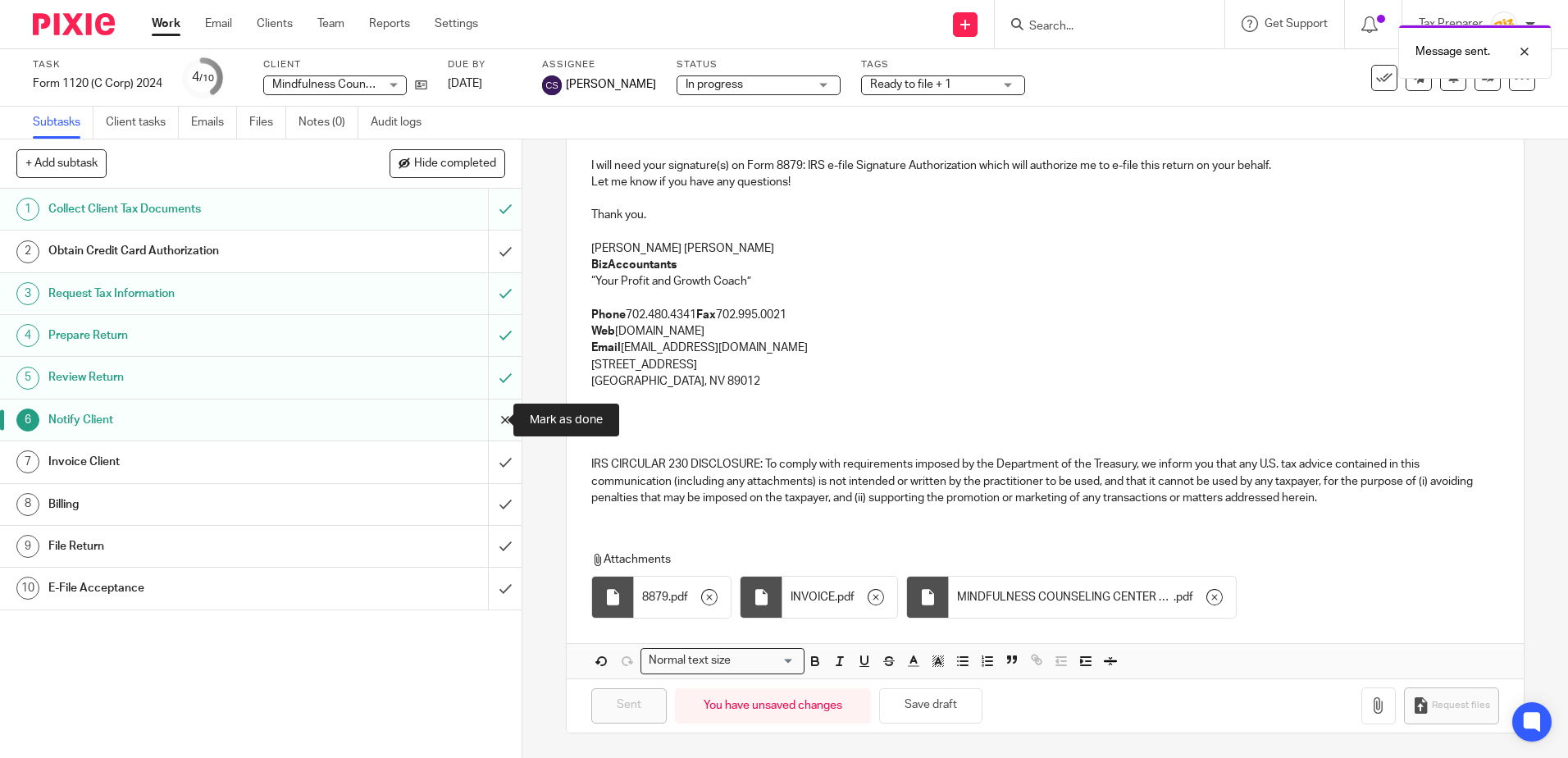
click at [492, 422] on input "submit" at bounding box center [260, 420] width 522 height 41
